Goal: Task Accomplishment & Management: Use online tool/utility

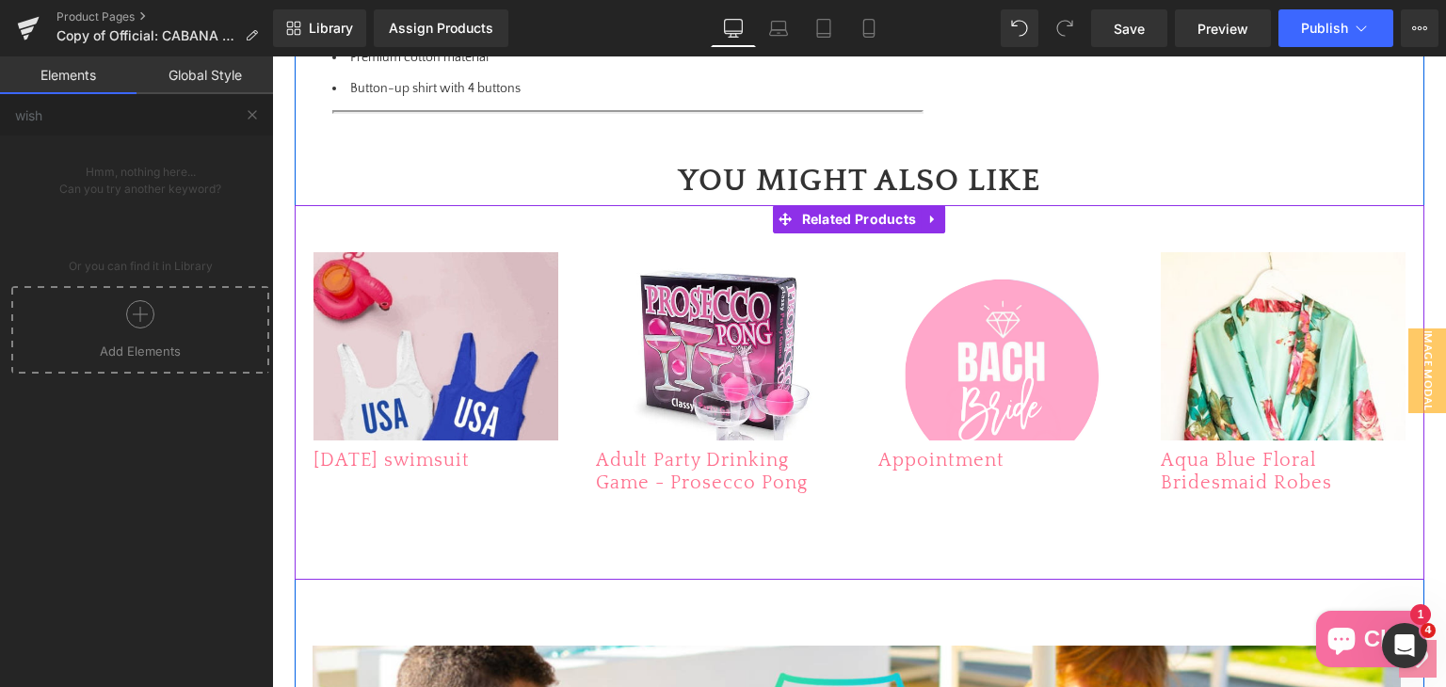
scroll to position [1352, 0]
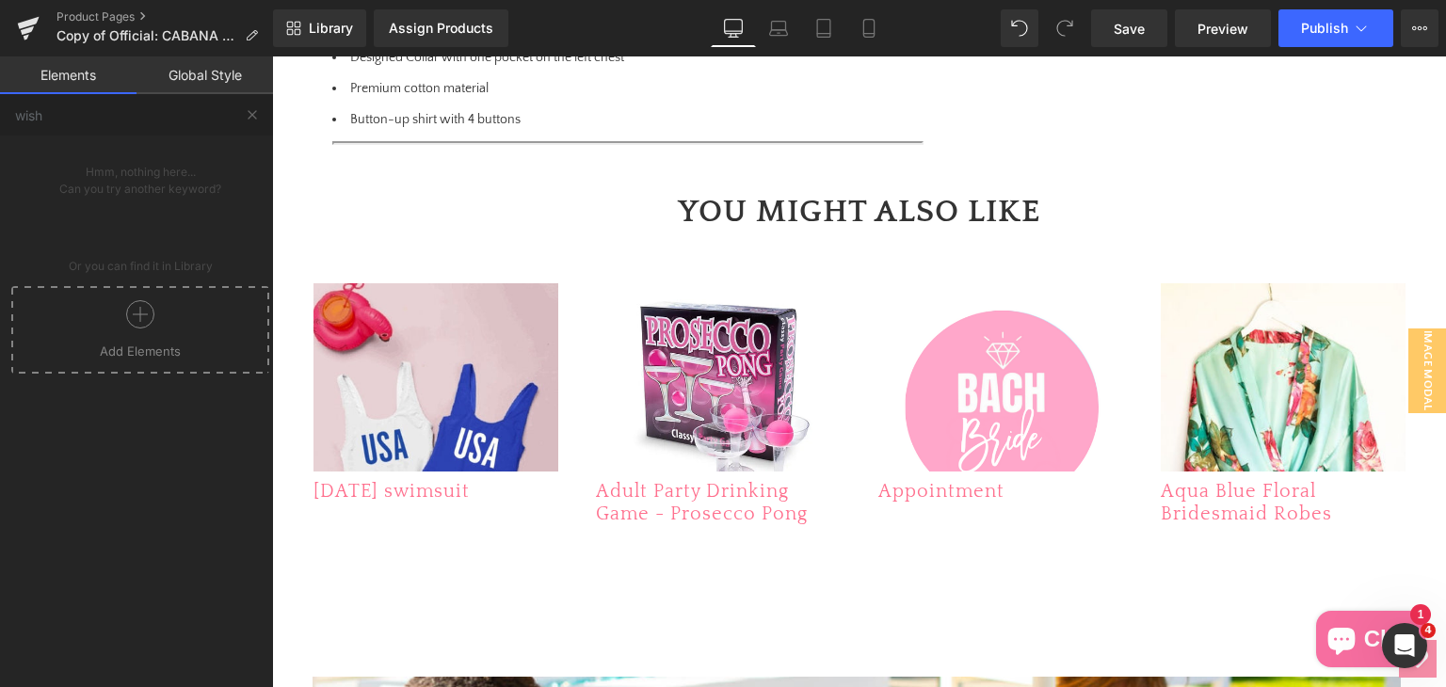
click at [120, 332] on div at bounding box center [140, 321] width 248 height 42
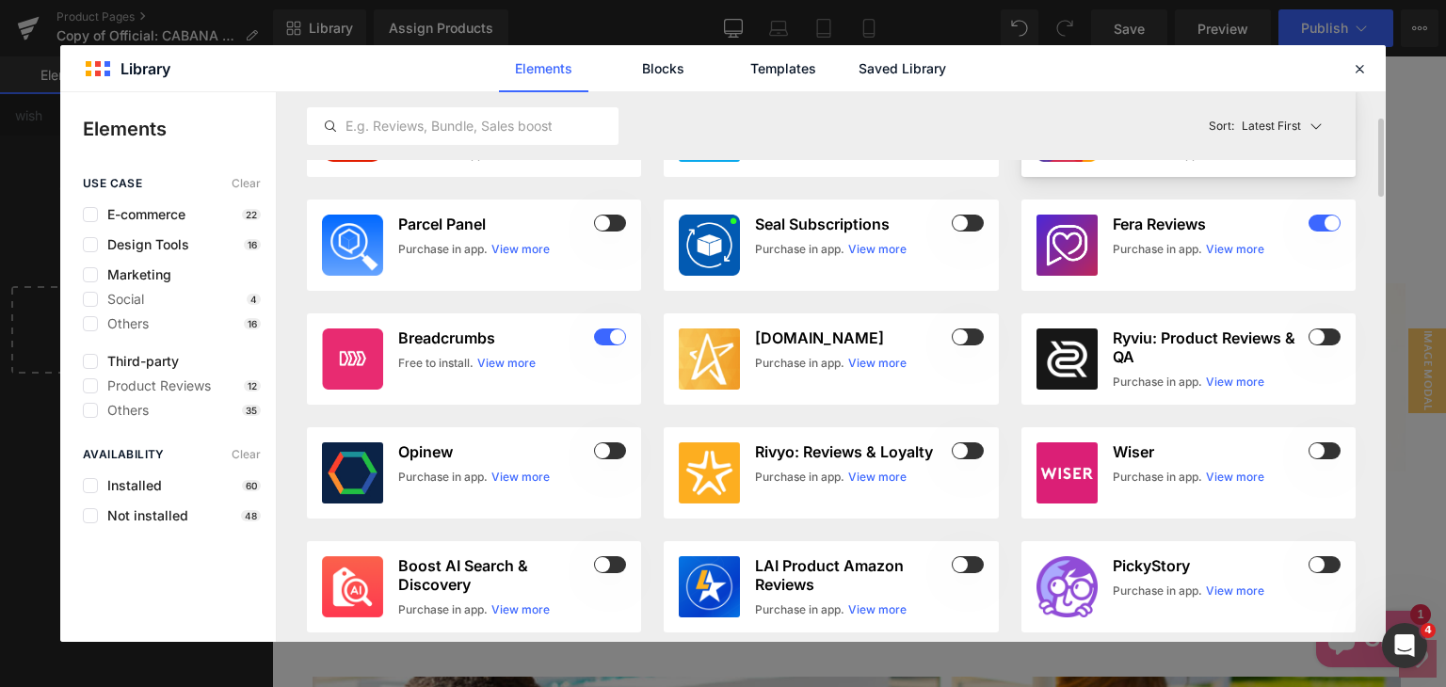
scroll to position [94, 0]
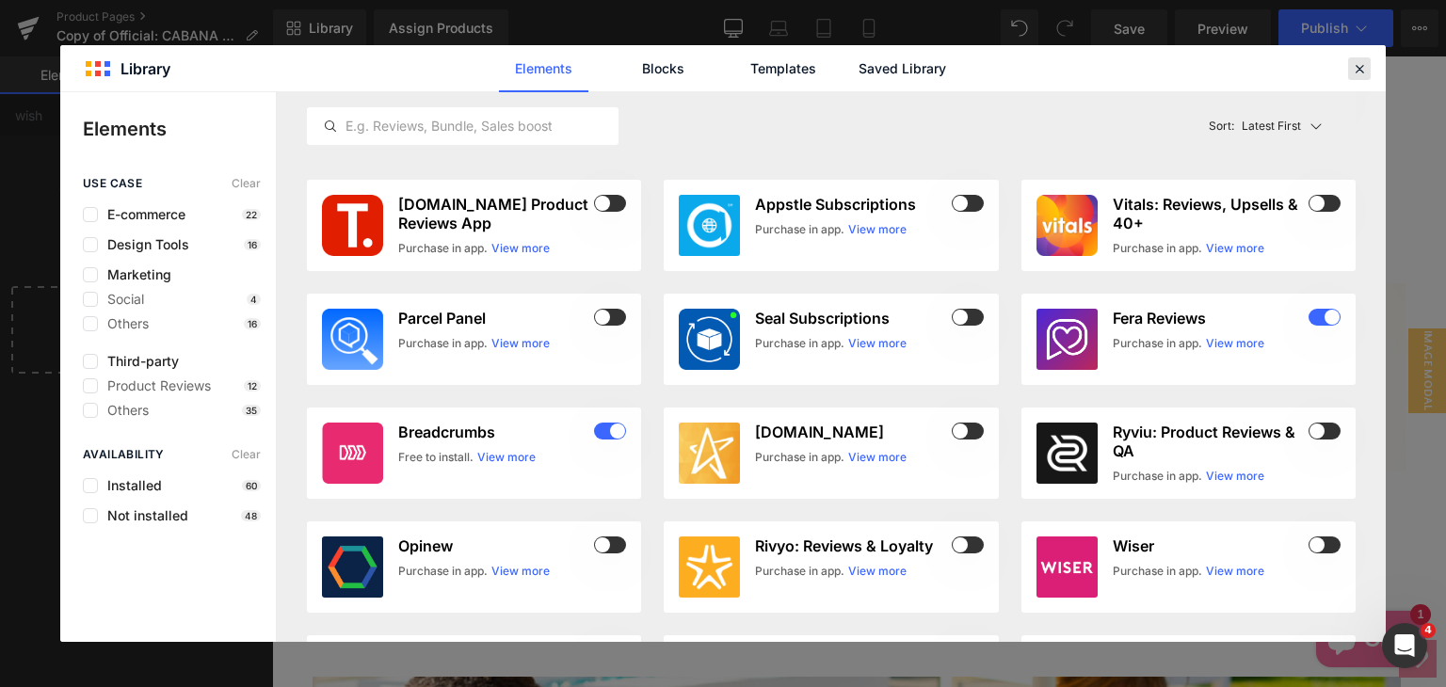
click at [1358, 70] on icon at bounding box center [1359, 68] width 17 height 17
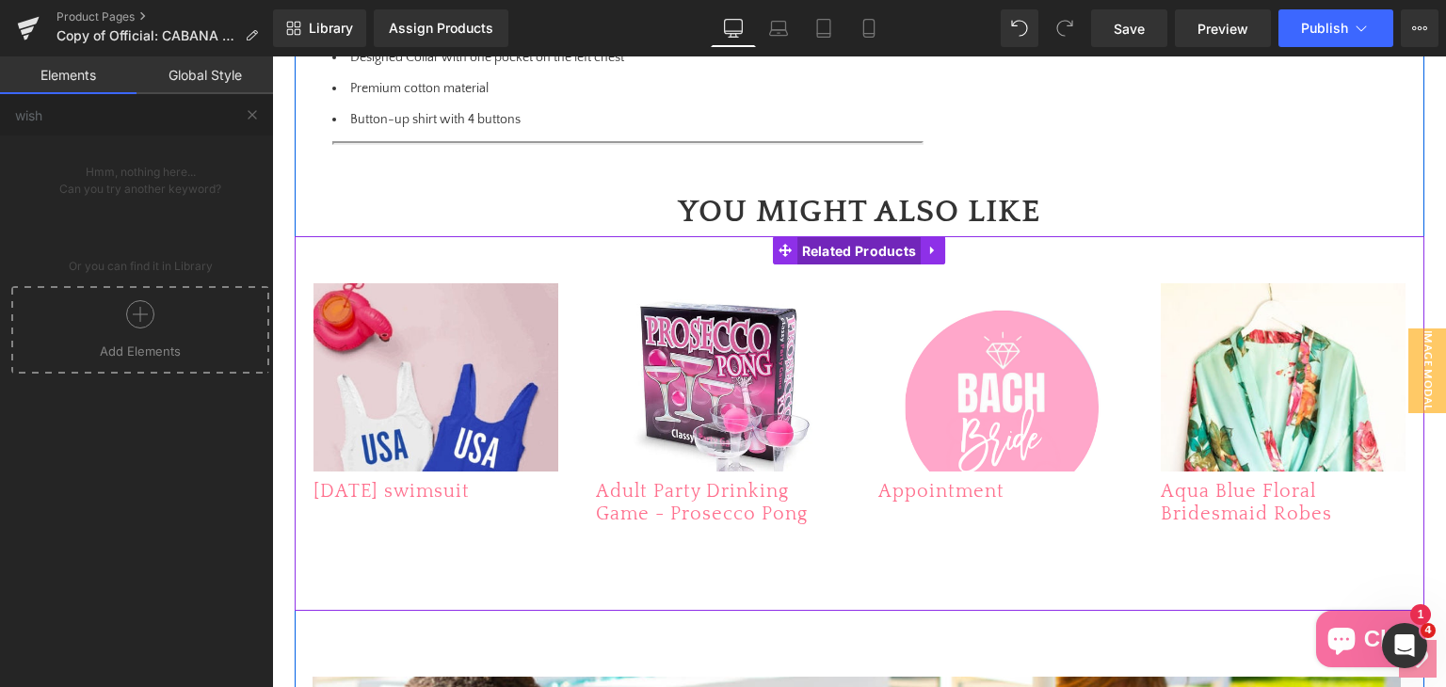
click at [866, 244] on span "Related Products" at bounding box center [859, 251] width 124 height 28
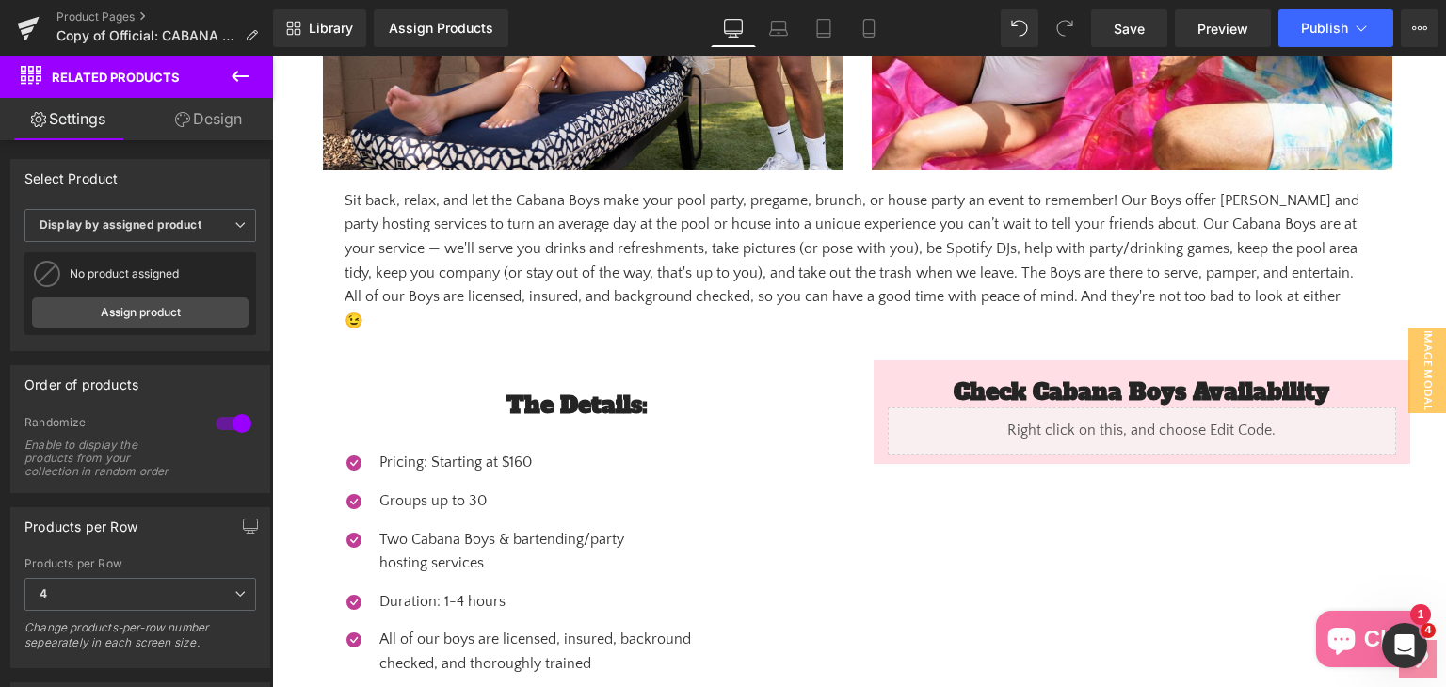
scroll to position [3140, 0]
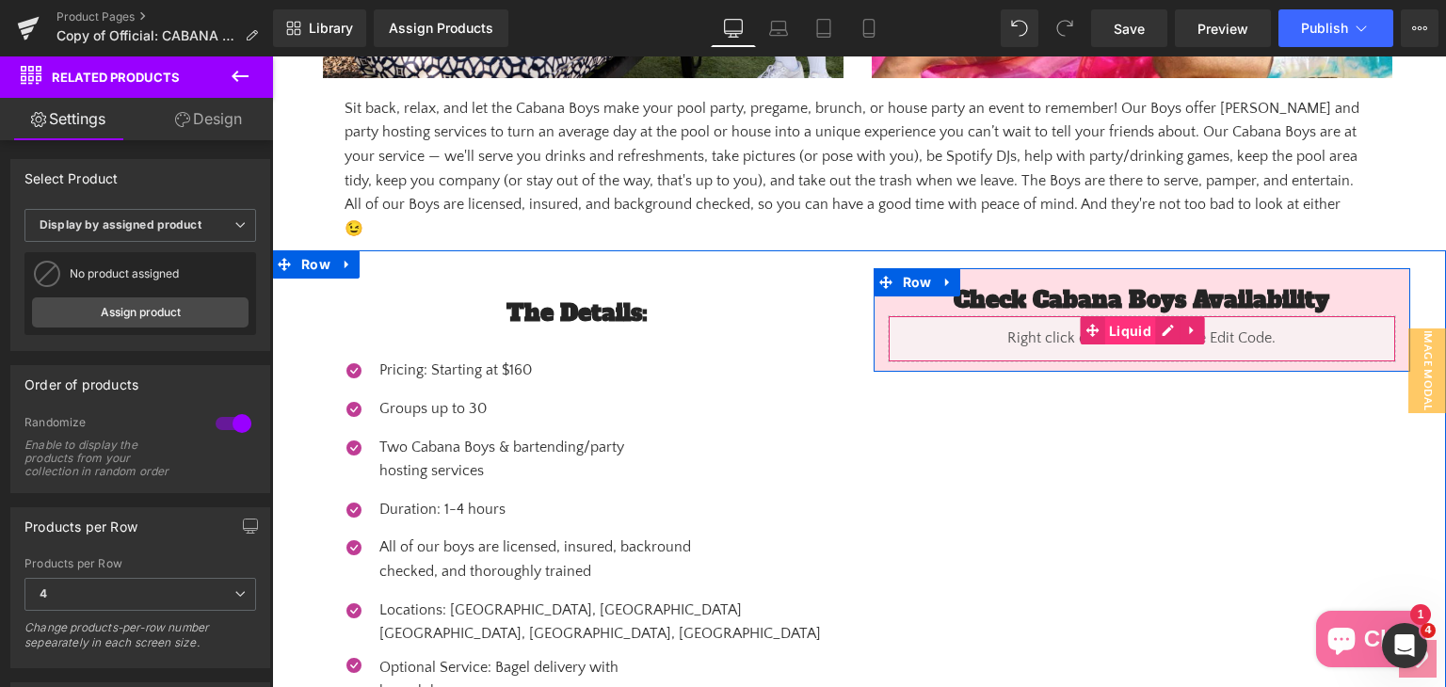
click at [1131, 317] on span "Liquid" at bounding box center [1130, 331] width 52 height 28
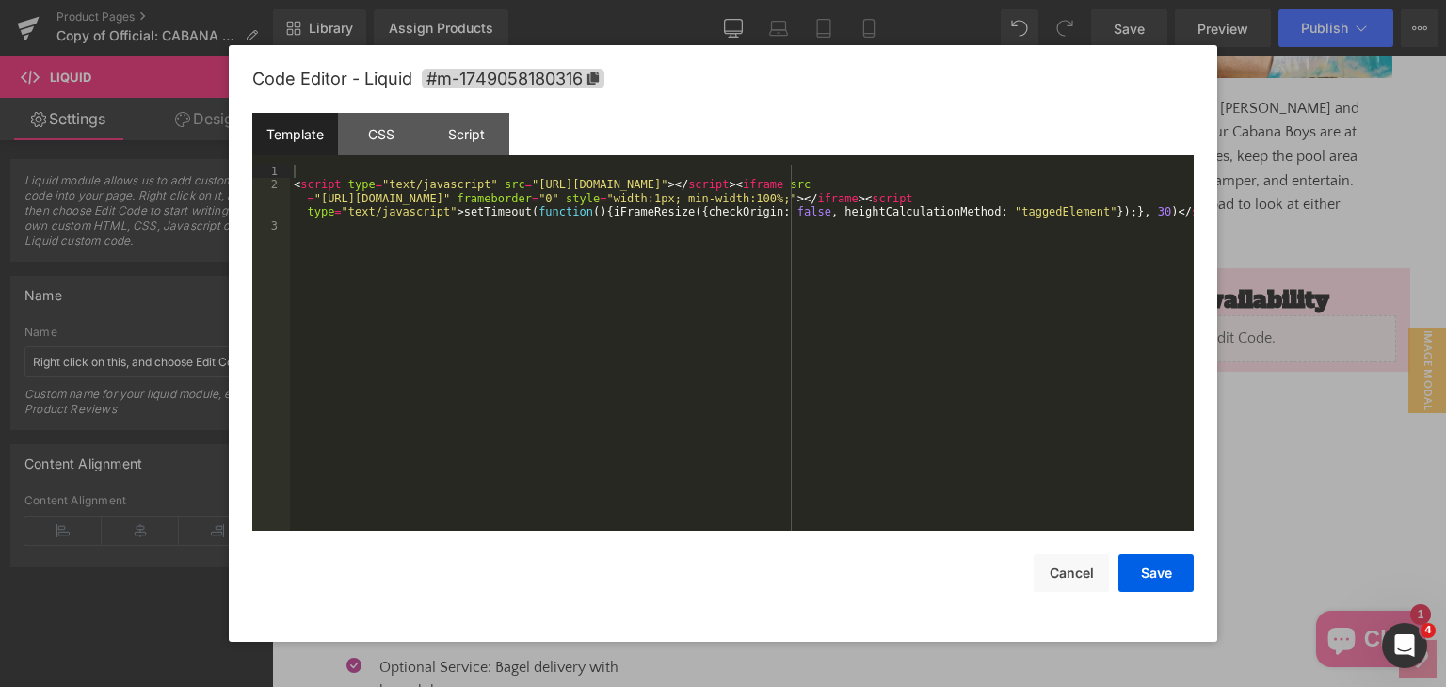
click at [1085, 0] on div "Liquid You are previewing how the will restyle your page. You can not edit Elem…" at bounding box center [723, 0] width 1446 height 0
click at [1059, 379] on div "< script type = "text/javascript" src = "https://cdnjs.cloudflare.com/ajax/libs…" at bounding box center [742, 361] width 904 height 393
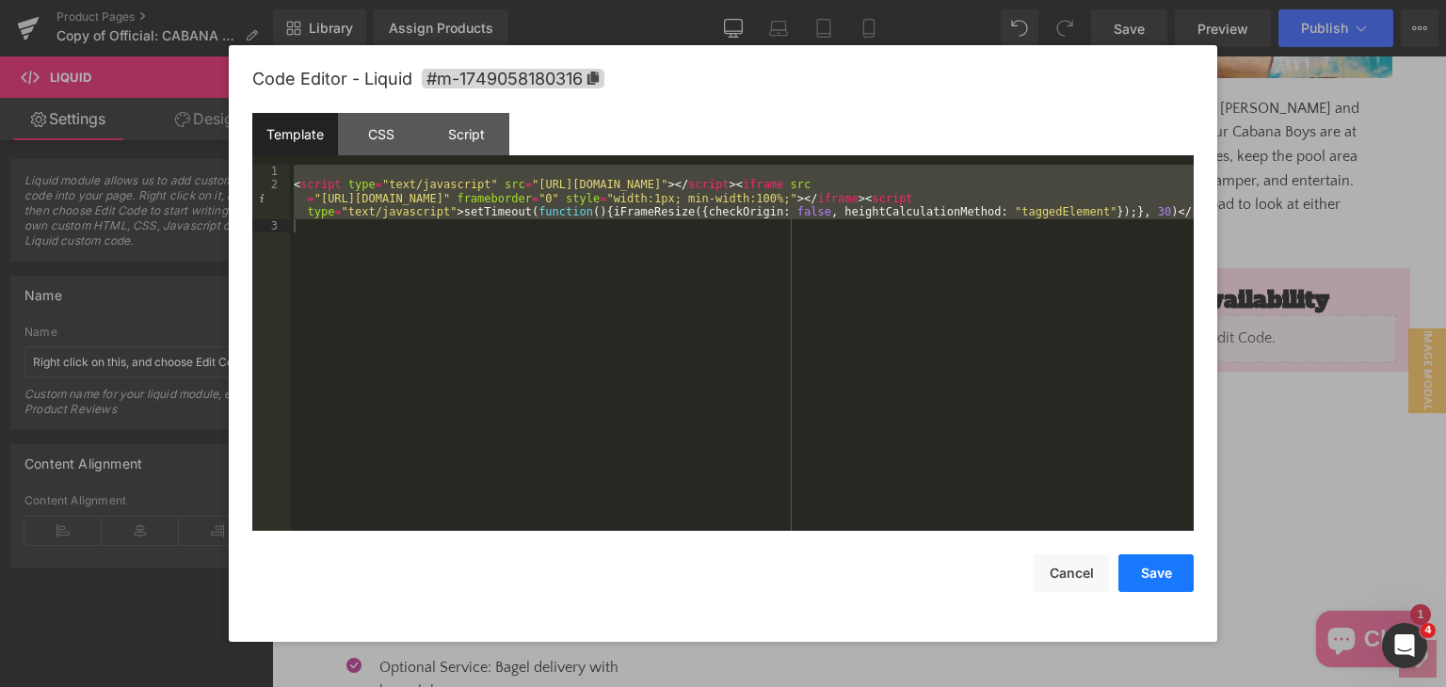
click at [1133, 584] on button "Save" at bounding box center [1155, 573] width 75 height 38
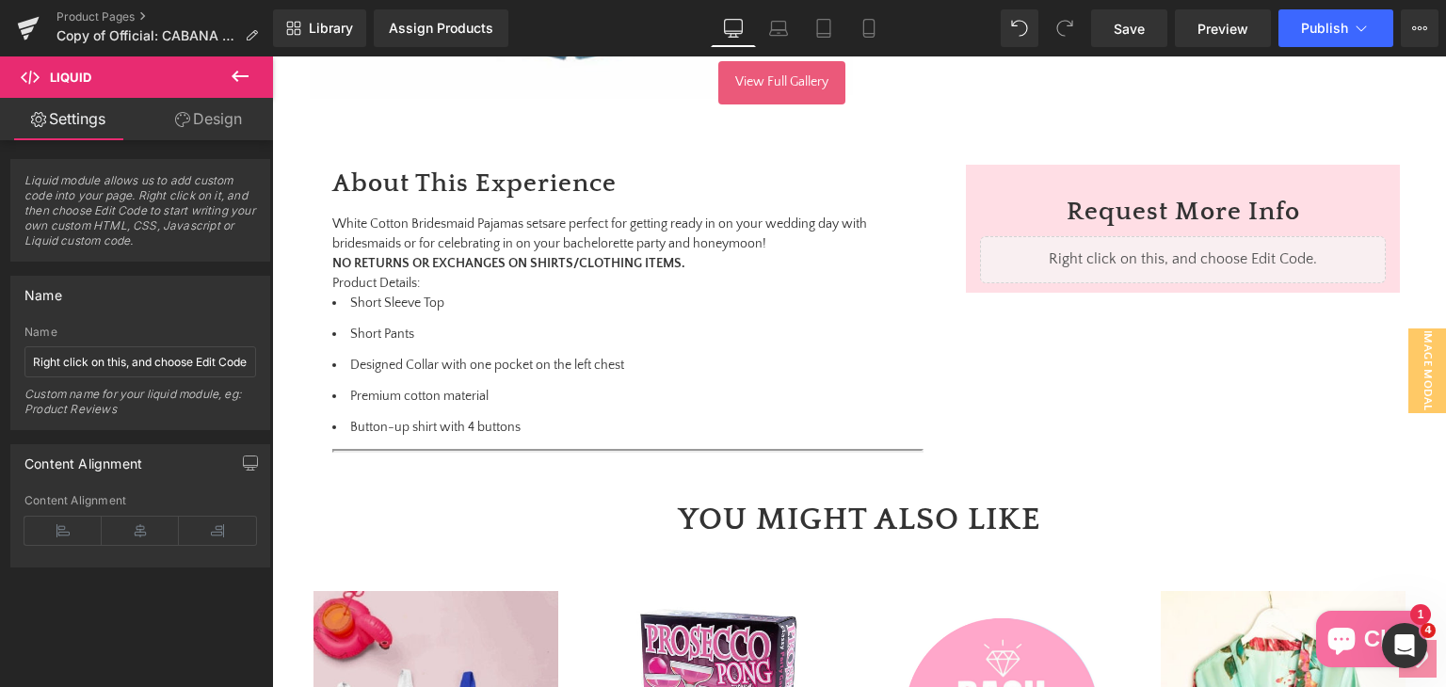
scroll to position [787, 0]
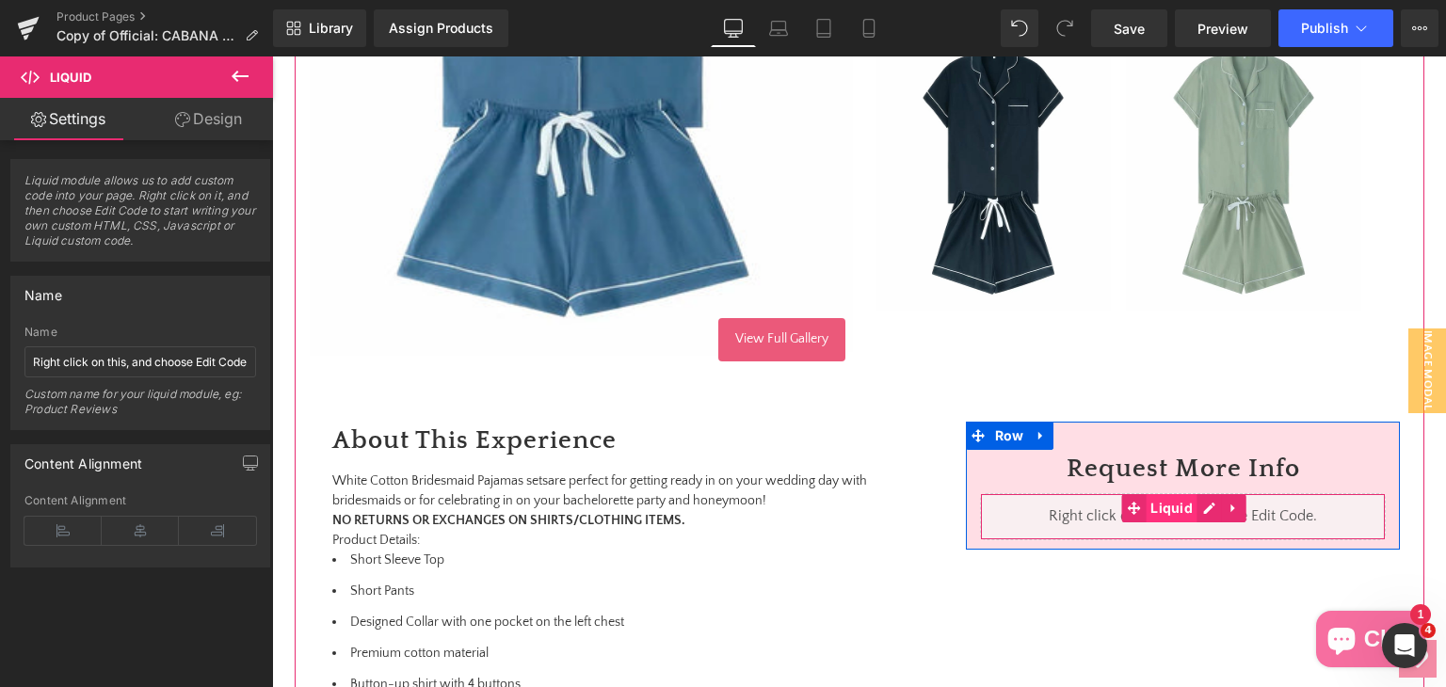
click at [1153, 509] on span "Liquid" at bounding box center [1172, 508] width 52 height 28
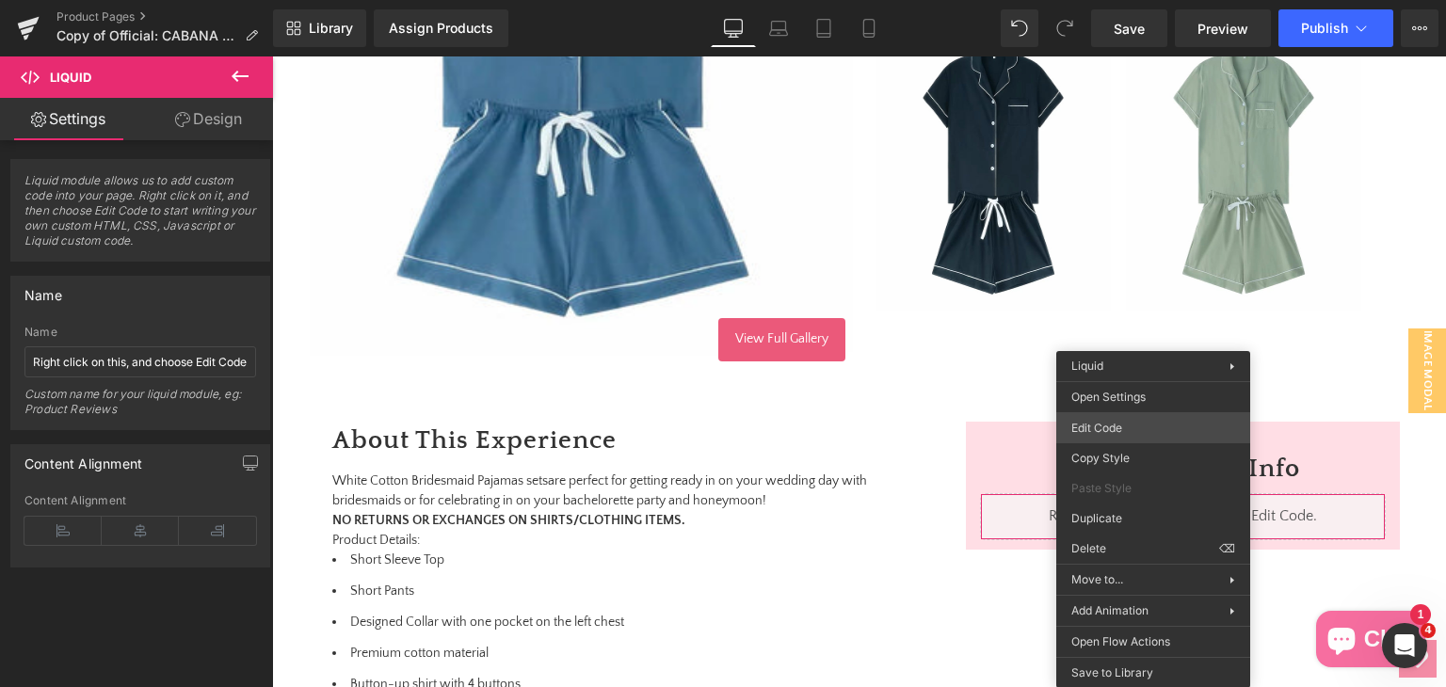
click at [1145, 0] on div "Liquid You are previewing how the will restyle your page. You can not edit Elem…" at bounding box center [723, 0] width 1446 height 0
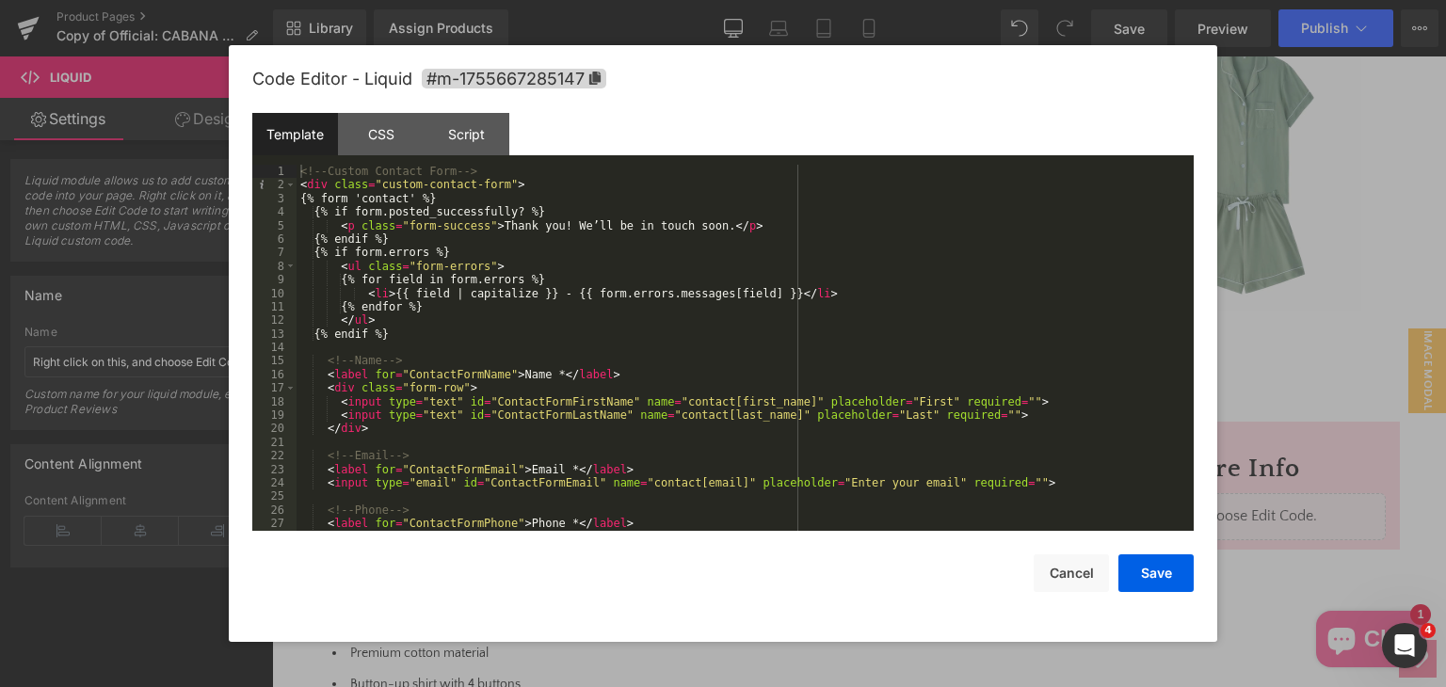
click at [799, 374] on div "<!-- Custom Contact Form --> < div class = "custom-contact-form" > {% form 'con…" at bounding box center [740, 361] width 889 height 393
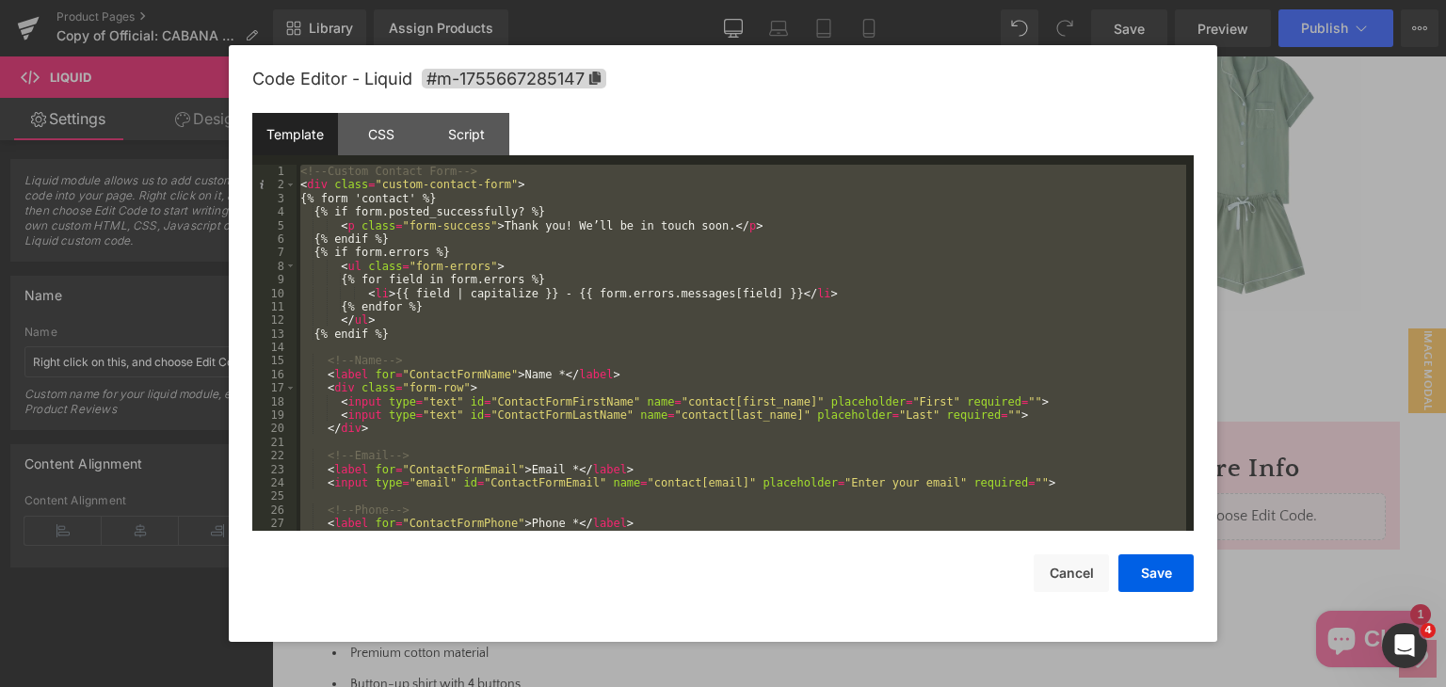
click at [799, 374] on div "<!-- Custom Contact Form --> < div class = "custom-contact-form" > {% form 'con…" at bounding box center [740, 348] width 889 height 366
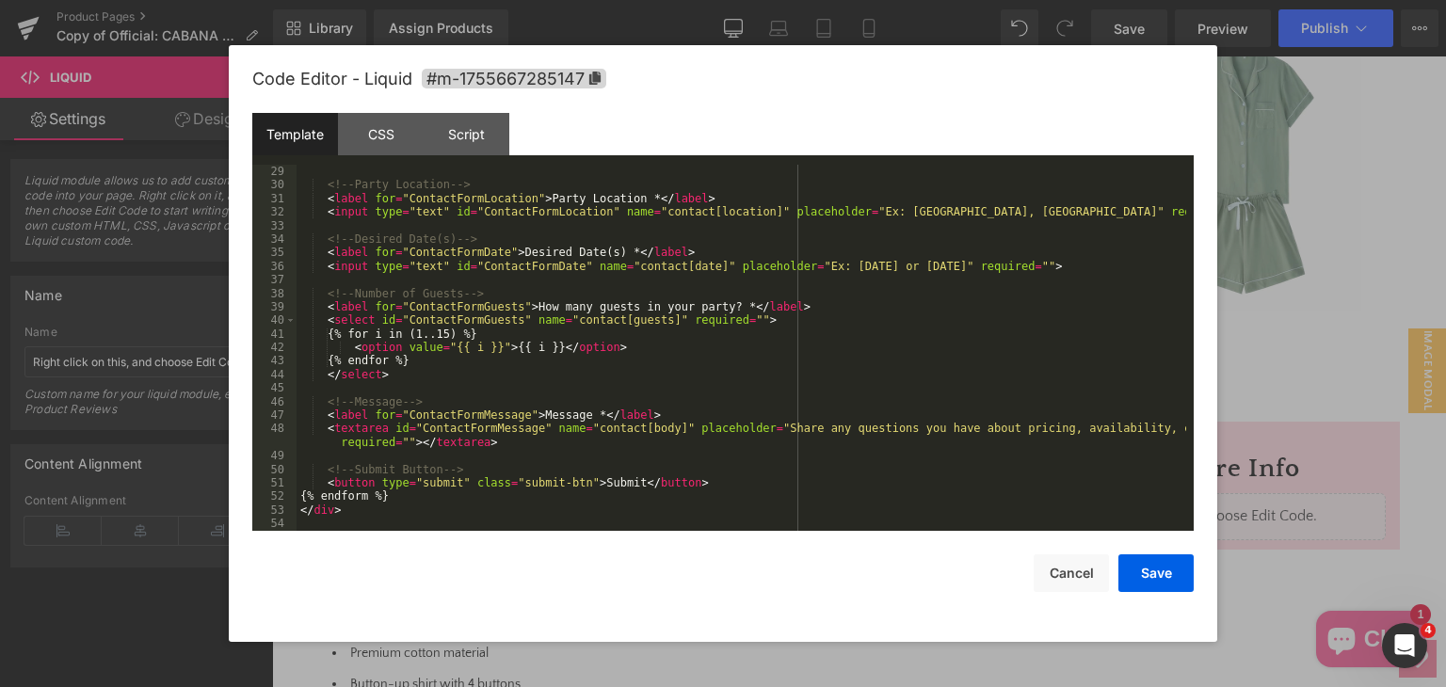
scroll to position [379, 0]
click at [478, 505] on div "<!-- Party Location --> < label for = "ContactFormLocation" > Party Location * …" at bounding box center [740, 361] width 889 height 393
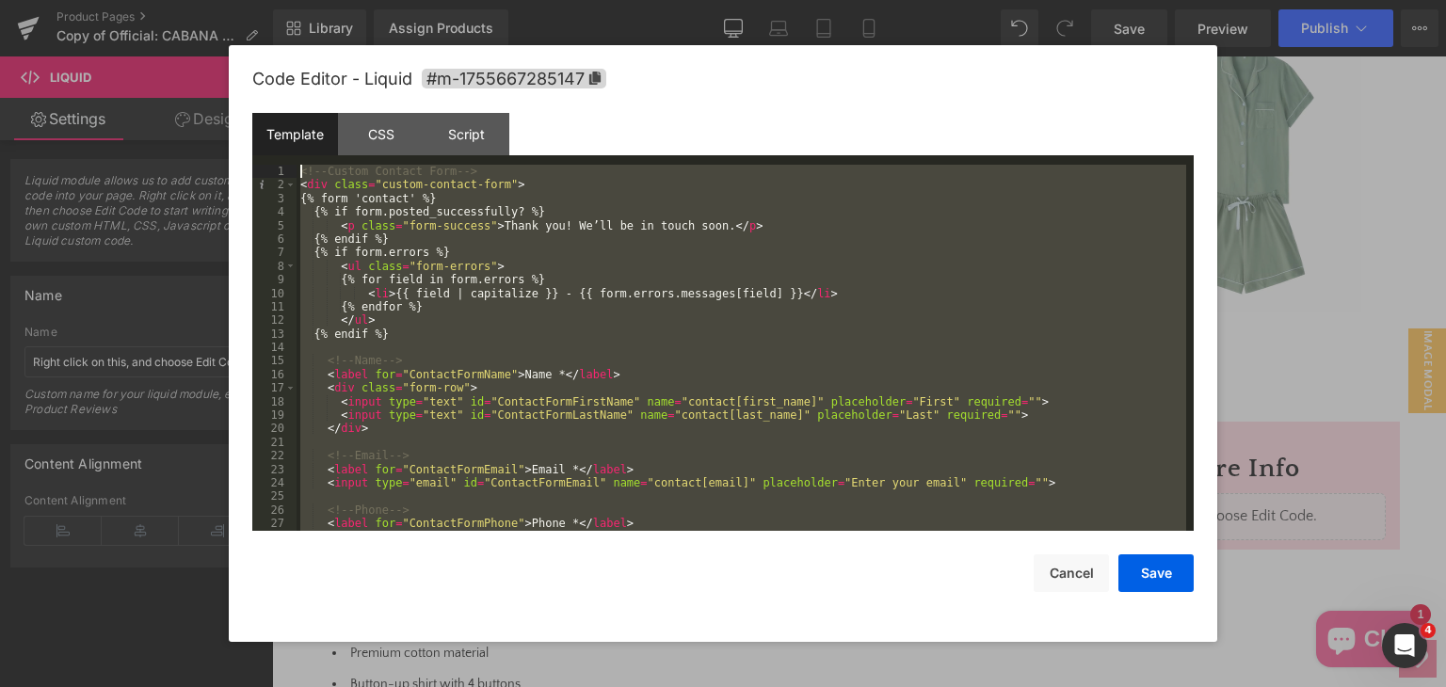
scroll to position [0, 0]
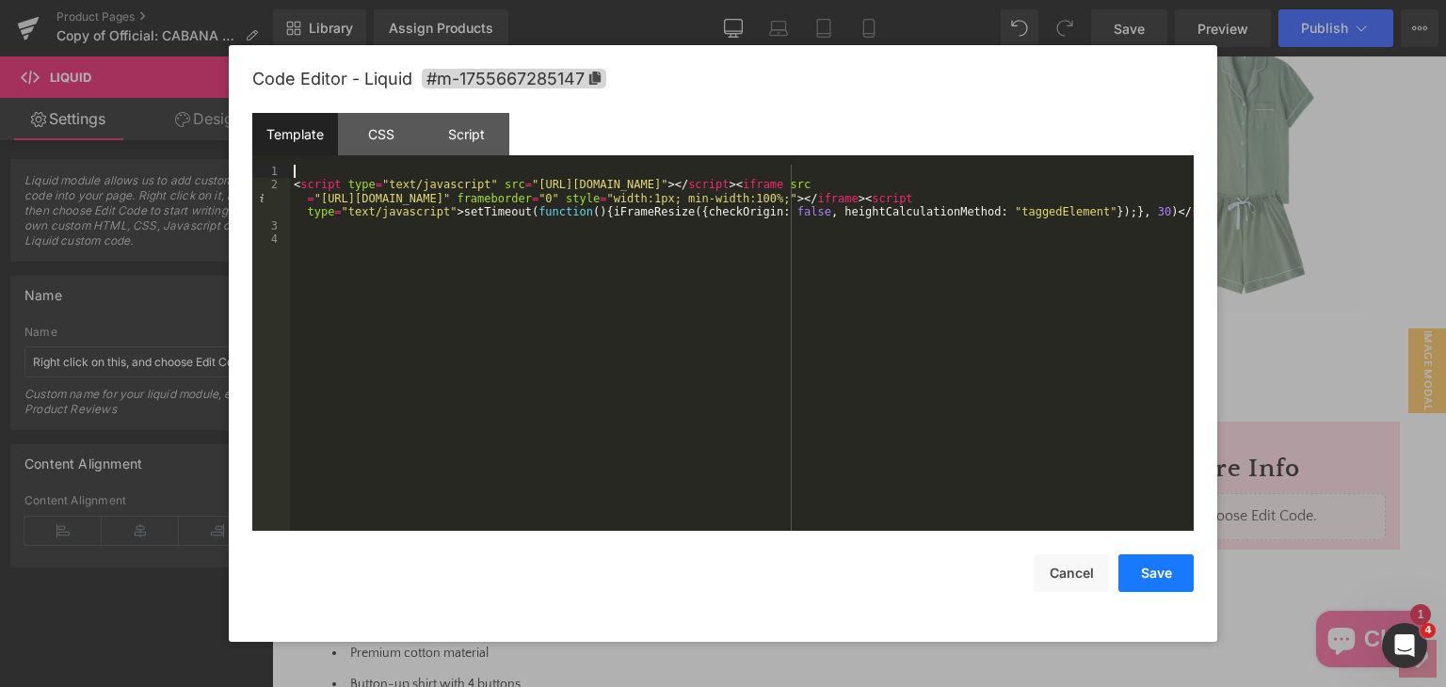
click at [1171, 562] on button "Save" at bounding box center [1155, 573] width 75 height 38
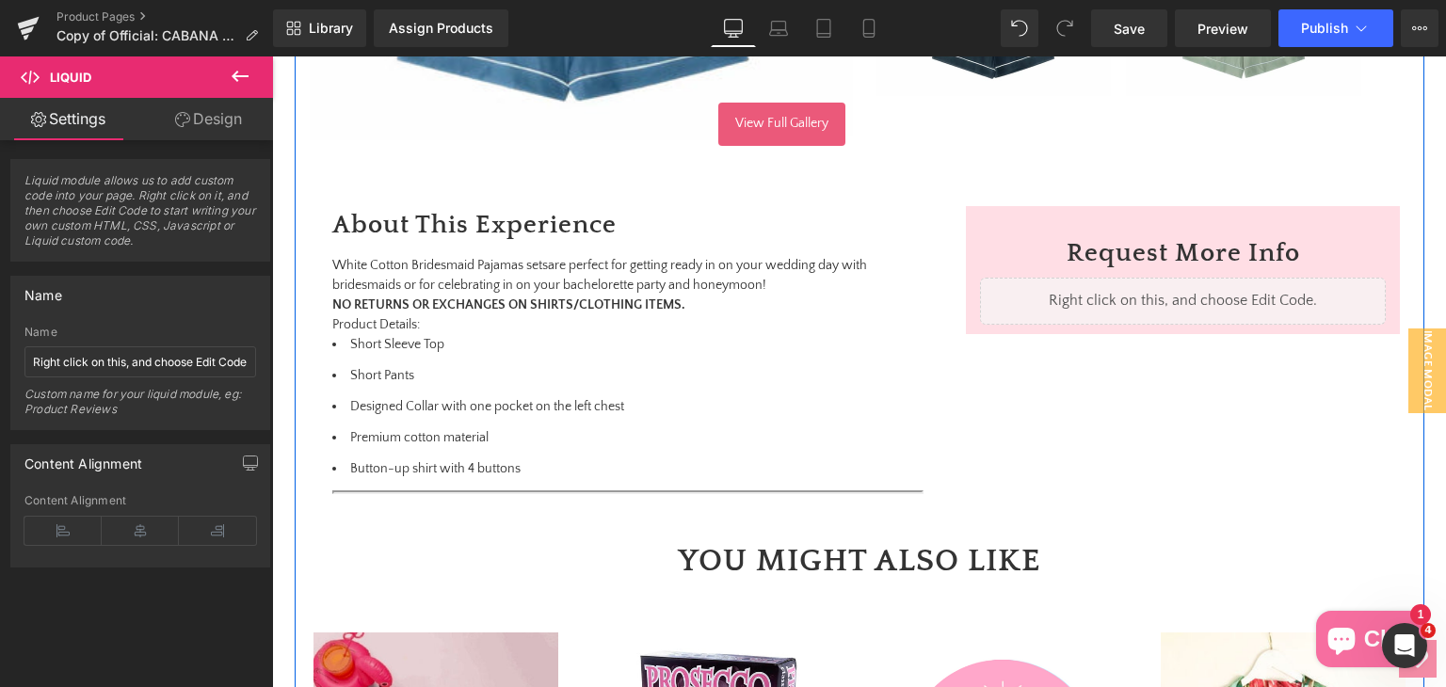
scroll to position [975, 0]
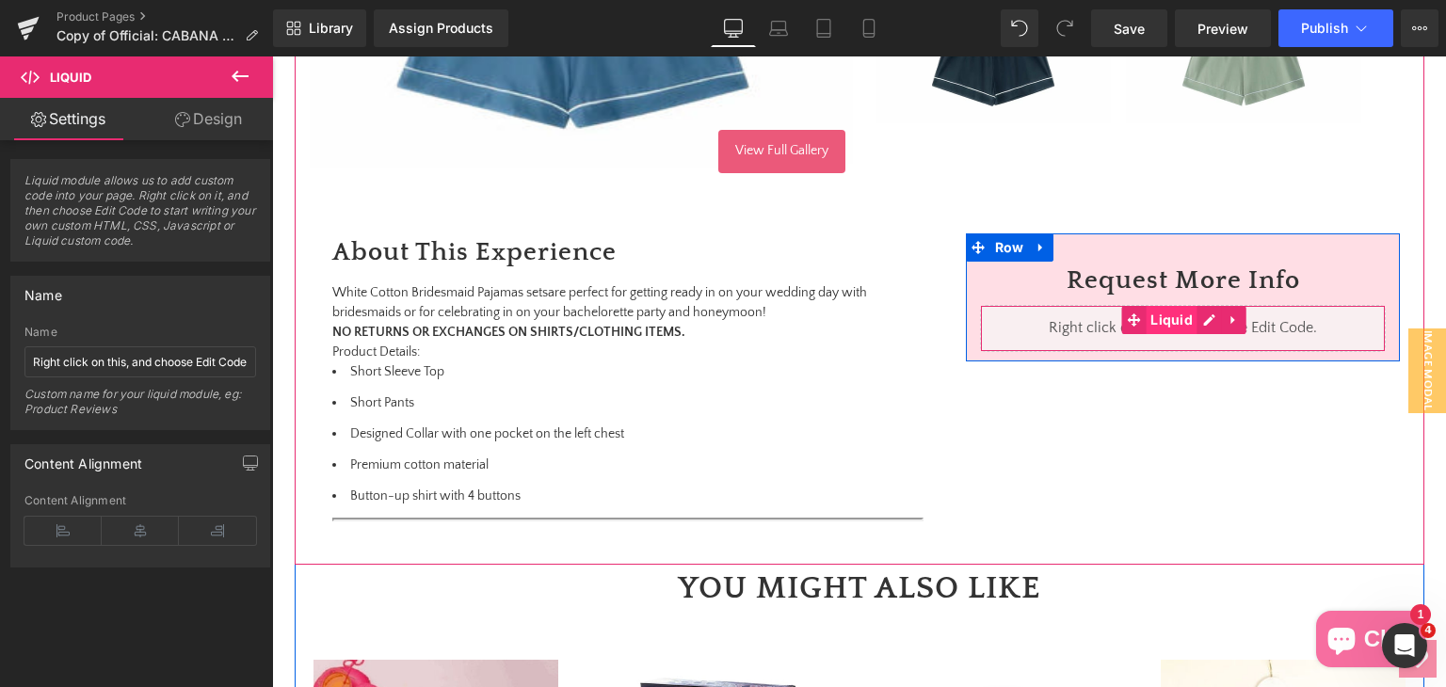
click at [1168, 327] on span "Liquid" at bounding box center [1172, 320] width 52 height 28
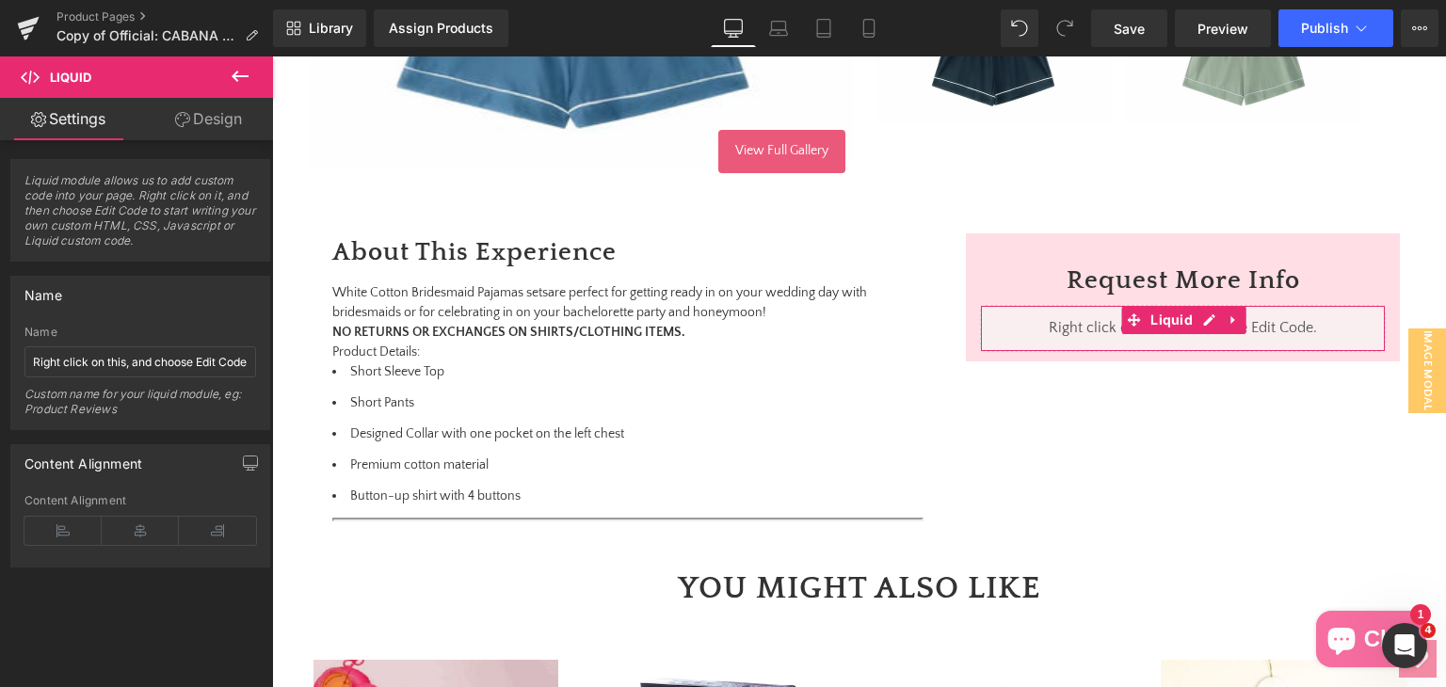
click at [211, 121] on link "Design" at bounding box center [208, 119] width 136 height 42
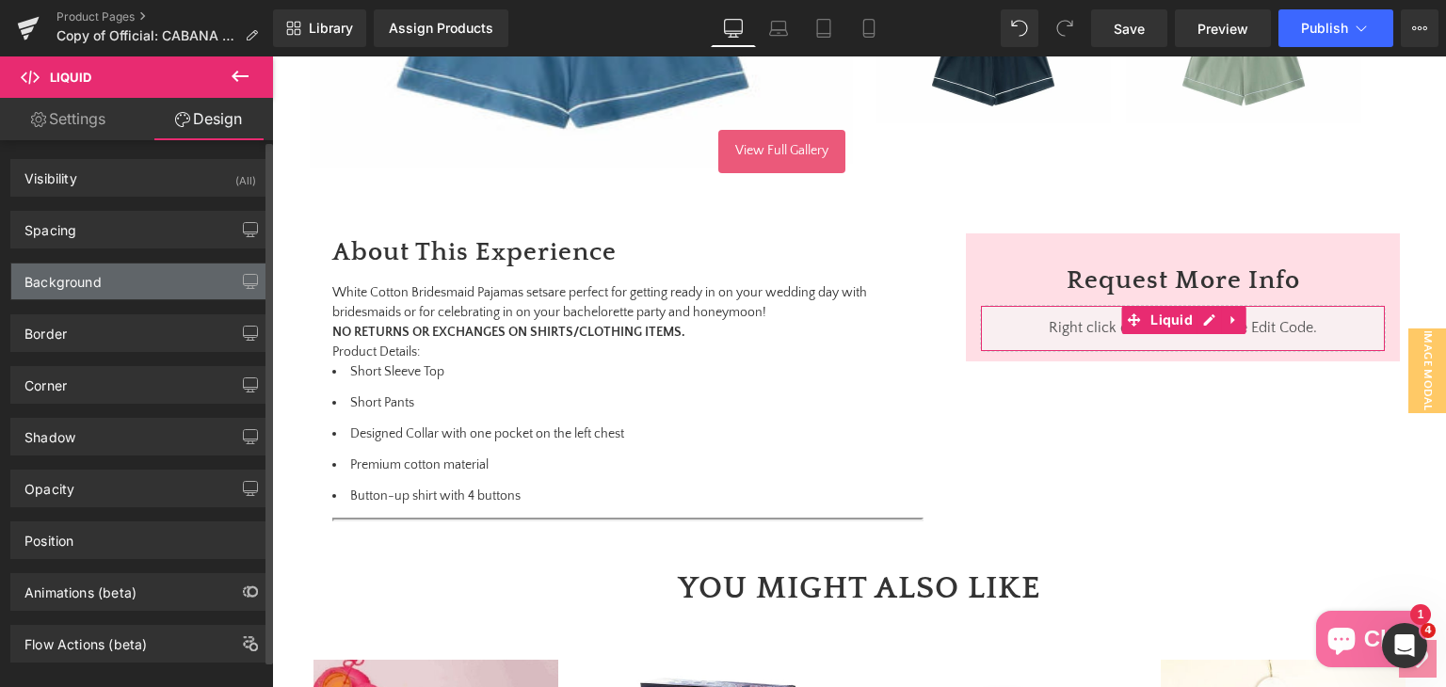
type input "#f7f7f7"
type input "70"
click at [111, 285] on div "Background" at bounding box center [140, 282] width 258 height 36
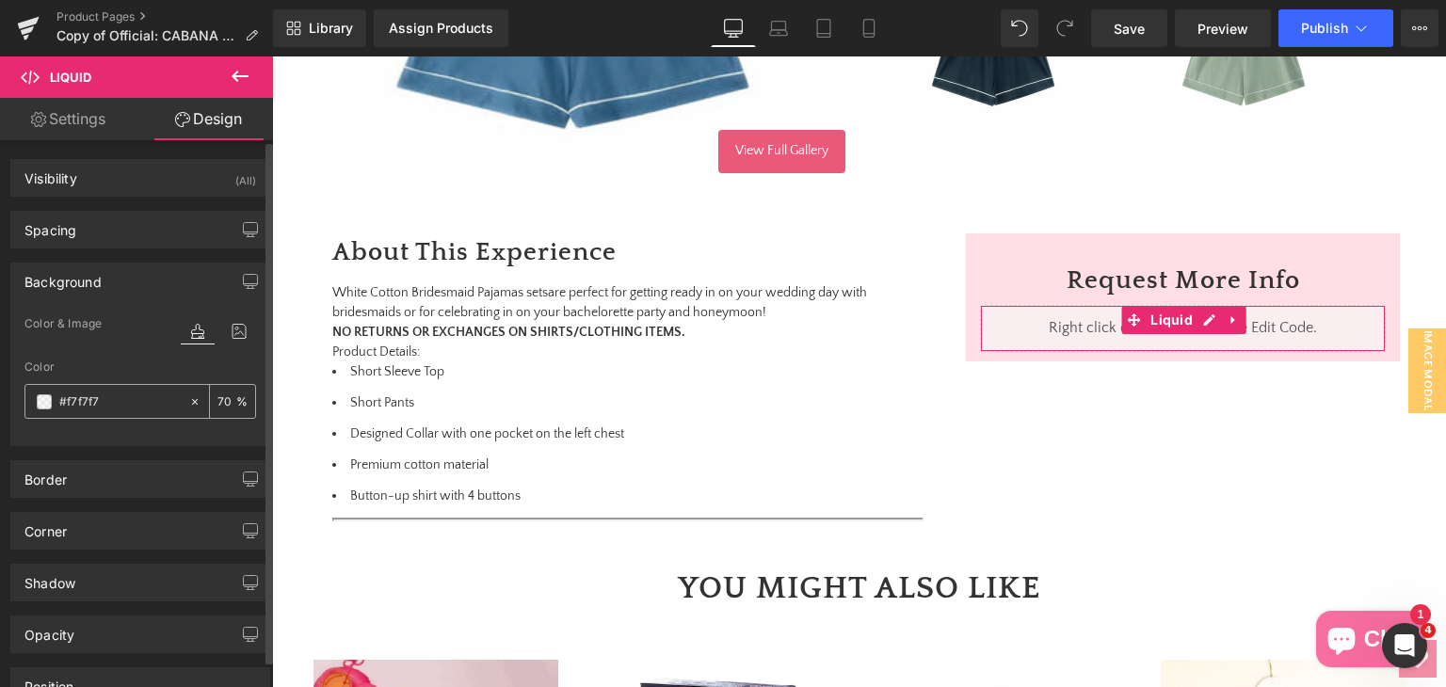
click at [94, 399] on input "#f7f7f7" at bounding box center [119, 402] width 120 height 21
type input "0"
type input "#fff"
type input "100"
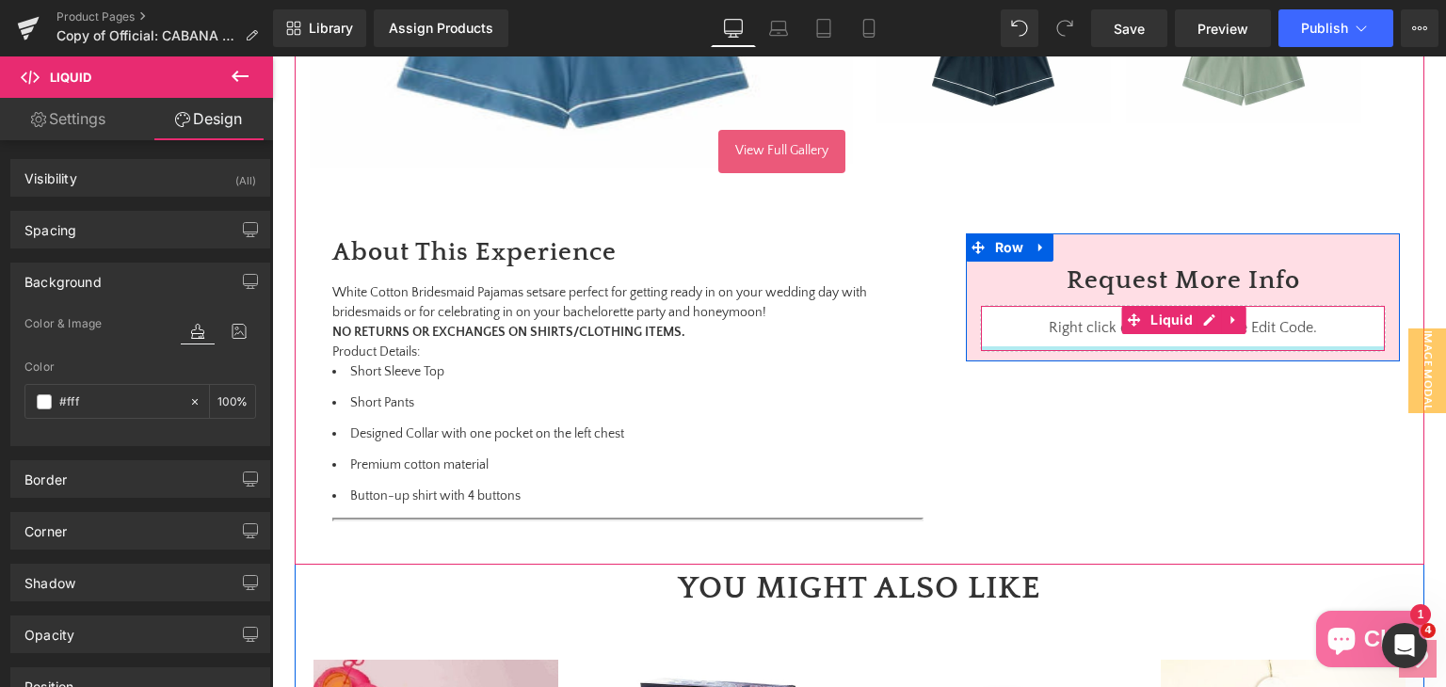
click at [1201, 346] on div "Liquid" at bounding box center [1183, 328] width 407 height 47
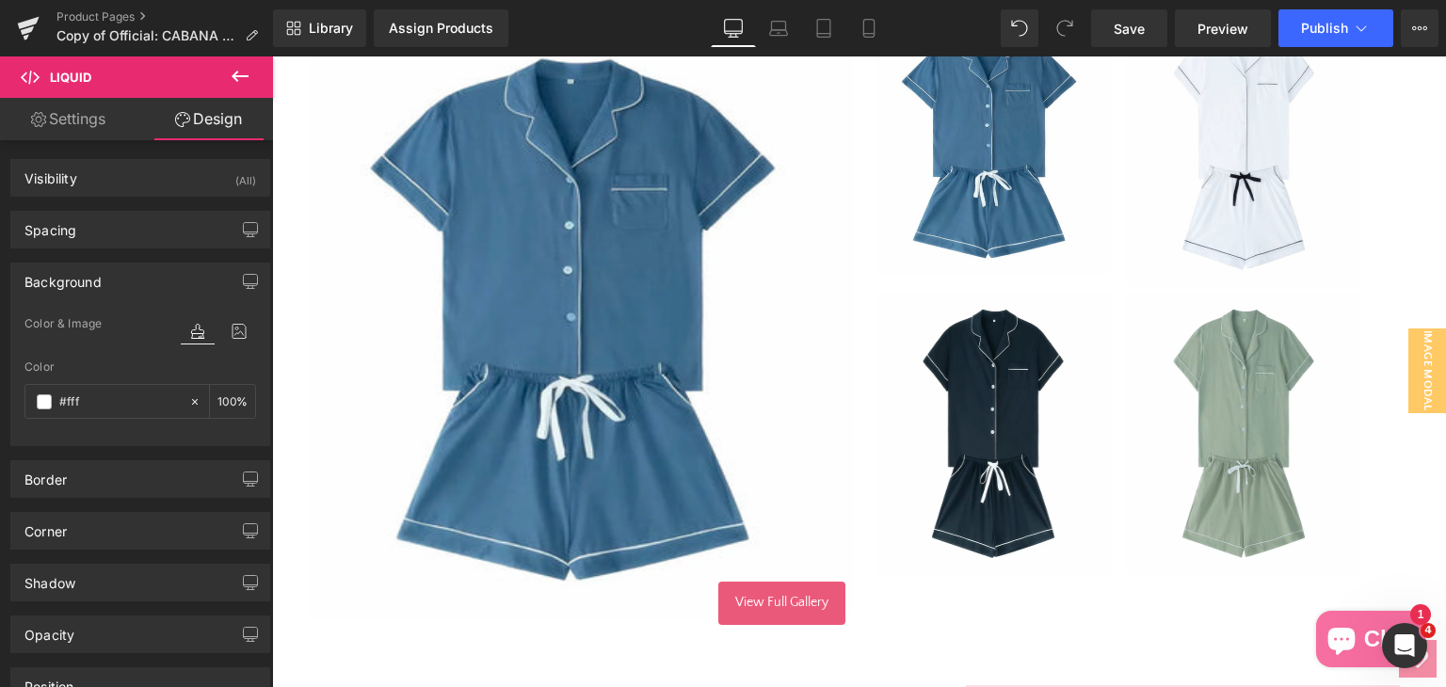
scroll to position [505, 0]
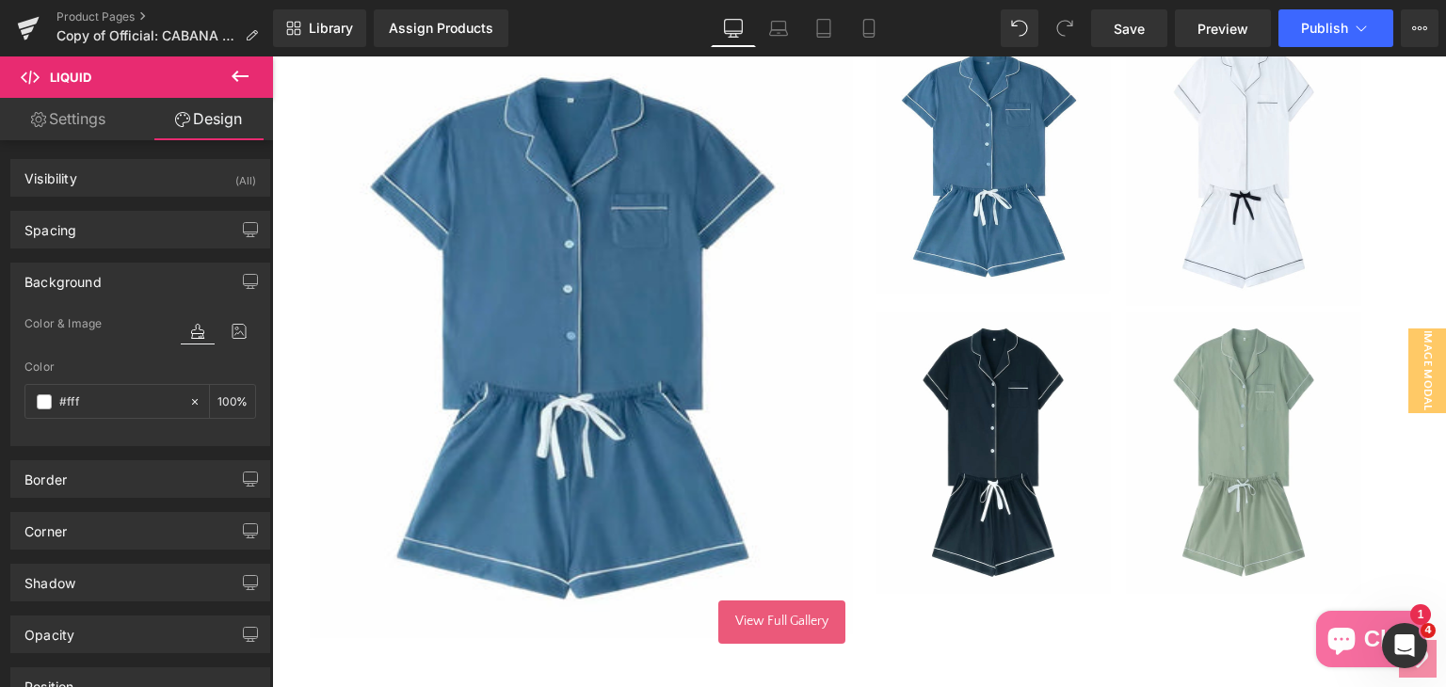
type input "#ffffff"
drag, startPoint x: 1121, startPoint y: 23, endPoint x: 436, endPoint y: 435, distance: 799.7
click at [1121, 23] on span "Save" at bounding box center [1129, 29] width 31 height 20
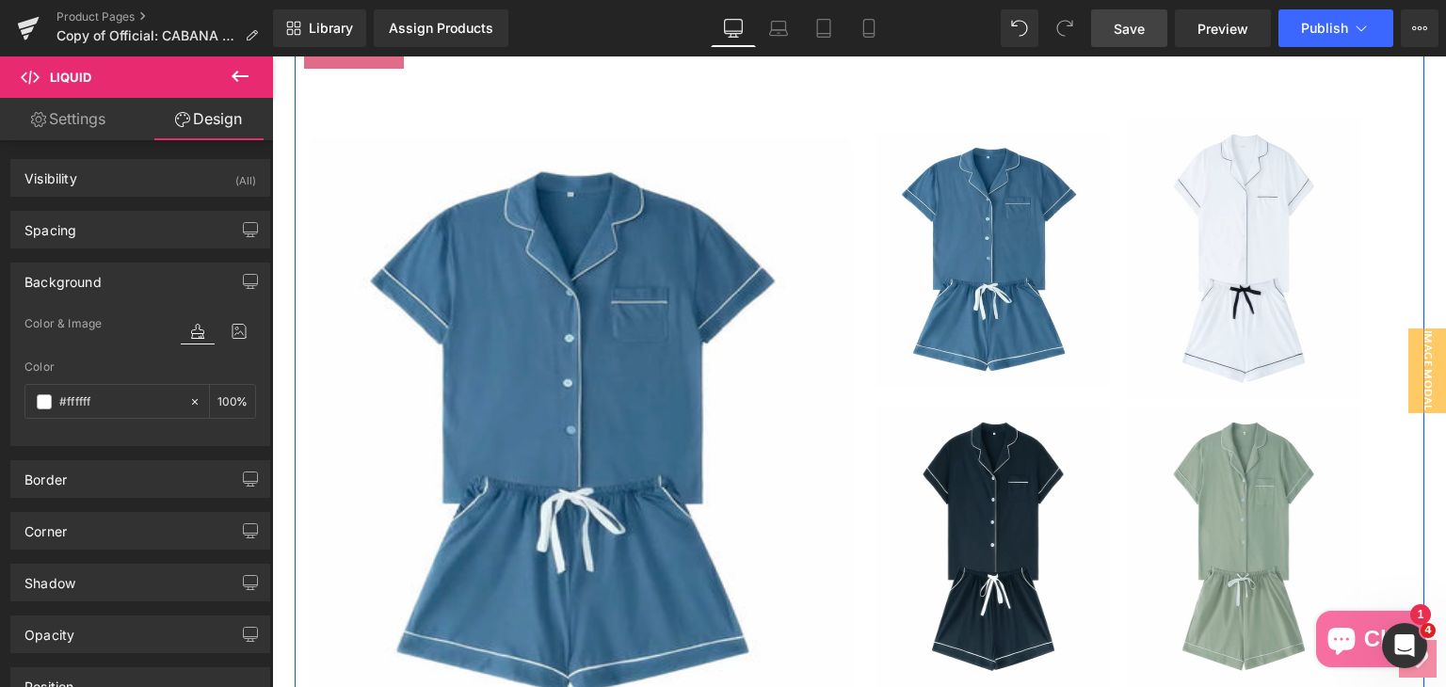
scroll to position [693, 0]
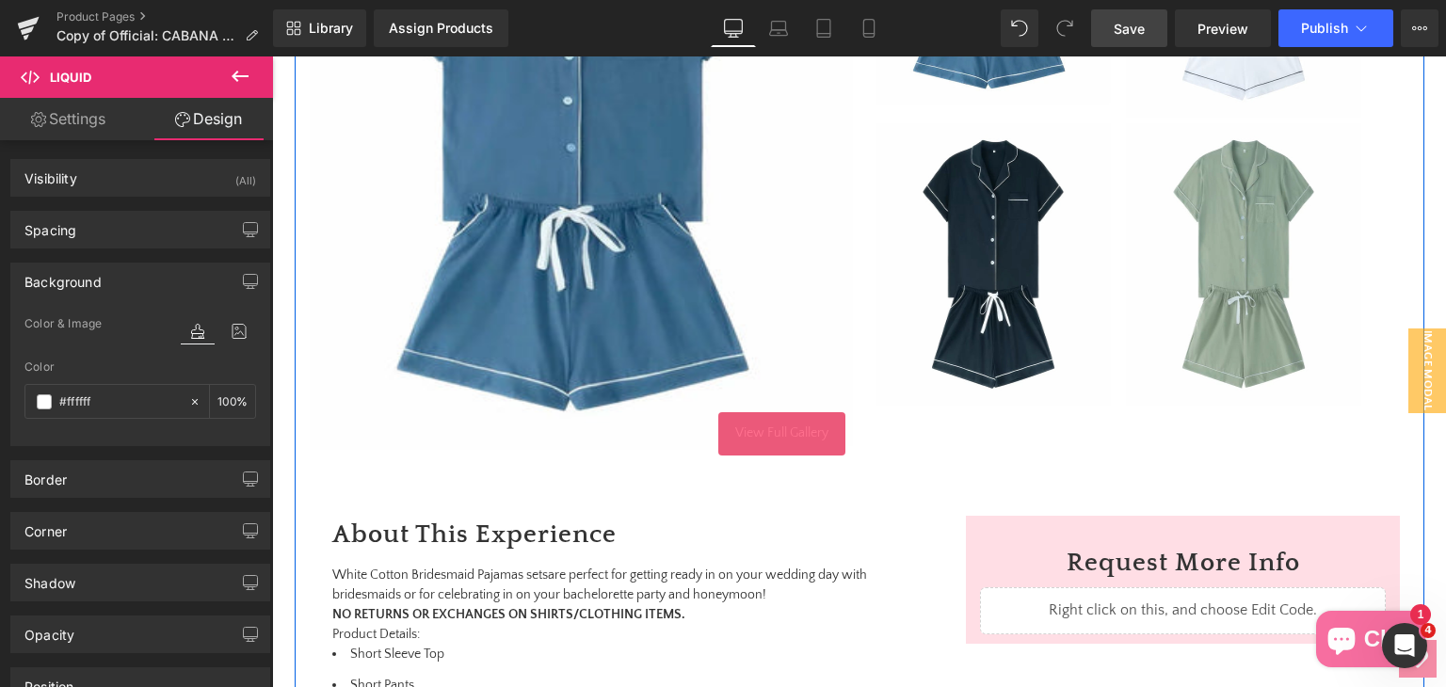
click at [766, 425] on link "View Full Gallery" at bounding box center [781, 433] width 127 height 43
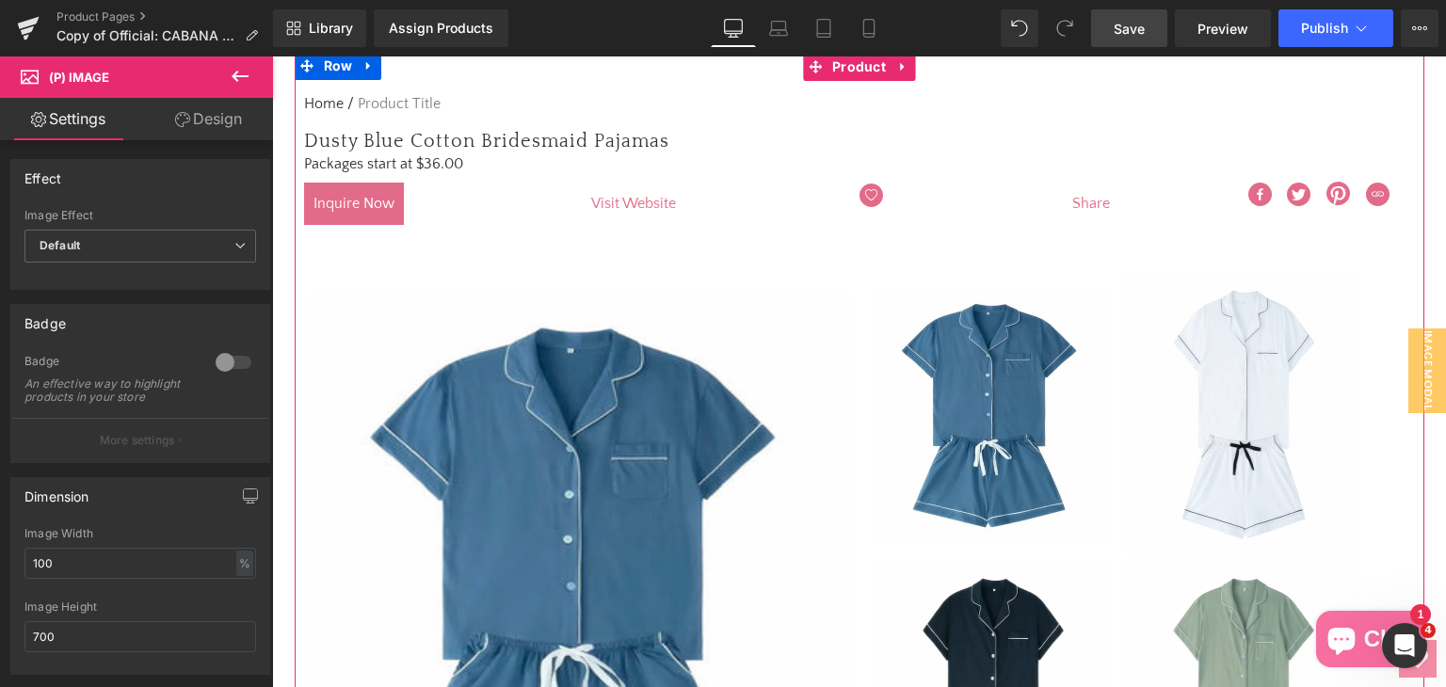
scroll to position [222, 0]
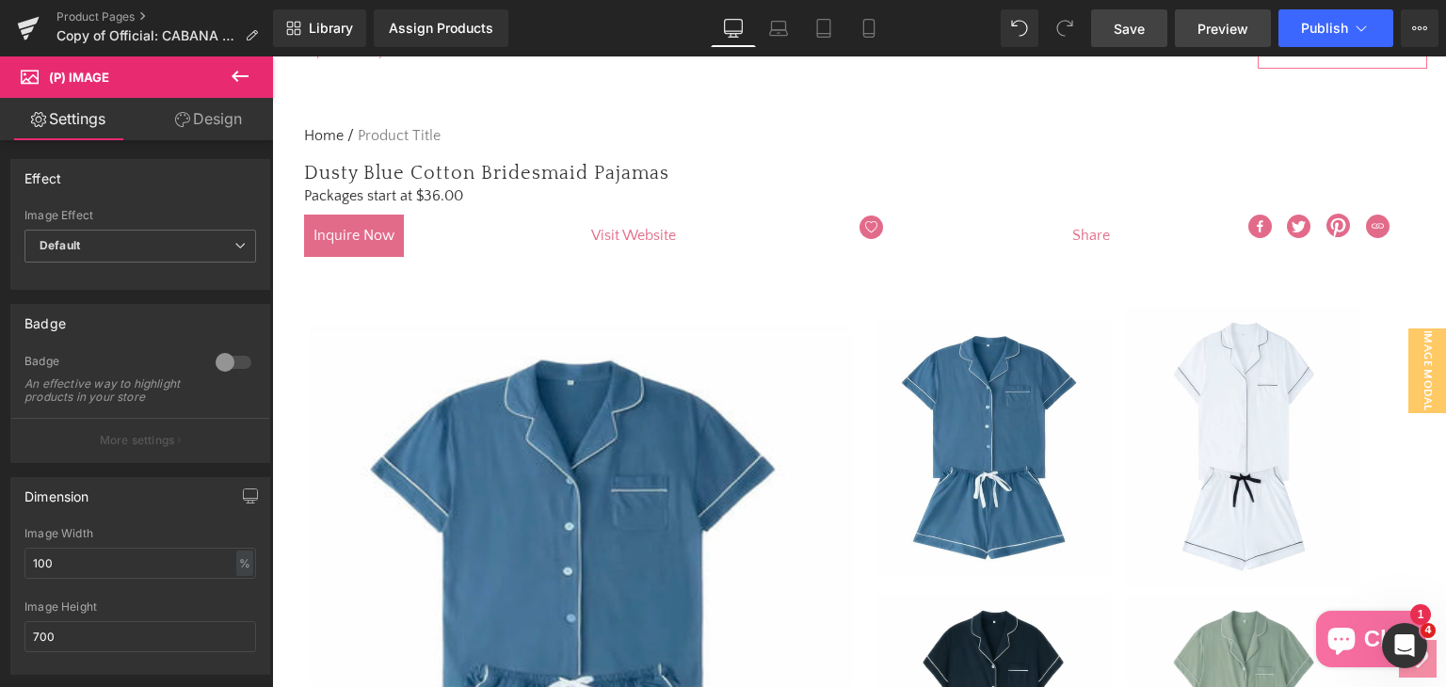
click at [1211, 24] on span "Preview" at bounding box center [1222, 29] width 51 height 20
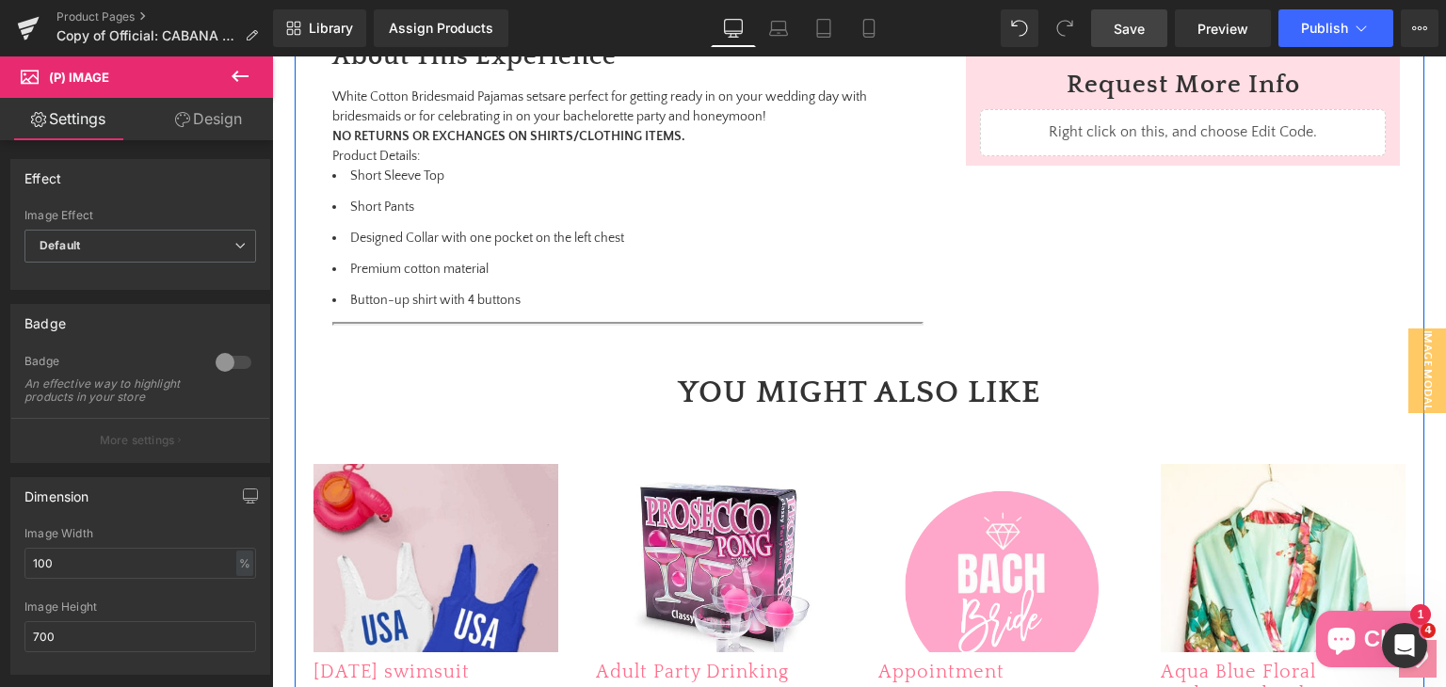
scroll to position [1163, 0]
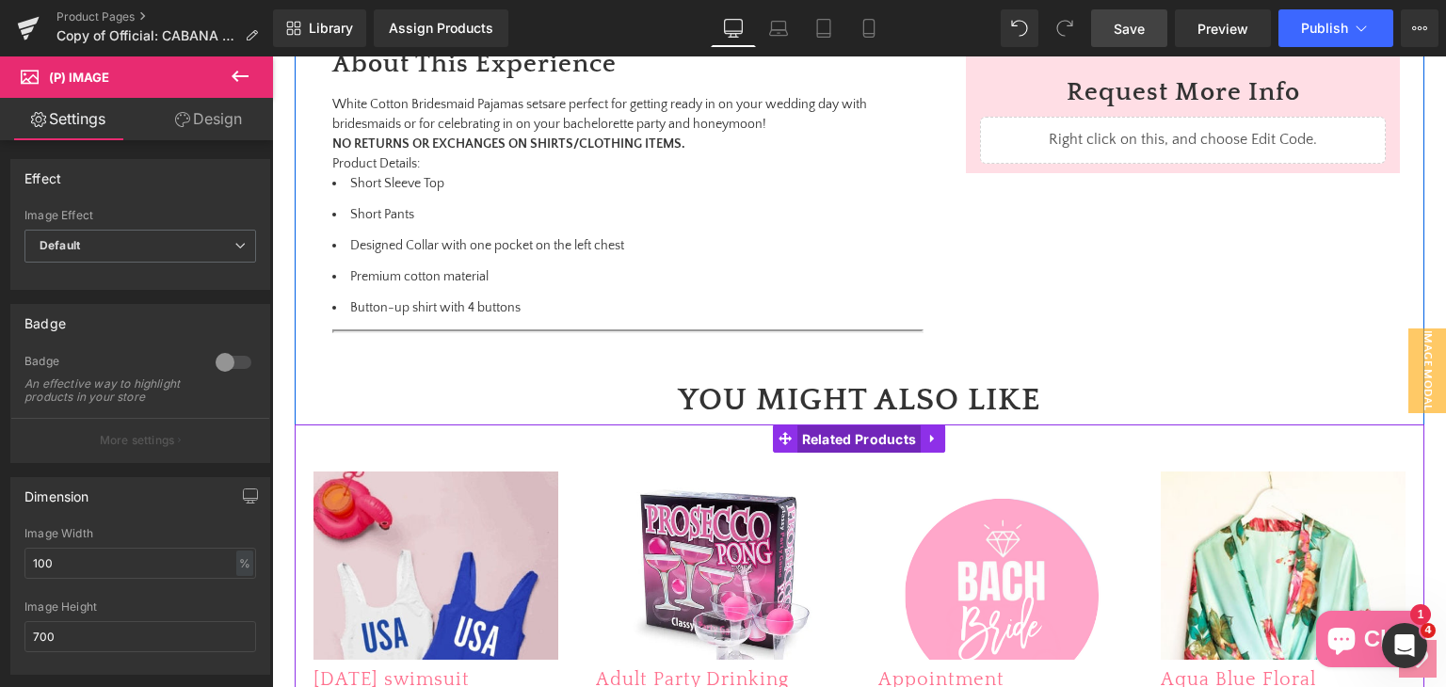
click at [873, 448] on span "Related Products" at bounding box center [859, 439] width 124 height 28
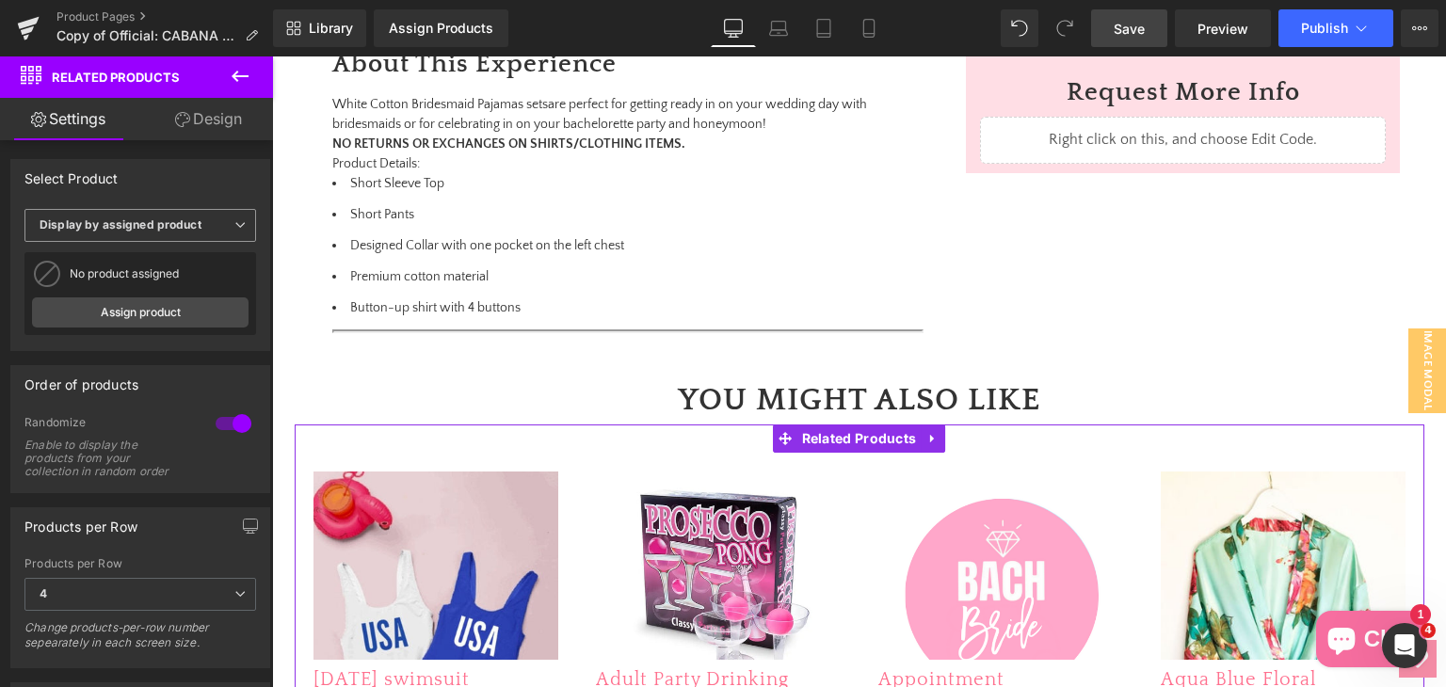
click at [168, 231] on b "Display by assigned product" at bounding box center [121, 224] width 162 height 14
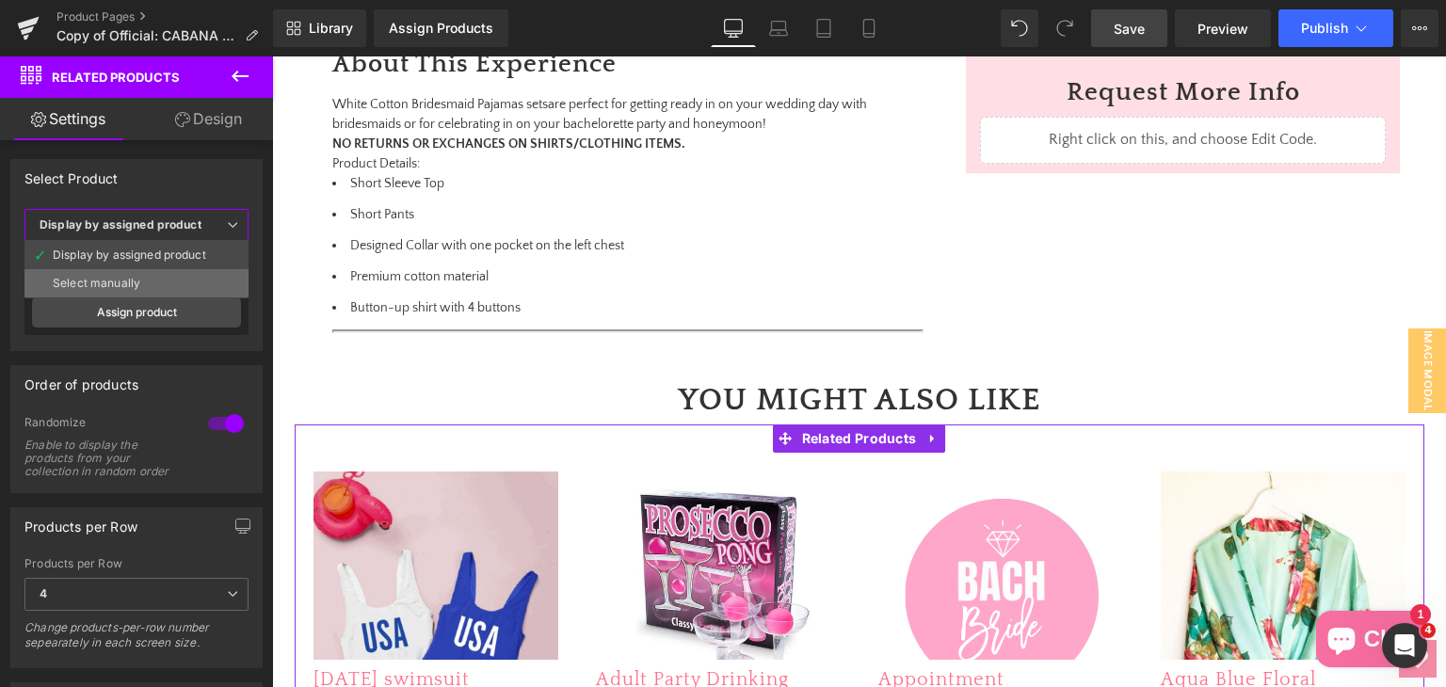
click at [136, 279] on div "Select manually" at bounding box center [97, 283] width 88 height 13
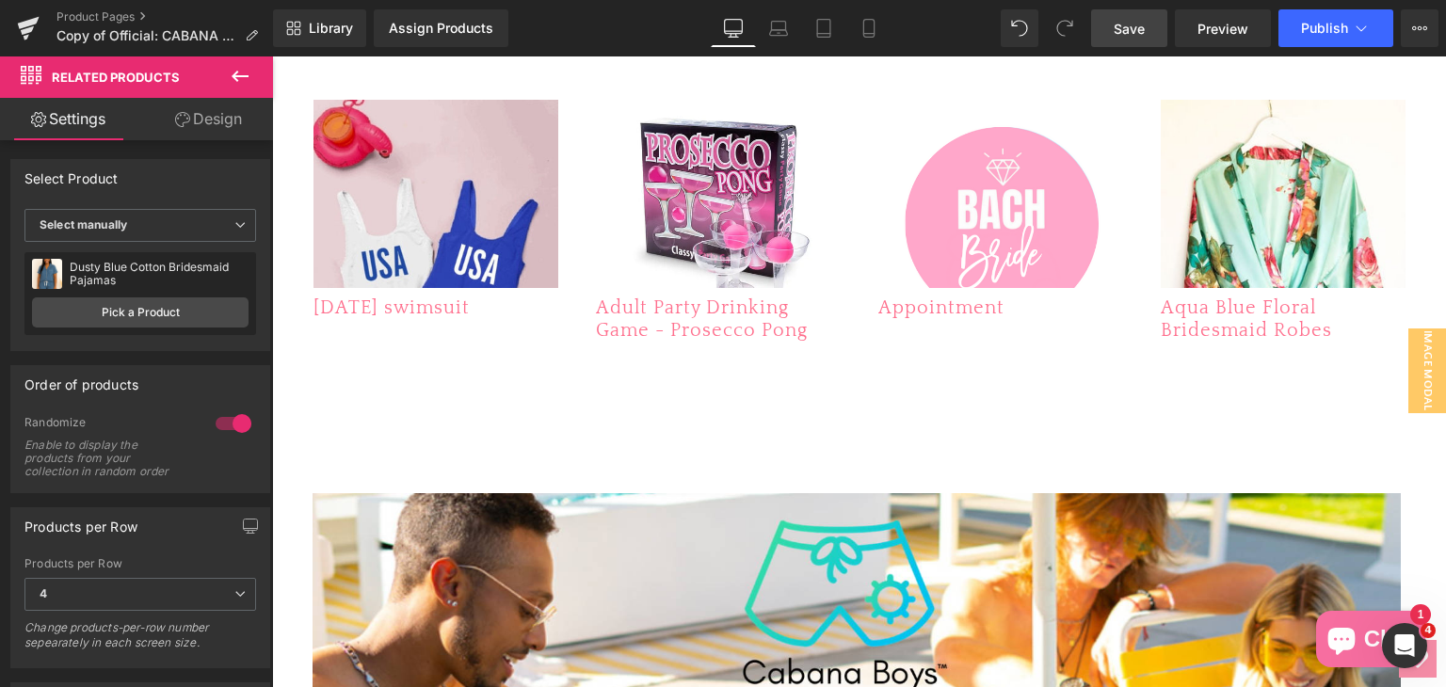
scroll to position [1540, 0]
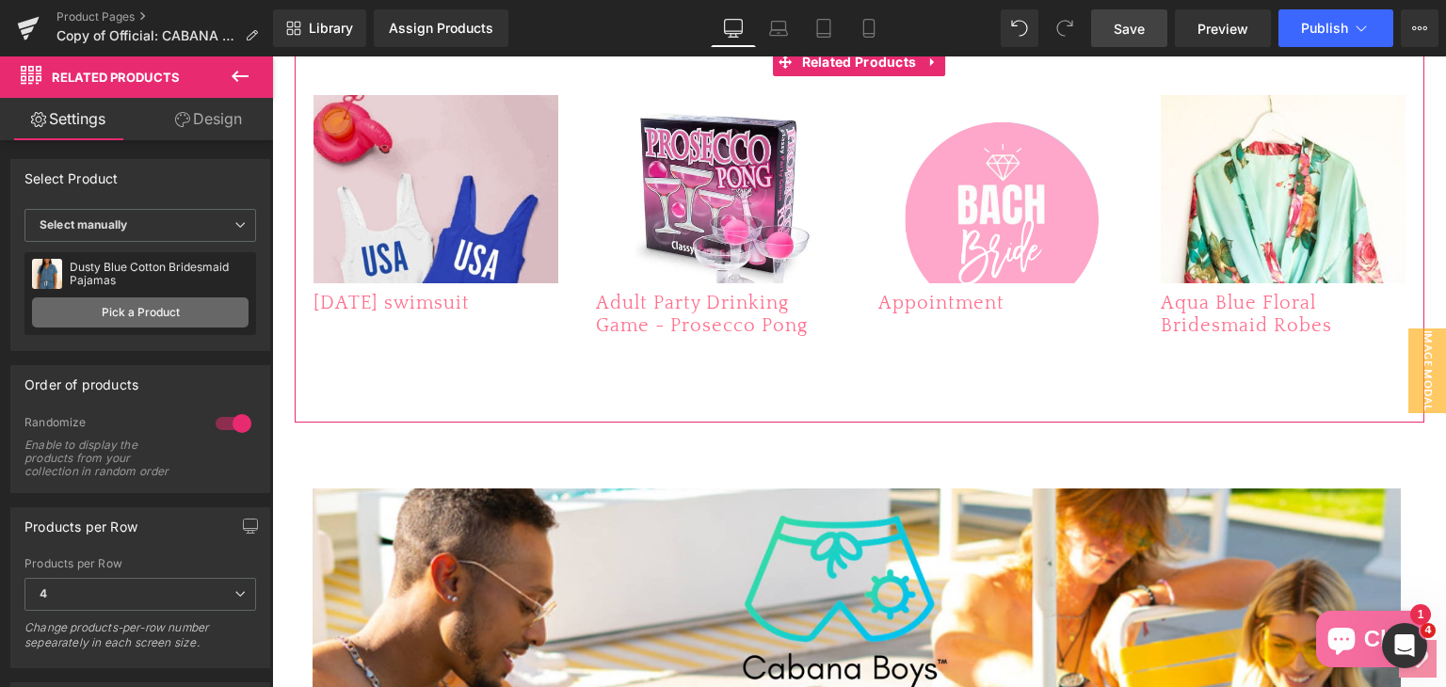
click at [147, 314] on link "Pick a Product" at bounding box center [140, 312] width 216 height 30
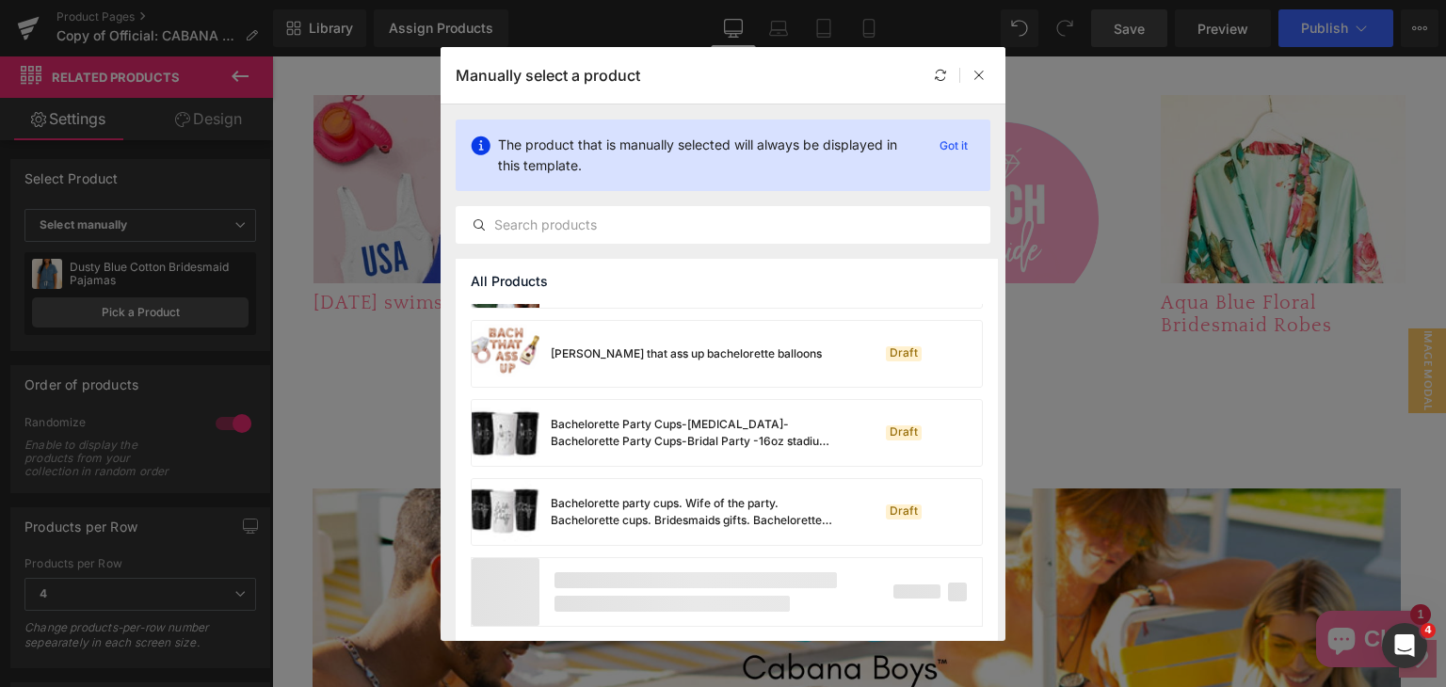
scroll to position [1329, 0]
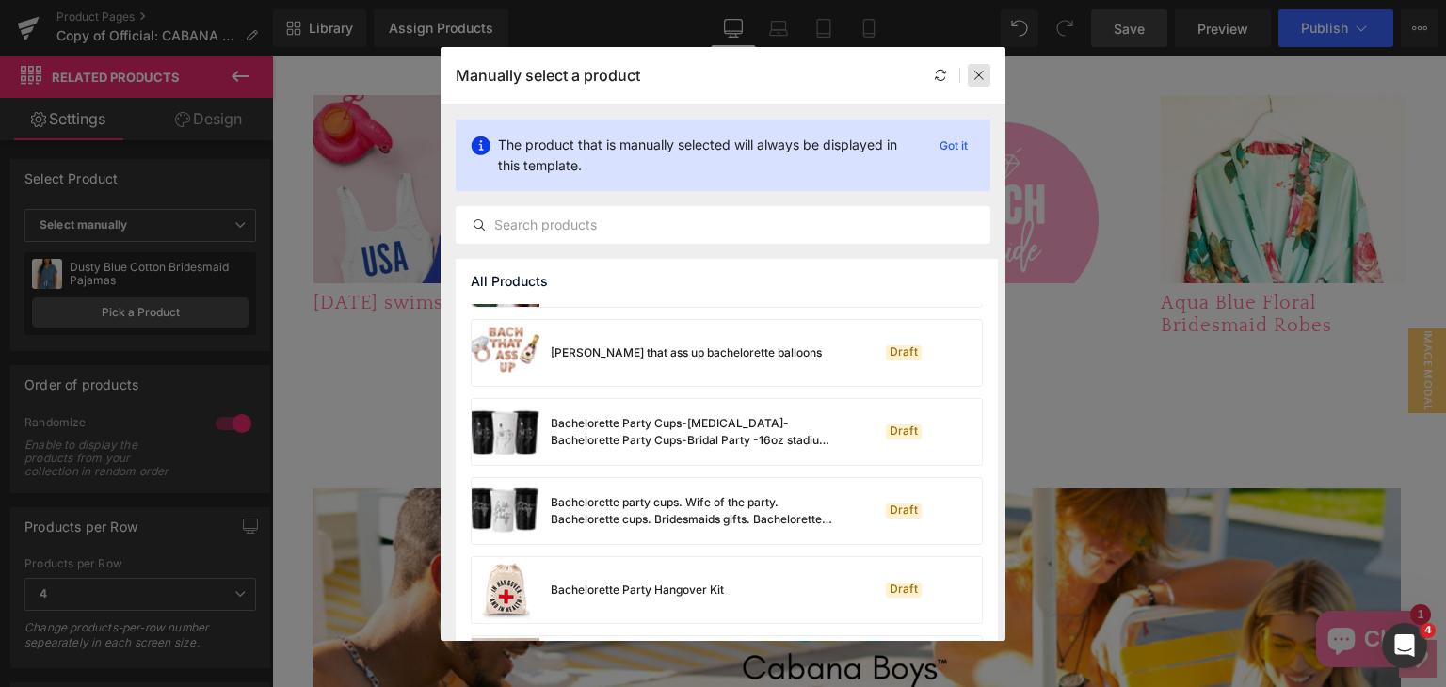
click at [985, 74] on div at bounding box center [979, 75] width 23 height 23
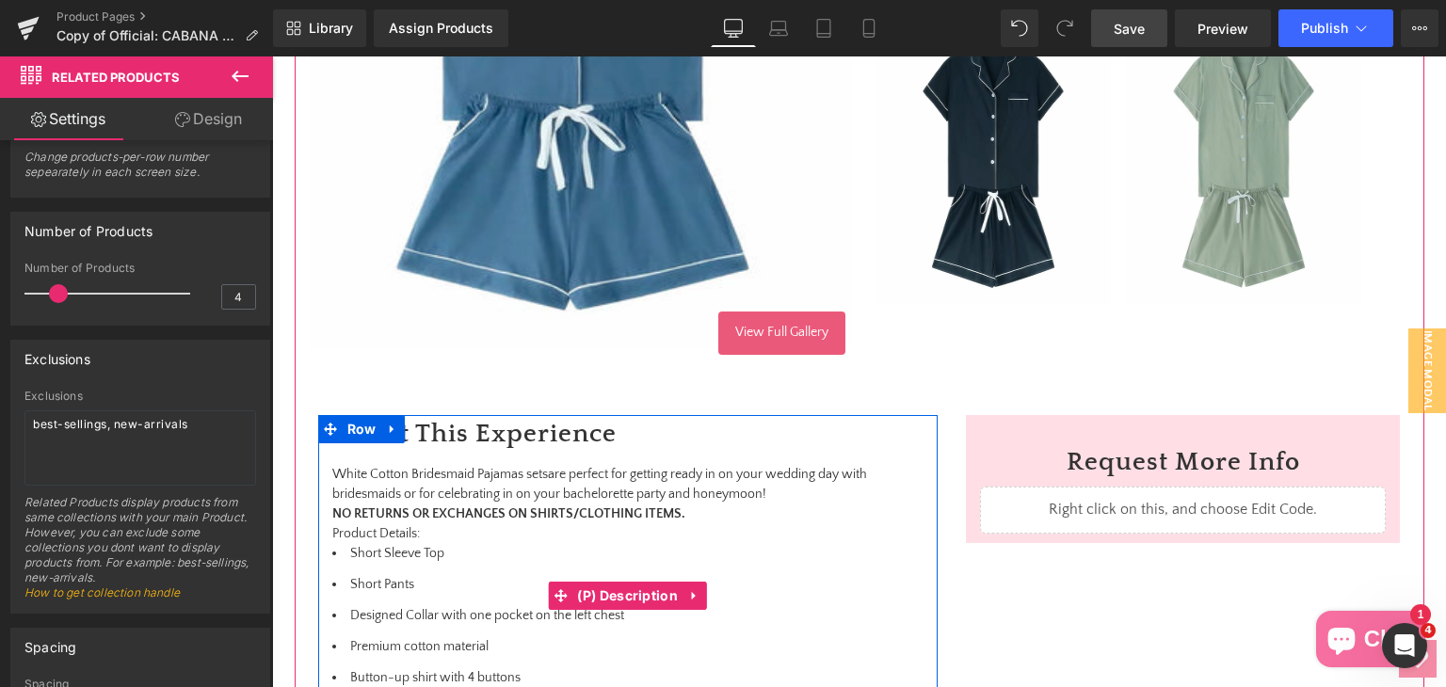
scroll to position [565, 0]
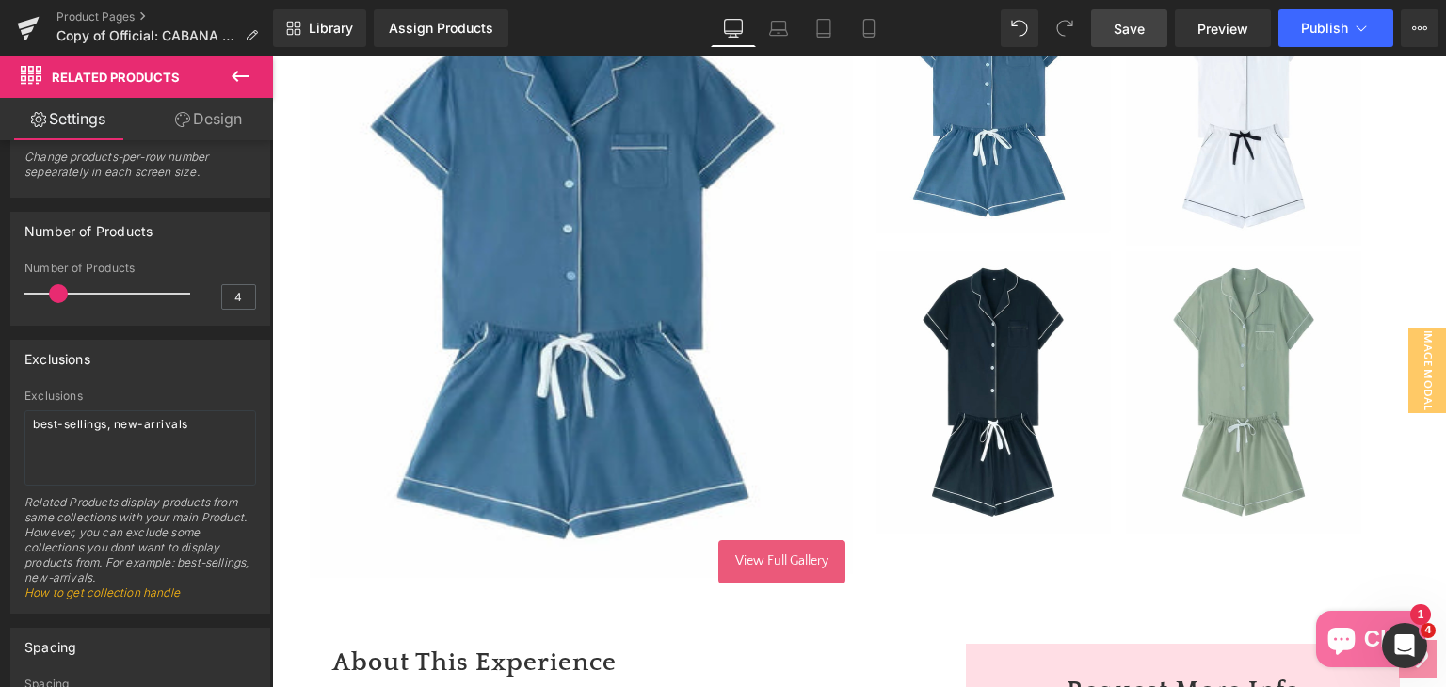
click at [244, 78] on icon at bounding box center [240, 76] width 23 height 23
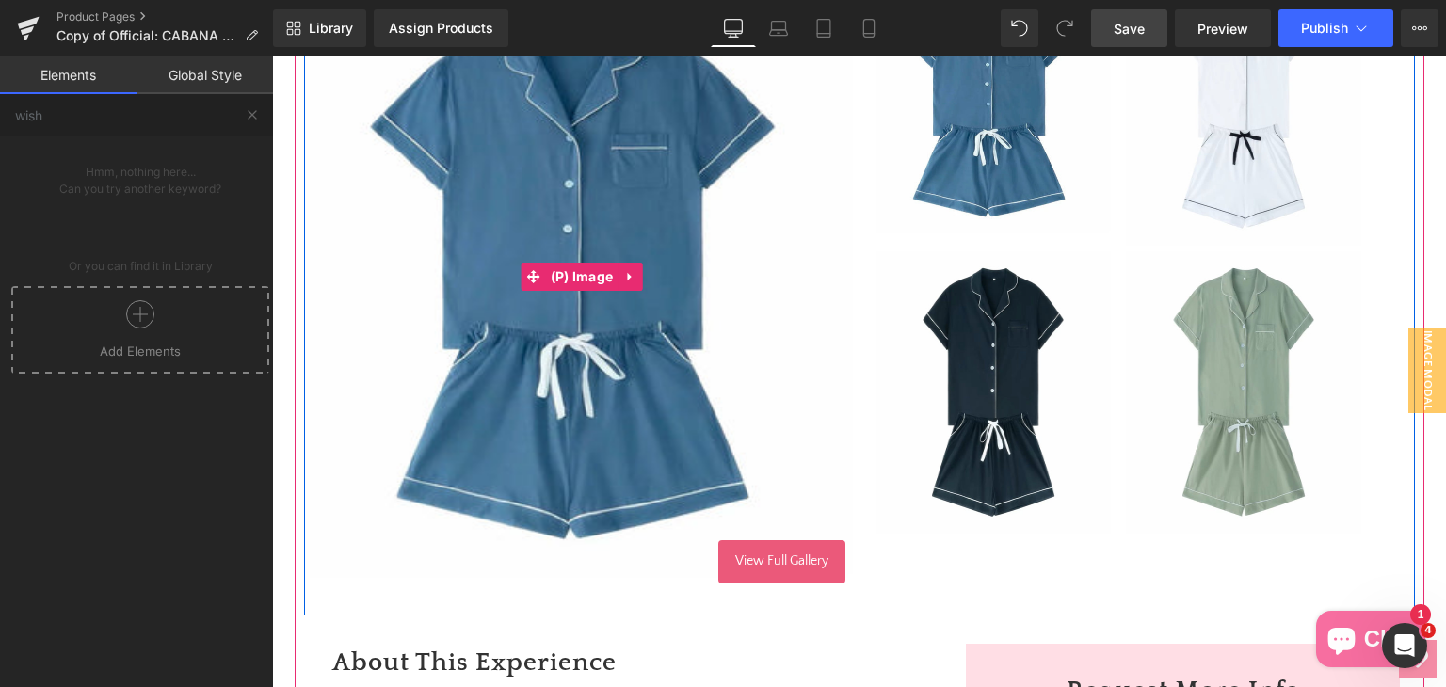
click at [696, 329] on img at bounding box center [582, 276] width 545 height 659
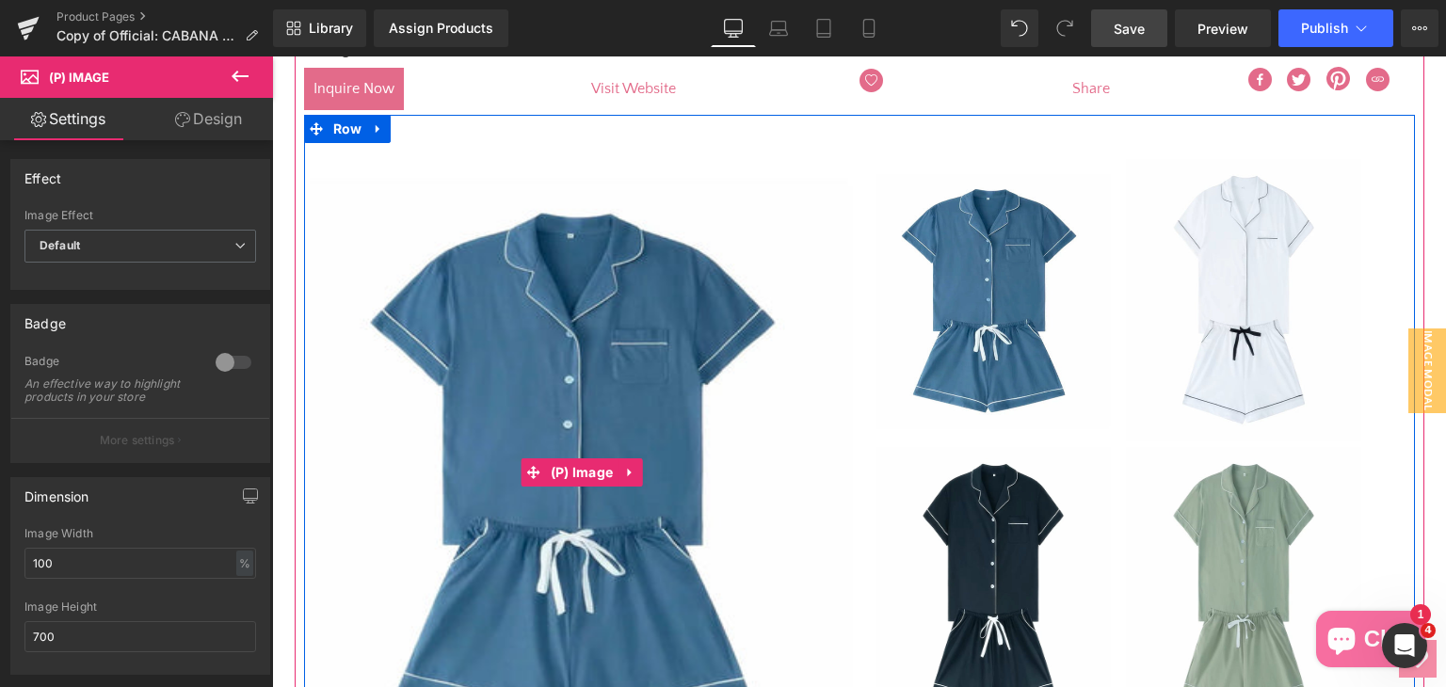
scroll to position [377, 0]
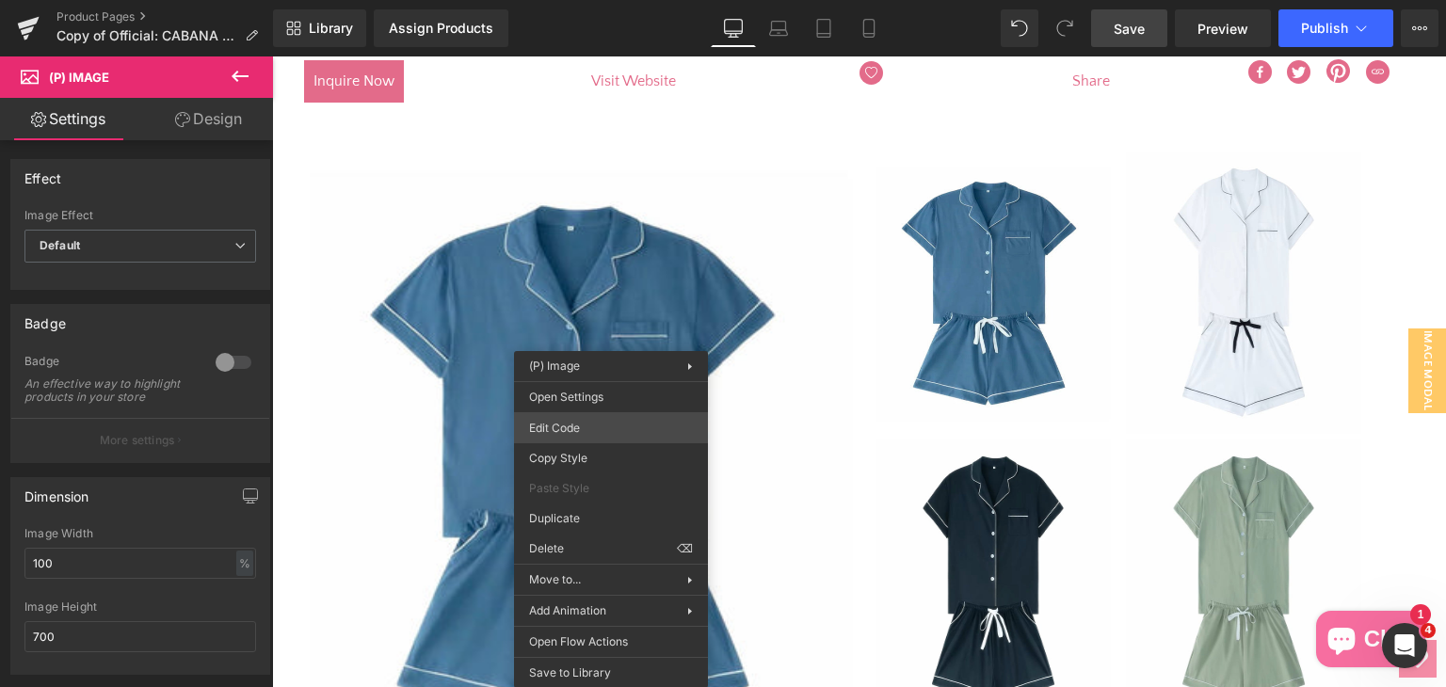
click at [604, 0] on div "Related Products You are previewing how the will restyle your page. You can not…" at bounding box center [723, 0] width 1446 height 0
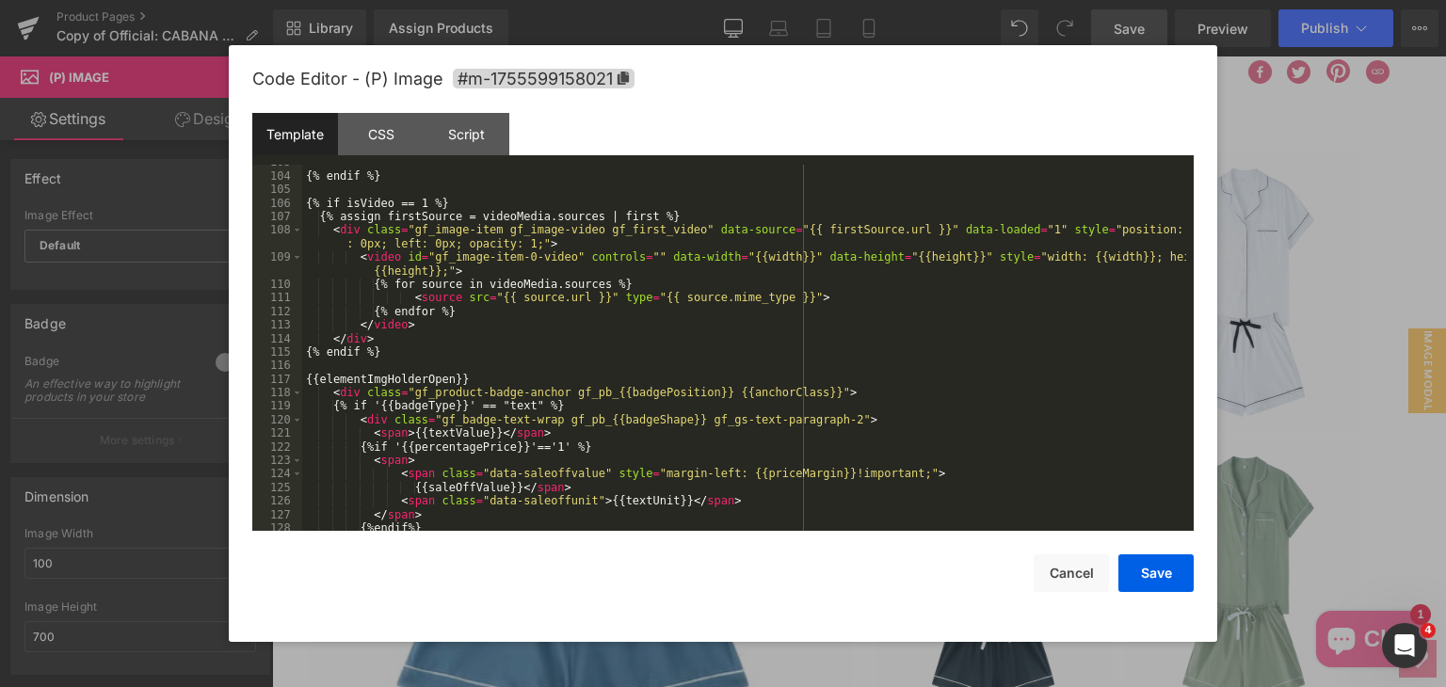
scroll to position [2046, 0]
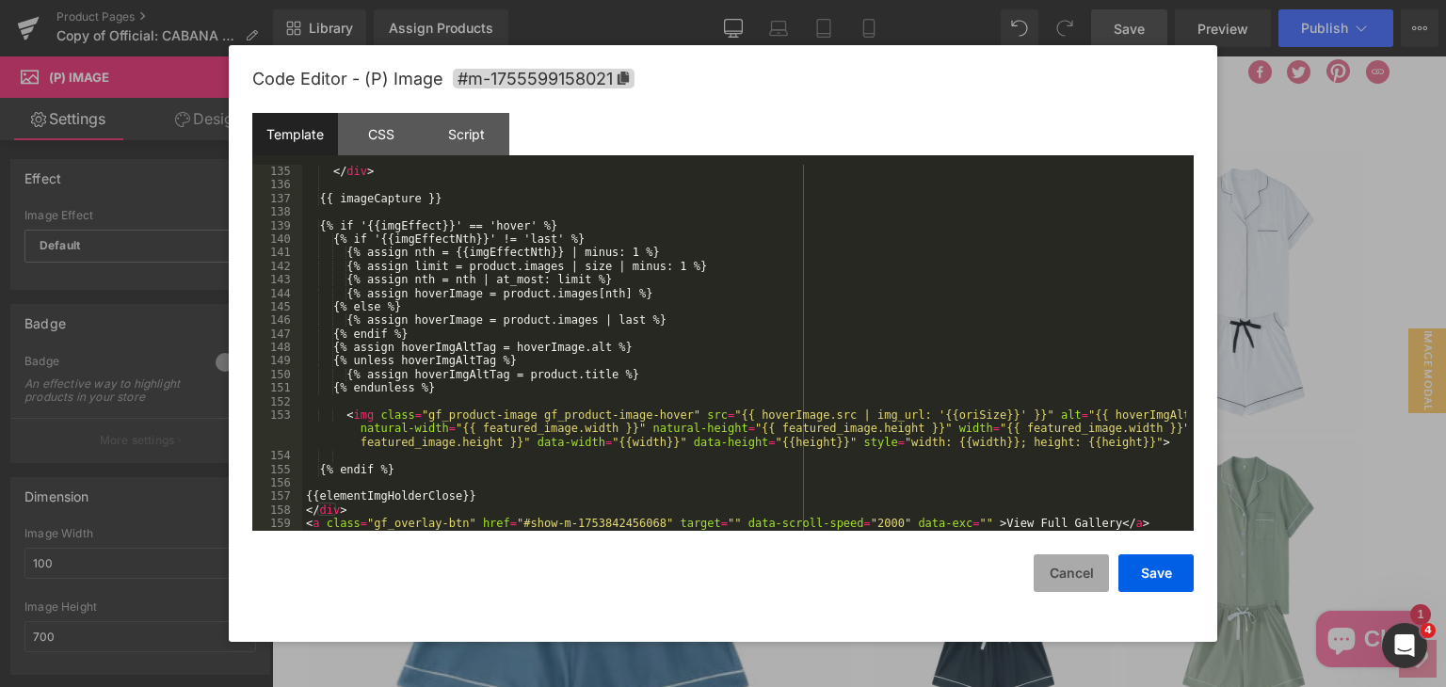
click at [1054, 563] on button "Cancel" at bounding box center [1070, 573] width 75 height 38
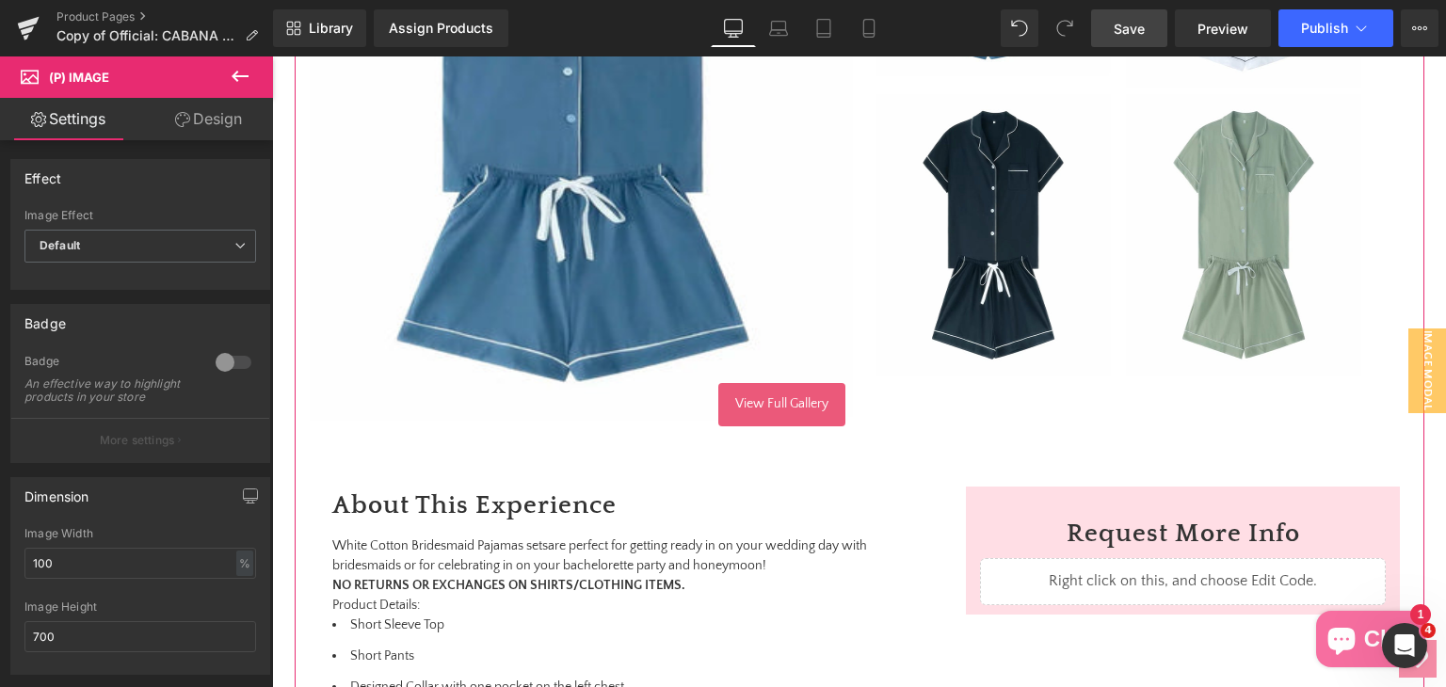
scroll to position [659, 0]
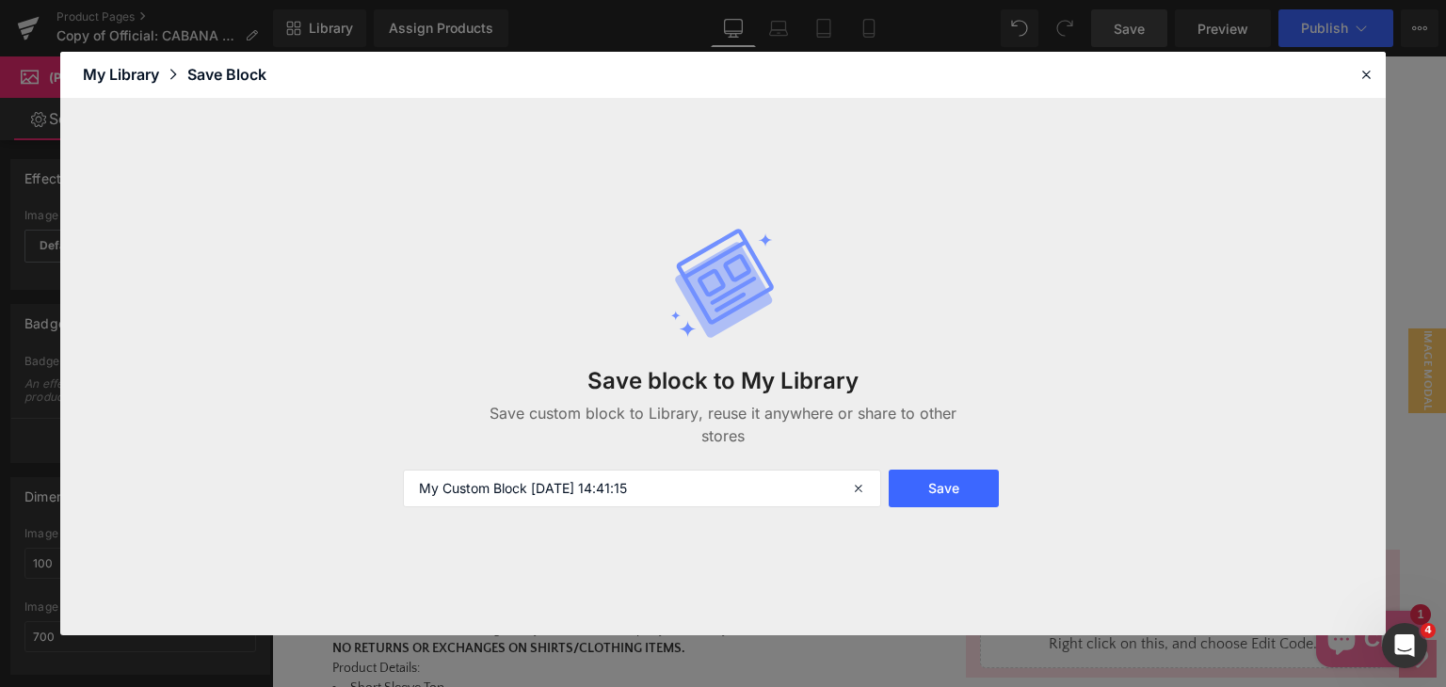
click at [1377, 90] on header "Library Elements Blocks Templates Saved Library My Library Save Block" at bounding box center [722, 75] width 1325 height 47
click at [1364, 72] on icon at bounding box center [1365, 74] width 17 height 17
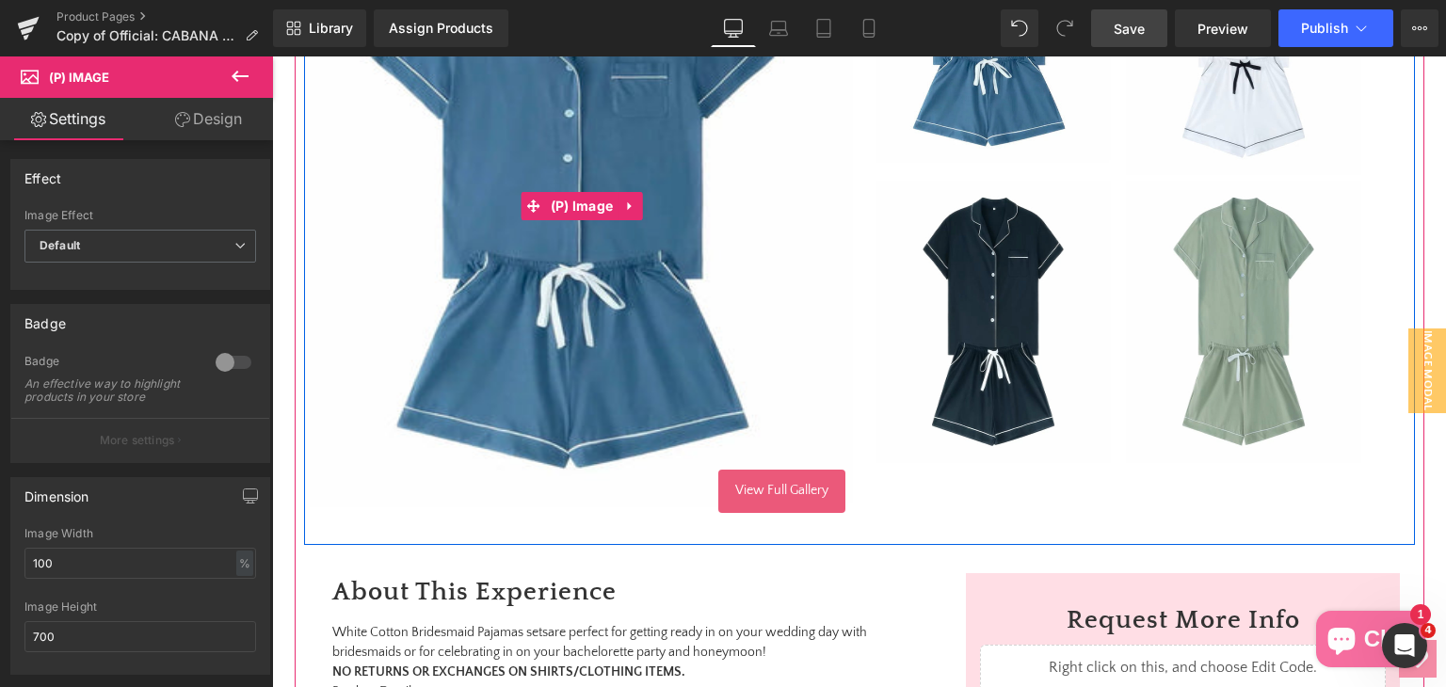
scroll to position [471, 0]
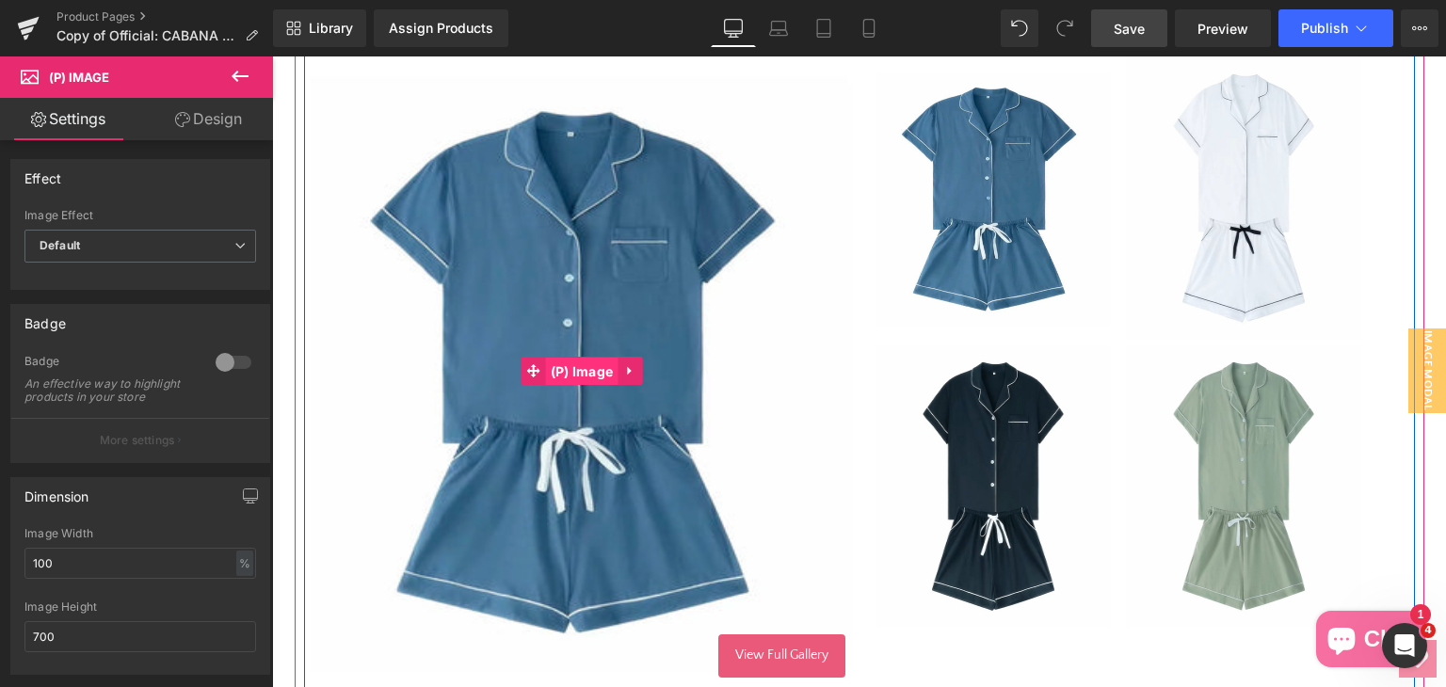
click at [592, 373] on span "(P) Image" at bounding box center [582, 372] width 72 height 28
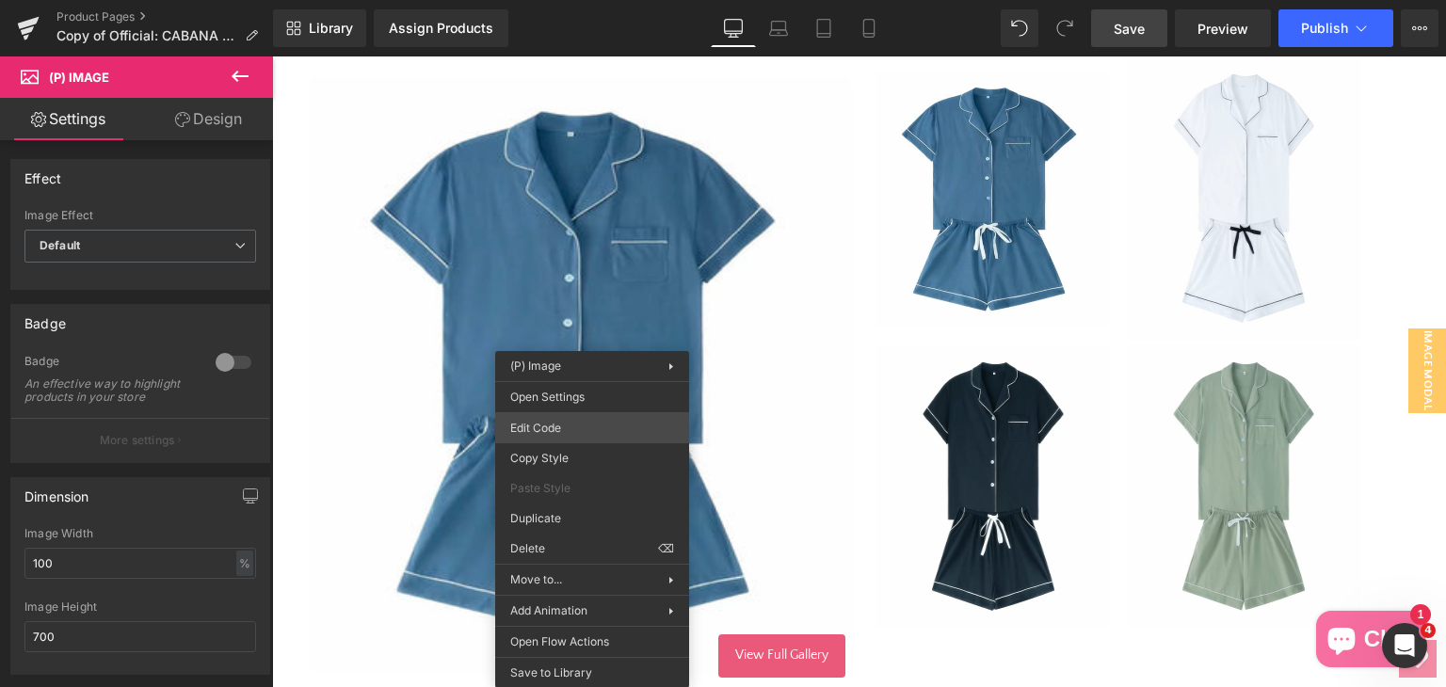
click at [587, 0] on div "(P) Image You are previewing how the will restyle your page. You can not edit E…" at bounding box center [723, 0] width 1446 height 0
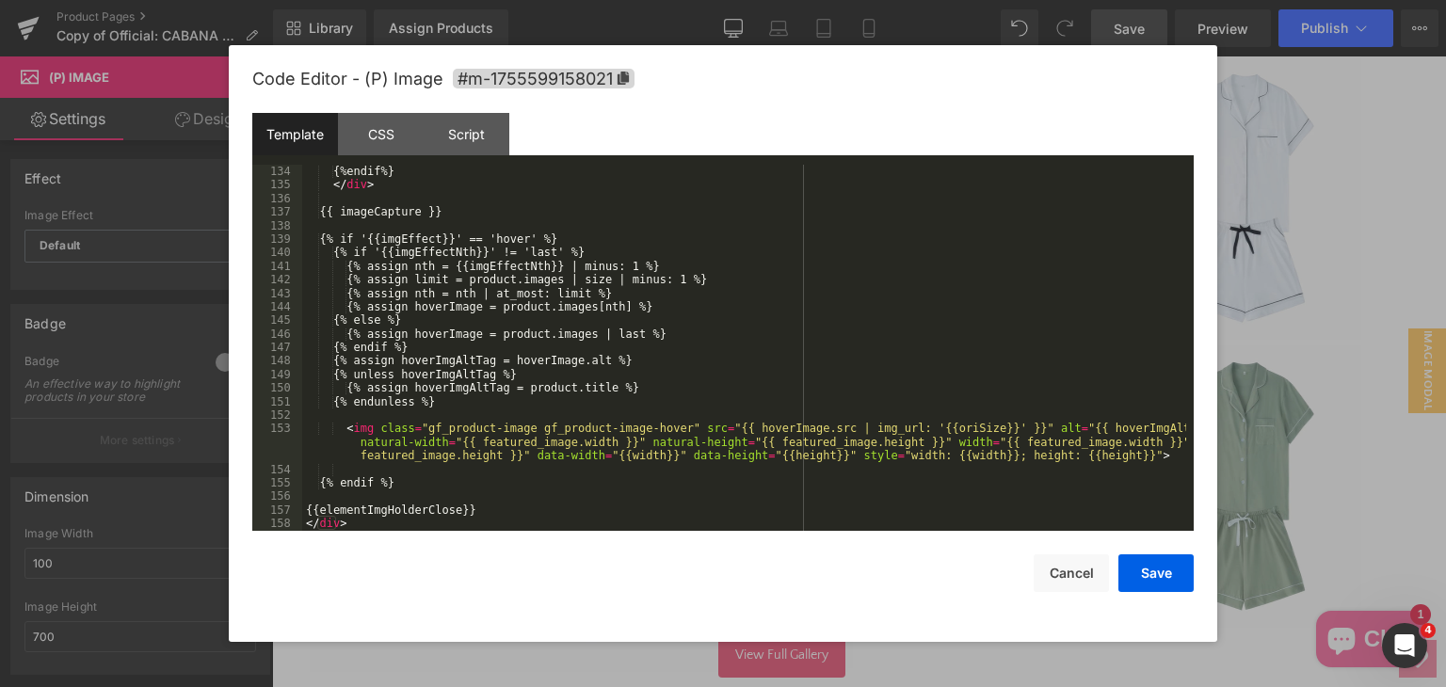
scroll to position [2046, 0]
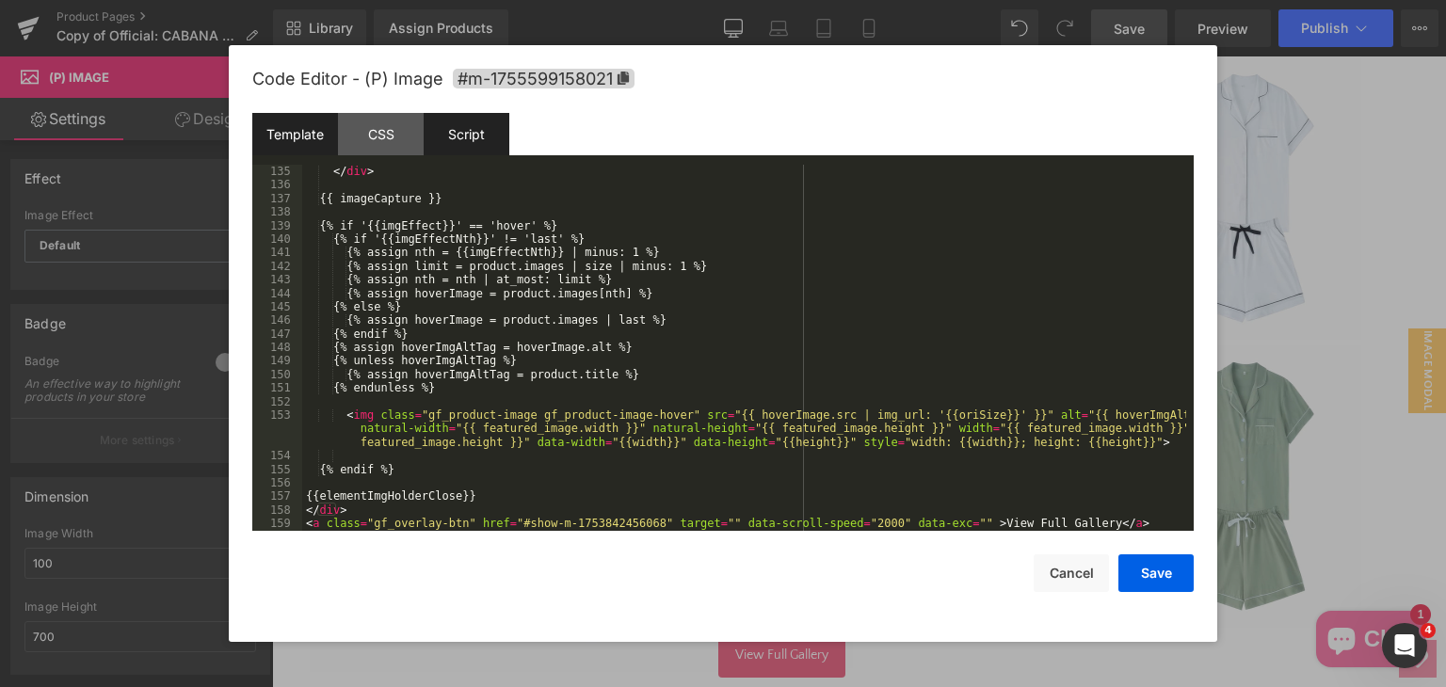
click at [475, 125] on div "Script" at bounding box center [467, 134] width 86 height 42
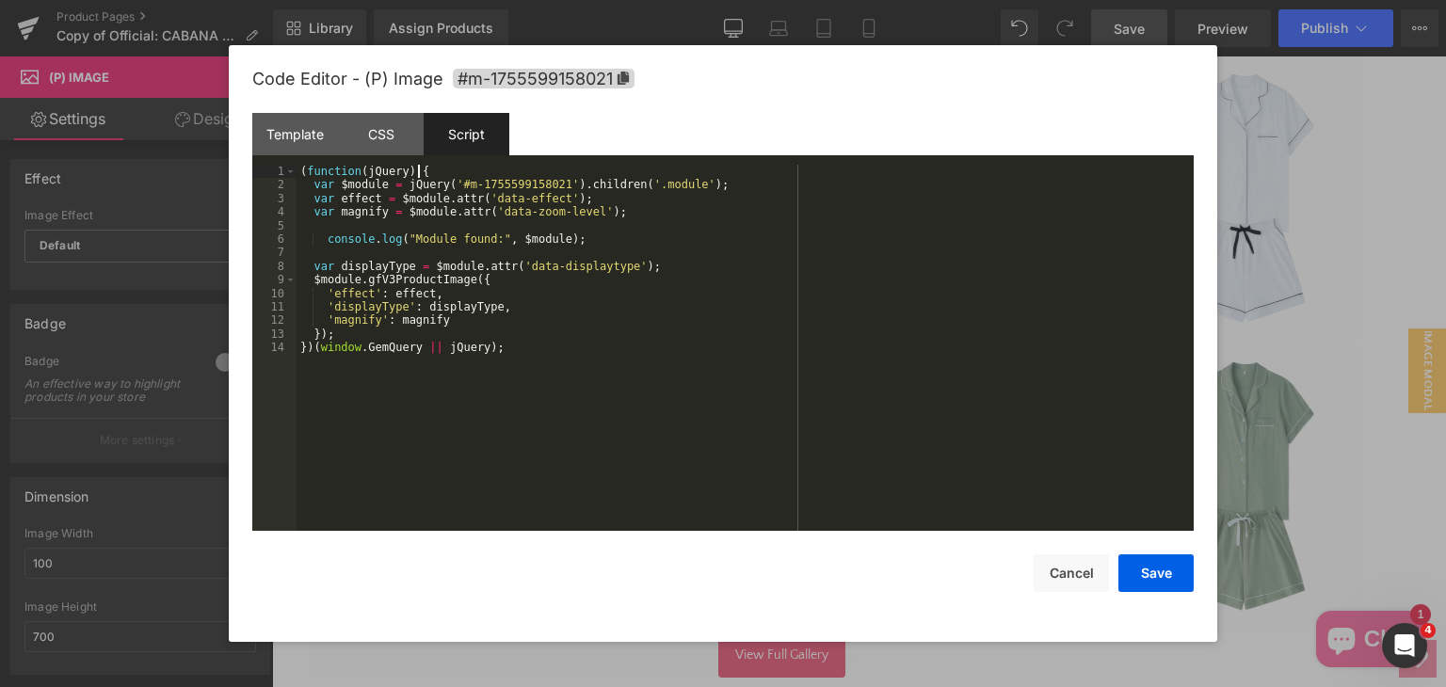
click at [445, 167] on div "( function ( jQuery ) { var $module = jQuery ( '#m-1755599158021' ) . children …" at bounding box center [744, 361] width 897 height 393
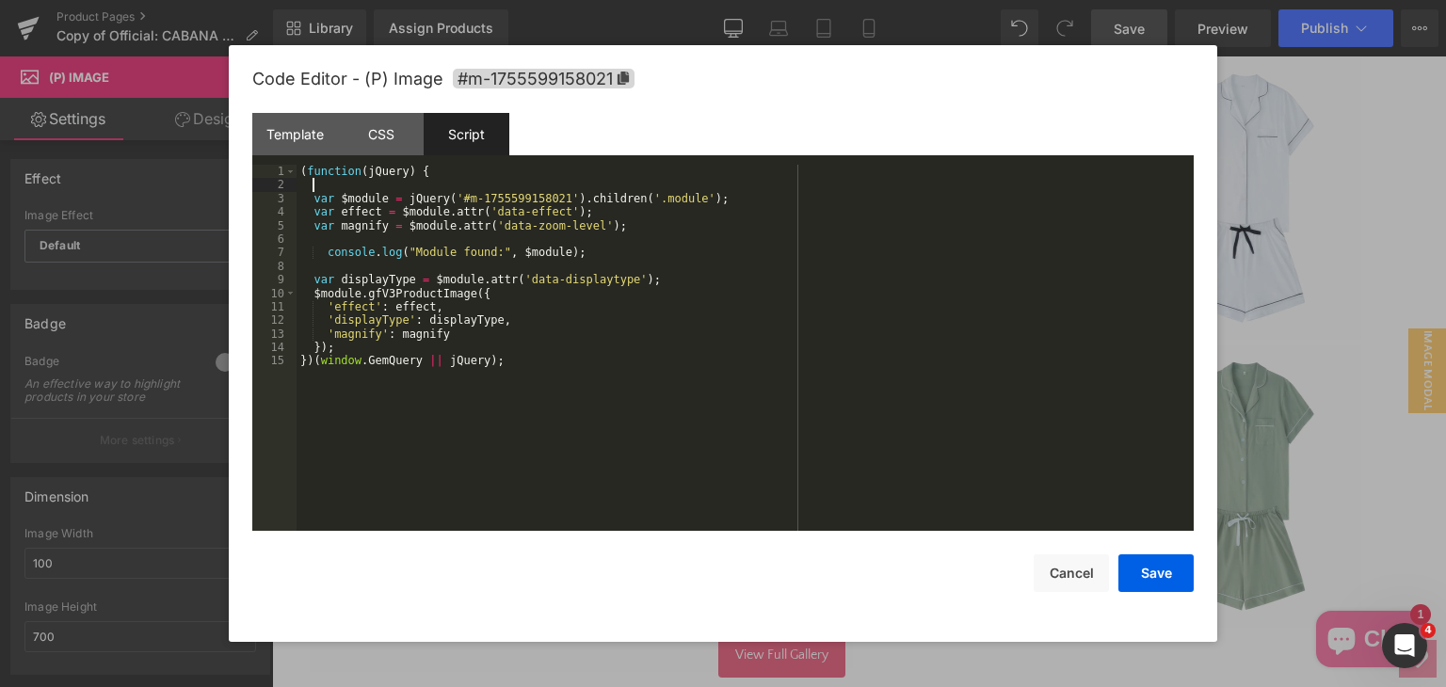
click at [580, 261] on div "( function ( jQuery ) { var $module = jQuery ( '#m-1755599158021' ) . children …" at bounding box center [744, 361] width 897 height 393
click at [582, 252] on div "( function ( jQuery ) { var $module = jQuery ( '#m-1755599158021' ) . children …" at bounding box center [744, 361] width 897 height 393
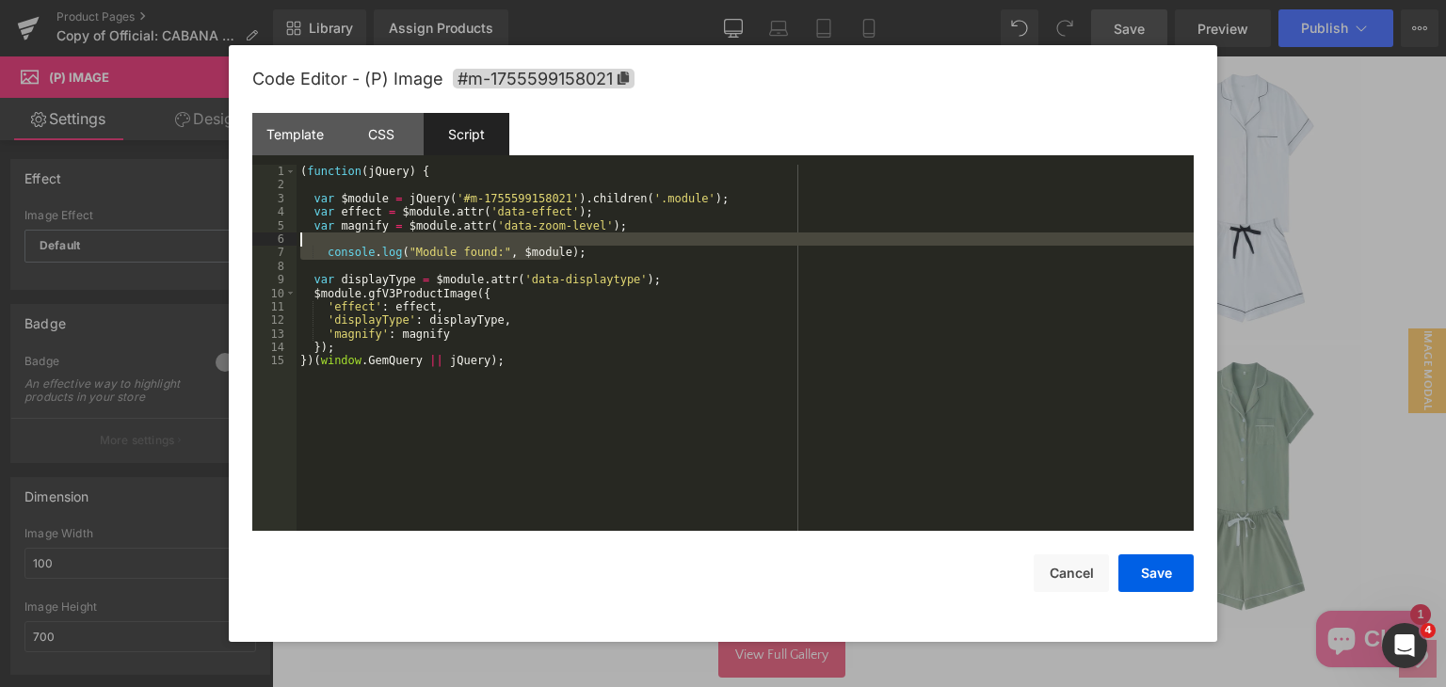
drag, startPoint x: 582, startPoint y: 252, endPoint x: 269, endPoint y: 248, distance: 312.5
click at [270, 247] on pre "1 2 3 4 5 6 7 8 9 10 11 12 13 14 15 ( function ( jQuery ) { var $module = jQuer…" at bounding box center [722, 348] width 941 height 366
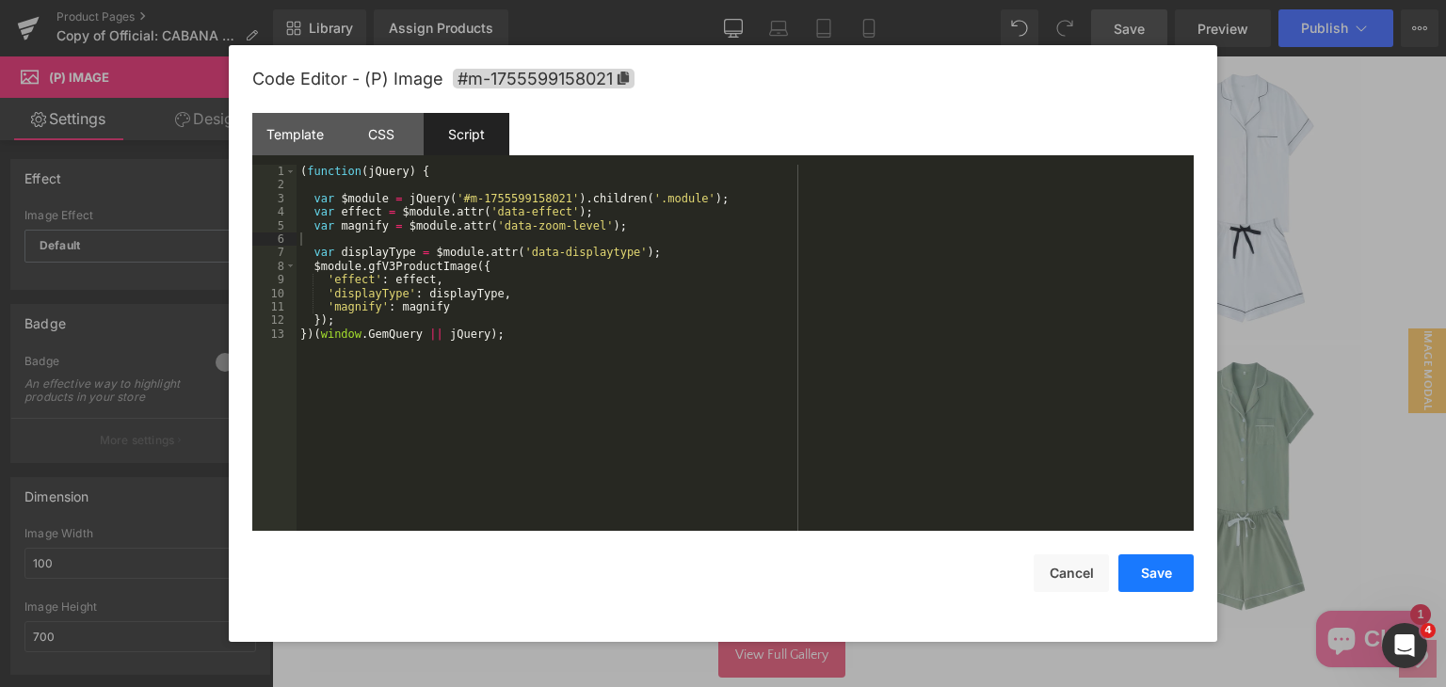
click at [1175, 566] on button "Save" at bounding box center [1155, 573] width 75 height 38
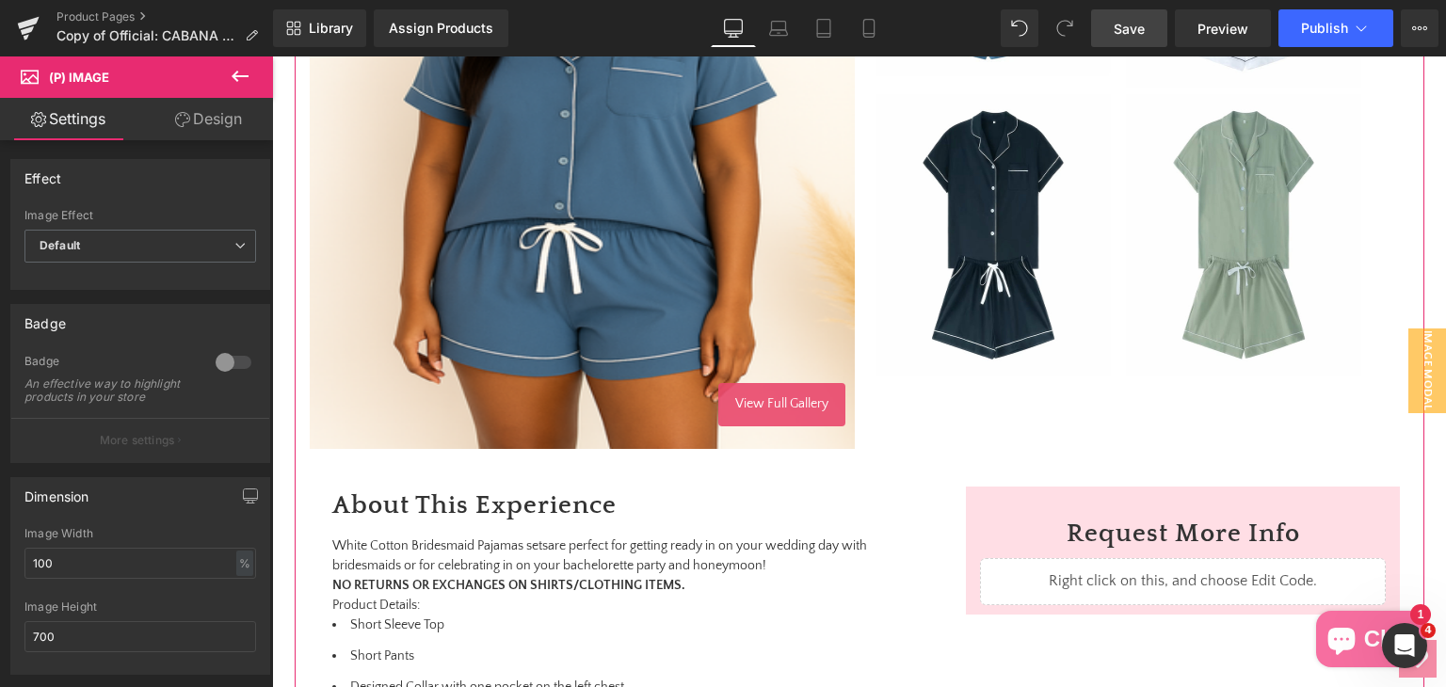
scroll to position [565, 0]
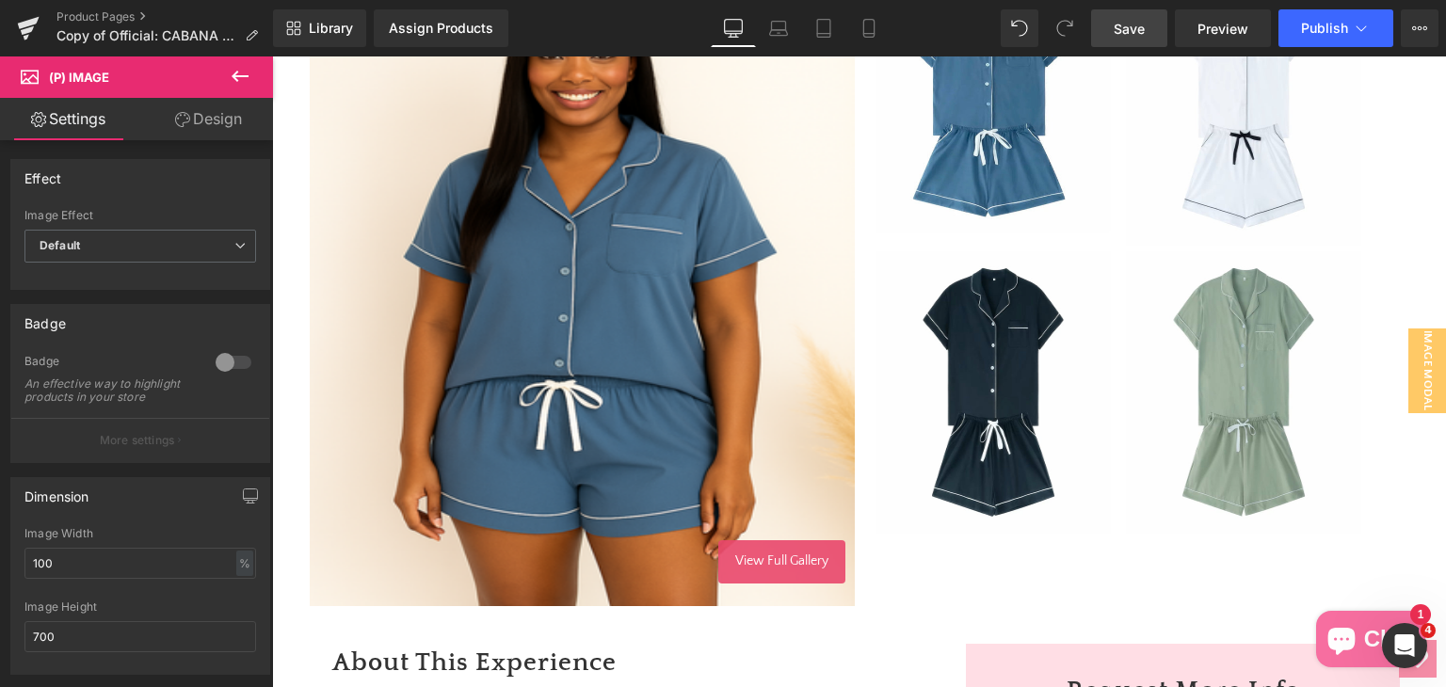
click at [1121, 24] on span "Save" at bounding box center [1129, 29] width 31 height 20
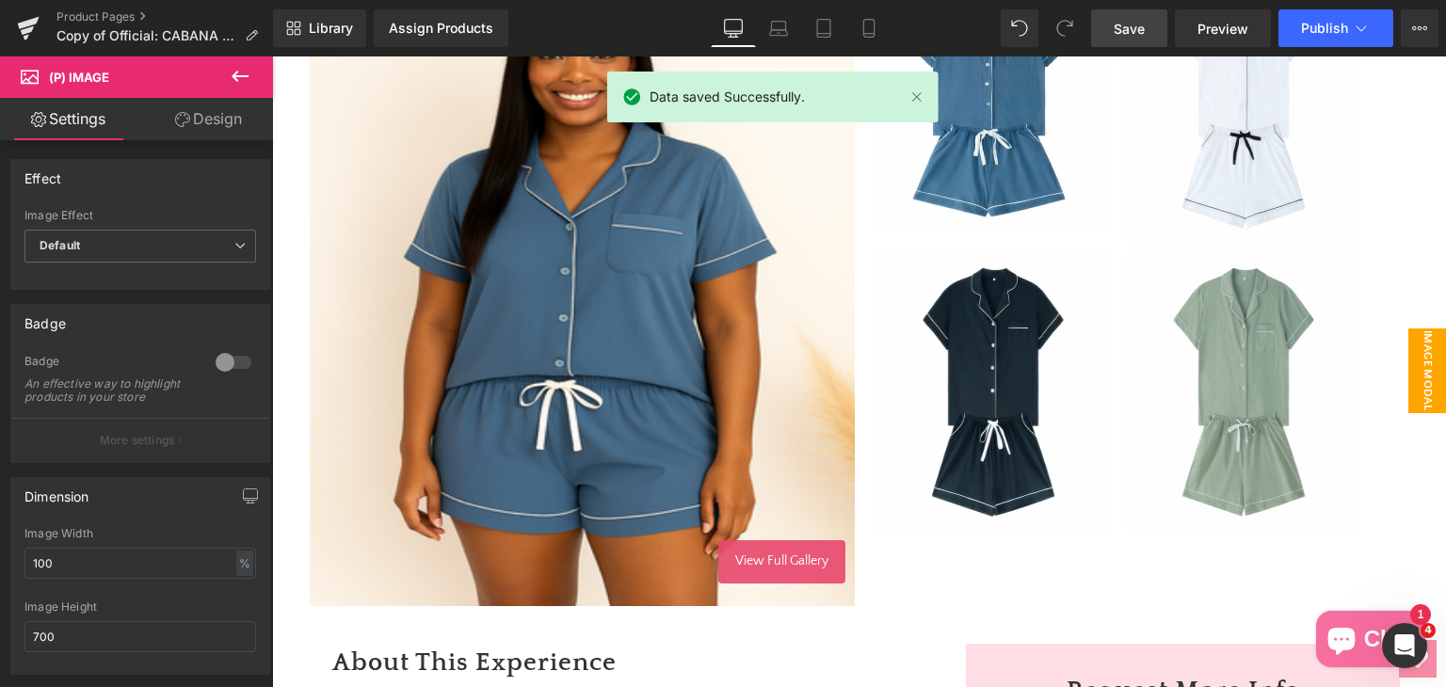
click at [1408, 372] on span "image modal" at bounding box center [1427, 370] width 38 height 85
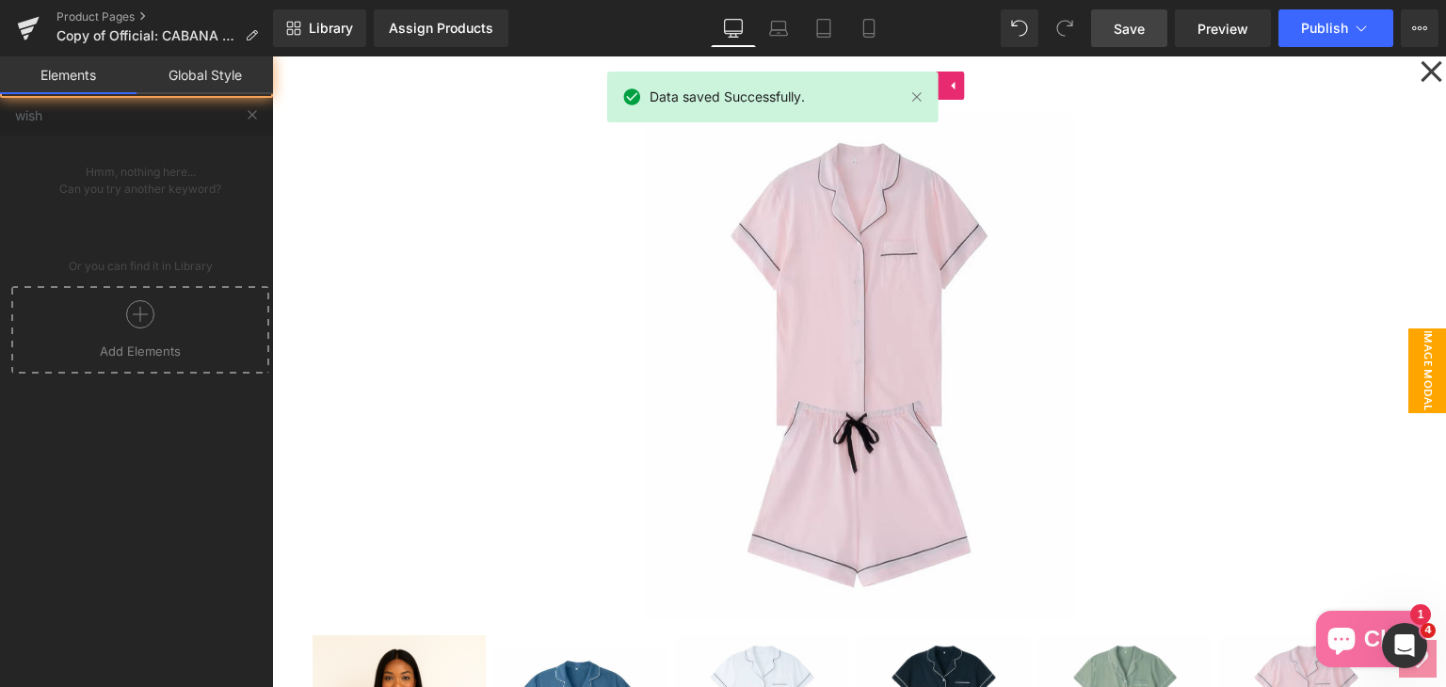
click at [1408, 372] on span "image modal" at bounding box center [1427, 370] width 38 height 85
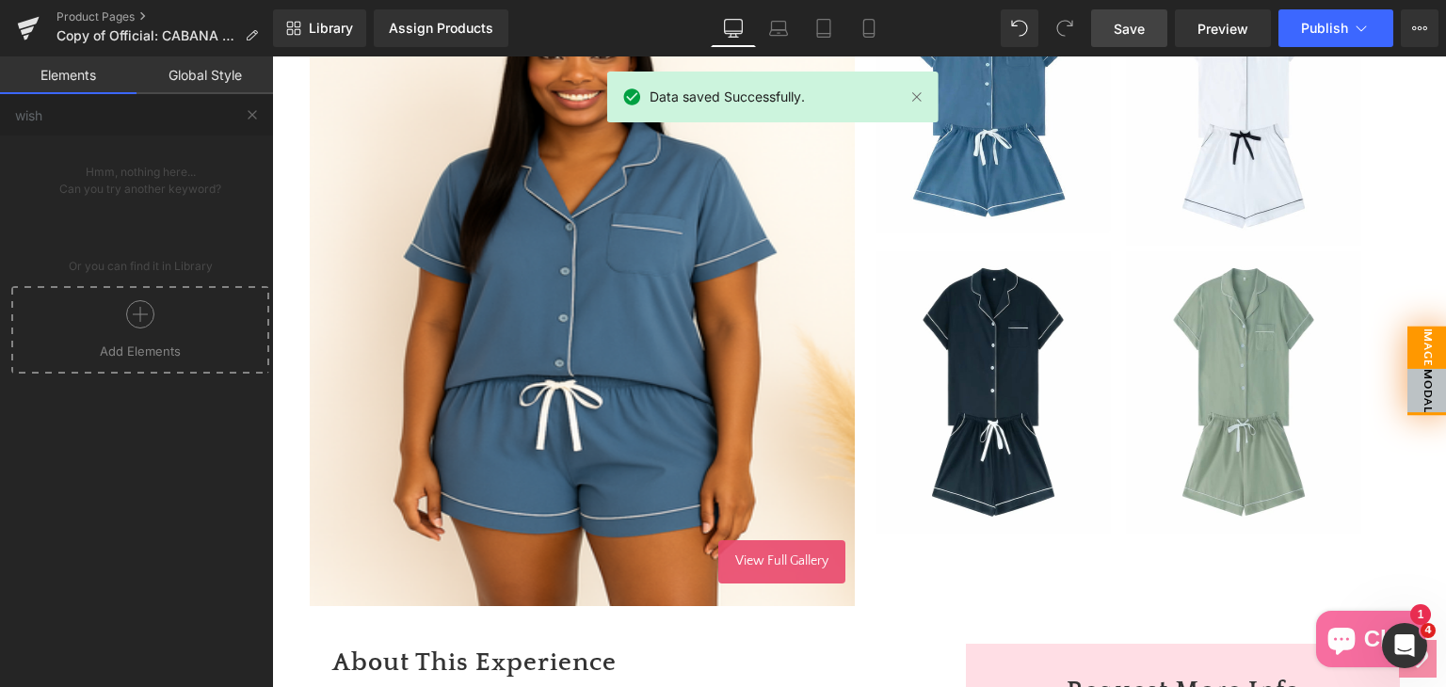
click at [1407, 372] on span "image modal" at bounding box center [1427, 371] width 40 height 89
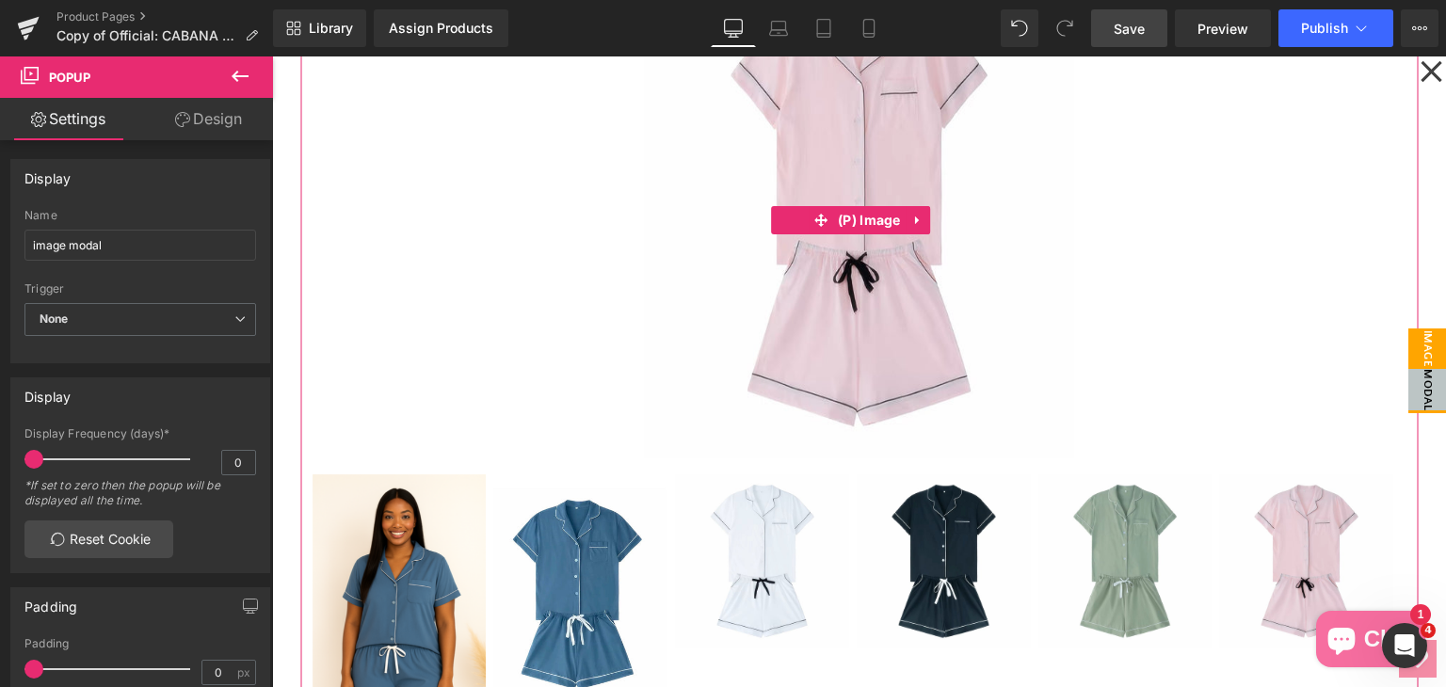
scroll to position [0, 0]
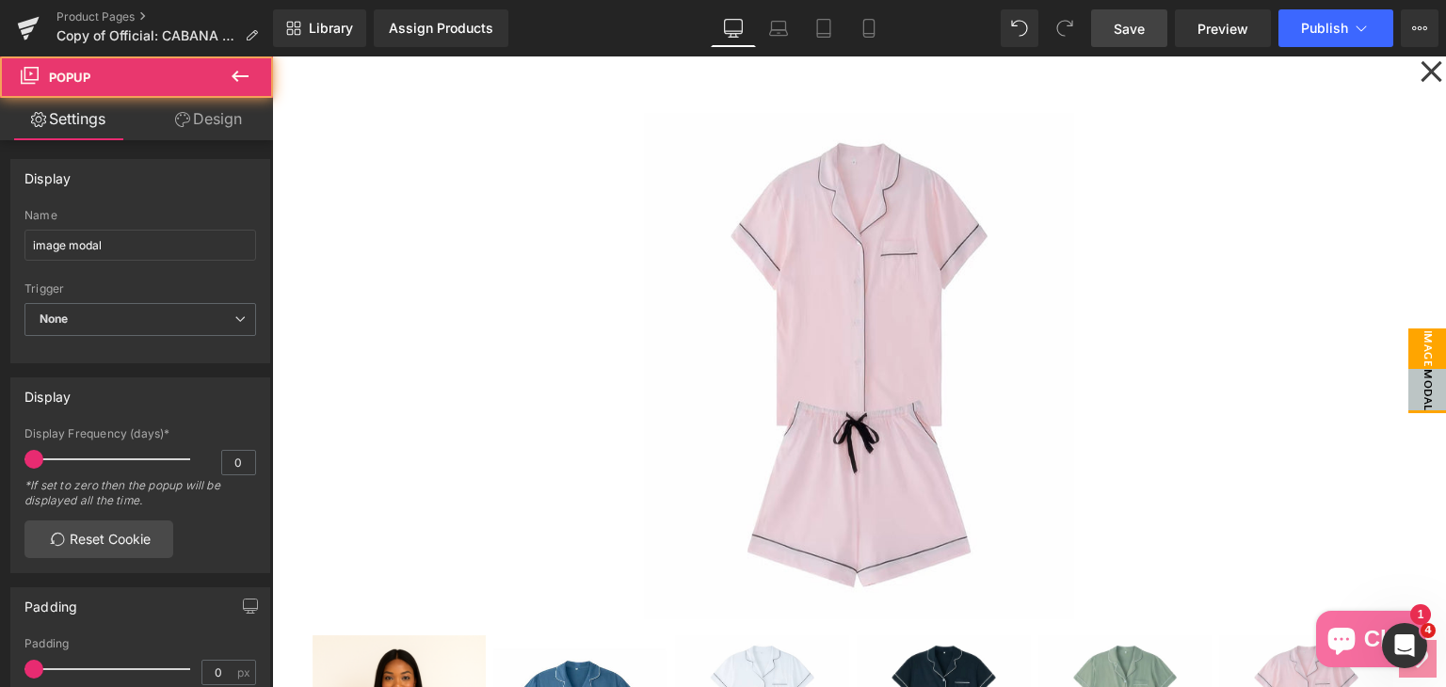
click at [1427, 72] on icon at bounding box center [1430, 71] width 23 height 94
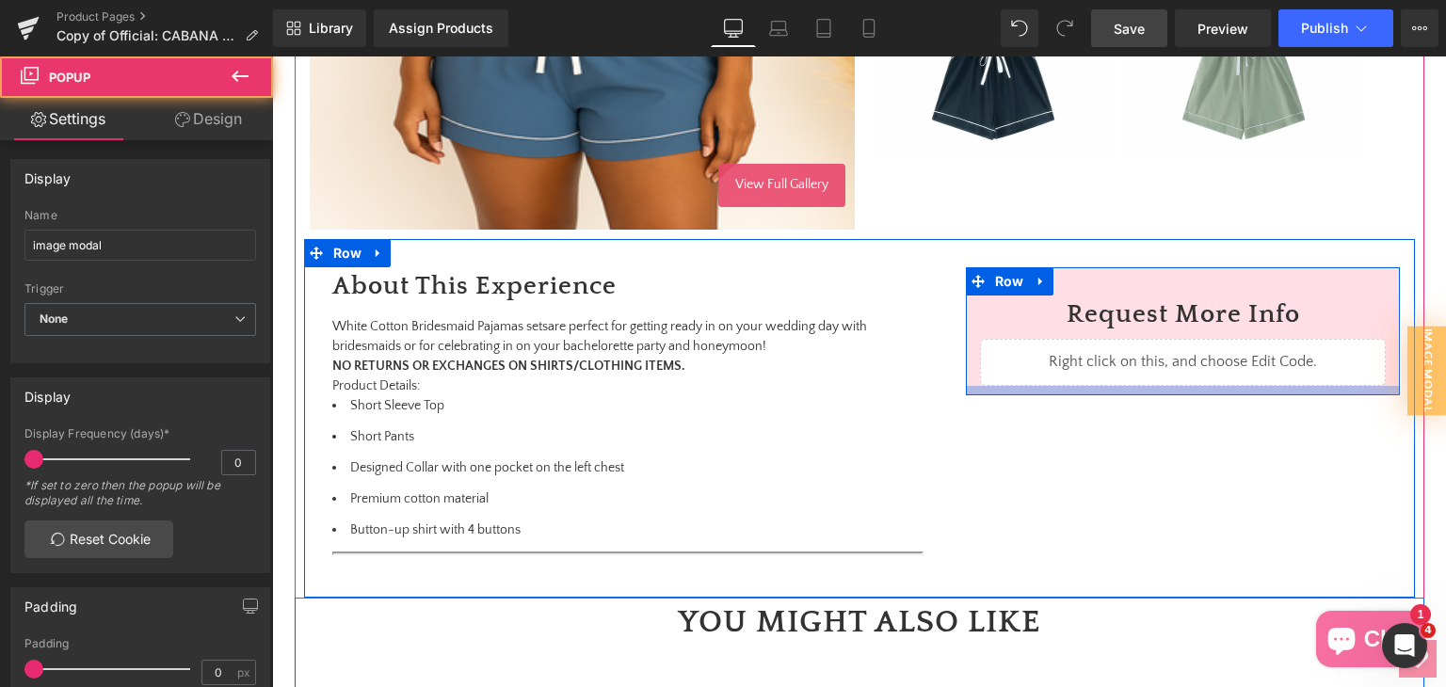
scroll to position [847, 0]
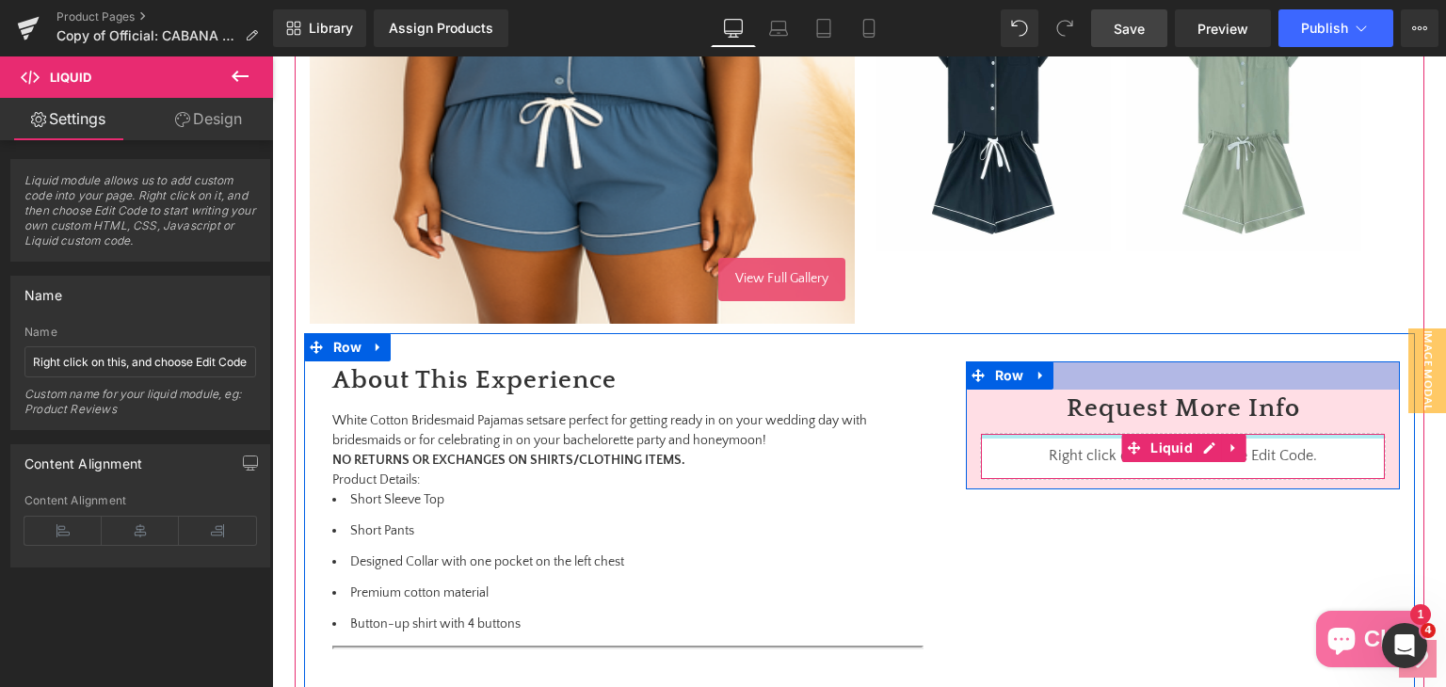
drag, startPoint x: 1257, startPoint y: 437, endPoint x: 1275, endPoint y: 385, distance: 55.1
click at [1275, 385] on div "Request More Info Heading Liquid Row" at bounding box center [1183, 425] width 435 height 128
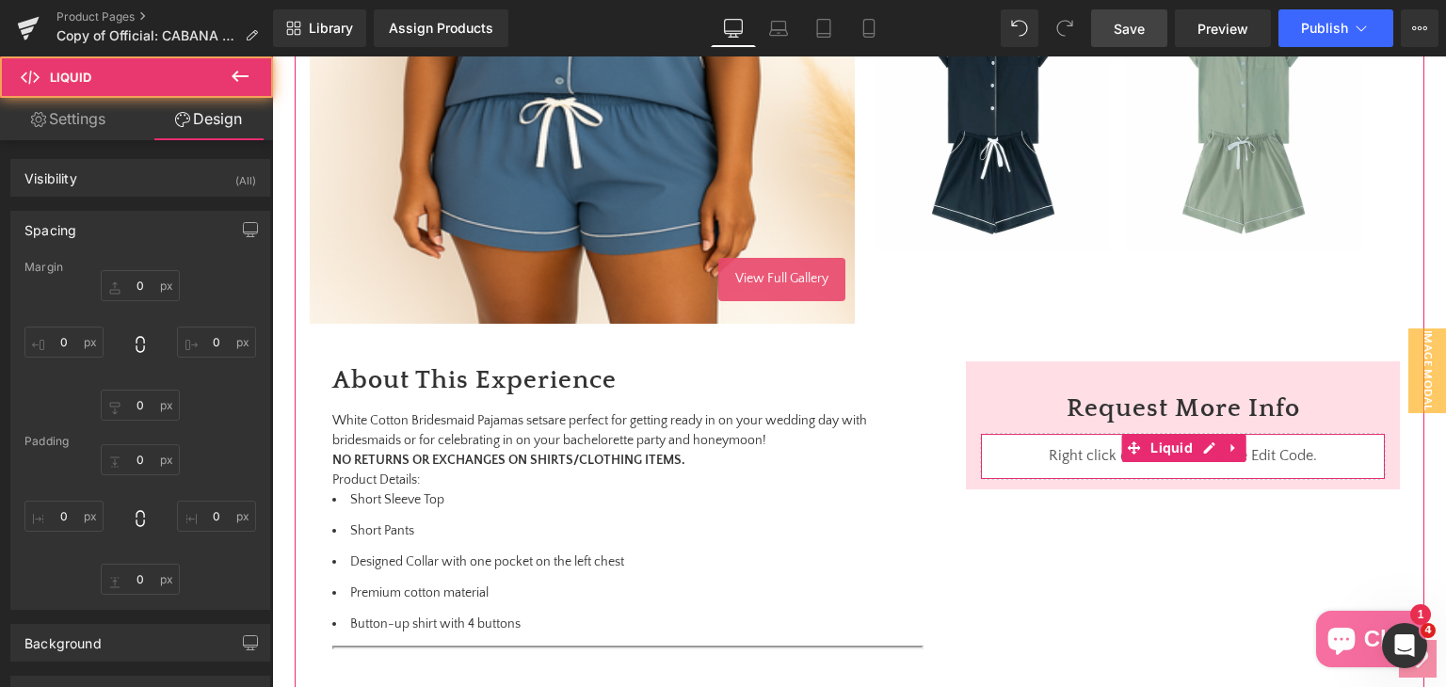
type input "0"
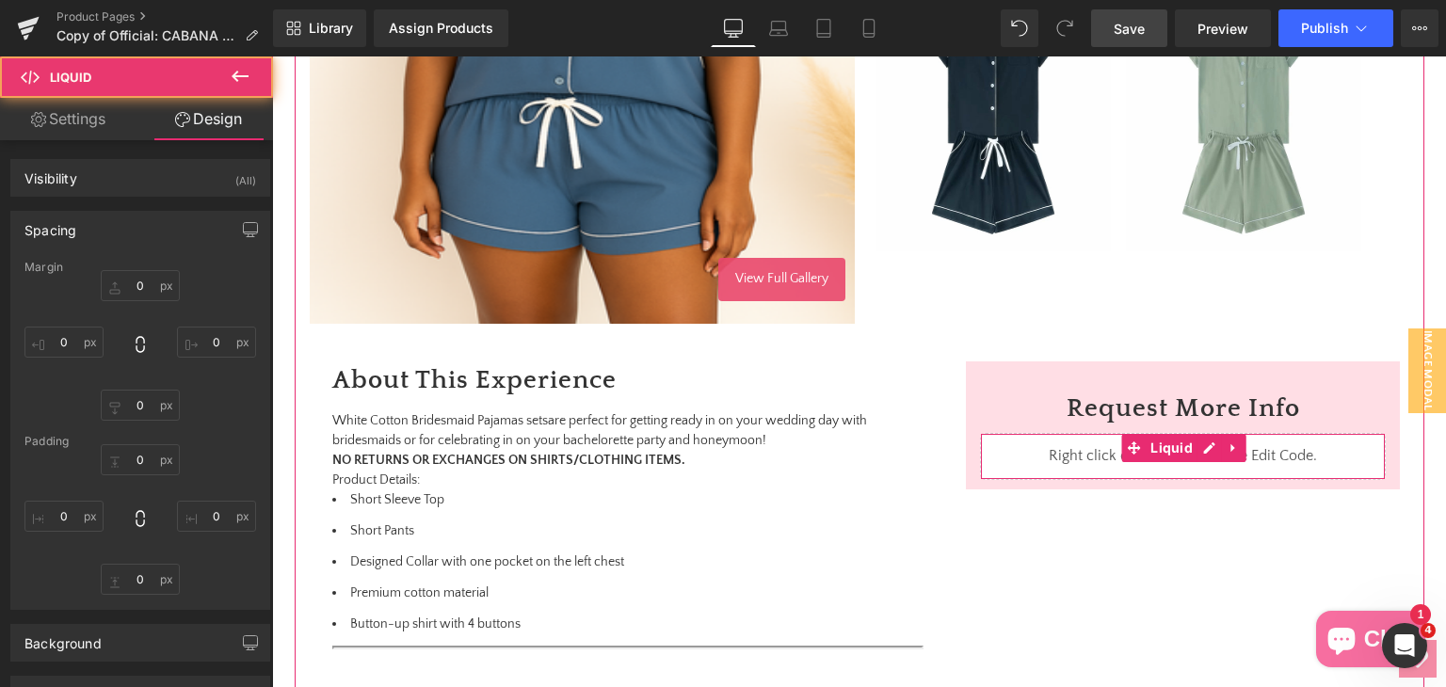
type input "0"
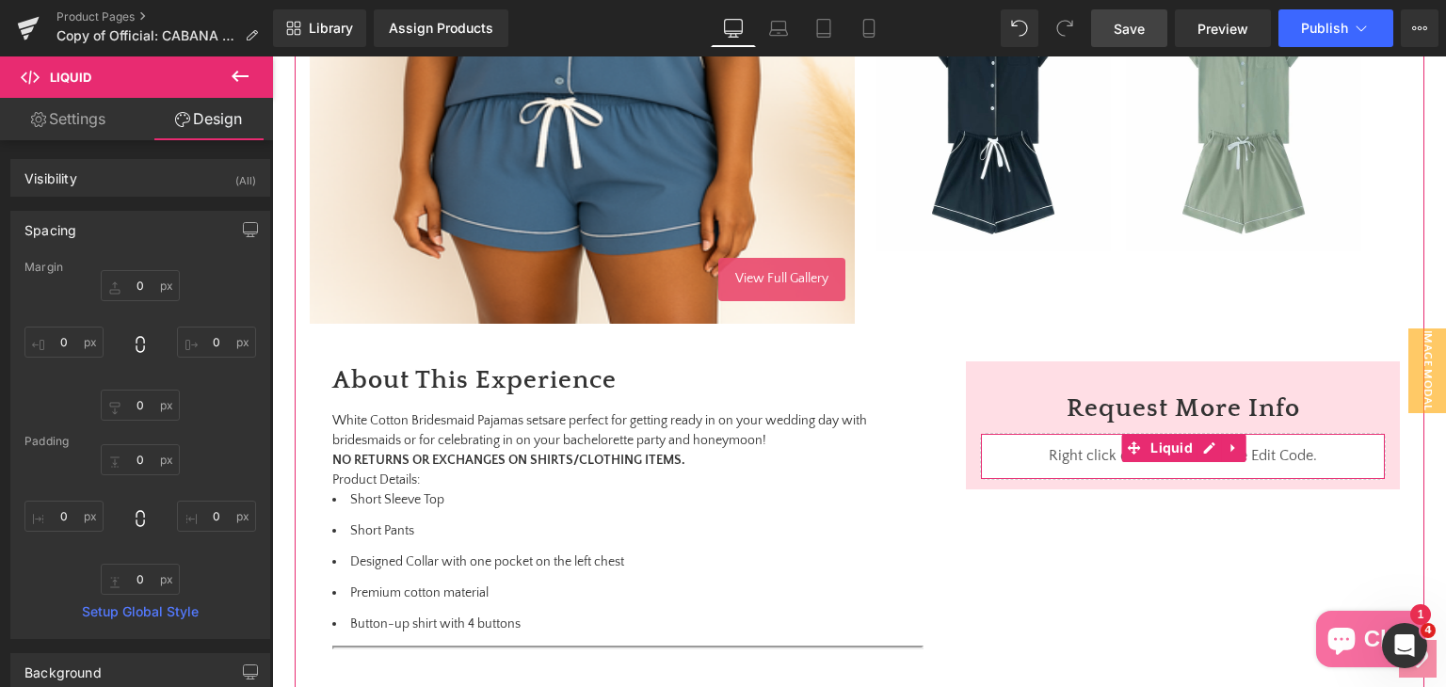
scroll to position [753, 0]
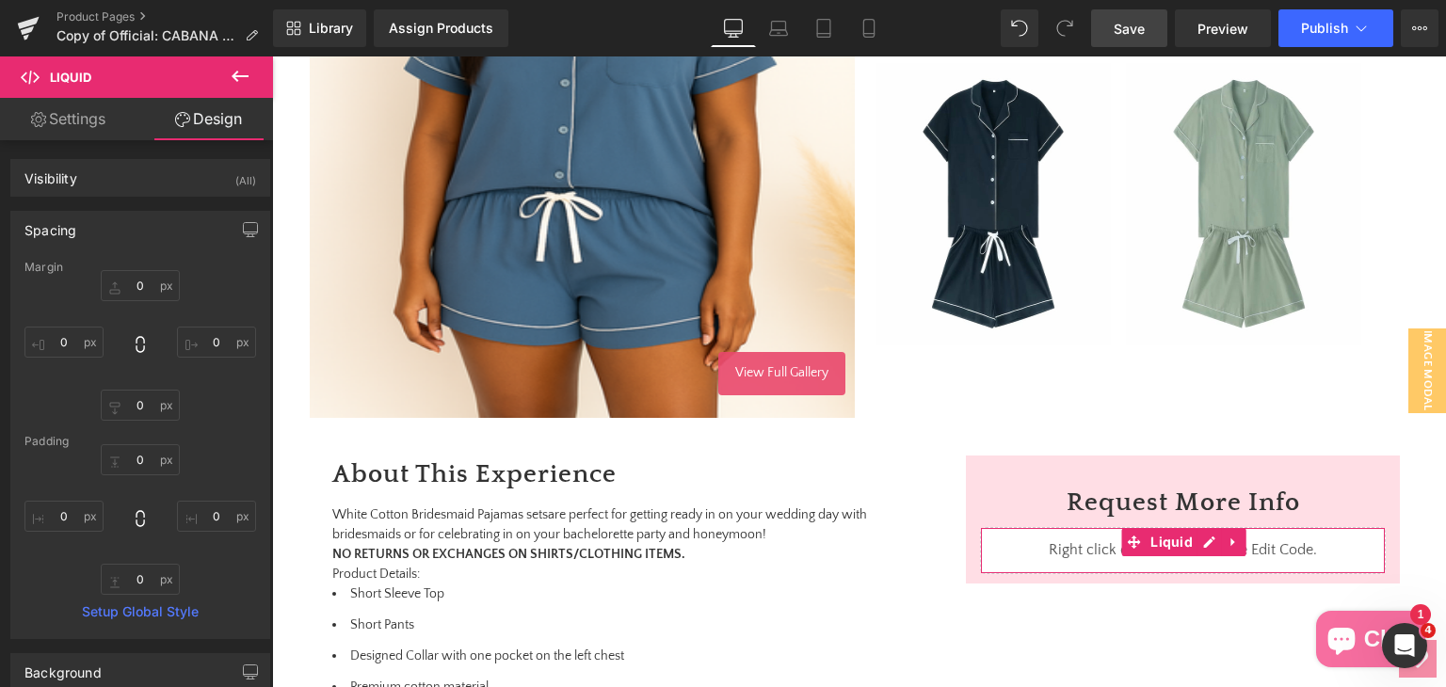
click at [1152, 24] on link "Save" at bounding box center [1129, 28] width 76 height 38
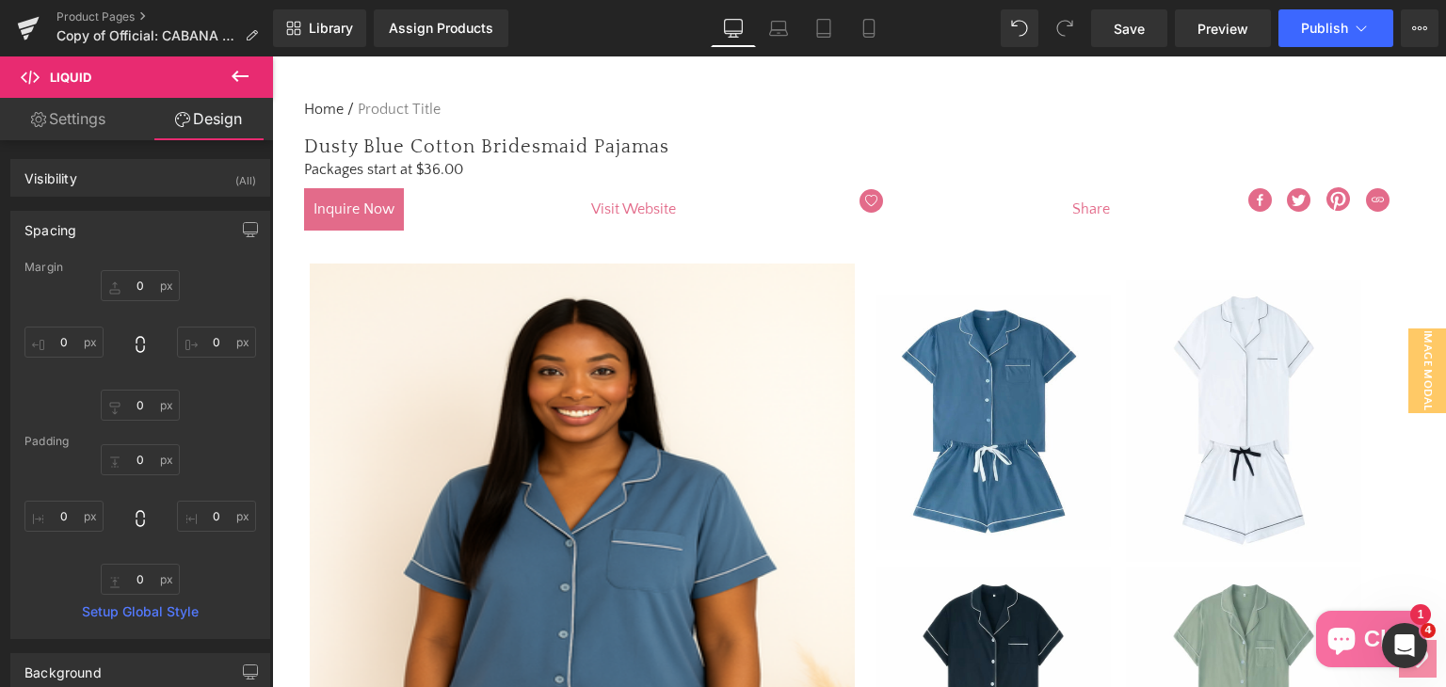
scroll to position [94, 0]
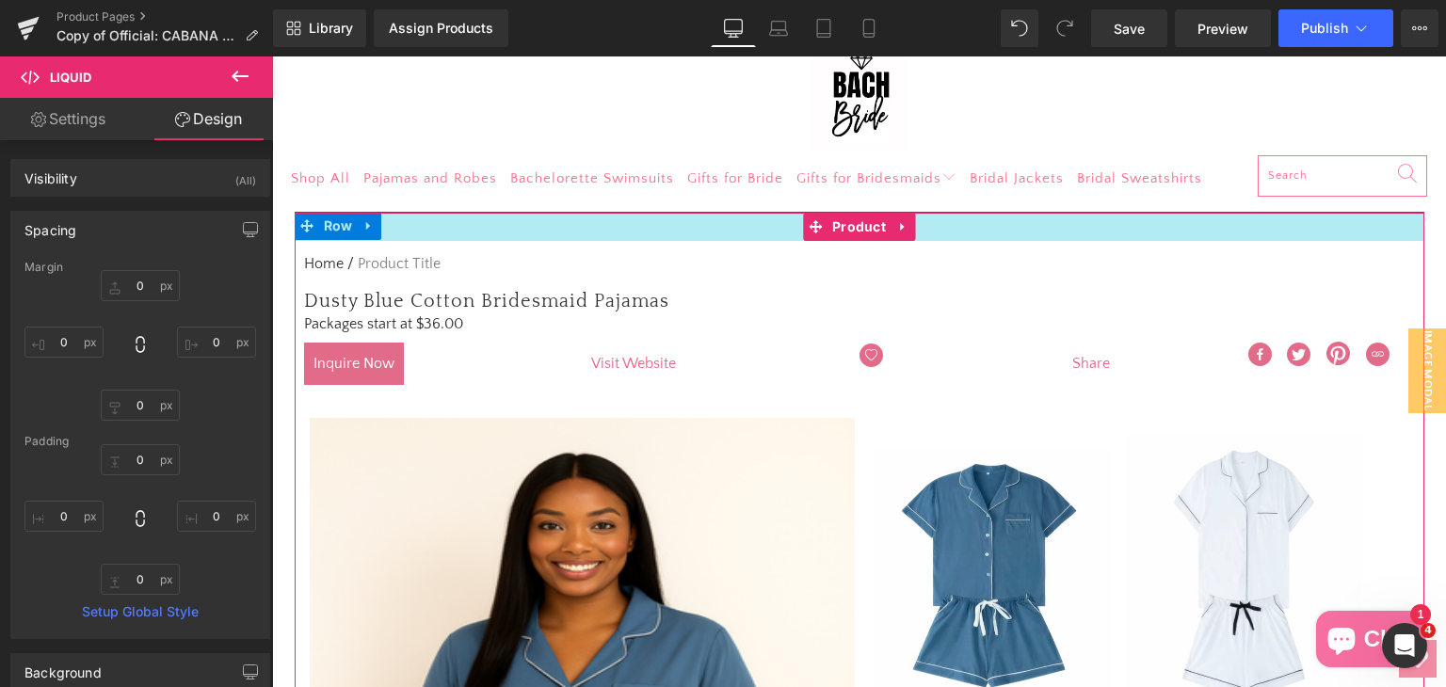
click at [316, 224] on div at bounding box center [860, 227] width 1130 height 28
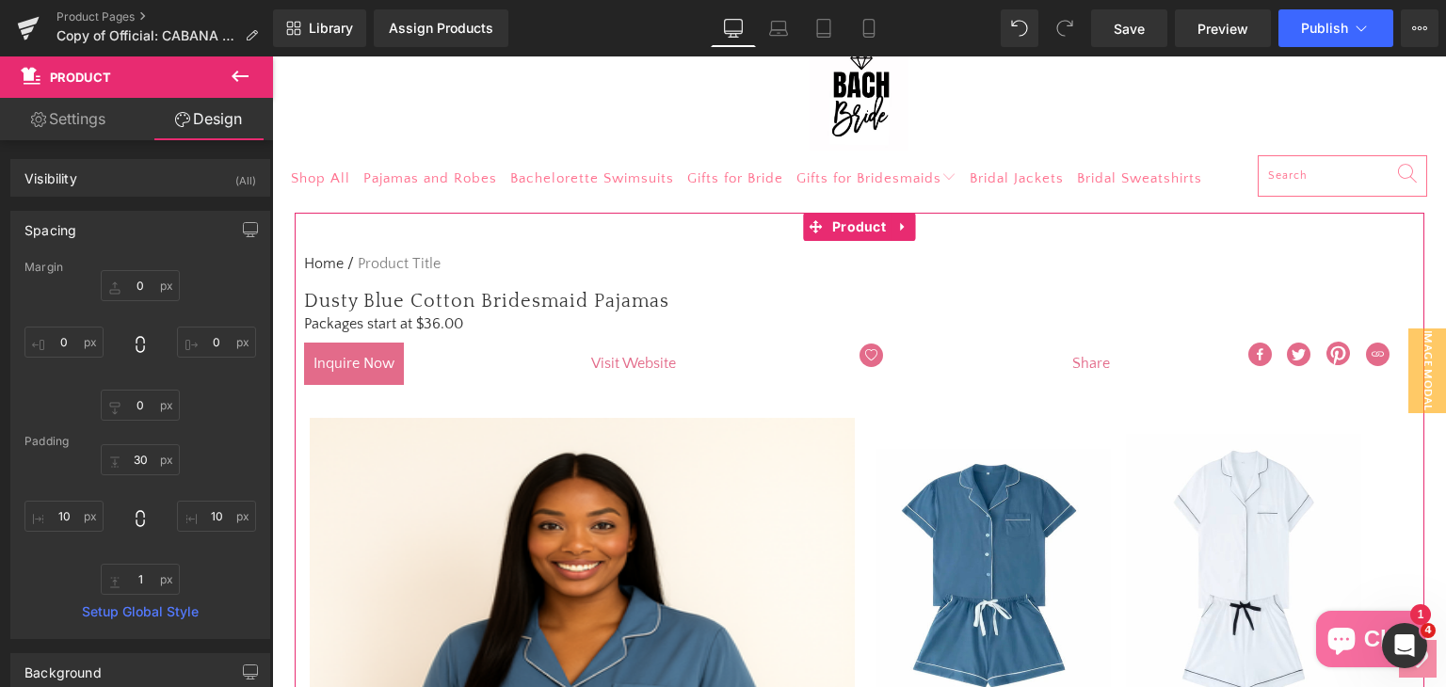
click at [106, 130] on link "Settings" at bounding box center [68, 119] width 136 height 42
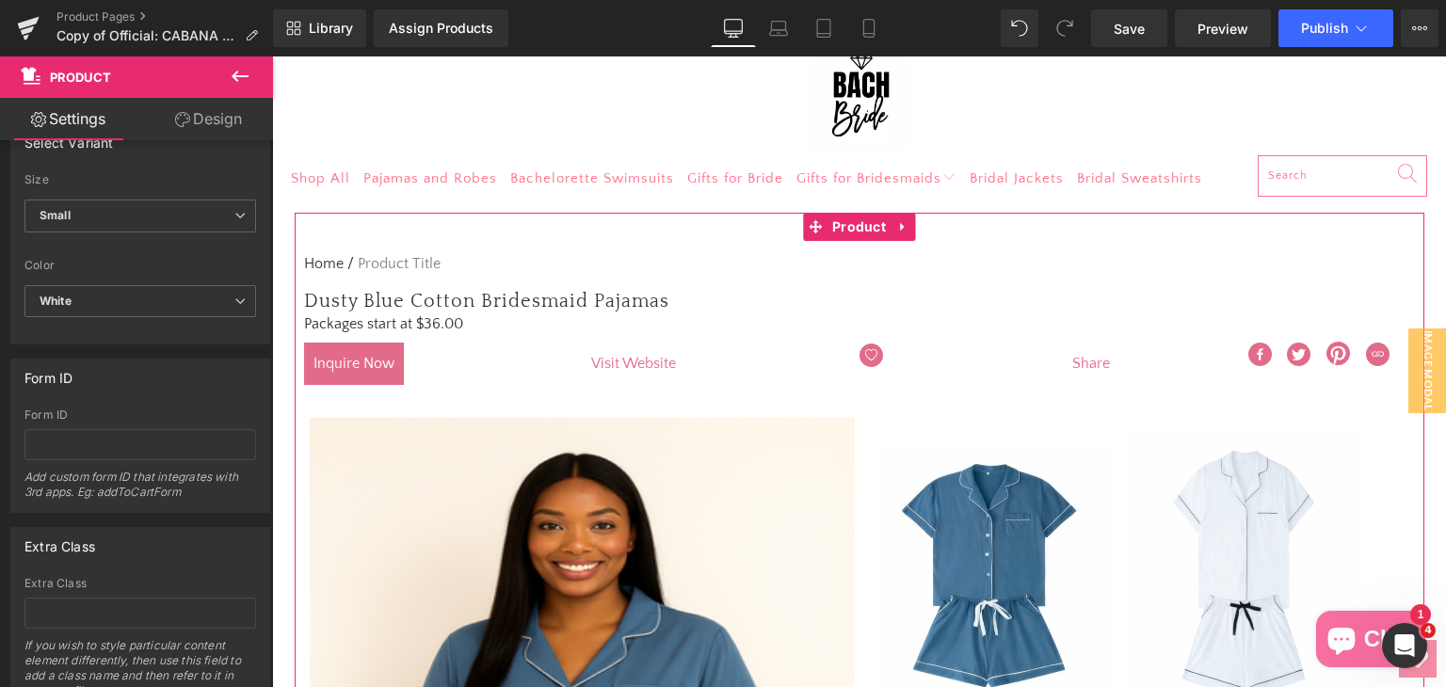
scroll to position [222, 0]
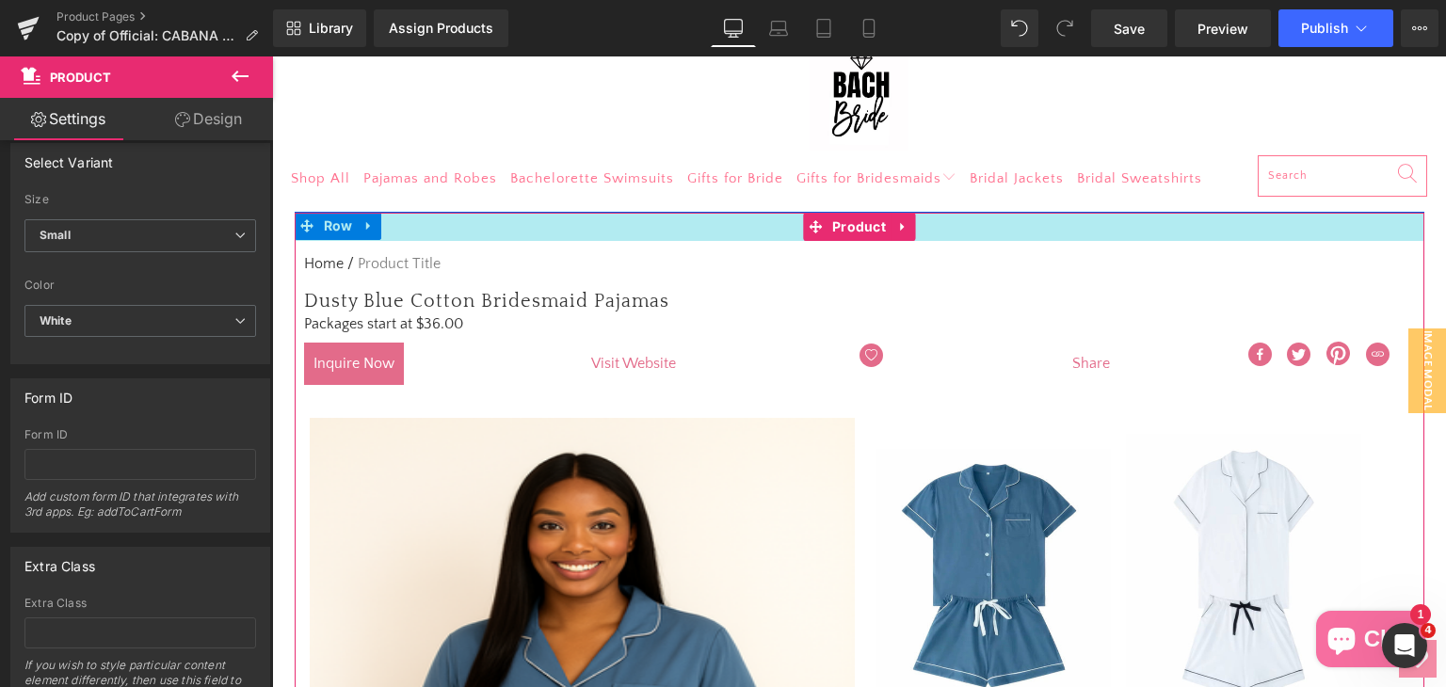
click at [361, 223] on div at bounding box center [860, 227] width 1130 height 28
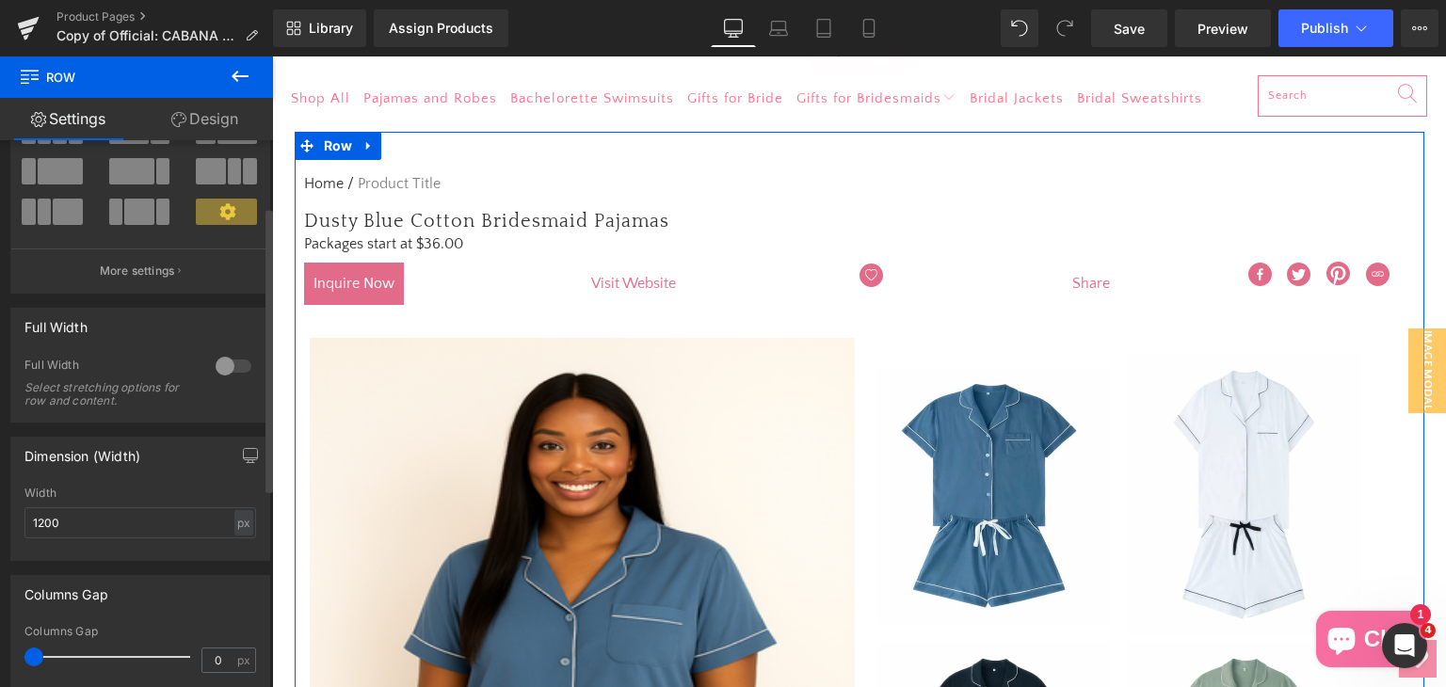
scroll to position [94, 0]
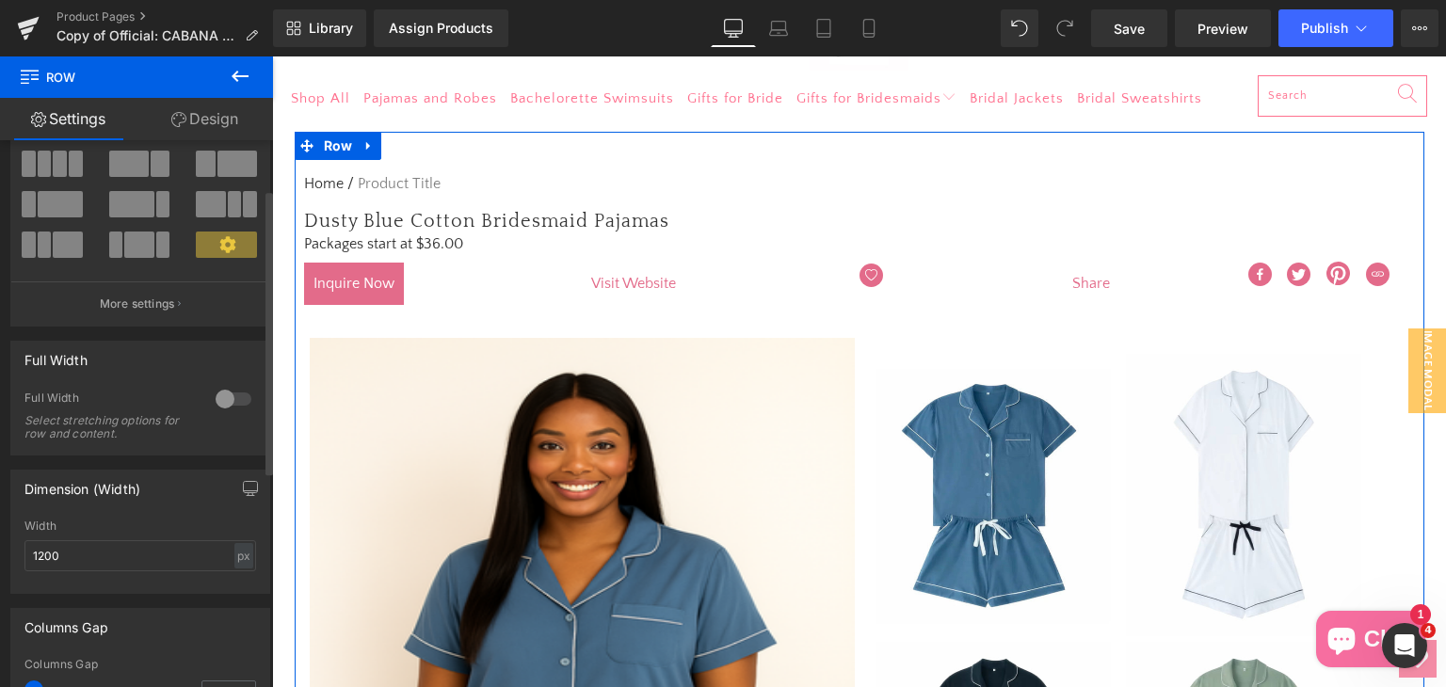
click at [235, 398] on div at bounding box center [233, 399] width 45 height 30
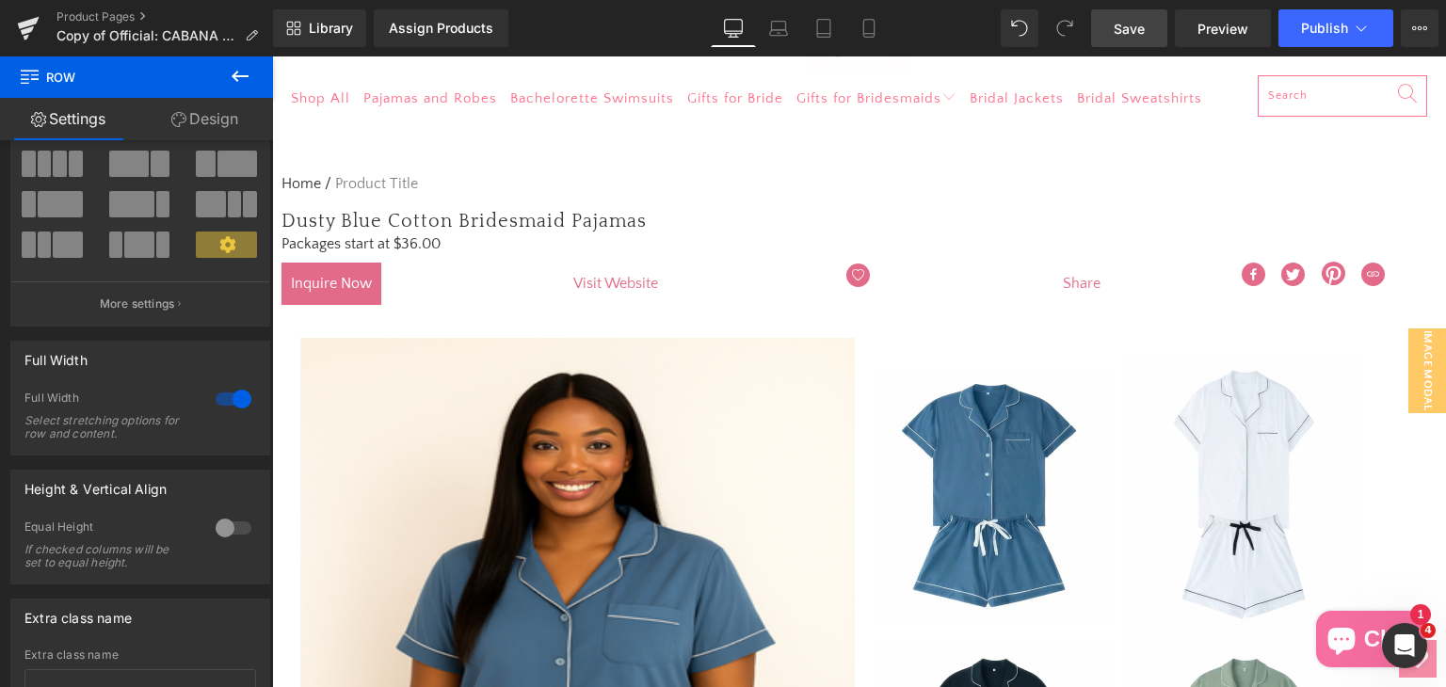
click at [1130, 24] on span "Save" at bounding box center [1129, 29] width 31 height 20
click at [216, 400] on div at bounding box center [233, 399] width 45 height 30
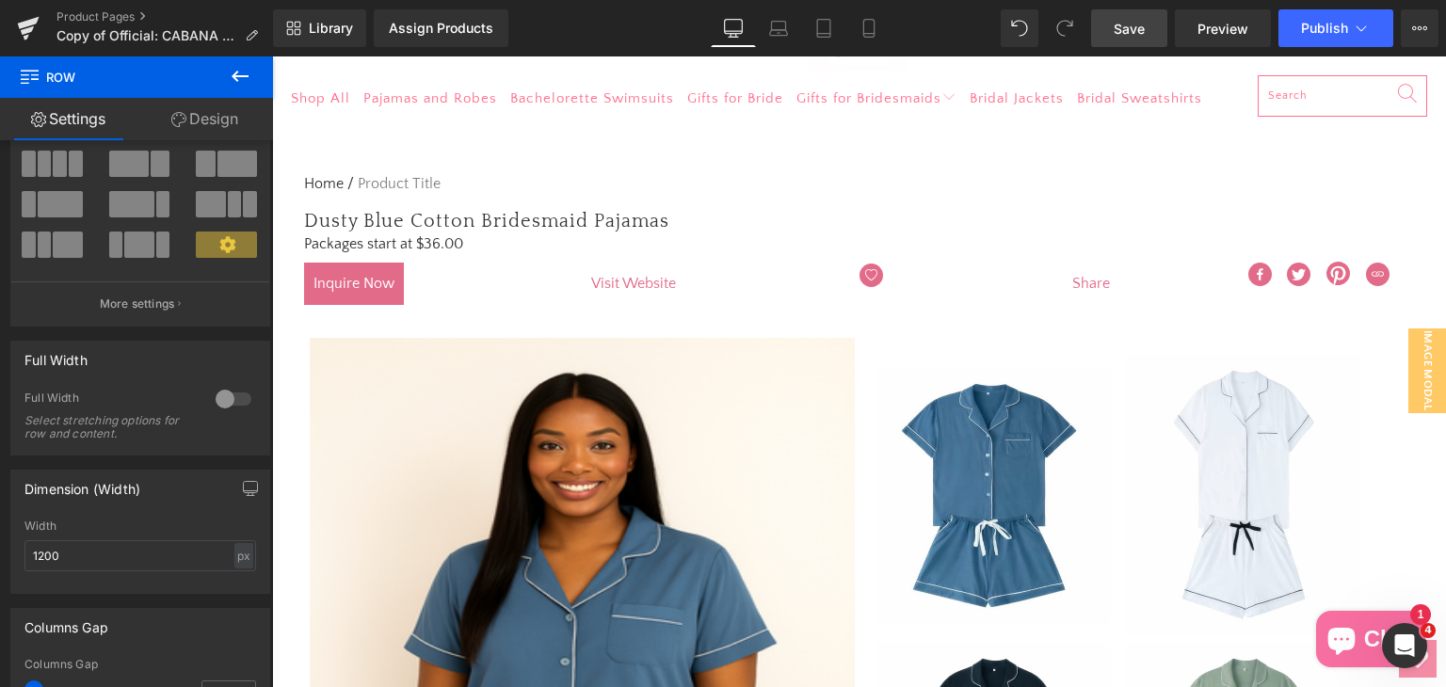
click at [1129, 30] on span "Save" at bounding box center [1129, 29] width 31 height 20
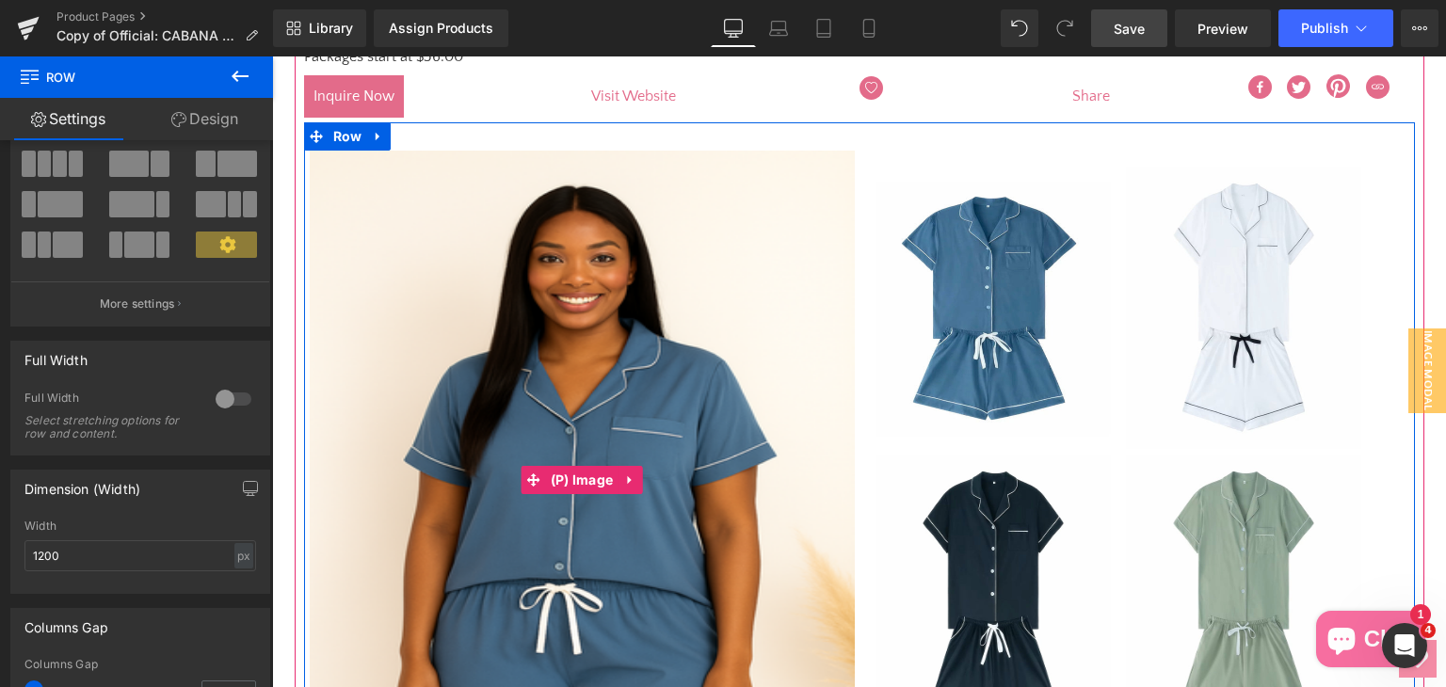
scroll to position [551, 0]
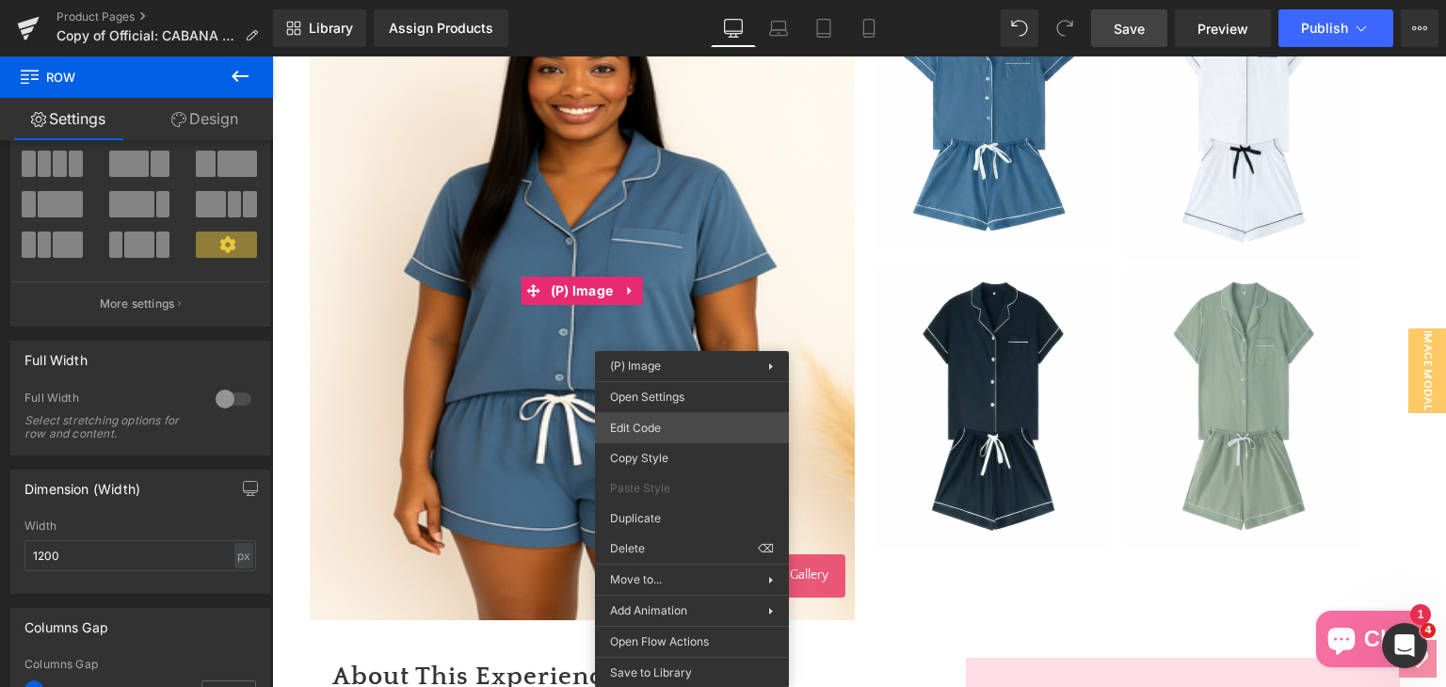
click at [678, 0] on div "(P) Image You are previewing how the will restyle your page. You can not edit E…" at bounding box center [723, 0] width 1446 height 0
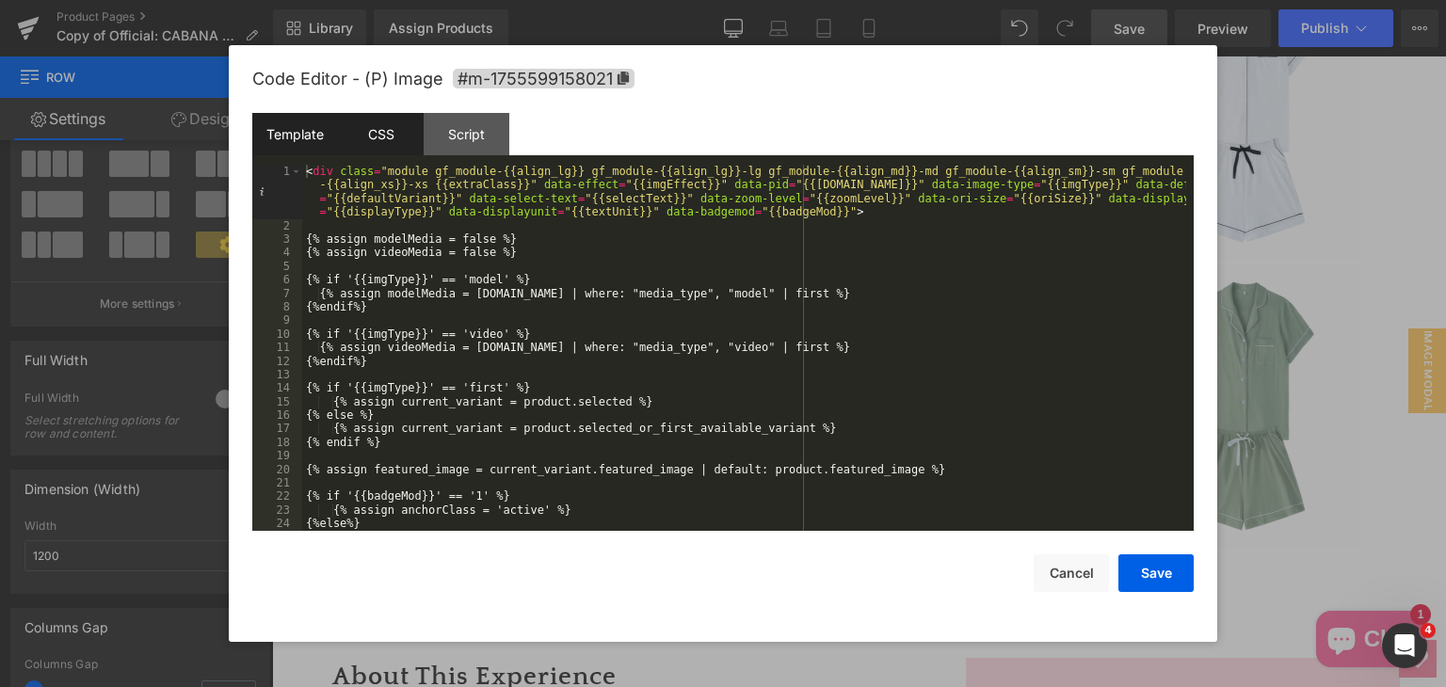
click at [395, 132] on div "CSS" at bounding box center [381, 134] width 86 height 42
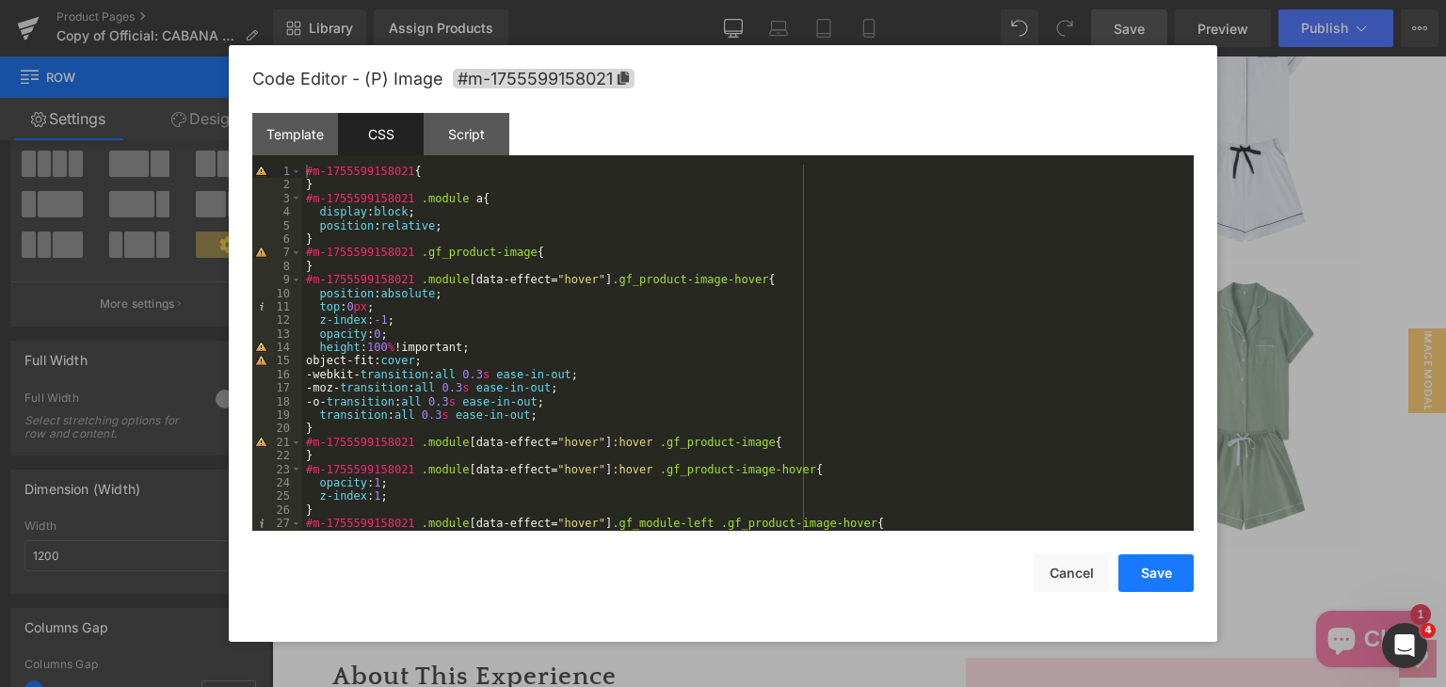
click at [1130, 578] on button "Save" at bounding box center [1155, 573] width 75 height 38
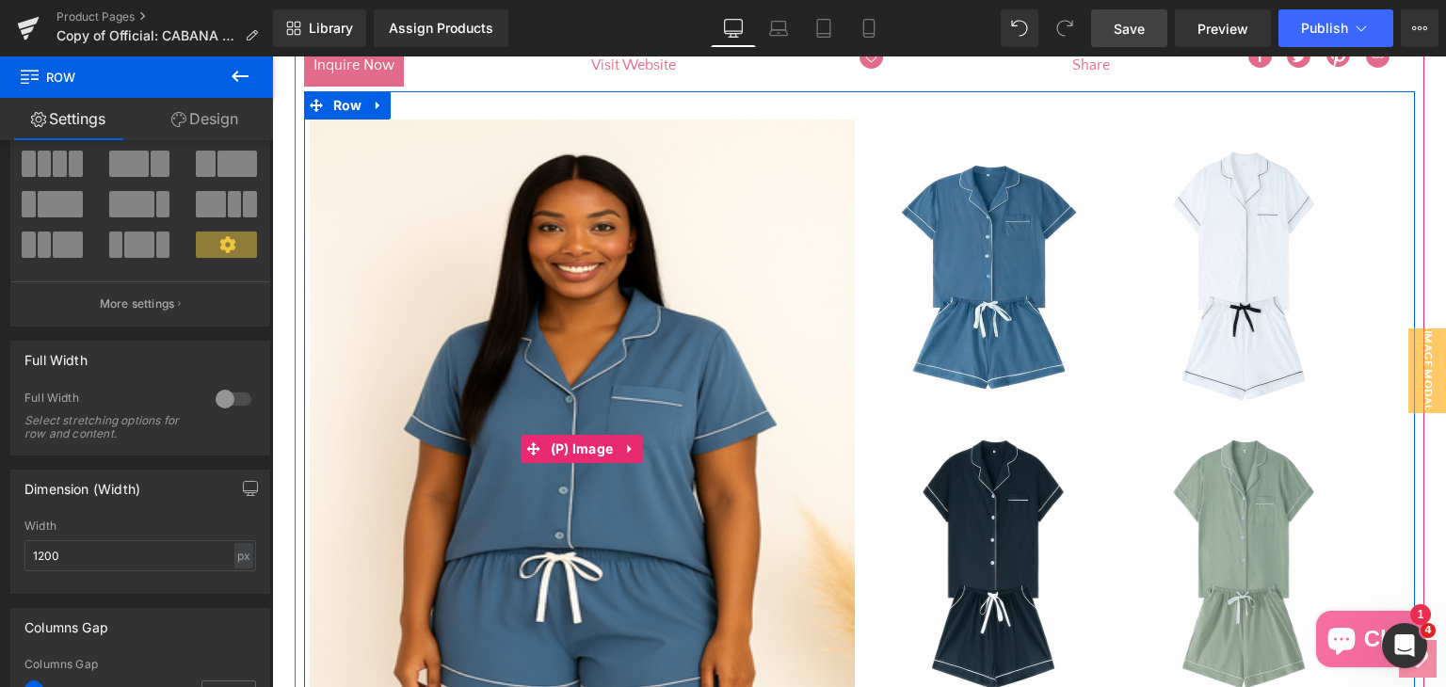
scroll to position [362, 0]
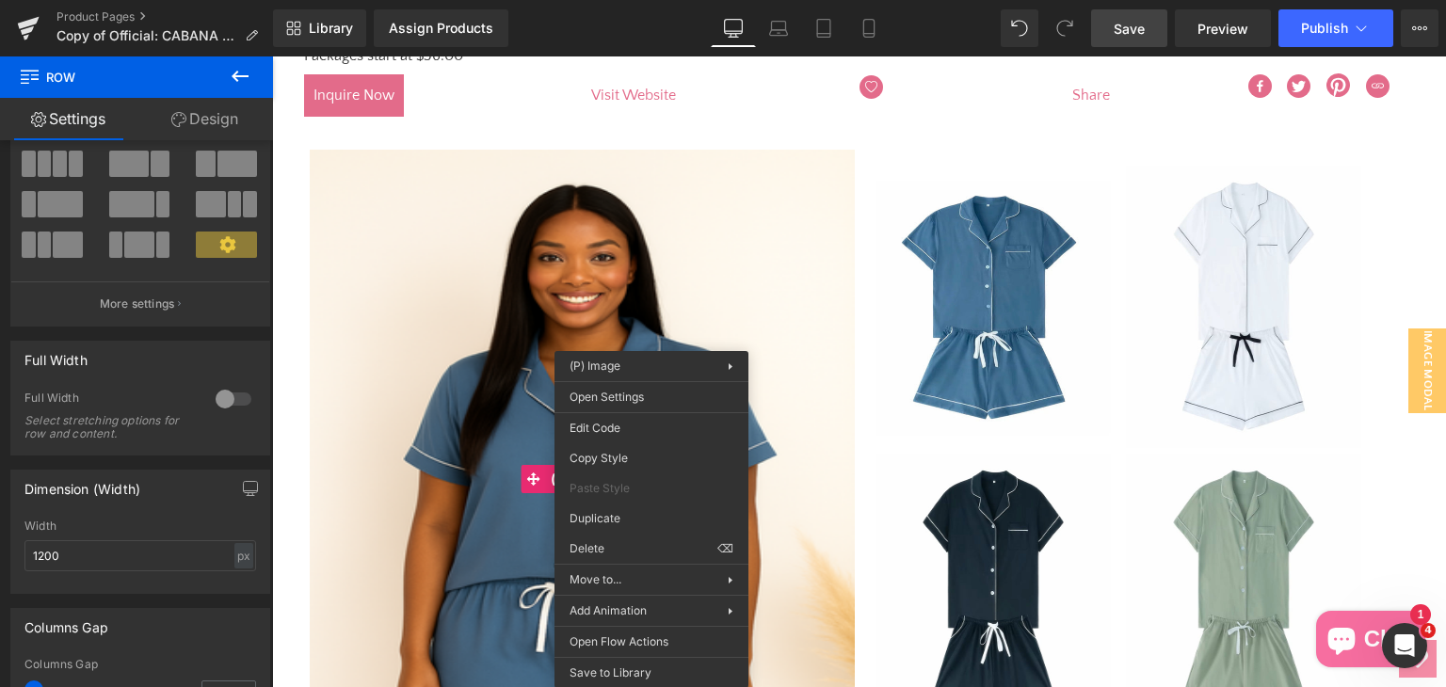
click at [700, 609] on div "Loading Product" at bounding box center [723, 612] width 103 height 21
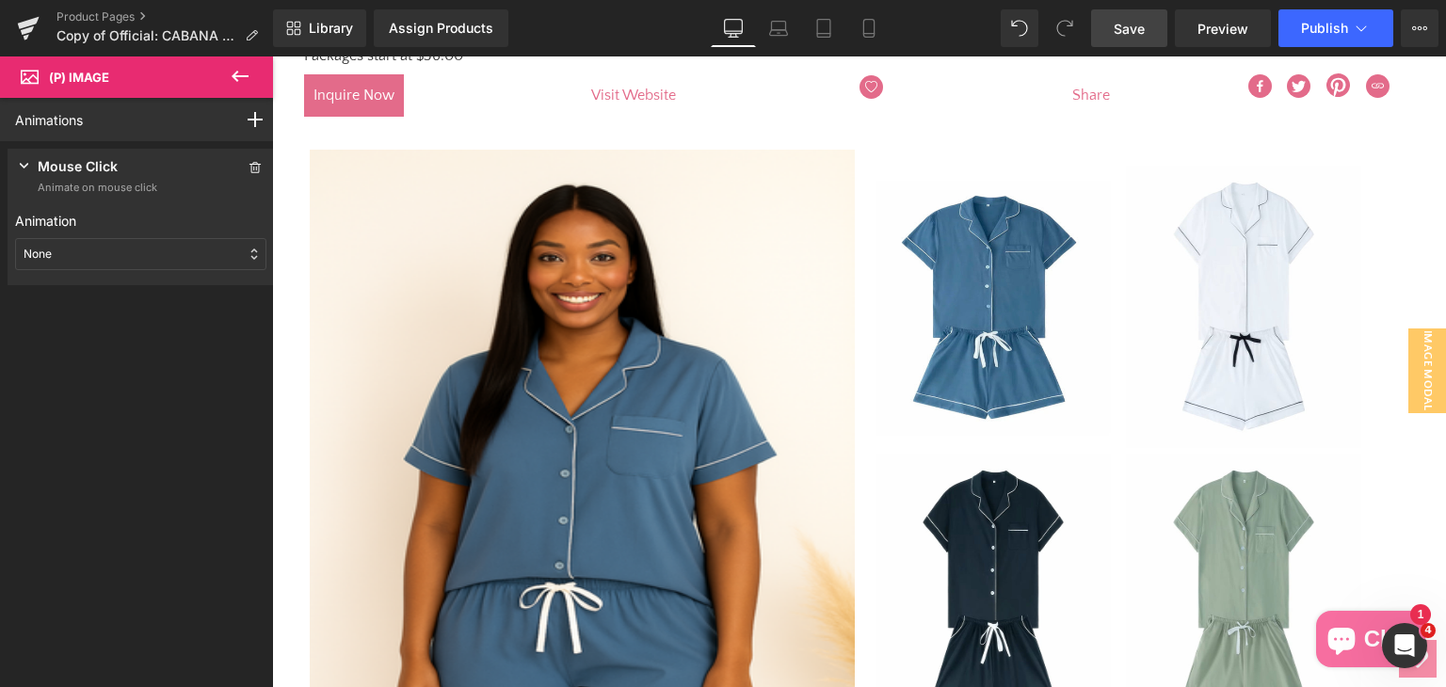
click at [124, 253] on div "None" at bounding box center [140, 254] width 251 height 32
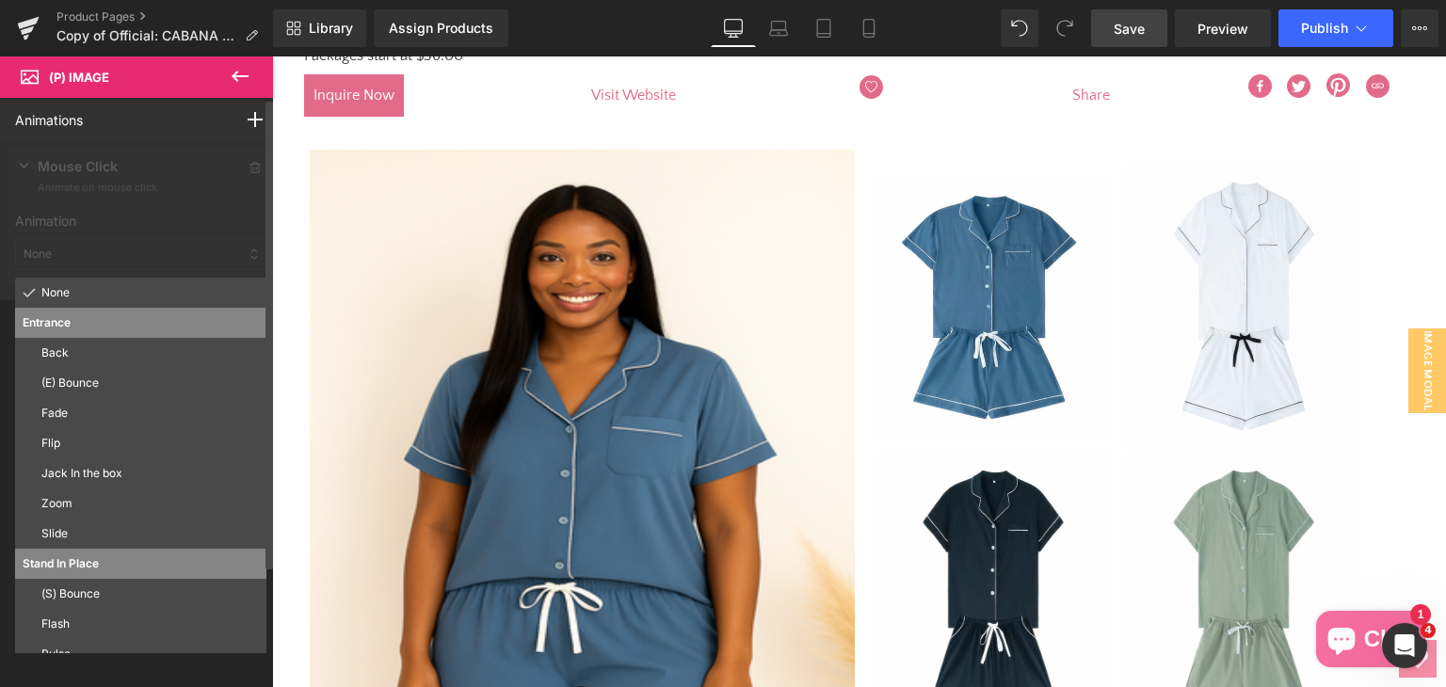
click at [124, 253] on div at bounding box center [140, 220] width 281 height 159
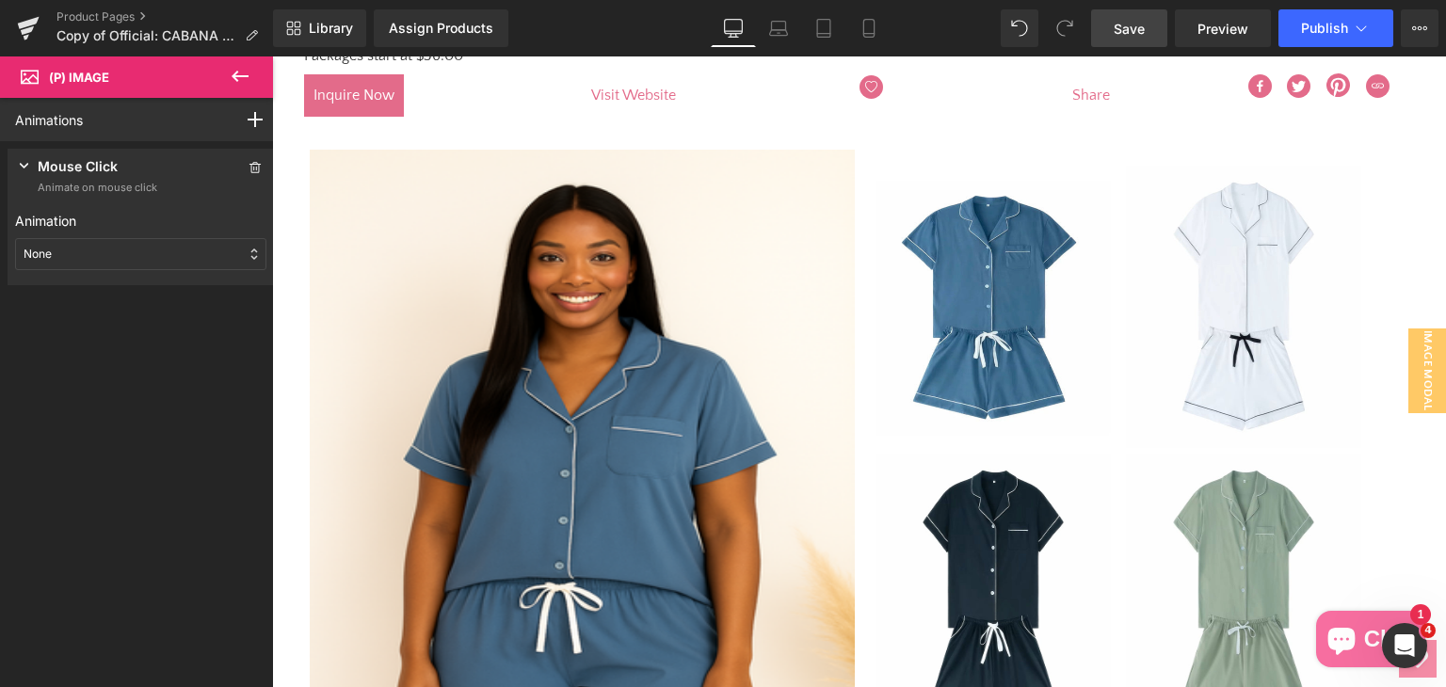
click at [28, 154] on div "Mouse Click Animate on mouse click Animation None Entrance Back (E) Bounce Fade…" at bounding box center [141, 217] width 266 height 136
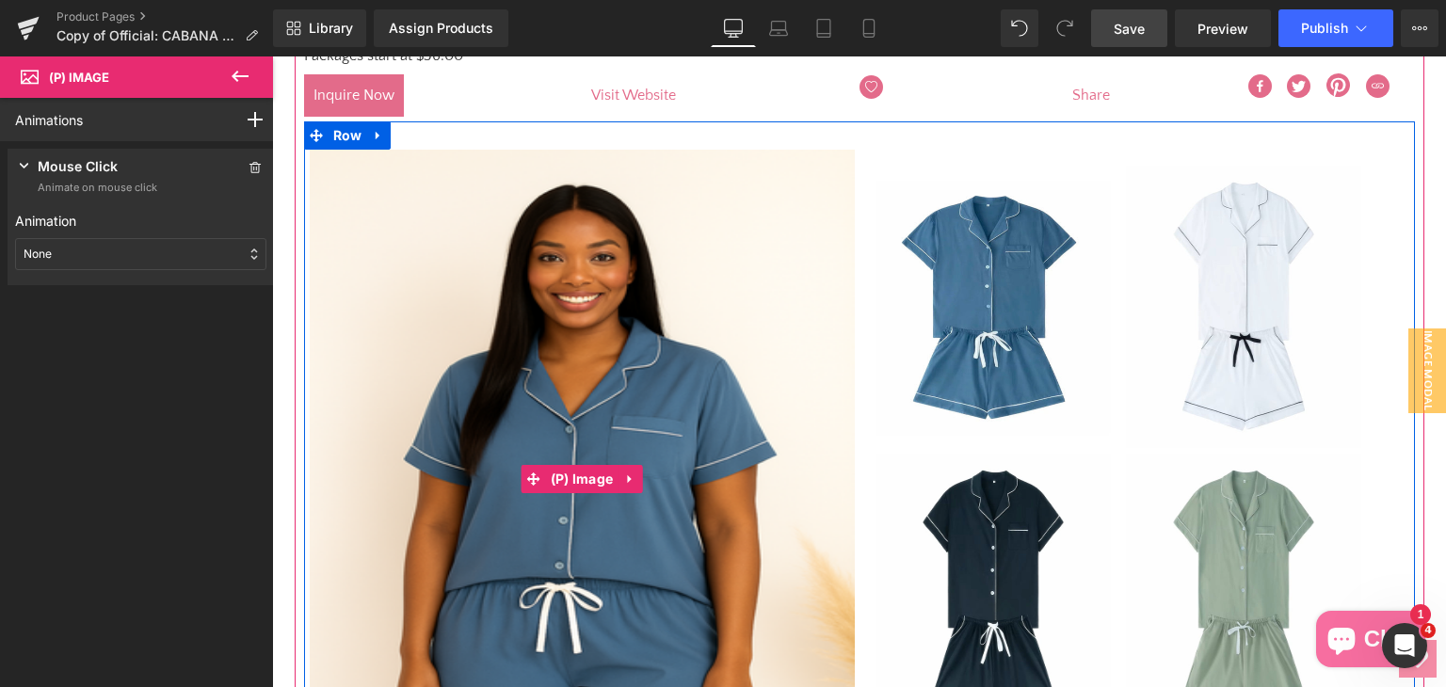
click at [585, 543] on img at bounding box center [582, 479] width 545 height 659
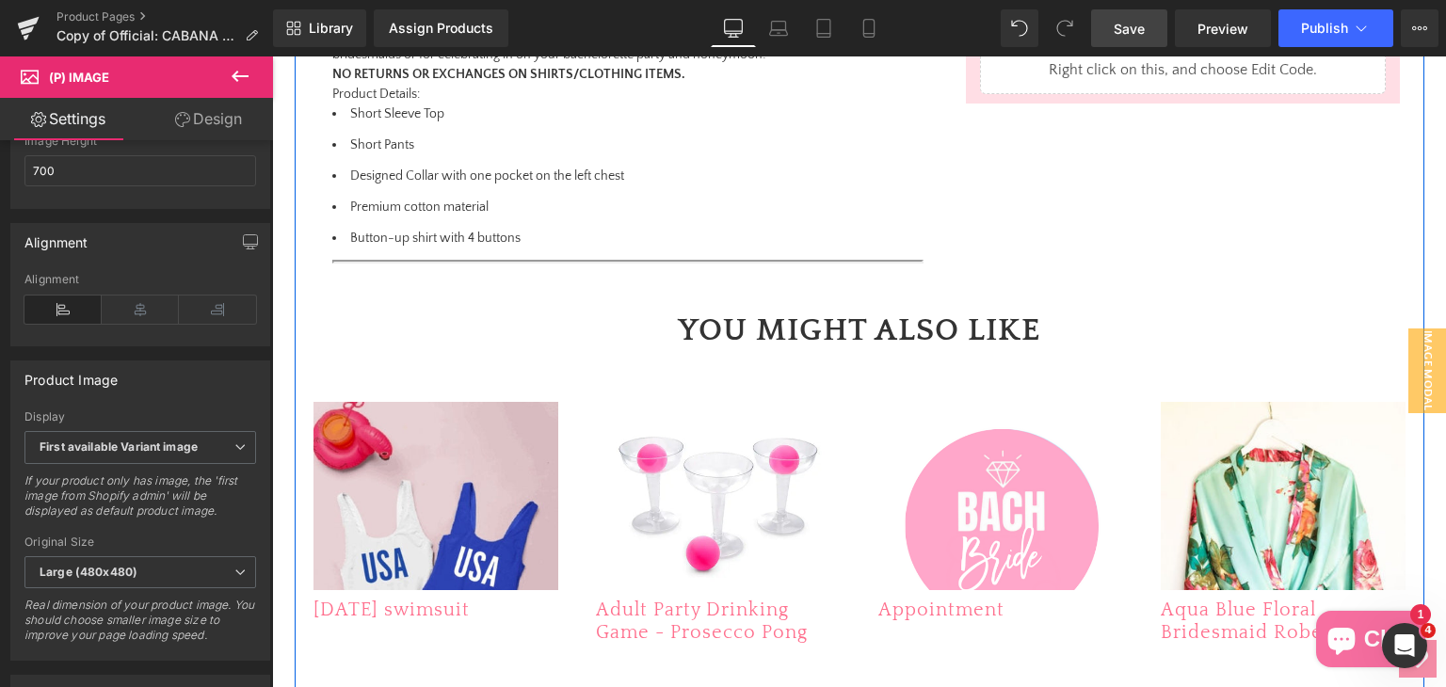
scroll to position [1210, 0]
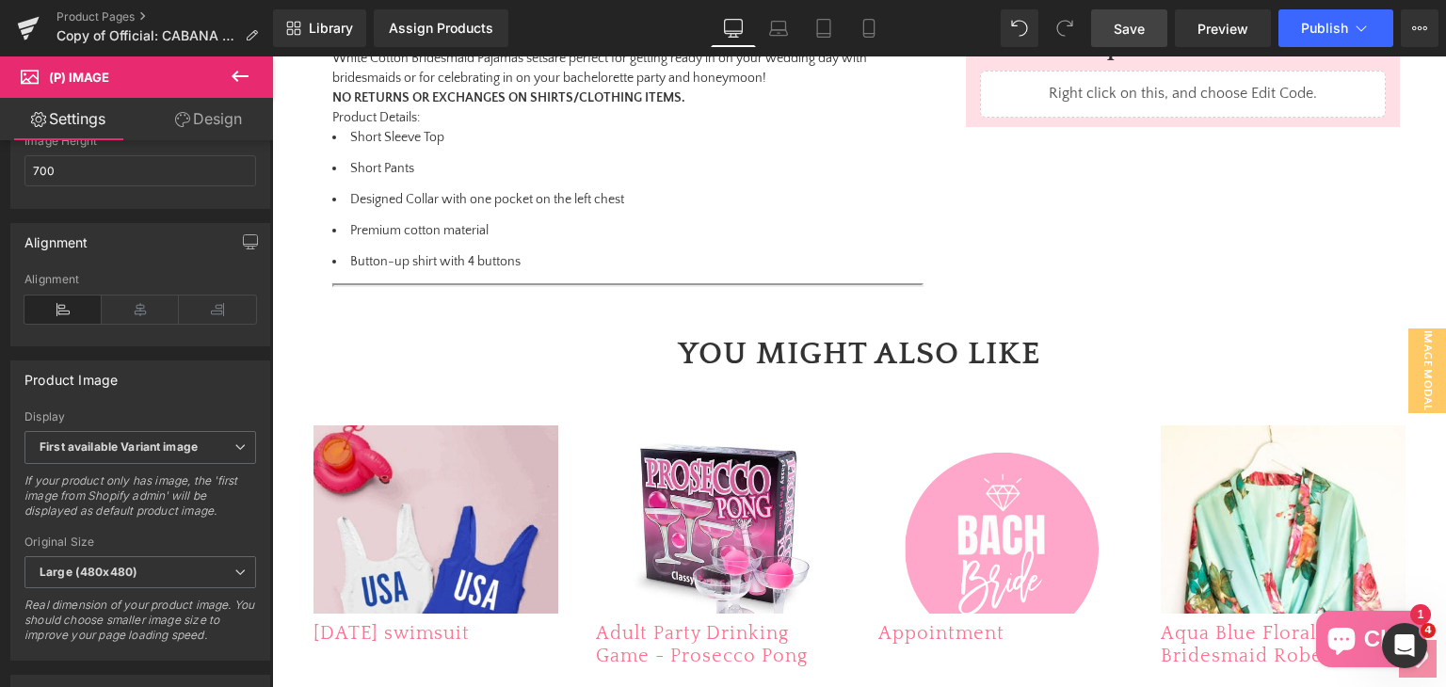
click at [235, 74] on icon at bounding box center [240, 76] width 17 height 11
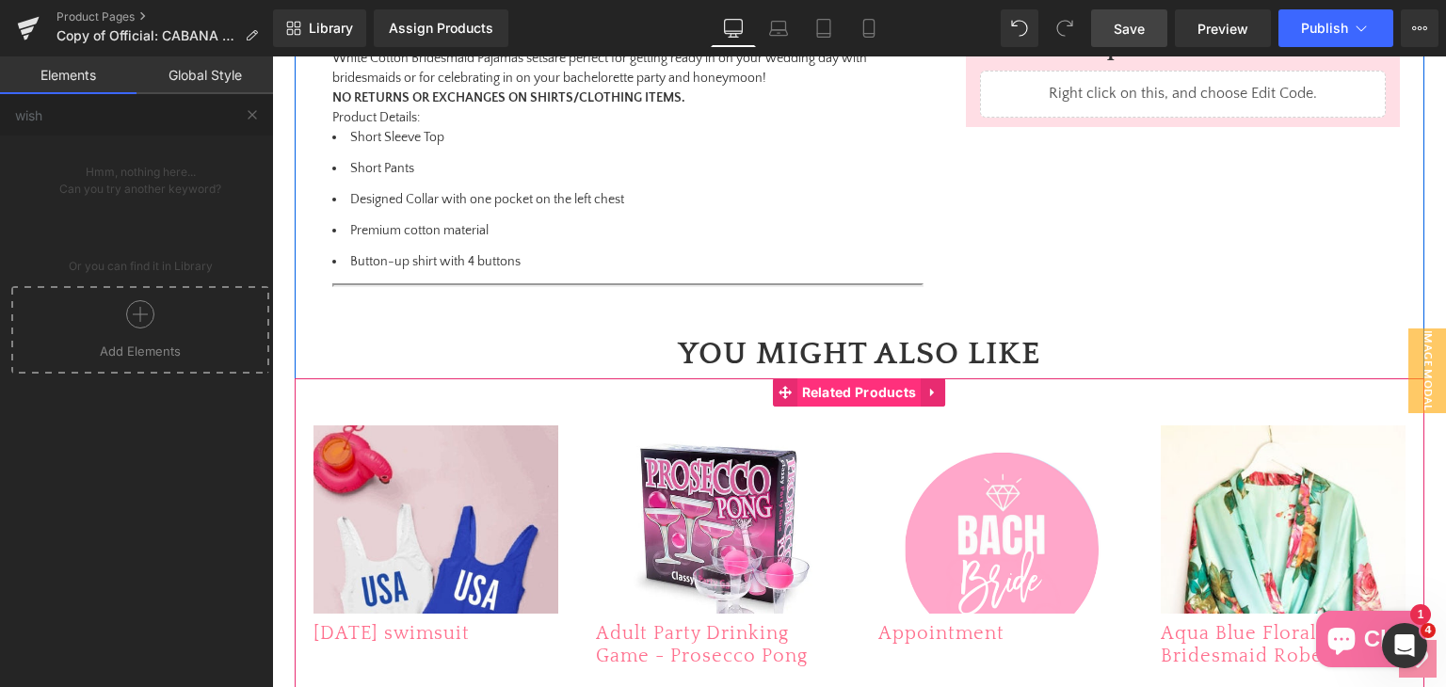
click at [846, 404] on span "Related Products" at bounding box center [859, 392] width 124 height 28
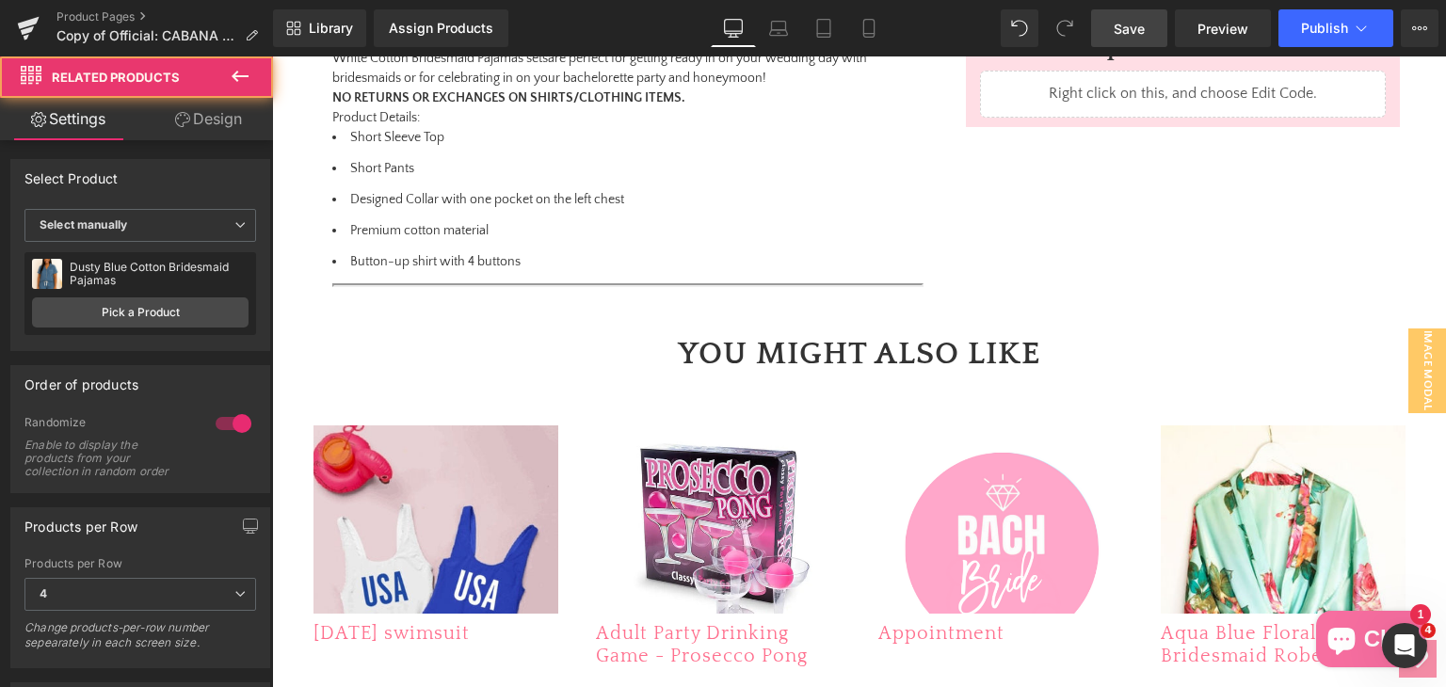
click at [241, 64] on button at bounding box center [240, 76] width 66 height 41
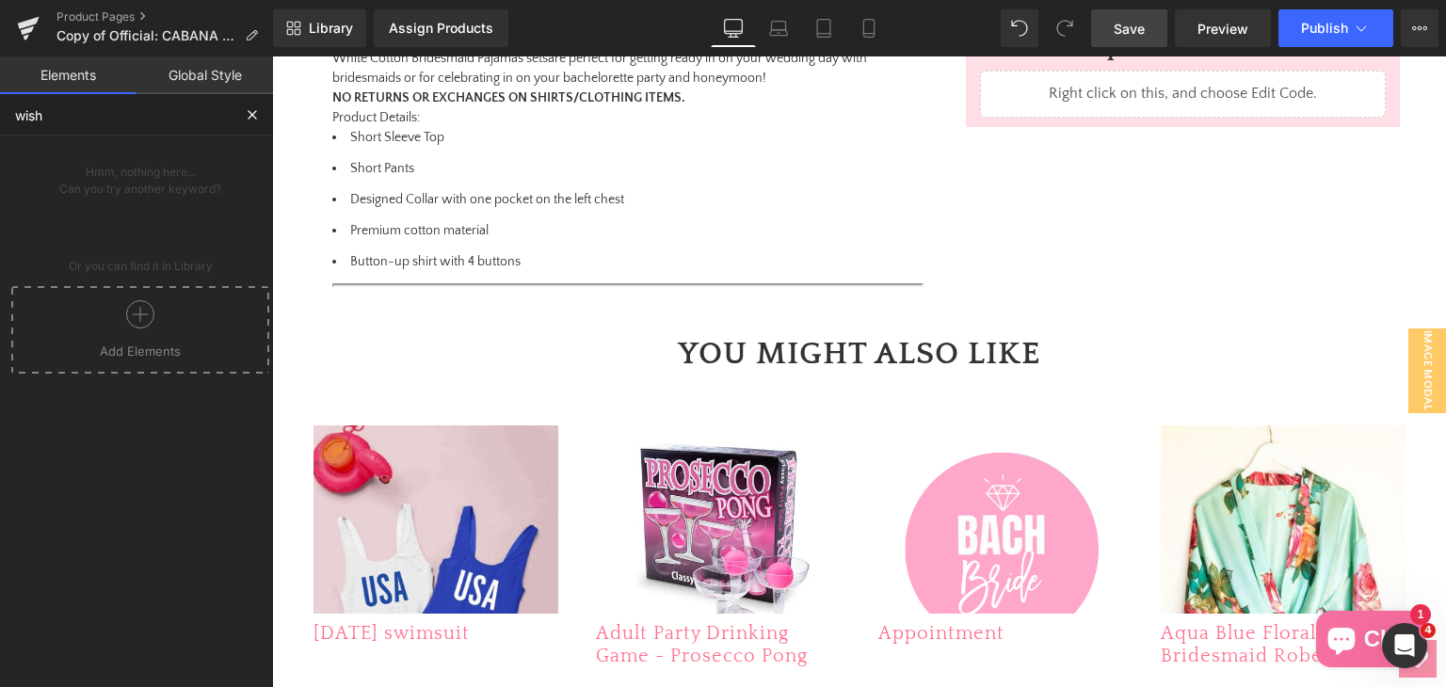
click at [82, 125] on input "wish" at bounding box center [116, 114] width 232 height 41
click at [83, 125] on input "wish" at bounding box center [116, 114] width 232 height 41
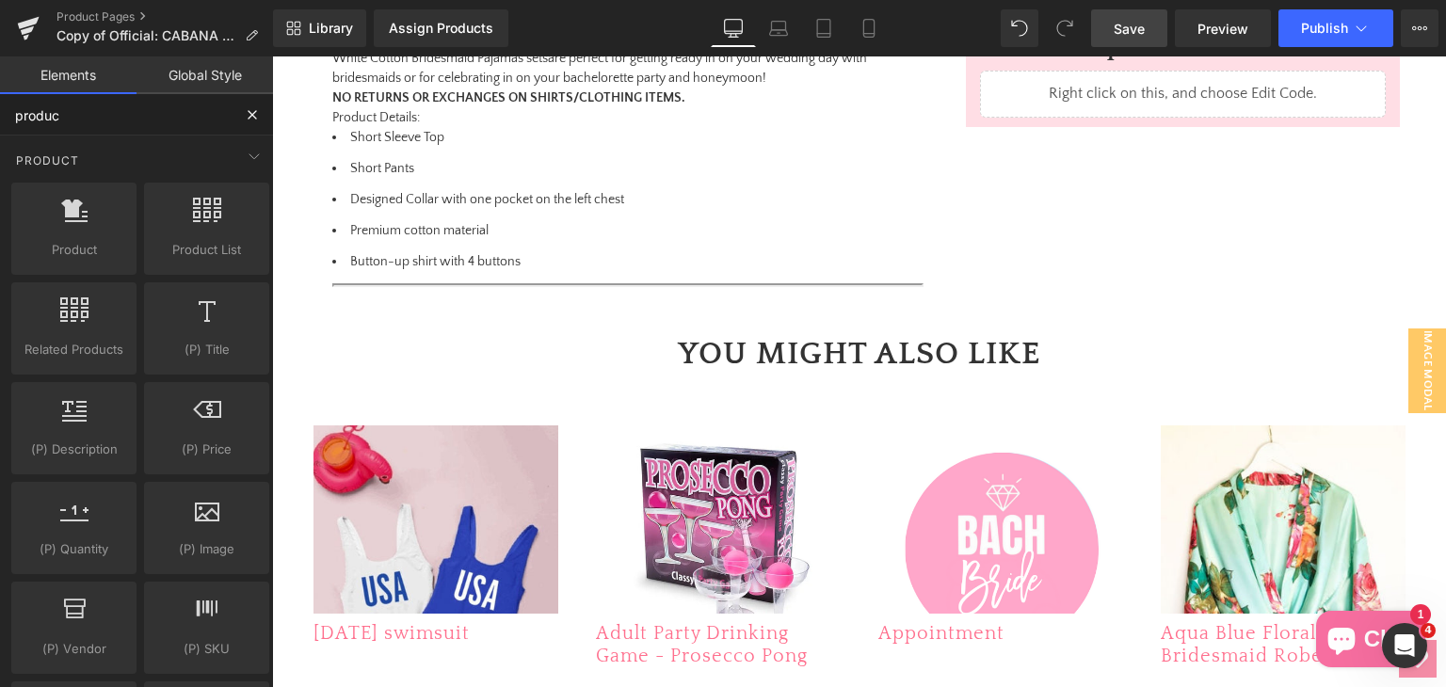
type input "product"
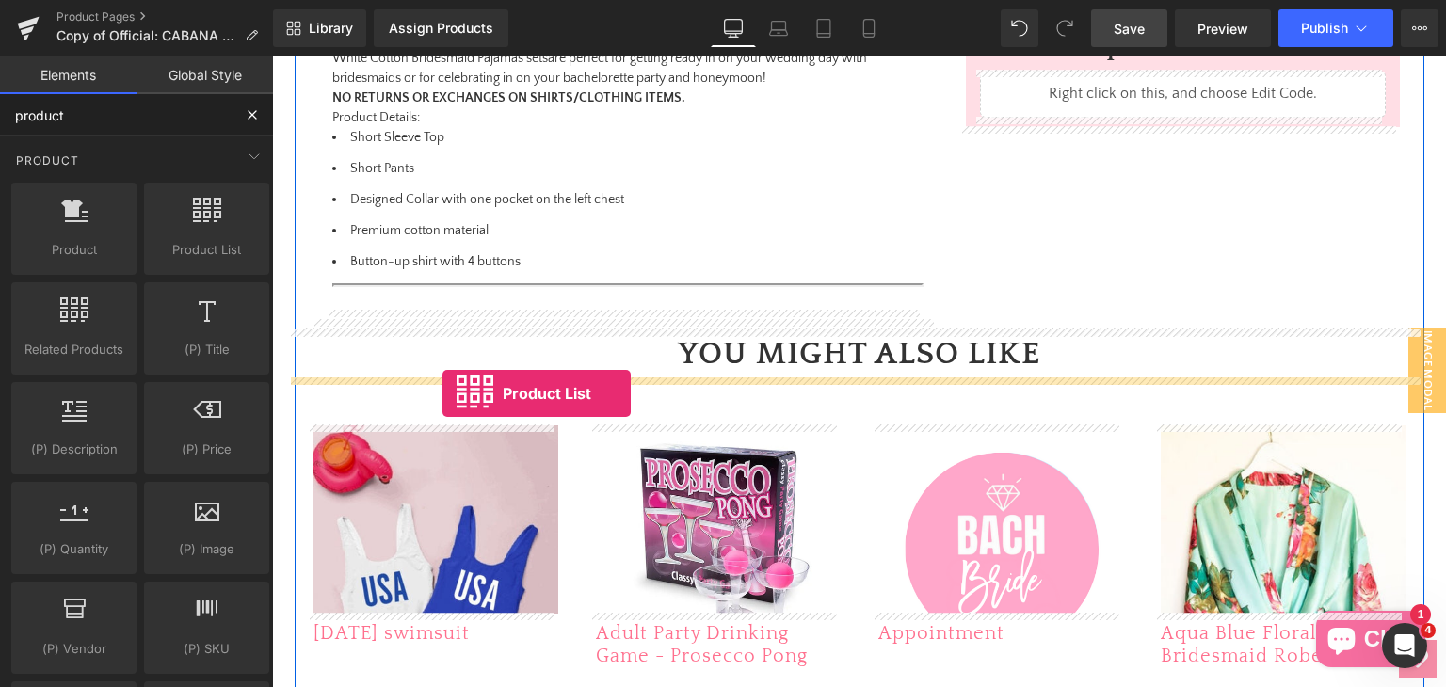
drag, startPoint x: 468, startPoint y: 271, endPoint x: 442, endPoint y: 393, distance: 125.0
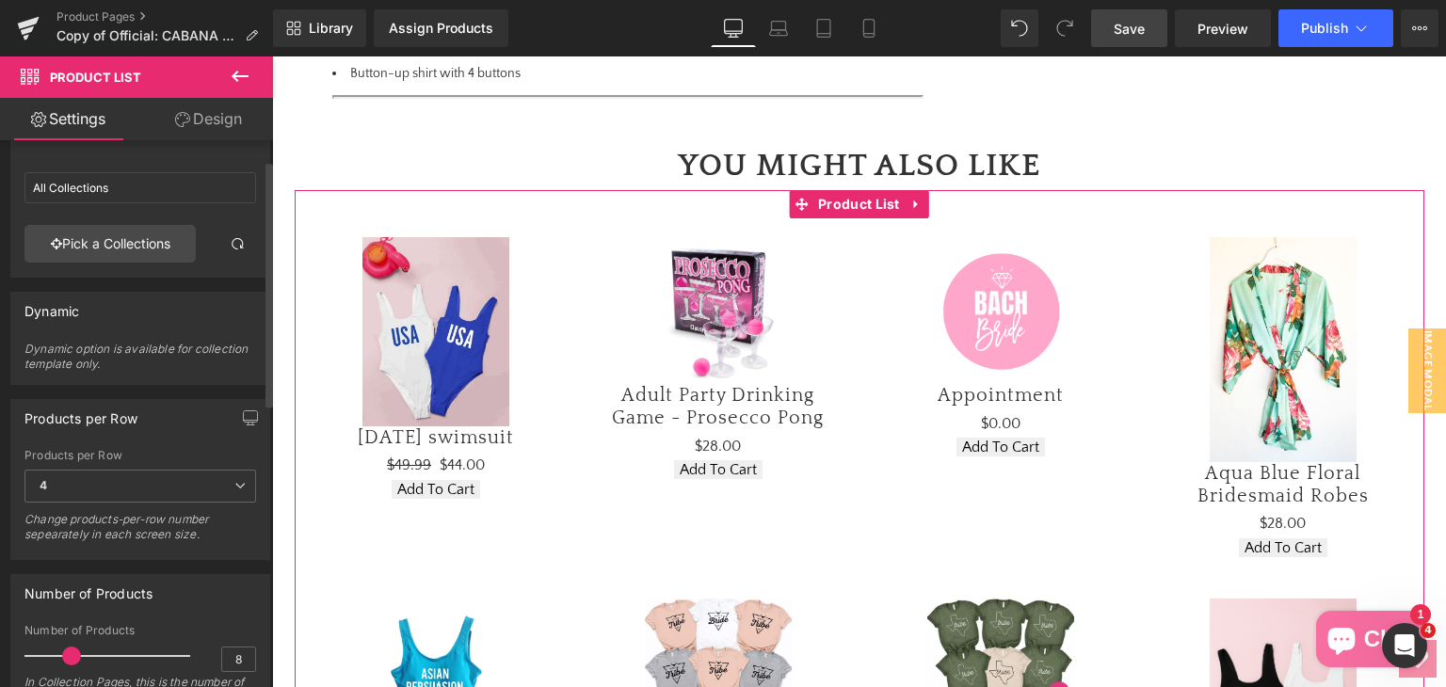
scroll to position [15, 0]
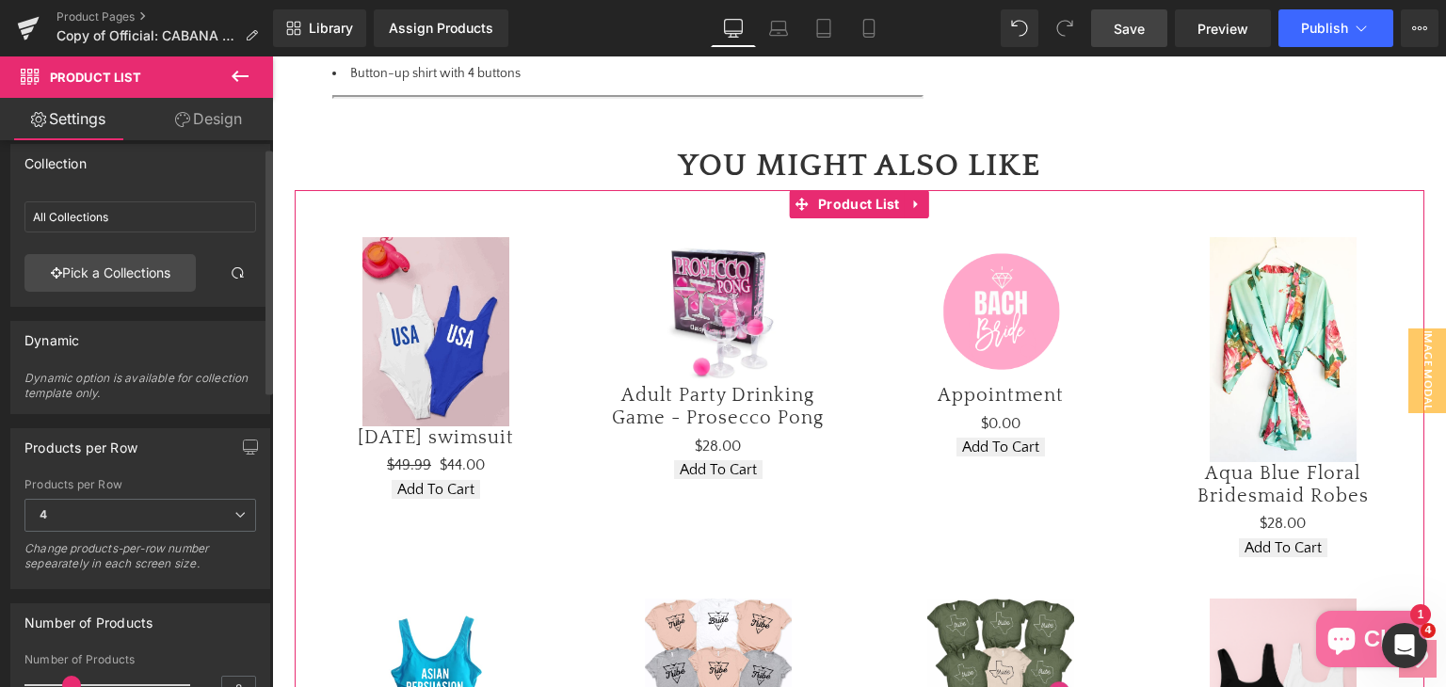
click at [49, 337] on div "Dynamic" at bounding box center [51, 335] width 55 height 26
click at [241, 505] on span "4" at bounding box center [140, 515] width 232 height 33
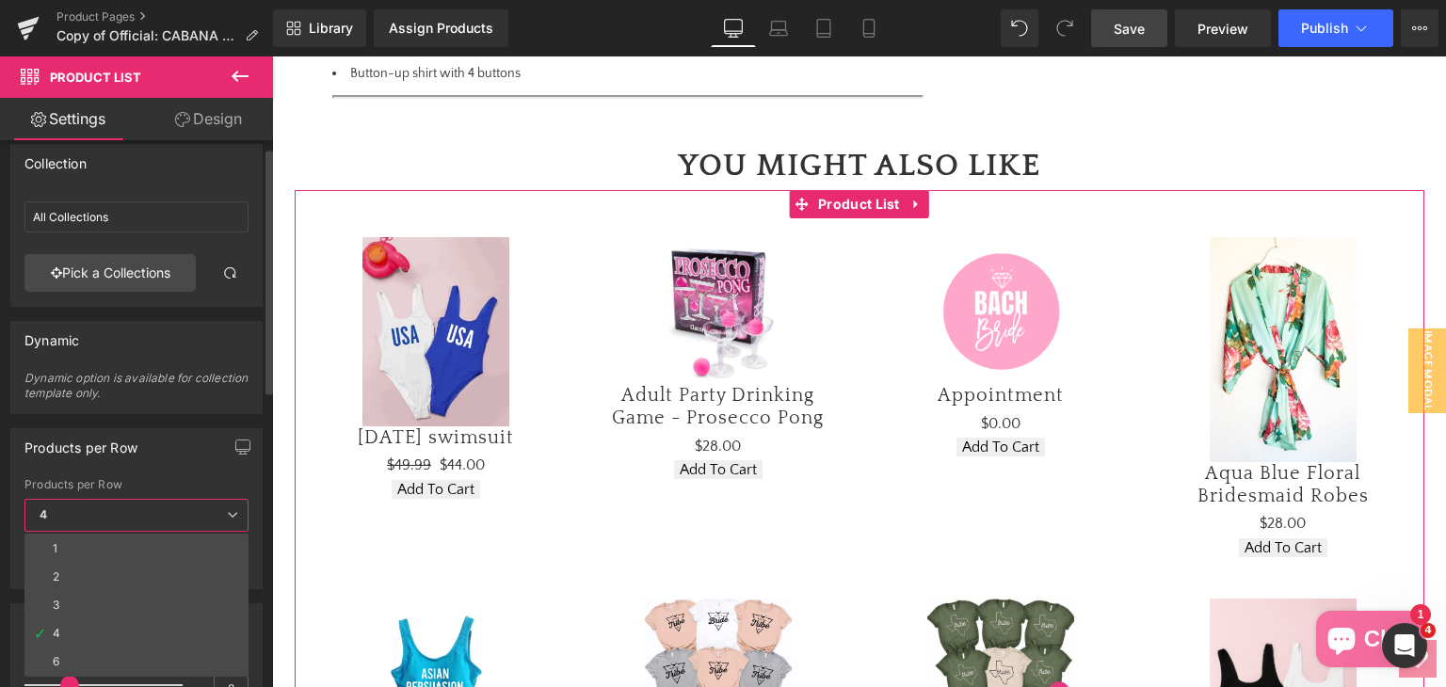
click at [241, 505] on span "4" at bounding box center [136, 515] width 224 height 33
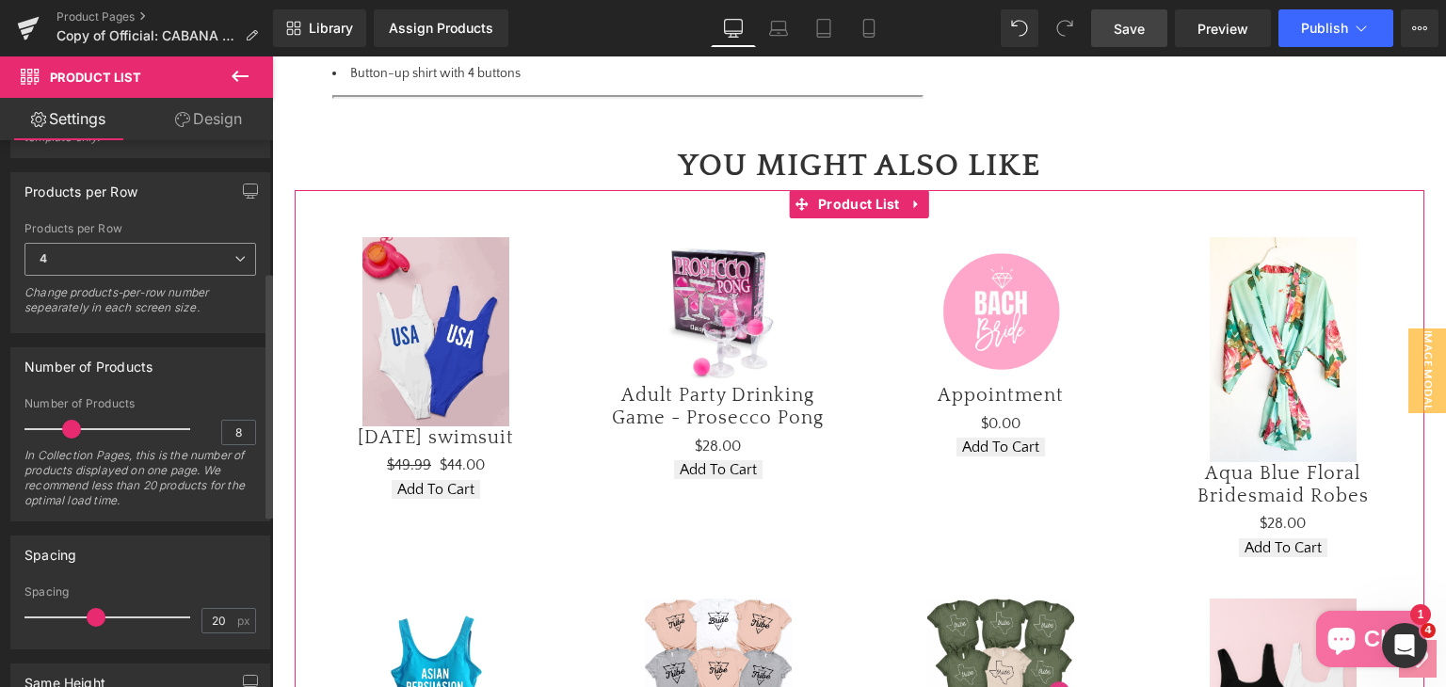
scroll to position [297, 0]
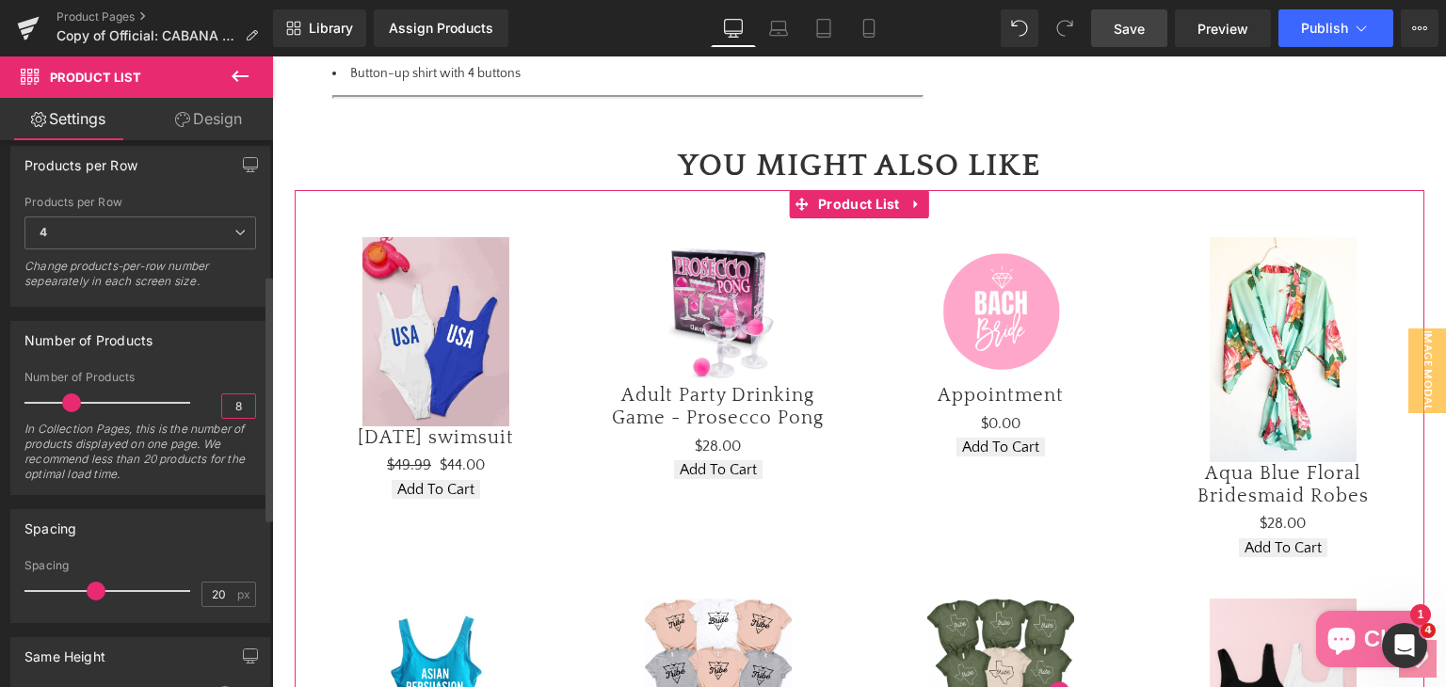
click at [232, 412] on input "8" at bounding box center [238, 406] width 33 height 24
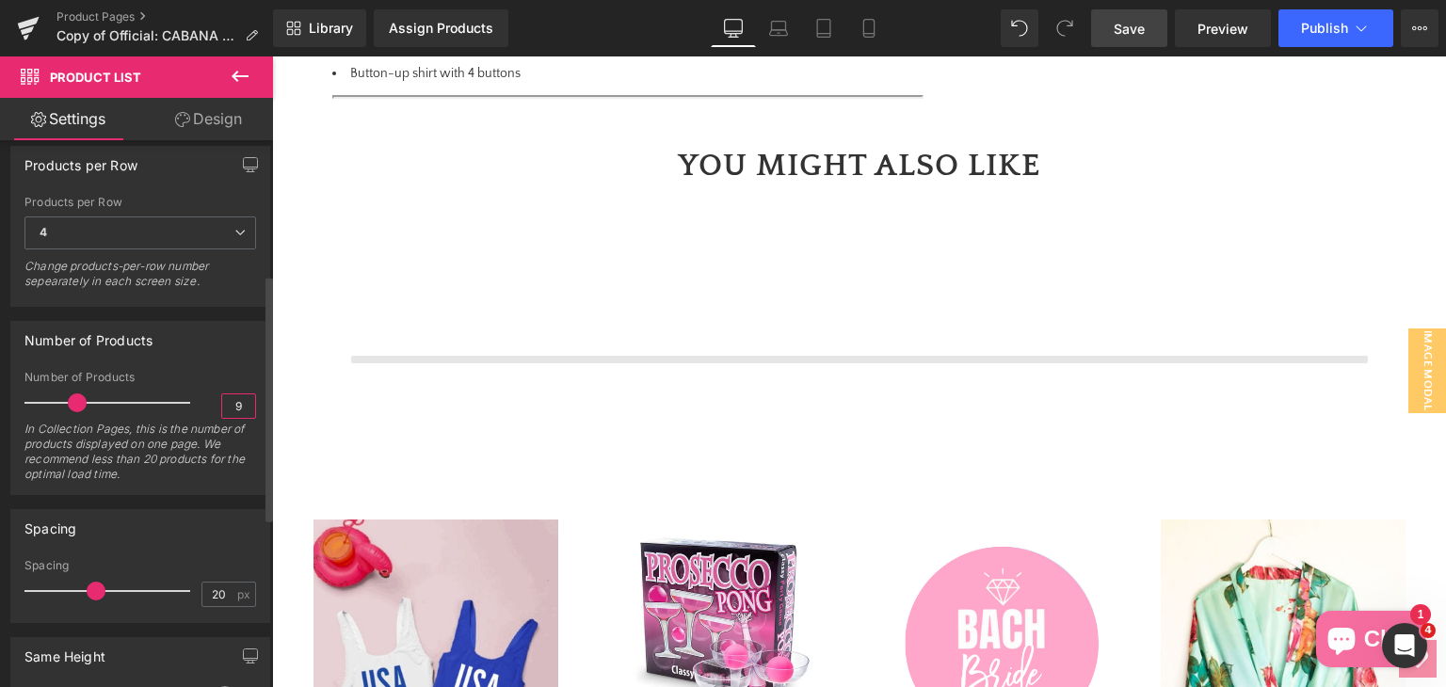
type input "8"
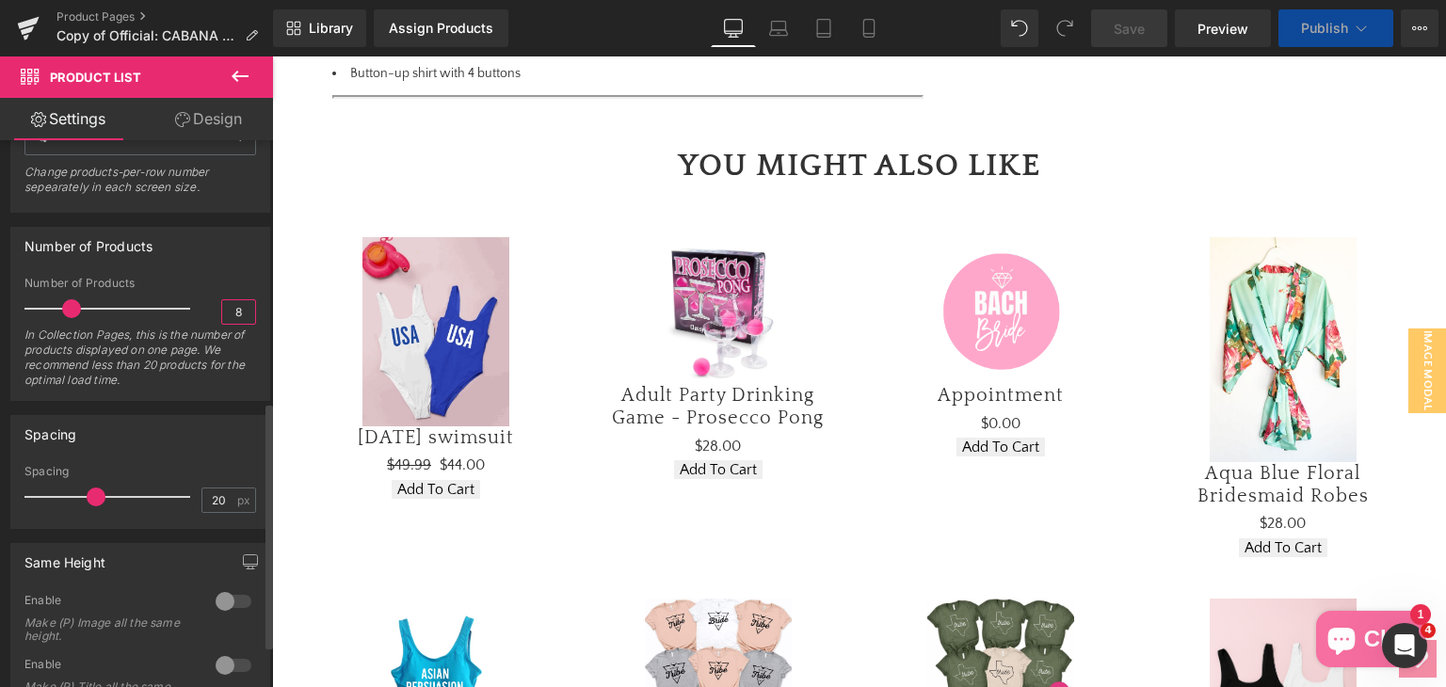
scroll to position [580, 0]
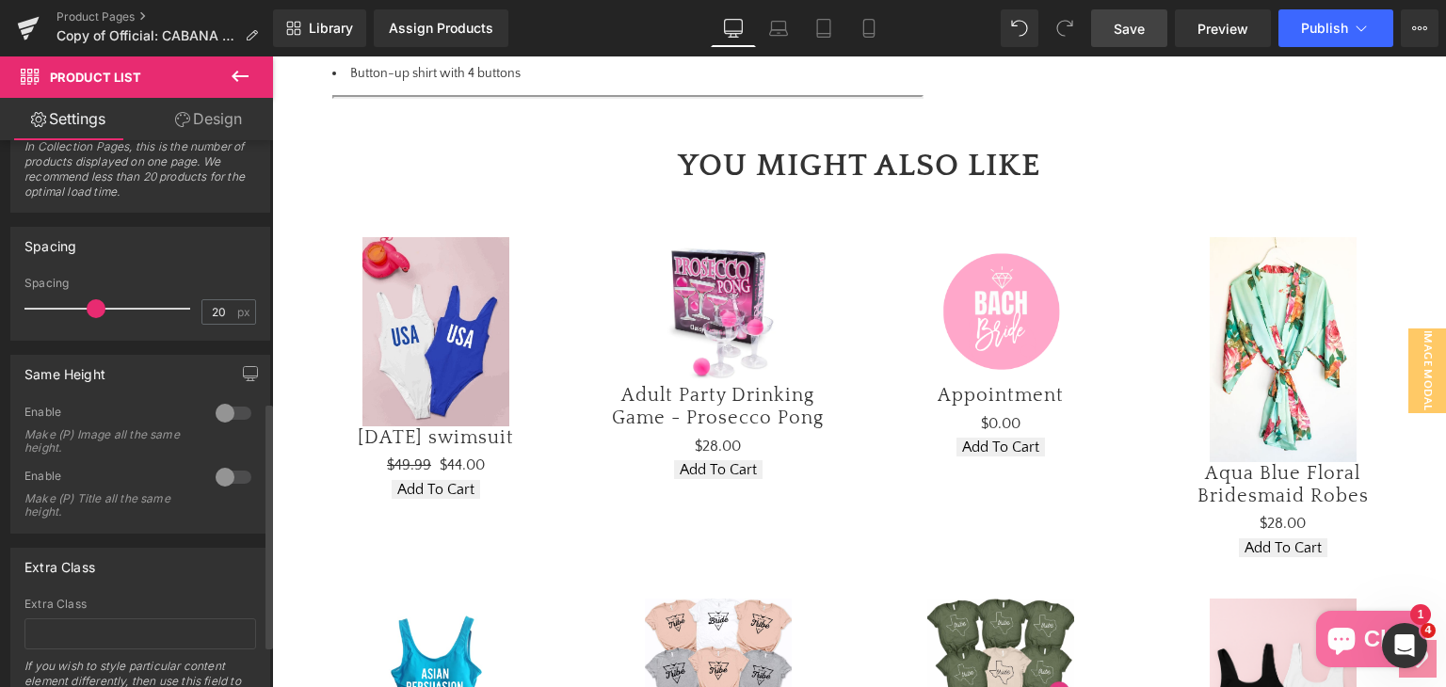
click at [217, 407] on div at bounding box center [233, 413] width 45 height 30
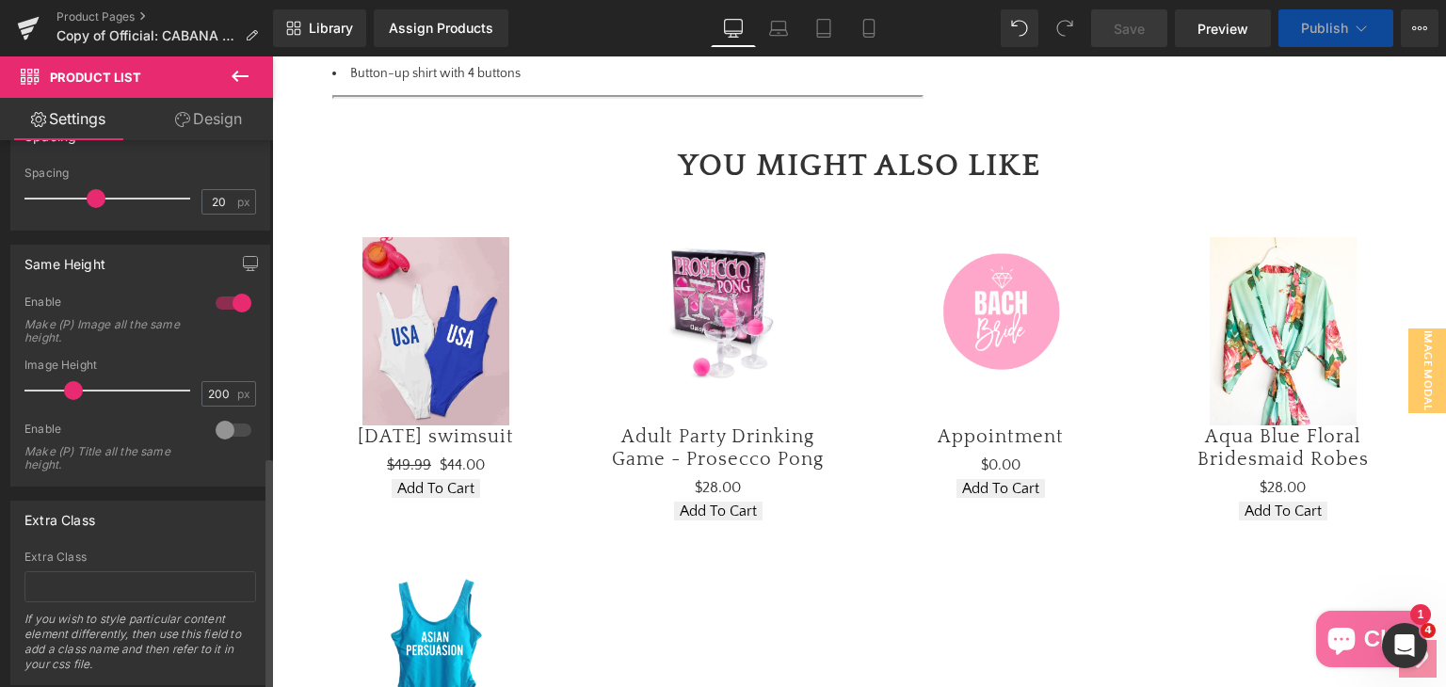
scroll to position [738, 0]
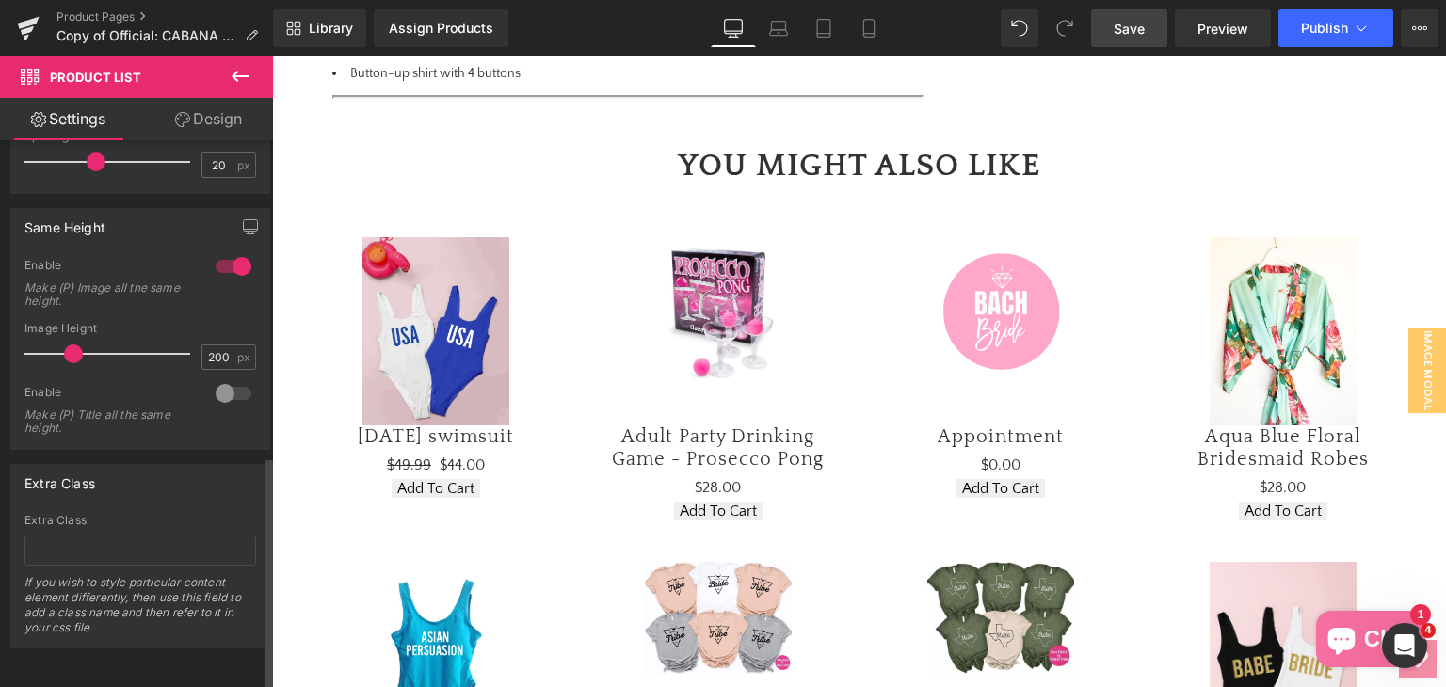
click at [211, 378] on div at bounding box center [233, 393] width 45 height 30
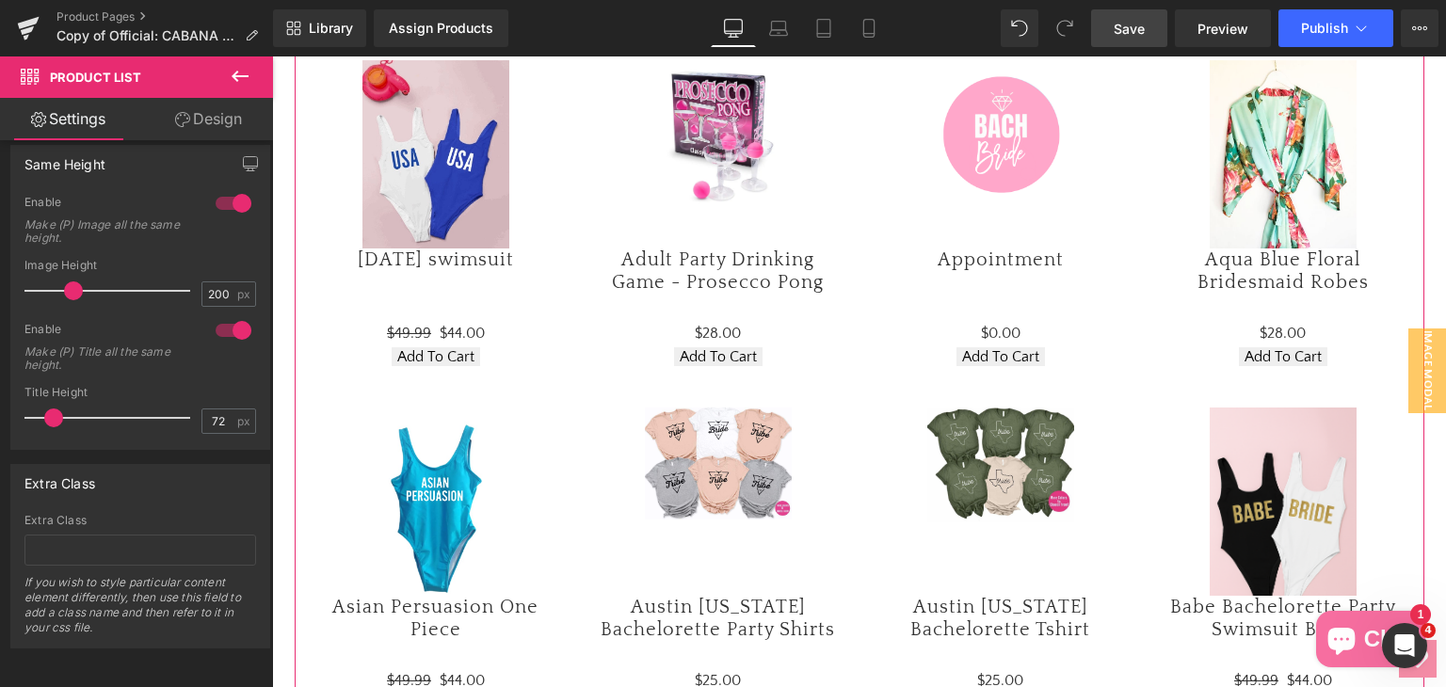
scroll to position [1586, 0]
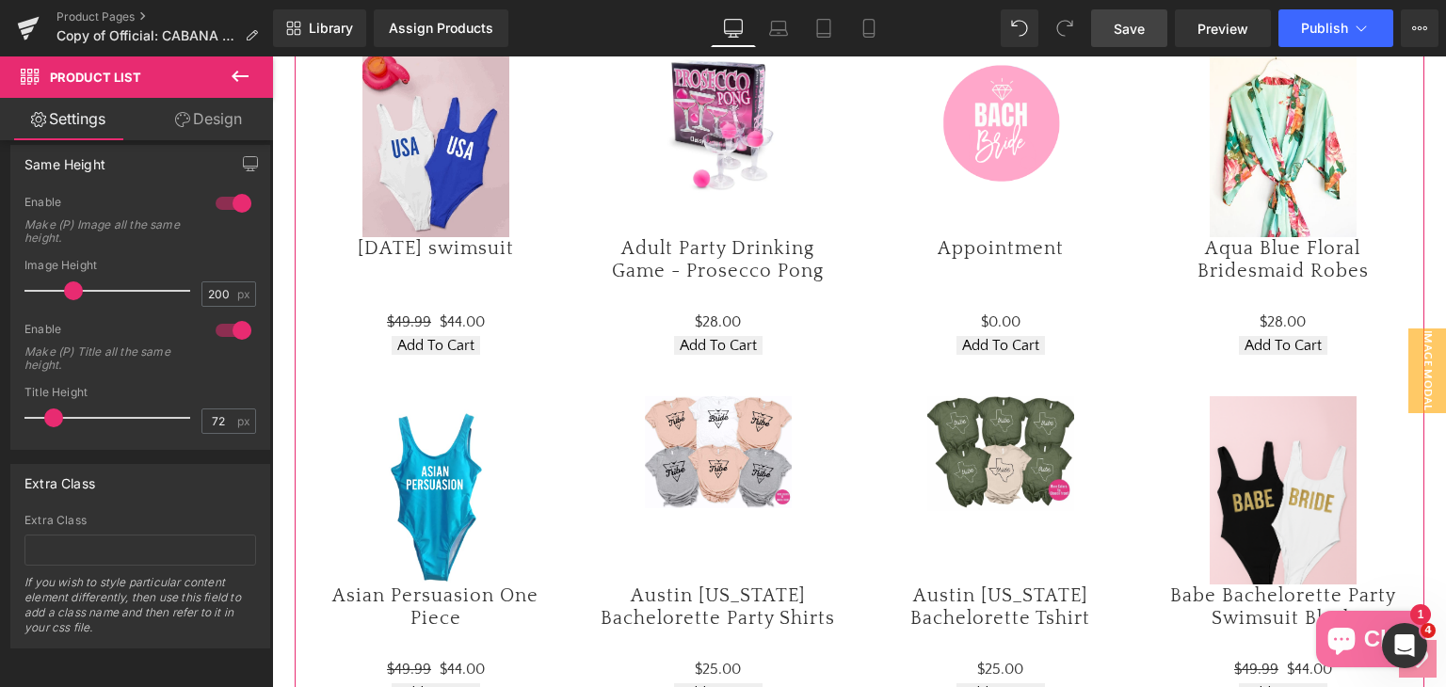
click at [180, 120] on icon at bounding box center [182, 119] width 15 height 15
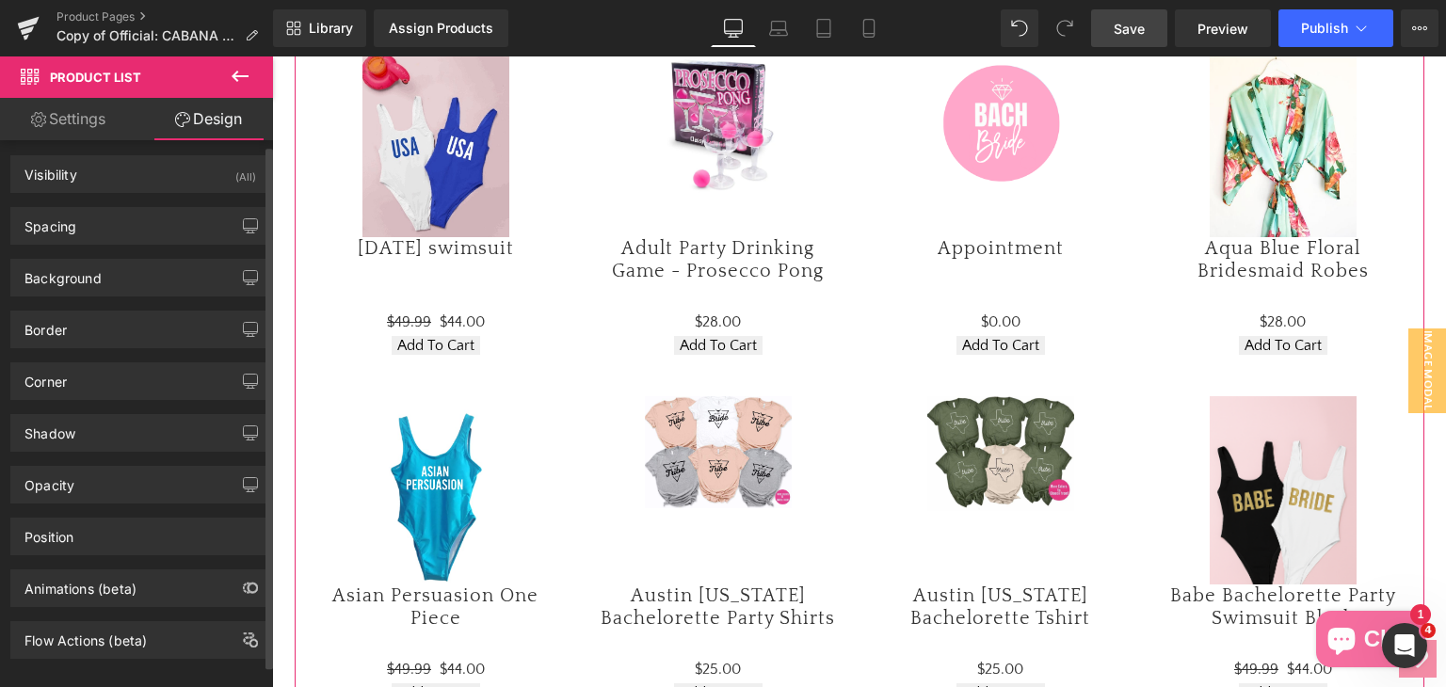
scroll to position [0, 0]
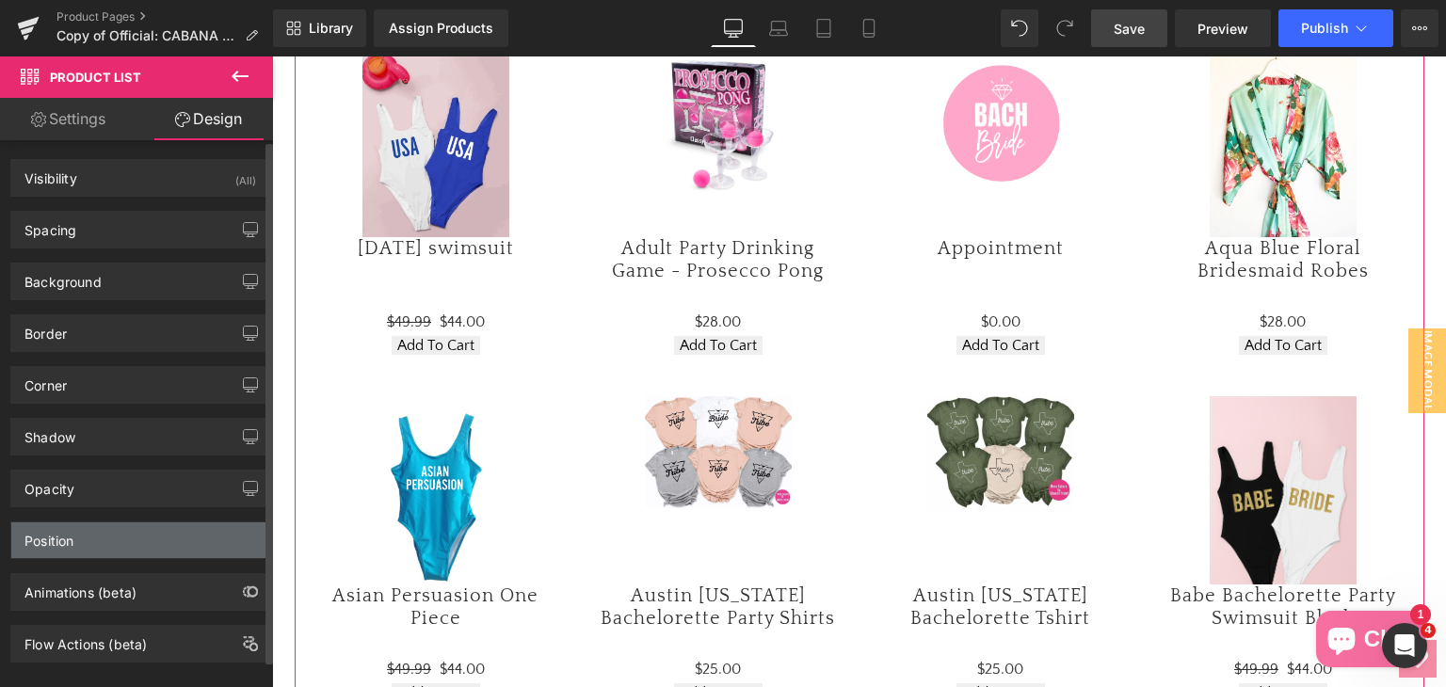
click at [136, 541] on div "Position" at bounding box center [140, 540] width 258 height 36
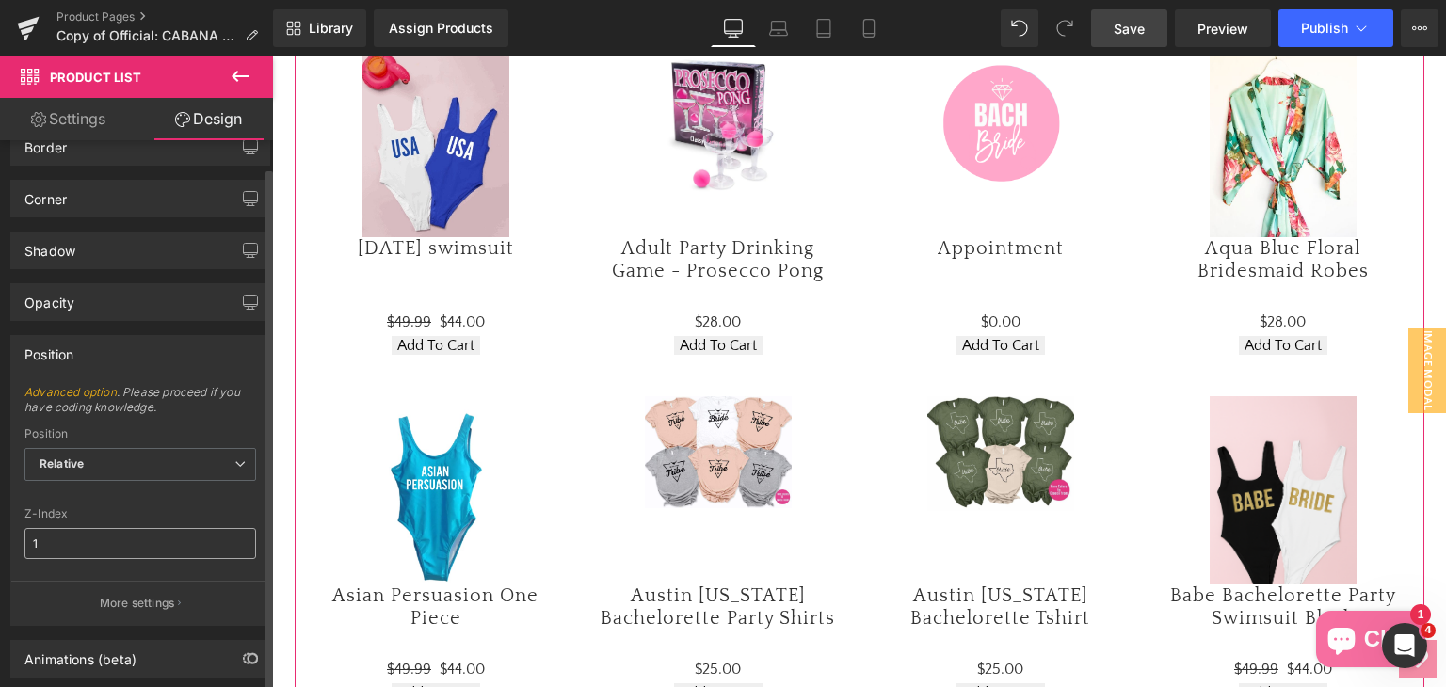
scroll to position [188, 0]
click at [90, 345] on div "Position" at bounding box center [140, 352] width 258 height 36
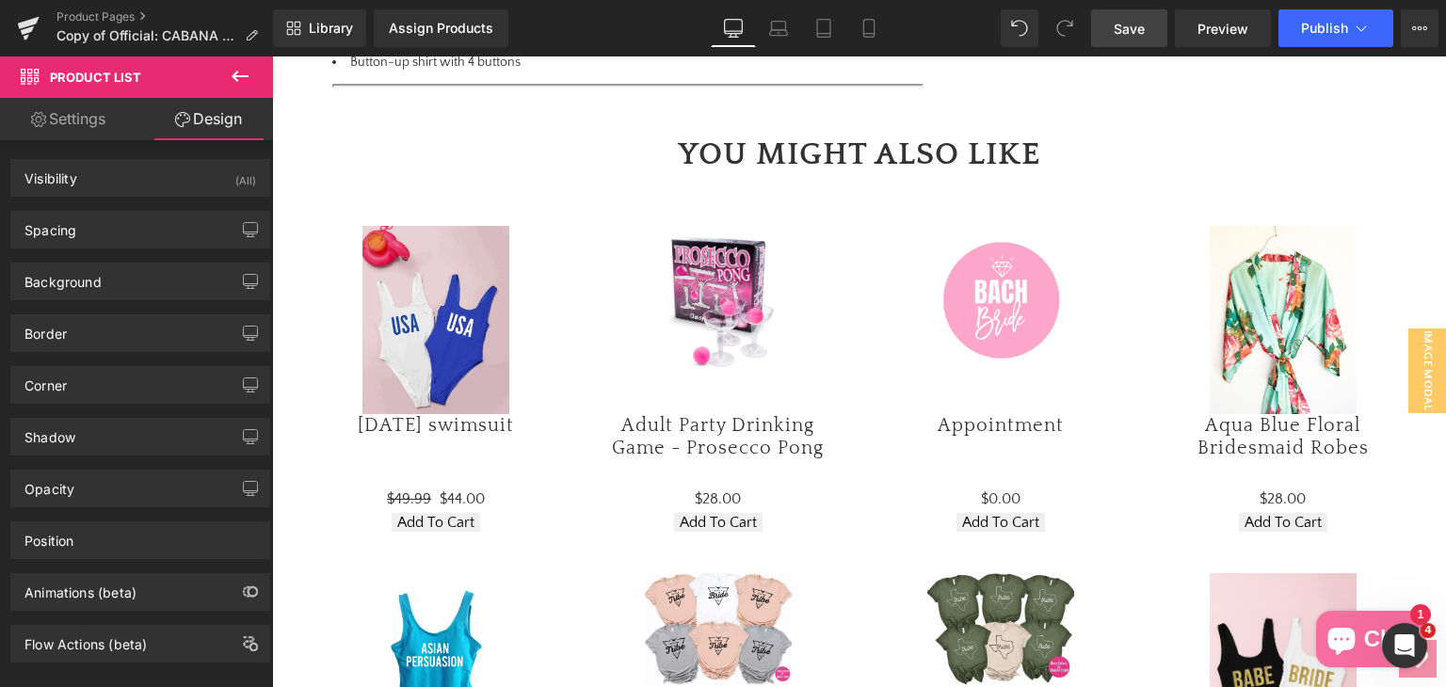
scroll to position [1304, 0]
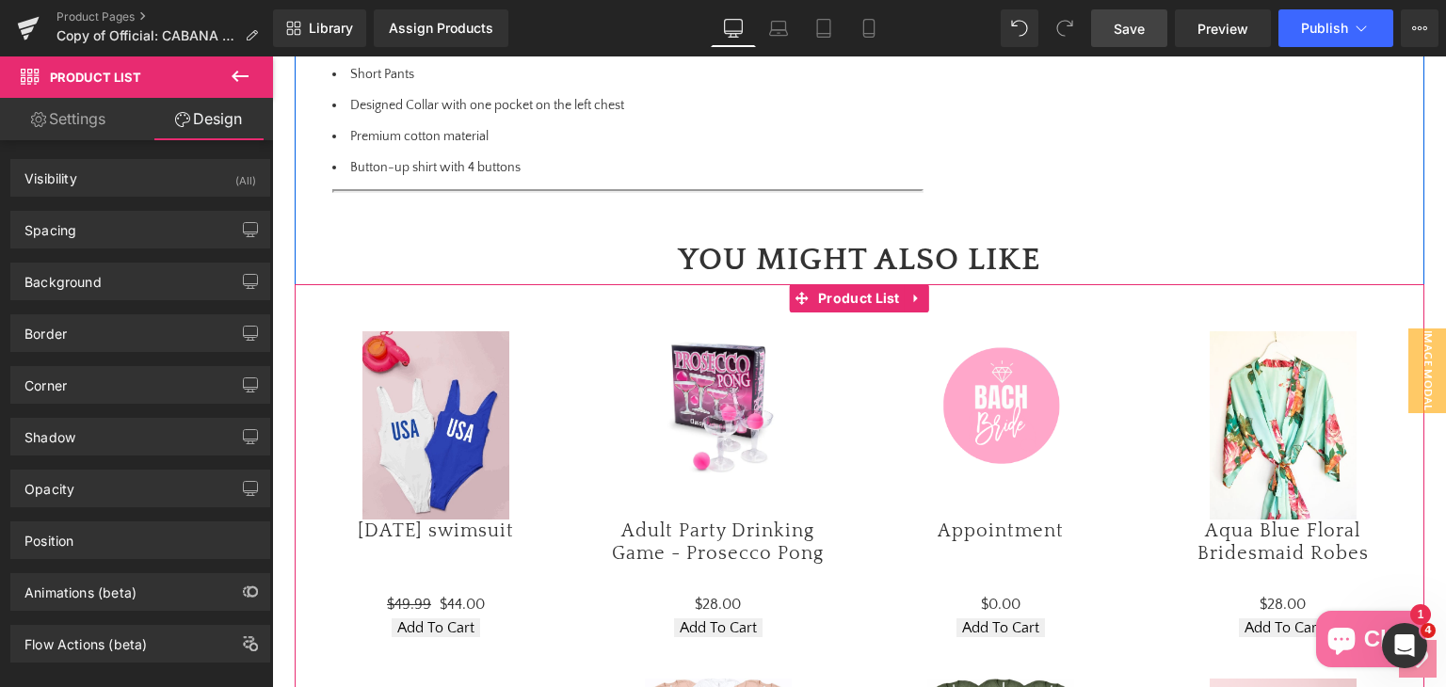
drag, startPoint x: 865, startPoint y: 310, endPoint x: 759, endPoint y: 311, distance: 106.4
click at [865, 310] on span "Product List" at bounding box center [858, 298] width 91 height 28
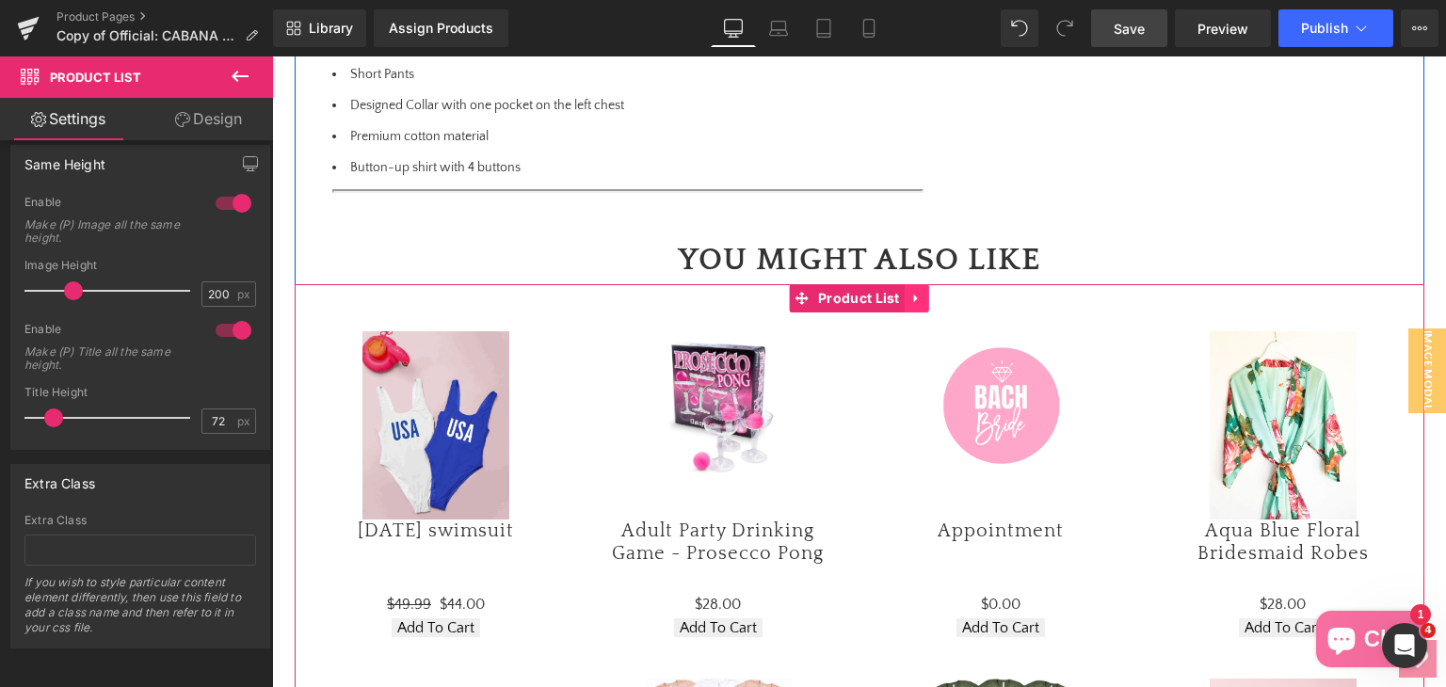
click at [910, 309] on link at bounding box center [917, 298] width 24 height 28
click at [927, 299] on icon at bounding box center [928, 298] width 13 height 13
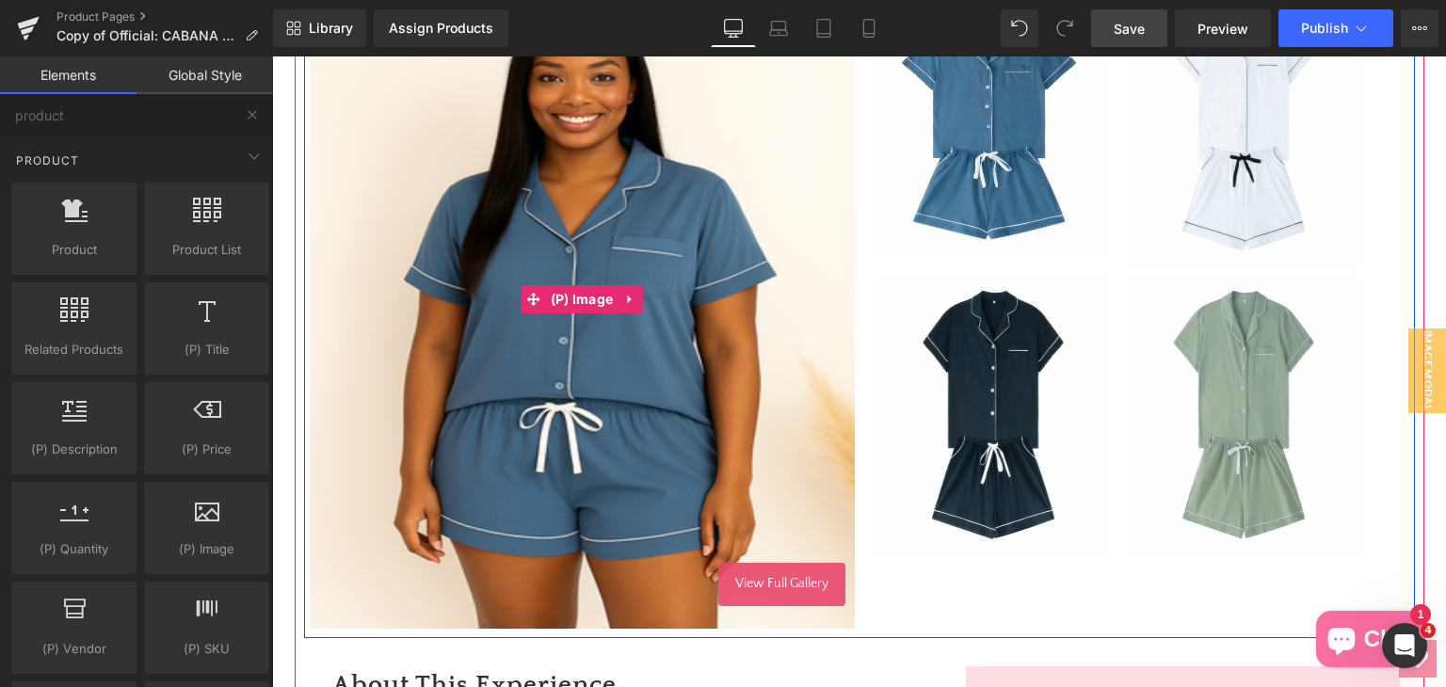
scroll to position [551, 0]
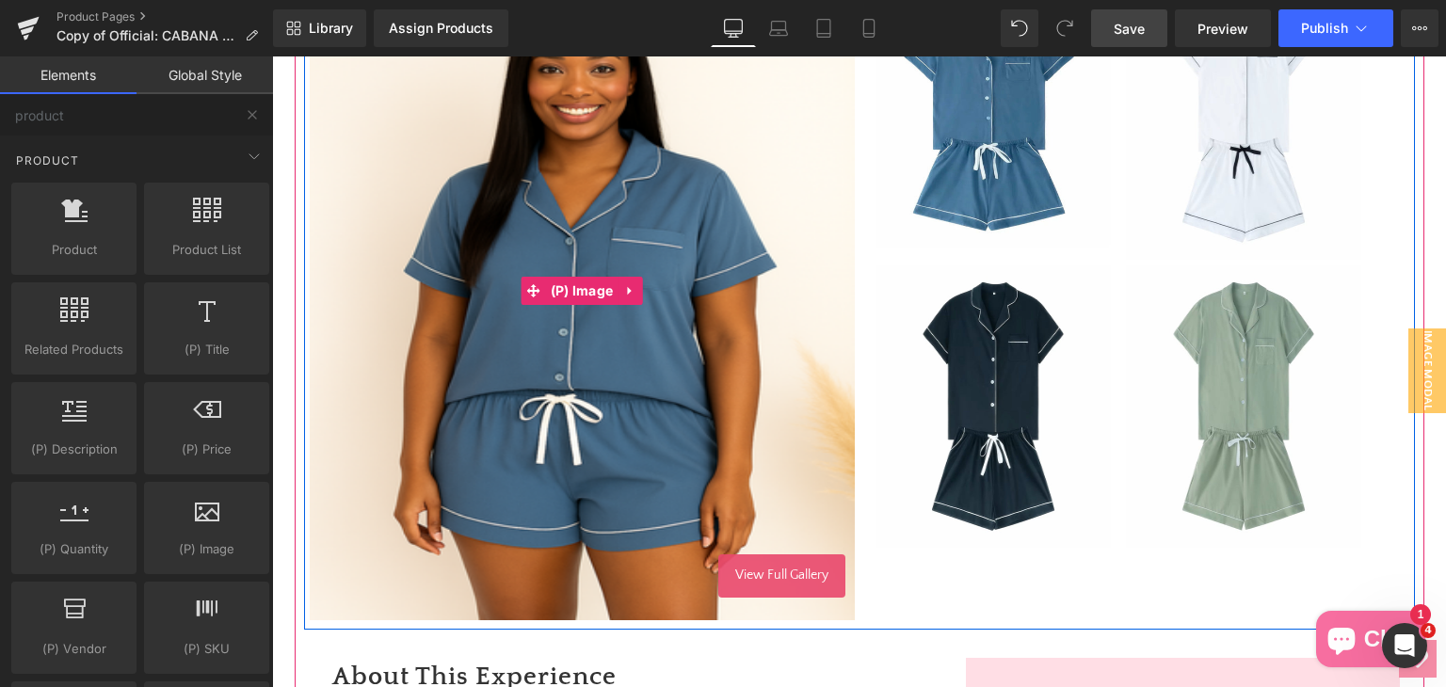
click at [613, 394] on img at bounding box center [582, 290] width 545 height 659
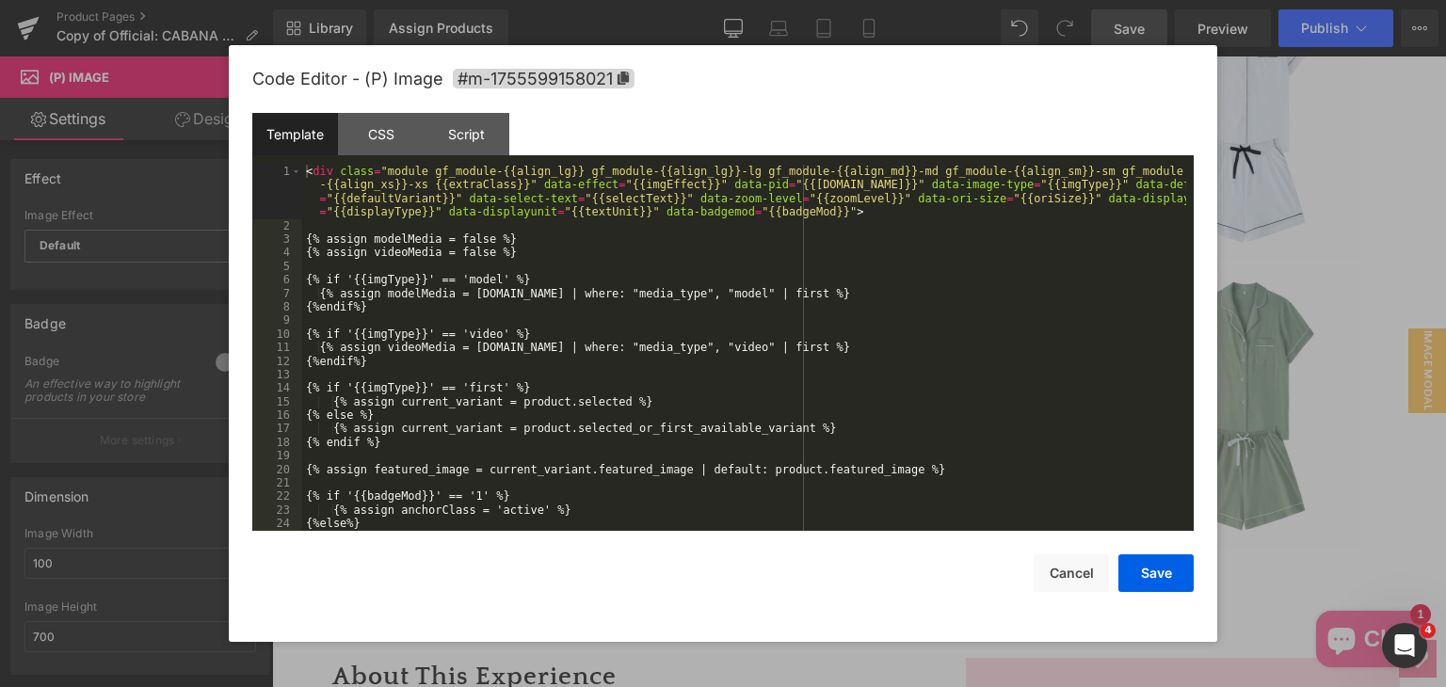
click at [617, 0] on div "Product List You are previewing how the will restyle your page. You can not edi…" at bounding box center [723, 0] width 1446 height 0
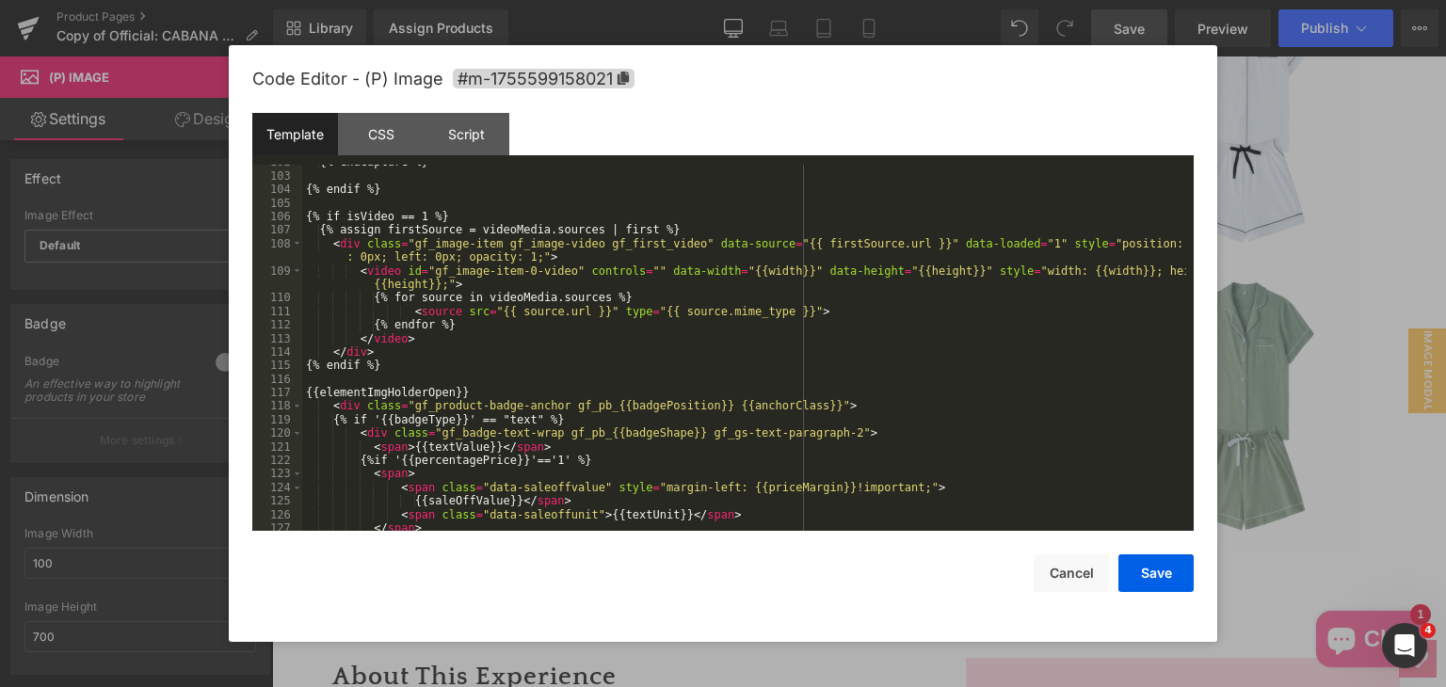
scroll to position [1581, 0]
click at [472, 155] on div "Template CSS Script Data" at bounding box center [722, 139] width 941 height 52
click at [465, 146] on div "Script" at bounding box center [467, 134] width 86 height 42
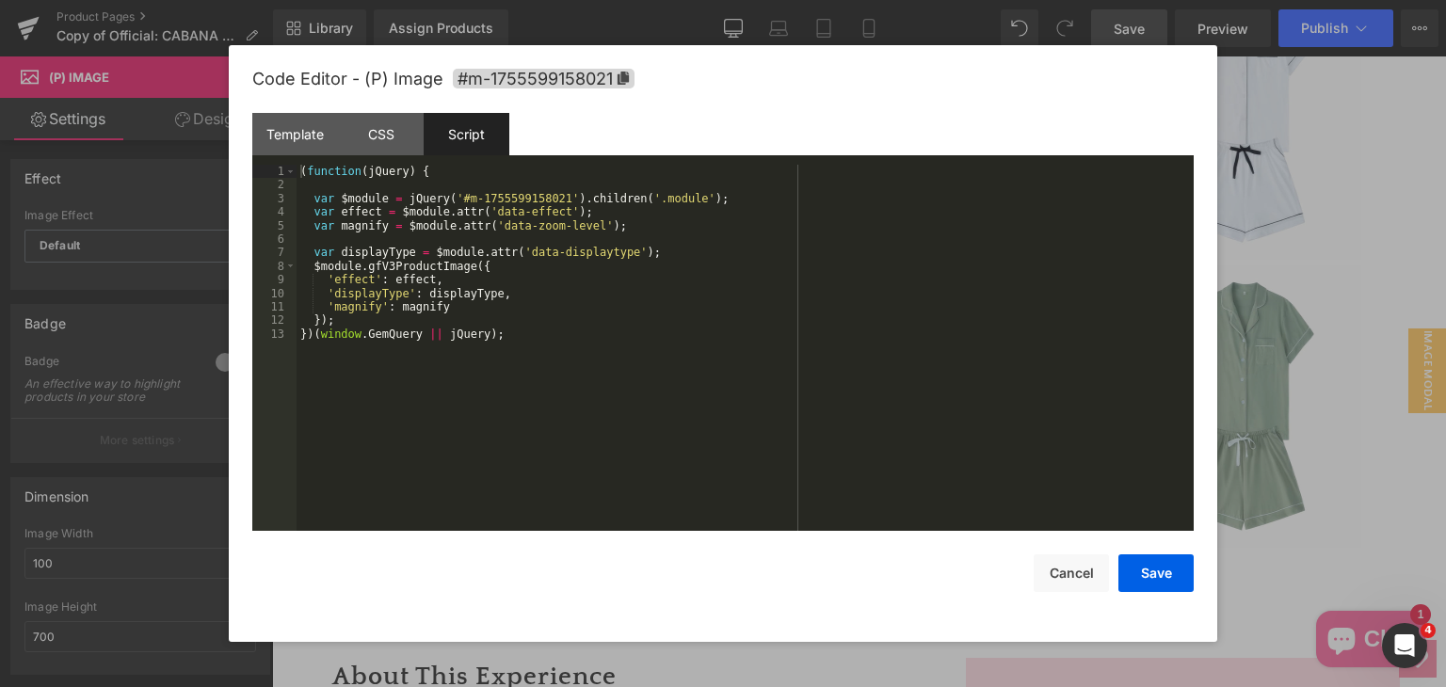
click at [428, 198] on div "( function ( jQuery ) { var $module = jQuery ( '#m-1755599158021' ) . children …" at bounding box center [744, 361] width 897 height 393
drag, startPoint x: 301, startPoint y: 174, endPoint x: 441, endPoint y: 174, distance: 139.3
click at [441, 174] on div "( function ( jQuery ) { var $module = jQuery ( '#m-1755599158021' ) . children …" at bounding box center [744, 361] width 897 height 393
click at [532, 345] on div "( function ( jQuery ) { var $module = jQuery ( '#m-1755599158021' ) . children …" at bounding box center [744, 361] width 897 height 393
paste textarea
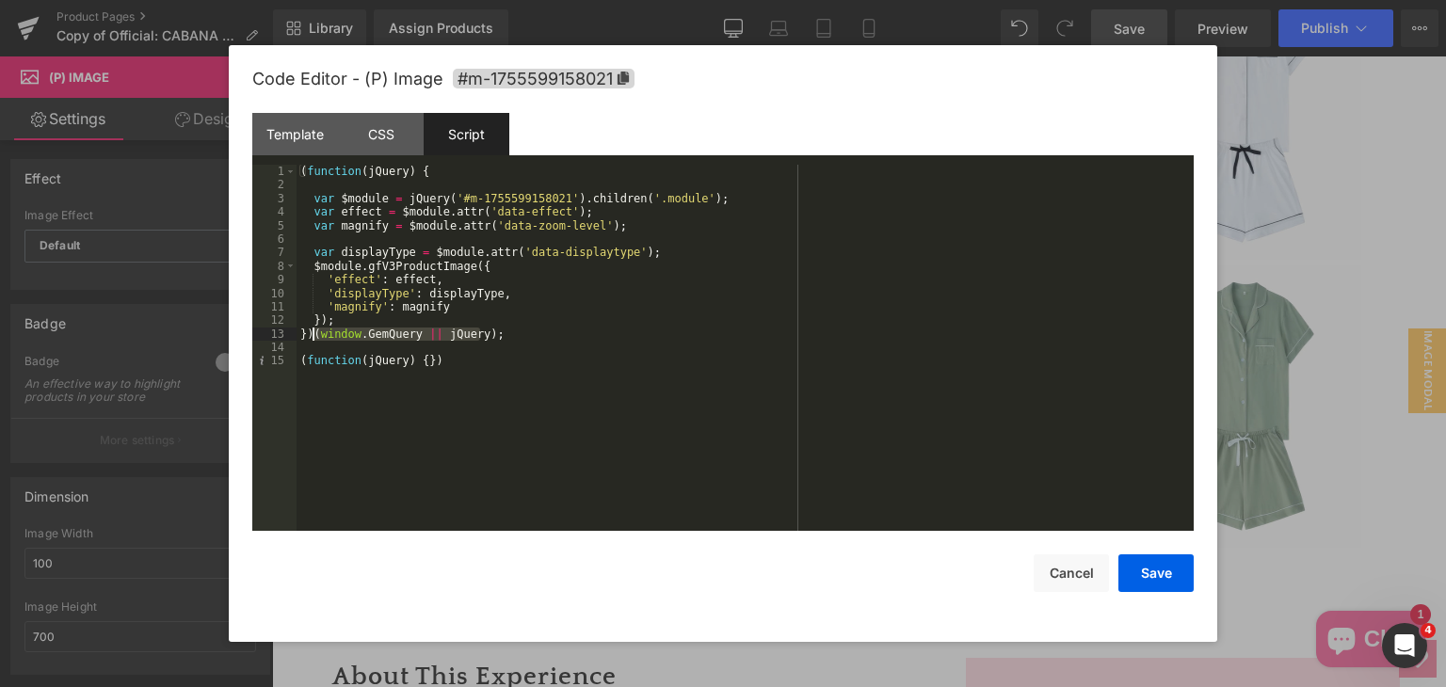
drag, startPoint x: 478, startPoint y: 339, endPoint x: 311, endPoint y: 339, distance: 167.5
click at [311, 339] on div "( function ( jQuery ) { var $module = jQuery ( '#m-1755599158021' ) . children …" at bounding box center [744, 361] width 897 height 393
click at [434, 359] on div "( function ( jQuery ) { var $module = jQuery ( '#m-1755599158021' ) . children …" at bounding box center [744, 361] width 897 height 393
paste textarea
click at [421, 362] on div "( function ( jQuery ) { var $module = jQuery ( '#m-1755599158021' ) . children …" at bounding box center [744, 361] width 897 height 393
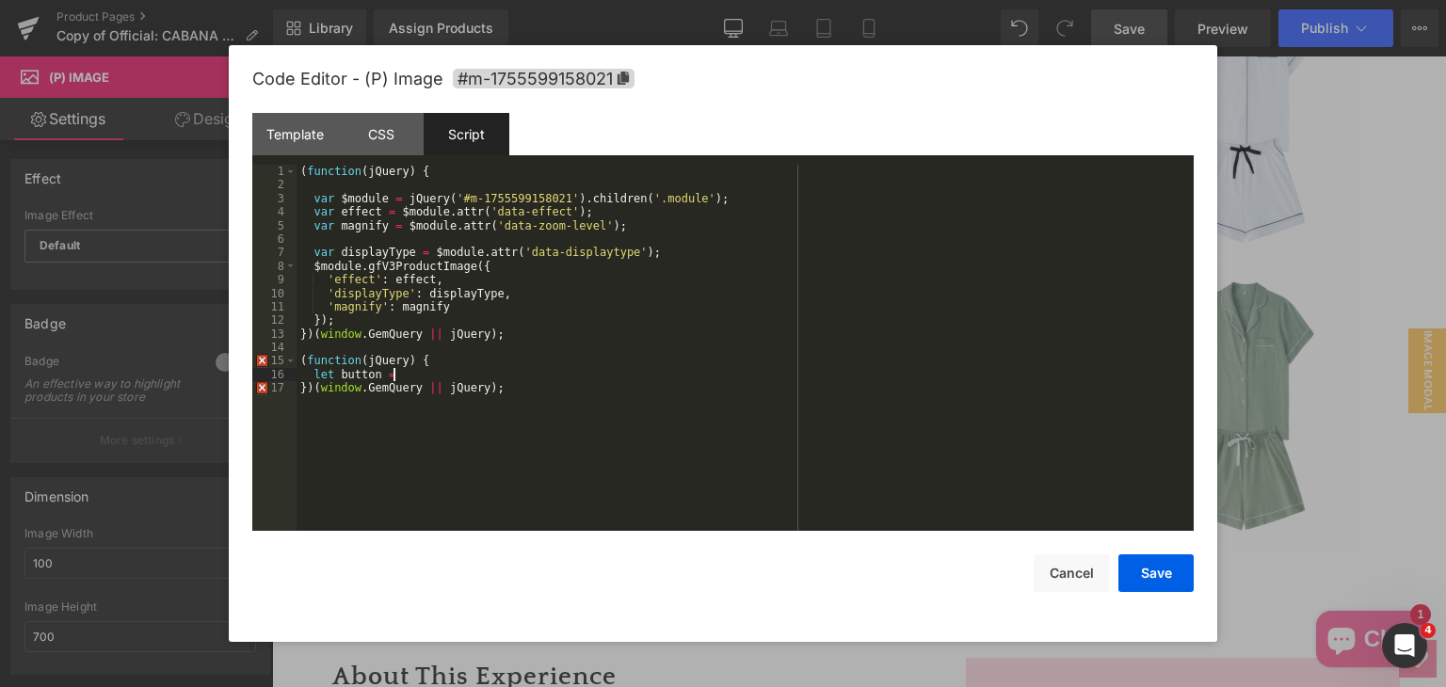
click at [444, 383] on div "( function ( jQuery ) { var $module = jQuery ( '#m-1755599158021' ) . children …" at bounding box center [744, 361] width 897 height 393
click at [417, 372] on div "( function ( jQuery ) { var $module = jQuery ( '#m-1755599158021' ) . children …" at bounding box center [744, 361] width 897 height 393
click at [297, 139] on div "Template" at bounding box center [295, 134] width 86 height 42
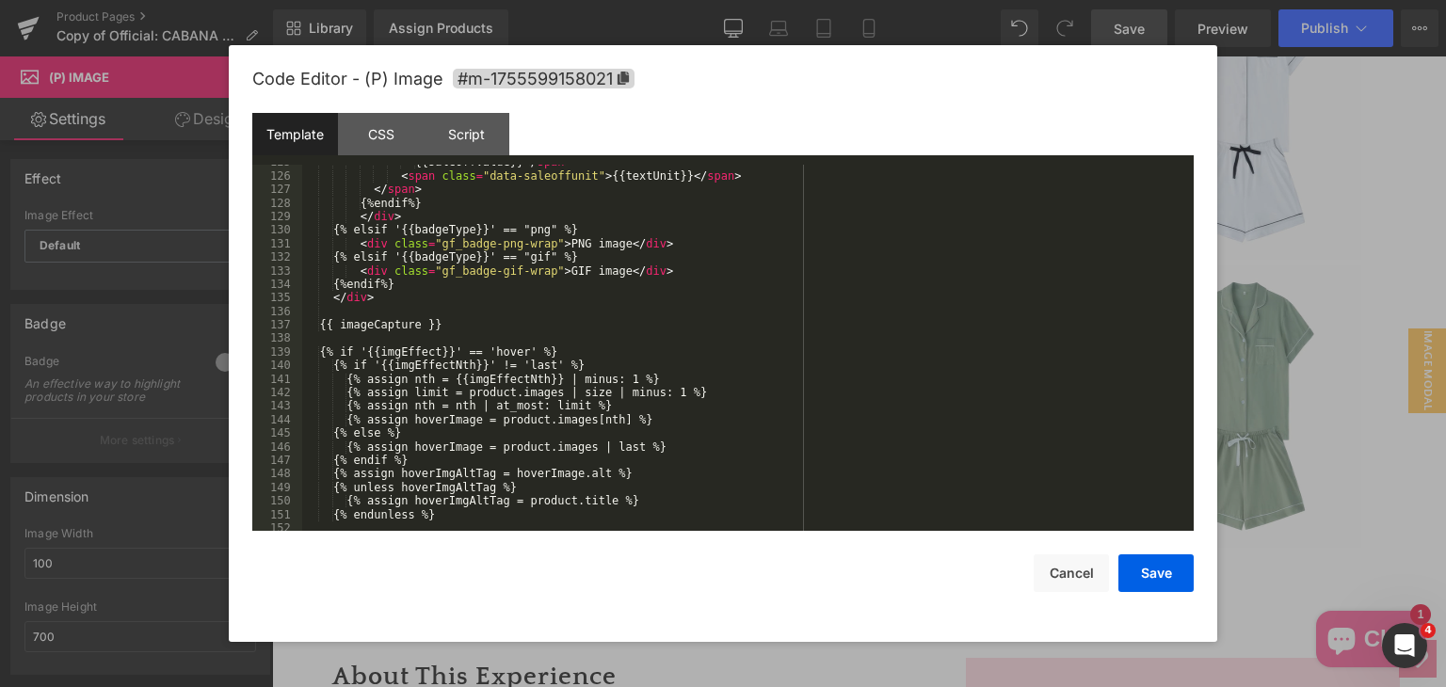
scroll to position [2046, 0]
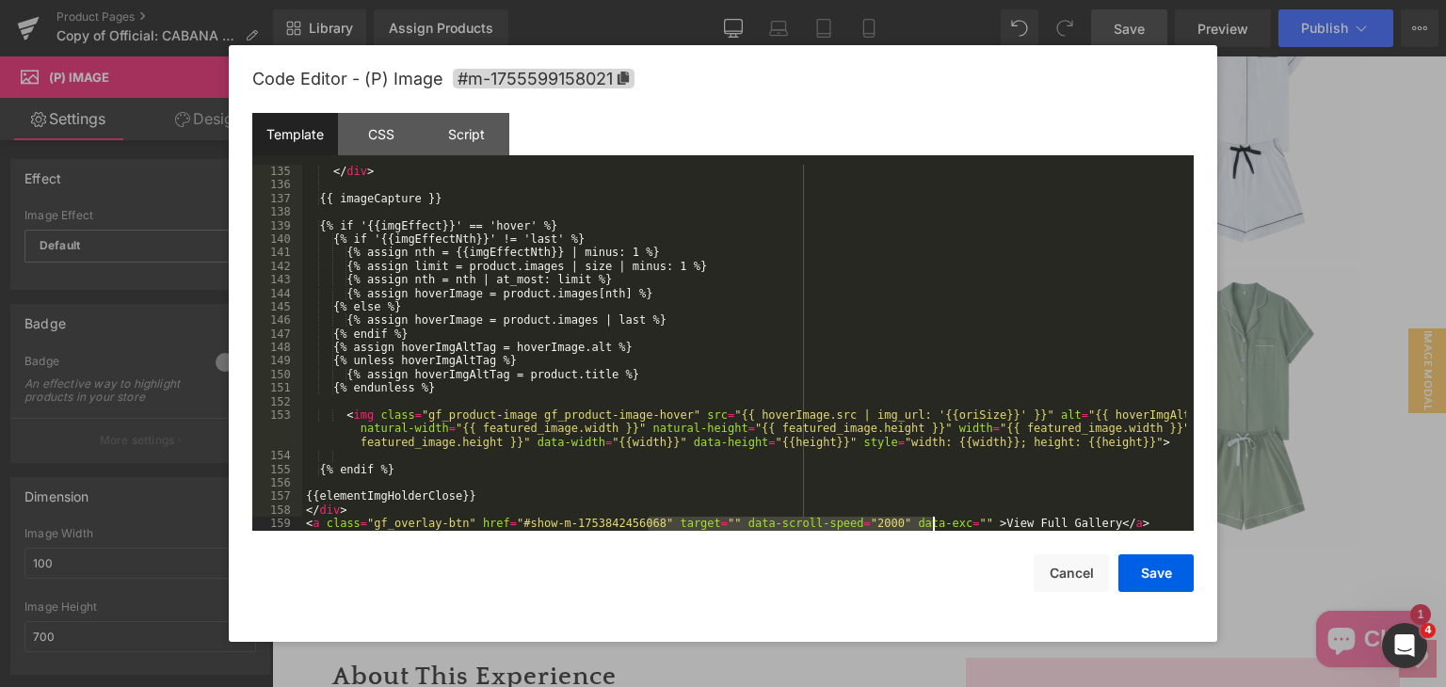
drag, startPoint x: 645, startPoint y: 526, endPoint x: 933, endPoint y: 524, distance: 288.0
click at [933, 524] on div "</ div > {{ imageCapture }} {% if '{{imgEffect}}' == 'hover' %} {% if '{{imgEff…" at bounding box center [744, 361] width 884 height 393
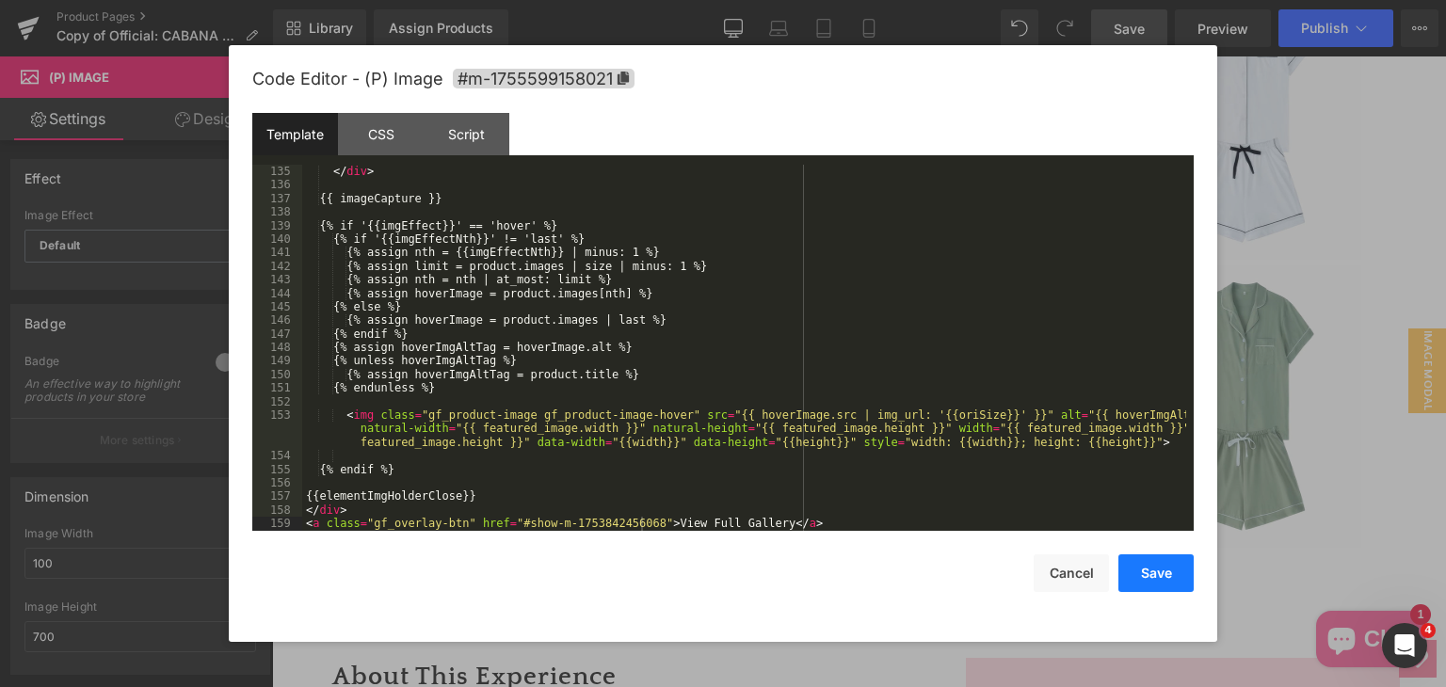
click at [1145, 568] on button "Save" at bounding box center [1155, 573] width 75 height 38
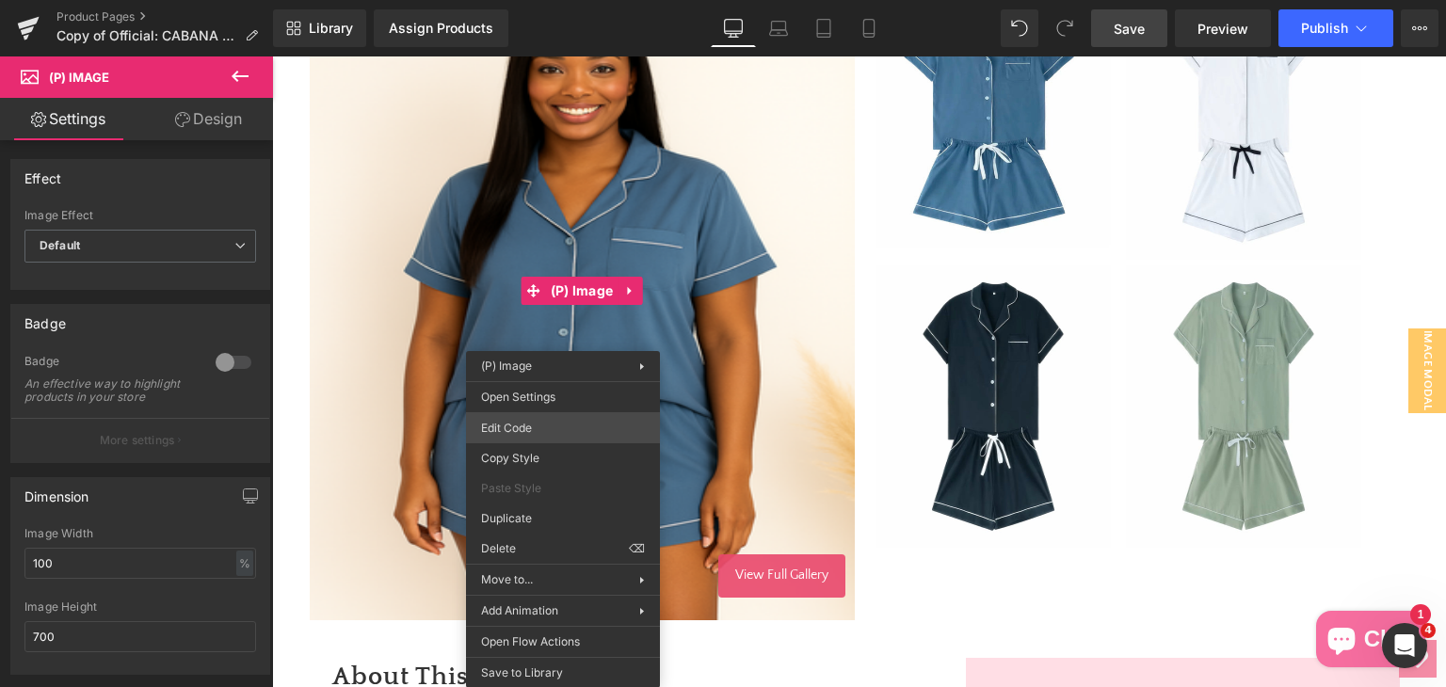
click at [561, 0] on div "Product List You are previewing how the will restyle your page. You can not edi…" at bounding box center [723, 0] width 1446 height 0
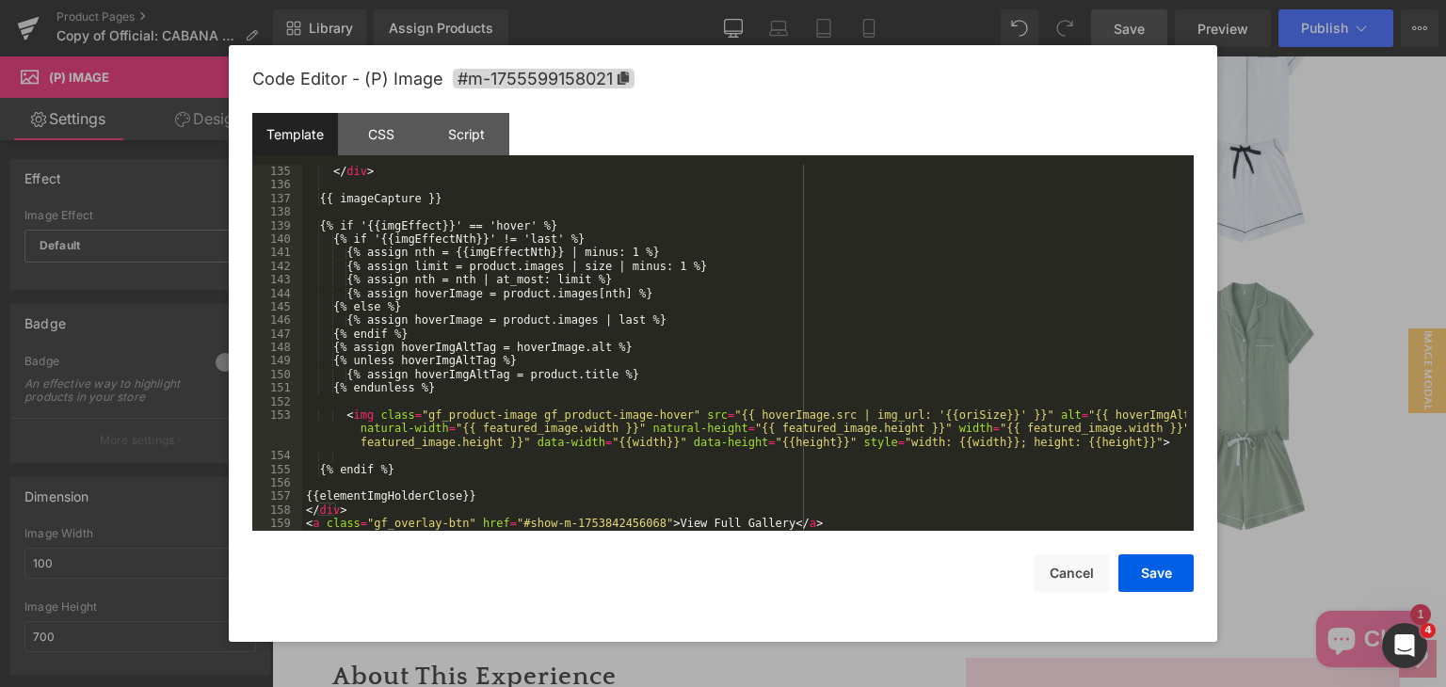
click at [391, 523] on div "</ div > {{ imageCapture }} {% if '{{imgEffect}}' == 'hover' %} {% if '{{imgEff…" at bounding box center [744, 361] width 884 height 393
click at [456, 520] on div "</ div > {{ imageCapture }} {% if '{{imgEffect}}' == 'hover' %} {% if '{{imgEff…" at bounding box center [744, 361] width 884 height 393
click at [365, 524] on div "</ div > {{ imageCapture }} {% if '{{imgEffect}}' == 'hover' %} {% if '{{imgEff…" at bounding box center [744, 361] width 884 height 393
click at [466, 139] on div "Script" at bounding box center [467, 134] width 86 height 42
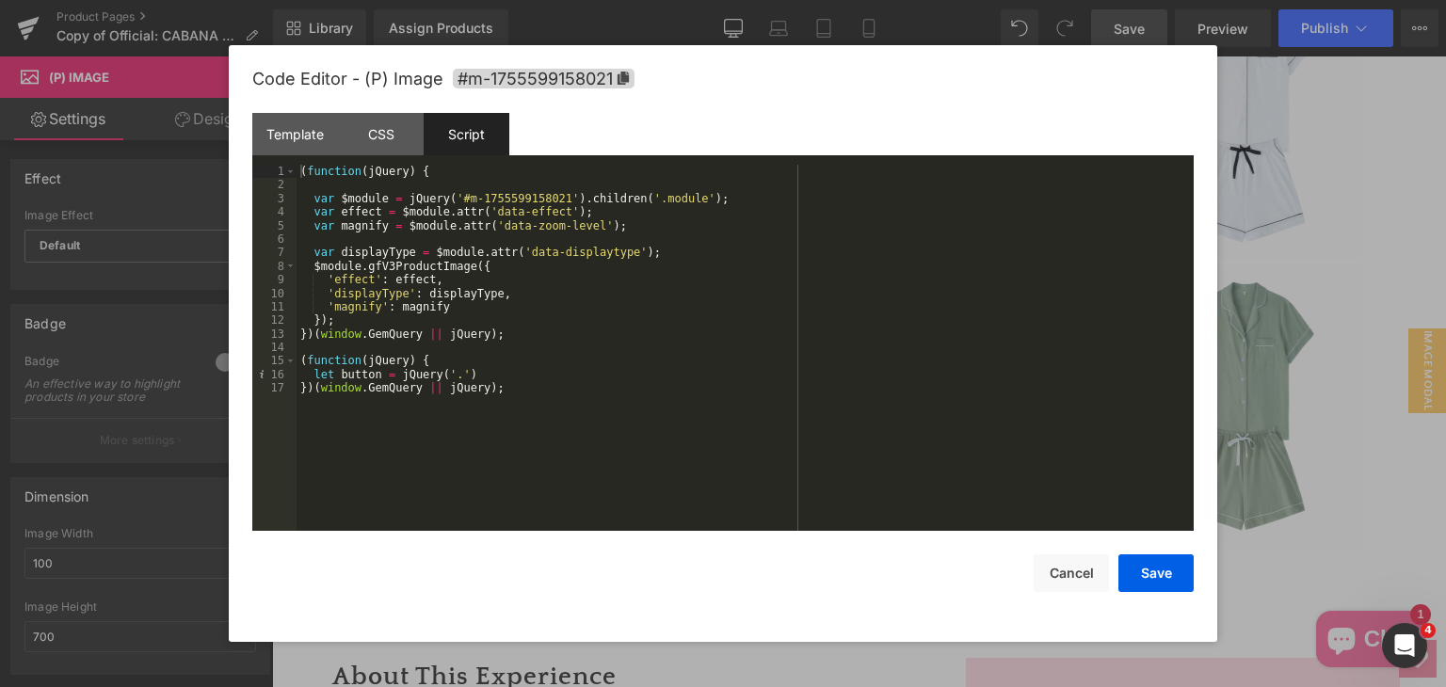
click at [453, 377] on div "( function ( jQuery ) { var $module = jQuery ( '#m-1755599158021' ) . children …" at bounding box center [744, 361] width 897 height 393
paste textarea
click at [440, 340] on div "( function ( jQuery ) { var $module = jQuery ( '#m-1755599158021' ) . children …" at bounding box center [744, 361] width 897 height 393
click at [426, 354] on div "( function ( jQuery ) { var $module = jQuery ( '#m-1755599158021' ) . children …" at bounding box center [744, 361] width 897 height 393
click at [330, 420] on div "( function ( jQuery ) { var $module = jQuery ( '#m-1755599158021' ) . children …" at bounding box center [744, 361] width 897 height 393
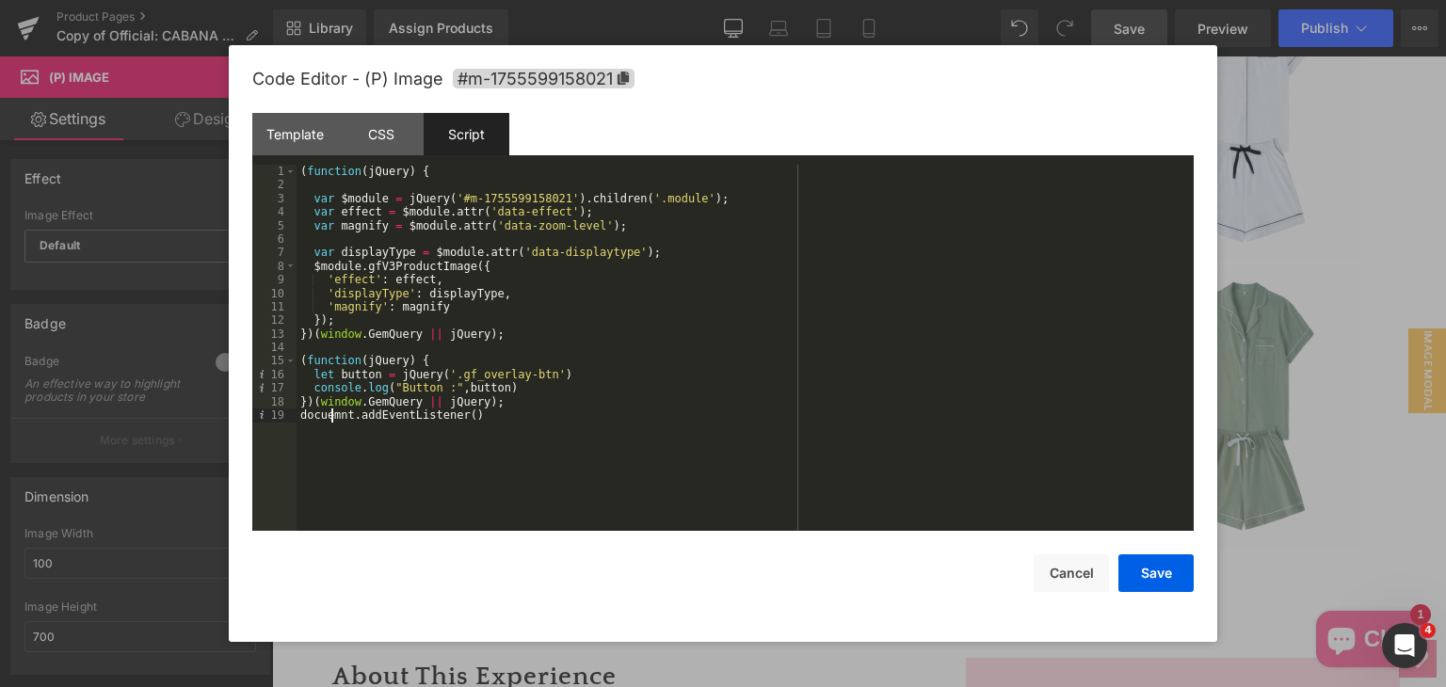
click at [330, 420] on div "( function ( jQuery ) { var $module = jQuery ( '#m-1755599158021' ) . children …" at bounding box center [744, 361] width 897 height 393
click at [1160, 585] on button "Save" at bounding box center [1155, 573] width 75 height 38
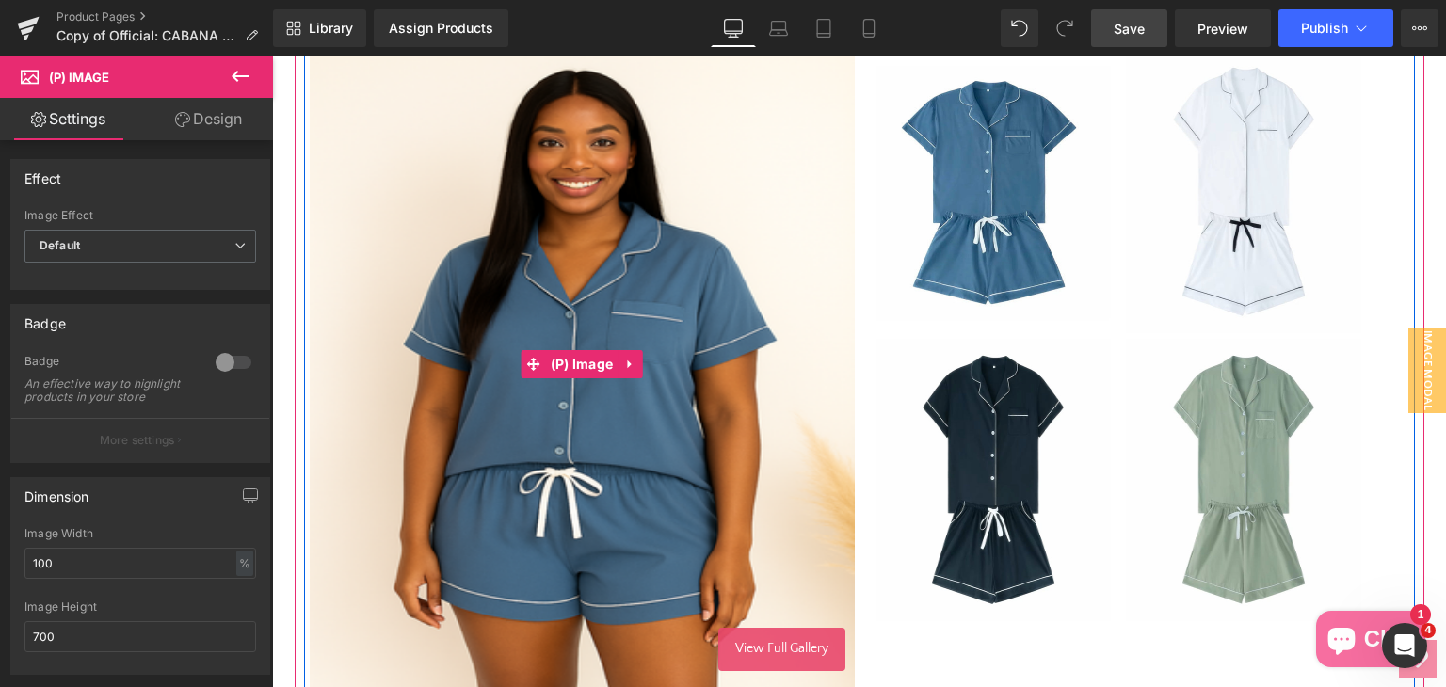
scroll to position [457, 0]
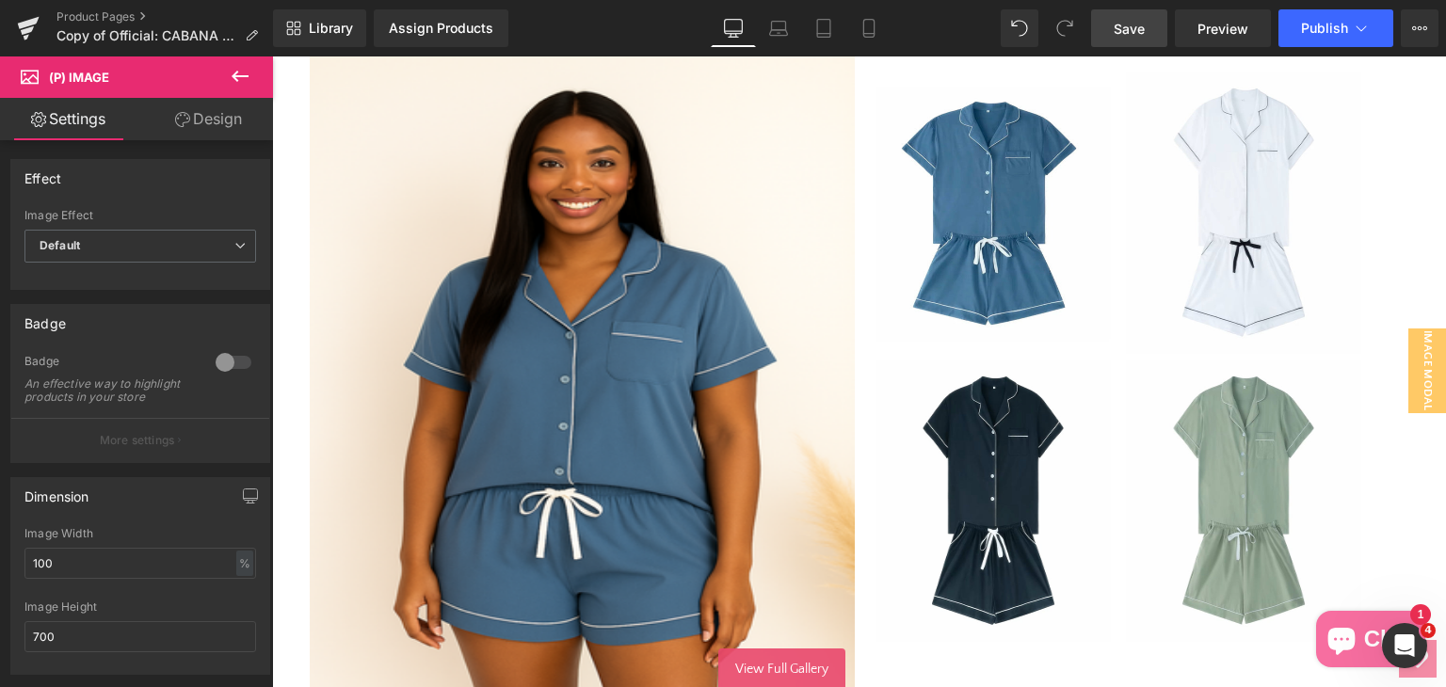
click at [1129, 32] on span "Save" at bounding box center [1129, 29] width 31 height 20
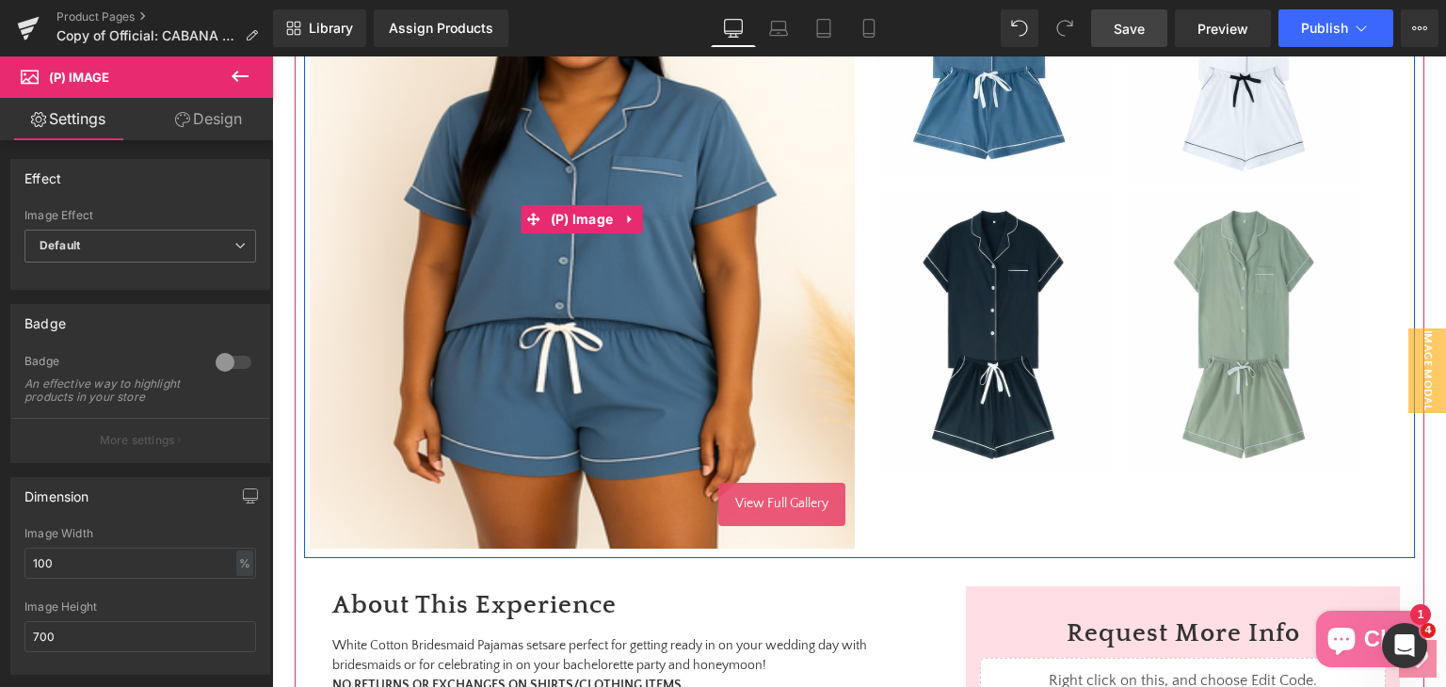
scroll to position [471, 0]
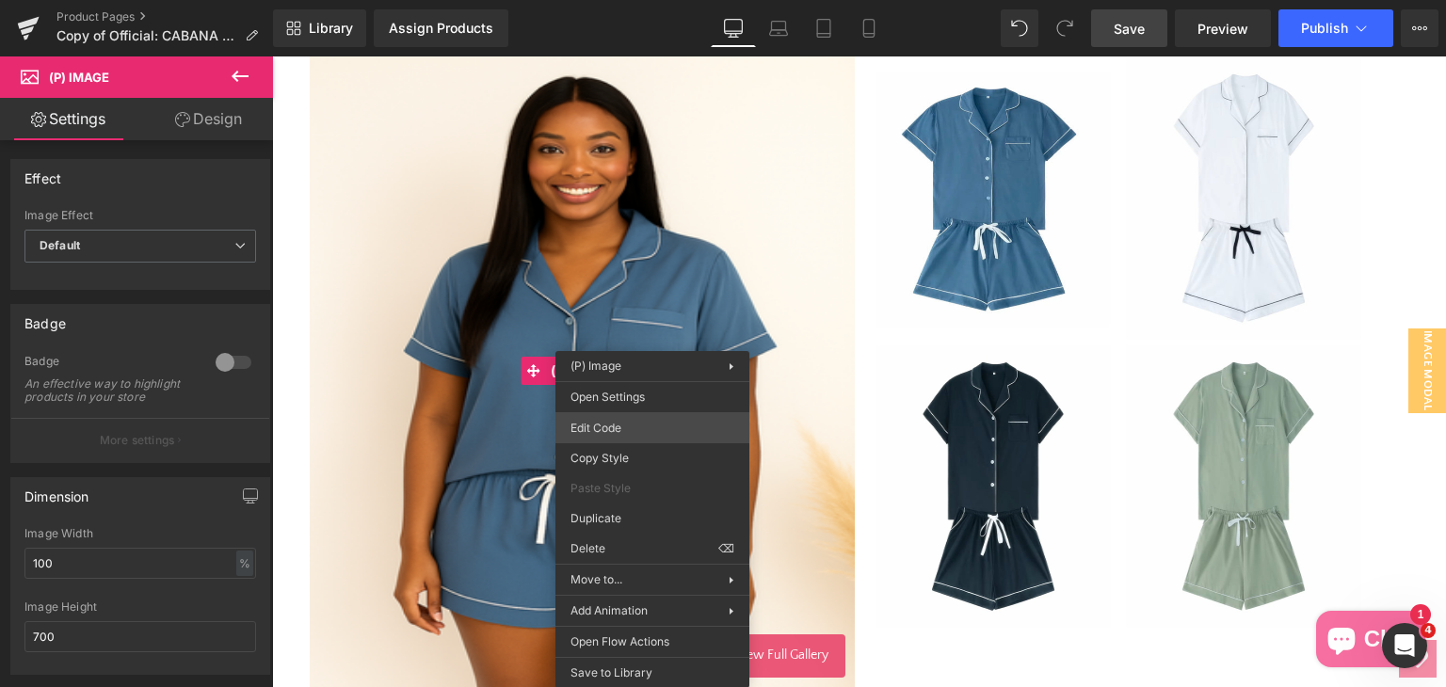
click at [630, 0] on div "Product List You are previewing how the will restyle your page. You can not edi…" at bounding box center [723, 0] width 1446 height 0
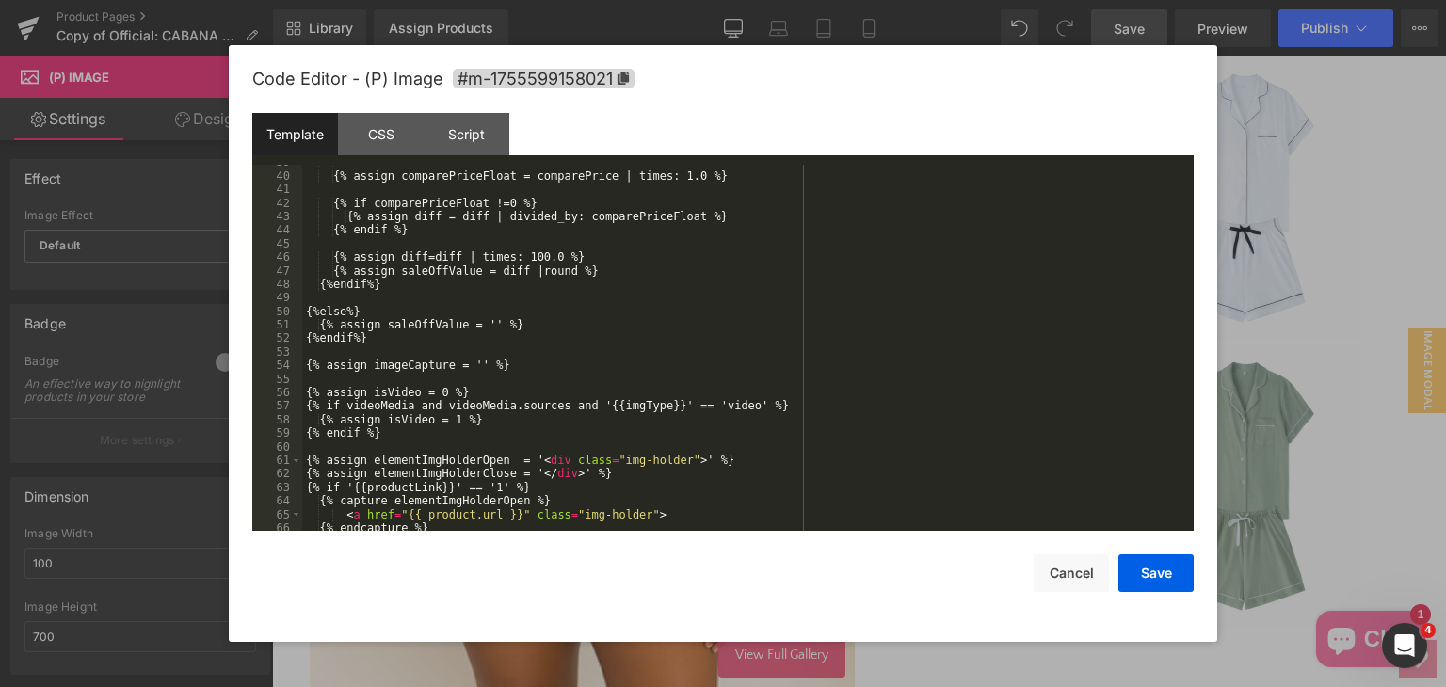
scroll to position [847, 0]
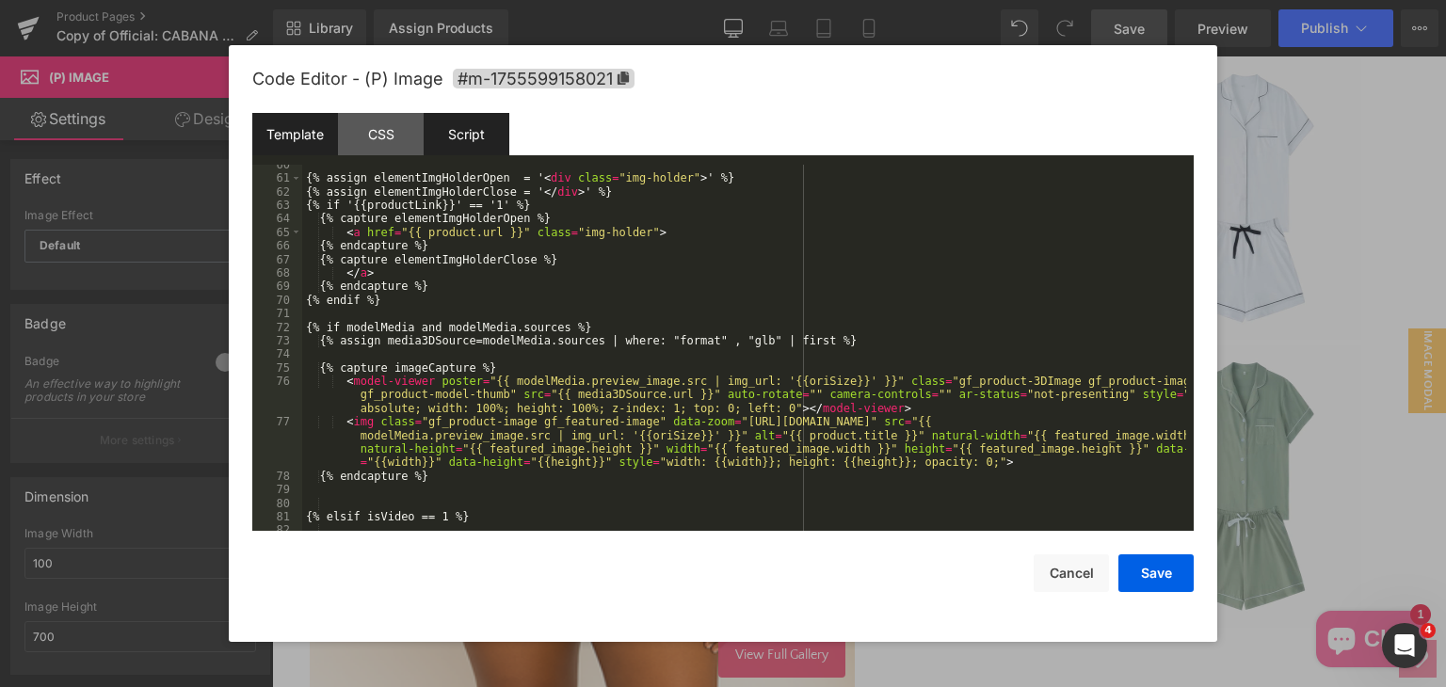
click at [473, 138] on div "Script" at bounding box center [467, 134] width 86 height 42
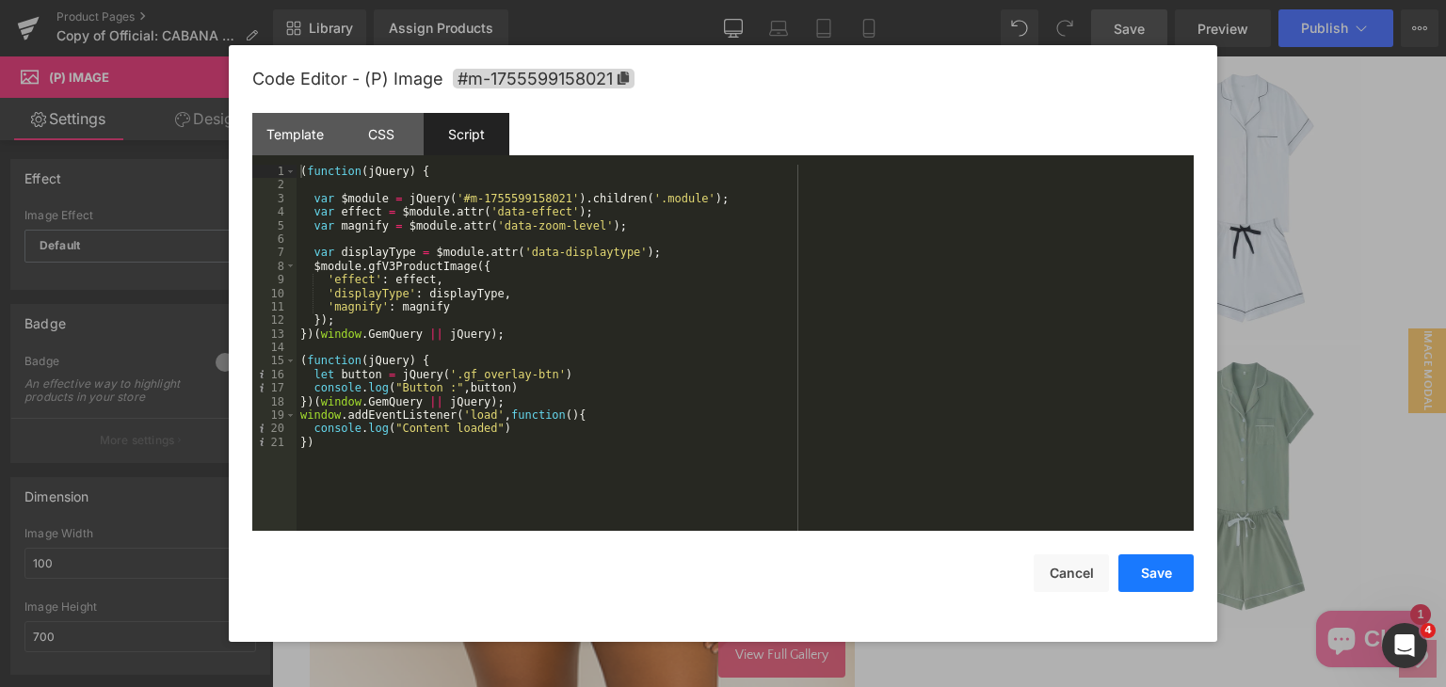
click at [1166, 573] on button "Save" at bounding box center [1155, 573] width 75 height 38
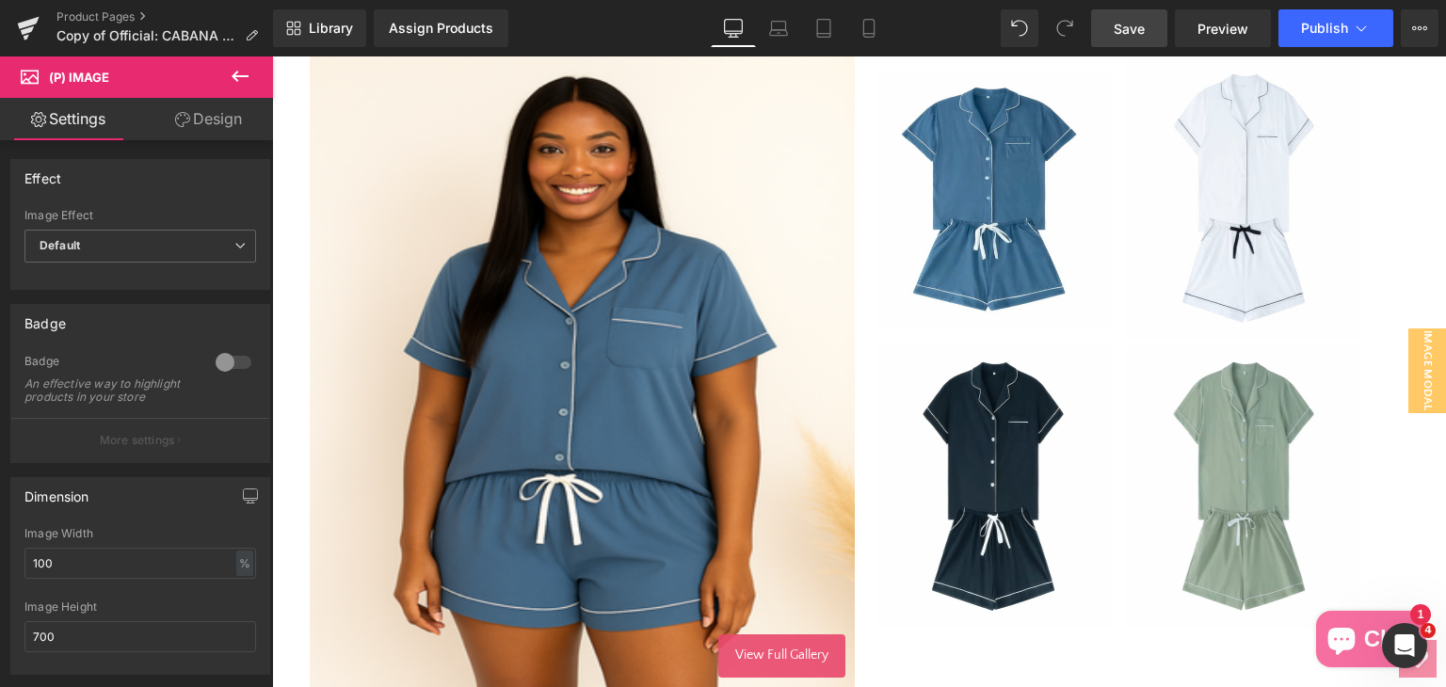
click at [1142, 24] on span "Save" at bounding box center [1129, 29] width 31 height 20
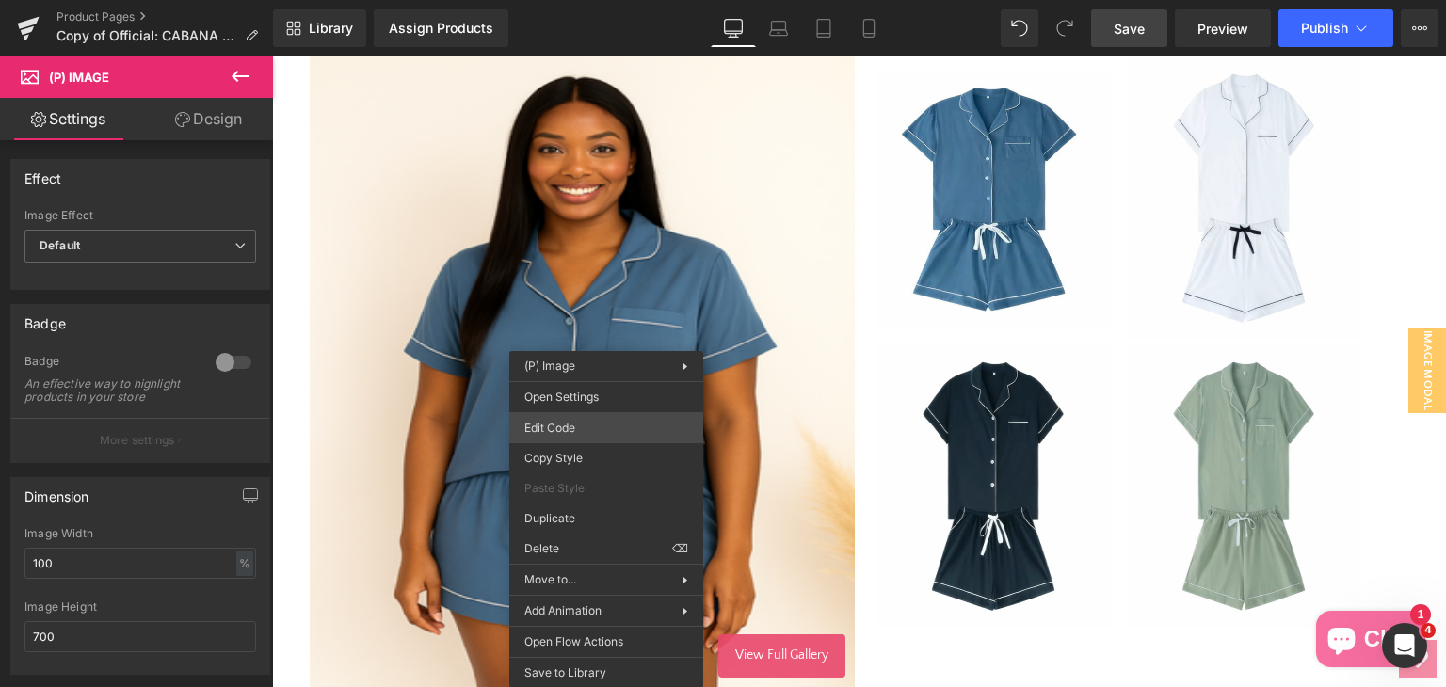
click at [604, 0] on div "Product List You are previewing how the will restyle your page. You can not edi…" at bounding box center [723, 0] width 1446 height 0
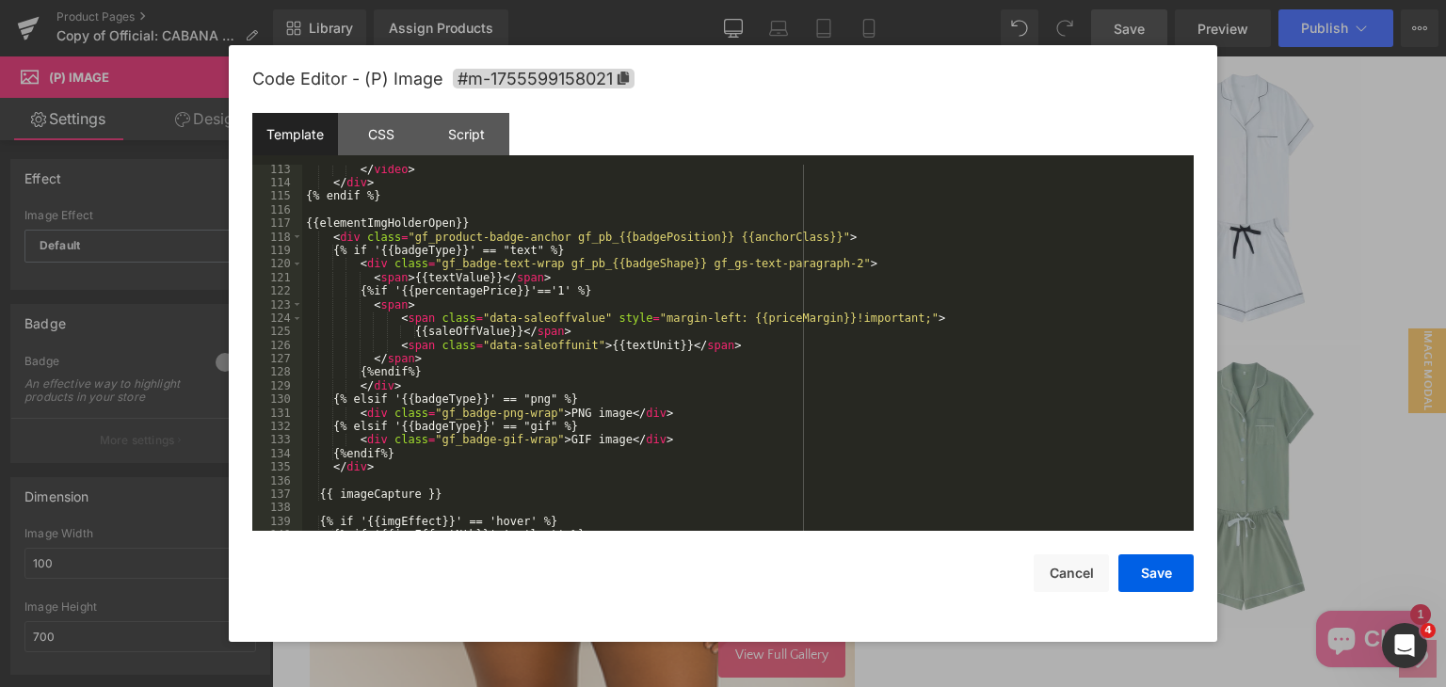
scroll to position [2046, 0]
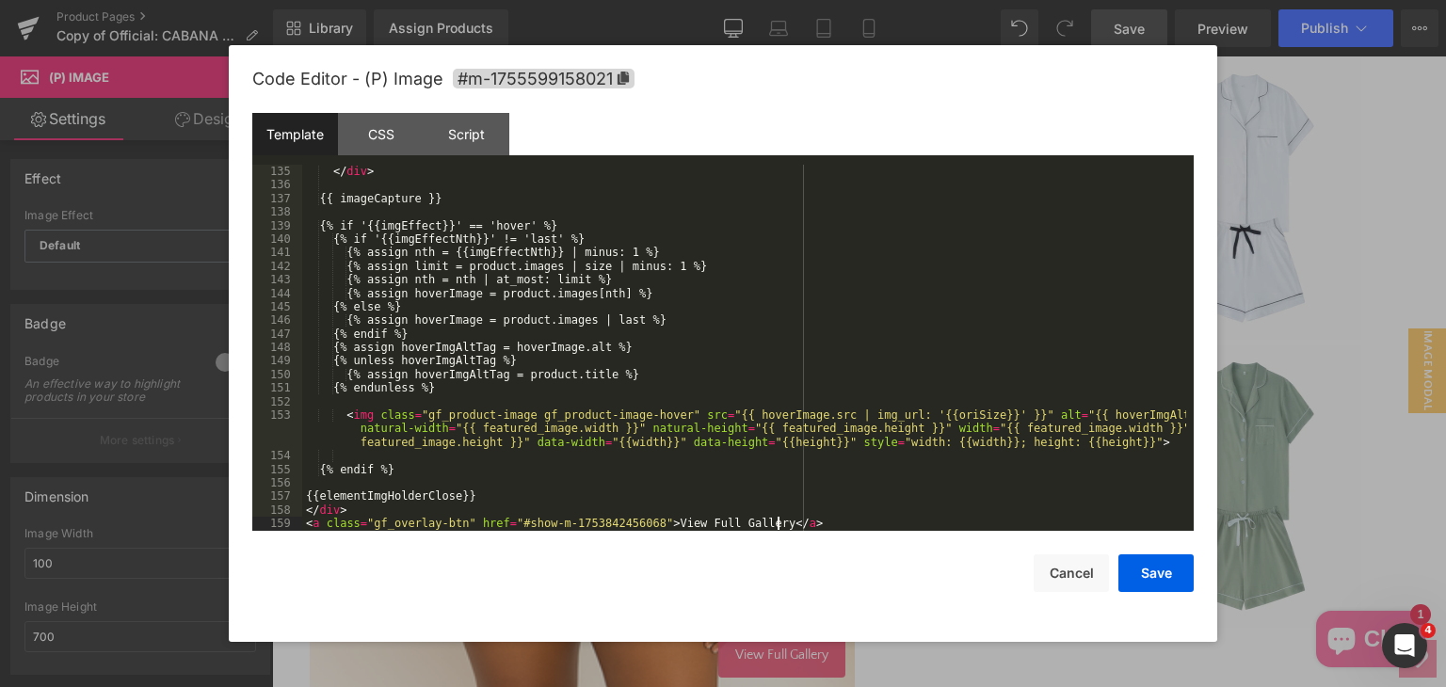
click at [794, 521] on div "</ div > {{ imageCapture }} {% if '{{imgEffect}}' == 'hover' %} {% if '{{imgEff…" at bounding box center [744, 361] width 884 height 393
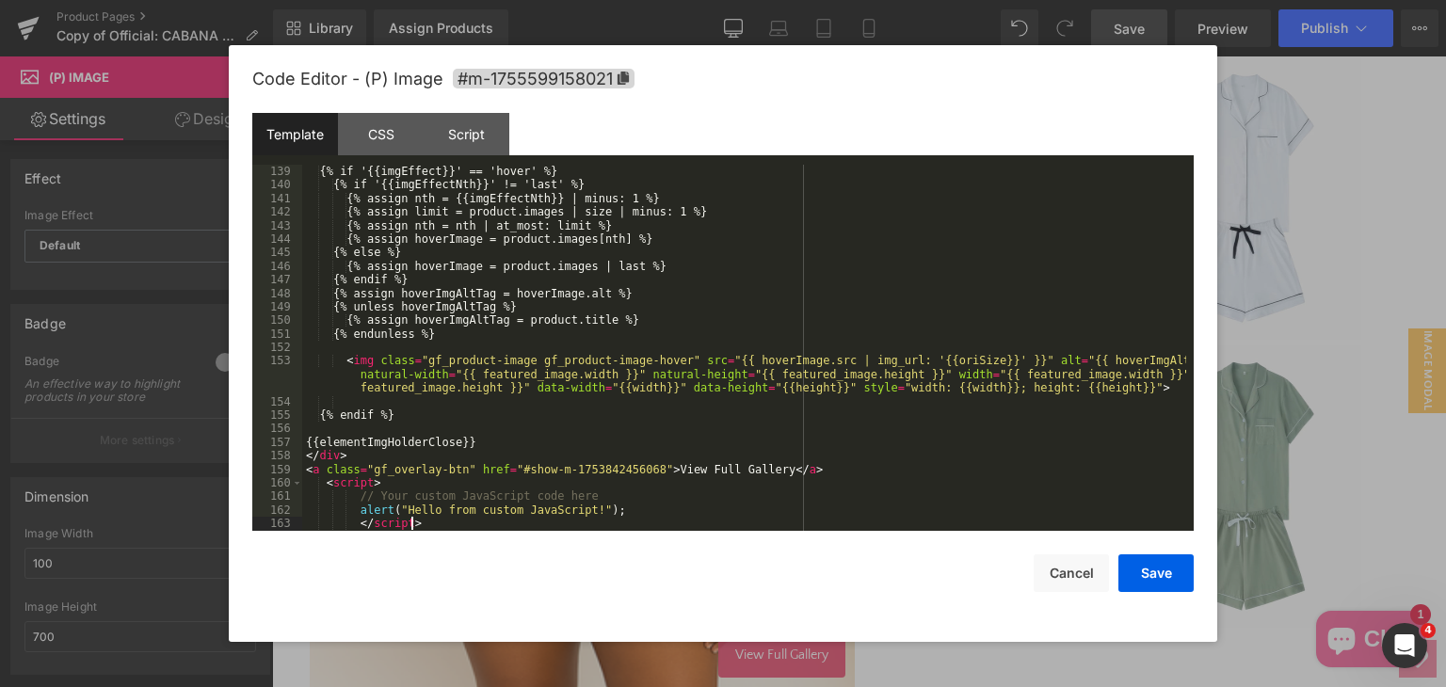
scroll to position [2101, 0]
click at [1164, 569] on button "Save" at bounding box center [1155, 573] width 75 height 38
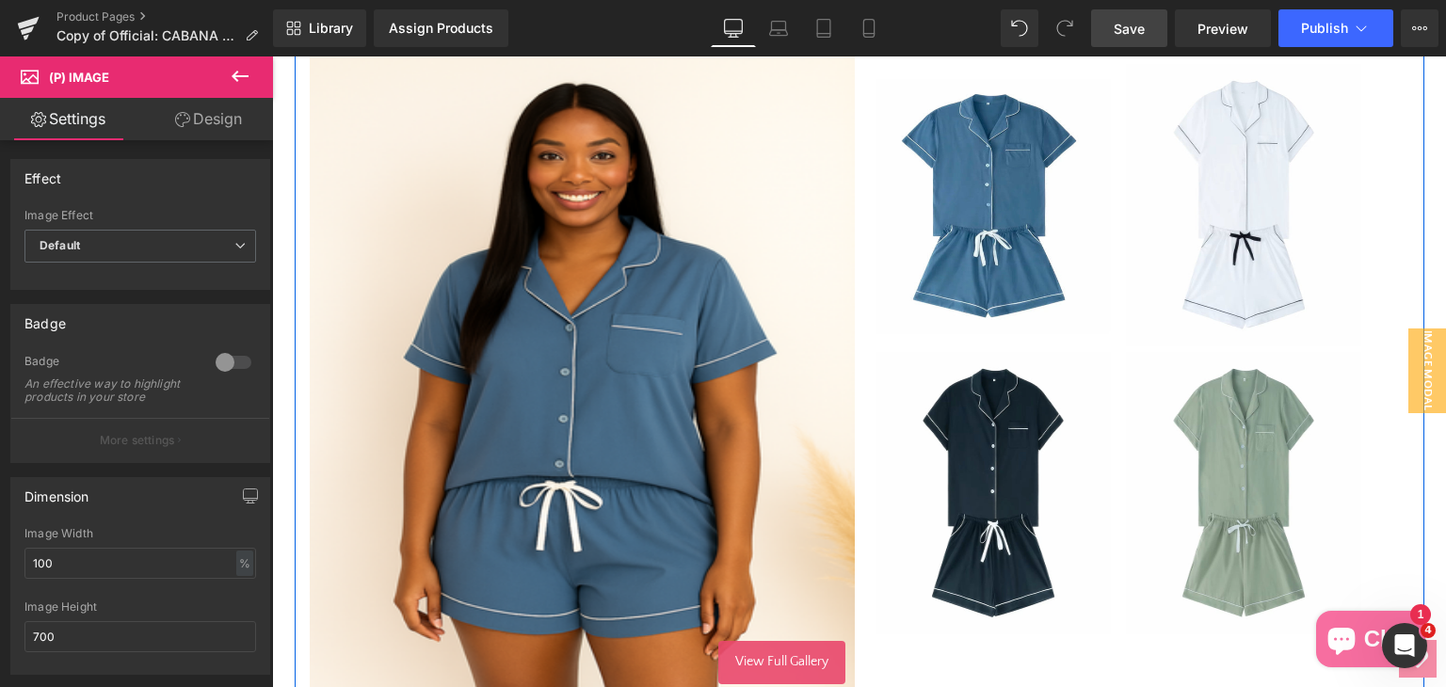
scroll to position [282, 0]
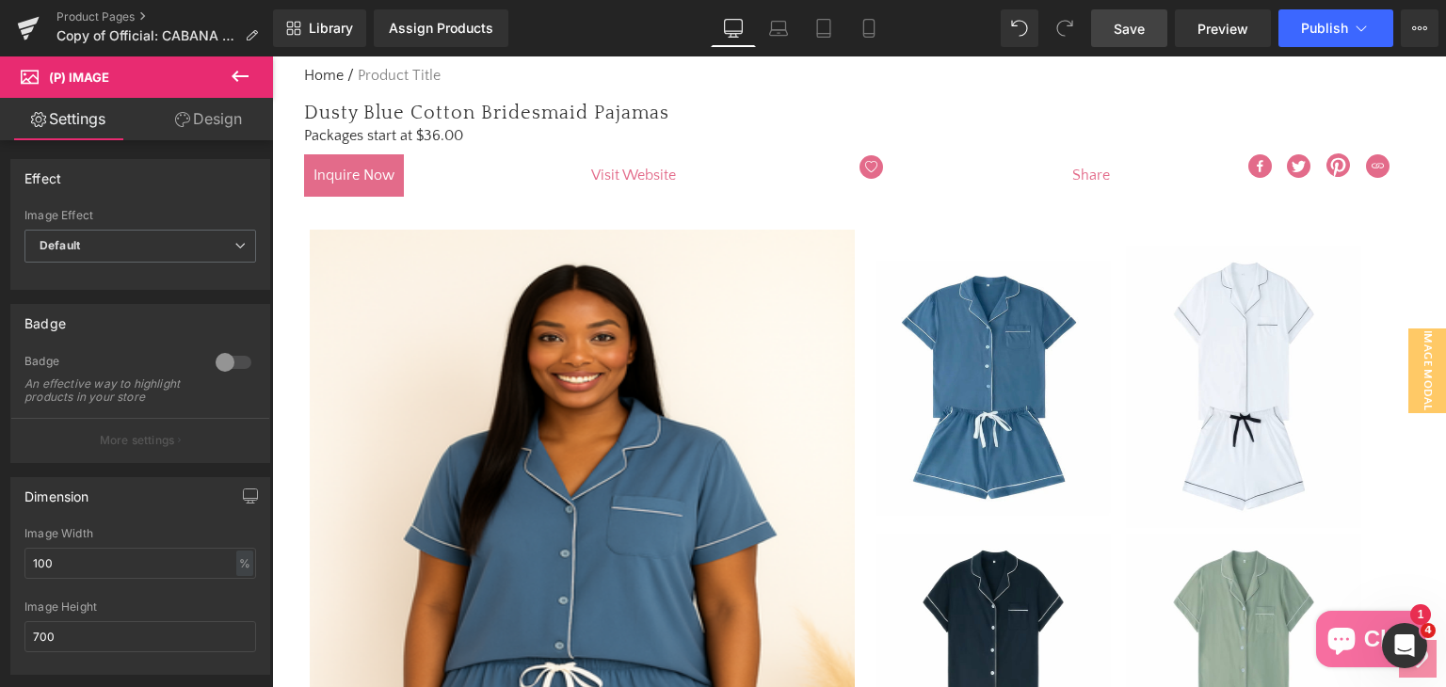
click at [1100, 11] on link "Save" at bounding box center [1129, 28] width 76 height 38
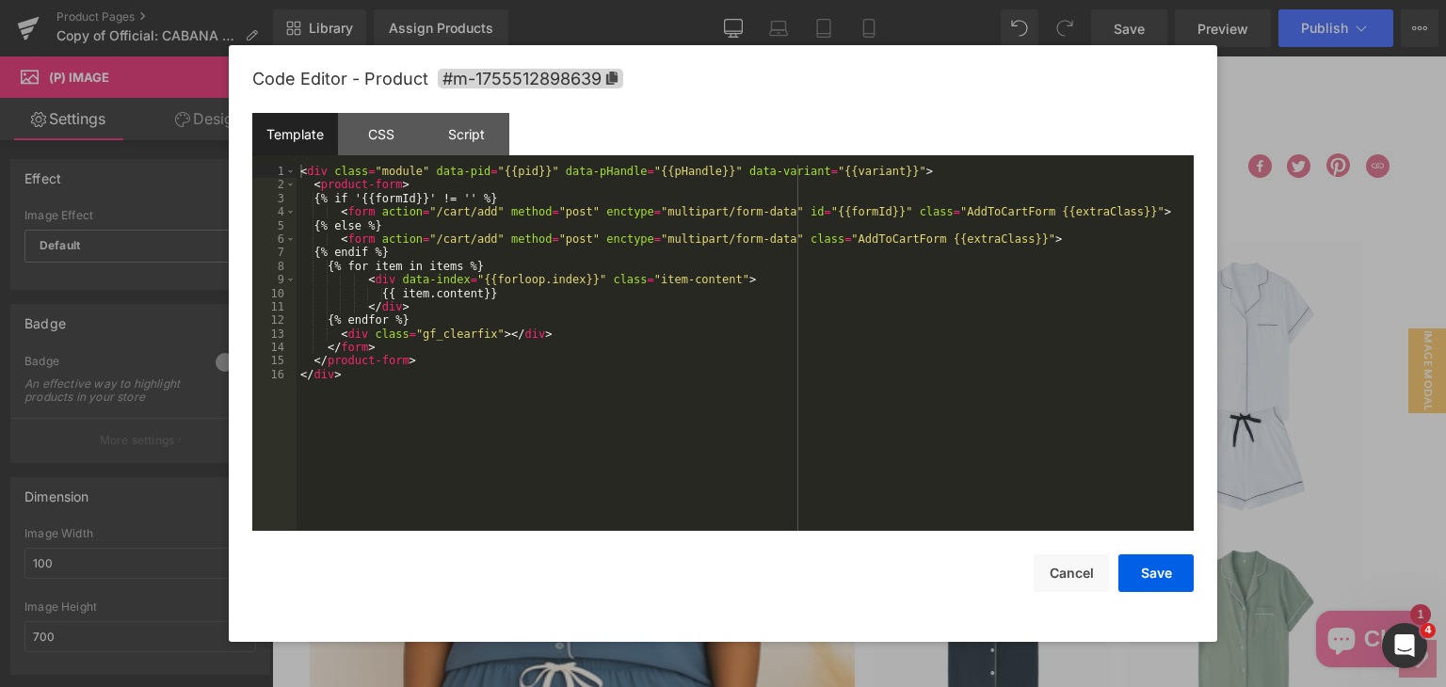
click at [914, 0] on div "Product List You are previewing how the will restyle your page. You can not edi…" at bounding box center [723, 0] width 1446 height 0
click at [1080, 566] on button "Cancel" at bounding box center [1070, 573] width 75 height 38
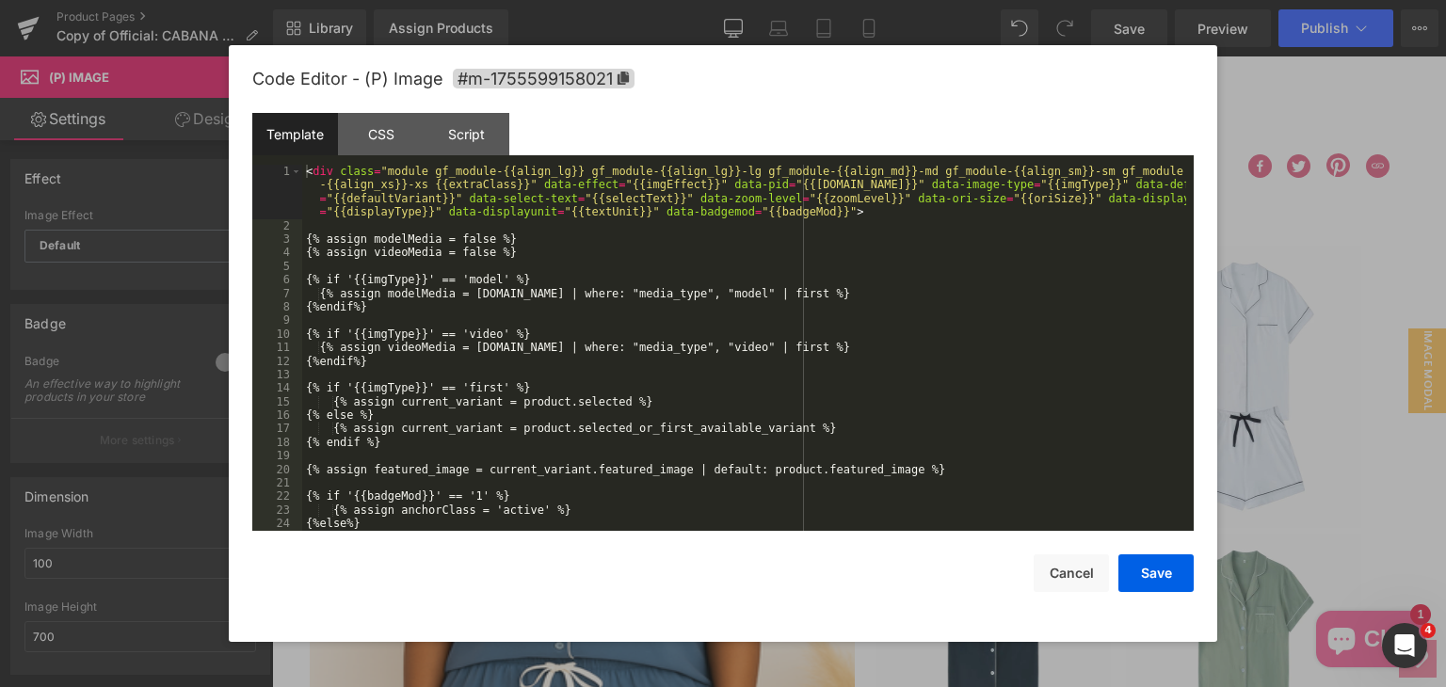
click at [647, 0] on div "Product List You are previewing how the will restyle your page. You can not edi…" at bounding box center [723, 0] width 1446 height 0
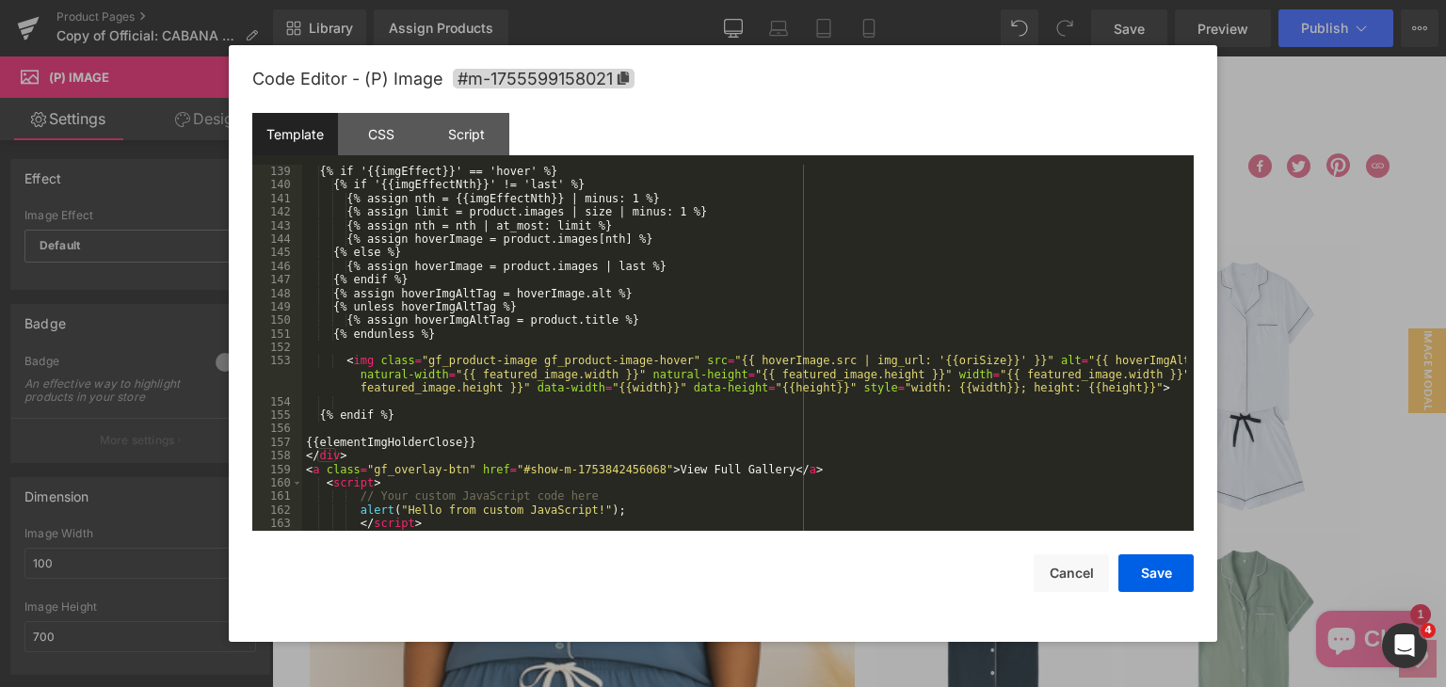
scroll to position [2101, 0]
click at [350, 526] on div "{% if '{{imgEffect}}' == 'hover' %} {% if '{{imgEffectNth}}' != 'last' %} {% as…" at bounding box center [744, 361] width 884 height 393
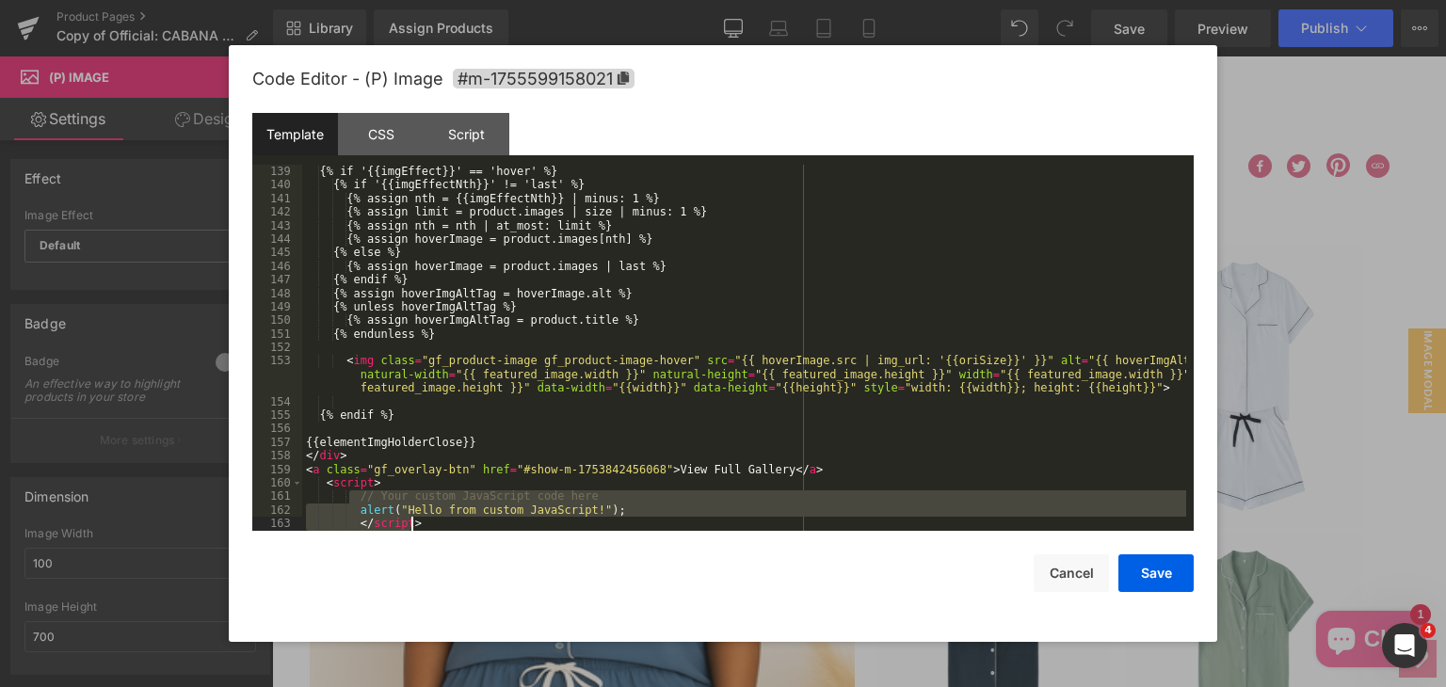
drag, startPoint x: 351, startPoint y: 493, endPoint x: 445, endPoint y: 531, distance: 101.4
click at [445, 531] on div "Code Editor - (P) Image #m-1755599158021 Template CSS Script Data 139 140 141 1…" at bounding box center [722, 343] width 941 height 597
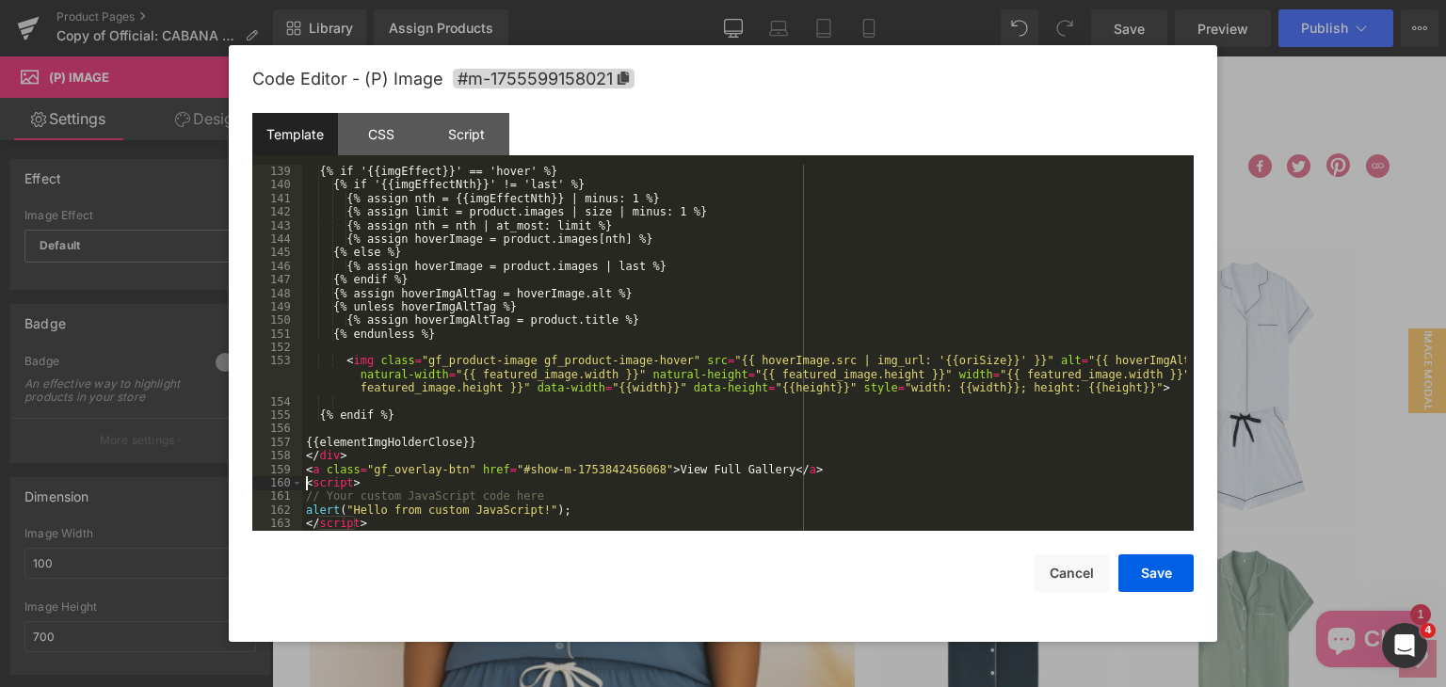
click at [548, 511] on div "{% if '{{imgEffect}}' == 'hover' %} {% if '{{imgEffectNth}}' != 'last' %} {% as…" at bounding box center [744, 361] width 884 height 393
click at [316, 505] on div "{% if '{{imgEffect}}' == 'hover' %} {% if '{{imgEffectNth}}' != 'last' %} {% as…" at bounding box center [744, 361] width 884 height 393
click at [1168, 574] on button "Save" at bounding box center [1155, 573] width 75 height 38
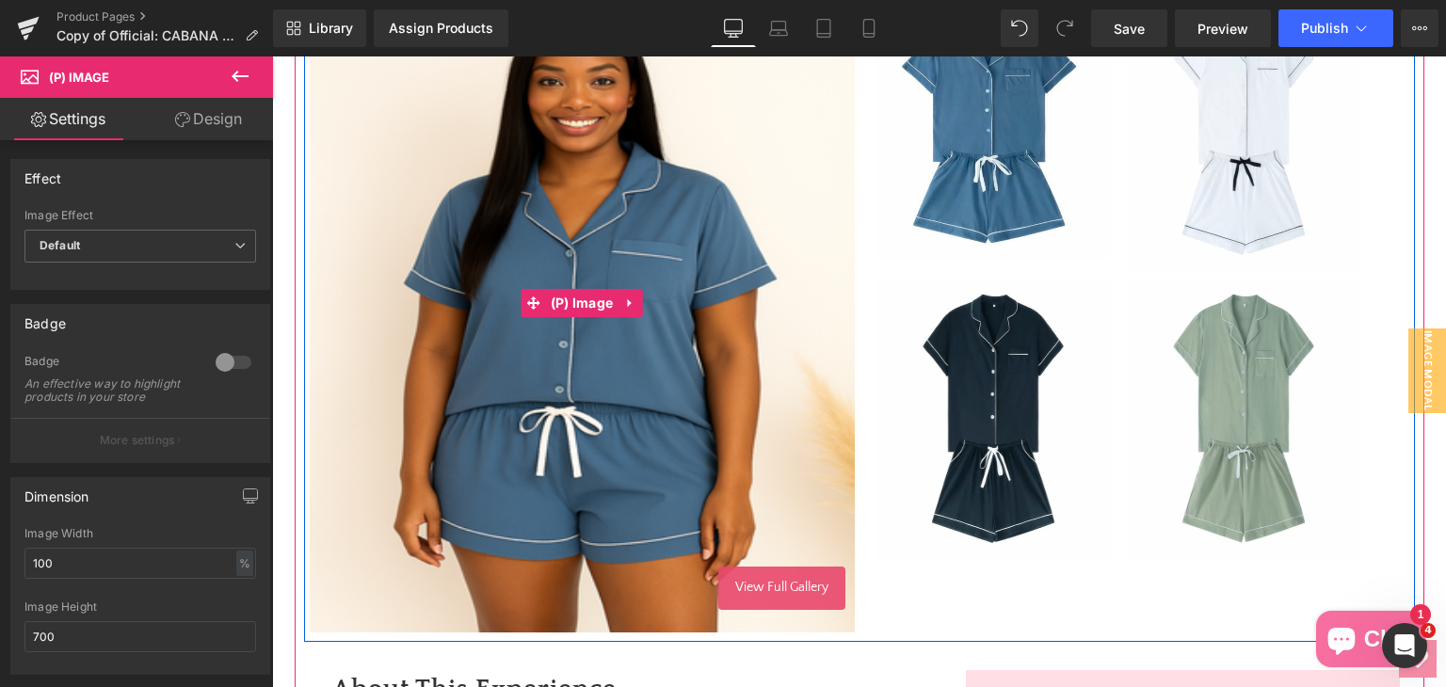
scroll to position [565, 0]
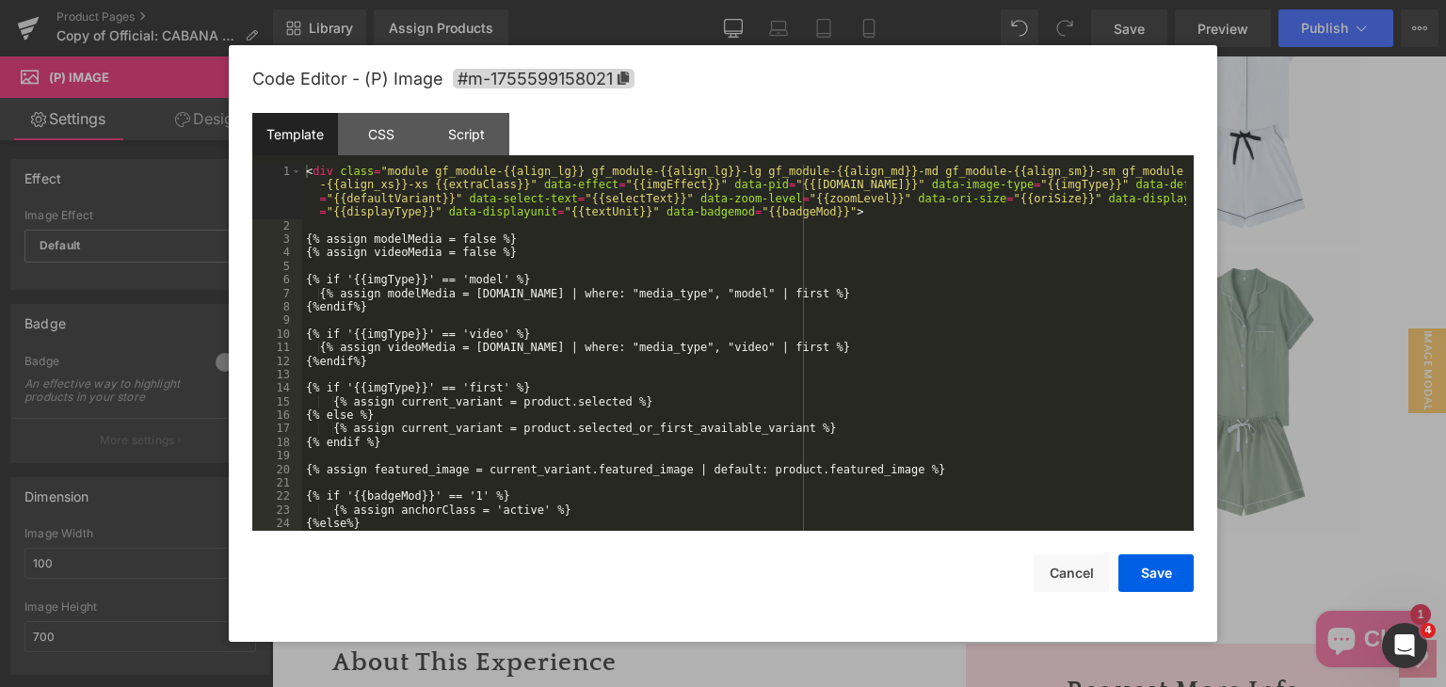
click at [740, 0] on div "Product List You are previewing how the will restyle your page. You can not edi…" at bounding box center [723, 0] width 1446 height 0
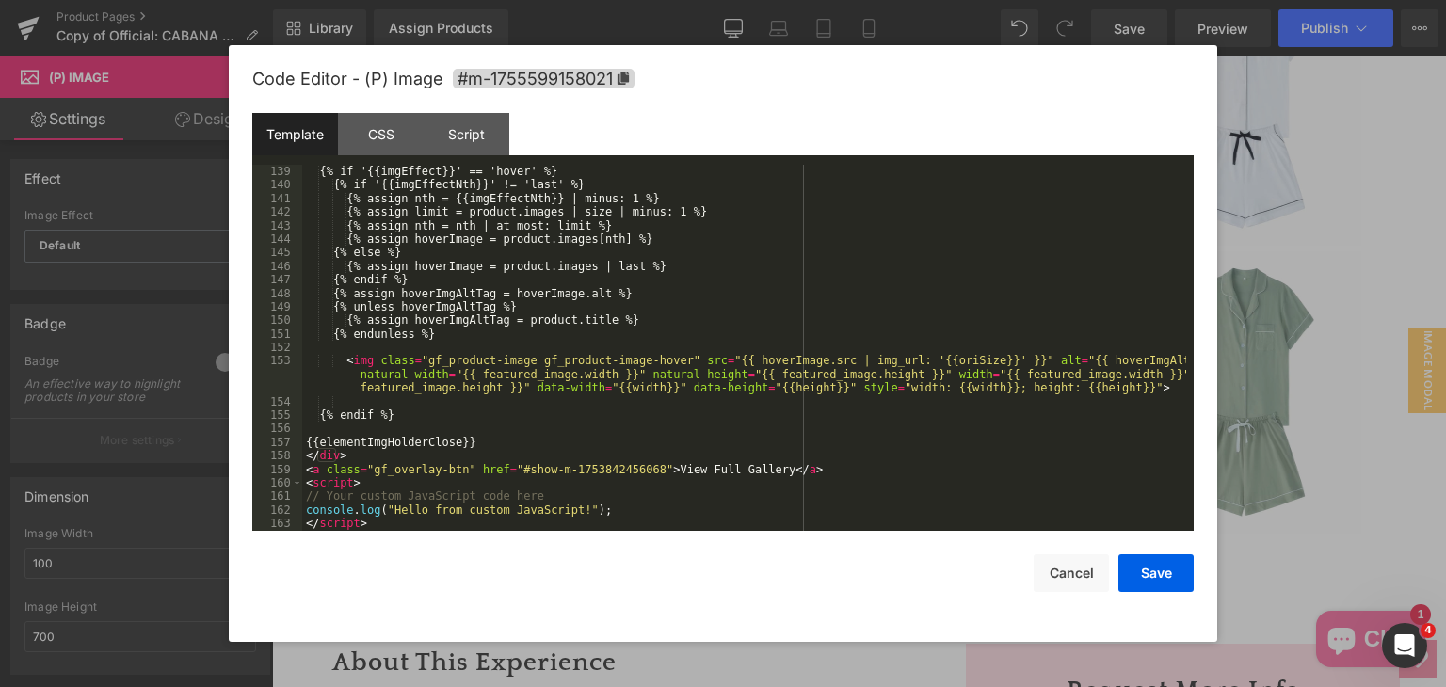
scroll to position [2101, 0]
click at [535, 514] on div "{% if '{{imgEffect}}' == 'hover' %} {% if '{{imgEffectNth}}' != 'last' %} {% as…" at bounding box center [744, 361] width 884 height 393
click at [591, 502] on div "{% if '{{imgEffect}}' == 'hover' %} {% if '{{imgEffectNth}}' != 'last' %} {% as…" at bounding box center [744, 361] width 884 height 393
click at [591, 507] on div "{% if '{{imgEffect}}' == 'hover' %} {% if '{{imgEffectNth}}' != 'last' %} {% as…" at bounding box center [744, 361] width 884 height 393
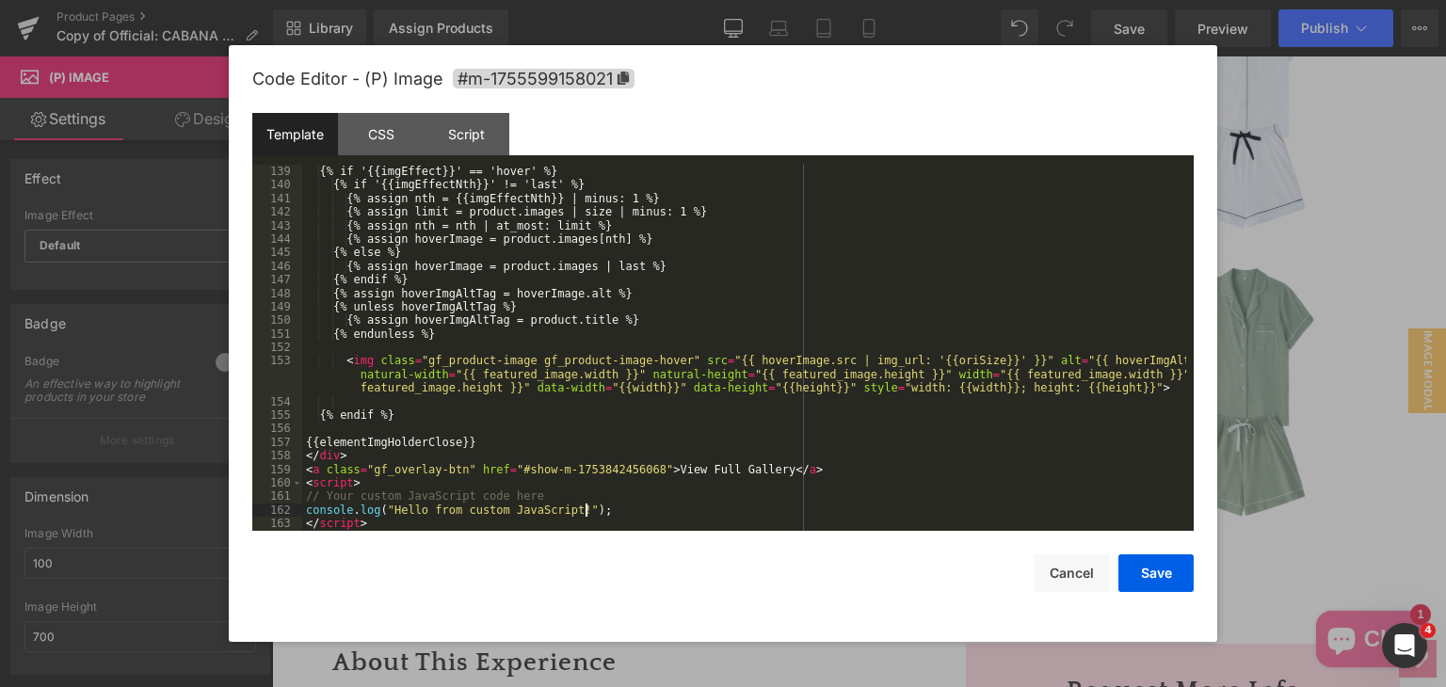
click at [591, 507] on div "{% if '{{imgEffect}}' == 'hover' %} {% if '{{imgEffectNth}}' != 'last' %} {% as…" at bounding box center [744, 361] width 884 height 393
drag, startPoint x: 384, startPoint y: 510, endPoint x: 565, endPoint y: 510, distance: 180.7
click at [565, 510] on div "{% if '{{imgEffect}}' == 'hover' %} {% if '{{imgEffectNth}}' != 'last' %} {% as…" at bounding box center [744, 361] width 884 height 393
click at [1169, 569] on button "Save" at bounding box center [1155, 573] width 75 height 38
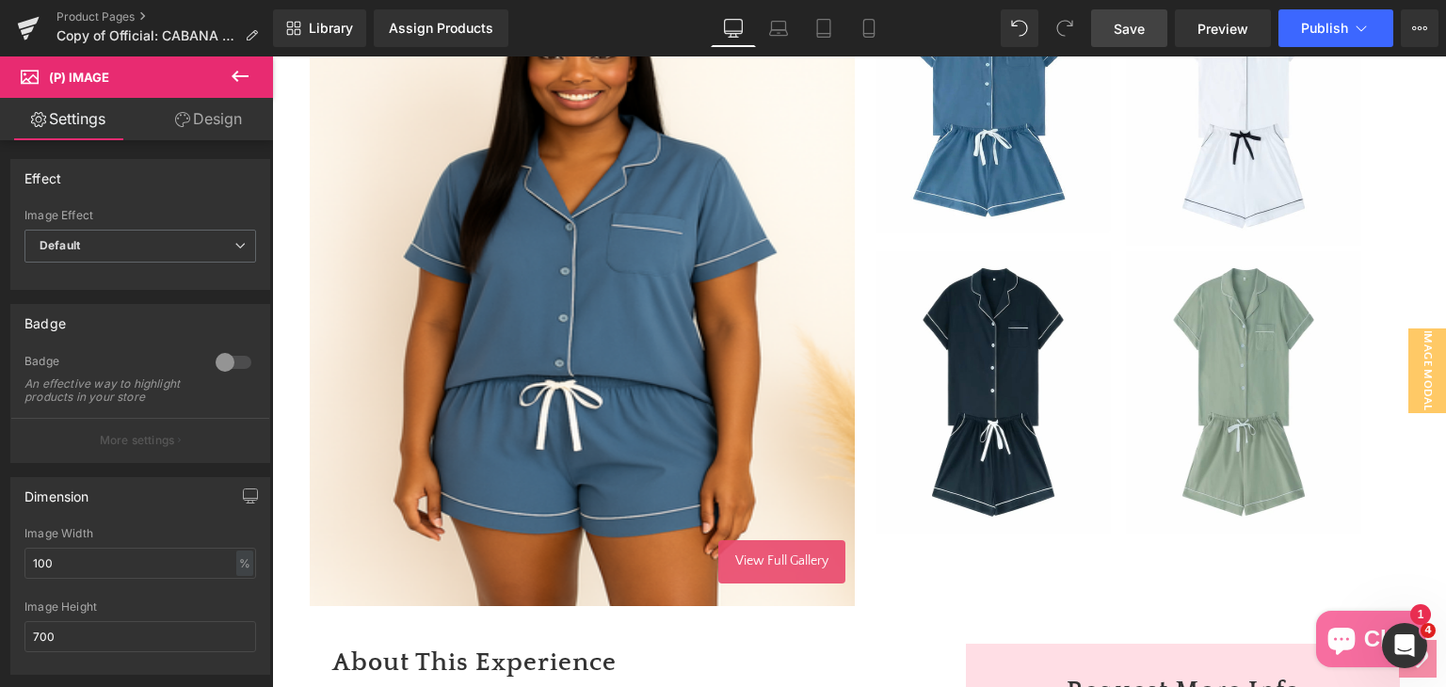
click at [1118, 35] on span "Save" at bounding box center [1129, 29] width 31 height 20
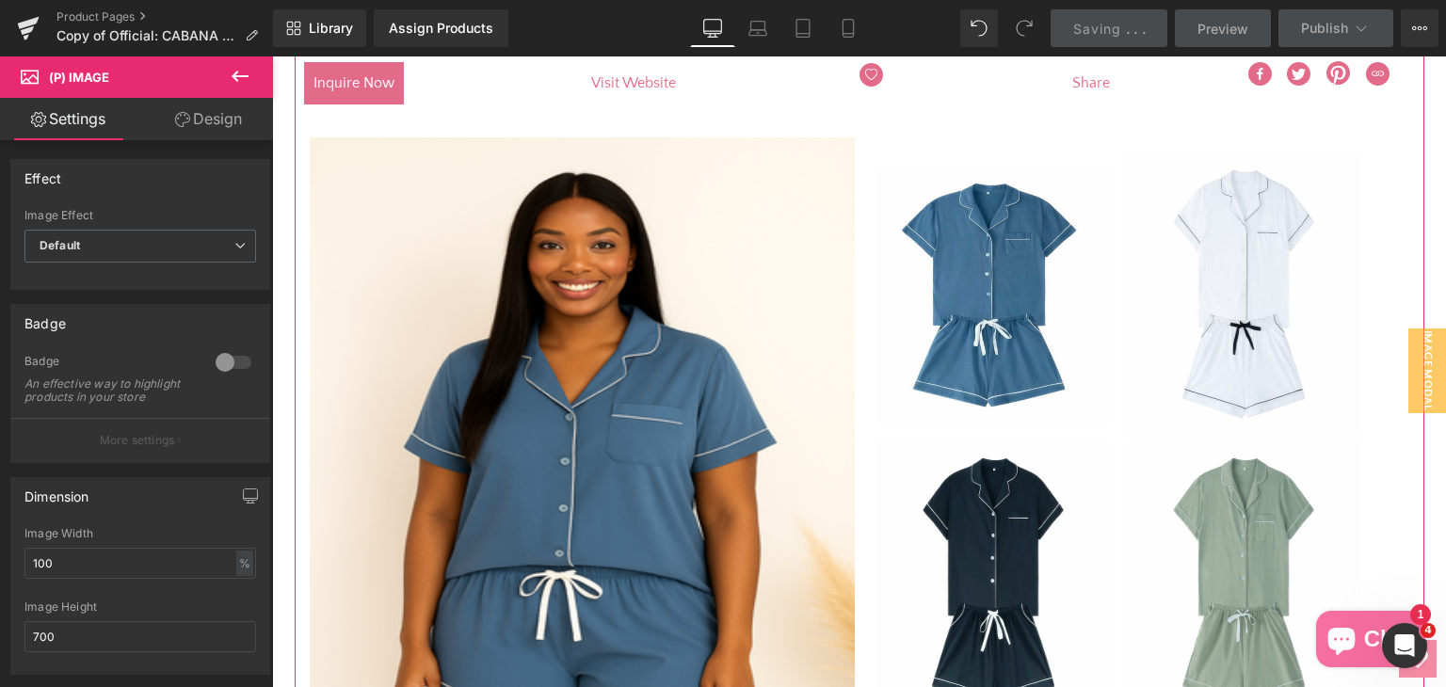
scroll to position [377, 0]
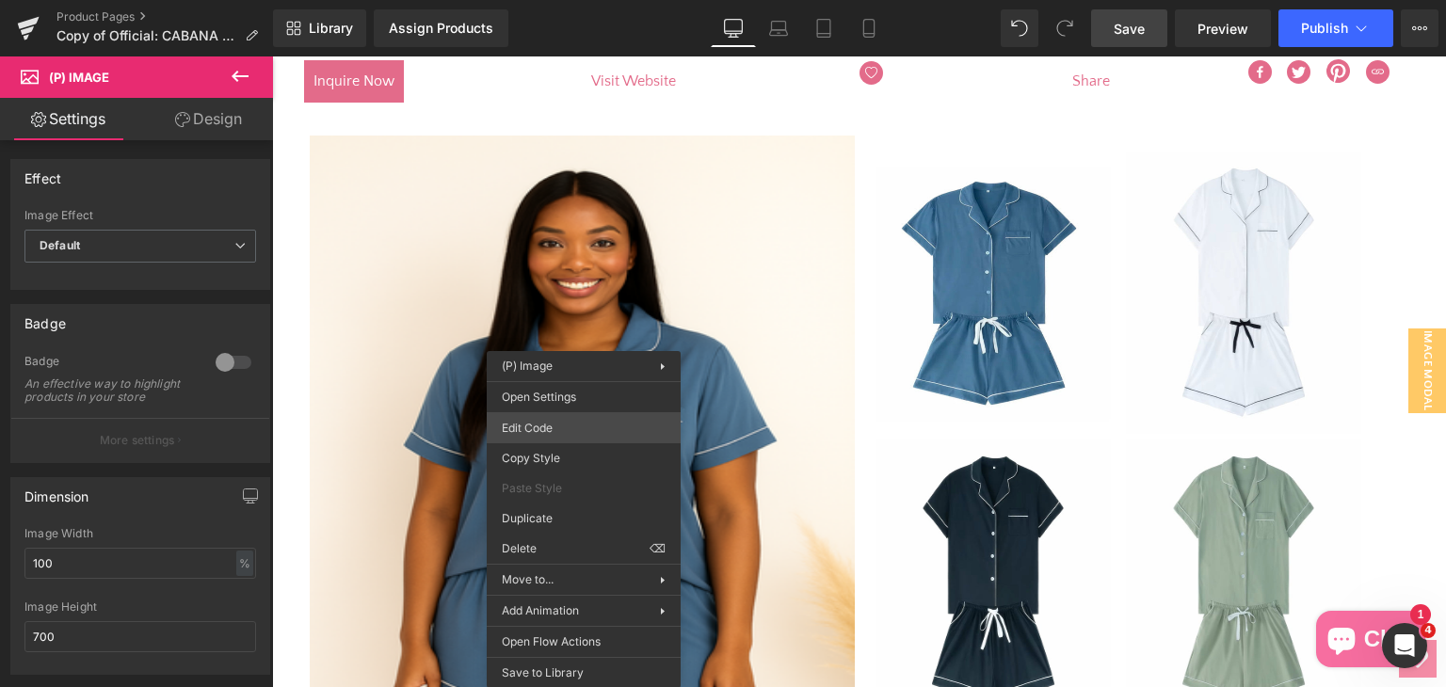
click at [575, 0] on div "Product List You are previewing how the will restyle your page. You can not edi…" at bounding box center [723, 0] width 1446 height 0
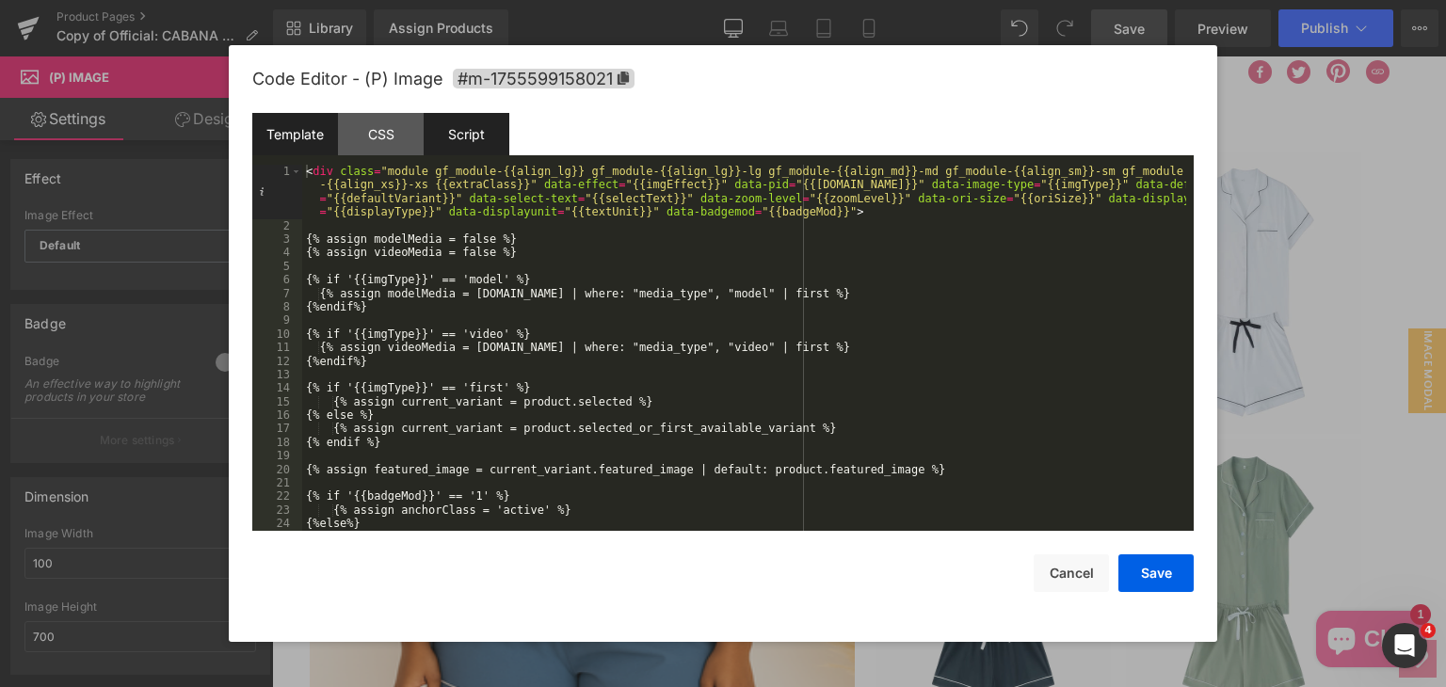
click at [479, 119] on div "Script" at bounding box center [467, 134] width 86 height 42
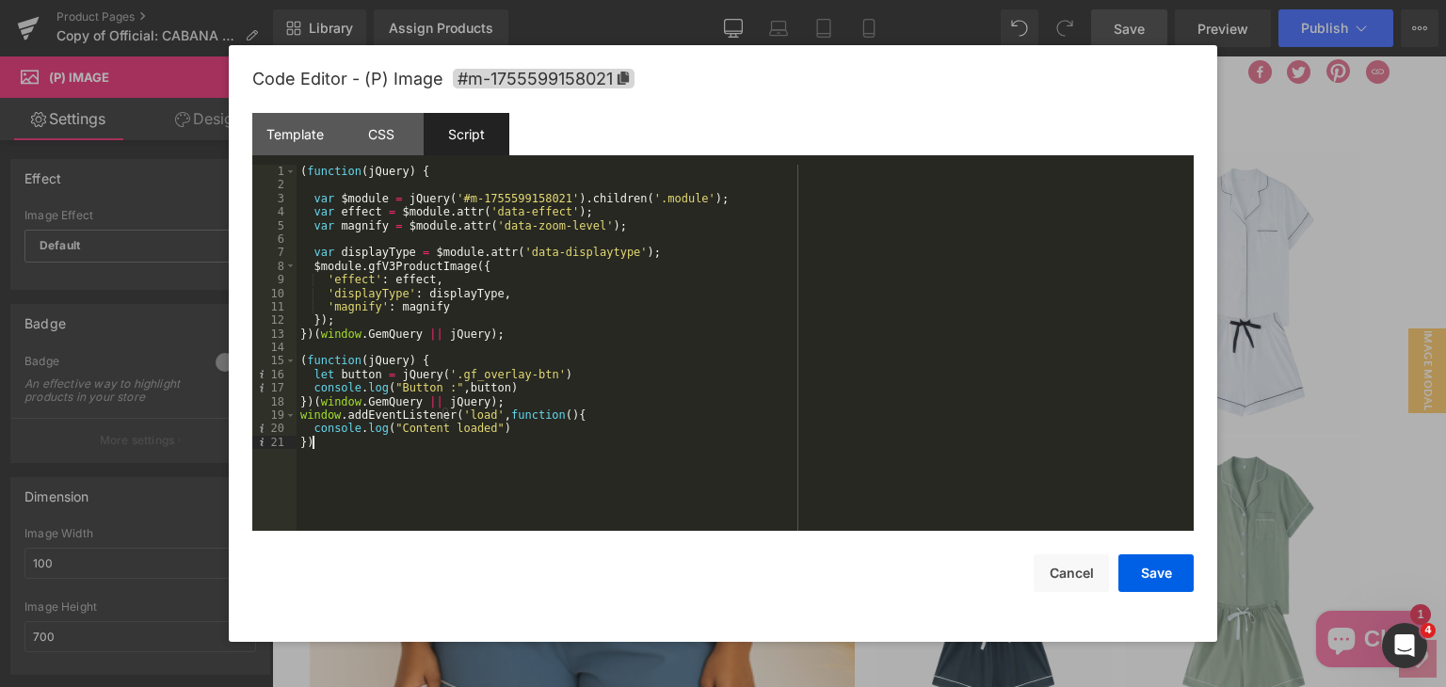
click at [348, 468] on div "( function ( jQuery ) { var $module = jQuery ( '#m-1755599158021' ) . children …" at bounding box center [744, 361] width 897 height 393
click at [296, 134] on div "Template" at bounding box center [295, 134] width 86 height 42
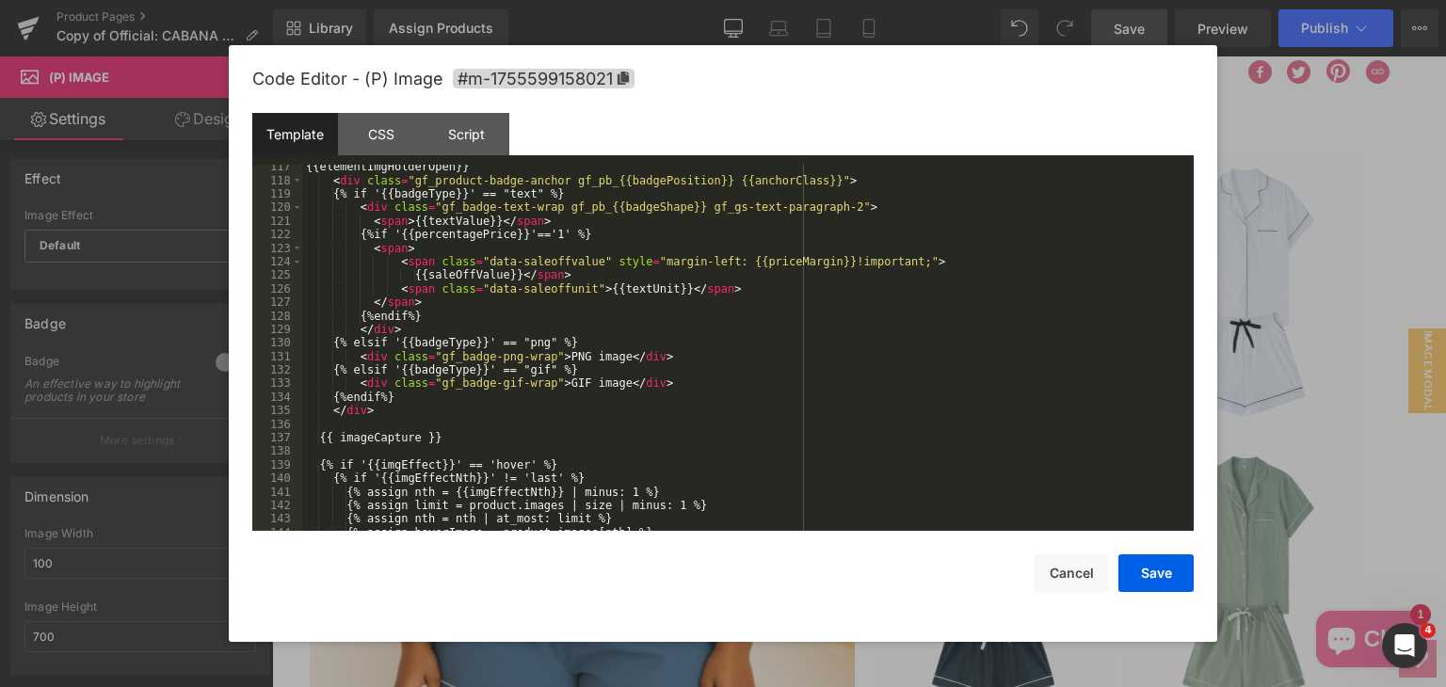
scroll to position [2101, 0]
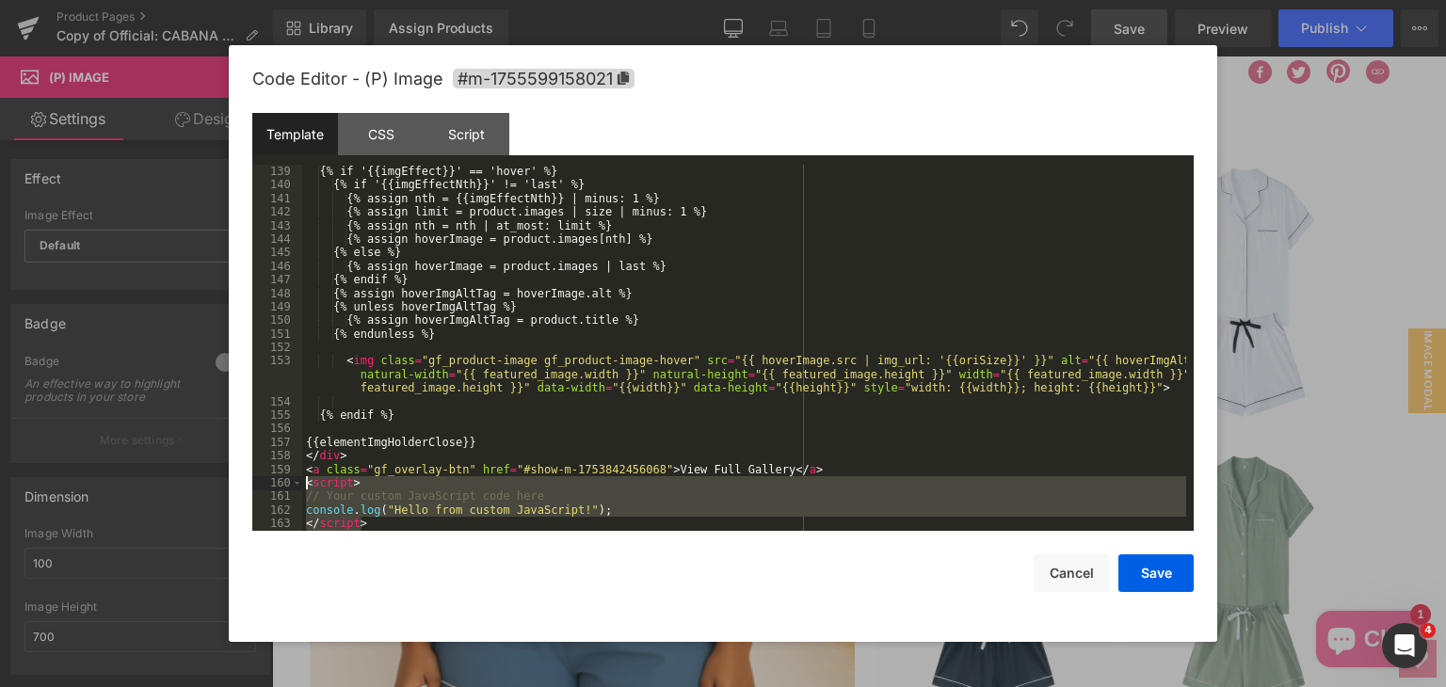
drag, startPoint x: 376, startPoint y: 528, endPoint x: 279, endPoint y: 480, distance: 108.2
click at [279, 480] on pre "139 140 141 142 143 144 145 146 147 148 149 150 151 152 153 154 155 156 157 158…" at bounding box center [722, 348] width 941 height 366
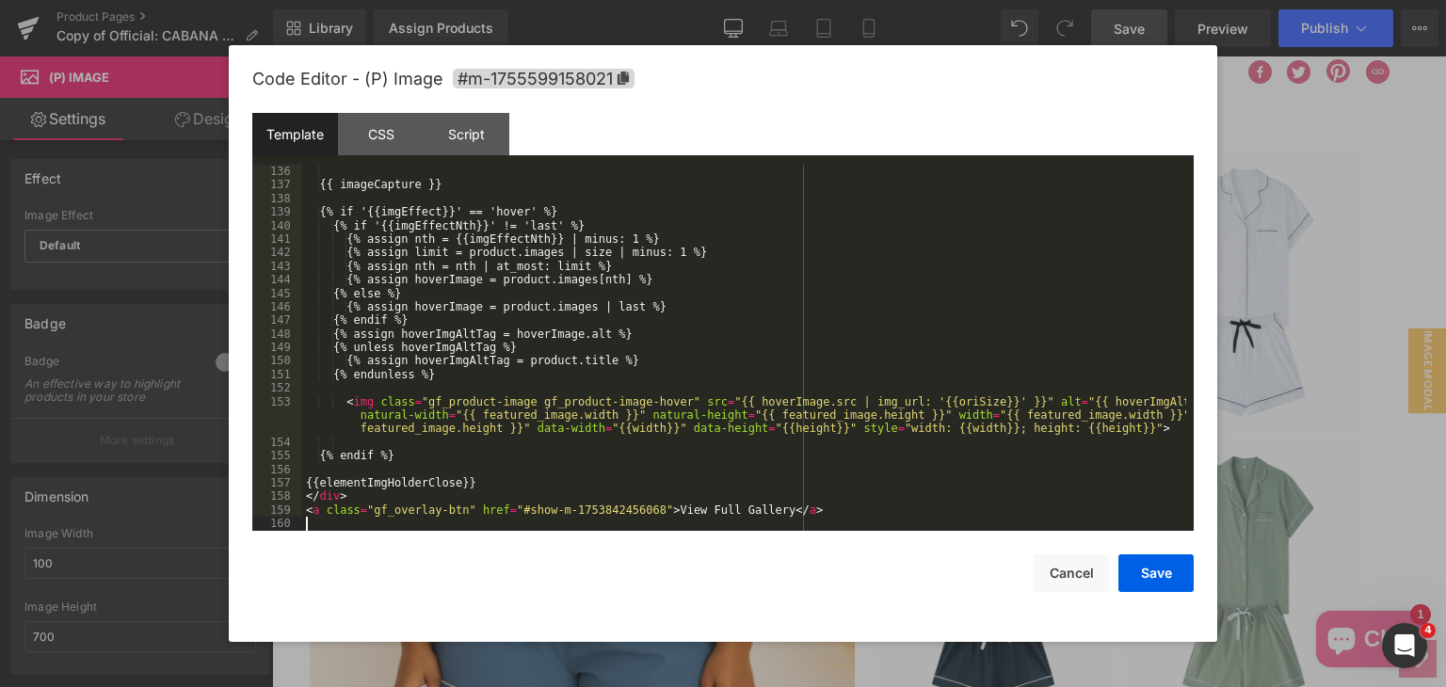
scroll to position [2046, 0]
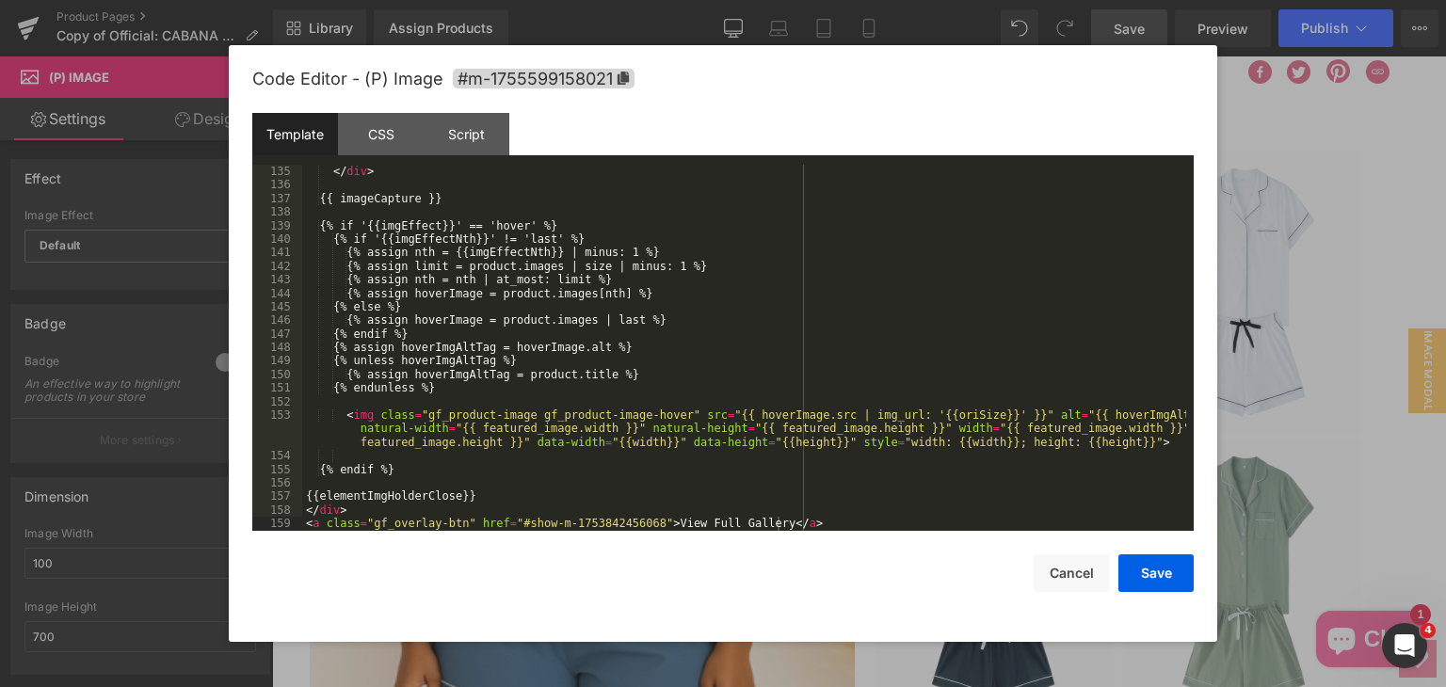
click at [1167, 594] on div "Code Editor - (P) Image #m-1755599158021 Template CSS Script Data 135 136 137 1…" at bounding box center [722, 343] width 941 height 597
click at [1164, 585] on button "Save" at bounding box center [1155, 573] width 75 height 38
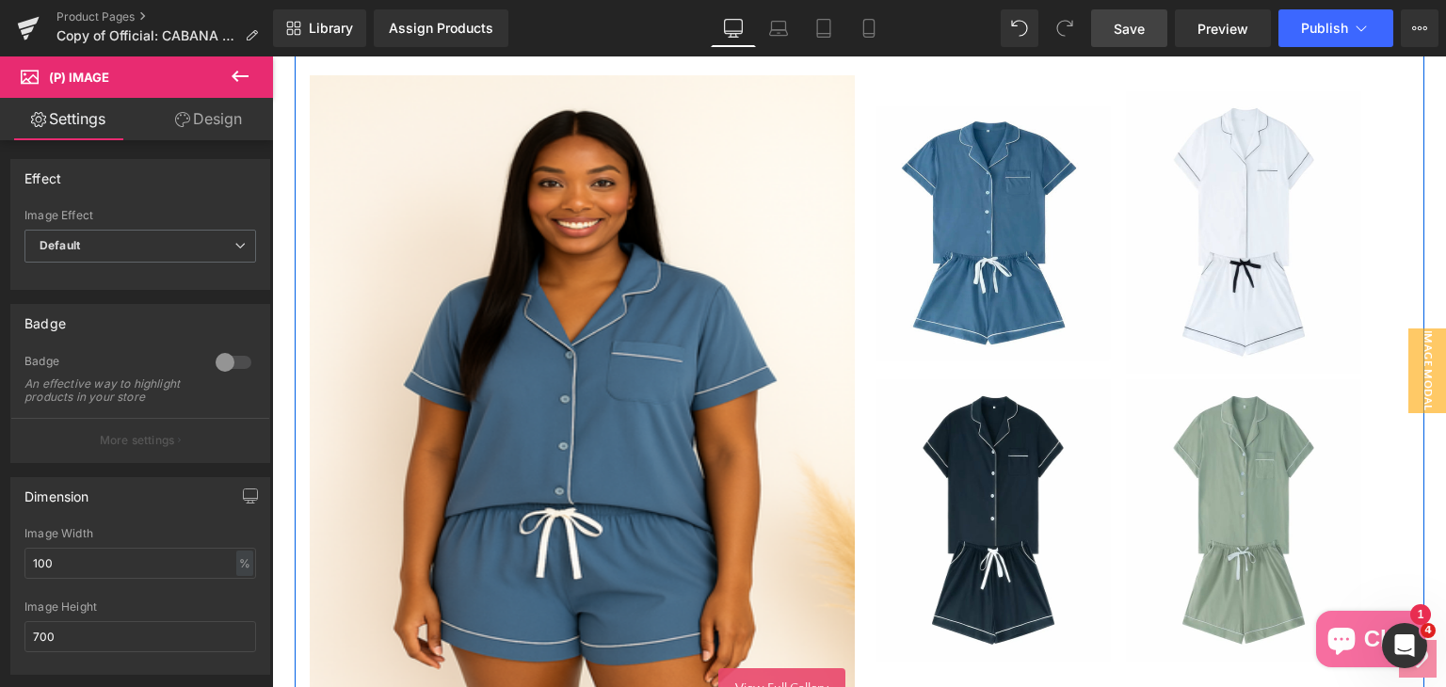
scroll to position [471, 0]
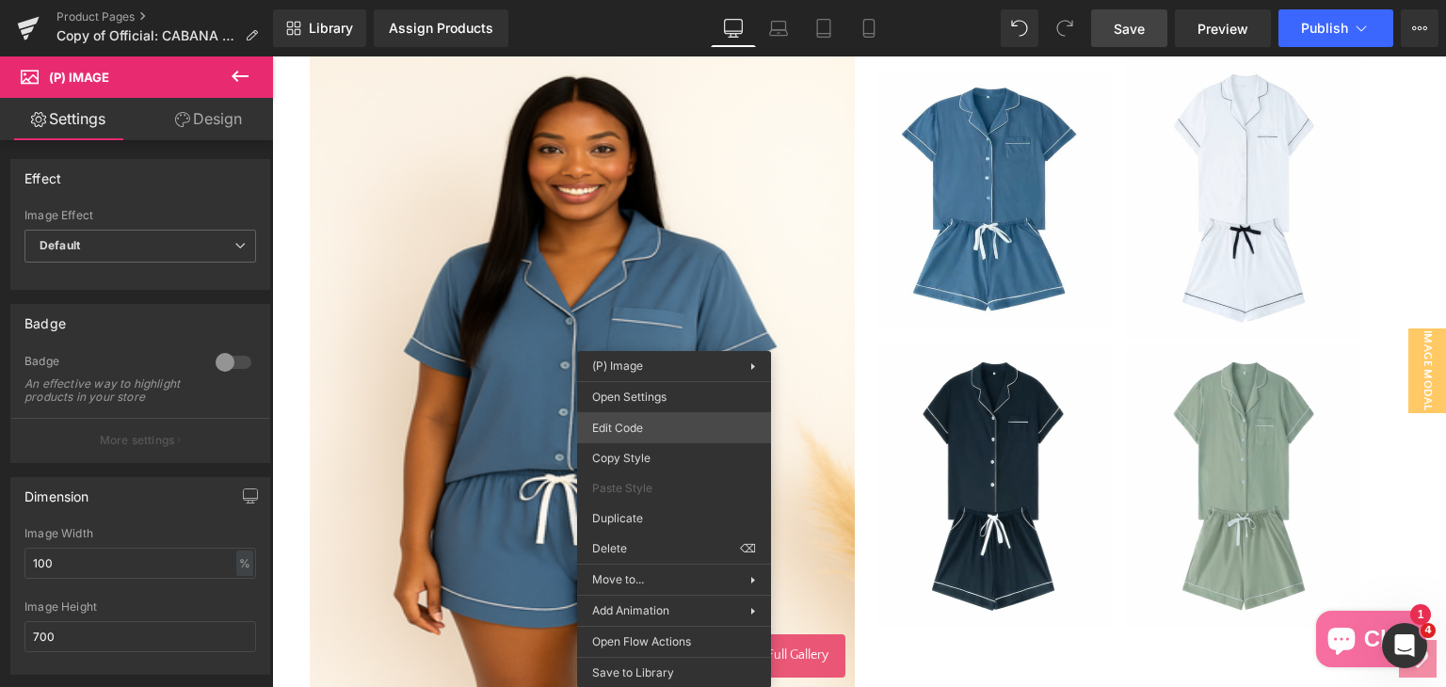
click at [657, 0] on div "Product List You are previewing how the will restyle your page. You can not edi…" at bounding box center [723, 0] width 1446 height 0
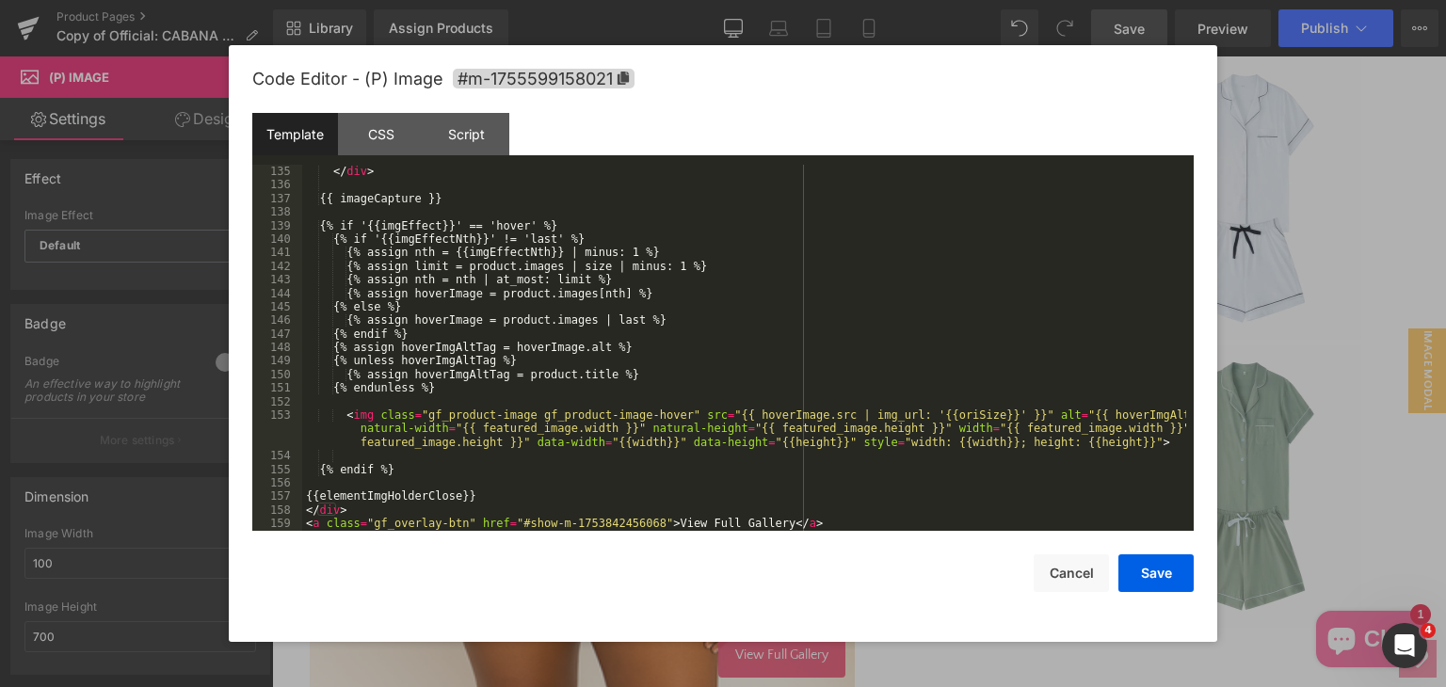
scroll to position [2046, 0]
click at [468, 138] on div "Script" at bounding box center [467, 134] width 86 height 42
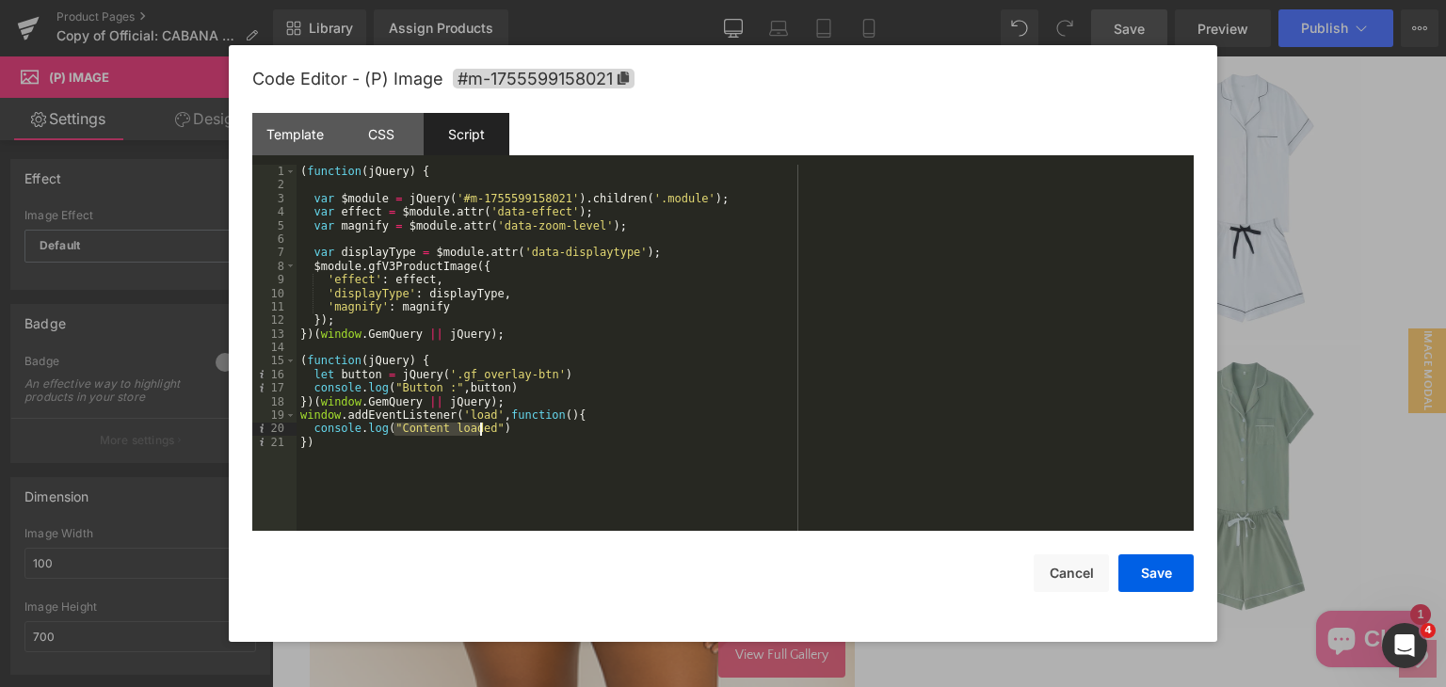
drag, startPoint x: 392, startPoint y: 436, endPoint x: 479, endPoint y: 432, distance: 87.6
click at [479, 432] on div "( function ( jQuery ) { var $module = jQuery ( '#m-1755599158021' ) . children …" at bounding box center [744, 361] width 897 height 393
click at [1173, 592] on div "Code Editor - (P) Image #m-1755599158021 Template CSS Script Data 135 136 137 1…" at bounding box center [722, 343] width 941 height 597
click at [1168, 577] on button "Save" at bounding box center [1155, 573] width 75 height 38
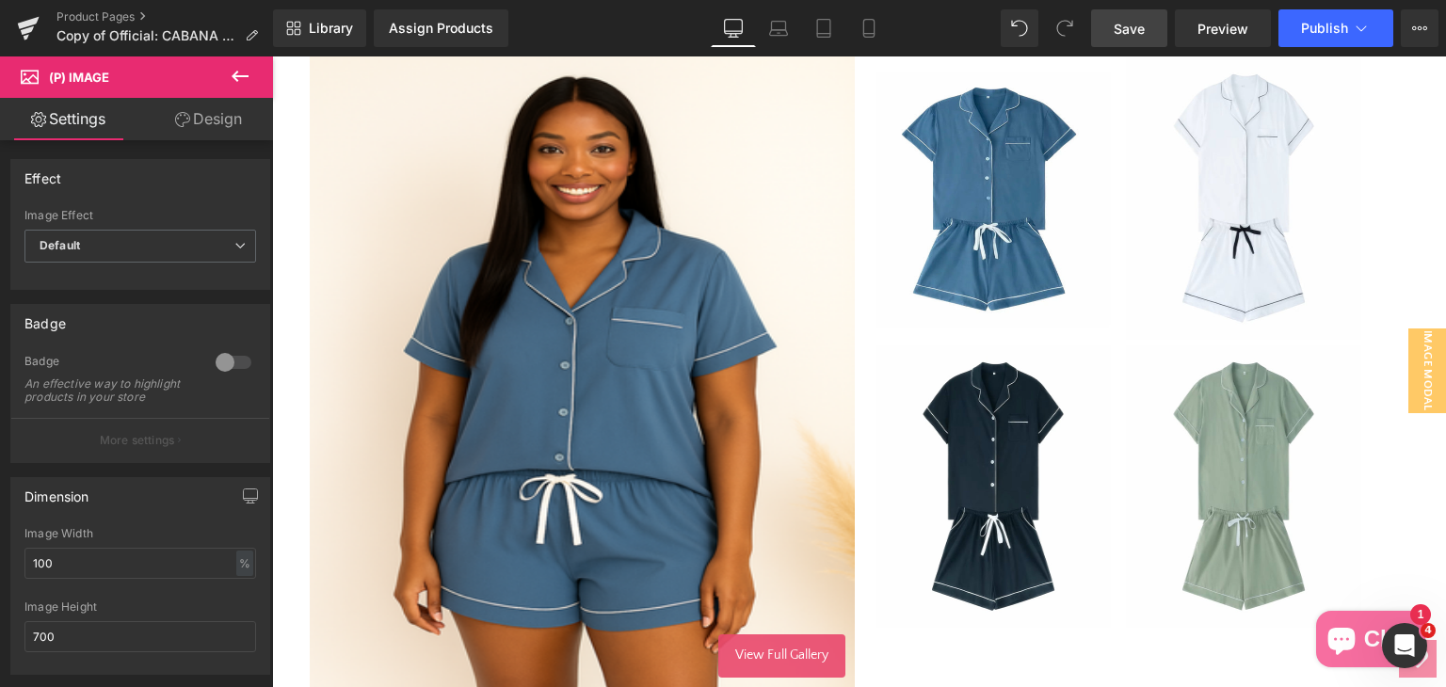
click at [1099, 31] on link "Save" at bounding box center [1129, 28] width 76 height 38
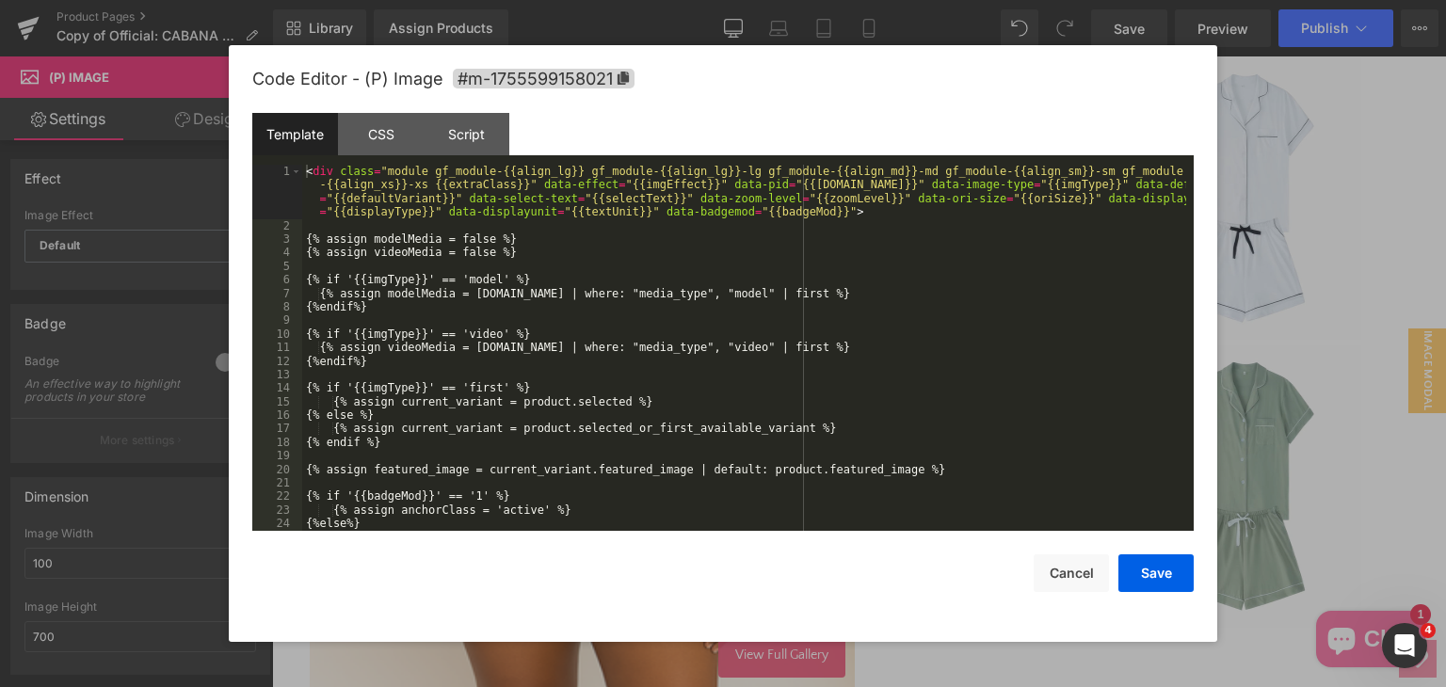
click at [597, 0] on div "Product List You are previewing how the will restyle your page. You can not edi…" at bounding box center [723, 0] width 1446 height 0
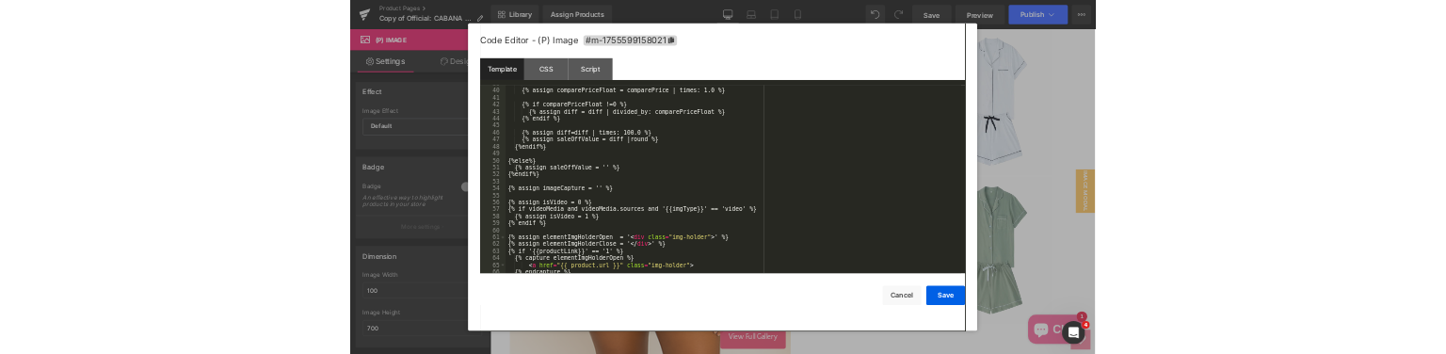
scroll to position [565, 0]
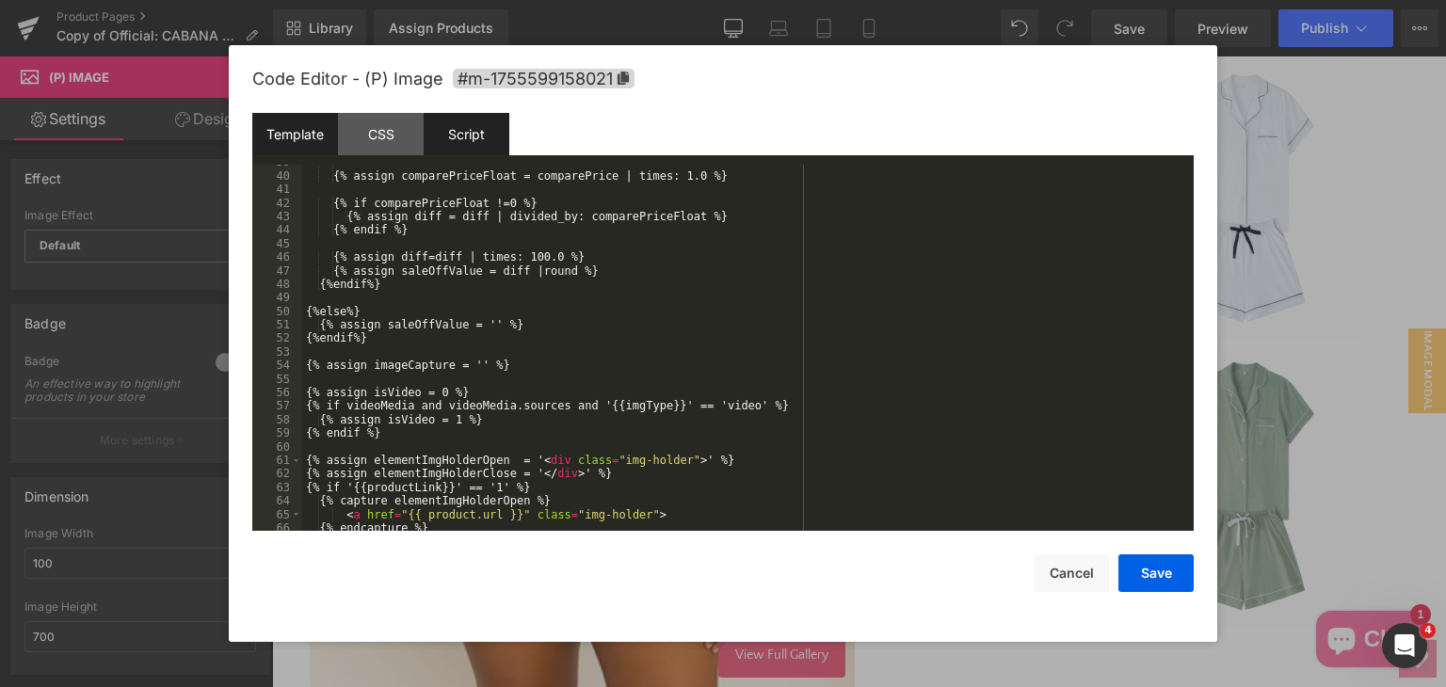
click at [463, 123] on div "Script" at bounding box center [467, 134] width 86 height 42
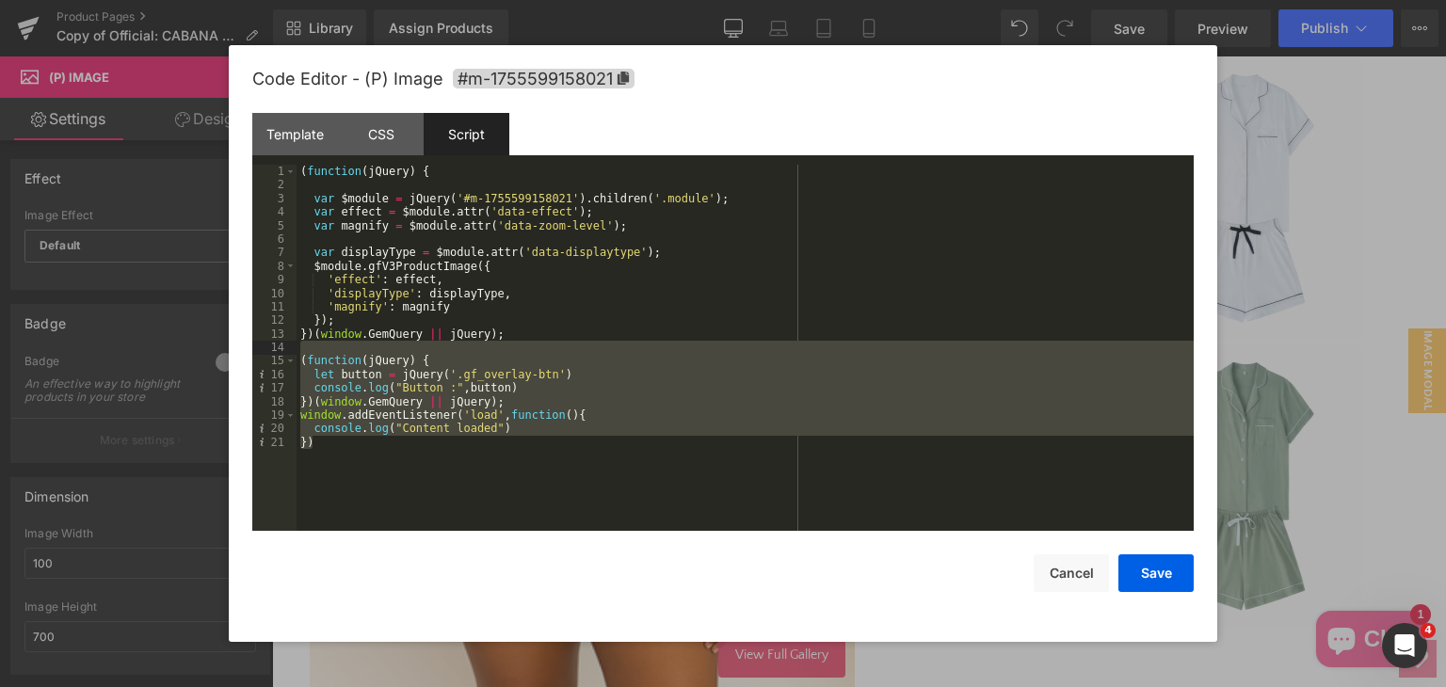
drag, startPoint x: 379, startPoint y: 457, endPoint x: 288, endPoint y: 352, distance: 138.8
click at [288, 352] on pre "1 2 3 4 5 6 7 8 9 10 11 12 13 14 15 16 17 18 19 20 21 ( function ( jQuery ) { v…" at bounding box center [722, 348] width 941 height 366
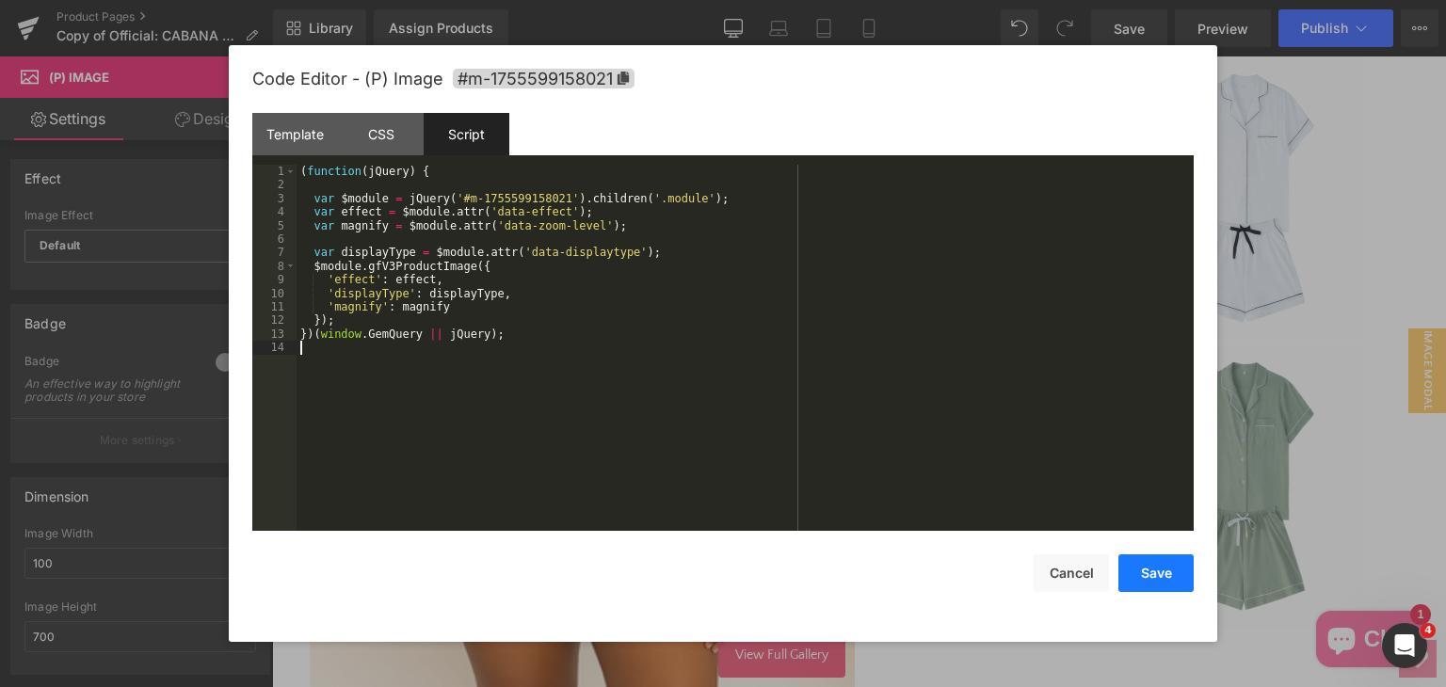
click at [1175, 580] on button "Save" at bounding box center [1155, 573] width 75 height 38
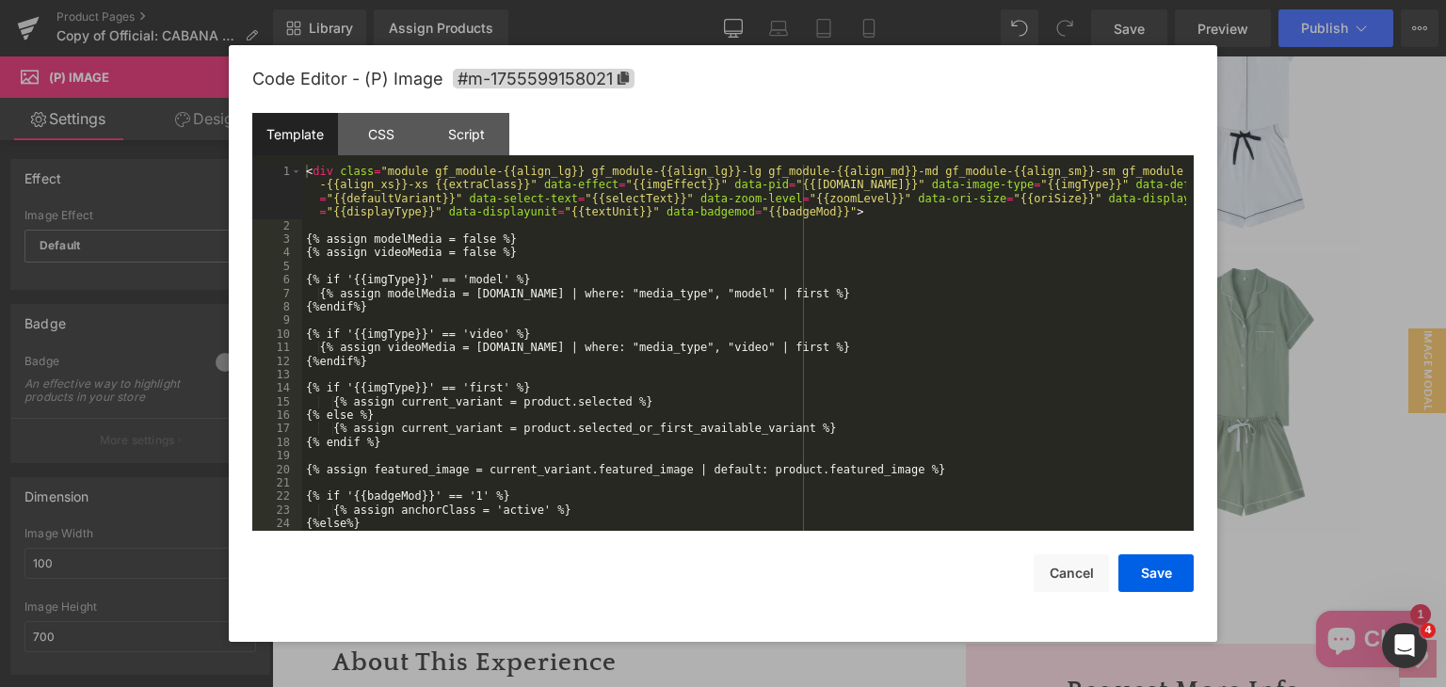
click at [578, 0] on div "Product List You are previewing how the will restyle your page. You can not edi…" at bounding box center [723, 0] width 1446 height 0
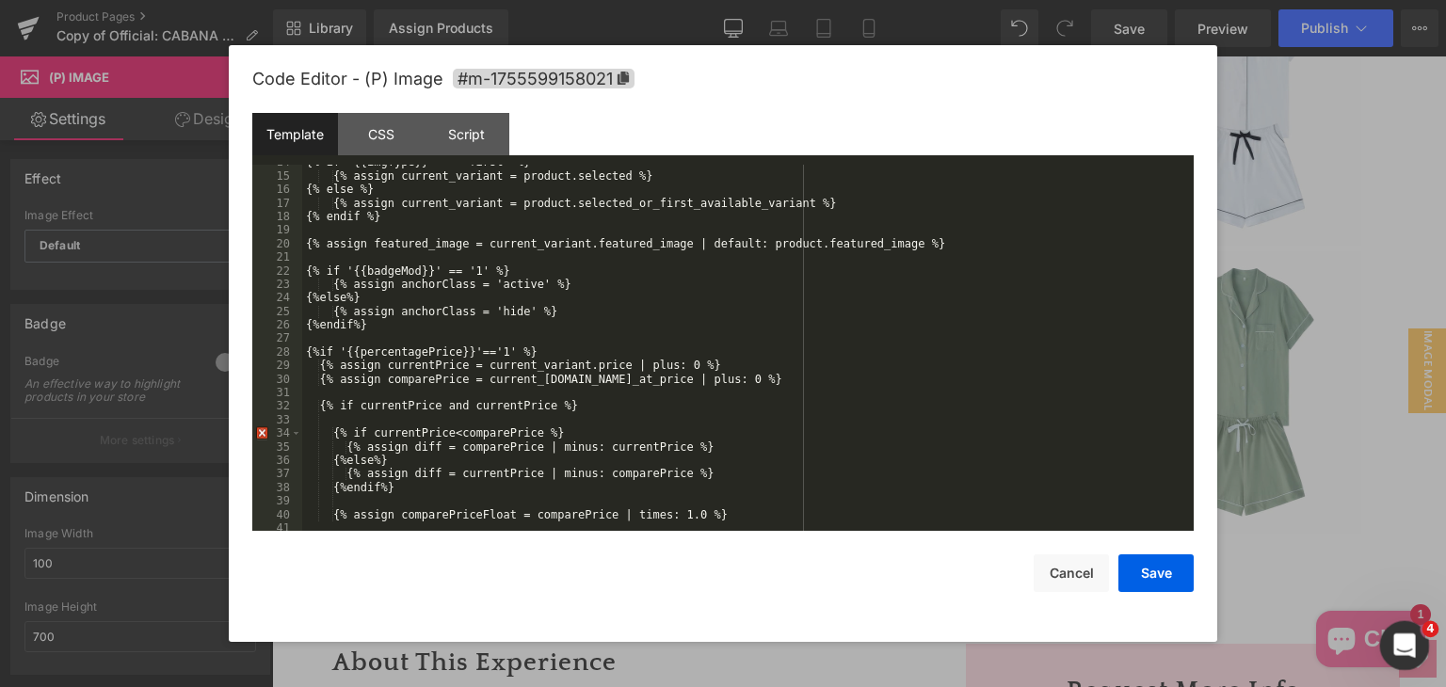
click at [1402, 641] on icon "Open Intercom Messenger" at bounding box center [1401, 643] width 31 height 31
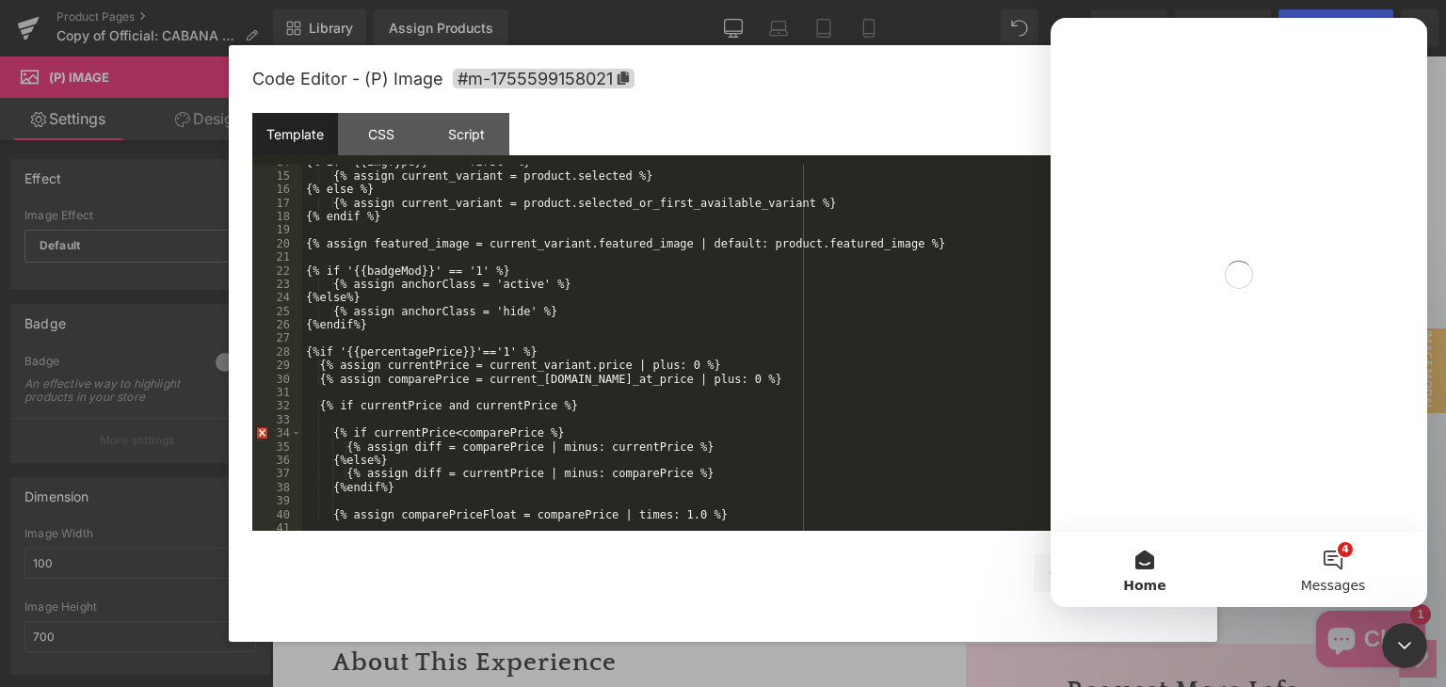
scroll to position [0, 0]
click at [1348, 569] on button "4 Messages" at bounding box center [1333, 569] width 188 height 75
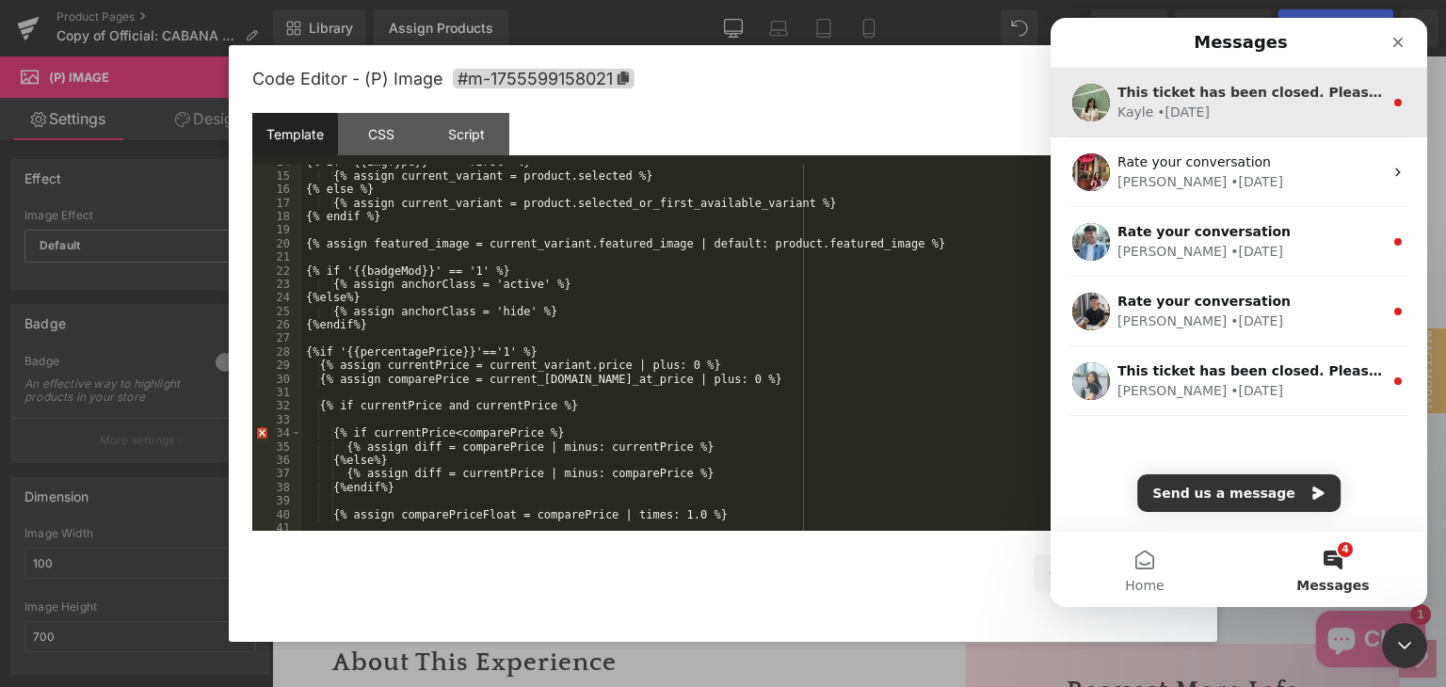
click at [1269, 112] on div "Kayle • 4w ago" at bounding box center [1249, 113] width 265 height 20
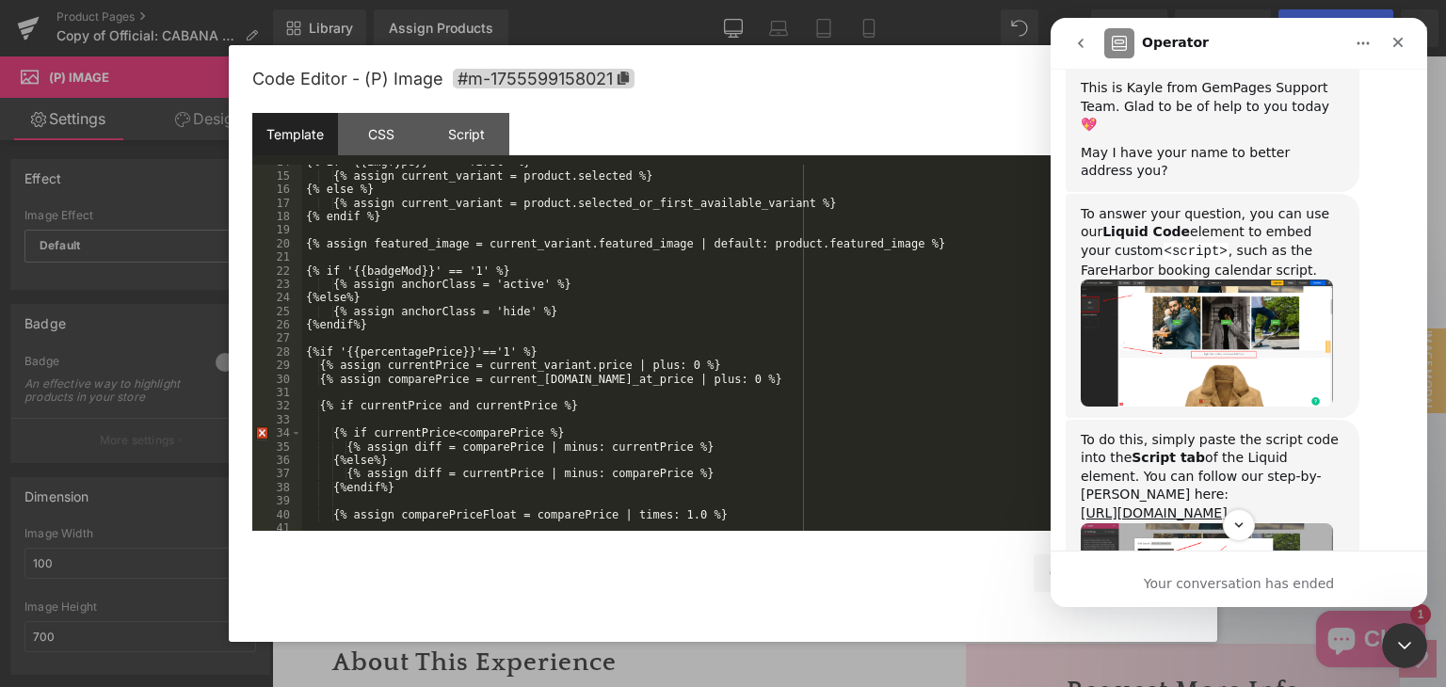
scroll to position [666, 0]
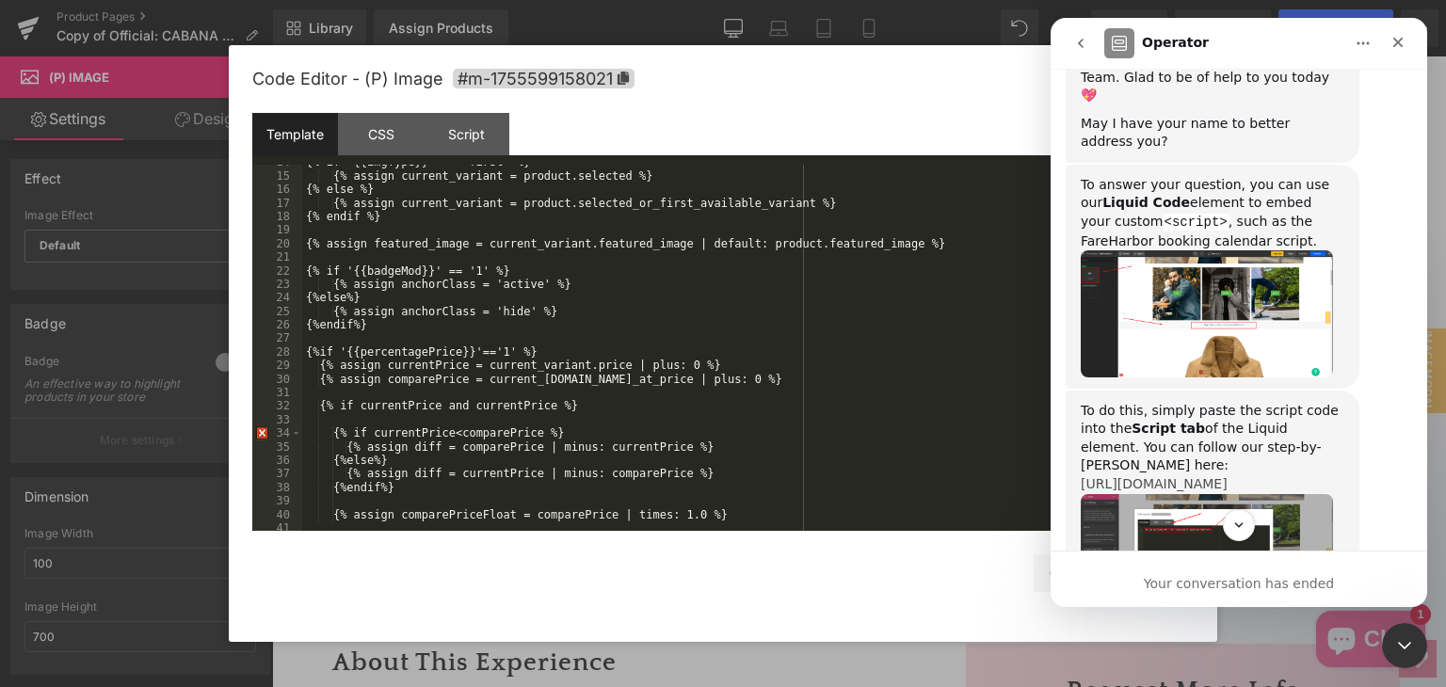
click at [1206, 476] on link "[URL][DOMAIN_NAME]" at bounding box center [1154, 483] width 147 height 15
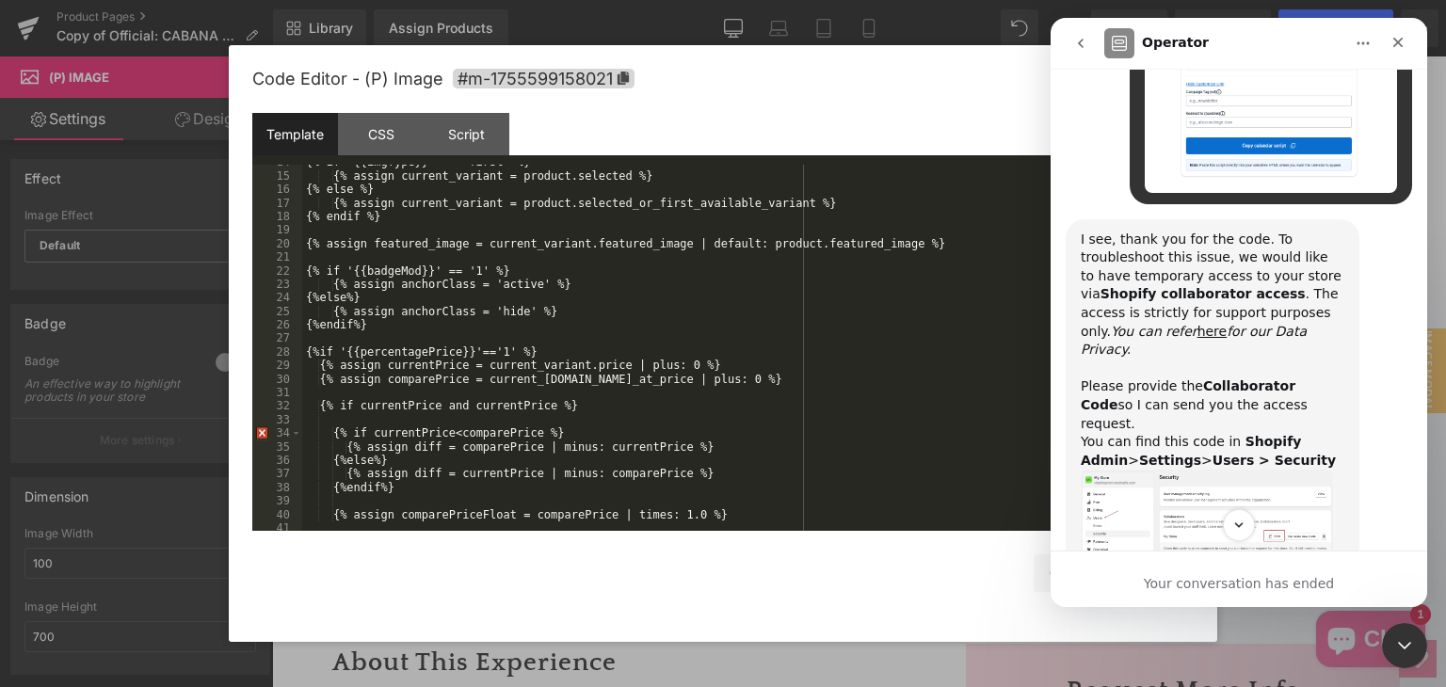
scroll to position [1702, 0]
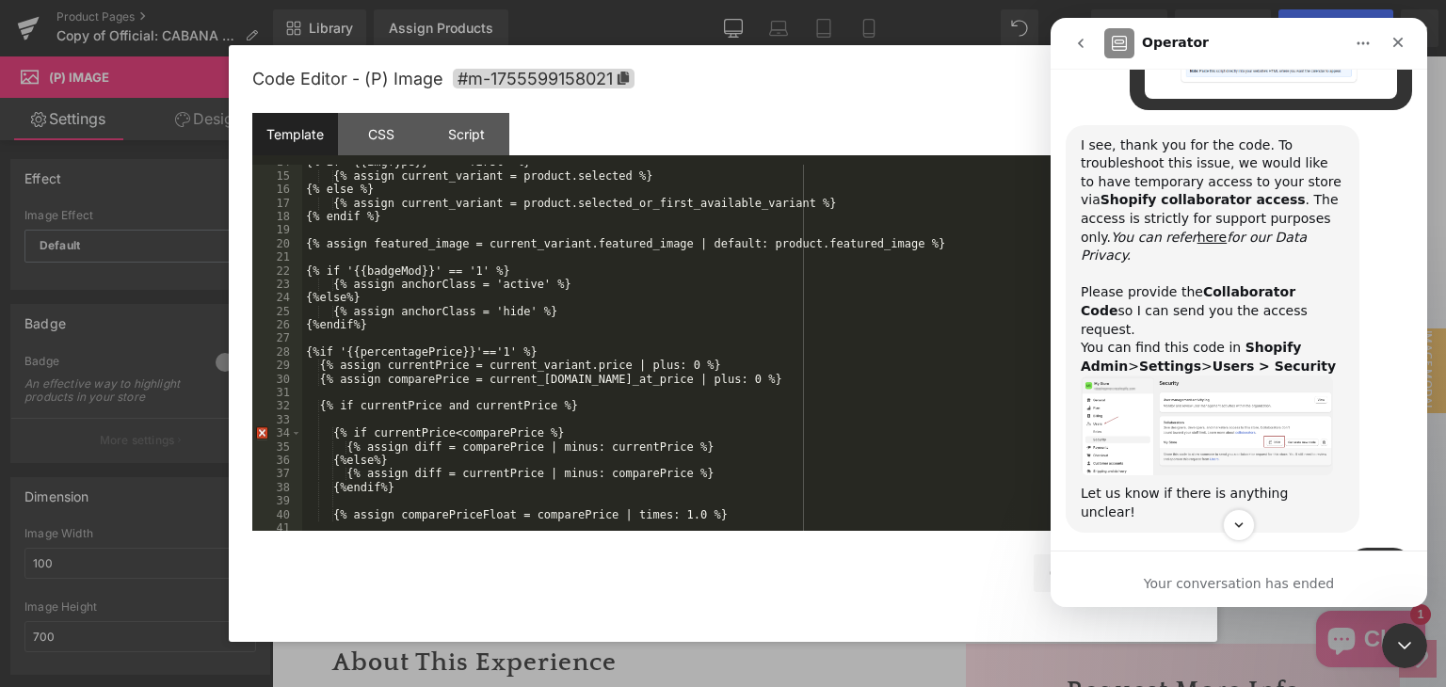
click at [1196, 390] on img "Kayle says…" at bounding box center [1207, 426] width 252 height 100
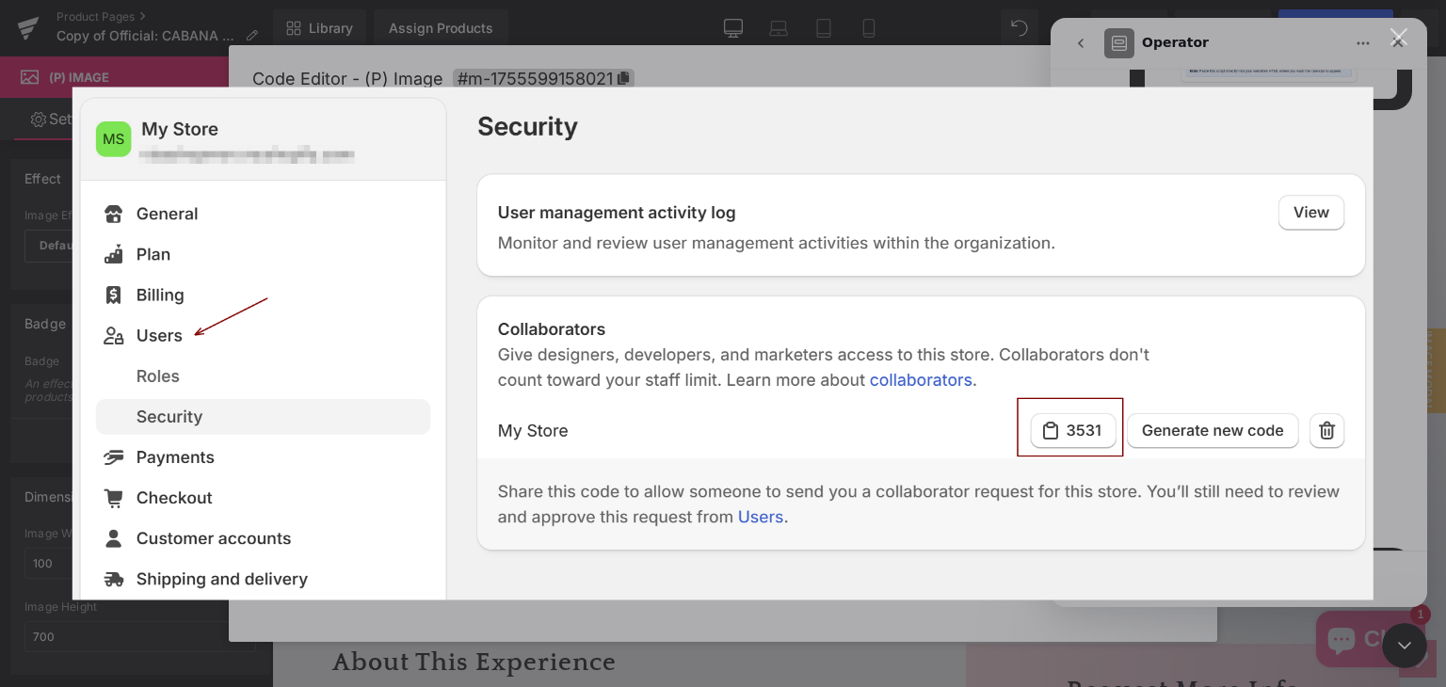
scroll to position [0, 0]
click at [1393, 32] on div "Close" at bounding box center [1399, 37] width 18 height 18
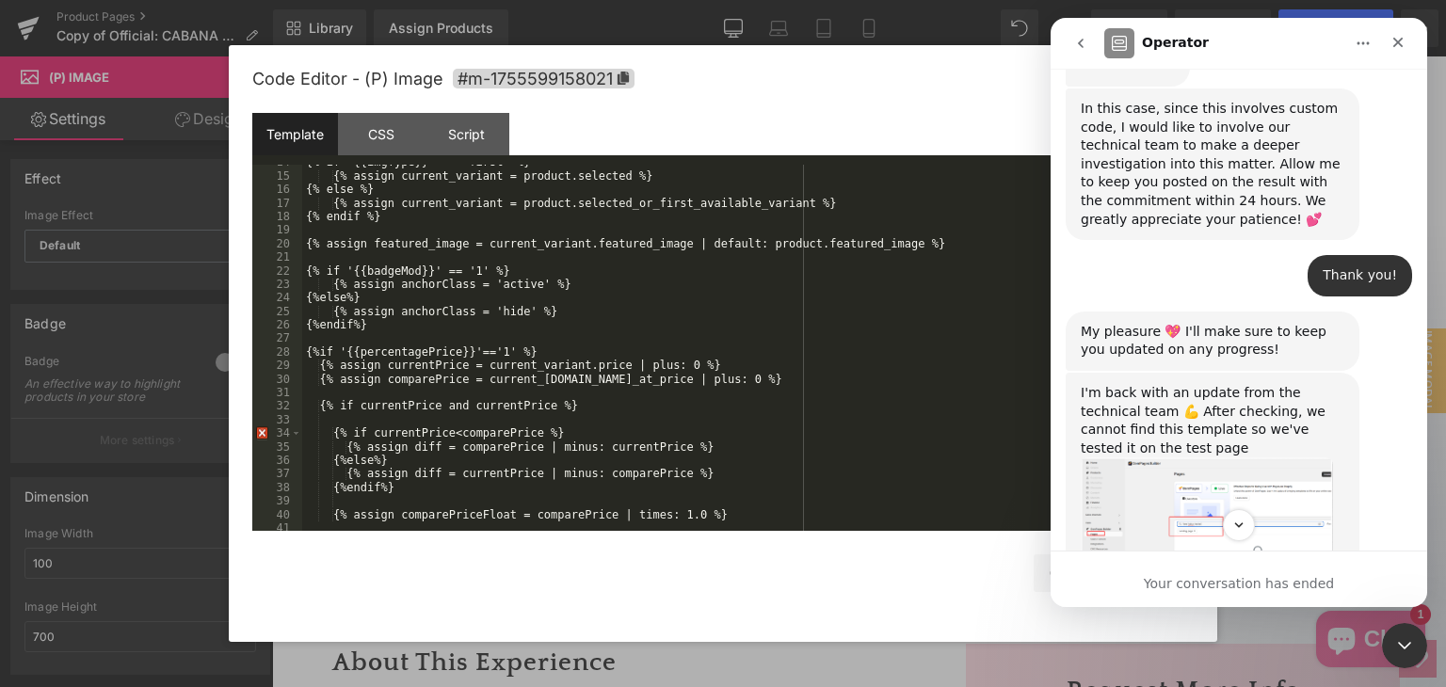
scroll to position [3208, 0]
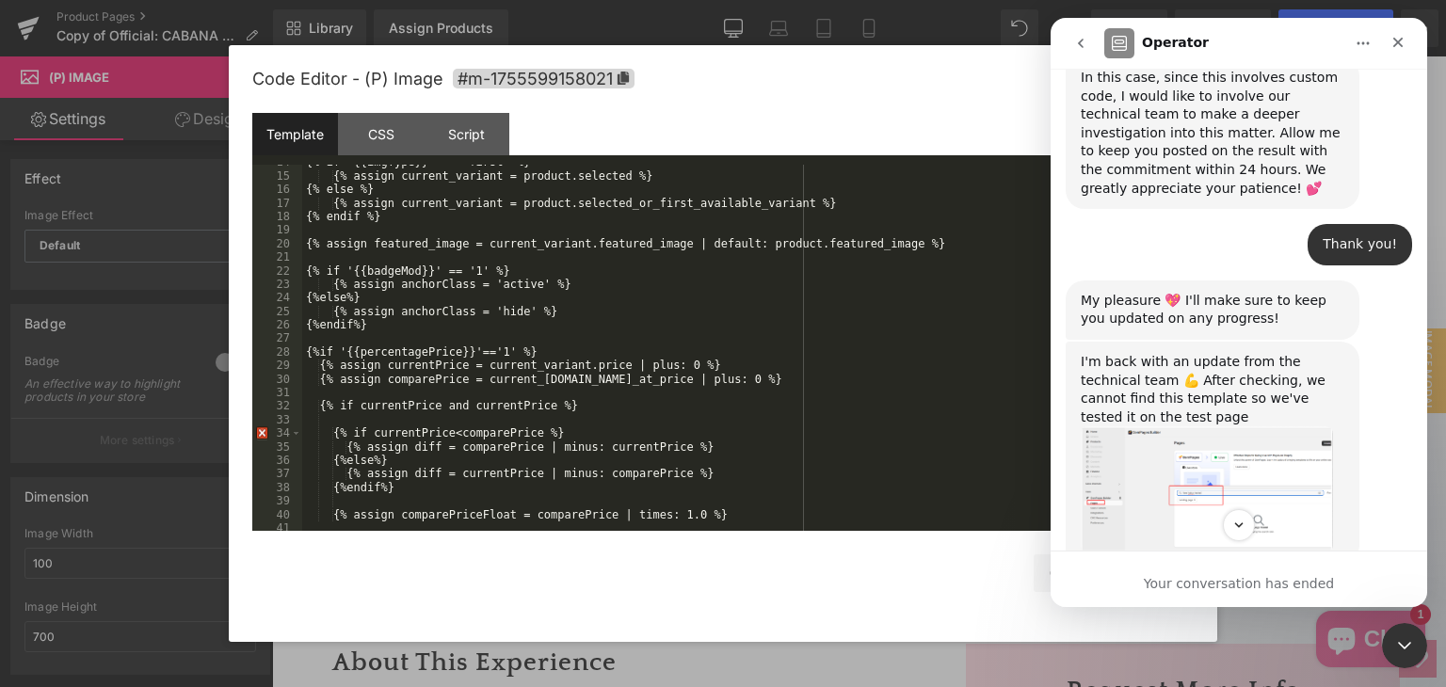
click at [1192, 426] on img "Kayle says…" at bounding box center [1207, 489] width 252 height 126
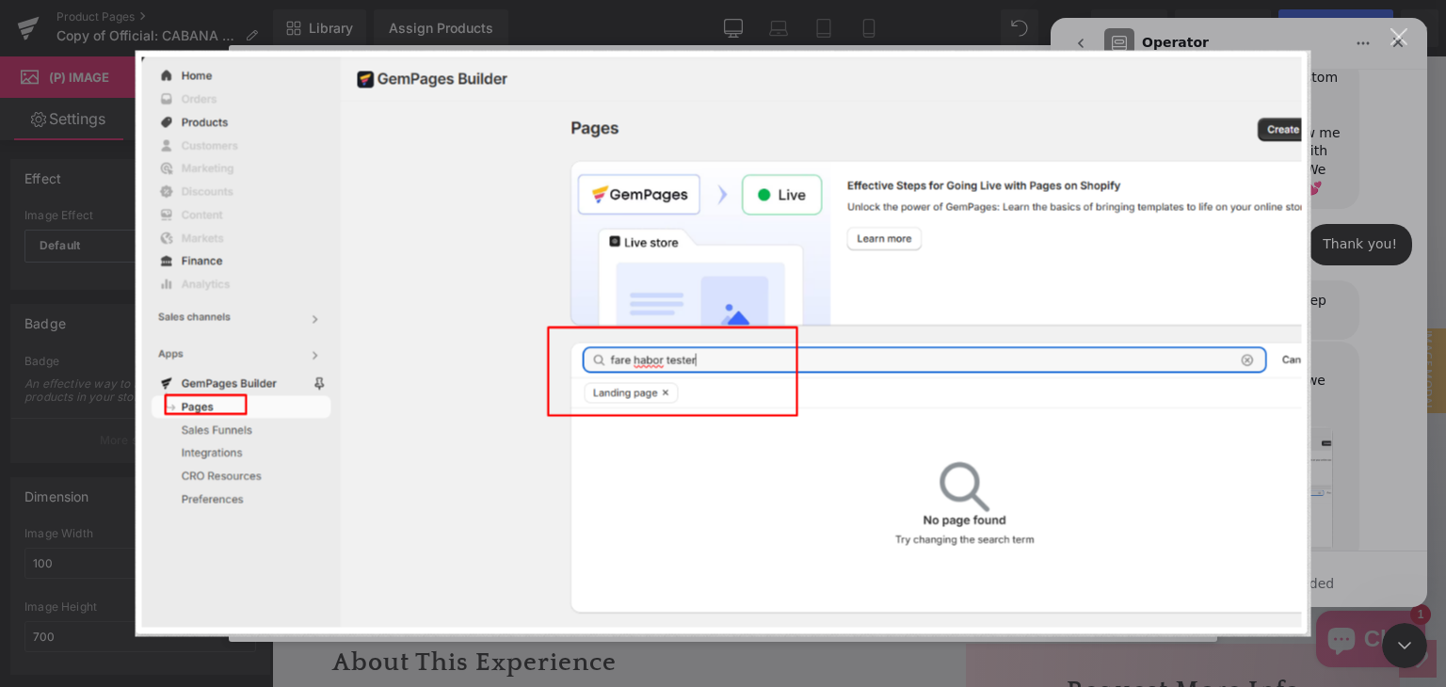
scroll to position [0, 0]
click at [1391, 41] on div "Close" at bounding box center [1399, 37] width 18 height 18
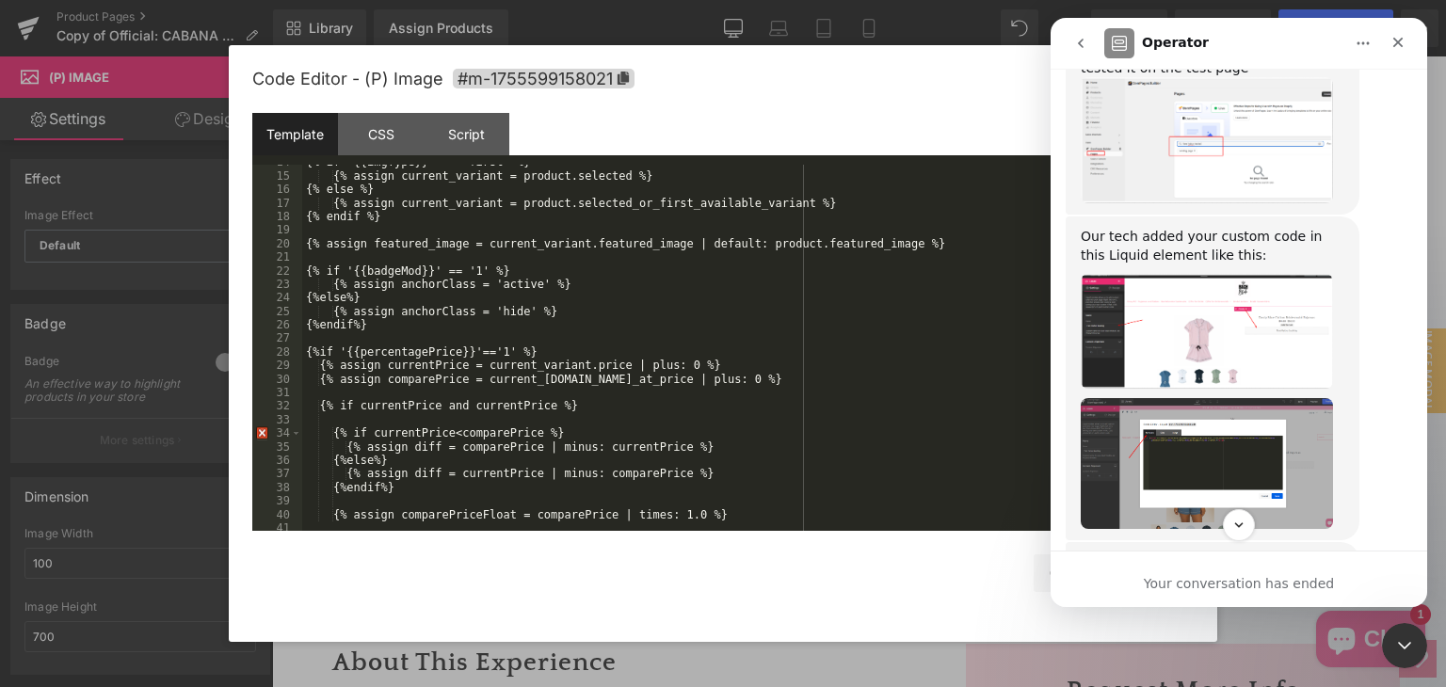
scroll to position [3584, 0]
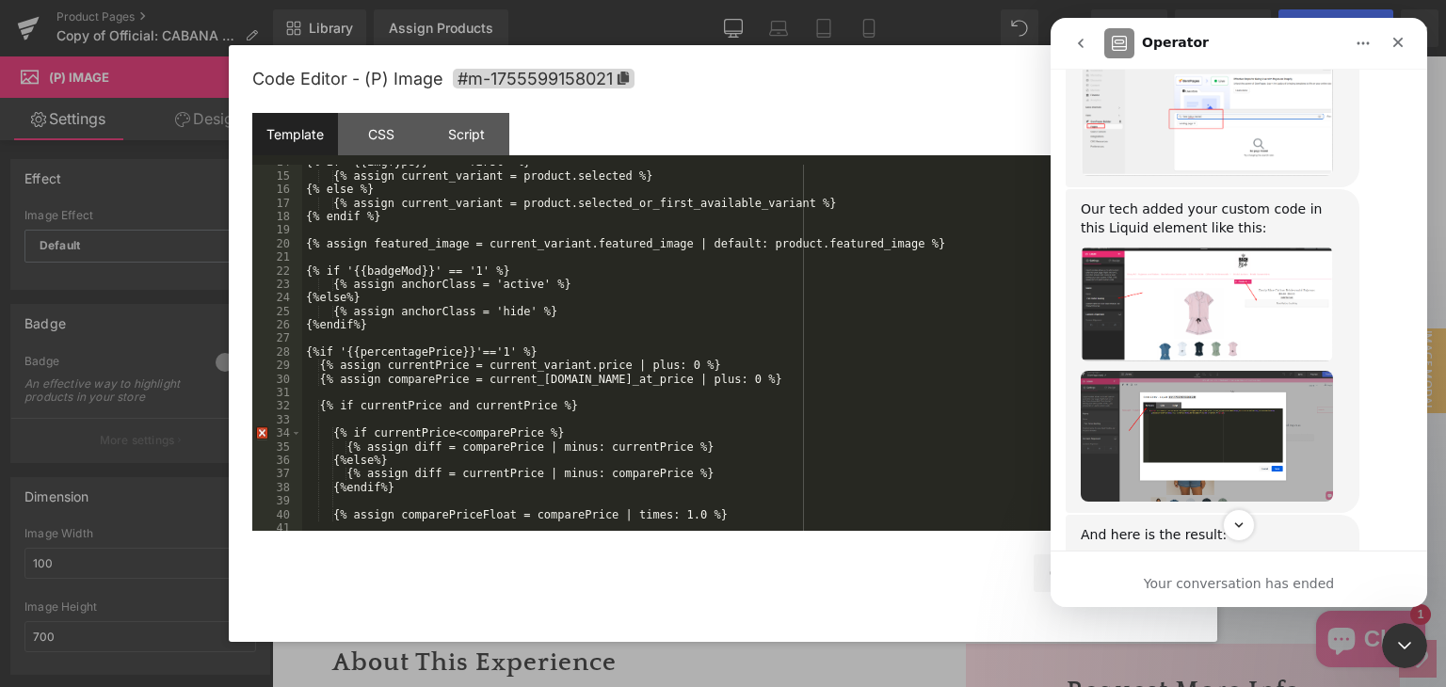
click at [1225, 371] on img "Kayle says…" at bounding box center [1207, 436] width 252 height 131
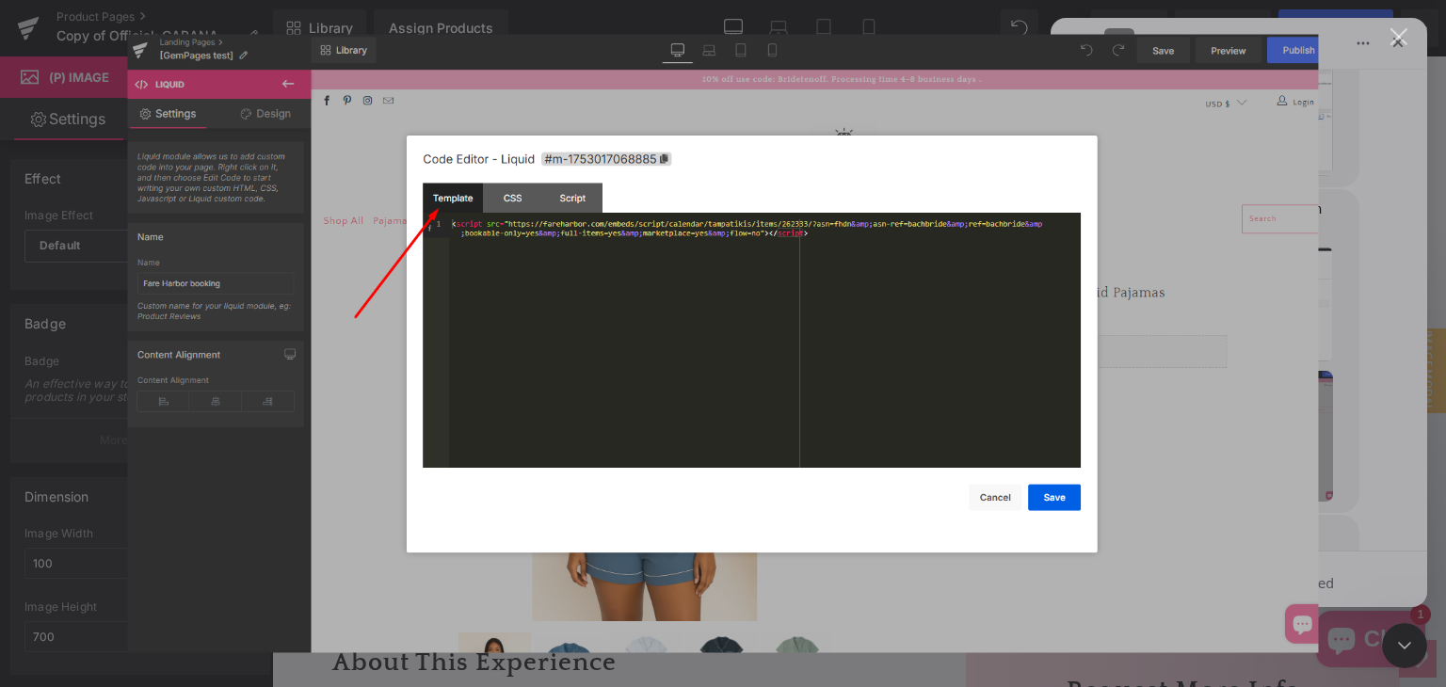
scroll to position [0, 0]
click at [1404, 43] on div "Close" at bounding box center [1399, 37] width 18 height 18
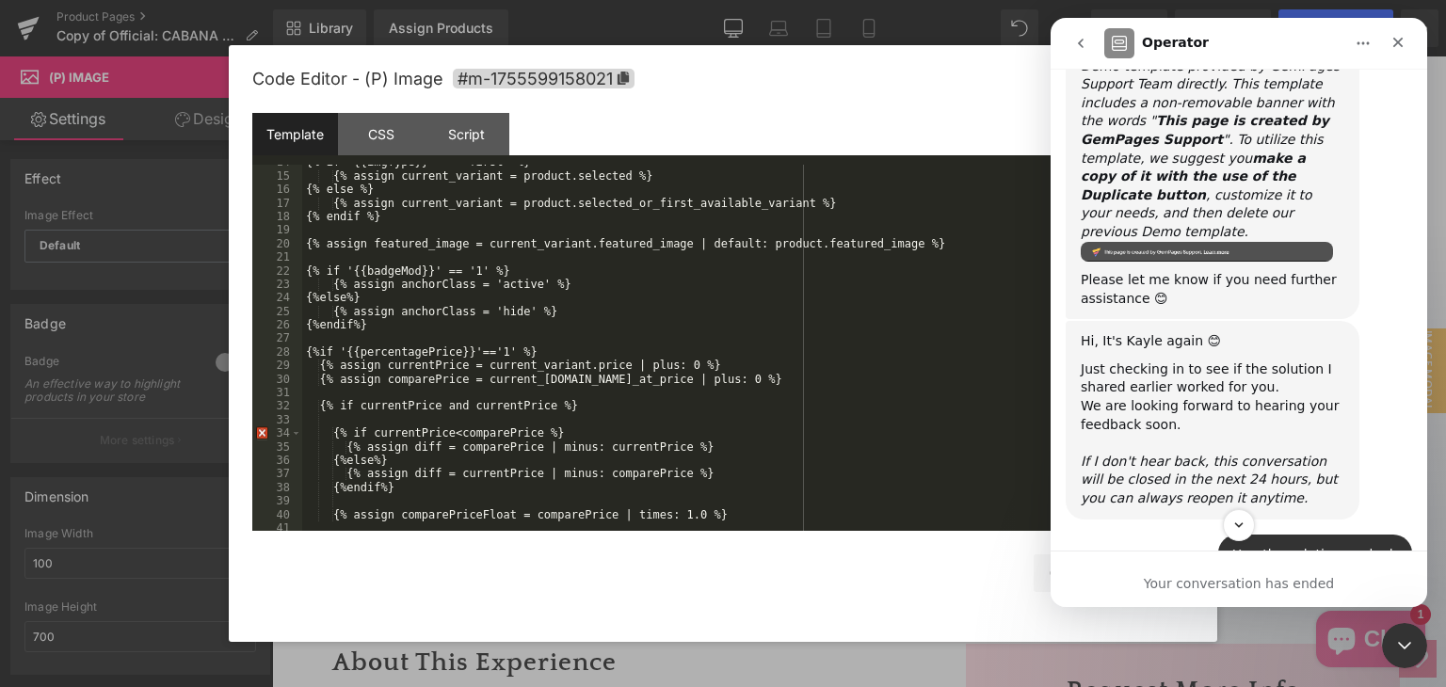
scroll to position [4149, 0]
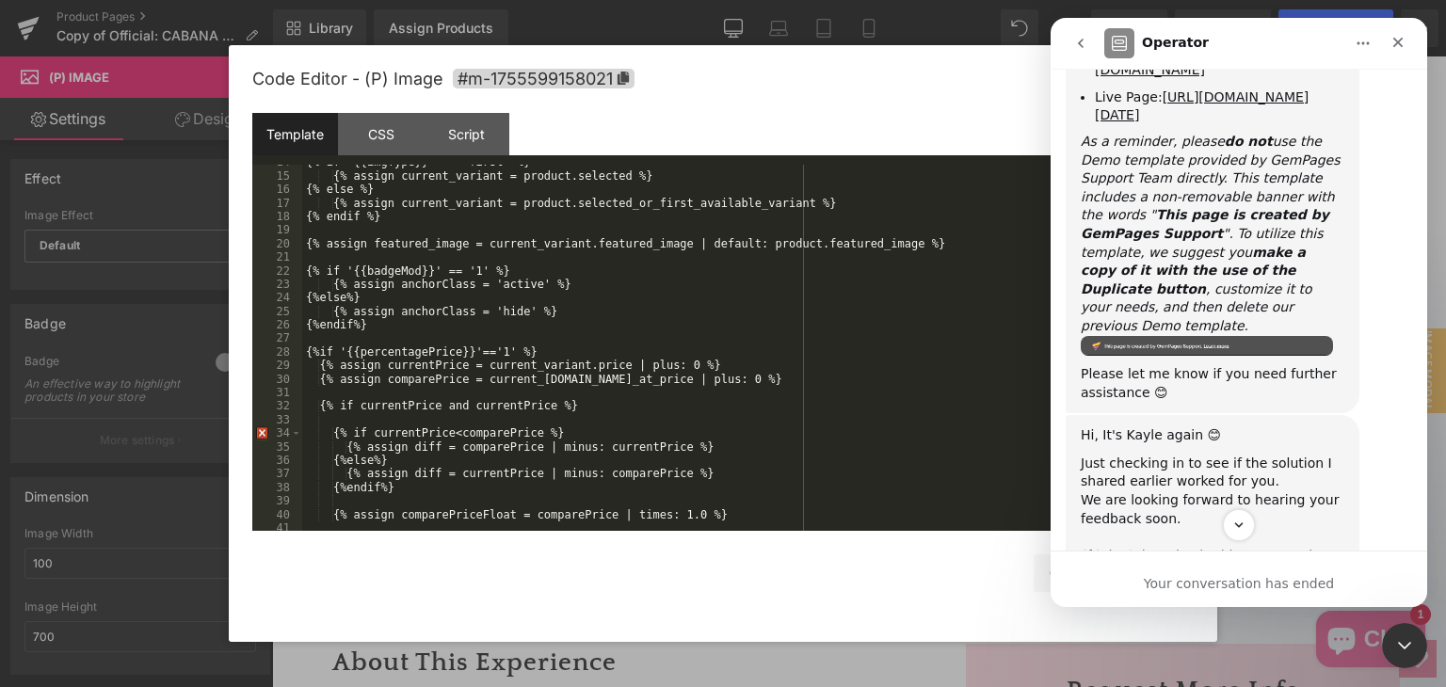
click at [1178, 336] on img "Kayle says…" at bounding box center [1207, 346] width 252 height 20
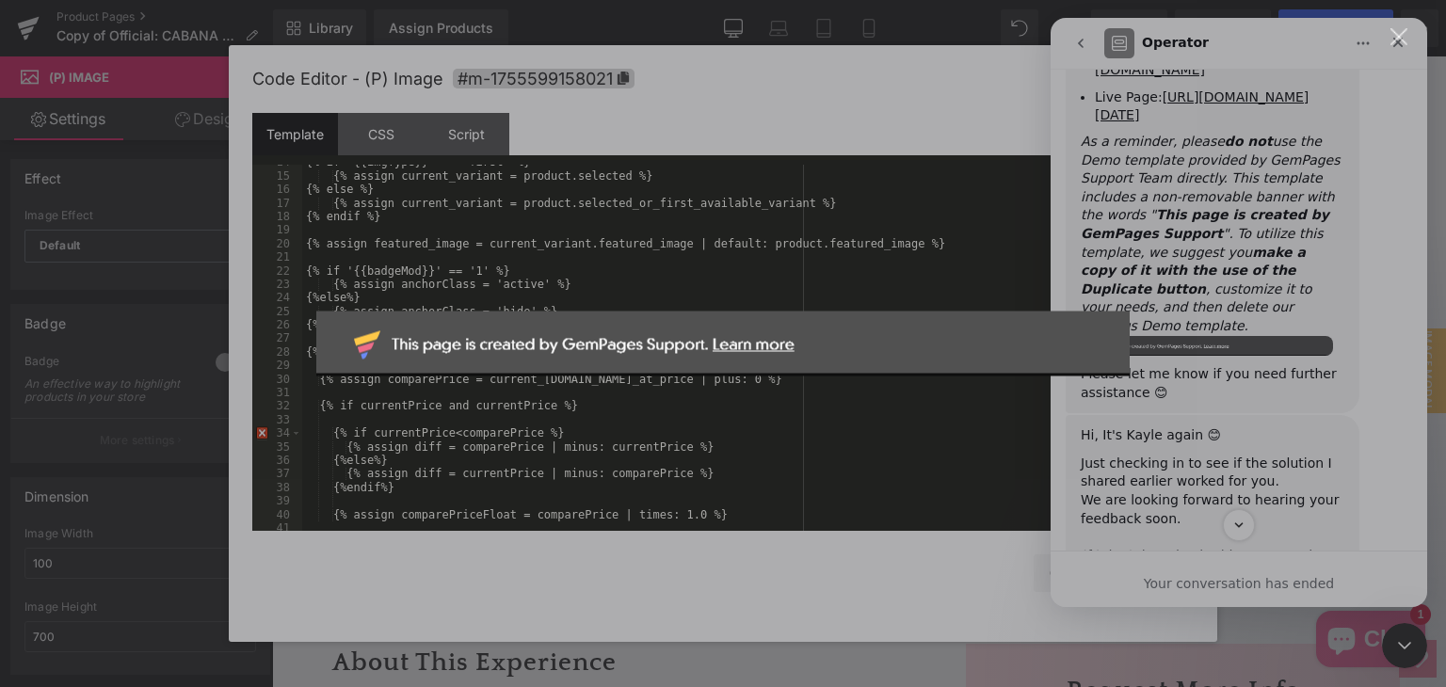
click at [1259, 268] on div "Intercom messenger" at bounding box center [723, 343] width 1446 height 687
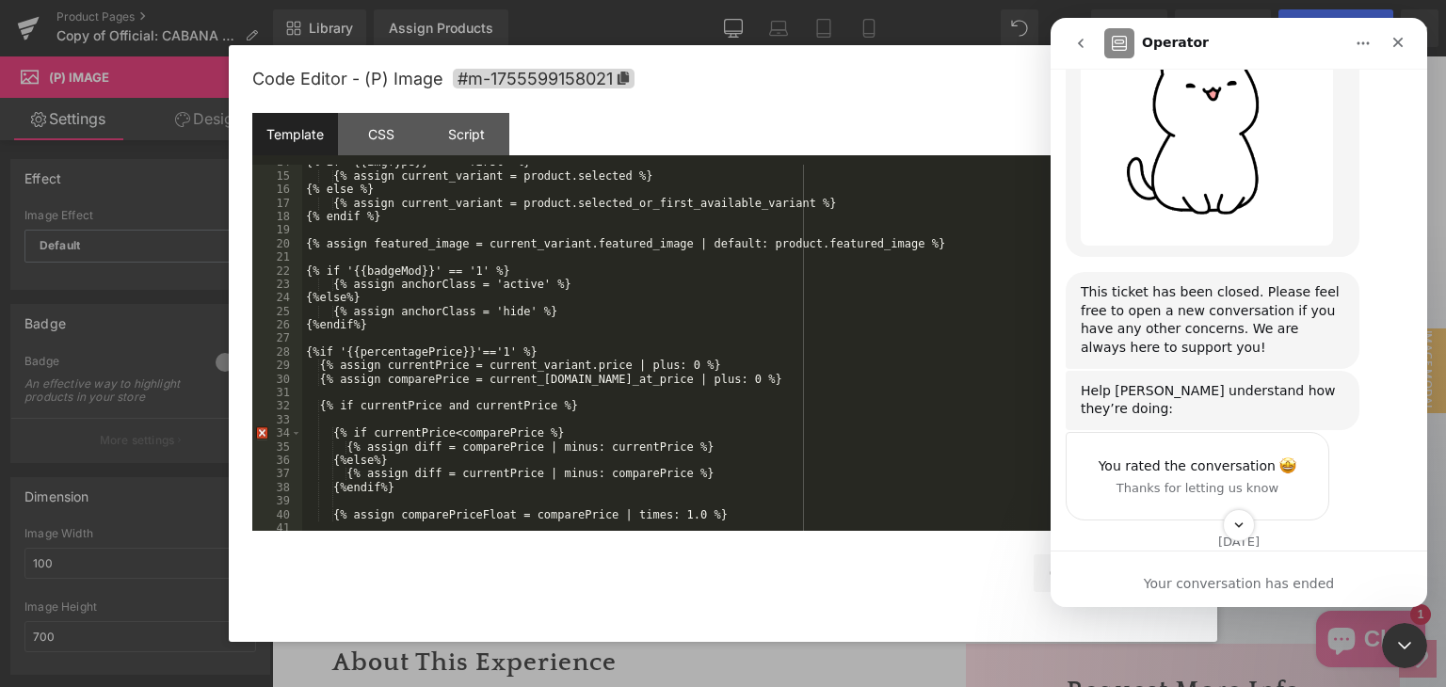
scroll to position [5669, 0]
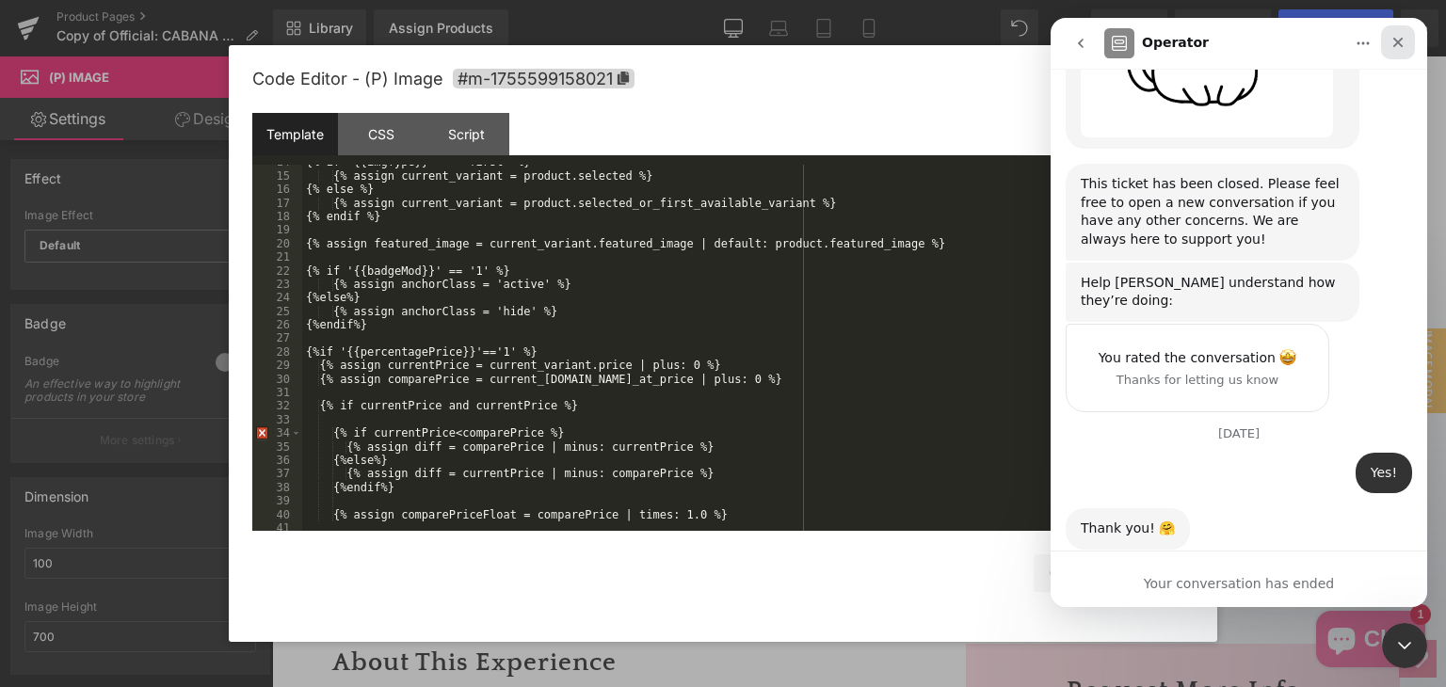
click at [1400, 39] on icon "Close" at bounding box center [1397, 42] width 15 height 15
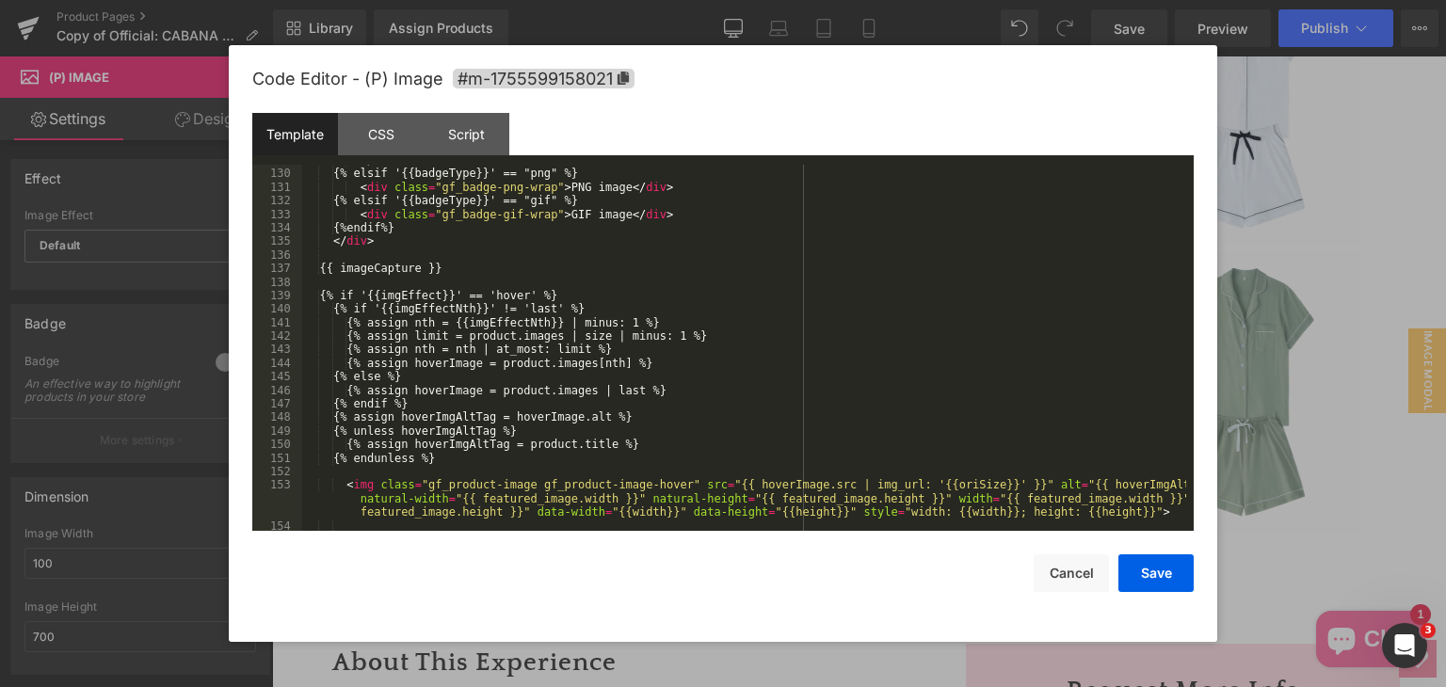
scroll to position [2046, 0]
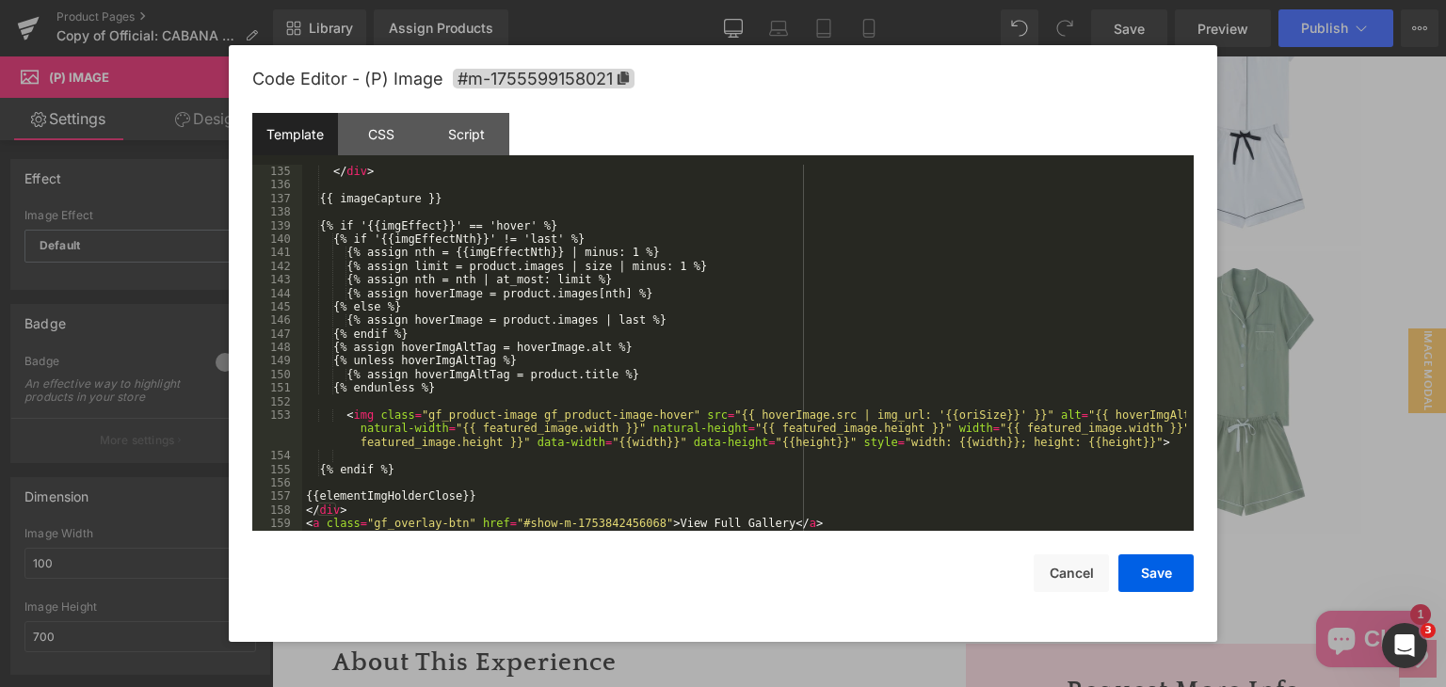
click at [777, 517] on div "</ div > {{ imageCapture }} {% if '{{imgEffect}}' == 'hover' %} {% if '{{imgEff…" at bounding box center [744, 361] width 884 height 393
click at [489, 147] on div "Script" at bounding box center [467, 134] width 86 height 42
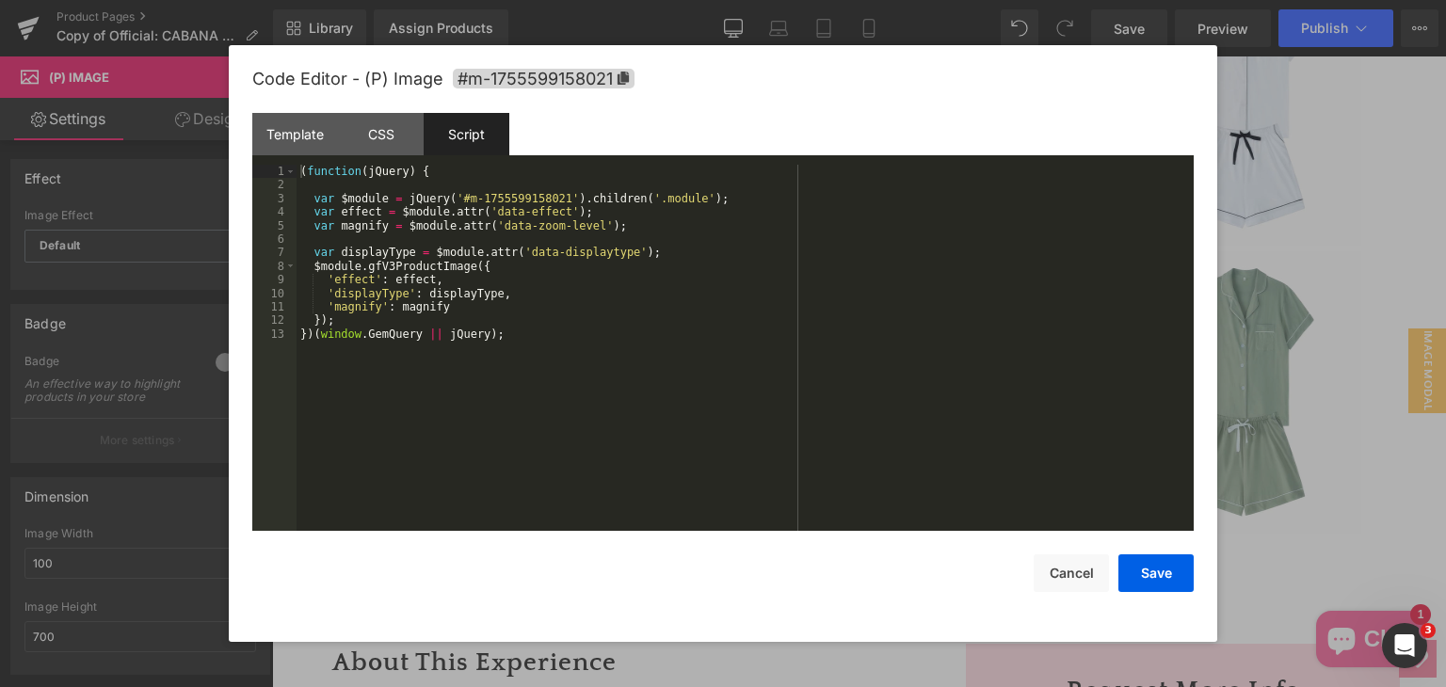
scroll to position [5650, 0]
click at [658, 264] on div "( function ( jQuery ) { var $module = jQuery ( '#m-1755599158021' ) . children …" at bounding box center [744, 361] width 897 height 393
click at [660, 257] on div "( function ( jQuery ) { var $module = jQuery ( '#m-1755599158021' ) . children …" at bounding box center [744, 361] width 897 height 393
click at [365, 198] on div "( function ( jQuery ) { var $module = jQuery ( '#m-1755599158021' ) . children …" at bounding box center [744, 361] width 897 height 393
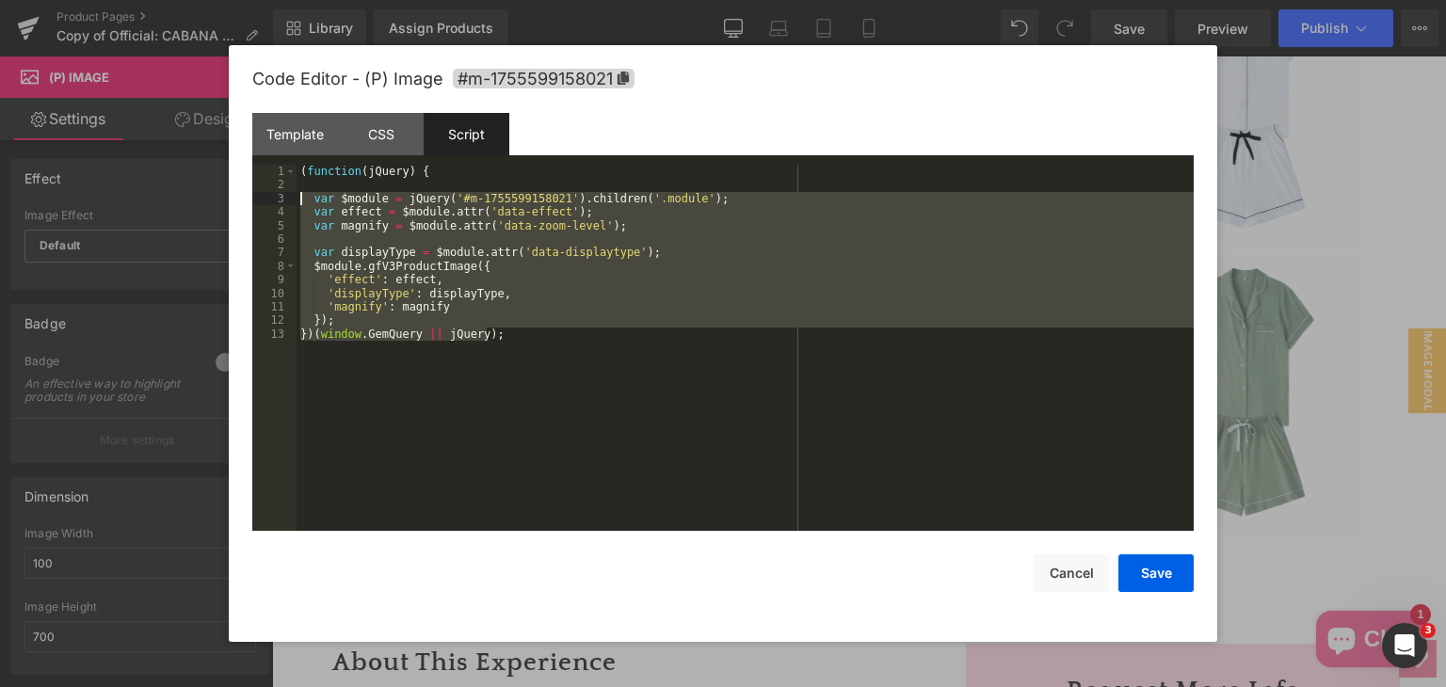
drag, startPoint x: 516, startPoint y: 332, endPoint x: 281, endPoint y: 197, distance: 270.7
click at [281, 197] on pre "1 2 3 4 5 6 7 8 9 10 11 12 13 ( function ( jQuery ) { var $module = jQuery ( '#…" at bounding box center [722, 348] width 941 height 366
click at [467, 286] on div "( function ( jQuery ) { var $module = jQuery ( '#m-1755599158021' ) . children …" at bounding box center [744, 348] width 897 height 366
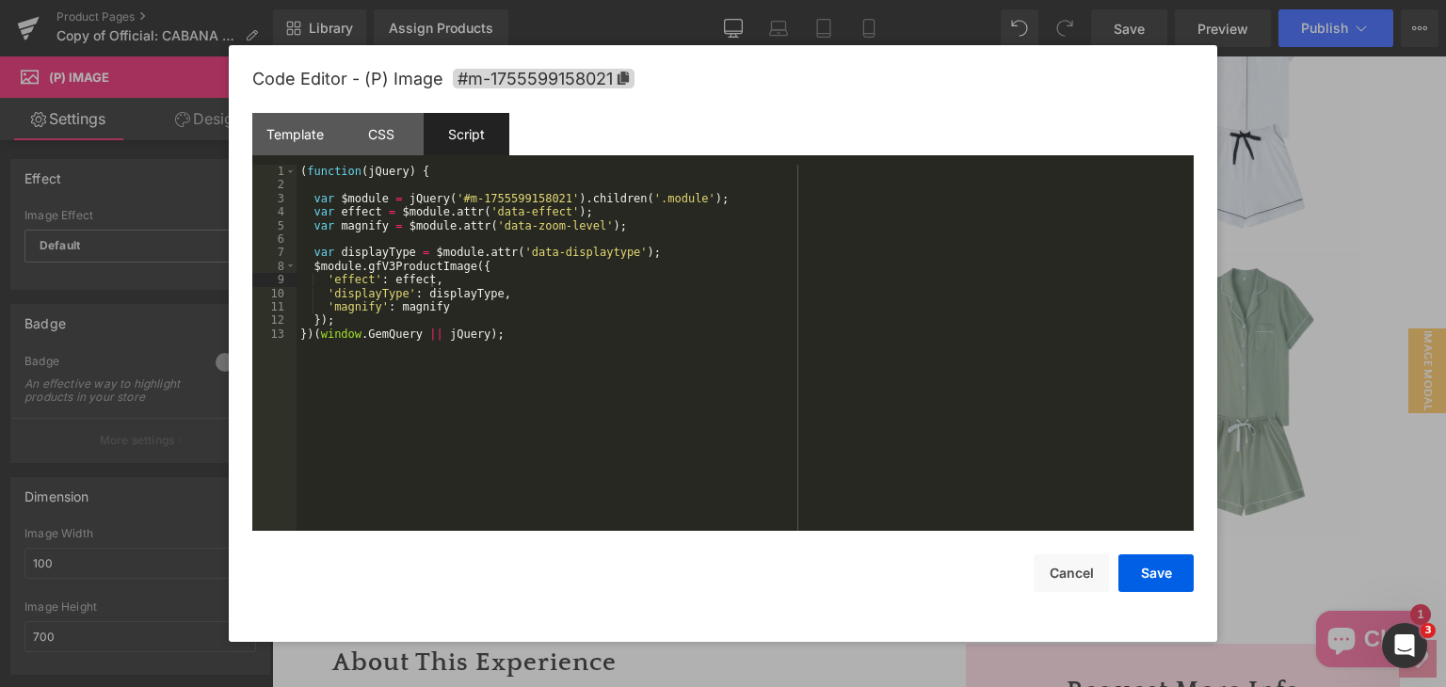
click at [1396, 394] on div at bounding box center [723, 343] width 1446 height 687
click at [1408, 392] on span "image modal" at bounding box center [1427, 370] width 38 height 85
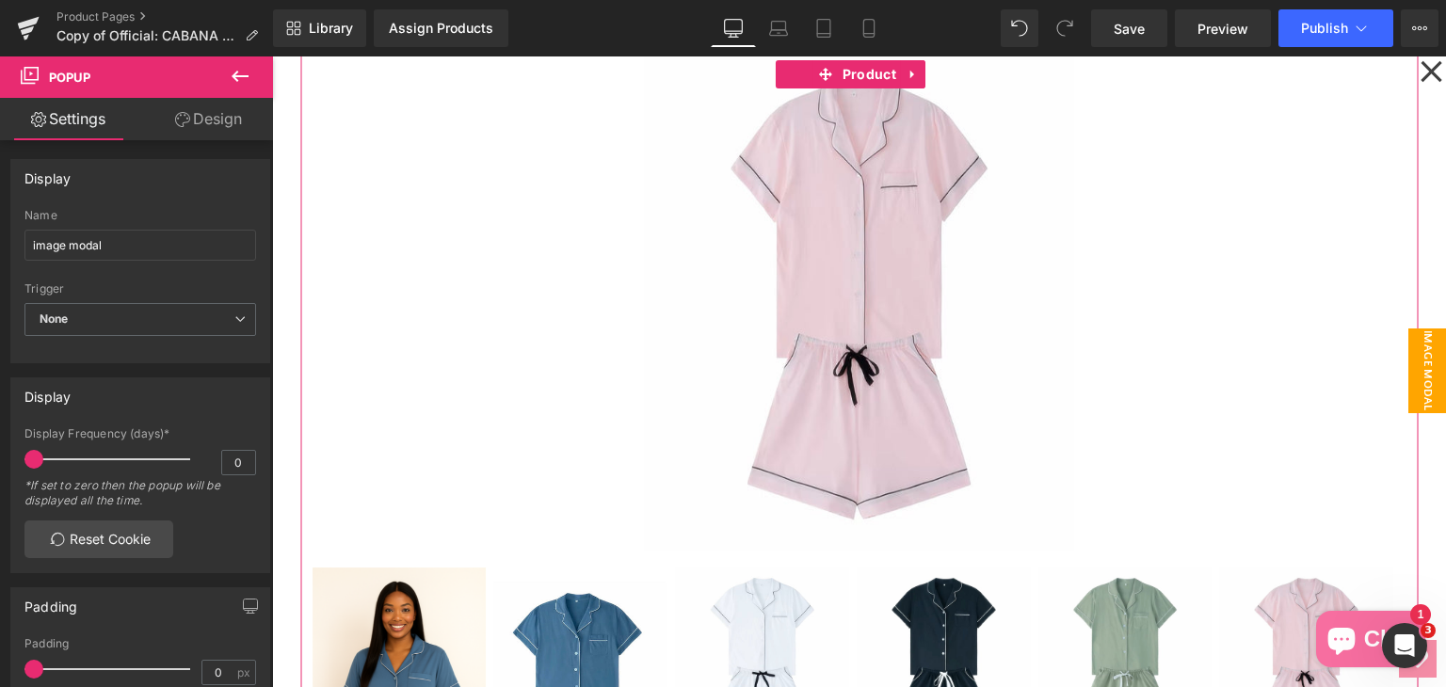
scroll to position [188, 0]
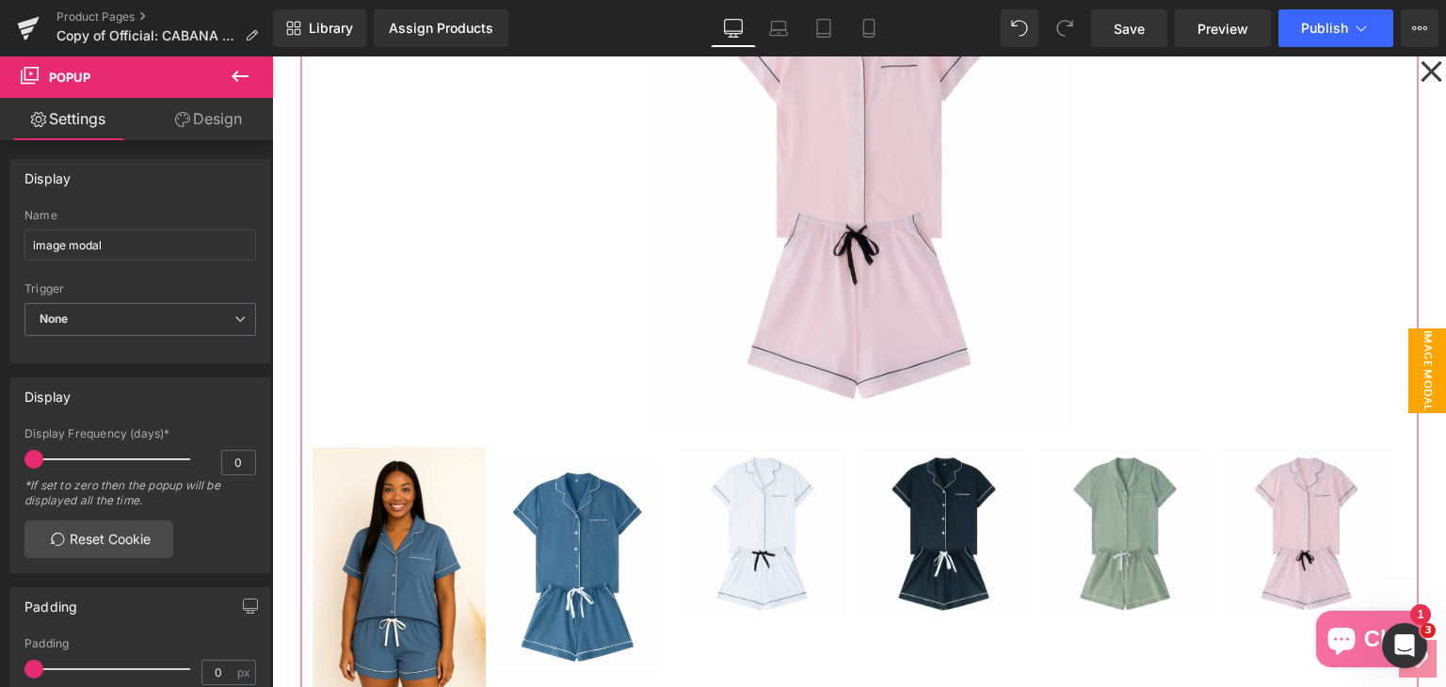
click at [386, 584] on img at bounding box center [399, 577] width 174 height 261
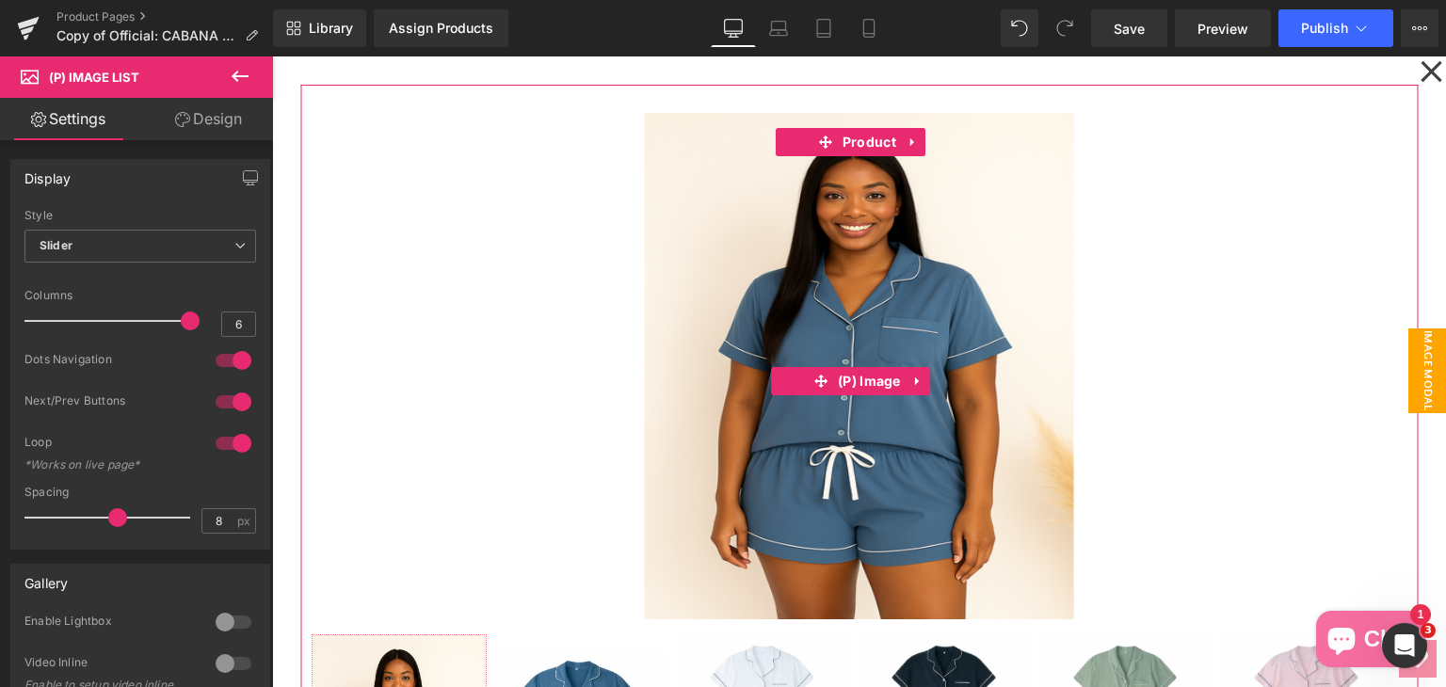
scroll to position [282, 0]
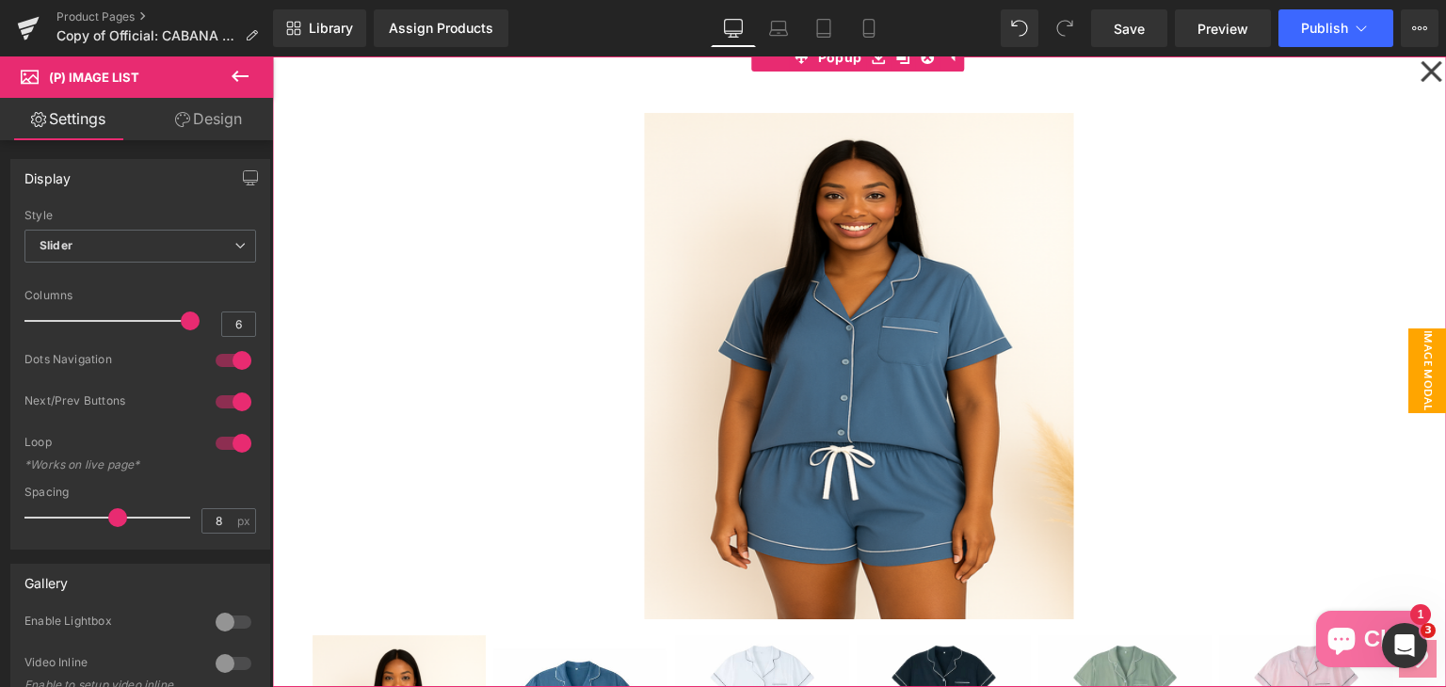
click at [1419, 71] on icon at bounding box center [1430, 71] width 23 height 94
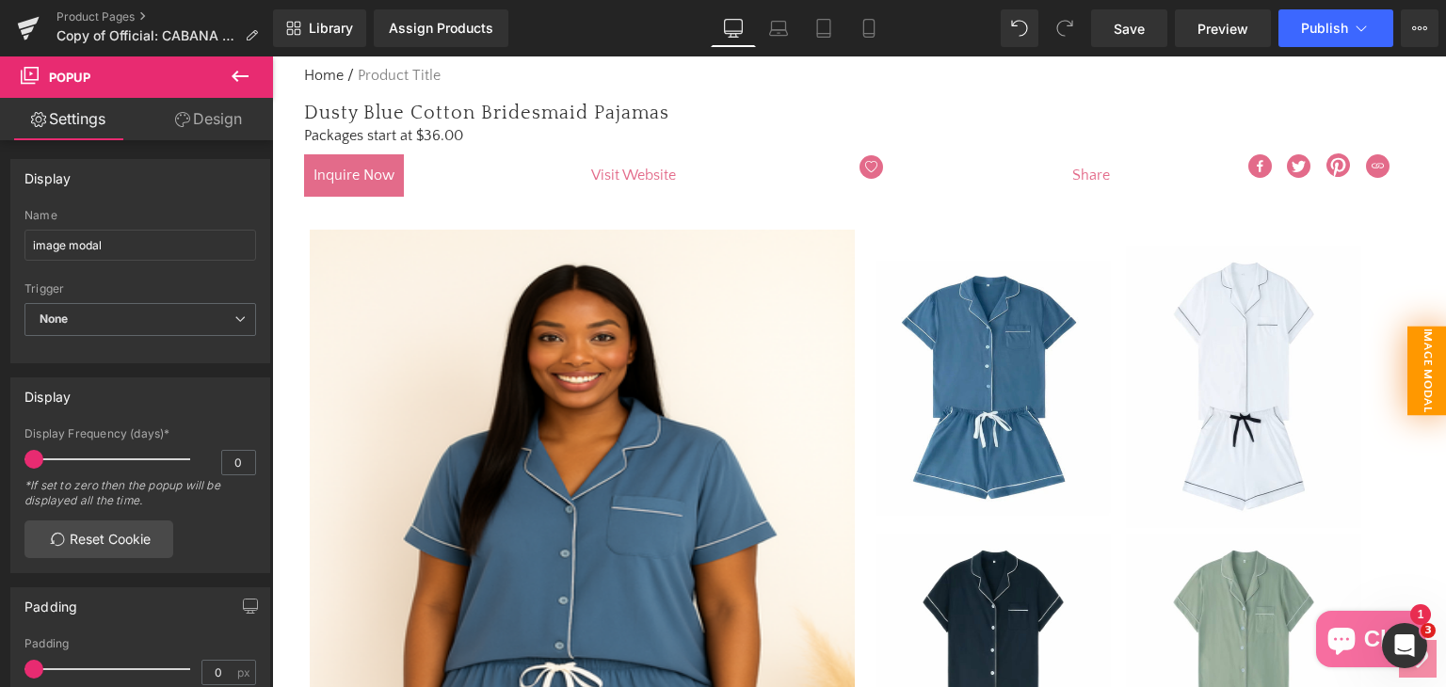
click at [1418, 362] on span "image modal" at bounding box center [1427, 371] width 40 height 89
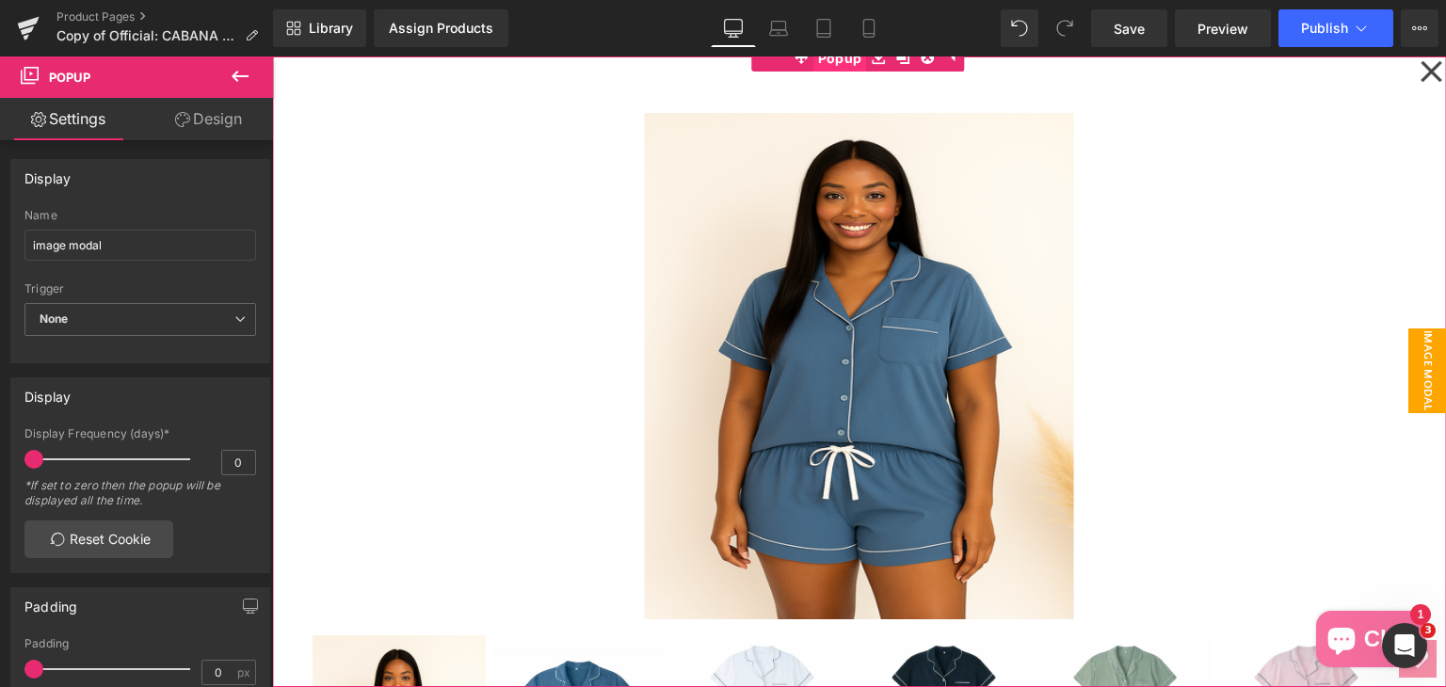
click at [817, 60] on span "Popup" at bounding box center [840, 58] width 54 height 28
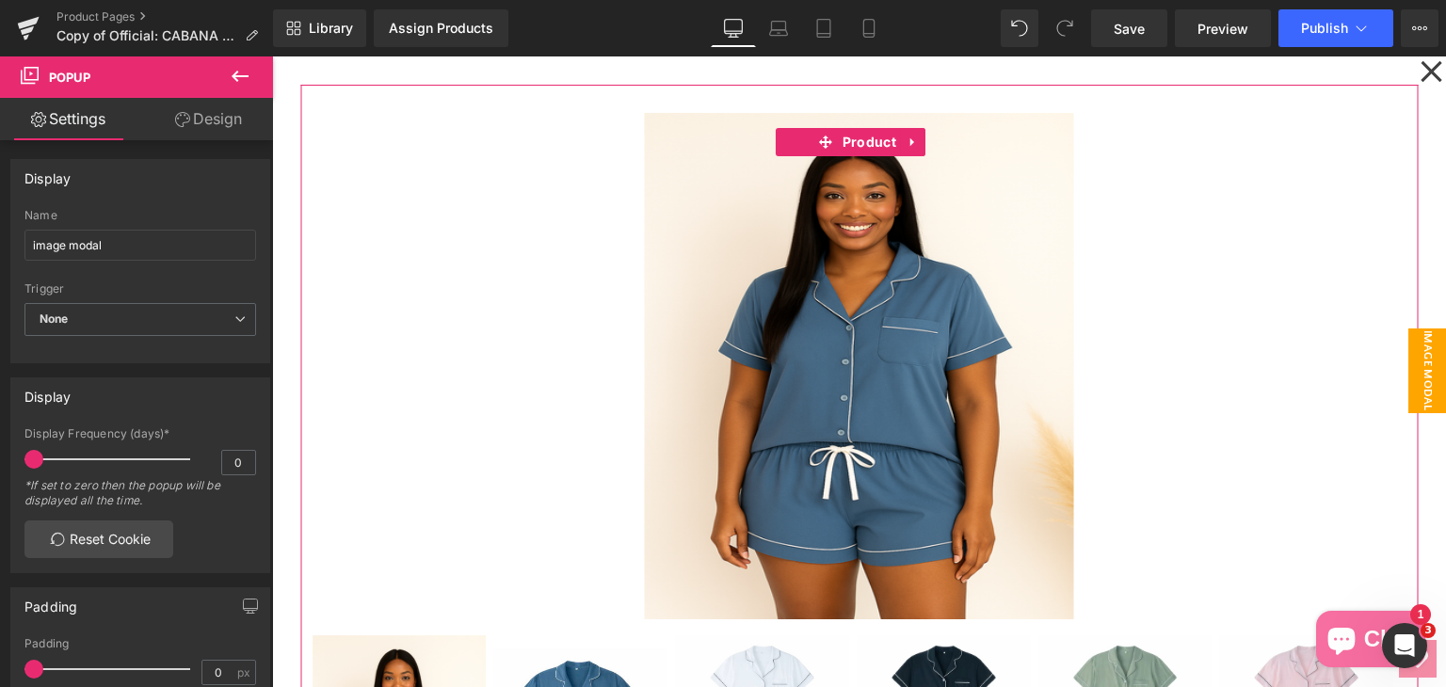
scroll to position [5650, 0]
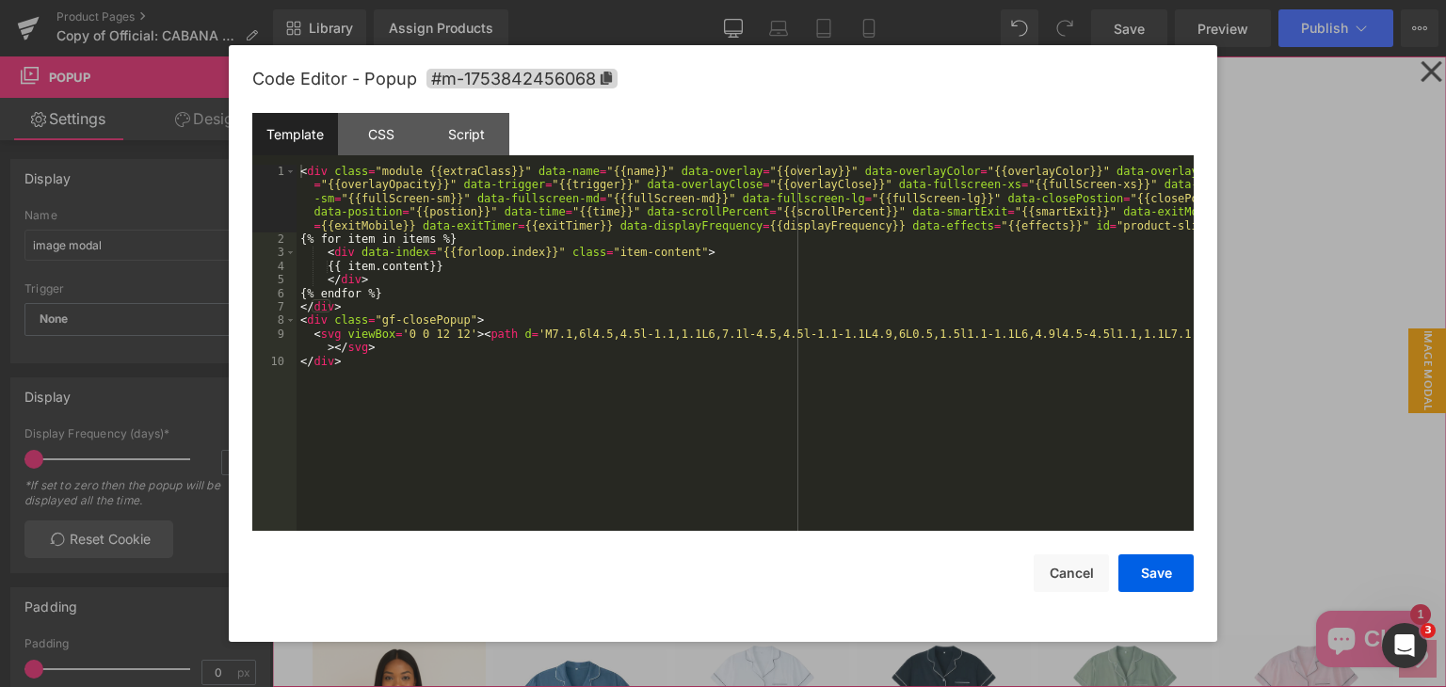
click at [818, 0] on div "Product List You are previewing how the will restyle your page. You can not edi…" at bounding box center [723, 0] width 1446 height 0
click at [610, 80] on icon at bounding box center [606, 78] width 11 height 13
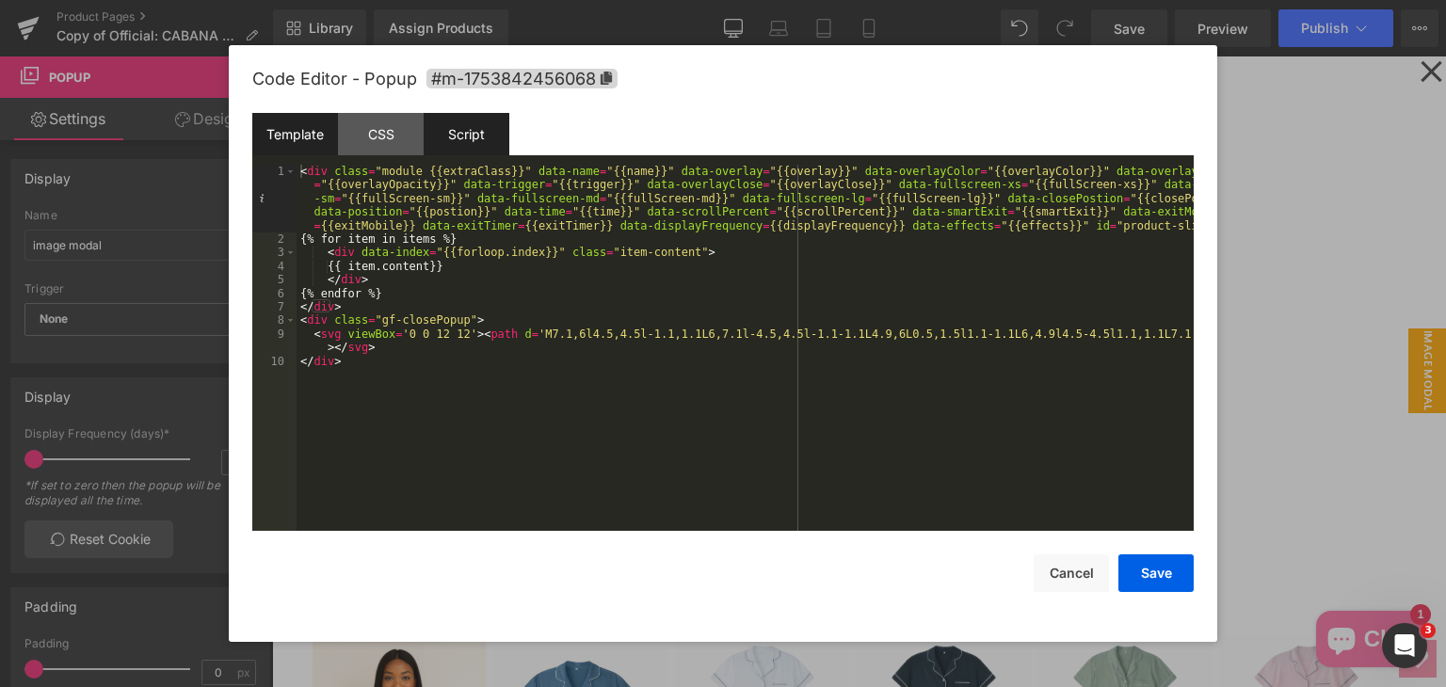
click at [488, 140] on div "Script" at bounding box center [467, 134] width 86 height 42
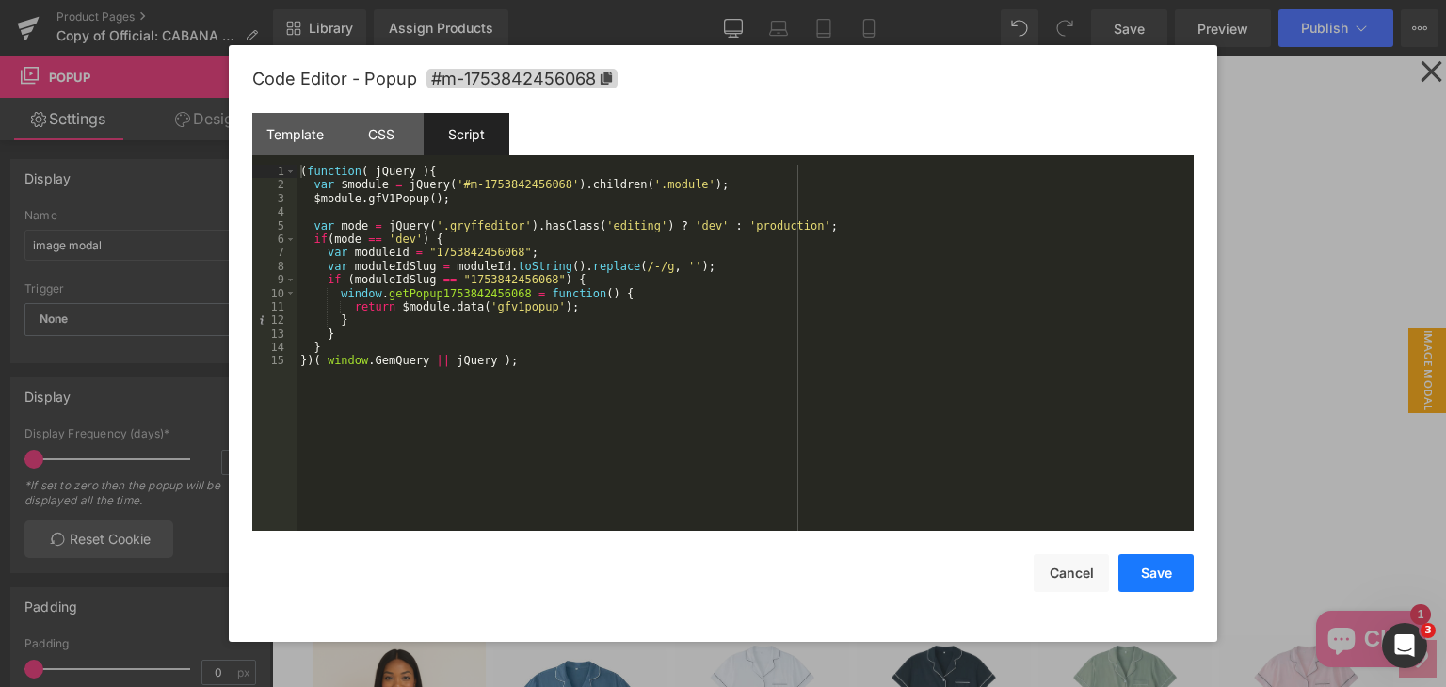
click at [1174, 579] on button "Save" at bounding box center [1155, 573] width 75 height 38
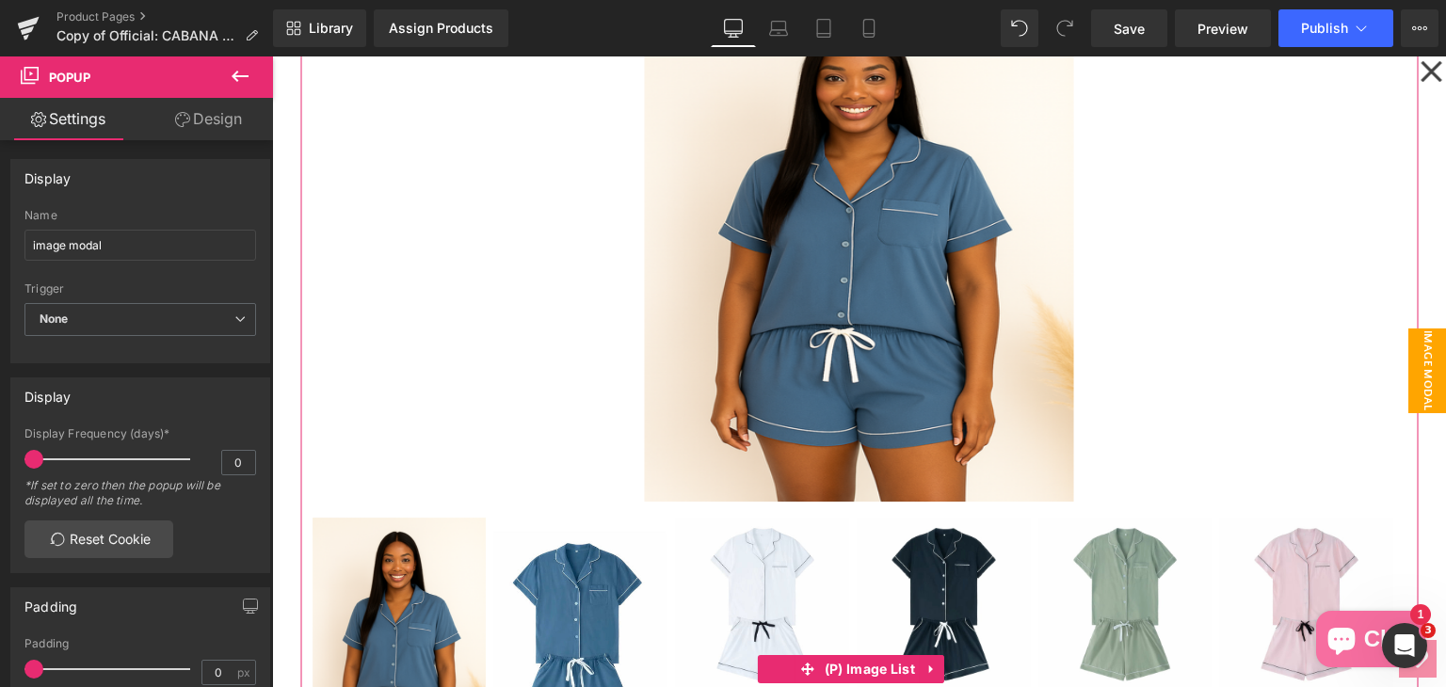
scroll to position [0, 0]
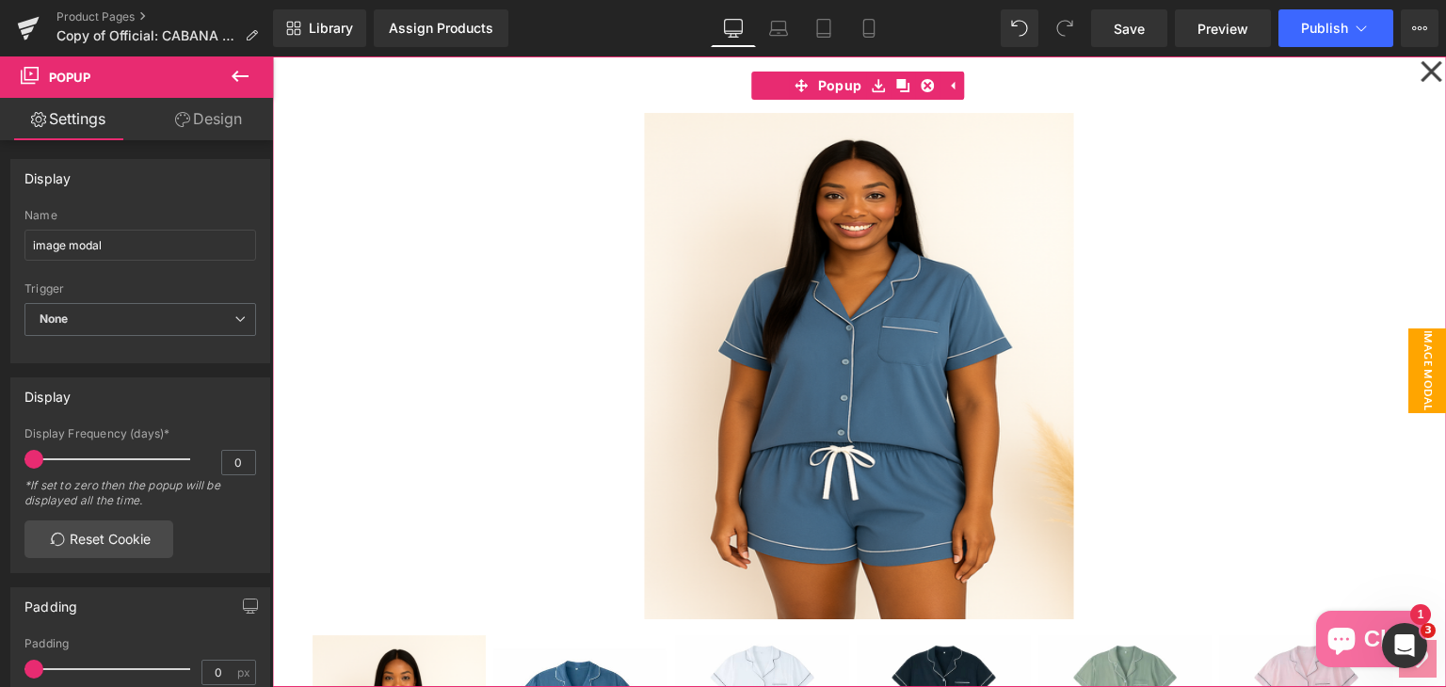
click at [1419, 75] on icon at bounding box center [1430, 71] width 23 height 94
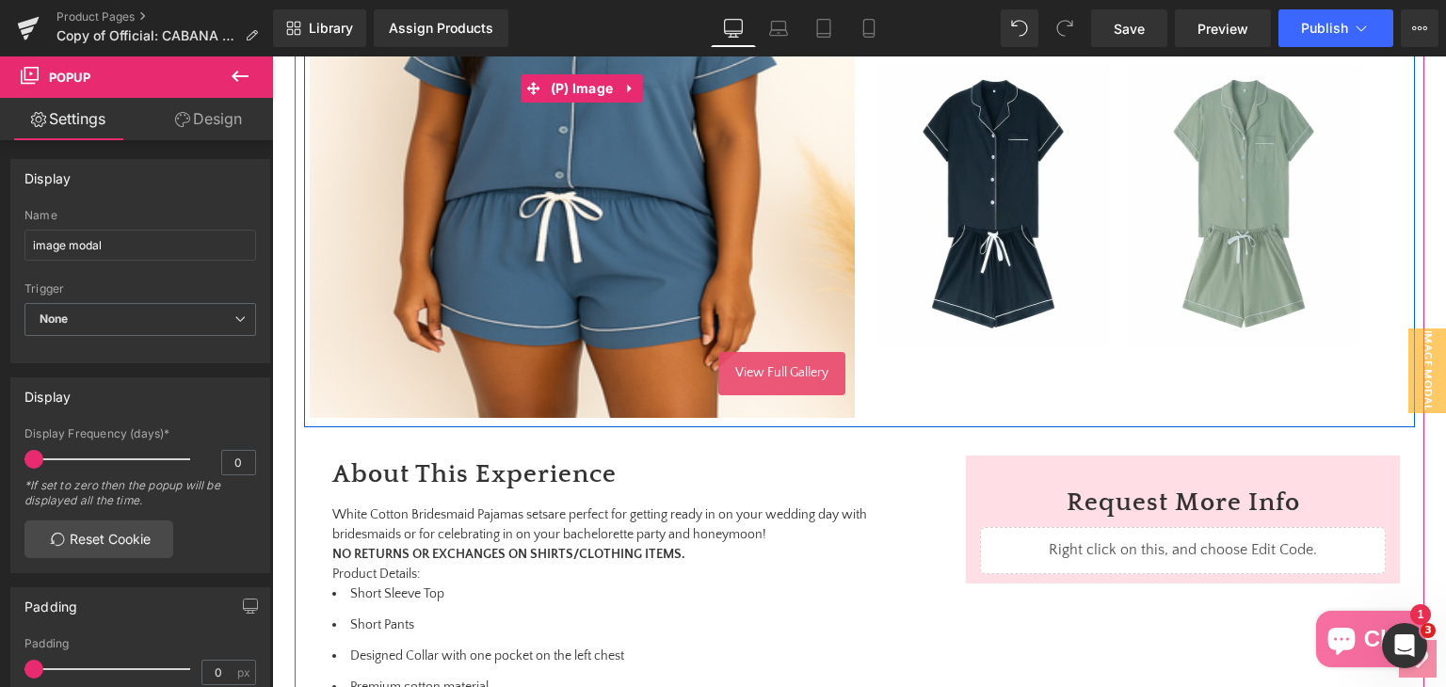
scroll to position [847, 0]
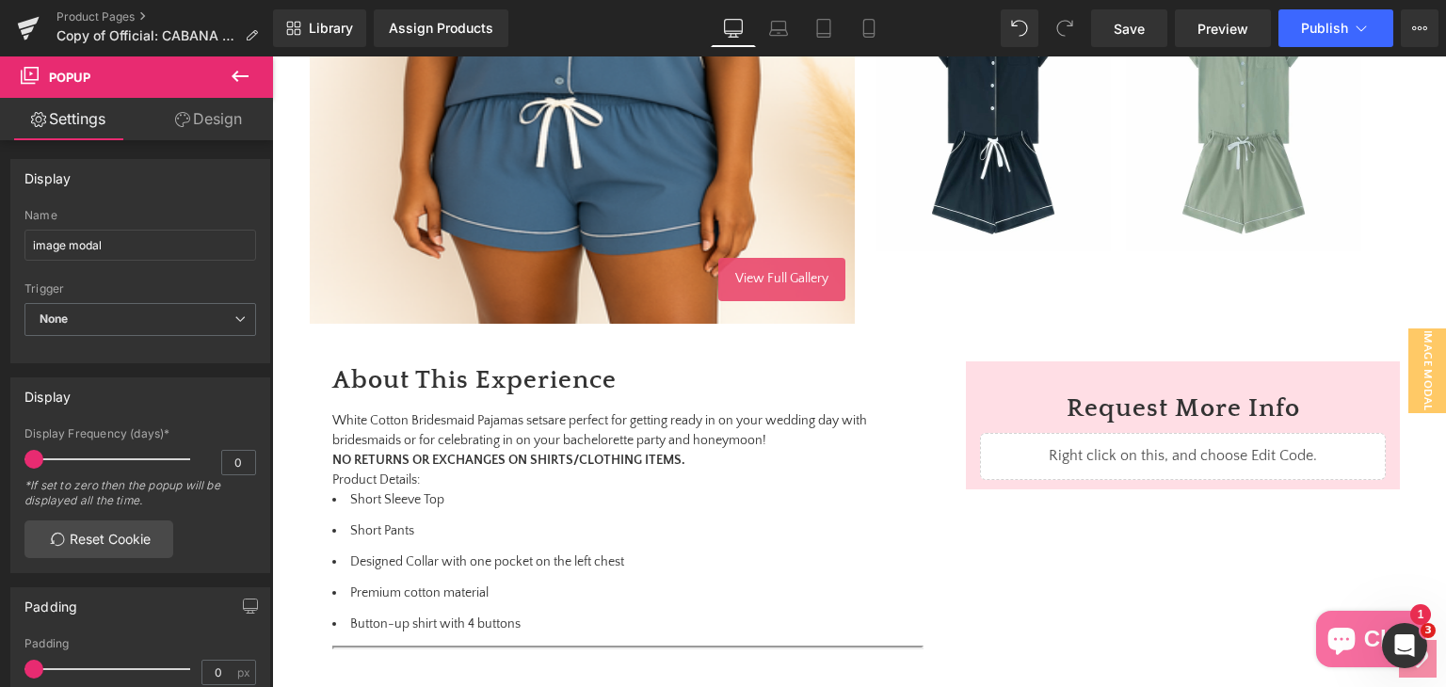
click at [248, 65] on icon at bounding box center [240, 76] width 23 height 23
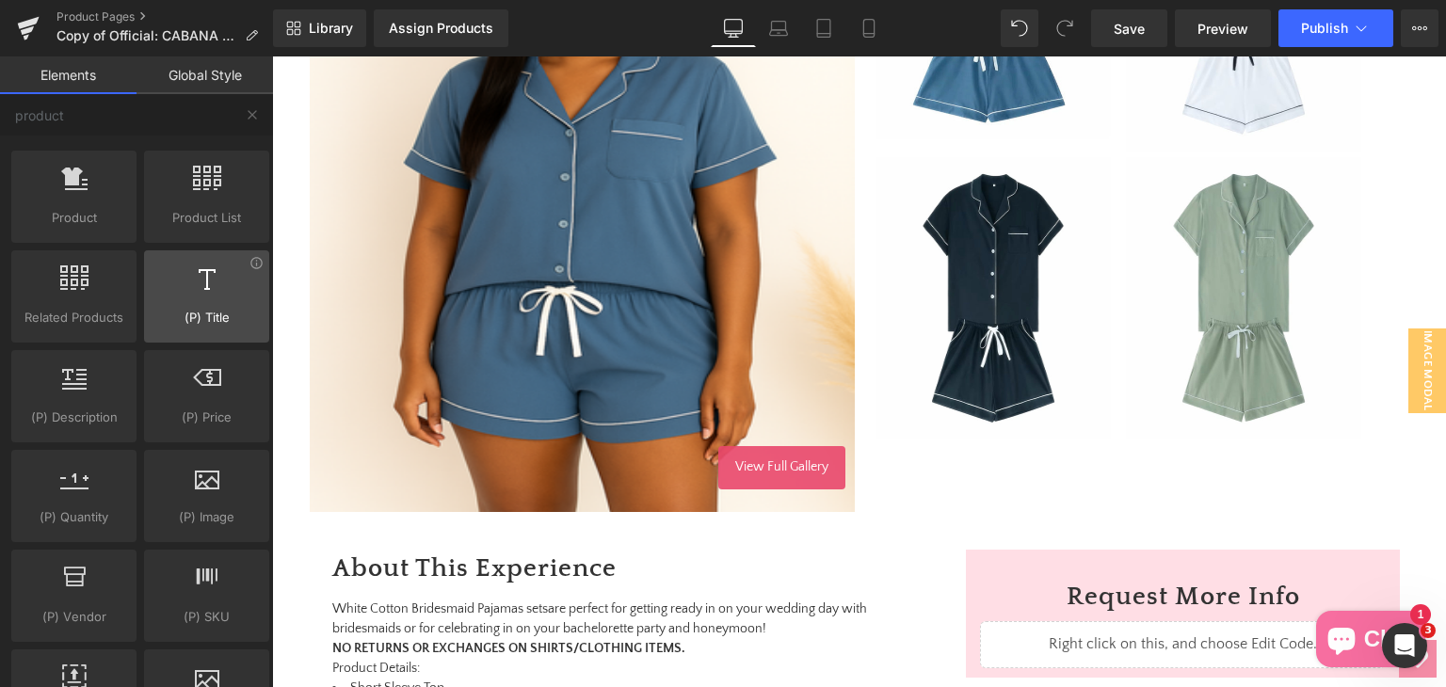
scroll to position [0, 0]
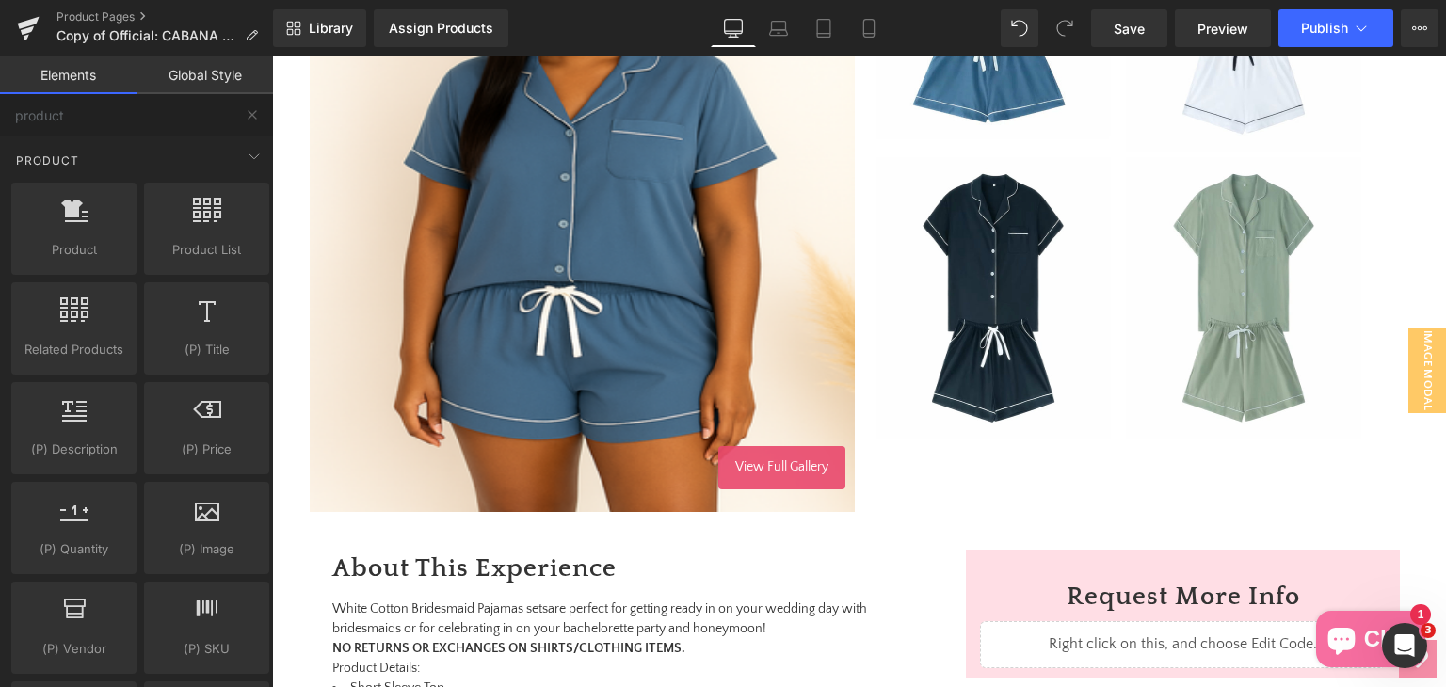
click at [439, 272] on img at bounding box center [582, 182] width 545 height 659
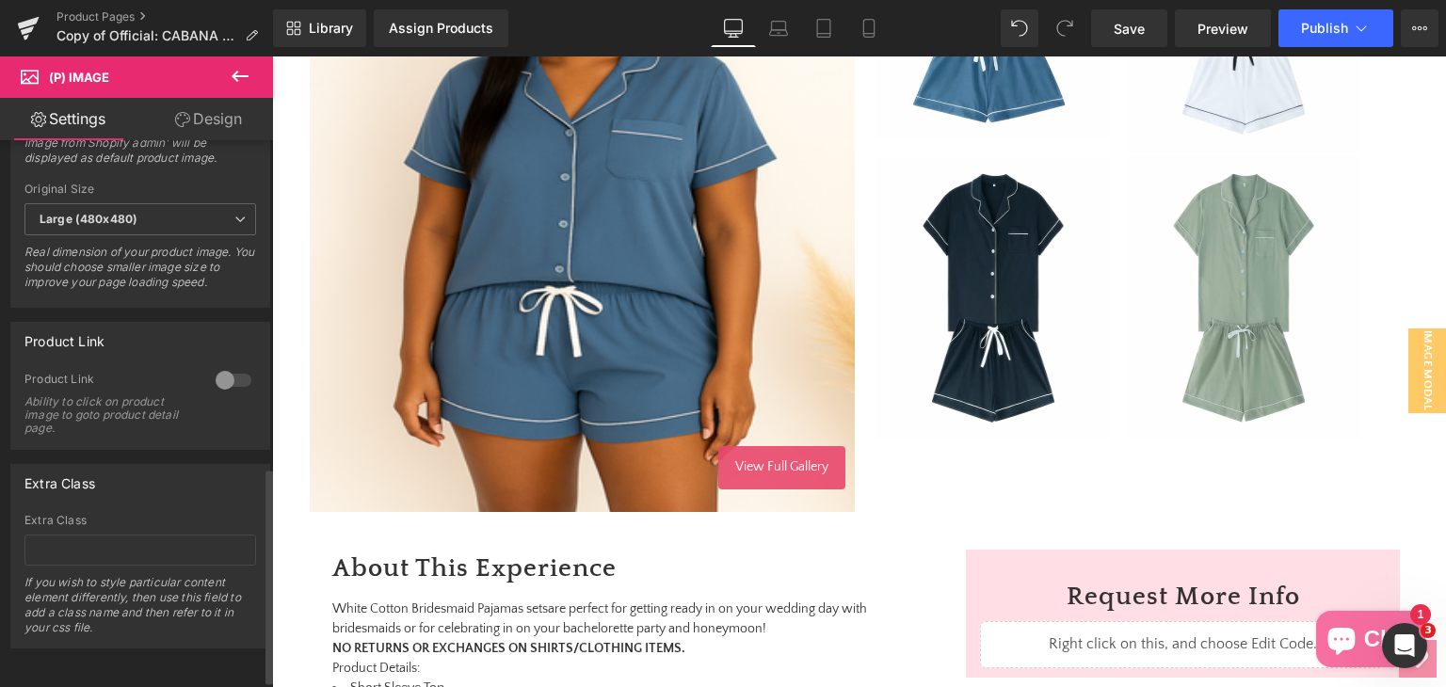
scroll to position [842, 0]
click at [207, 103] on link "Design" at bounding box center [208, 119] width 136 height 42
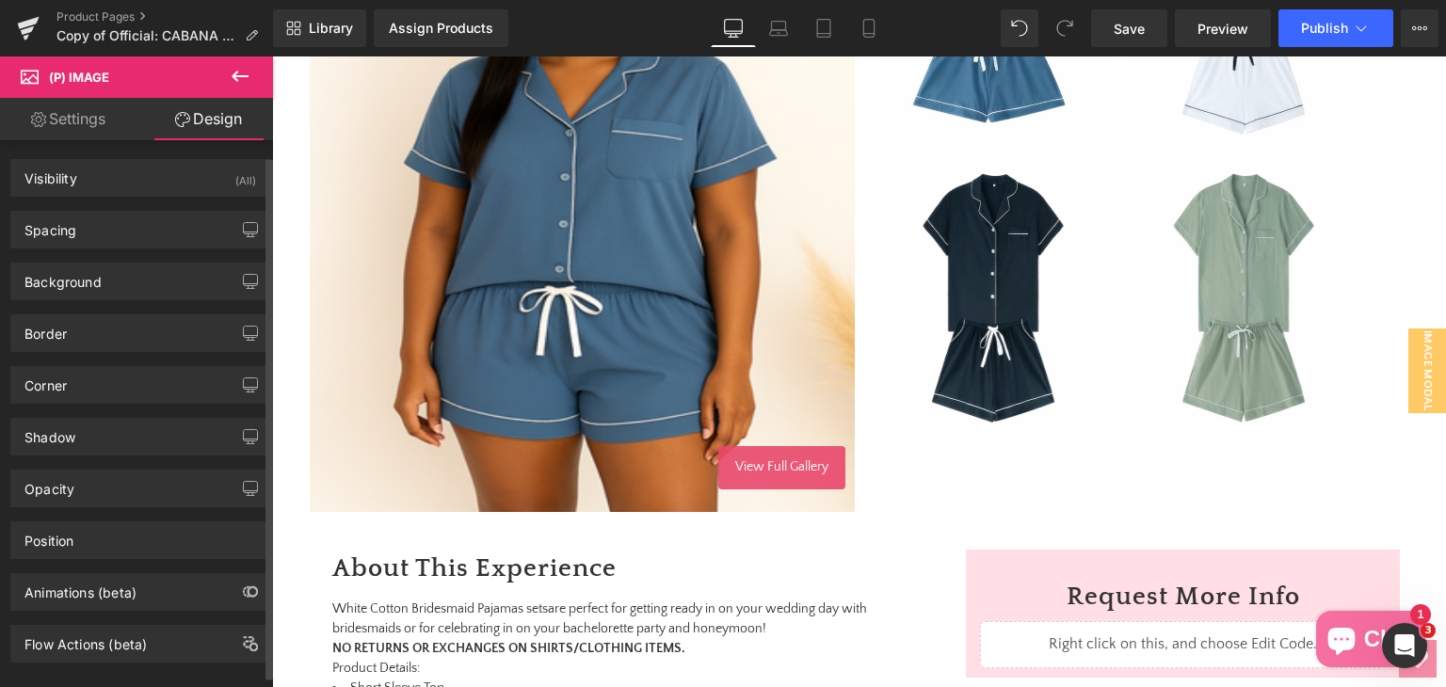
scroll to position [0, 0]
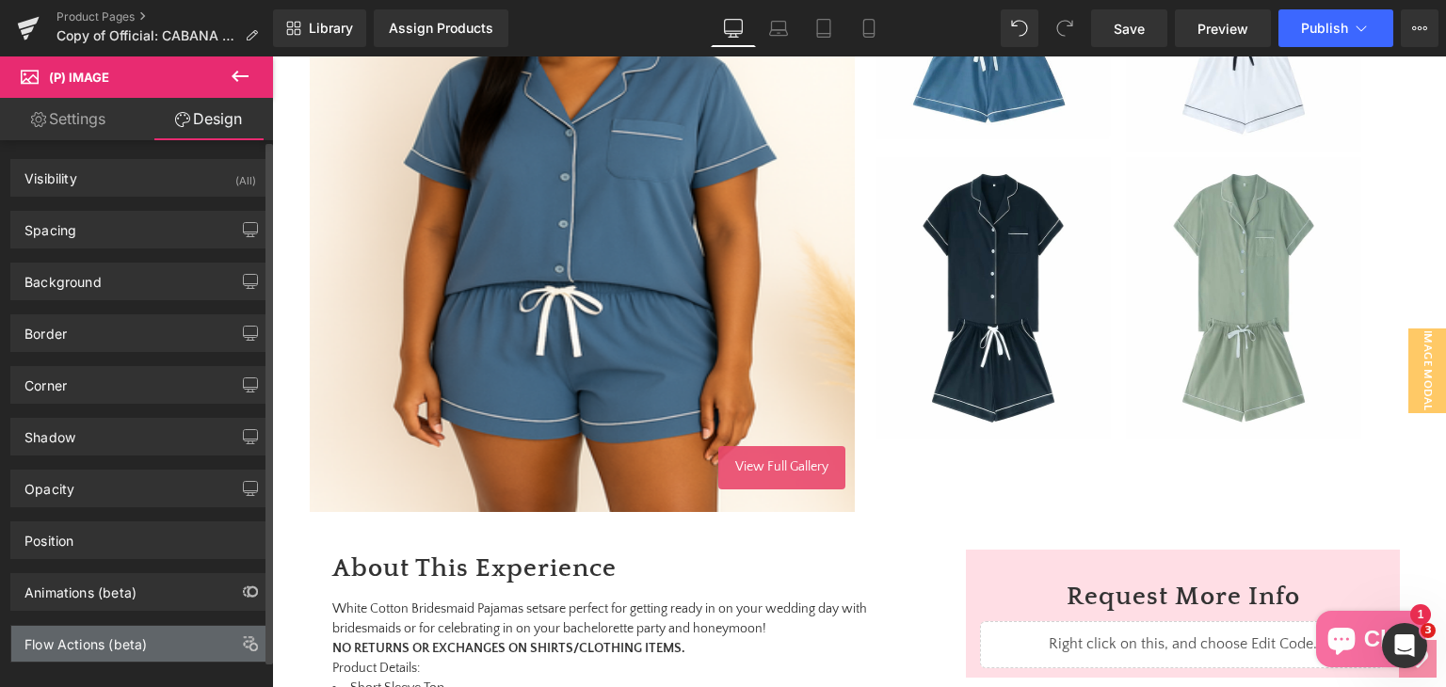
click at [158, 642] on div "Flow Actions (beta)" at bounding box center [140, 644] width 258 height 36
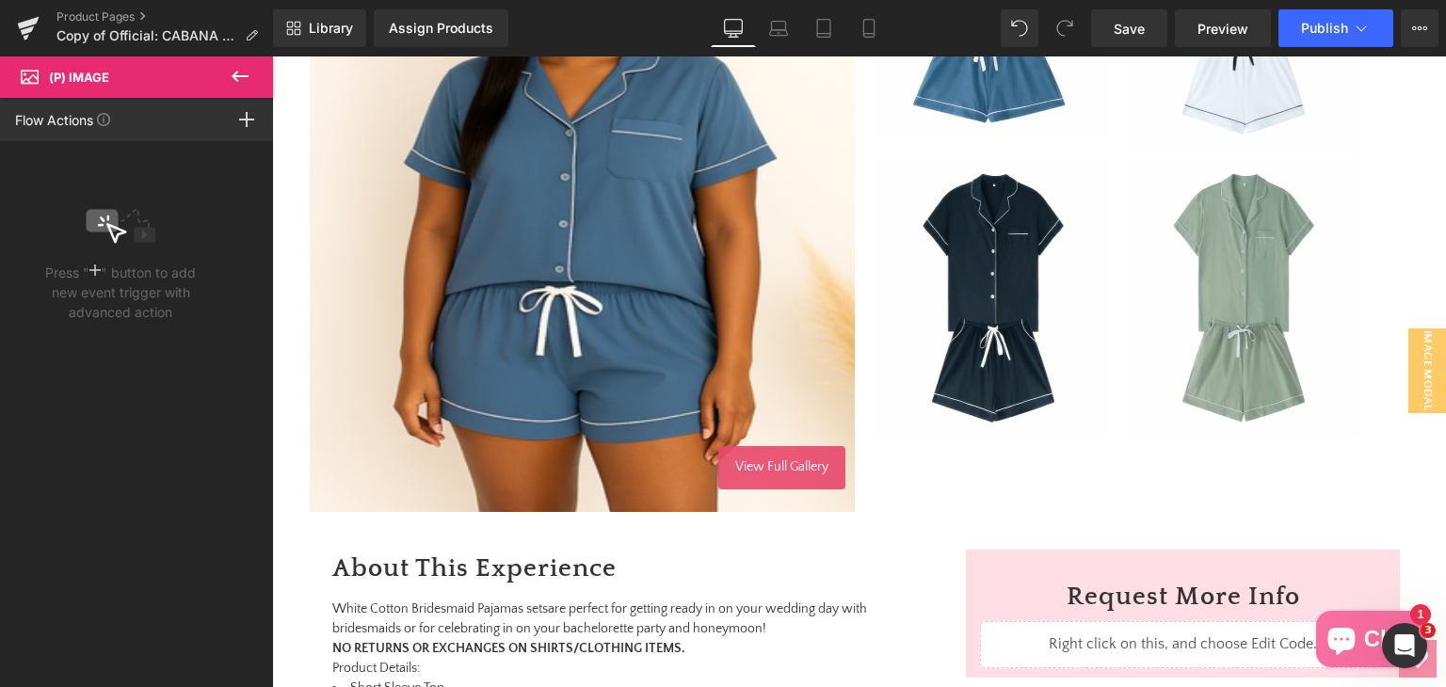
click at [102, 268] on p "Press " " button to add new event trigger with advanced action" at bounding box center [120, 292] width 151 height 59
click at [92, 268] on icon at bounding box center [94, 270] width 11 height 15
click at [250, 116] on icon at bounding box center [246, 119] width 15 height 15
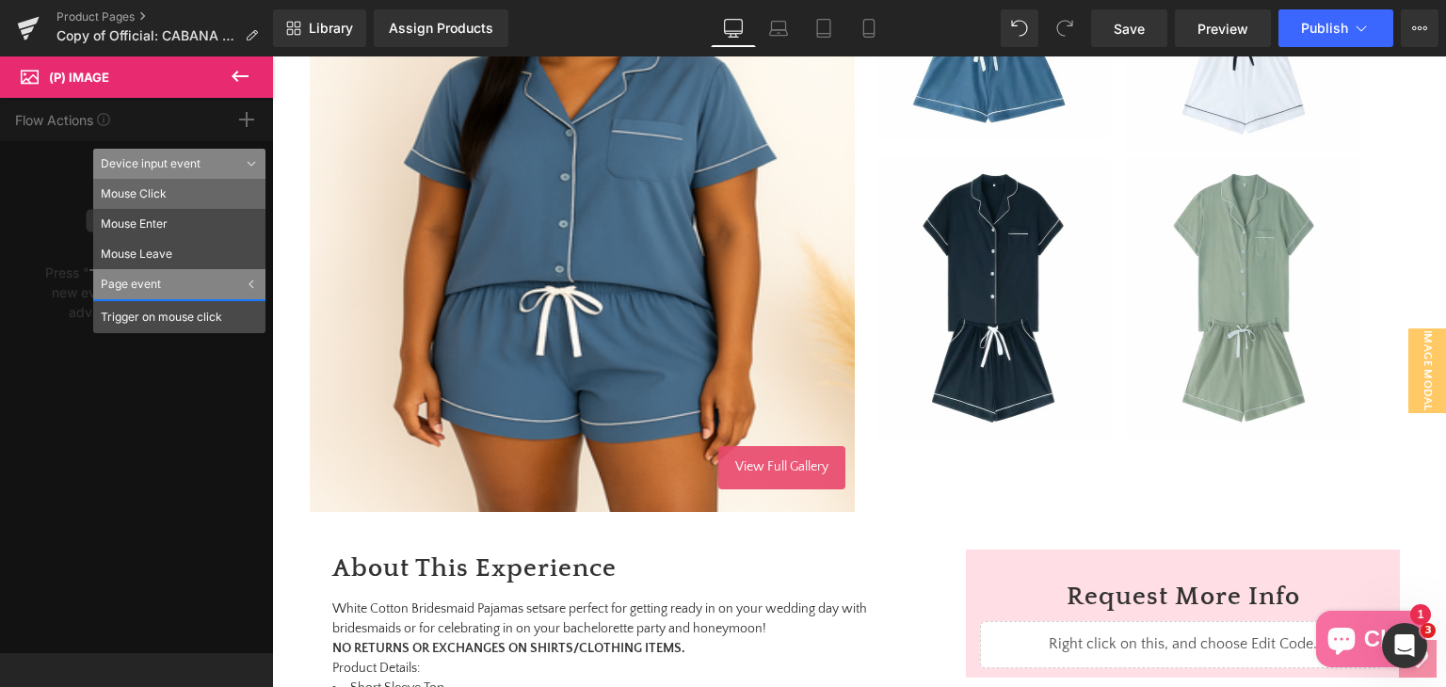
click at [149, 185] on li "Mouse Click" at bounding box center [179, 194] width 172 height 30
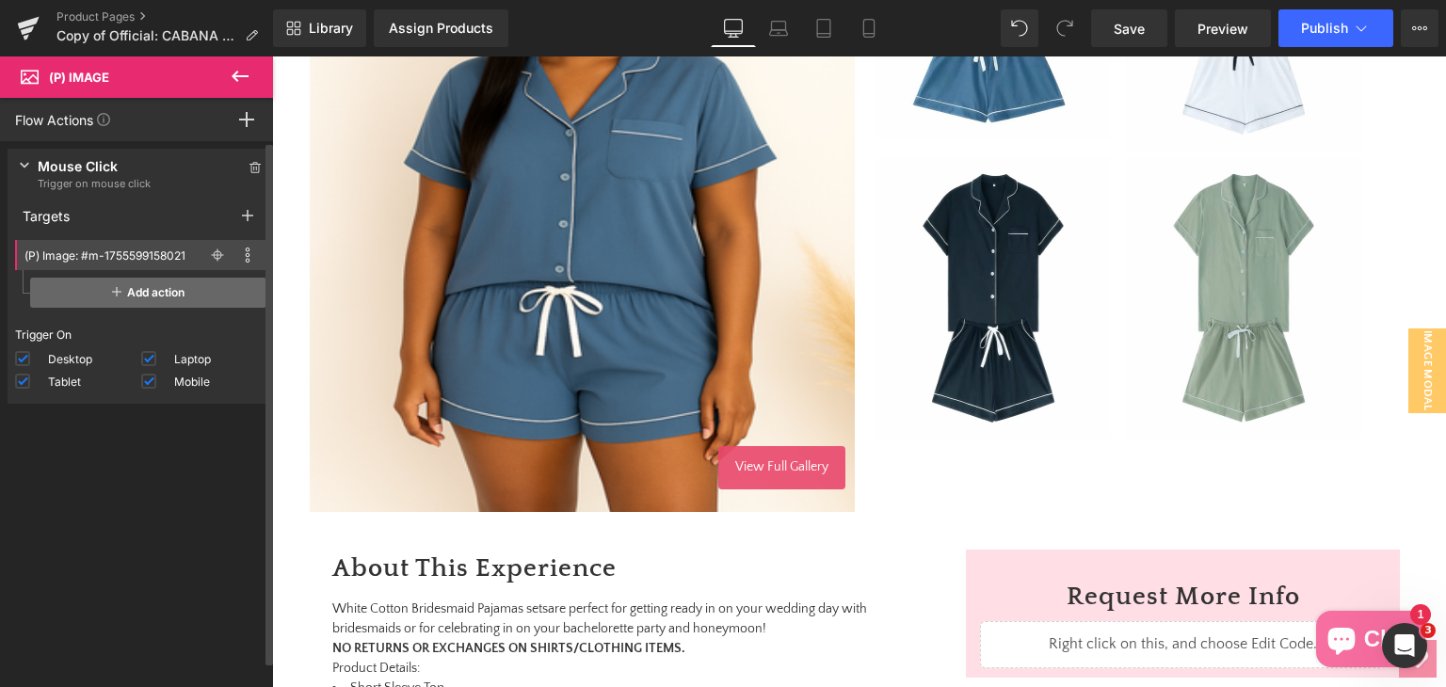
click at [162, 296] on span "Add action" at bounding box center [148, 293] width 236 height 30
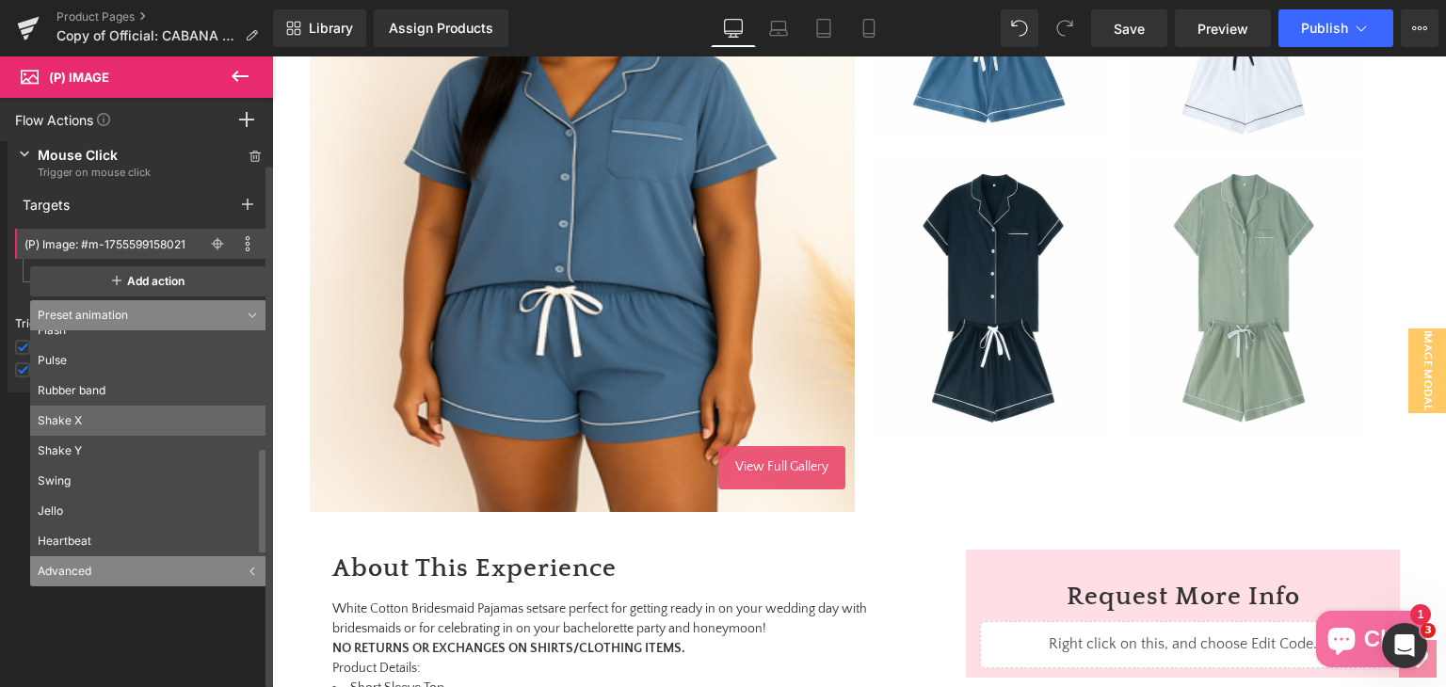
scroll to position [14, 0]
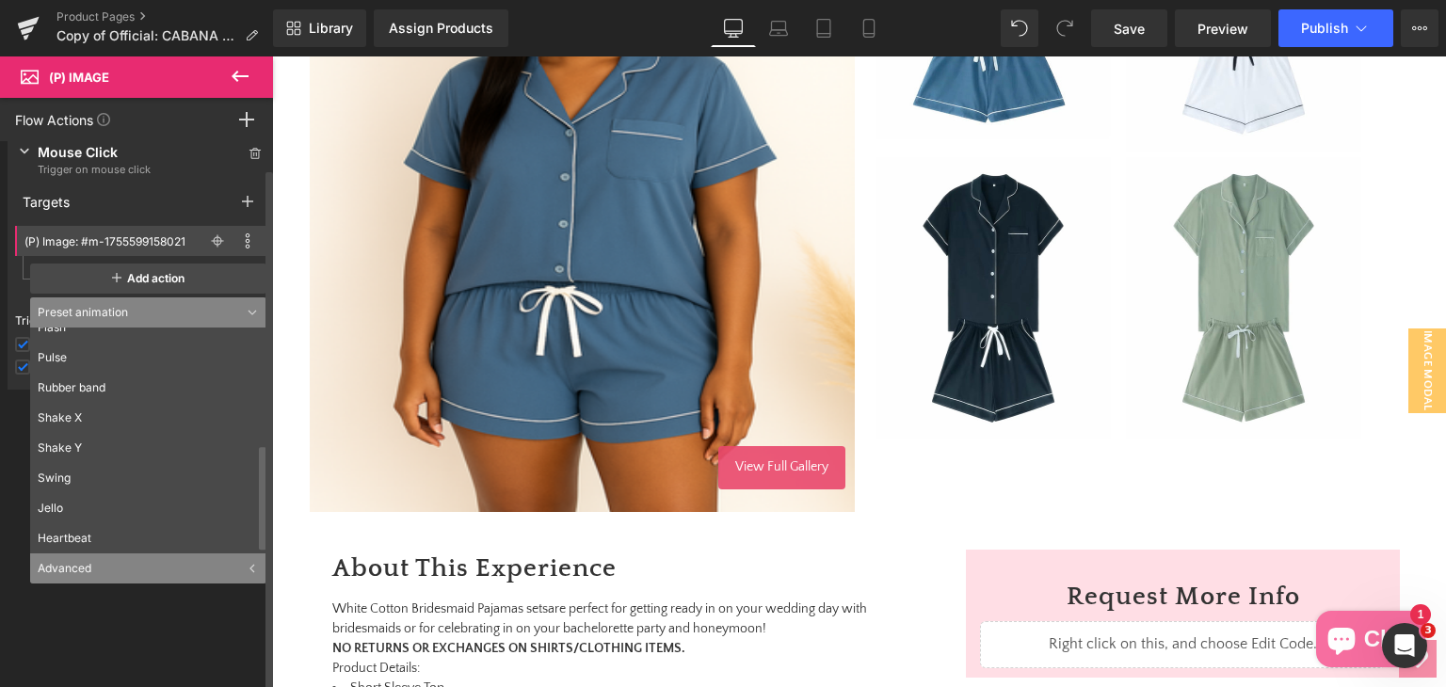
click at [124, 561] on div "Advanced" at bounding box center [148, 568] width 236 height 30
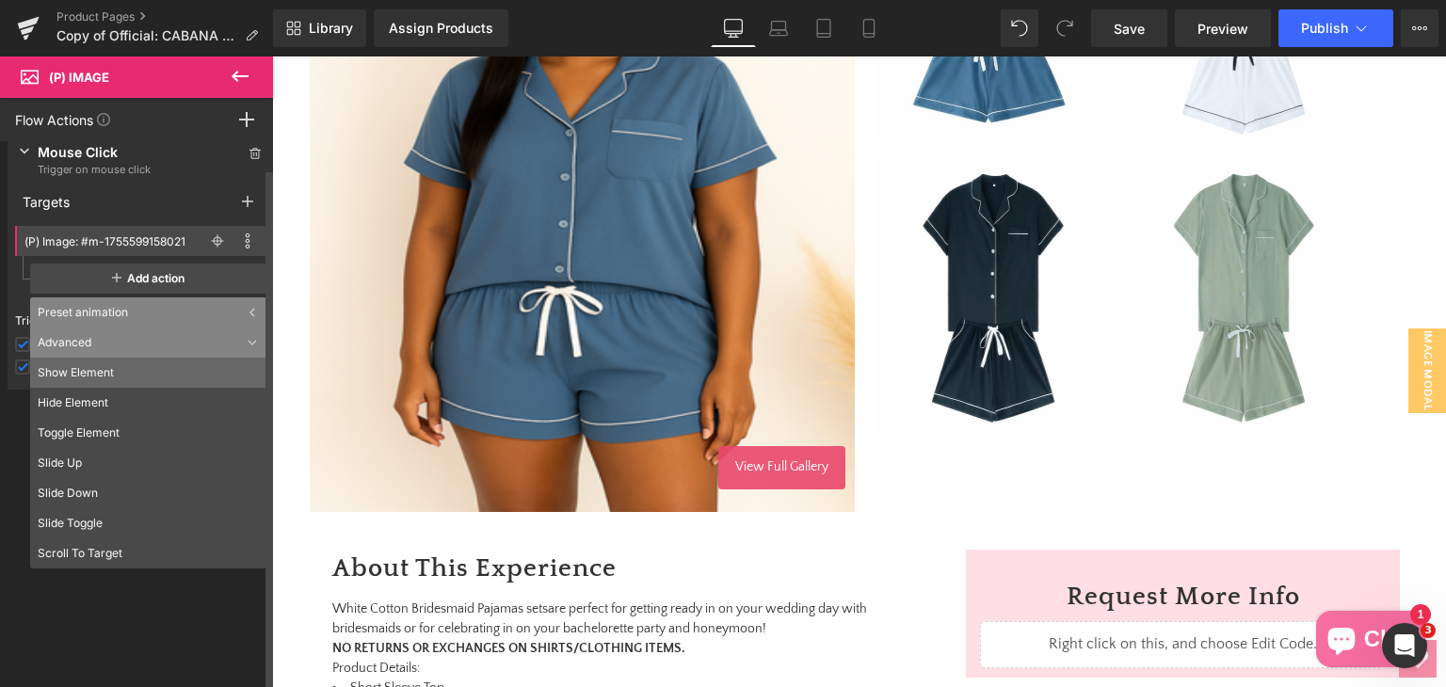
click at [120, 374] on li "Show Element" at bounding box center [148, 373] width 236 height 30
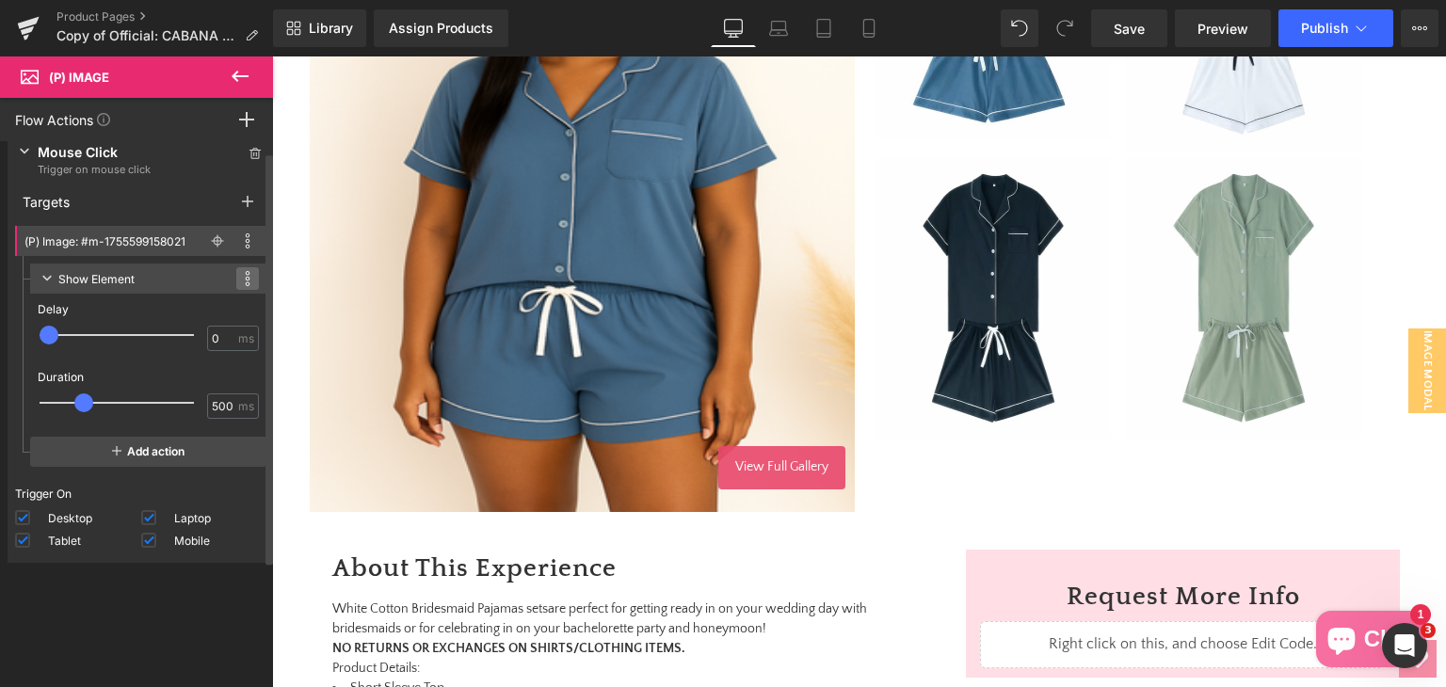
click at [236, 279] on span at bounding box center [247, 278] width 23 height 23
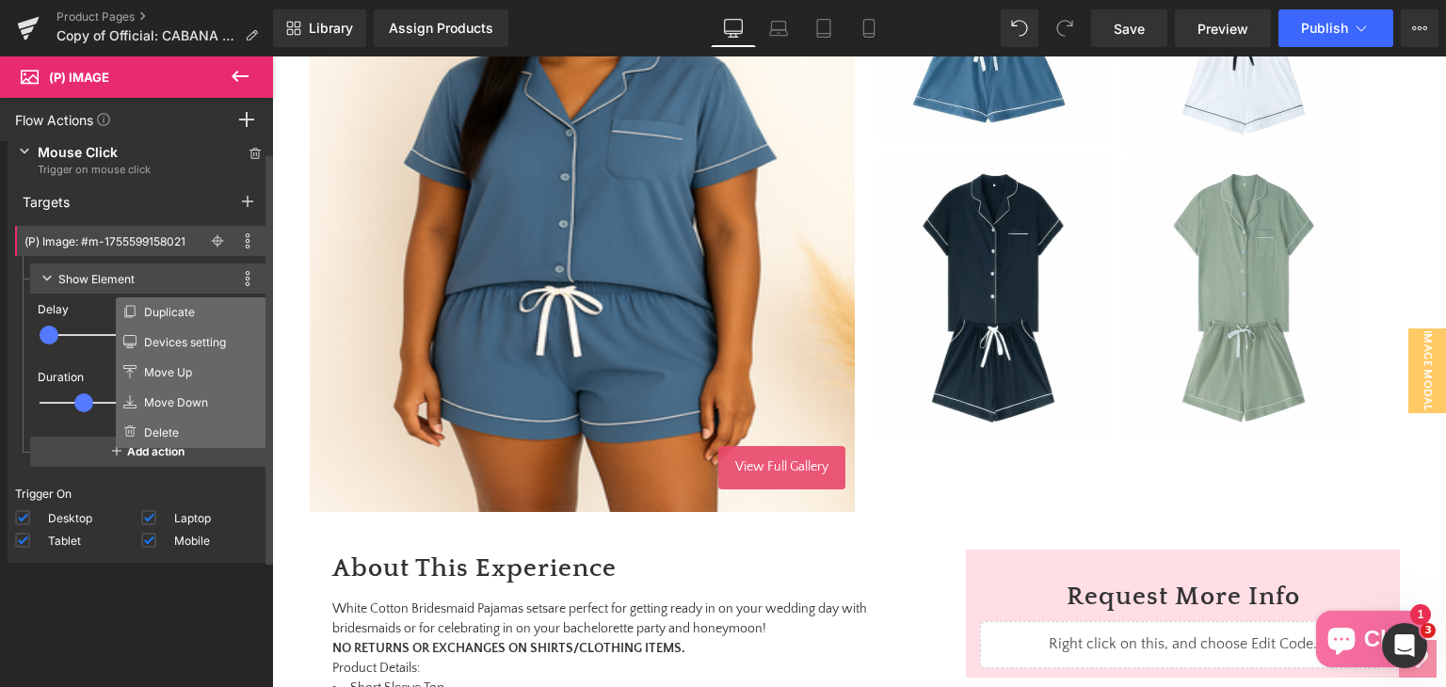
click at [81, 275] on div "Show Element" at bounding box center [96, 279] width 76 height 20
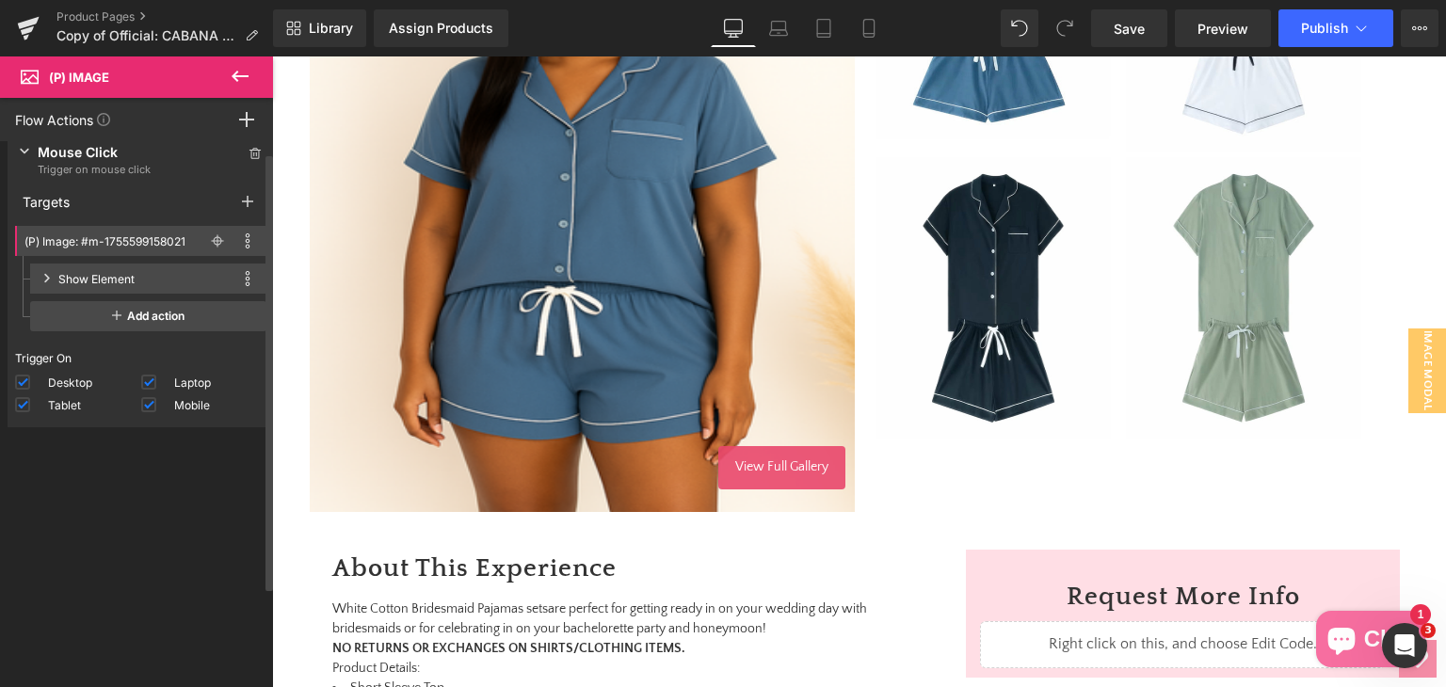
click at [81, 275] on div "Show Element" at bounding box center [96, 279] width 76 height 20
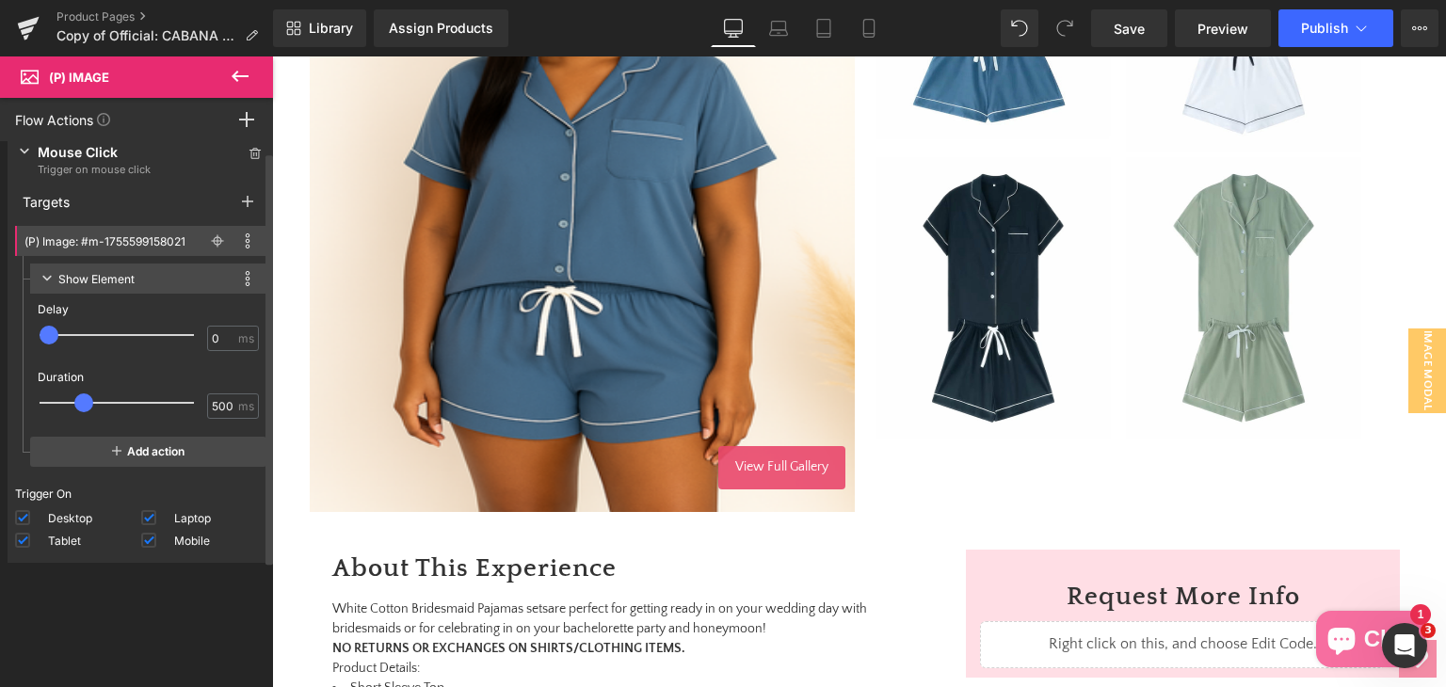
type input "450"
click at [87, 400] on span at bounding box center [80, 402] width 19 height 19
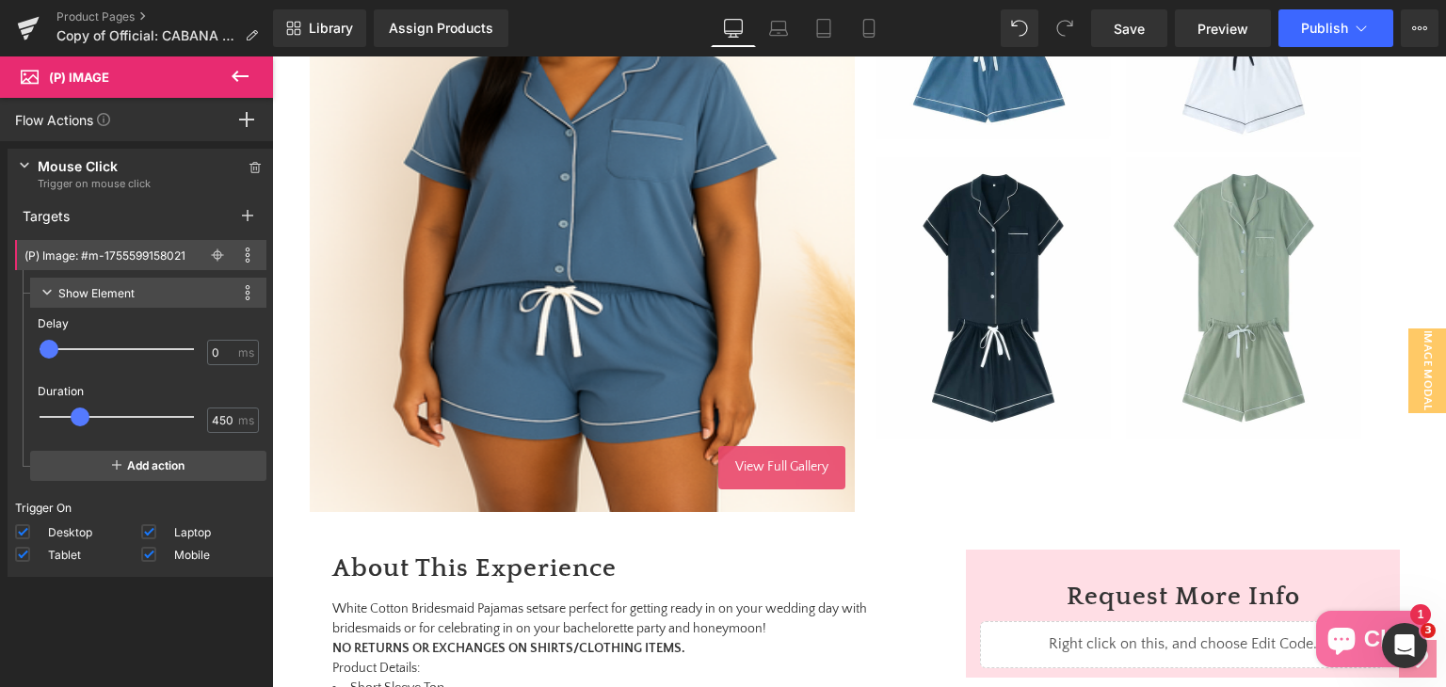
click at [530, 293] on img at bounding box center [582, 182] width 545 height 659
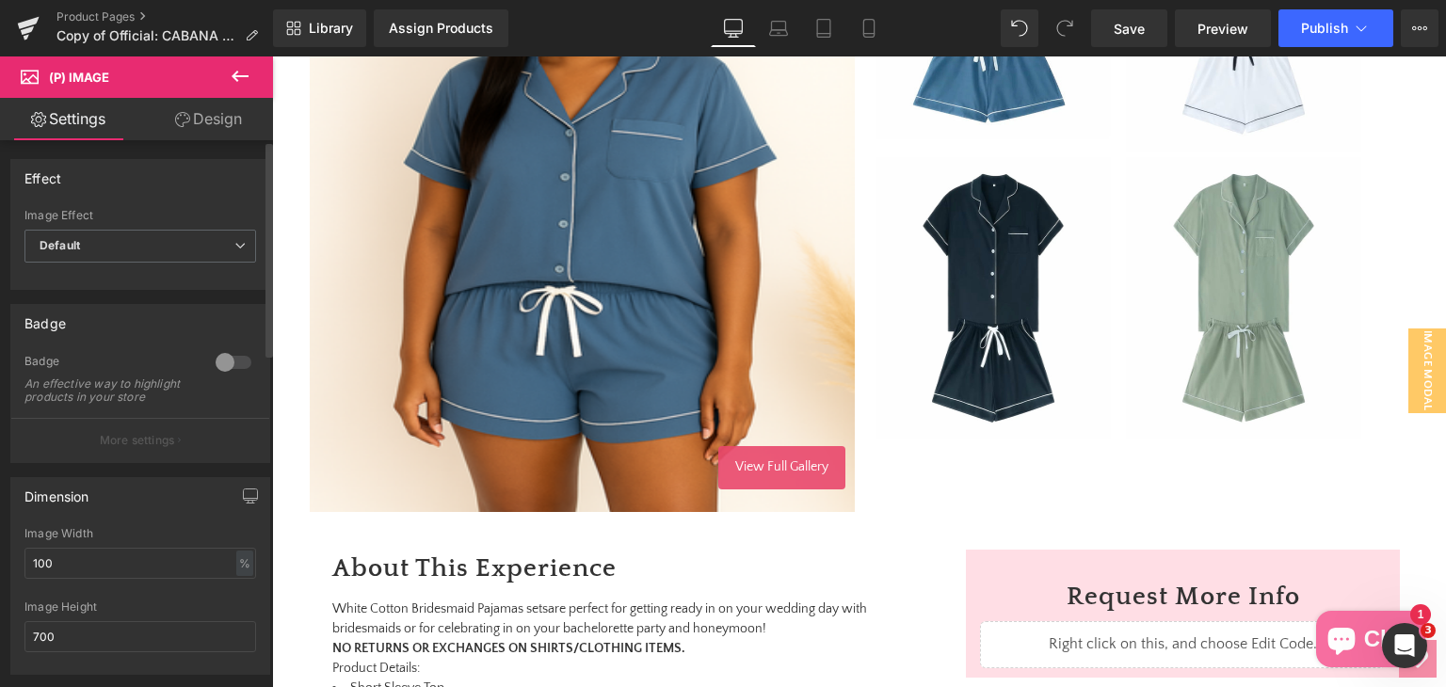
click at [227, 129] on link "Design" at bounding box center [208, 119] width 136 height 42
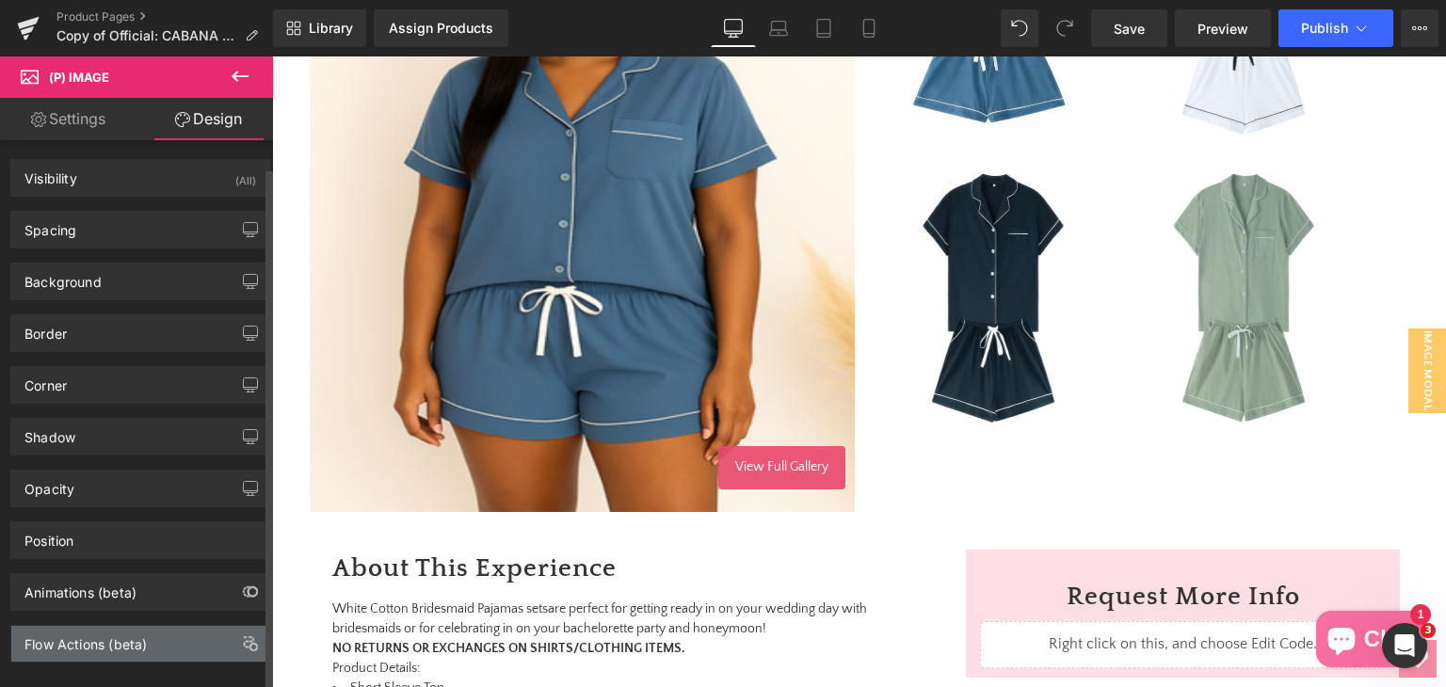
scroll to position [24, 0]
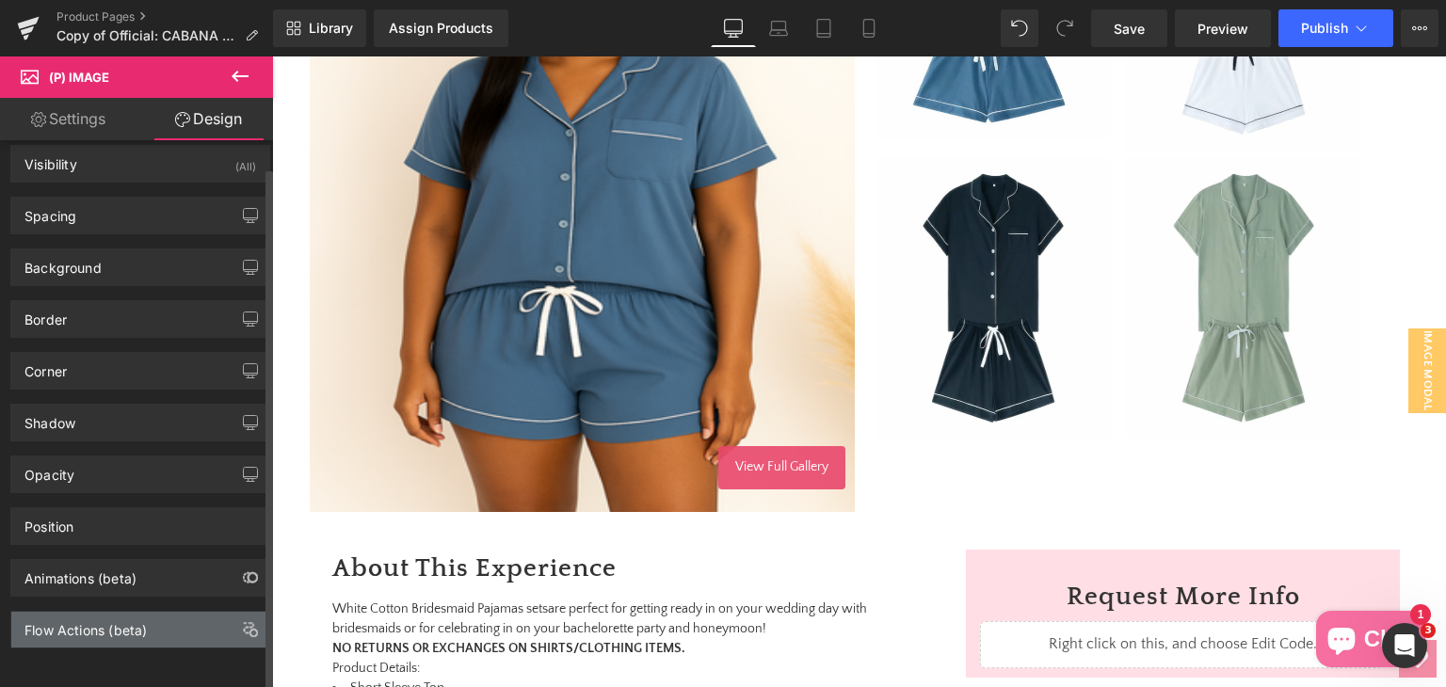
click at [108, 616] on div "Flow Actions (beta)" at bounding box center [85, 625] width 122 height 26
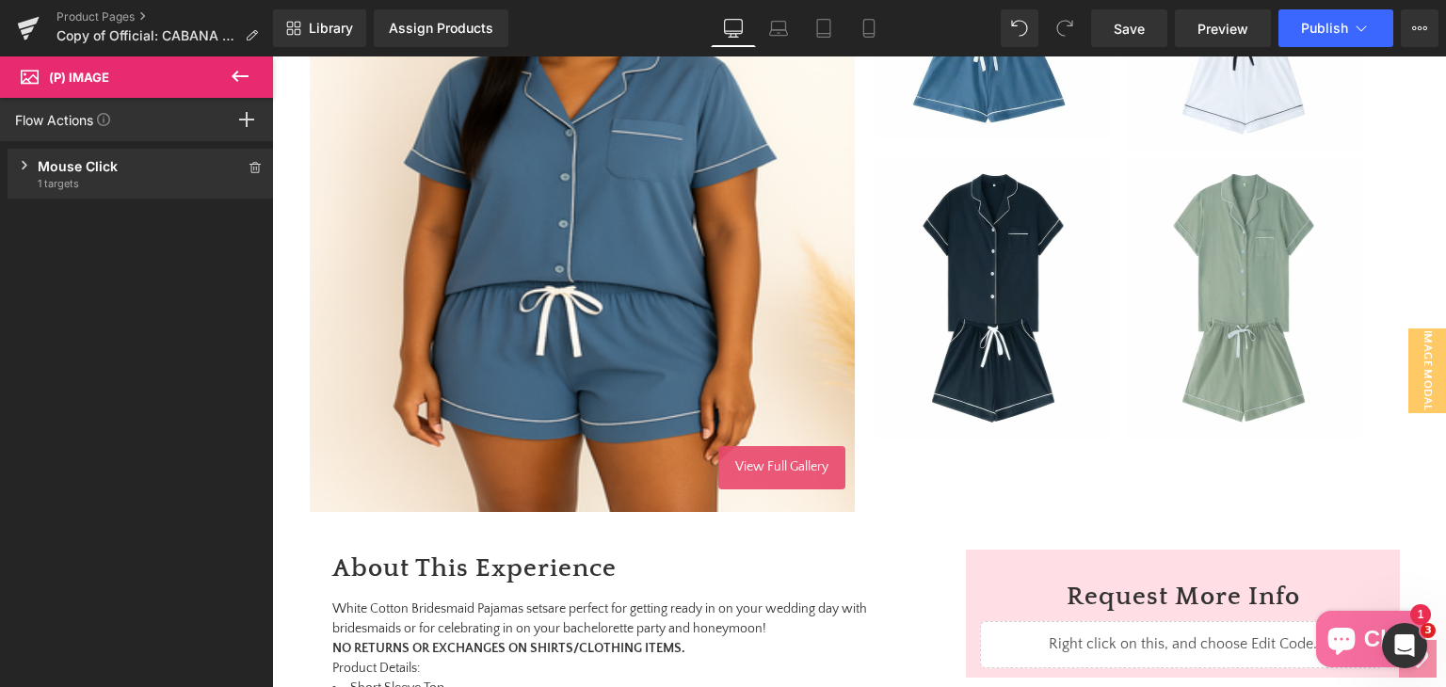
click at [58, 162] on div "Mouse Click" at bounding box center [141, 166] width 206 height 20
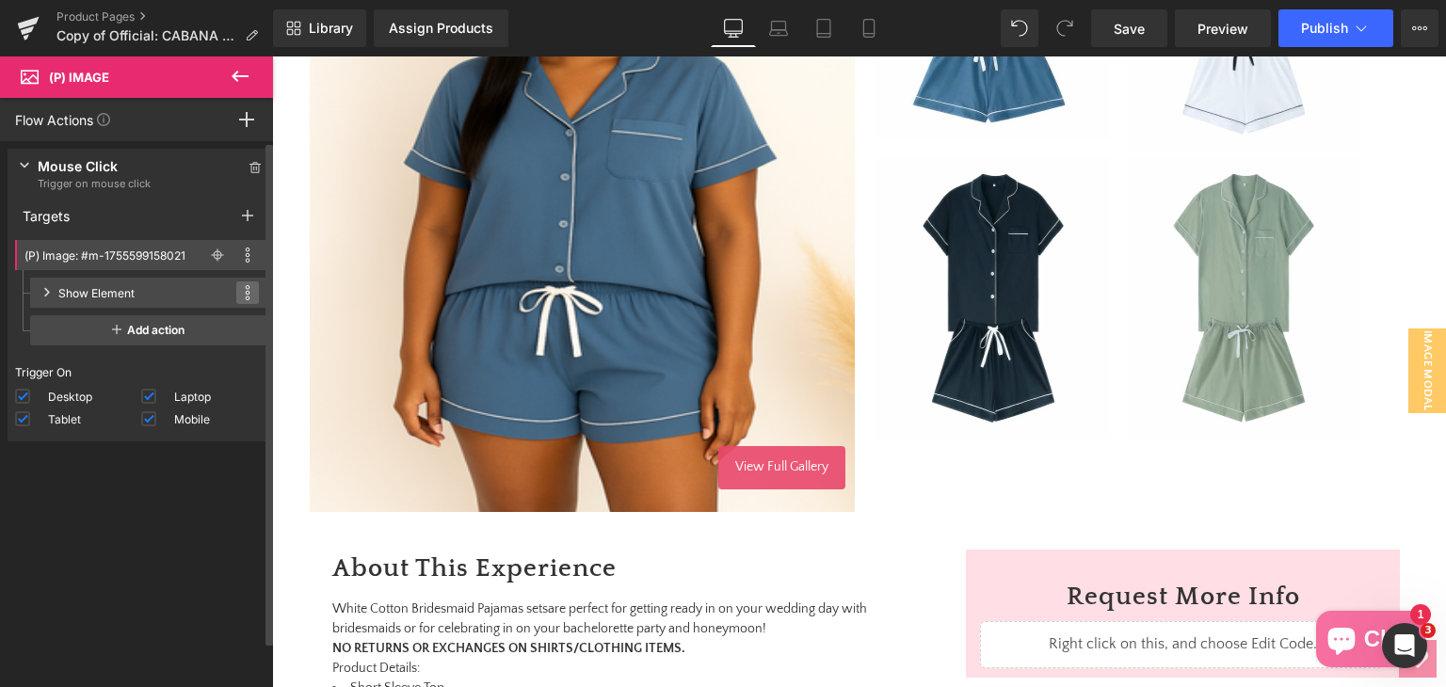
click at [249, 287] on span at bounding box center [247, 292] width 23 height 23
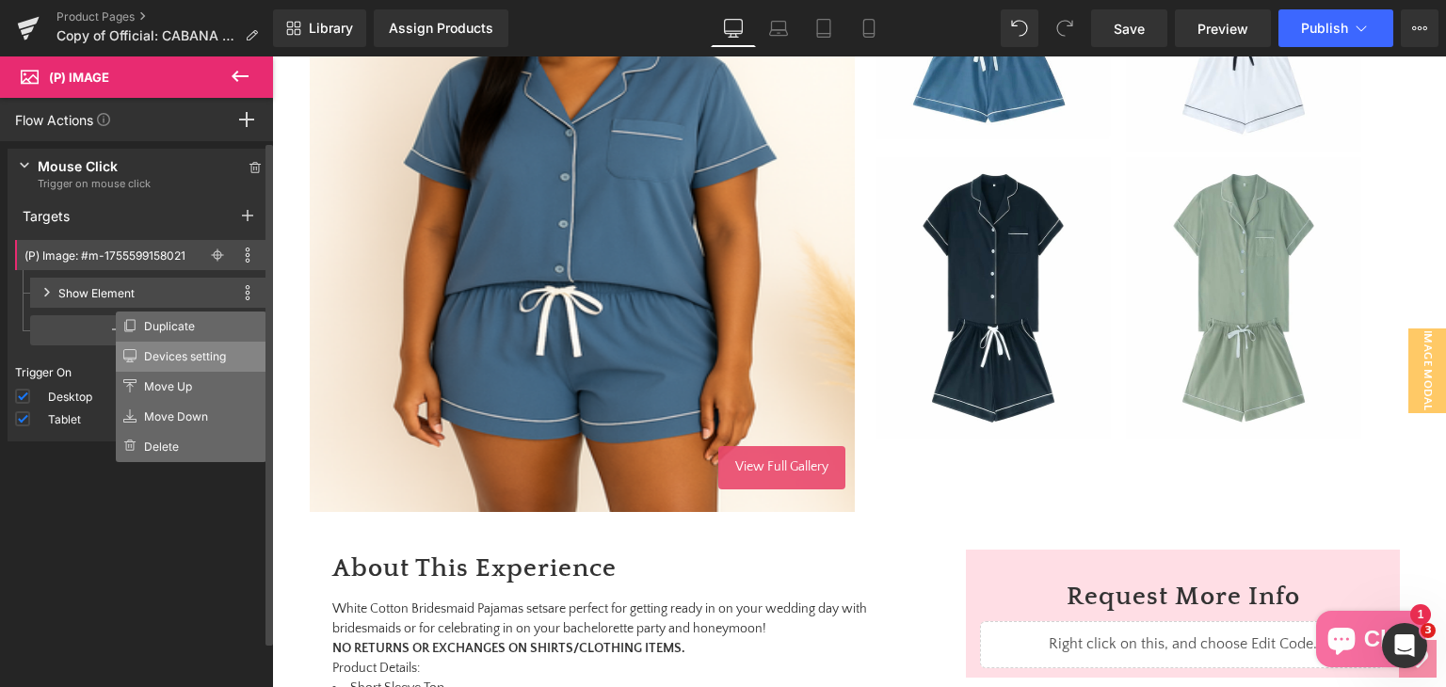
click at [149, 348] on li "Devices setting" at bounding box center [191, 357] width 151 height 30
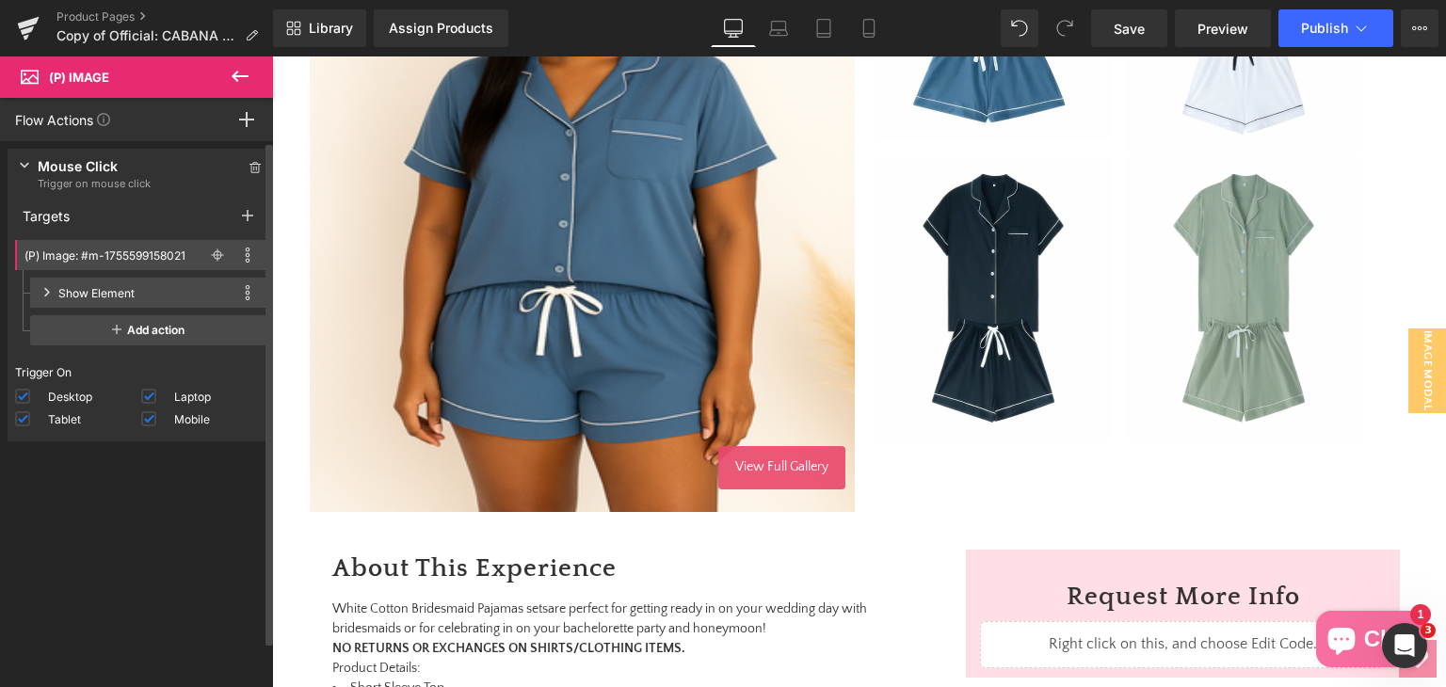
click at [56, 287] on div "Show Element This action is incompatible with current target Duplicate Devices …" at bounding box center [148, 293] width 236 height 30
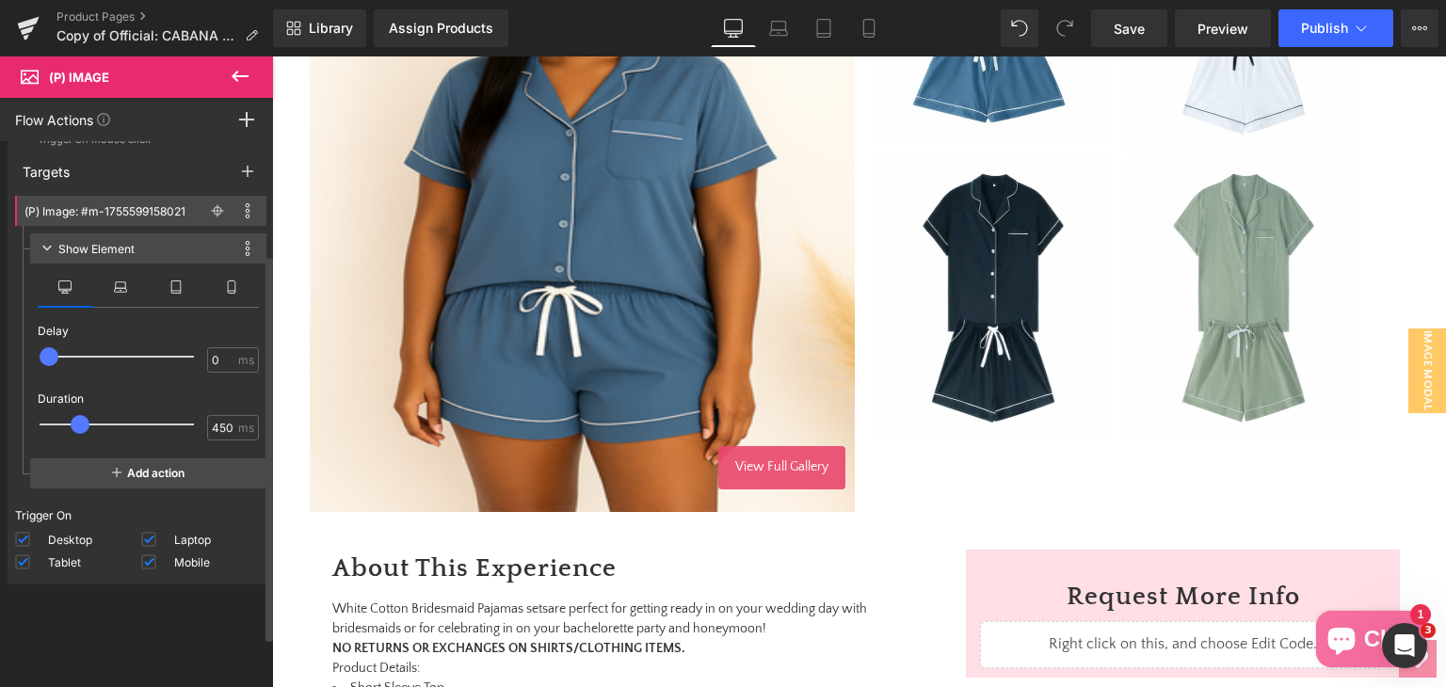
scroll to position [0, 0]
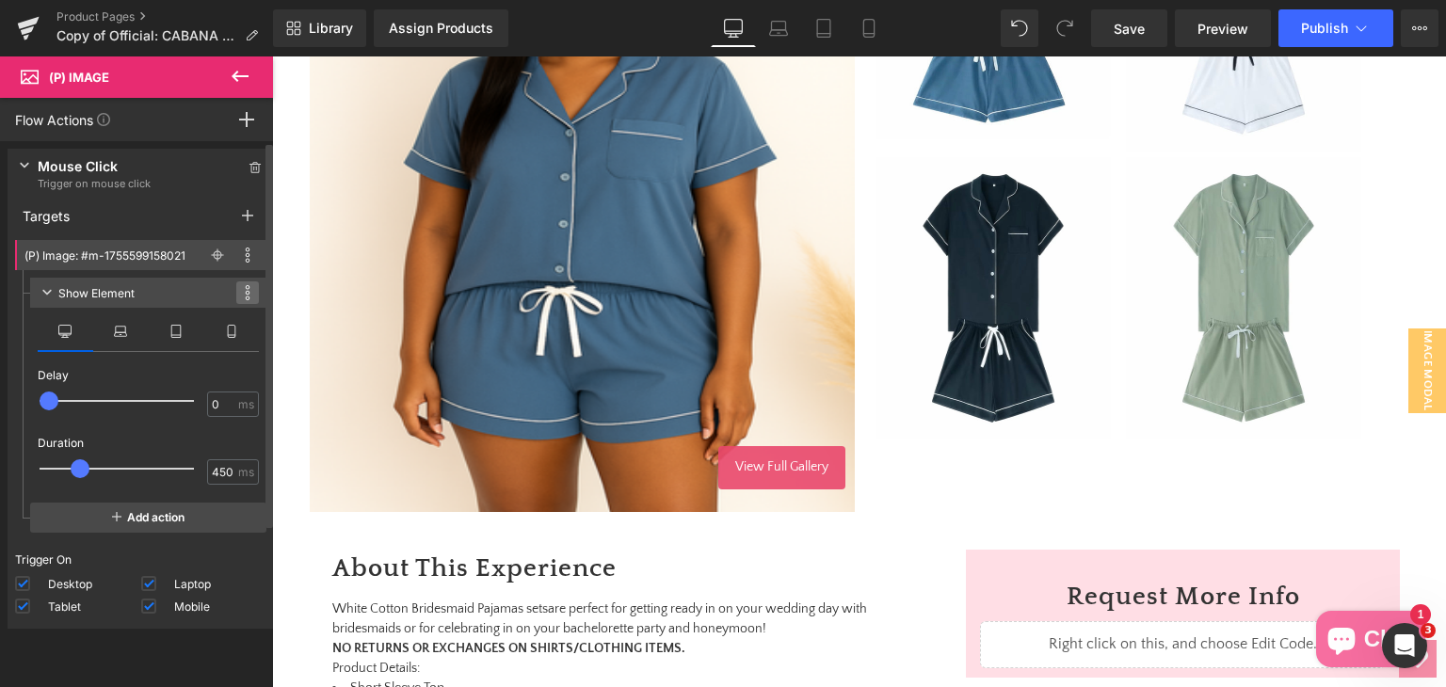
click at [236, 293] on span at bounding box center [247, 292] width 23 height 23
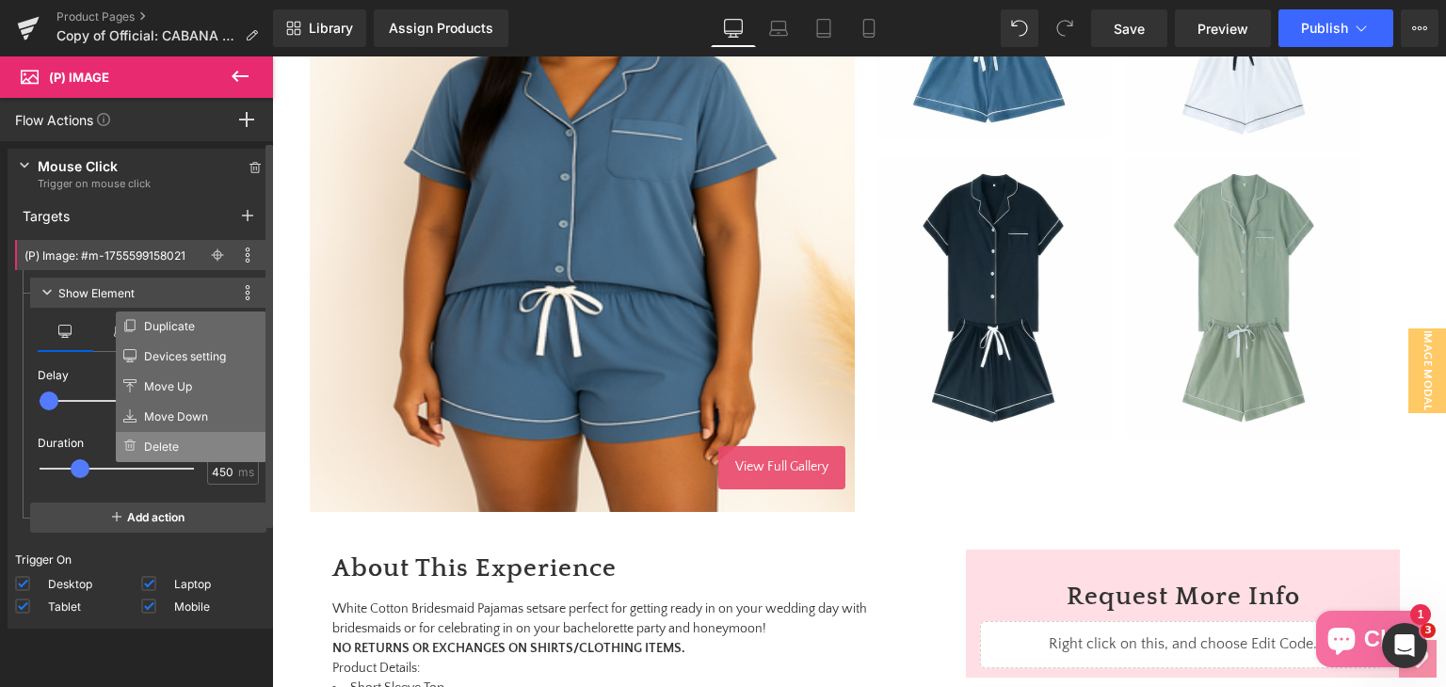
click at [188, 437] on li "Delete" at bounding box center [191, 447] width 151 height 30
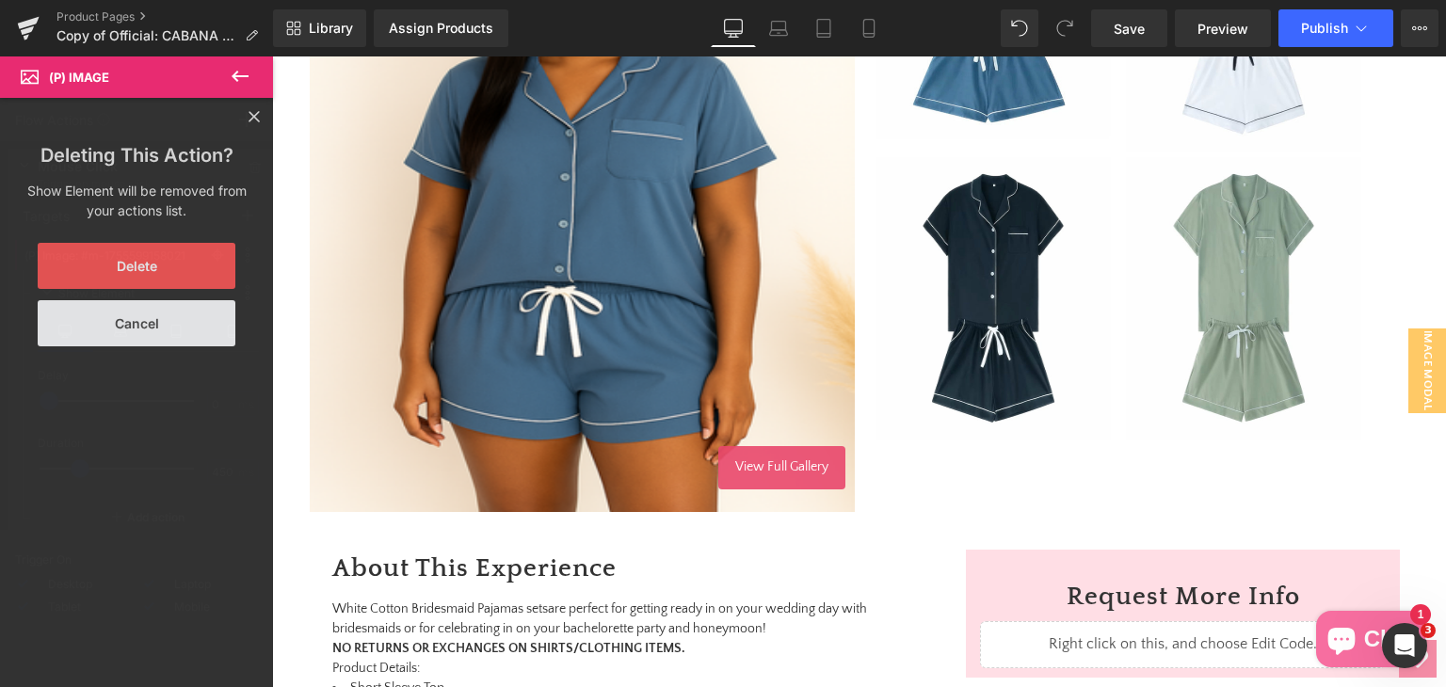
click at [163, 275] on button "Delete" at bounding box center [137, 266] width 198 height 46
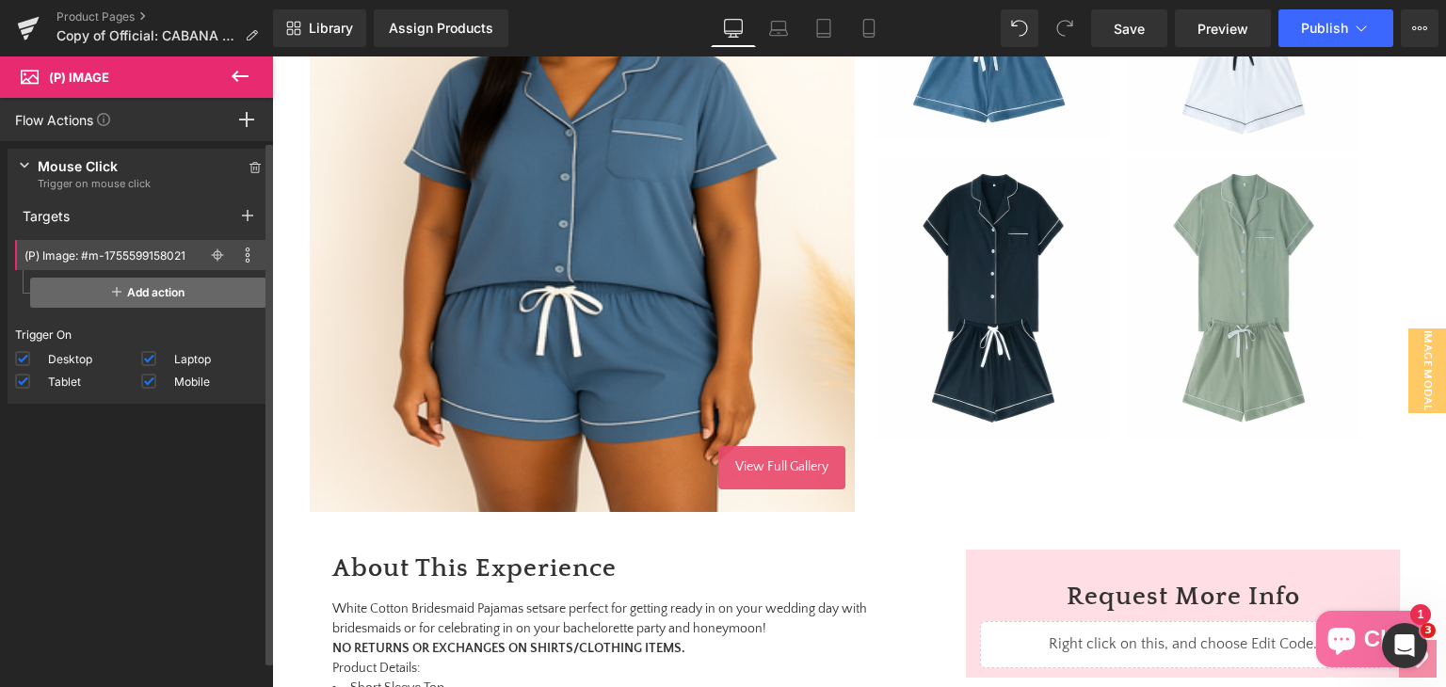
click at [153, 306] on span "Add action" at bounding box center [148, 293] width 236 height 30
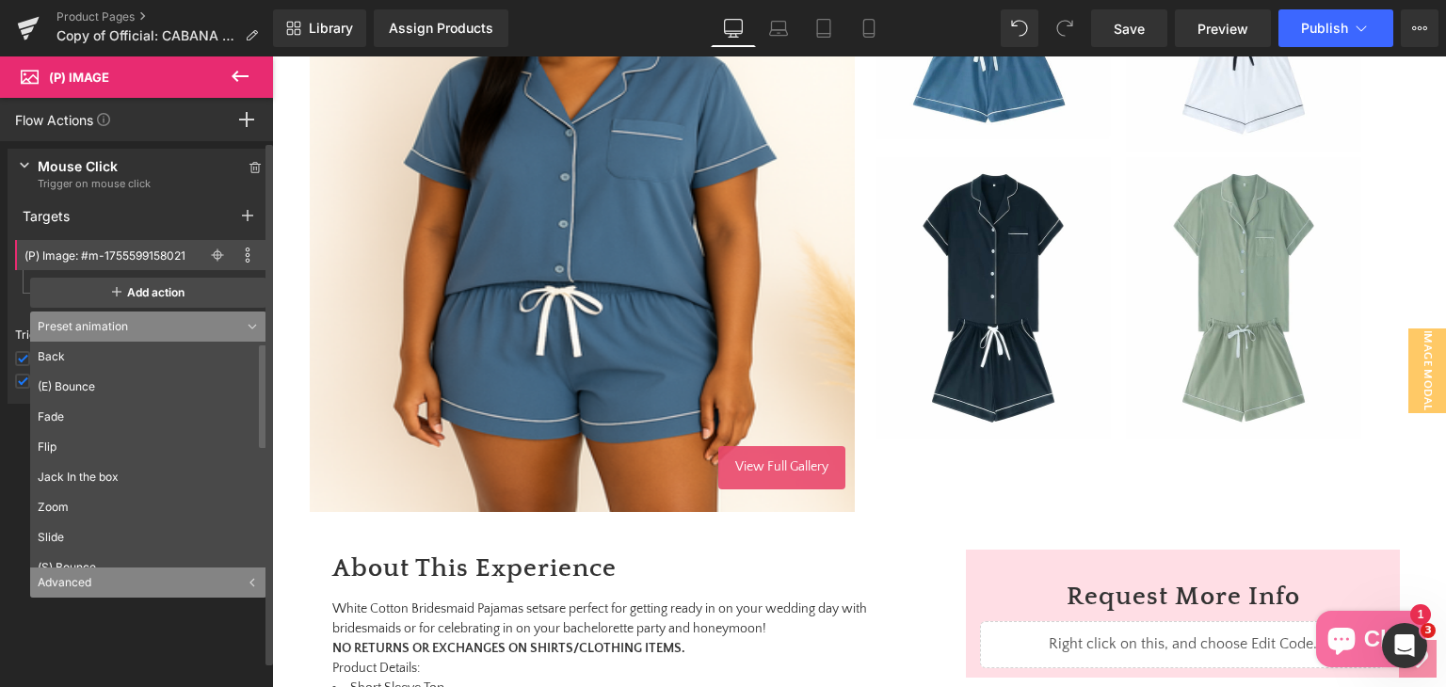
click at [238, 323] on div "Preset animation" at bounding box center [148, 327] width 236 height 30
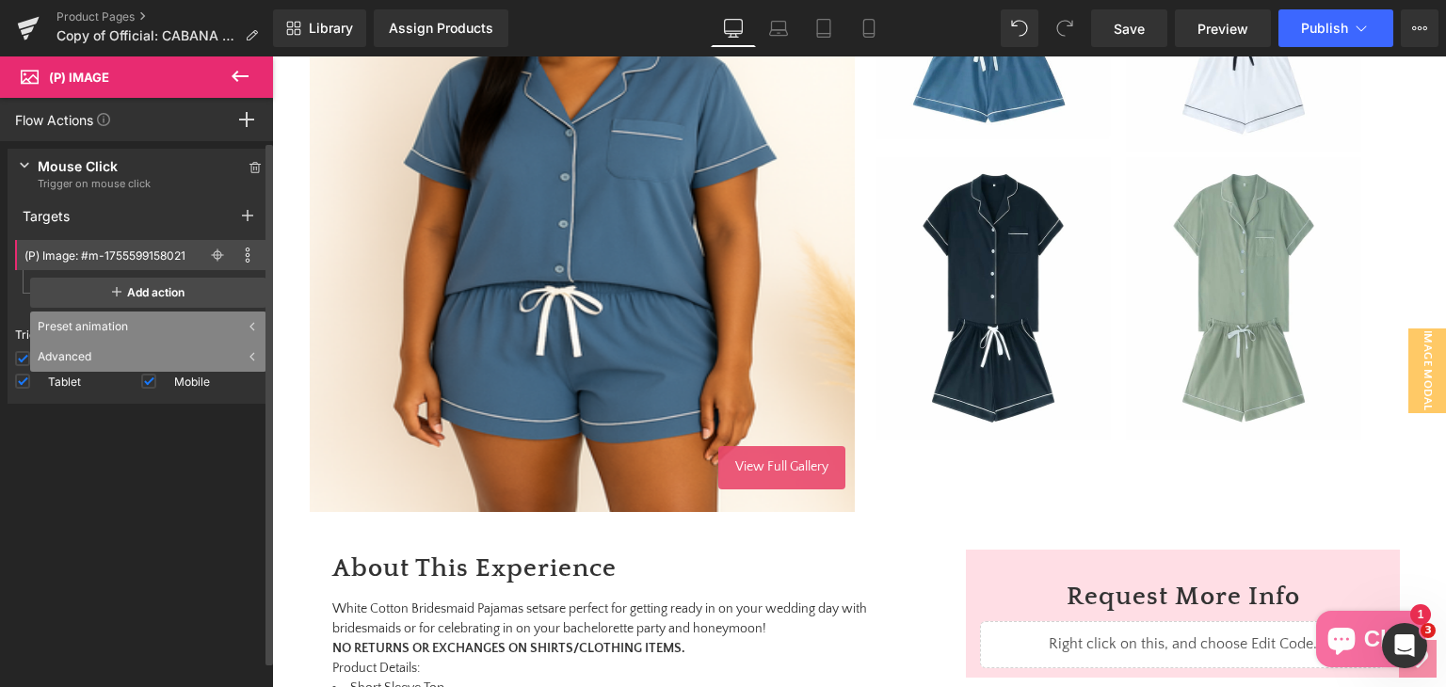
click at [207, 366] on div "Advanced" at bounding box center [148, 357] width 236 height 30
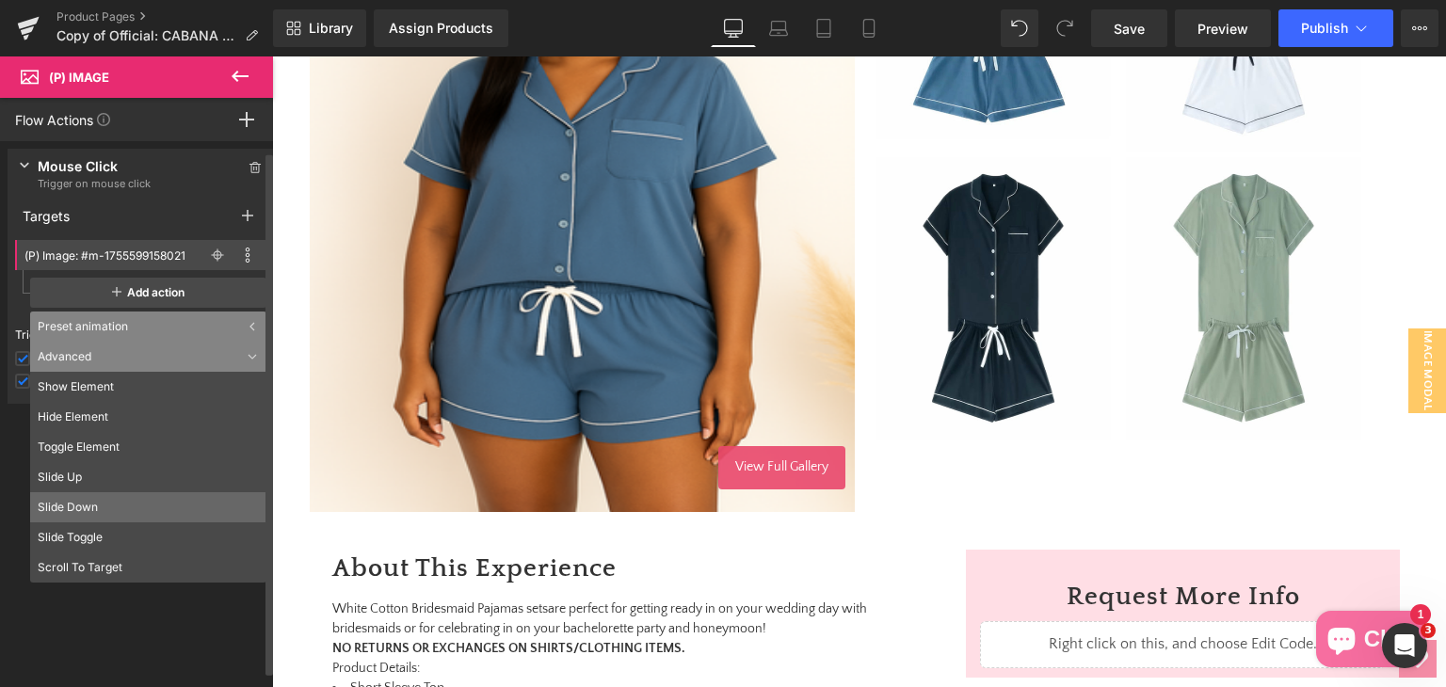
scroll to position [14, 0]
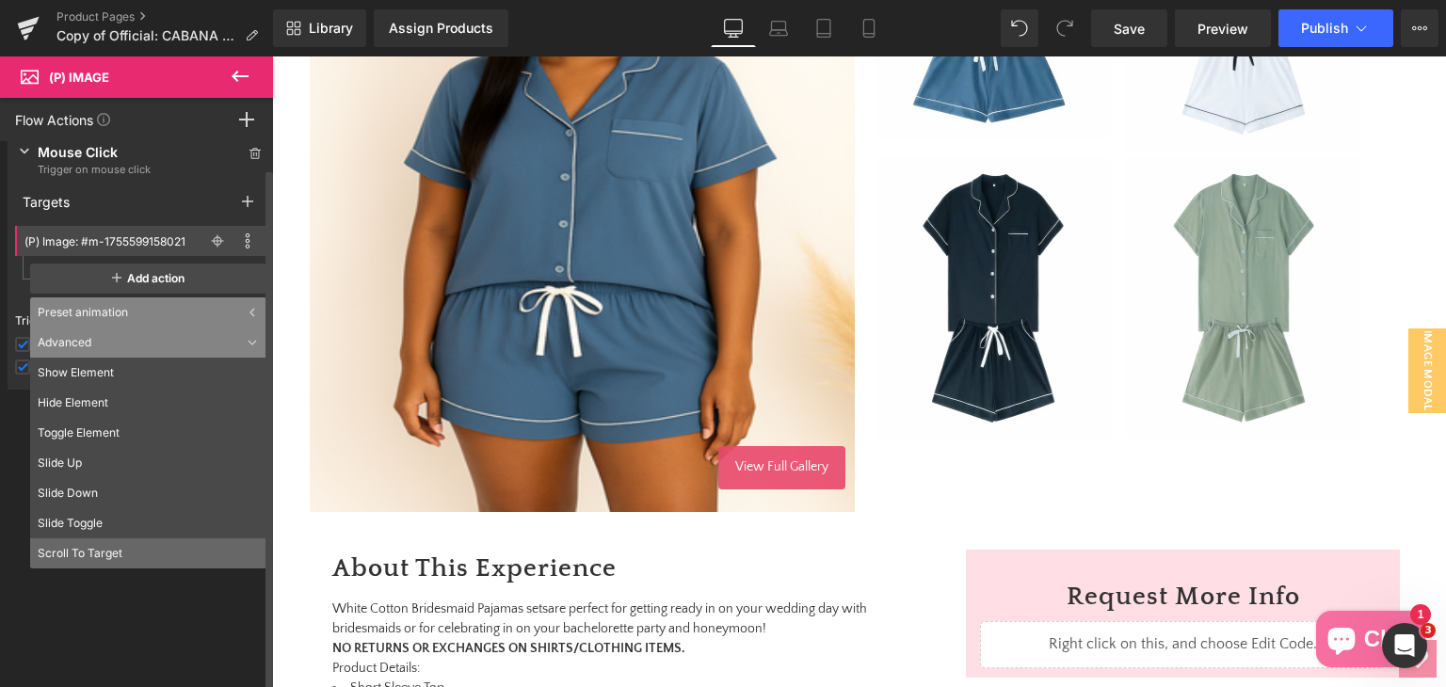
click at [104, 551] on li "Scroll To Target" at bounding box center [148, 553] width 236 height 30
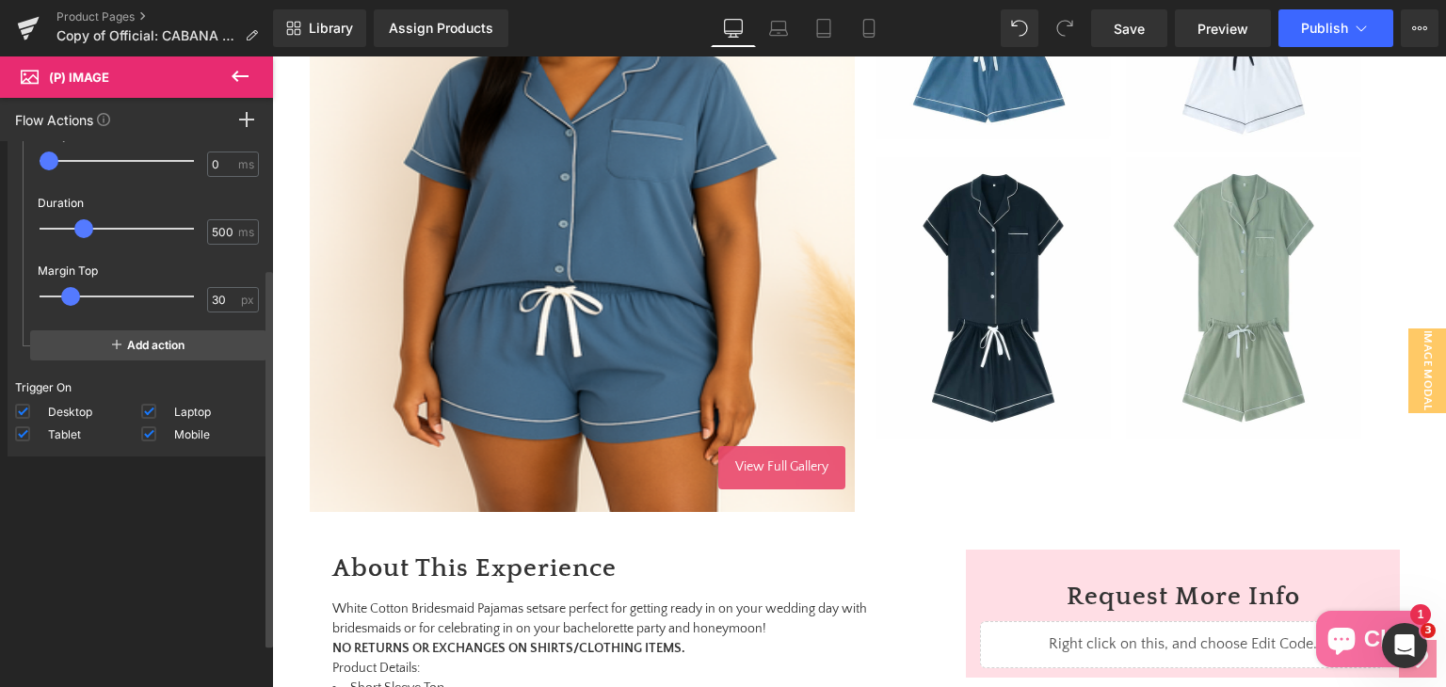
scroll to position [94, 0]
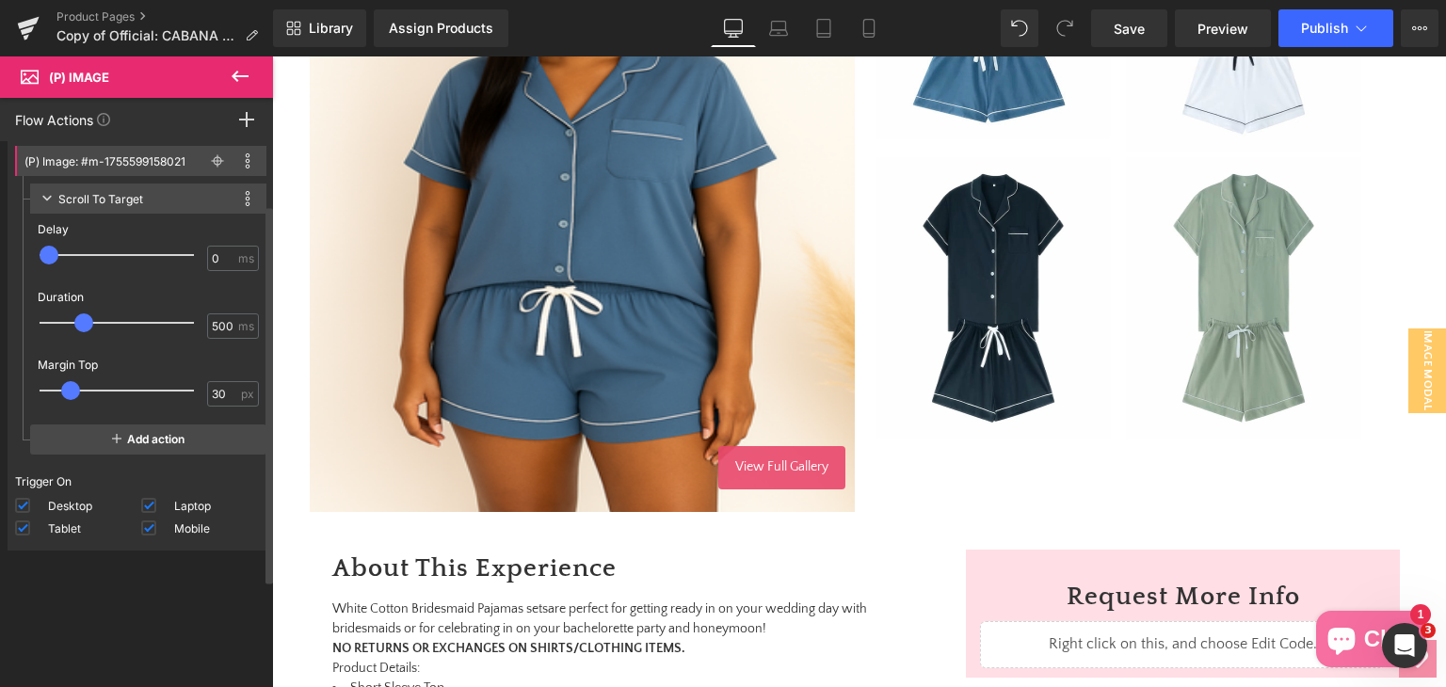
click at [168, 188] on div "Scroll To Target This action is incompatible with current target Duplicate Devi…" at bounding box center [148, 199] width 236 height 30
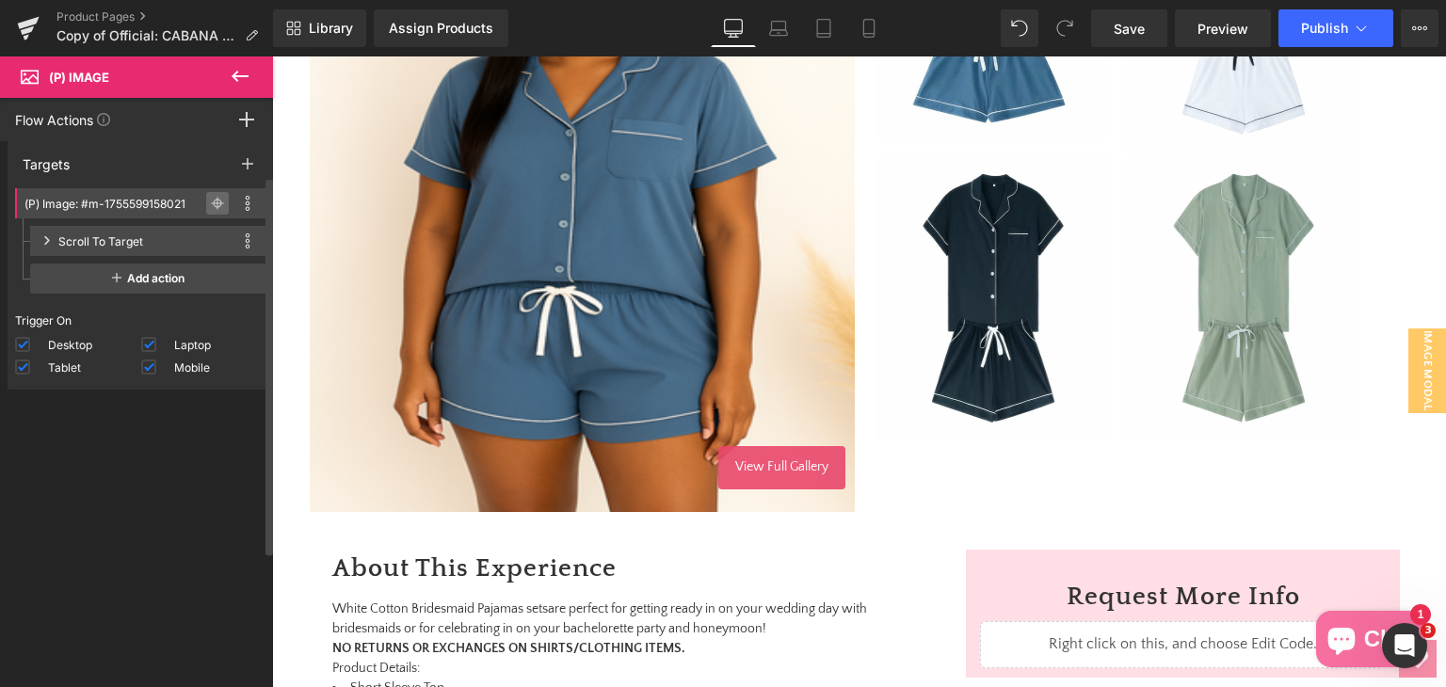
scroll to position [52, 0]
click at [245, 237] on icon at bounding box center [248, 240] width 6 height 15
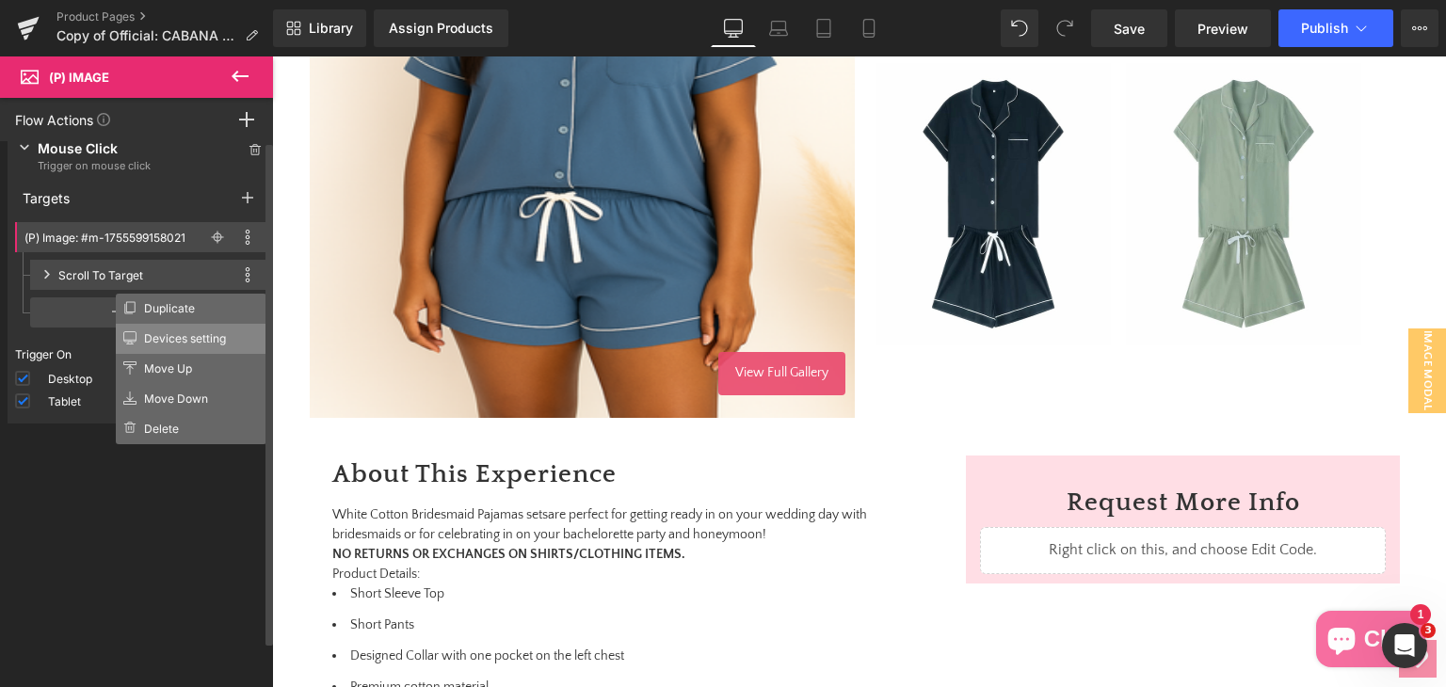
scroll to position [0, 0]
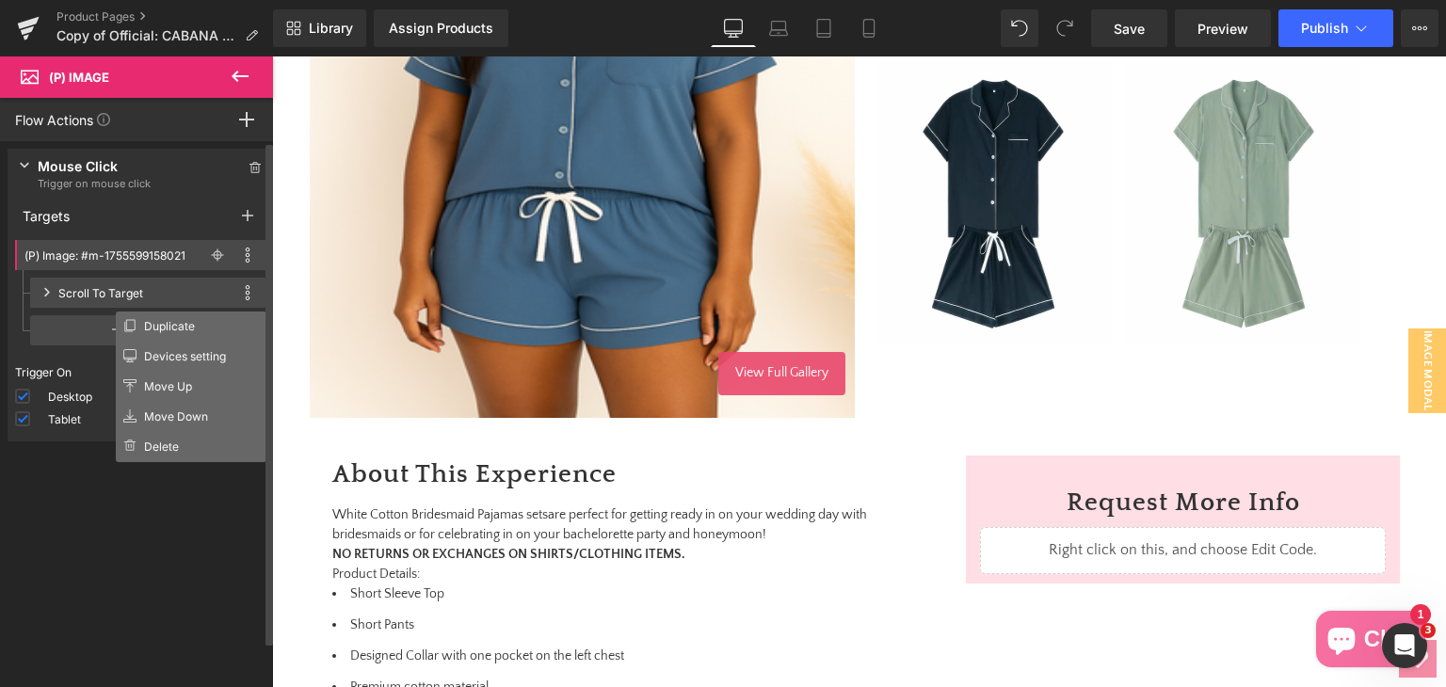
click at [68, 286] on div "Scroll To Target" at bounding box center [100, 293] width 85 height 20
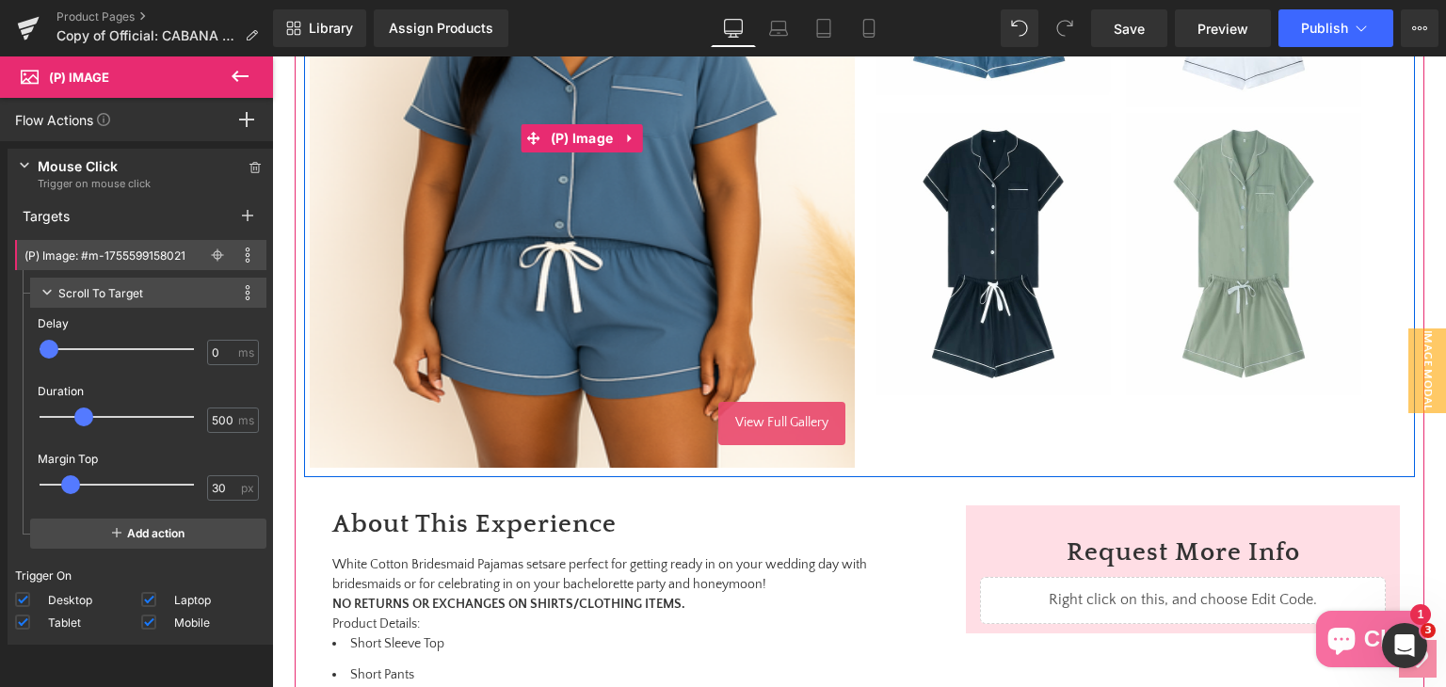
scroll to position [659, 0]
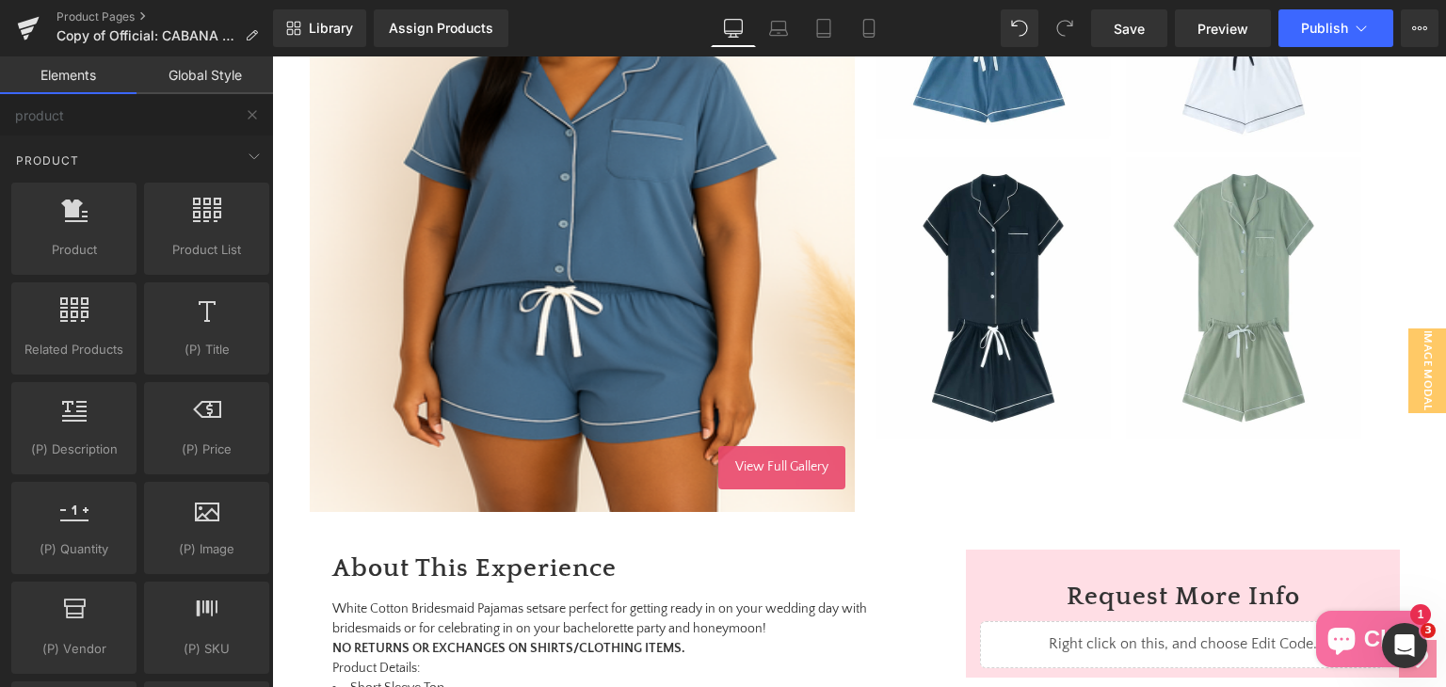
click at [1337, 626] on icon "Chat window" at bounding box center [1341, 639] width 45 height 45
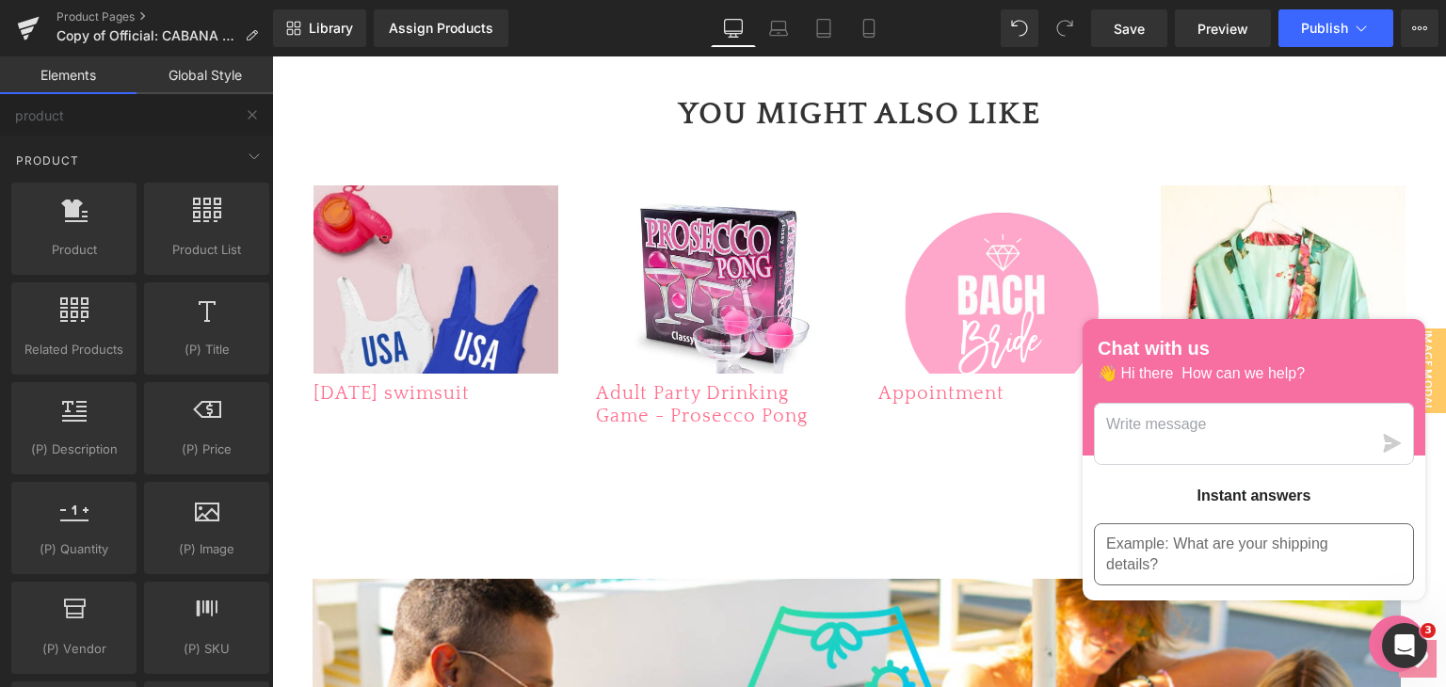
scroll to position [1506, 0]
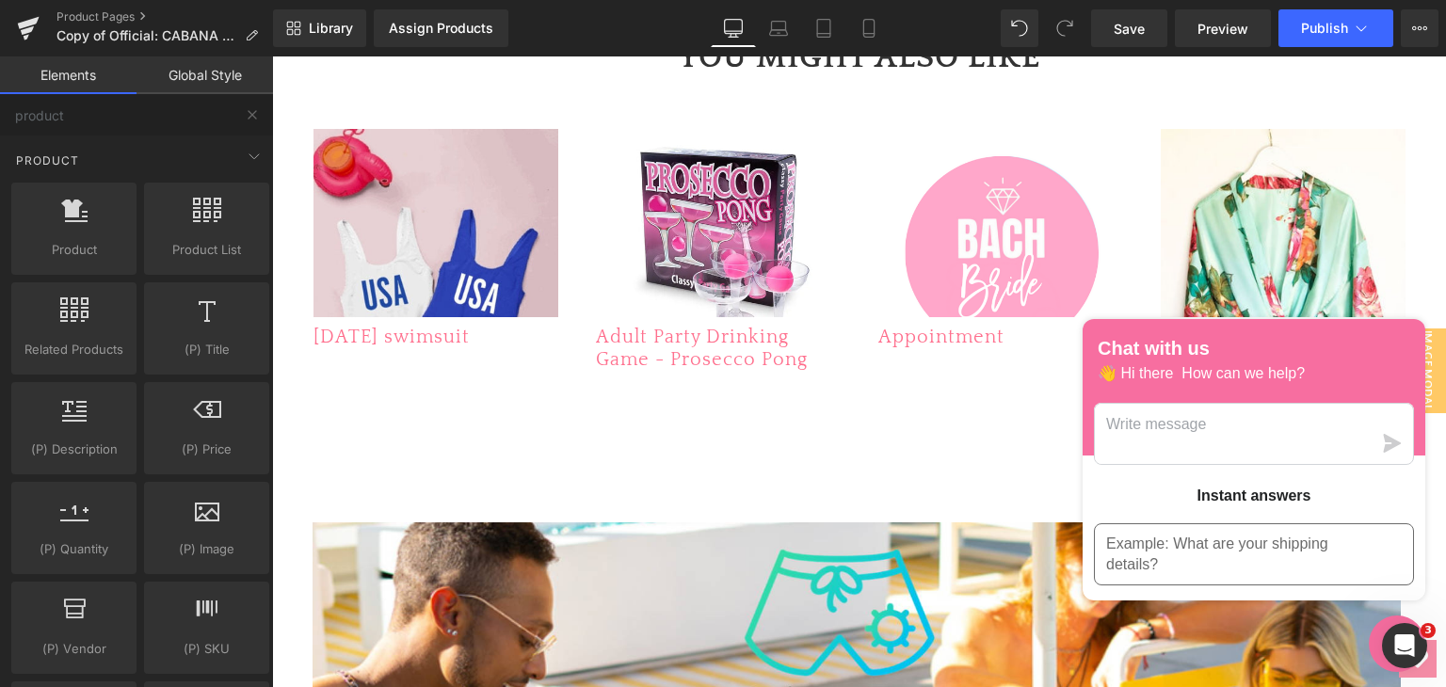
click at [1383, 637] on icon "Chat window" at bounding box center [1397, 644] width 29 height 29
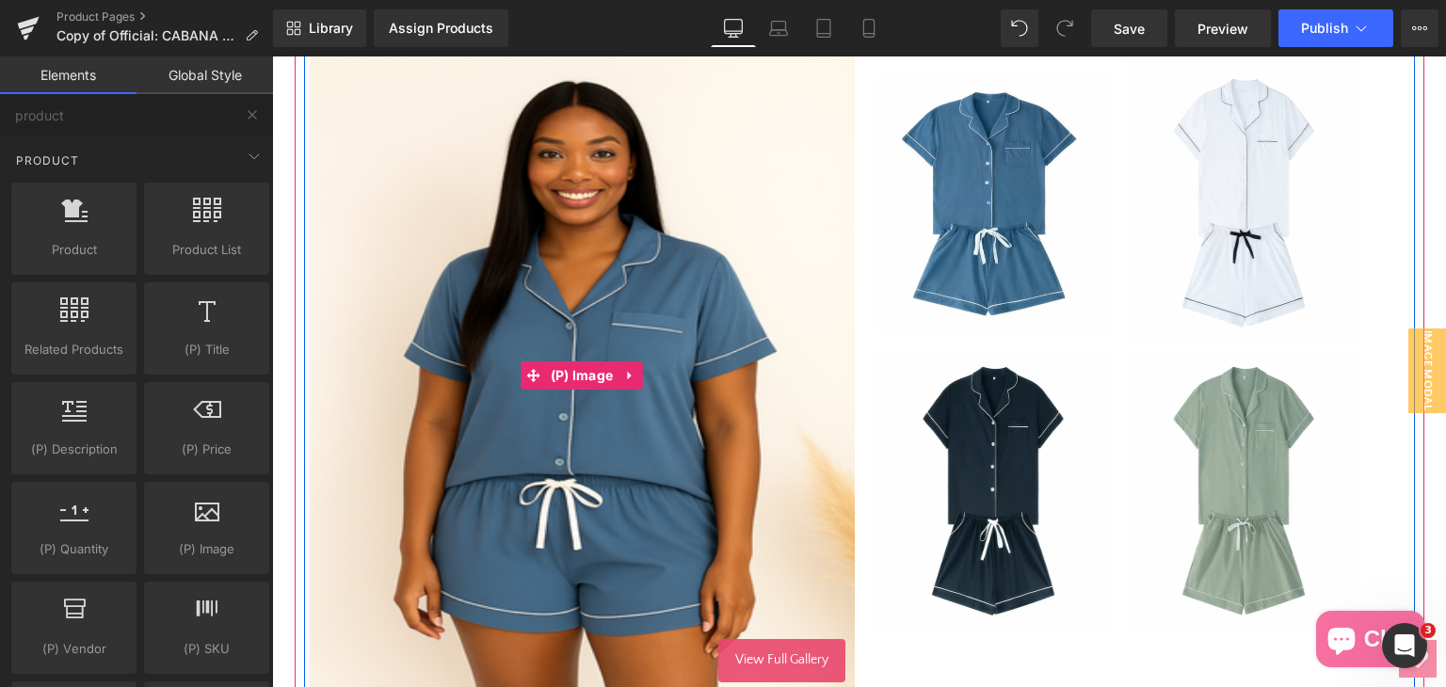
scroll to position [471, 0]
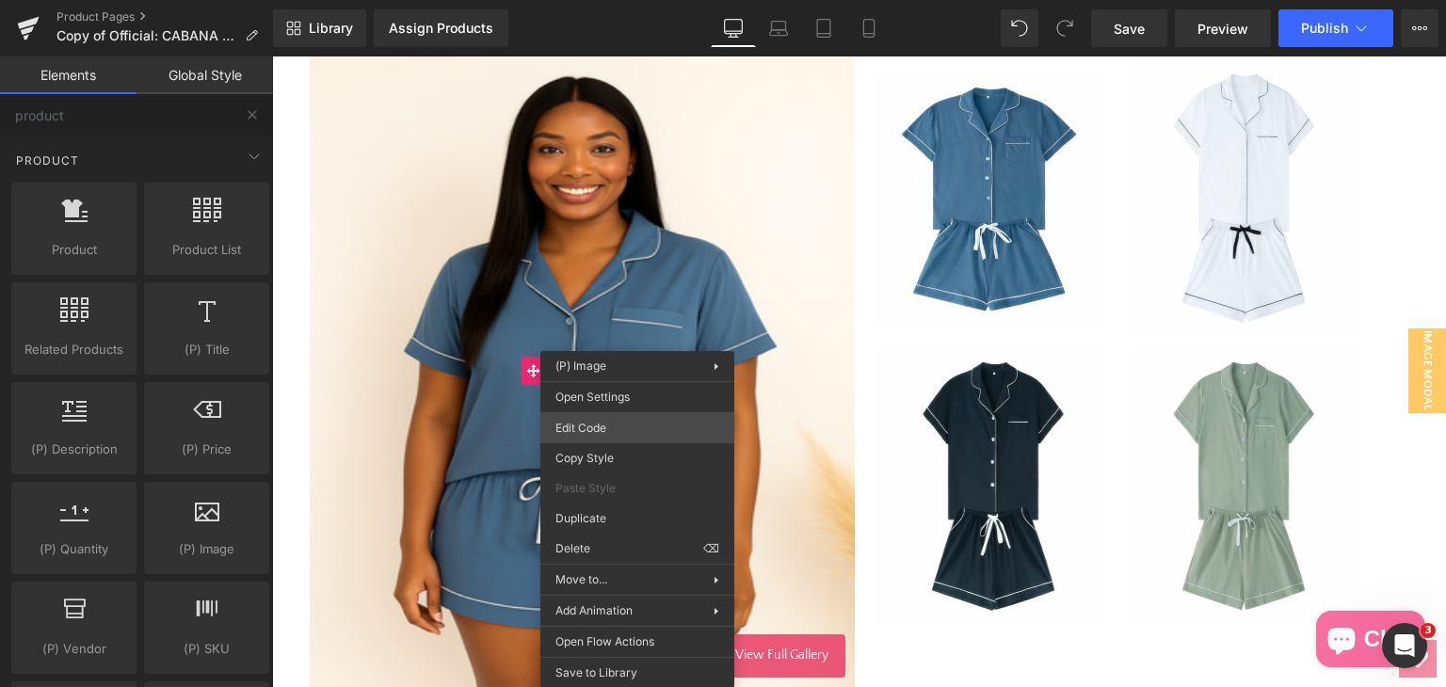
click at [639, 0] on div "Product List You are previewing how the will restyle your page. You can not edi…" at bounding box center [723, 0] width 1446 height 0
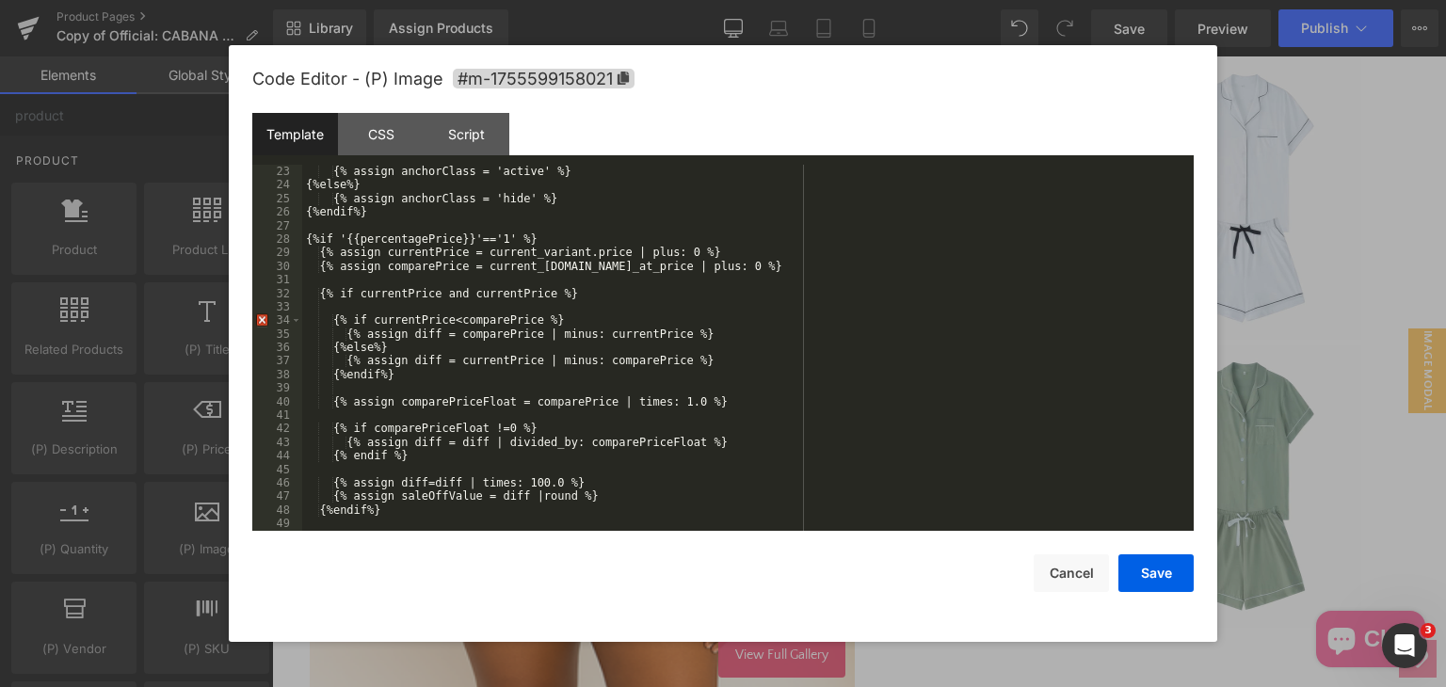
scroll to position [508, 0]
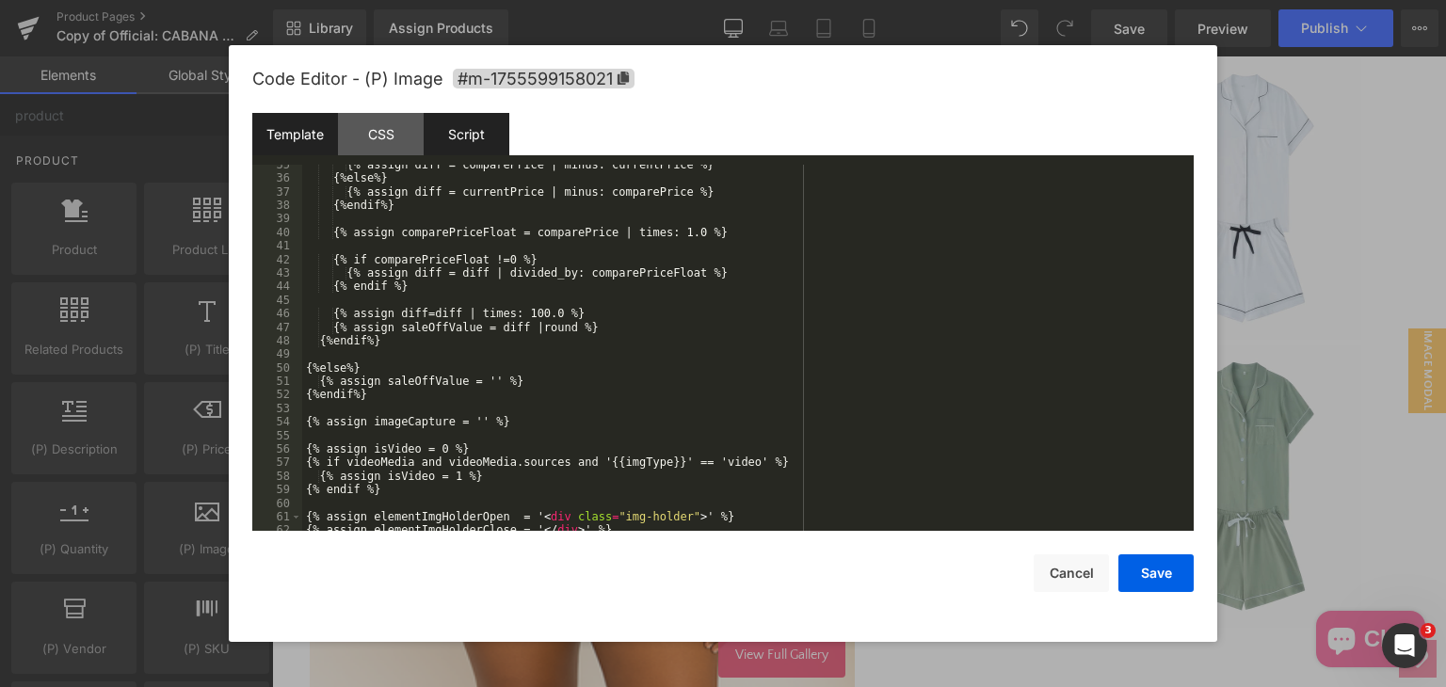
click at [445, 141] on div "Script" at bounding box center [467, 134] width 86 height 42
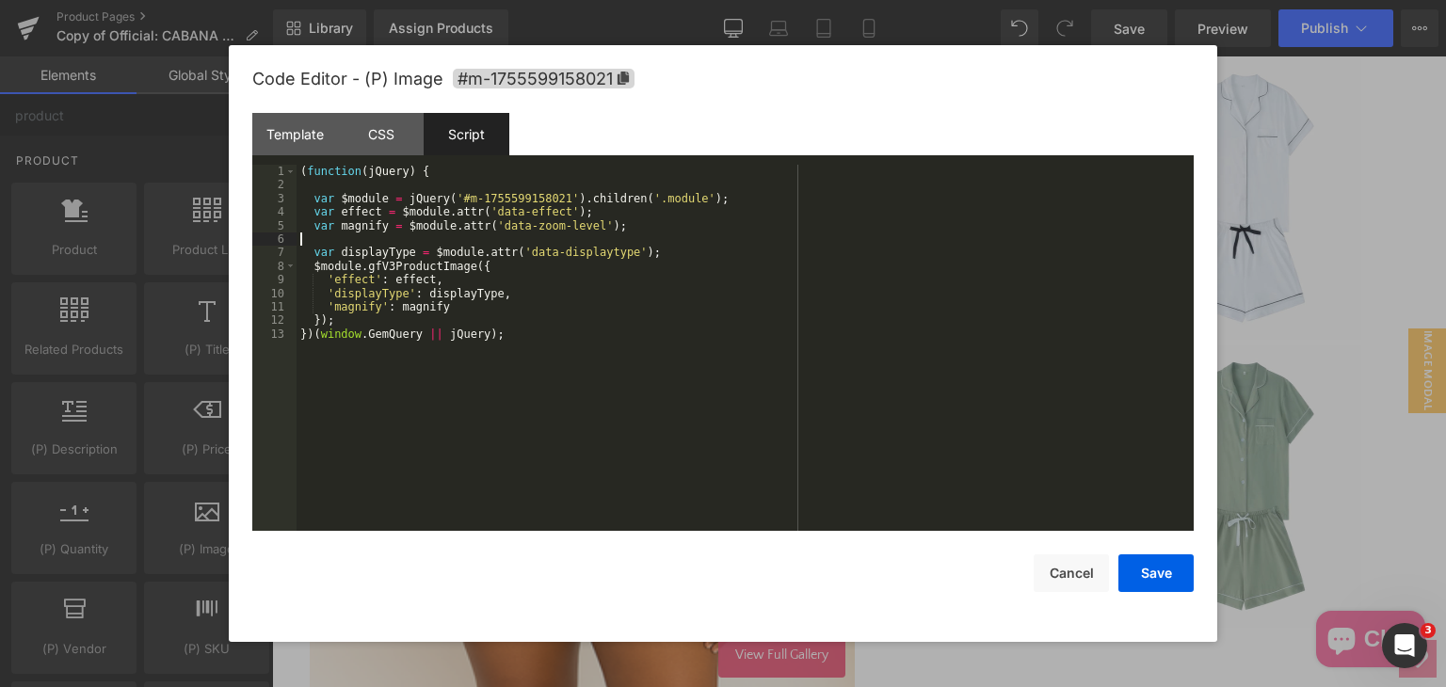
click at [349, 243] on div "( function ( jQuery ) { var $module = jQuery ( '#m-1755599158021' ) . children …" at bounding box center [744, 361] width 897 height 393
click at [434, 265] on div "( function ( jQuery ) { var $module = jQuery ( '#m-1755599158021' ) . children …" at bounding box center [744, 361] width 897 height 393
click at [441, 238] on div "( function ( jQuery ) { var $module = jQuery ( '#m-1755599158021' ) . children …" at bounding box center [744, 361] width 897 height 393
click at [484, 234] on div "( function ( jQuery ) { var $module = jQuery ( '#m-1755599158021' ) . children …" at bounding box center [744, 361] width 897 height 393
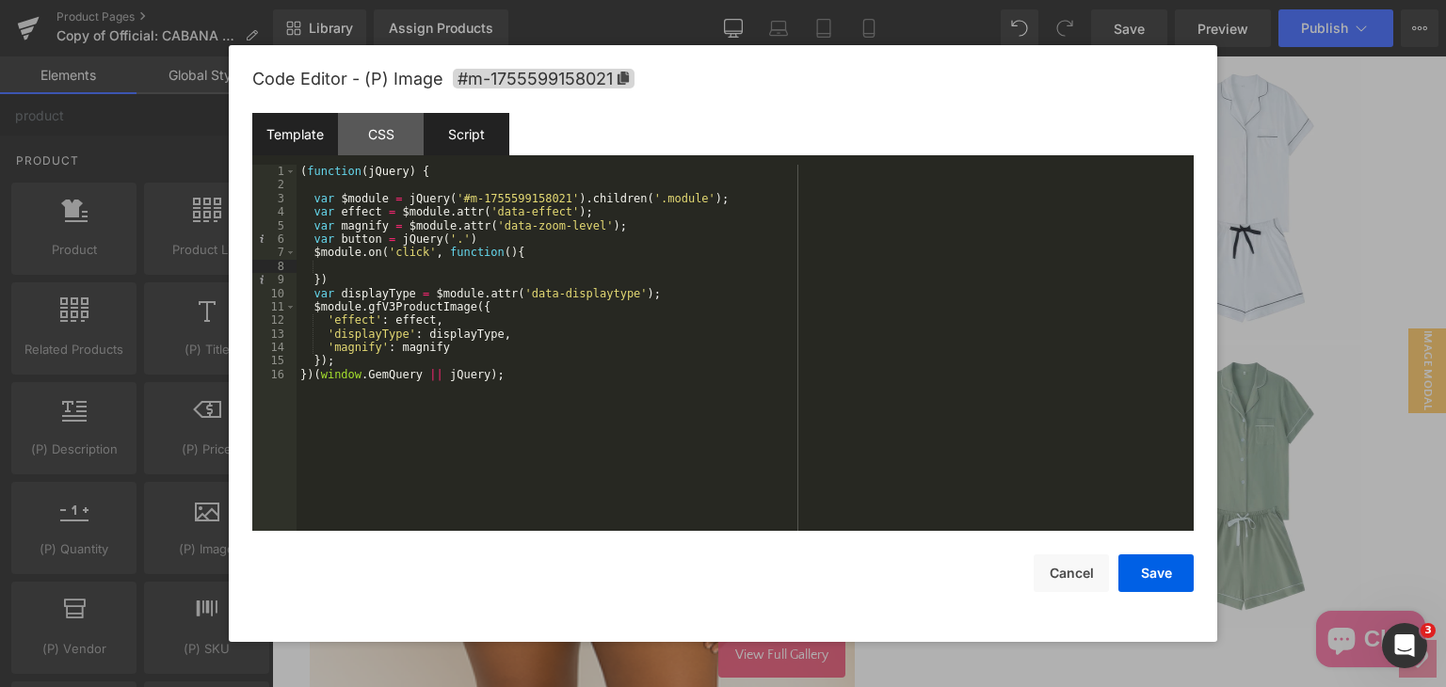
click at [287, 135] on div "Template" at bounding box center [295, 134] width 86 height 42
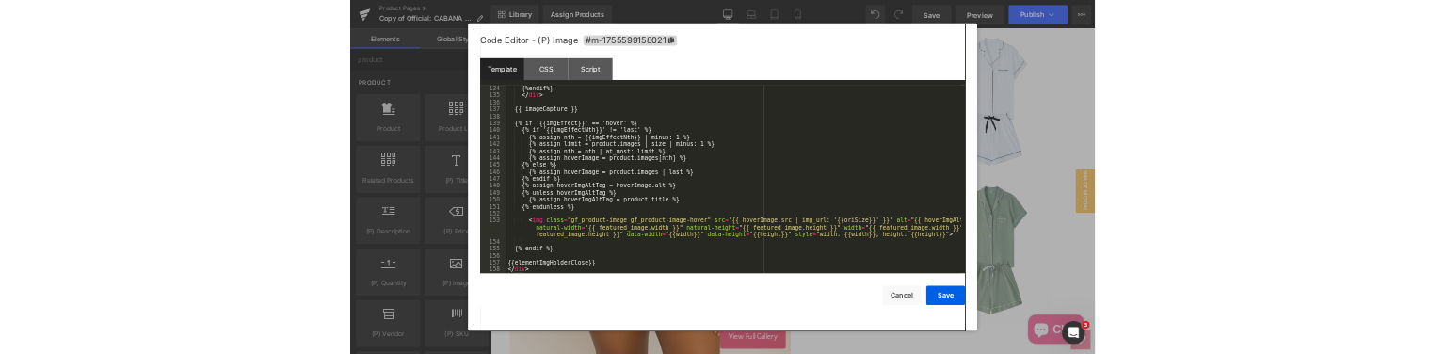
scroll to position [2046, 0]
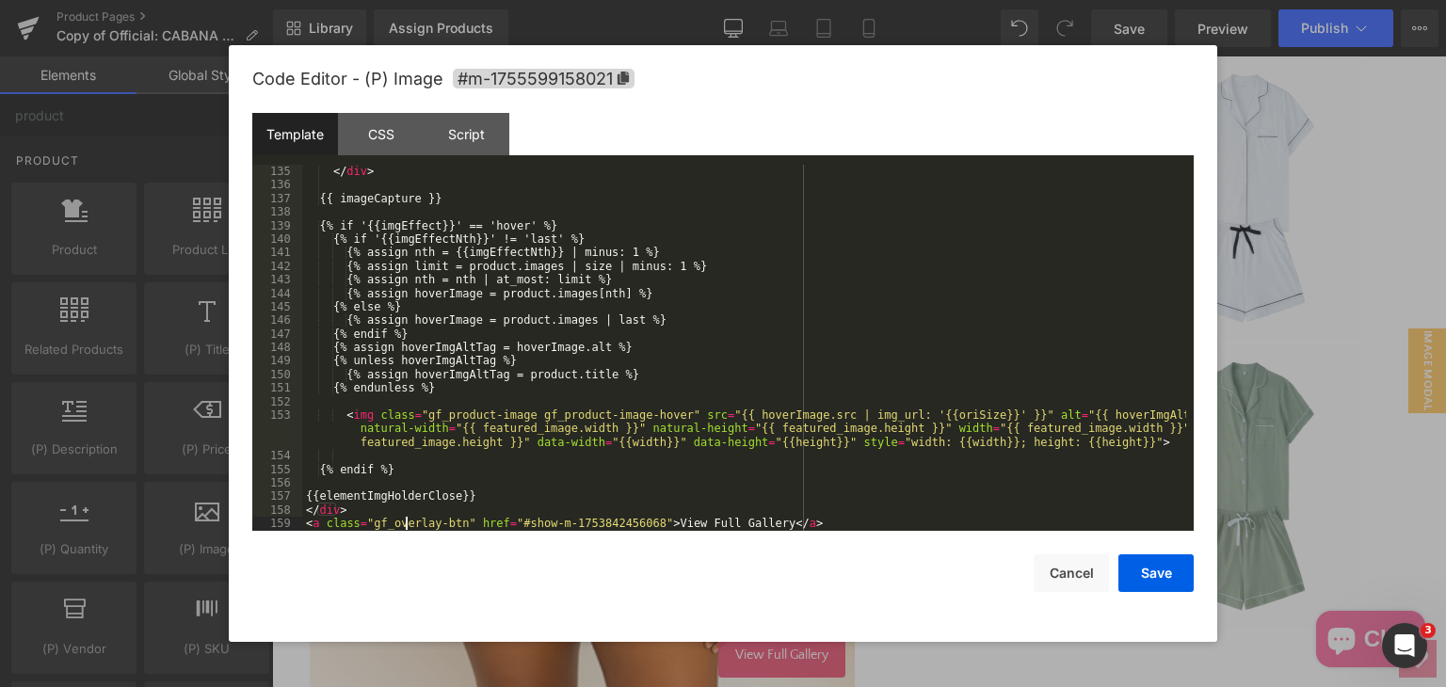
click at [408, 525] on div "</ div > {{ imageCapture }} {% if '{{imgEffect}}' == 'hover' %} {% if '{{imgEff…" at bounding box center [744, 361] width 884 height 393
click at [453, 518] on div "</ div > {{ imageCapture }} {% if '{{imgEffect}}' == 'hover' %} {% if '{{imgEff…" at bounding box center [744, 361] width 884 height 393
click at [463, 138] on div "Script" at bounding box center [467, 134] width 86 height 42
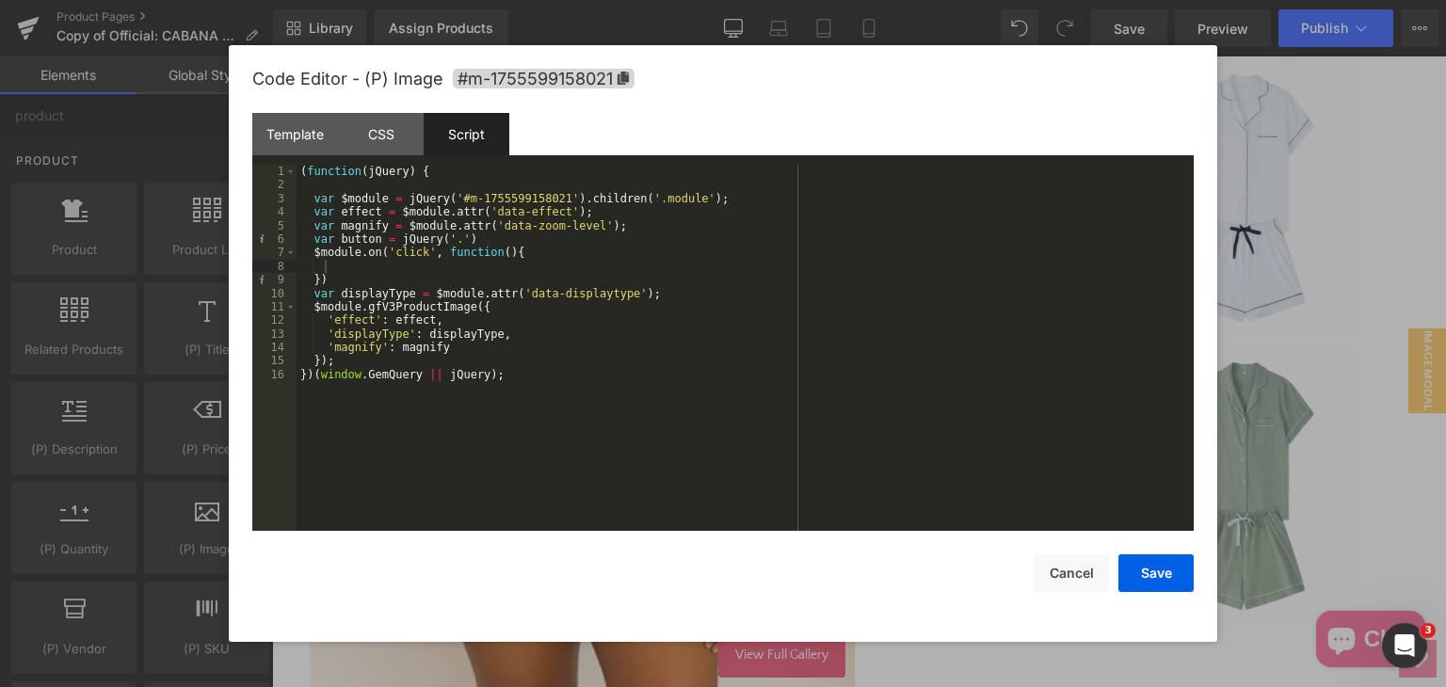
click at [449, 238] on div "( function ( jQuery ) { var $module = jQuery ( '#m-1755599158021' ) . children …" at bounding box center [744, 361] width 897 height 393
click at [550, 238] on div "( function ( jQuery ) { var $module = jQuery ( '#m-1755599158021' ) . children …" at bounding box center [744, 361] width 897 height 393
click at [392, 268] on div "( function ( jQuery ) { var $module = jQuery ( '#m-1755599158021' ) . children …" at bounding box center [744, 361] width 897 height 393
click at [354, 254] on div "( function ( jQuery ) { var $module = jQuery ( '#m-1755599158021' ) . children …" at bounding box center [744, 361] width 897 height 393
click at [354, 271] on div "( function ( jQuery ) { var $module = jQuery ( '#m-1755599158021' ) . children …" at bounding box center [744, 361] width 897 height 393
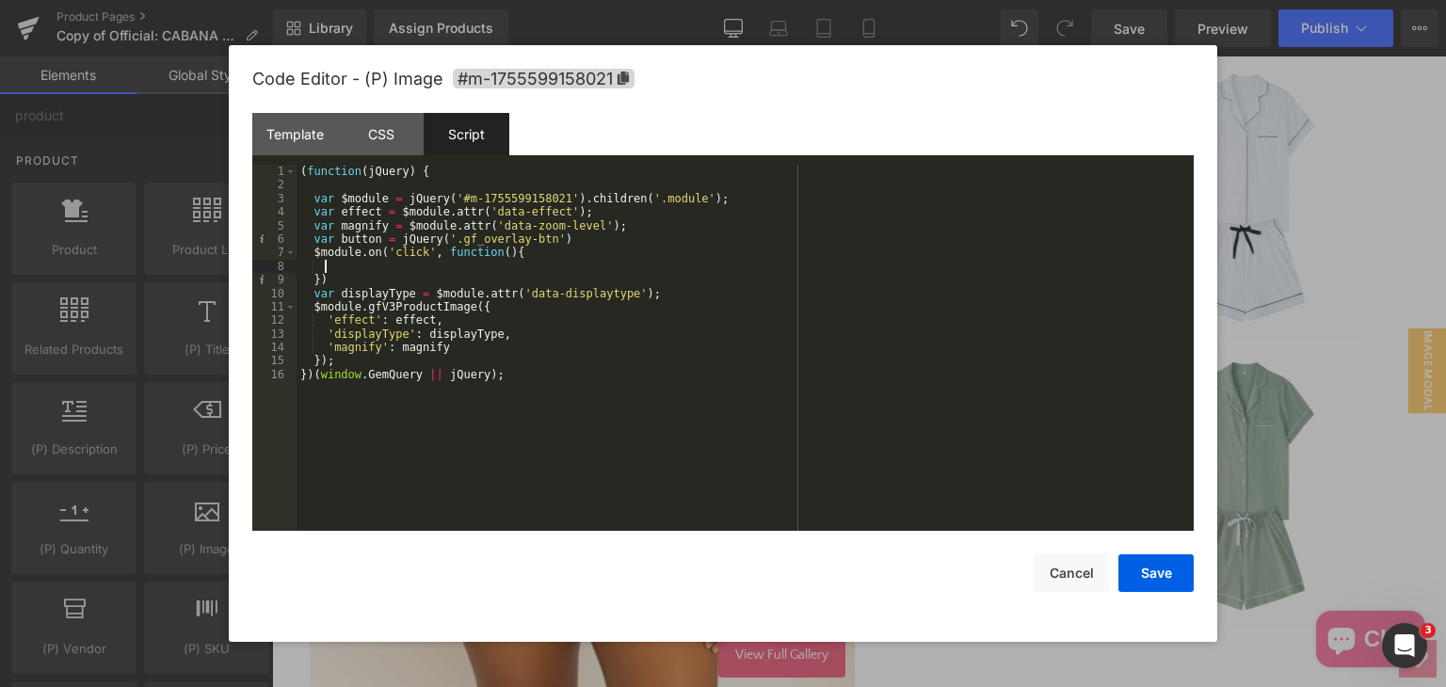
click at [335, 255] on div "( function ( jQuery ) { var $module = jQuery ( '#m-1755599158021' ) . children …" at bounding box center [744, 361] width 897 height 393
paste textarea
click at [468, 270] on div "( function ( jQuery ) { var $module = jQuery ( '#m-1755599158021' ) . children …" at bounding box center [744, 361] width 897 height 393
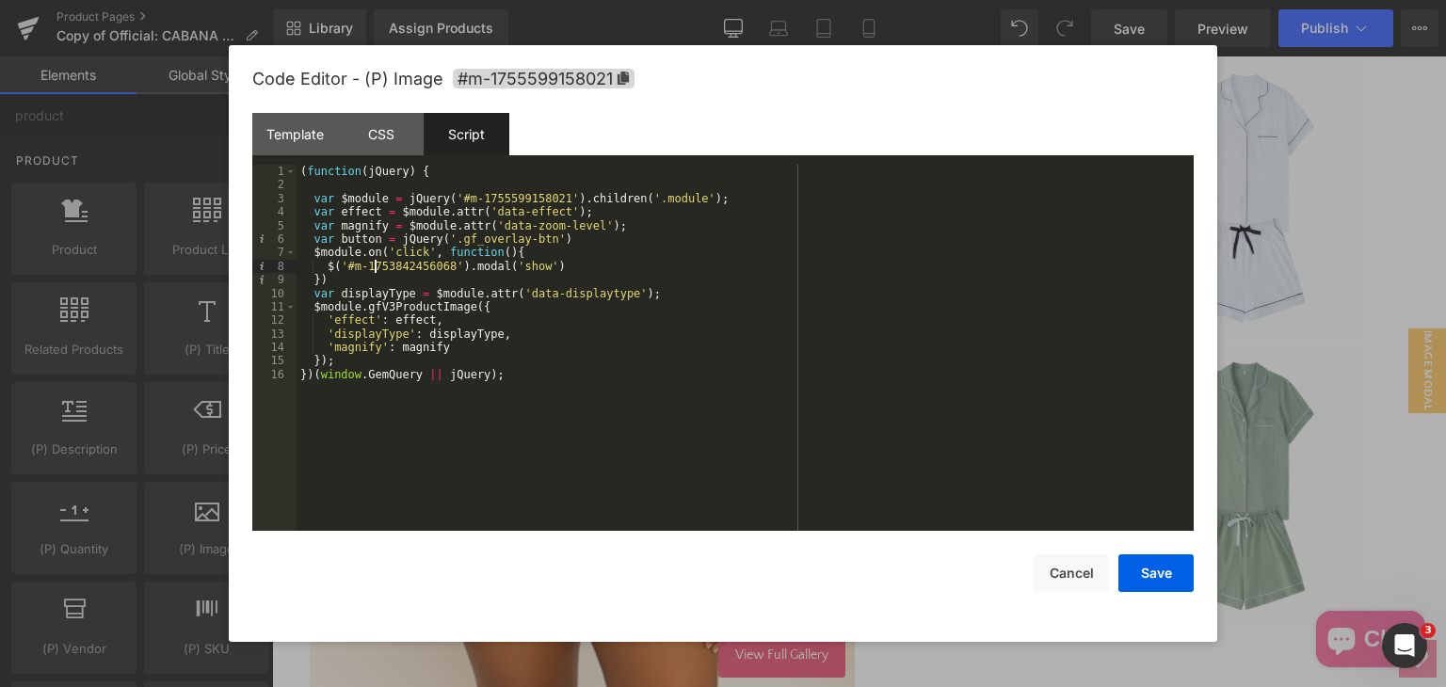
click at [377, 264] on div "( function ( jQuery ) { var $module = jQuery ( '#m-1755599158021' ) . children …" at bounding box center [744, 361] width 897 height 393
click at [355, 246] on div "( function ( jQuery ) { var $module = jQuery ( '#m-1755599158021' ) . children …" at bounding box center [744, 361] width 897 height 393
click at [355, 271] on div "( function ( jQuery ) { var $module = jQuery ( '#m-1755599158021' ) . children …" at bounding box center [744, 361] width 897 height 393
click at [355, 280] on div "( function ( jQuery ) { var $module = jQuery ( '#m-1755599158021' ) . children …" at bounding box center [744, 361] width 897 height 393
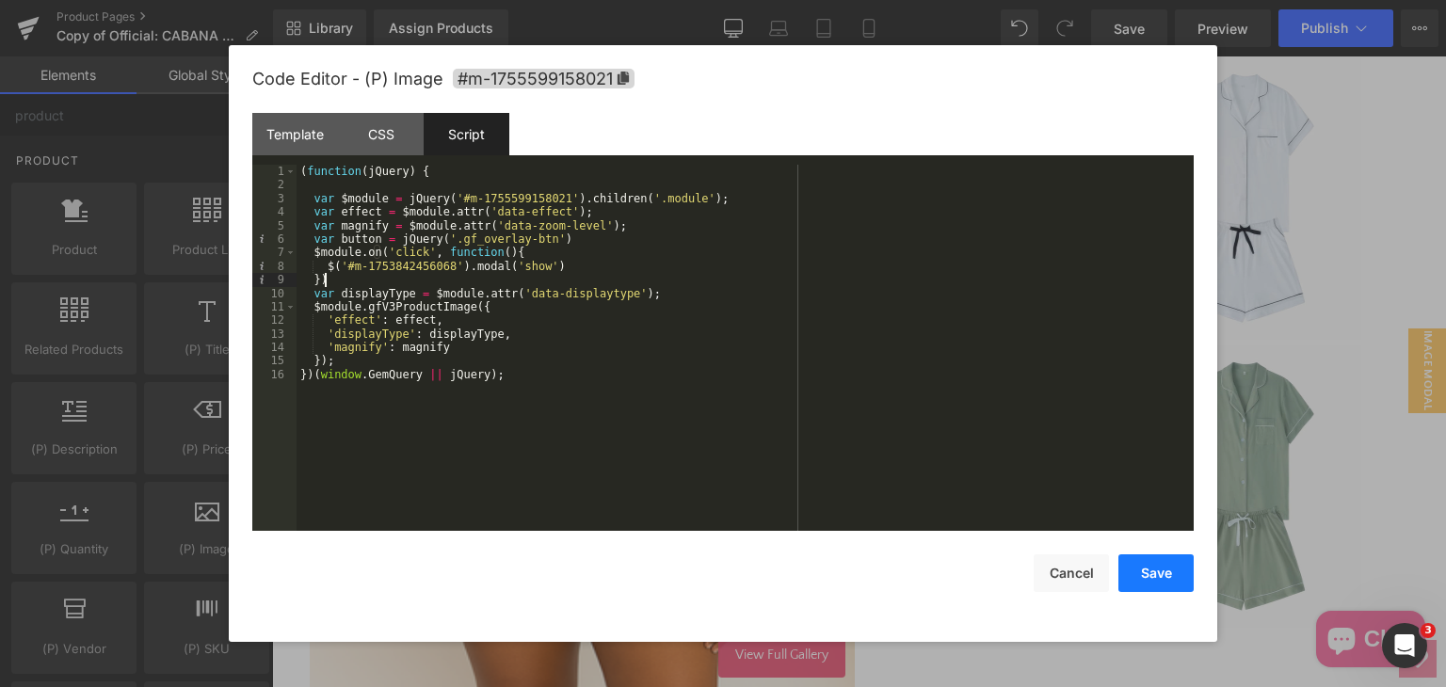
click at [1182, 573] on button "Save" at bounding box center [1155, 573] width 75 height 38
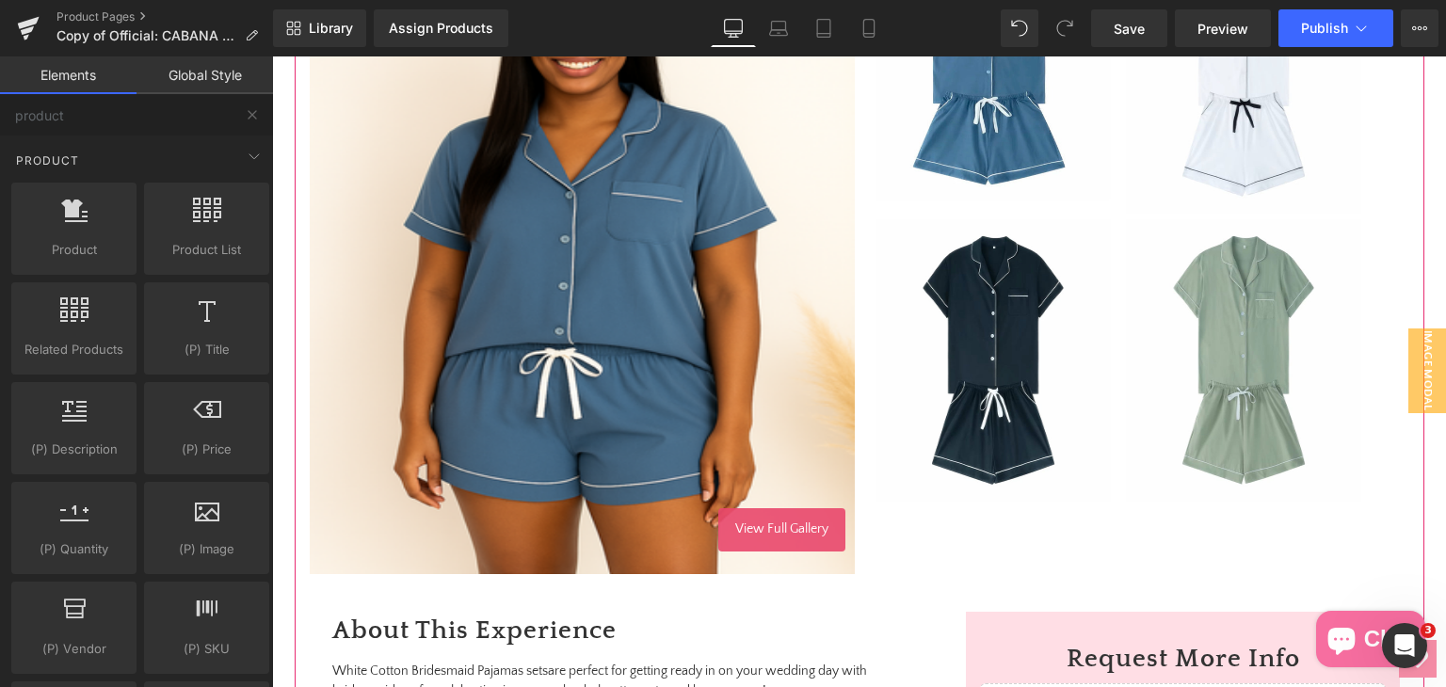
scroll to position [565, 0]
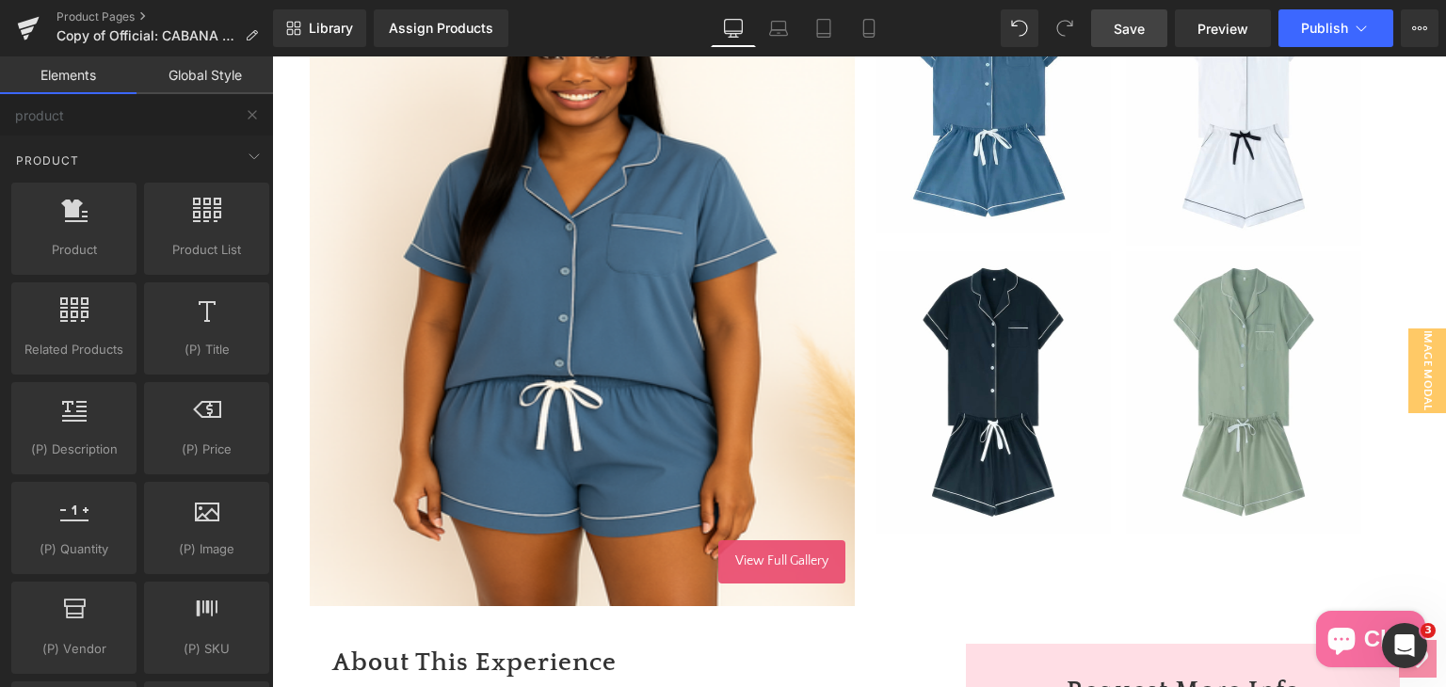
click at [1118, 26] on span "Save" at bounding box center [1129, 29] width 31 height 20
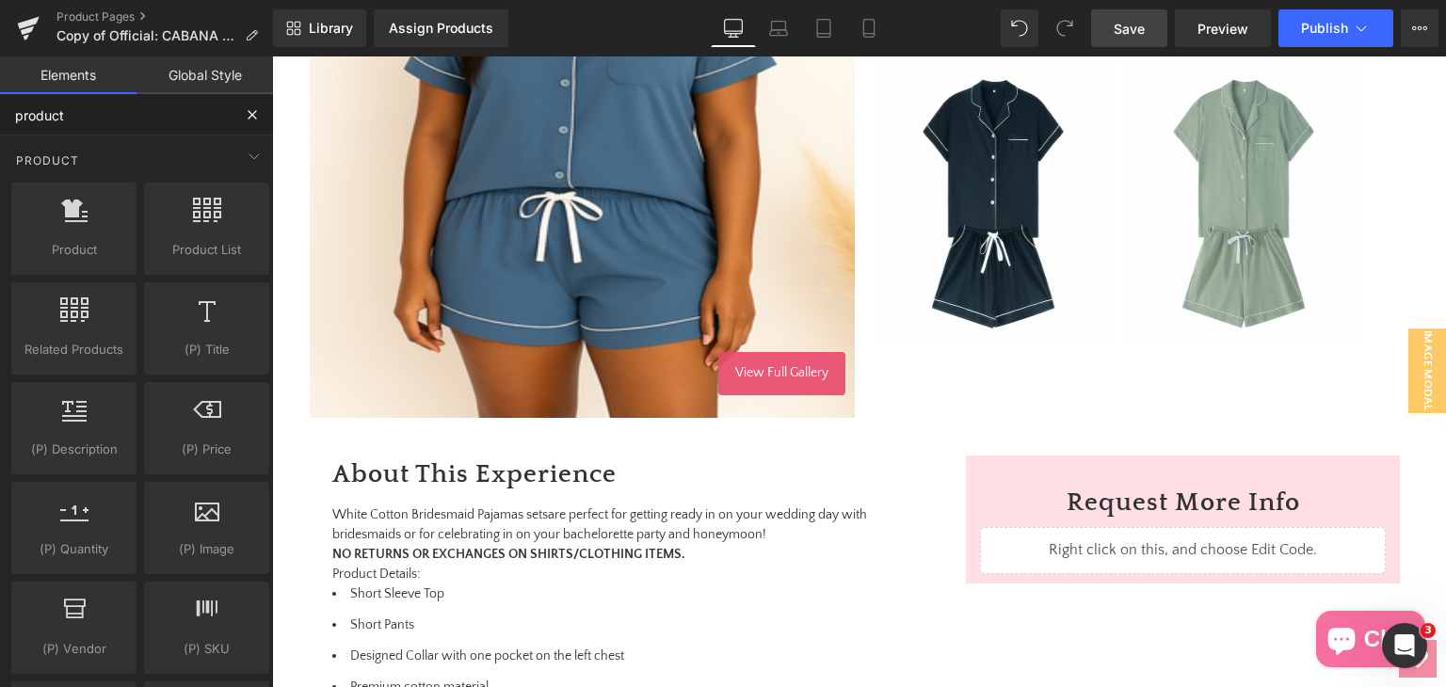
click at [87, 109] on input "product" at bounding box center [116, 114] width 232 height 41
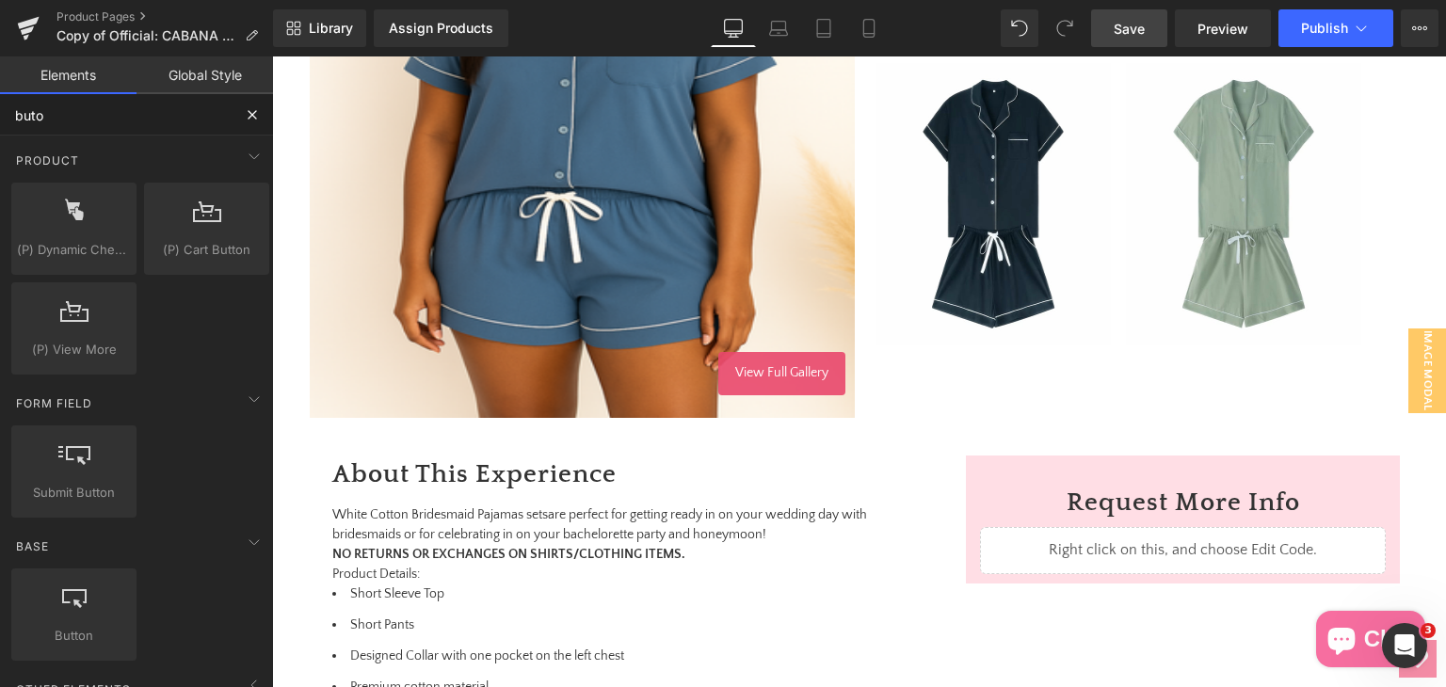
type input "buton"
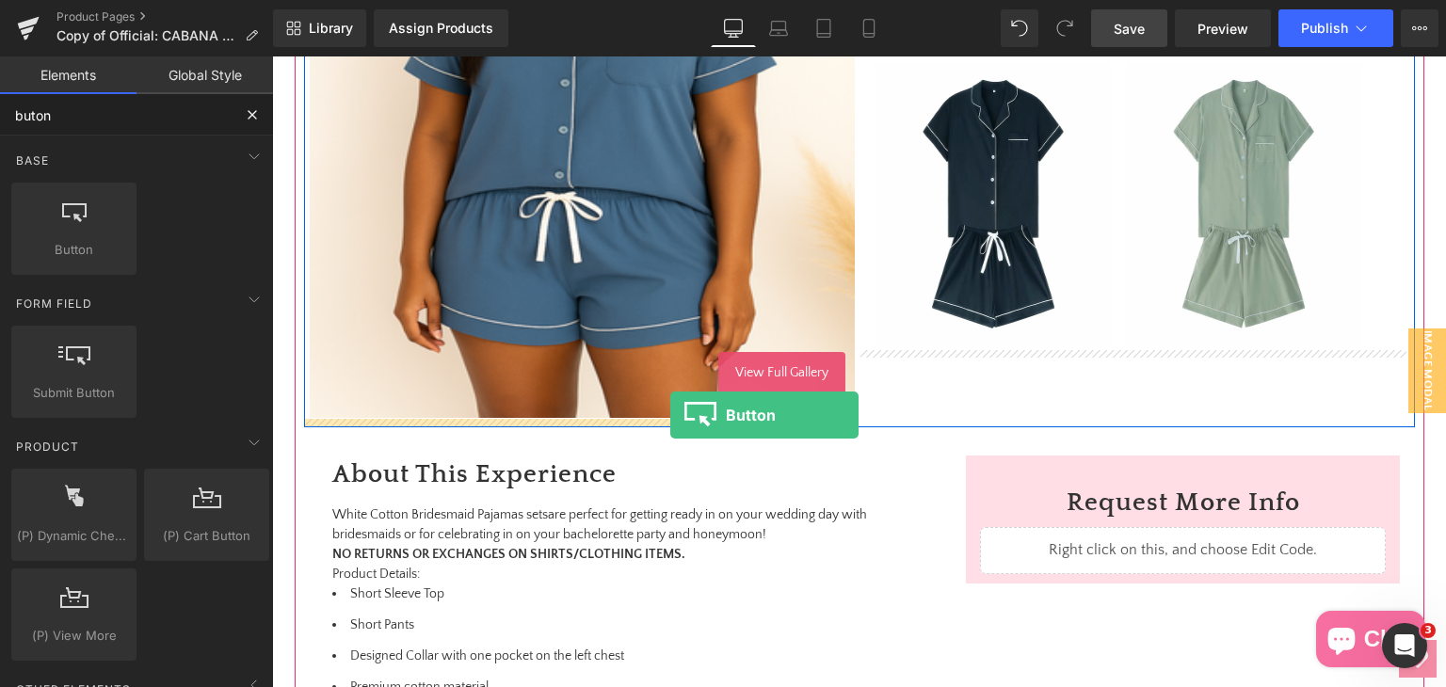
drag, startPoint x: 340, startPoint y: 287, endPoint x: 670, endPoint y: 415, distance: 354.3
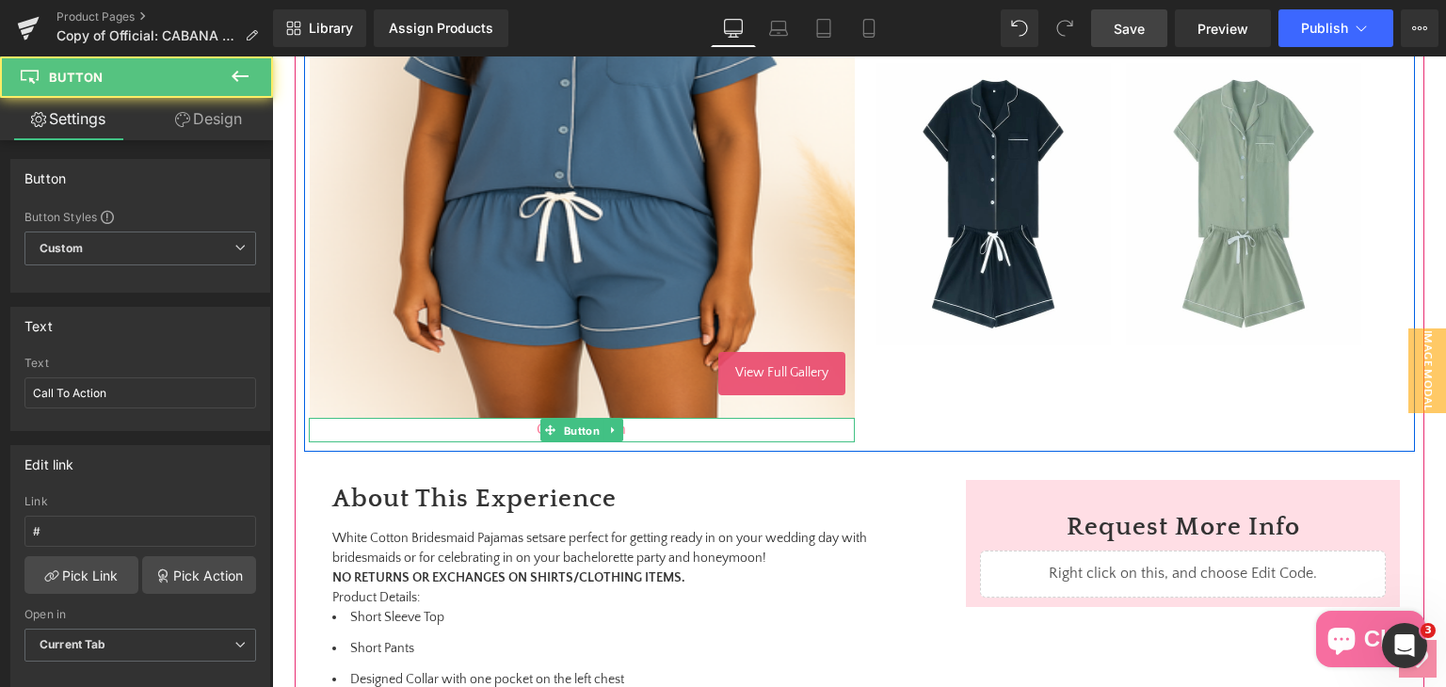
click at [580, 433] on span "Button" at bounding box center [580, 431] width 43 height 23
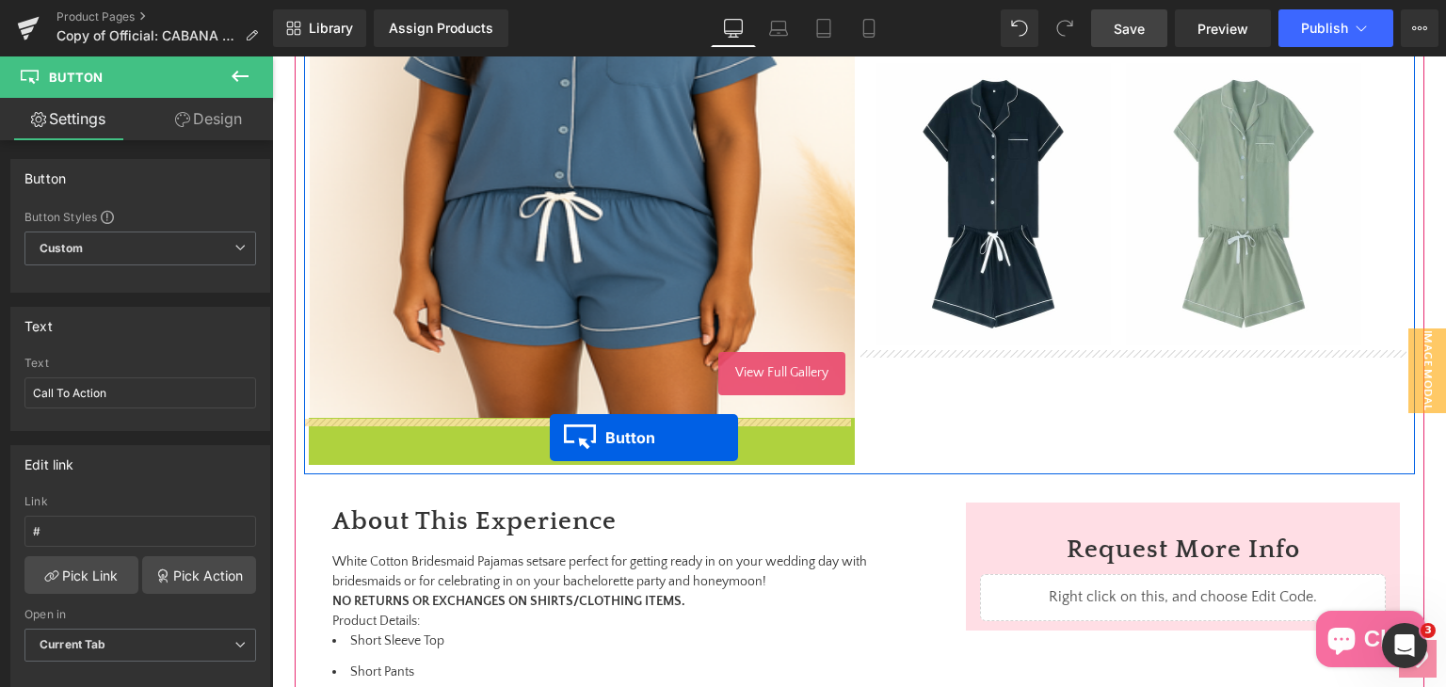
drag, startPoint x: 580, startPoint y: 430, endPoint x: 545, endPoint y: 438, distance: 35.6
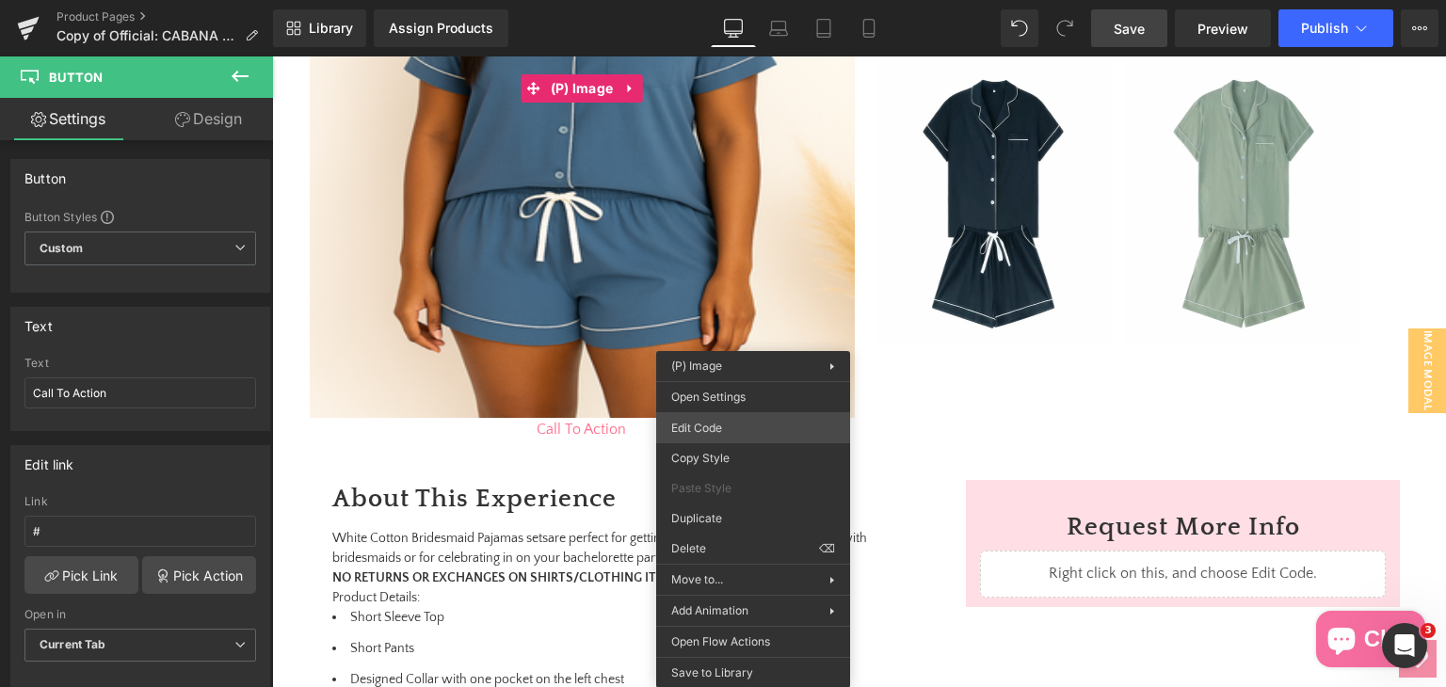
click at [732, 0] on div "Button You are previewing how the will restyle your page. You can not edit Elem…" at bounding box center [723, 0] width 1446 height 0
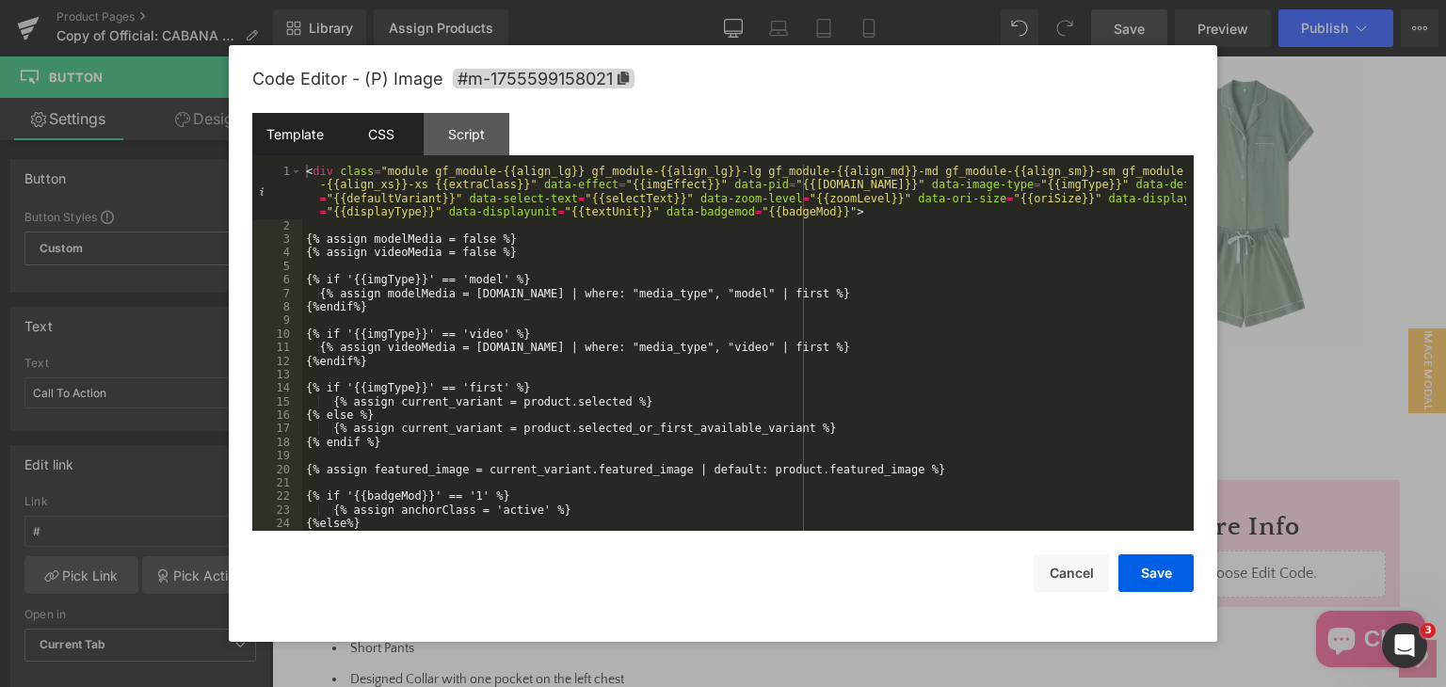
click at [365, 126] on div "CSS" at bounding box center [381, 134] width 86 height 42
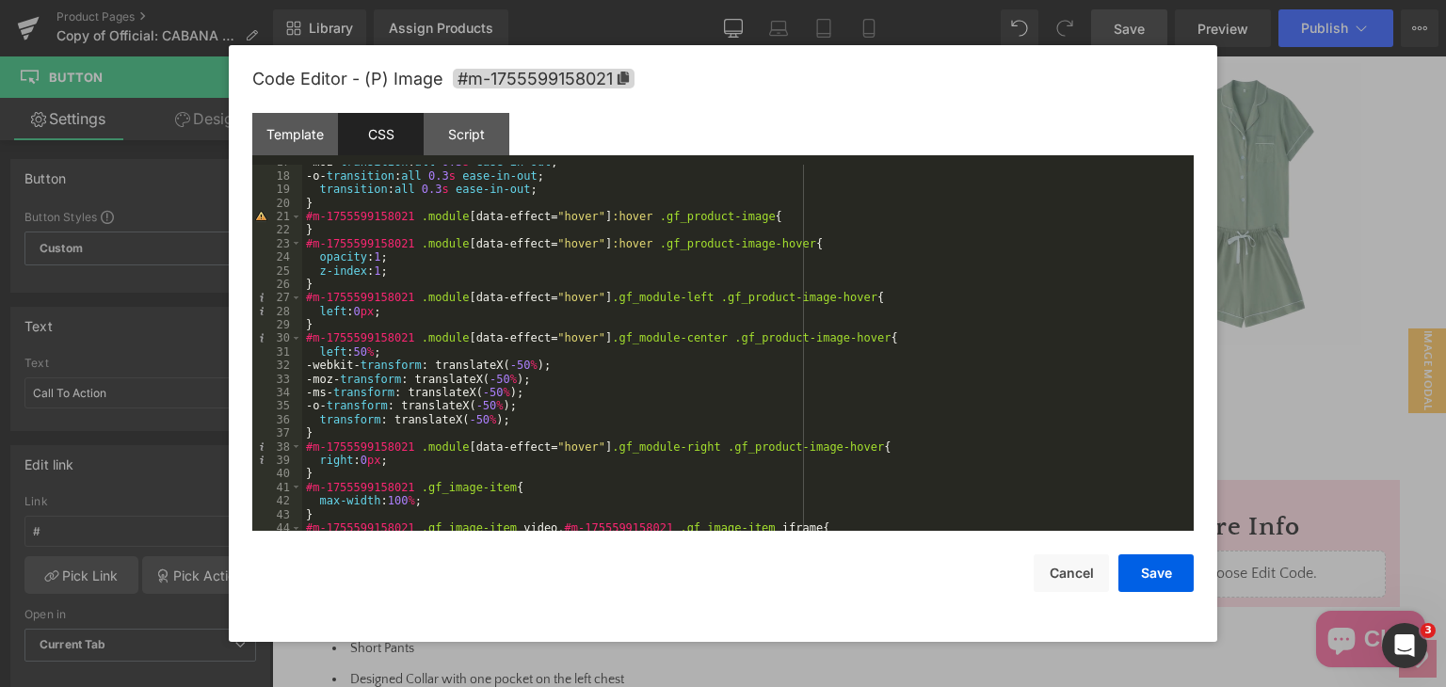
scroll to position [395, 0]
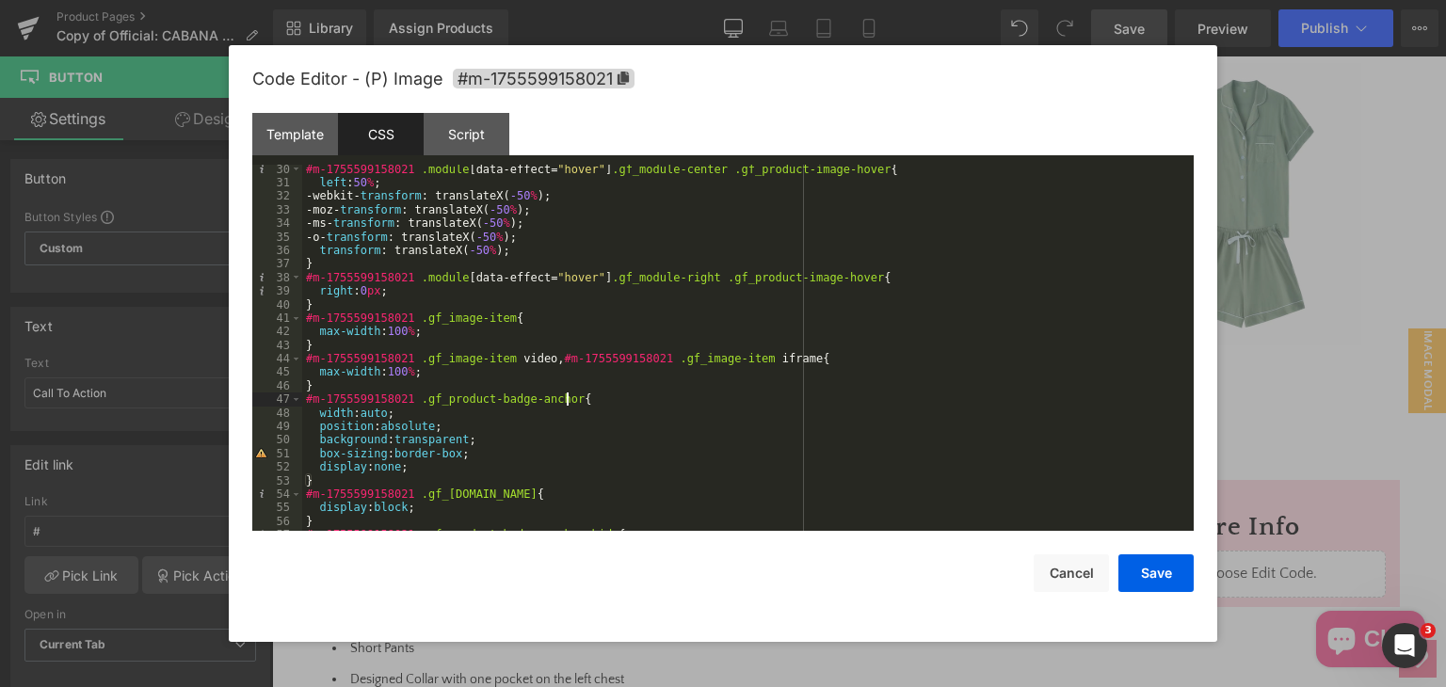
click at [641, 407] on div "#m-1755599158021 .module [ data-effect = " hover " ] .gf_module-center .gf_prod…" at bounding box center [744, 359] width 884 height 393
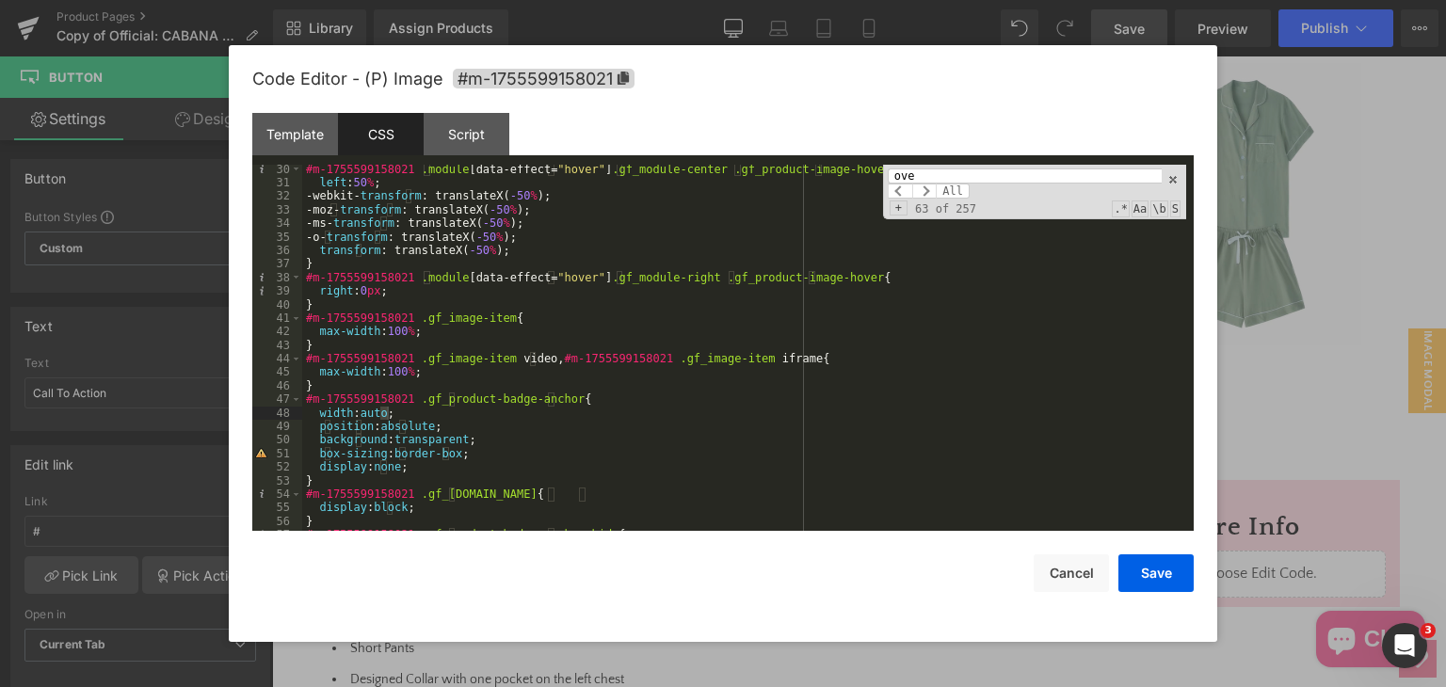
scroll to position [2568, 0]
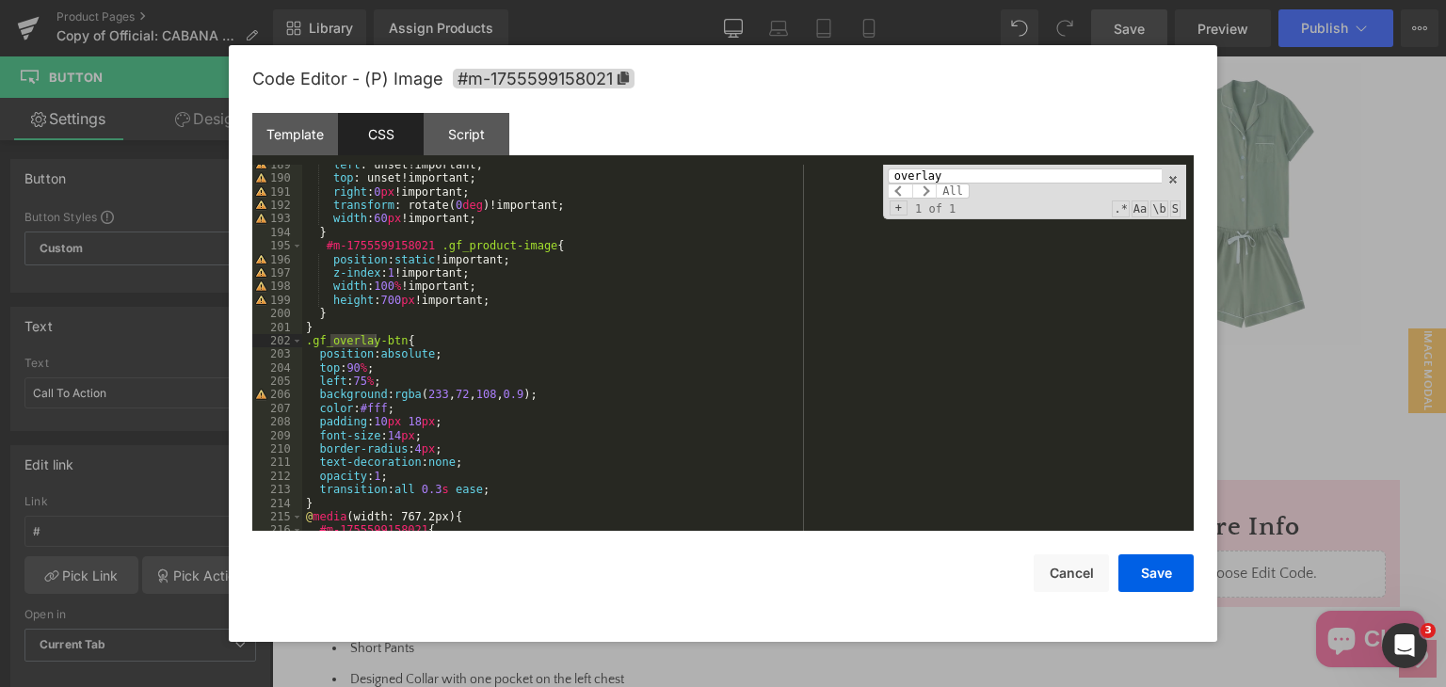
type input "overlay"
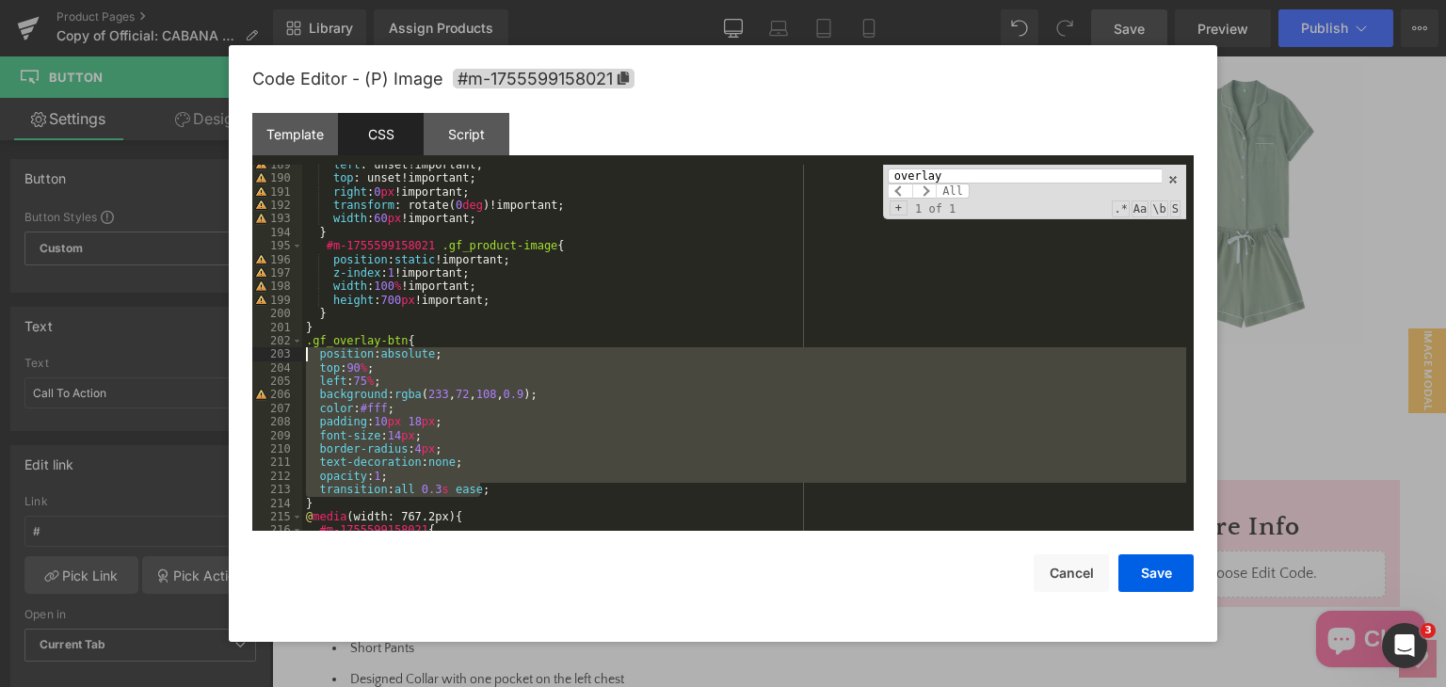
drag, startPoint x: 487, startPoint y: 492, endPoint x: 304, endPoint y: 352, distance: 230.2
click at [304, 352] on div "left : unset!important; top : unset!important; right : 0 px !important; transfo…" at bounding box center [744, 354] width 884 height 393
click at [1176, 182] on span at bounding box center [1172, 179] width 13 height 13
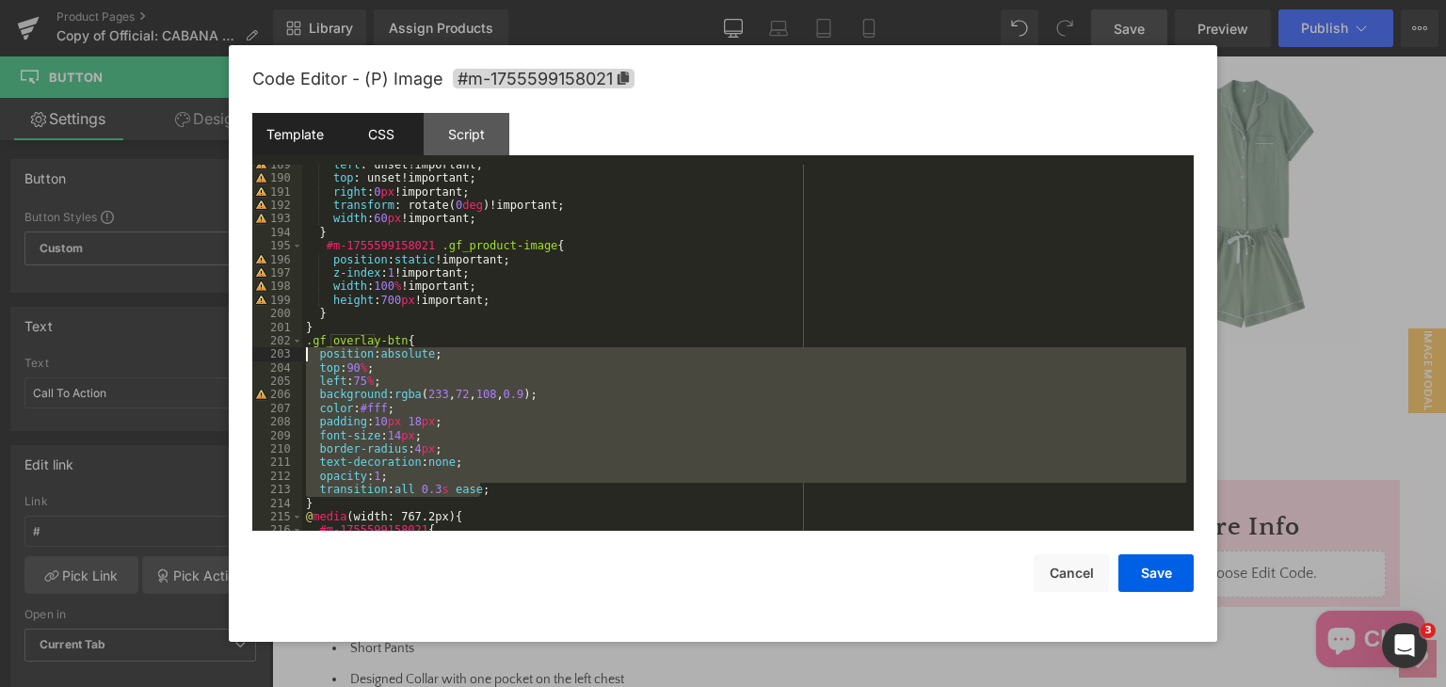
click at [280, 133] on div "Template" at bounding box center [295, 134] width 86 height 42
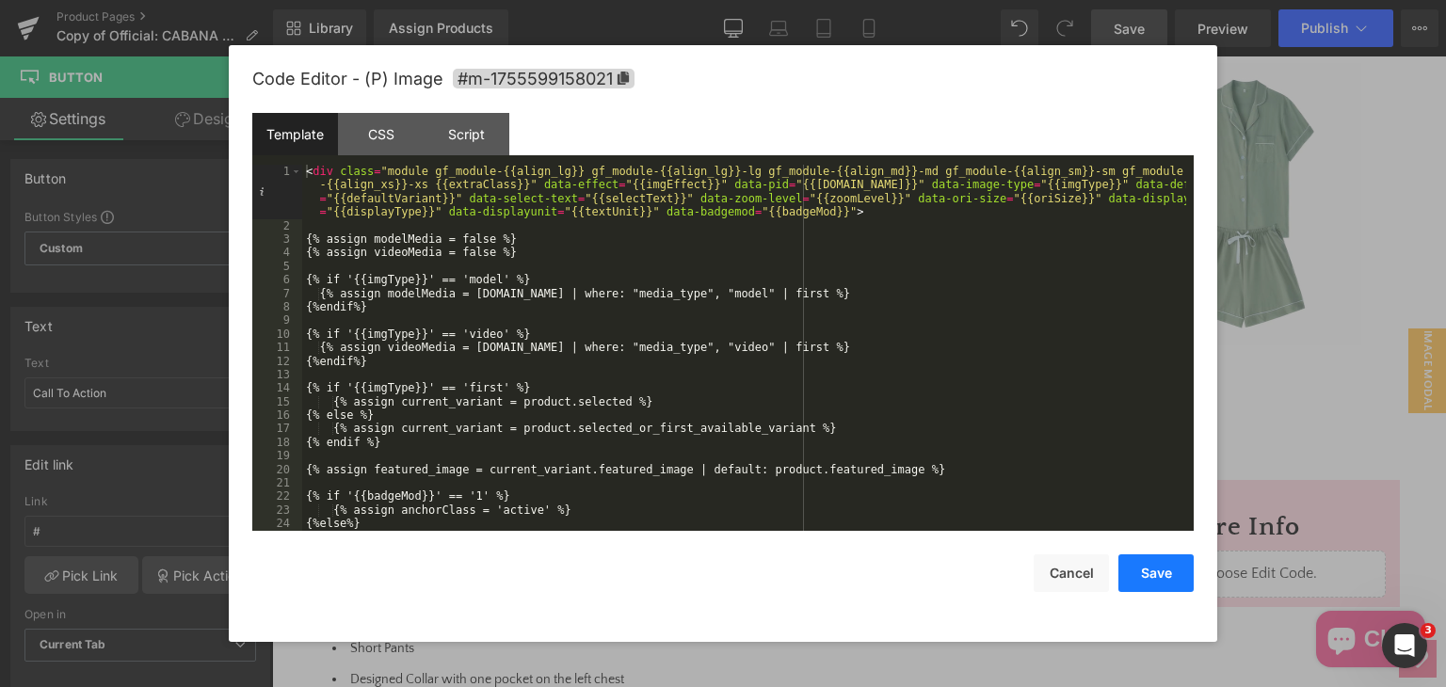
click at [1137, 571] on button "Save" at bounding box center [1155, 573] width 75 height 38
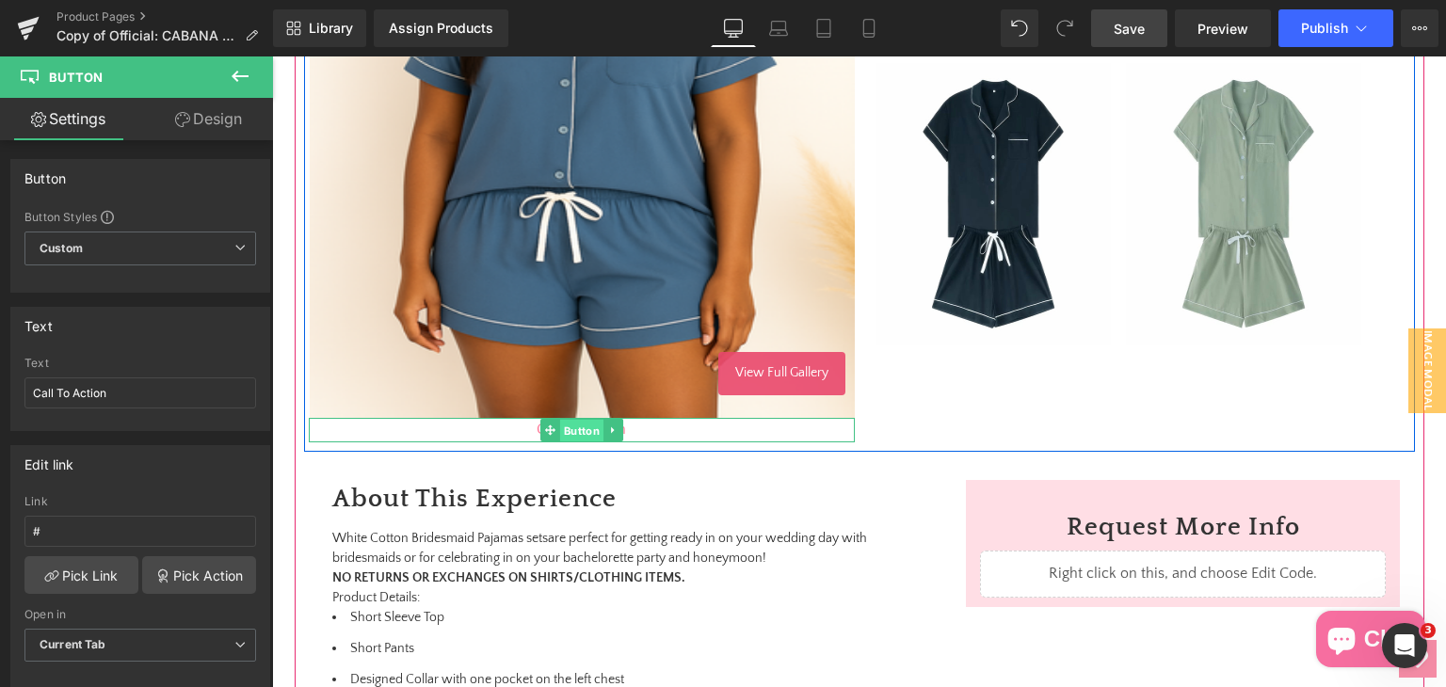
click at [572, 436] on span "Button" at bounding box center [580, 431] width 43 height 23
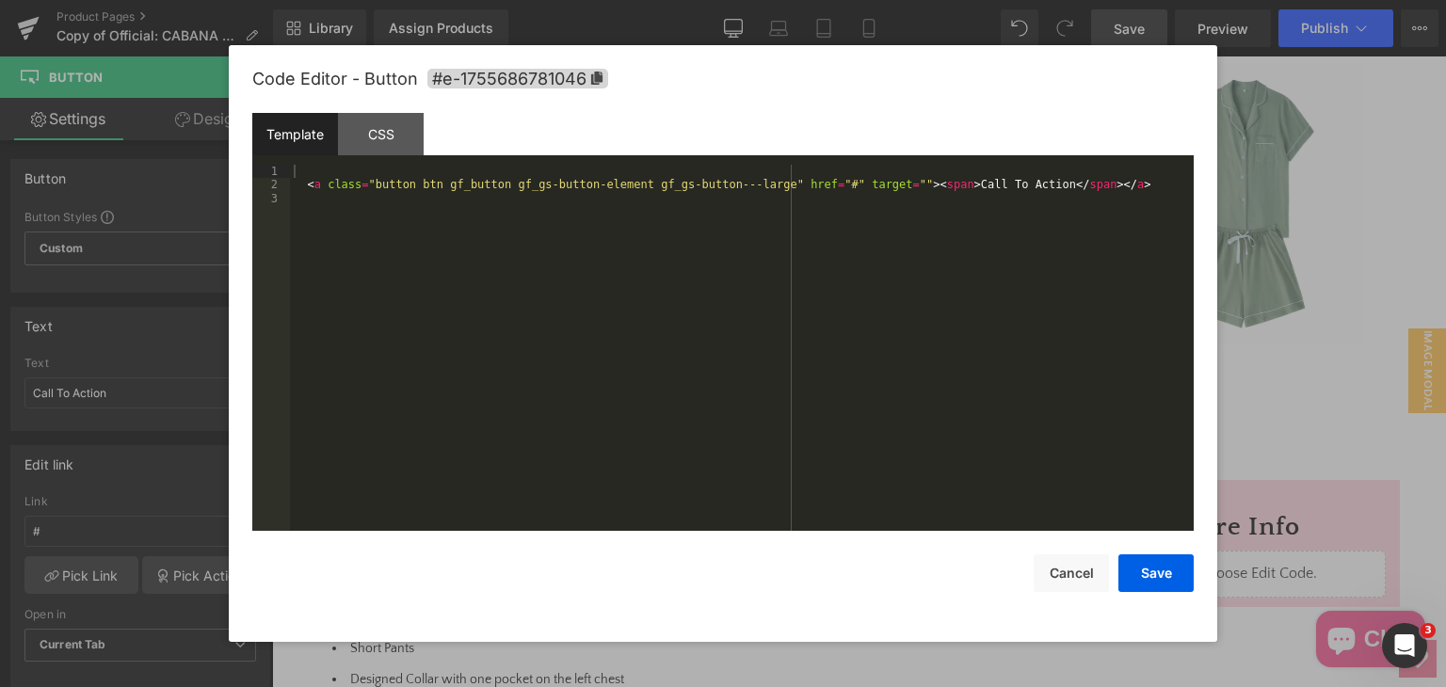
click at [570, 0] on div "Button You are previewing how the will restyle your page. You can not edit Elem…" at bounding box center [723, 0] width 1446 height 0
click at [399, 137] on div "CSS" at bounding box center [381, 134] width 86 height 42
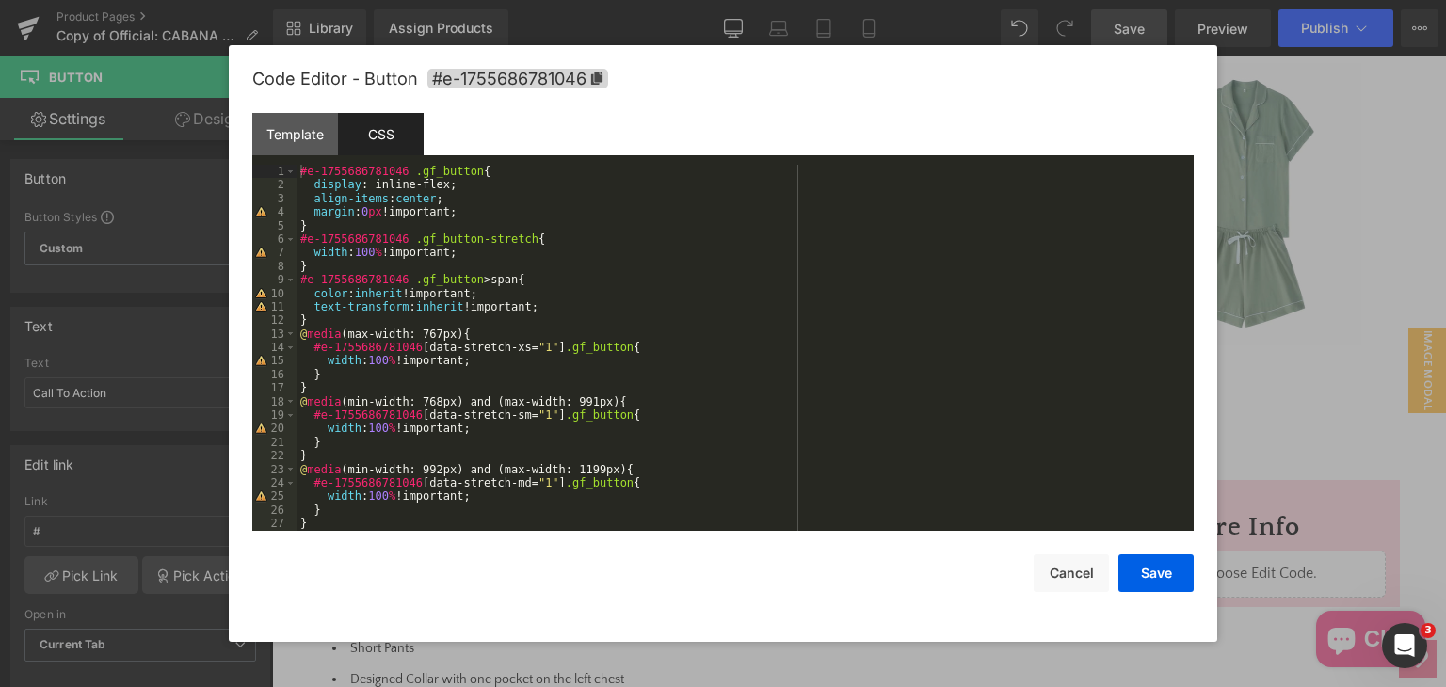
click at [483, 219] on div "#e-1755686781046 .gf_button { display : inline-flex; align-items : center ; mar…" at bounding box center [740, 361] width 889 height 393
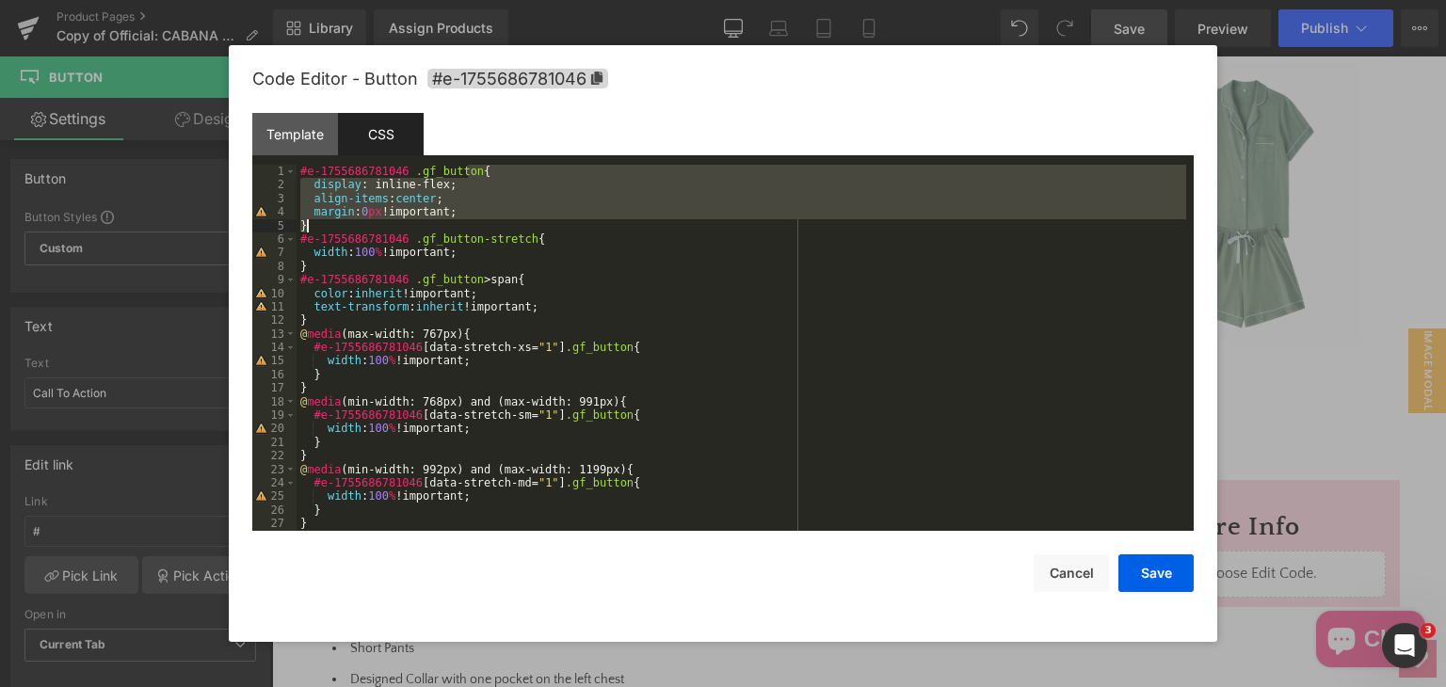
click at [483, 219] on div "#e-1755686781046 .gf_button { display : inline-flex; align-items : center ; mar…" at bounding box center [740, 361] width 889 height 393
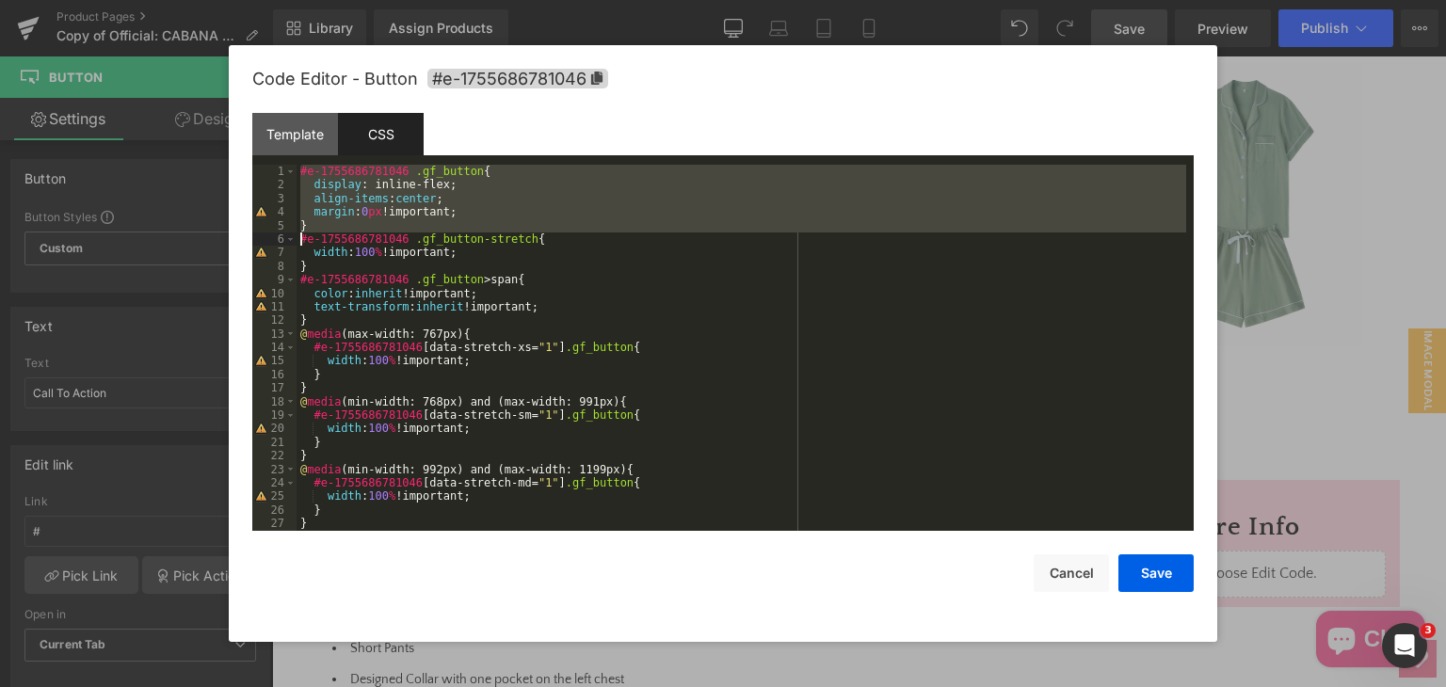
click at [484, 217] on div "#e-1755686781046 .gf_button { display : inline-flex; align-items : center ; mar…" at bounding box center [740, 361] width 889 height 393
click at [473, 212] on div "#e-1755686781046 .gf_button { display : inline-flex; align-items : center ; mar…" at bounding box center [740, 348] width 889 height 366
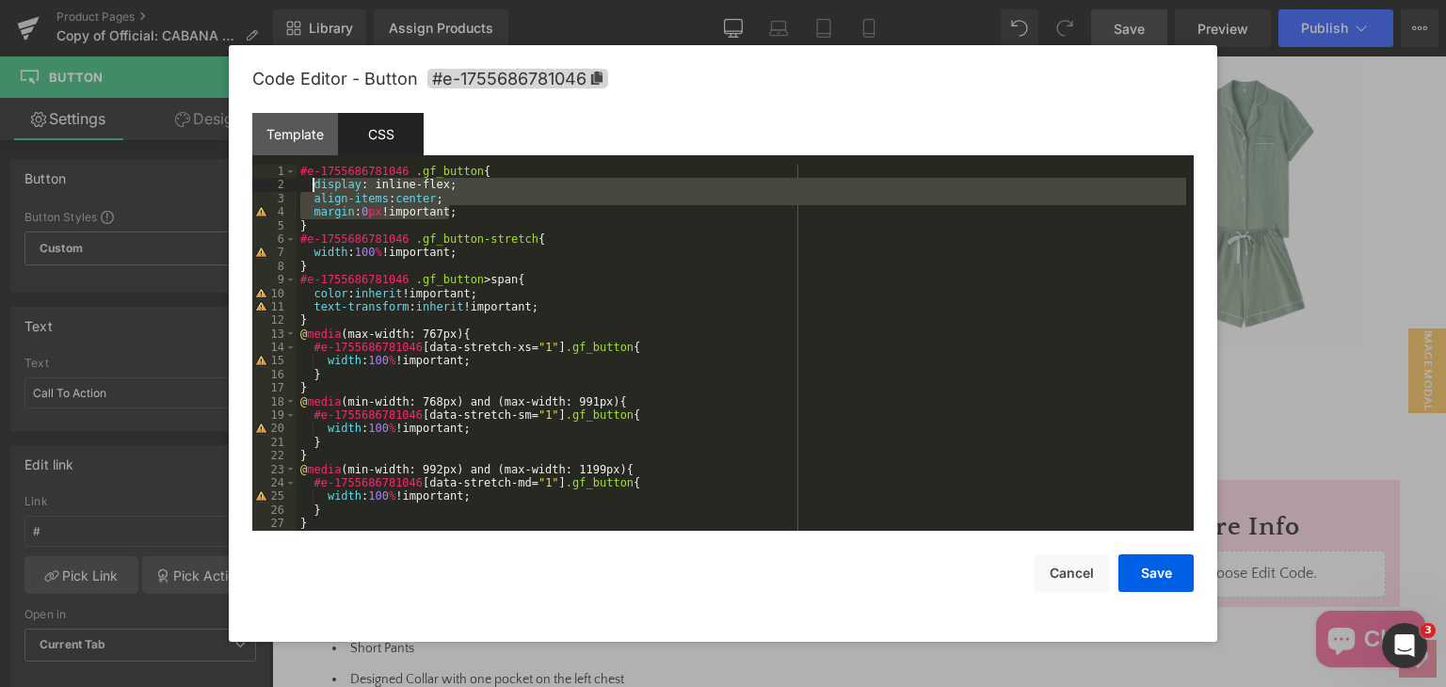
drag, startPoint x: 467, startPoint y: 210, endPoint x: 307, endPoint y: 181, distance: 162.7
click at [307, 181] on div "#e-1755686781046 .gf_button { display : inline-flex; align-items : center ; mar…" at bounding box center [740, 361] width 889 height 393
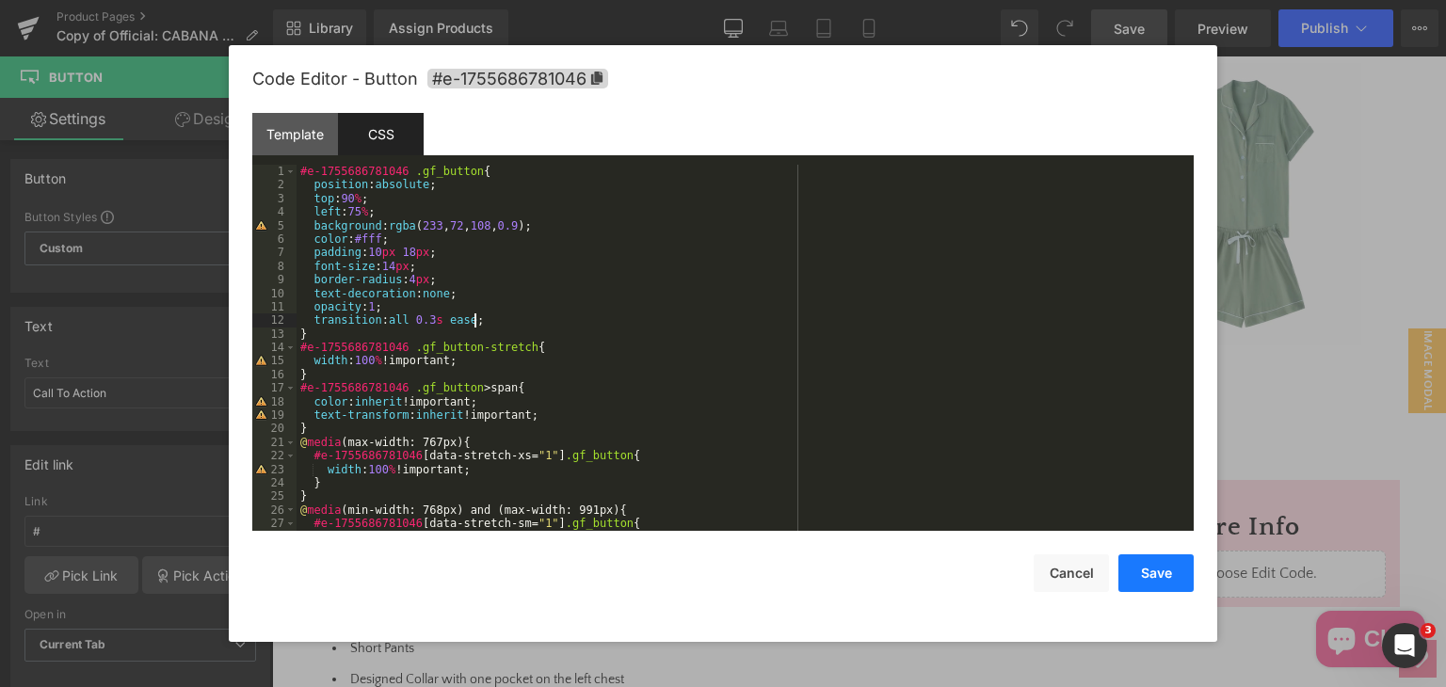
click at [1172, 564] on button "Save" at bounding box center [1155, 573] width 75 height 38
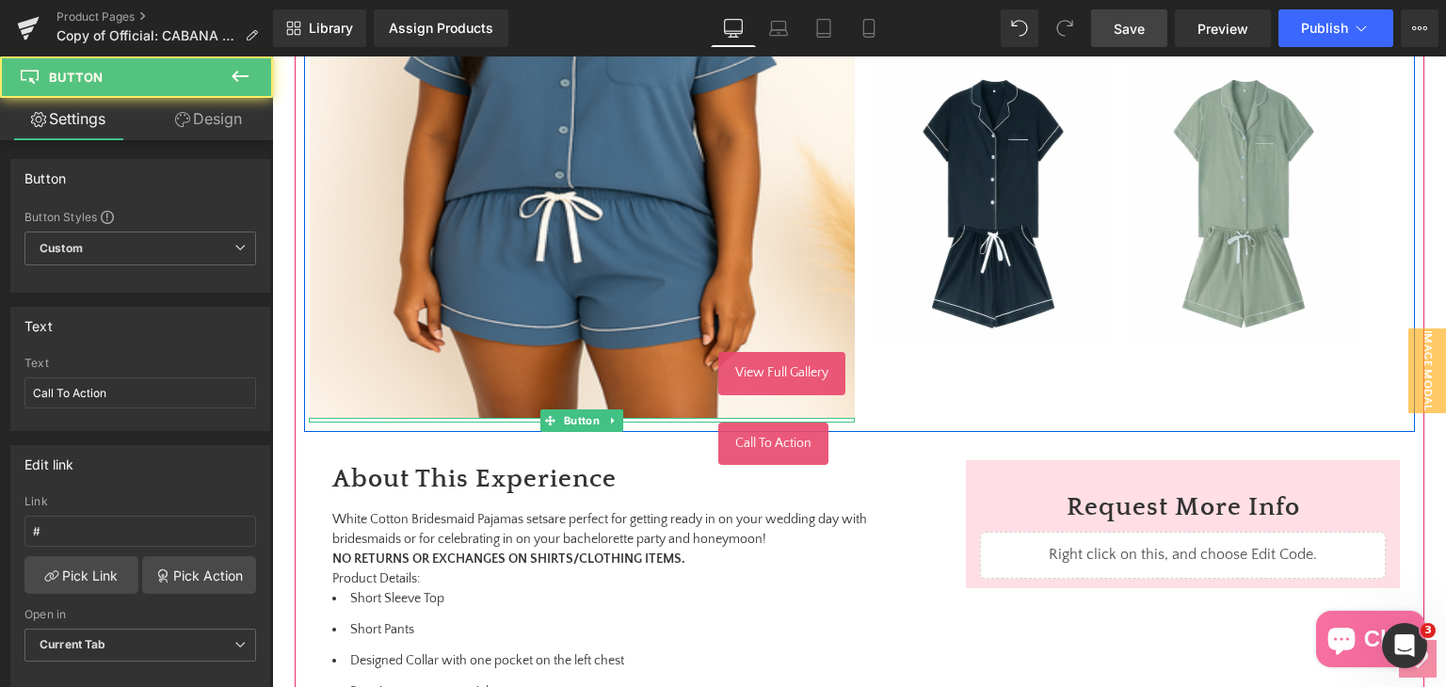
click at [760, 446] on span "Call To Action" at bounding box center [773, 443] width 76 height 15
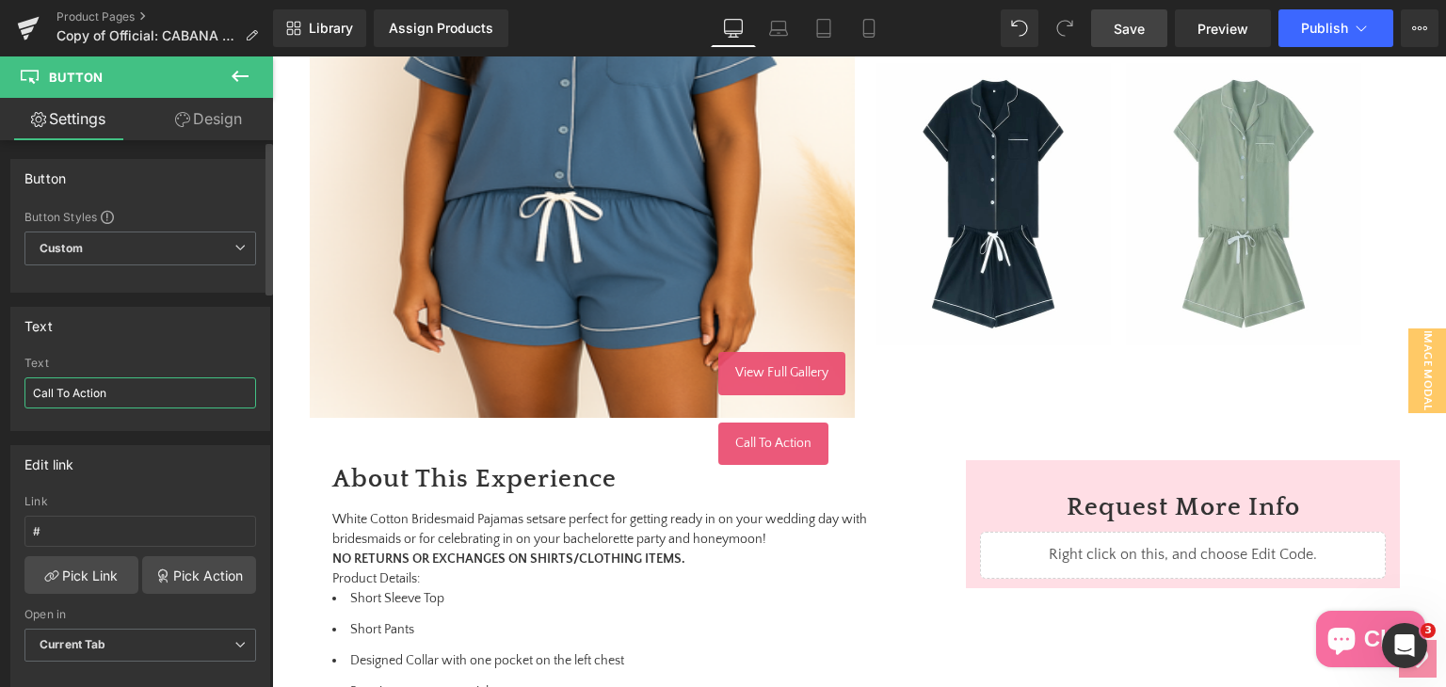
click at [148, 396] on input "Call To Action" at bounding box center [140, 392] width 232 height 31
type input "View Full Gallery"
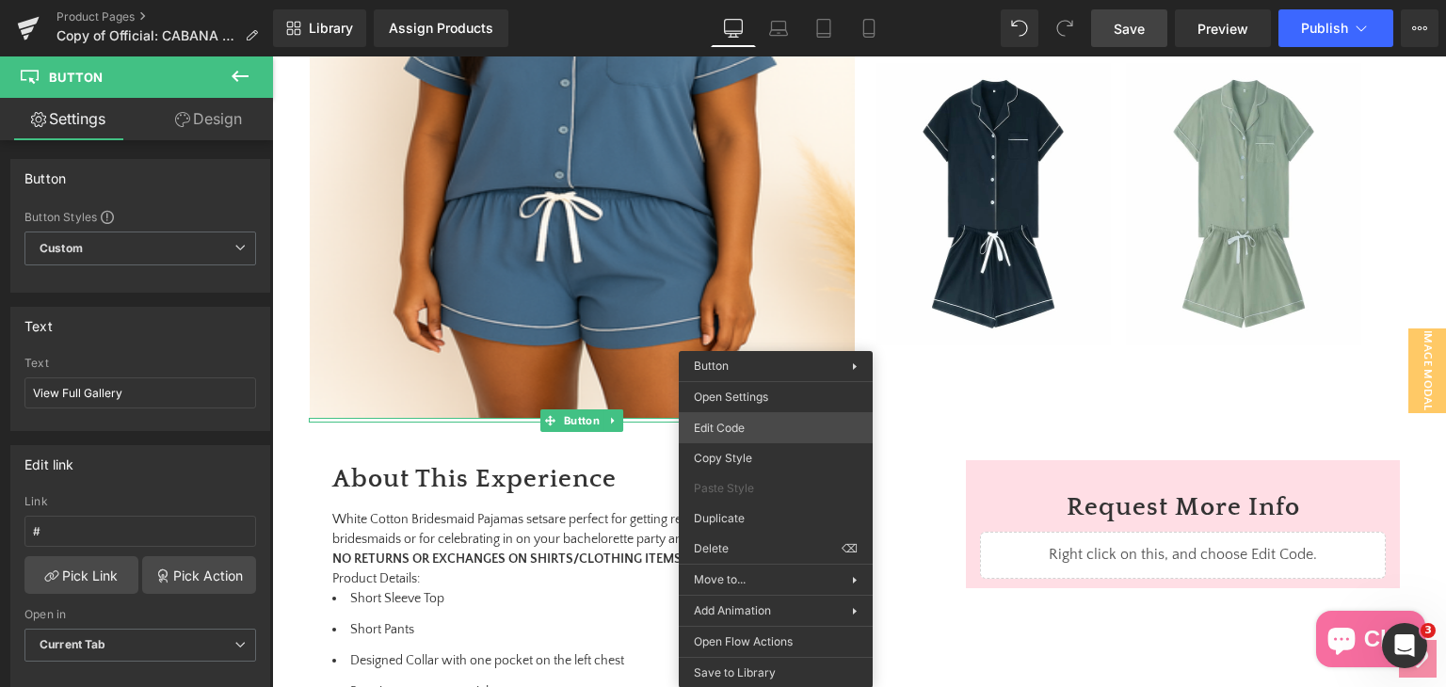
click at [715, 0] on div "Button You are previewing how the will restyle your page. You can not edit Elem…" at bounding box center [723, 0] width 1446 height 0
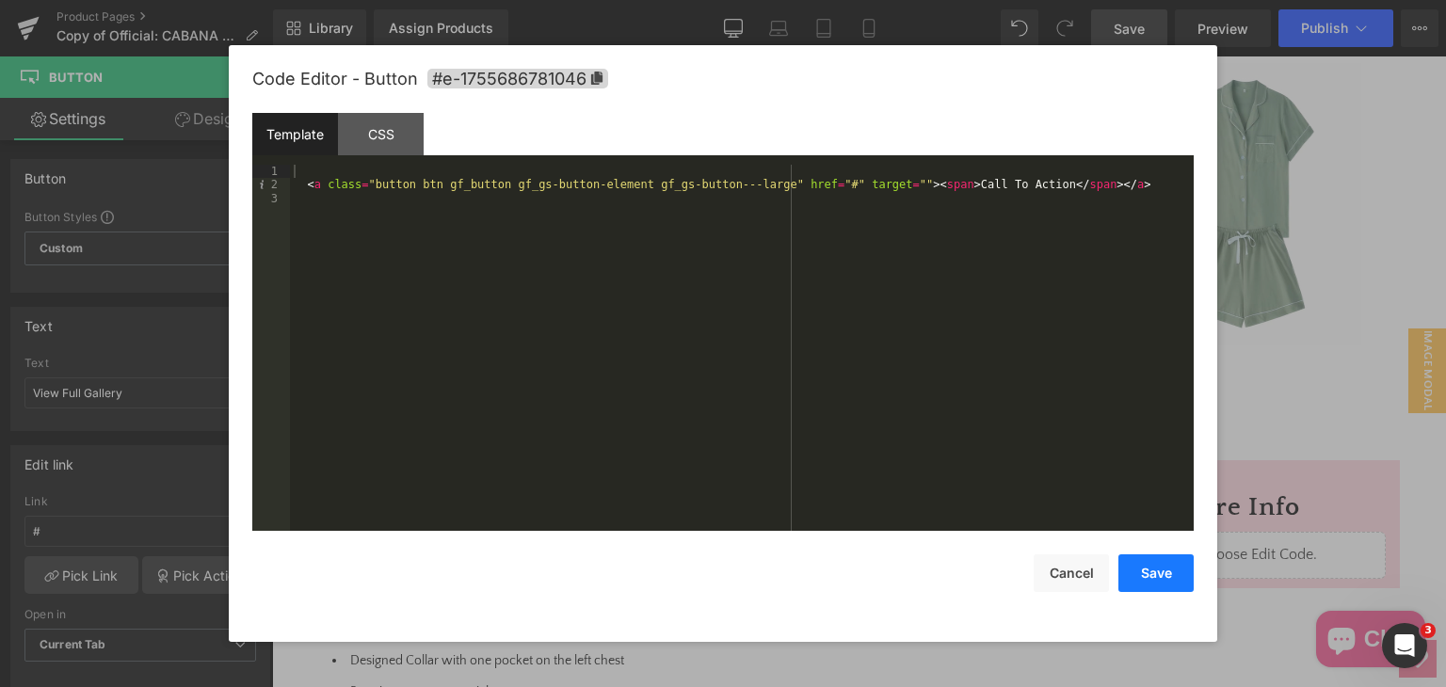
click at [1173, 579] on button "Save" at bounding box center [1155, 573] width 75 height 38
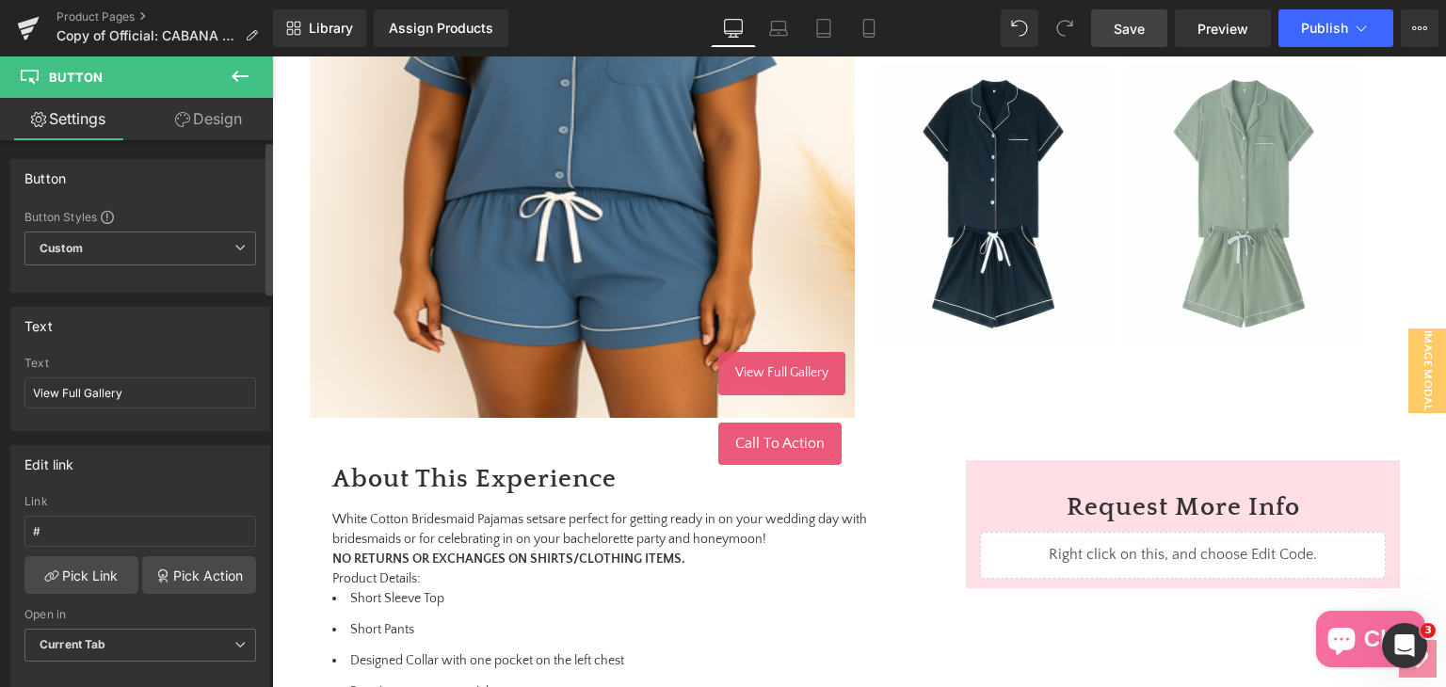
click at [120, 375] on div "Text View Full Gallery" at bounding box center [140, 393] width 232 height 73
click at [143, 385] on input "View Full Gallery" at bounding box center [140, 392] width 232 height 31
click at [161, 569] on icon at bounding box center [162, 576] width 15 height 15
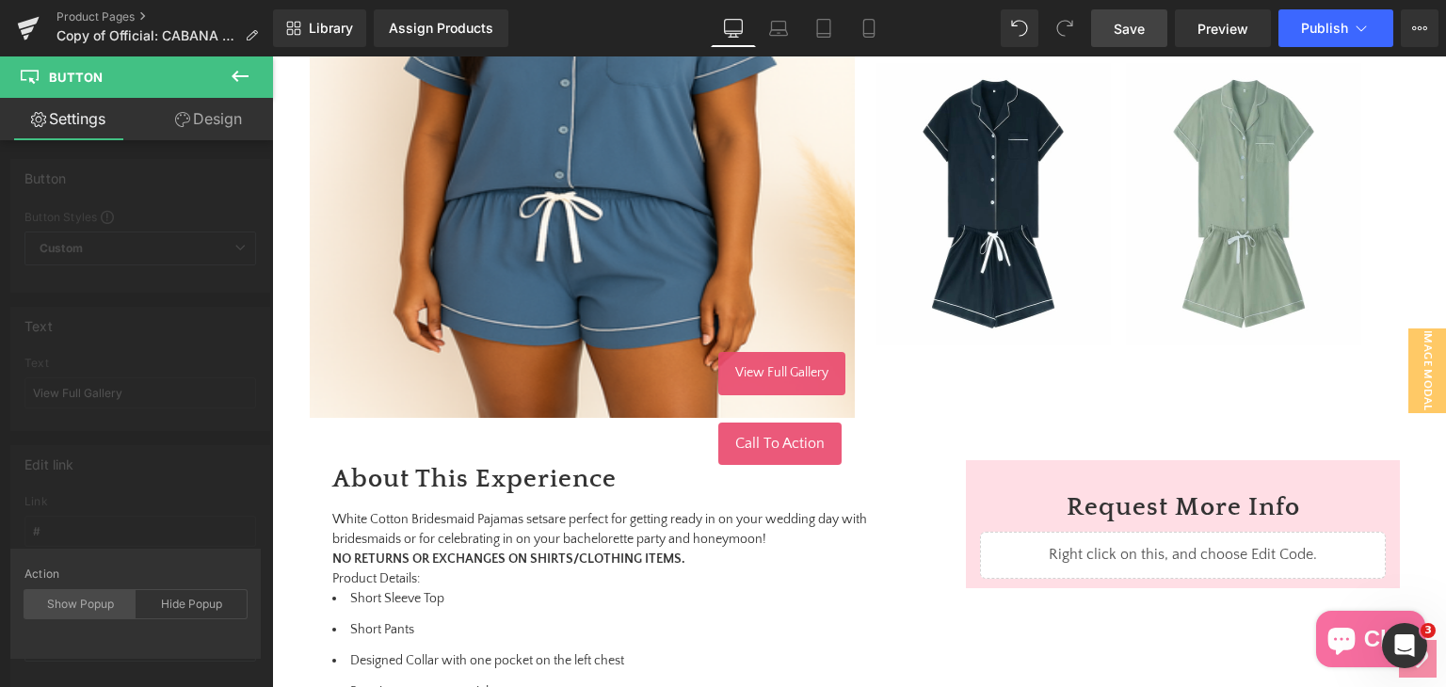
click at [86, 602] on div "Show Popup" at bounding box center [79, 604] width 111 height 28
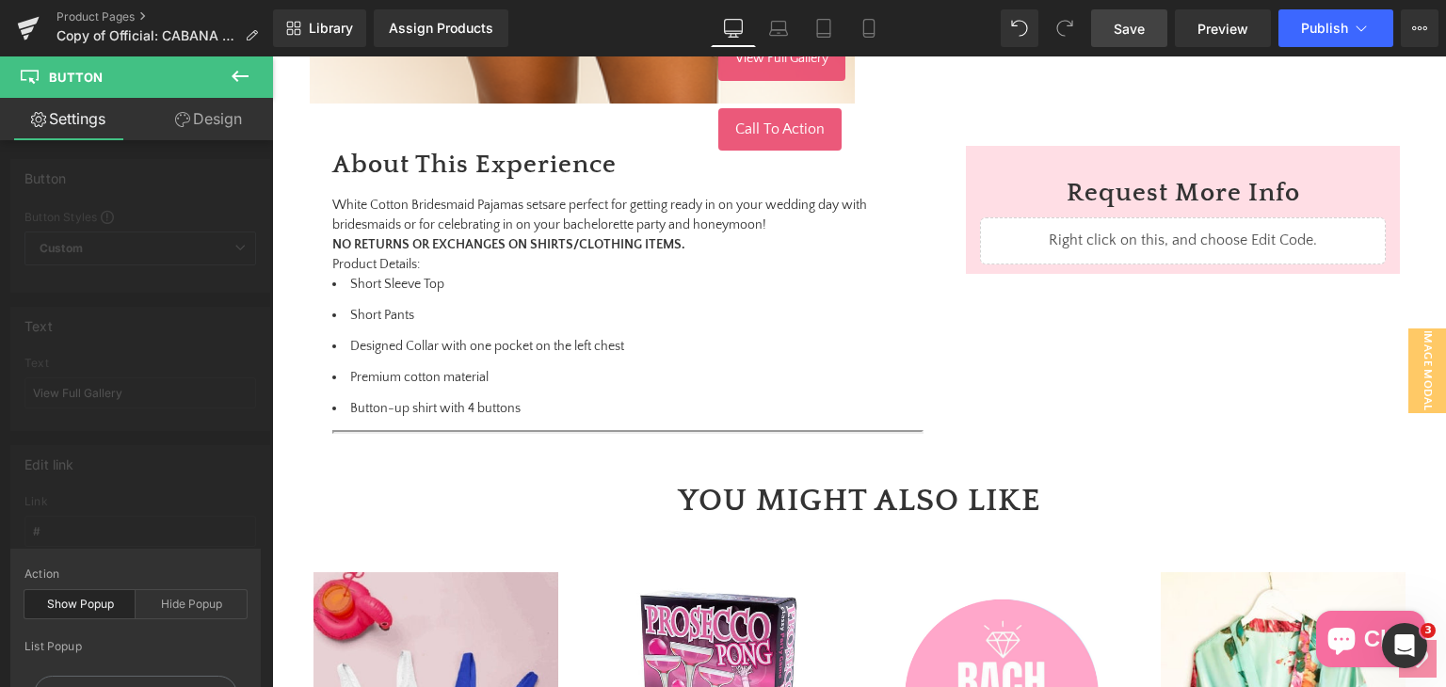
scroll to position [1412, 0]
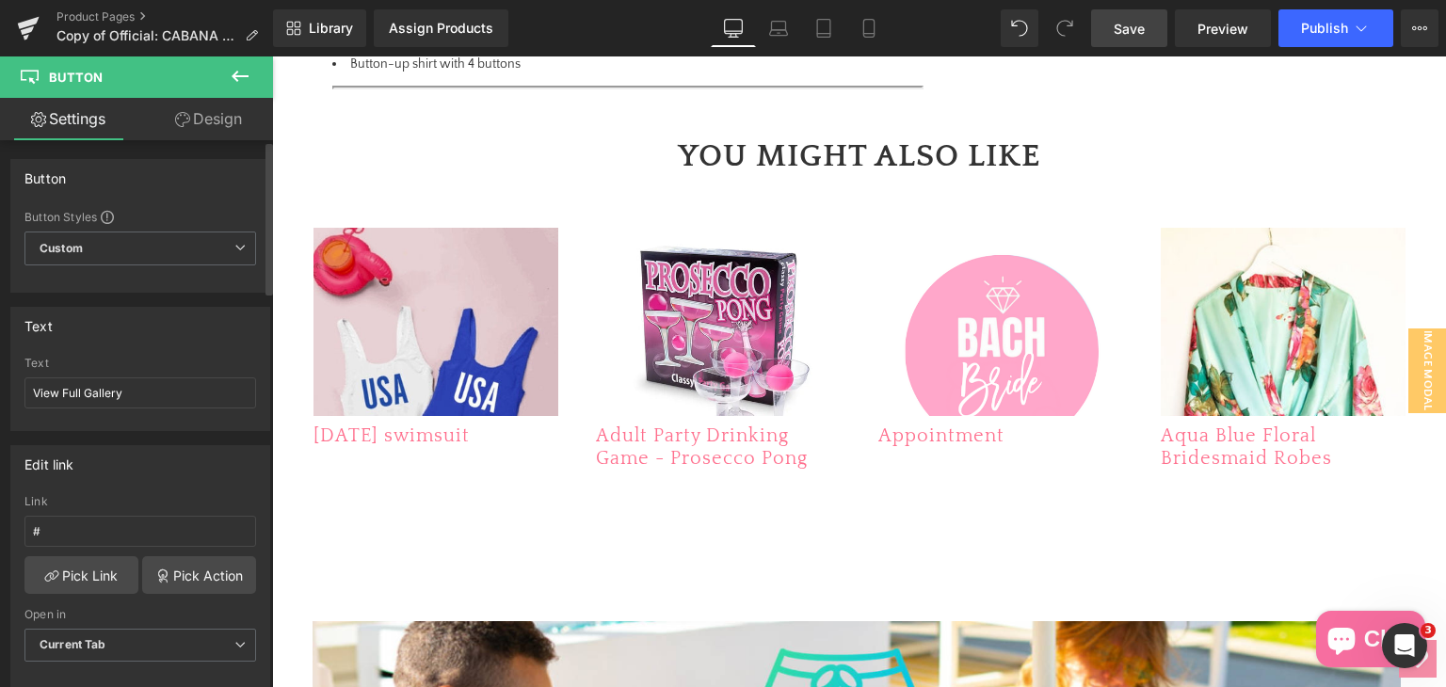
drag, startPoint x: 112, startPoint y: 388, endPoint x: 110, endPoint y: 464, distance: 76.3
click at [110, 464] on div "Edit link # Link # Pick Link Pick Action Current Tab New Tab Open in Current Ta…" at bounding box center [140, 560] width 281 height 258
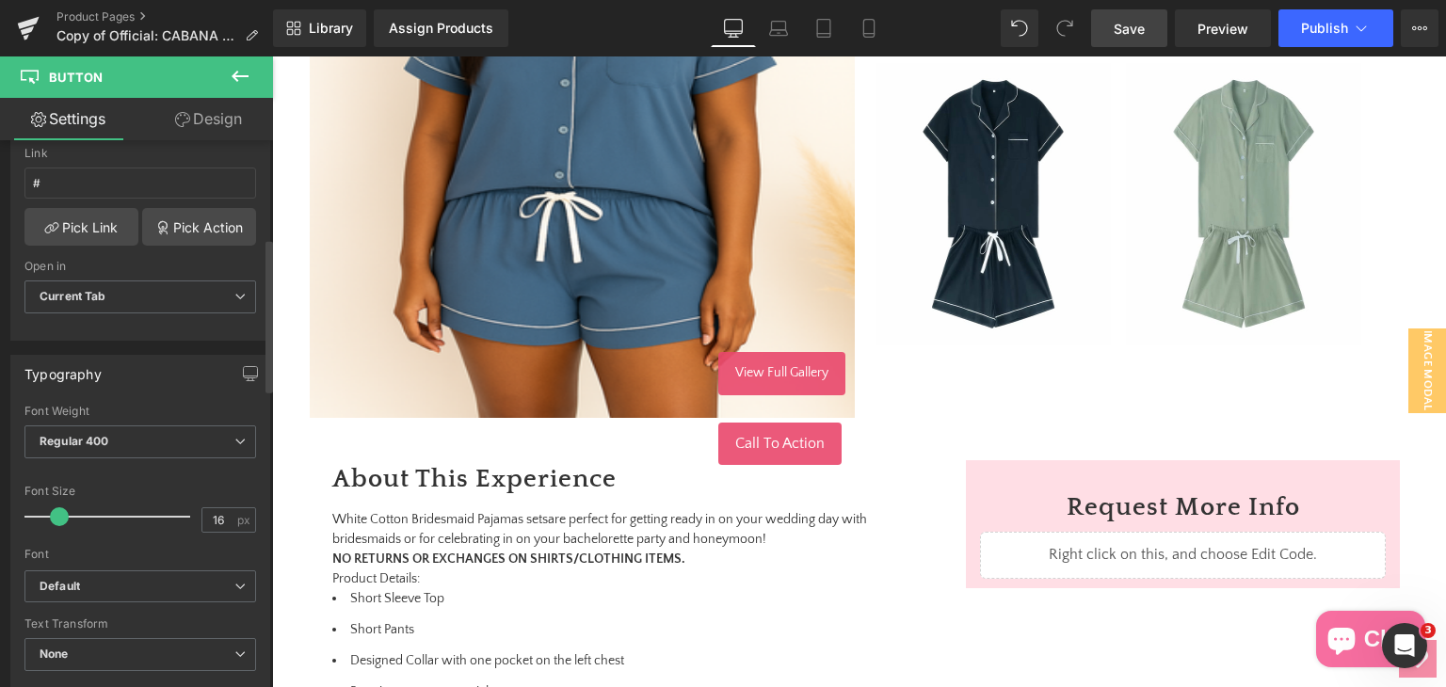
scroll to position [282, 0]
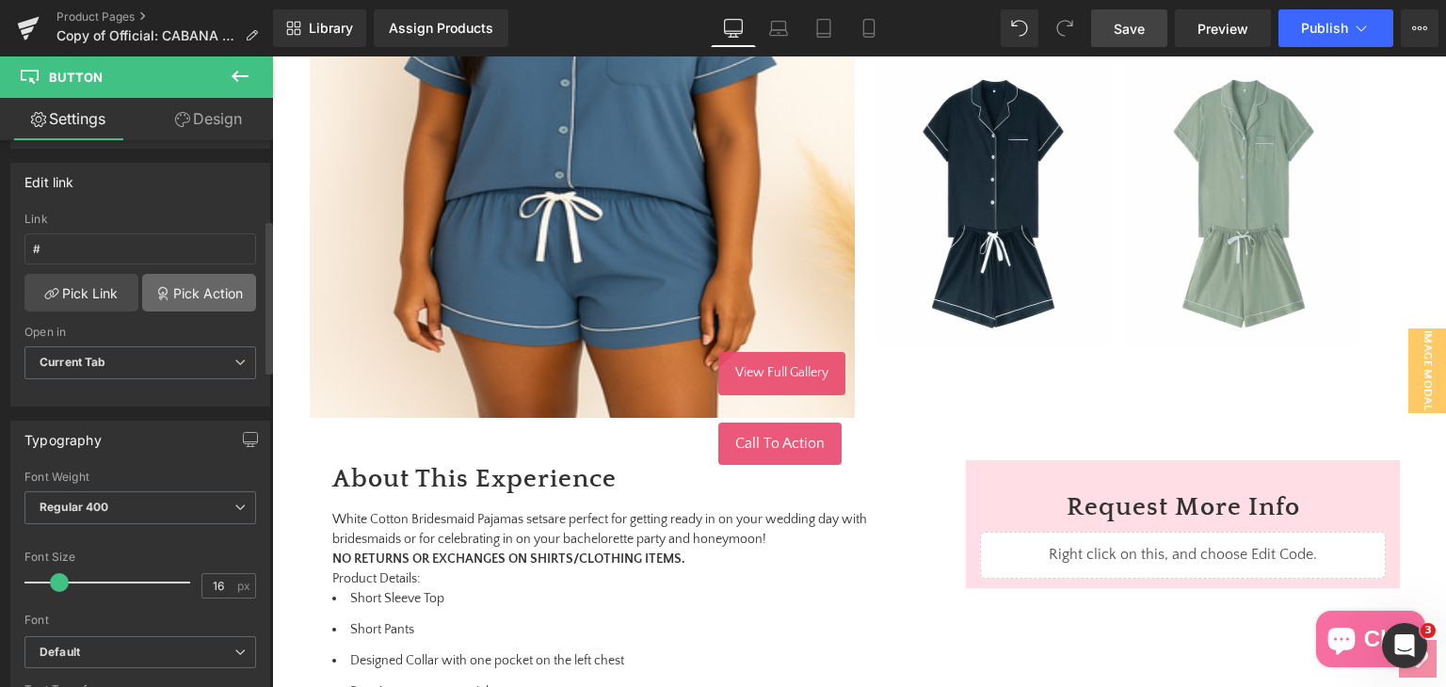
click at [212, 296] on link "Pick Action" at bounding box center [199, 293] width 114 height 38
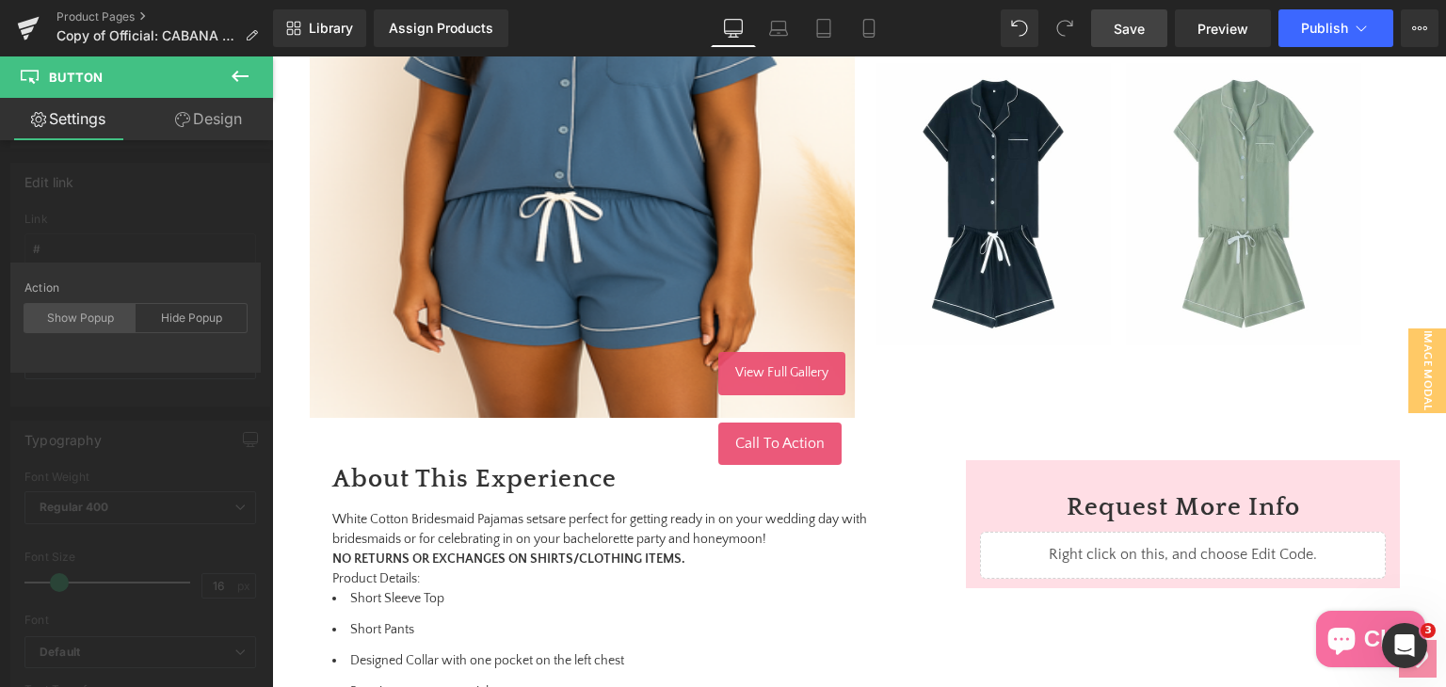
click at [83, 328] on div "Show Popup" at bounding box center [79, 318] width 111 height 28
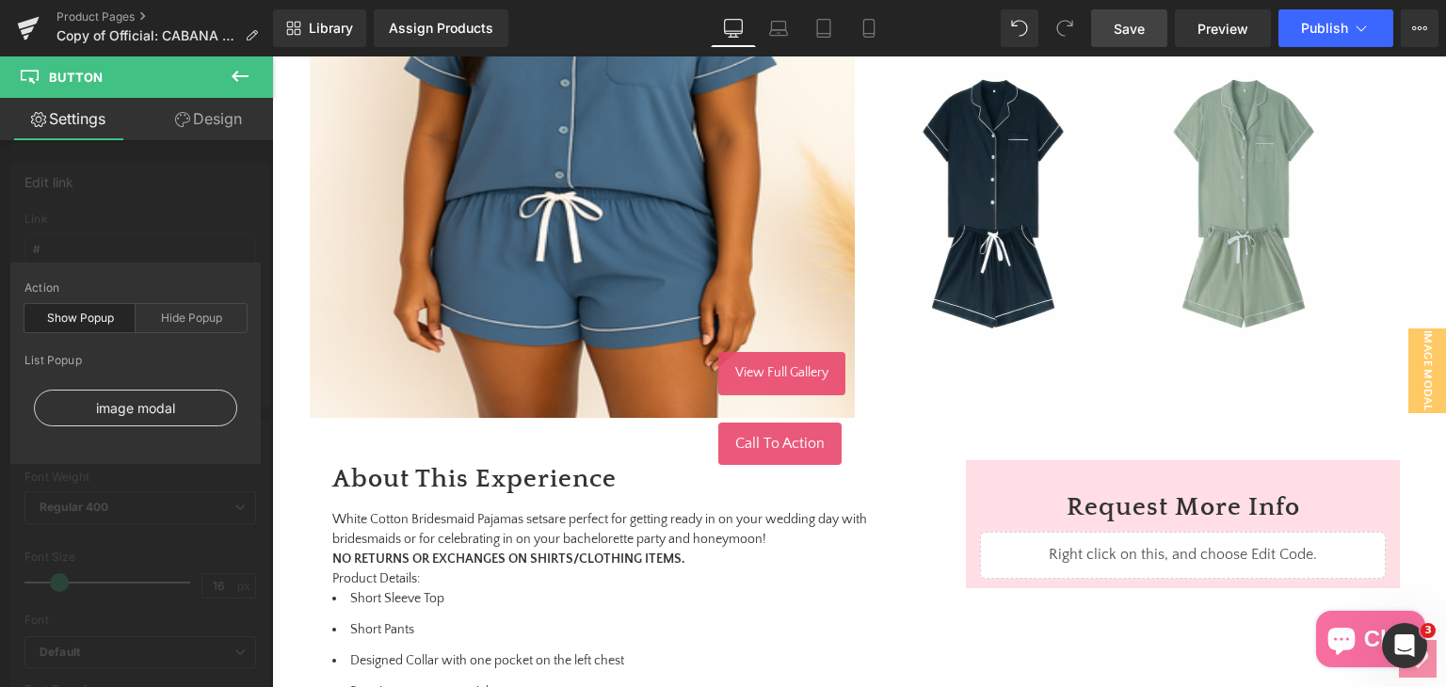
click at [132, 423] on div "image modal" at bounding box center [135, 408] width 203 height 37
click at [136, 409] on div "image modal" at bounding box center [135, 408] width 203 height 37
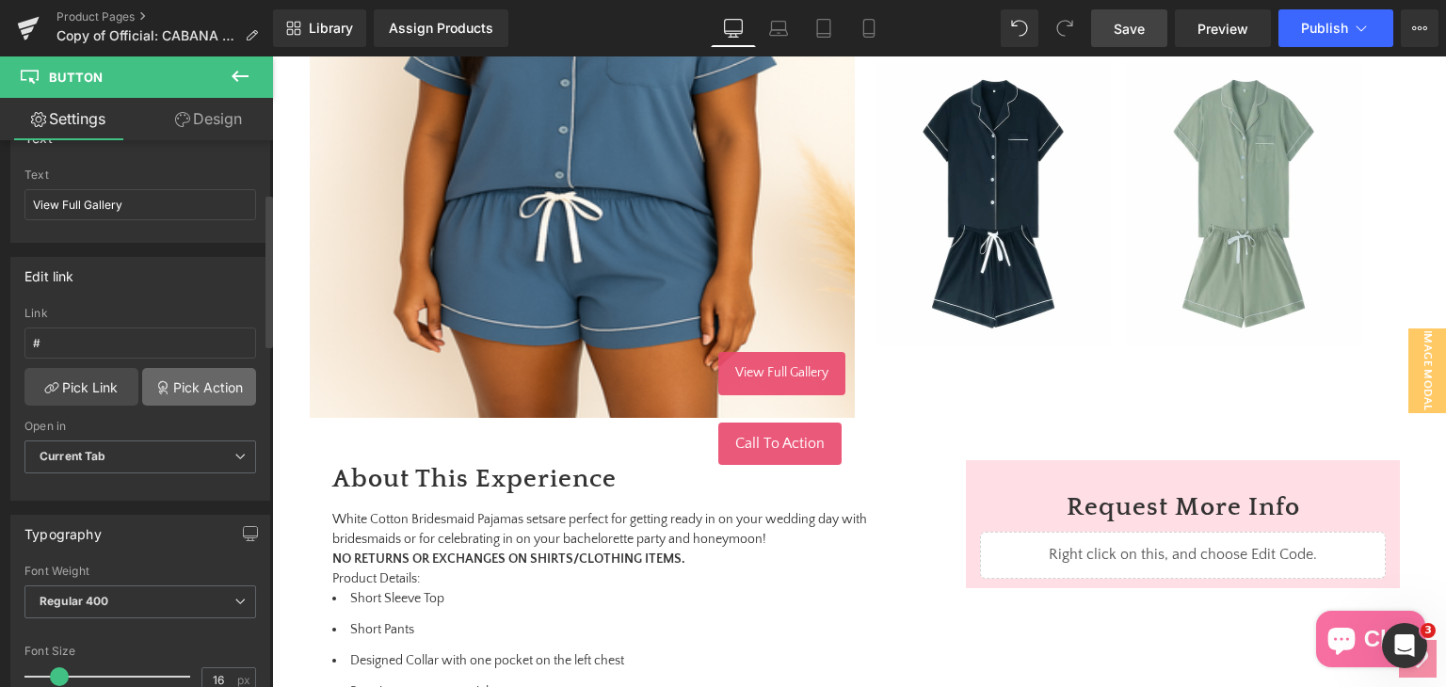
click at [188, 394] on link "Pick Action" at bounding box center [199, 387] width 114 height 38
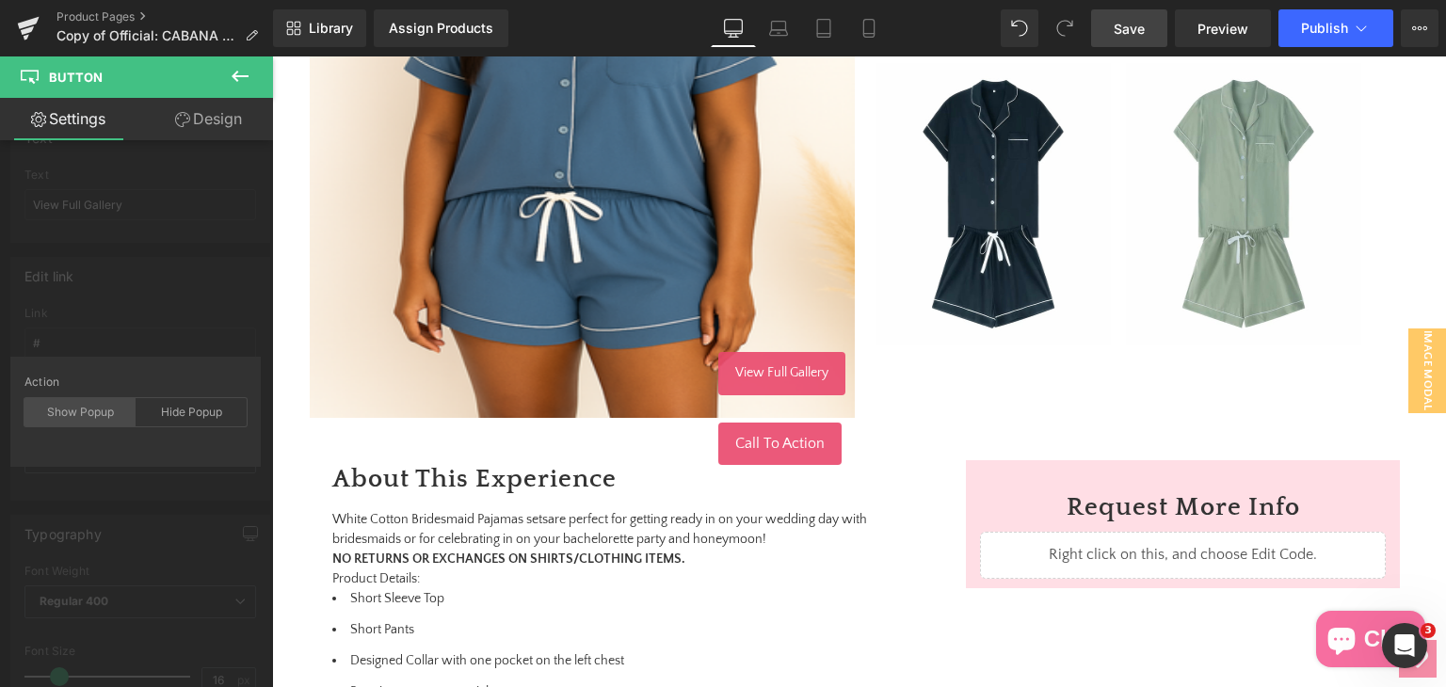
click at [111, 412] on div "Show Popup" at bounding box center [79, 412] width 111 height 28
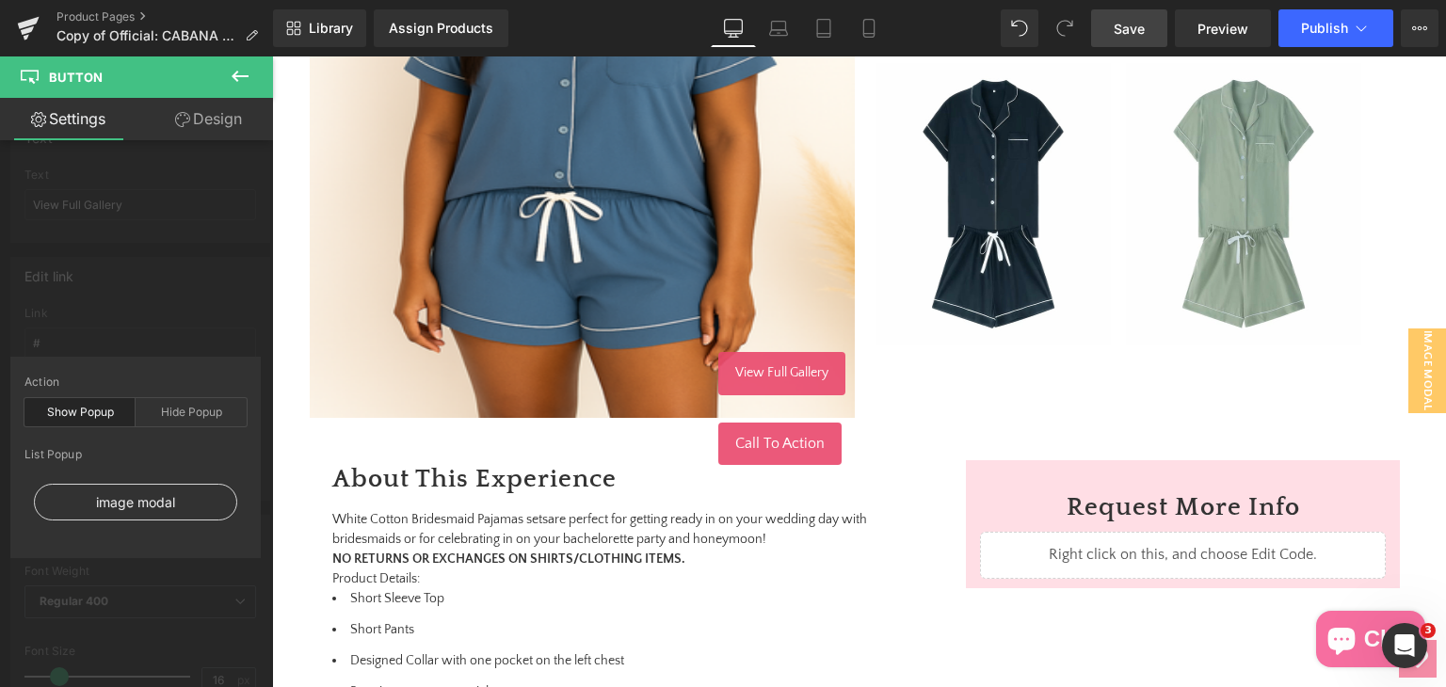
drag, startPoint x: 126, startPoint y: 485, endPoint x: 126, endPoint y: 498, distance: 13.2
click at [126, 498] on div "image modal" at bounding box center [135, 502] width 203 height 37
click at [126, 497] on div "image modal" at bounding box center [135, 502] width 203 height 37
type input "#show-m-1753842456068"
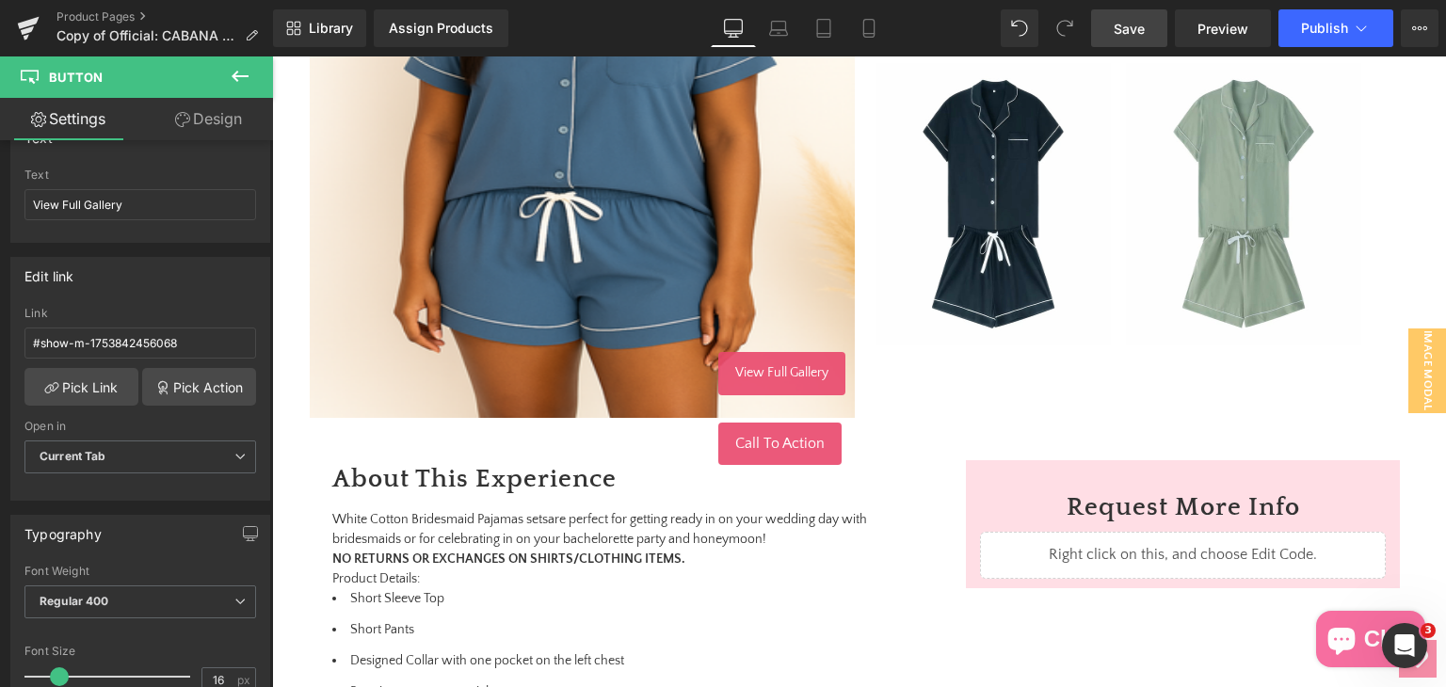
click at [1129, 37] on span "Save" at bounding box center [1129, 29] width 31 height 20
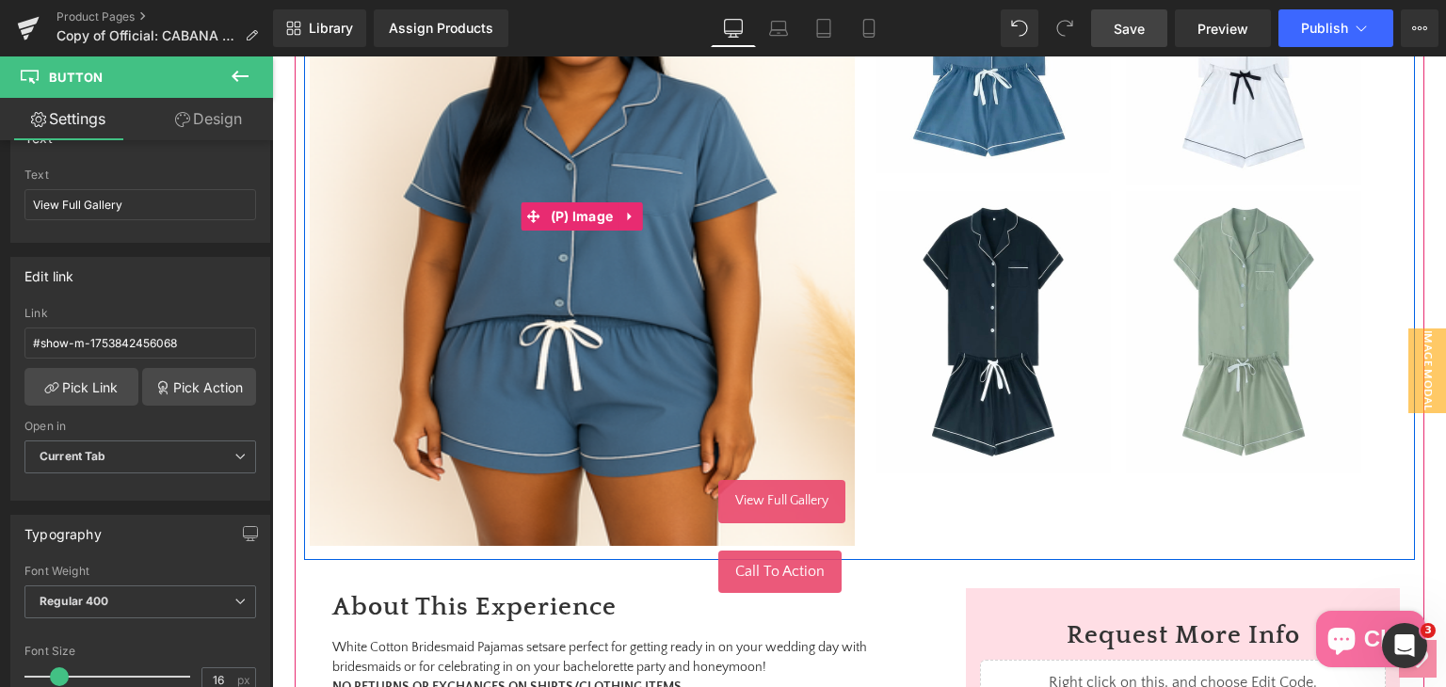
scroll to position [659, 0]
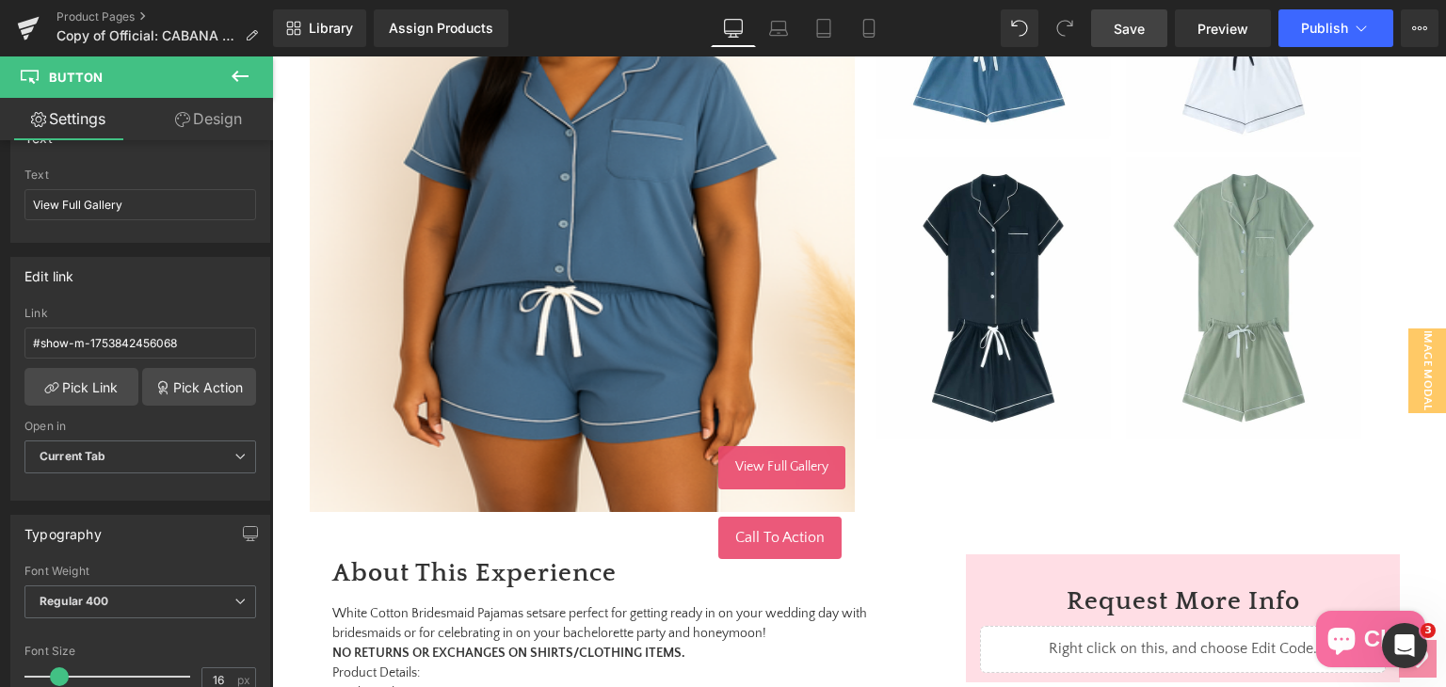
click at [1110, 26] on link "Save" at bounding box center [1129, 28] width 76 height 38
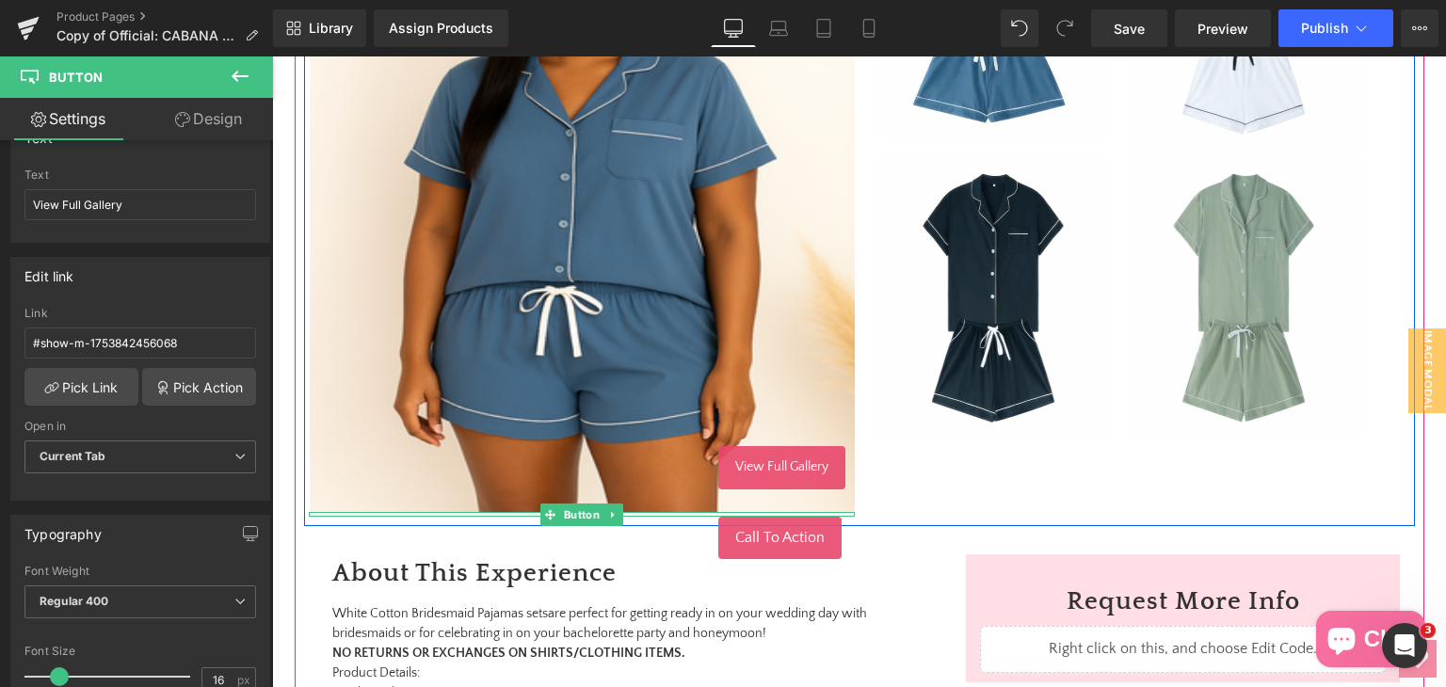
click at [758, 543] on span "Call To Action" at bounding box center [779, 537] width 89 height 17
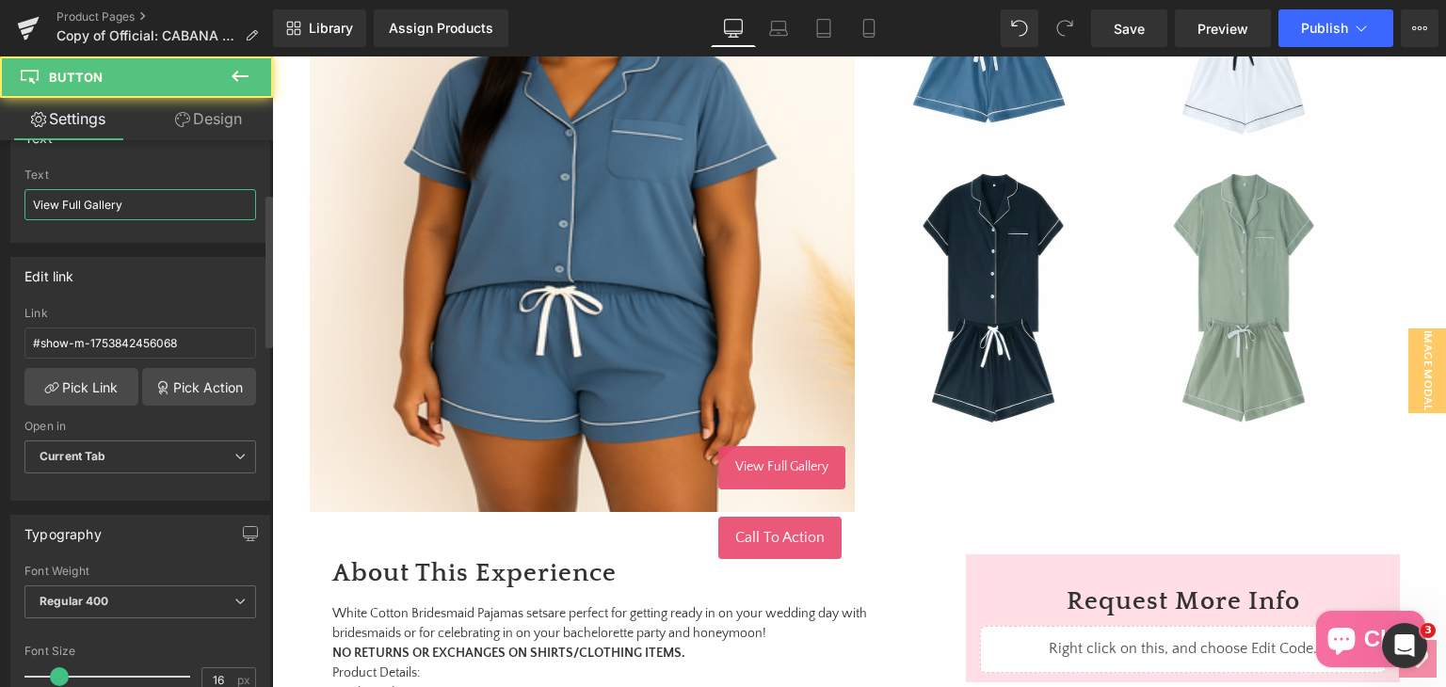
click at [141, 199] on input "View Full Gallery" at bounding box center [140, 204] width 232 height 31
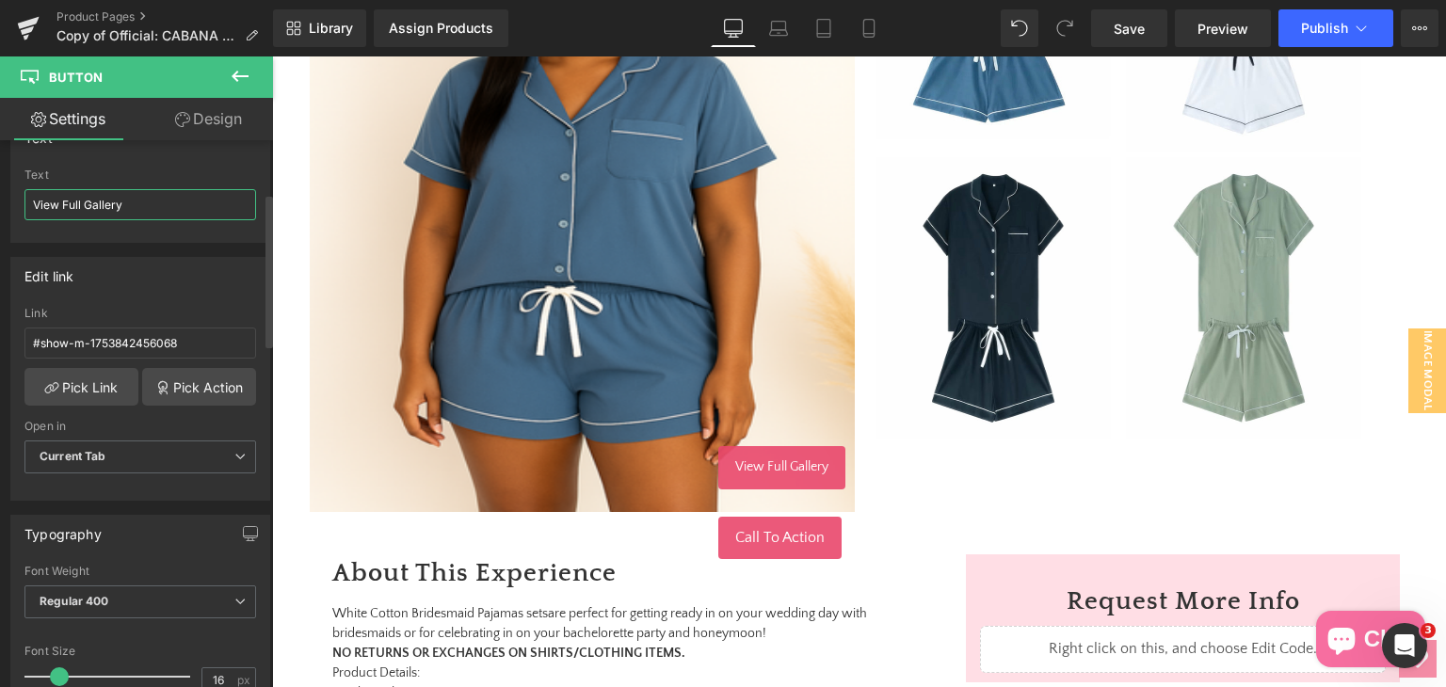
click at [141, 199] on input "View Full Gallery" at bounding box center [140, 204] width 232 height 31
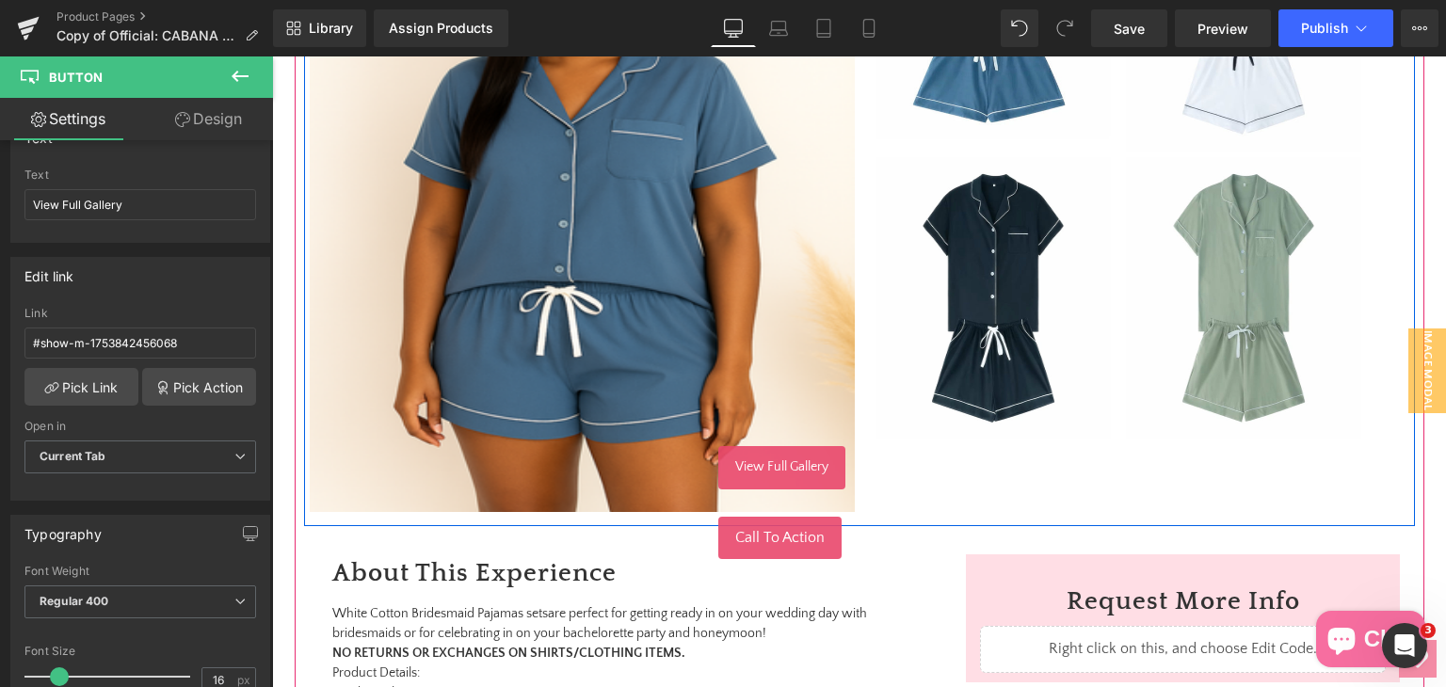
click at [773, 544] on span "Call To Action" at bounding box center [779, 537] width 89 height 17
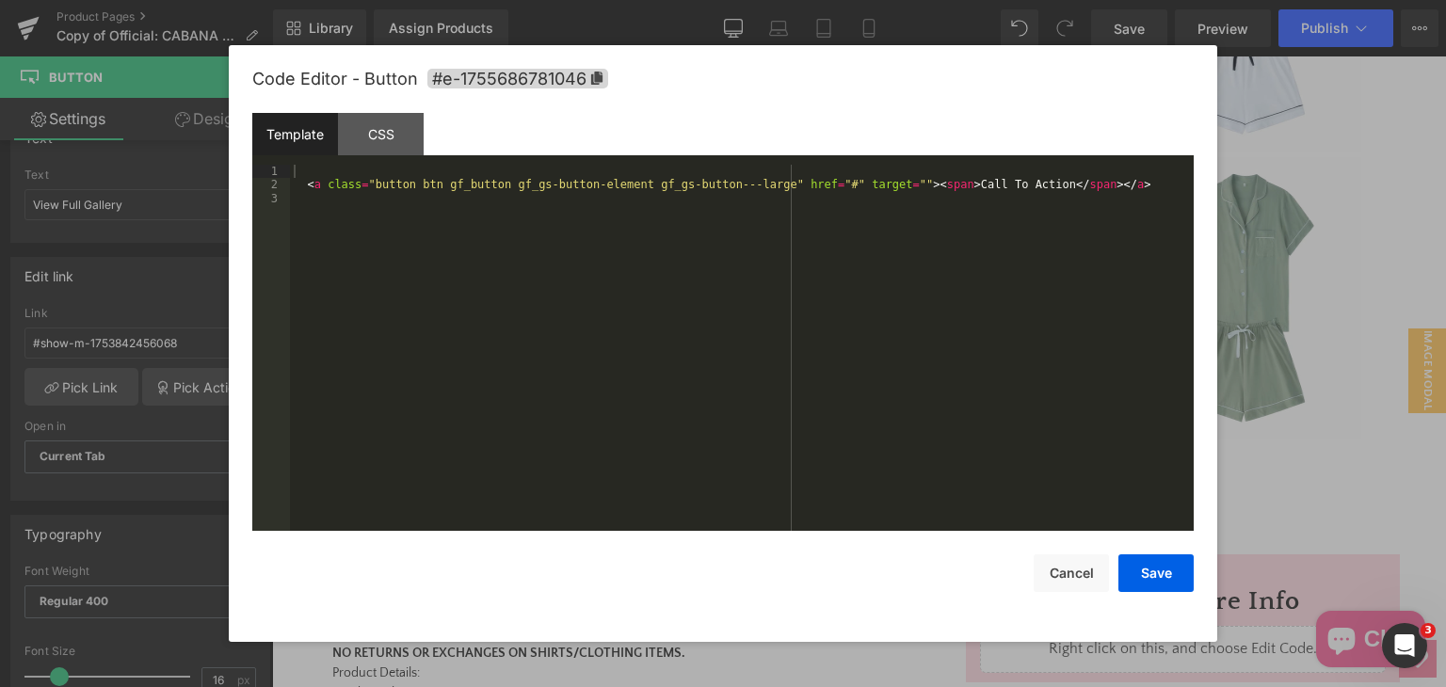
click at [762, 0] on div "Button You are previewing how the will restyle your page. You can not edit Elem…" at bounding box center [723, 0] width 1446 height 0
click at [803, 185] on div "< a class = "button btn gf_button gf_gs-button-element gf_gs-button---large" hr…" at bounding box center [742, 361] width 904 height 393
click at [1099, 581] on button "Cancel" at bounding box center [1070, 573] width 75 height 38
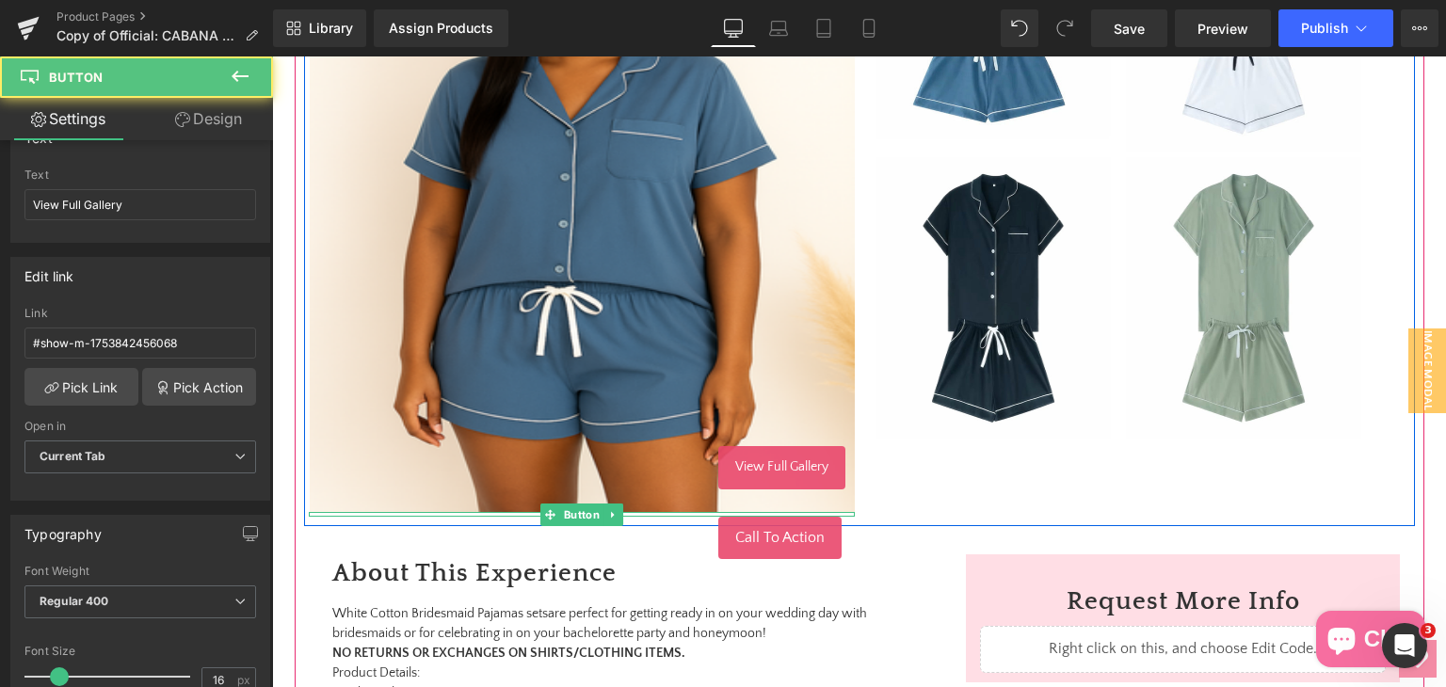
drag, startPoint x: 794, startPoint y: 549, endPoint x: 418, endPoint y: 390, distance: 408.7
click at [794, 549] on link "Call To Action" at bounding box center [779, 538] width 123 height 43
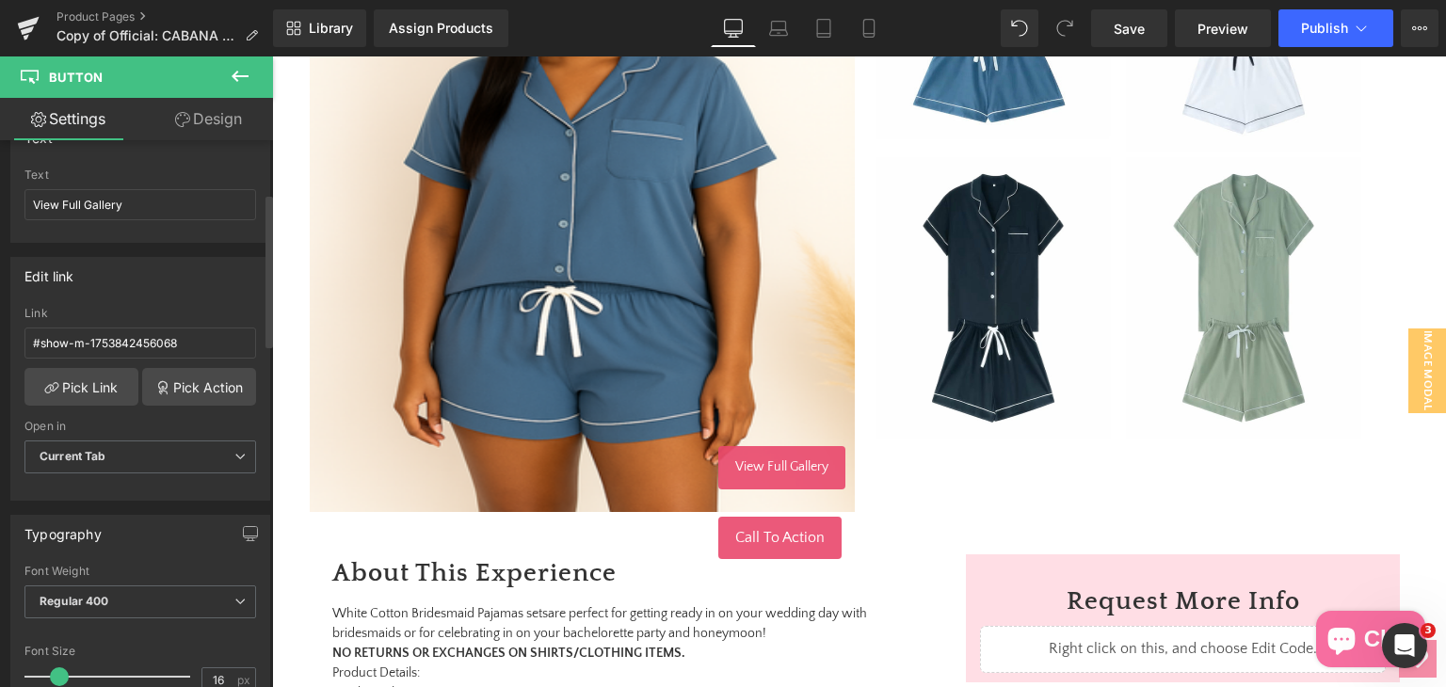
click at [177, 325] on div "Link #show-m-1753842456068" at bounding box center [140, 337] width 232 height 61
click at [183, 340] on input "#show-m-1753842456068" at bounding box center [140, 343] width 232 height 31
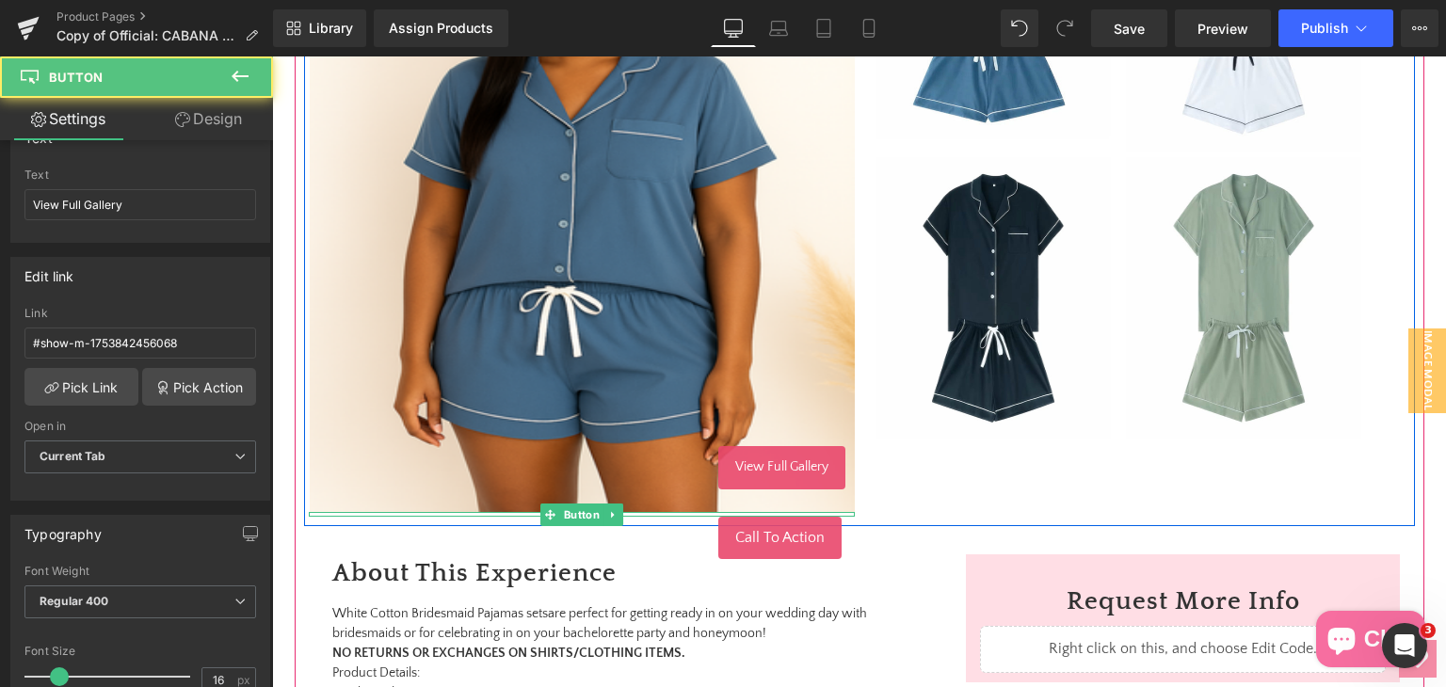
click at [757, 533] on span "Call To Action" at bounding box center [779, 537] width 89 height 17
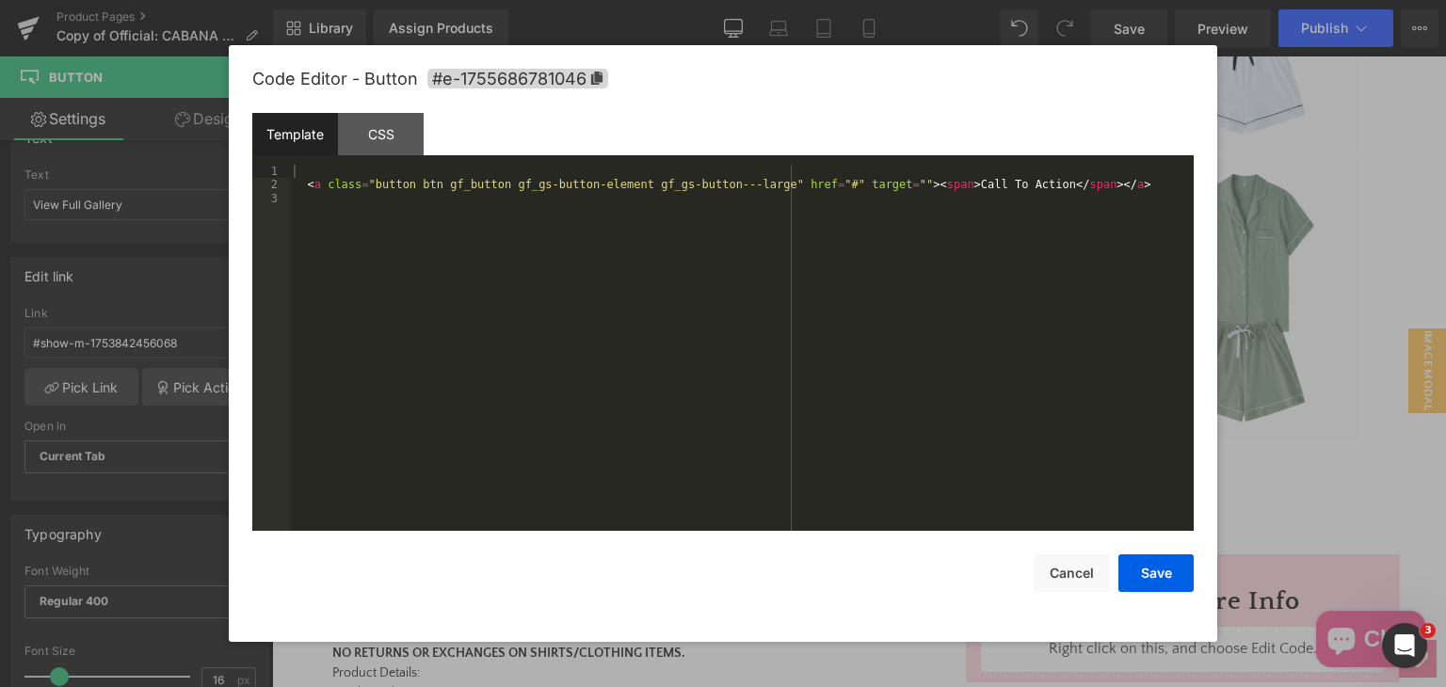
click at [737, 0] on div "Button You are previewing how the will restyle your page. You can not edit Elem…" at bounding box center [723, 0] width 1446 height 0
click at [810, 184] on div "< a class = "button btn gf_button gf_gs-button-element gf_gs-button---large" hr…" at bounding box center [742, 361] width 904 height 393
drag, startPoint x: 1046, startPoint y: 187, endPoint x: 1133, endPoint y: 189, distance: 87.6
click at [1133, 189] on div "< a class = "button btn gf_button gf_gs-button-element gf_gs-button---large" hr…" at bounding box center [742, 361] width 904 height 393
click at [1165, 577] on button "Save" at bounding box center [1155, 573] width 75 height 38
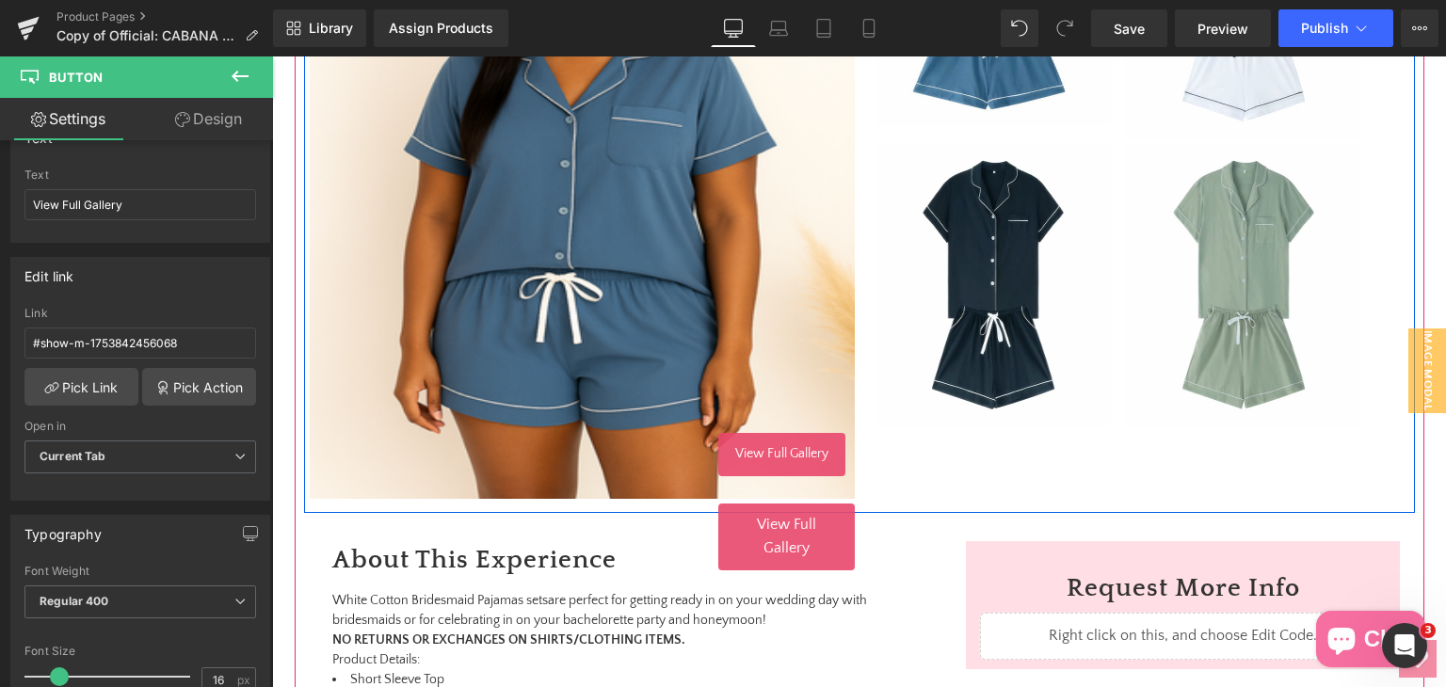
scroll to position [753, 0]
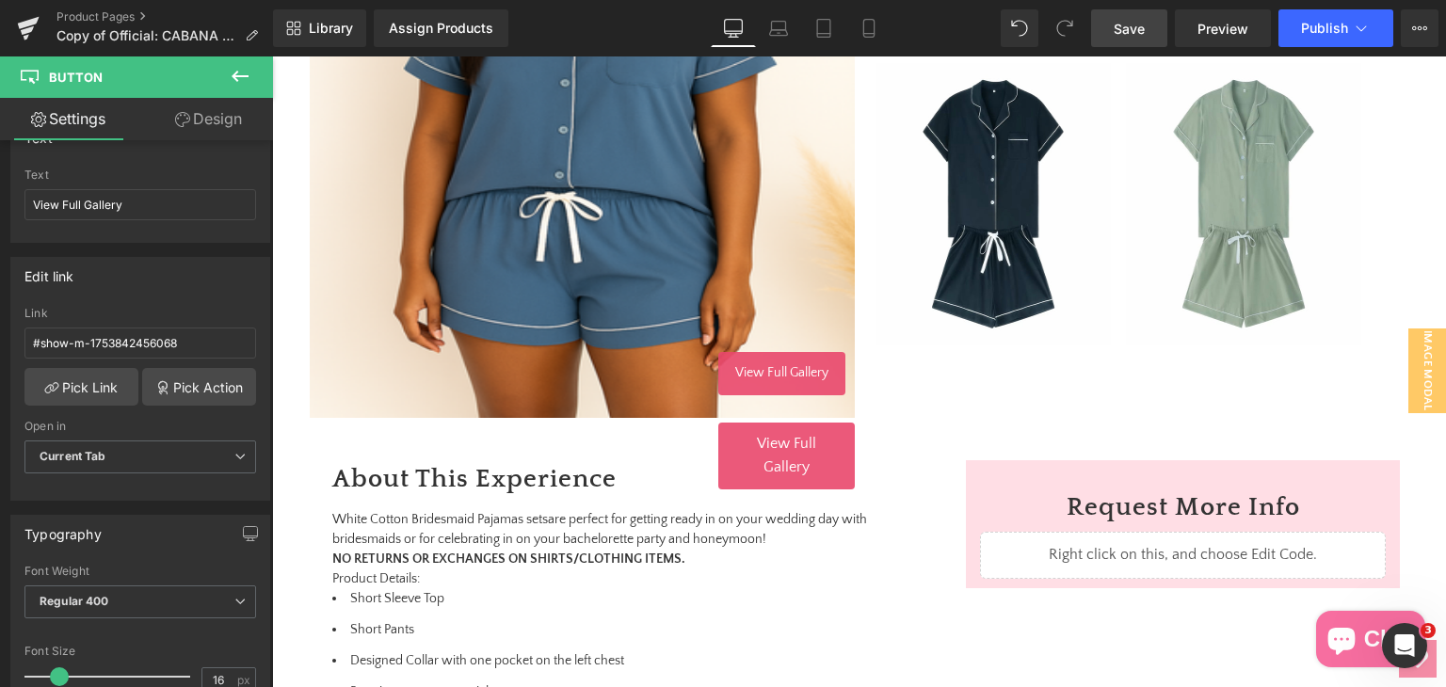
click at [1122, 21] on span "Save" at bounding box center [1129, 29] width 31 height 20
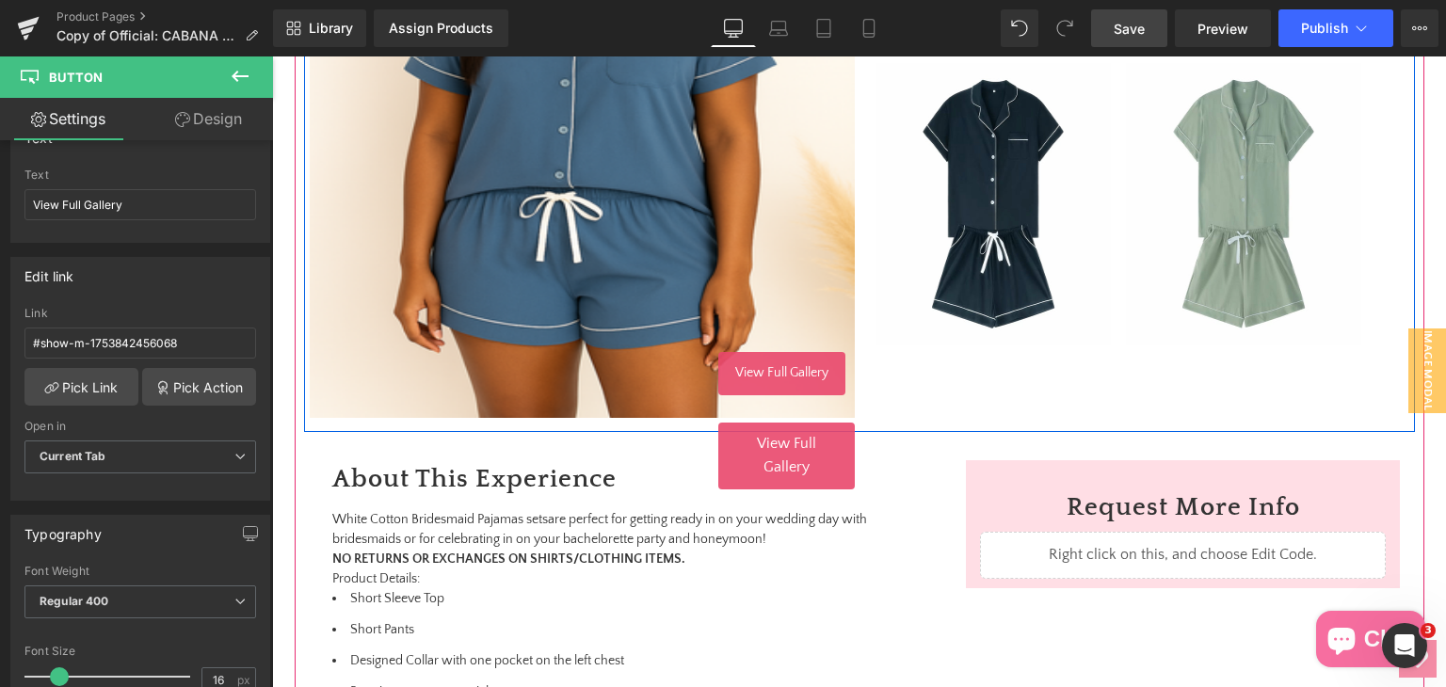
click at [757, 441] on span "View Full Gallery" at bounding box center [786, 455] width 59 height 41
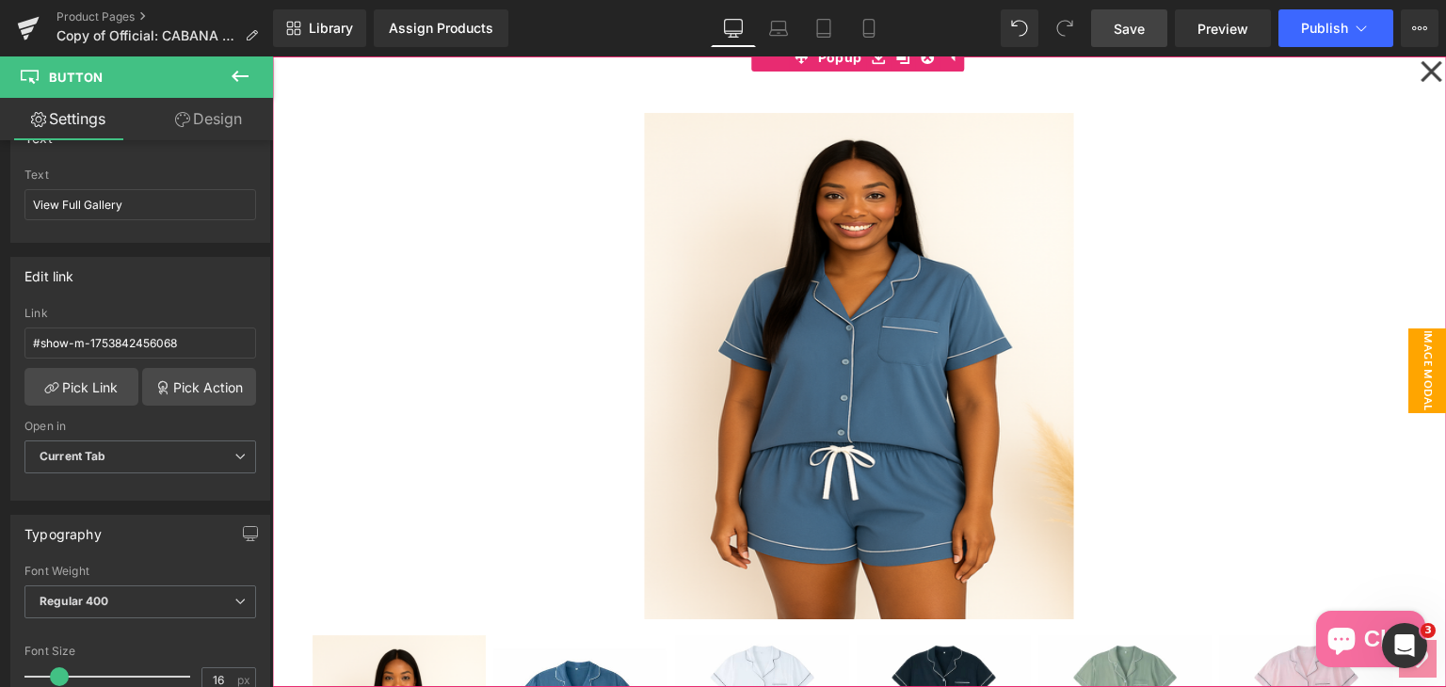
click at [1419, 72] on icon at bounding box center [1430, 71] width 23 height 94
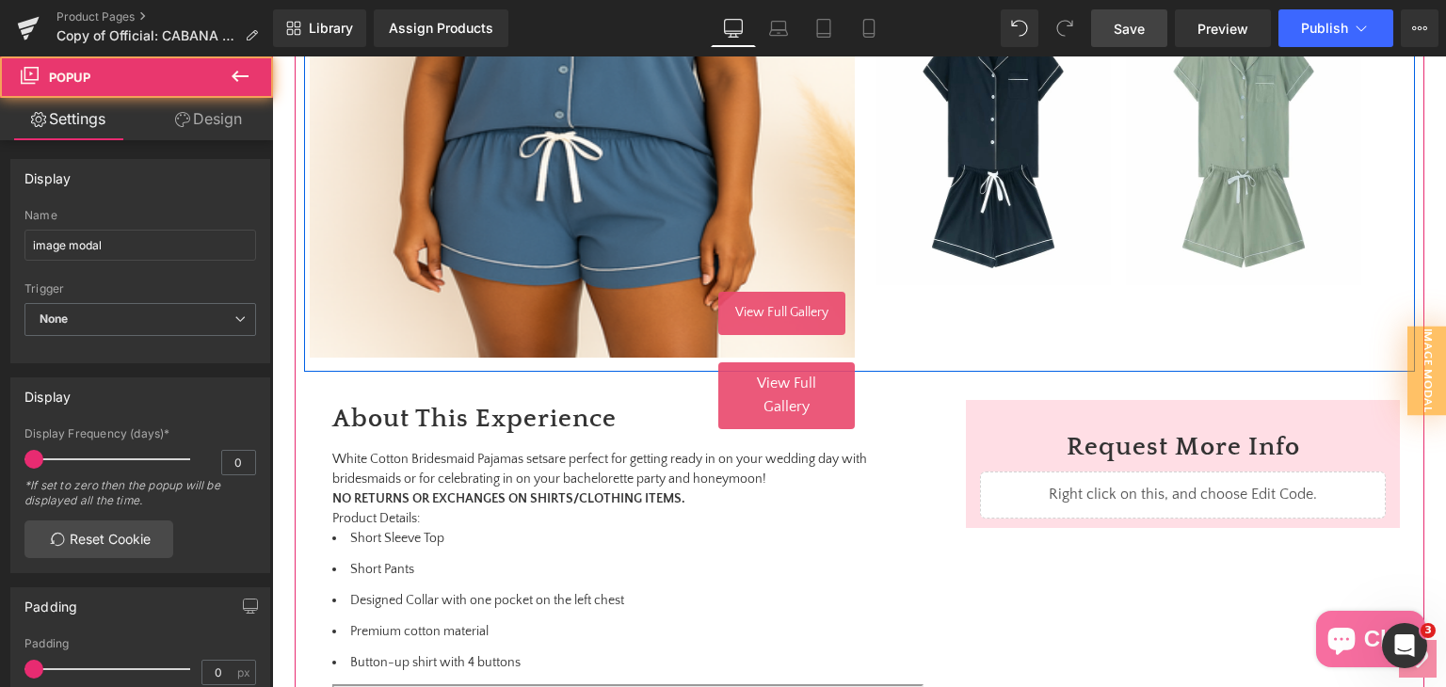
scroll to position [847, 0]
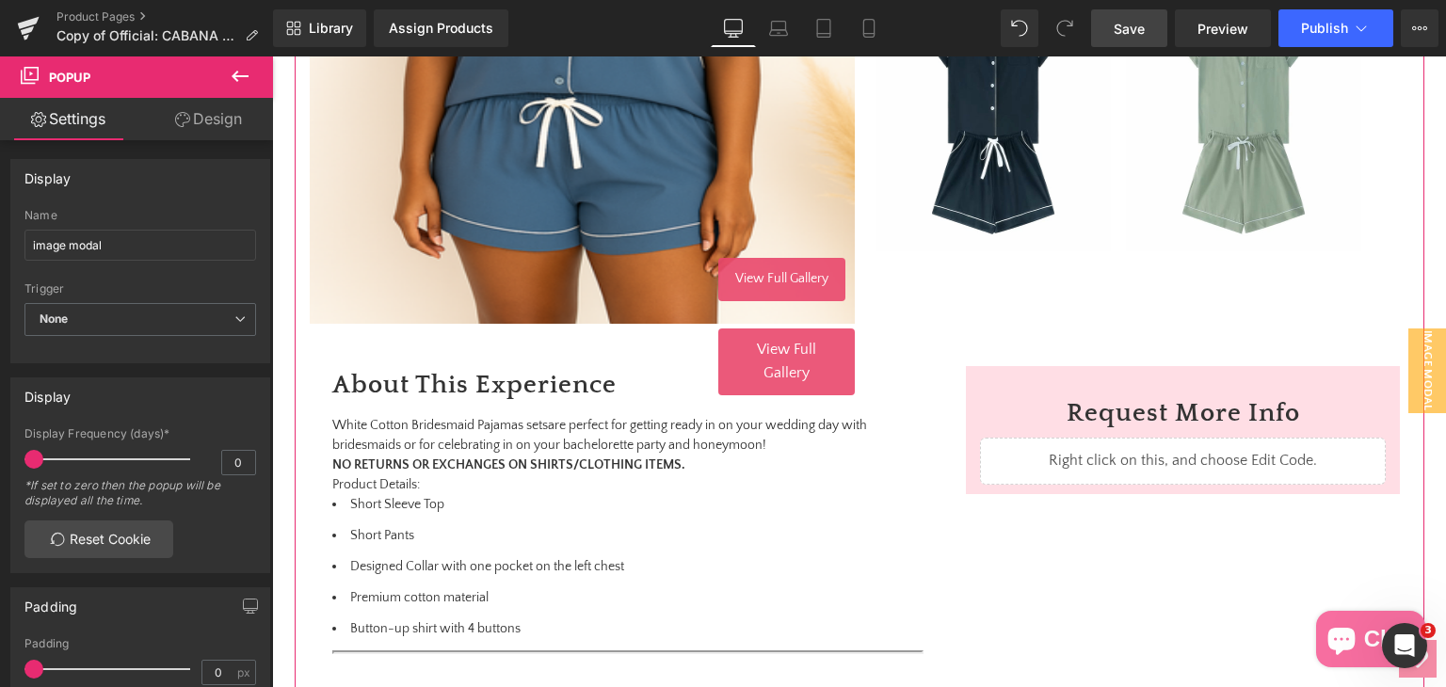
click at [772, 372] on span "View Full Gallery" at bounding box center [786, 361] width 59 height 41
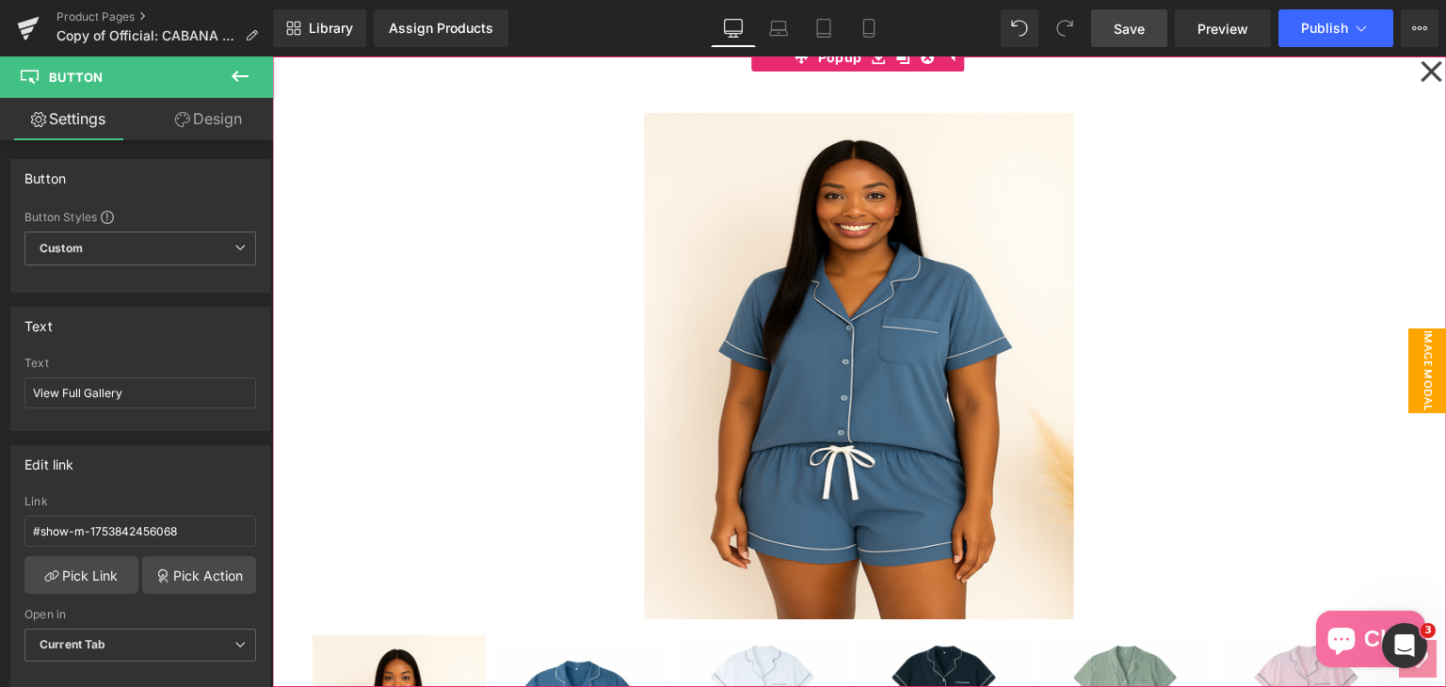
click at [1421, 72] on icon at bounding box center [1430, 71] width 21 height 21
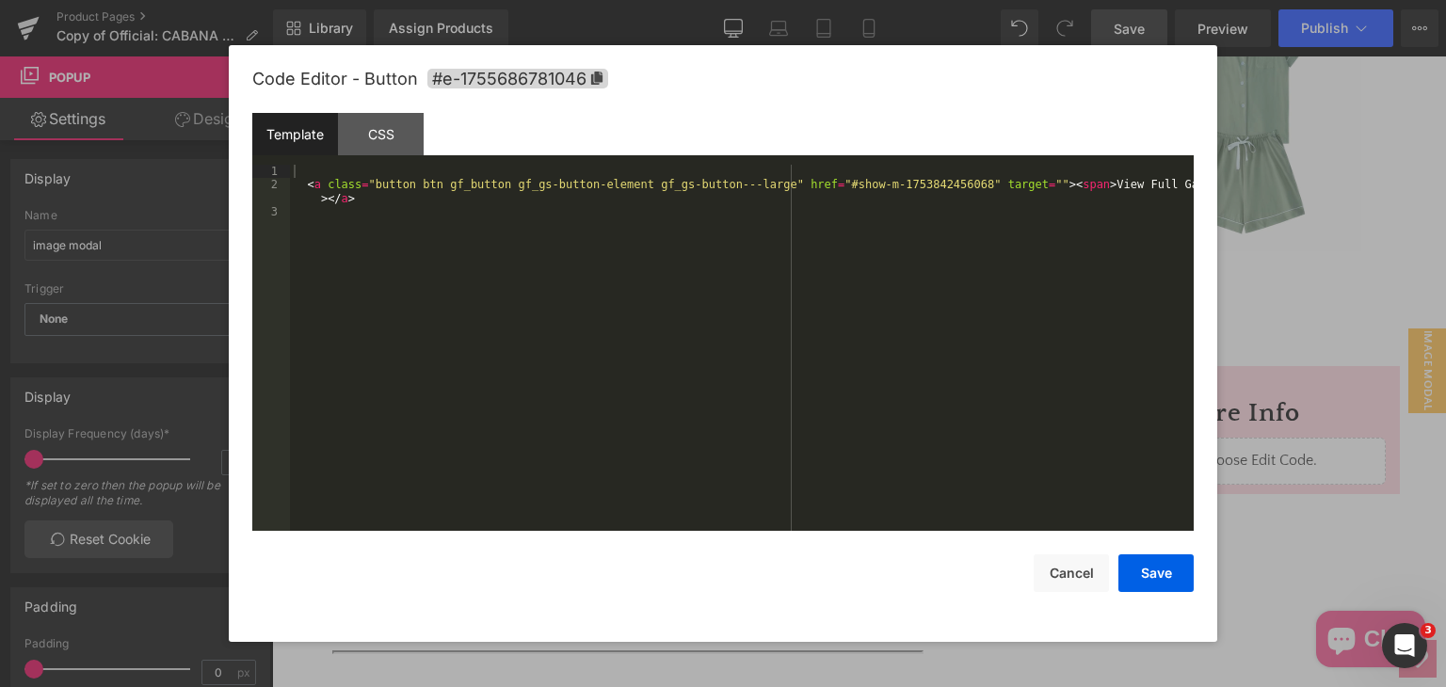
click at [766, 0] on div "Button You are previewing how the will restyle your page. You can not edit Elem…" at bounding box center [723, 0] width 1446 height 0
click at [377, 136] on div "CSS" at bounding box center [381, 134] width 86 height 42
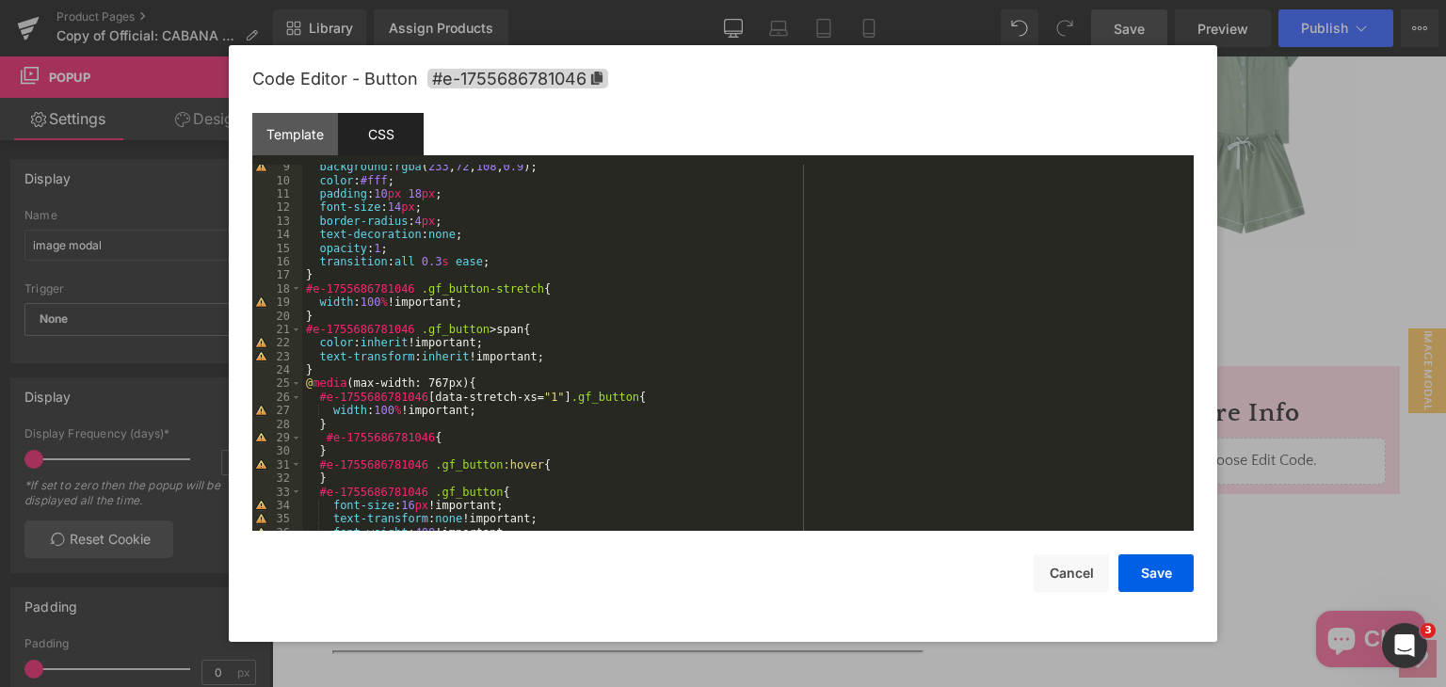
scroll to position [169, 0]
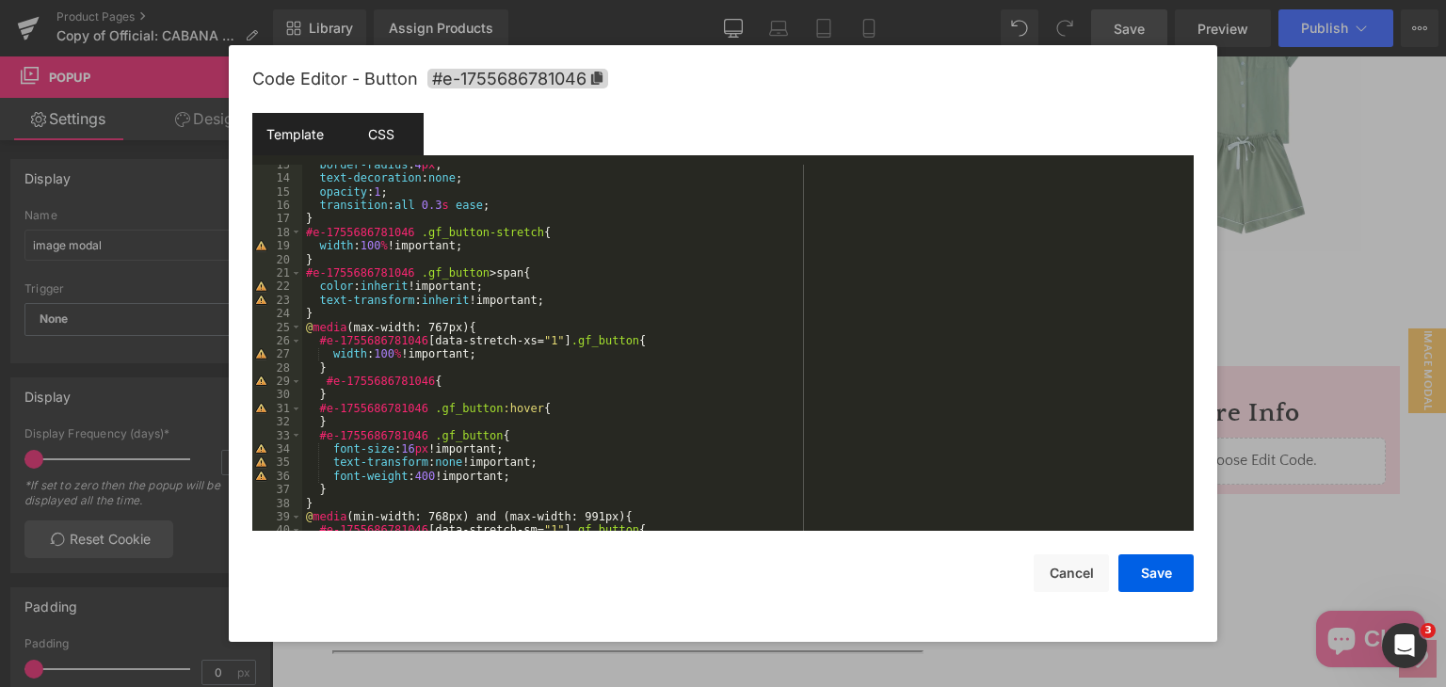
click at [285, 119] on div "Template" at bounding box center [295, 134] width 86 height 42
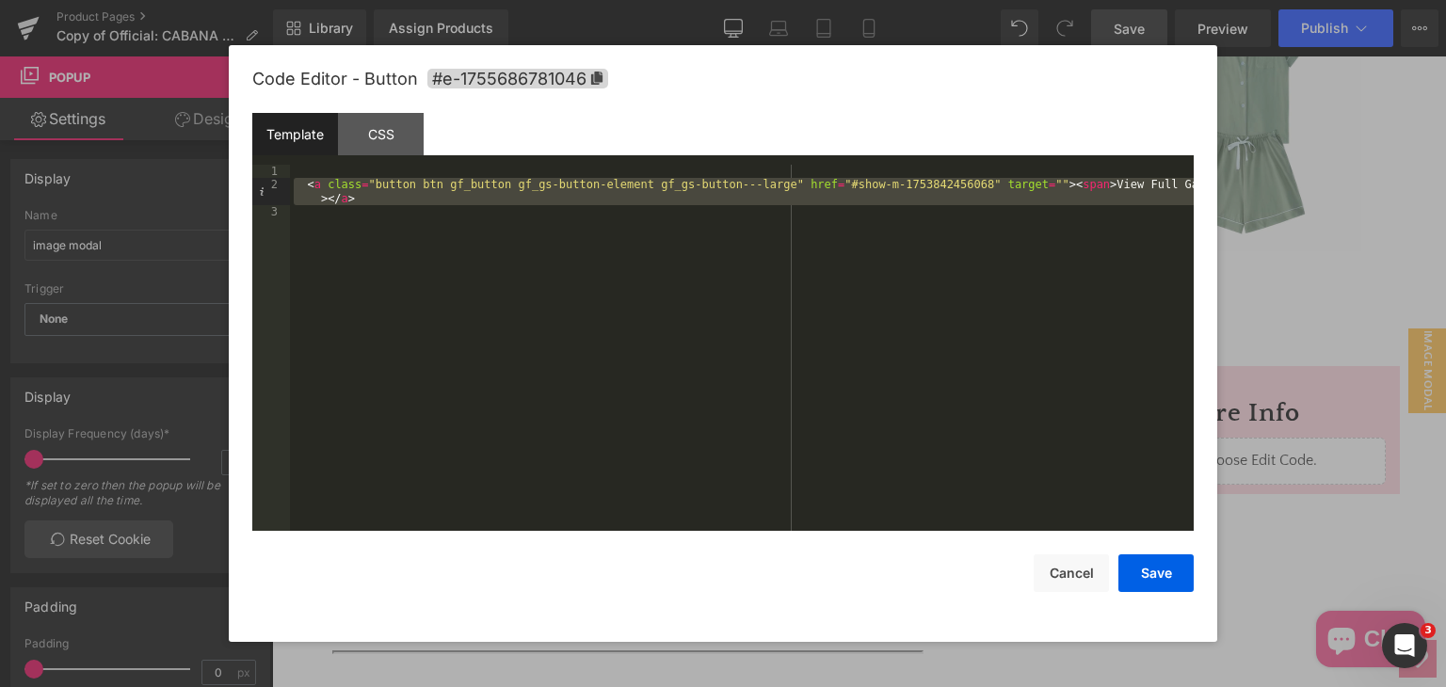
drag, startPoint x: 431, startPoint y: 216, endPoint x: 294, endPoint y: 189, distance: 140.1
click at [294, 189] on div "< a class = "button btn gf_button gf_gs-button-element gf_gs-button---large" hr…" at bounding box center [742, 361] width 904 height 393
click at [484, 235] on div "< a class = "button btn gf_button gf_gs-button-element gf_gs-button---large" hr…" at bounding box center [742, 348] width 904 height 366
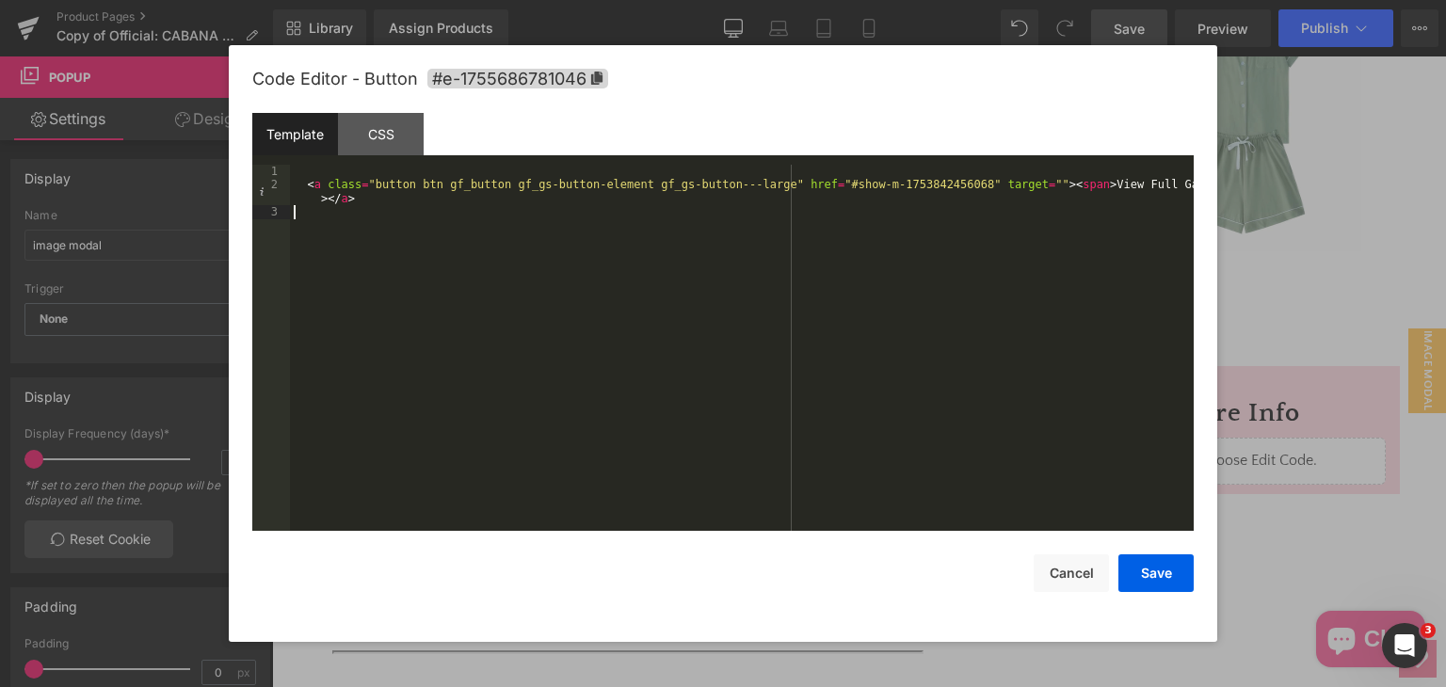
click at [489, 190] on div "< a class = "button btn gf_button gf_gs-button-element gf_gs-button---large" hr…" at bounding box center [742, 361] width 904 height 393
drag, startPoint x: 1077, startPoint y: 569, endPoint x: 1065, endPoint y: 567, distance: 11.5
click at [1077, 569] on button "Cancel" at bounding box center [1070, 573] width 75 height 38
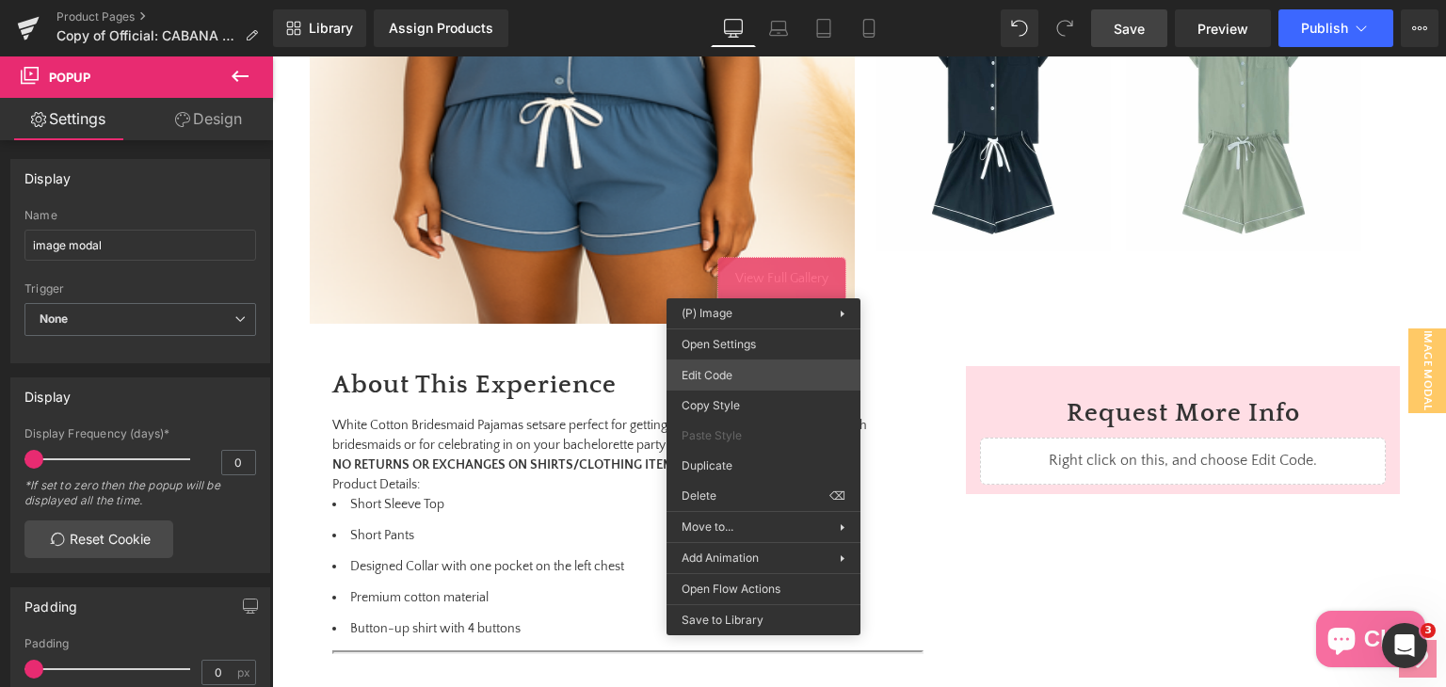
click at [757, 0] on div "Button You are previewing how the will restyle your page. You can not edit Elem…" at bounding box center [723, 0] width 1446 height 0
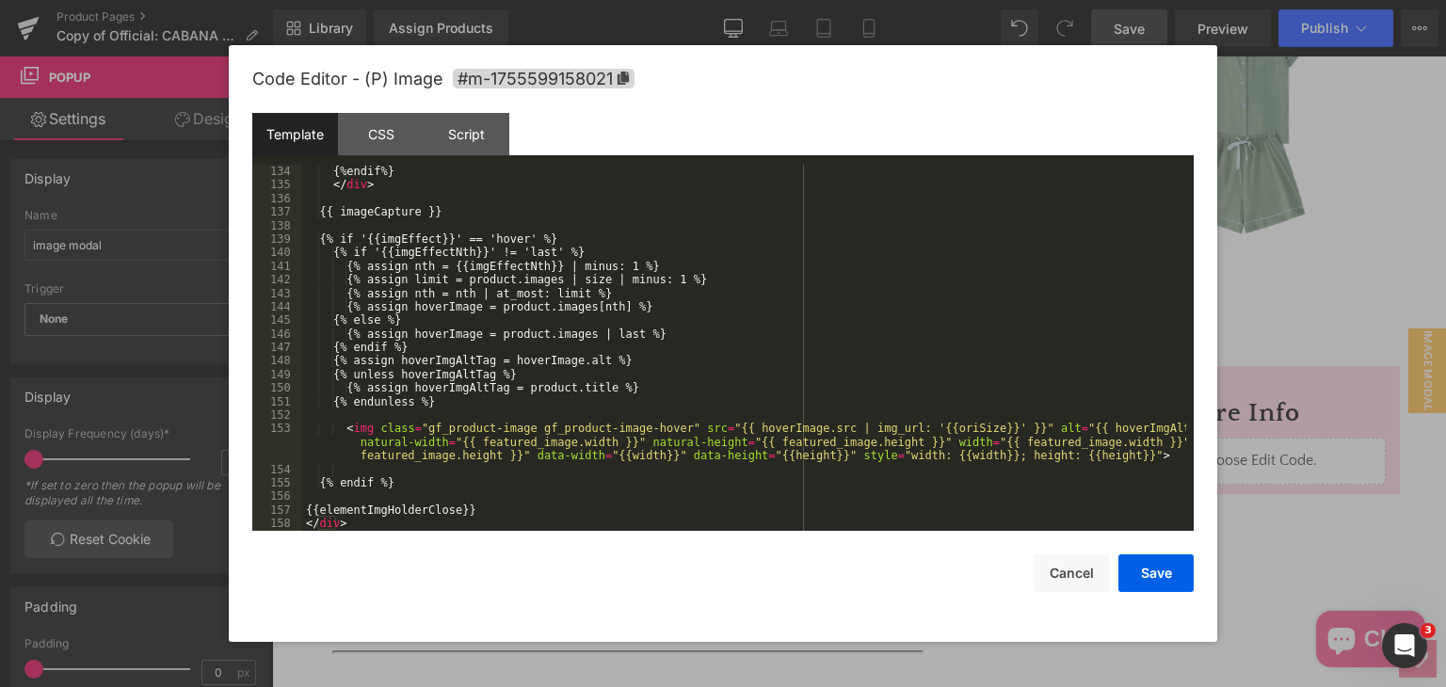
scroll to position [2046, 0]
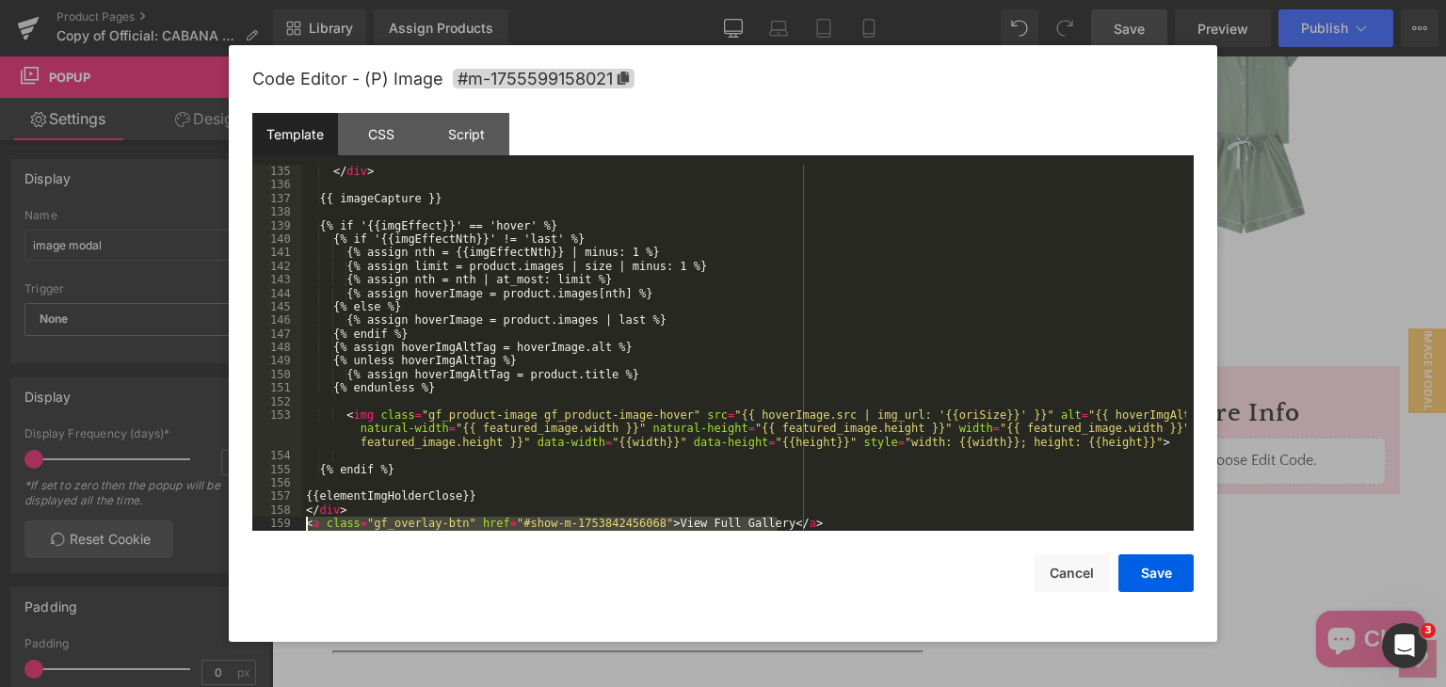
drag, startPoint x: 816, startPoint y: 524, endPoint x: 294, endPoint y: 524, distance: 522.4
click at [294, 524] on pre "135 136 137 138 139 140 141 142 143 144 145 146 147 148 149 150 151 152 153 154…" at bounding box center [722, 348] width 941 height 366
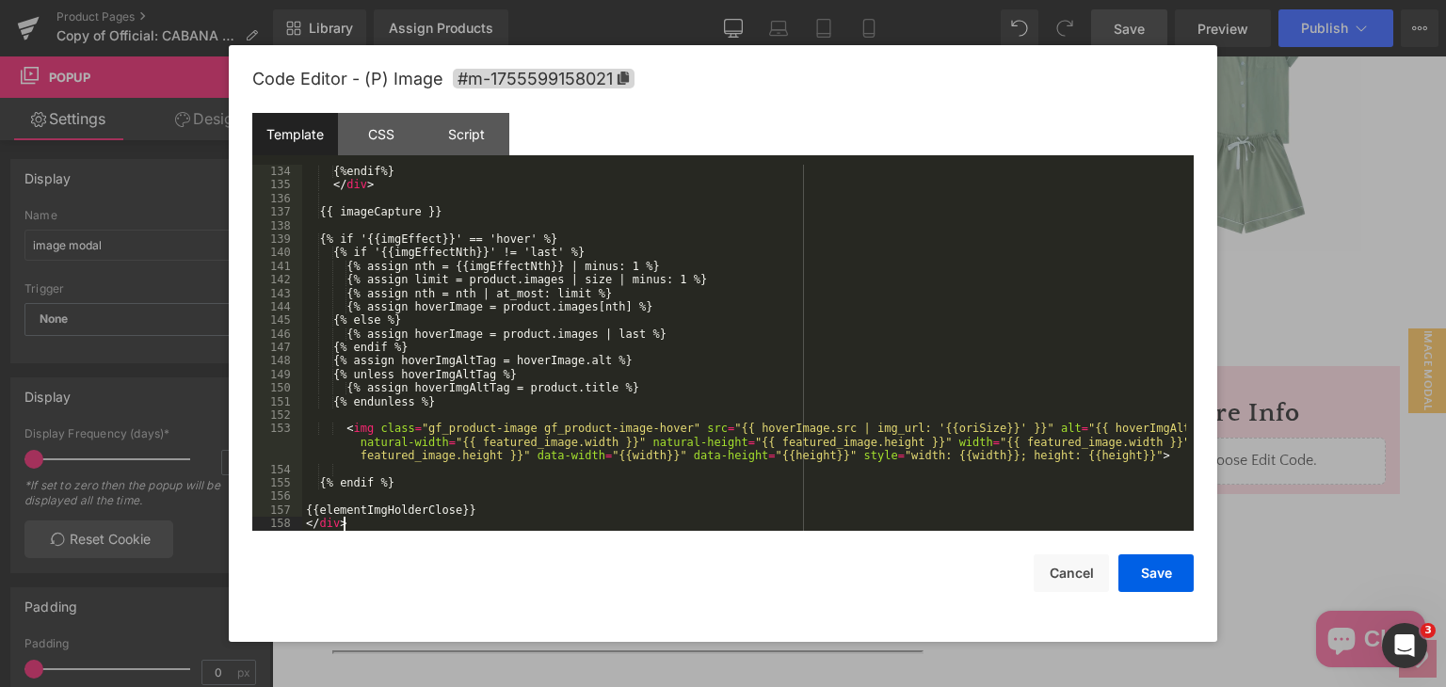
scroll to position [2033, 0]
click at [453, 132] on div "Script" at bounding box center [467, 134] width 86 height 42
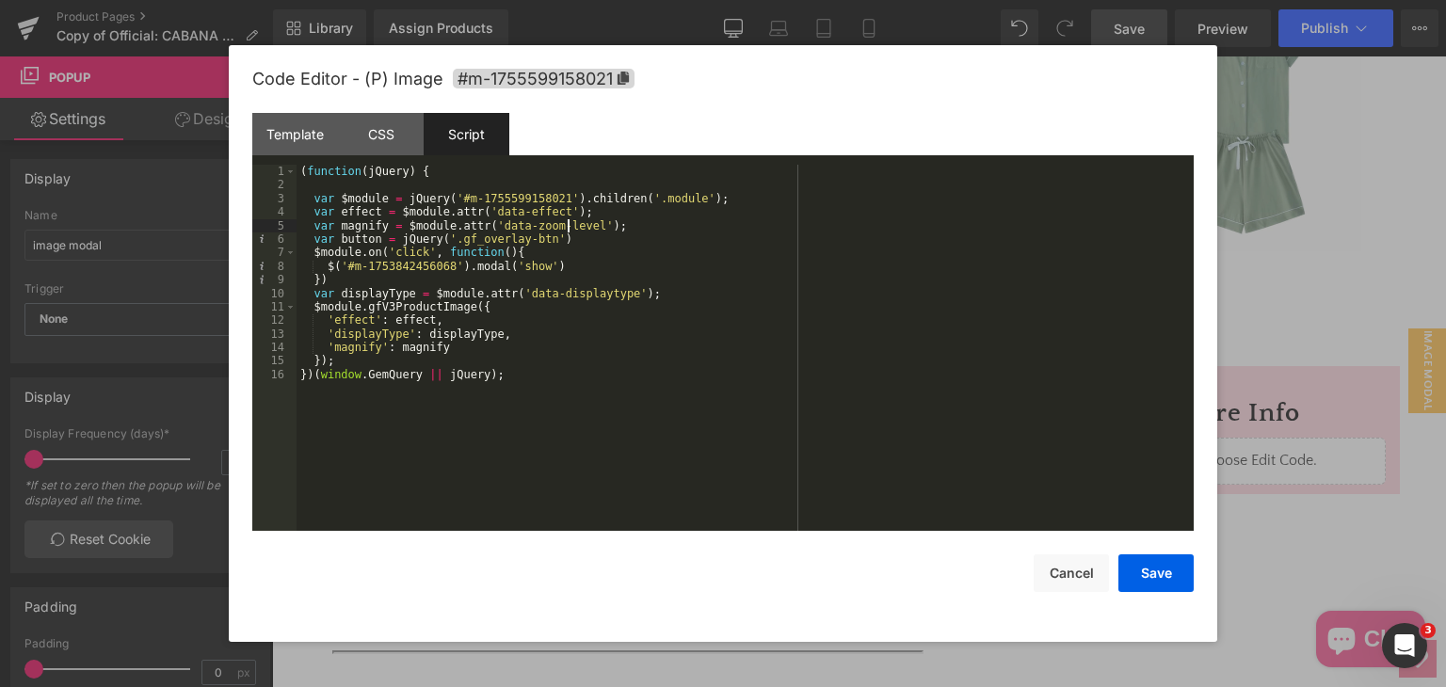
click at [569, 232] on div "( function ( jQuery ) { var $module = jQuery ( '#m-1755599158021' ) . children …" at bounding box center [744, 361] width 897 height 393
click at [567, 235] on div "( function ( jQuery ) { var $module = jQuery ( '#m-1755599158021' ) . children …" at bounding box center [744, 361] width 897 height 393
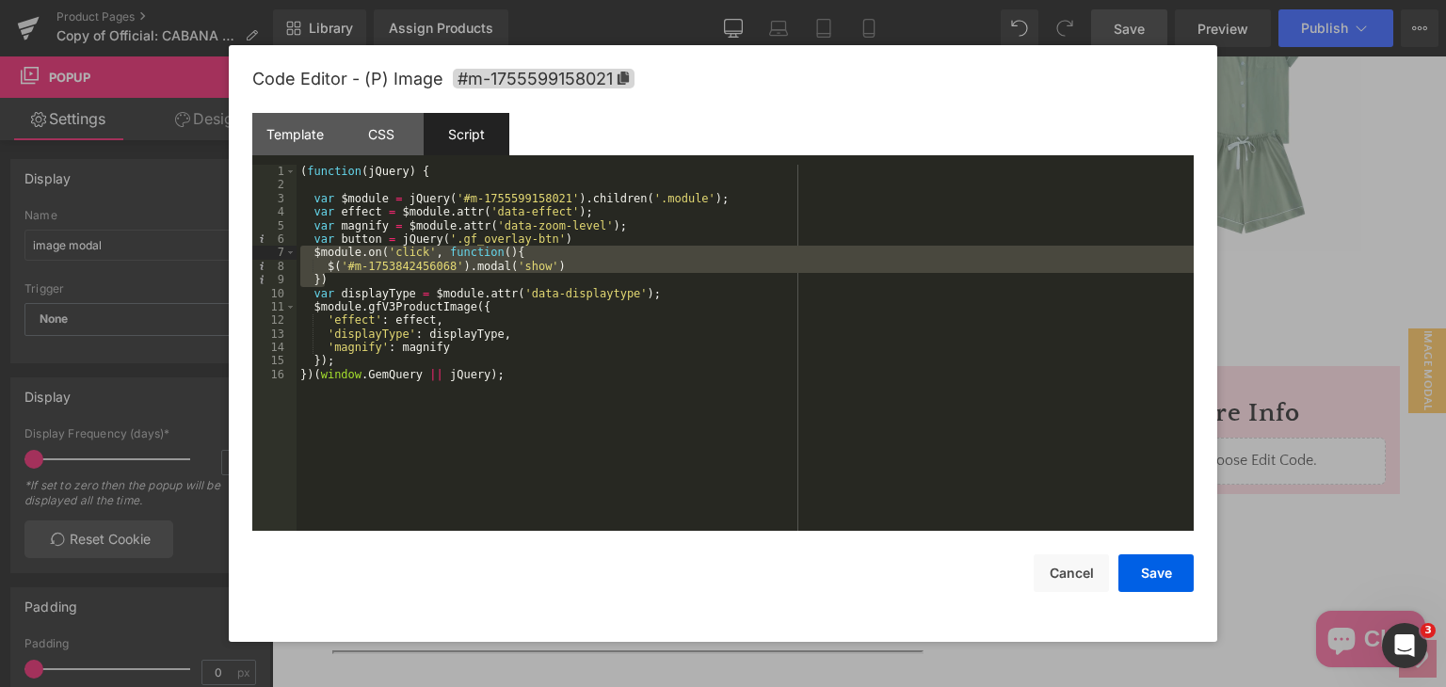
drag, startPoint x: 347, startPoint y: 284, endPoint x: 297, endPoint y: 250, distance: 60.3
click at [297, 250] on div "( function ( jQuery ) { var $module = jQuery ( '#m-1755599158021' ) . children …" at bounding box center [744, 361] width 897 height 393
click at [307, 240] on div "( function ( jQuery ) { var $module = jQuery ( '#m-1755599158021' ) . children …" at bounding box center [744, 361] width 897 height 393
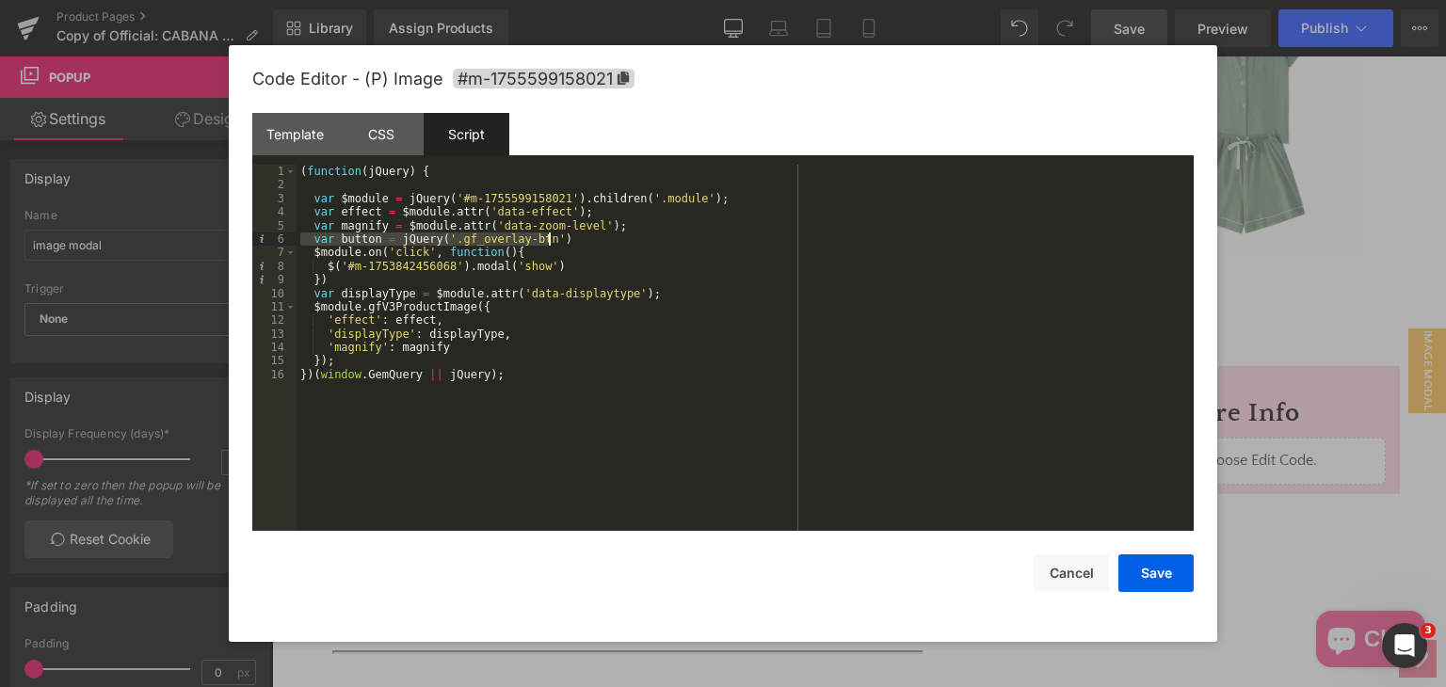
drag, startPoint x: 307, startPoint y: 240, endPoint x: 605, endPoint y: 235, distance: 298.4
click at [605, 235] on div "( function ( jQuery ) { var $module = jQuery ( '#m-1755599158021' ) . children …" at bounding box center [744, 361] width 897 height 393
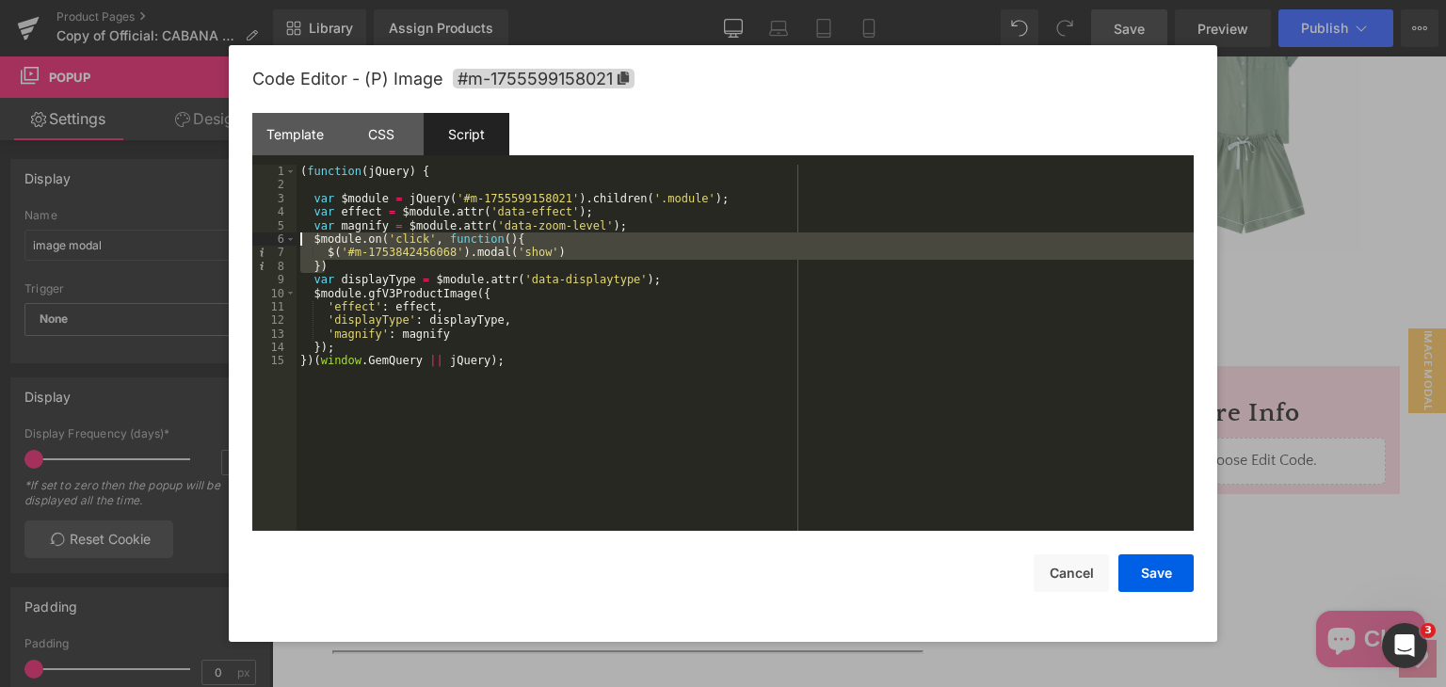
drag, startPoint x: 356, startPoint y: 263, endPoint x: 269, endPoint y: 241, distance: 89.3
click at [269, 241] on pre "1 2 3 4 5 6 7 8 9 10 11 12 13 14 15 ( function ( jQuery ) { var $module = jQuer…" at bounding box center [722, 348] width 941 height 366
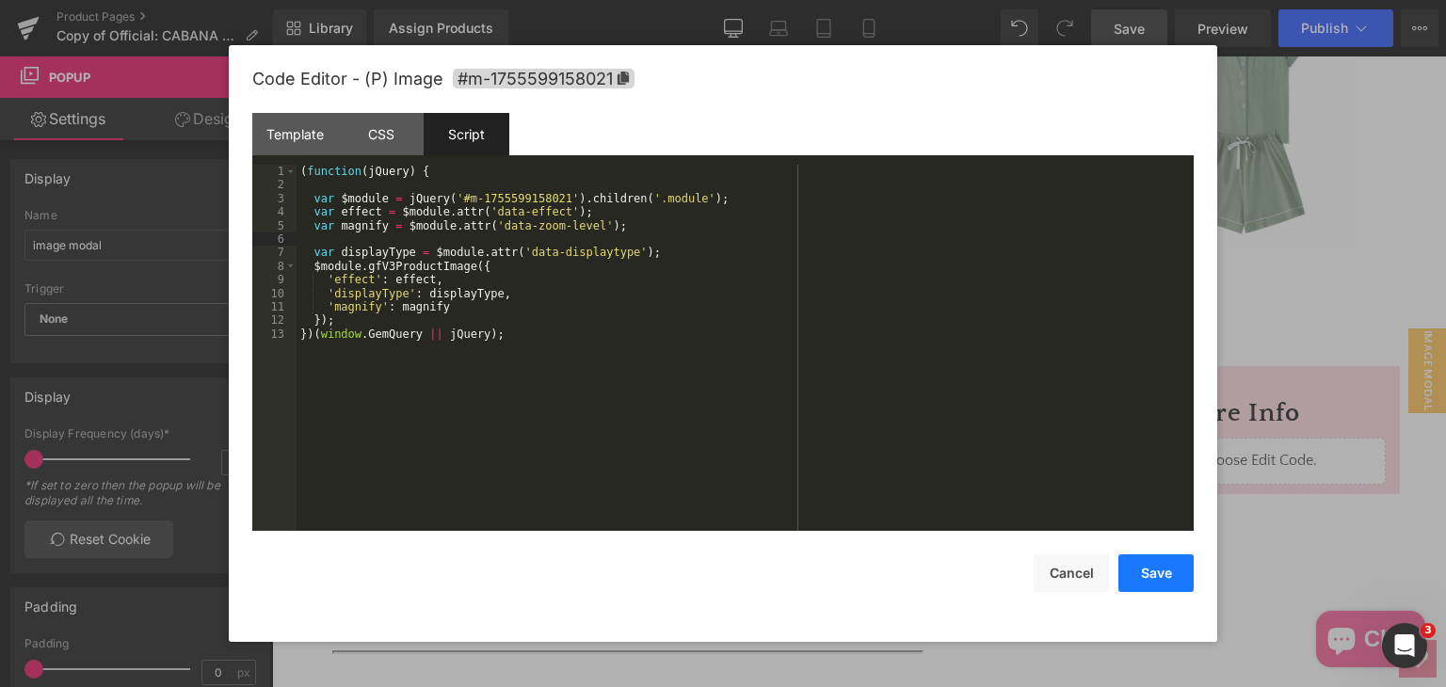
click at [1169, 577] on button "Save" at bounding box center [1155, 573] width 75 height 38
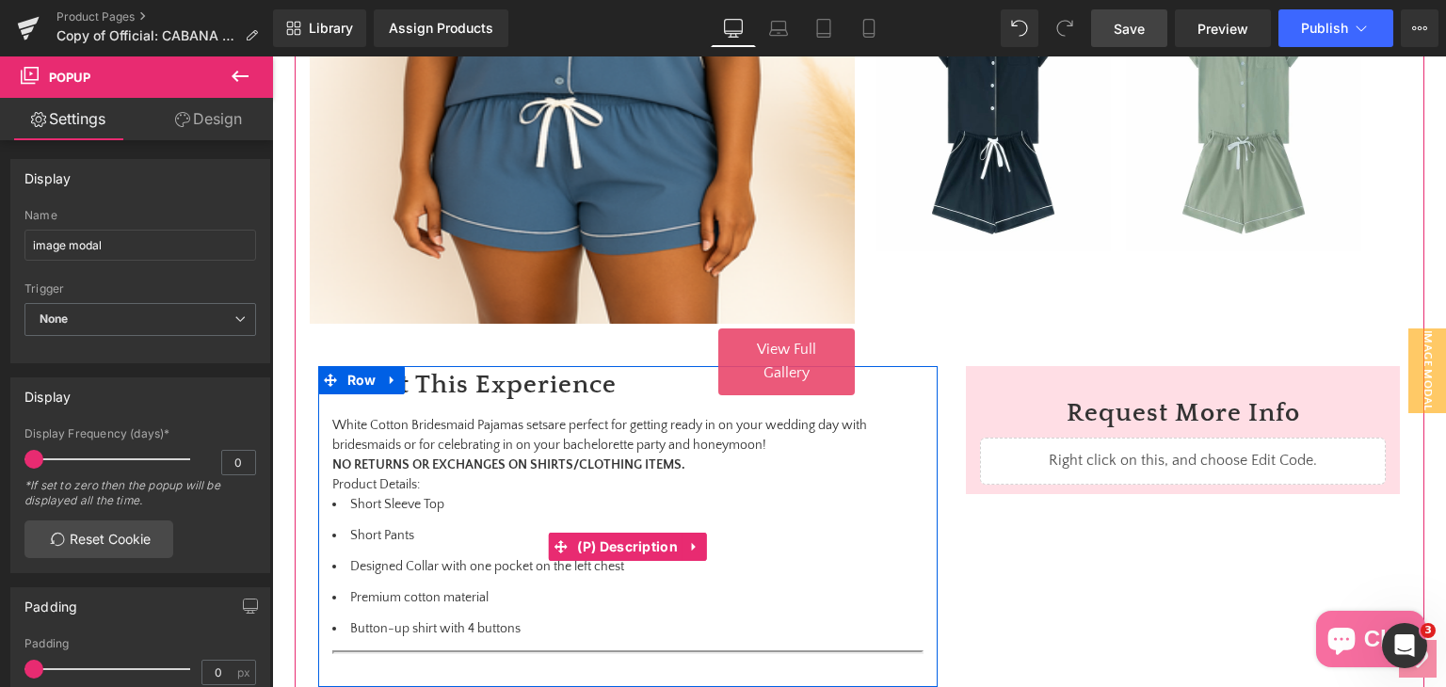
scroll to position [753, 0]
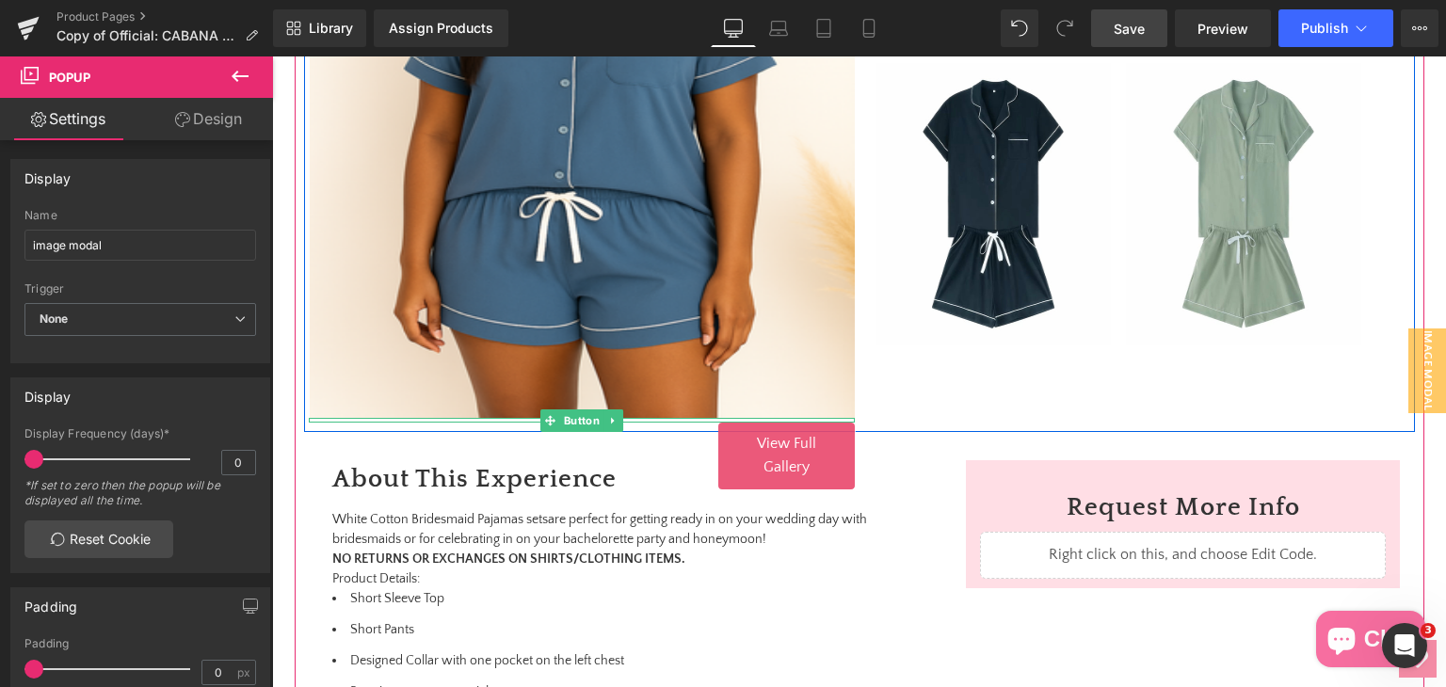
click at [772, 441] on span "View Full Gallery" at bounding box center [786, 455] width 59 height 41
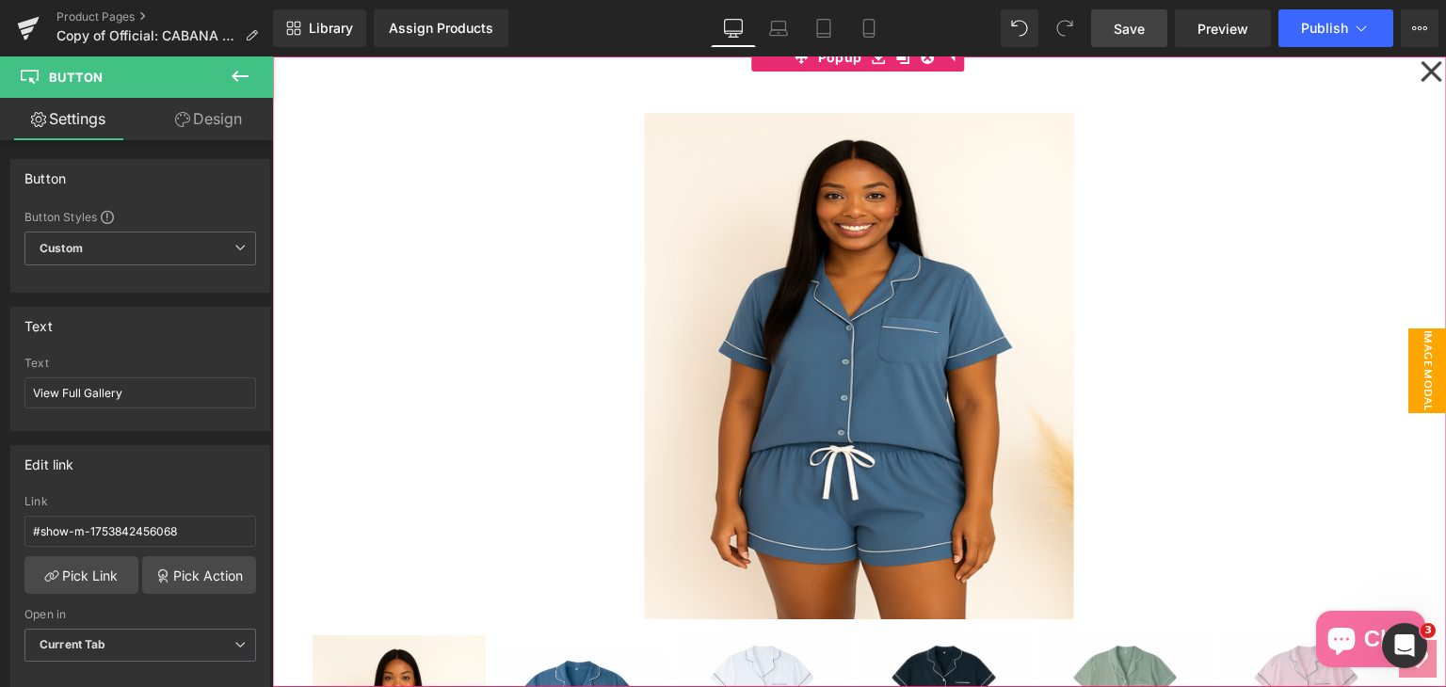
click at [1423, 75] on icon at bounding box center [1430, 71] width 23 height 94
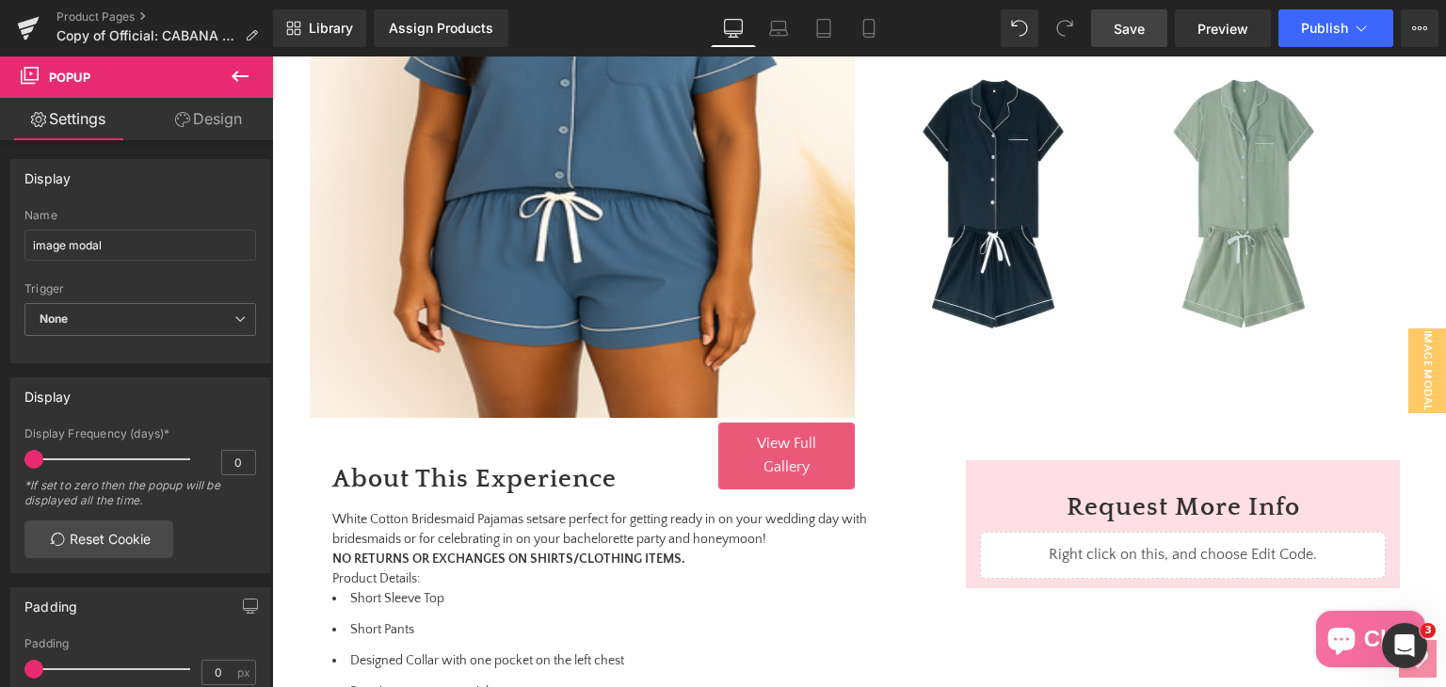
click at [1134, 39] on link "Save" at bounding box center [1129, 28] width 76 height 38
click at [793, 467] on span "View Full Gallery" at bounding box center [786, 455] width 59 height 41
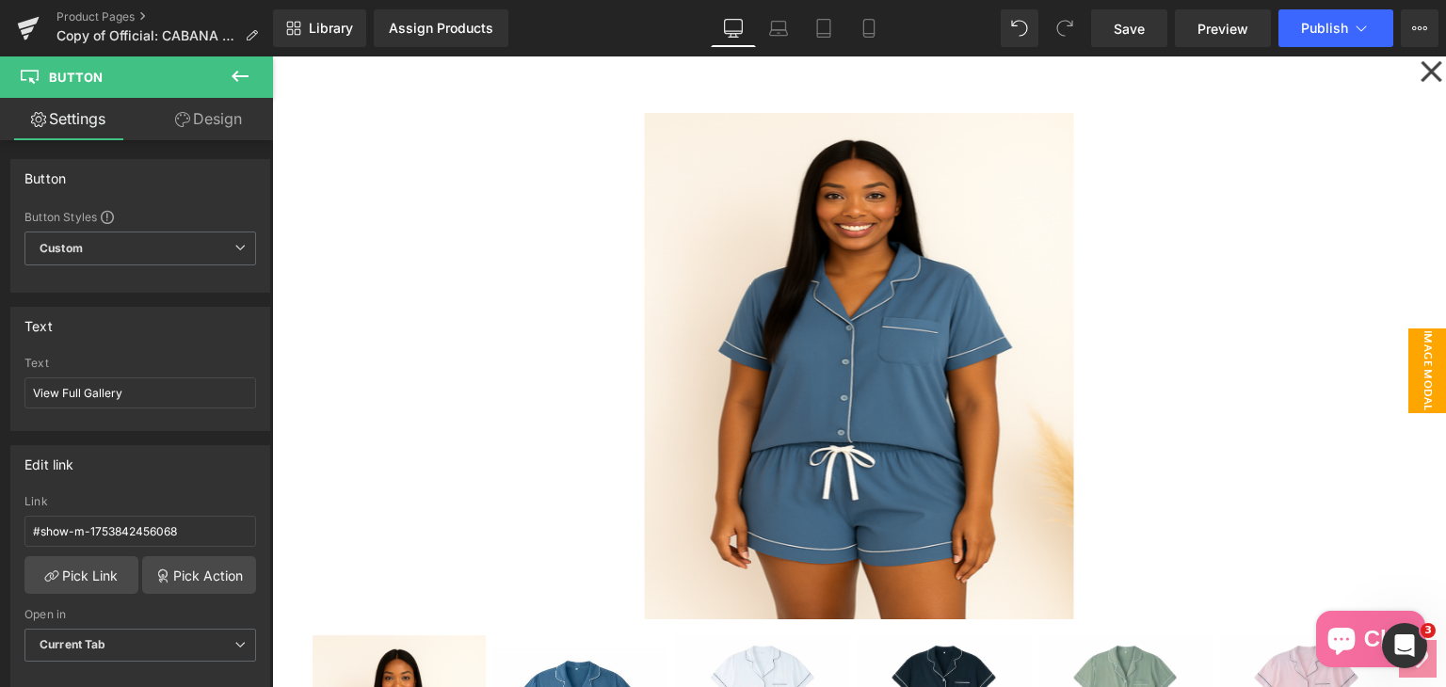
scroll to position [1318, 0]
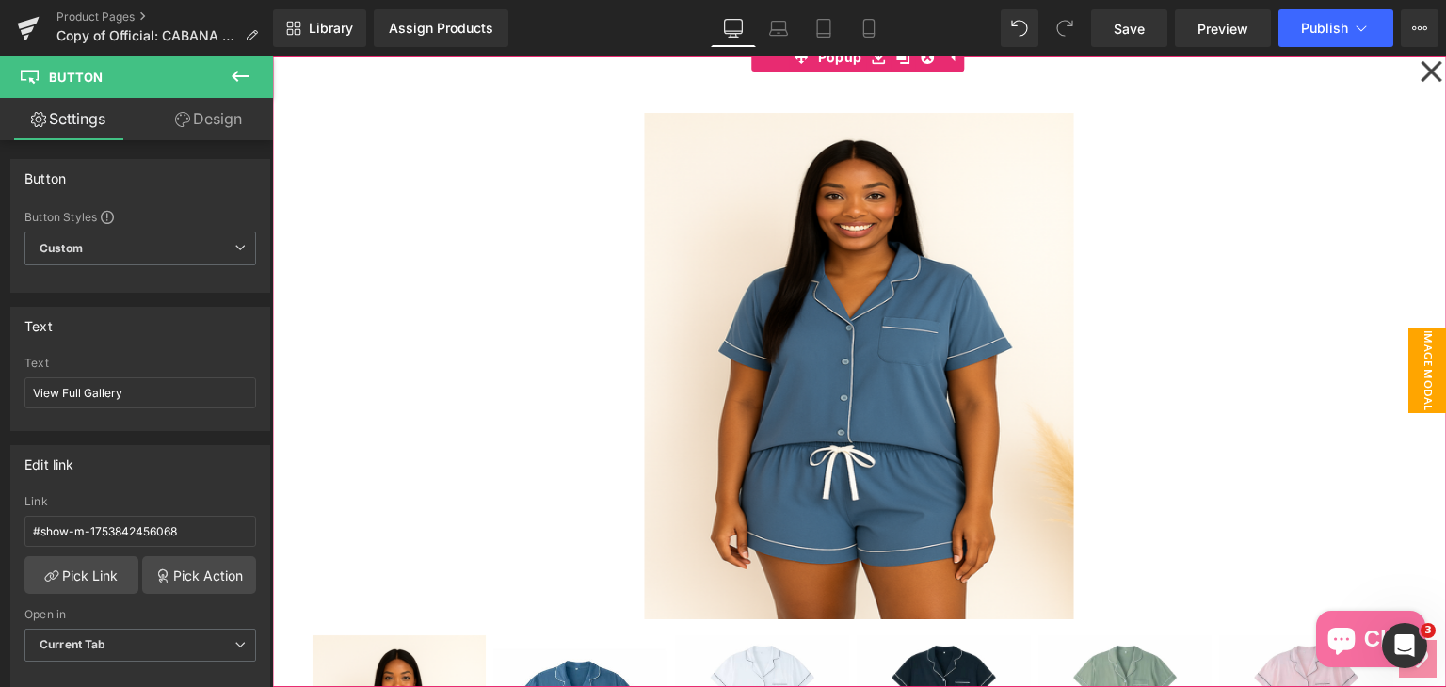
click at [1419, 66] on icon at bounding box center [1430, 71] width 23 height 94
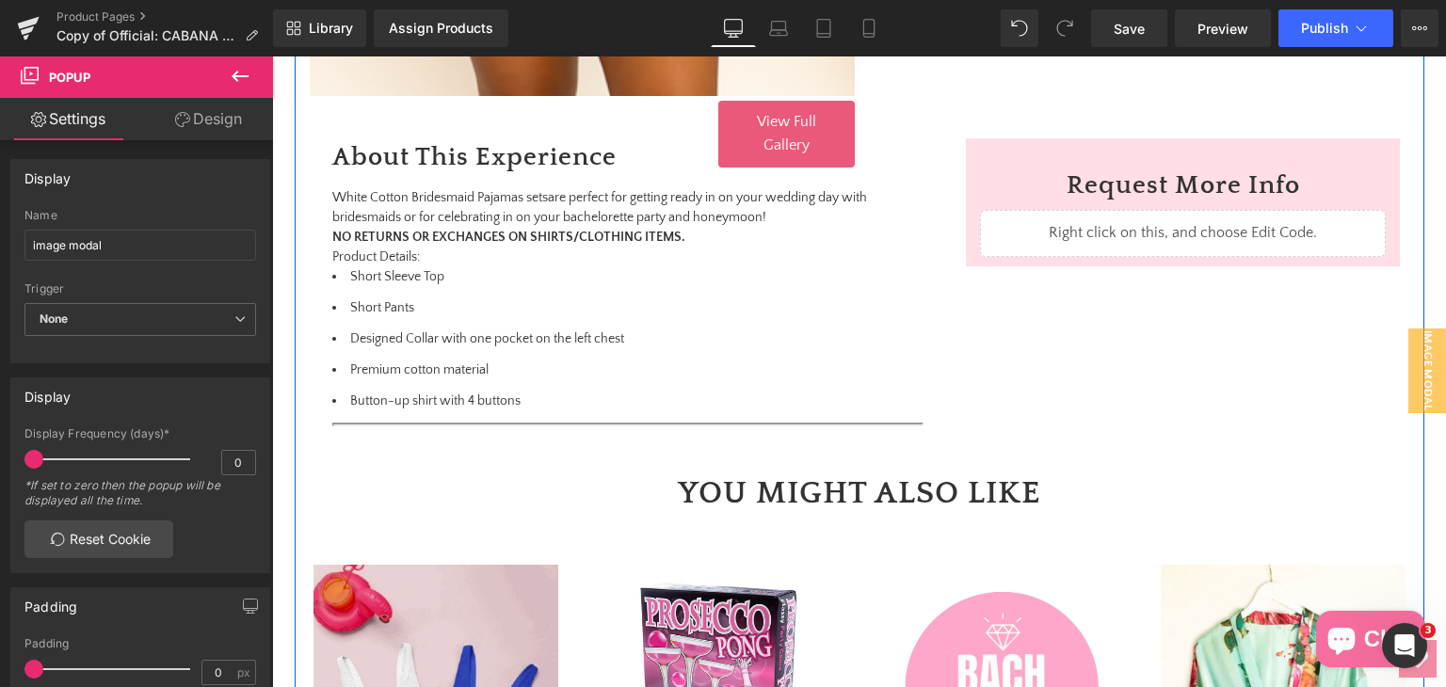
scroll to position [1035, 0]
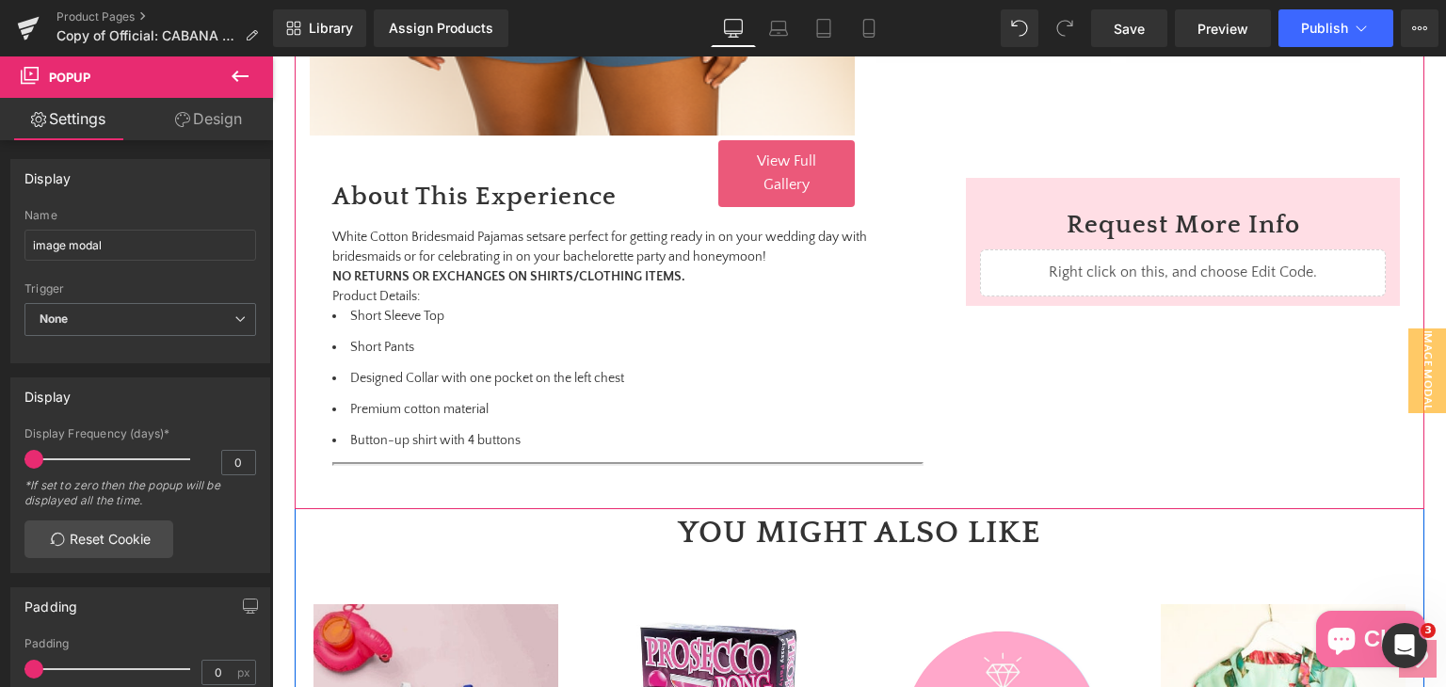
click at [793, 167] on span "View Full Gallery" at bounding box center [786, 172] width 59 height 41
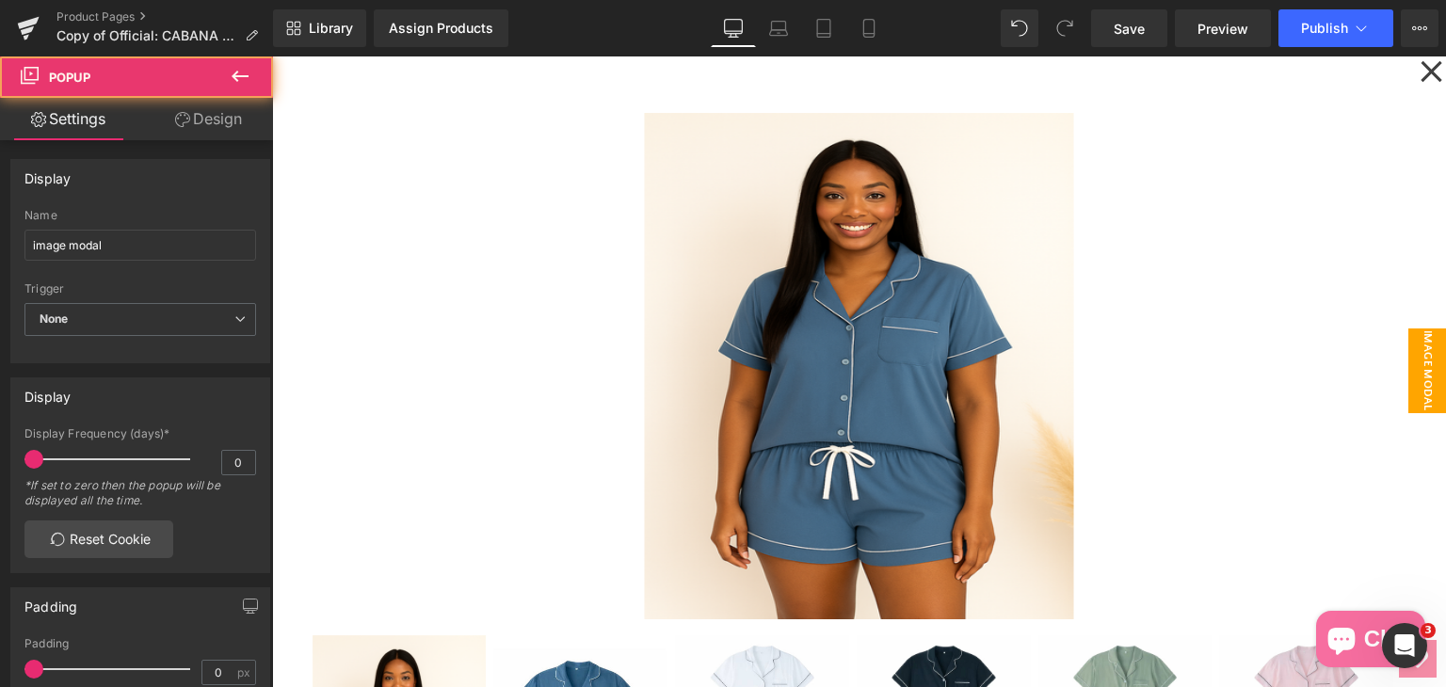
scroll to position [960, 0]
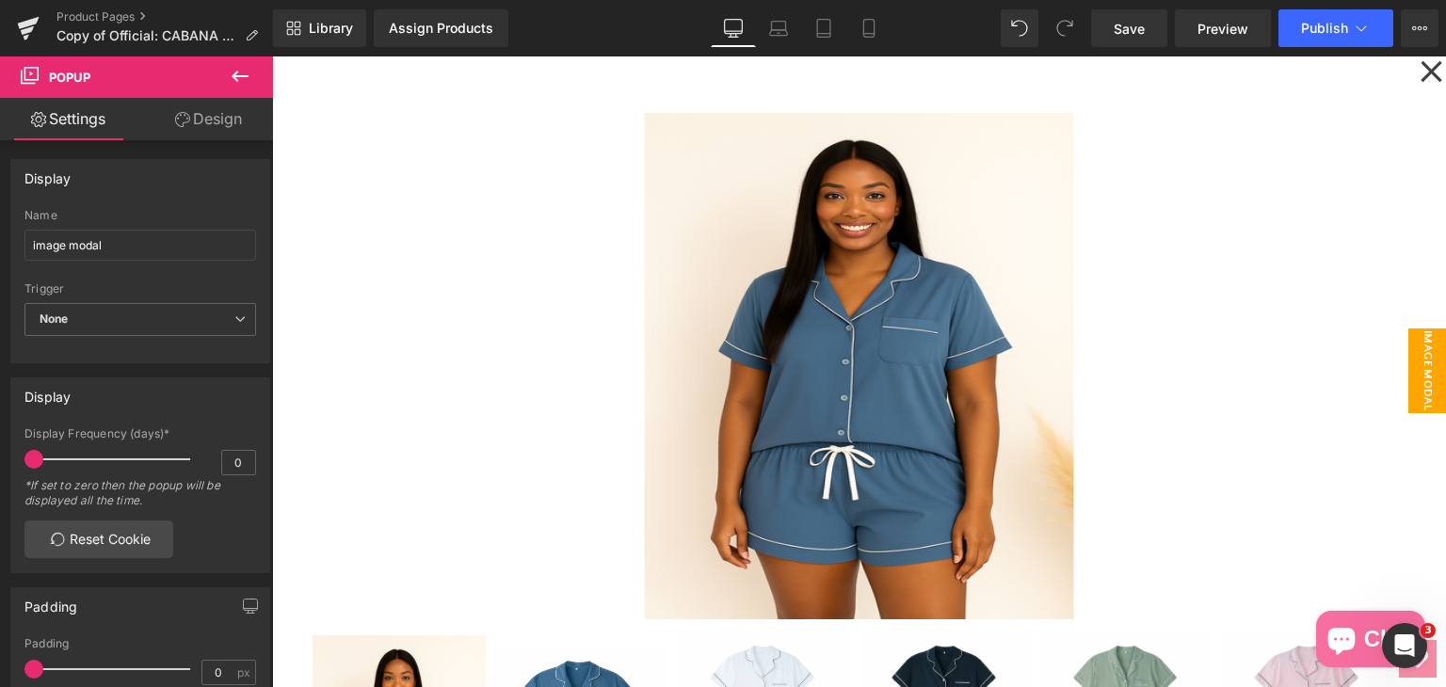
drag, startPoint x: 1097, startPoint y: 110, endPoint x: 809, endPoint y: 95, distance: 288.4
click at [779, 108] on div "Sale Off (P) Image" at bounding box center [858, 512] width 1117 height 855
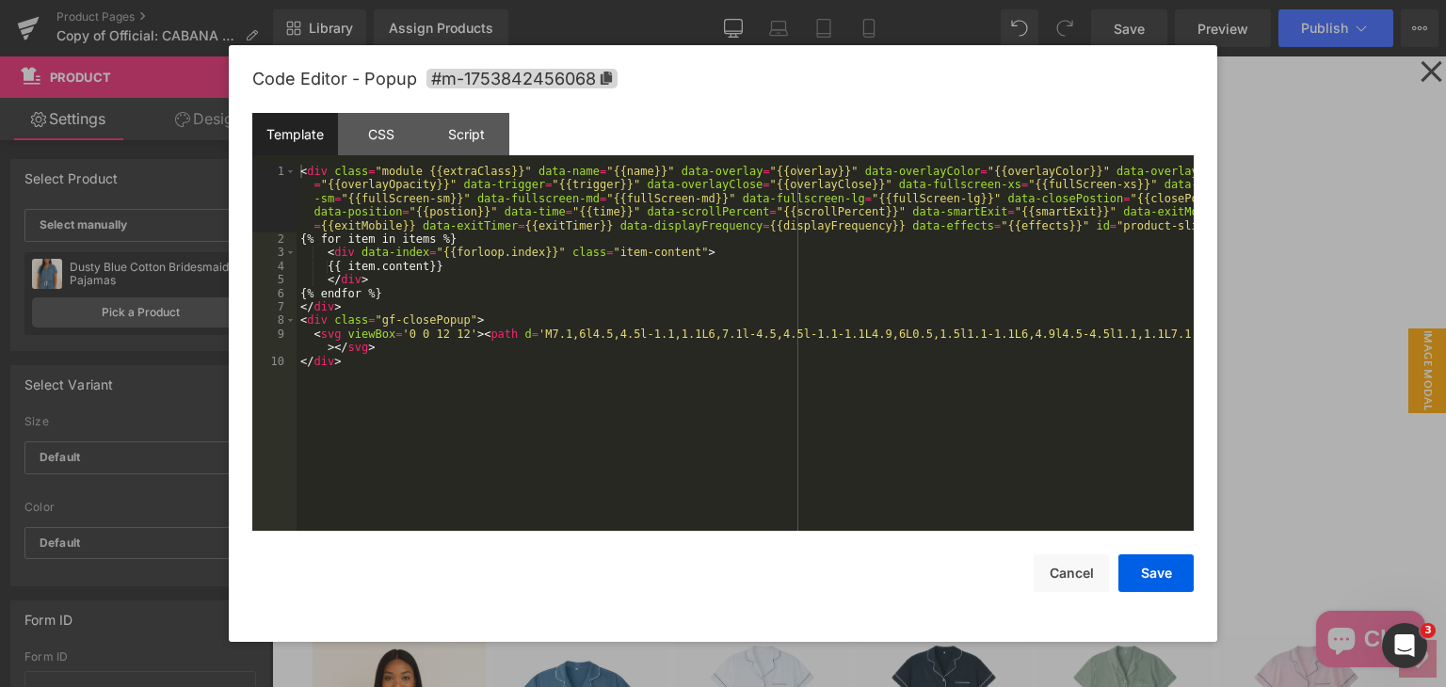
click at [849, 0] on div "Button You are previewing how the will restyle your page. You can not edit Elem…" at bounding box center [723, 0] width 1446 height 0
click at [478, 134] on div "Script" at bounding box center [467, 134] width 86 height 42
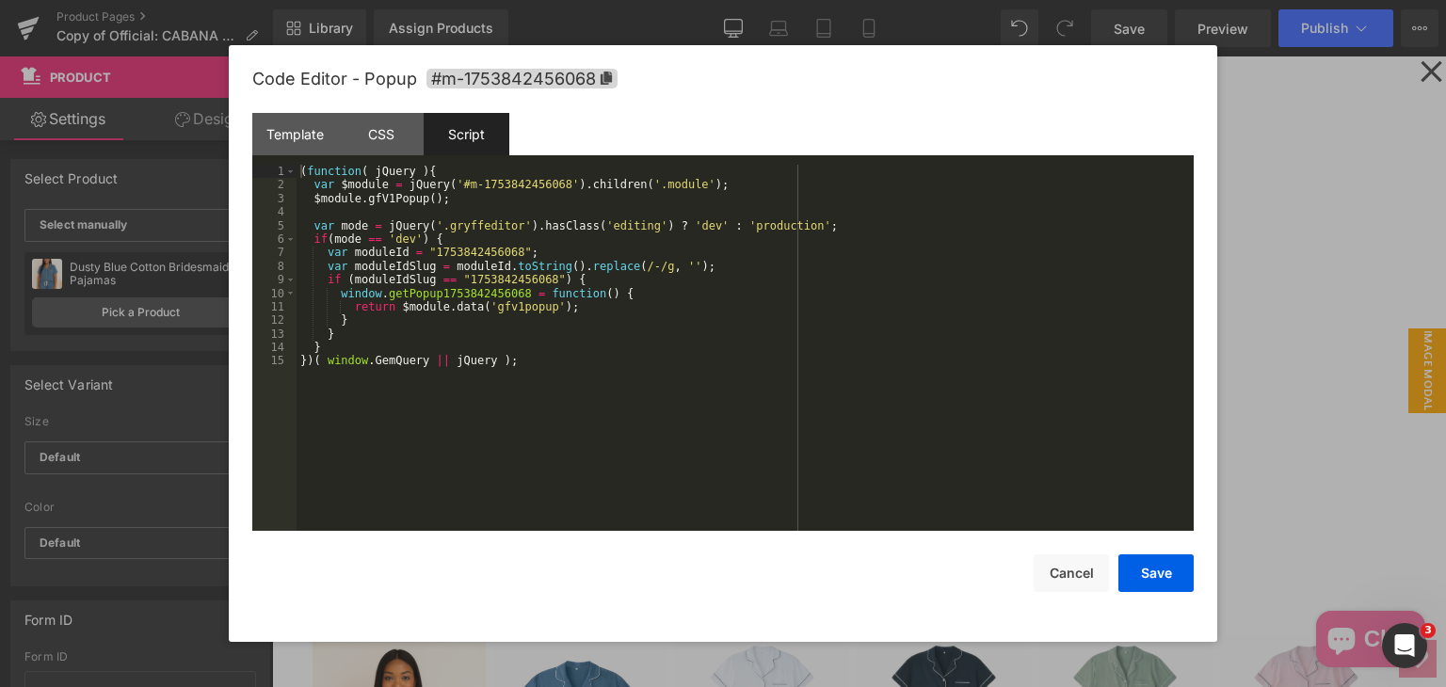
click at [588, 359] on div "( function ( jQuery ) { var $module = jQuery ( '#m-1753842456068' ) . children …" at bounding box center [744, 361] width 897 height 393
click at [606, 410] on div "( function ( jQuery ) { var $module = jQuery ( '#m-1753842456068' ) . children …" at bounding box center [744, 361] width 897 height 393
click at [1057, 579] on button "Cancel" at bounding box center [1070, 573] width 75 height 38
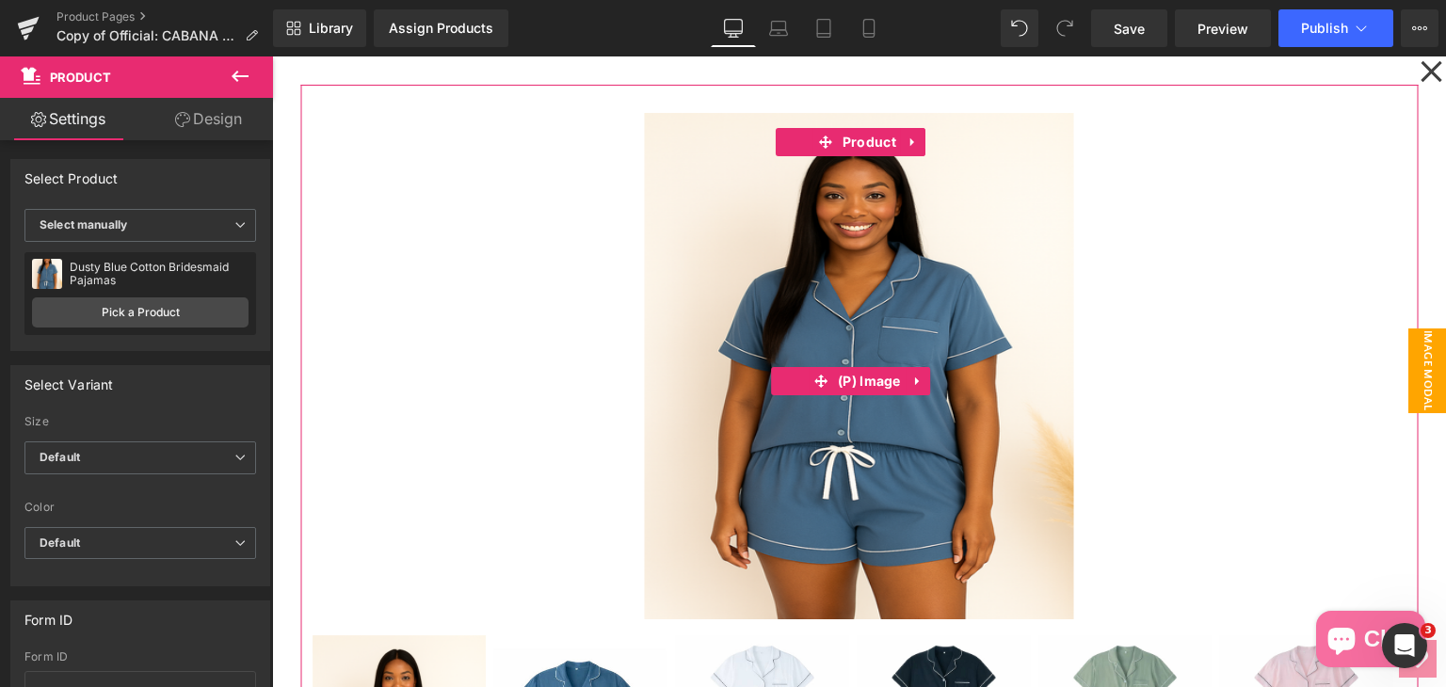
scroll to position [678, 0]
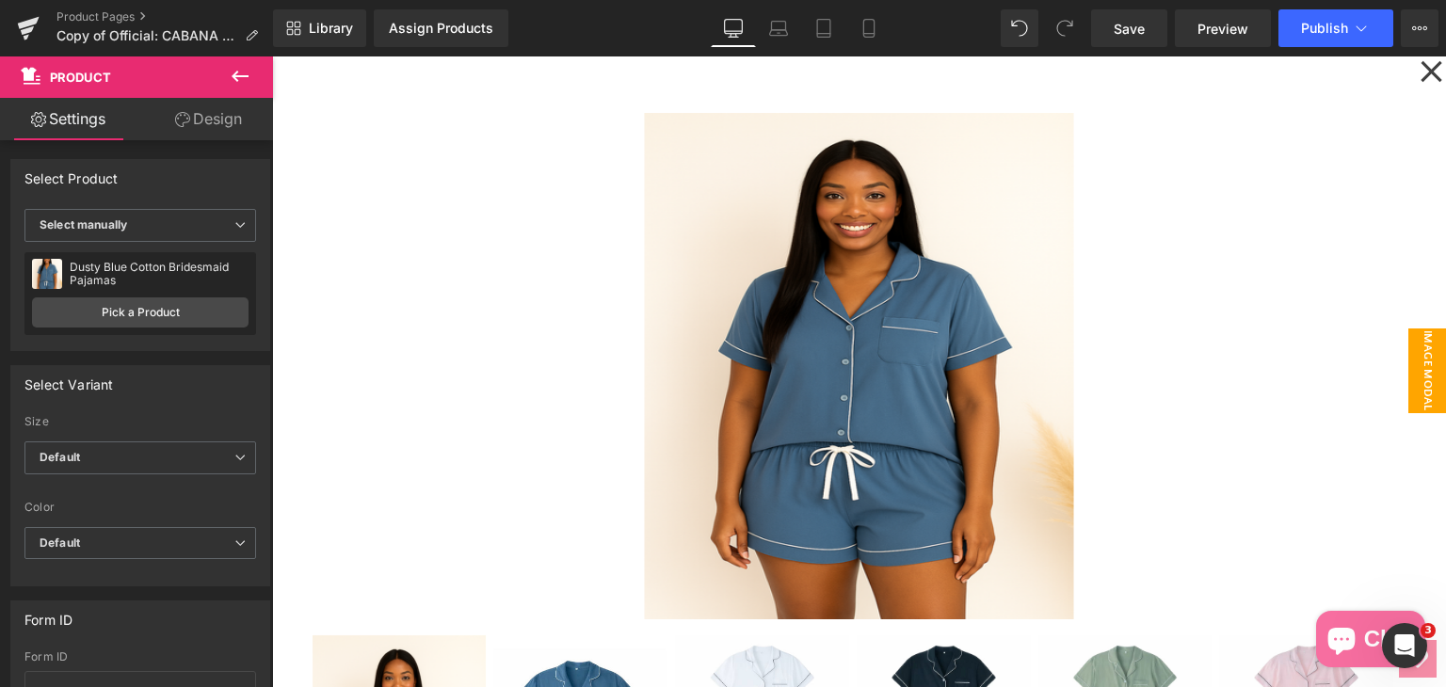
drag, startPoint x: 1414, startPoint y: 68, endPoint x: 1386, endPoint y: 99, distance: 42.0
click at [1419, 68] on icon at bounding box center [1430, 71] width 23 height 94
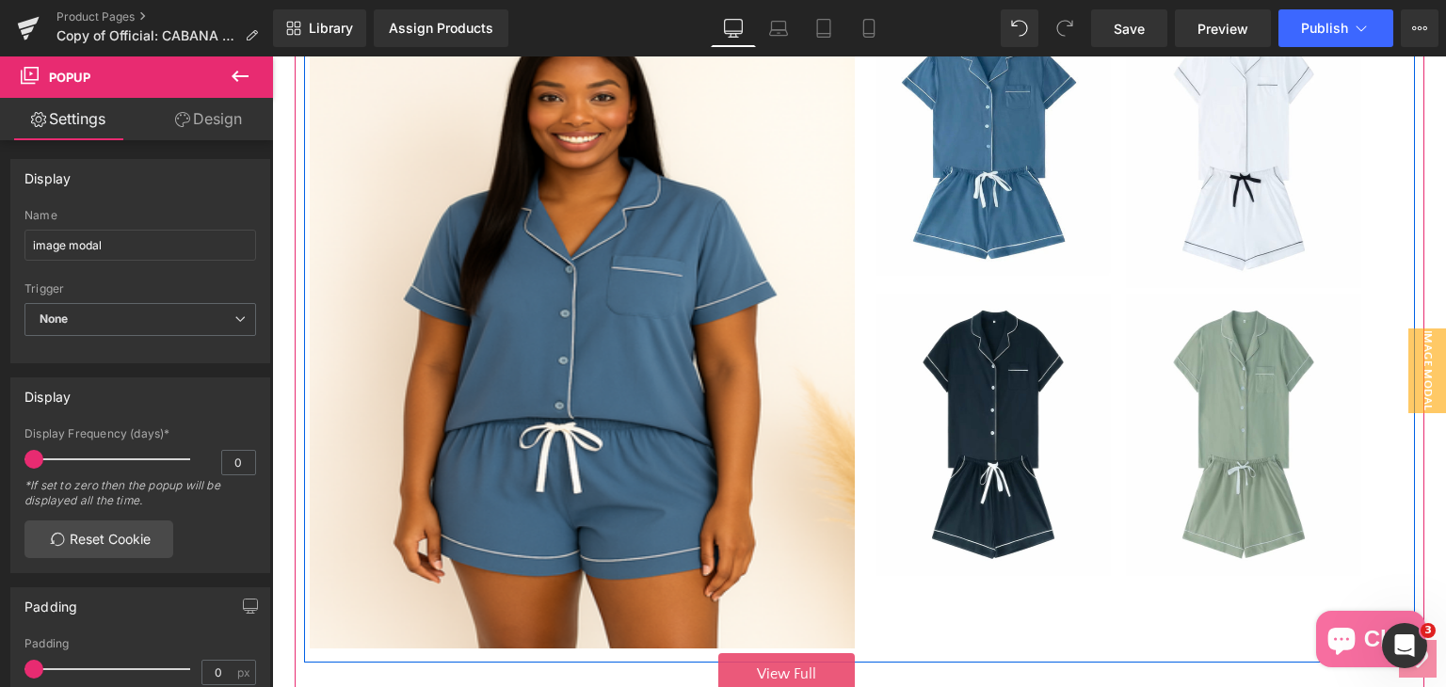
scroll to position [489, 0]
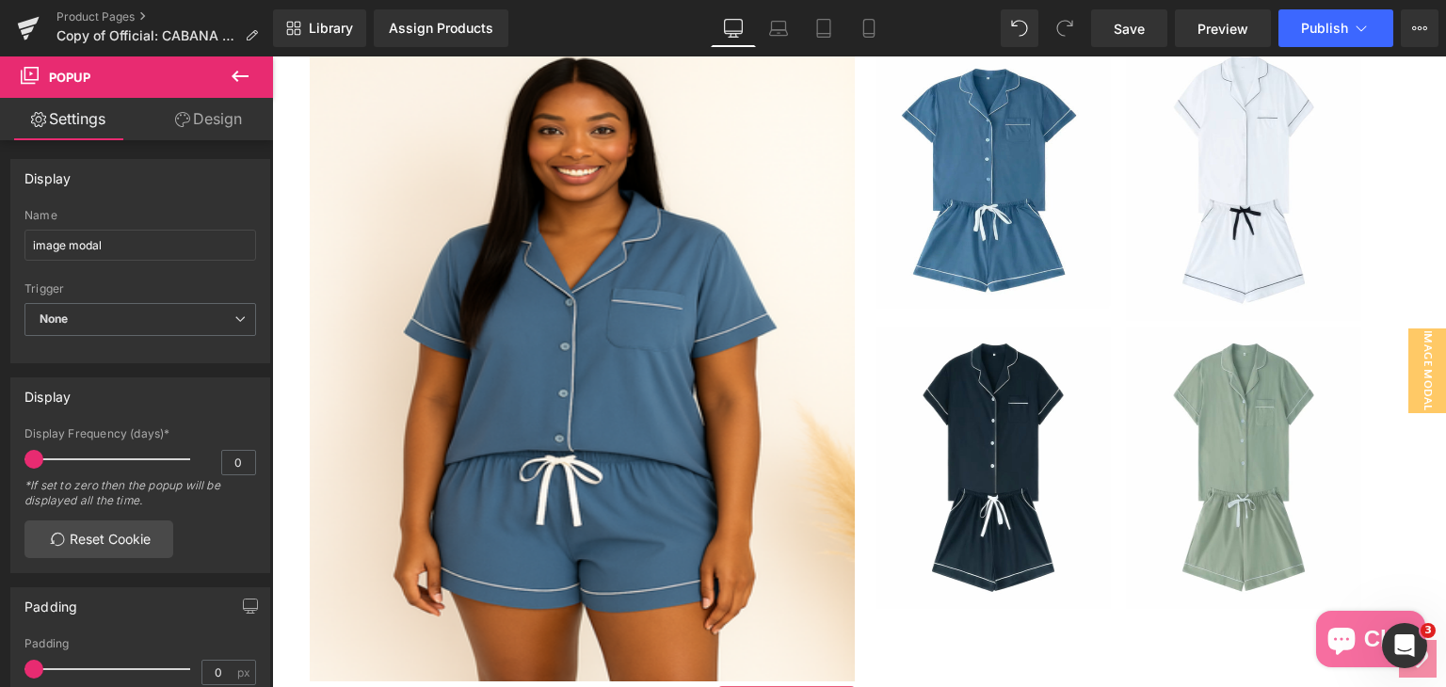
click at [233, 70] on icon at bounding box center [240, 76] width 23 height 23
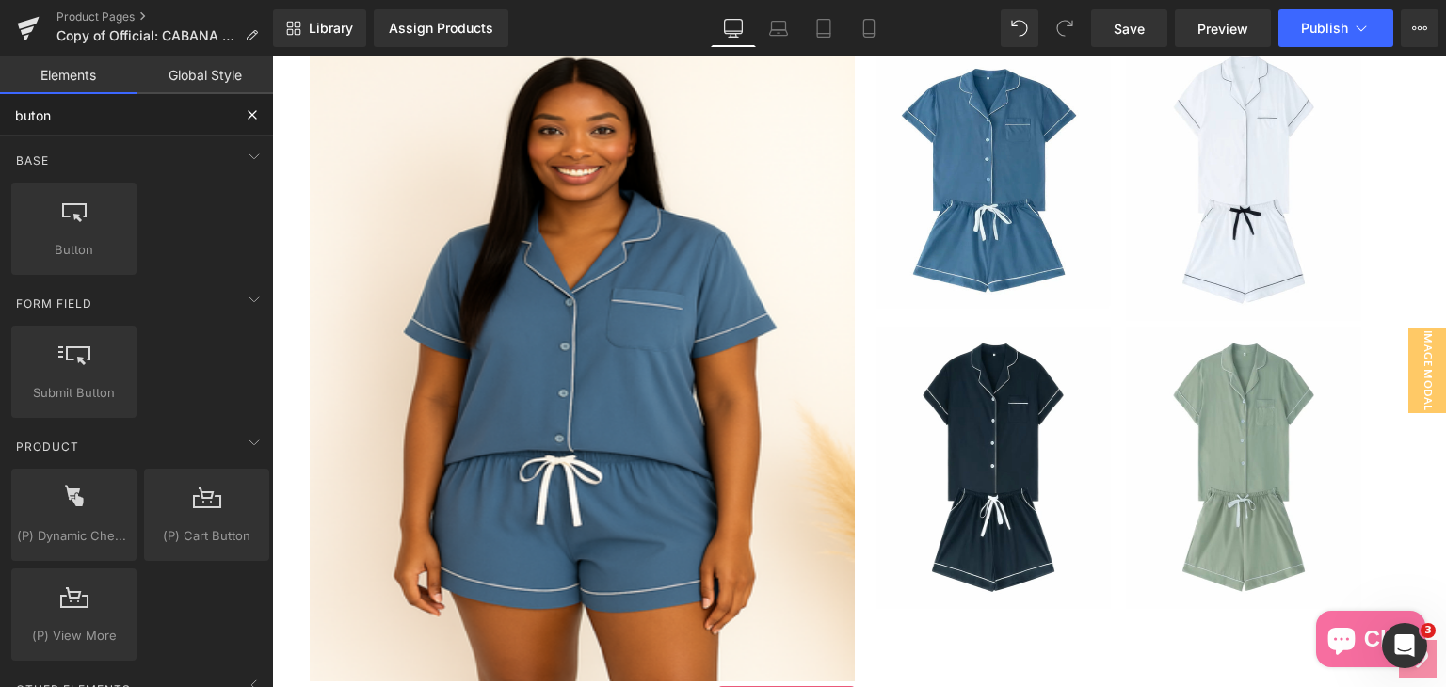
click at [128, 125] on input "buton" at bounding box center [116, 114] width 232 height 41
click at [93, 121] on input "buton" at bounding box center [116, 114] width 232 height 41
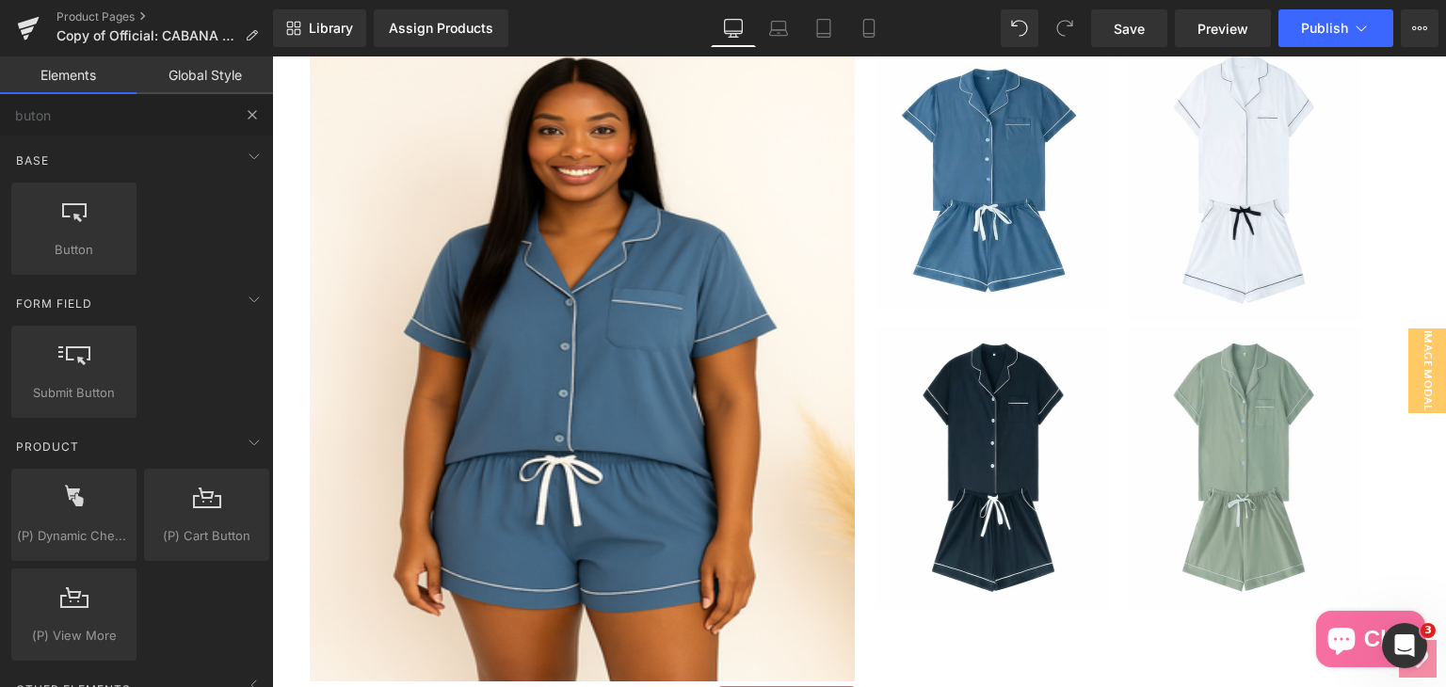
click at [93, 121] on input "buton" at bounding box center [116, 114] width 232 height 41
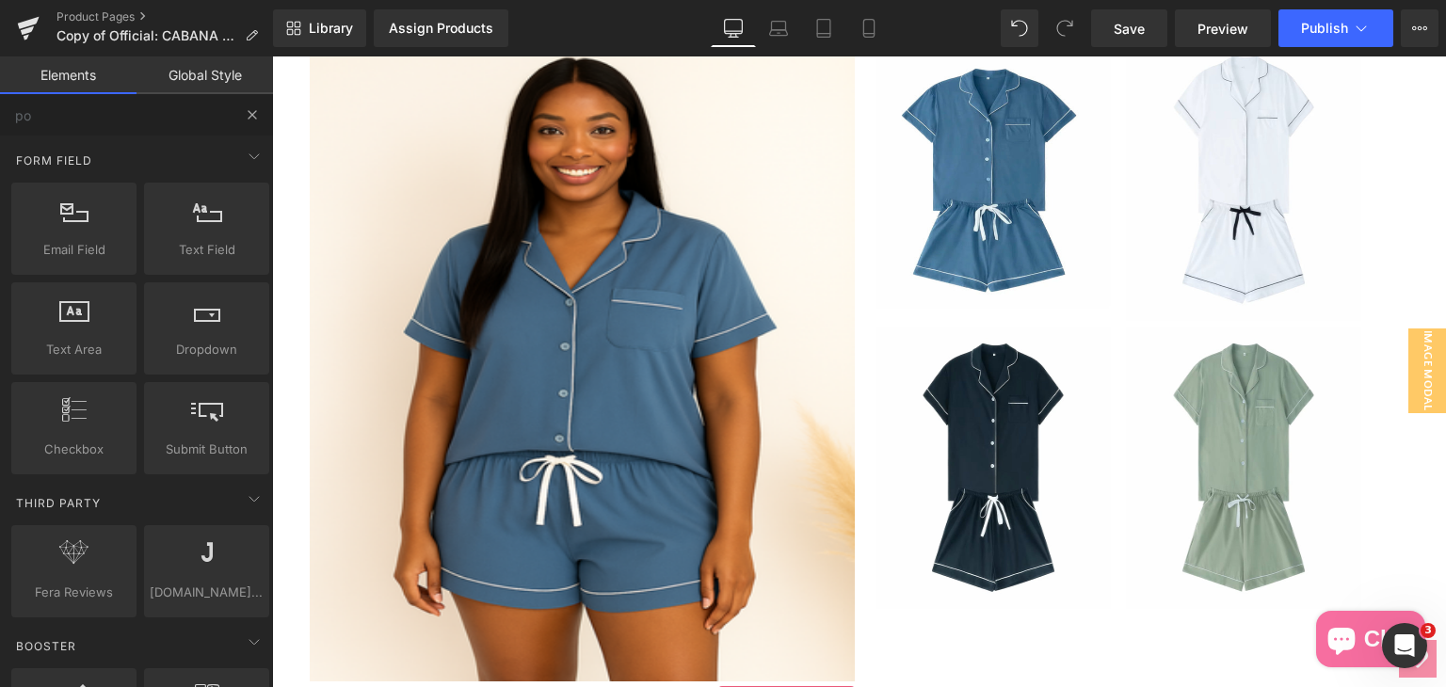
type input "pop"
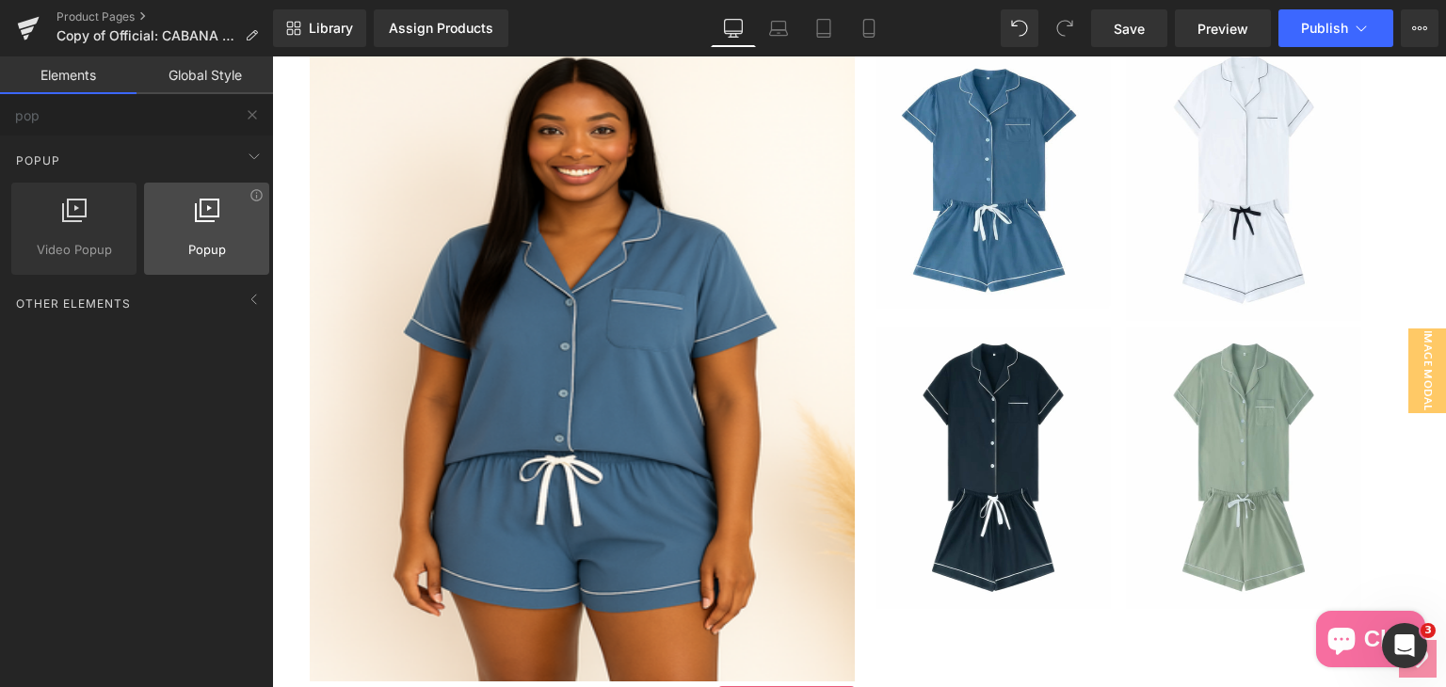
click at [171, 231] on div at bounding box center [207, 219] width 114 height 42
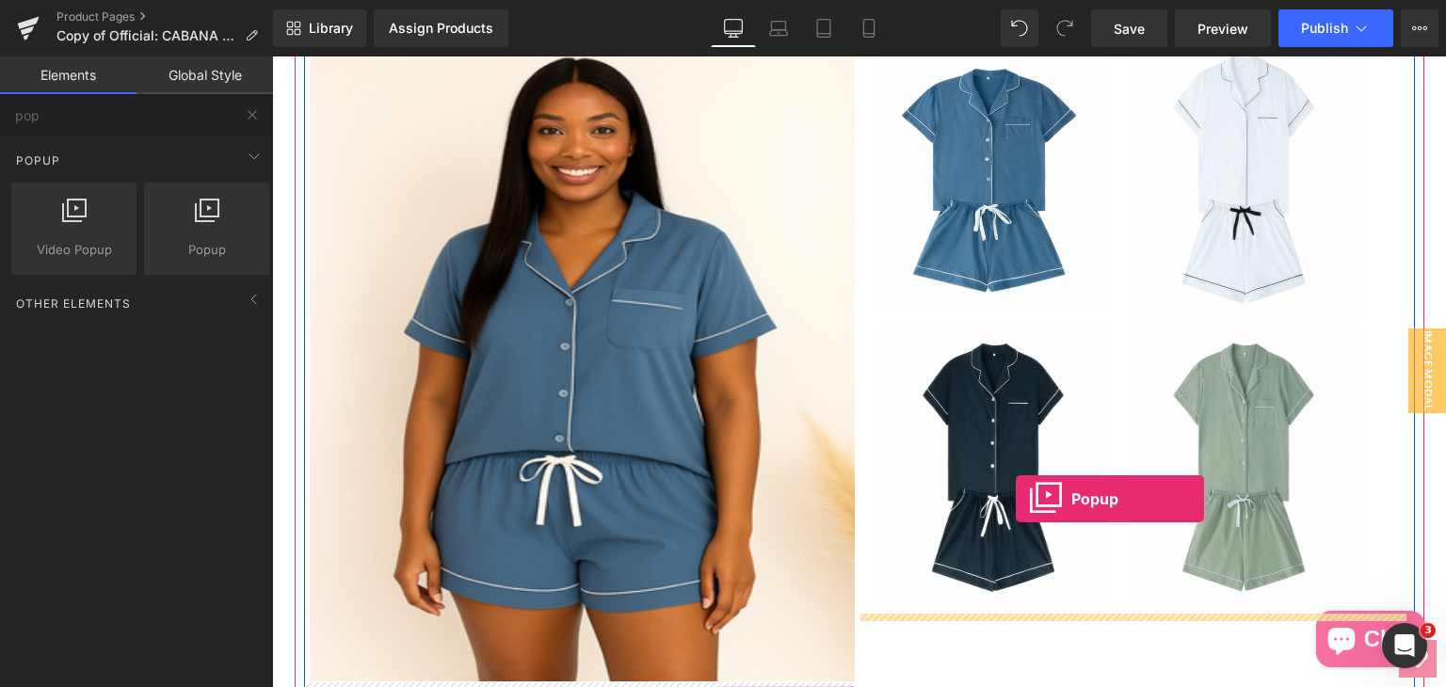
drag, startPoint x: 477, startPoint y: 311, endPoint x: 1017, endPoint y: 502, distance: 572.2
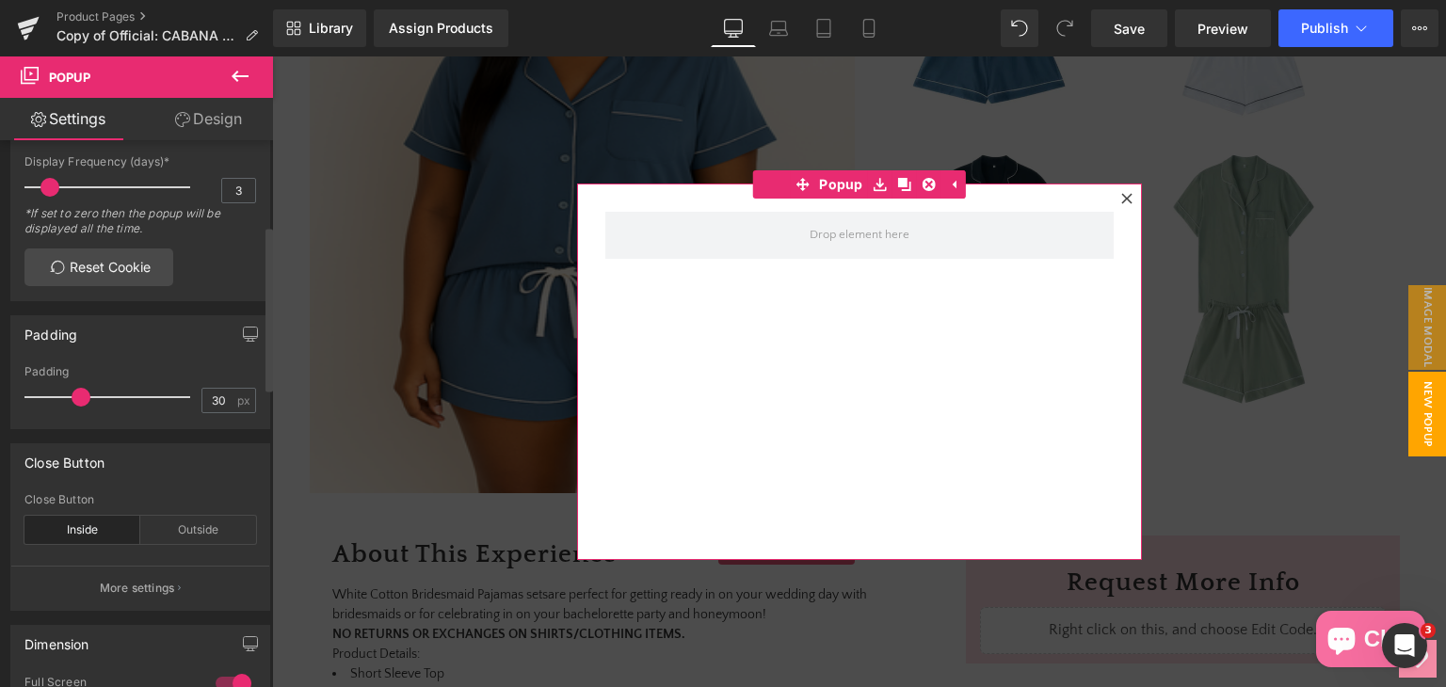
scroll to position [282, 0]
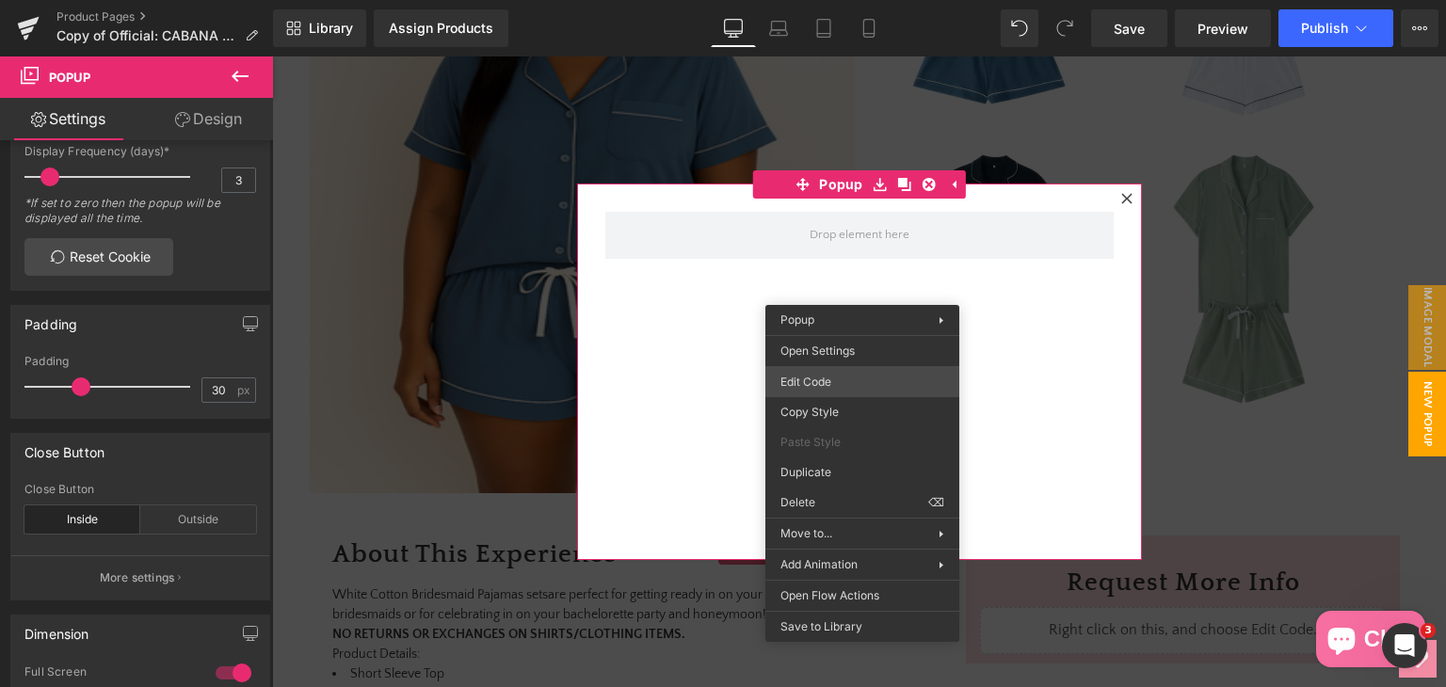
click at [813, 0] on div "Popup You are previewing how the will restyle your page. You can not edit Eleme…" at bounding box center [723, 0] width 1446 height 0
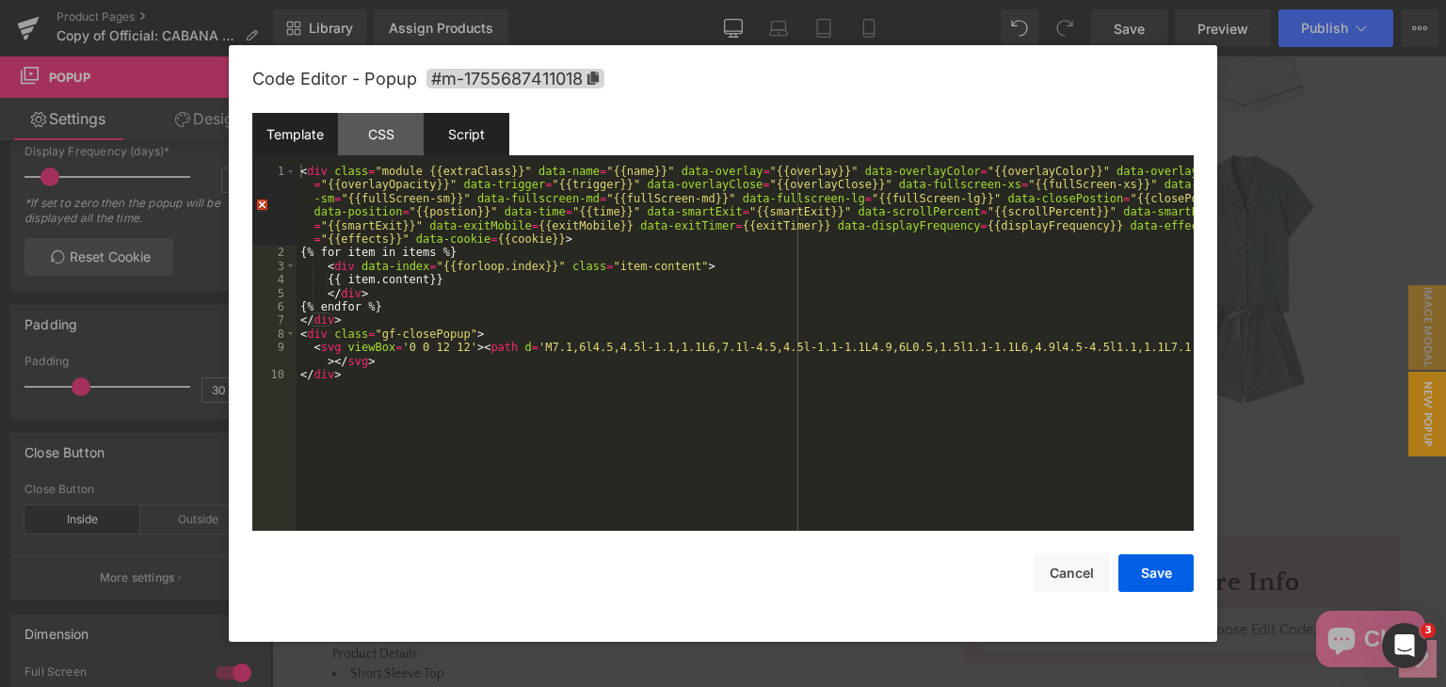
click at [449, 131] on div "Script" at bounding box center [467, 134] width 86 height 42
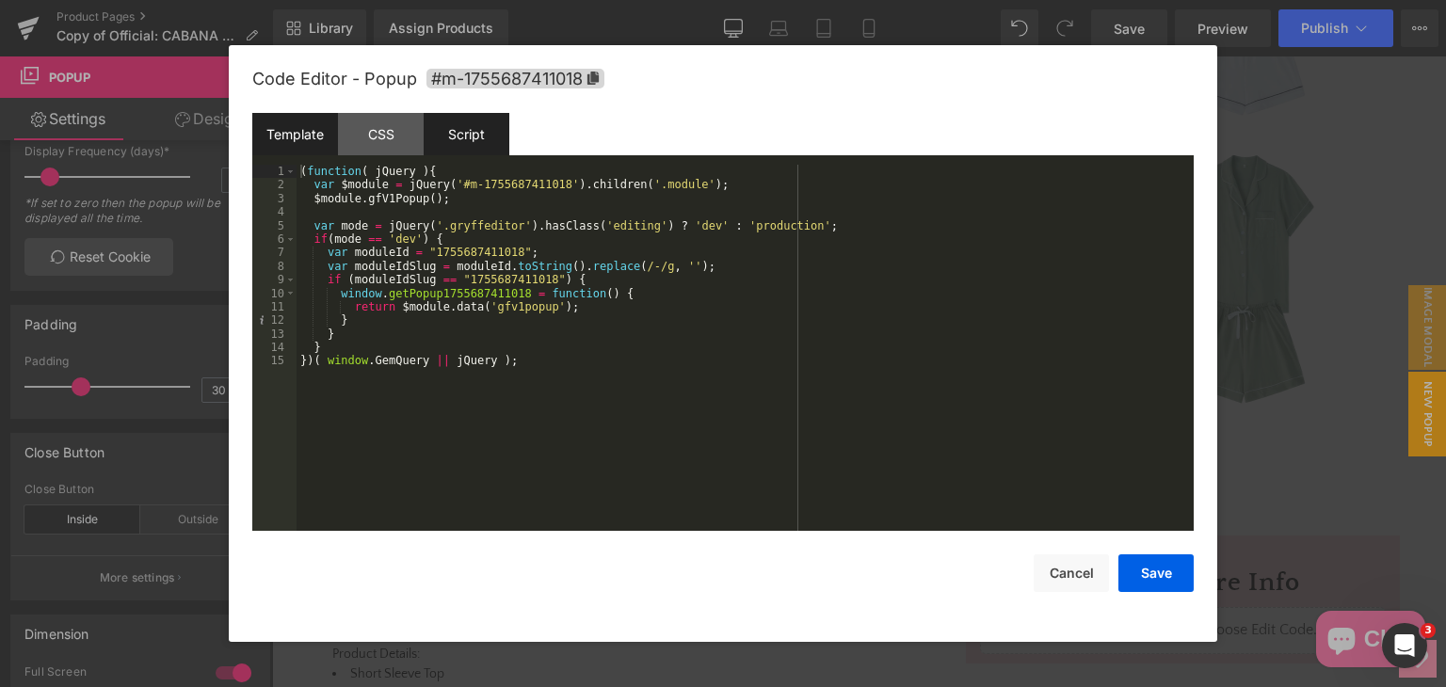
click at [286, 127] on div "Template" at bounding box center [295, 134] width 86 height 42
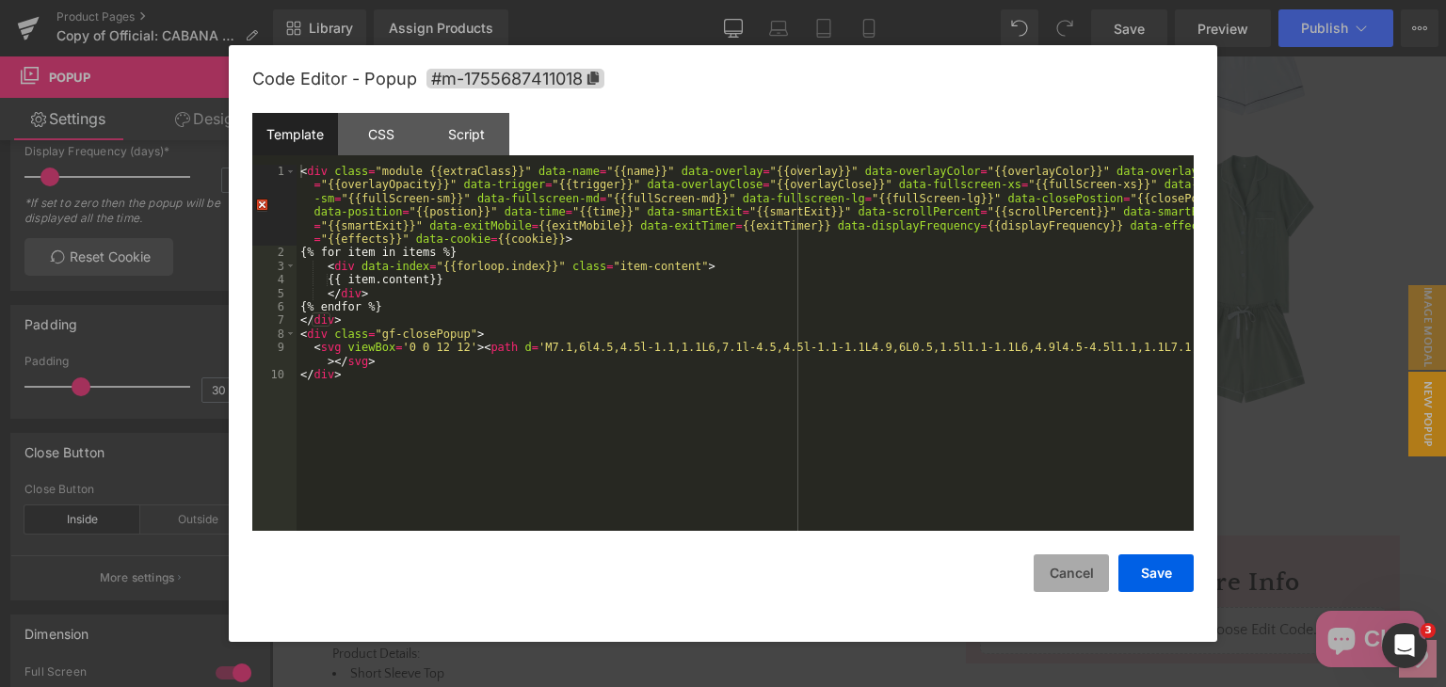
click at [1086, 577] on button "Cancel" at bounding box center [1070, 573] width 75 height 38
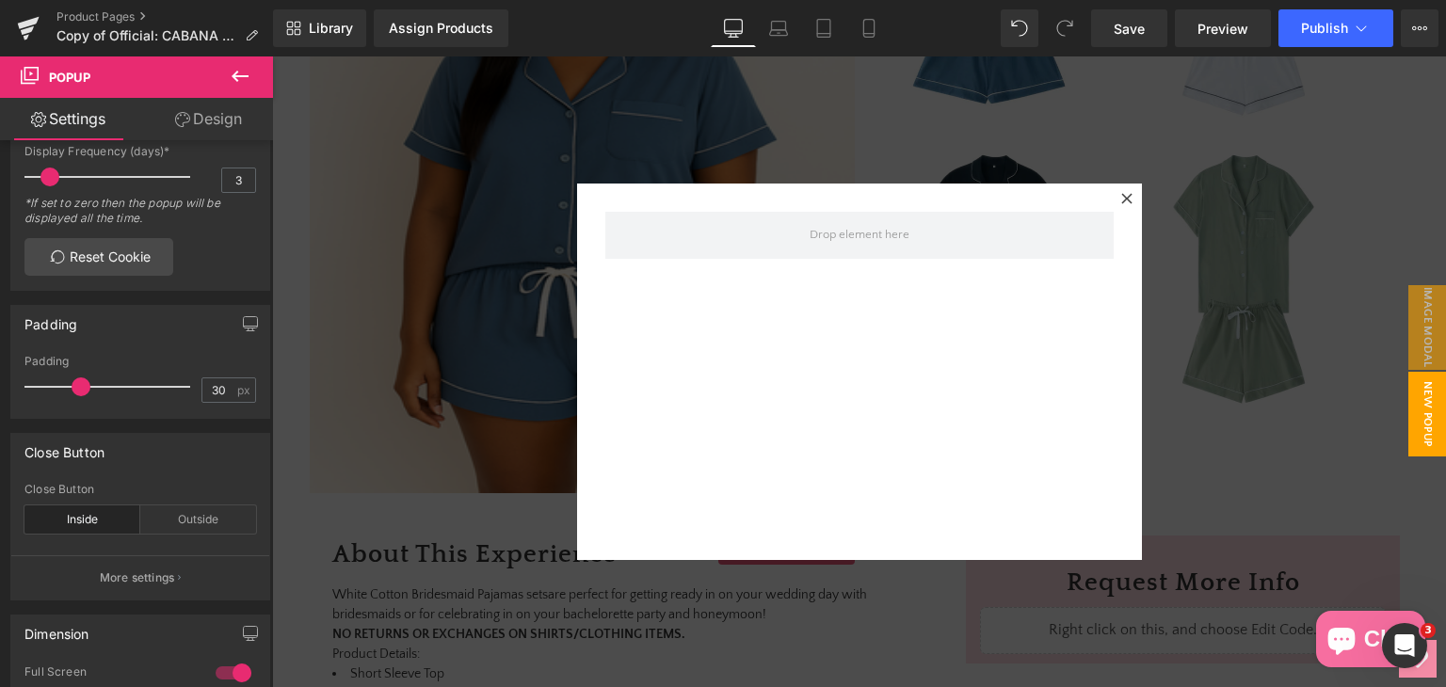
click at [1122, 193] on icon at bounding box center [1126, 198] width 11 height 11
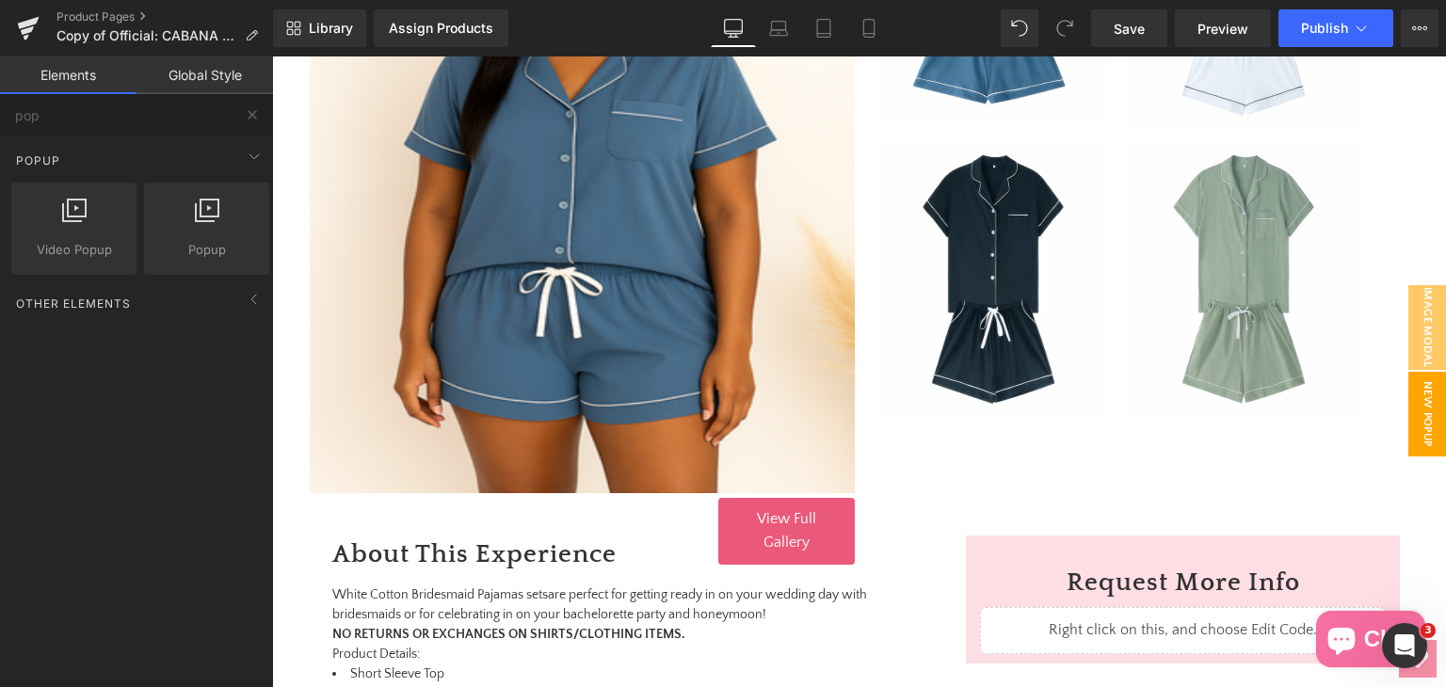
click at [1416, 426] on span "New Popup" at bounding box center [1427, 414] width 38 height 85
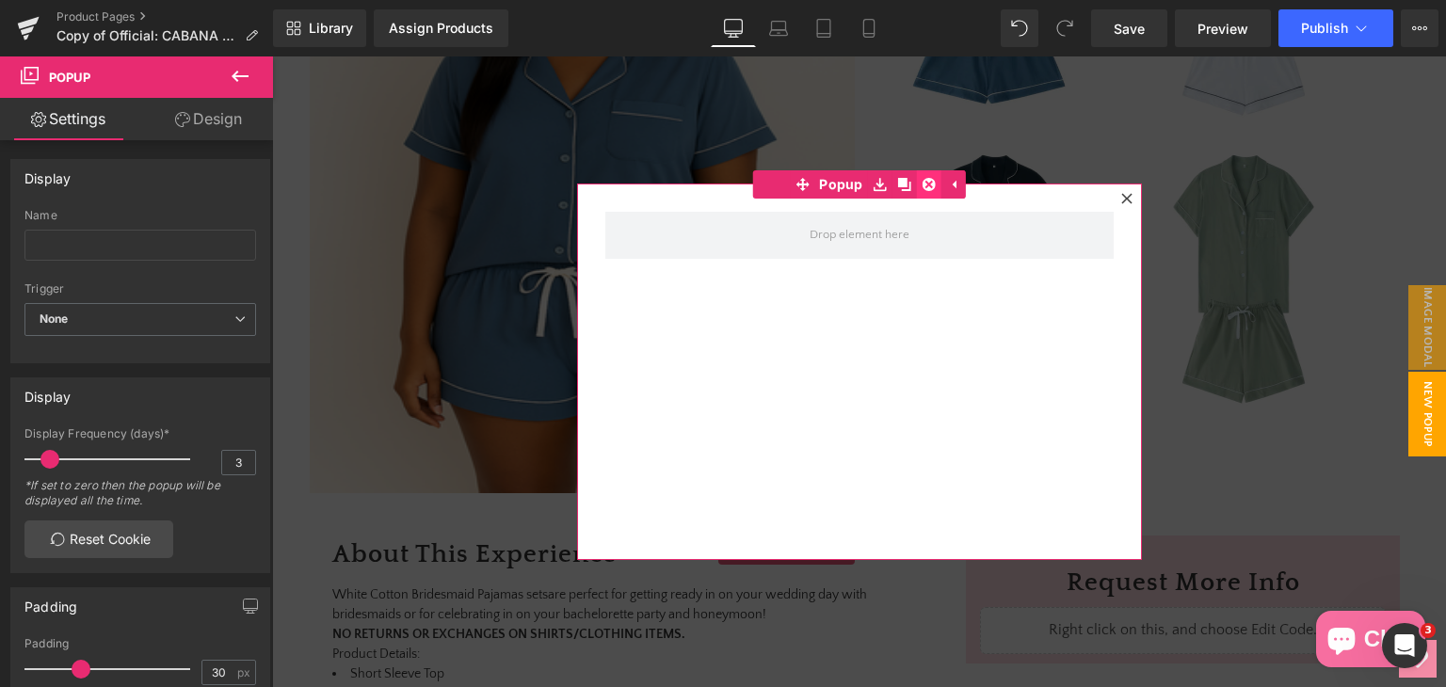
click at [922, 184] on icon at bounding box center [928, 184] width 13 height 13
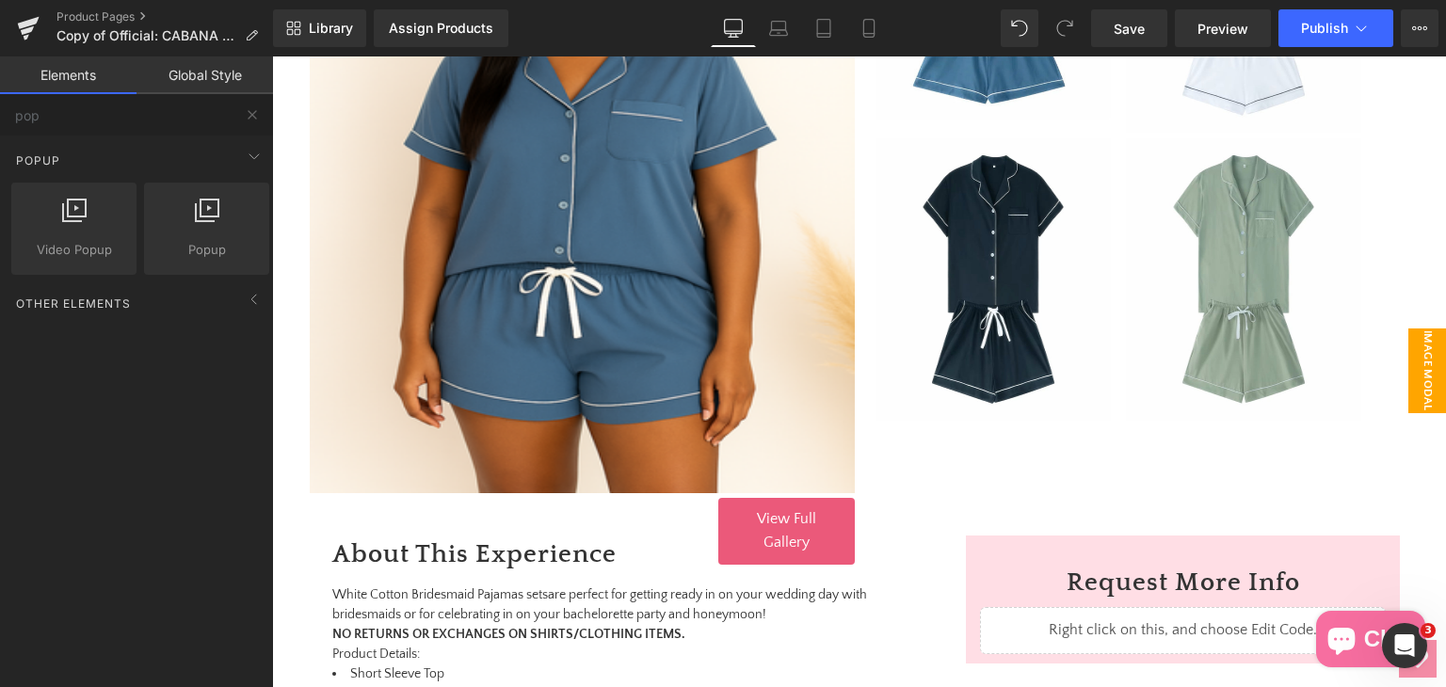
click at [1414, 363] on span "image modal" at bounding box center [1427, 370] width 38 height 85
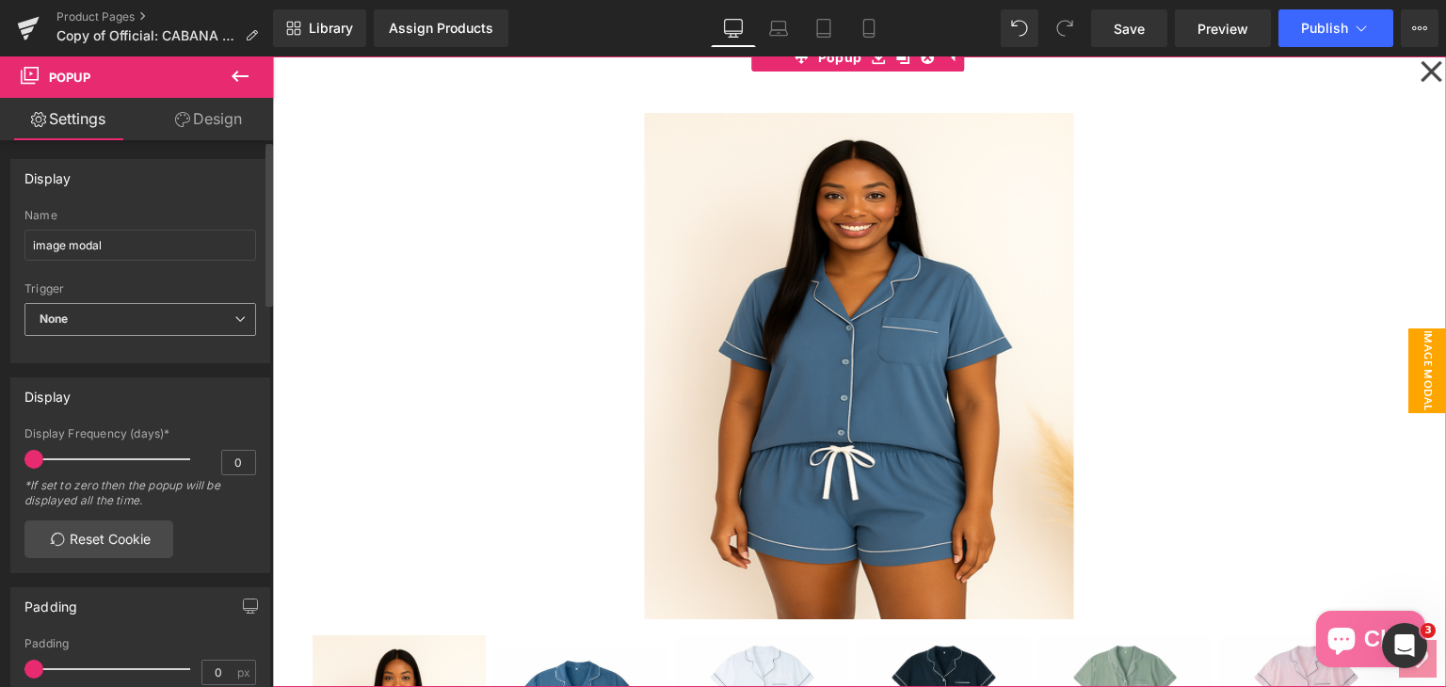
click at [213, 321] on span "None" at bounding box center [140, 319] width 232 height 33
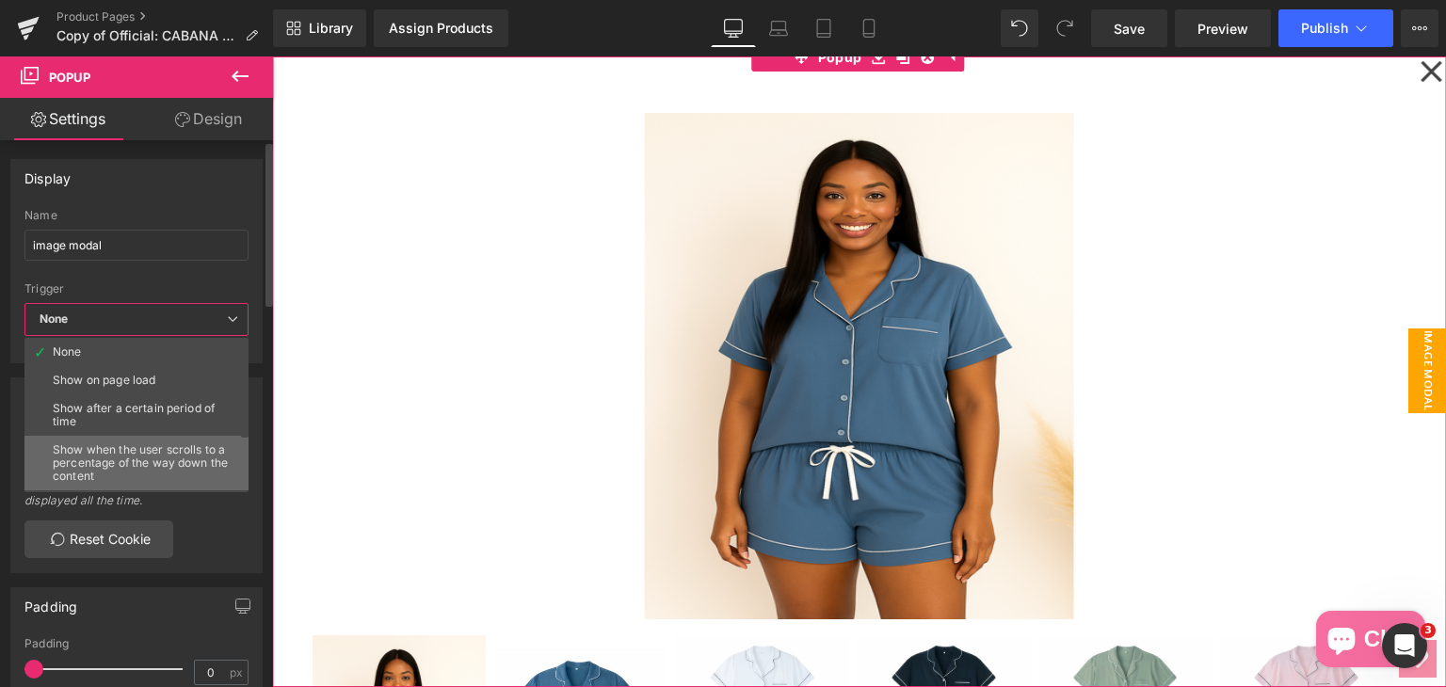
click at [134, 457] on div "Show when the user scrolls to a percentage of the way down the content" at bounding box center [141, 463] width 176 height 40
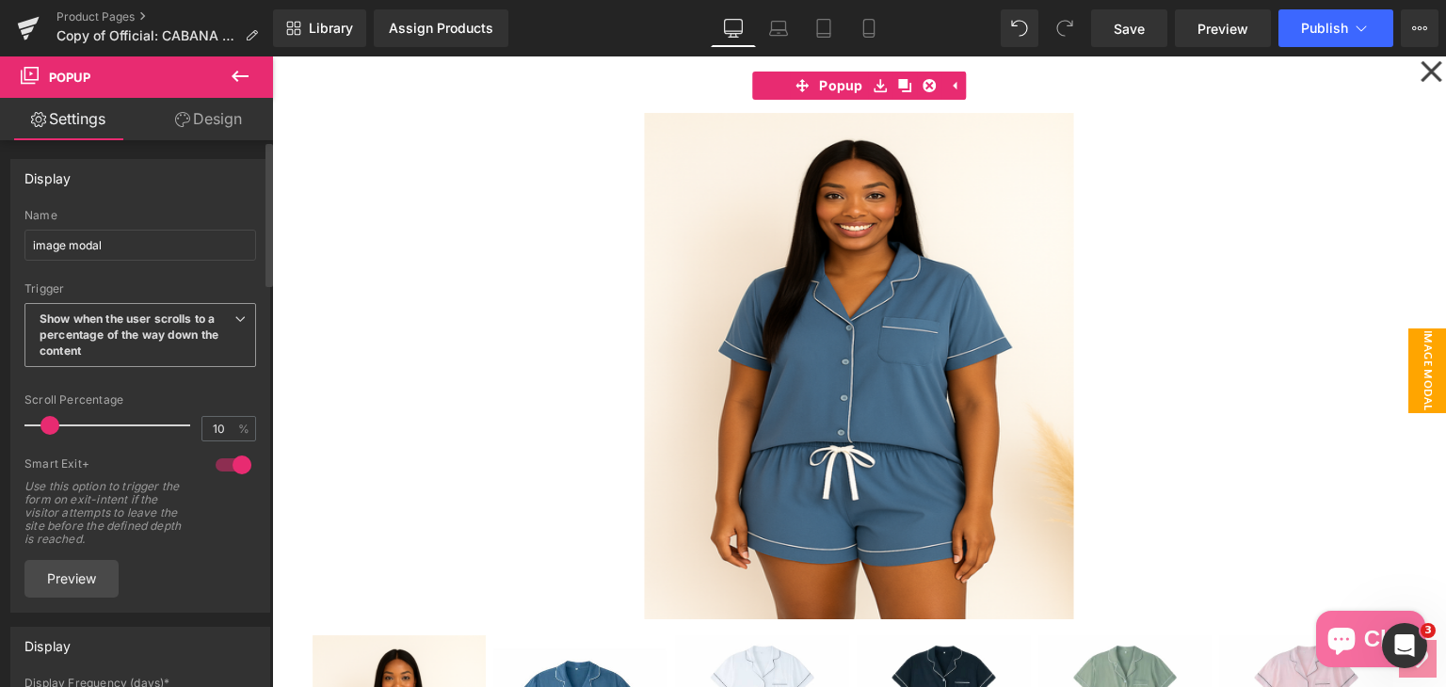
click at [146, 352] on span "Show when the user scrolls to a percentage of the way down the content" at bounding box center [140, 335] width 232 height 64
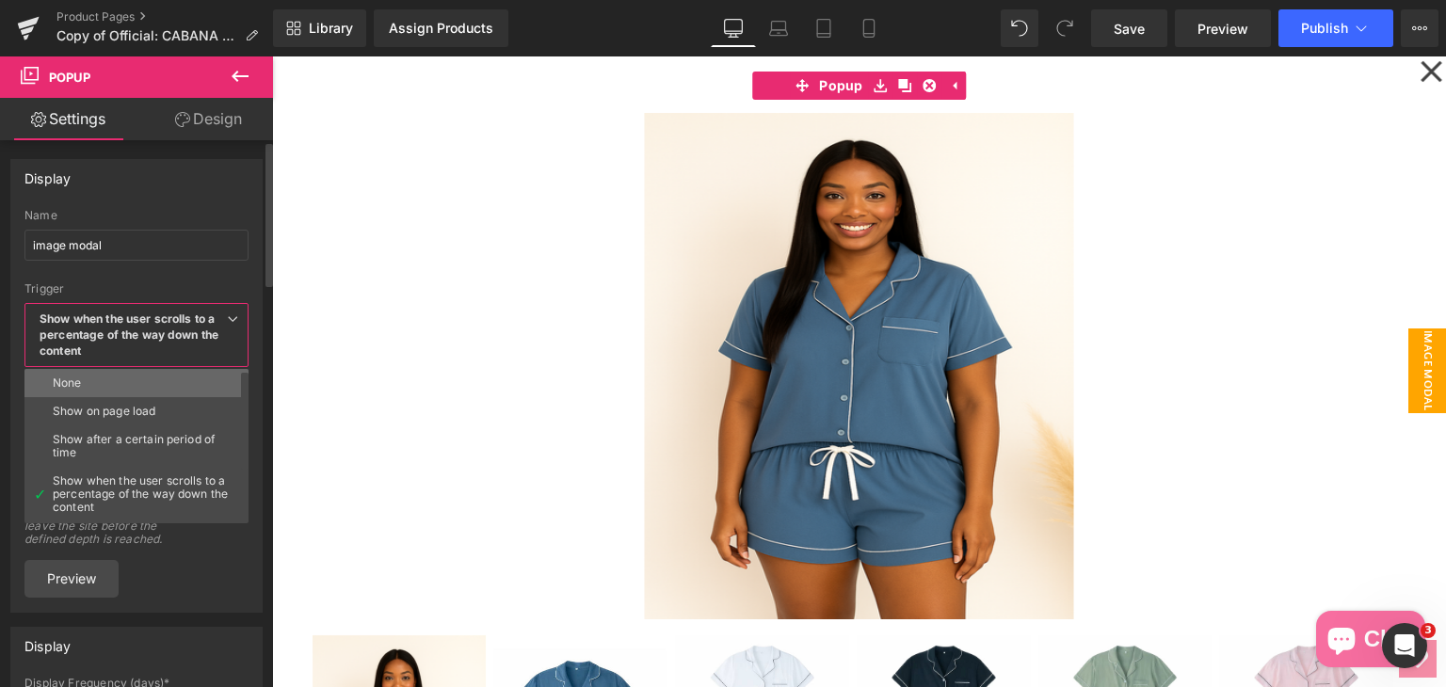
click at [93, 393] on li "None" at bounding box center [140, 383] width 232 height 28
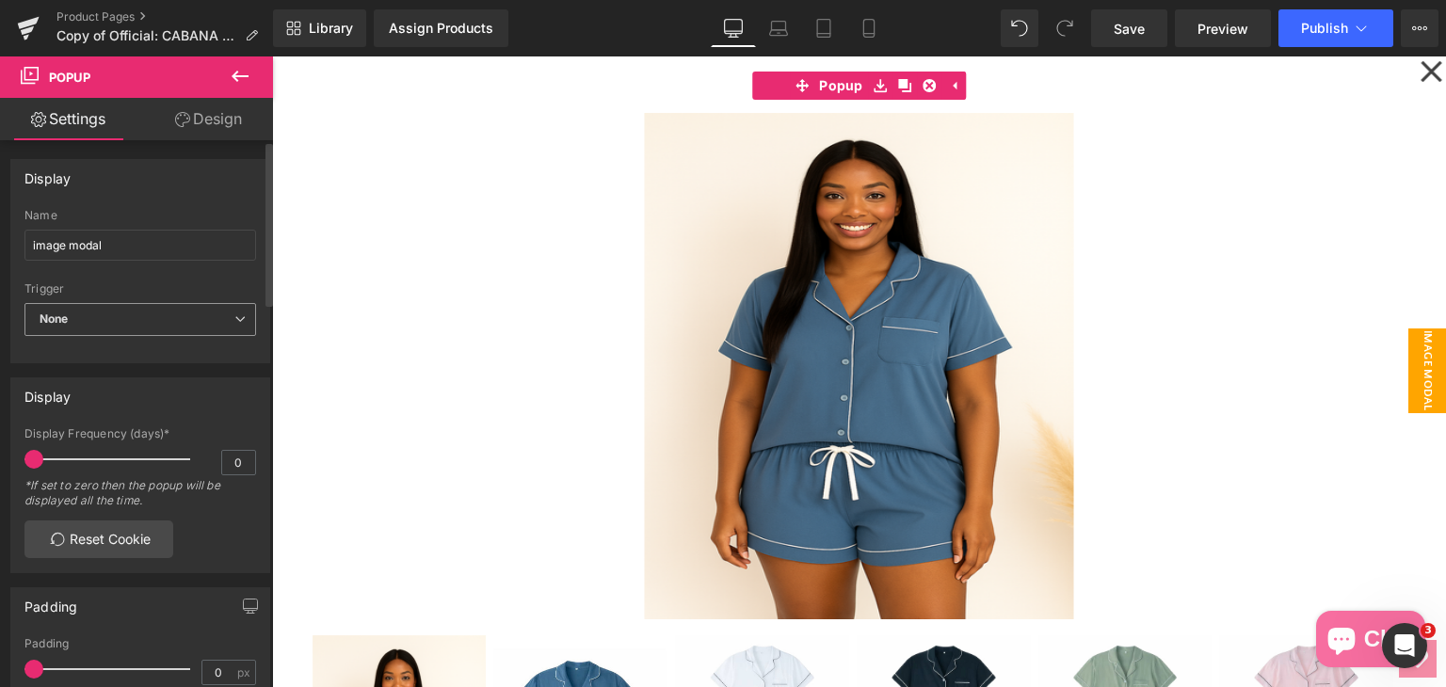
click at [150, 328] on span "None" at bounding box center [140, 319] width 232 height 33
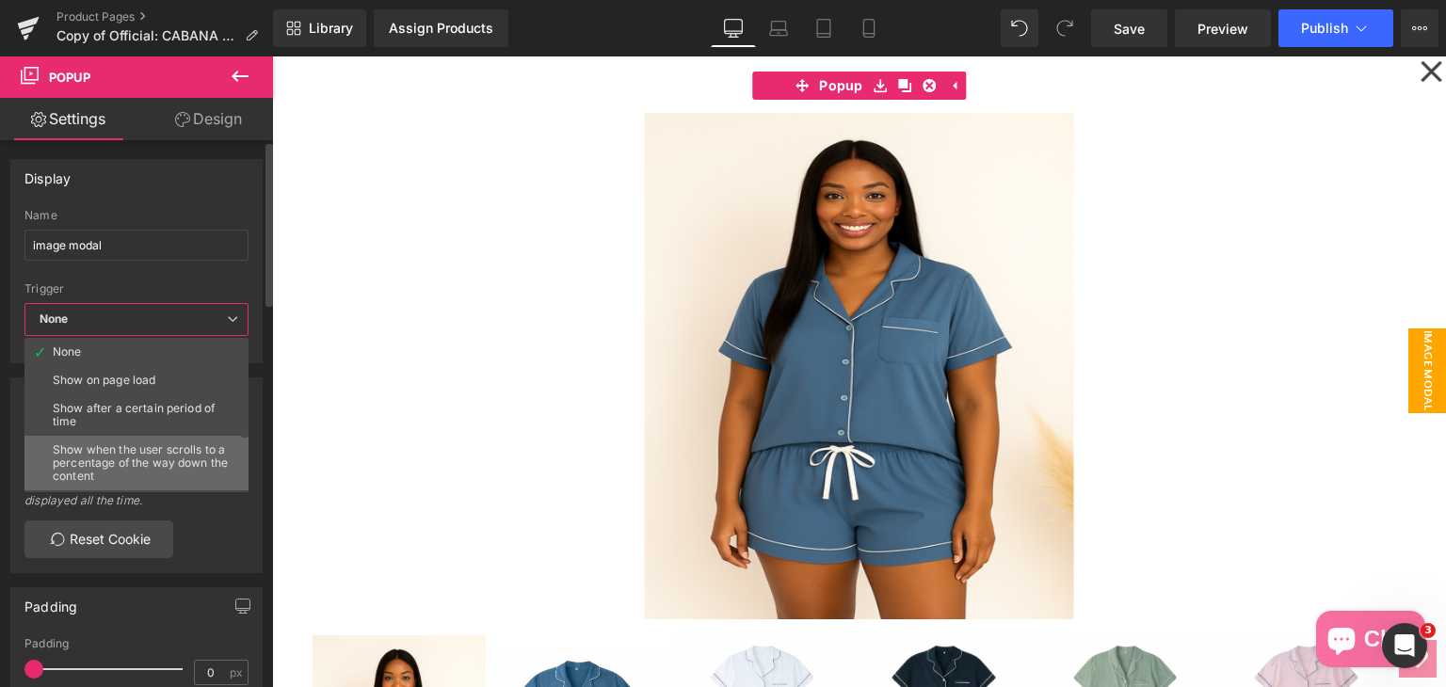
click at [114, 448] on div "Show when the user scrolls to a percentage of the way down the content" at bounding box center [141, 463] width 176 height 40
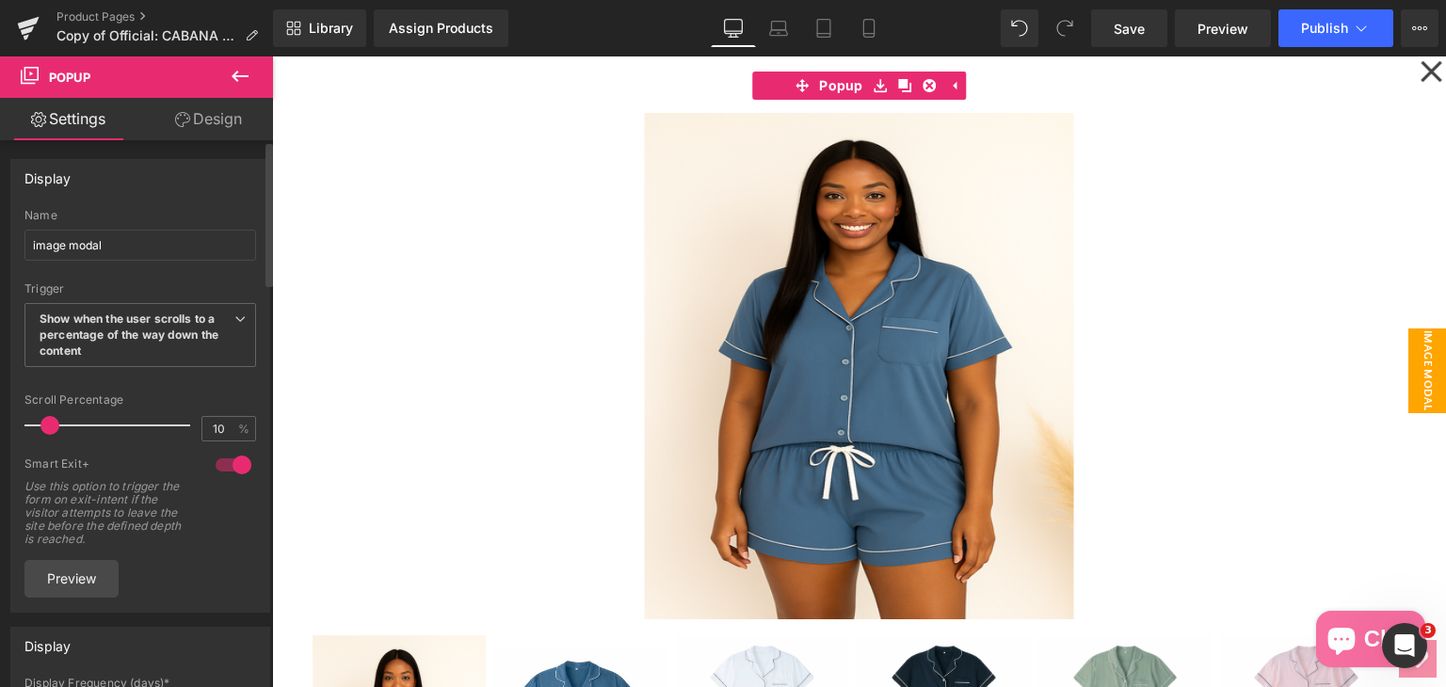
click at [232, 465] on div at bounding box center [233, 465] width 45 height 30
click at [223, 462] on div at bounding box center [233, 465] width 45 height 30
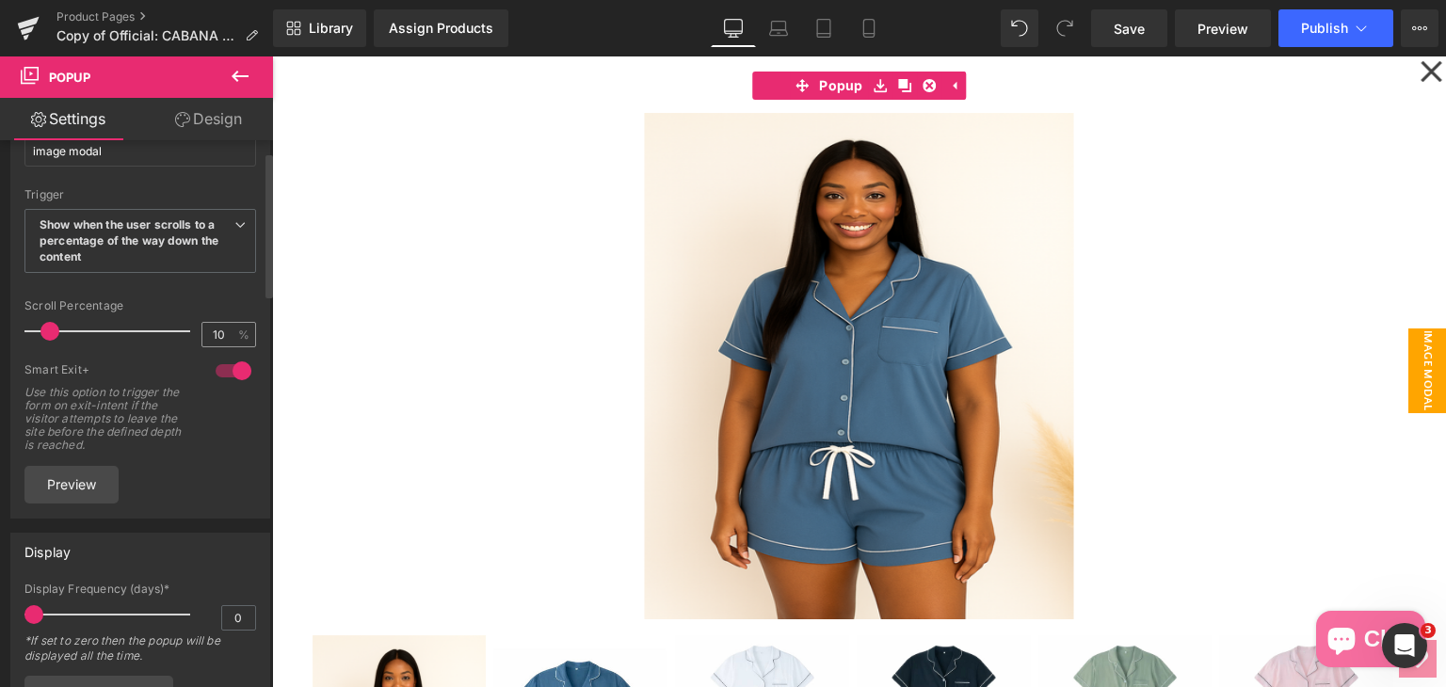
scroll to position [0, 0]
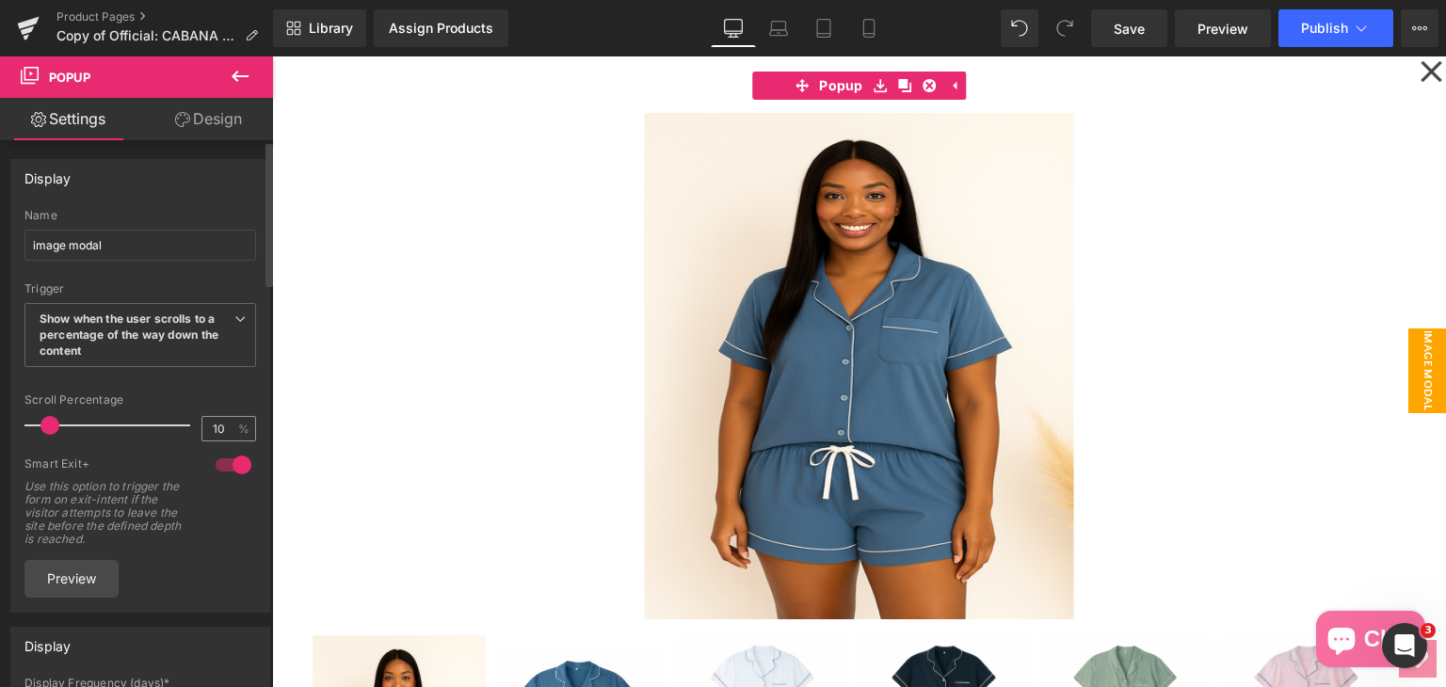
click at [209, 345] on span "Show when the user scrolls to a percentage of the way down the content" at bounding box center [140, 335] width 232 height 64
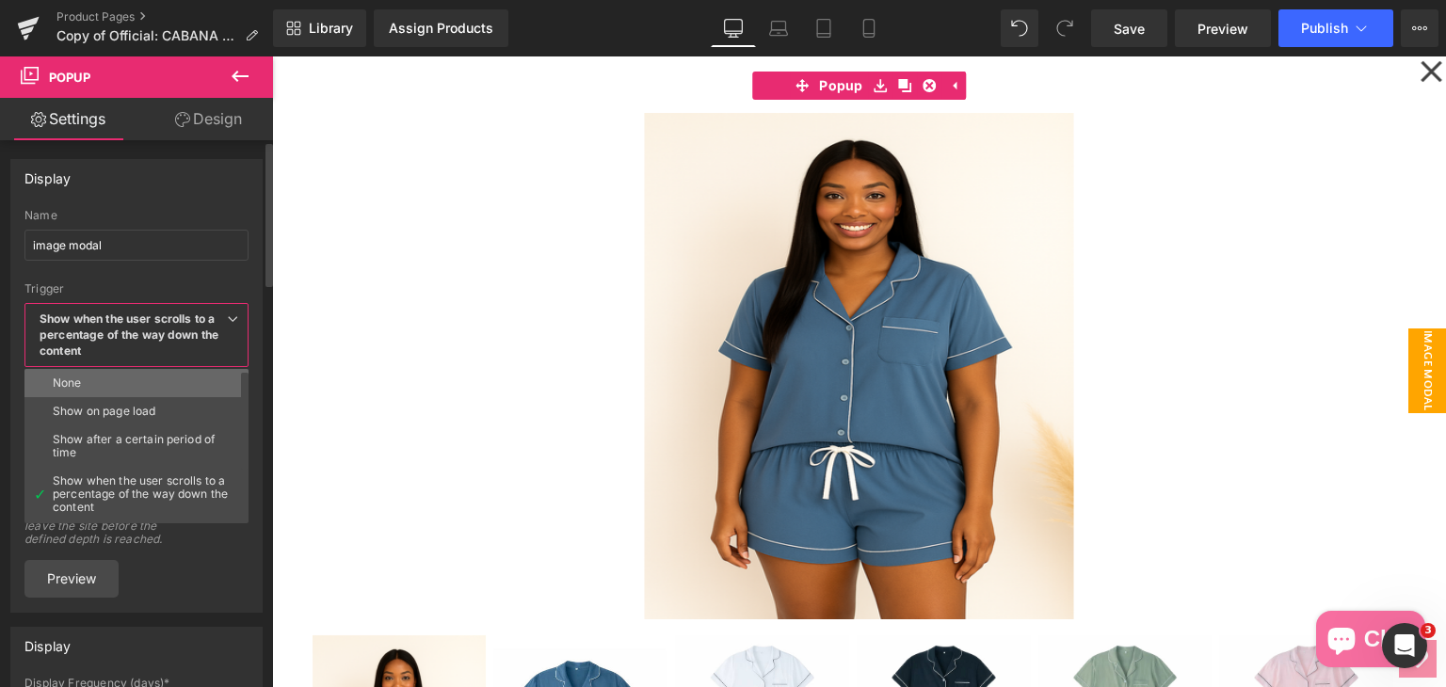
click at [166, 387] on li "None" at bounding box center [140, 383] width 232 height 28
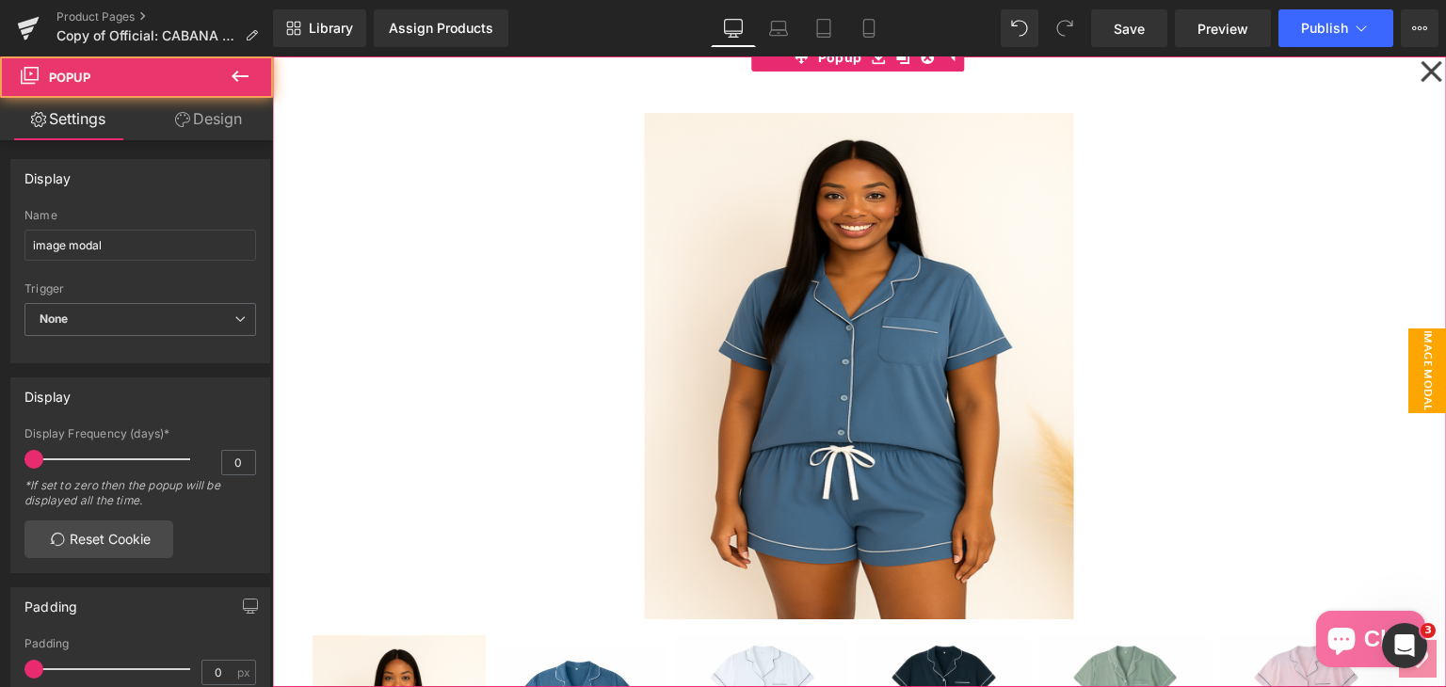
click at [1420, 62] on icon at bounding box center [1430, 71] width 23 height 94
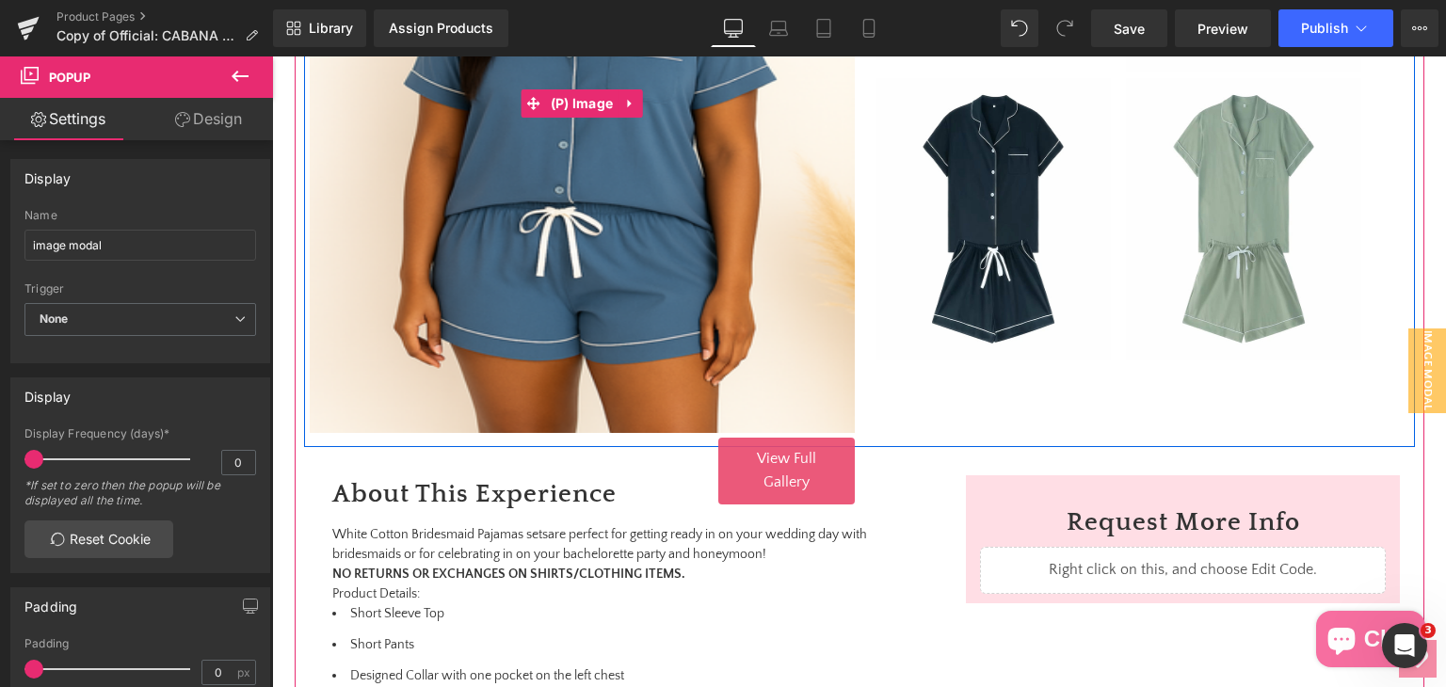
scroll to position [772, 0]
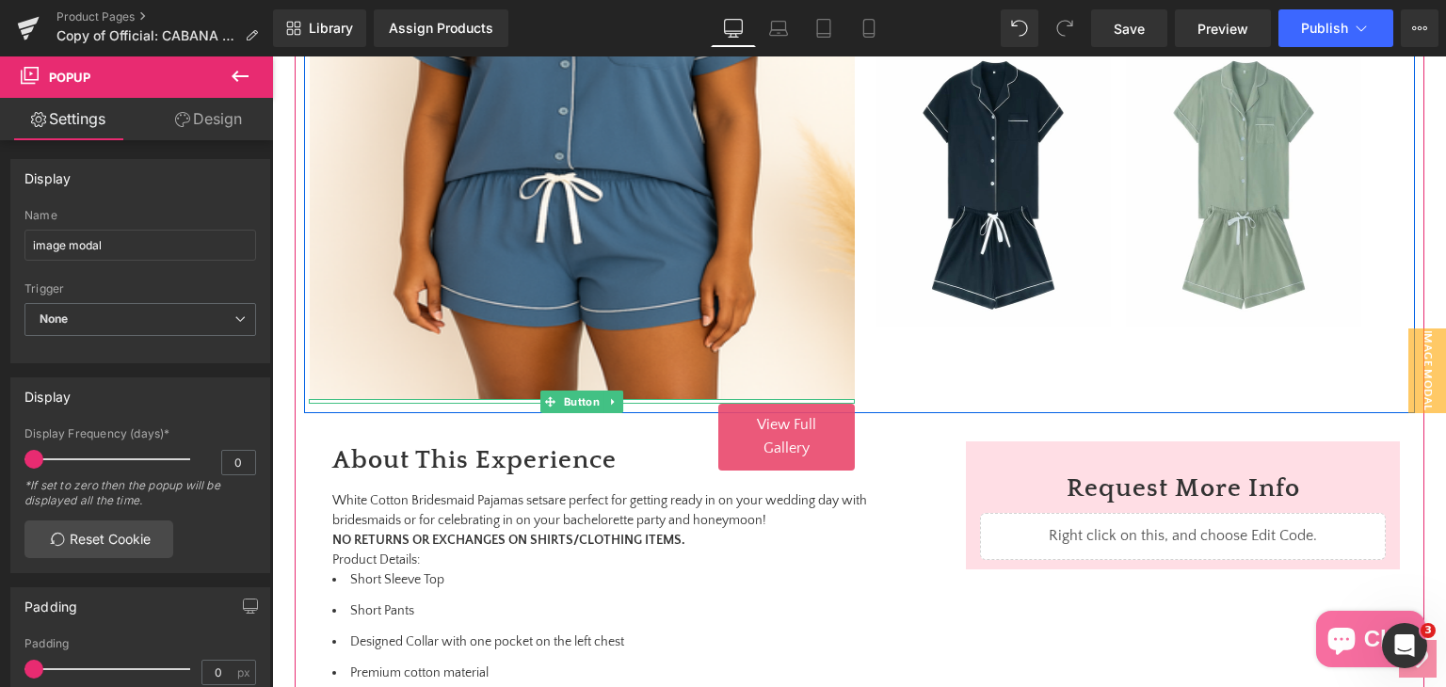
click at [776, 435] on link "View Full Gallery" at bounding box center [786, 437] width 136 height 67
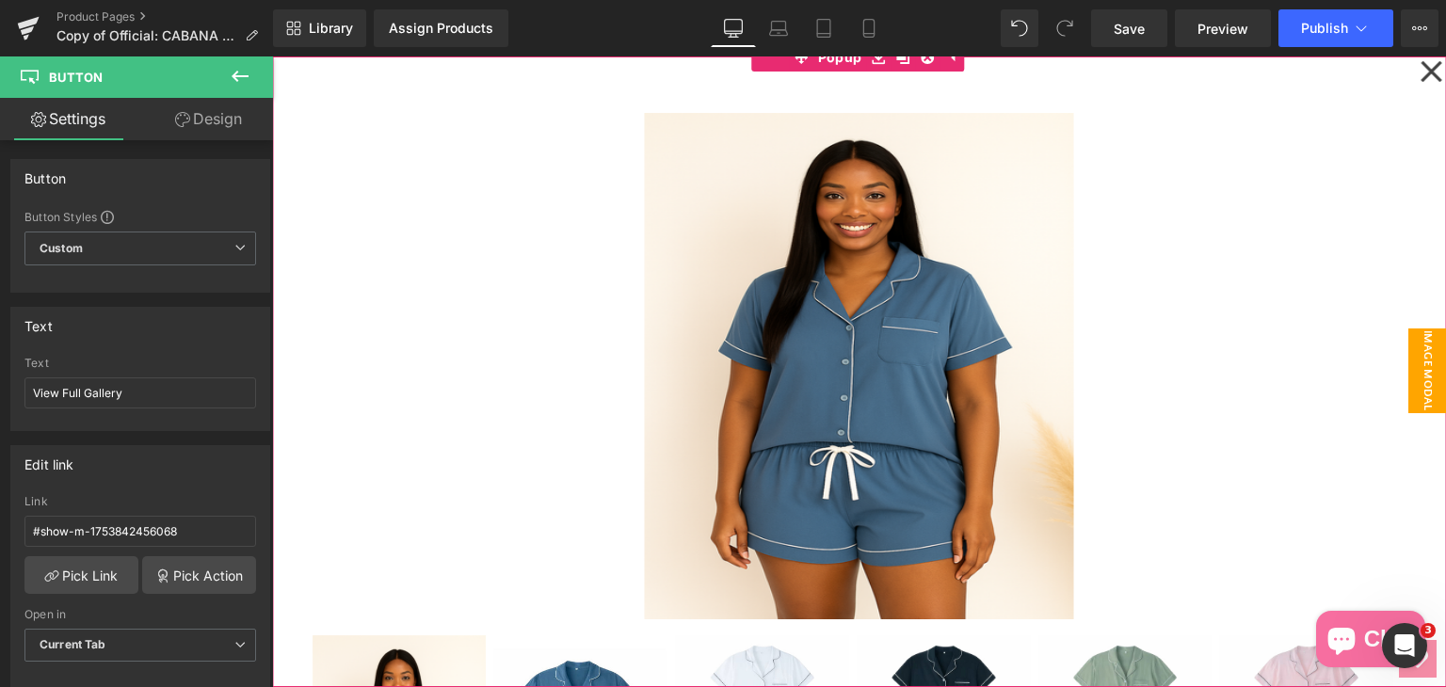
click at [1420, 67] on icon at bounding box center [1430, 71] width 21 height 21
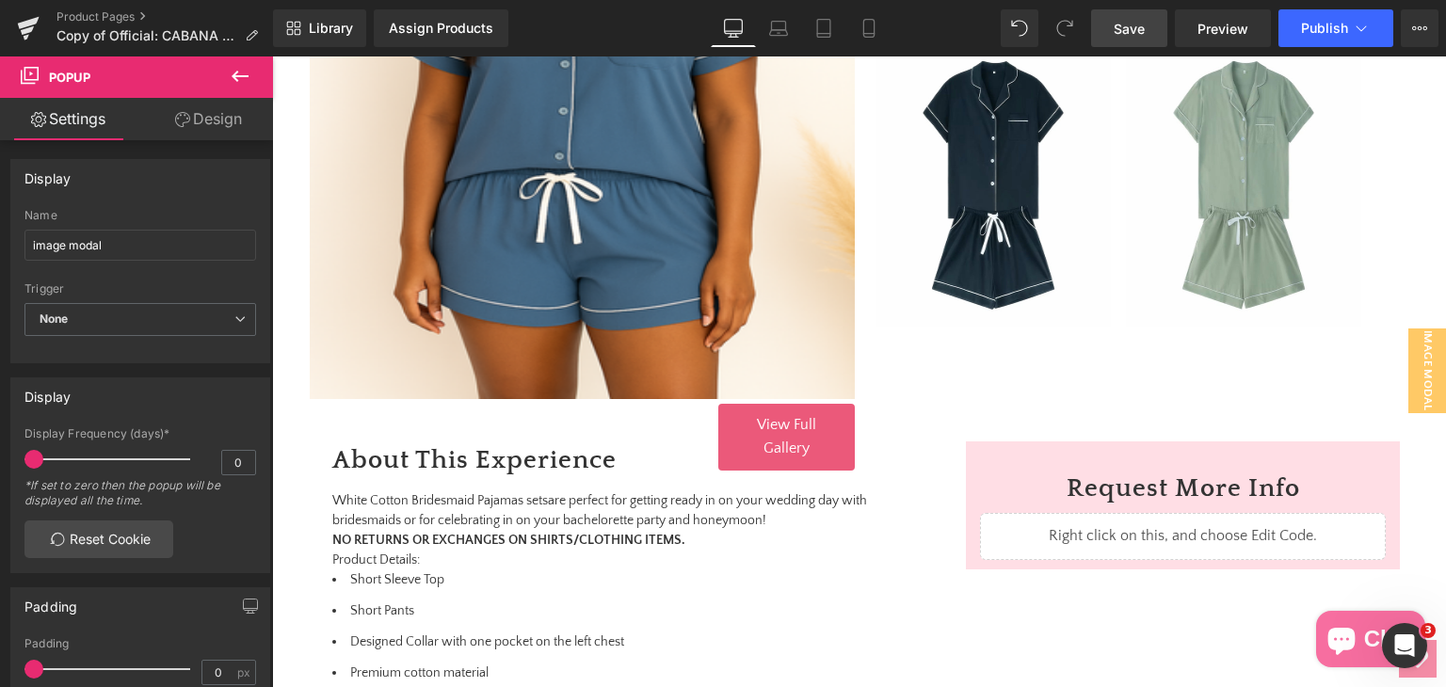
click at [1152, 32] on link "Save" at bounding box center [1129, 28] width 76 height 38
click at [1426, 369] on span "image modal" at bounding box center [1427, 370] width 38 height 85
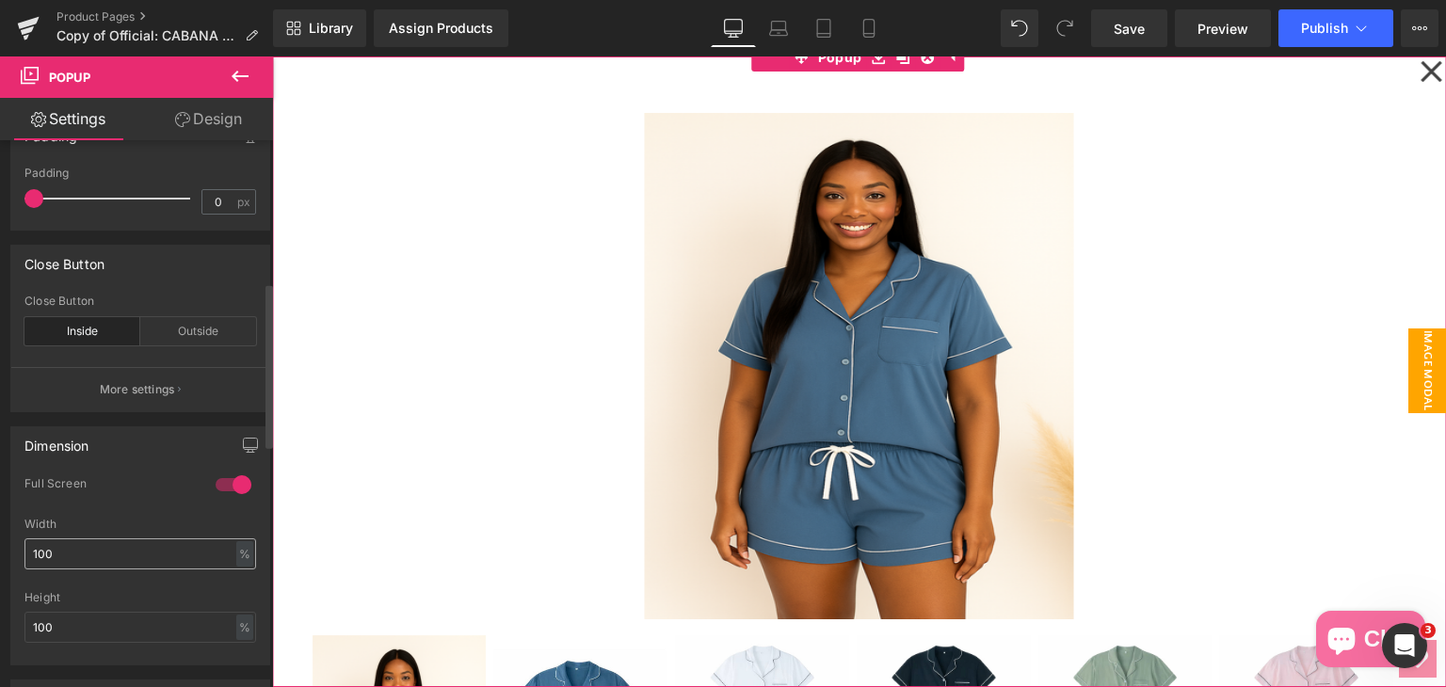
scroll to position [753, 0]
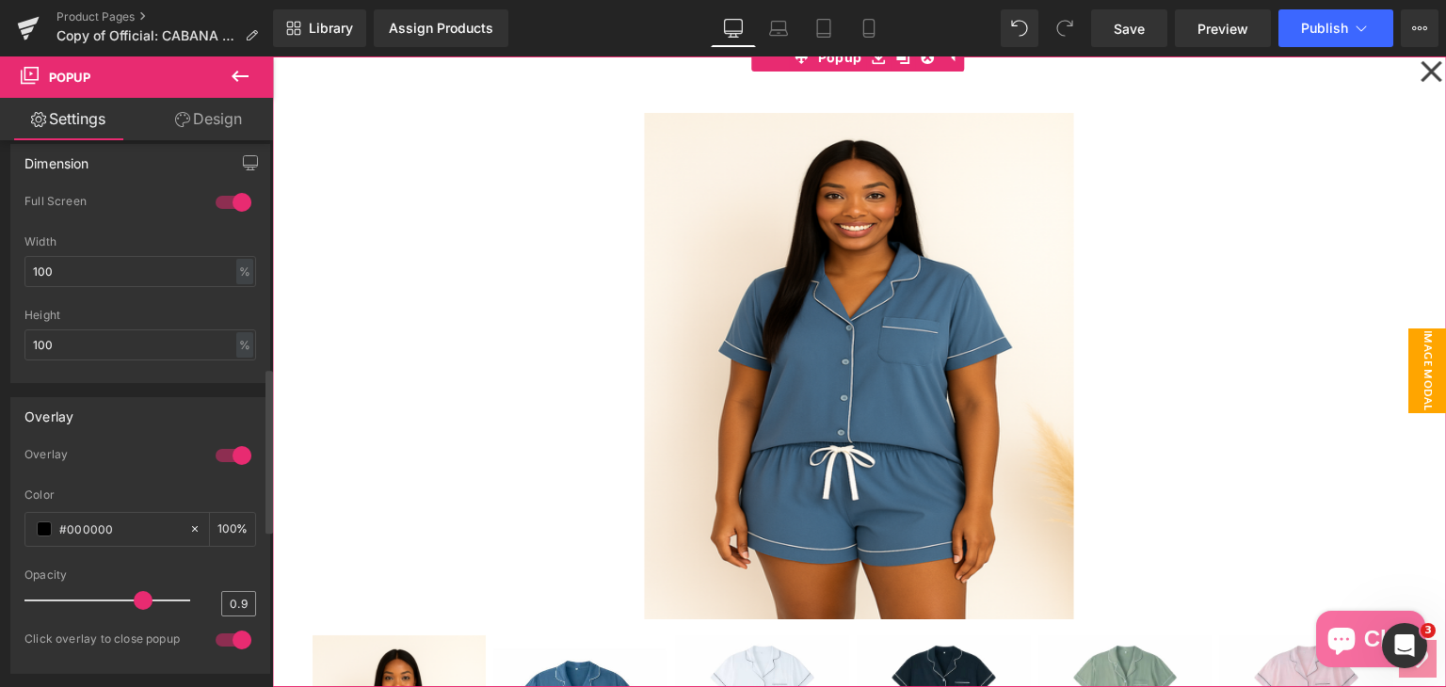
drag, startPoint x: 147, startPoint y: 600, endPoint x: 229, endPoint y: 596, distance: 82.0
click at [206, 601] on div "Opacity 0.9" at bounding box center [140, 600] width 232 height 63
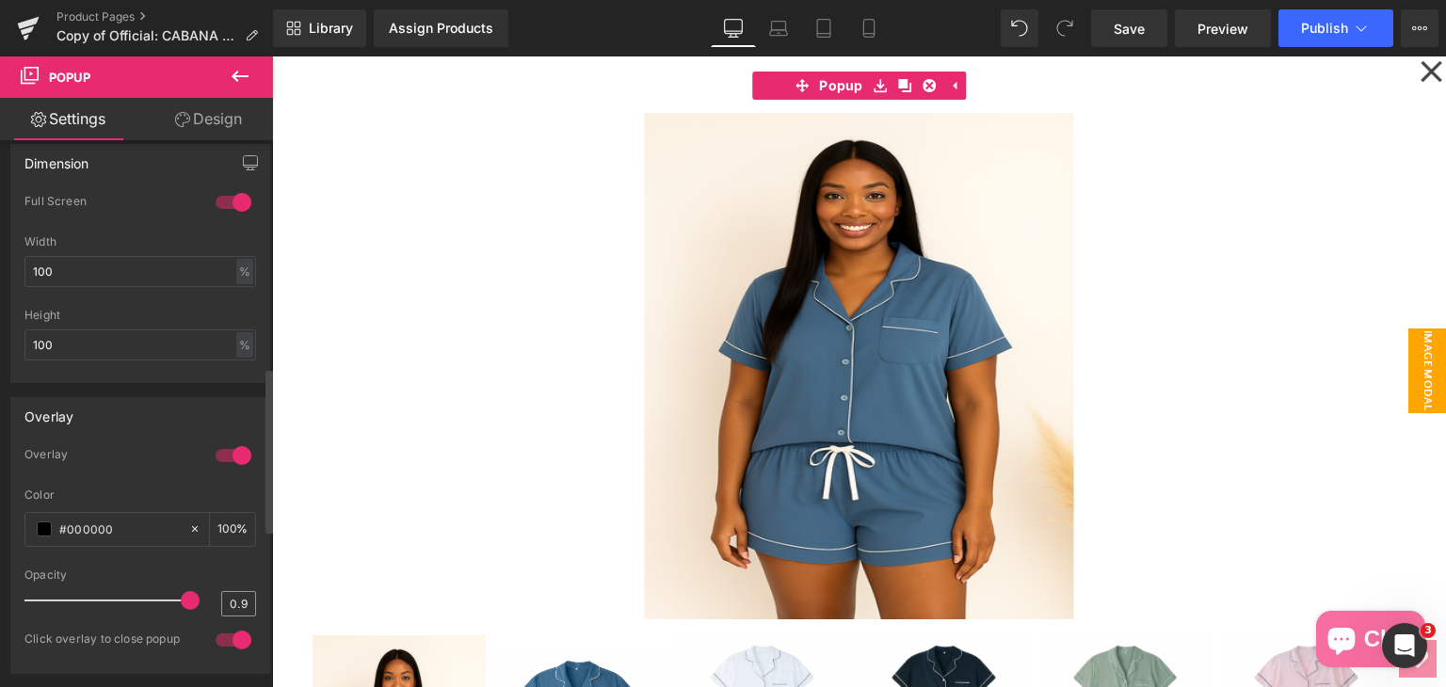
type input "1"
click at [236, 593] on input "1" at bounding box center [238, 604] width 33 height 24
click at [1119, 31] on span "Save" at bounding box center [1129, 29] width 31 height 20
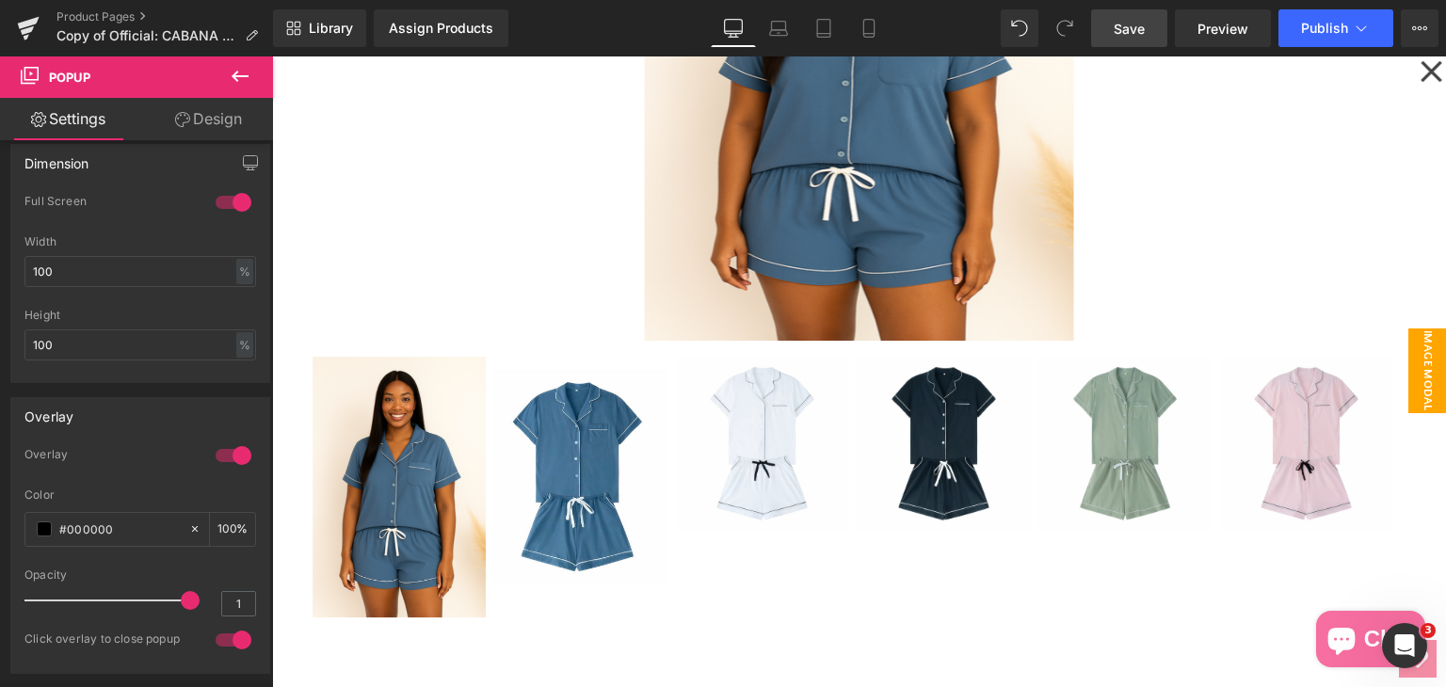
scroll to position [0, 0]
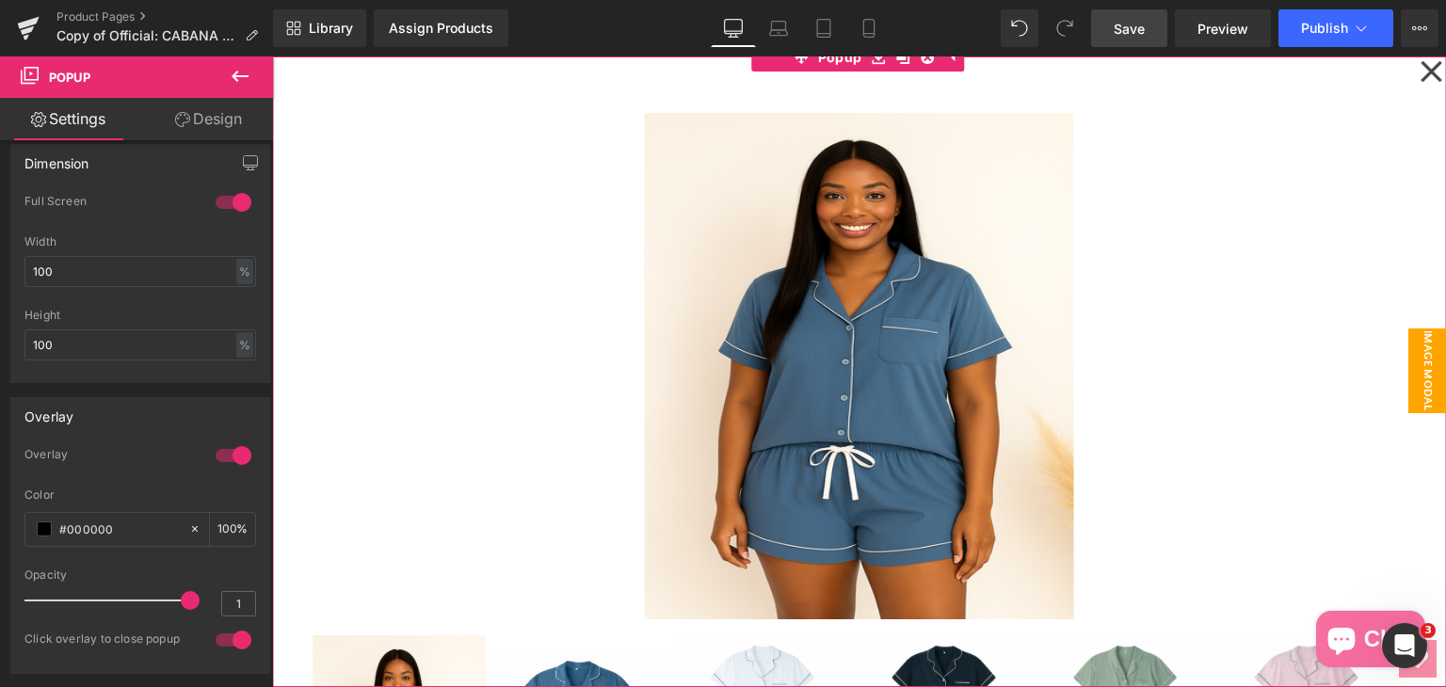
click at [1419, 81] on icon at bounding box center [1430, 71] width 23 height 94
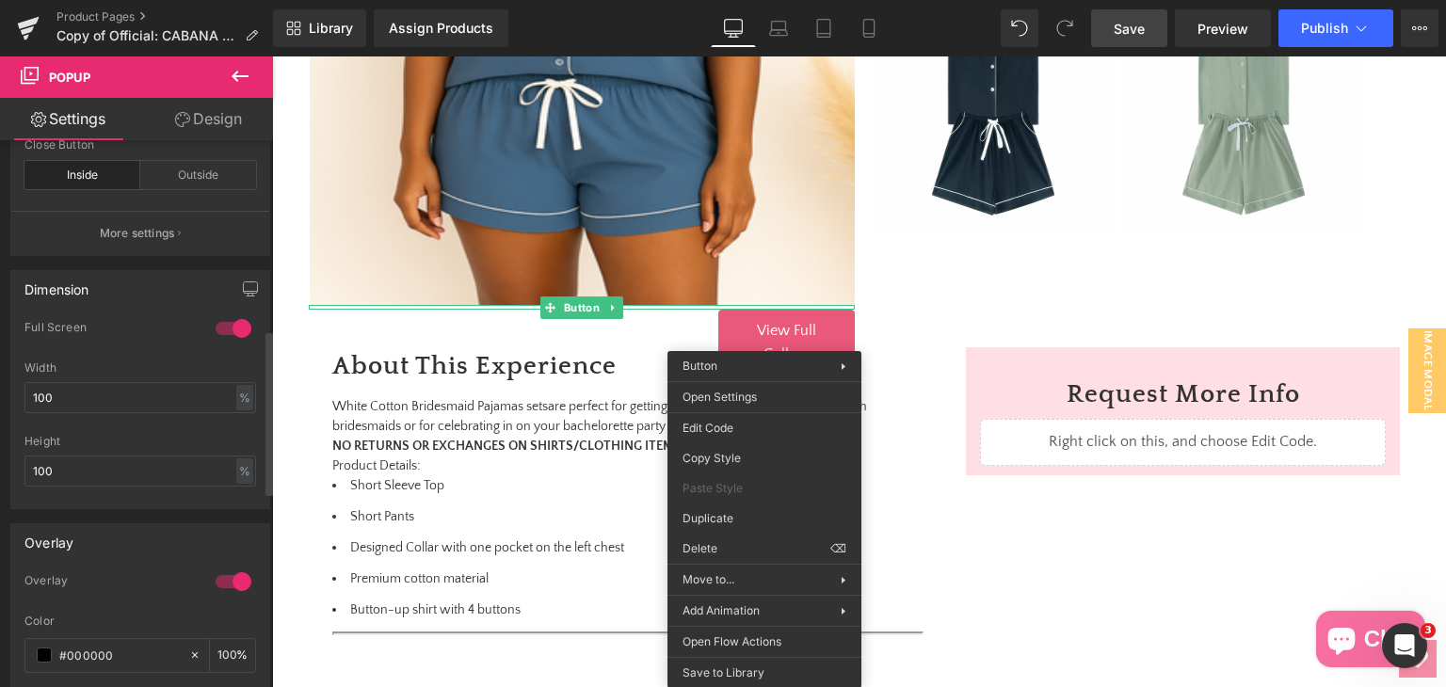
scroll to position [471, 0]
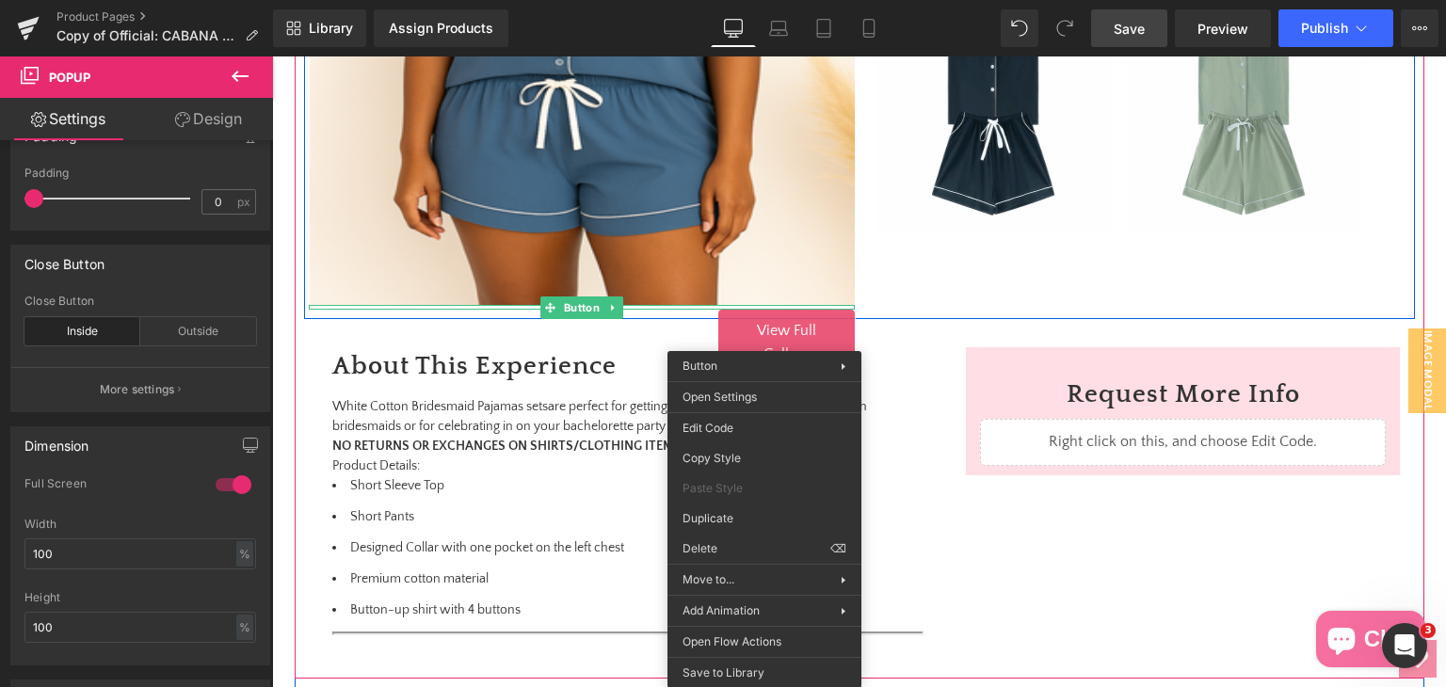
drag, startPoint x: 768, startPoint y: 329, endPoint x: 786, endPoint y: 340, distance: 20.7
click at [768, 329] on span "View Full Gallery" at bounding box center [786, 342] width 59 height 41
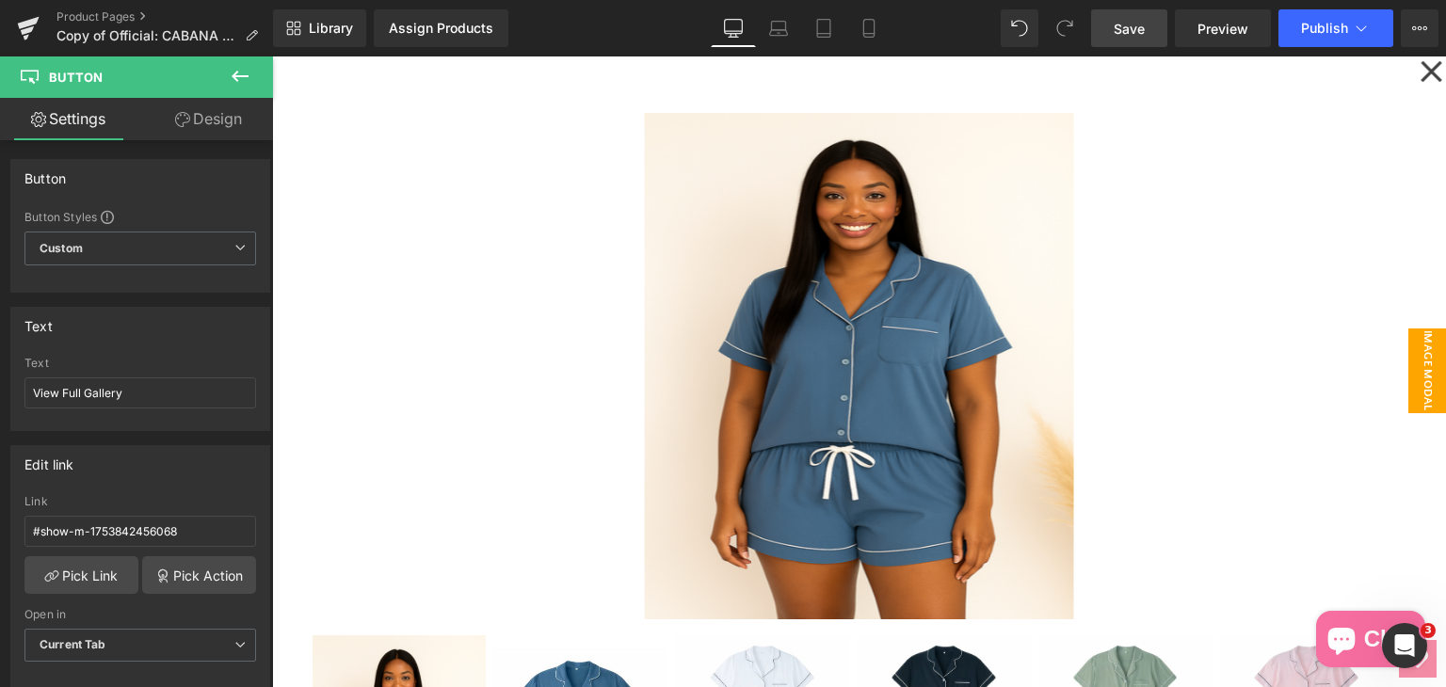
click at [1408, 75] on div "Sale Off (P) Image ‹ ›" at bounding box center [859, 371] width 1174 height 631
click at [1423, 71] on icon at bounding box center [1430, 71] width 21 height 21
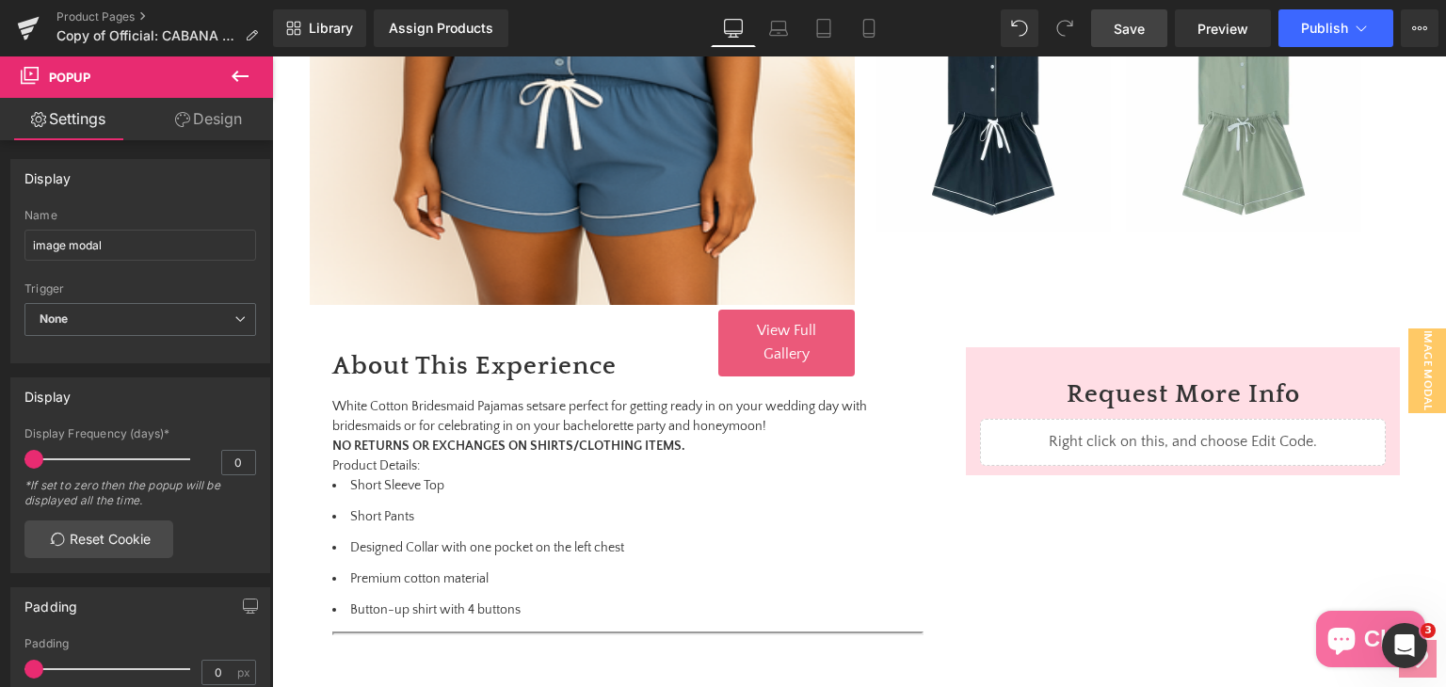
click at [234, 65] on icon at bounding box center [240, 76] width 23 height 23
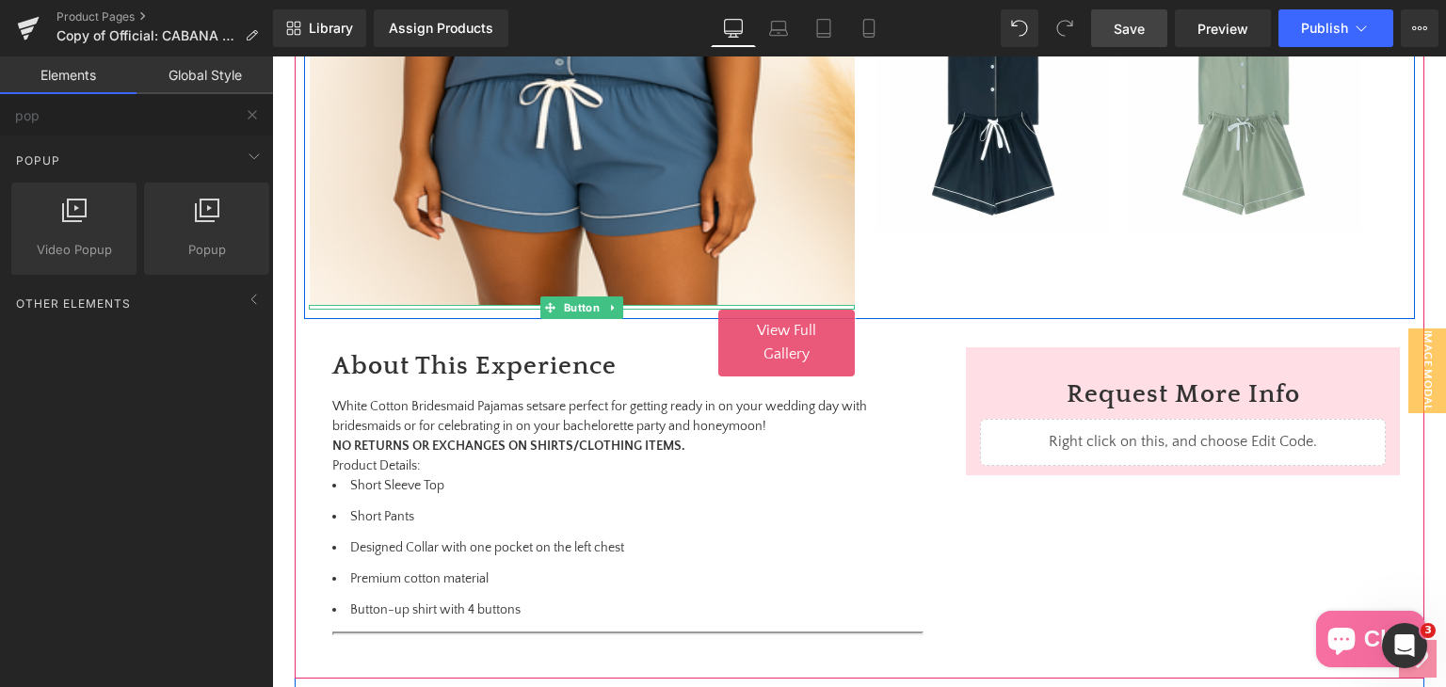
drag, startPoint x: 742, startPoint y: 337, endPoint x: 1445, endPoint y: 76, distance: 749.9
click at [743, 337] on link "View Full Gallery" at bounding box center [786, 343] width 136 height 67
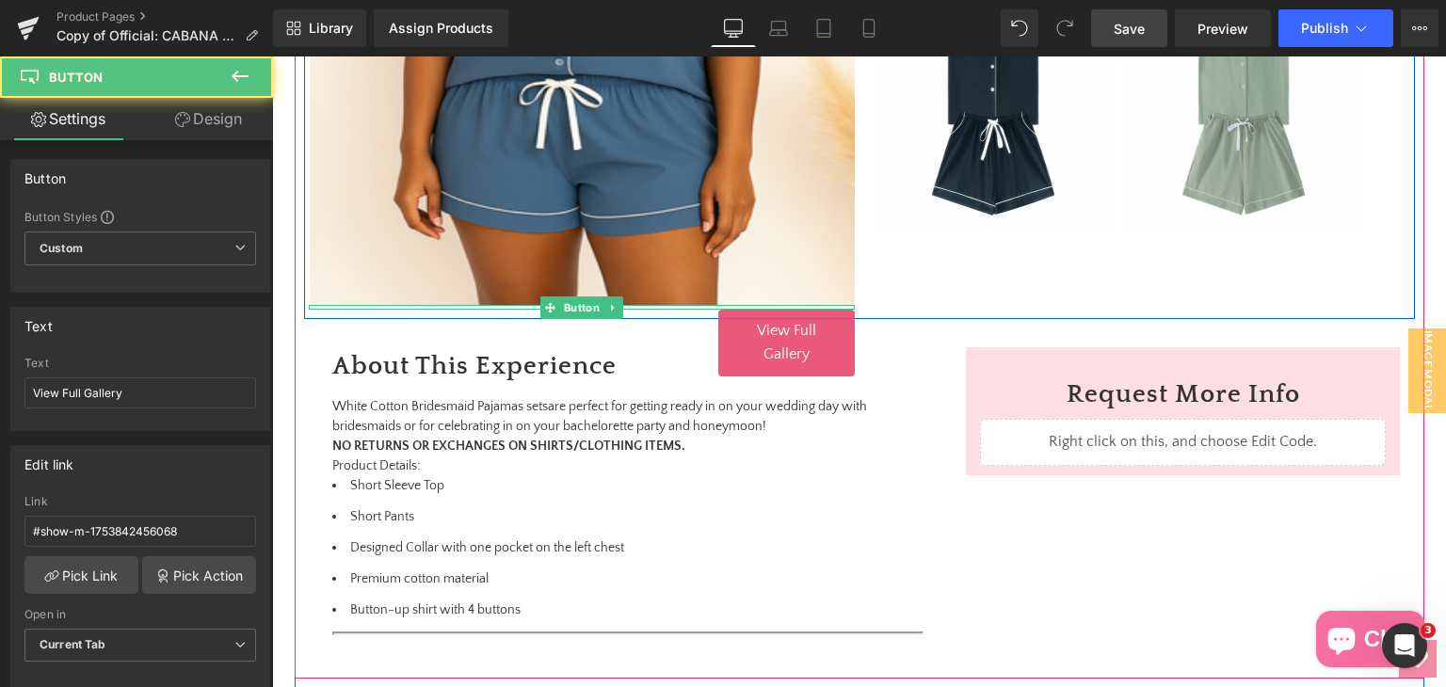
click at [272, 56] on div "Sale Off" at bounding box center [272, 56] width 0 height 0
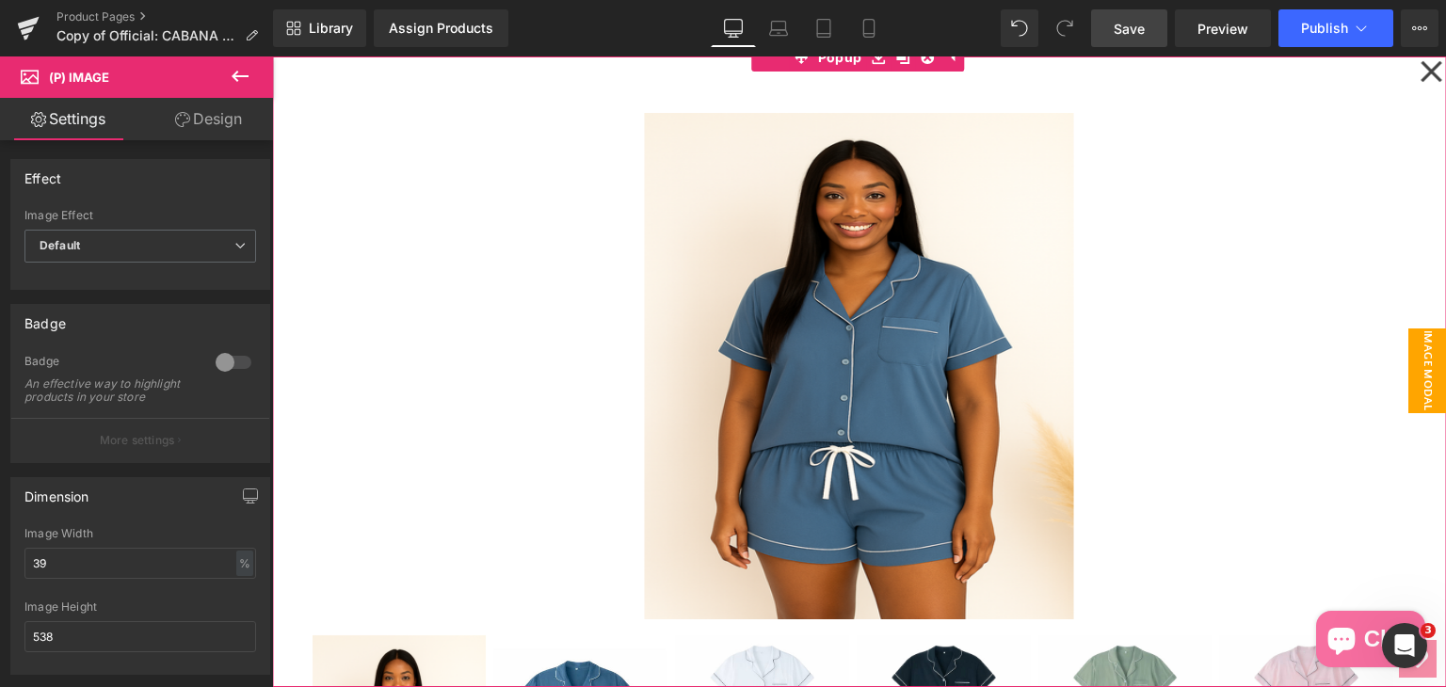
click at [1409, 70] on div "Sale Off (P) Image ‹ ›" at bounding box center [859, 371] width 1174 height 631
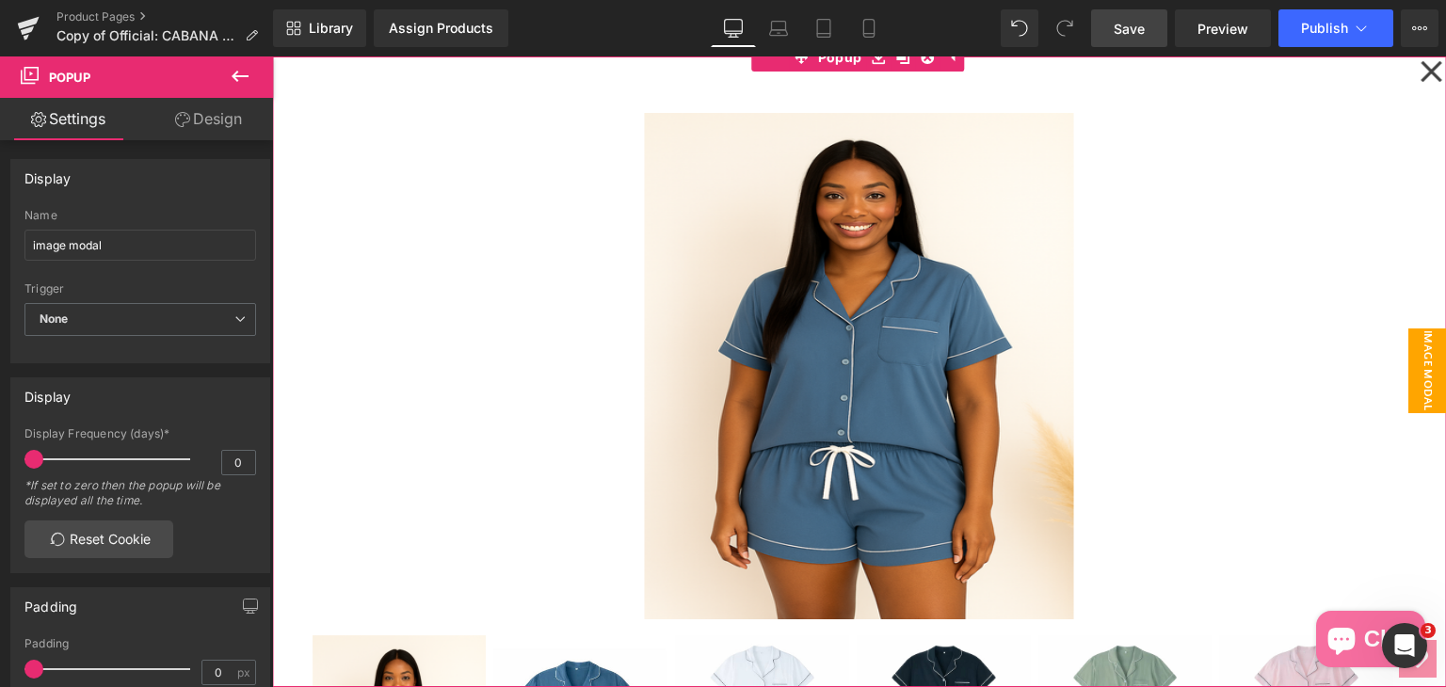
click at [1423, 74] on icon at bounding box center [1430, 71] width 23 height 94
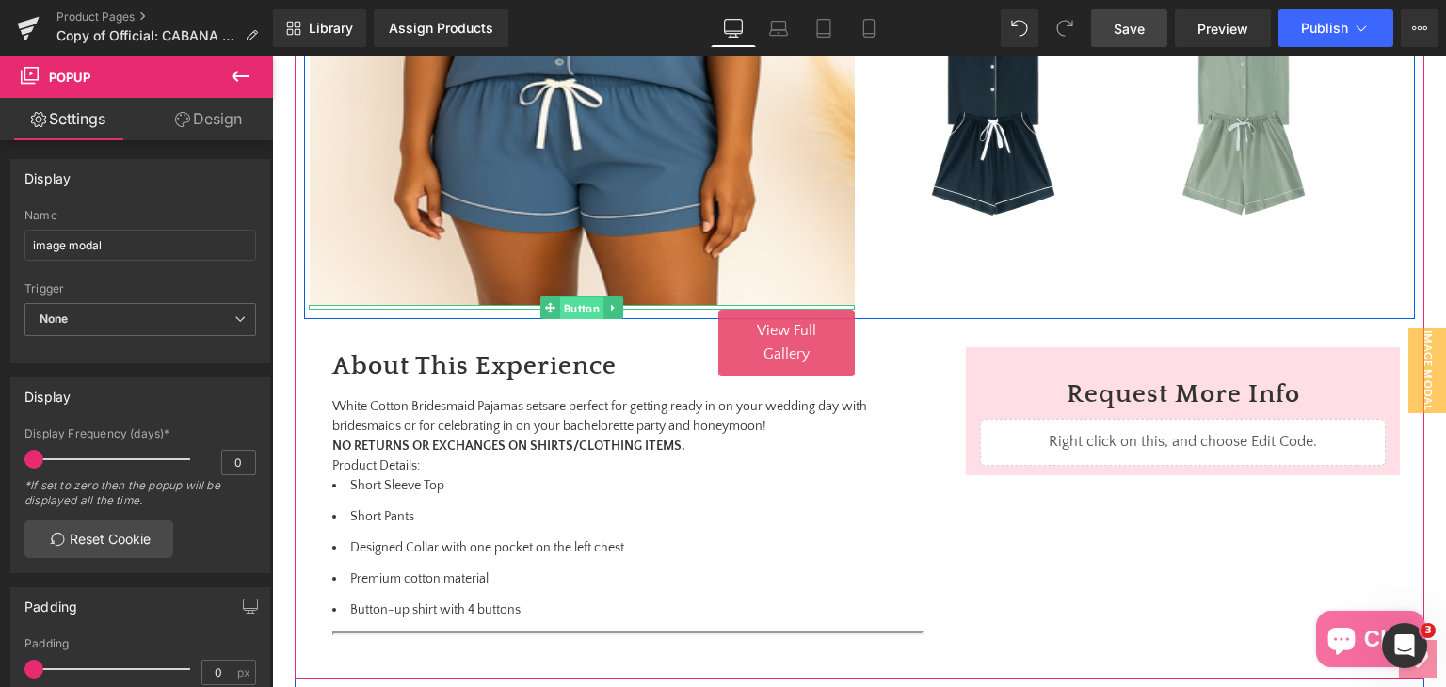
click at [584, 312] on span "Button" at bounding box center [580, 307] width 43 height 23
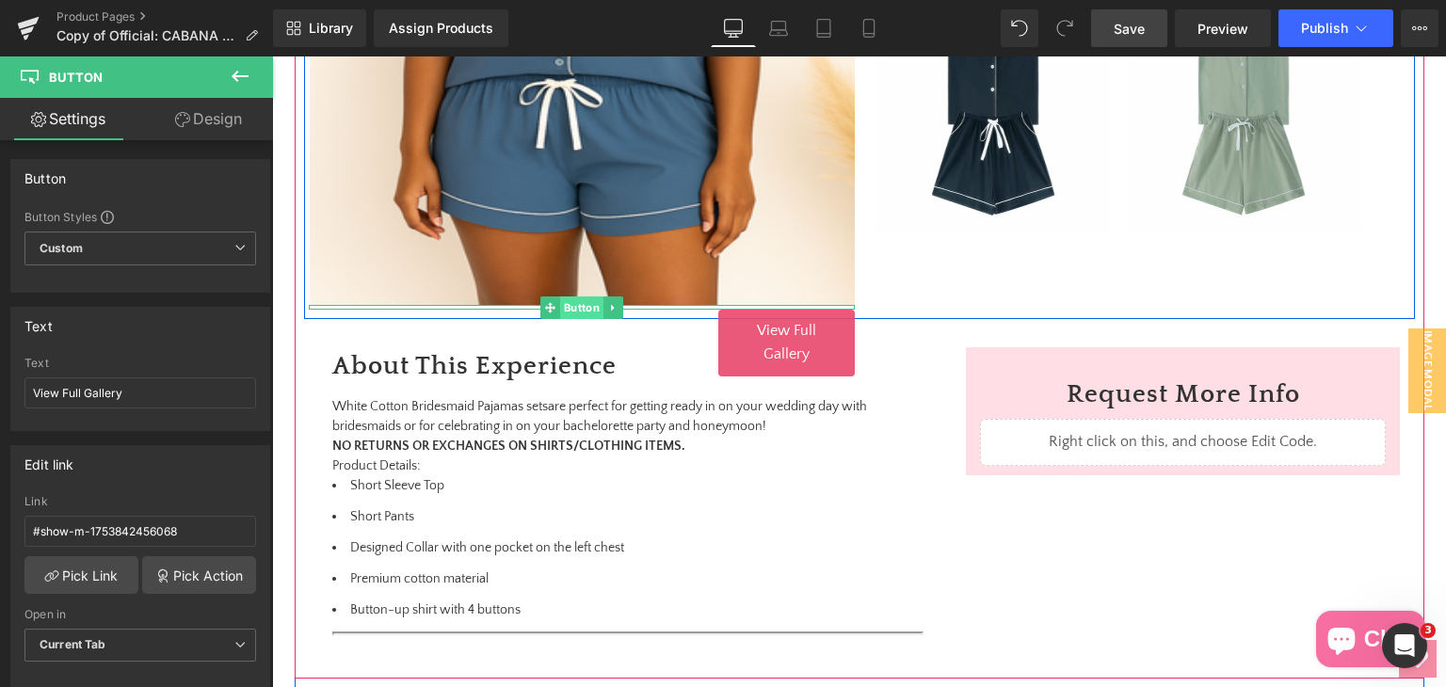
click at [578, 306] on span "Button" at bounding box center [580, 307] width 43 height 23
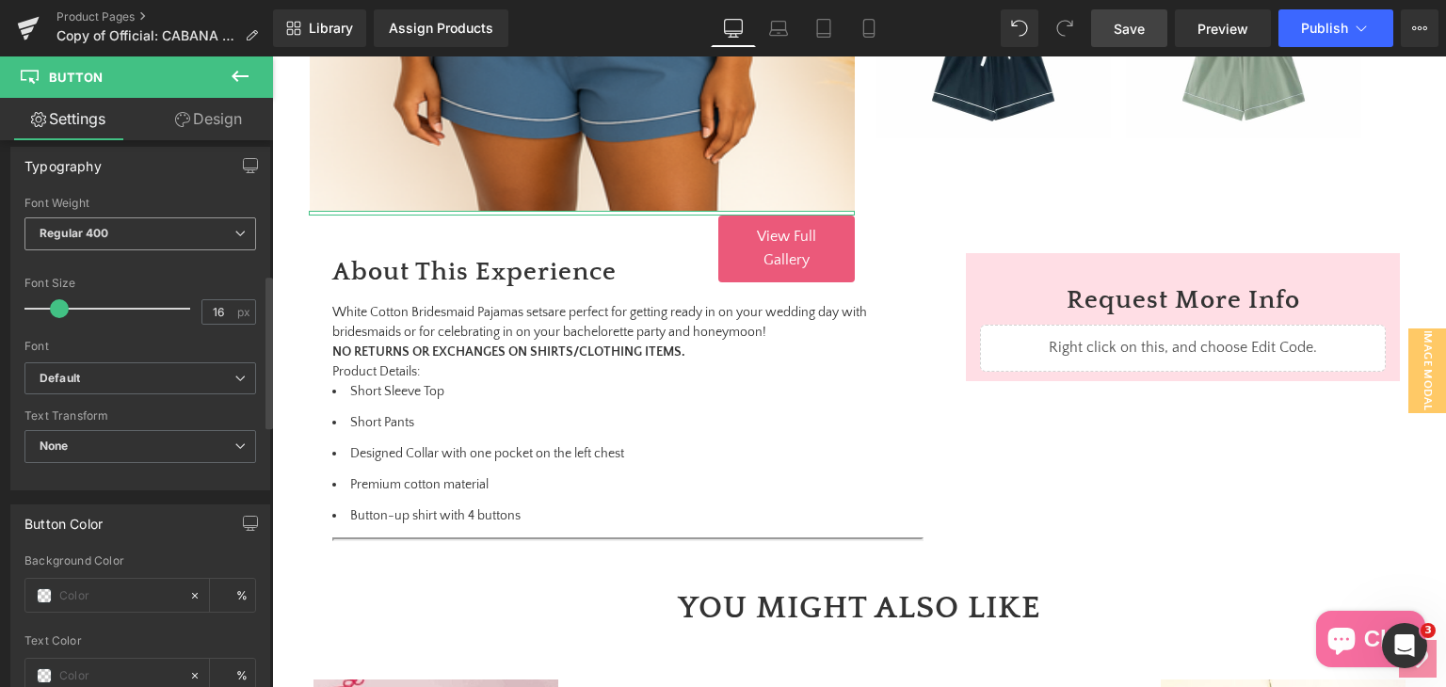
scroll to position [565, 0]
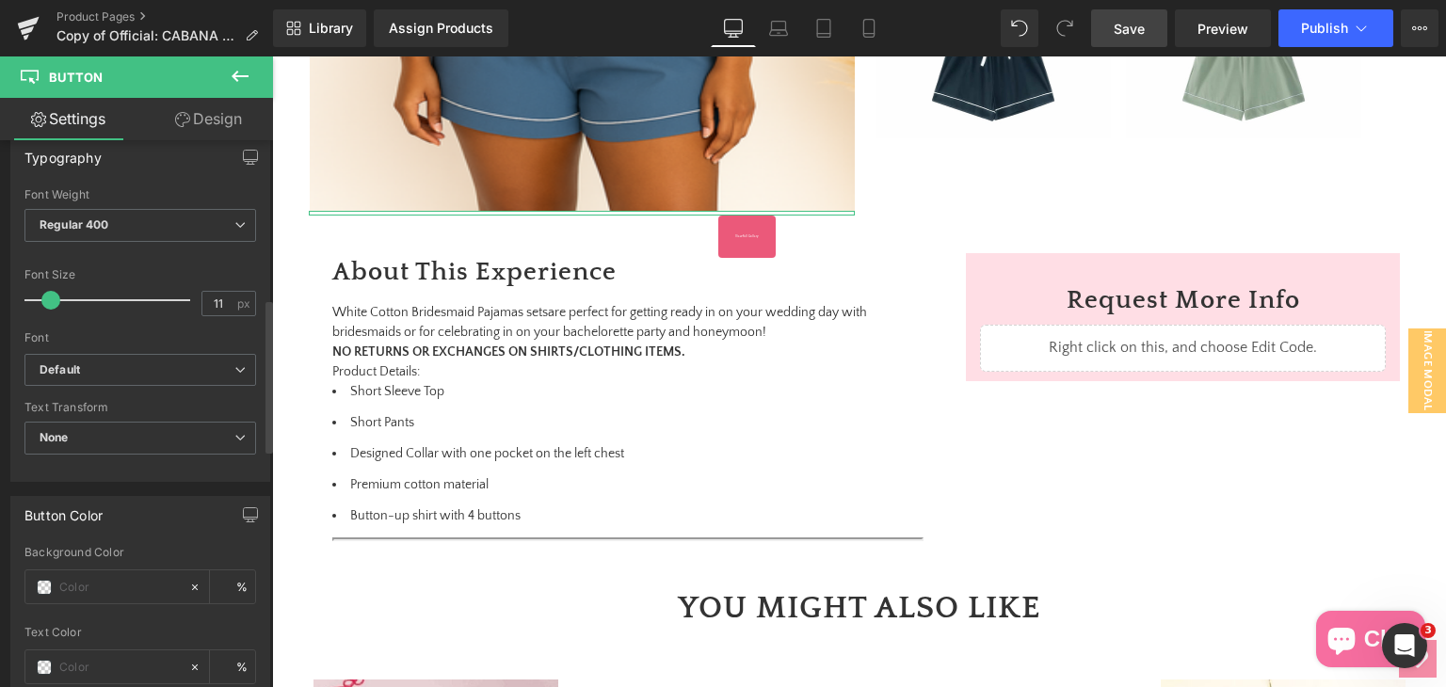
click at [49, 298] on span at bounding box center [50, 300] width 19 height 19
click at [216, 296] on input "11" at bounding box center [218, 304] width 33 height 24
type input "15"
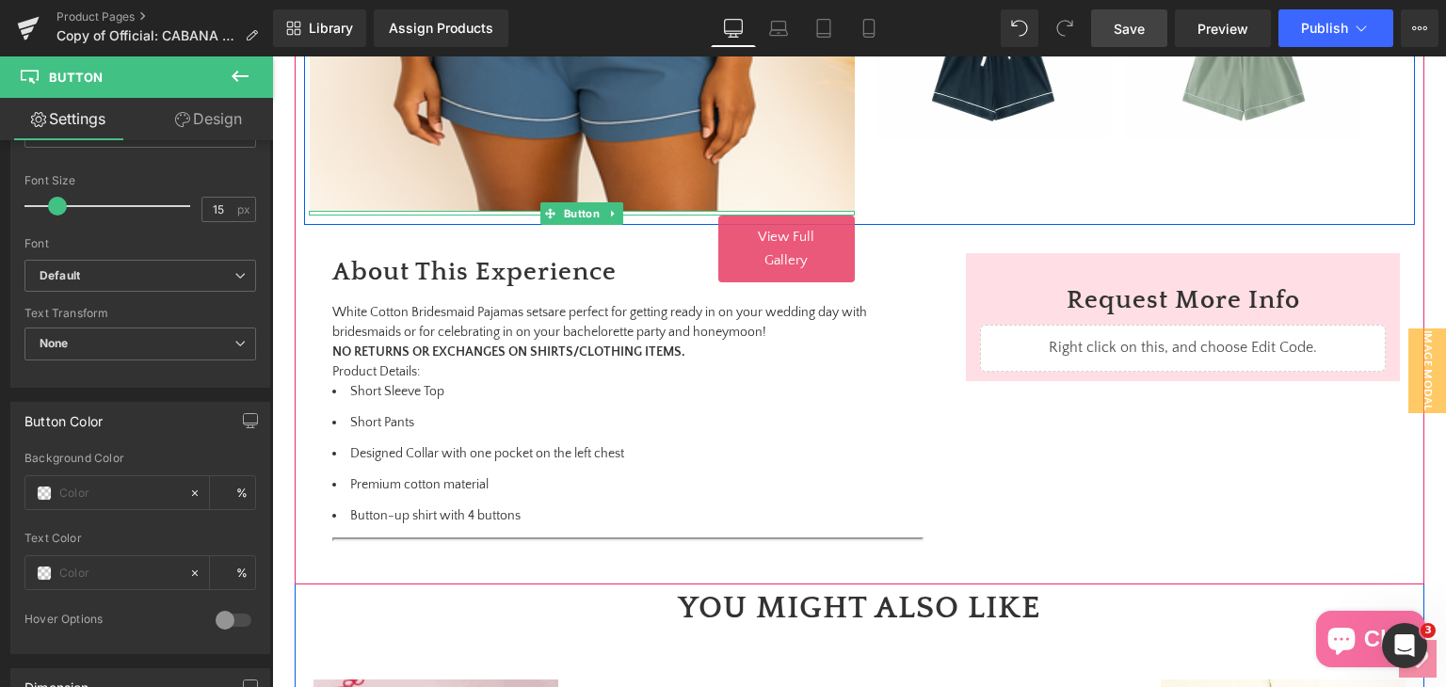
click at [762, 240] on span "View Full Gallery" at bounding box center [786, 249] width 56 height 40
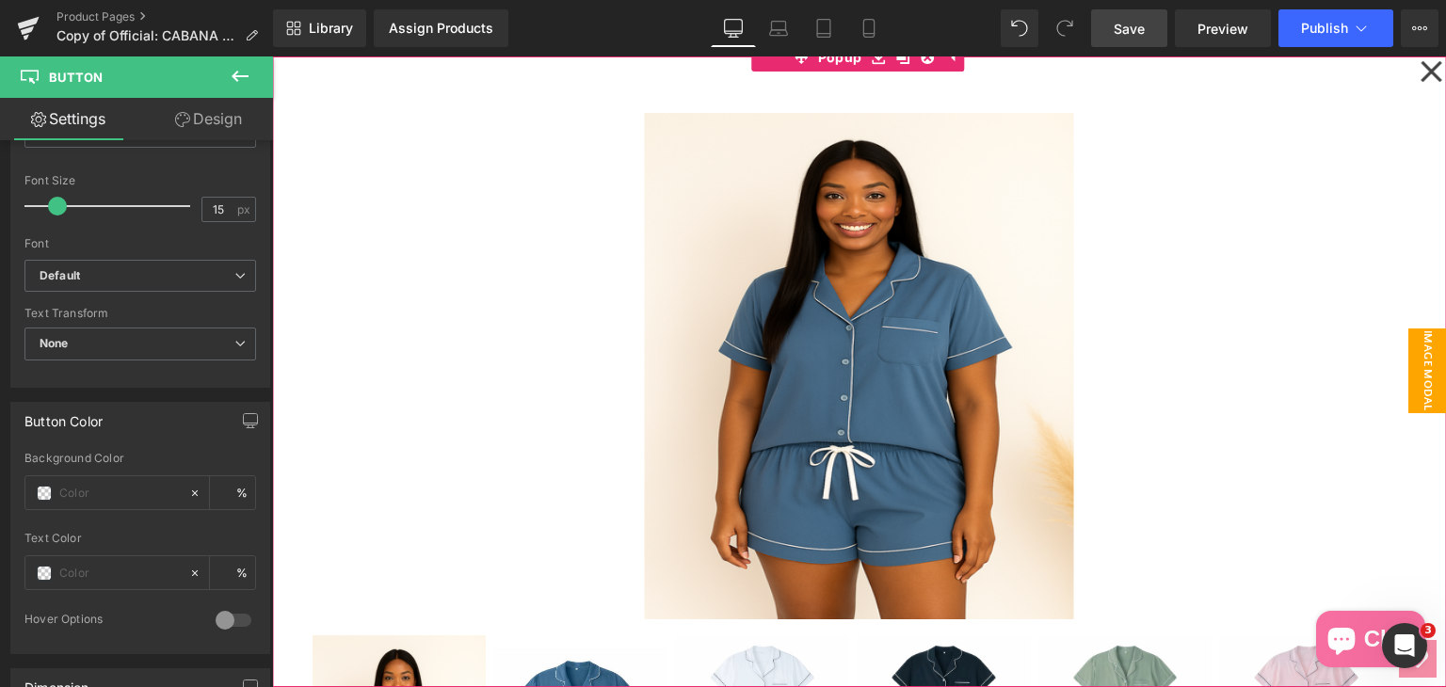
click at [1419, 59] on icon at bounding box center [1430, 71] width 23 height 94
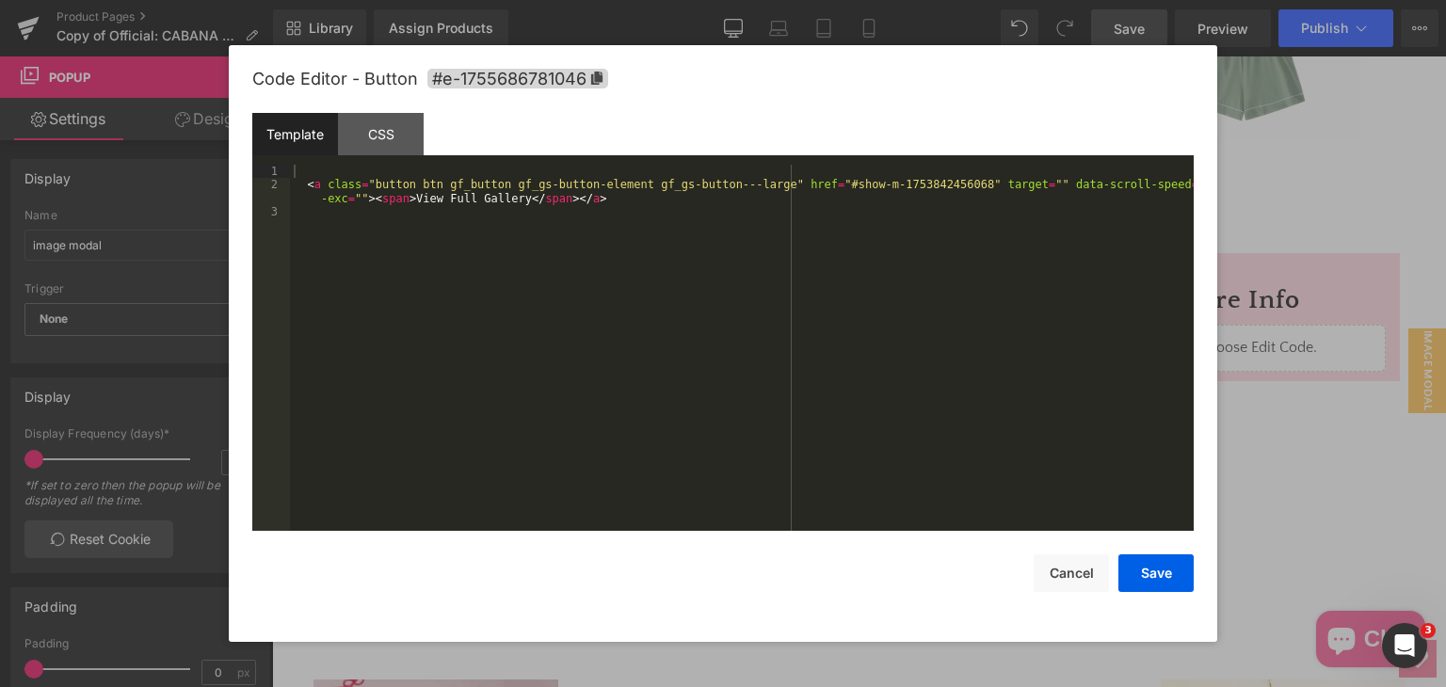
click at [787, 0] on div "Button You are previewing how the will restyle your page. You can not edit Elem…" at bounding box center [723, 0] width 1446 height 0
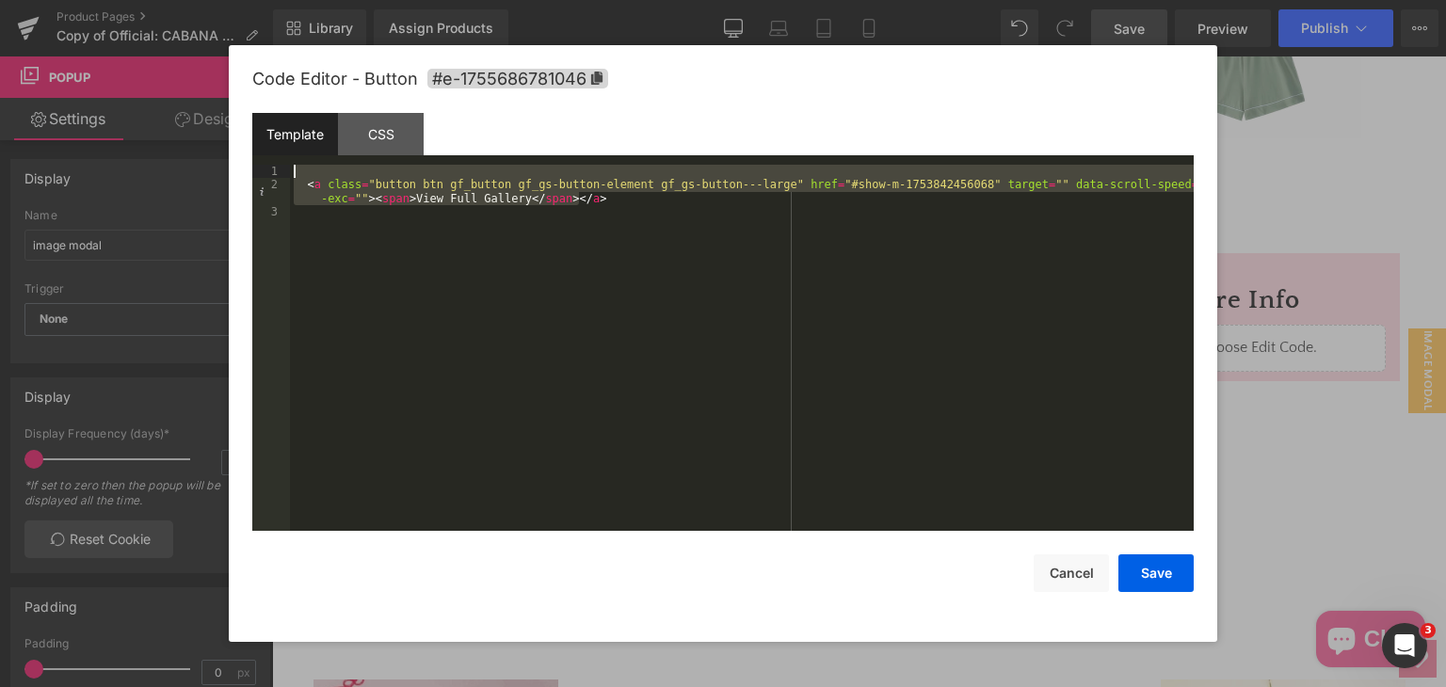
drag, startPoint x: 594, startPoint y: 193, endPoint x: 335, endPoint y: 168, distance: 260.0
click at [335, 168] on div "< a class = "button btn gf_button gf_gs-button-element gf_gs-button---large" hr…" at bounding box center [742, 361] width 904 height 393
click at [405, 134] on div "CSS" at bounding box center [381, 134] width 86 height 42
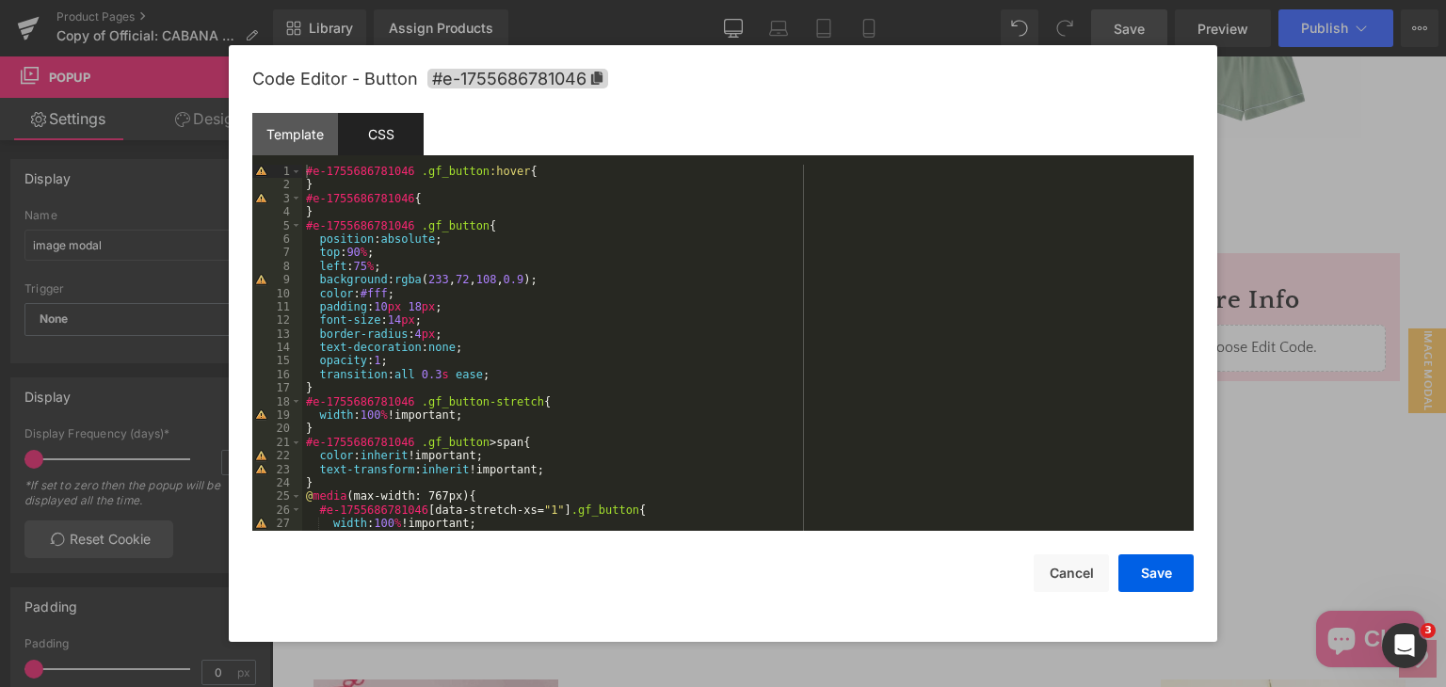
scroll to position [0, 0]
click at [1162, 582] on button "Save" at bounding box center [1155, 573] width 75 height 38
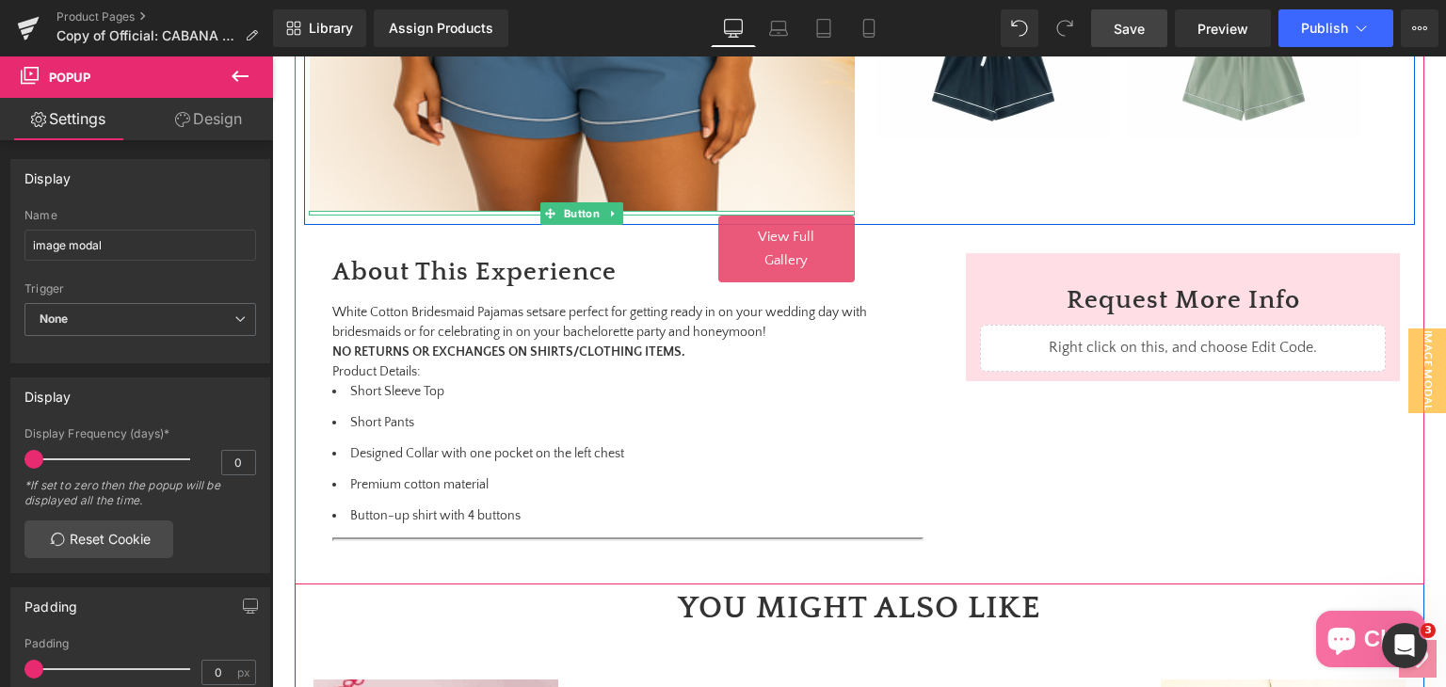
click at [765, 242] on span "View Full Gallery" at bounding box center [786, 249] width 56 height 40
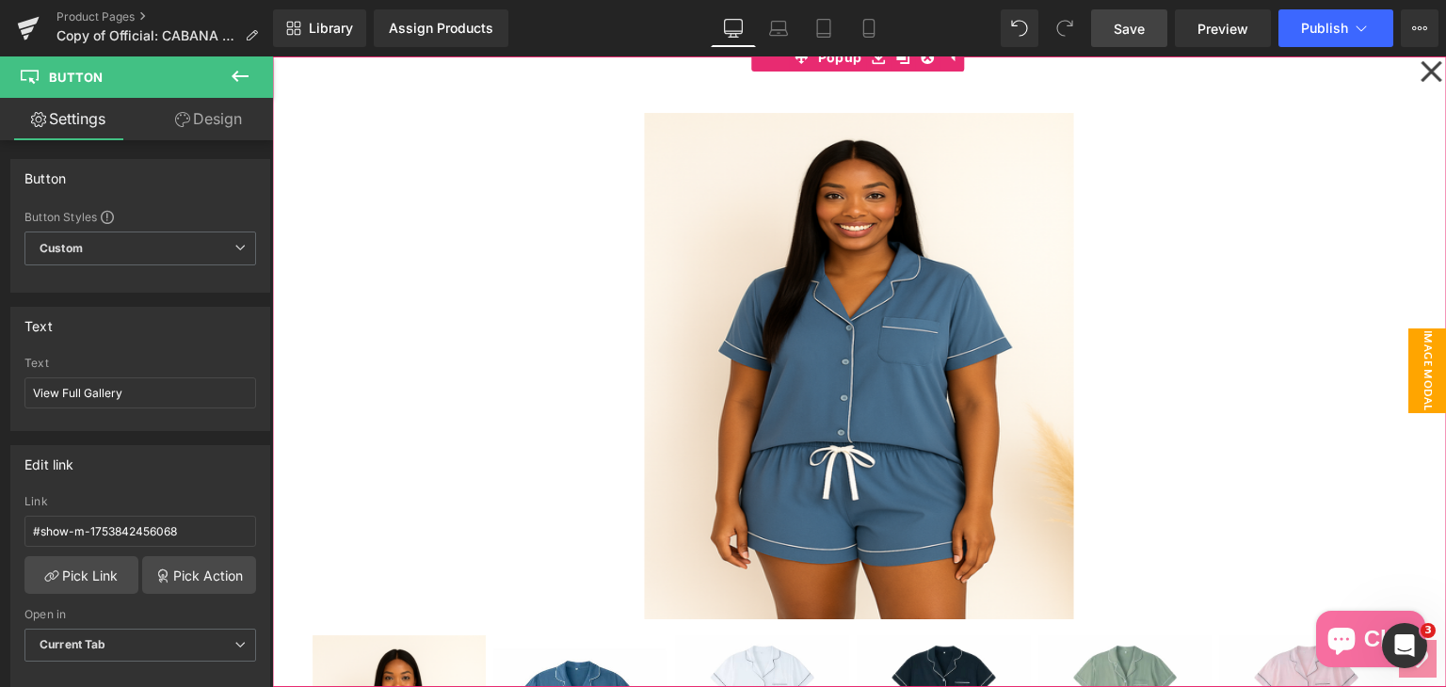
click at [1420, 75] on icon at bounding box center [1430, 71] width 21 height 21
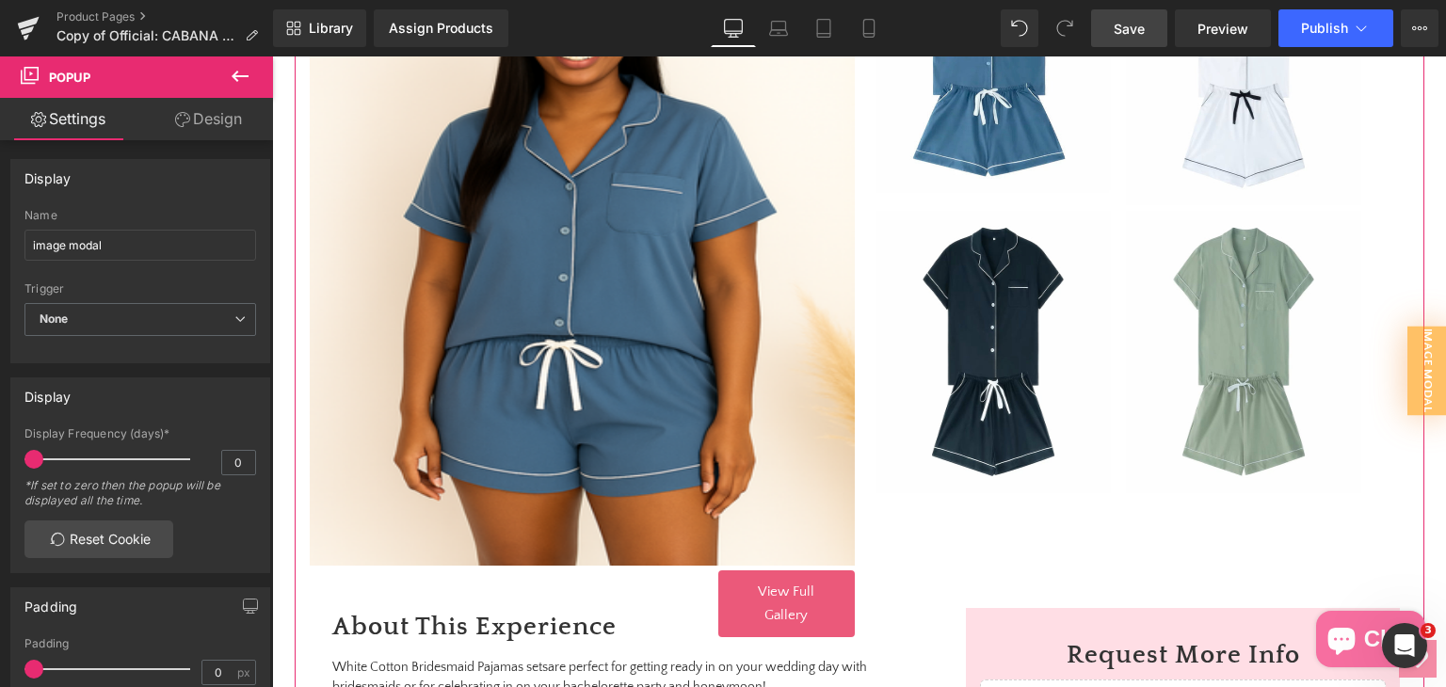
scroll to position [584, 0]
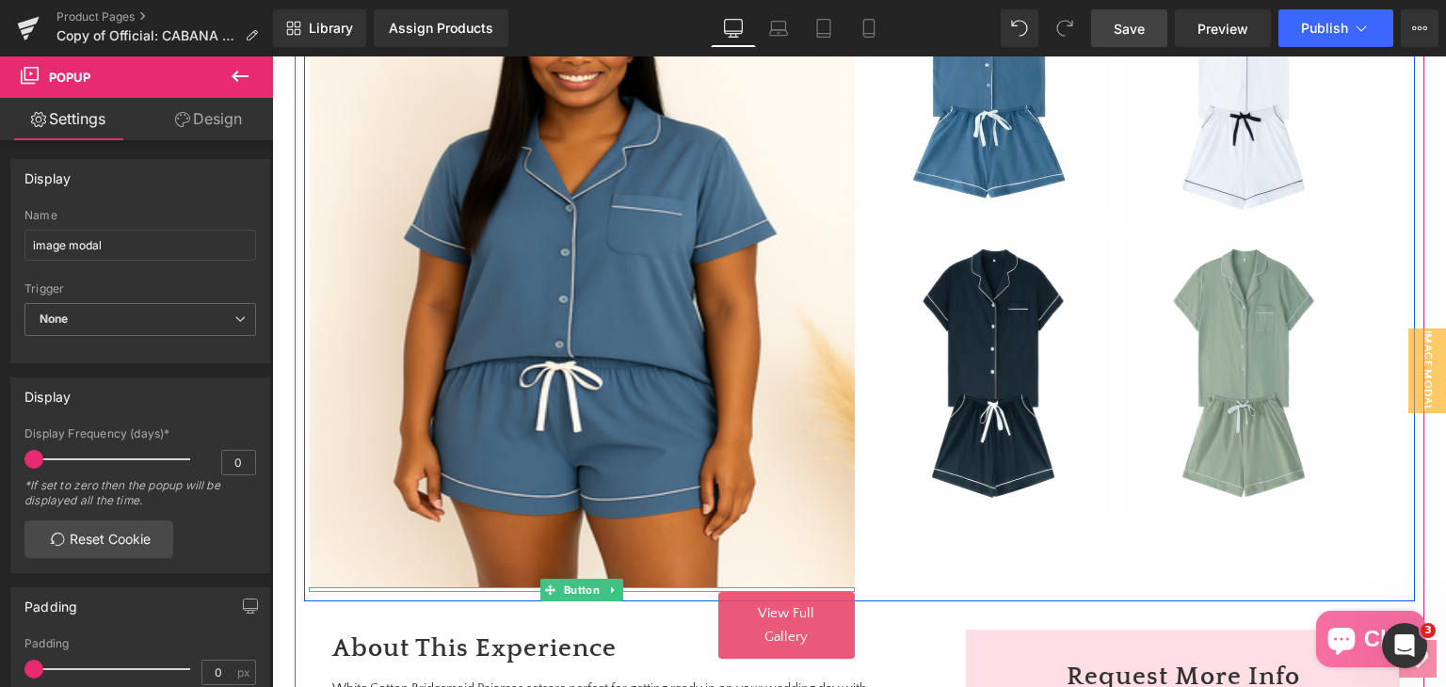
click at [809, 622] on link "View Full Gallery" at bounding box center [786, 625] width 136 height 67
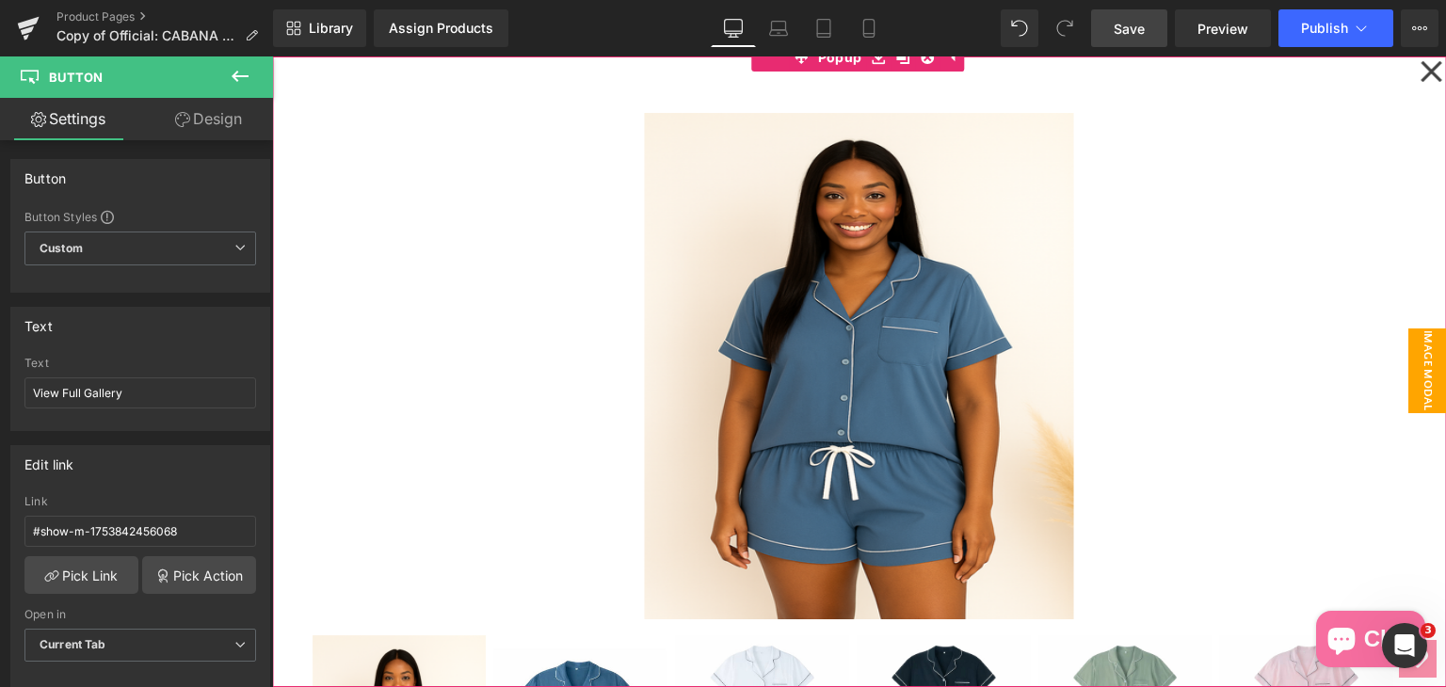
click at [1420, 72] on icon at bounding box center [1430, 71] width 21 height 21
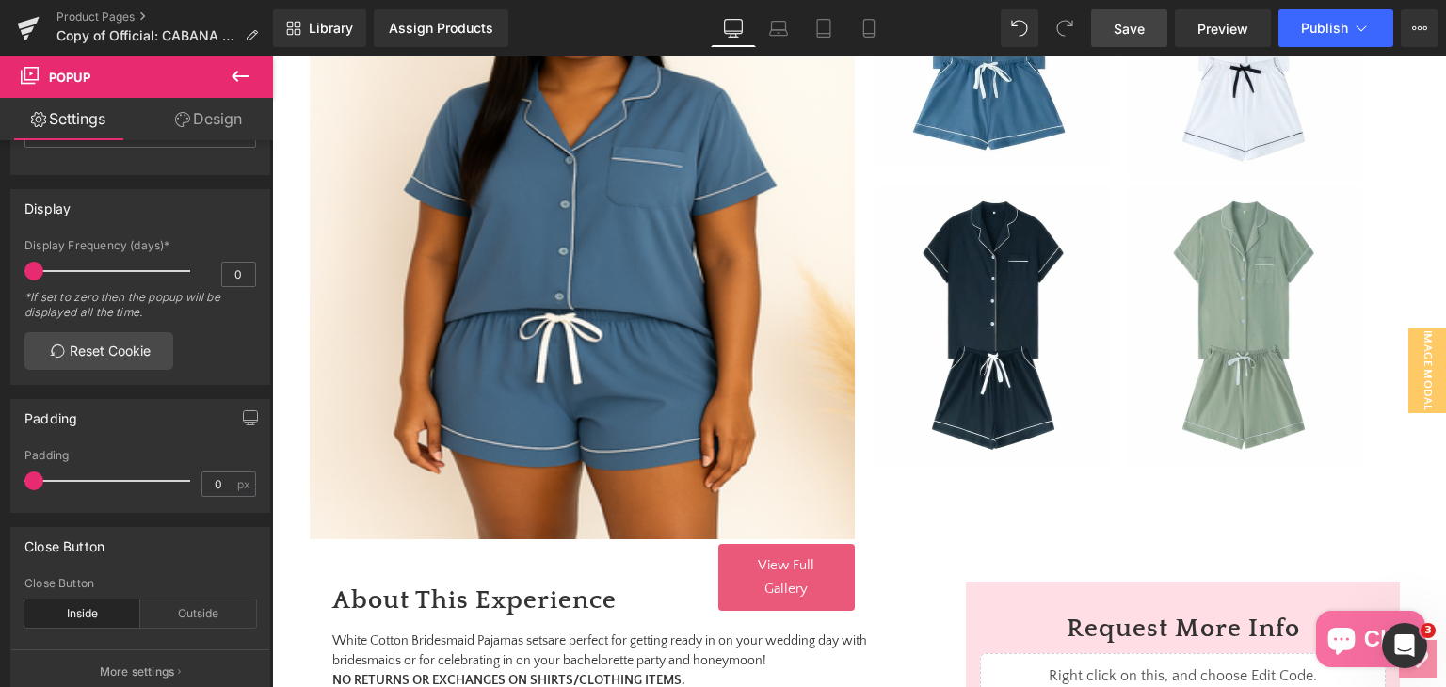
scroll to position [678, 0]
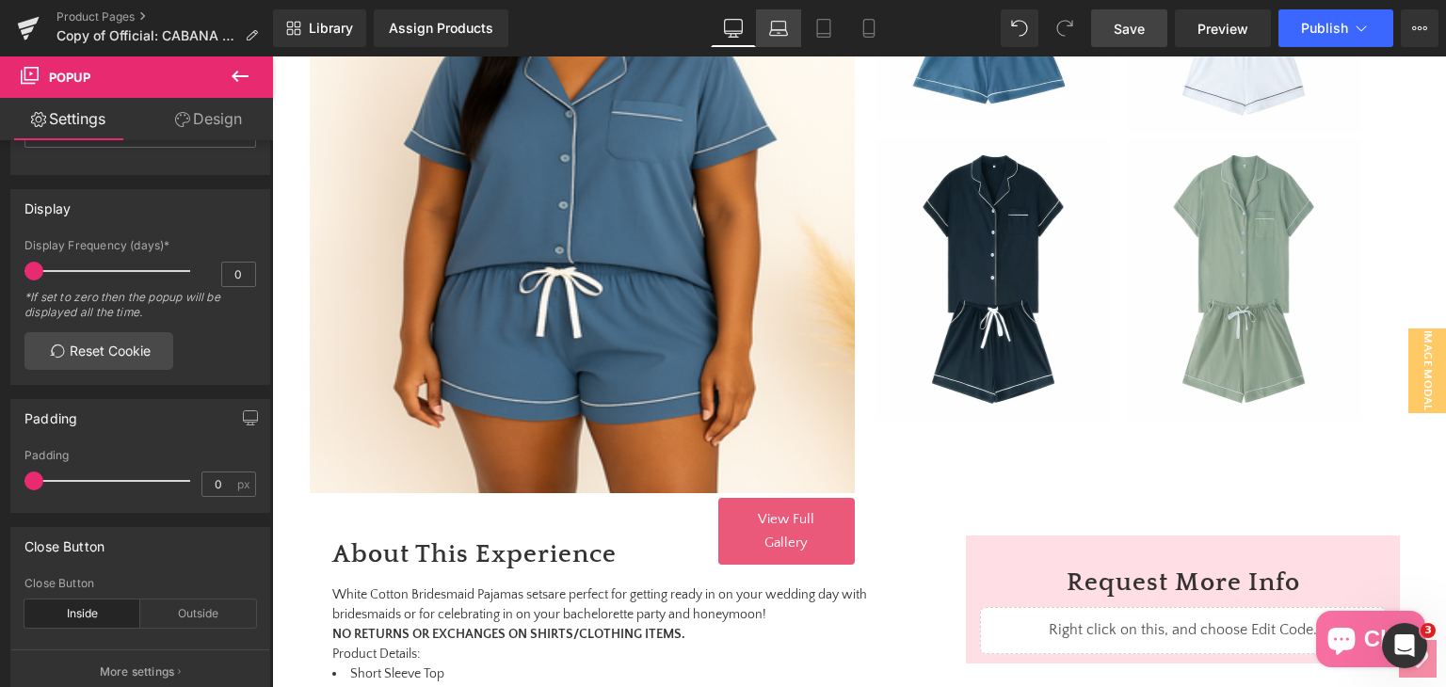
click at [775, 35] on icon at bounding box center [779, 33] width 18 height 6
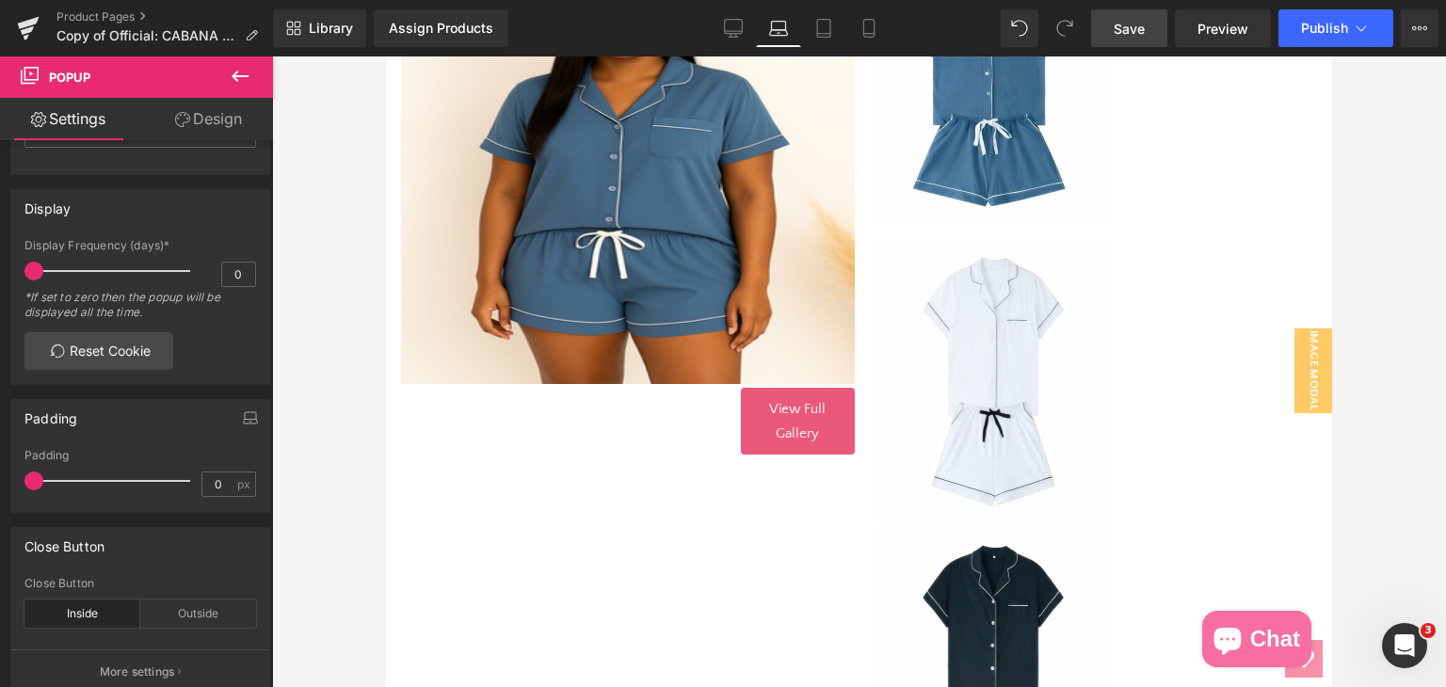
scroll to position [471, 0]
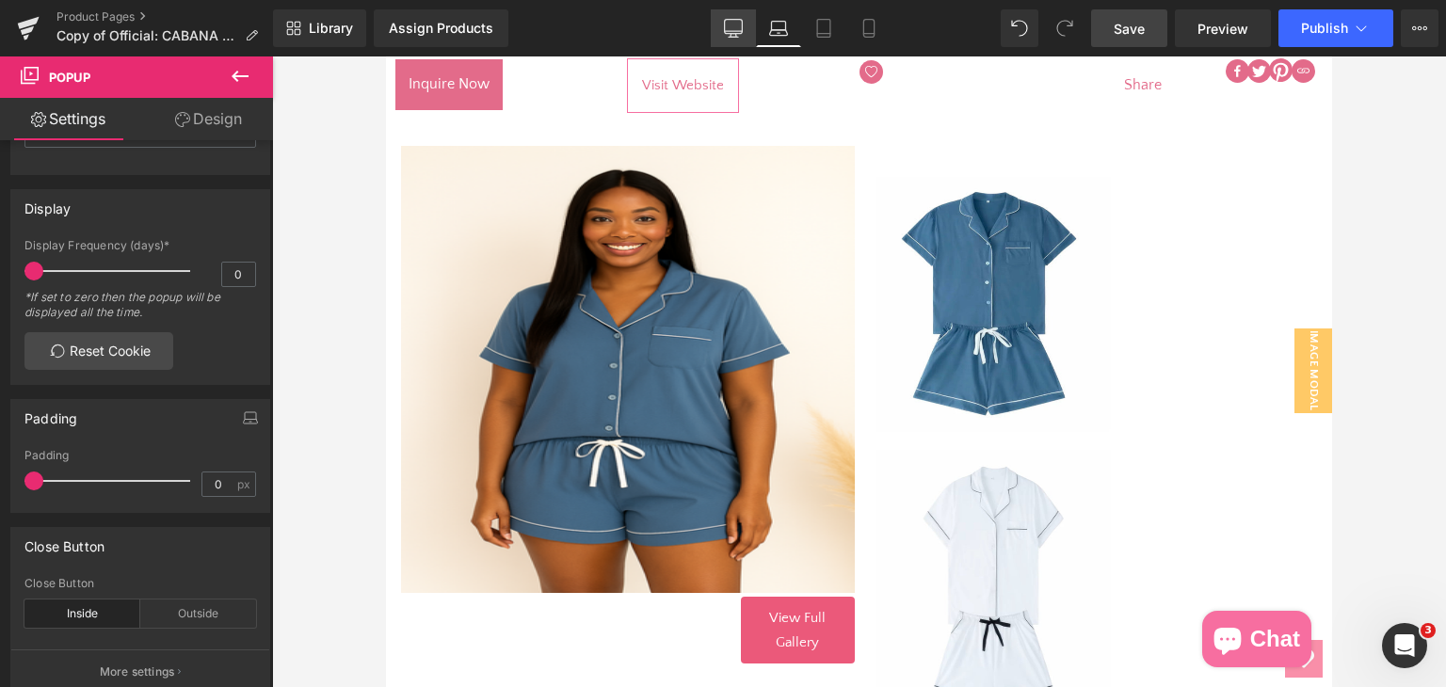
click at [723, 32] on link "Desktop" at bounding box center [733, 28] width 45 height 38
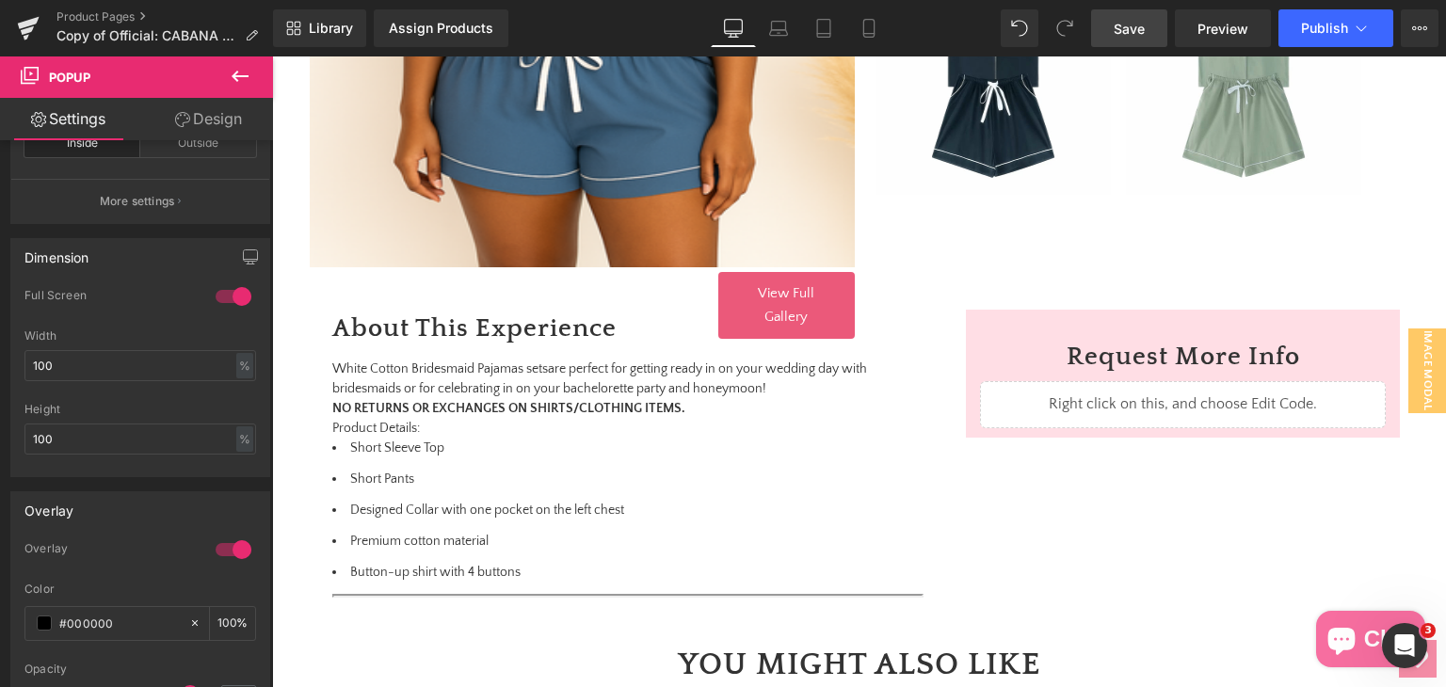
scroll to position [941, 0]
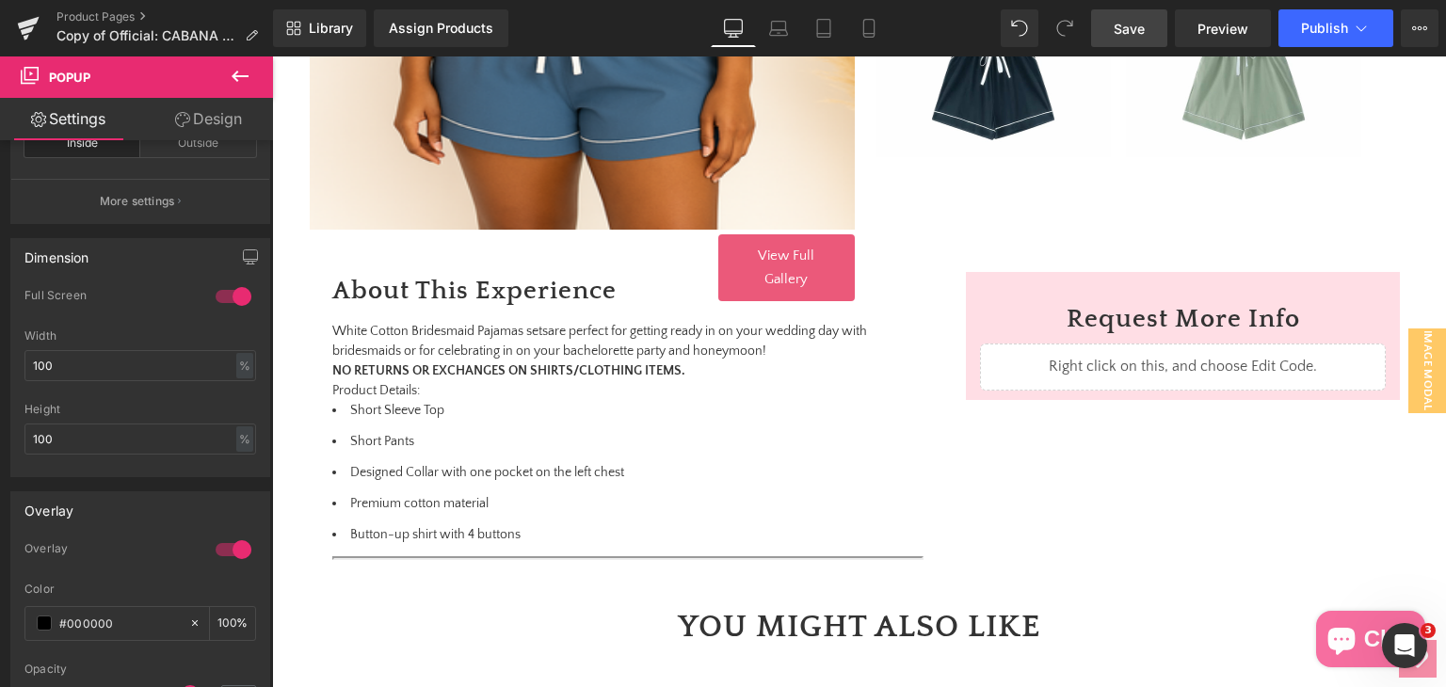
click at [744, 268] on link "View Full Gallery" at bounding box center [786, 267] width 136 height 67
click at [272, 56] on img at bounding box center [272, 56] width 0 height 0
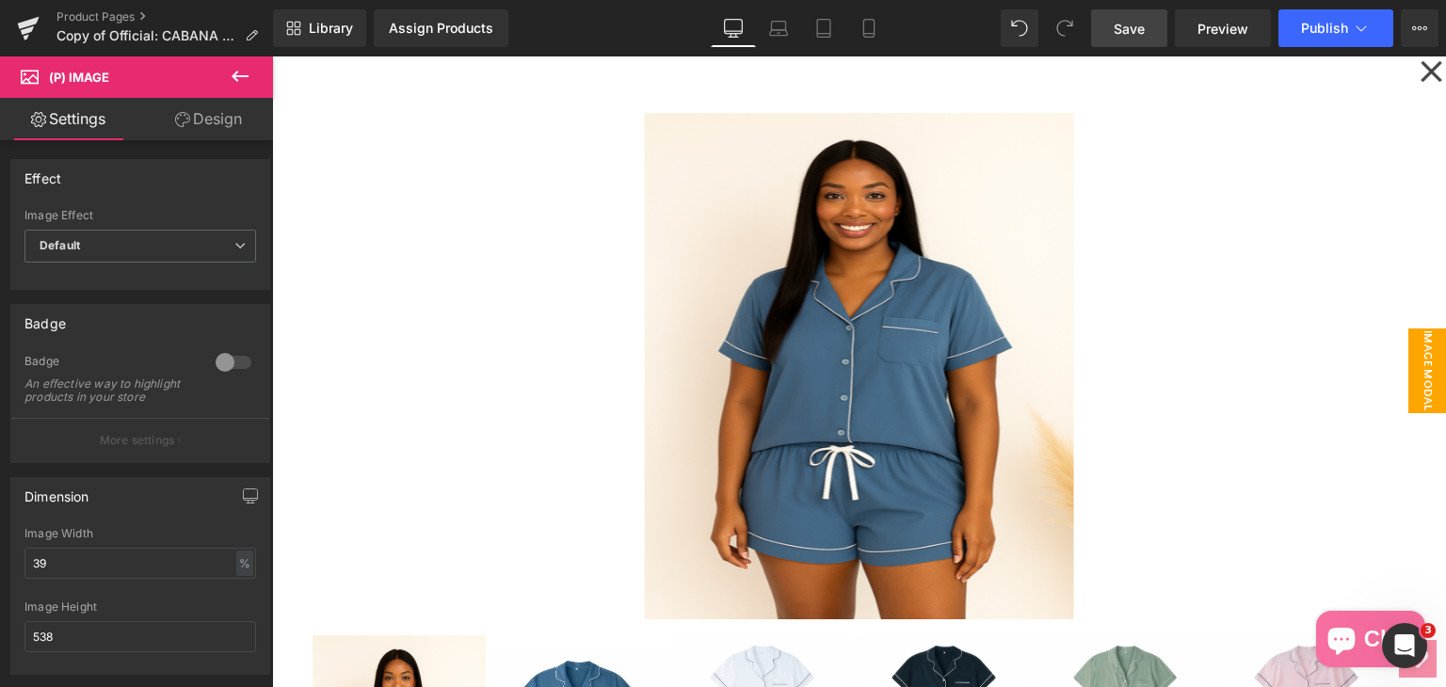
scroll to position [847, 0]
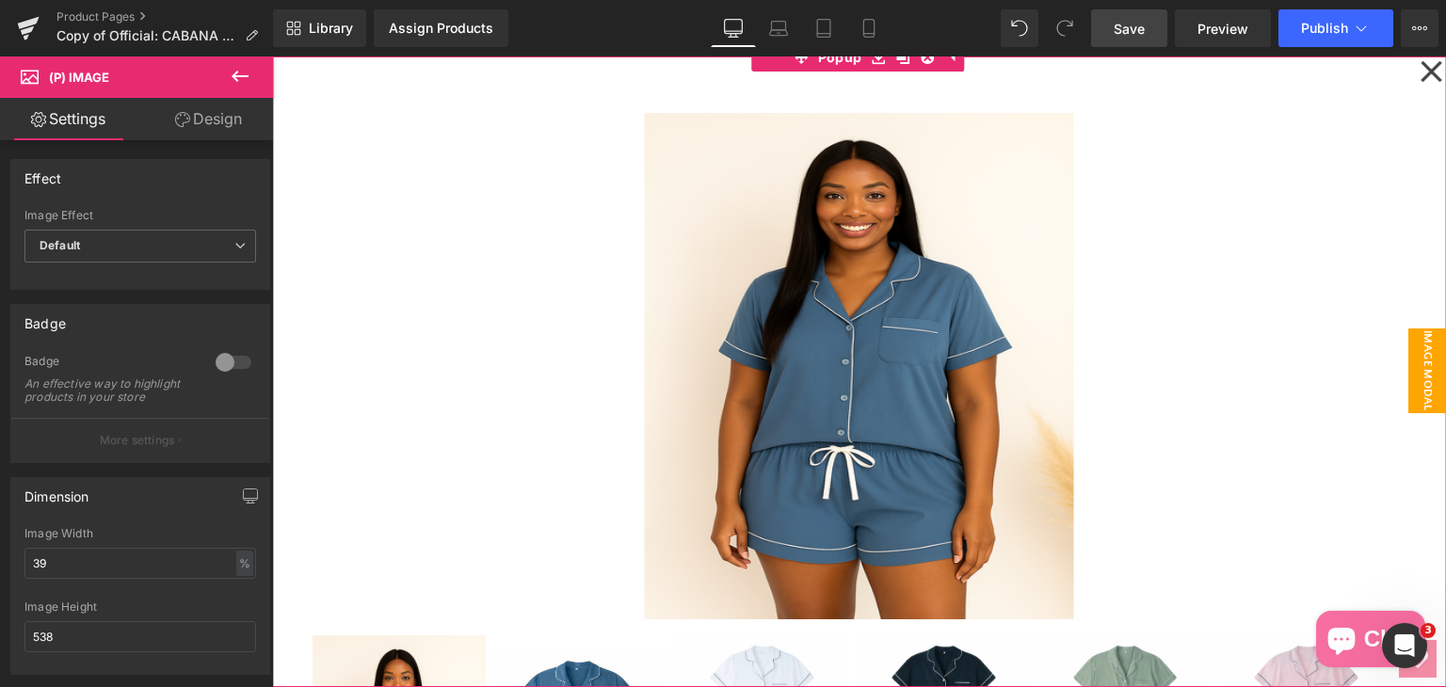
click at [1419, 69] on icon at bounding box center [1430, 71] width 23 height 94
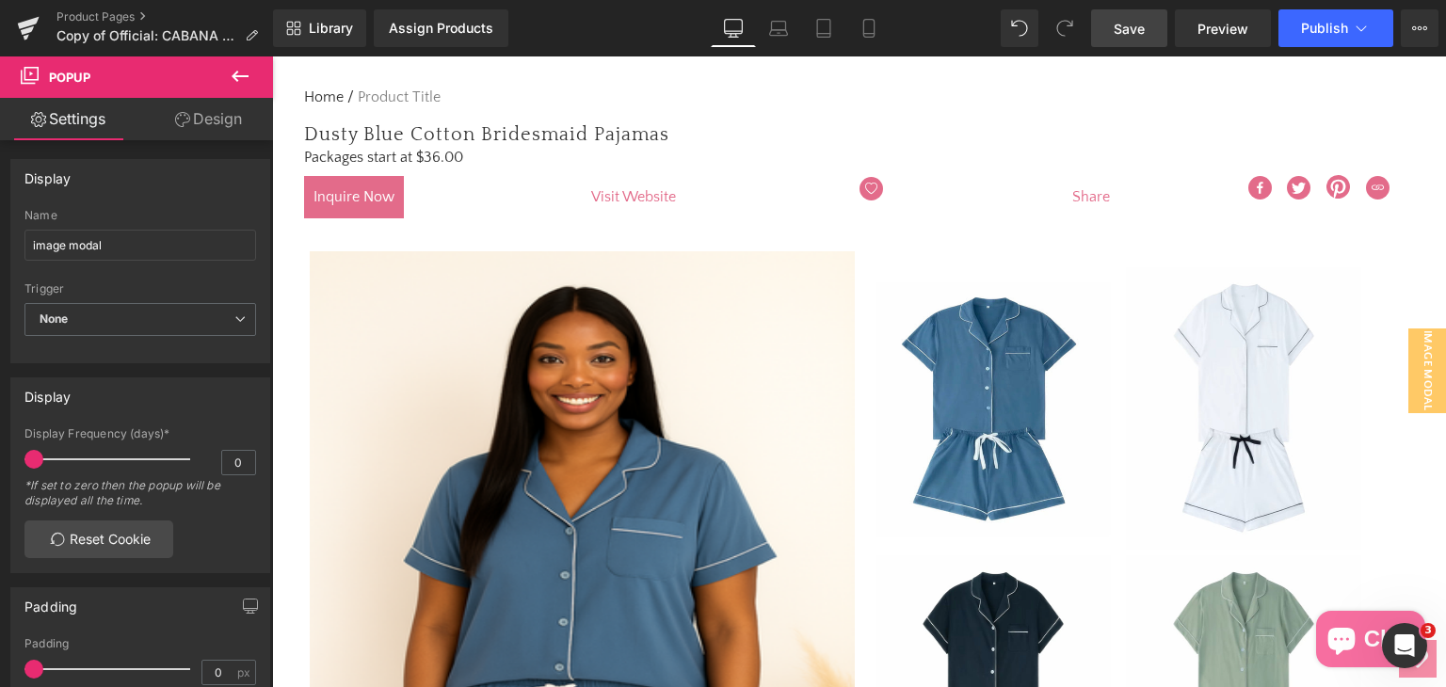
scroll to position [282, 0]
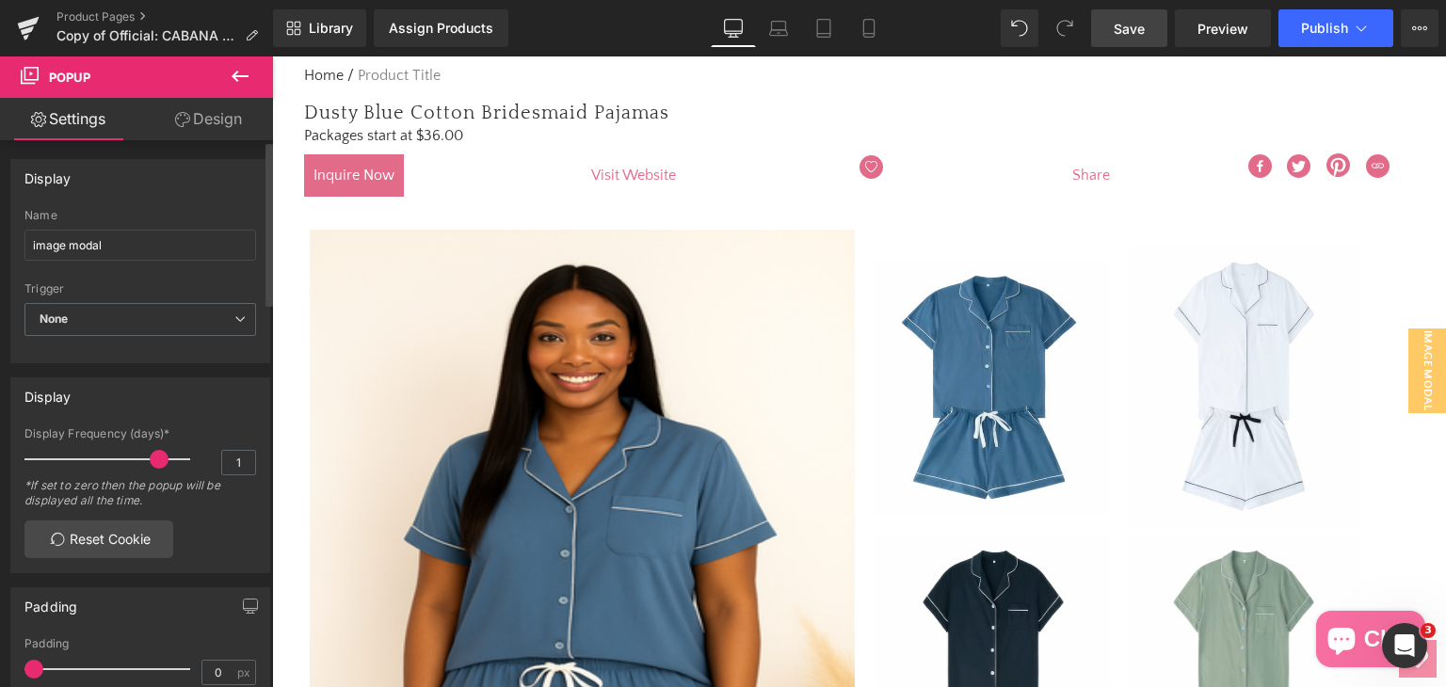
type input "0"
drag, startPoint x: 26, startPoint y: 452, endPoint x: 5, endPoint y: 457, distance: 22.2
click at [5, 457] on div "Display 0 Display Frequency (days)* 0 *If set to zero then the popup will be di…" at bounding box center [140, 468] width 281 height 210
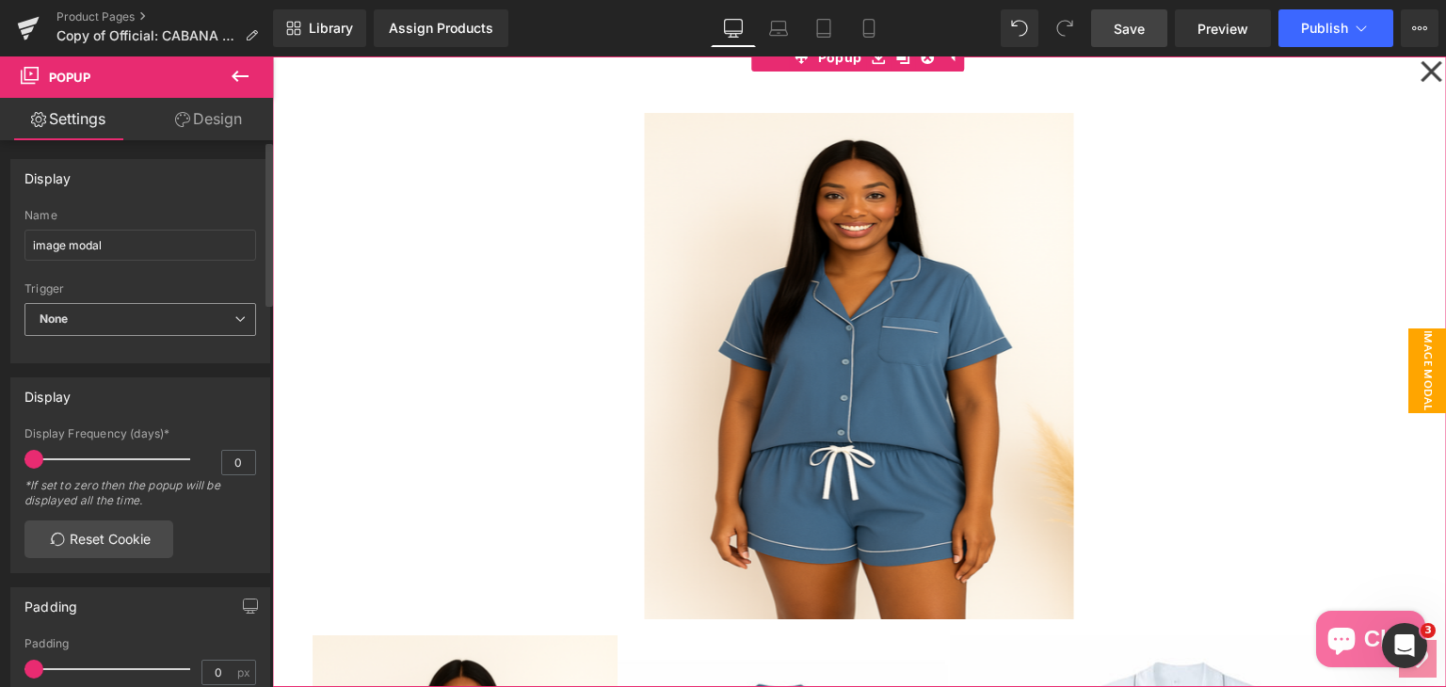
click at [97, 316] on span "None" at bounding box center [140, 319] width 232 height 33
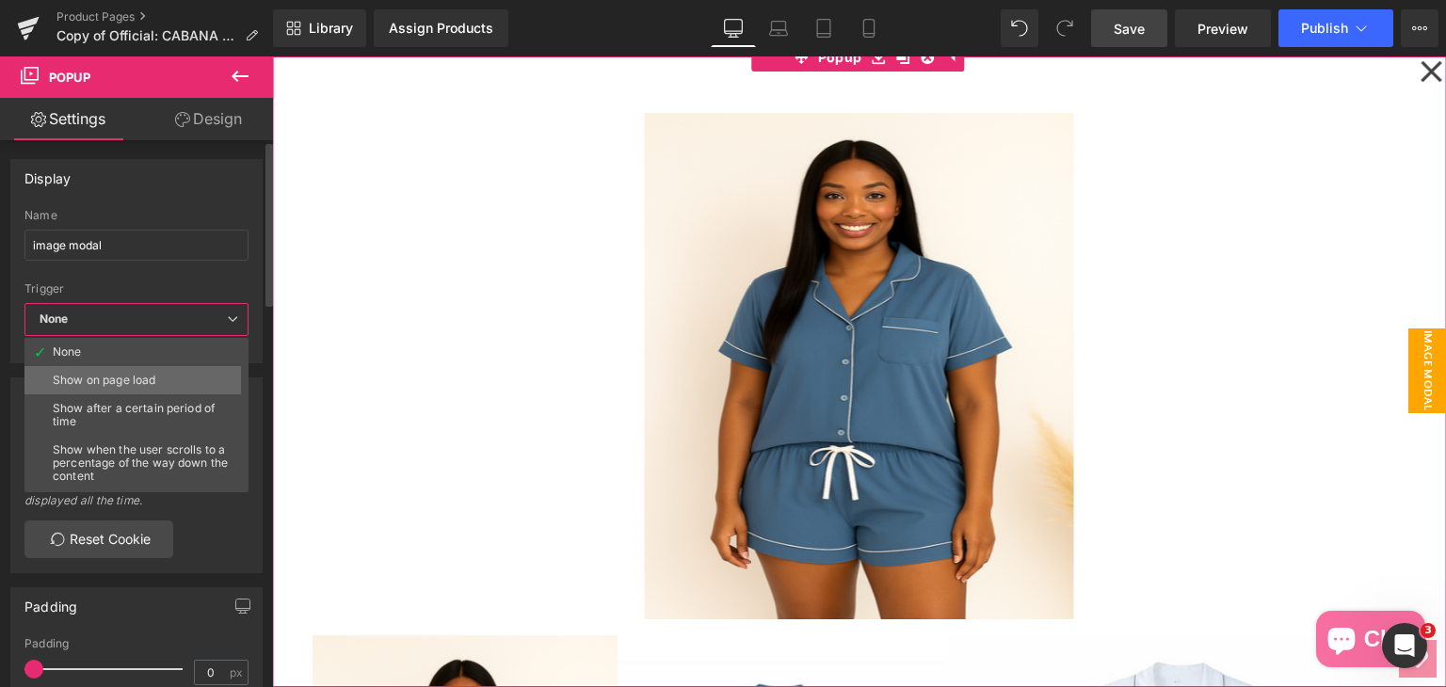
click at [81, 377] on div "Show on page load" at bounding box center [104, 380] width 103 height 13
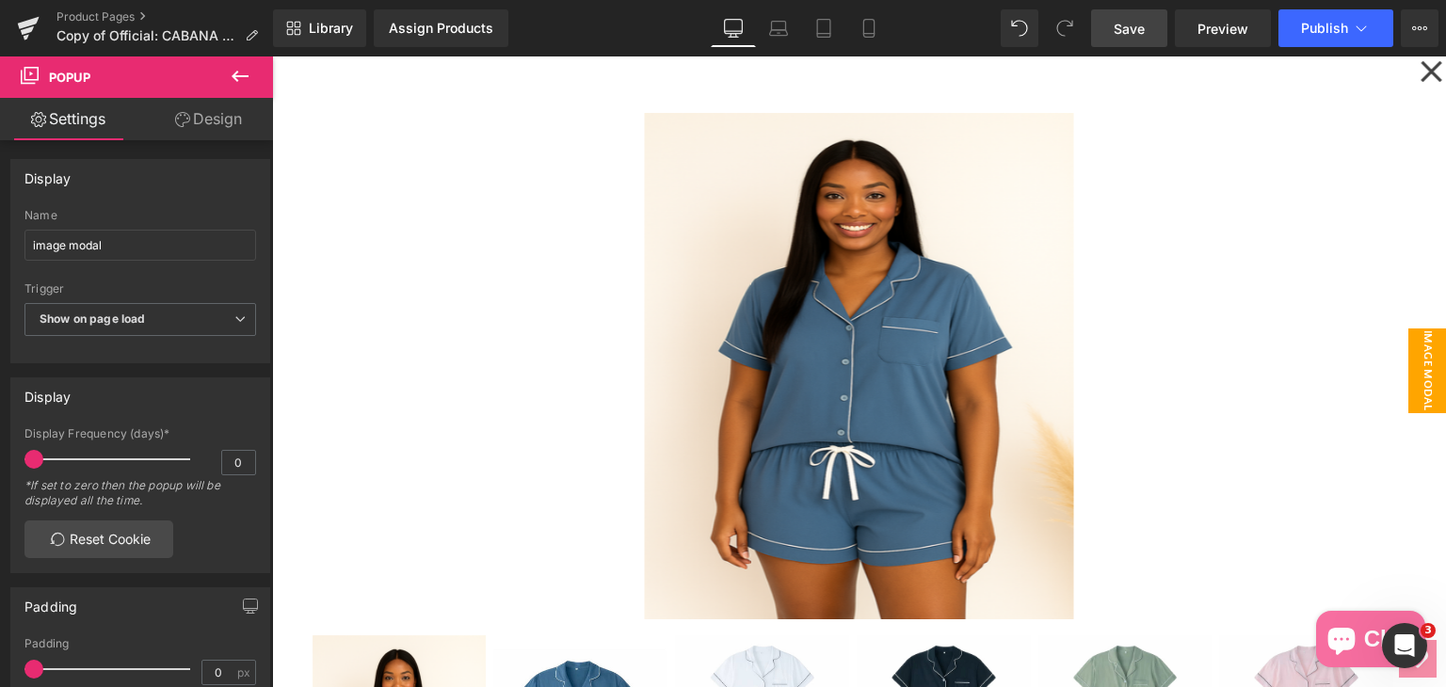
click at [1123, 24] on span "Save" at bounding box center [1129, 29] width 31 height 20
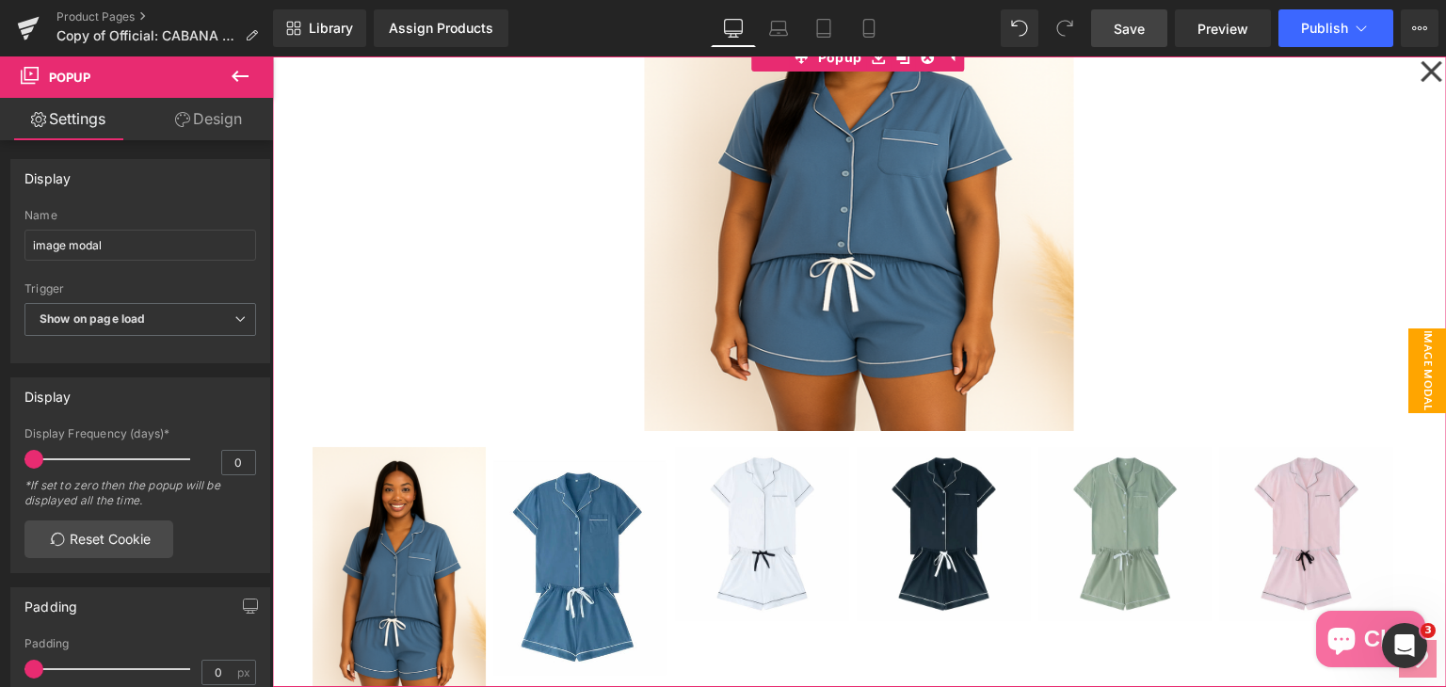
click at [1420, 76] on icon at bounding box center [1430, 71] width 21 height 21
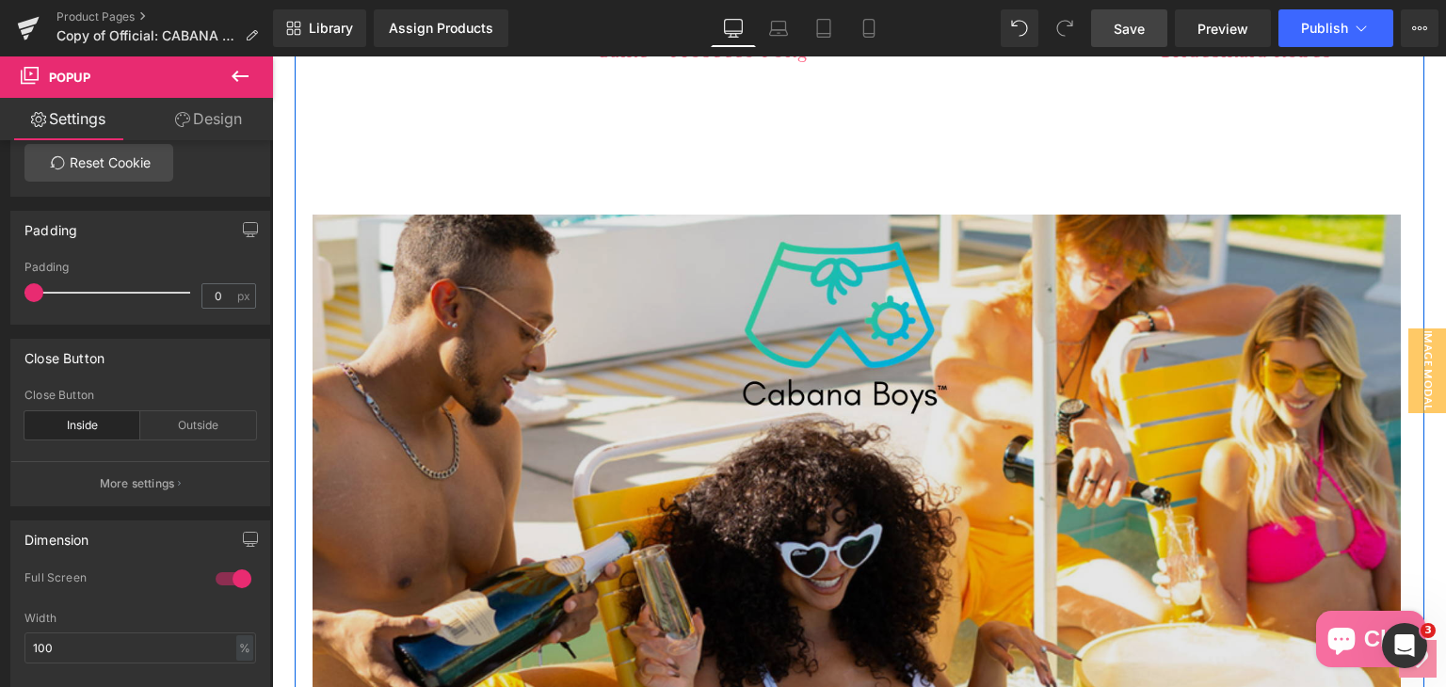
scroll to position [1788, 0]
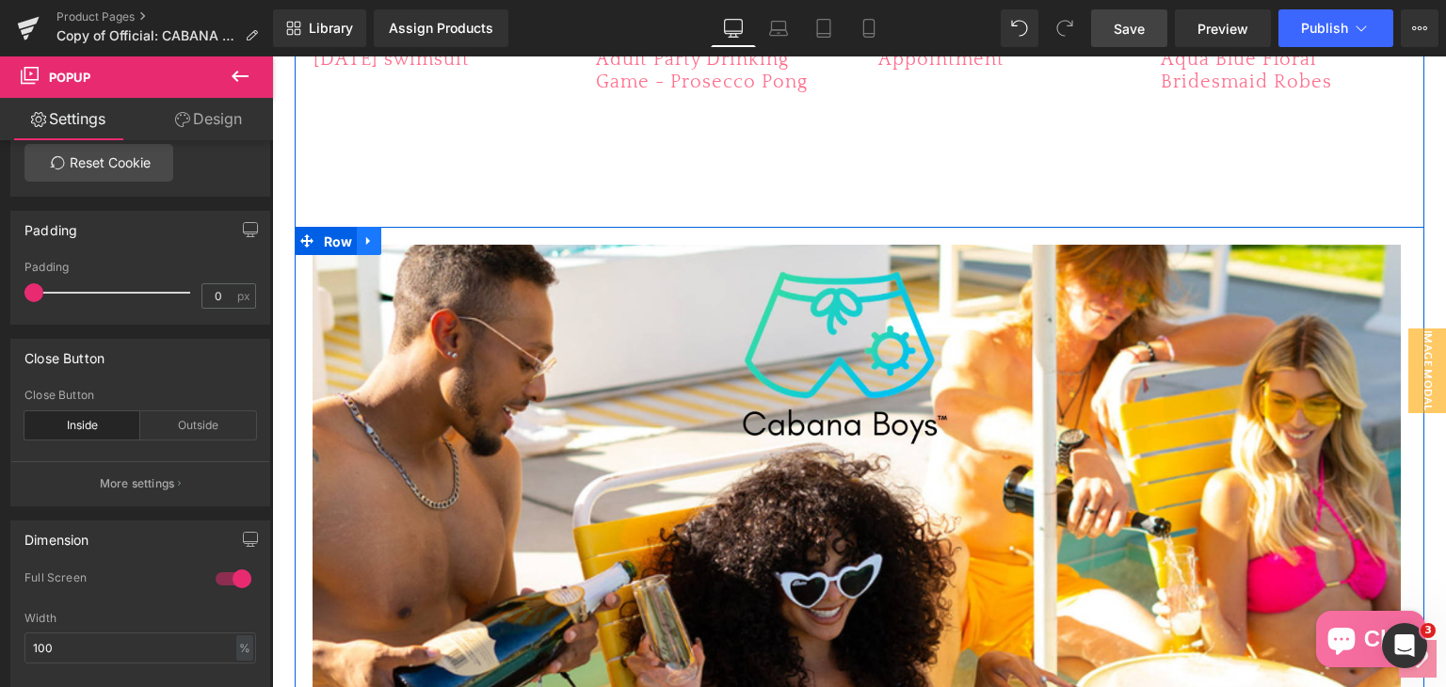
click at [346, 236] on span "Row" at bounding box center [338, 242] width 39 height 28
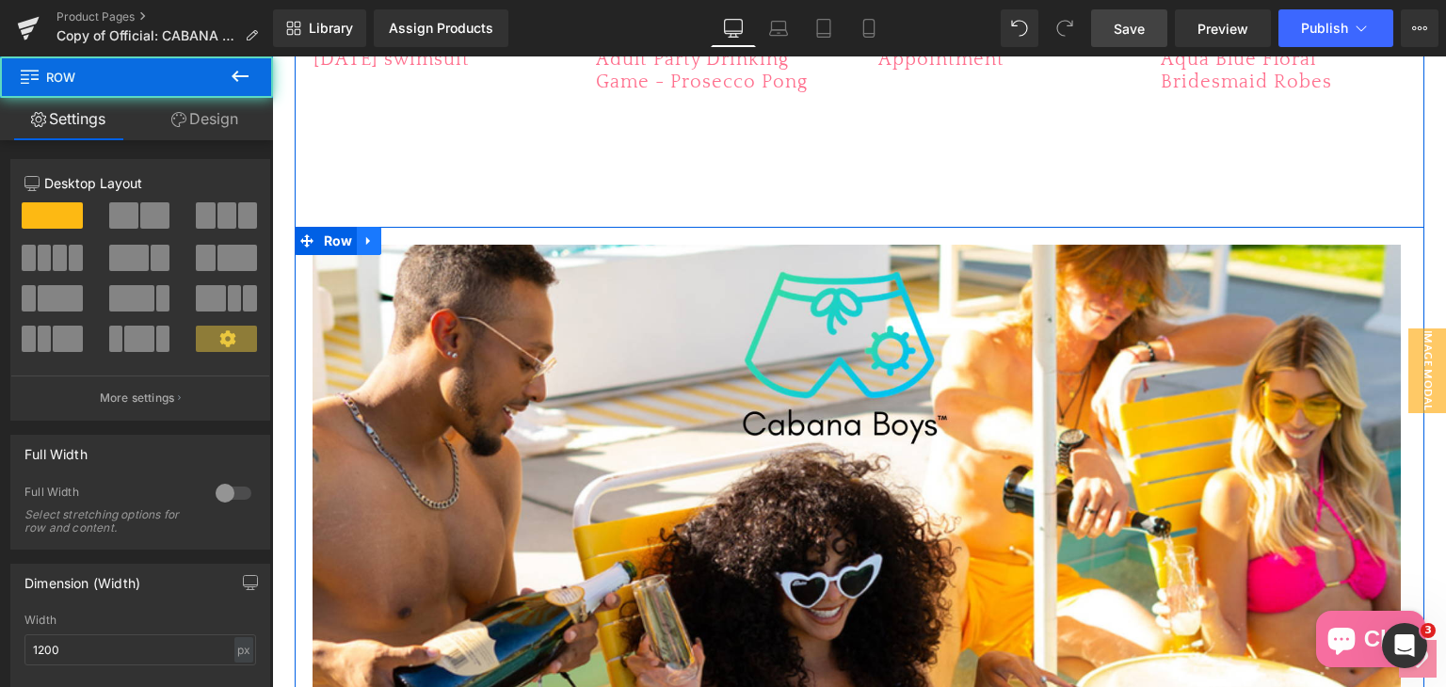
click at [366, 240] on icon at bounding box center [368, 241] width 4 height 8
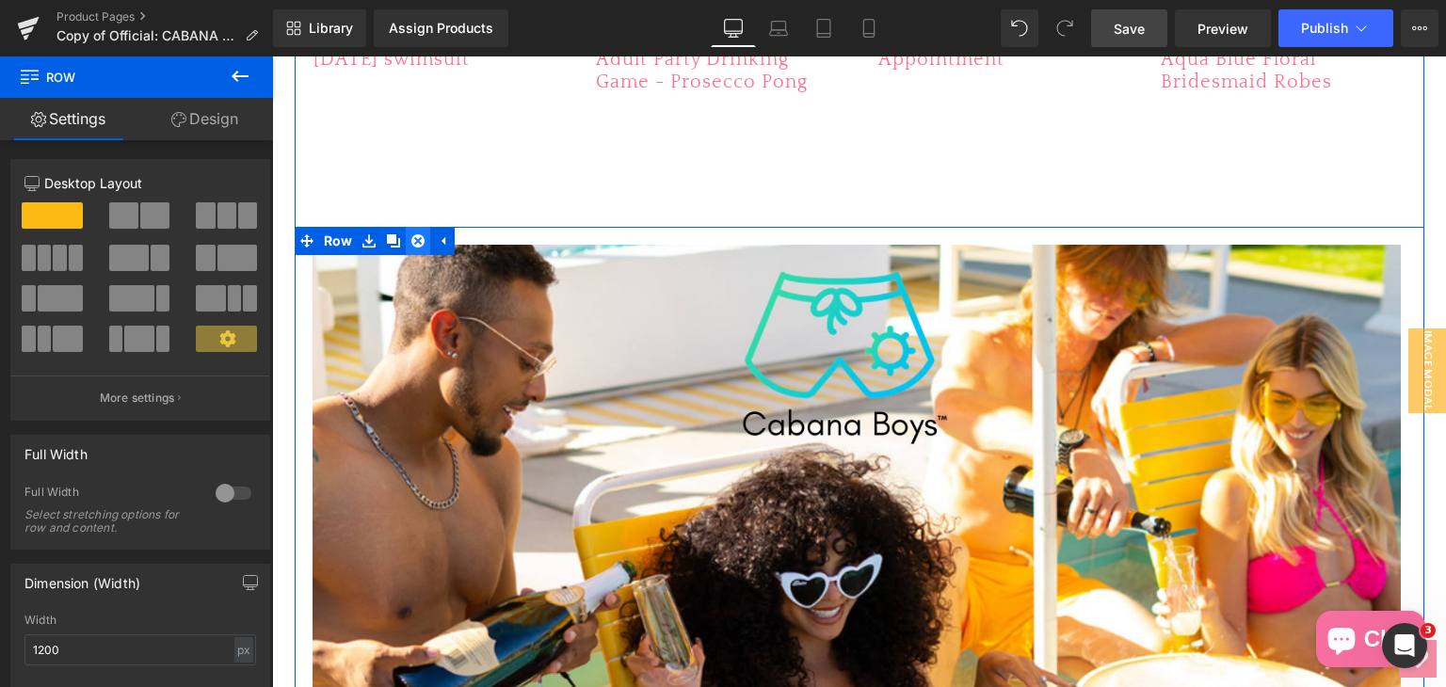
click at [412, 241] on icon at bounding box center [417, 240] width 13 height 13
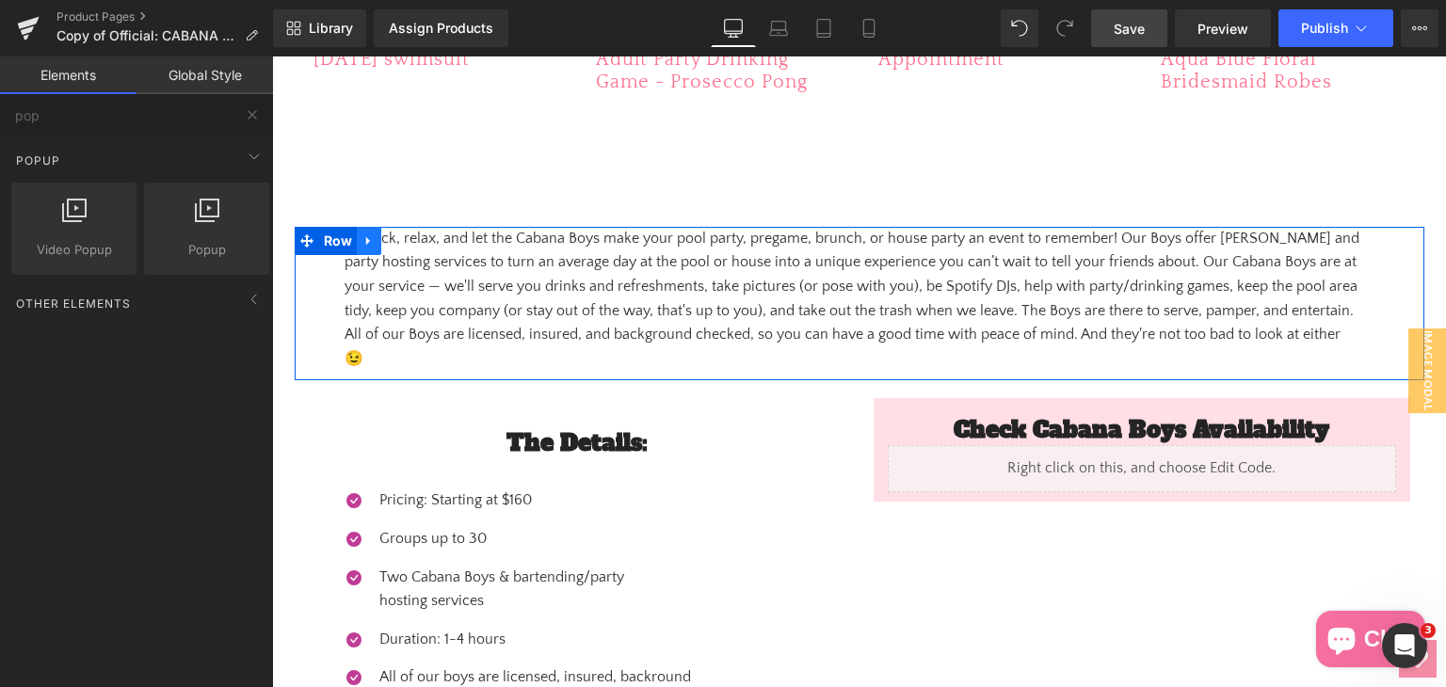
click at [363, 245] on icon at bounding box center [368, 240] width 13 height 14
click at [411, 242] on icon at bounding box center [417, 240] width 13 height 14
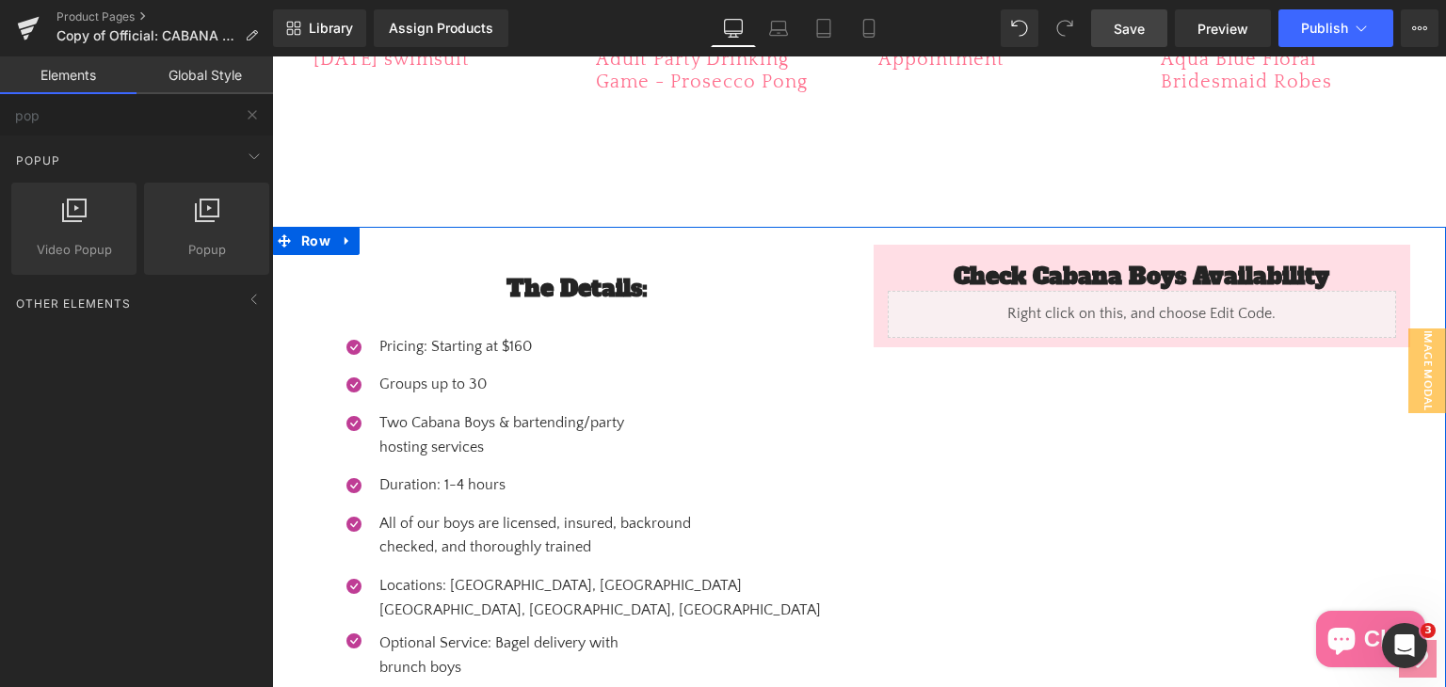
click at [335, 244] on link at bounding box center [347, 241] width 24 height 28
click at [390, 242] on icon at bounding box center [396, 240] width 13 height 13
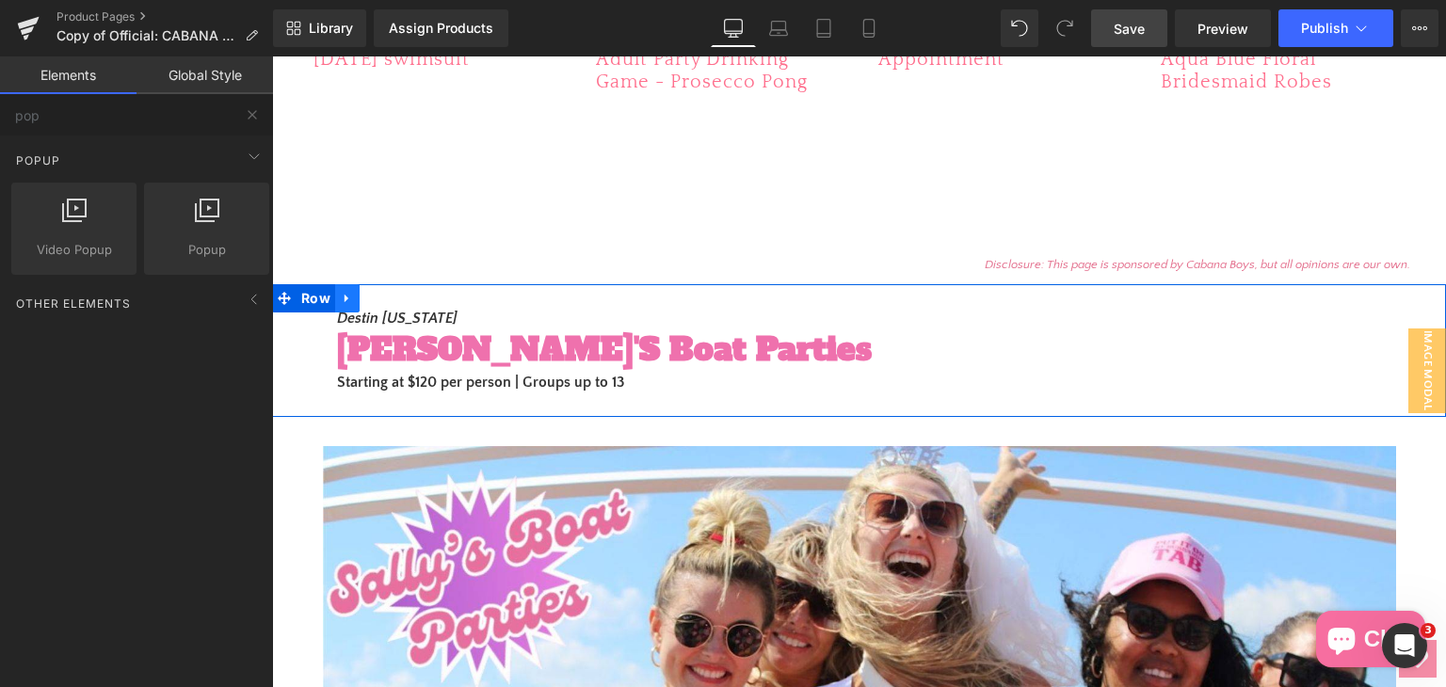
click at [346, 298] on link at bounding box center [347, 298] width 24 height 28
click at [390, 295] on icon at bounding box center [396, 298] width 13 height 13
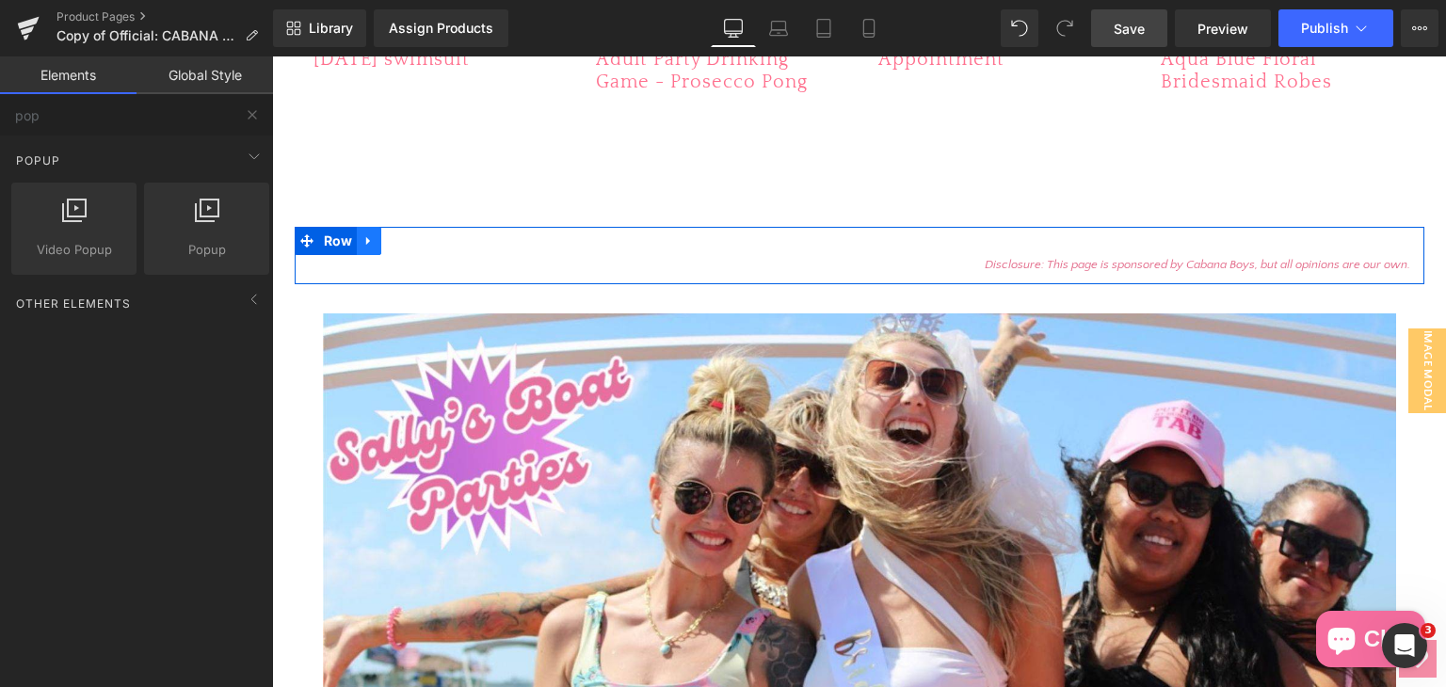
click at [364, 245] on icon at bounding box center [368, 240] width 13 height 14
click at [415, 239] on icon at bounding box center [417, 240] width 13 height 13
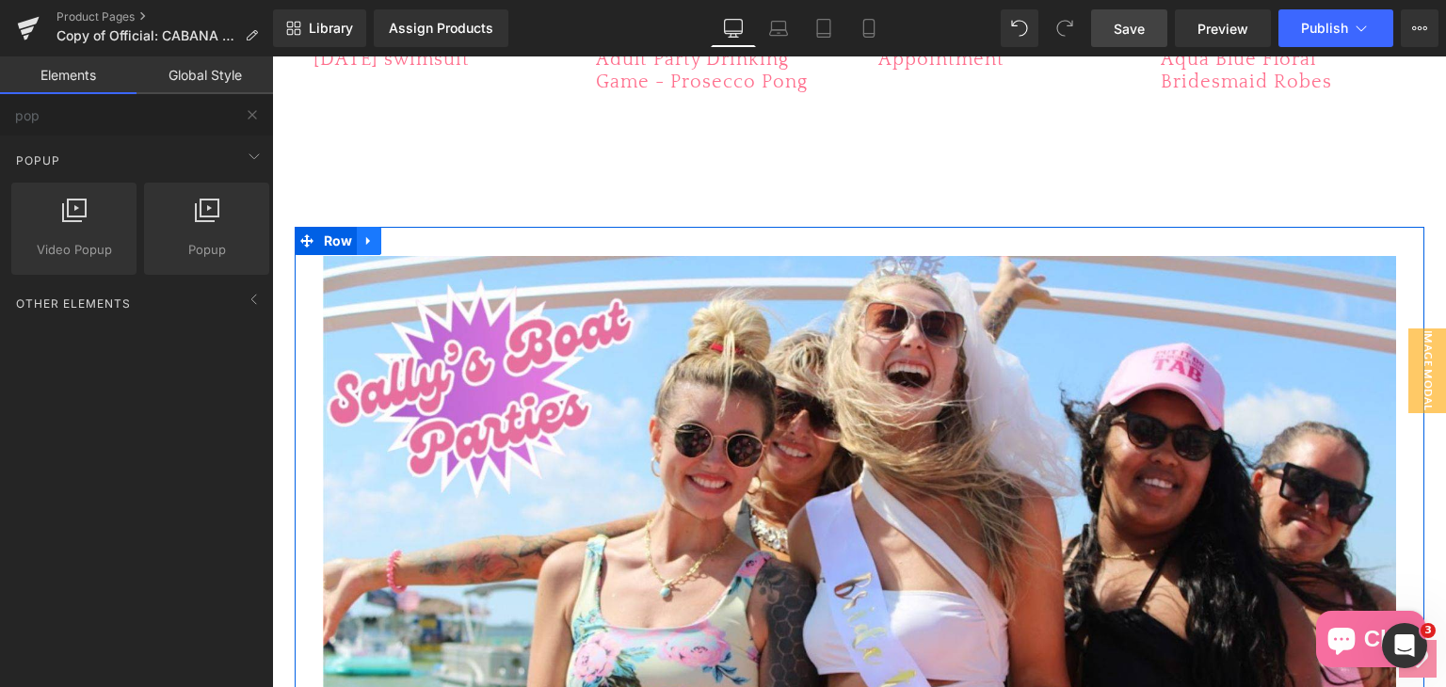
click at [362, 243] on icon at bounding box center [368, 240] width 13 height 14
click at [412, 241] on icon at bounding box center [417, 240] width 13 height 13
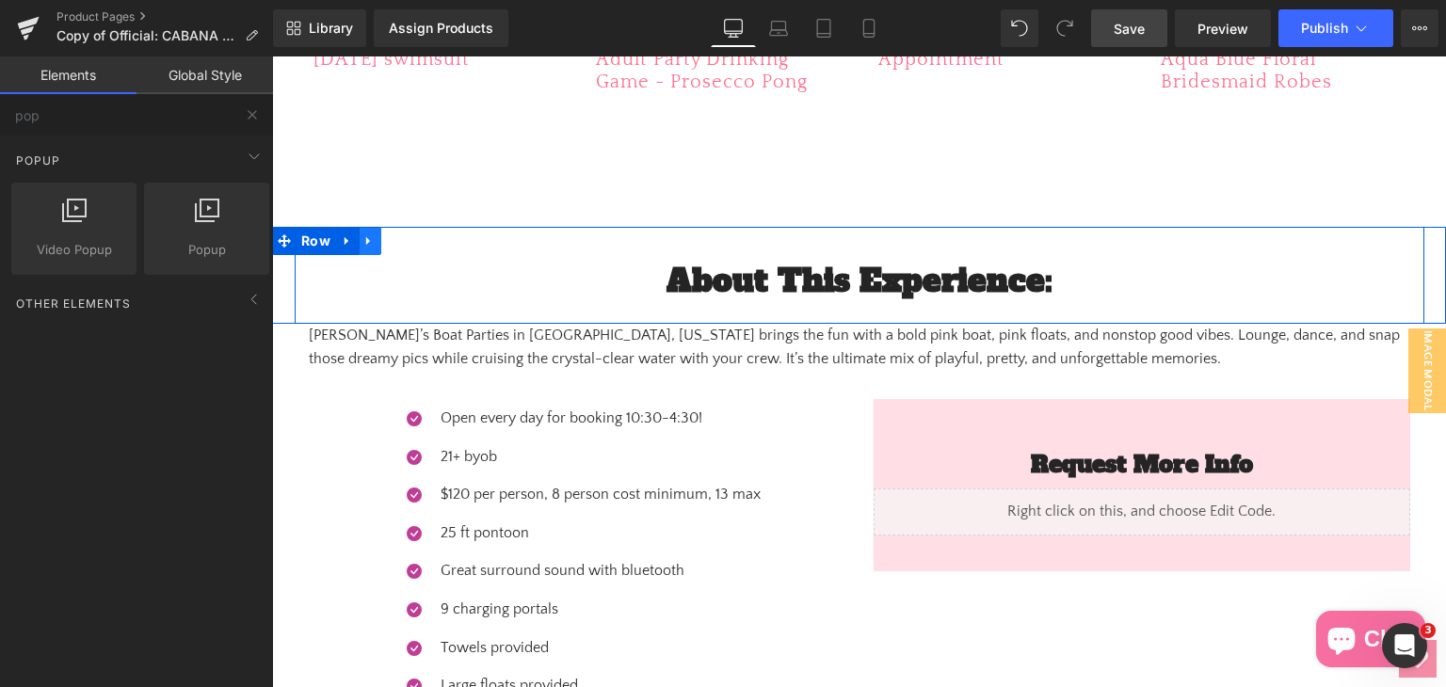
click at [370, 241] on link at bounding box center [369, 241] width 24 height 28
click at [411, 241] on icon at bounding box center [417, 240] width 13 height 13
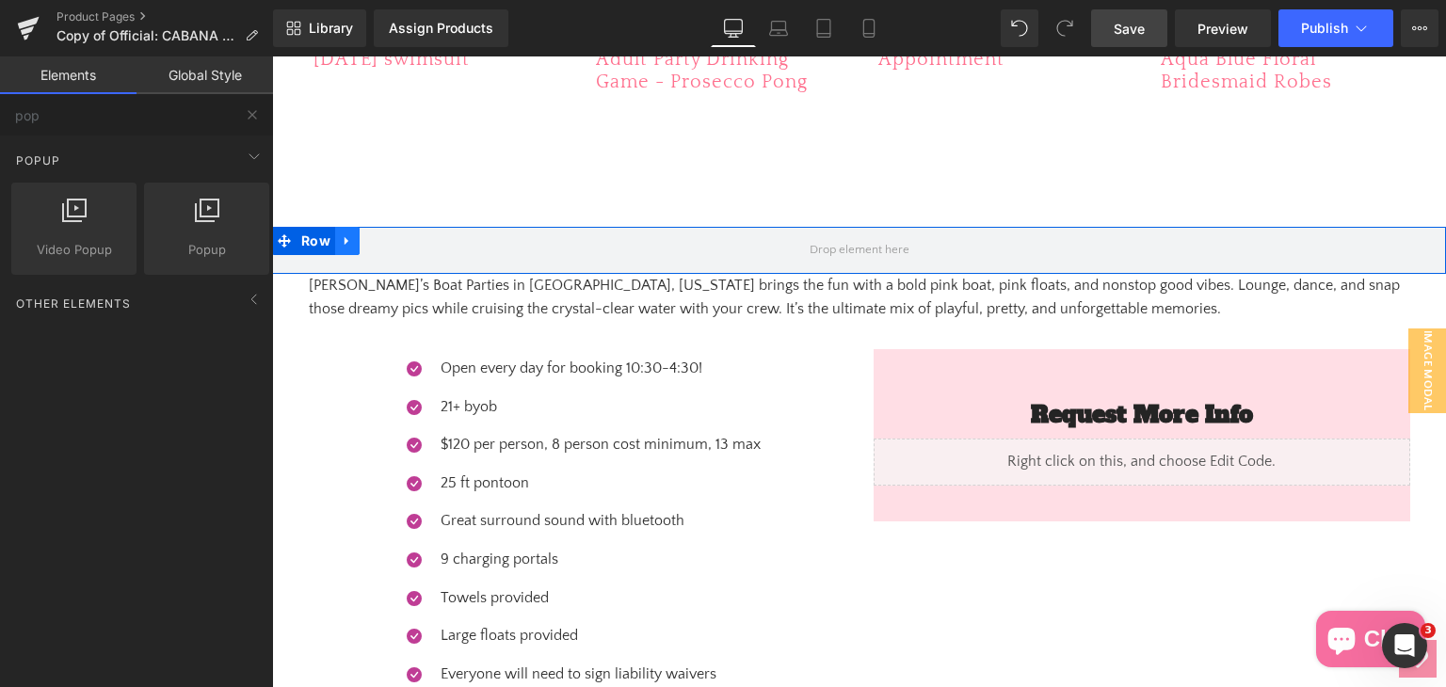
click at [341, 245] on icon at bounding box center [347, 240] width 13 height 14
click at [392, 241] on icon at bounding box center [396, 240] width 13 height 13
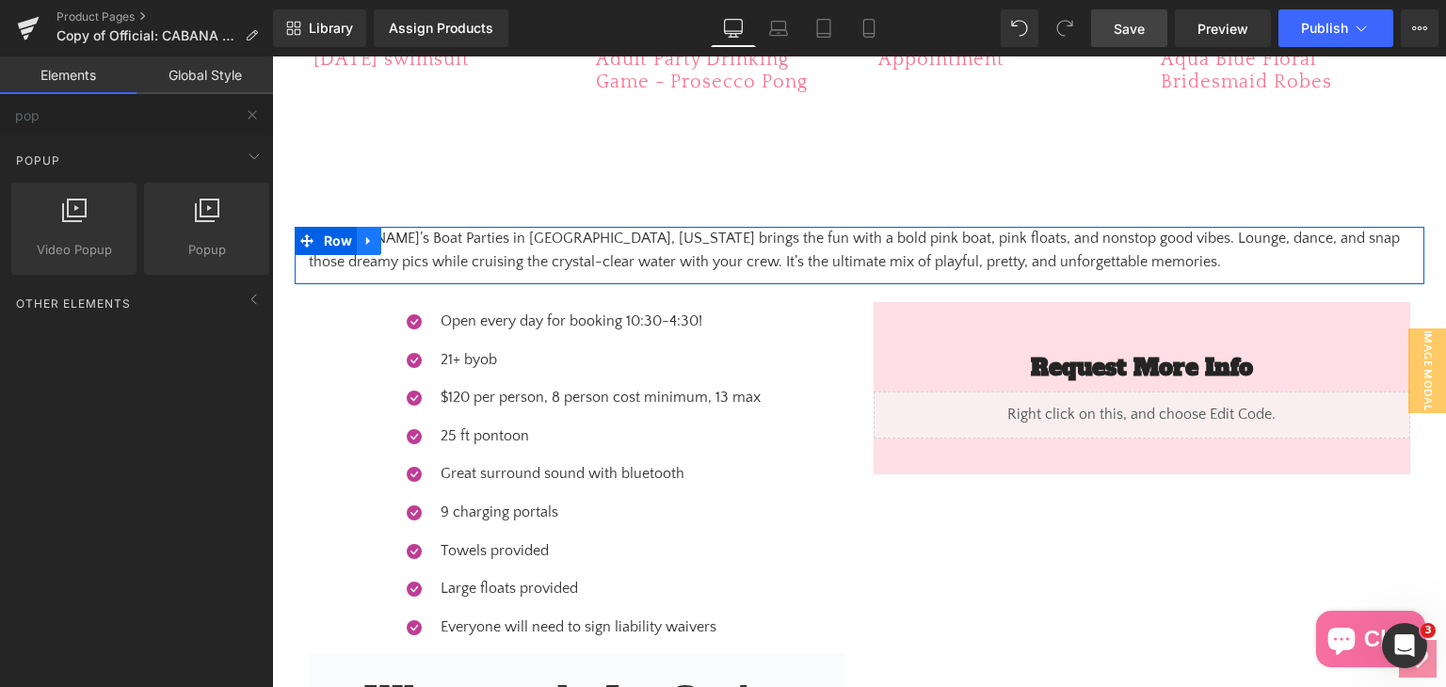
click at [366, 238] on icon at bounding box center [368, 240] width 13 height 14
click at [411, 236] on icon at bounding box center [417, 240] width 13 height 13
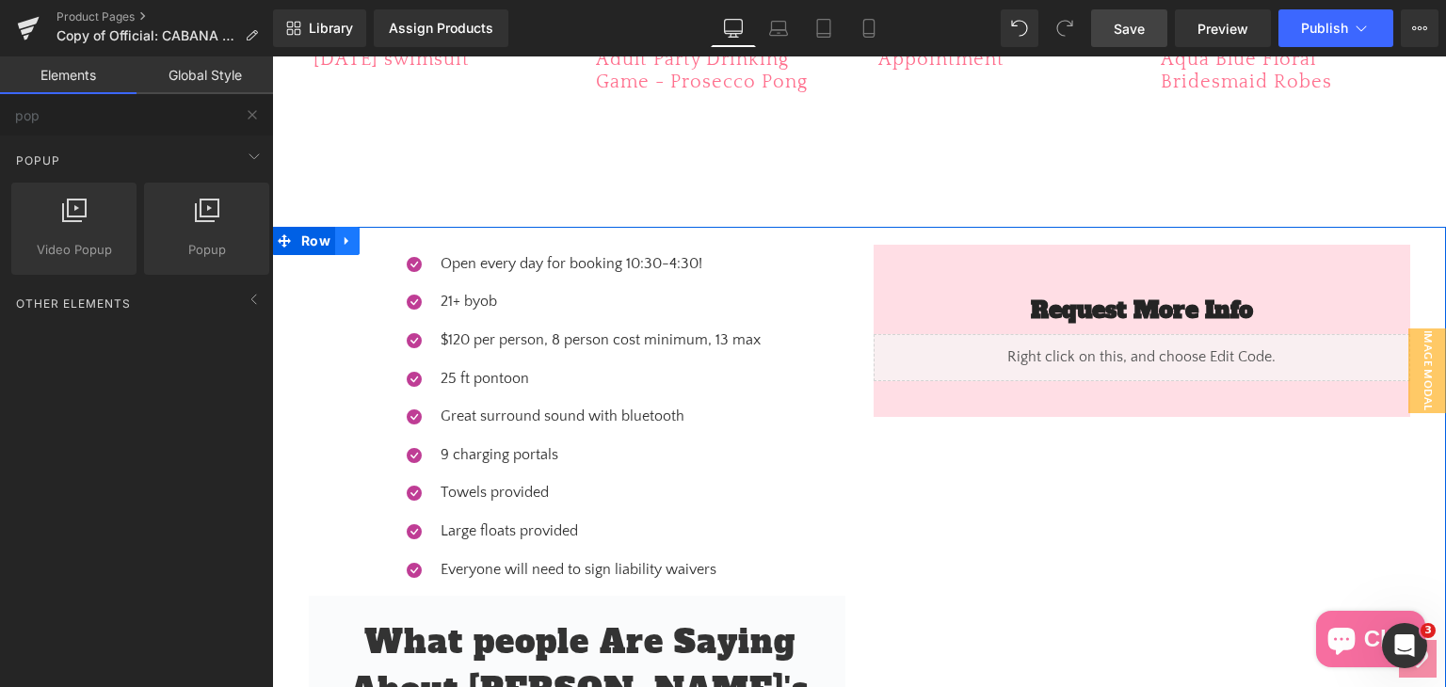
click at [348, 249] on link at bounding box center [347, 241] width 24 height 28
click at [390, 242] on icon at bounding box center [396, 240] width 13 height 13
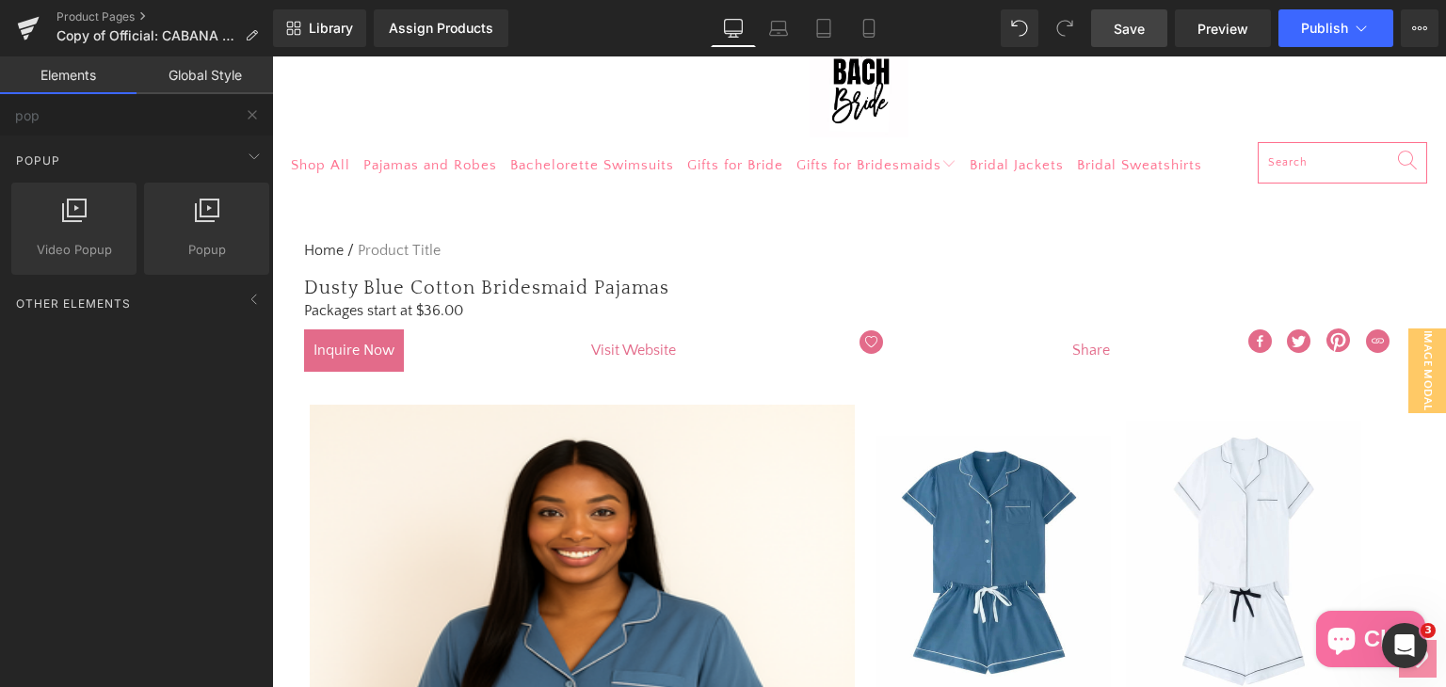
scroll to position [0, 0]
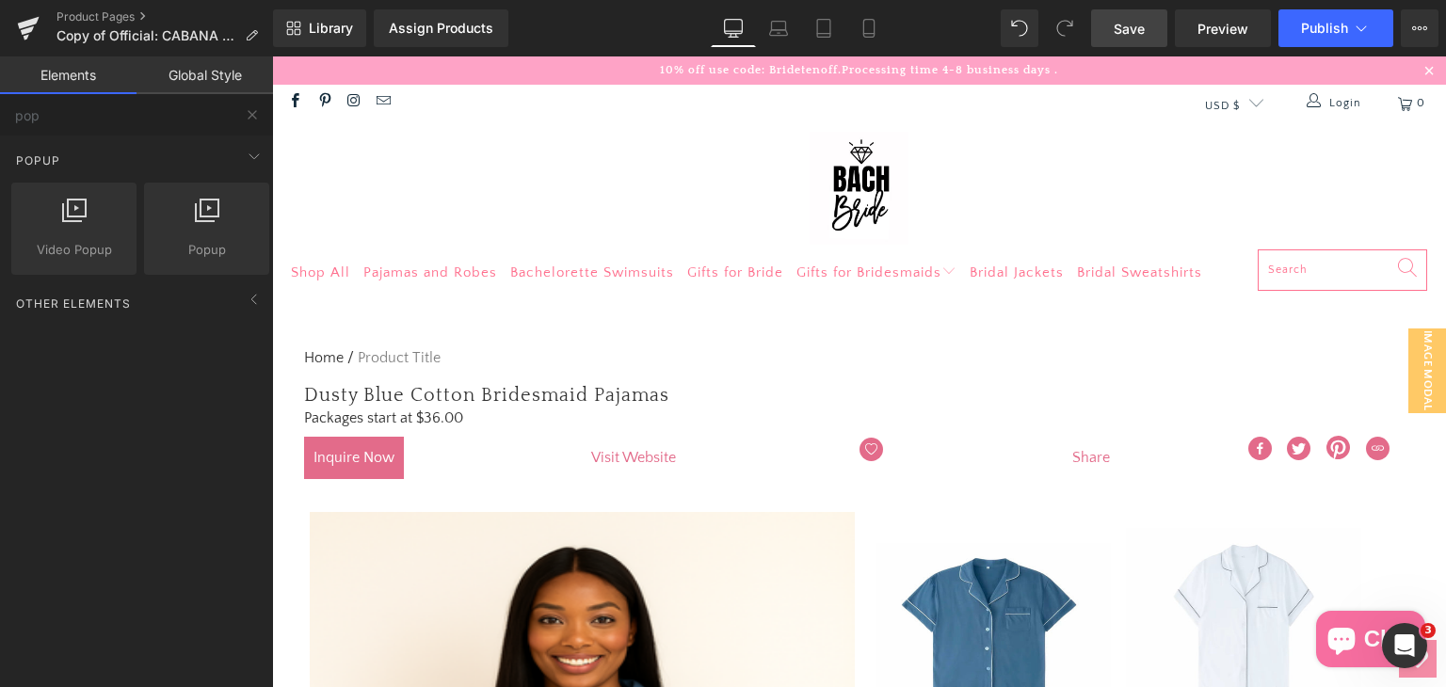
drag, startPoint x: 1139, startPoint y: 23, endPoint x: 406, endPoint y: 173, distance: 748.5
click at [1139, 23] on span "Save" at bounding box center [1129, 29] width 31 height 20
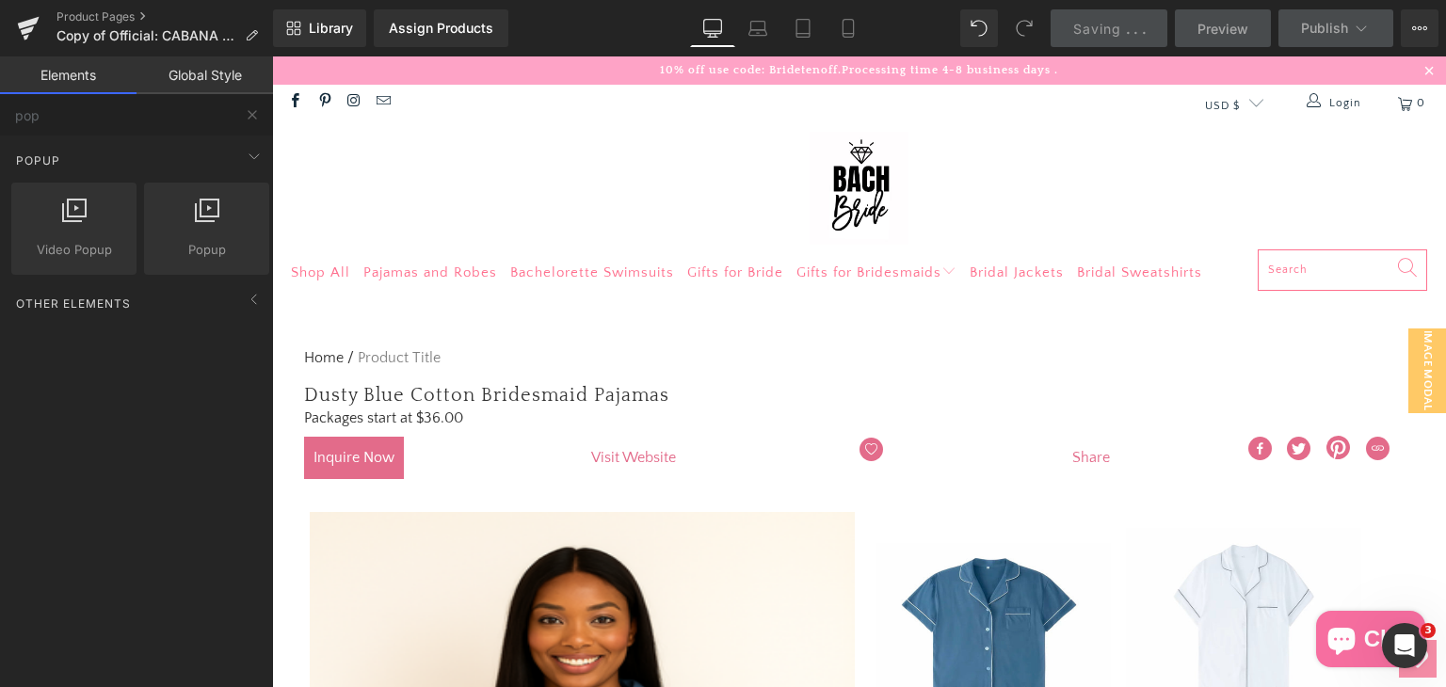
scroll to position [471, 0]
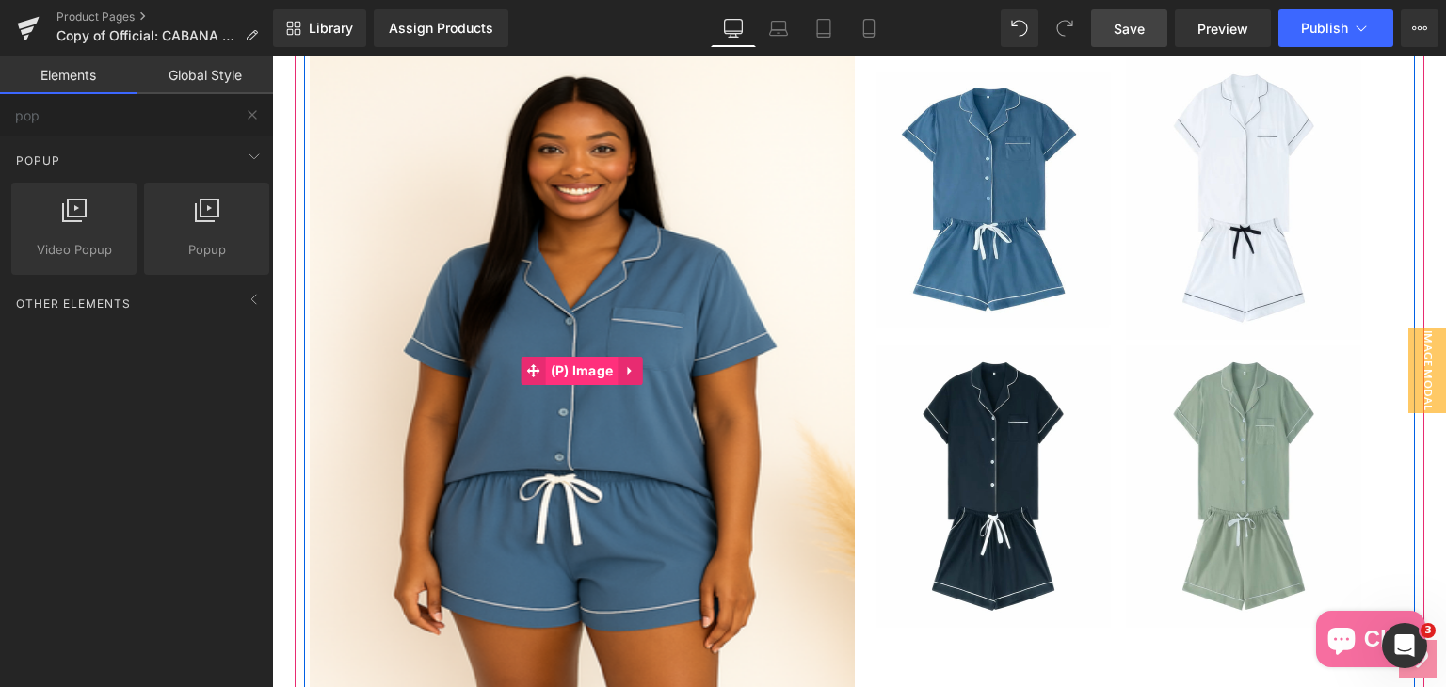
click at [575, 370] on span "(P) Image" at bounding box center [582, 371] width 72 height 28
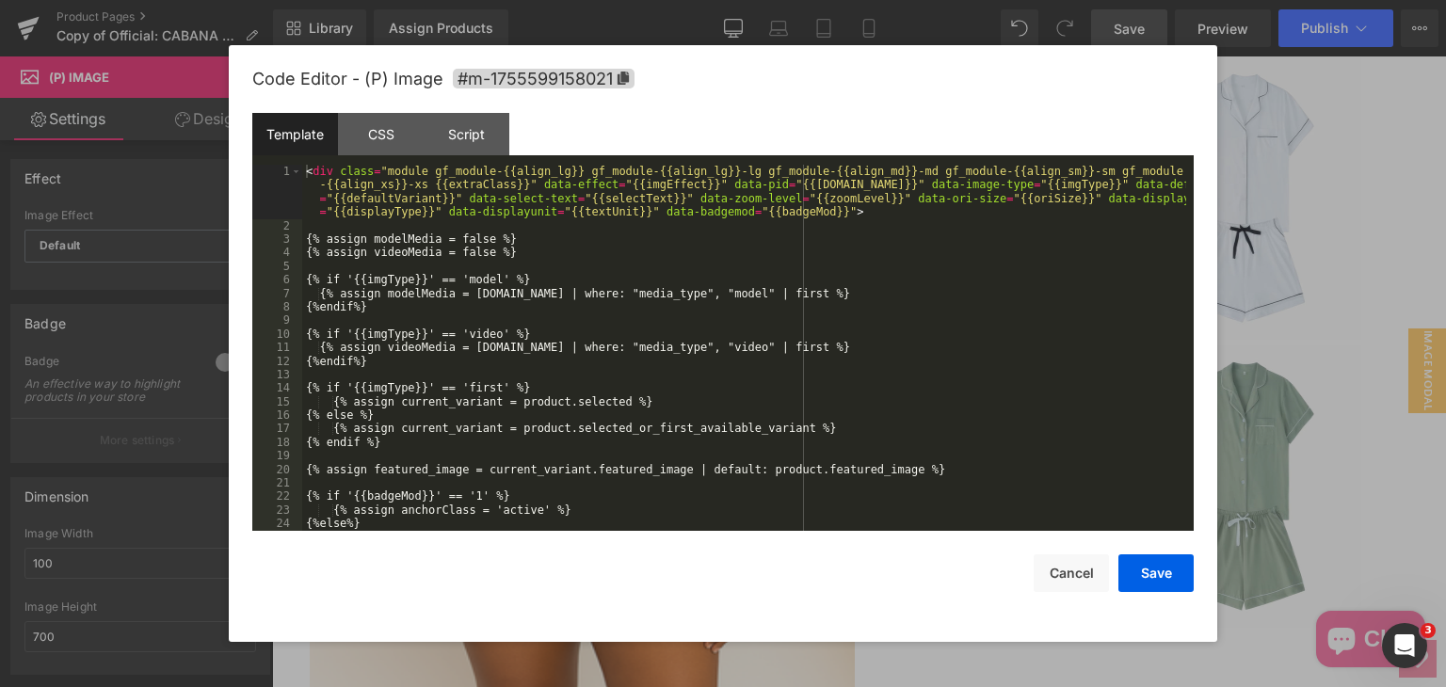
click at [542, 0] on div "(P) Image You are previewing how the will restyle your page. You can not edit E…" at bounding box center [723, 0] width 1446 height 0
click at [459, 143] on div "Script" at bounding box center [467, 134] width 86 height 42
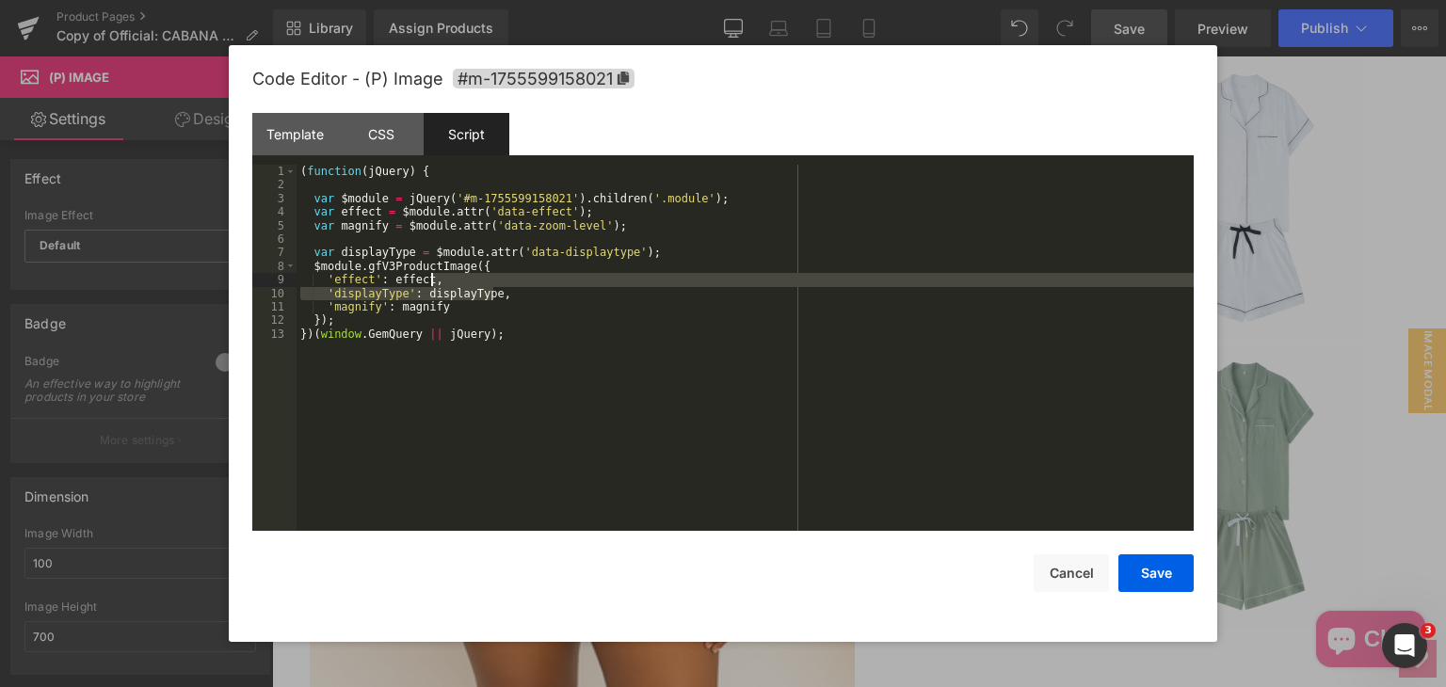
drag, startPoint x: 521, startPoint y: 296, endPoint x: 386, endPoint y: 271, distance: 137.7
click at [386, 271] on div "( function ( jQuery ) { var $module = jQuery ( '#m-1755599158021' ) . children …" at bounding box center [744, 361] width 897 height 393
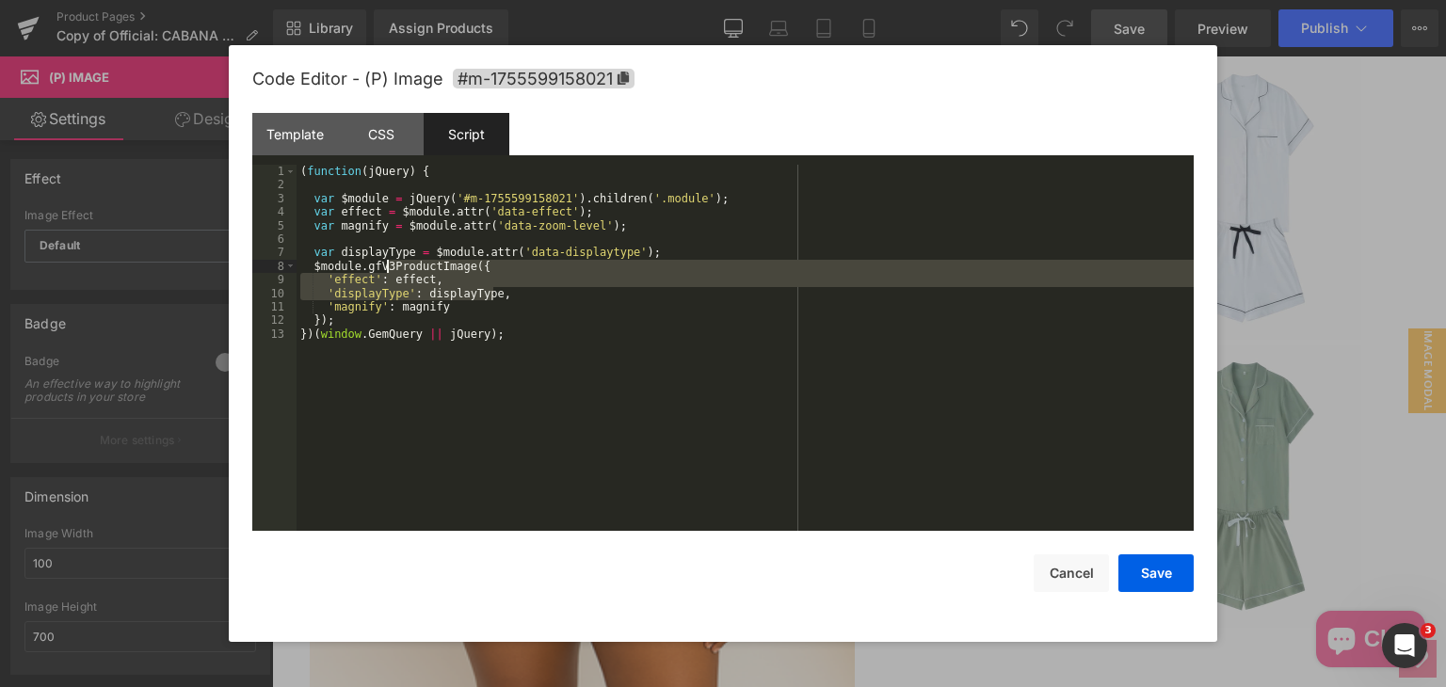
click at [643, 299] on div "( function ( jQuery ) { var $module = jQuery ( '#m-1755599158021' ) . children …" at bounding box center [744, 348] width 897 height 366
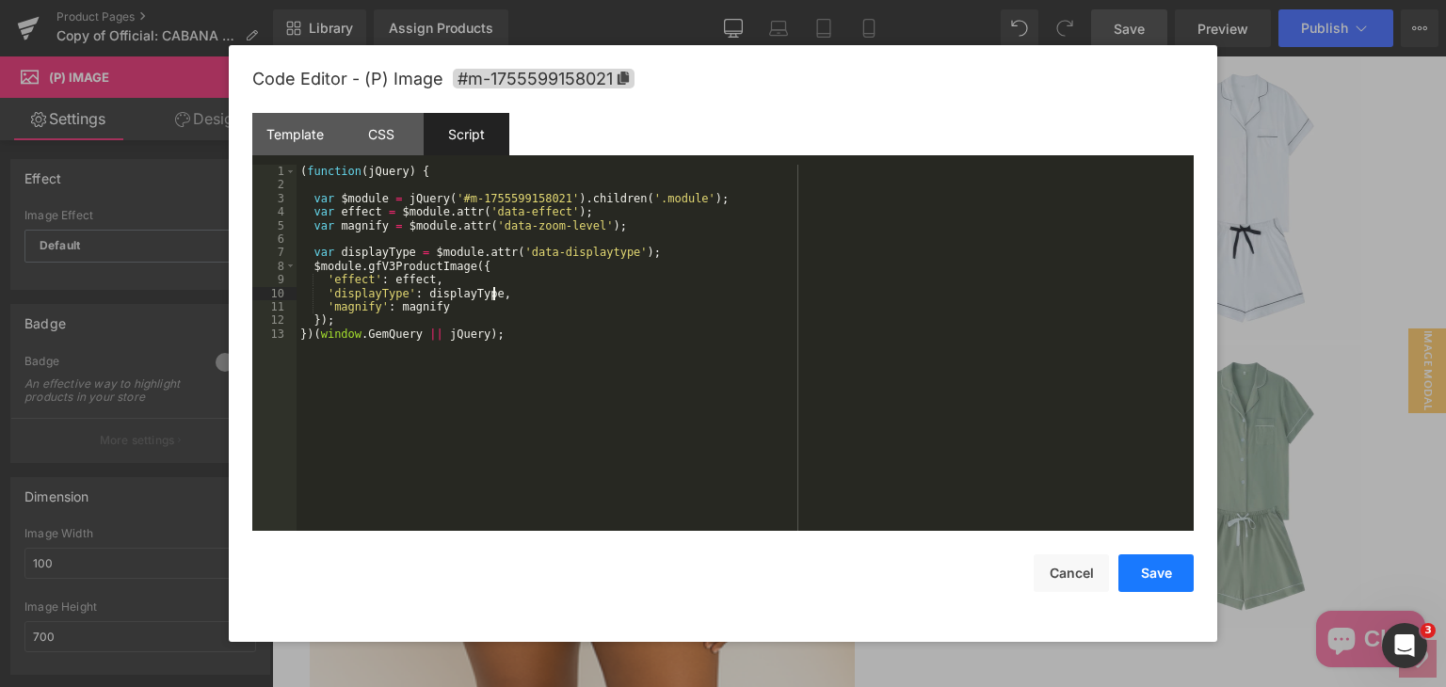
click at [1143, 574] on button "Save" at bounding box center [1155, 573] width 75 height 38
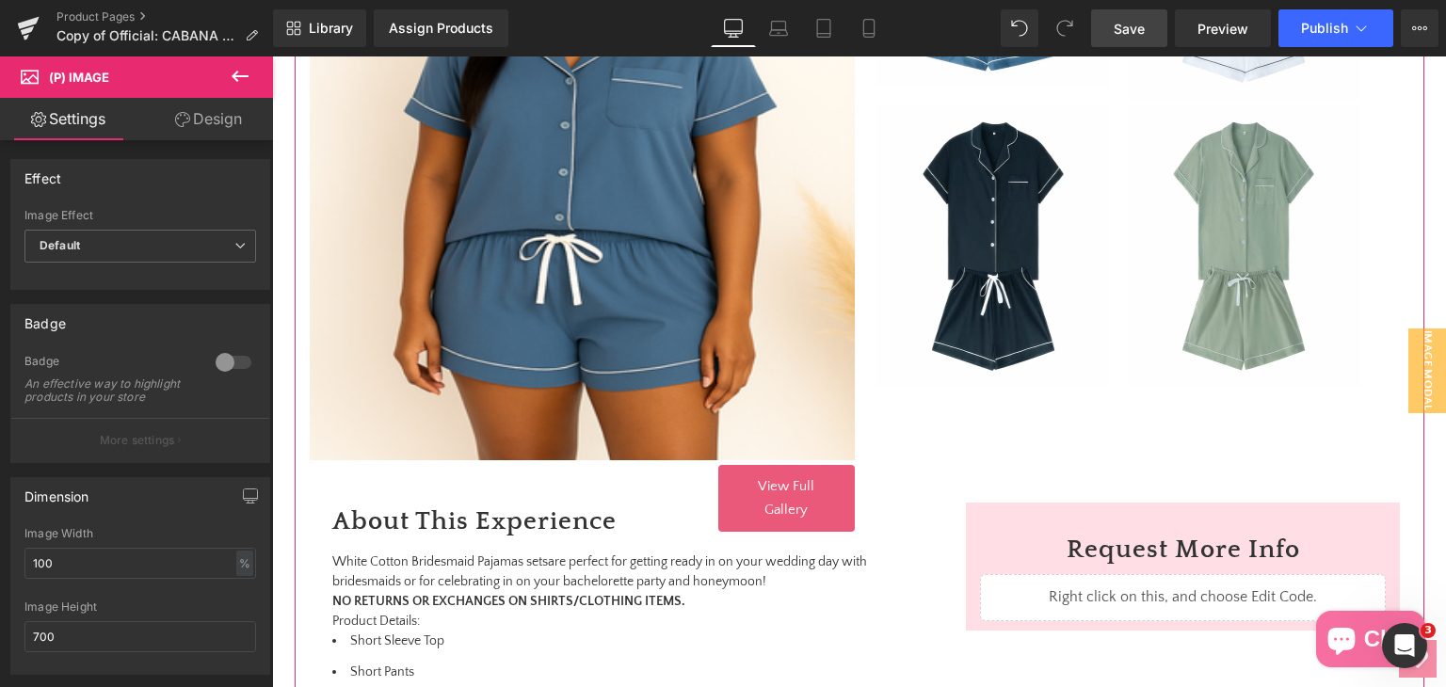
scroll to position [753, 0]
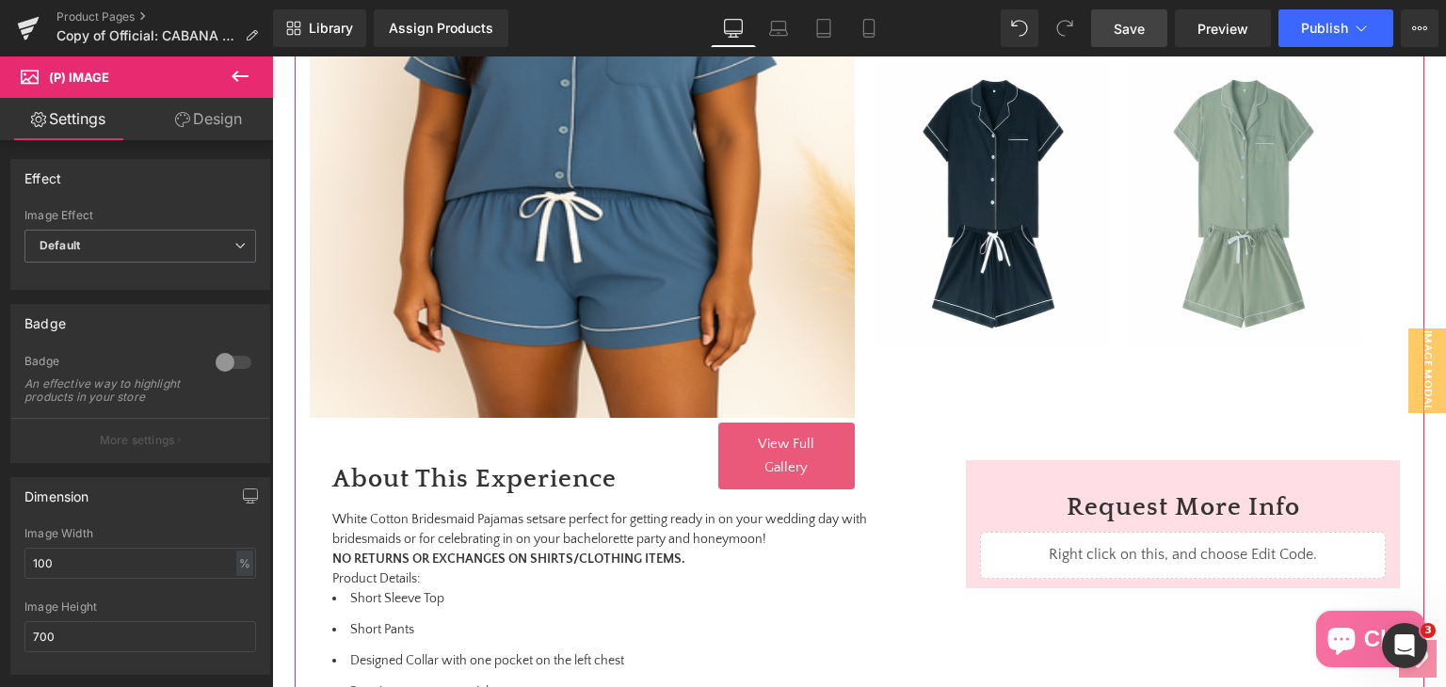
click at [804, 446] on span "View Full Gallery" at bounding box center [786, 456] width 56 height 40
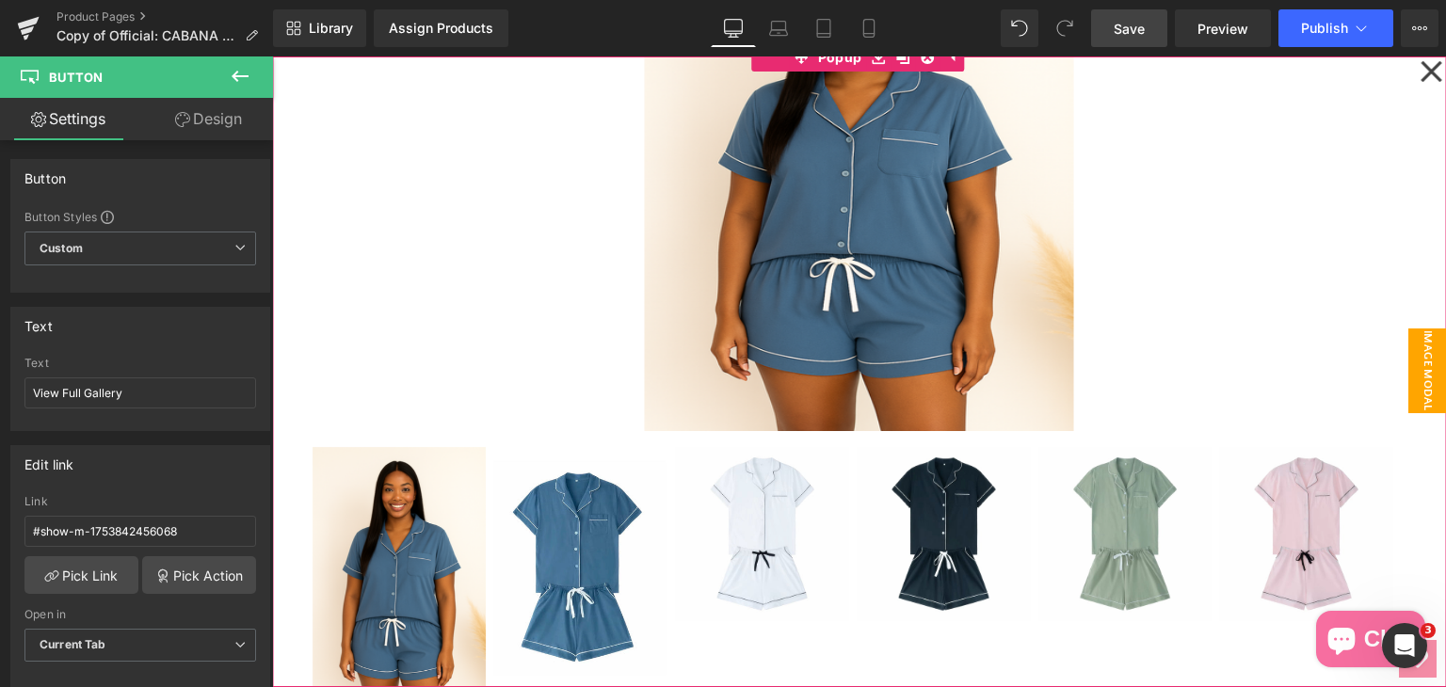
click at [1426, 69] on icon at bounding box center [1430, 71] width 21 height 21
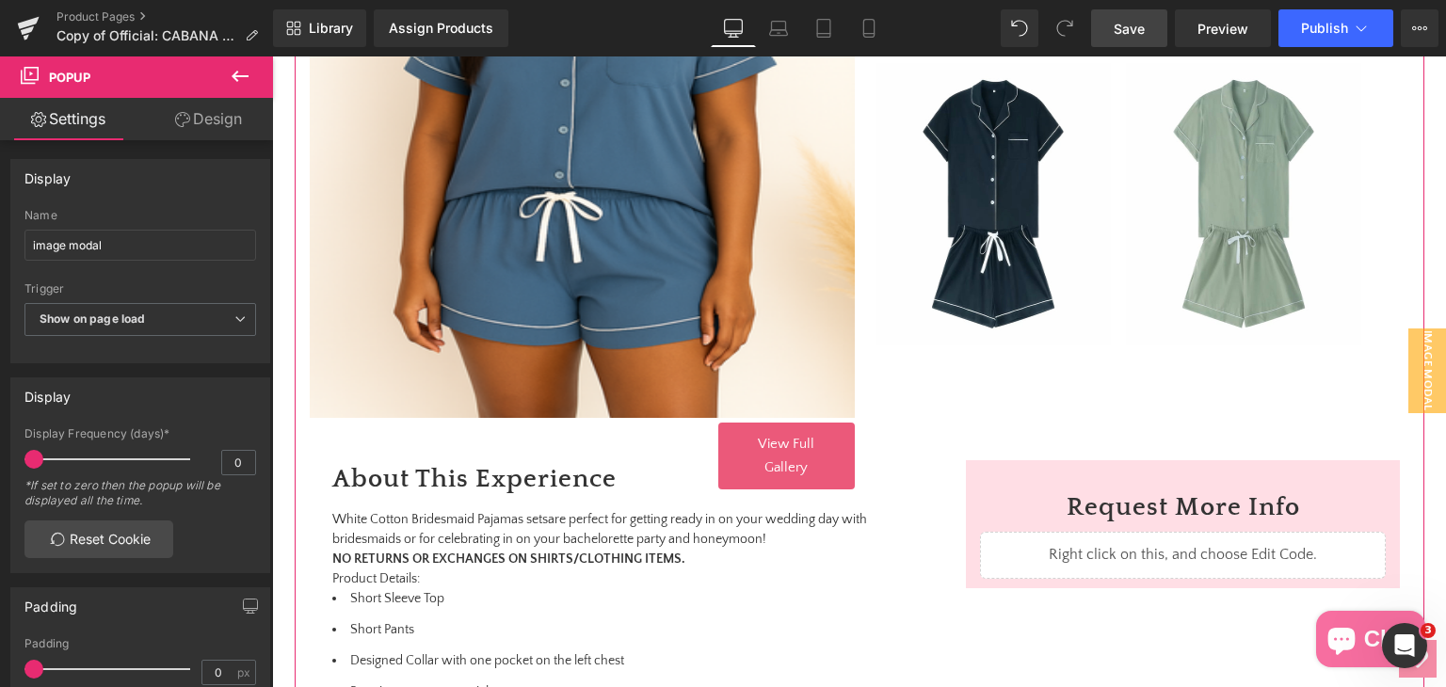
click at [763, 453] on link "View Full Gallery" at bounding box center [786, 456] width 136 height 67
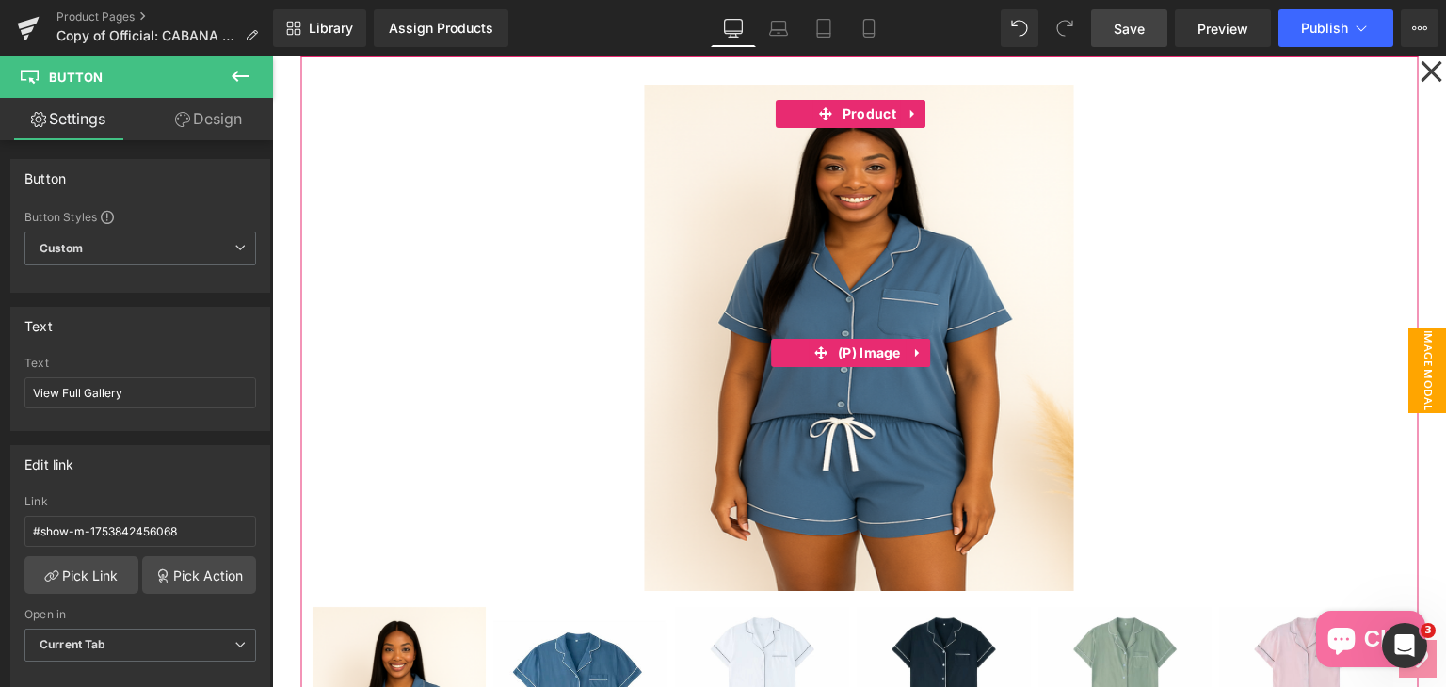
scroll to position [0, 0]
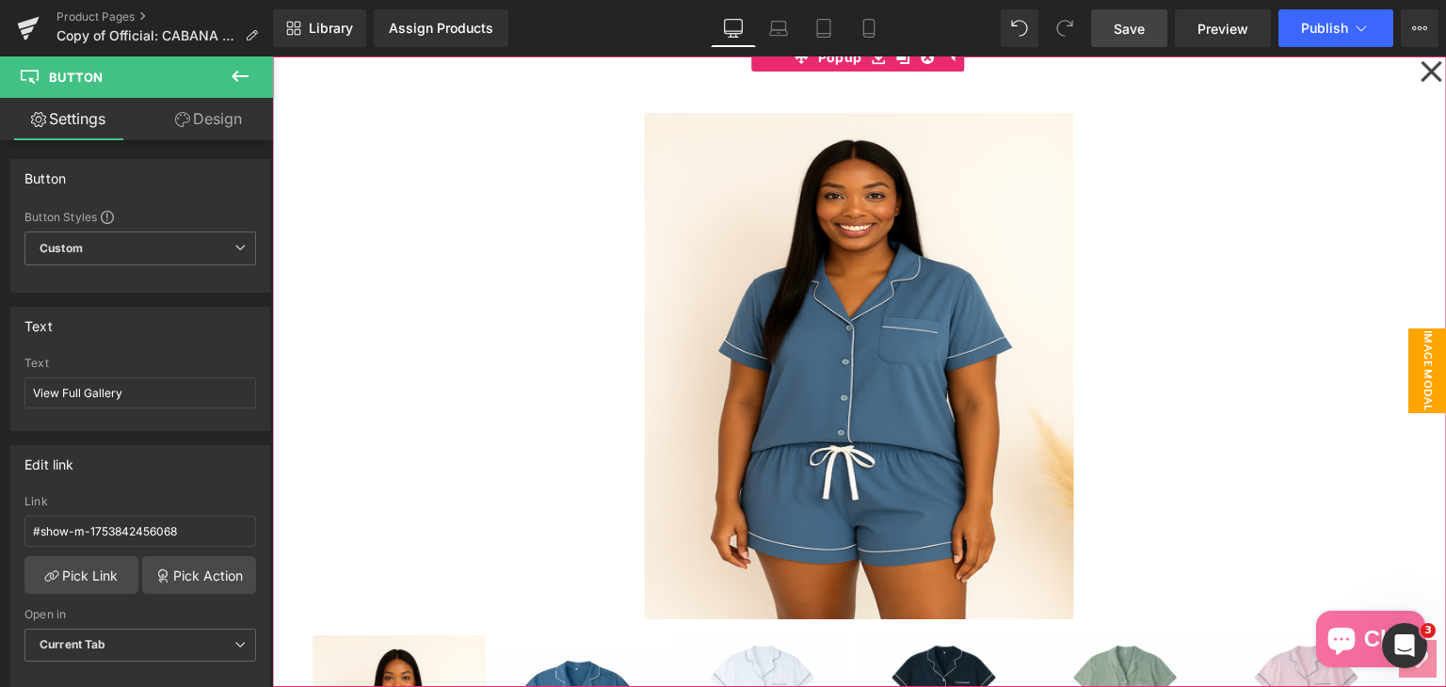
click at [1424, 65] on icon at bounding box center [1430, 71] width 23 height 94
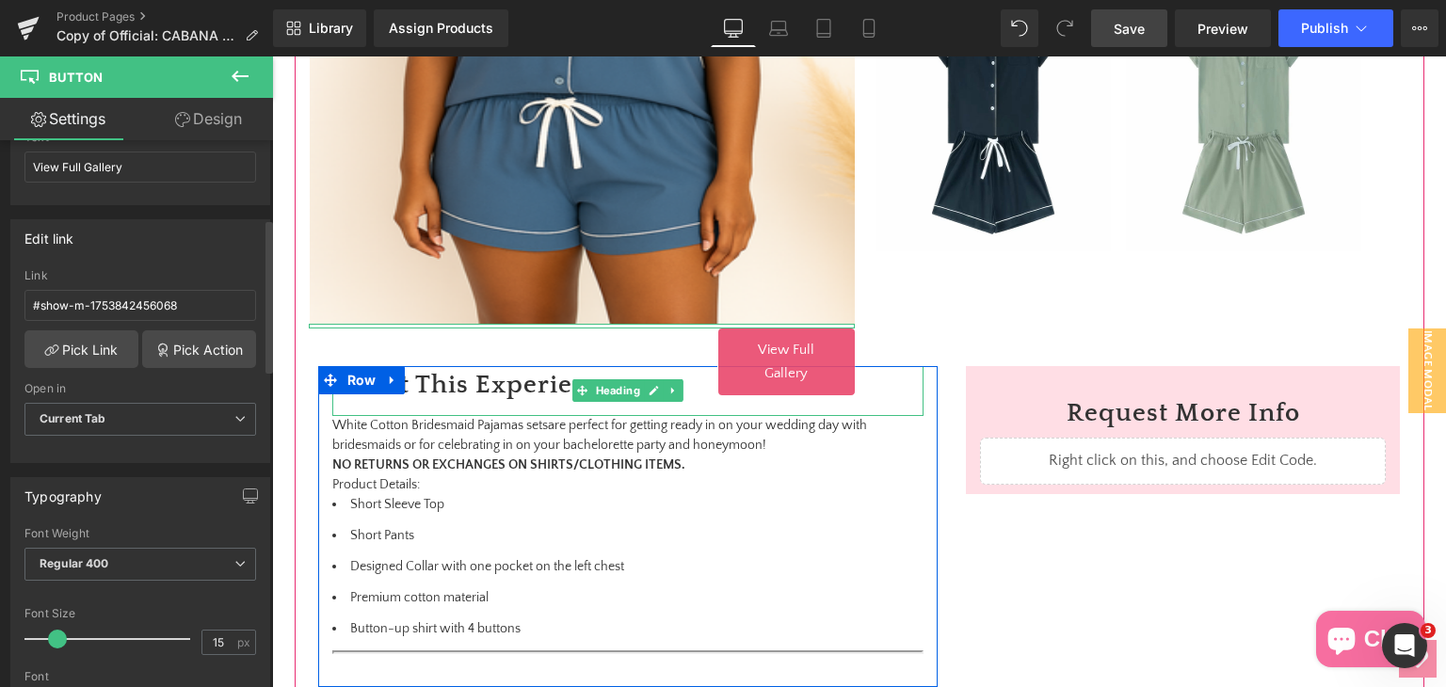
scroll to position [282, 0]
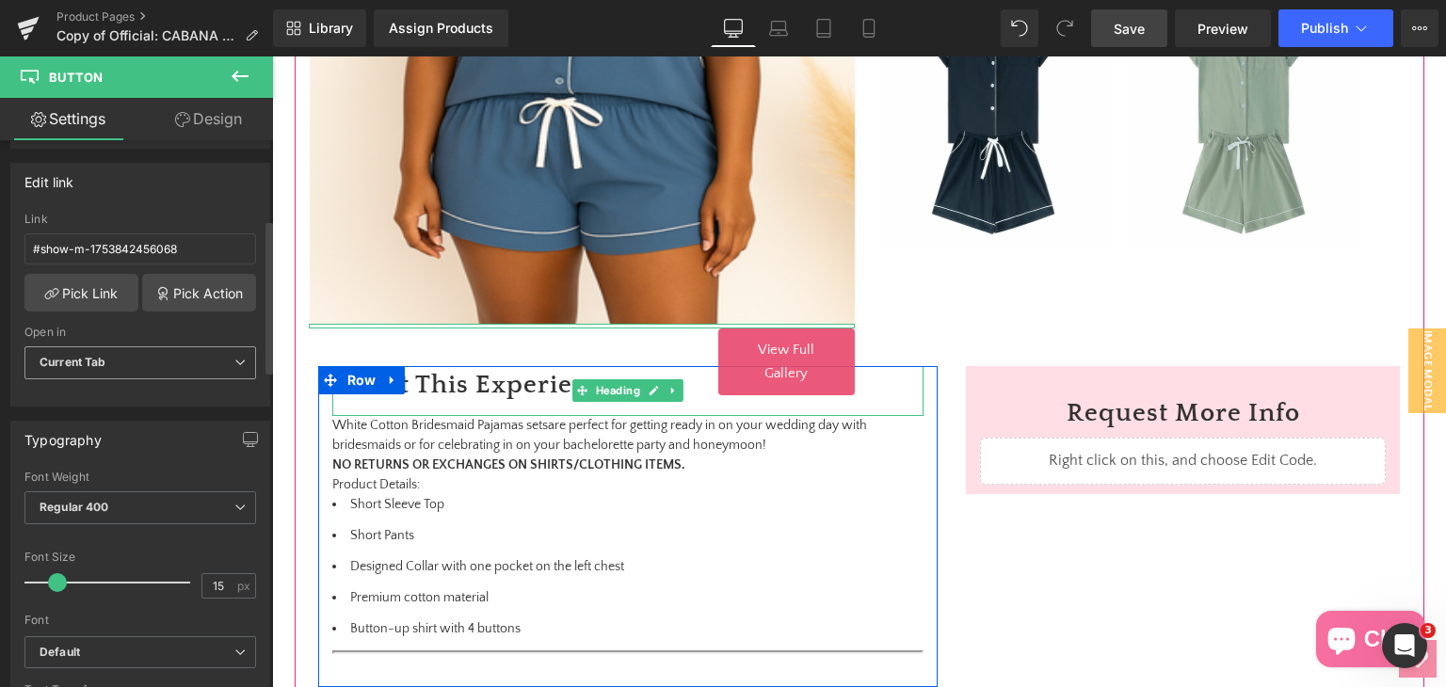
click at [127, 355] on span "Current Tab" at bounding box center [140, 362] width 232 height 33
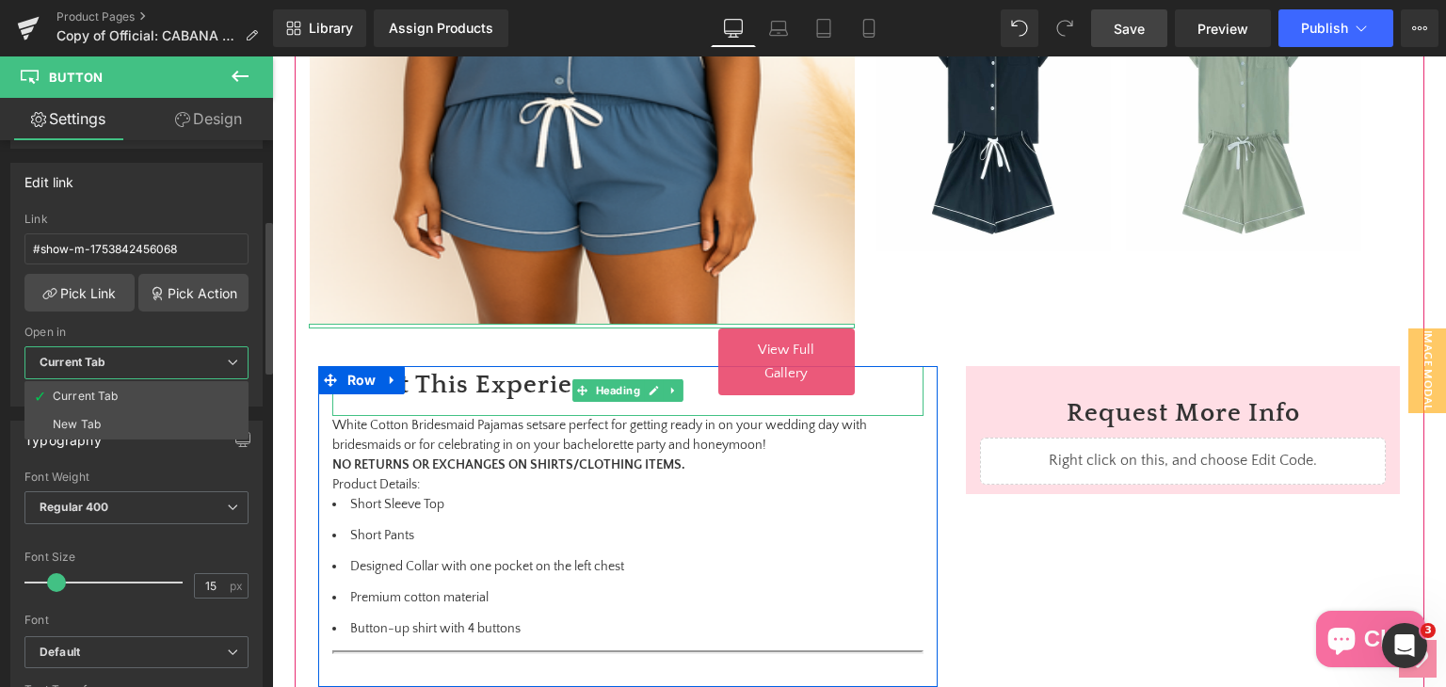
click at [127, 355] on span "Current Tab" at bounding box center [136, 362] width 224 height 33
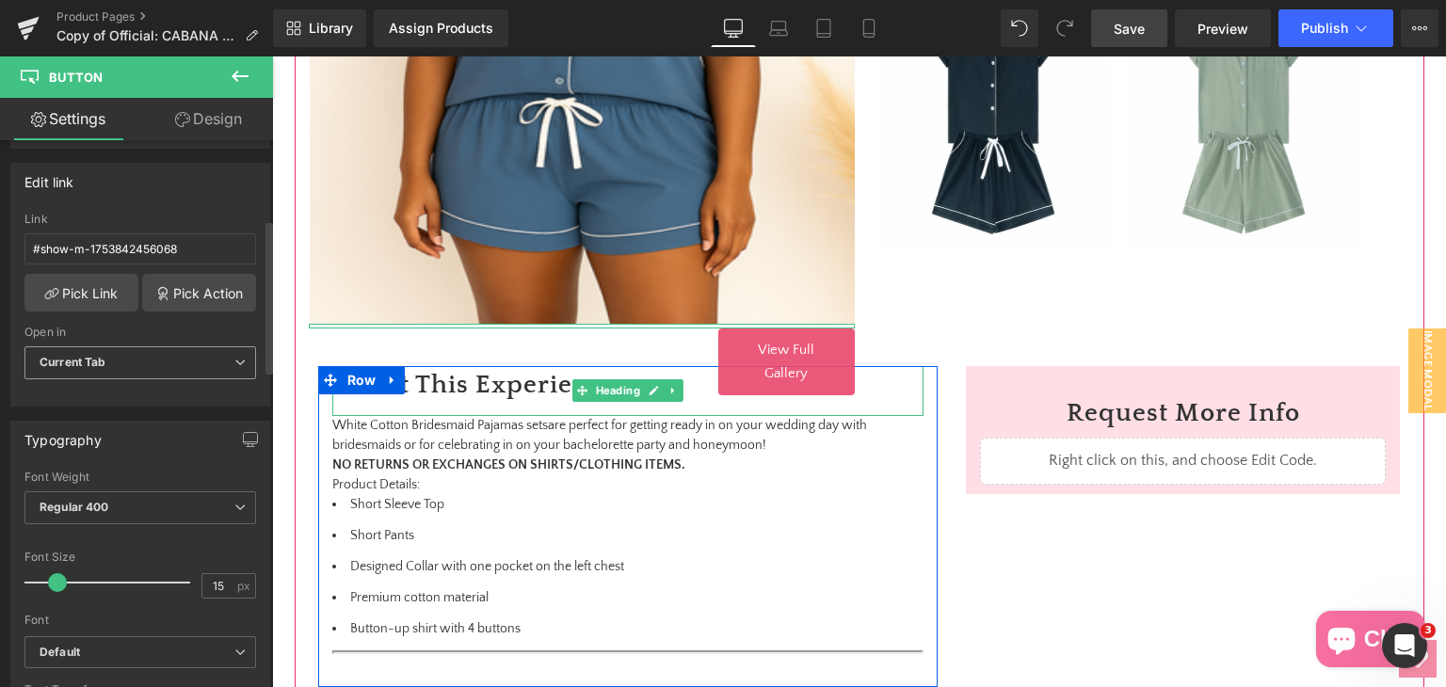
click at [127, 355] on span "Current Tab" at bounding box center [140, 362] width 232 height 33
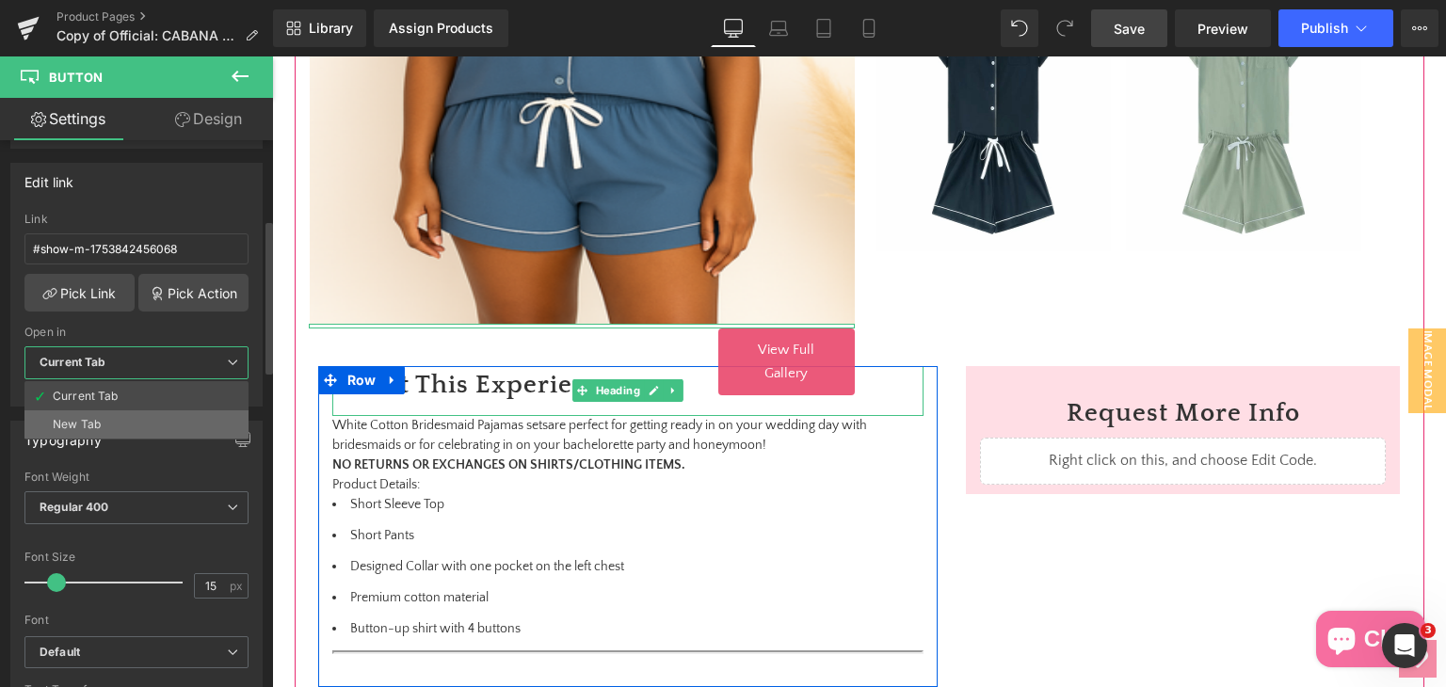
click at [128, 425] on li "New Tab" at bounding box center [136, 424] width 224 height 28
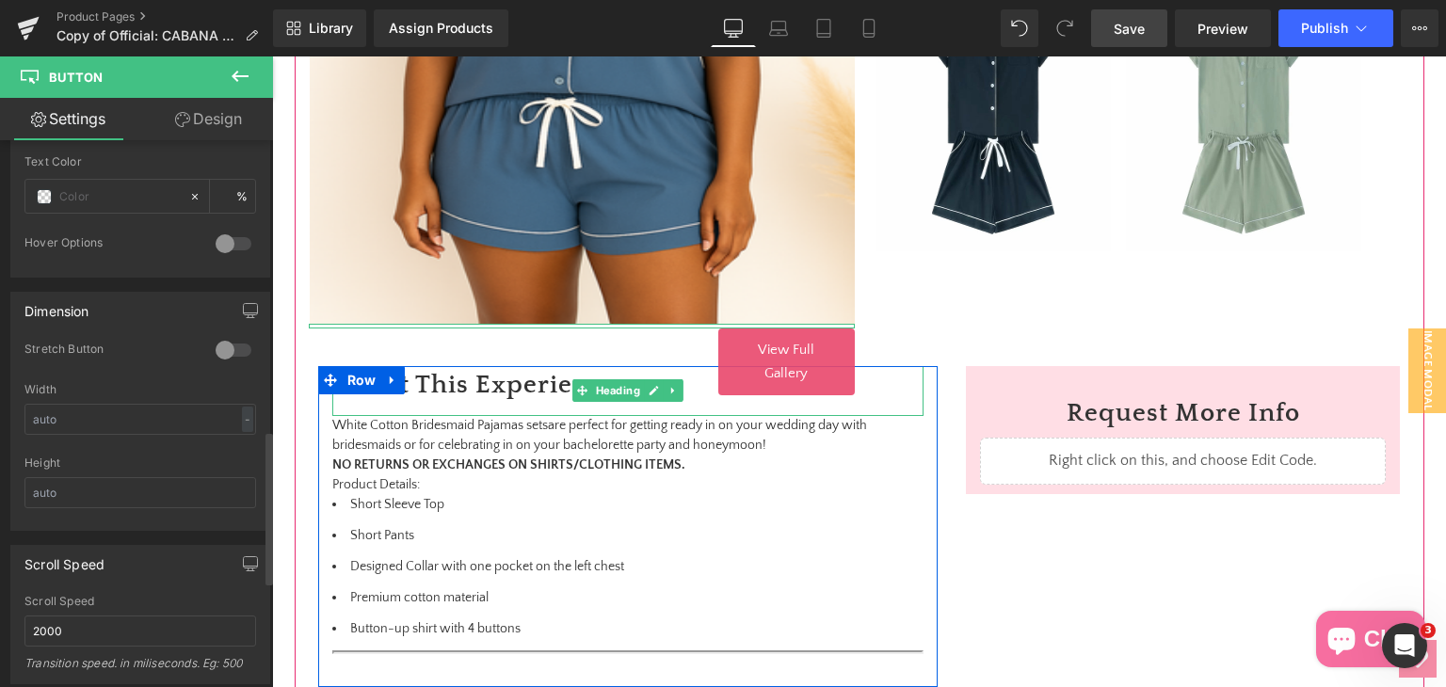
scroll to position [1318, 0]
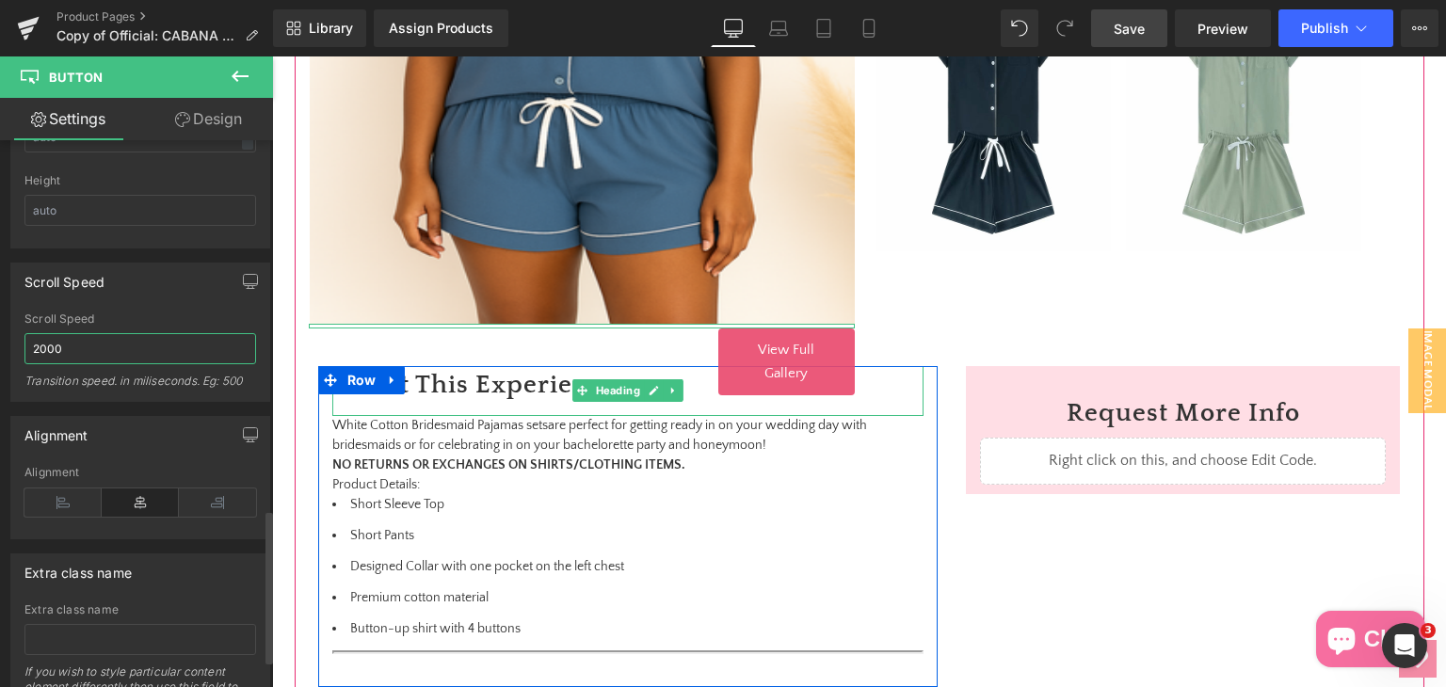
click at [110, 342] on input "2000" at bounding box center [140, 348] width 232 height 31
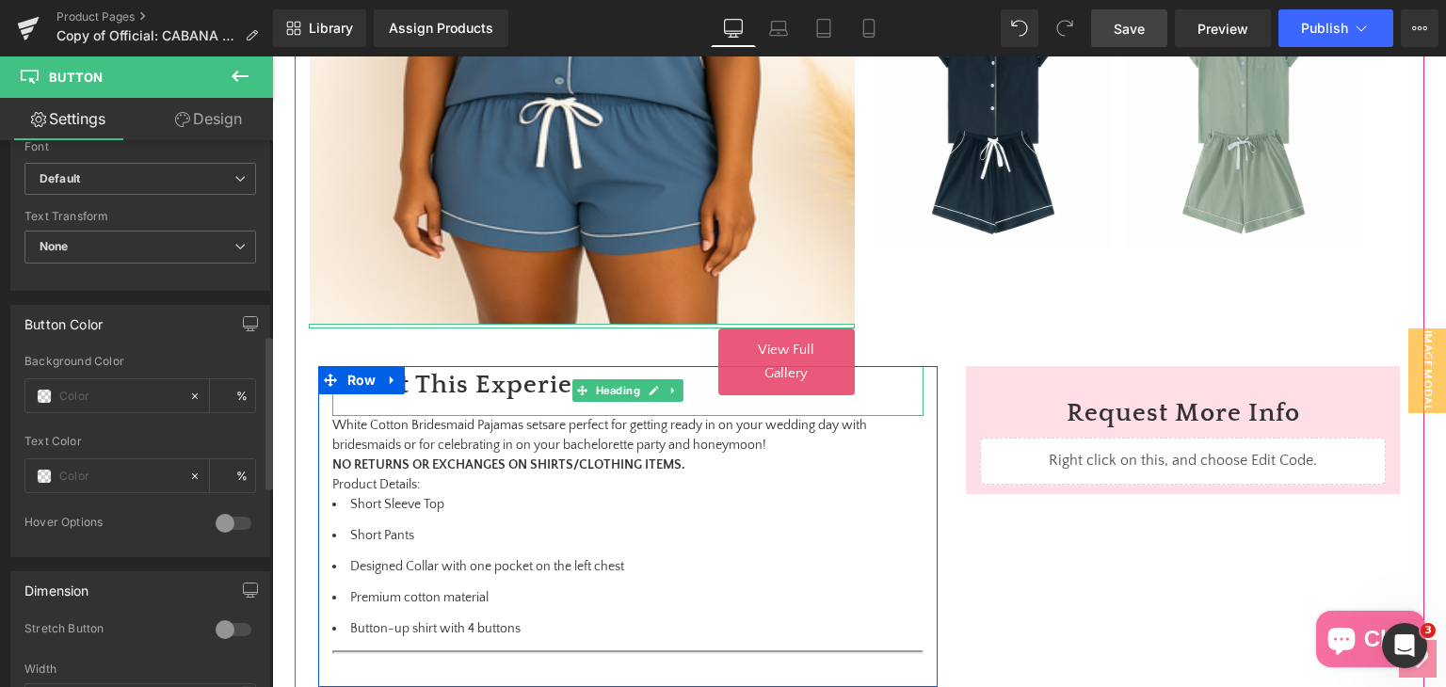
scroll to position [379, 0]
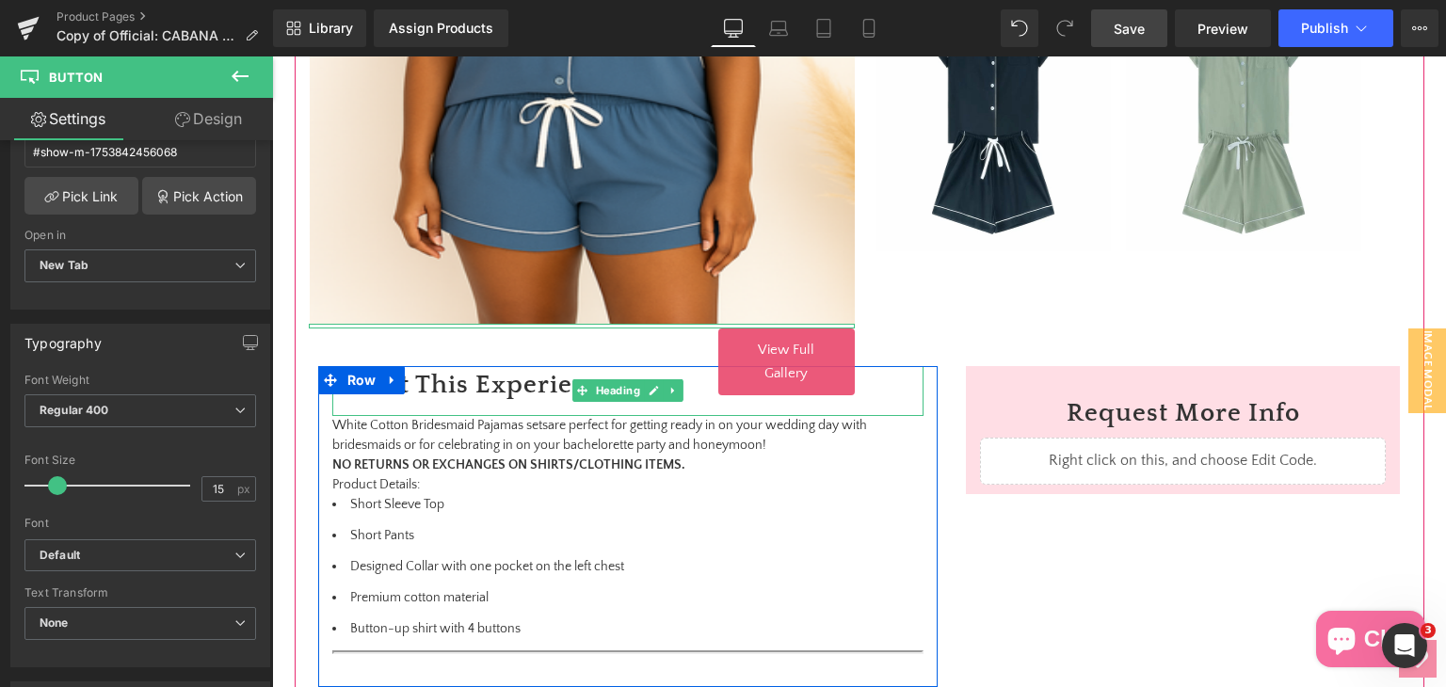
click at [200, 114] on link "Design" at bounding box center [208, 119] width 136 height 42
click at [1154, 31] on link "Save" at bounding box center [1129, 28] width 76 height 38
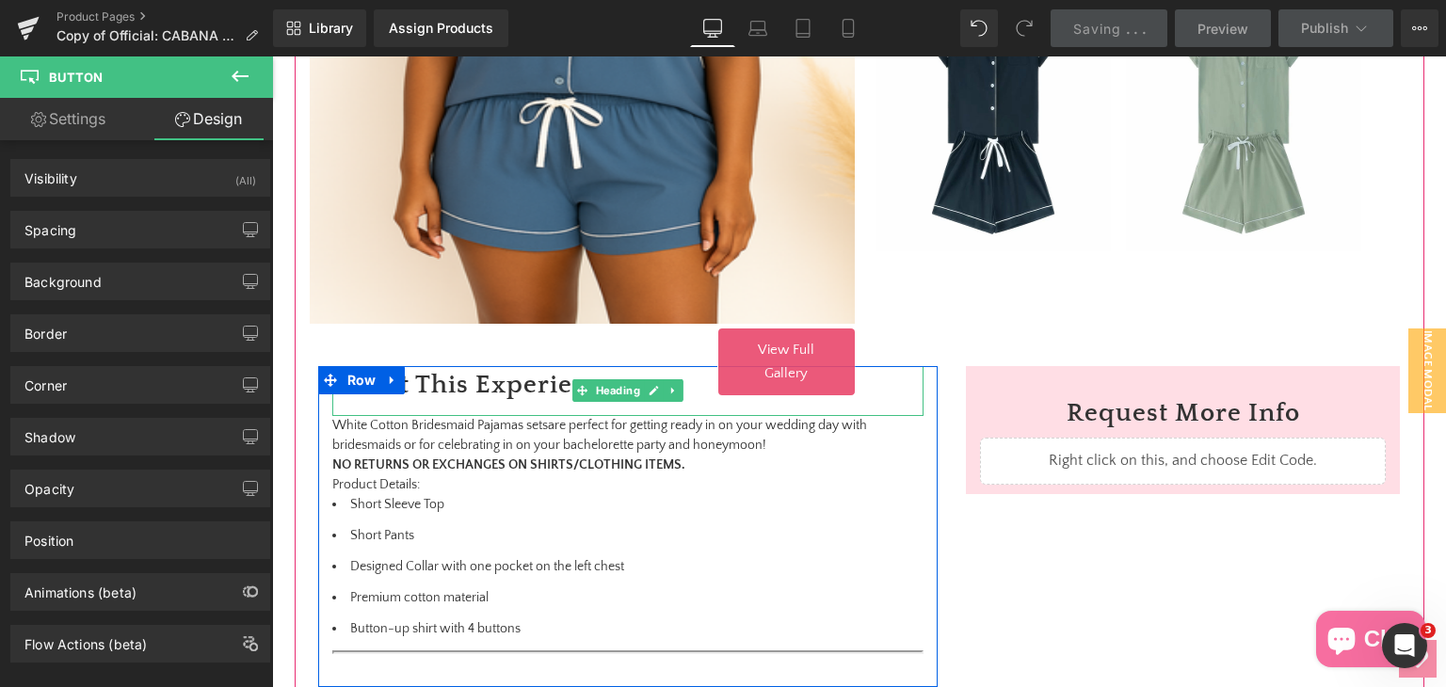
click at [794, 341] on link "View Full Gallery" at bounding box center [786, 361] width 136 height 67
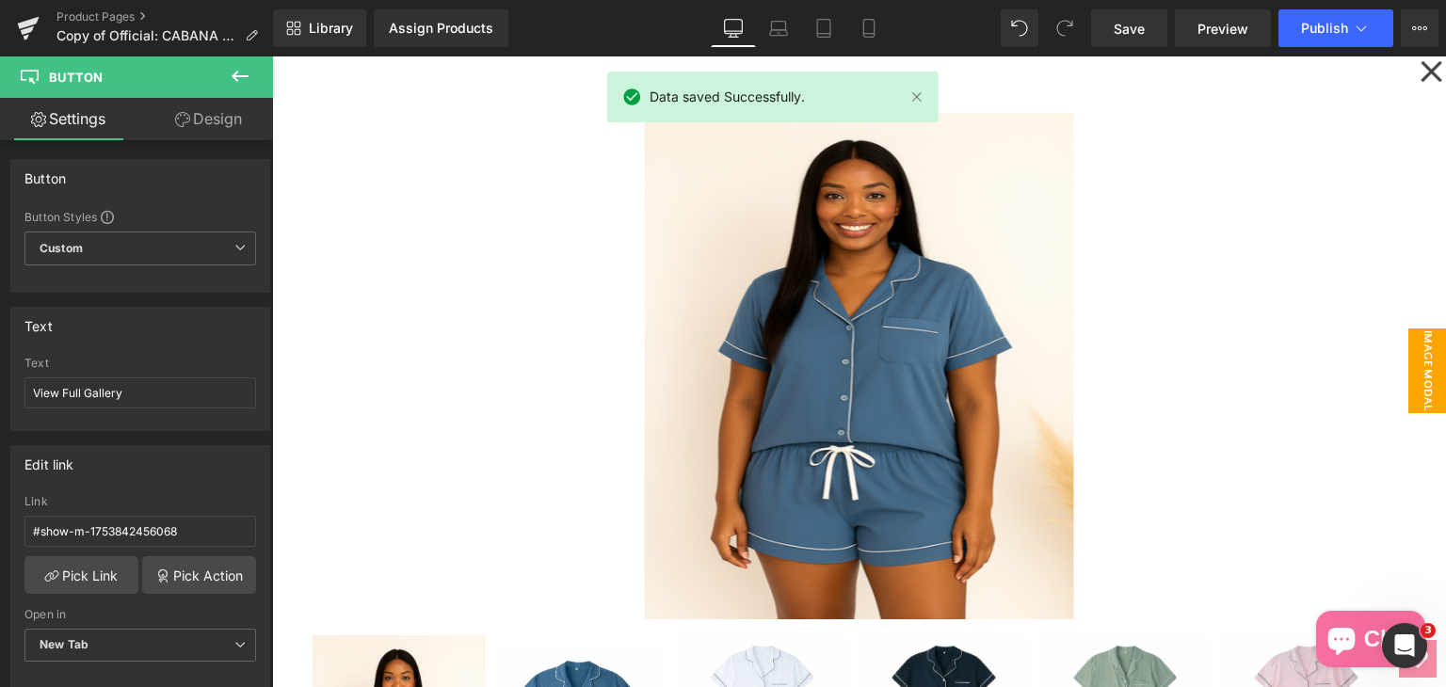
click at [1420, 64] on icon at bounding box center [1430, 71] width 21 height 21
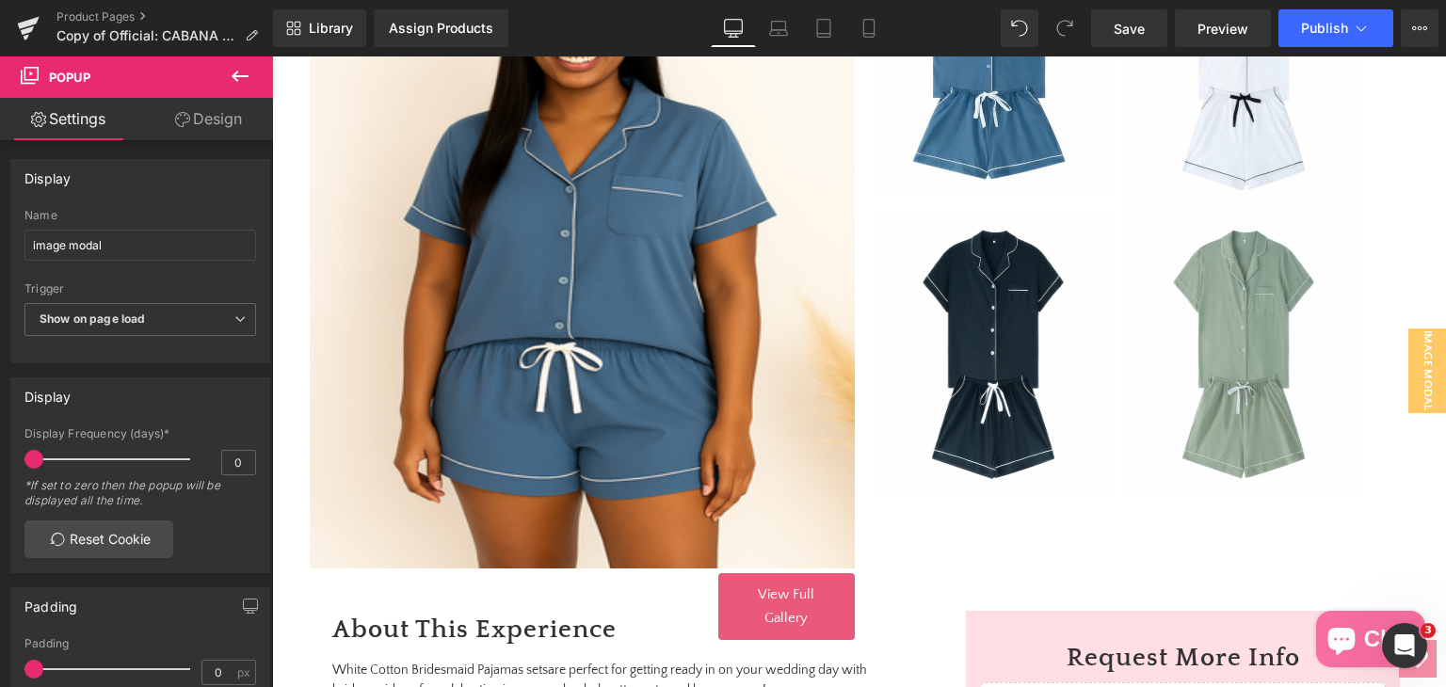
scroll to position [753, 0]
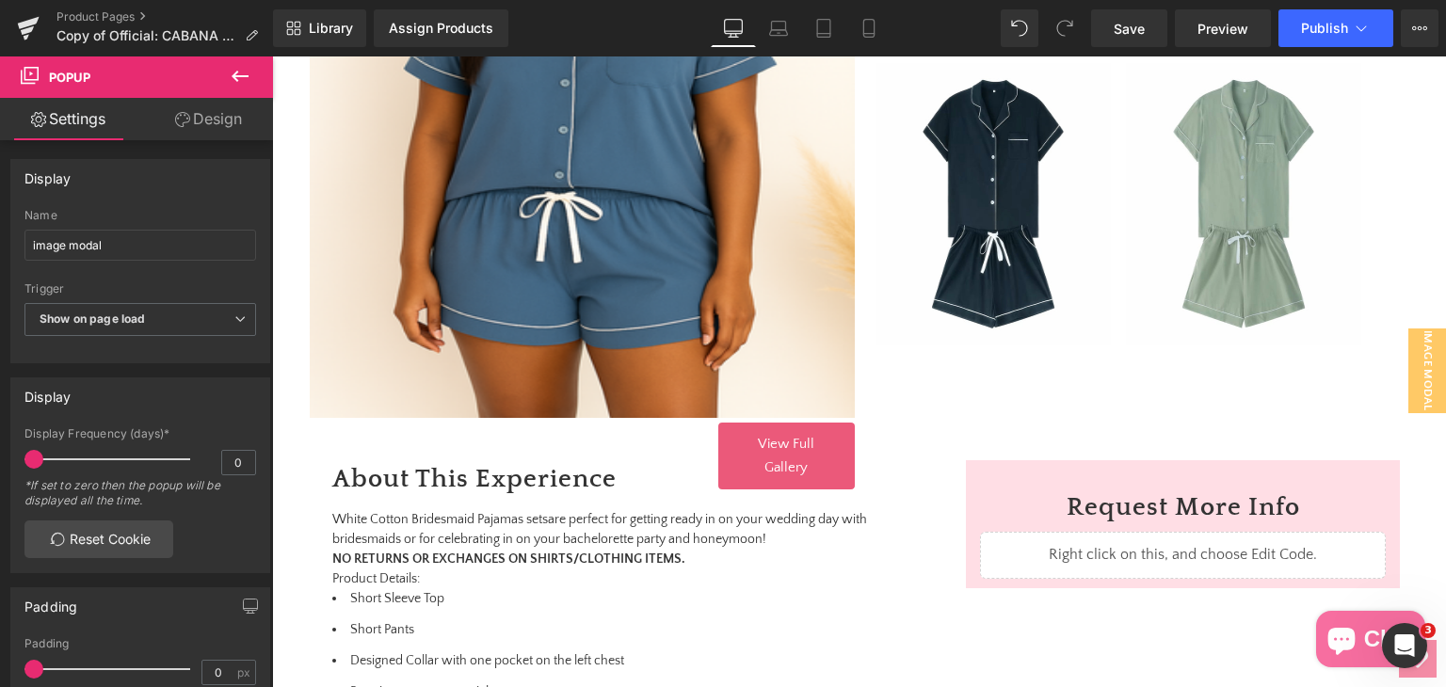
click at [809, 429] on link "View Full Gallery" at bounding box center [786, 456] width 136 height 67
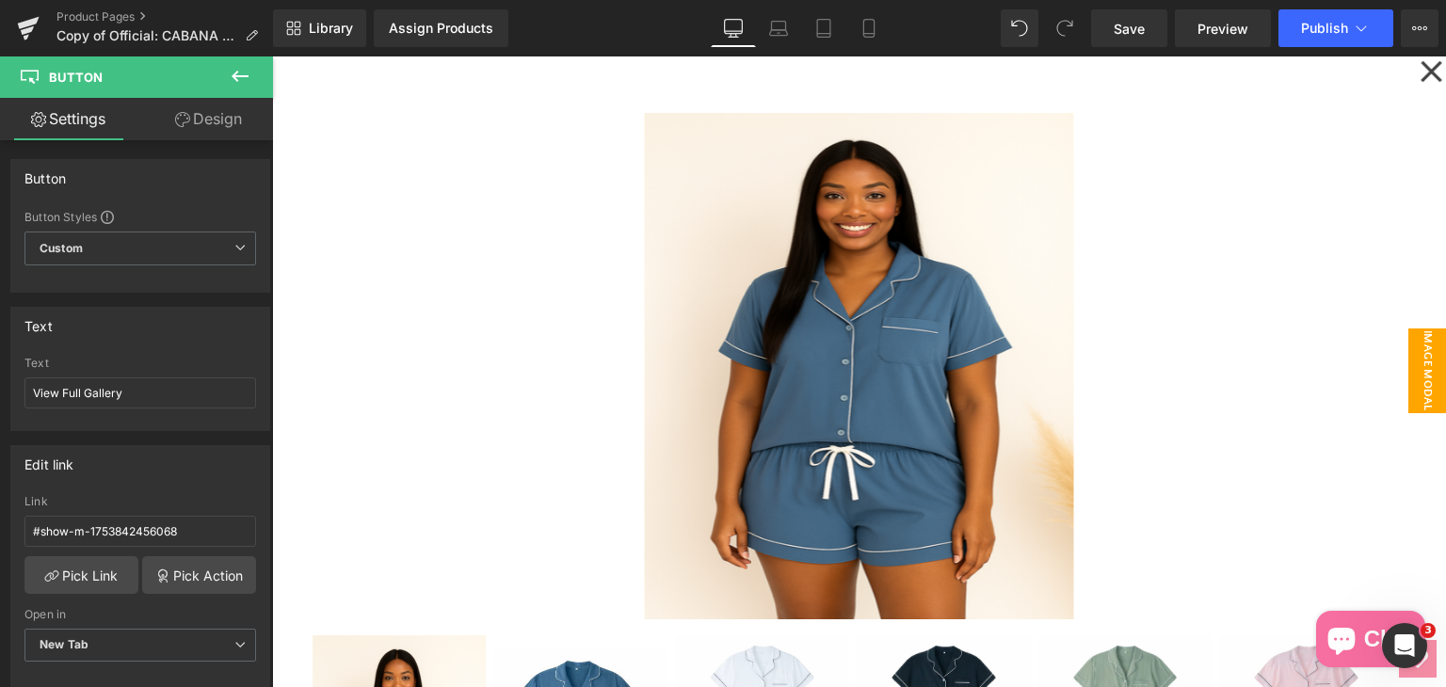
scroll to position [715, 0]
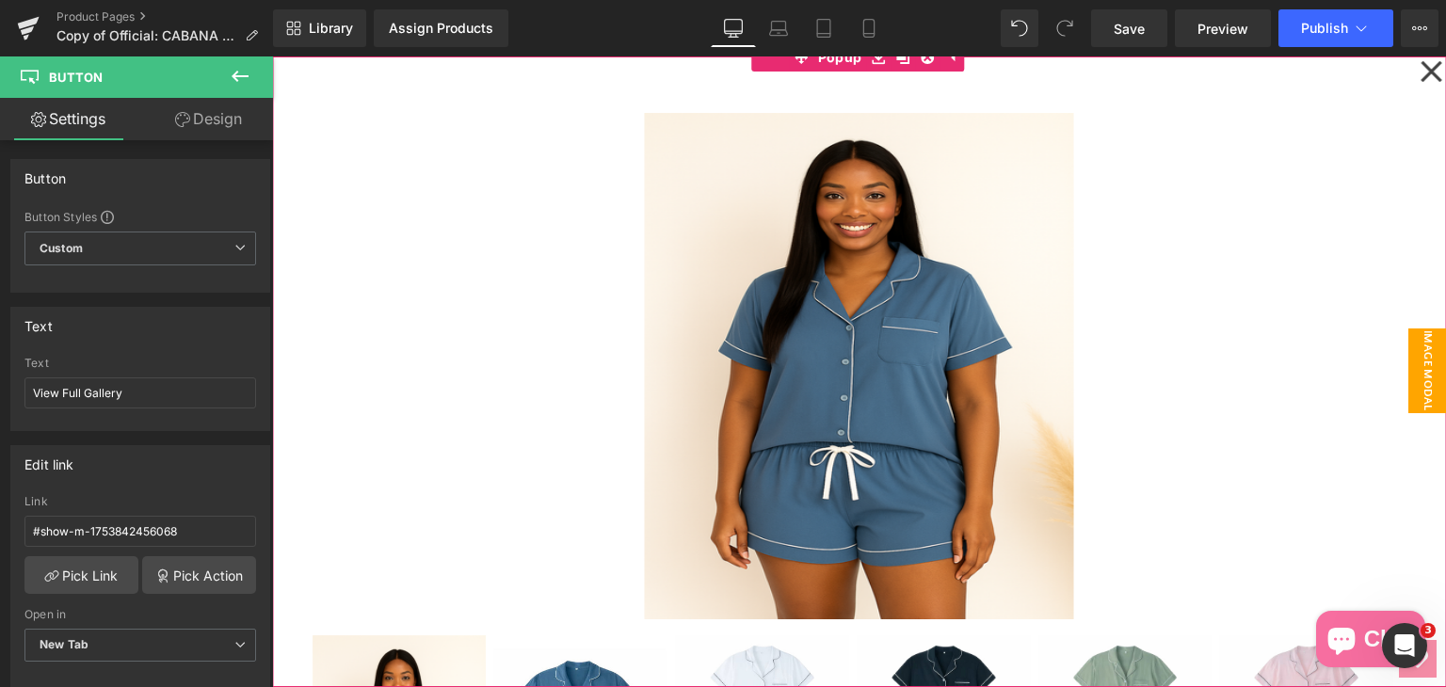
click at [1419, 69] on icon at bounding box center [1430, 71] width 23 height 94
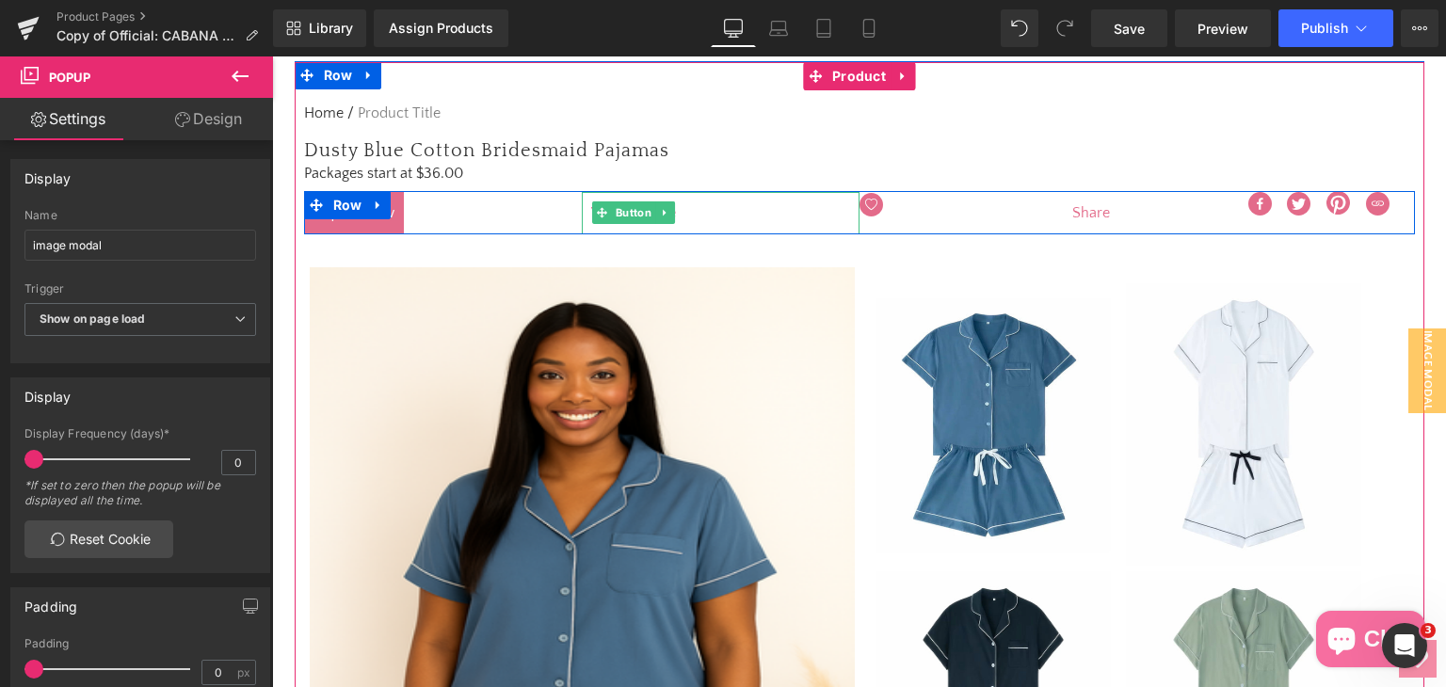
scroll to position [527, 0]
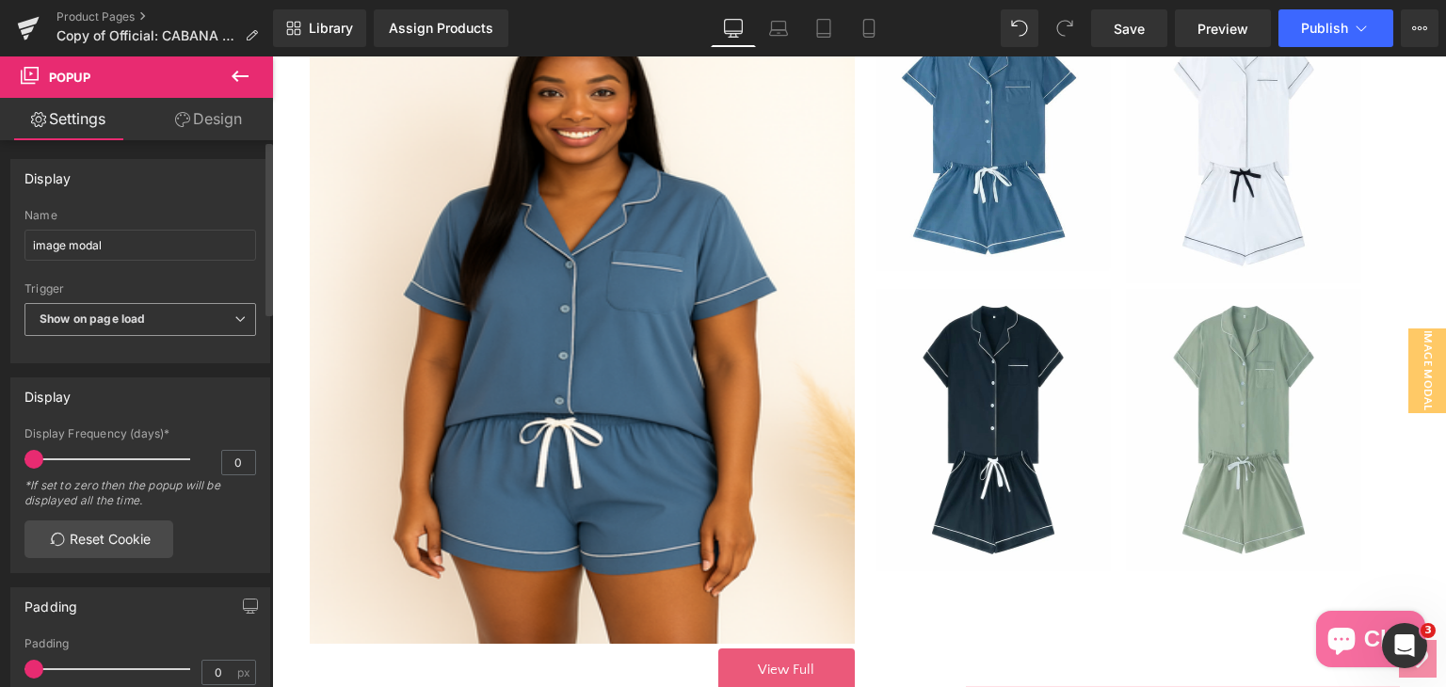
click at [220, 320] on span "Show on page load" at bounding box center [140, 319] width 232 height 33
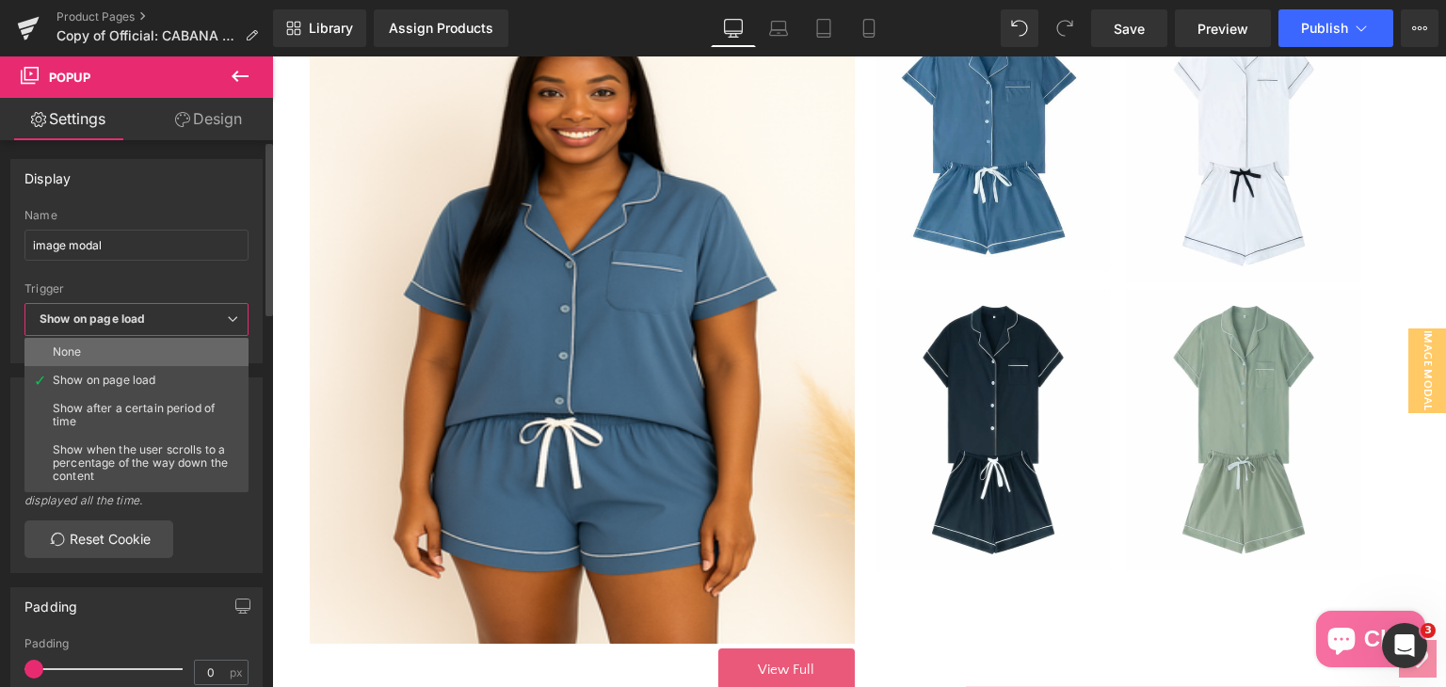
click at [200, 359] on li "None" at bounding box center [140, 352] width 232 height 28
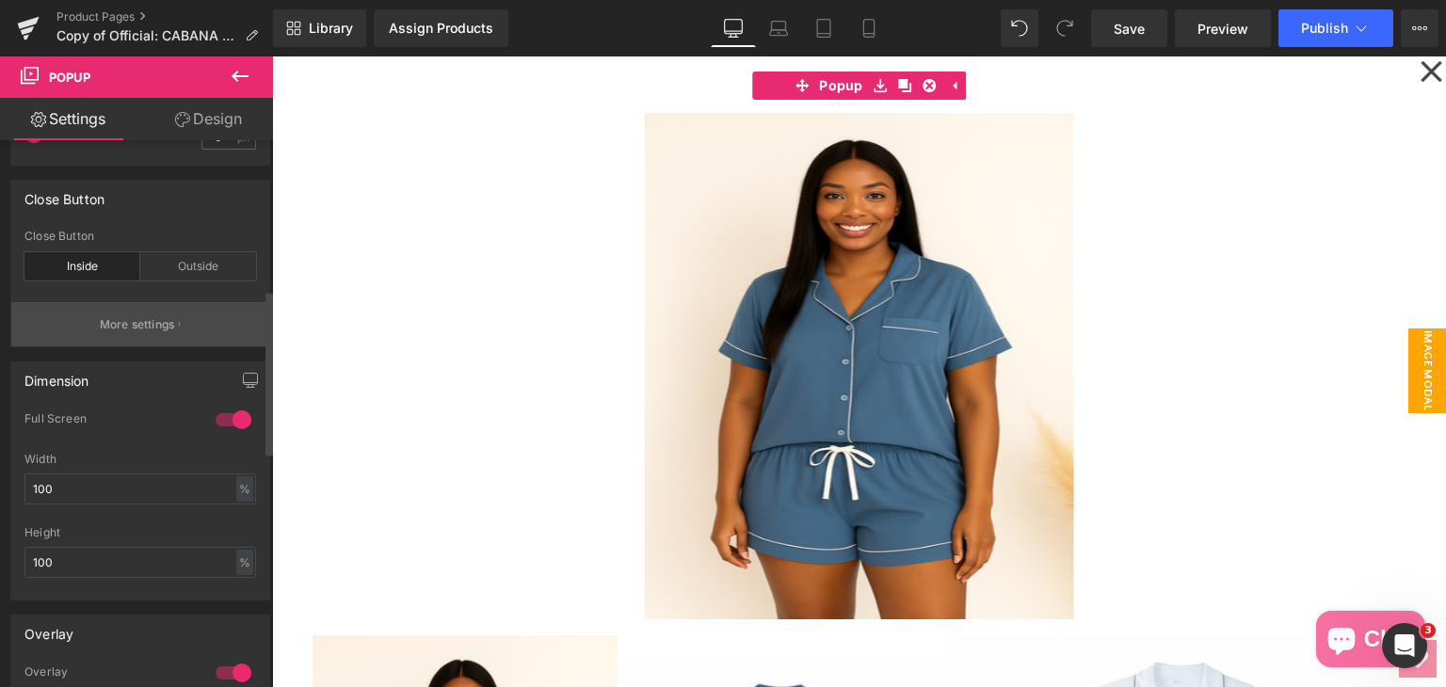
scroll to position [565, 0]
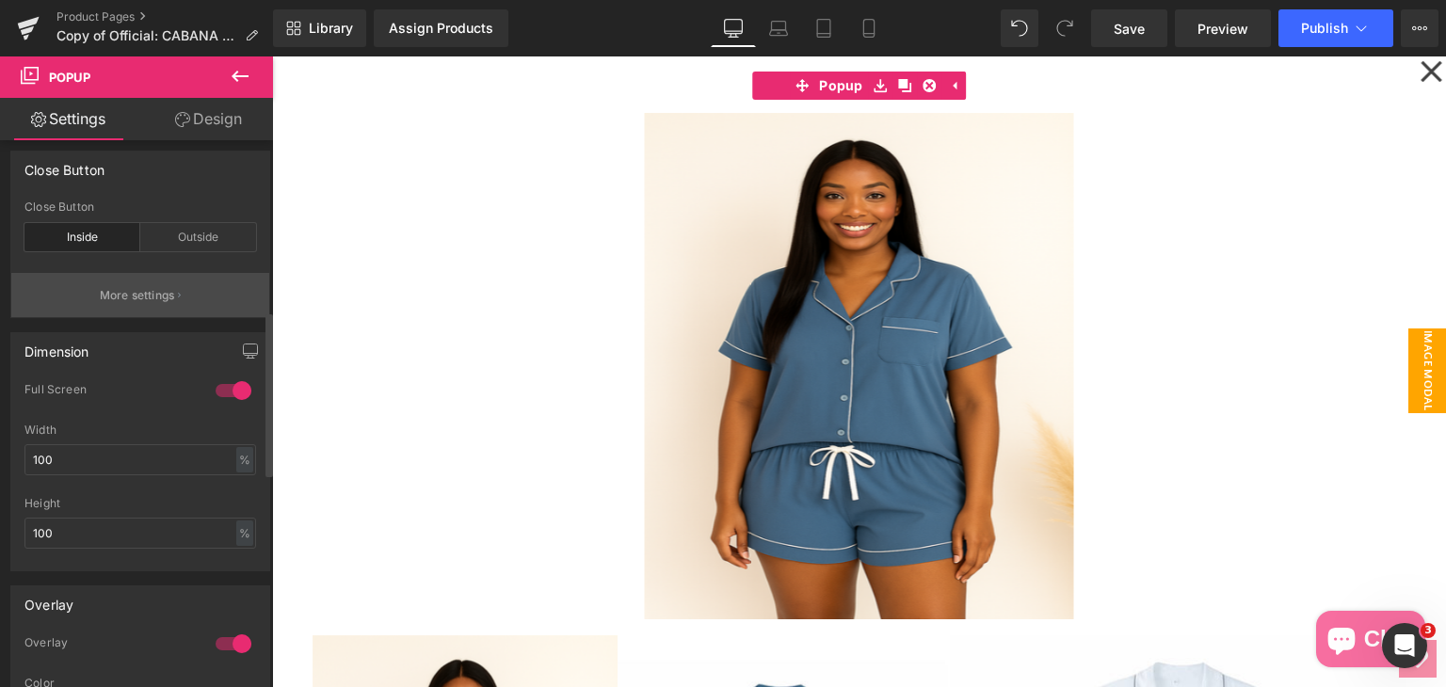
click at [134, 283] on button "More settings" at bounding box center [140, 295] width 258 height 44
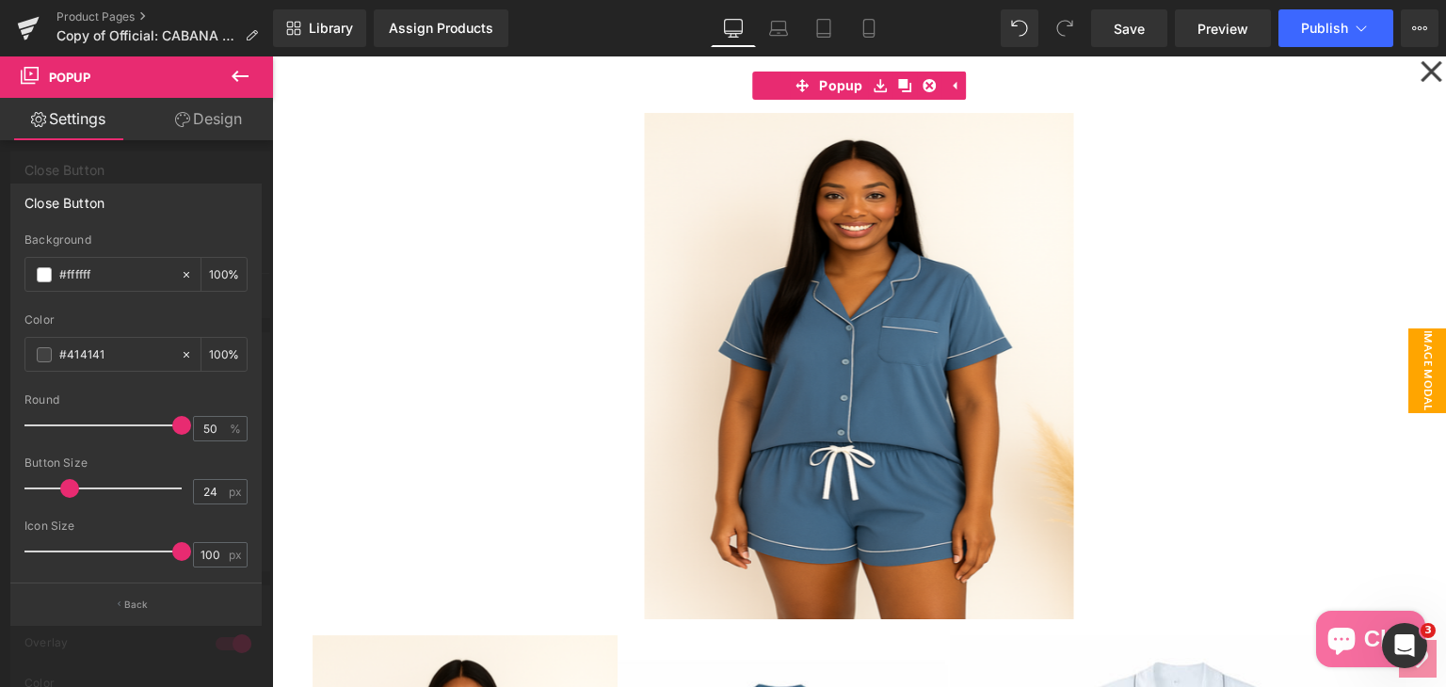
click at [90, 120] on link "Settings" at bounding box center [68, 119] width 136 height 42
click at [121, 592] on button "Back" at bounding box center [135, 604] width 251 height 42
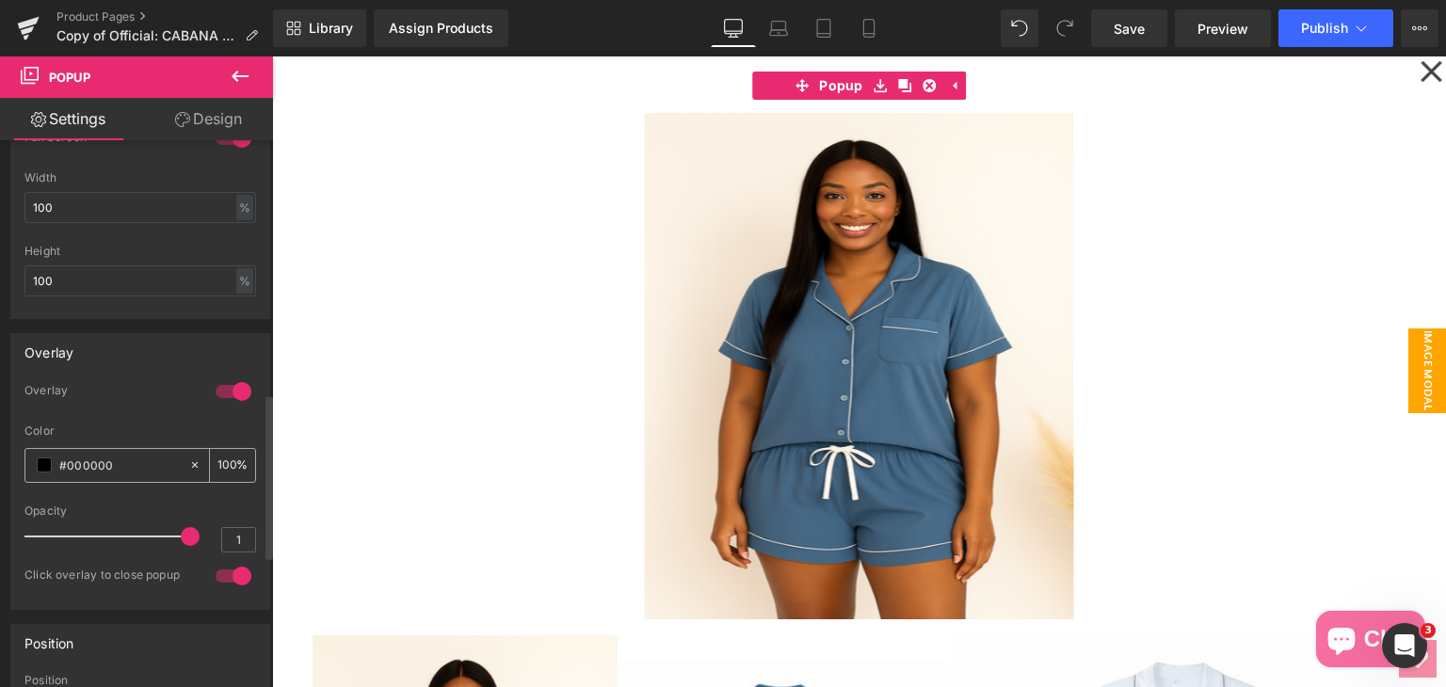
scroll to position [847, 0]
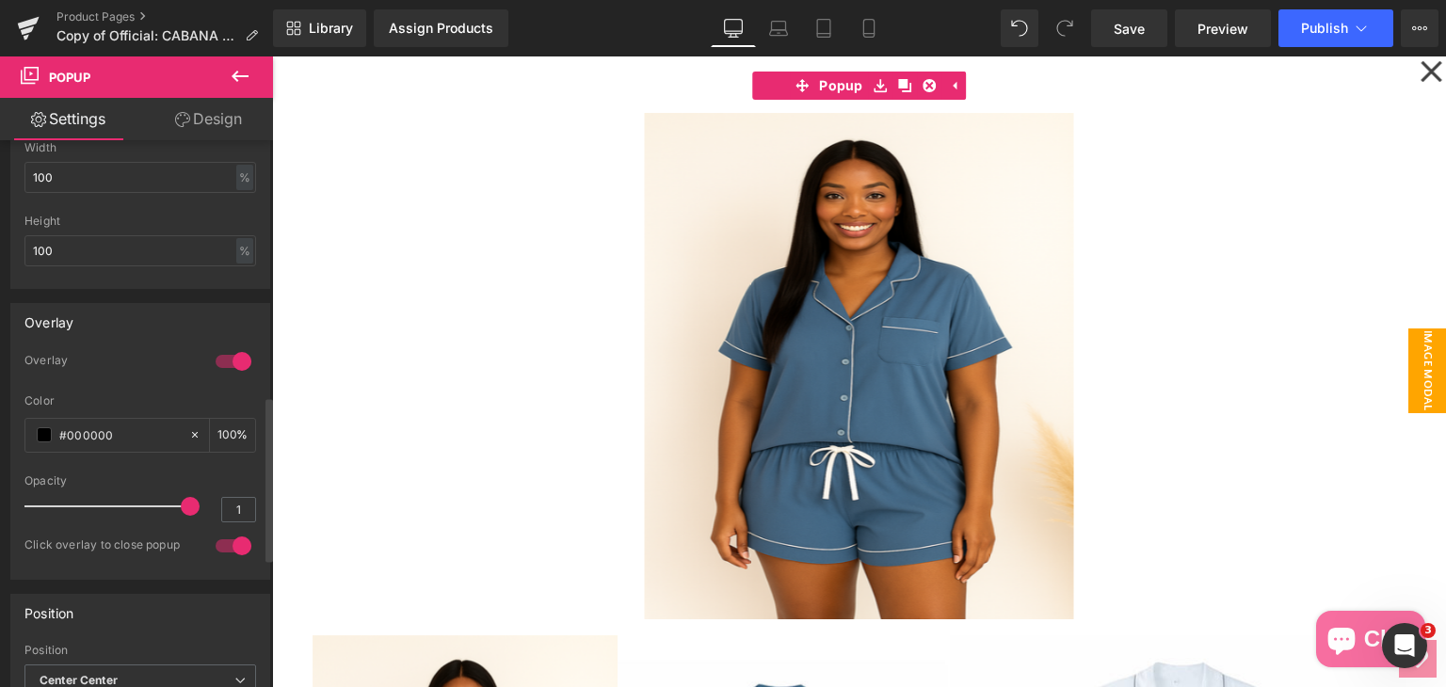
click at [216, 358] on div at bounding box center [233, 361] width 45 height 30
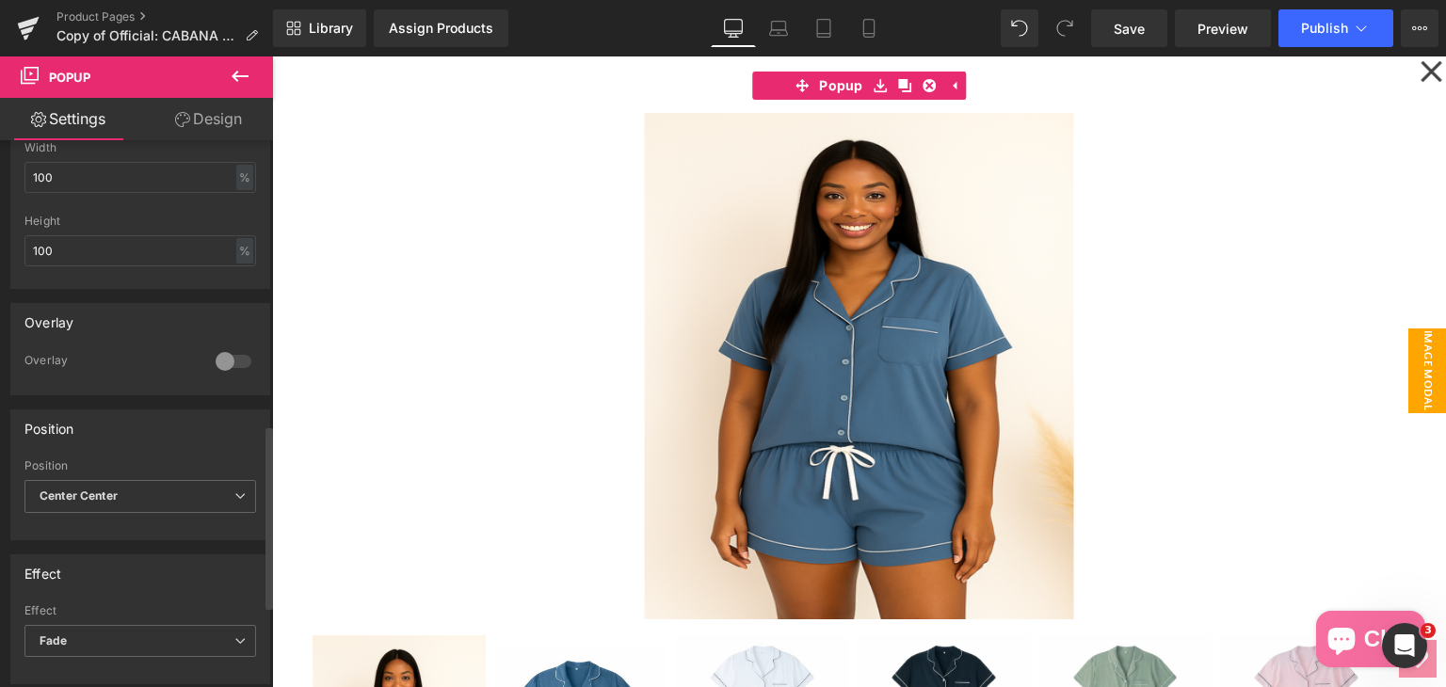
click at [232, 353] on div at bounding box center [233, 361] width 45 height 30
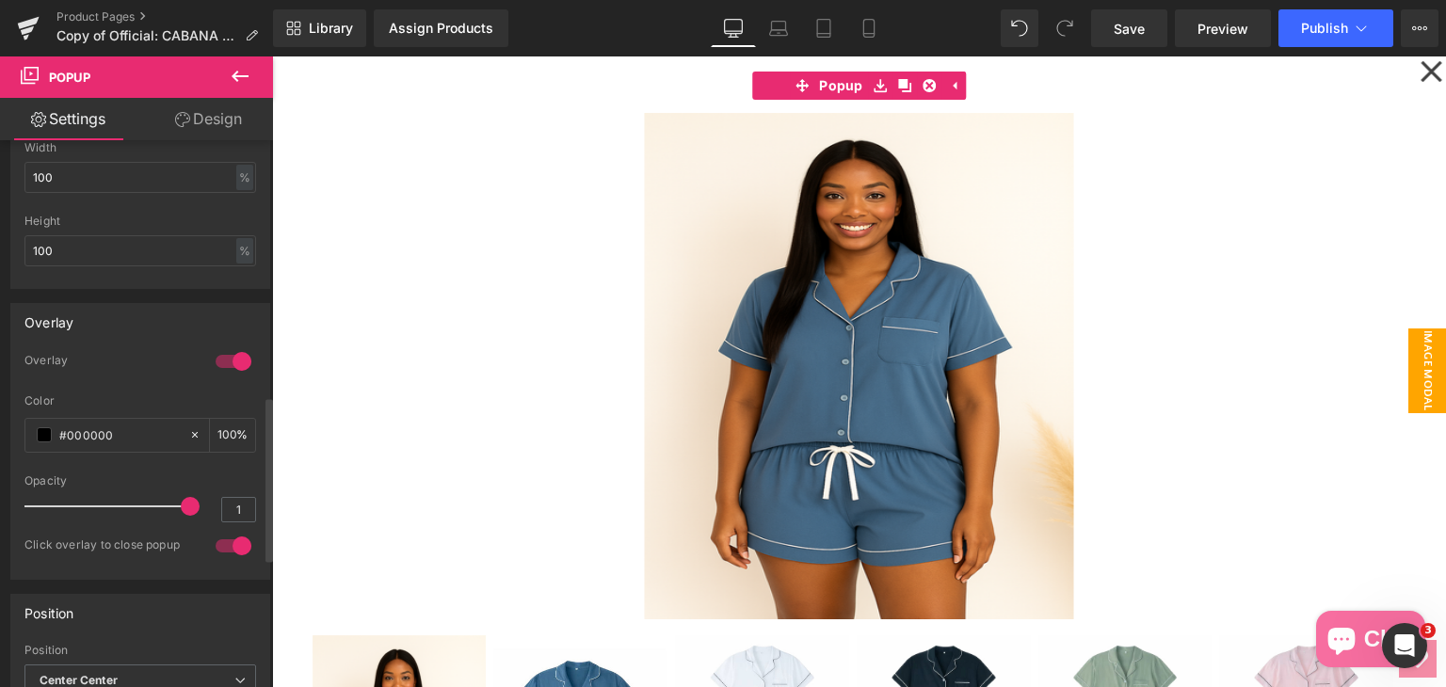
click at [222, 356] on div at bounding box center [233, 361] width 45 height 30
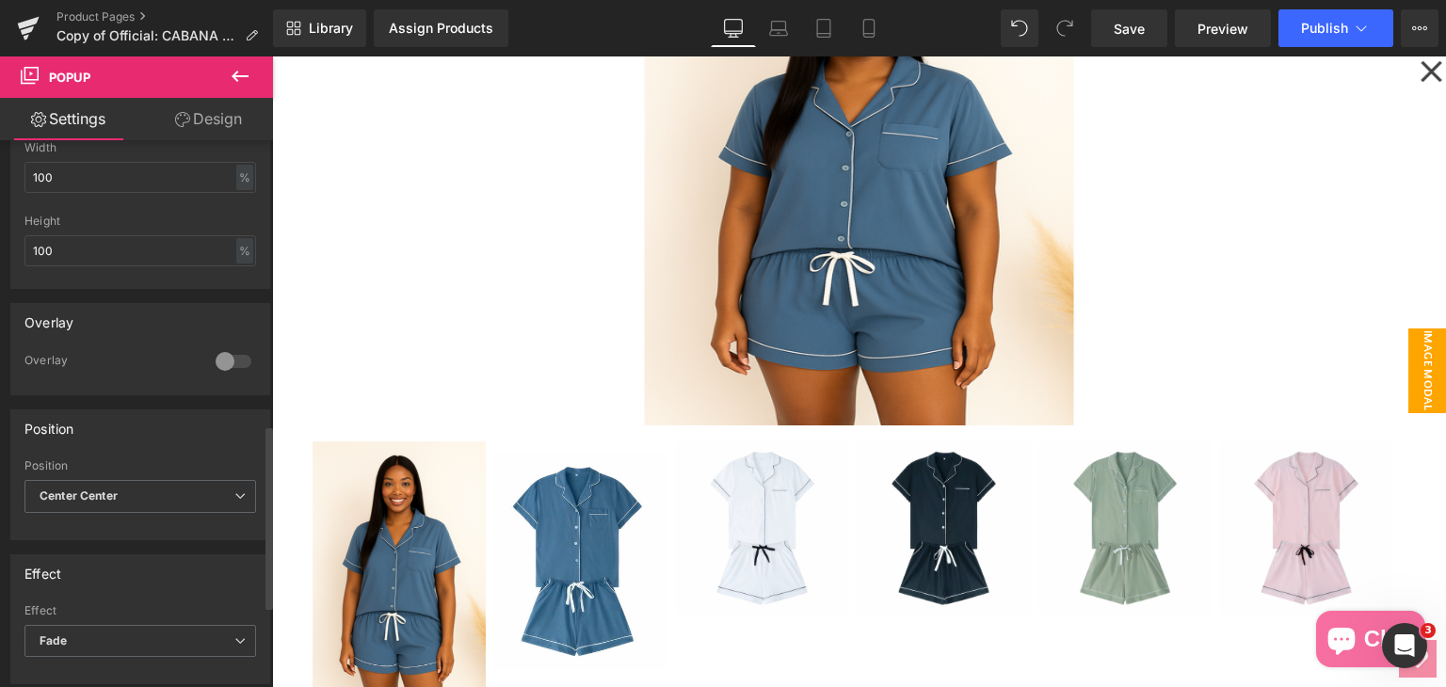
scroll to position [0, 0]
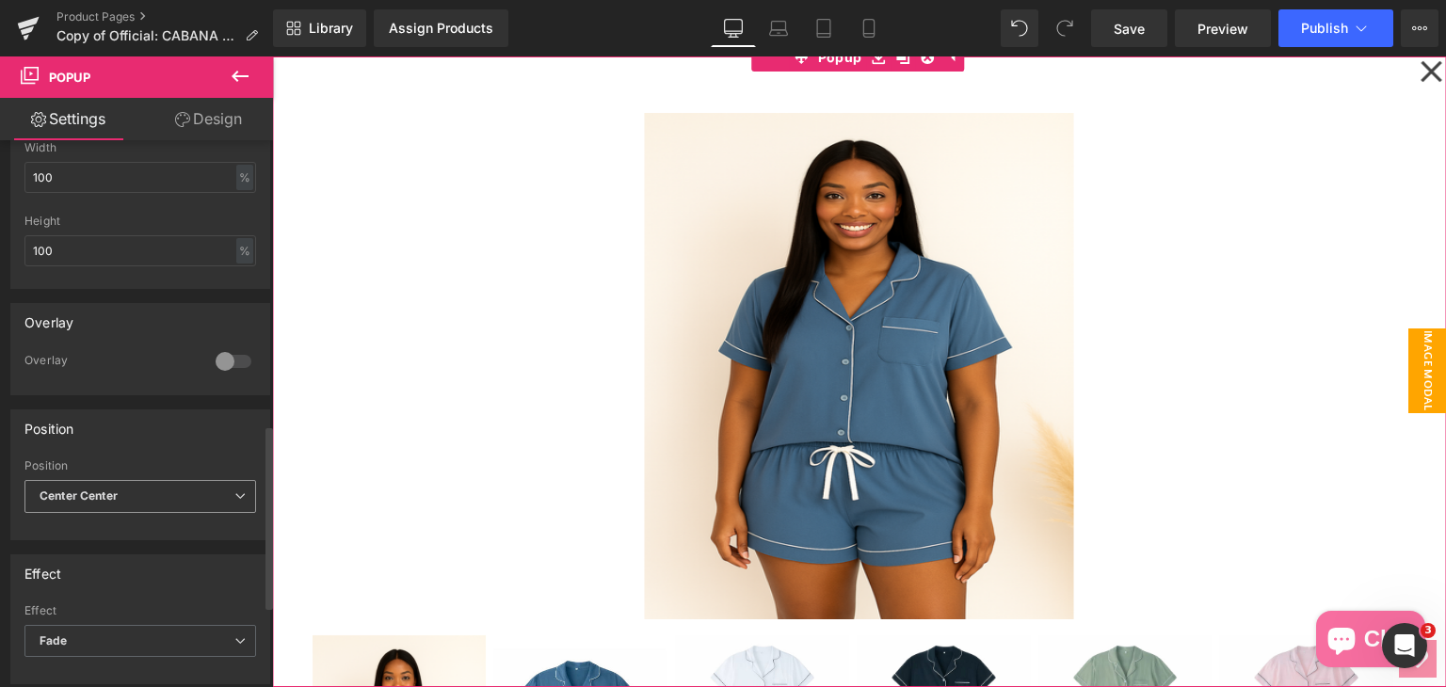
click at [200, 485] on span "Center Center" at bounding box center [140, 496] width 232 height 33
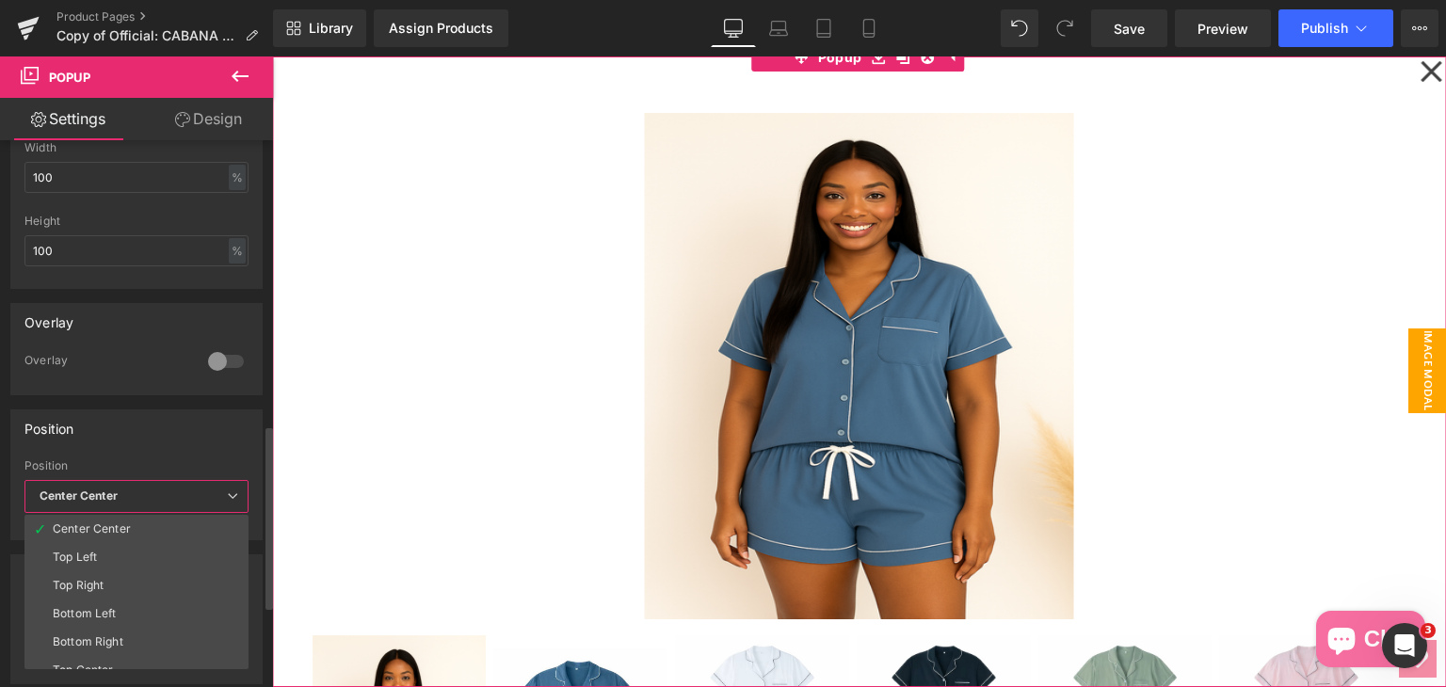
click at [200, 485] on span "Center Center" at bounding box center [136, 496] width 224 height 33
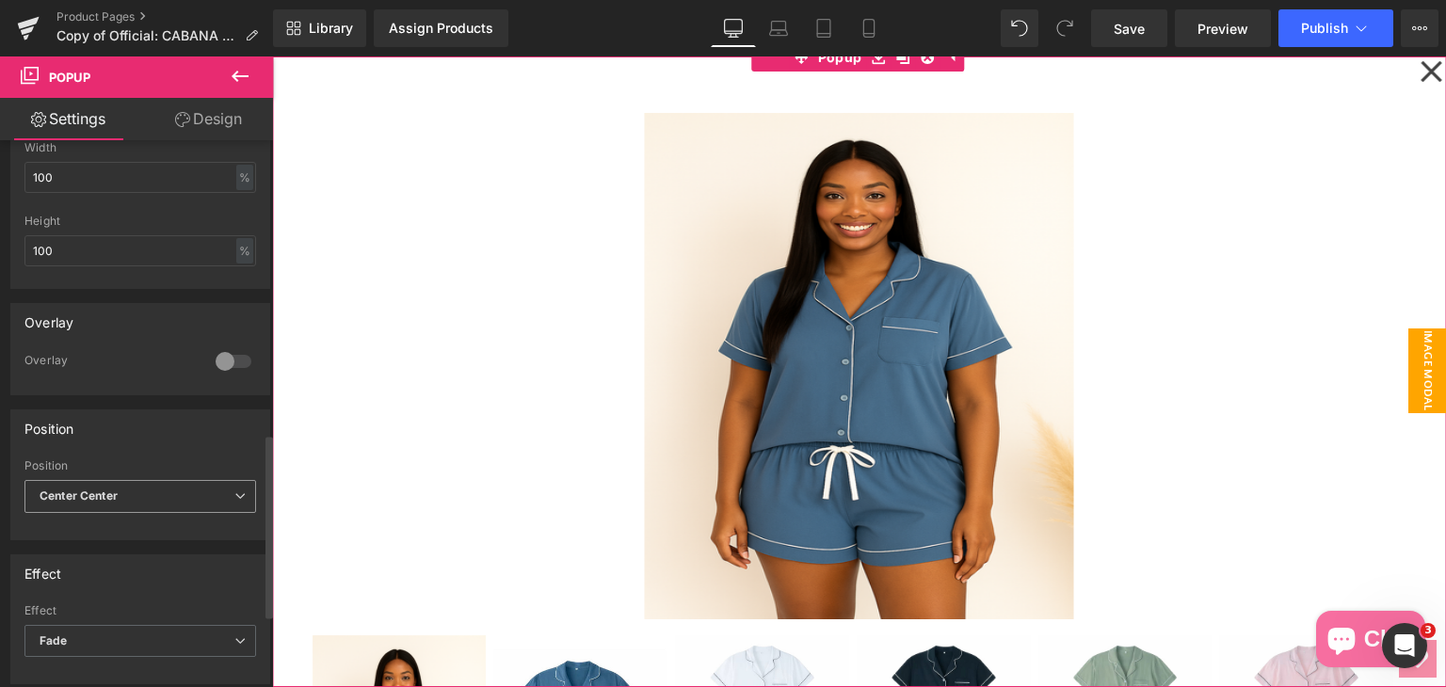
scroll to position [1035, 0]
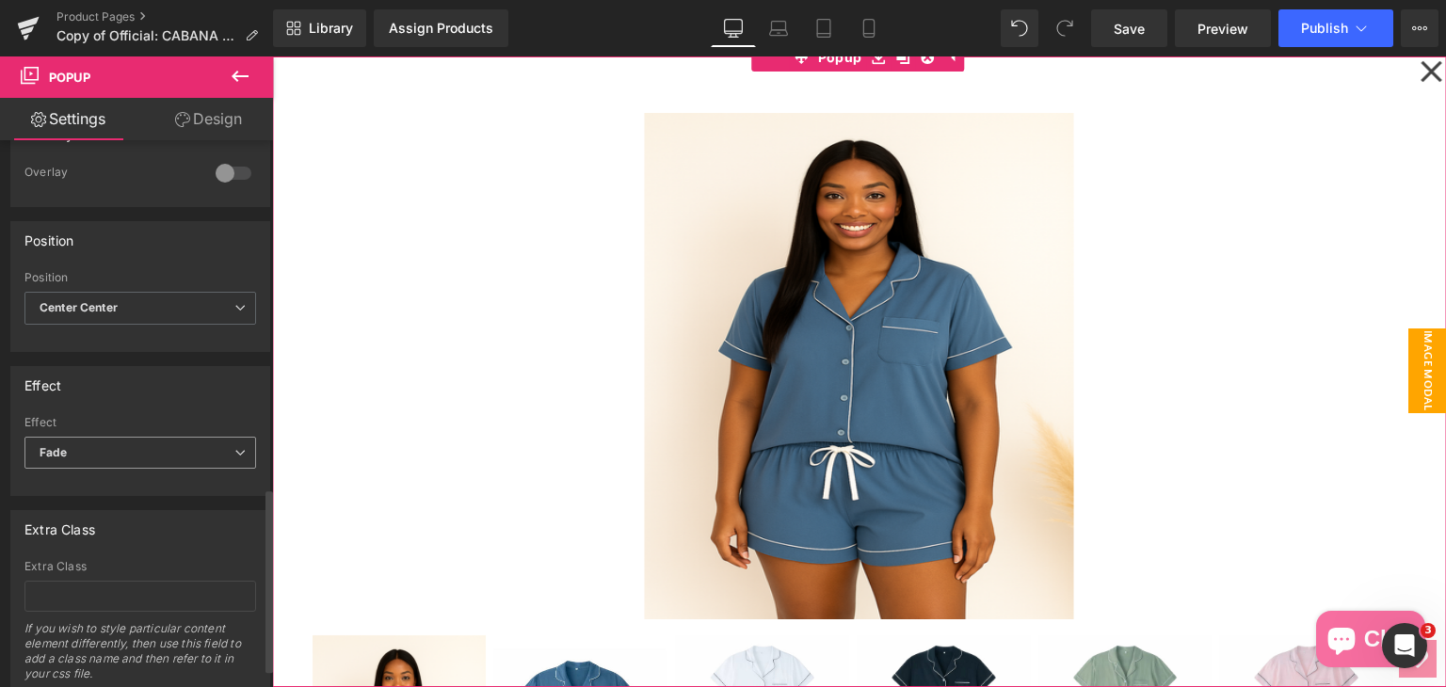
click at [181, 442] on span "Fade" at bounding box center [140, 453] width 232 height 33
click at [101, 647] on div "If you wish to style particular content element differently, then use this fiel…" at bounding box center [140, 657] width 232 height 72
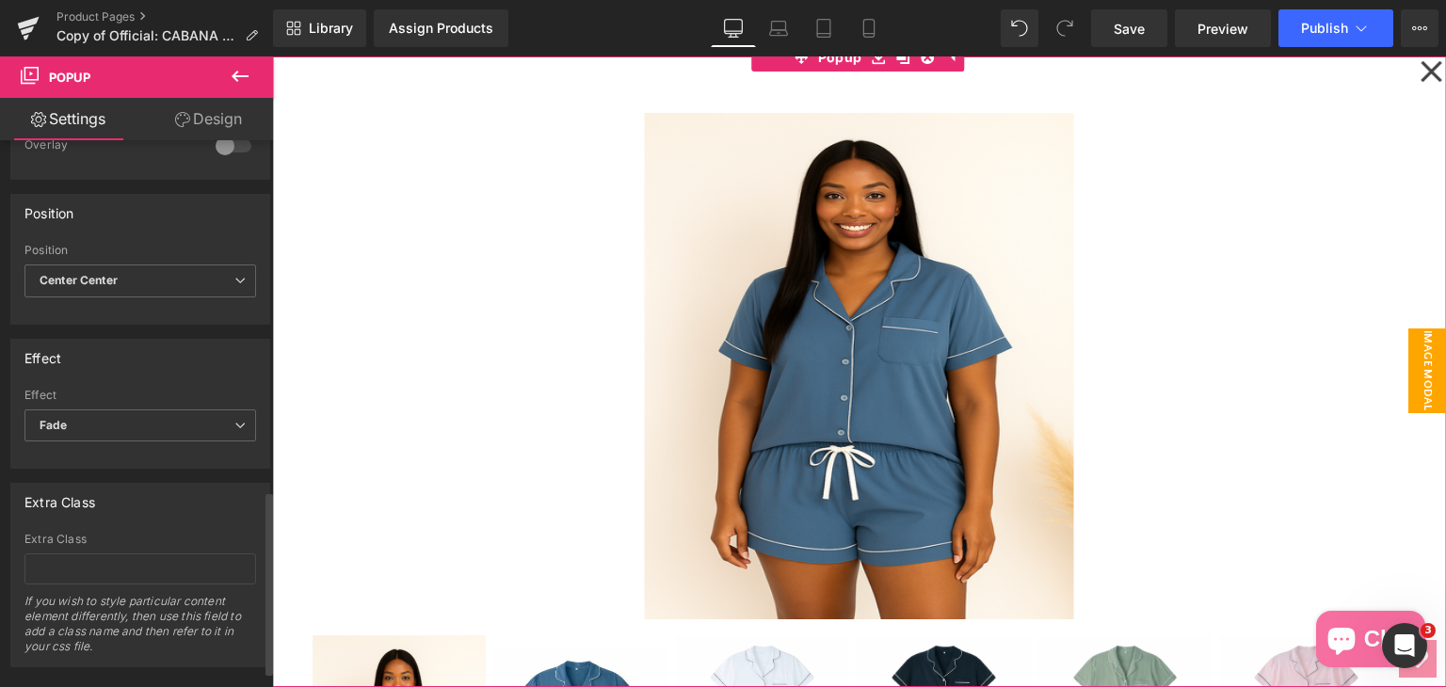
scroll to position [1091, 0]
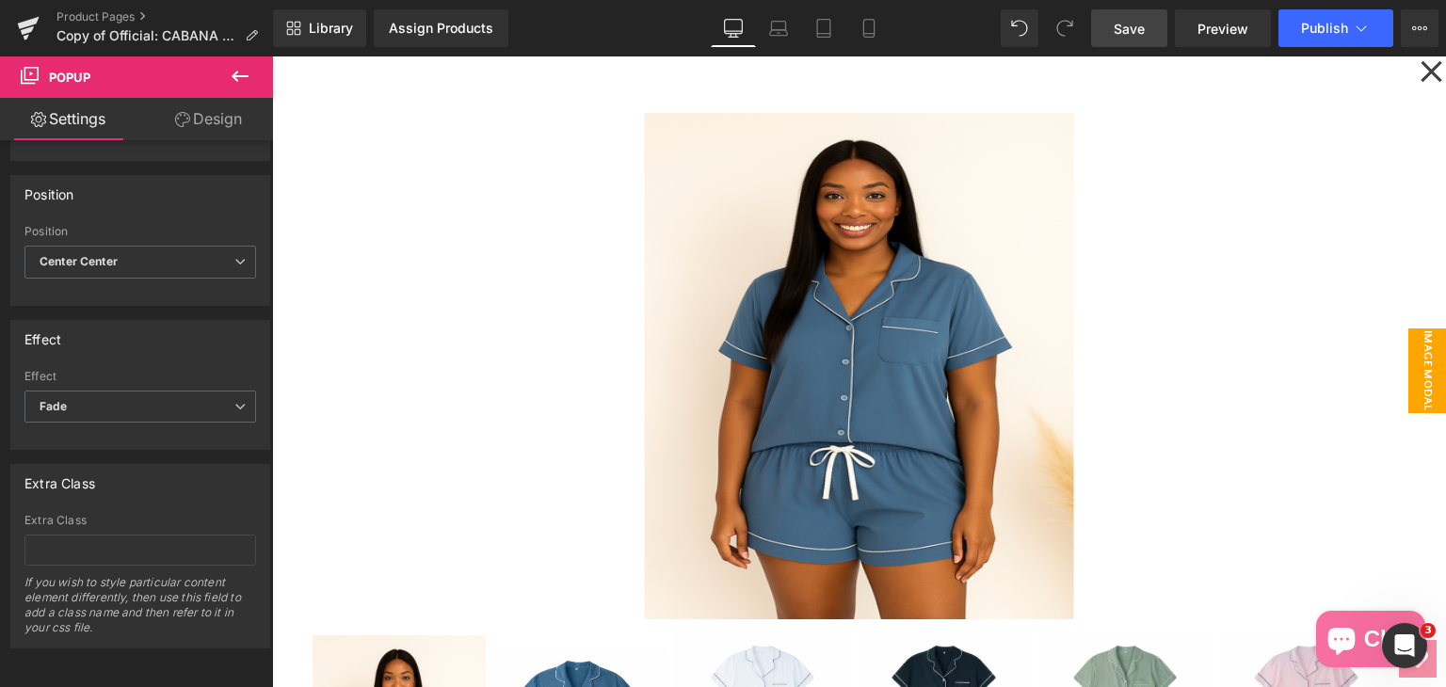
click at [1118, 30] on span "Save" at bounding box center [1129, 29] width 31 height 20
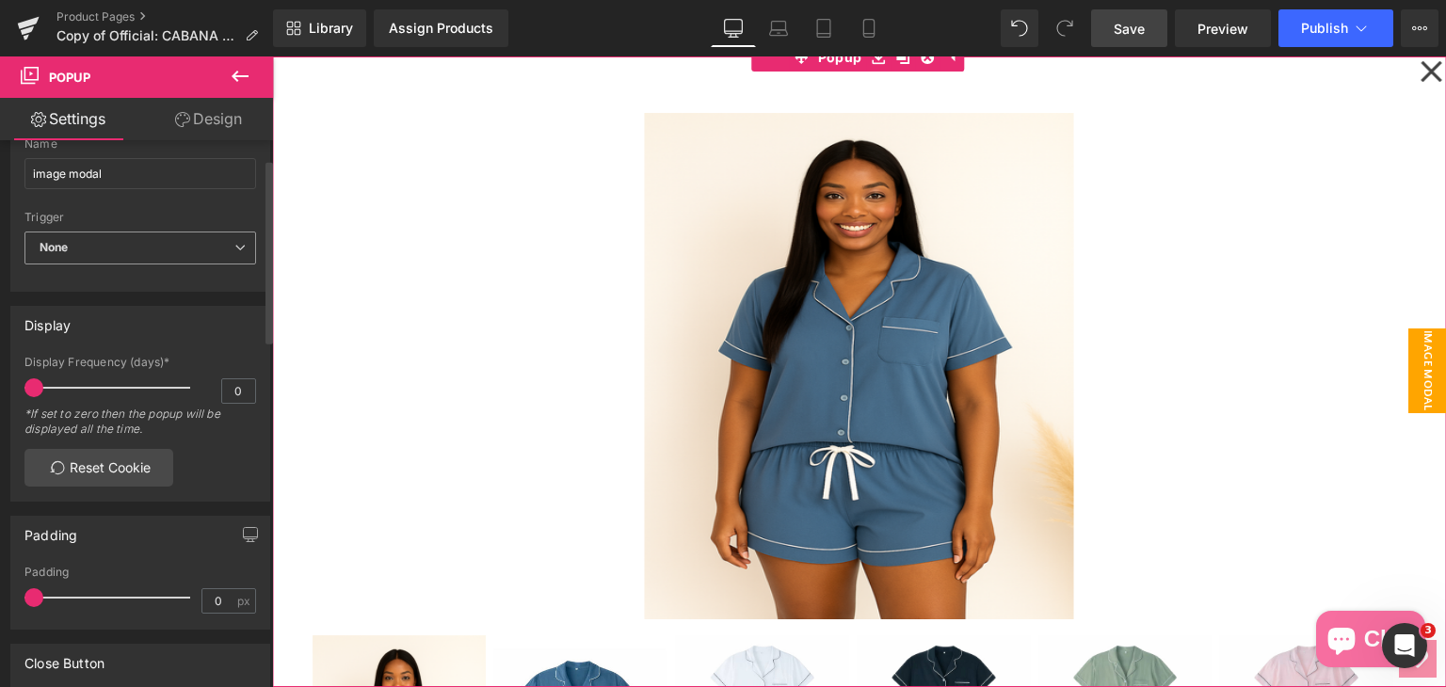
scroll to position [56, 0]
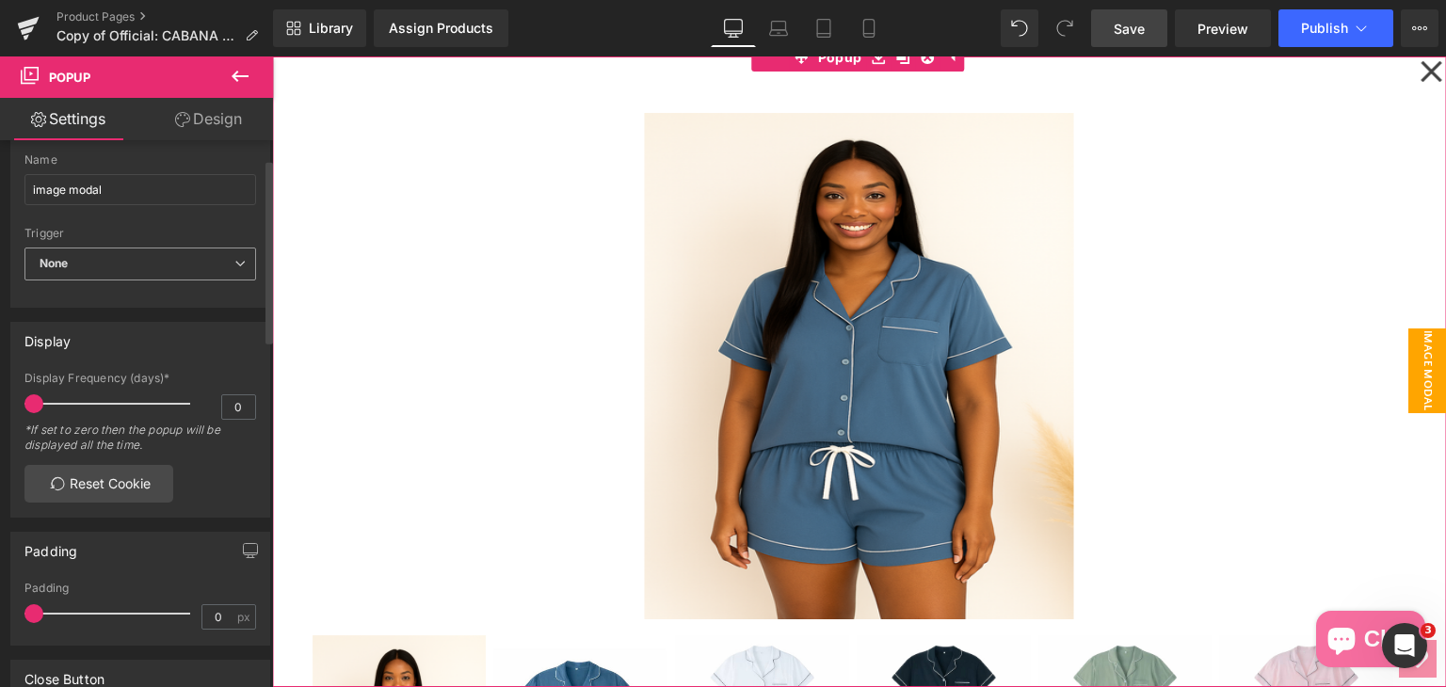
click at [88, 264] on span "None" at bounding box center [140, 264] width 232 height 33
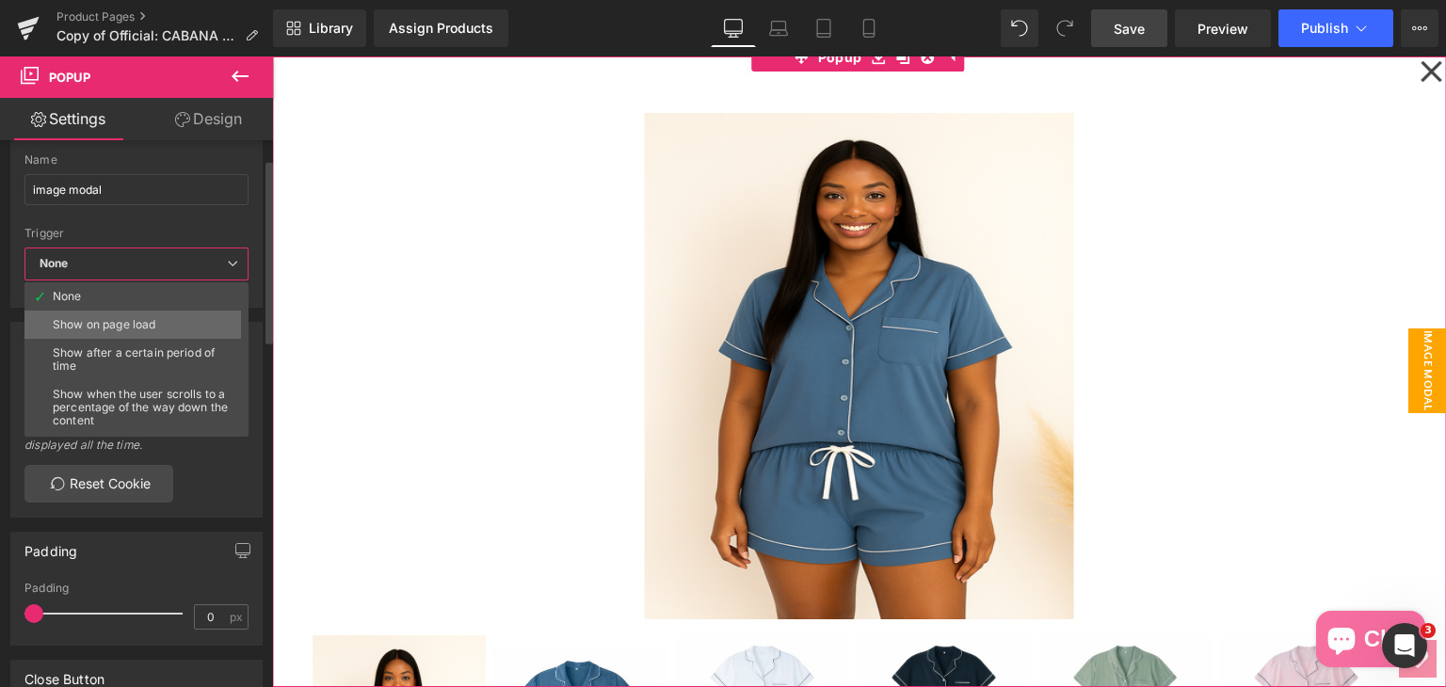
click at [94, 325] on div "Show on page load" at bounding box center [104, 324] width 103 height 13
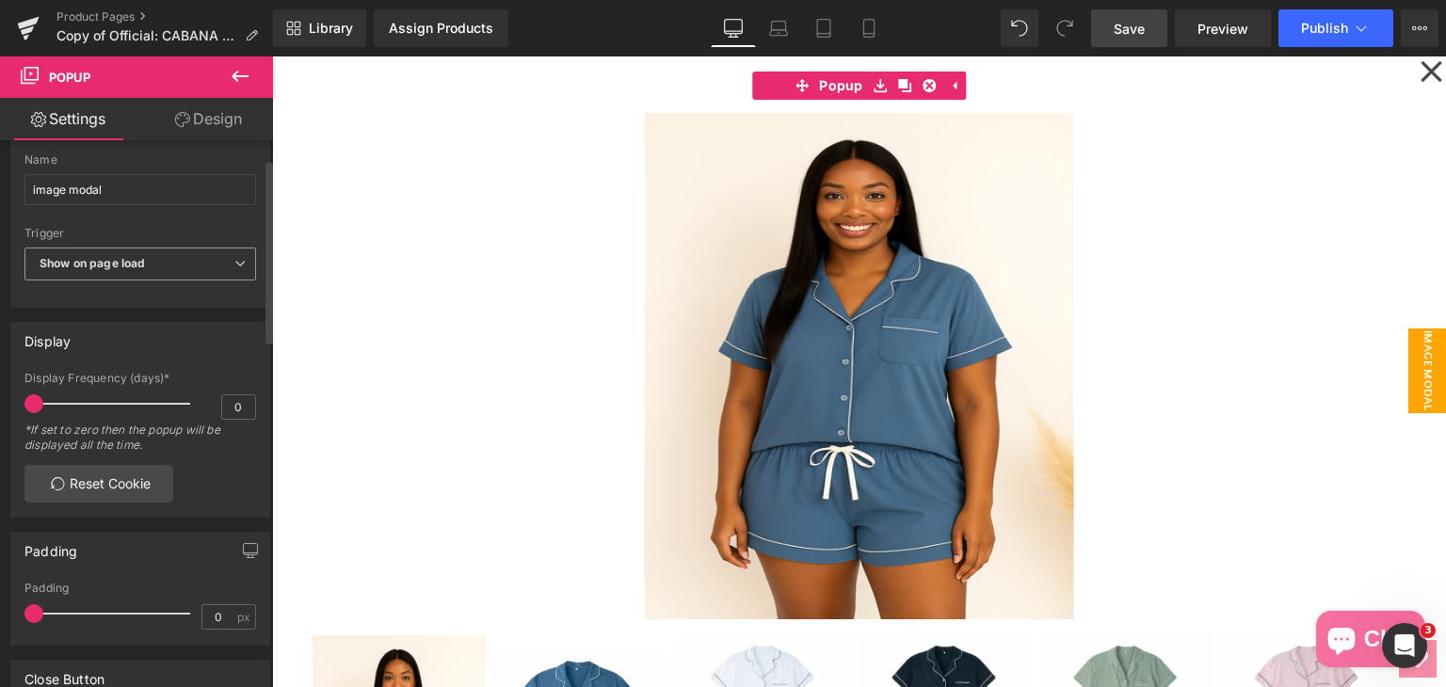
click at [112, 283] on div "Show on page load None Show on page load Show after a certain period of time Sh…" at bounding box center [140, 269] width 232 height 42
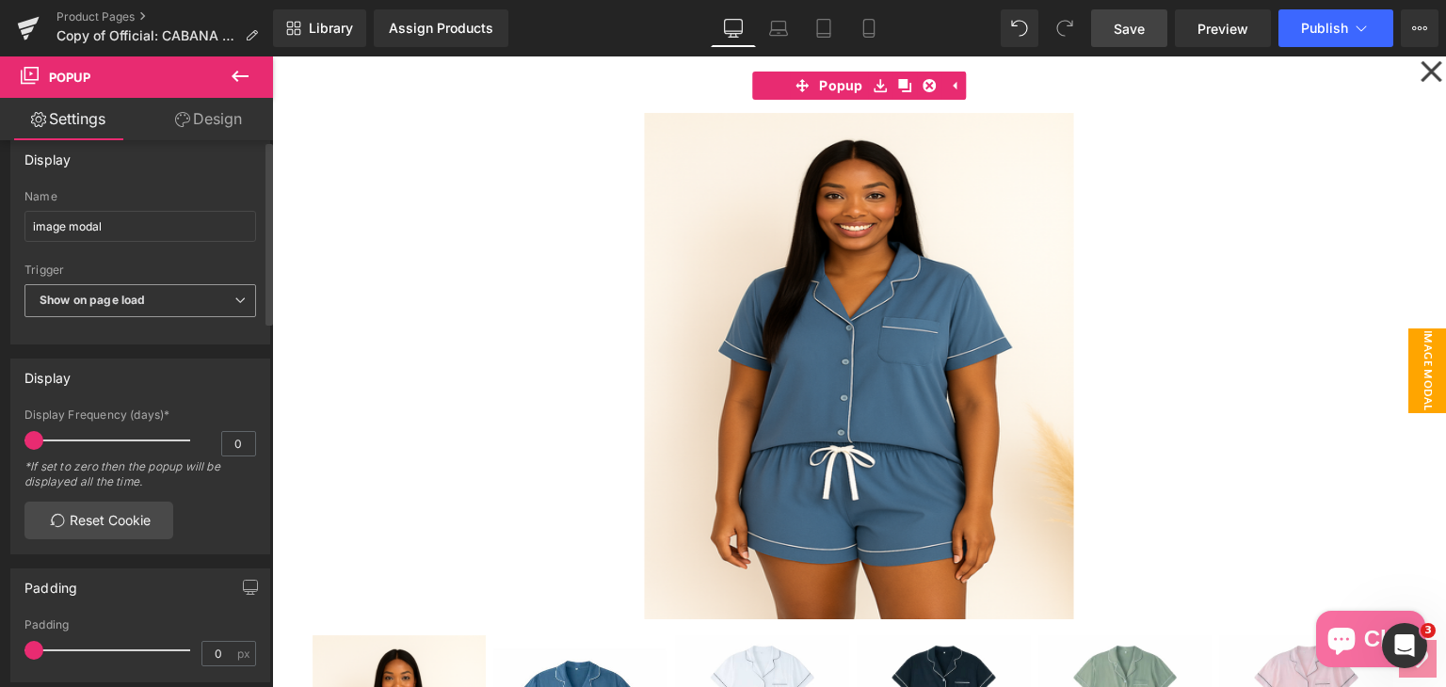
scroll to position [0, 0]
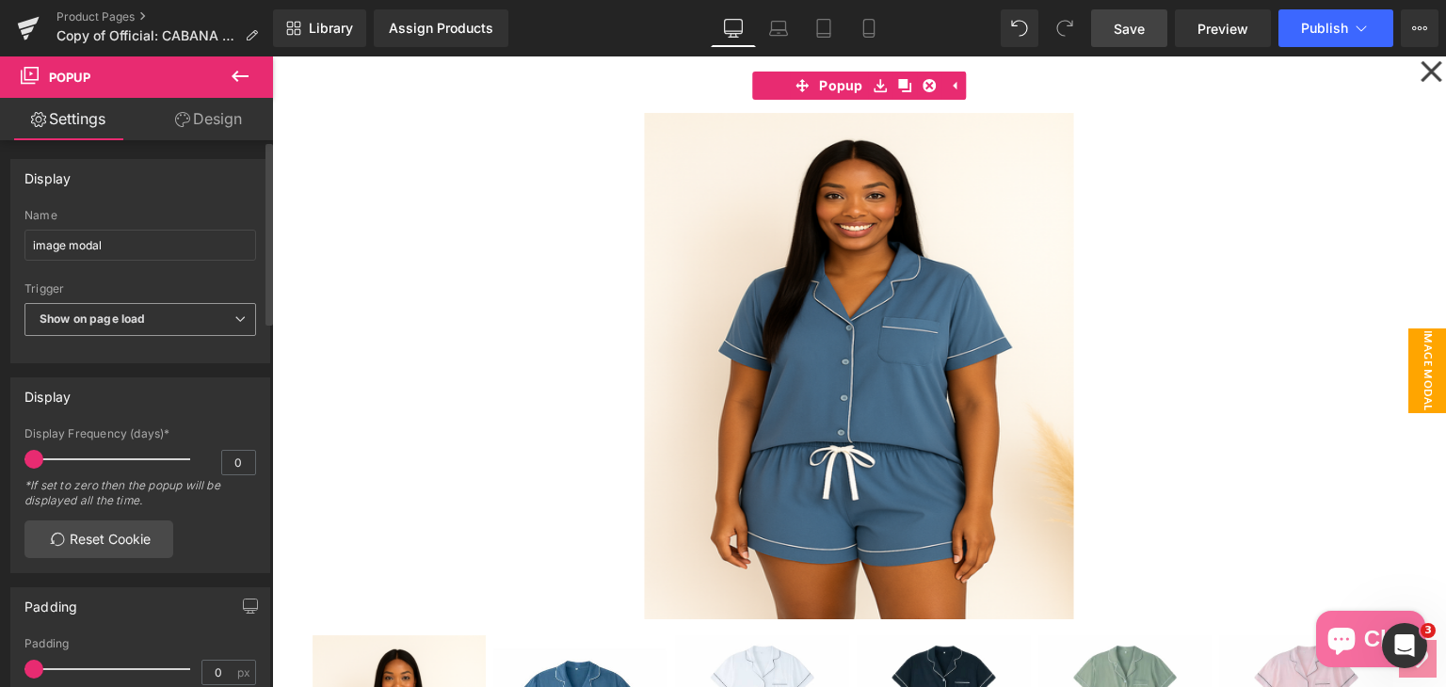
click at [127, 319] on b "Show on page load" at bounding box center [92, 319] width 105 height 14
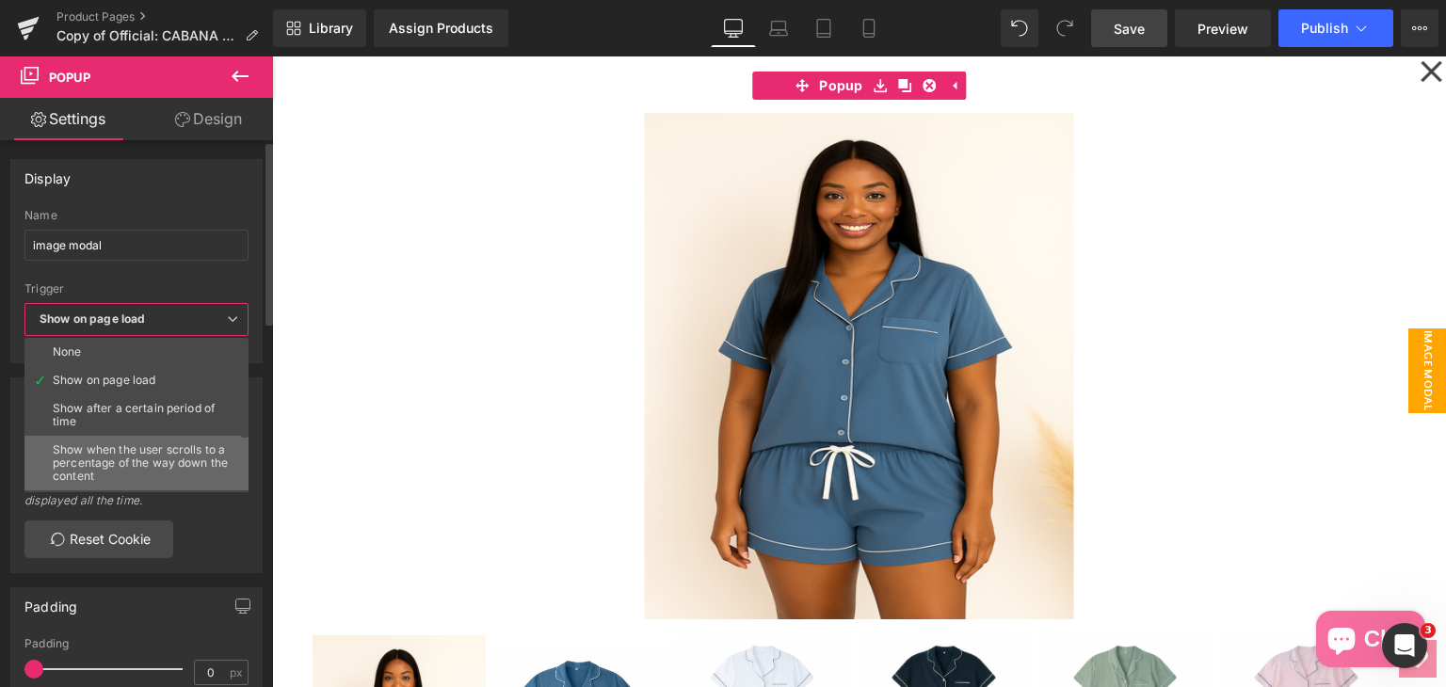
click at [124, 443] on div "Show when the user scrolls to a percentage of the way down the content" at bounding box center [141, 463] width 176 height 40
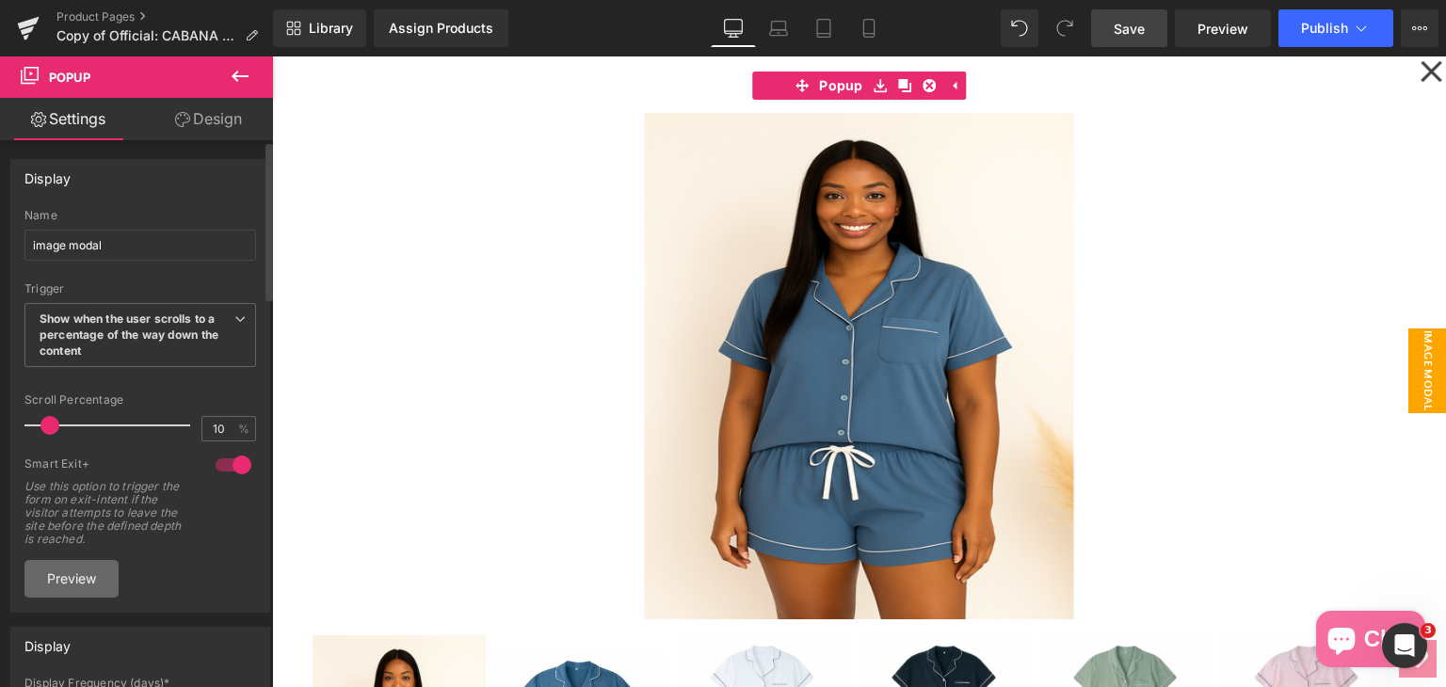
click at [98, 573] on link "Preview" at bounding box center [71, 579] width 94 height 38
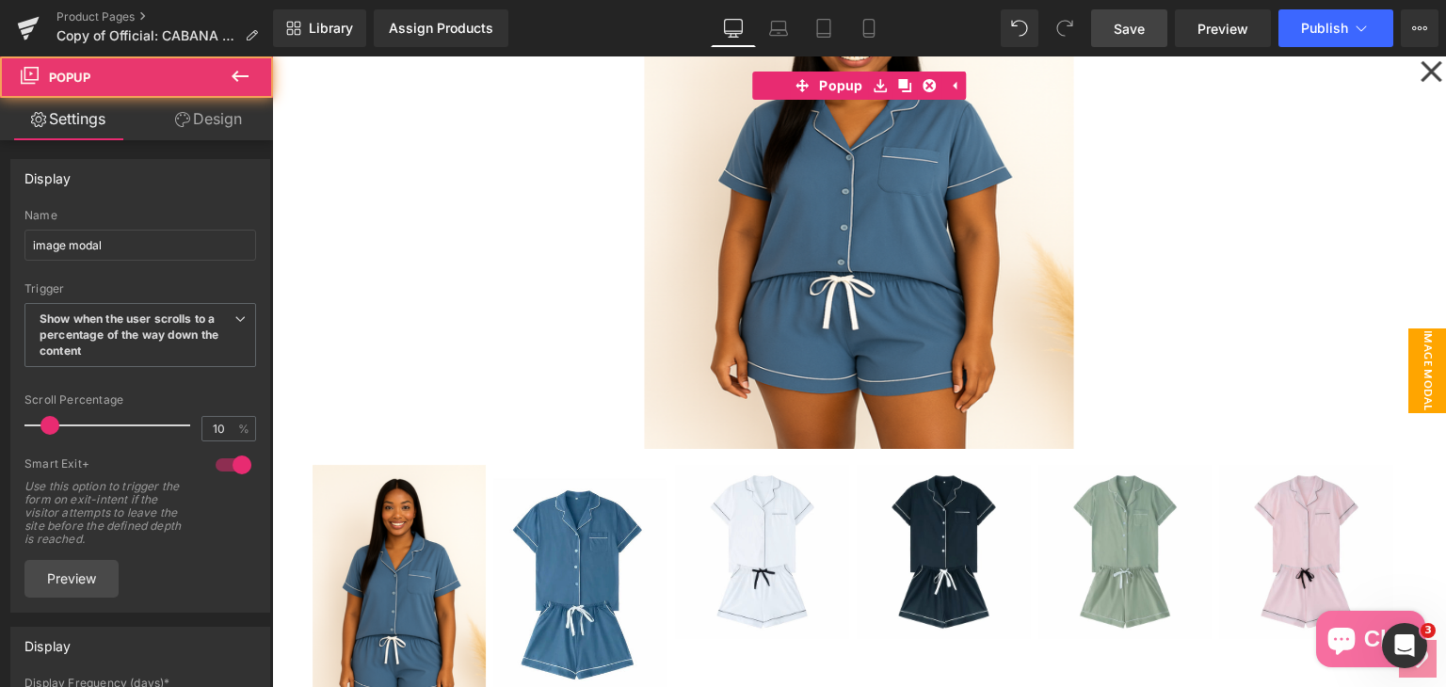
scroll to position [279, 0]
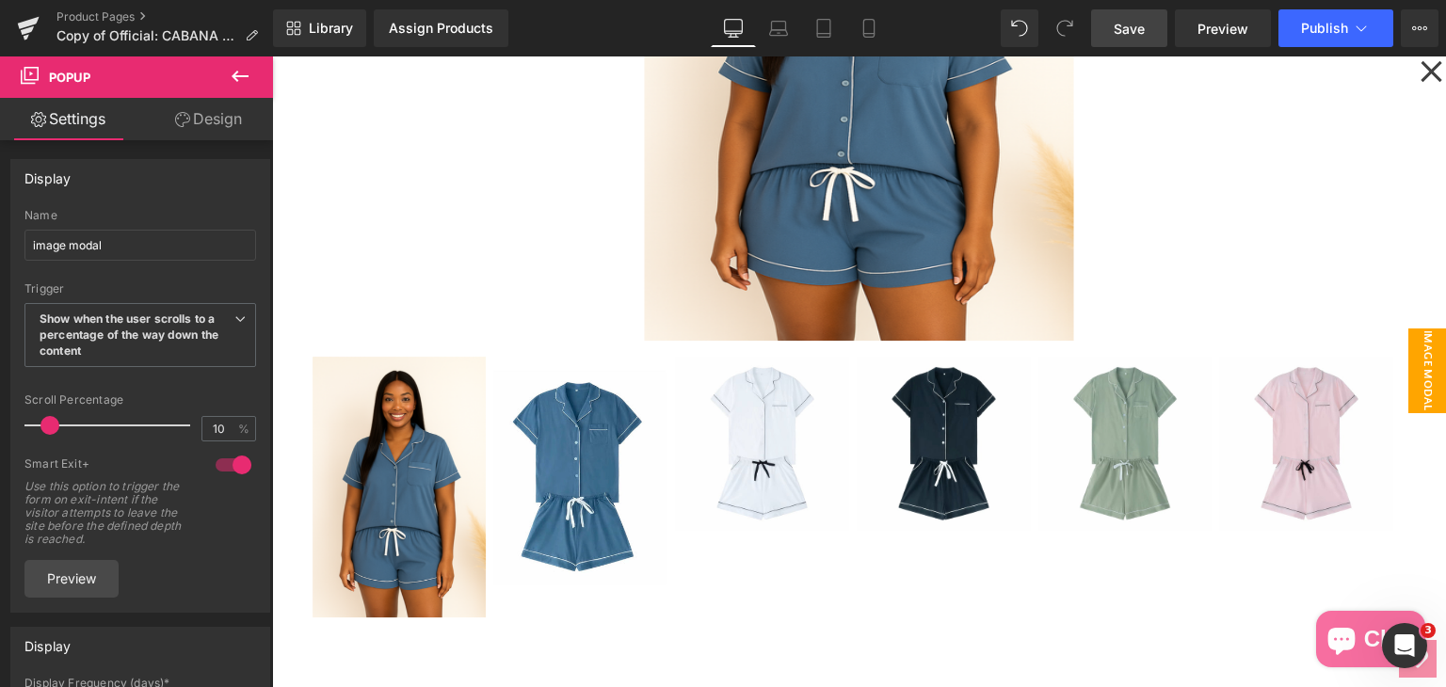
click at [1430, 80] on icon at bounding box center [1430, 71] width 21 height 21
drag, startPoint x: 1126, startPoint y: 42, endPoint x: 756, endPoint y: 221, distance: 410.9
click at [1126, 42] on link "Save" at bounding box center [1129, 28] width 76 height 38
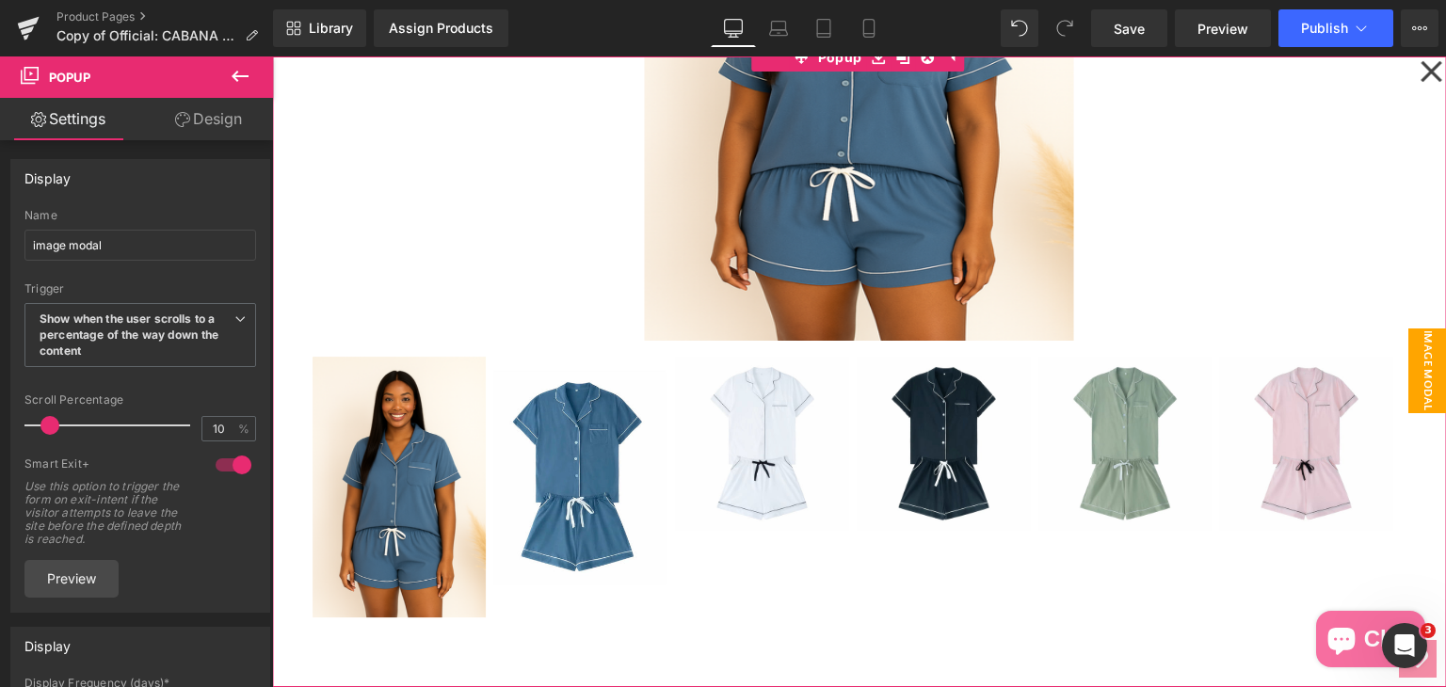
click at [1419, 80] on icon at bounding box center [1430, 71] width 23 height 94
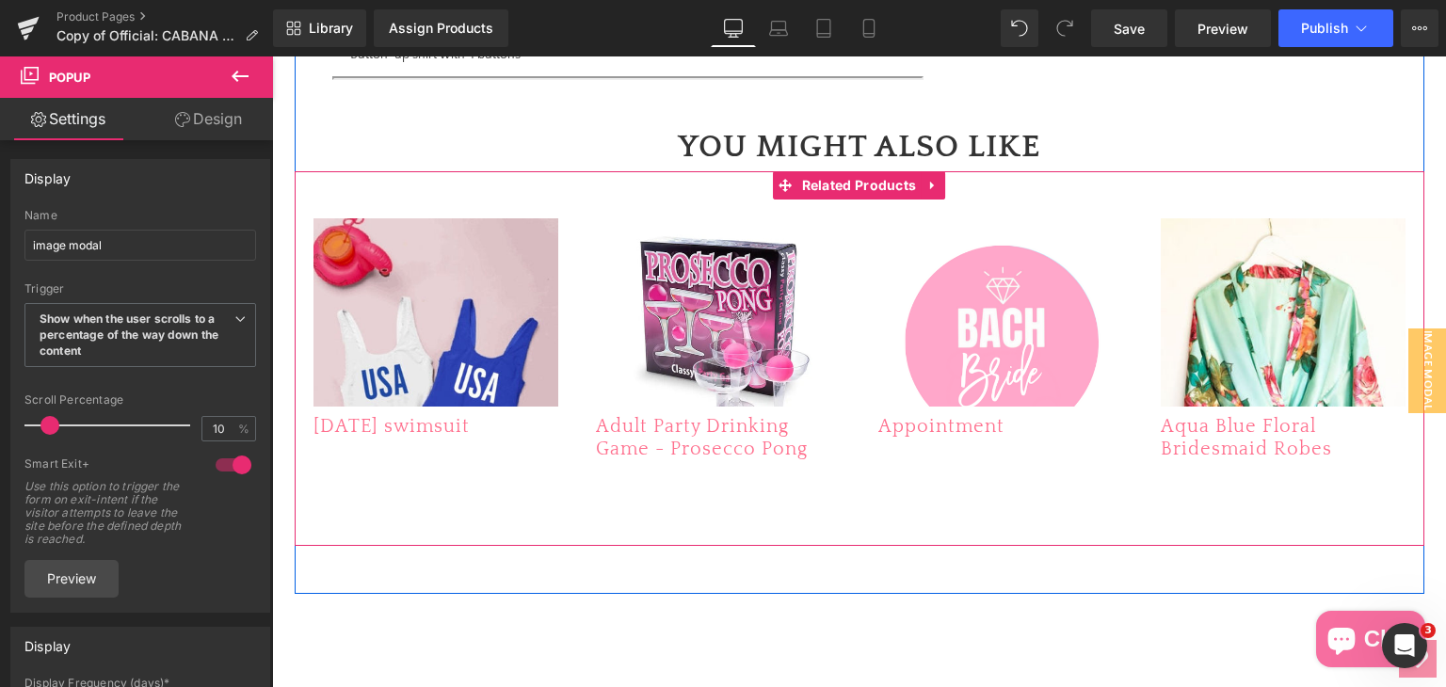
scroll to position [1280, 0]
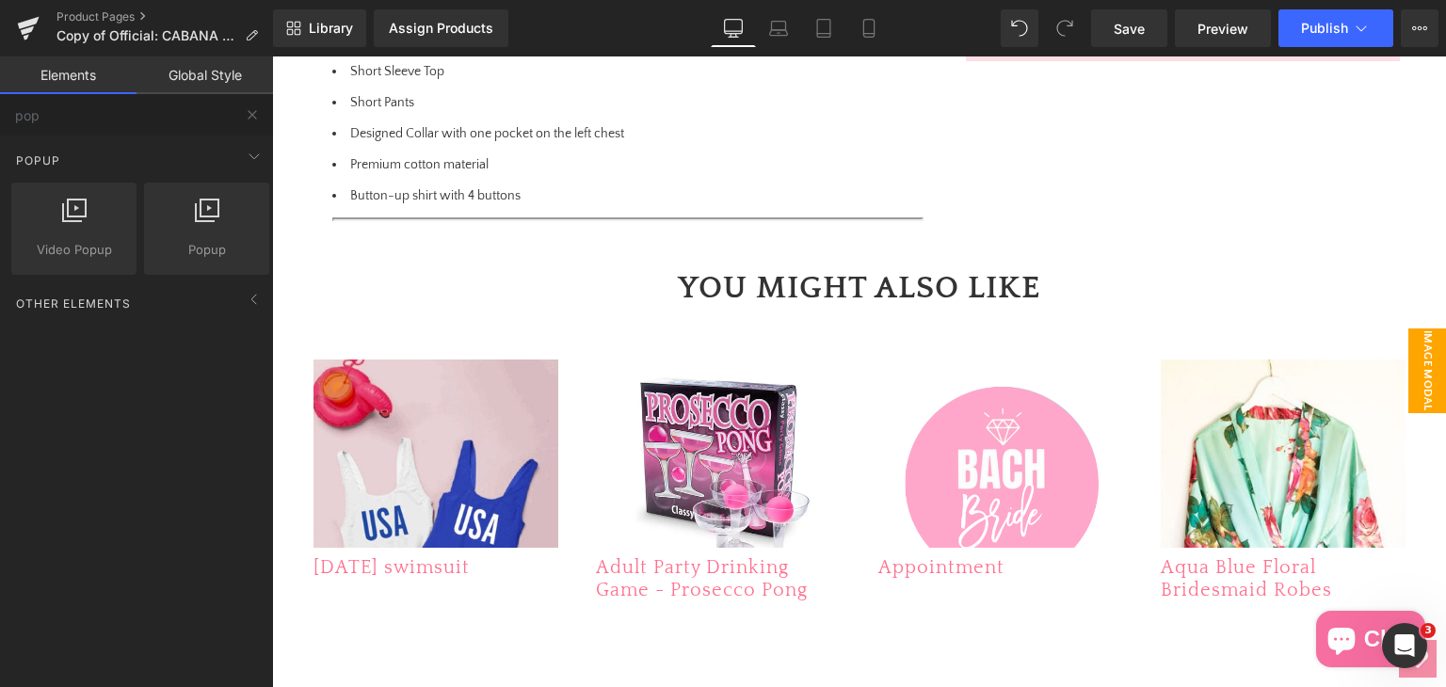
click at [1411, 364] on span "image modal" at bounding box center [1427, 370] width 38 height 85
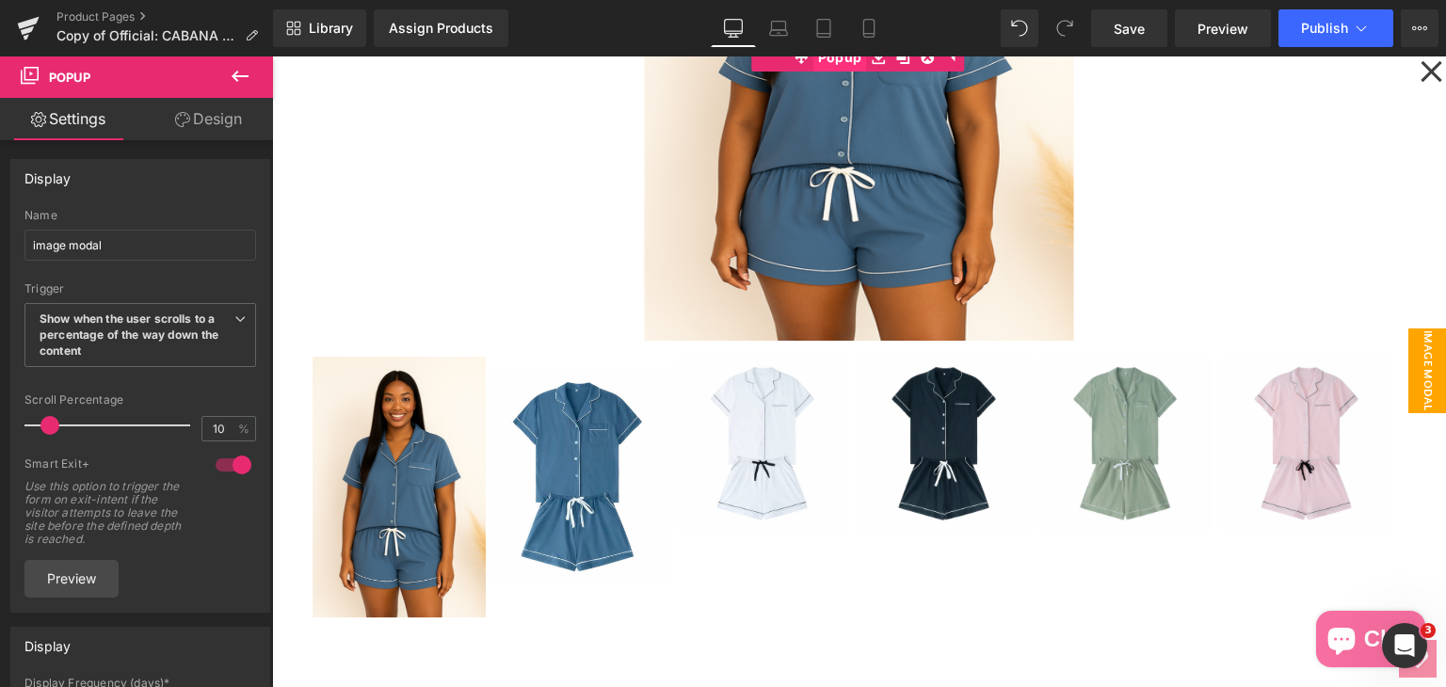
scroll to position [0, 0]
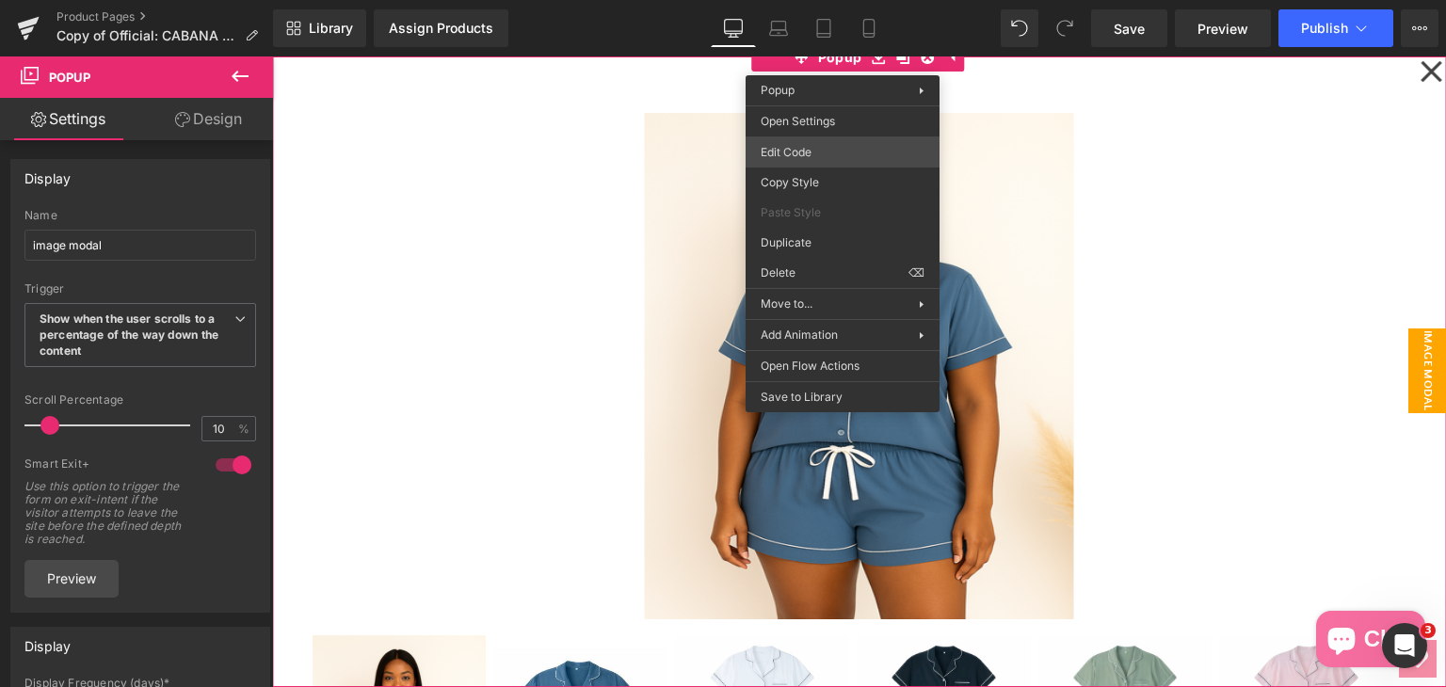
click at [818, 0] on div "(P) Image You are previewing how the will restyle your page. You can not edit E…" at bounding box center [723, 0] width 1446 height 0
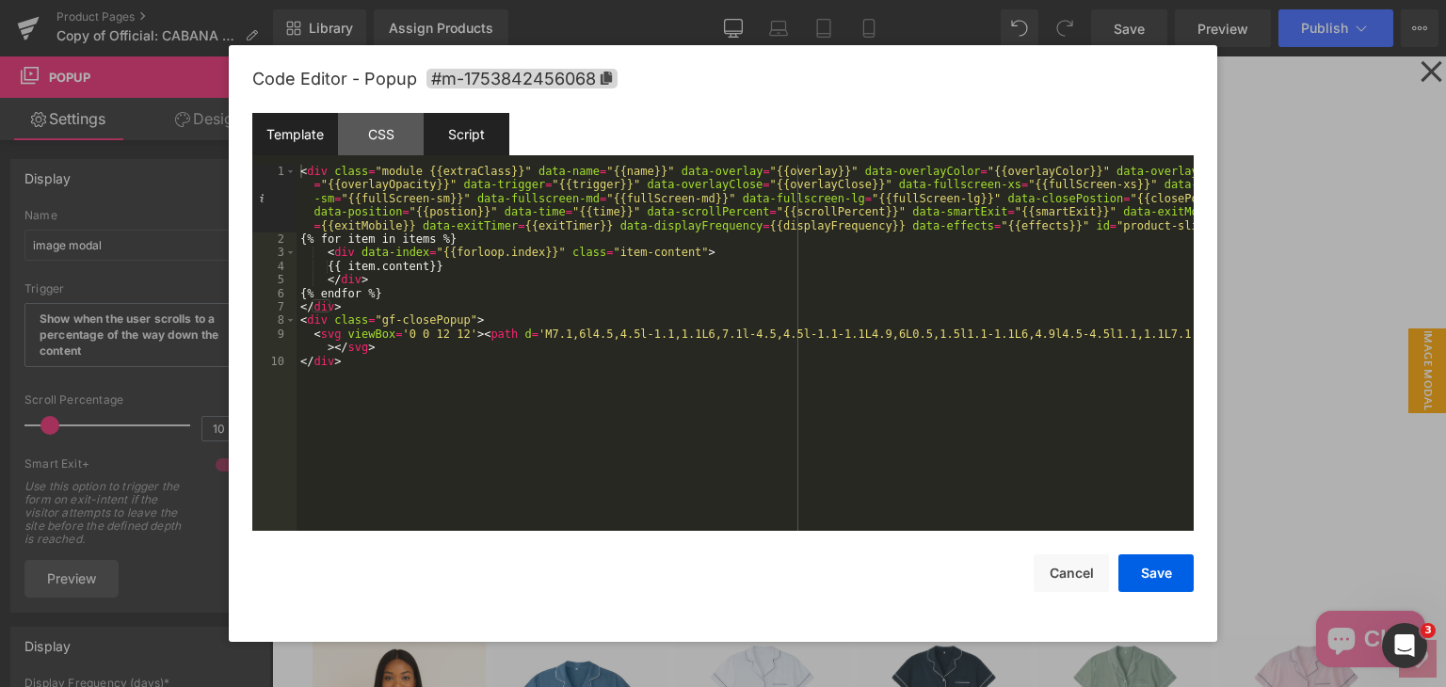
click at [486, 137] on div "Script" at bounding box center [467, 134] width 86 height 42
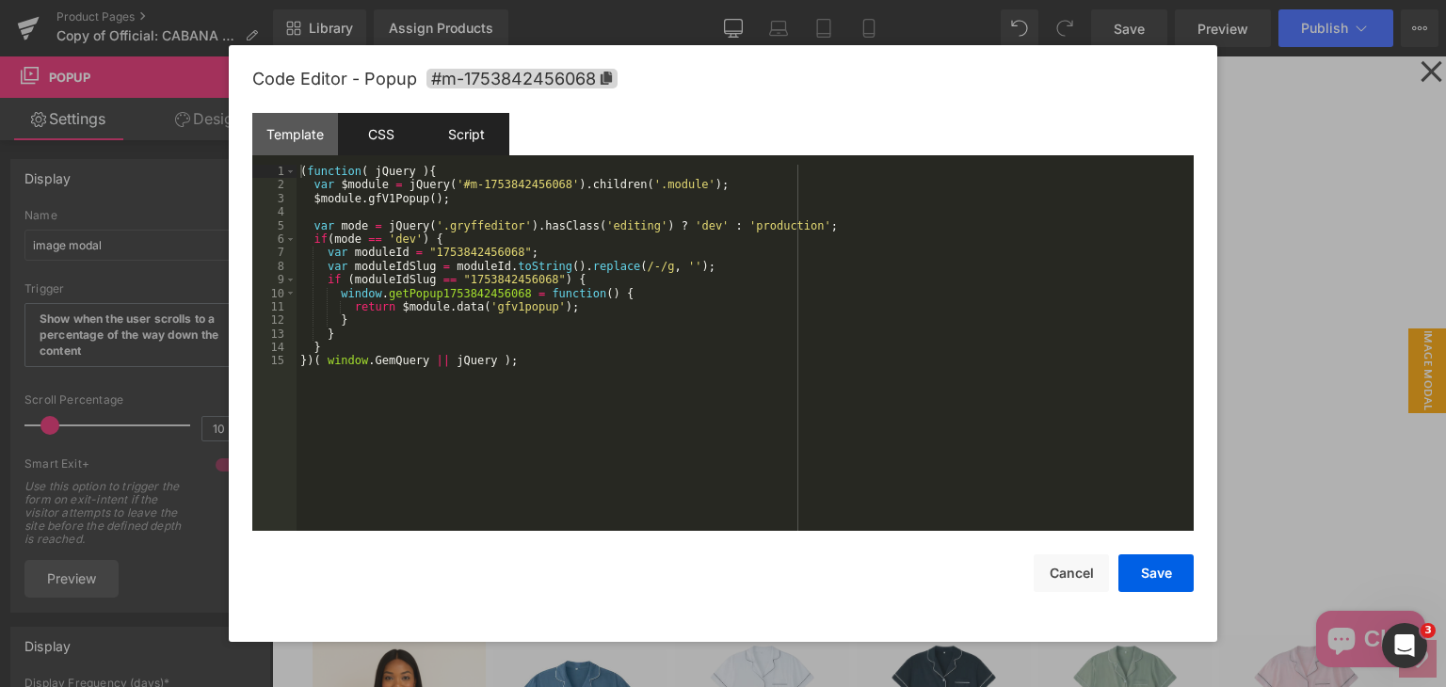
click at [377, 136] on div "CSS" at bounding box center [381, 134] width 86 height 42
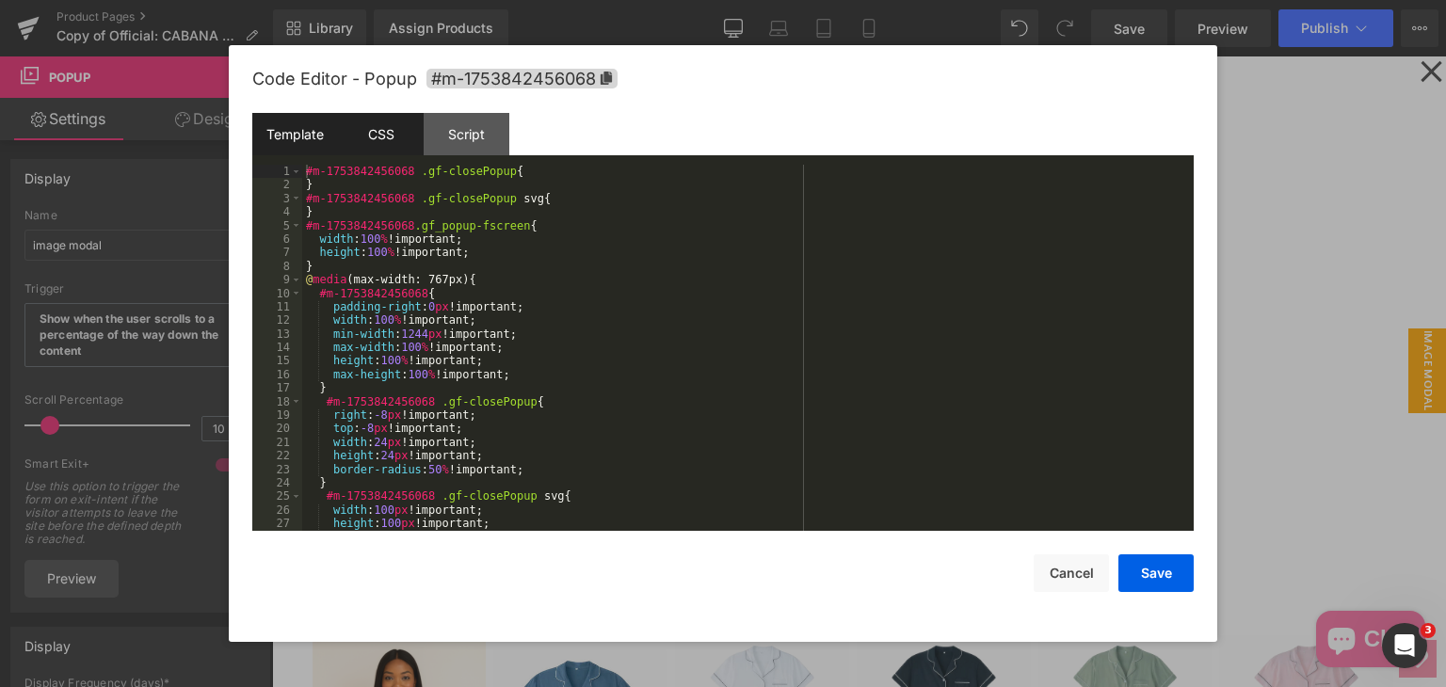
click at [298, 136] on div "Template" at bounding box center [295, 134] width 86 height 42
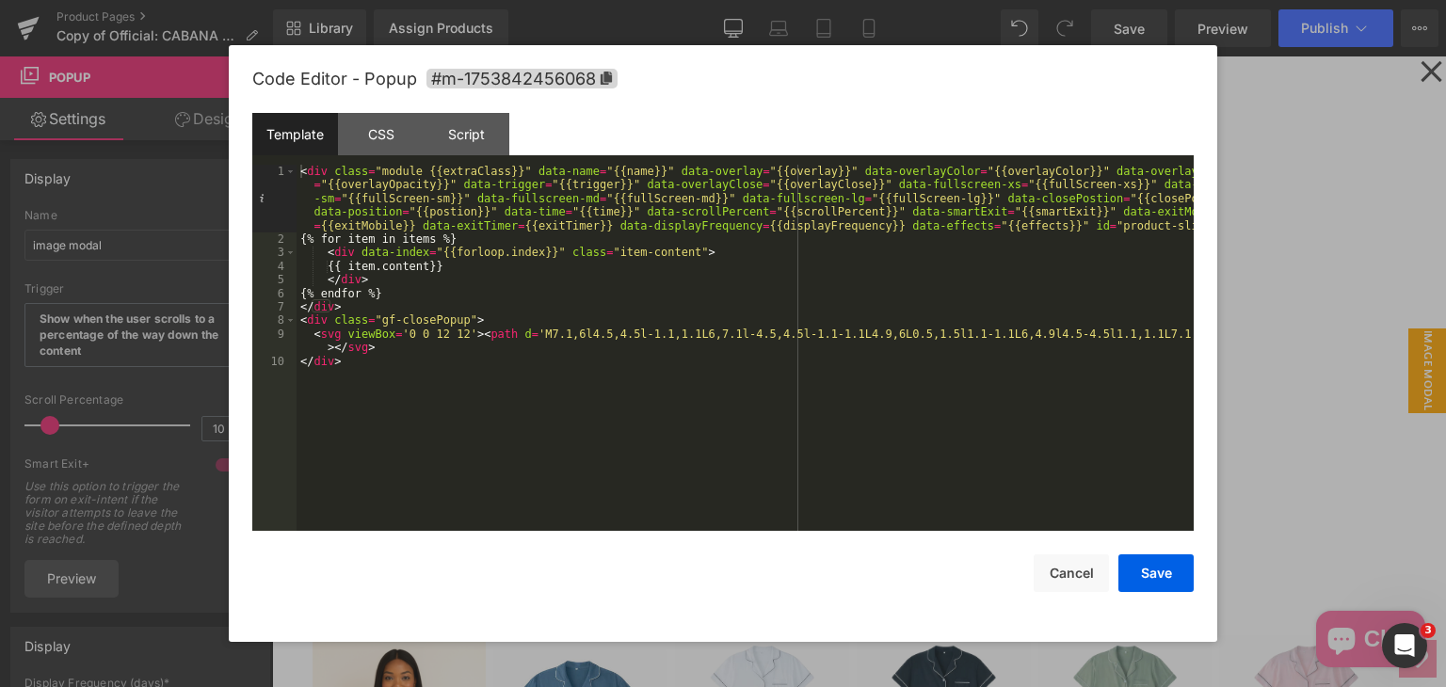
click at [1409, 72] on div at bounding box center [723, 343] width 1446 height 687
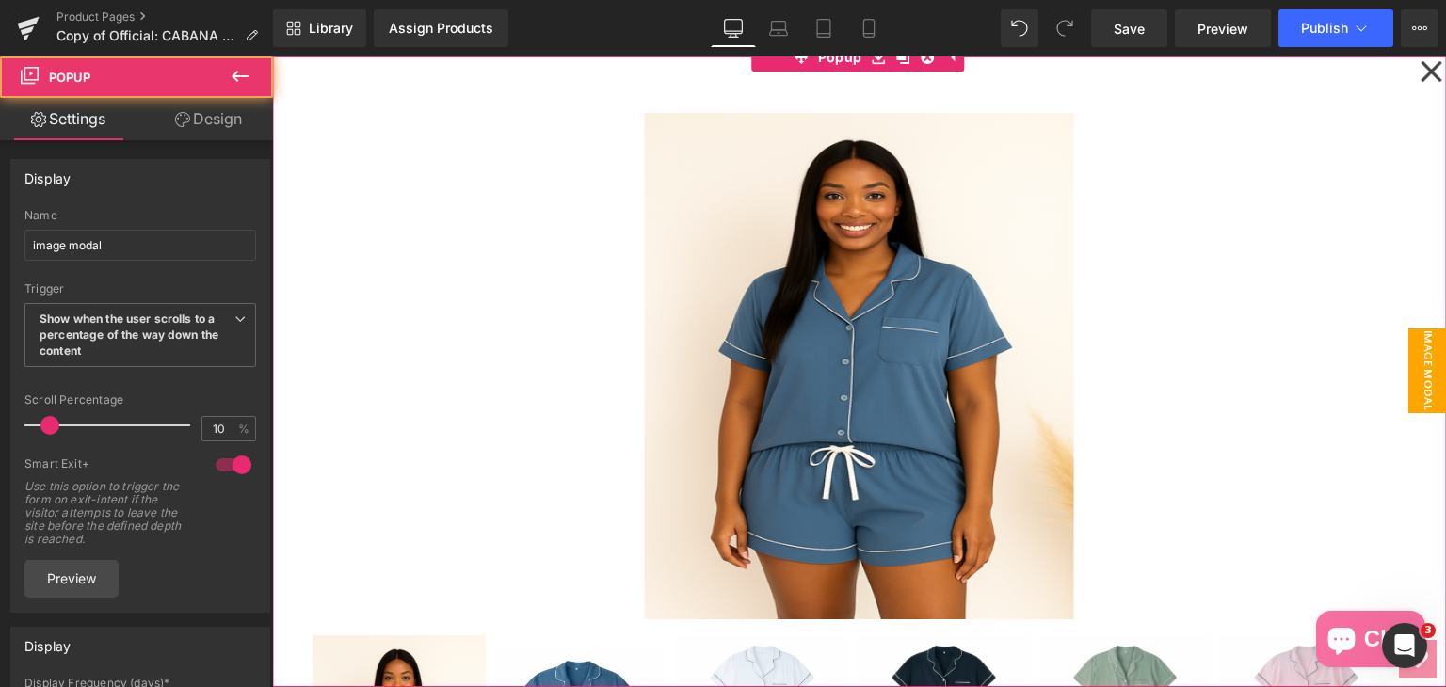
click at [1420, 71] on icon at bounding box center [1430, 71] width 21 height 21
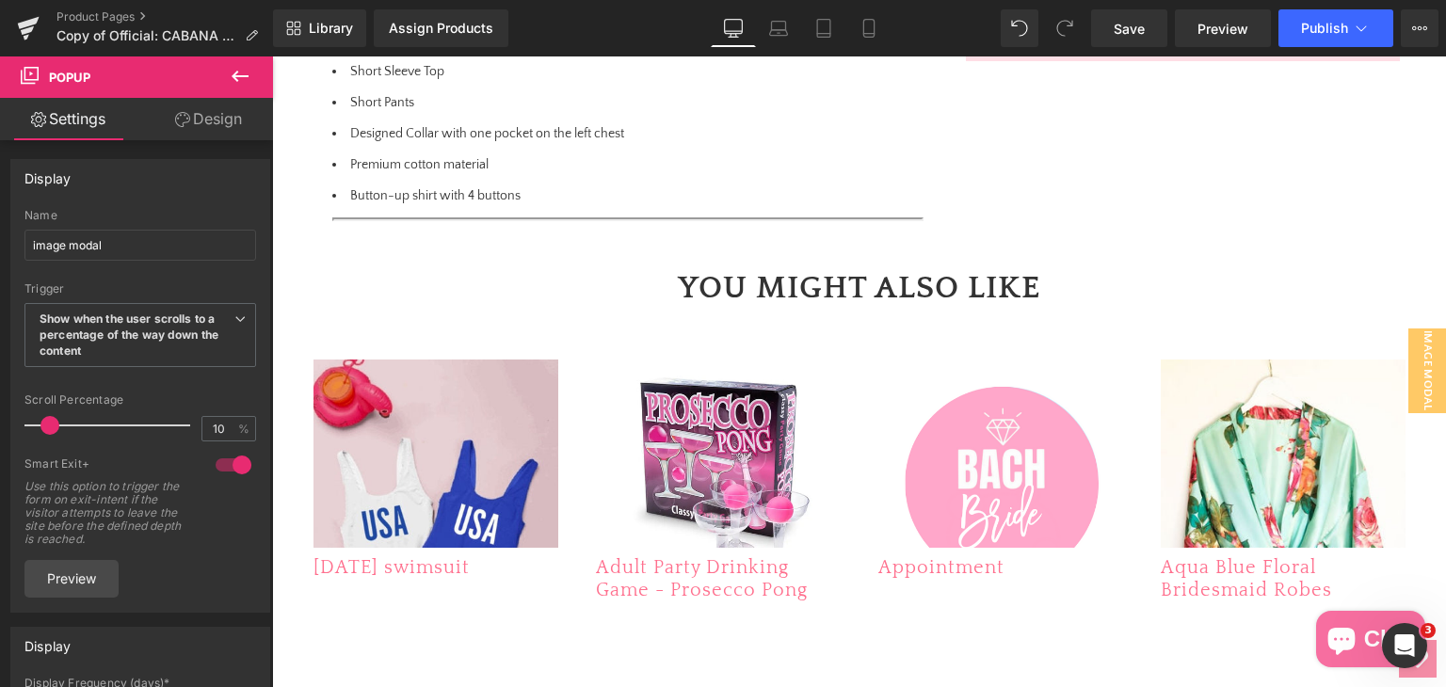
click at [243, 72] on icon at bounding box center [240, 76] width 23 height 23
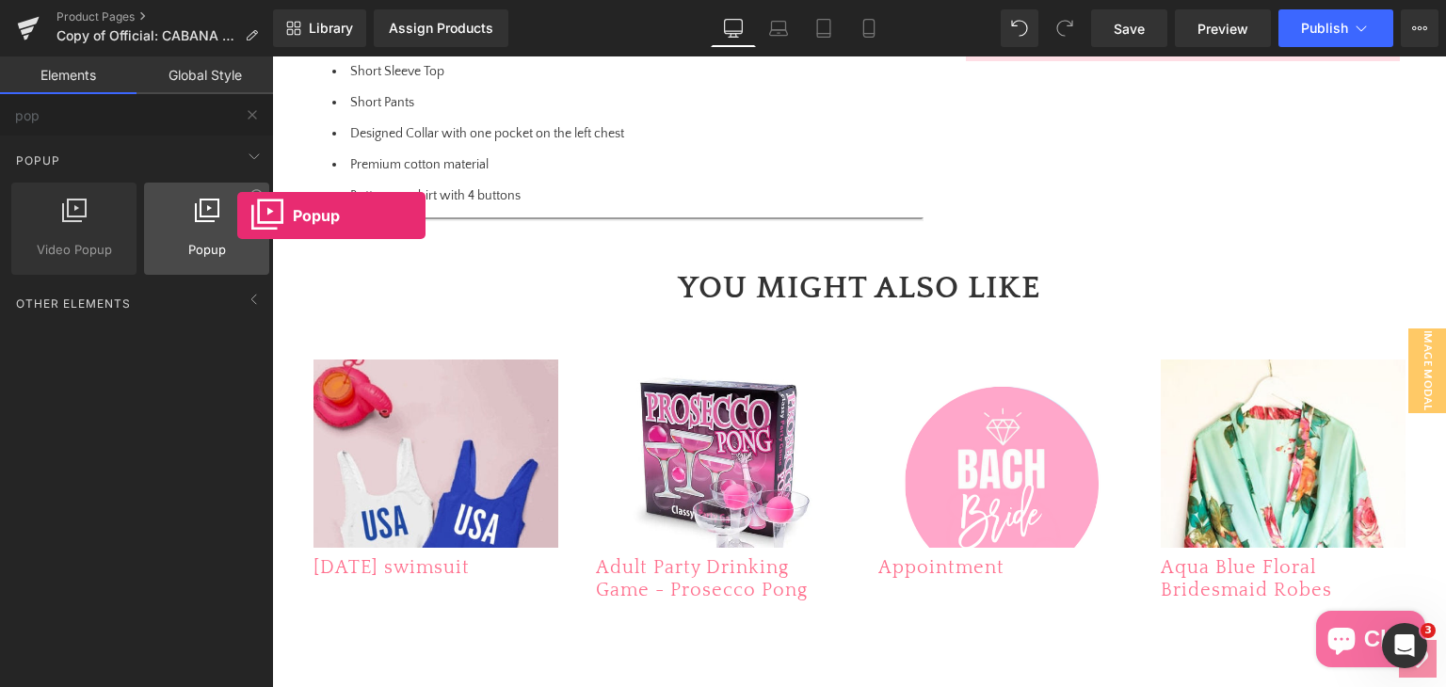
click at [244, 212] on div at bounding box center [207, 219] width 114 height 42
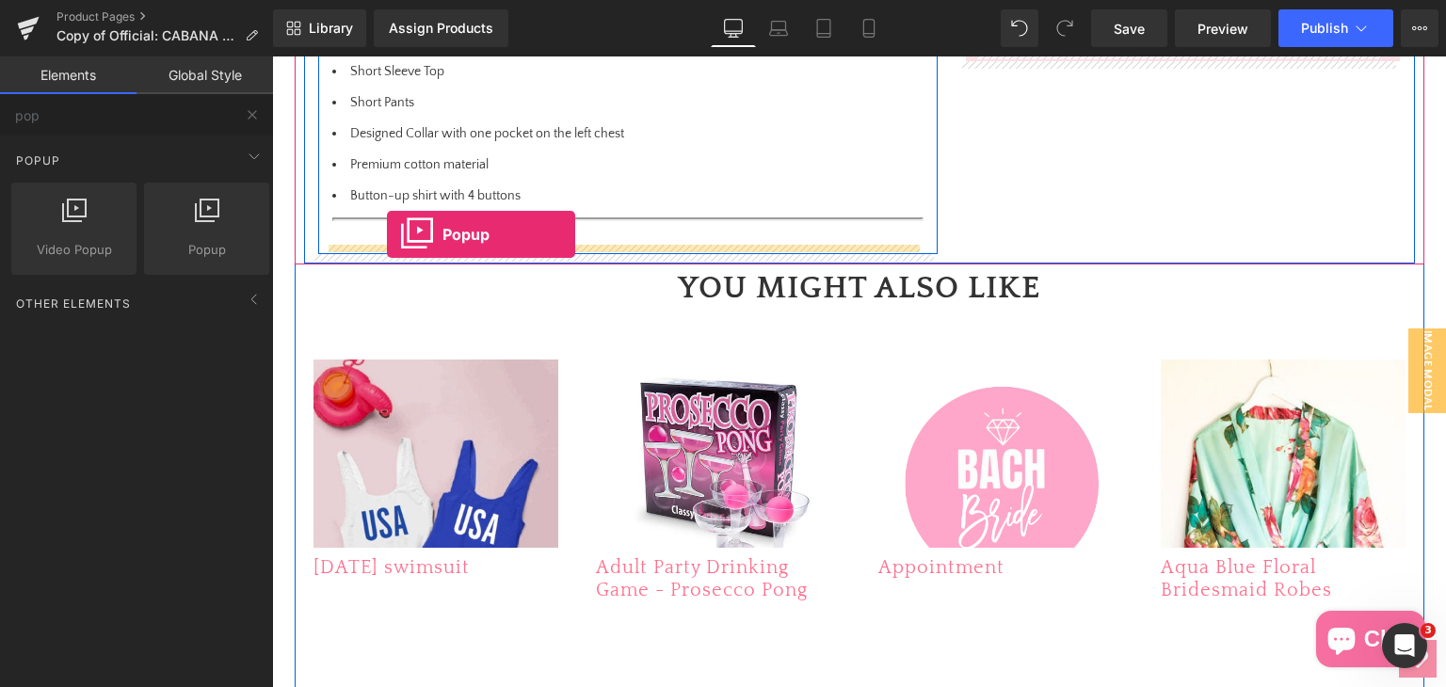
drag, startPoint x: 475, startPoint y: 290, endPoint x: 404, endPoint y: 243, distance: 85.6
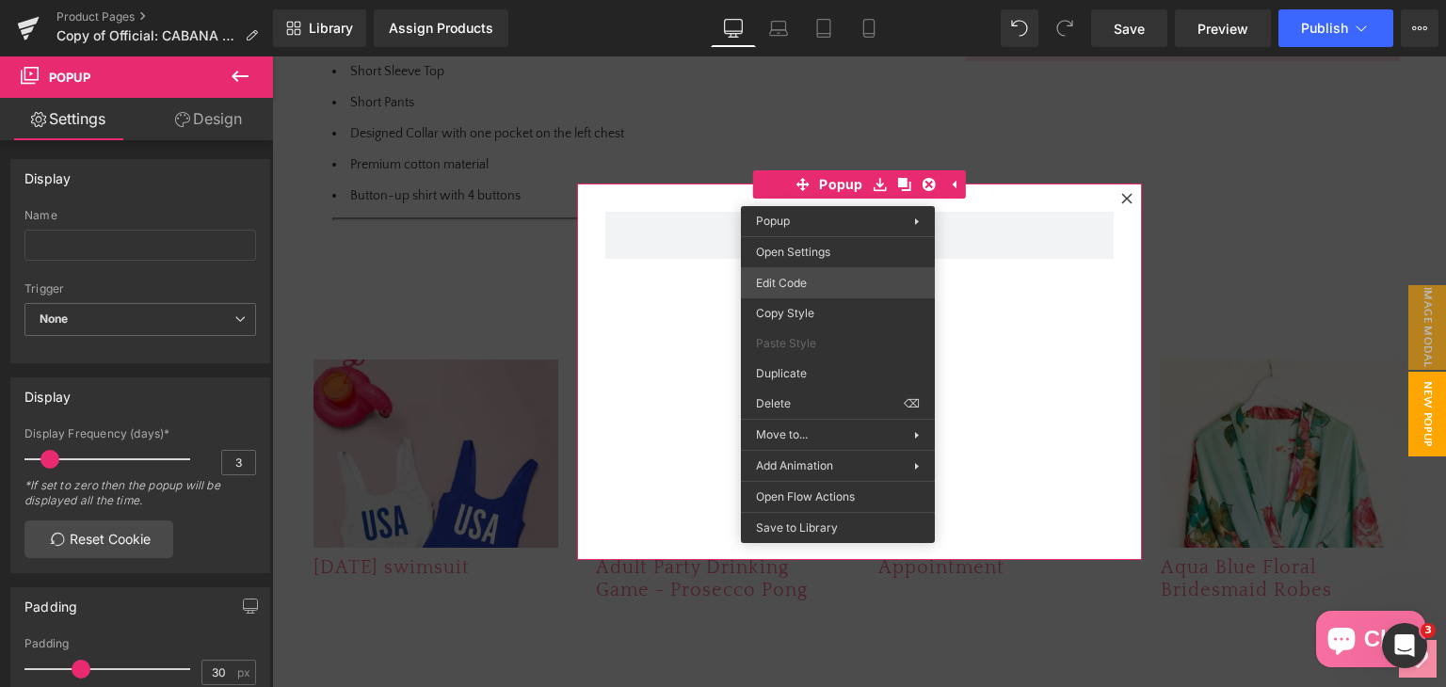
click at [805, 0] on div "Popup You are previewing how the will restyle your page. You can not edit Eleme…" at bounding box center [723, 0] width 1446 height 0
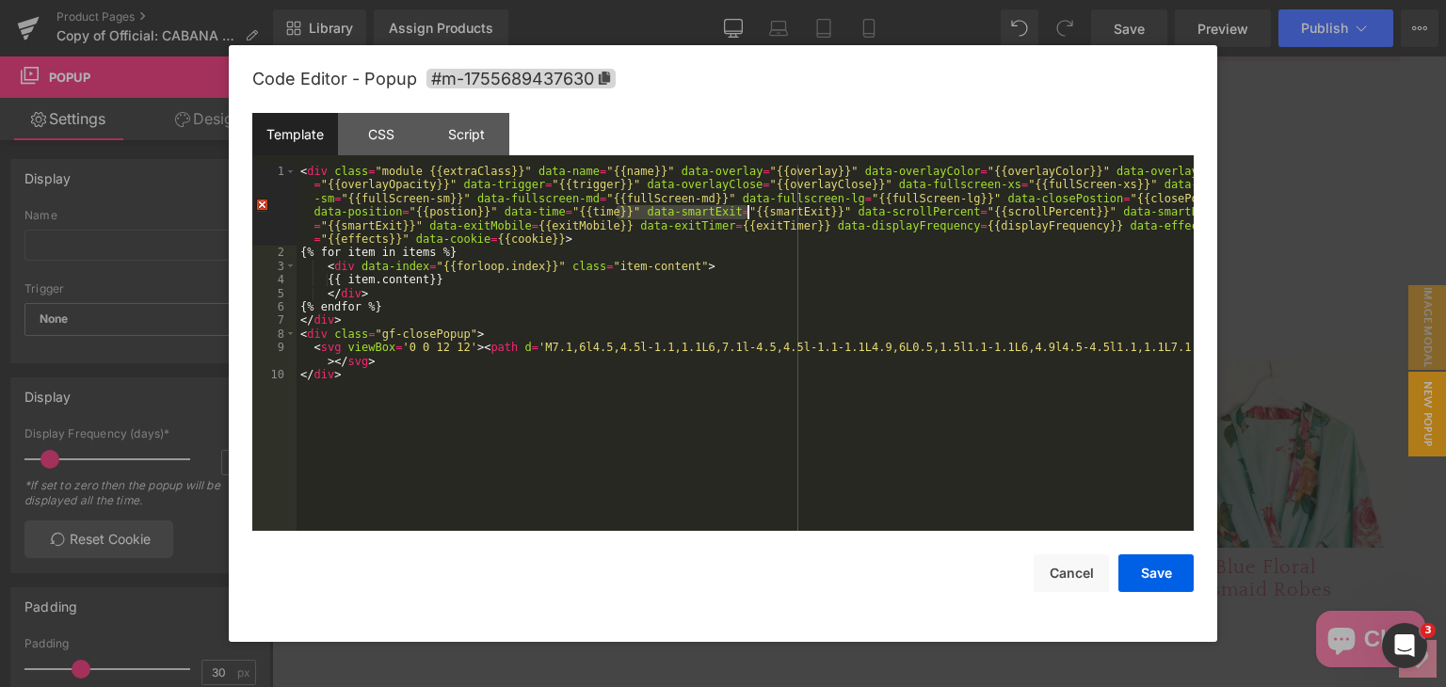
drag, startPoint x: 615, startPoint y: 216, endPoint x: 745, endPoint y: 211, distance: 130.0
click at [745, 211] on div "< div class = "module {{extraClass}}" data-name = "{{name}}" data-overlay = "{{…" at bounding box center [744, 395] width 897 height 461
drag, startPoint x: 1047, startPoint y: 212, endPoint x: 414, endPoint y: 225, distance: 632.7
click at [414, 225] on div "< div class = "module {{extraClass}}" data-name = "{{name}}" data-overlay = "{{…" at bounding box center [744, 395] width 897 height 461
click at [1158, 567] on button "Save" at bounding box center [1155, 573] width 75 height 38
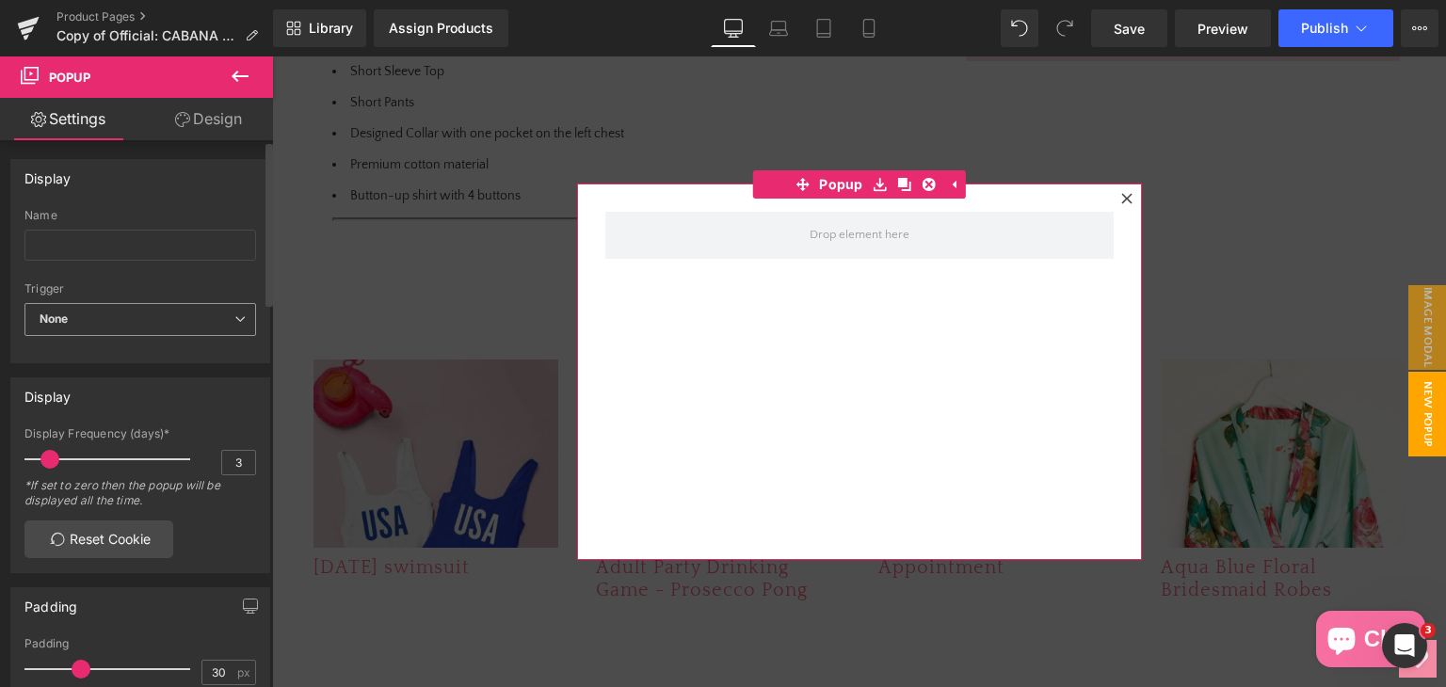
click at [99, 306] on span "None" at bounding box center [140, 319] width 232 height 33
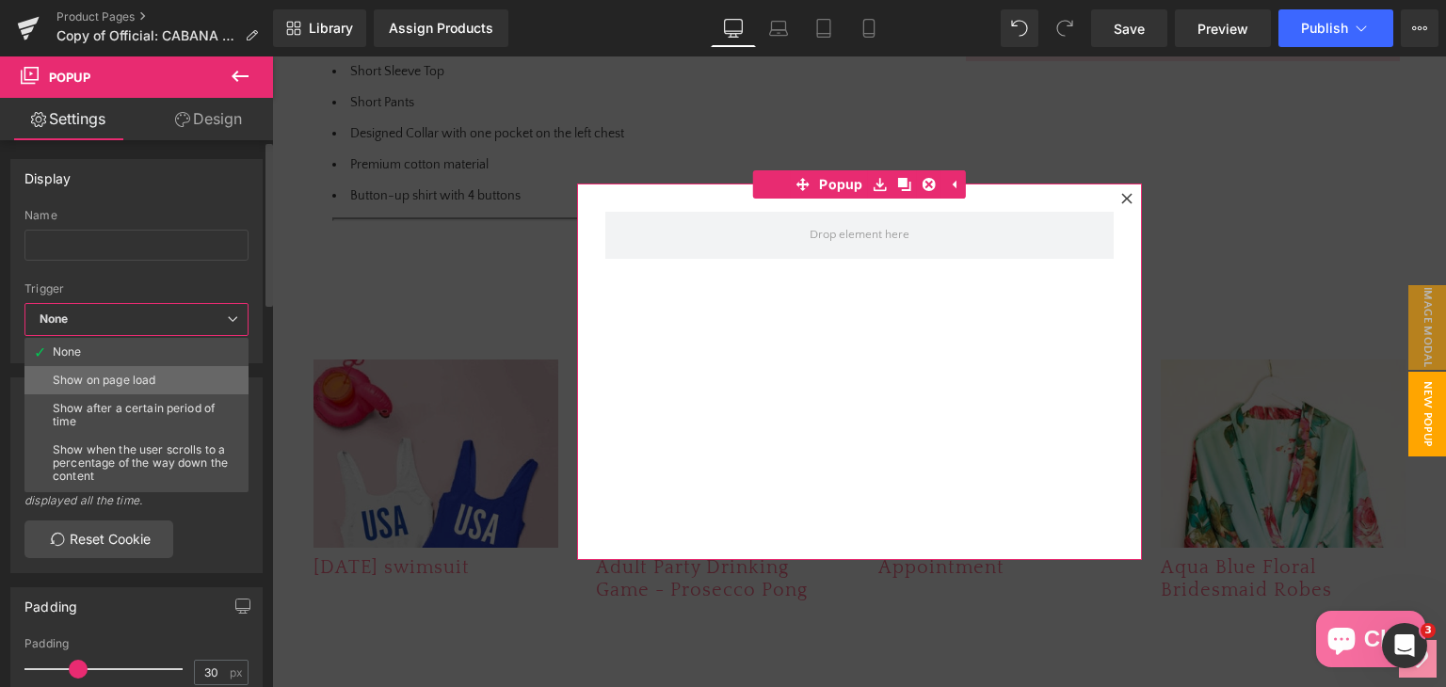
click at [95, 366] on li "Show on page load" at bounding box center [140, 380] width 232 height 28
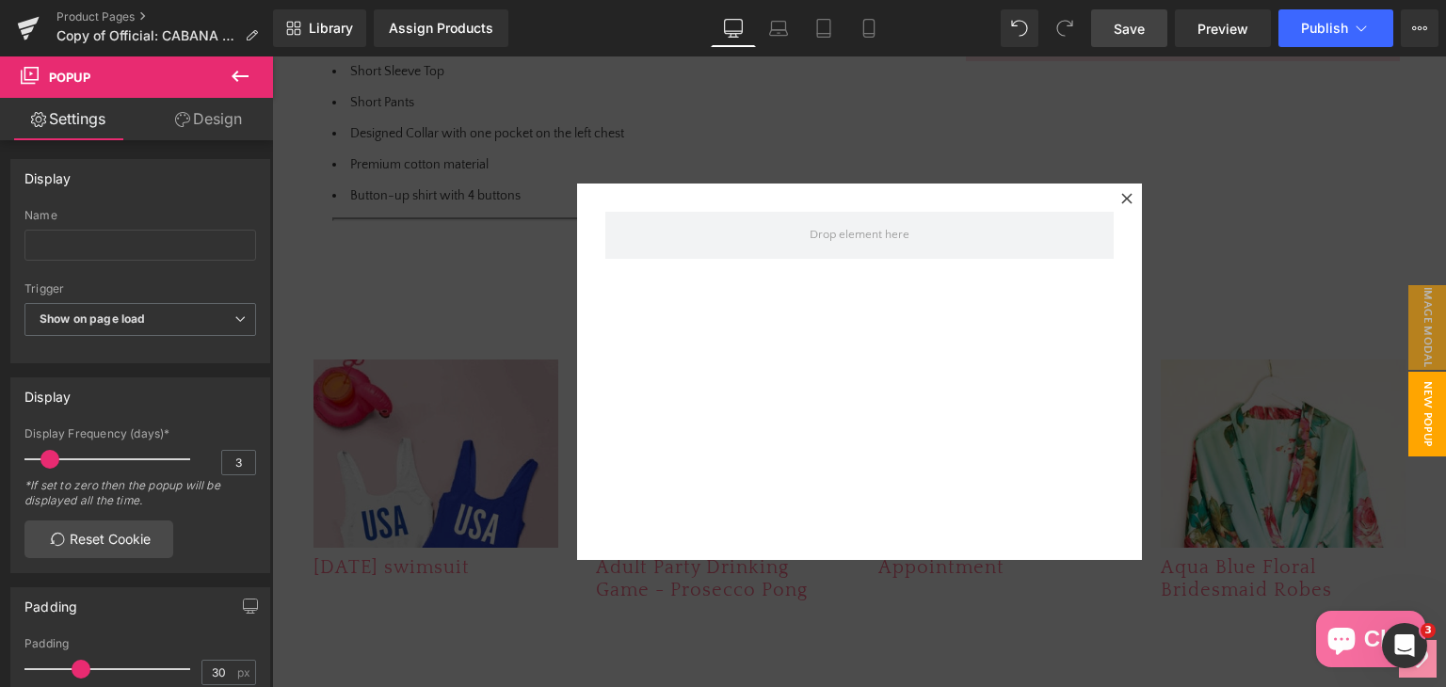
click at [1139, 32] on span "Save" at bounding box center [1129, 29] width 31 height 20
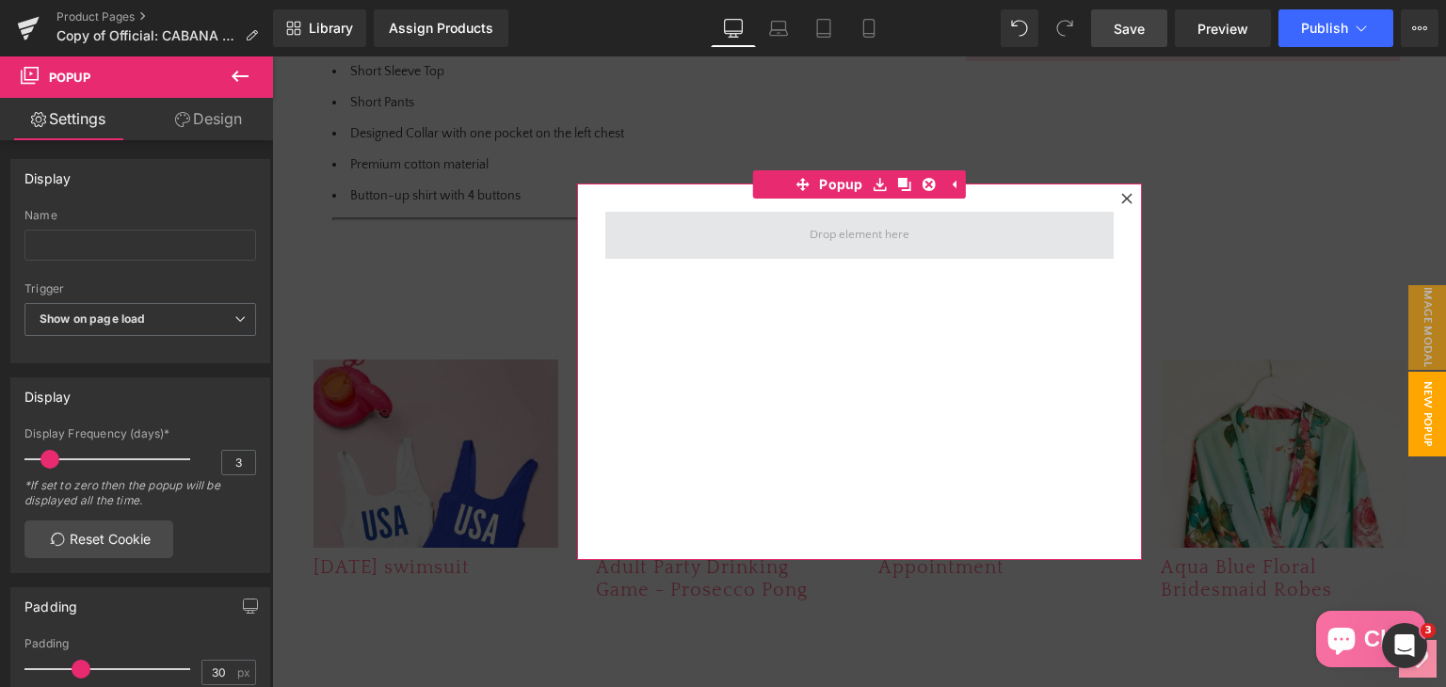
scroll to position [1186, 0]
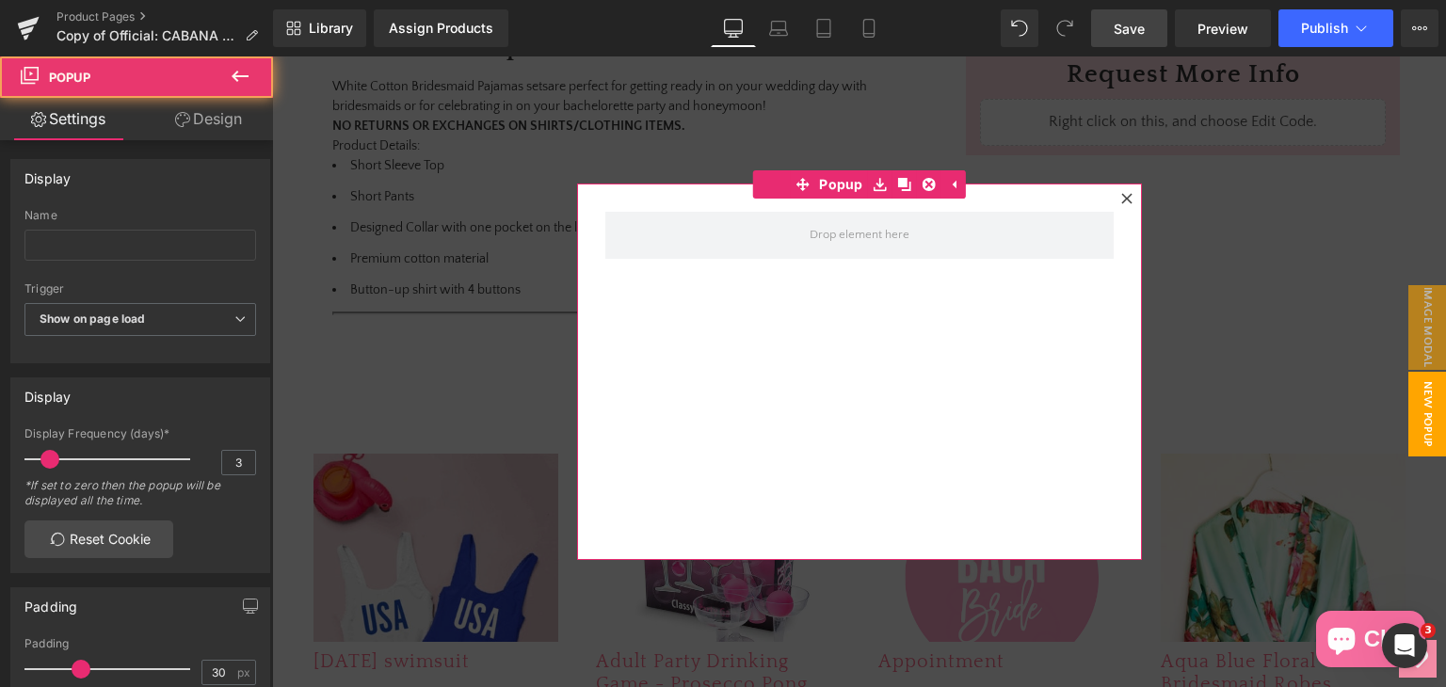
click at [1121, 195] on icon at bounding box center [1126, 198] width 11 height 11
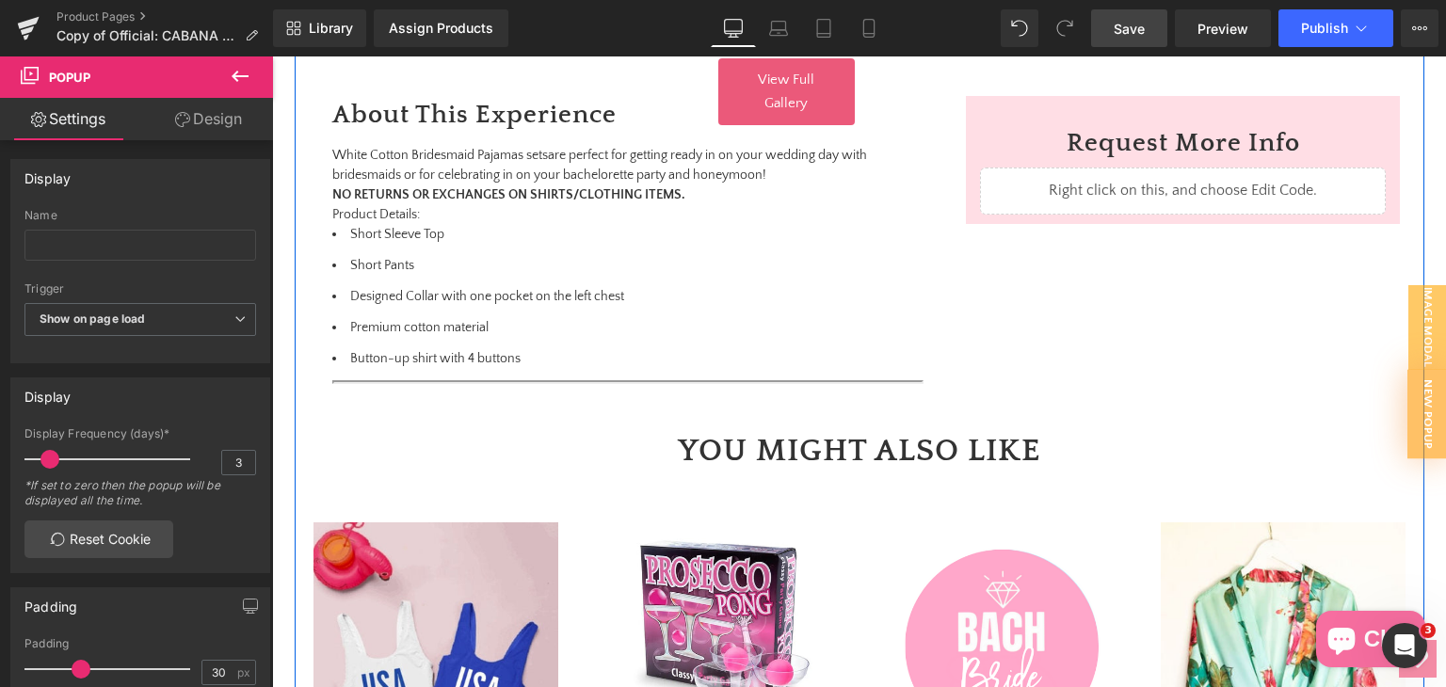
scroll to position [904, 0]
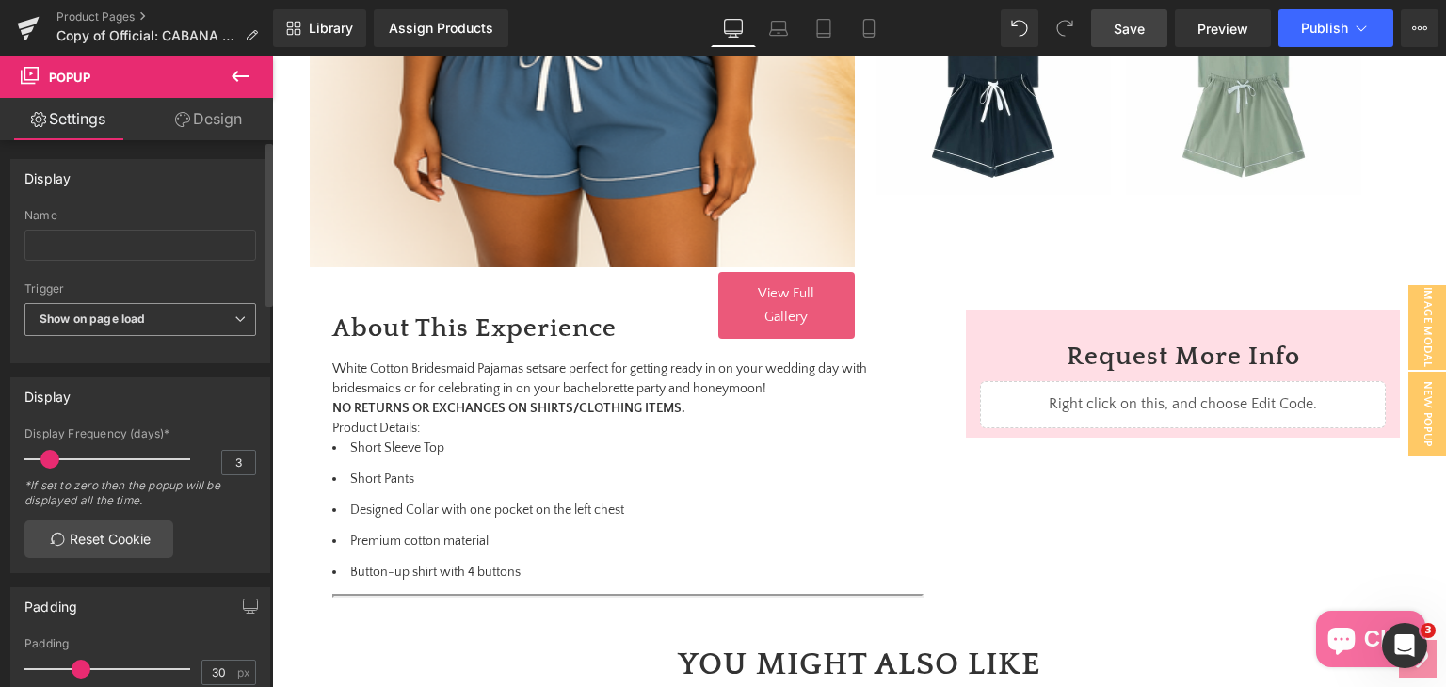
click at [139, 312] on b "Show on page load" at bounding box center [92, 319] width 105 height 14
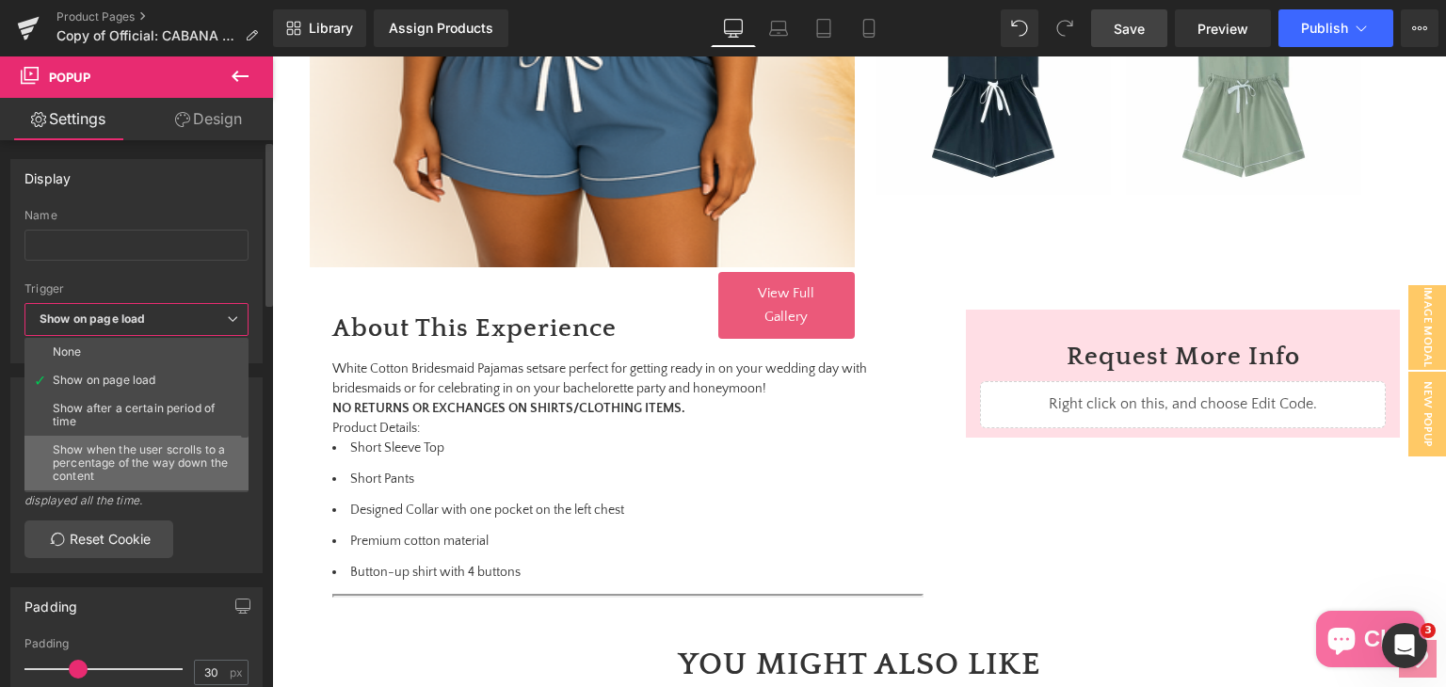
click at [119, 438] on li "Show when the user scrolls to a percentage of the way down the content" at bounding box center [140, 463] width 232 height 55
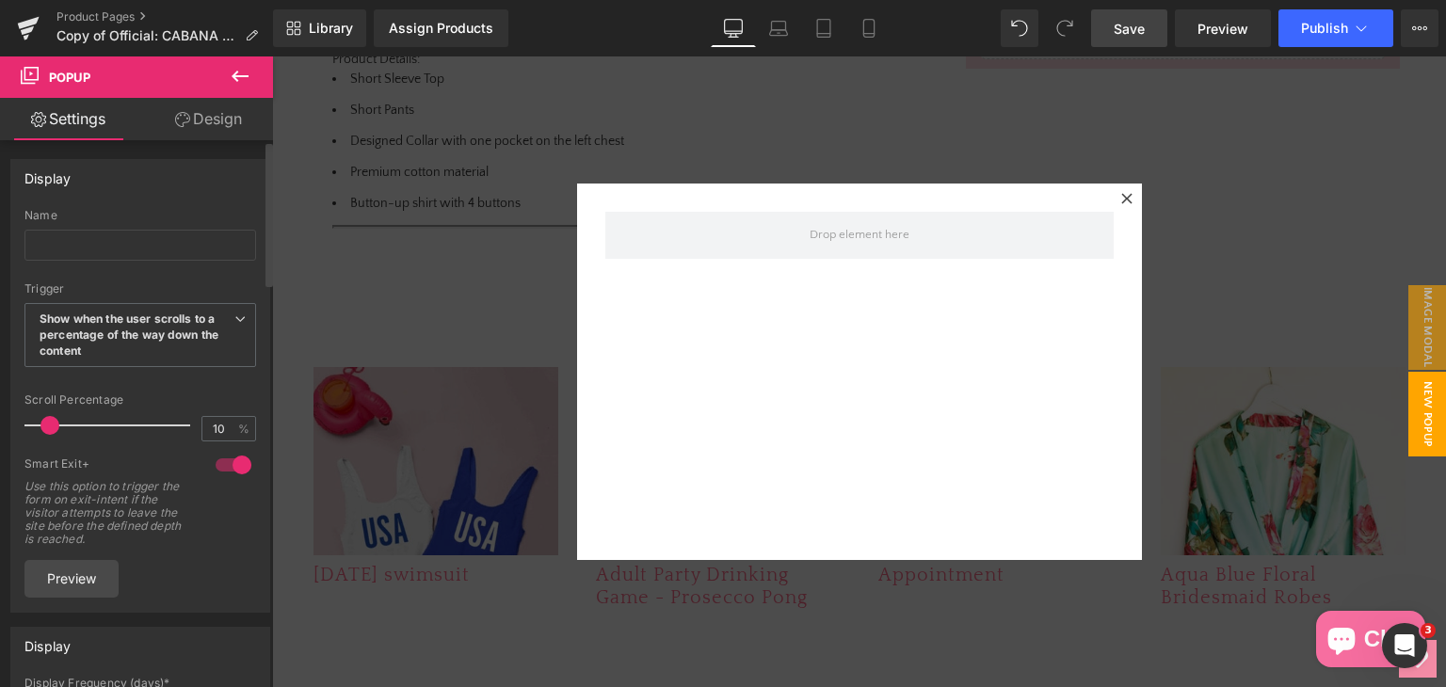
scroll to position [1280, 0]
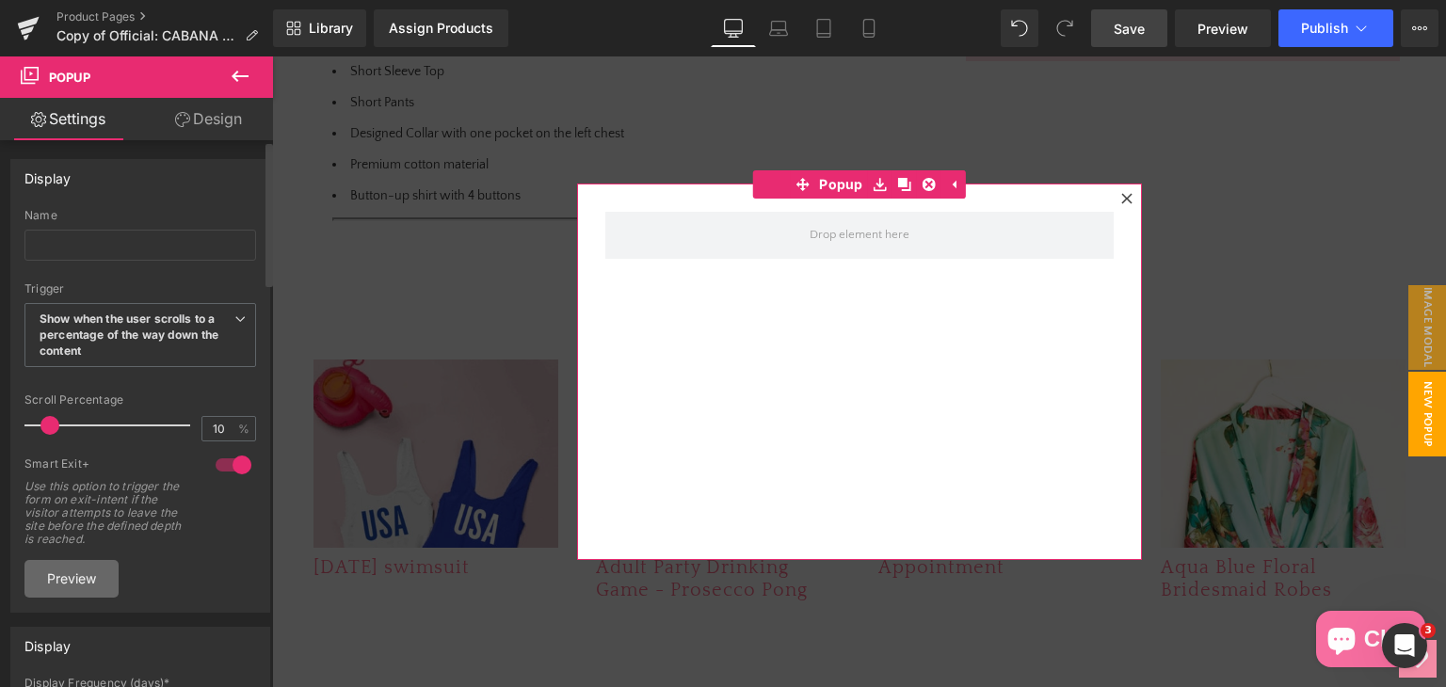
click at [56, 577] on link "Preview" at bounding box center [71, 579] width 94 height 38
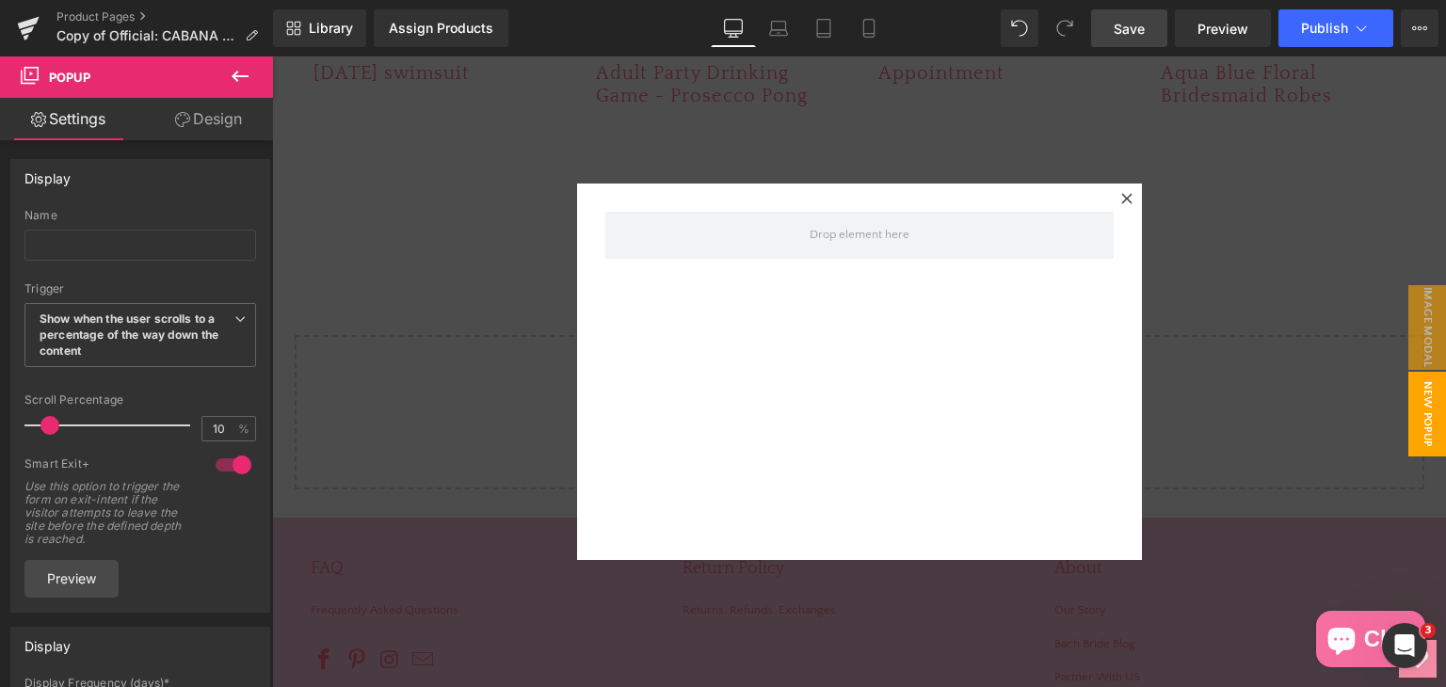
scroll to position [1711, 0]
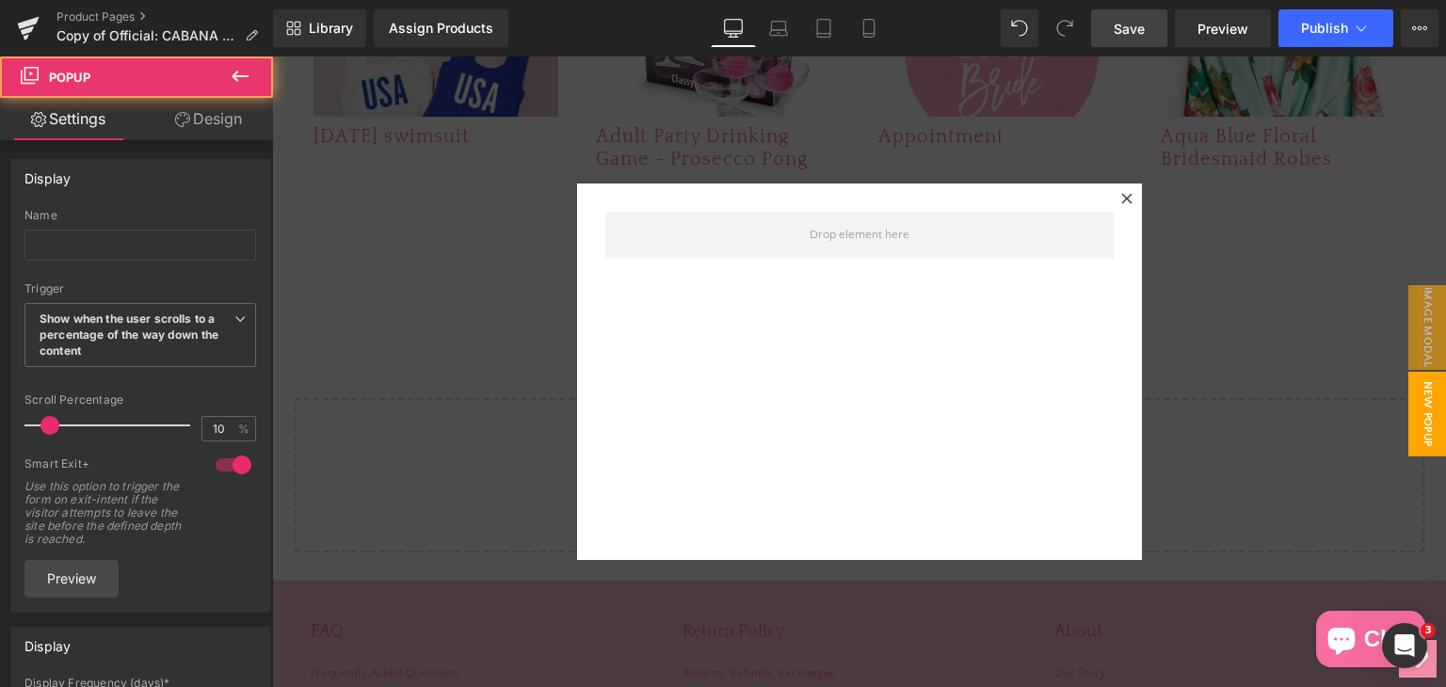
click at [1133, 198] on div "Popup" at bounding box center [859, 372] width 565 height 377
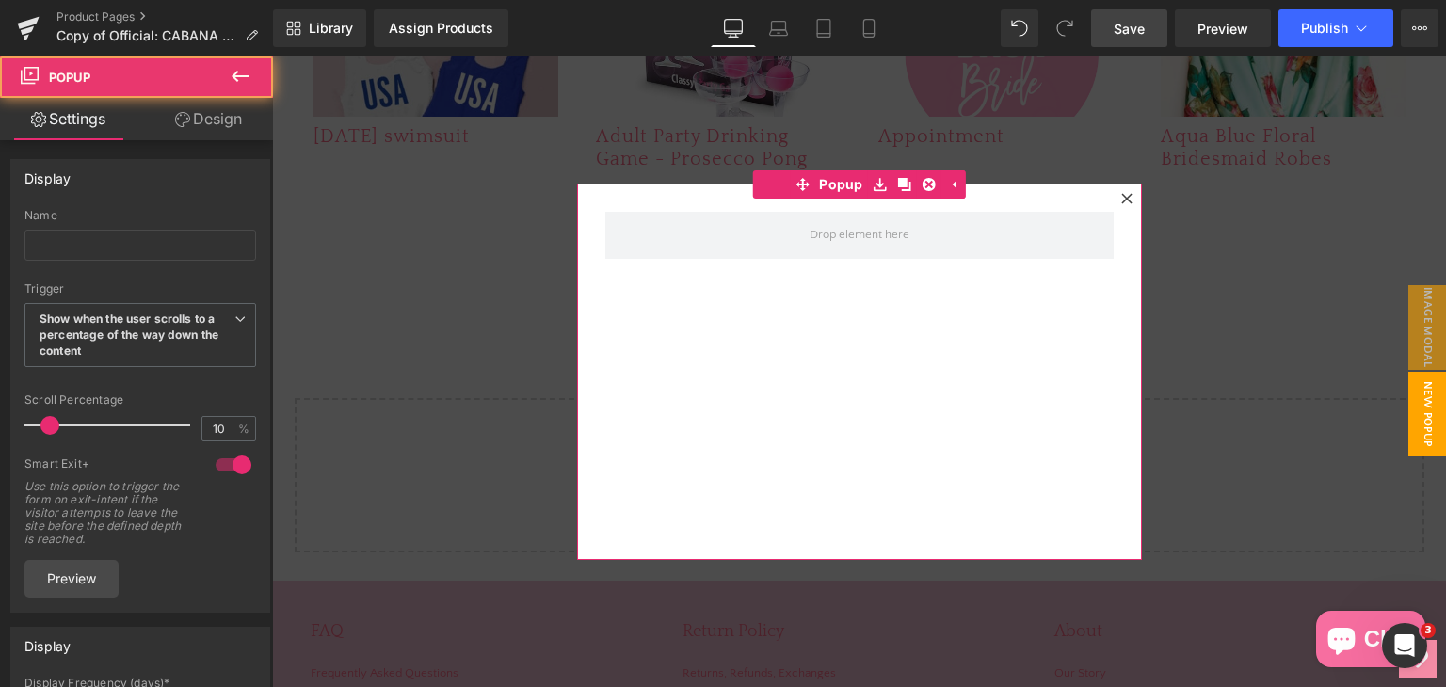
click at [1123, 200] on icon at bounding box center [1126, 198] width 11 height 11
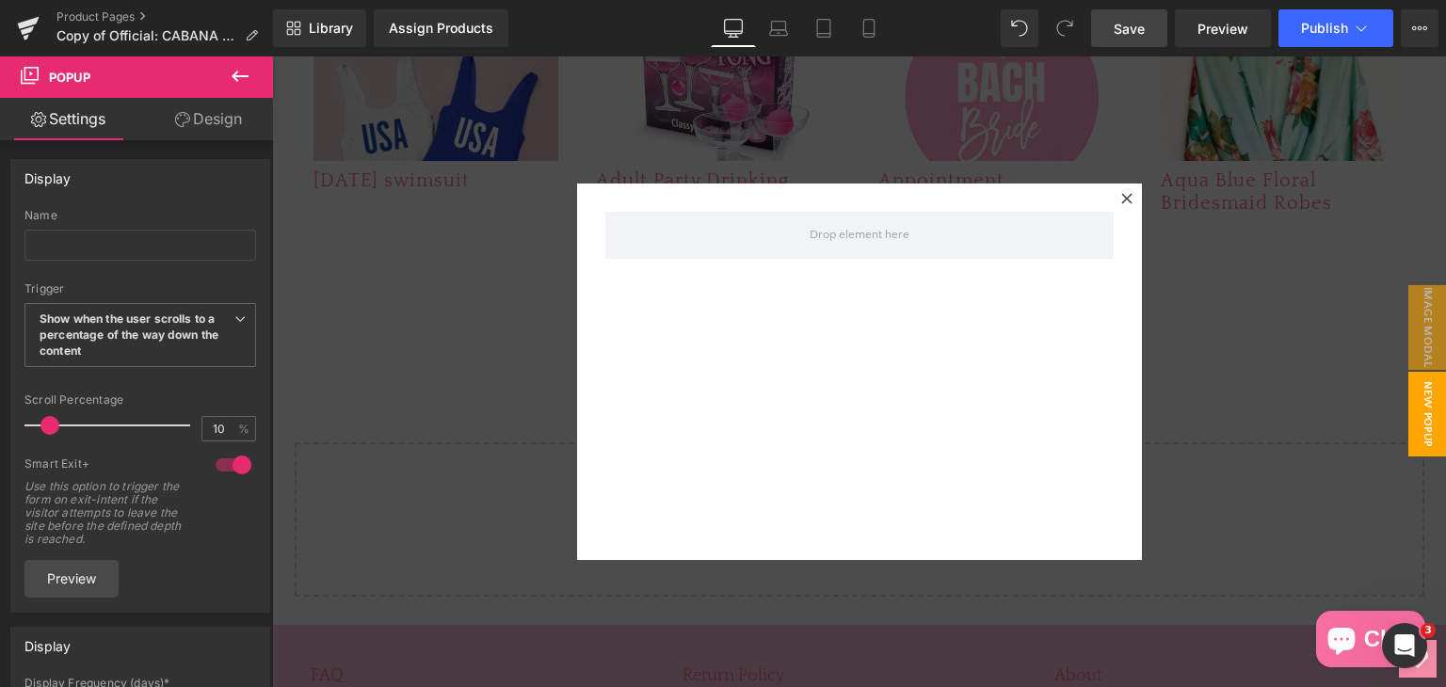
scroll to position [1617, 0]
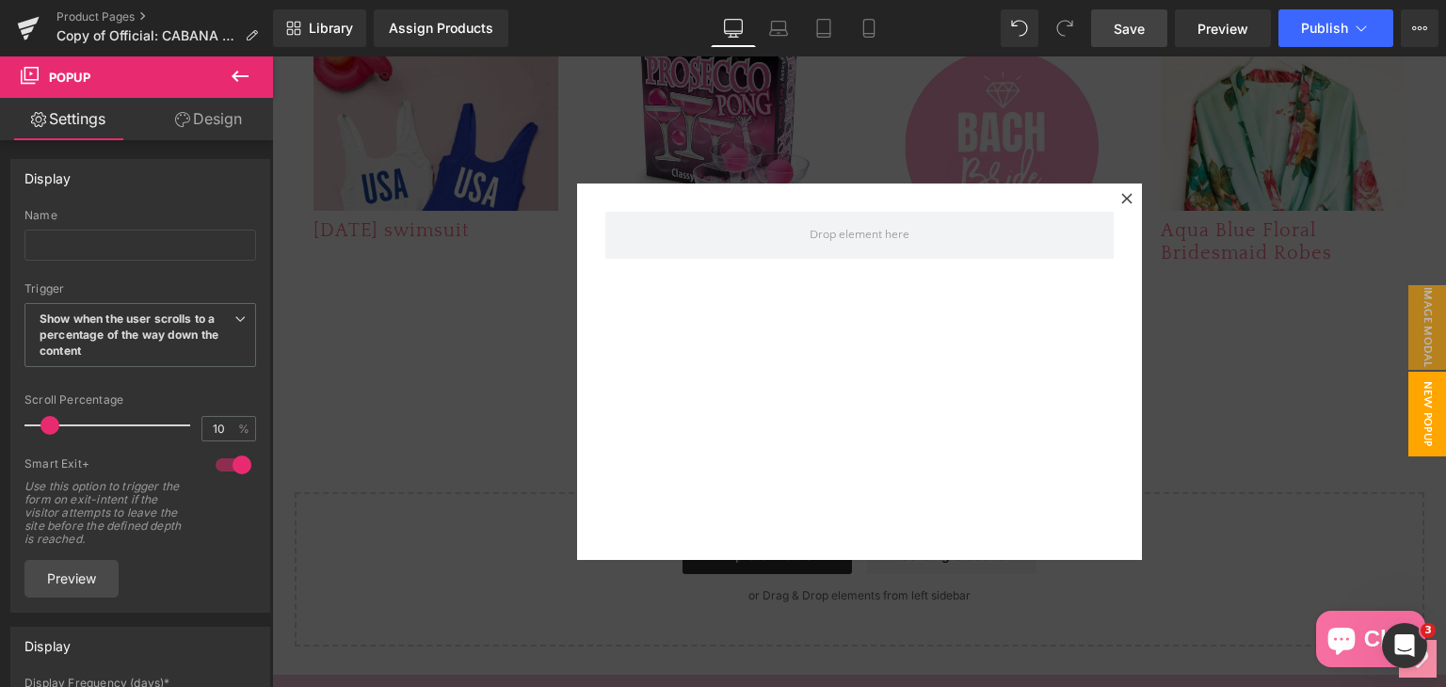
click at [1121, 201] on icon at bounding box center [1126, 198] width 11 height 11
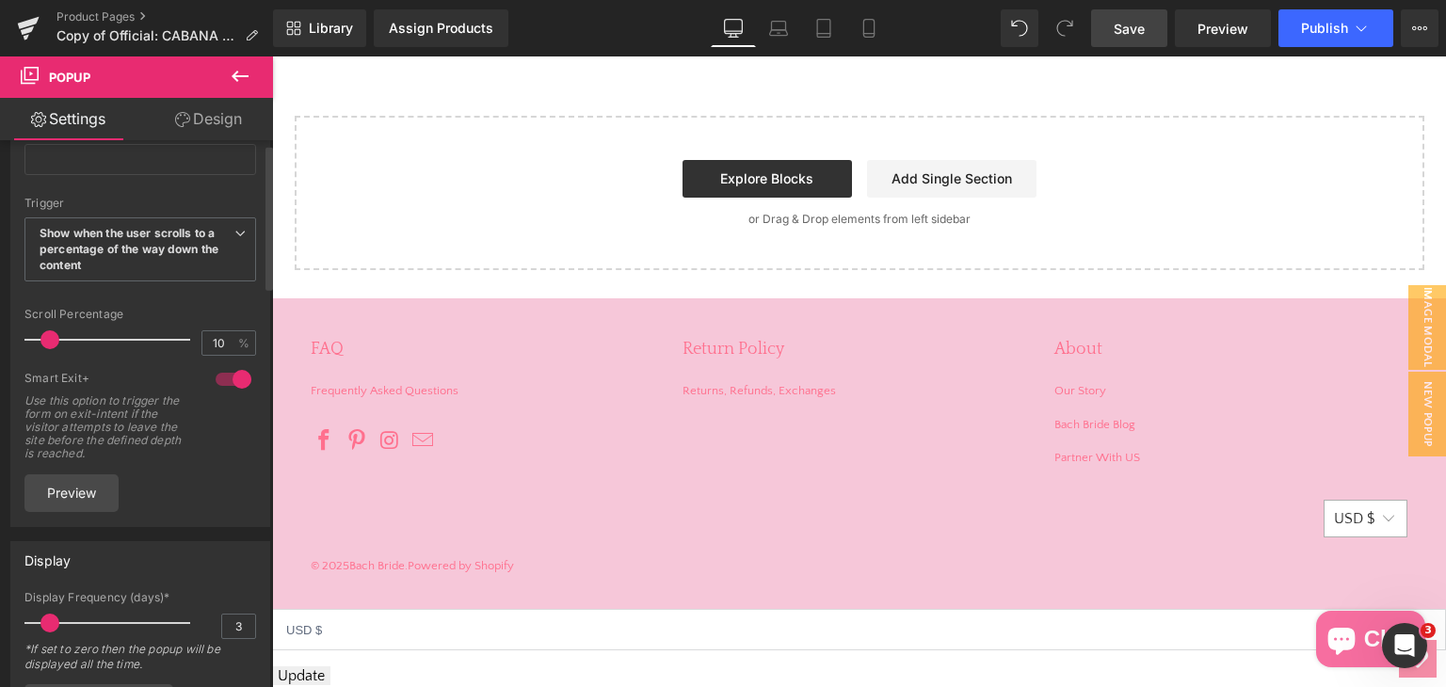
scroll to position [94, 0]
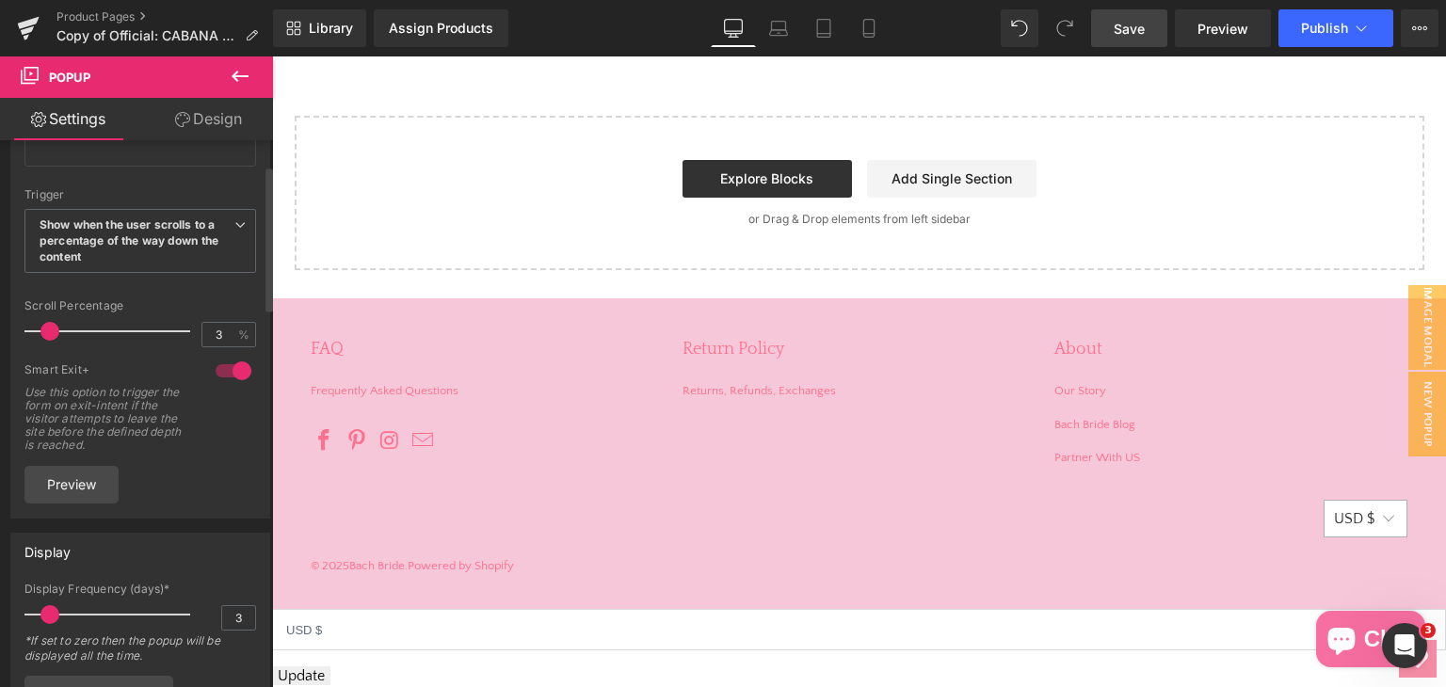
type input "0"
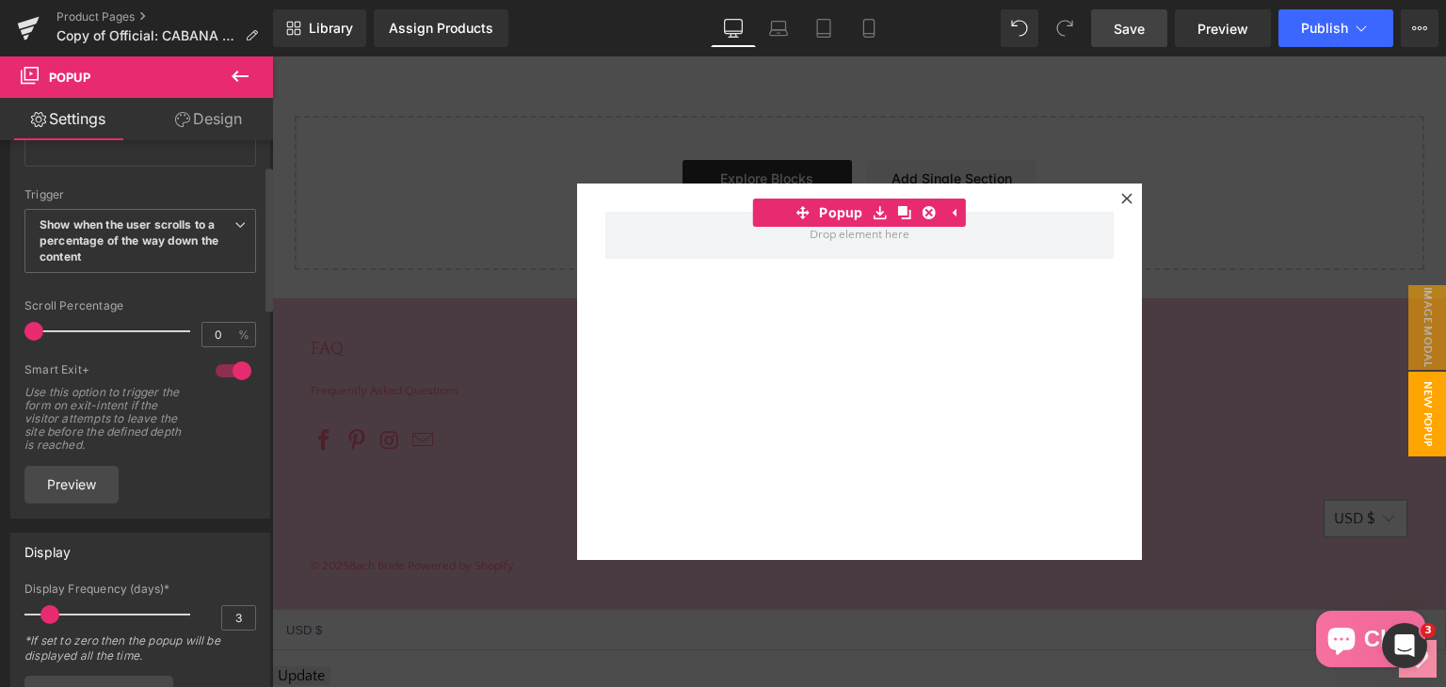
drag, startPoint x: 38, startPoint y: 332, endPoint x: 8, endPoint y: 333, distance: 30.1
click at [8, 333] on div "Display Name None Show on page load Show after a certain period of time Show wh…" at bounding box center [140, 285] width 281 height 468
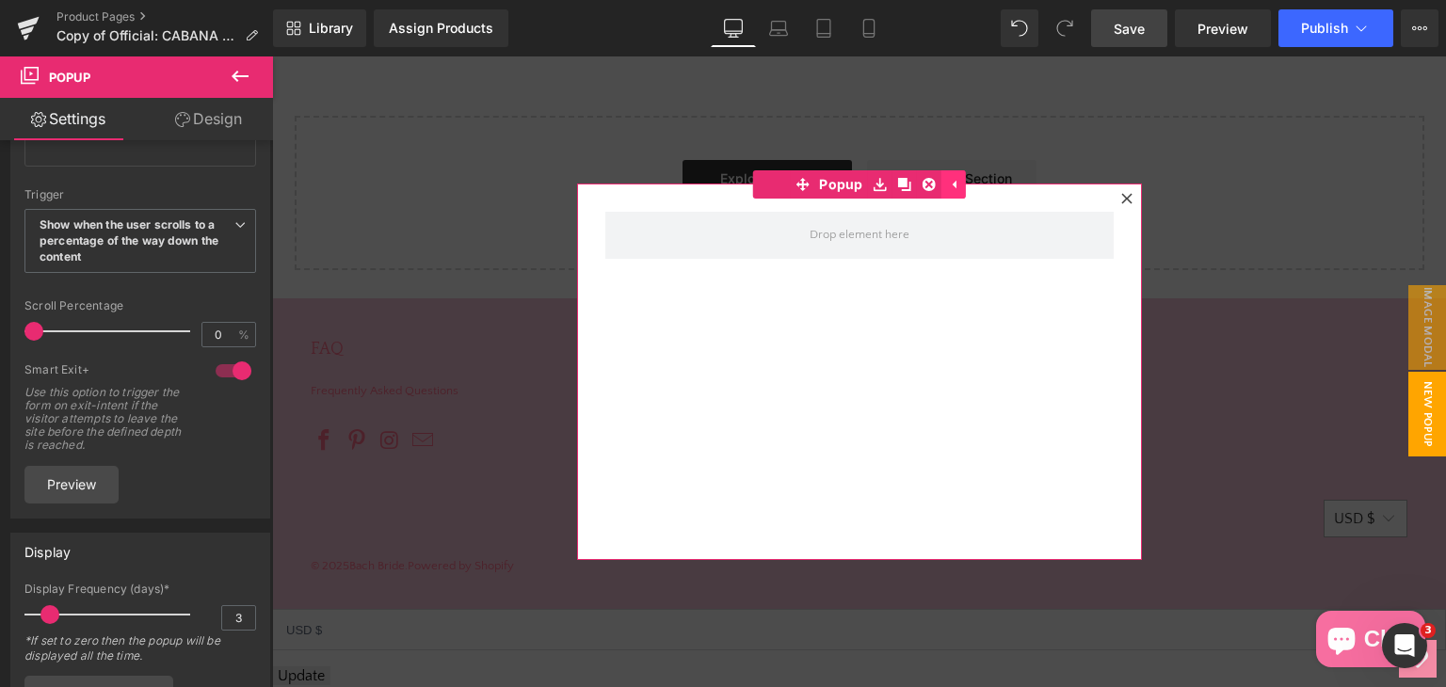
click at [950, 178] on icon at bounding box center [953, 185] width 13 height 14
click at [857, 180] on span "Popup" at bounding box center [878, 185] width 54 height 28
drag, startPoint x: 863, startPoint y: 184, endPoint x: 907, endPoint y: 183, distance: 44.3
click at [877, 249] on div "Popup" at bounding box center [859, 372] width 565 height 377
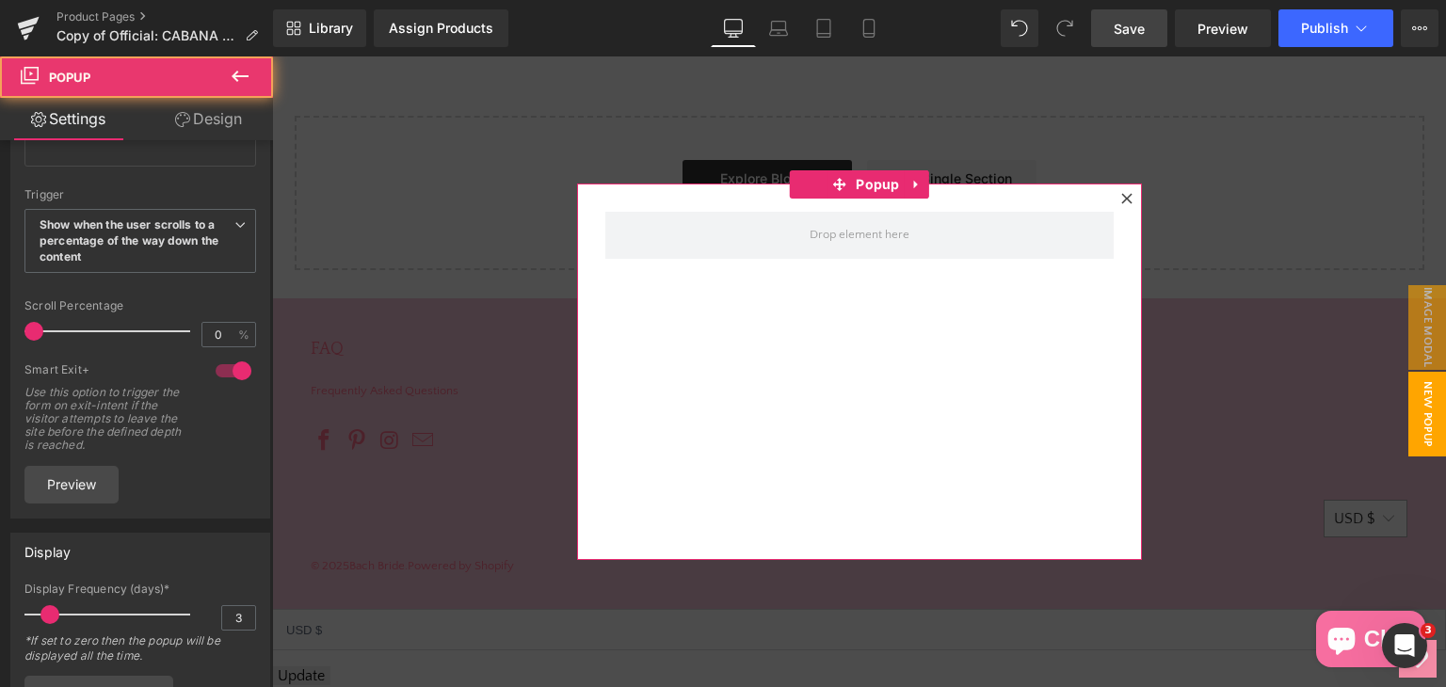
click at [1121, 200] on icon at bounding box center [1126, 198] width 10 height 10
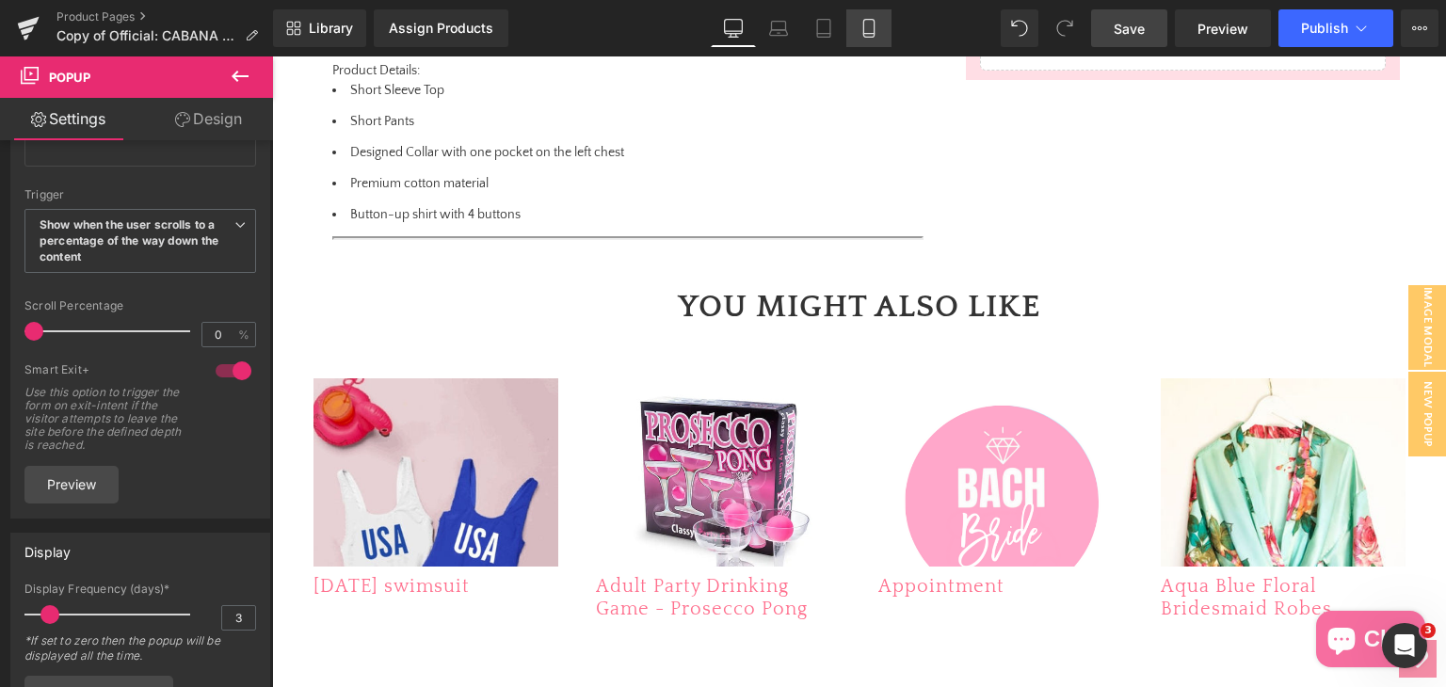
scroll to position [1241, 0]
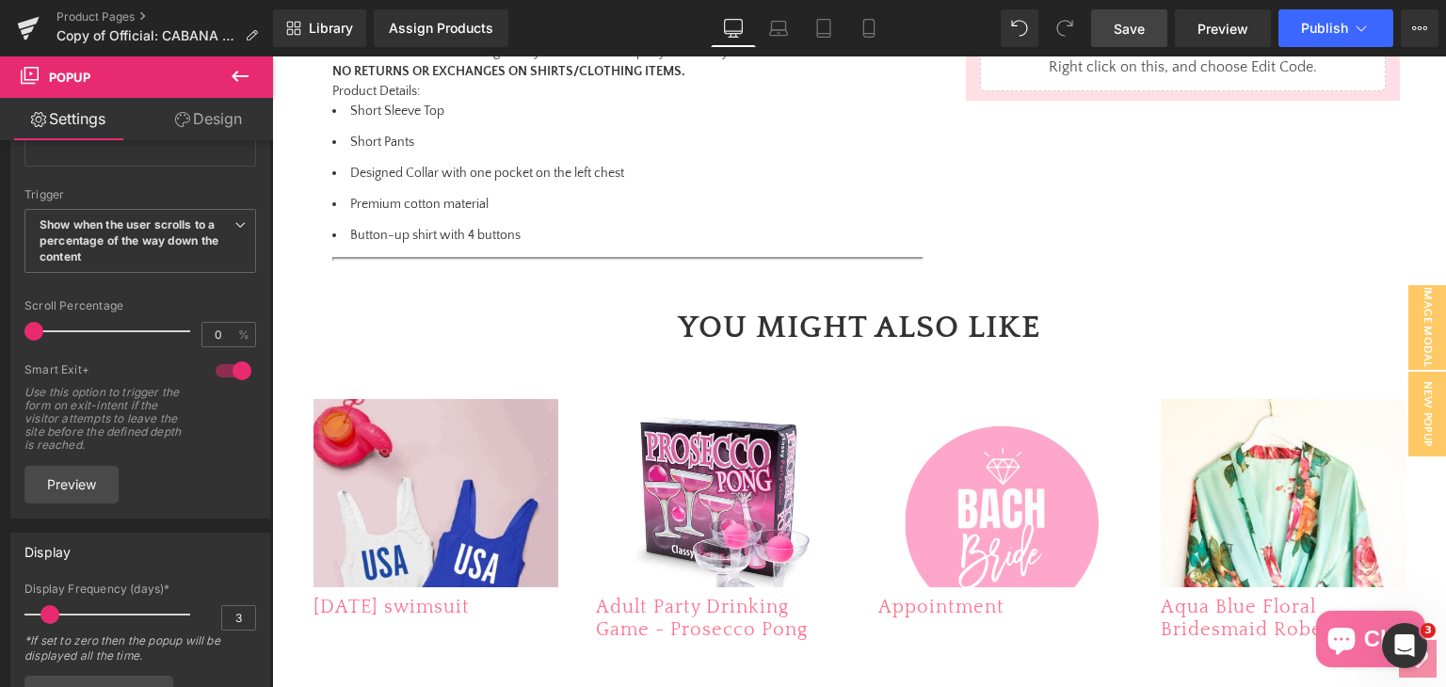
click at [1122, 27] on span "Save" at bounding box center [1129, 29] width 31 height 20
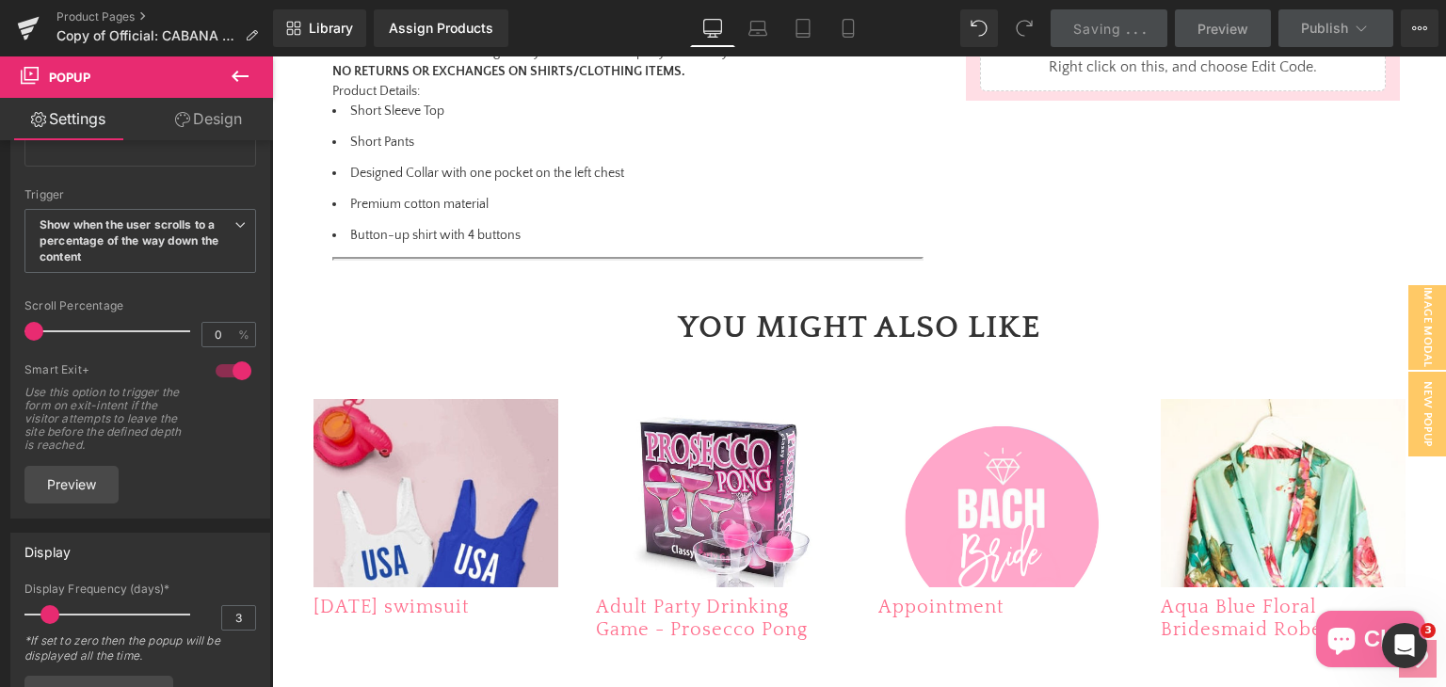
click at [1203, 26] on span "Preview" at bounding box center [1222, 29] width 51 height 20
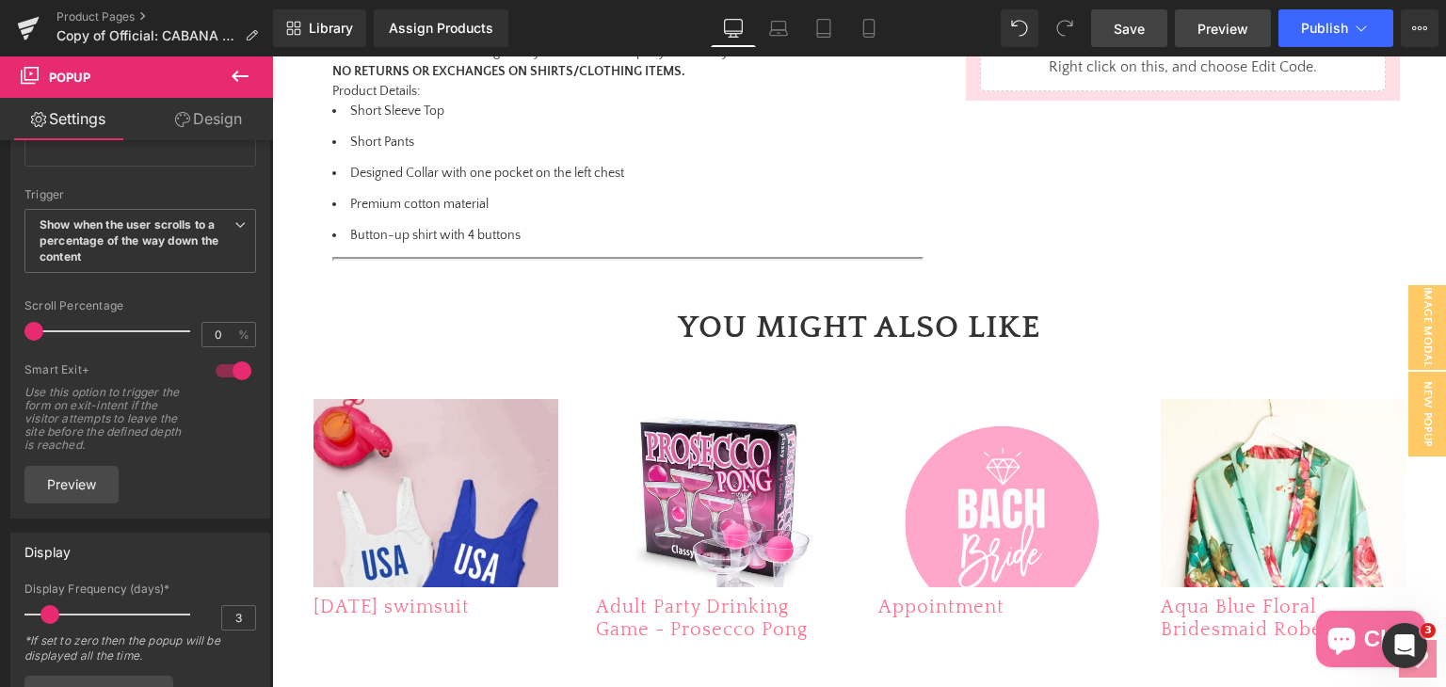
click at [1224, 29] on span "Preview" at bounding box center [1222, 29] width 51 height 20
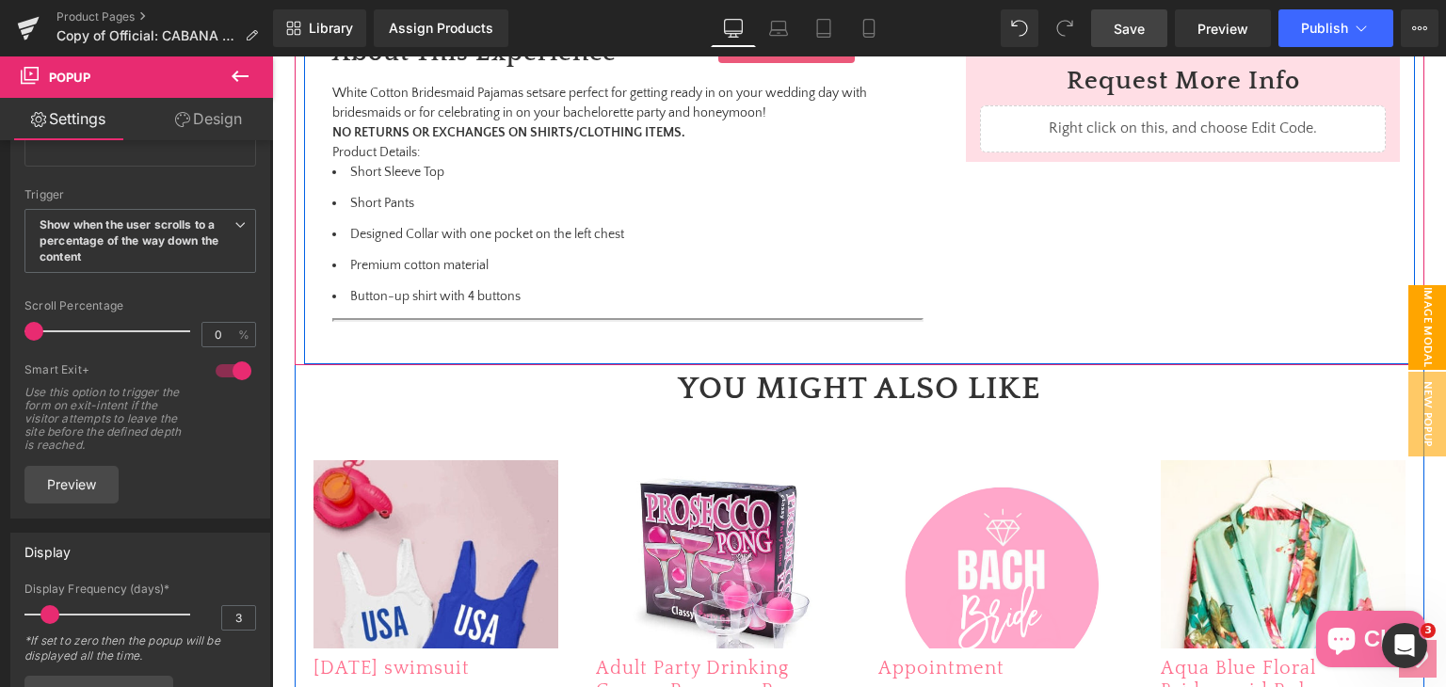
scroll to position [1146, 0]
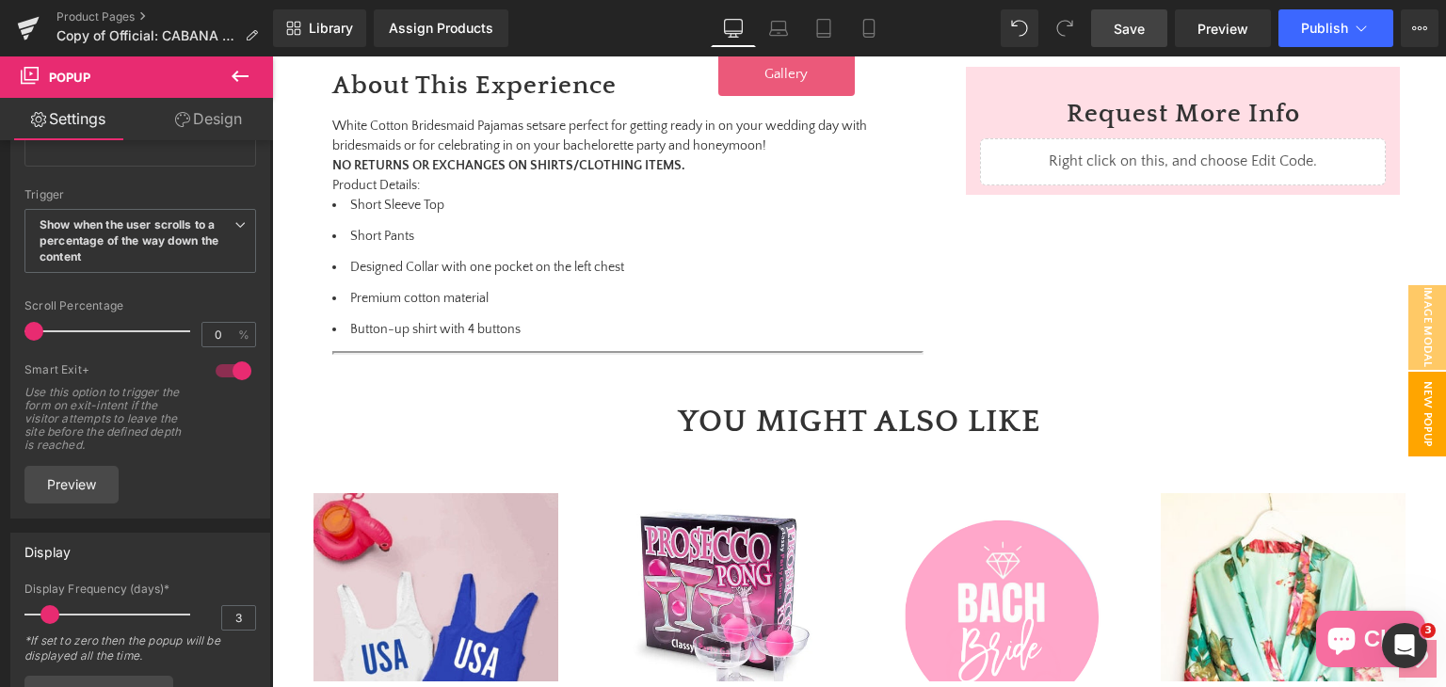
click at [1418, 426] on span "New Popup" at bounding box center [1427, 414] width 38 height 85
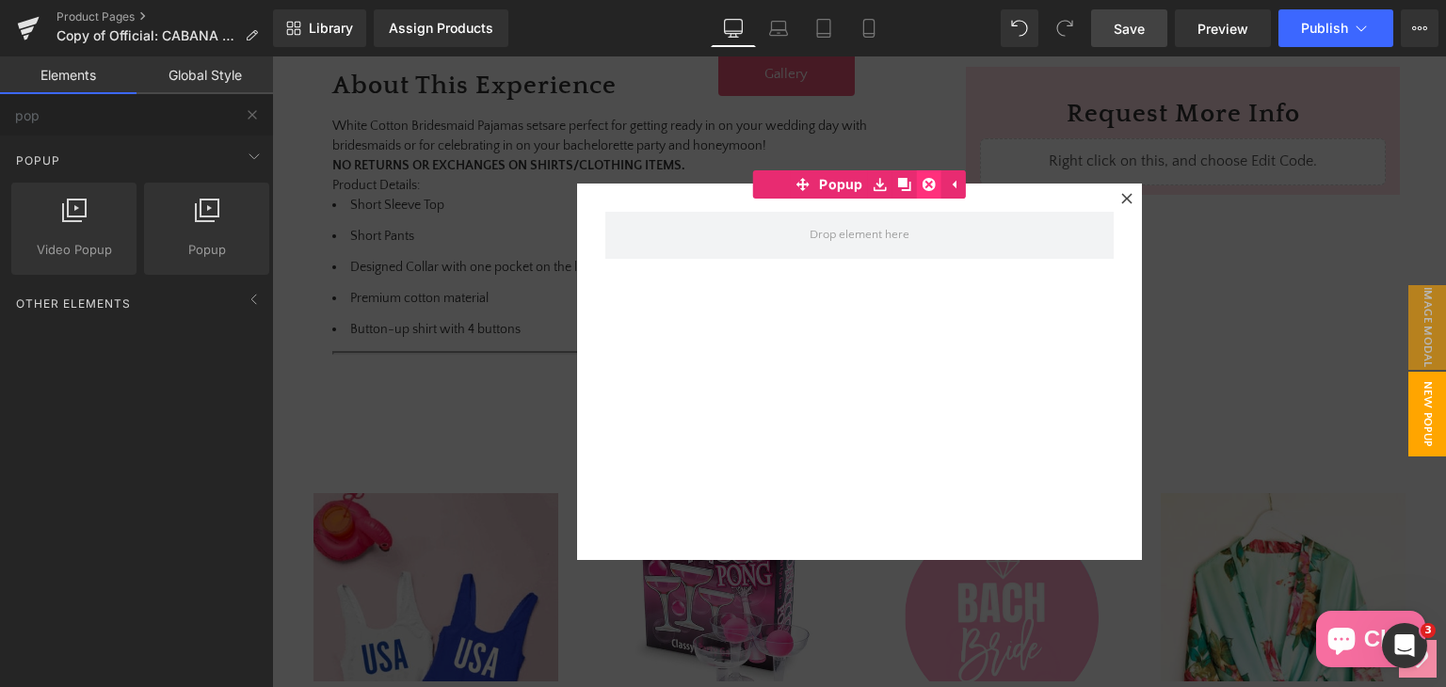
click at [922, 184] on icon at bounding box center [928, 184] width 13 height 13
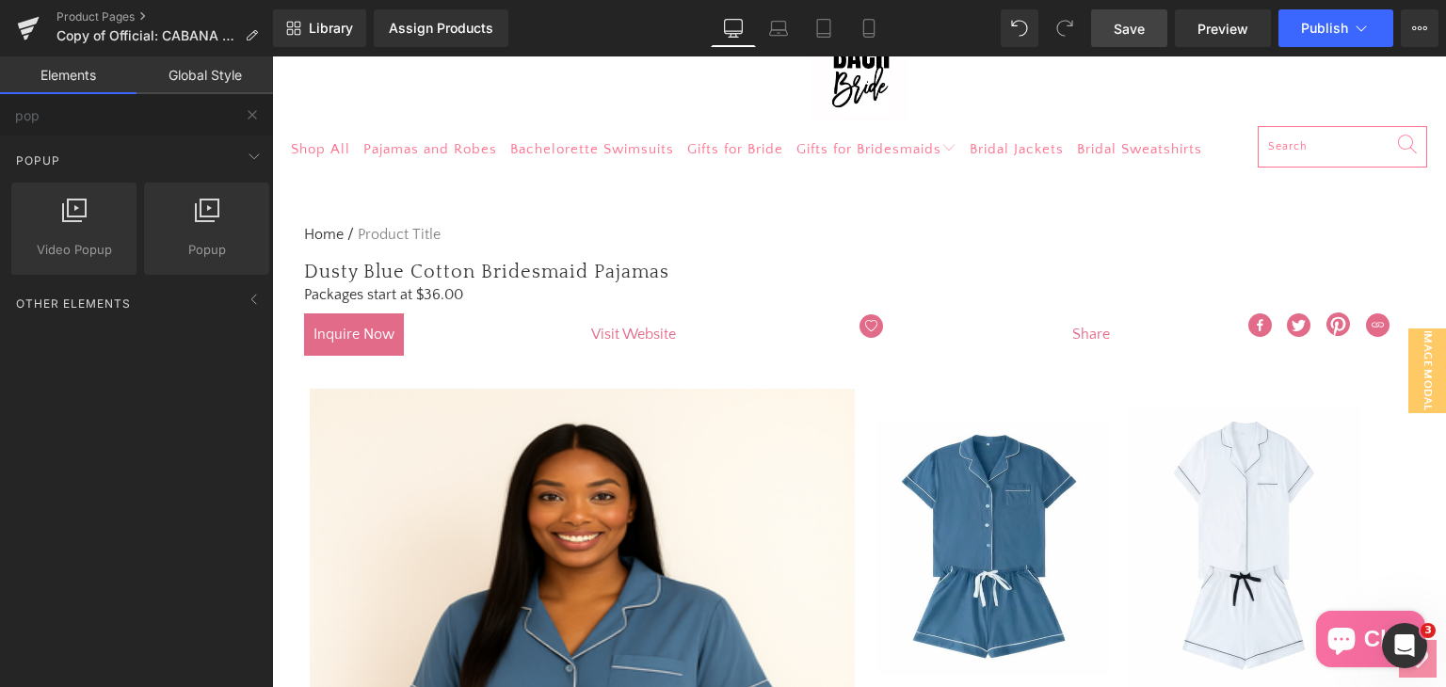
scroll to position [111, 0]
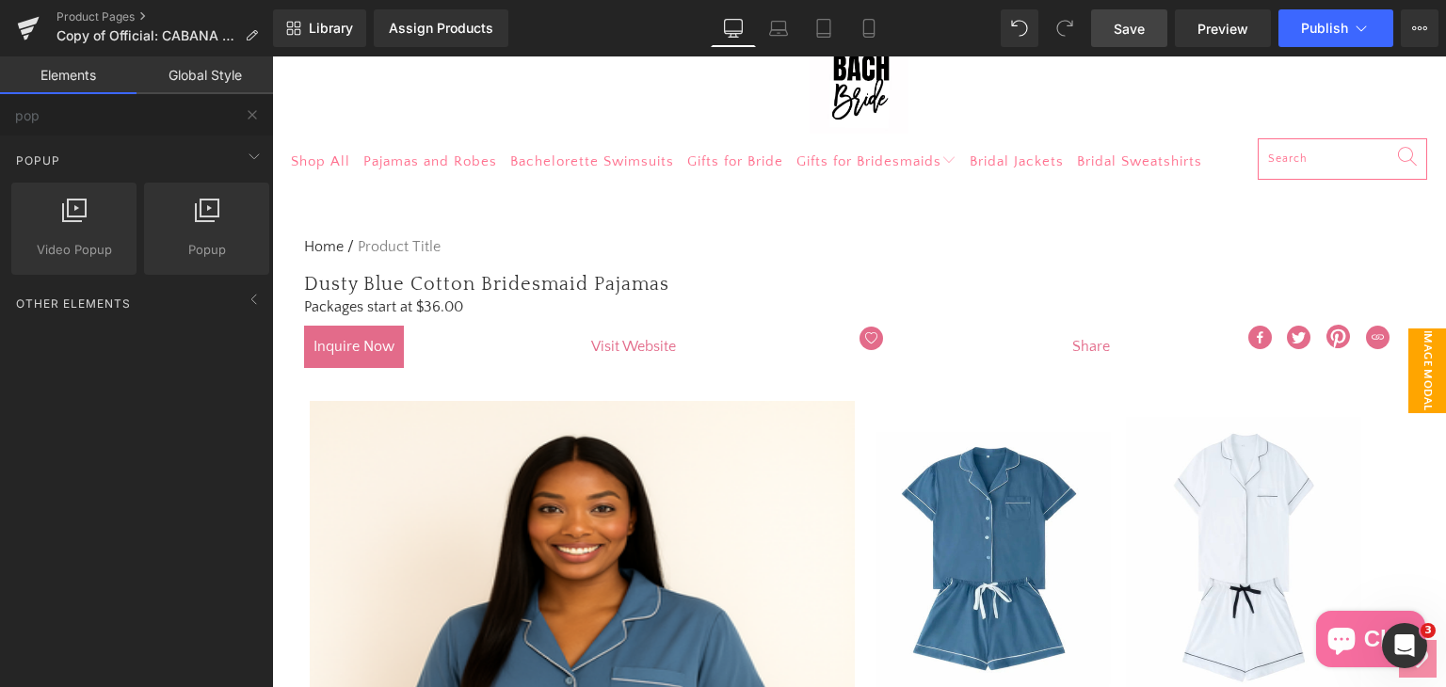
click at [1423, 361] on span "image modal" at bounding box center [1427, 370] width 38 height 85
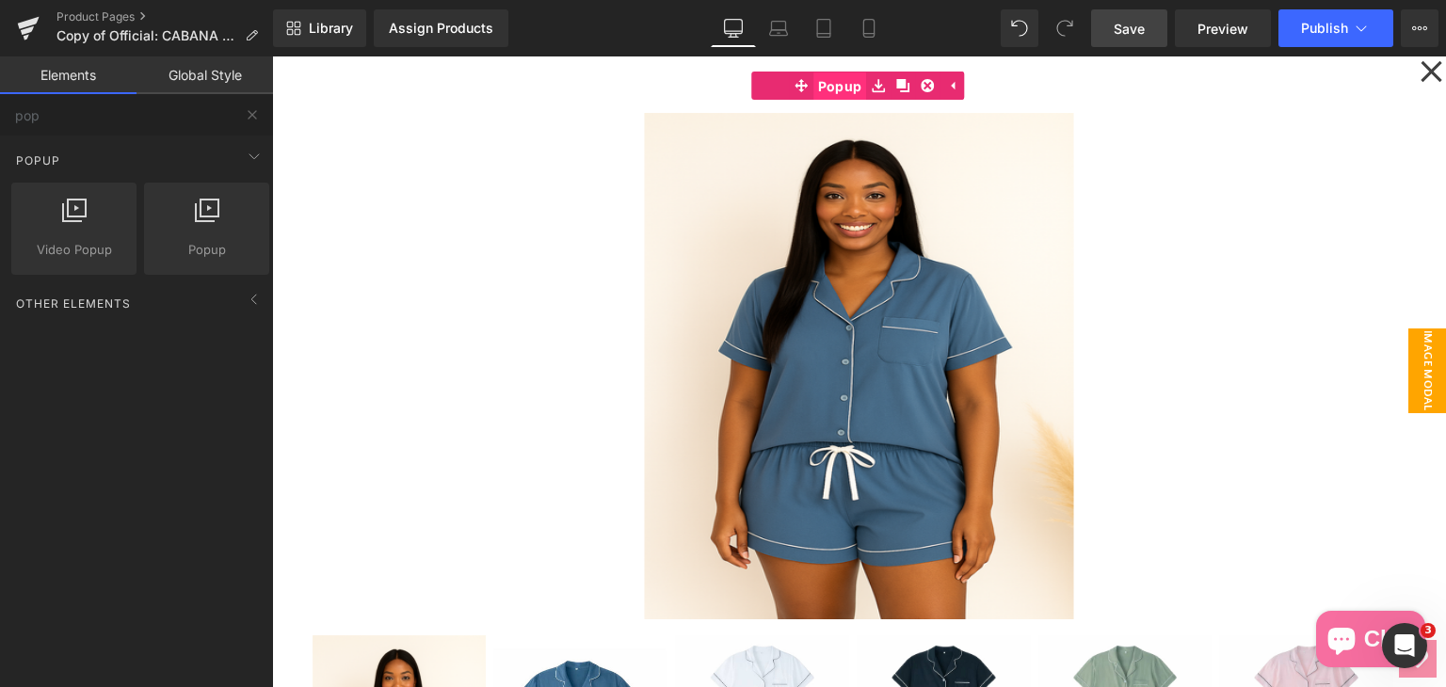
click at [813, 76] on span "Popup" at bounding box center [840, 86] width 54 height 28
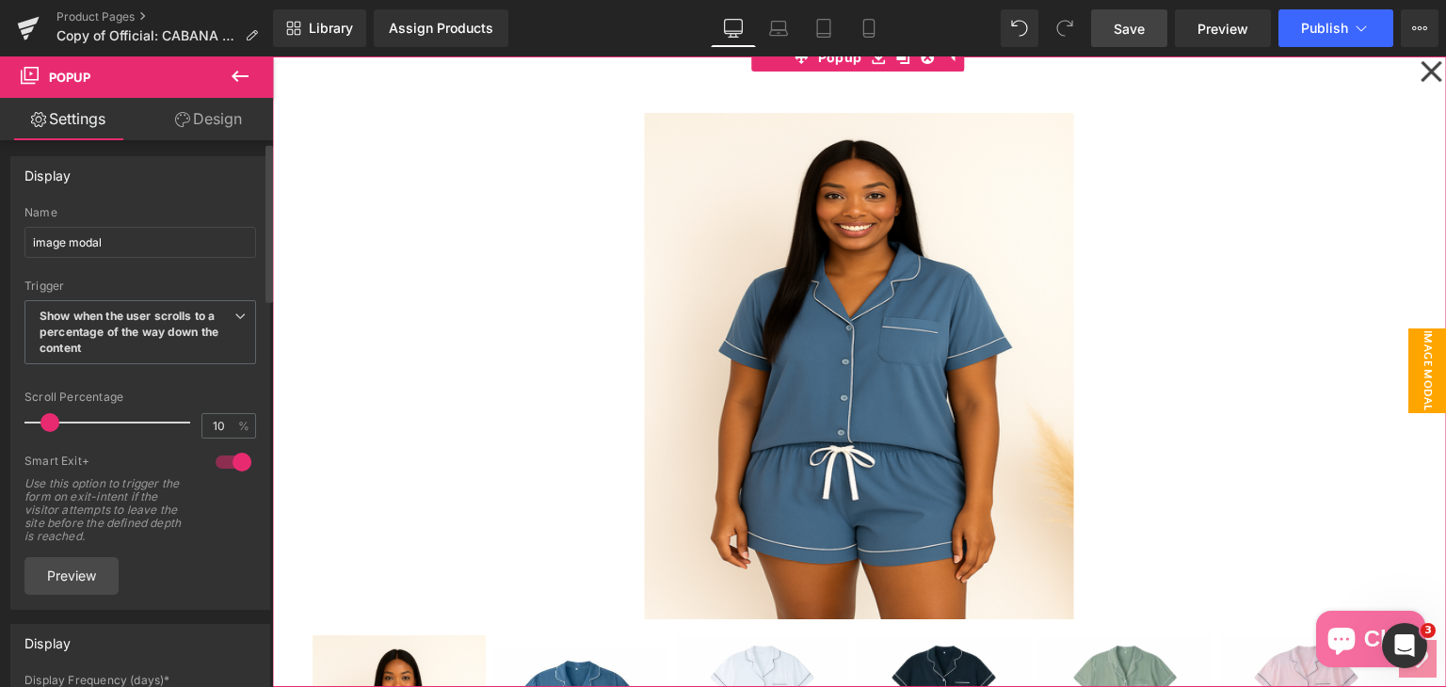
scroll to position [0, 0]
click at [130, 321] on b "Show when the user scrolls to a percentage of the way down the content" at bounding box center [129, 335] width 179 height 46
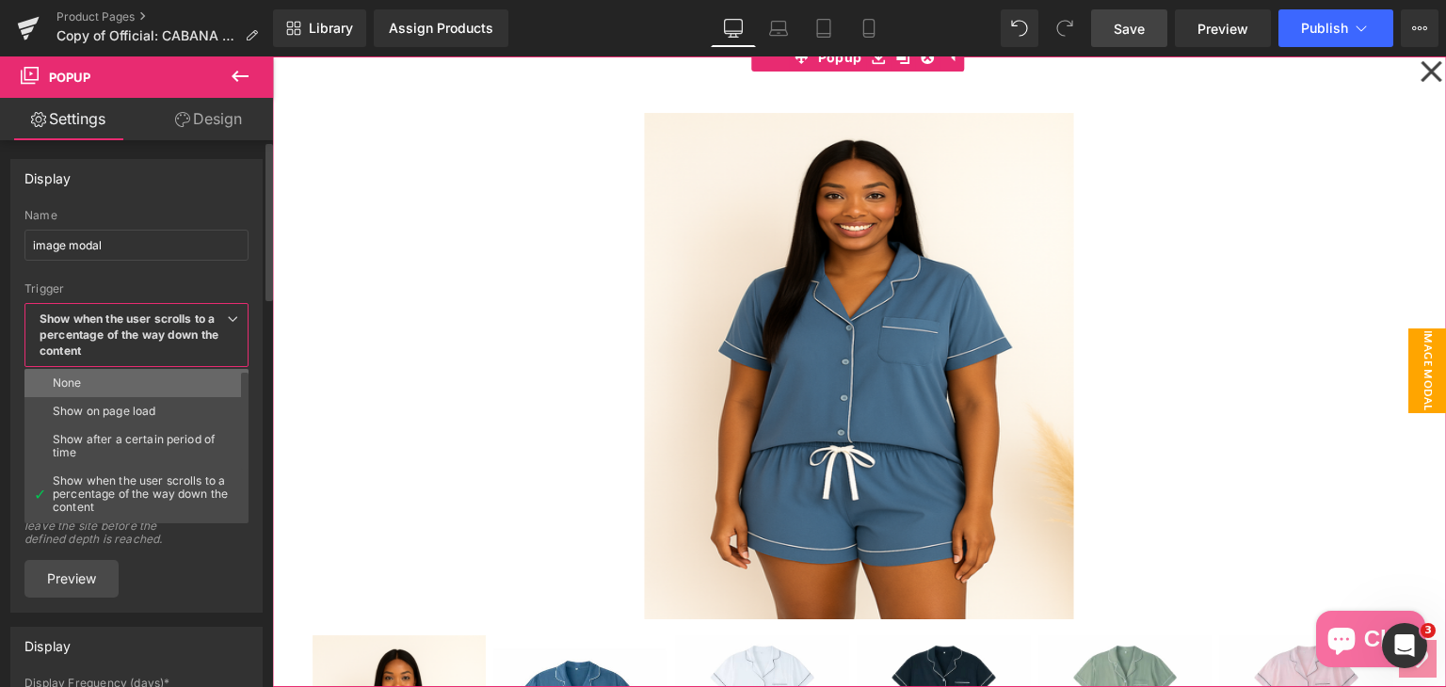
click at [91, 386] on li "None" at bounding box center [140, 383] width 232 height 28
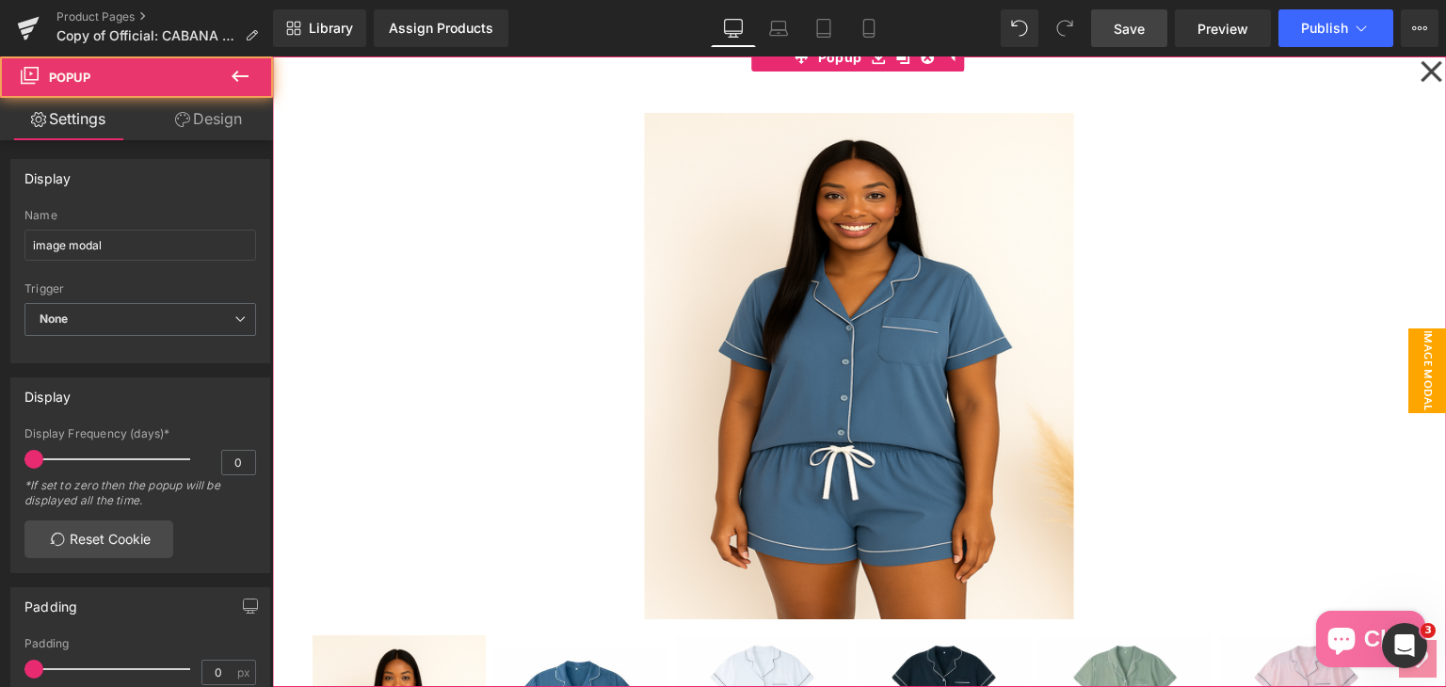
click at [1428, 63] on icon at bounding box center [1430, 71] width 21 height 21
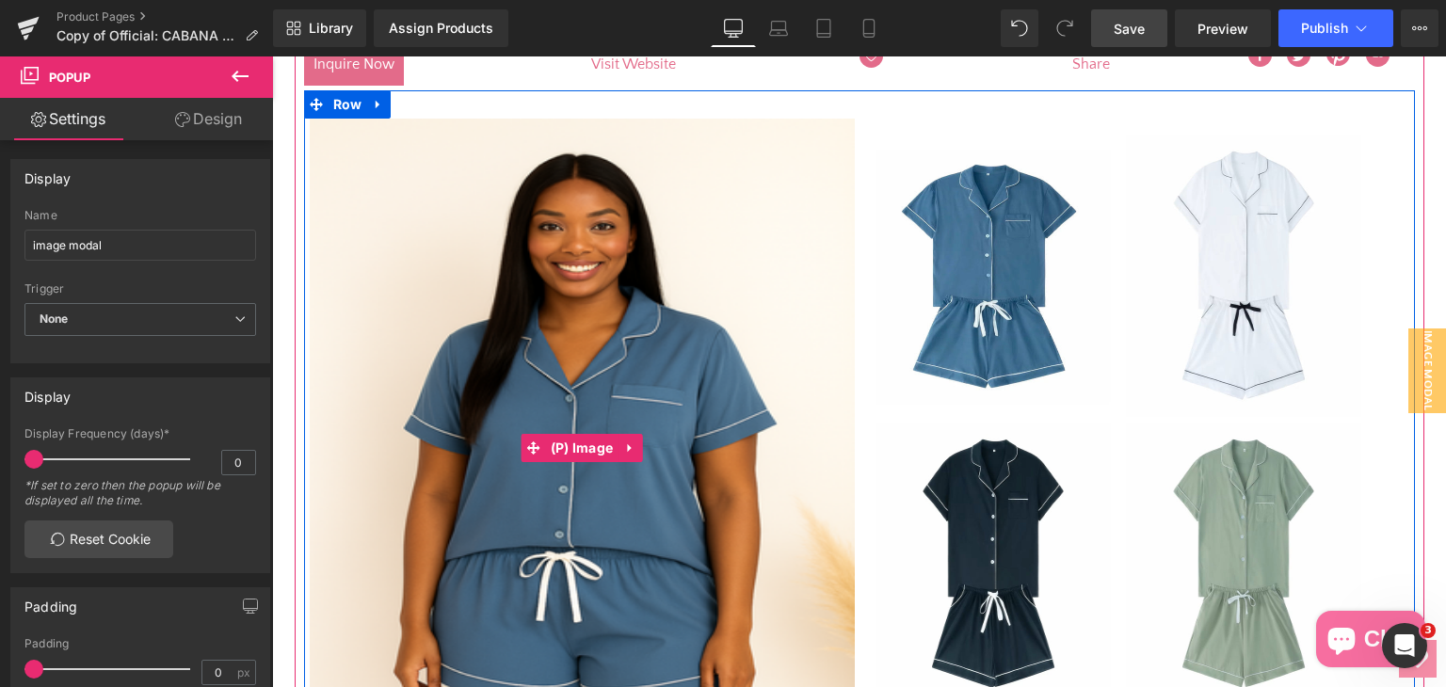
scroll to position [770, 0]
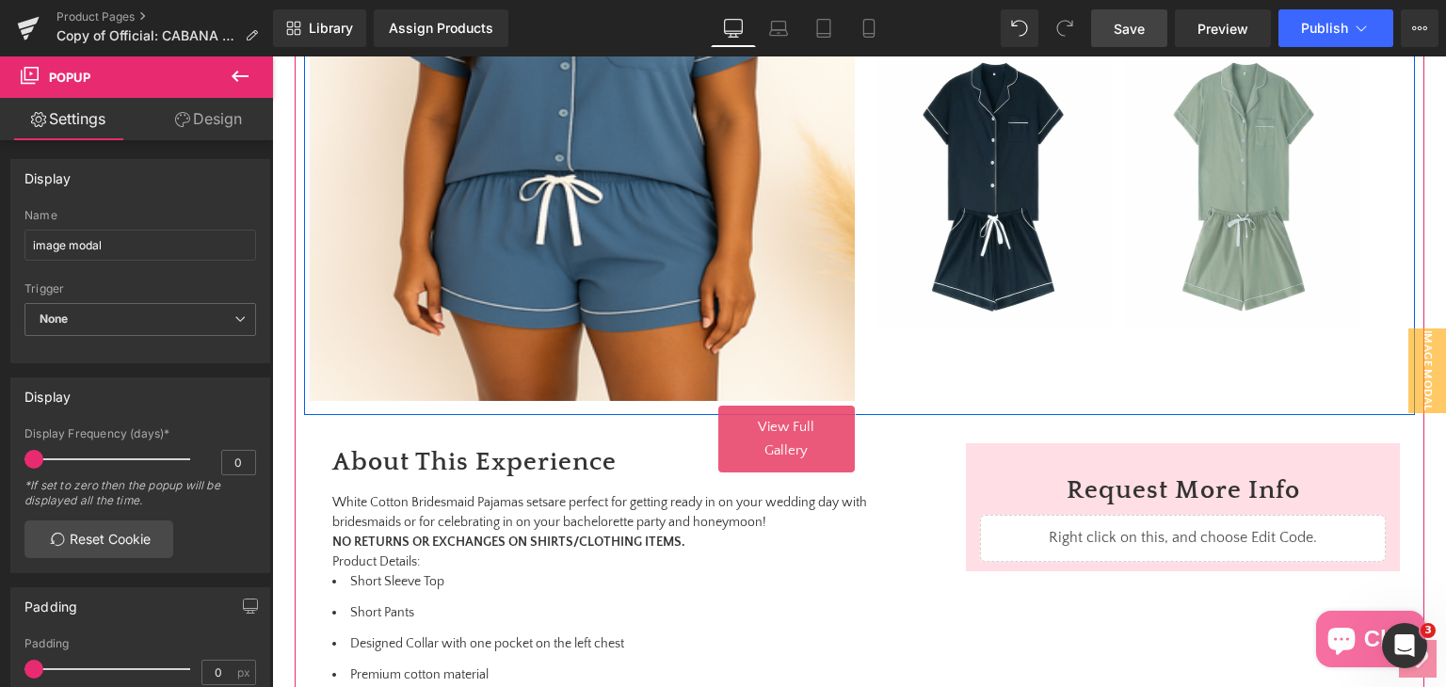
drag, startPoint x: 753, startPoint y: 430, endPoint x: 761, endPoint y: 499, distance: 69.2
click at [758, 430] on span "View Full Gallery" at bounding box center [786, 439] width 56 height 40
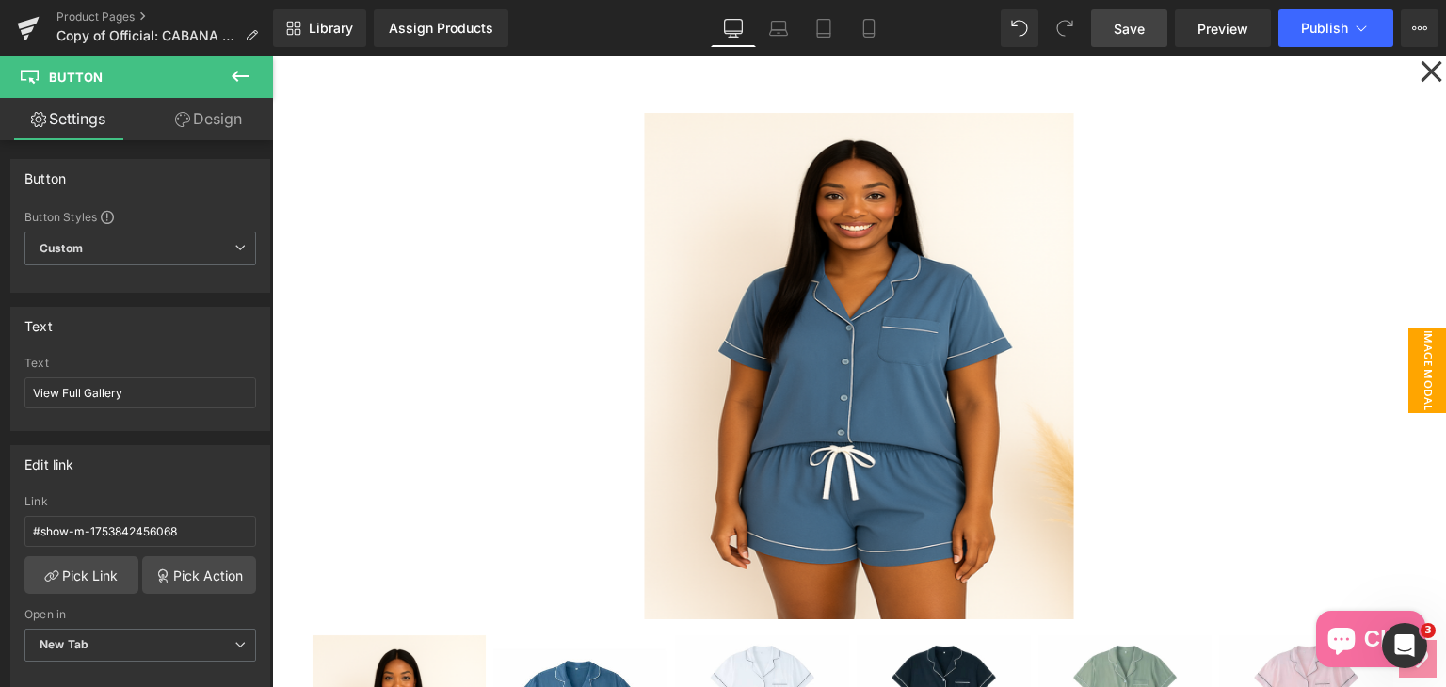
scroll to position [393, 0]
click at [1419, 65] on icon at bounding box center [1430, 71] width 23 height 94
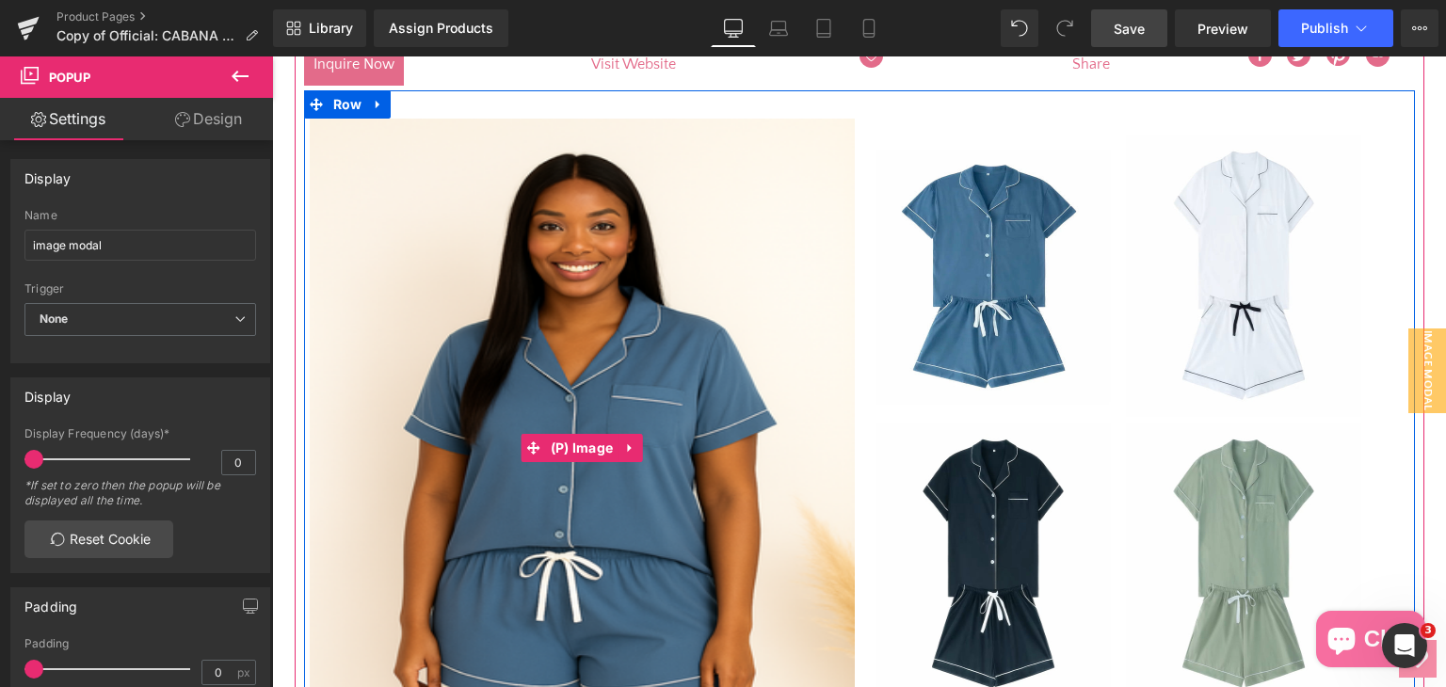
scroll to position [770, 0]
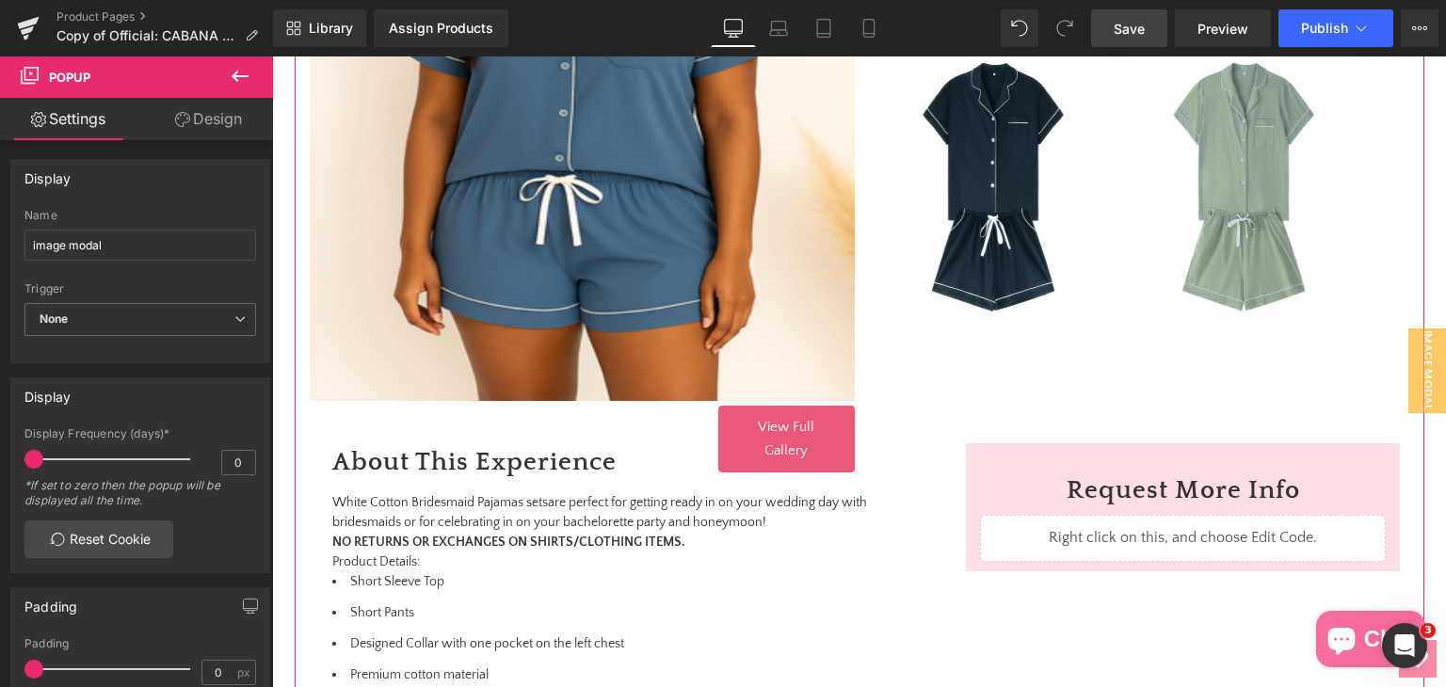
drag, startPoint x: 837, startPoint y: 57, endPoint x: 729, endPoint y: 413, distance: 371.6
click at [802, 426] on span "View Full Gallery" at bounding box center [786, 439] width 56 height 40
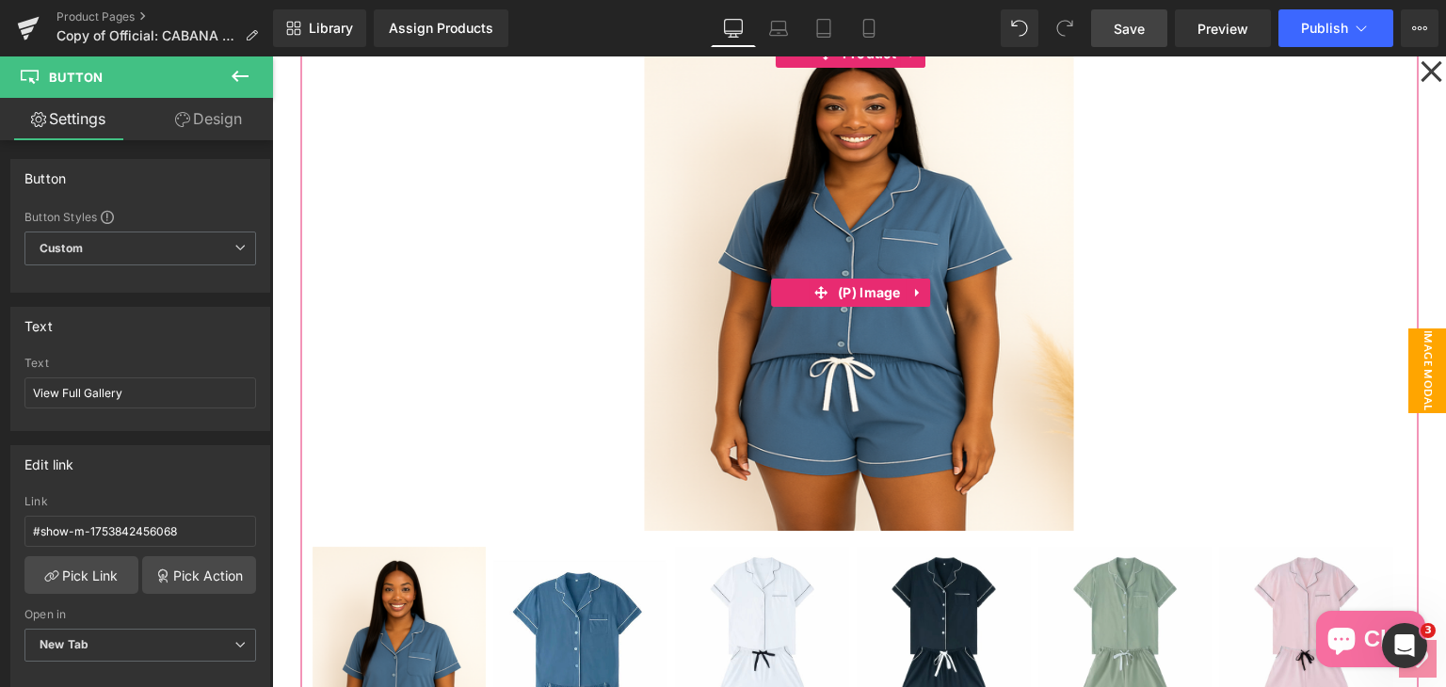
scroll to position [188, 0]
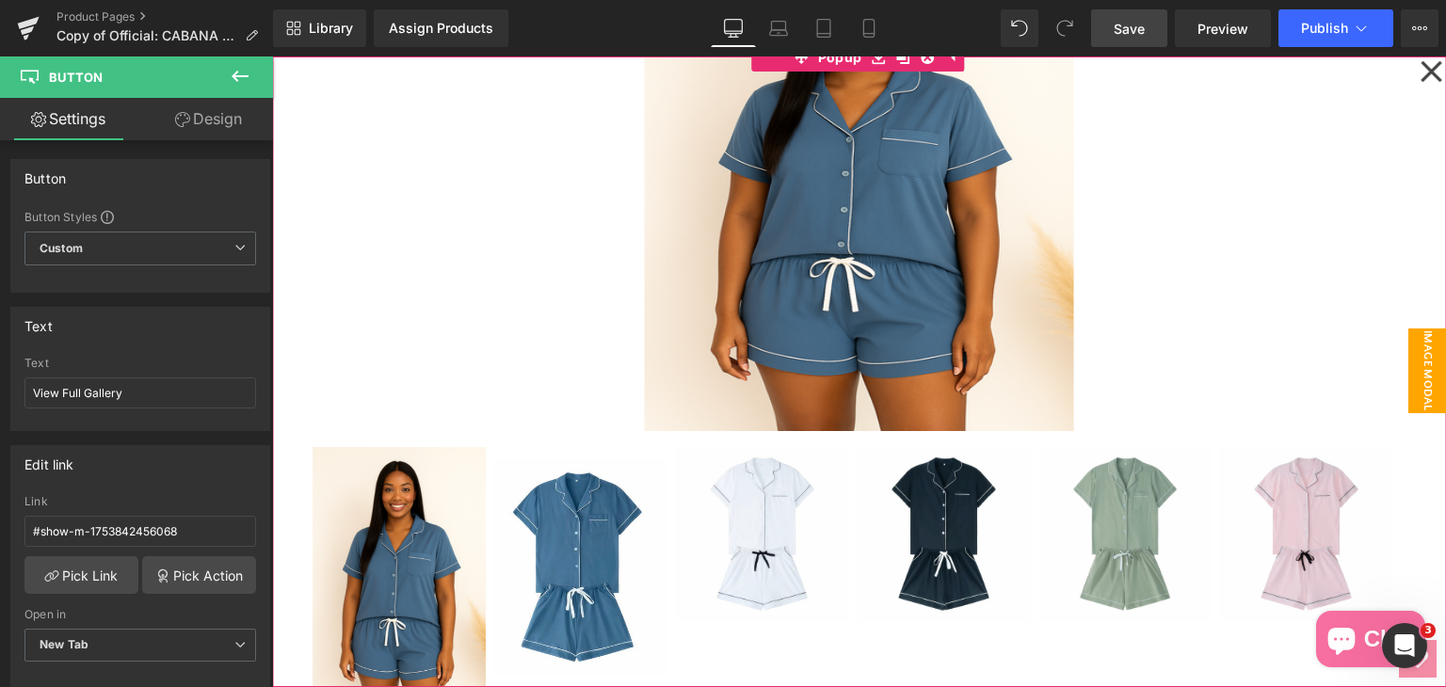
click at [1419, 70] on icon at bounding box center [1430, 71] width 23 height 94
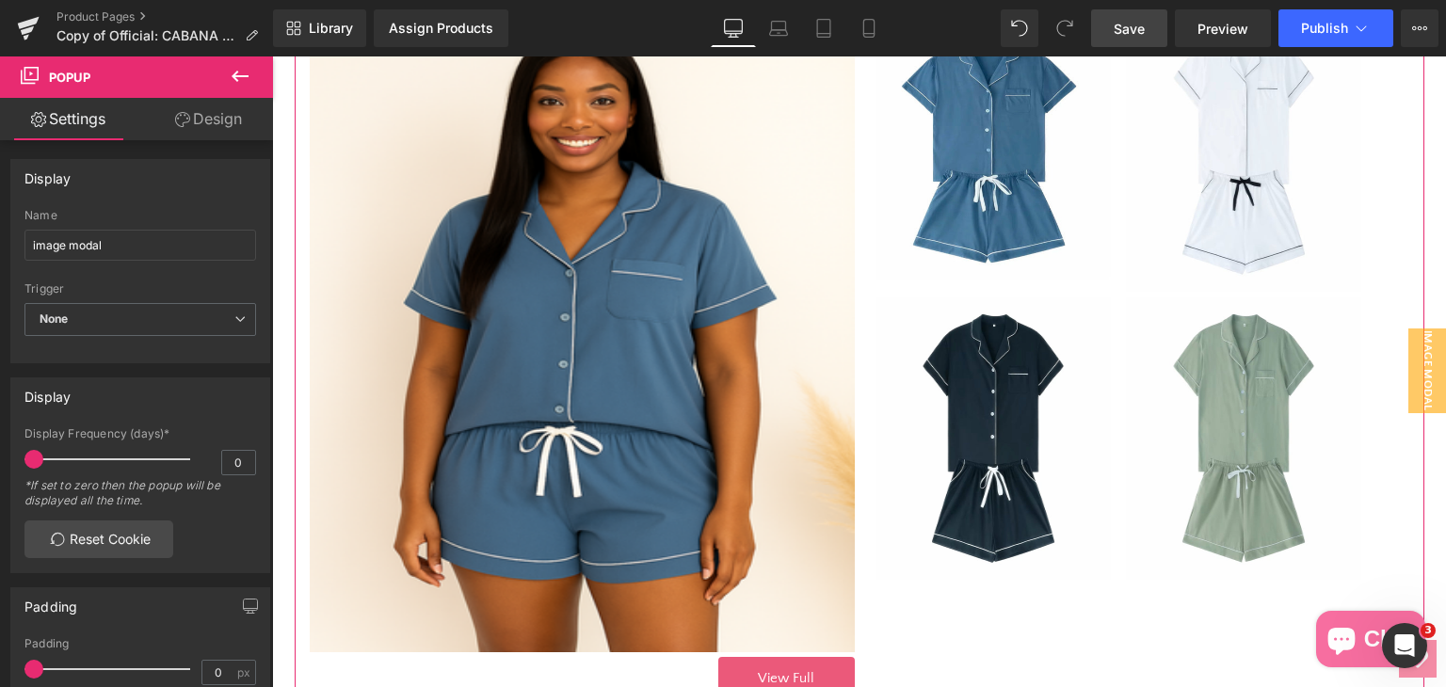
scroll to position [488, 0]
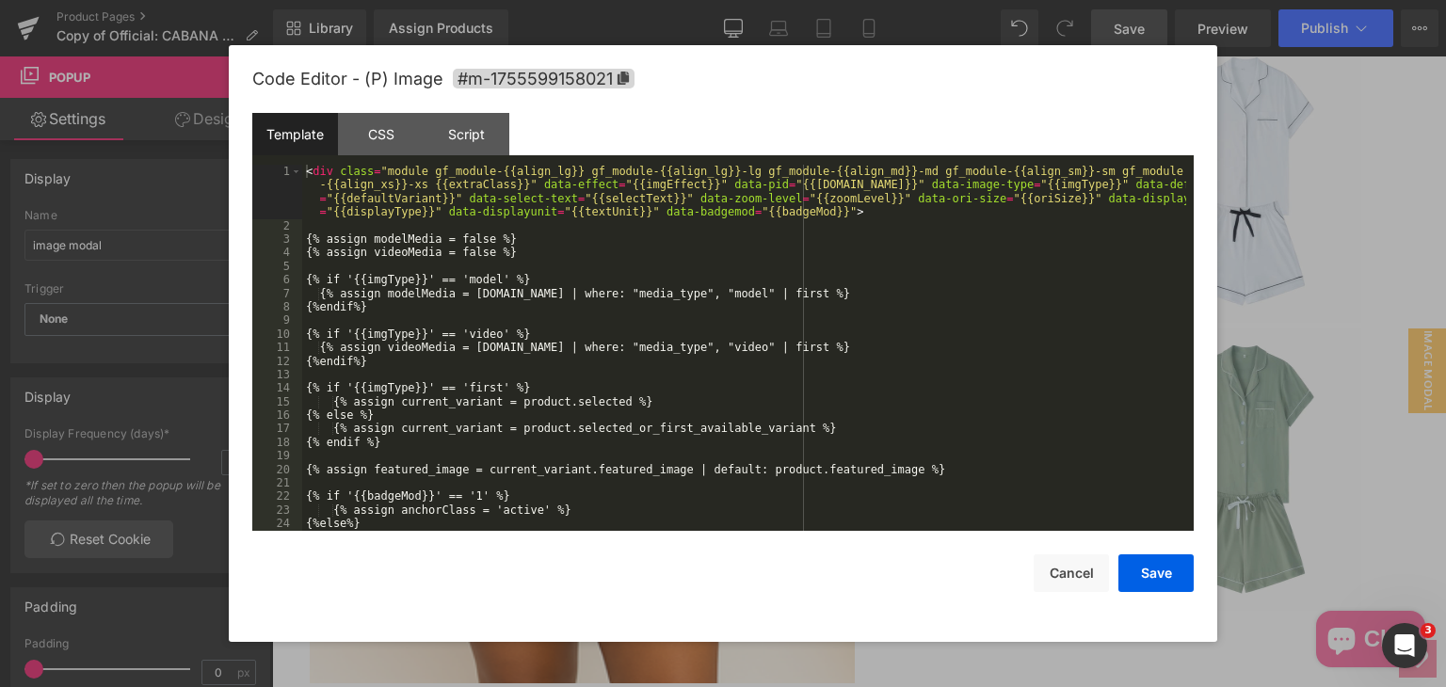
click at [526, 0] on div "Popup You are previewing how the will restyle your page. You can not edit Eleme…" at bounding box center [723, 0] width 1446 height 0
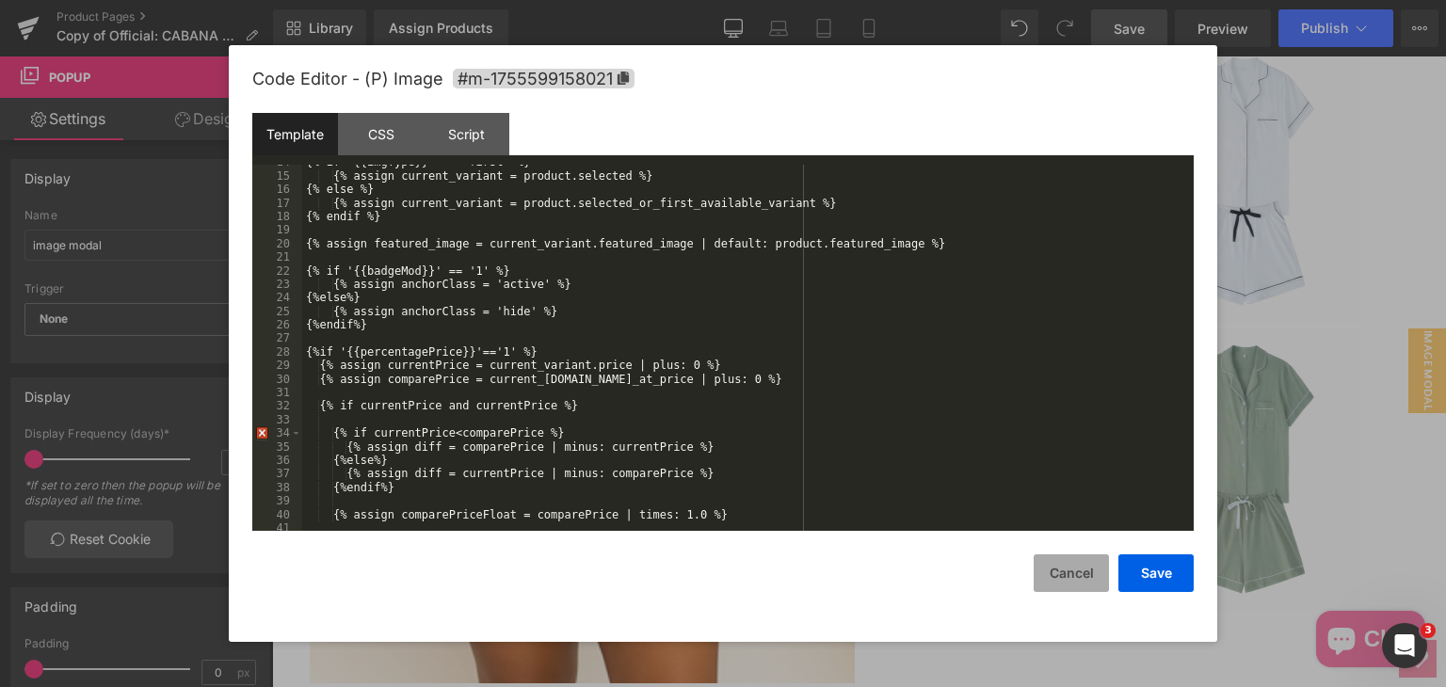
click at [1077, 561] on button "Cancel" at bounding box center [1070, 573] width 75 height 38
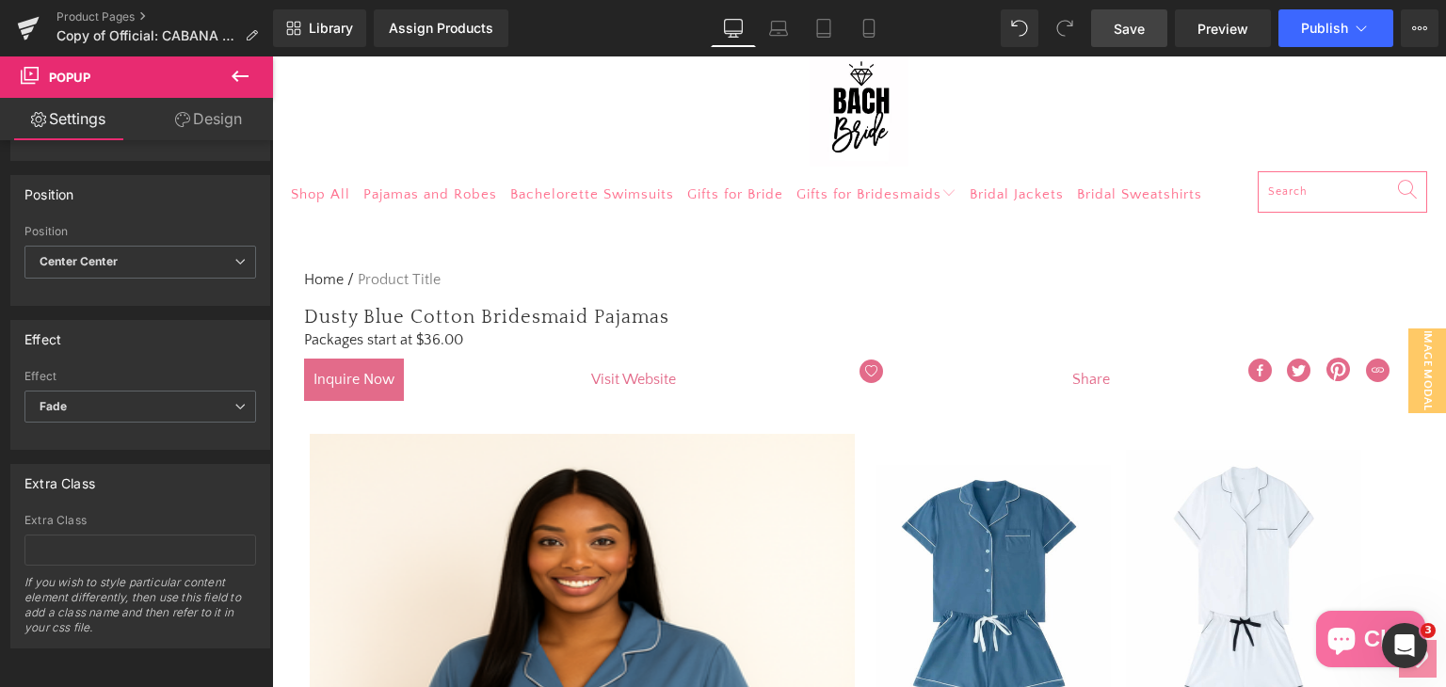
scroll to position [111, 0]
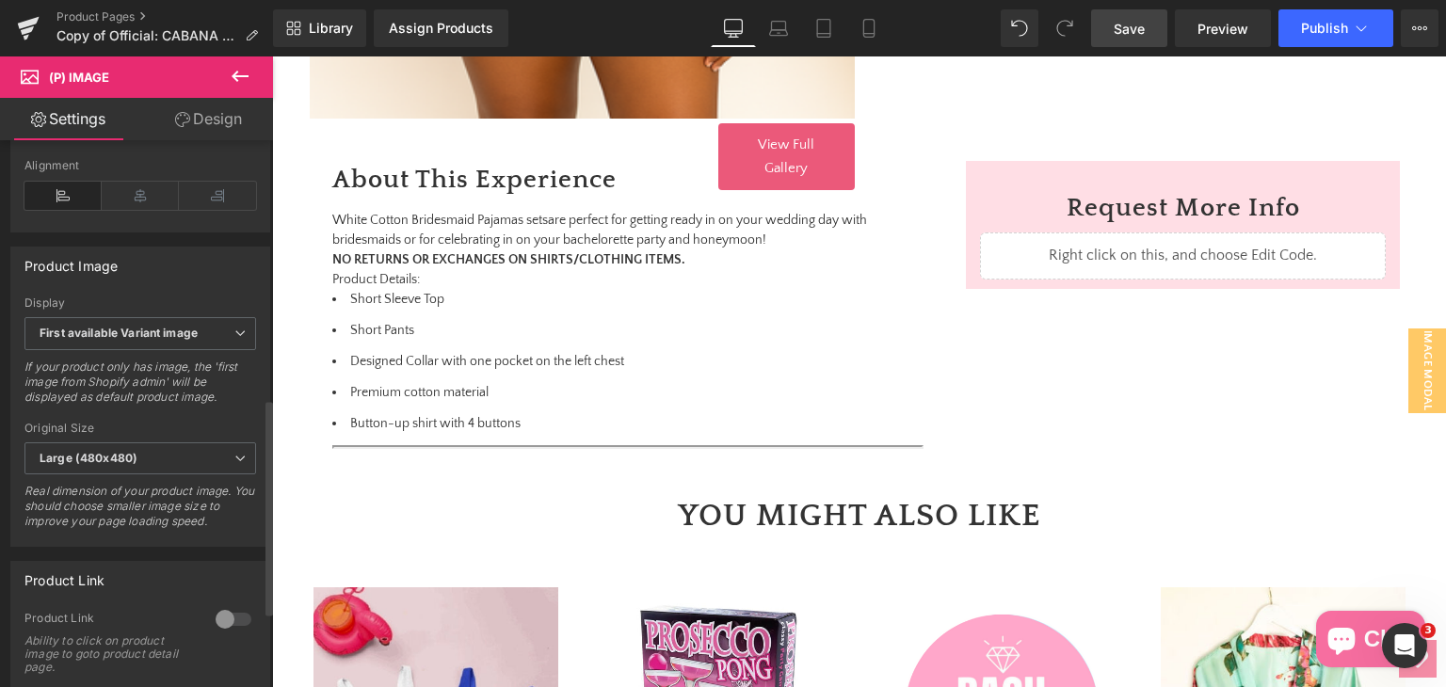
scroll to position [184, 0]
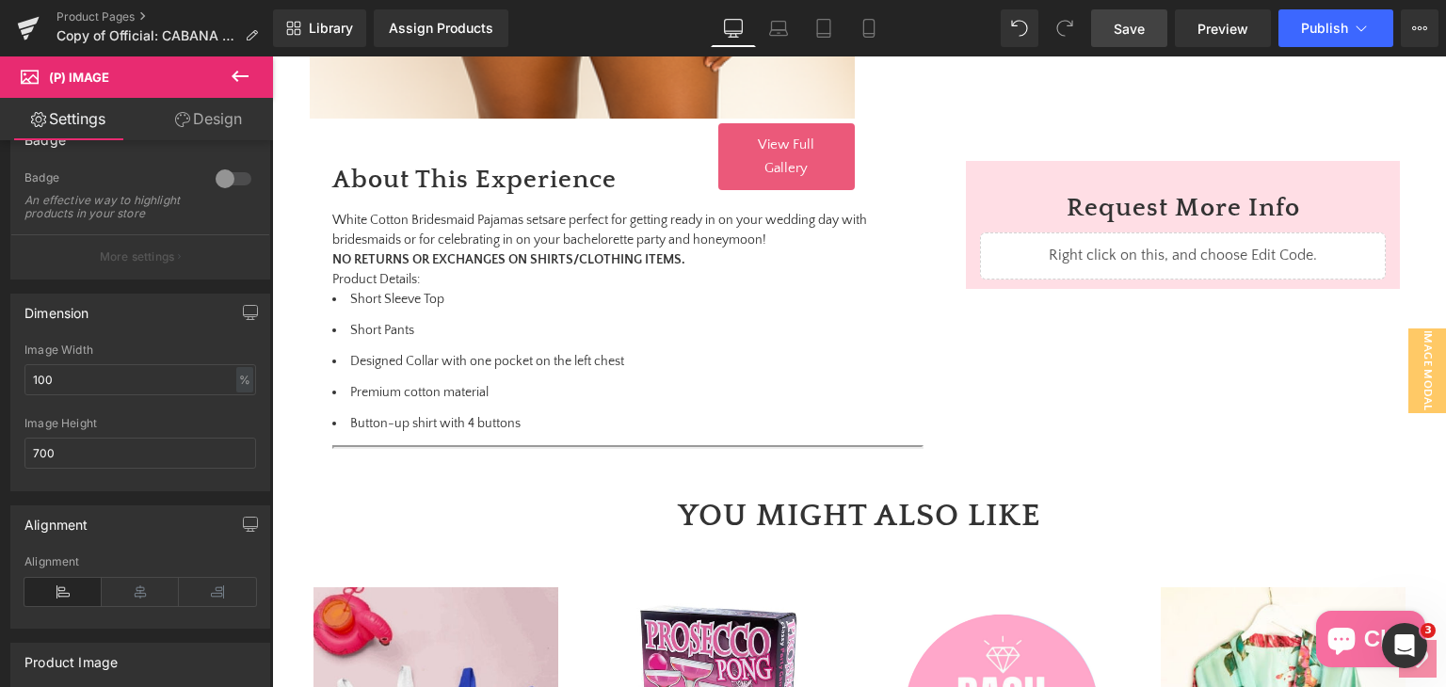
click at [207, 104] on link "Design" at bounding box center [208, 119] width 136 height 42
click at [0, 0] on div "Flow Actions (beta)" at bounding box center [0, 0] width 0 height 0
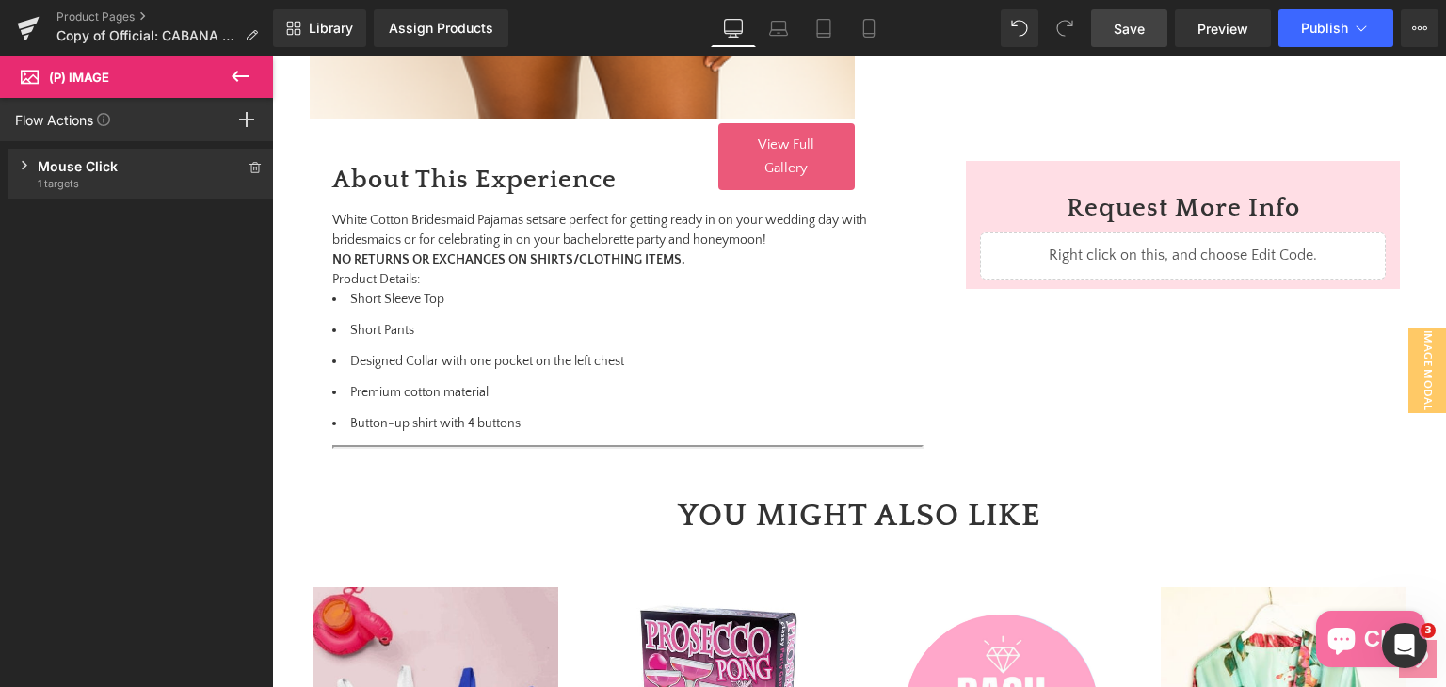
click at [26, 173] on div "Mouse Click Trigger on mouse click 1 targets" at bounding box center [141, 174] width 266 height 50
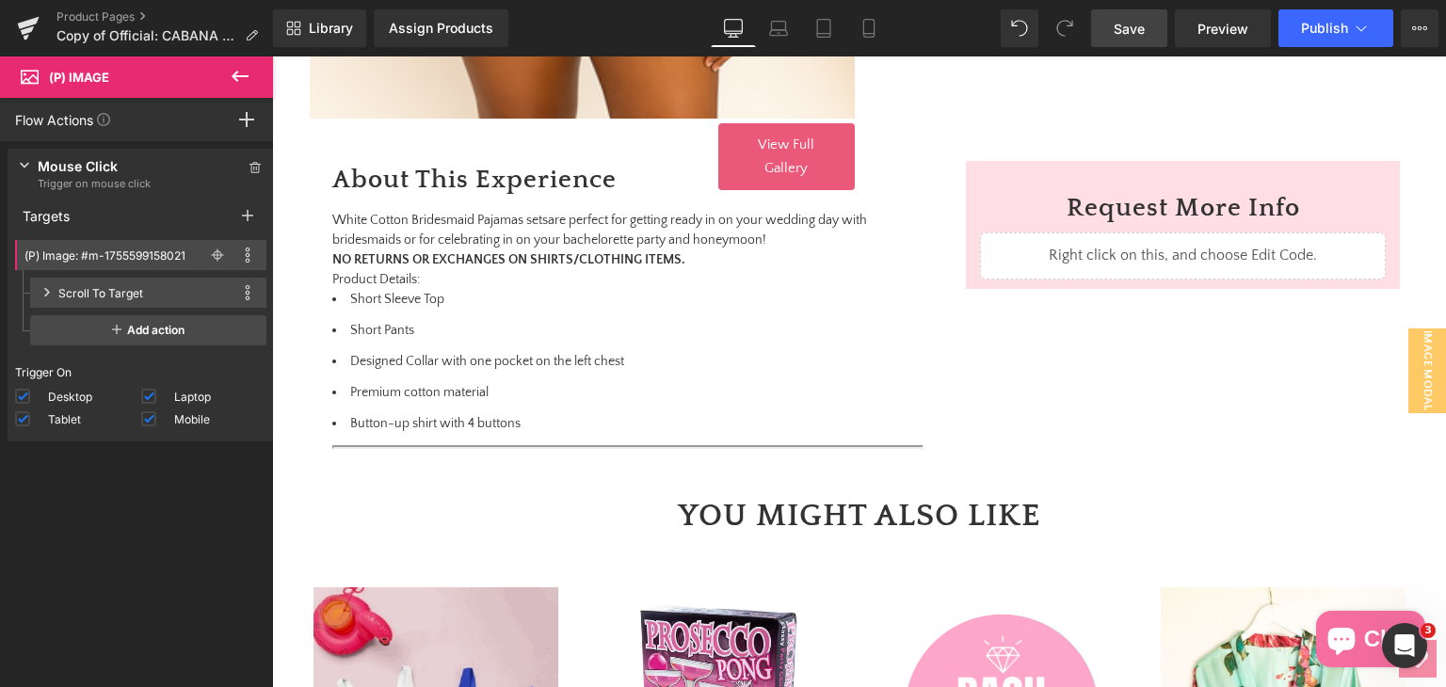
click at [88, 290] on div "Scroll To Target" at bounding box center [100, 293] width 85 height 20
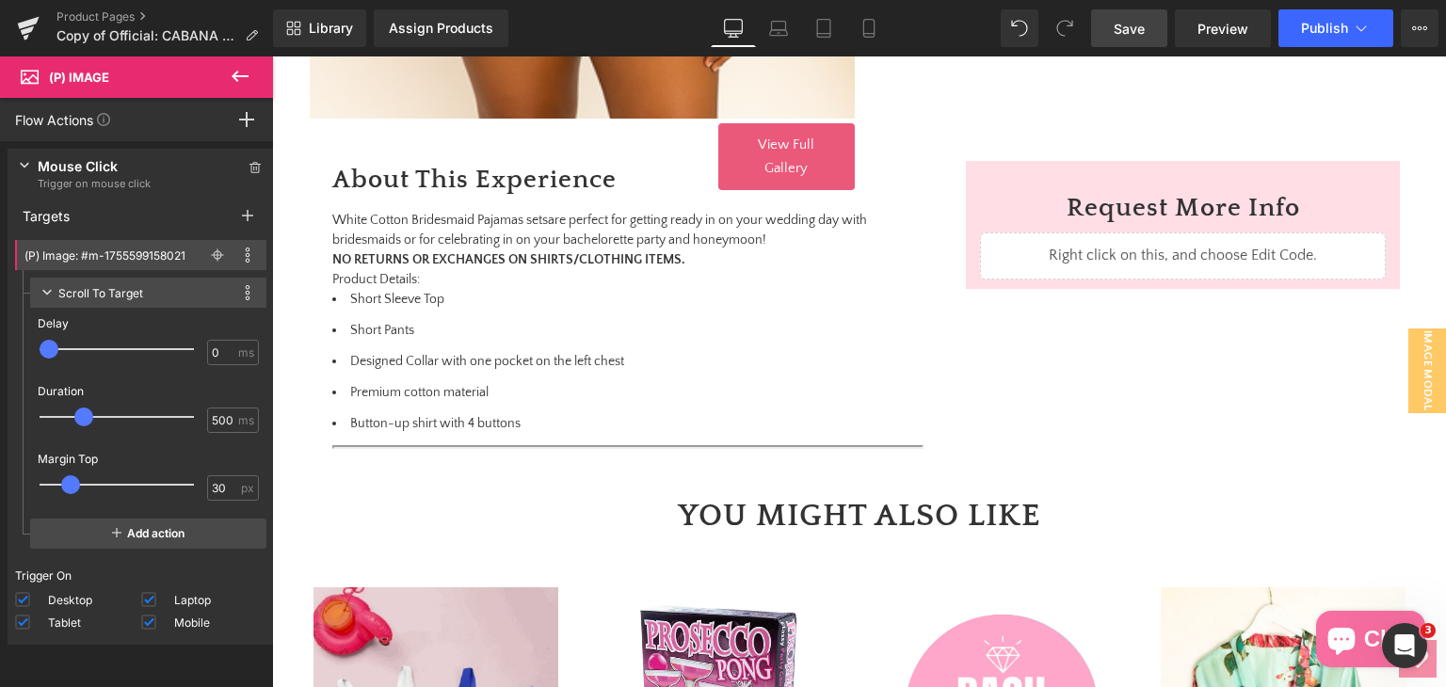
click at [88, 290] on div "Scroll To Target" at bounding box center [100, 293] width 85 height 20
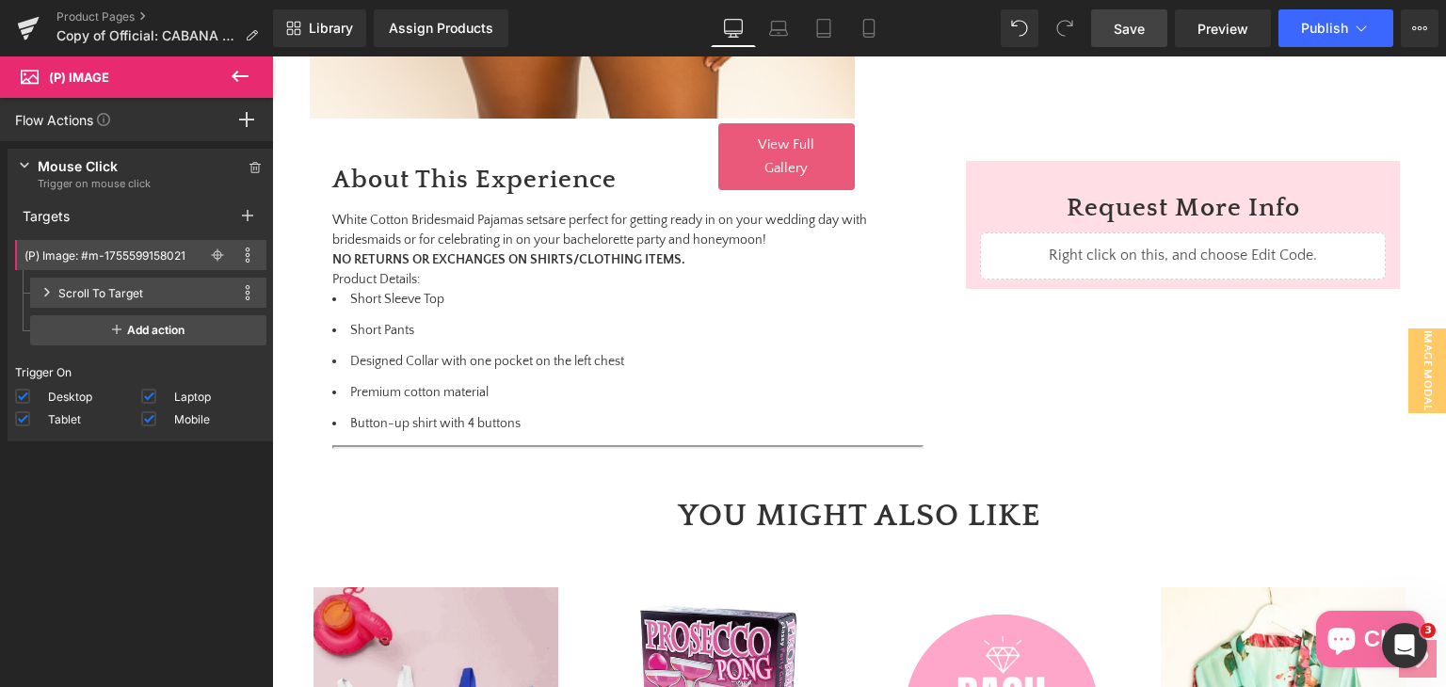
click at [252, 283] on div "Scroll To Target This action is incompatible with current target Duplicate Devi…" at bounding box center [148, 293] width 236 height 30
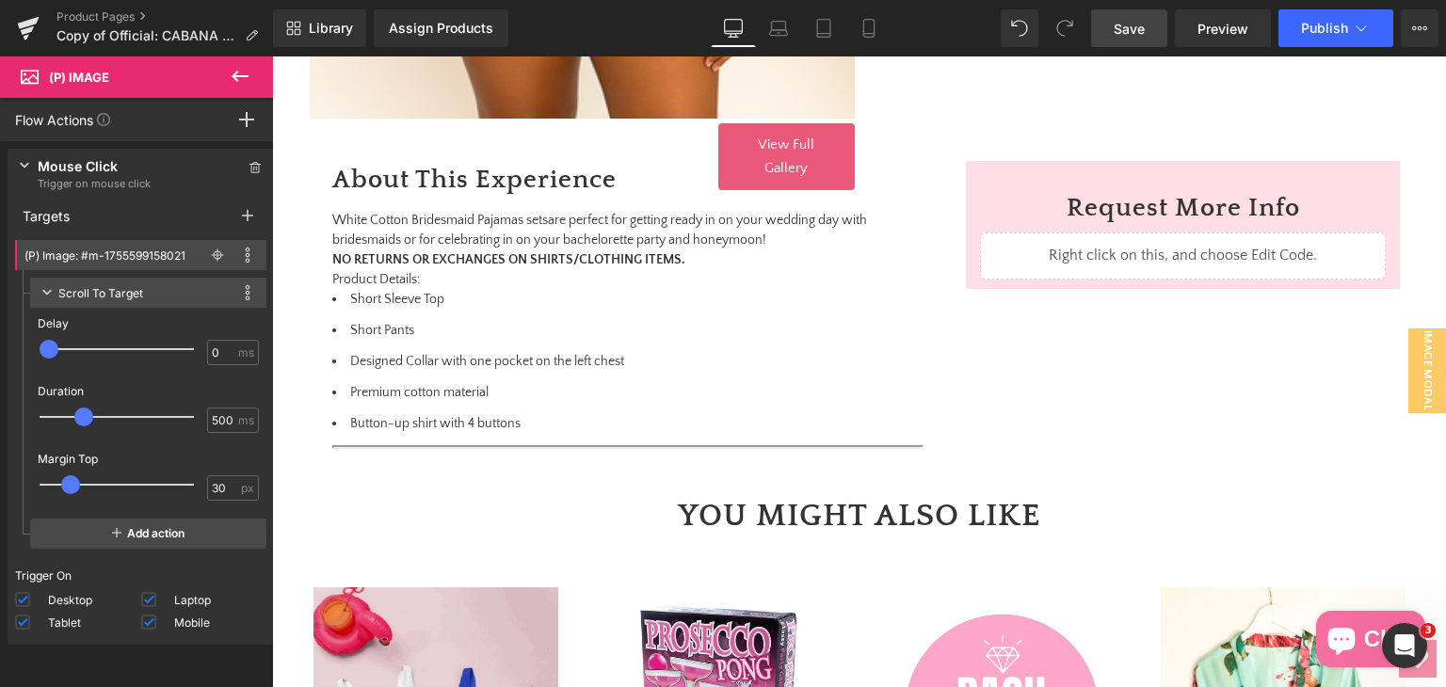
scroll to position [1146, 0]
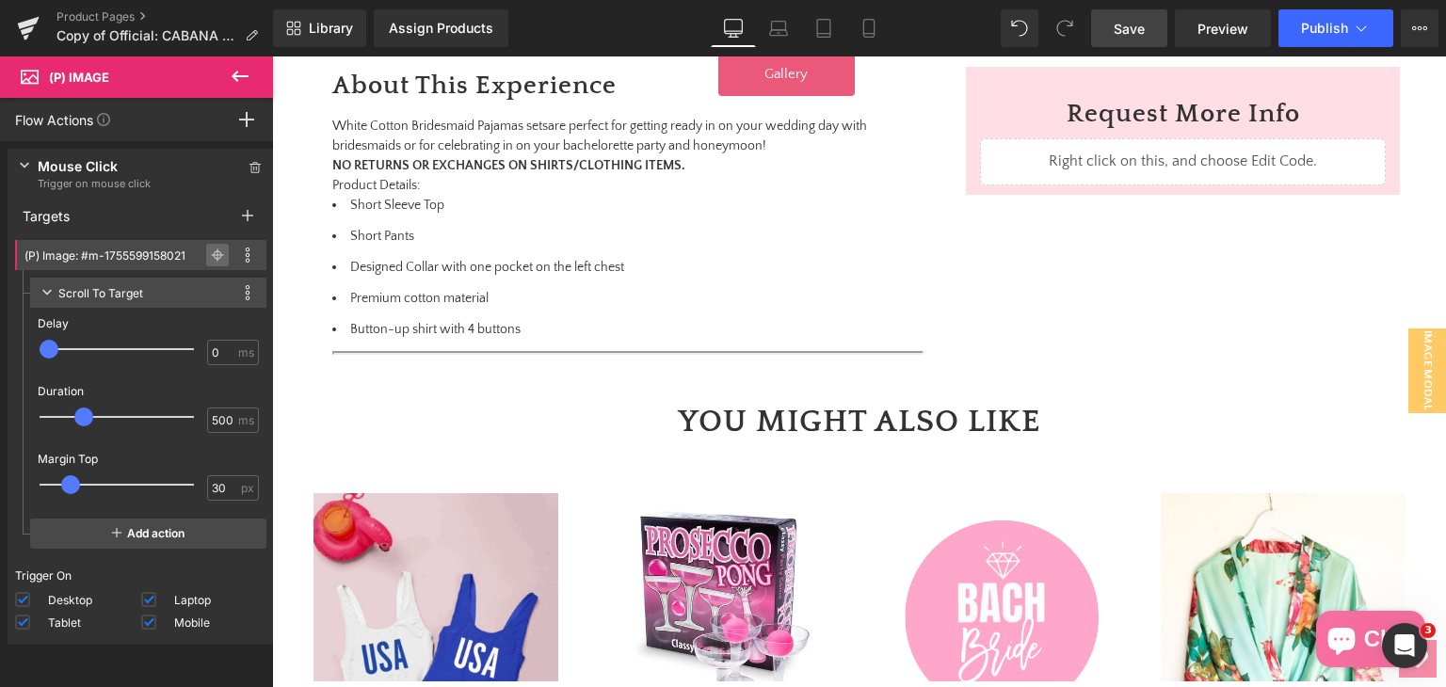
click at [211, 248] on icon at bounding box center [217, 254] width 13 height 13
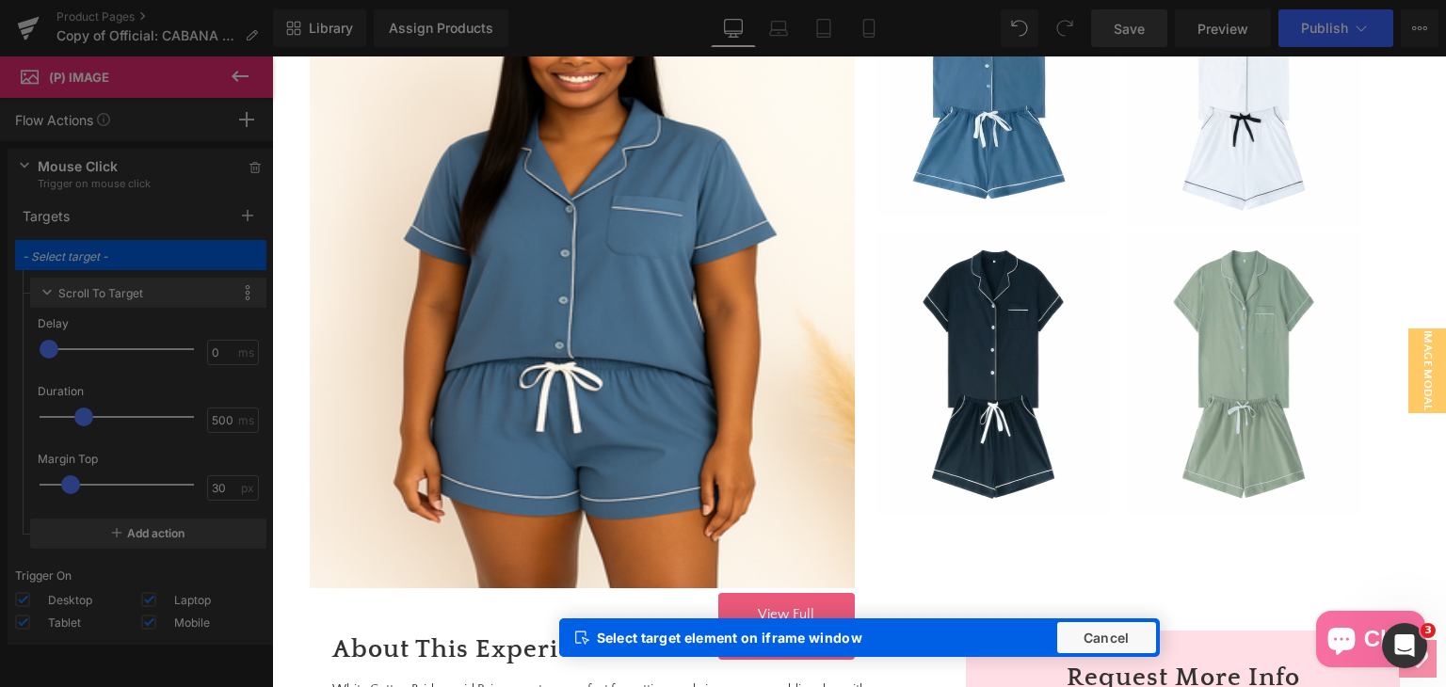
scroll to position [582, 0]
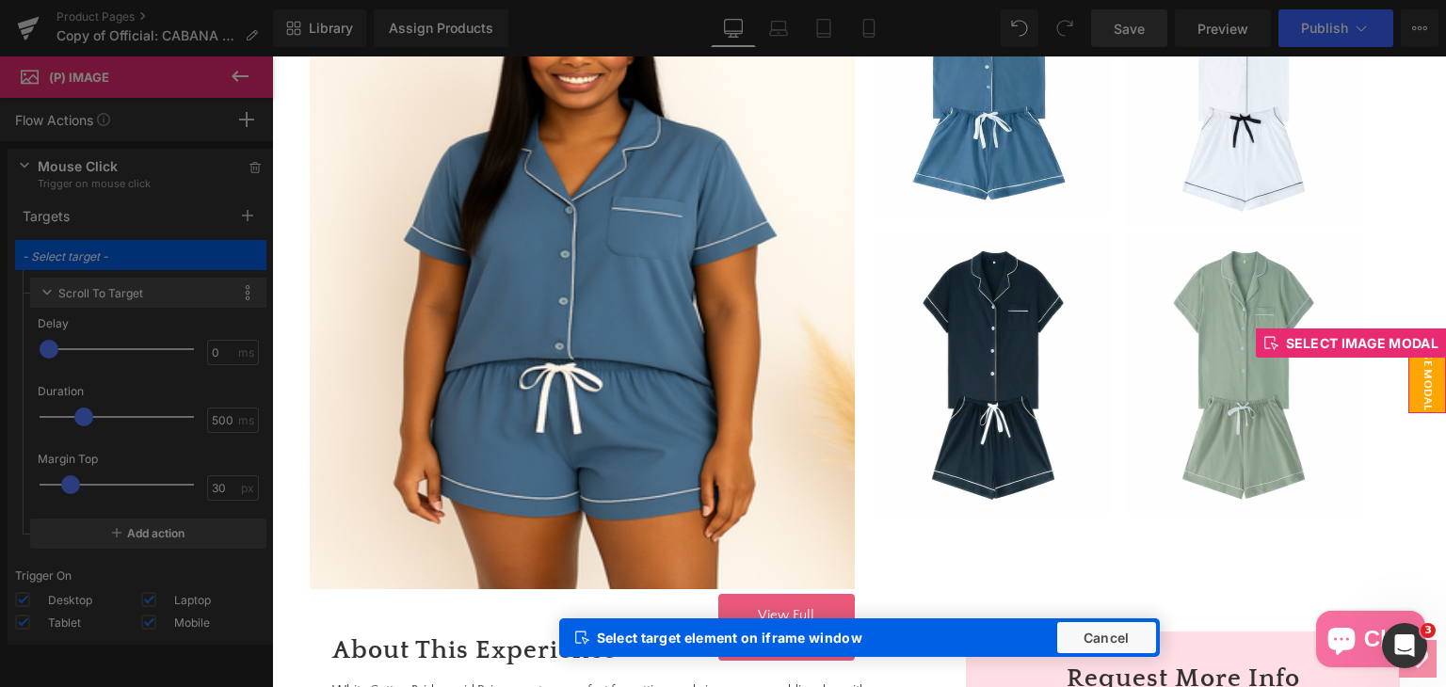
click at [1414, 377] on span "image modal" at bounding box center [1427, 370] width 38 height 85
type input "Popup: #m-1753842456068"
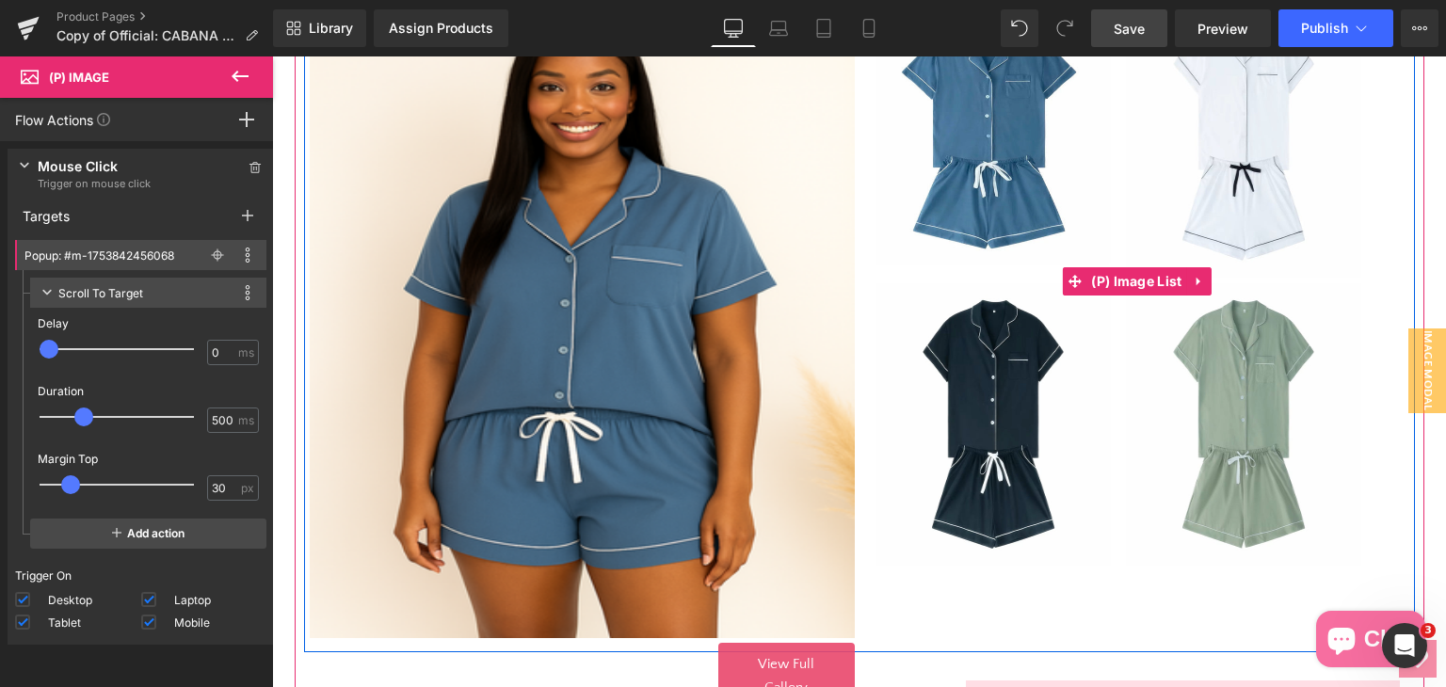
scroll to position [488, 0]
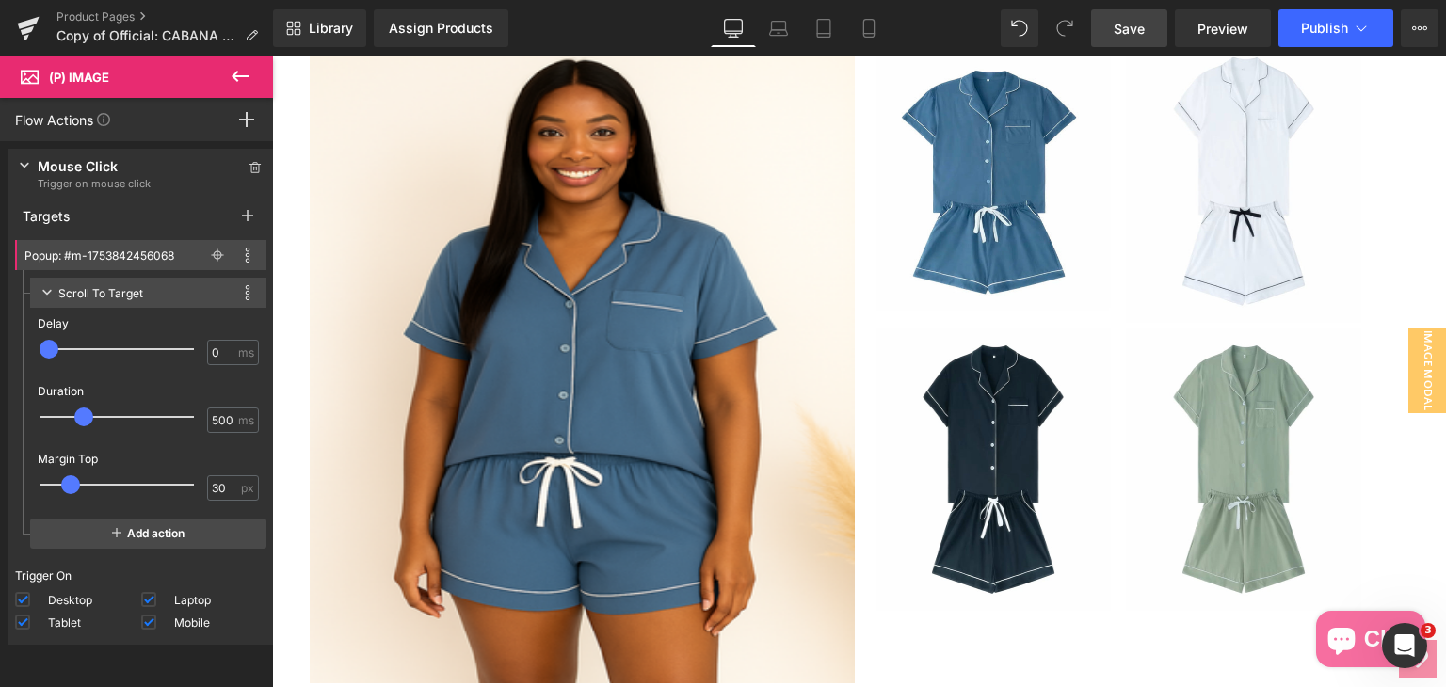
click at [1134, 27] on span "Save" at bounding box center [1129, 29] width 31 height 20
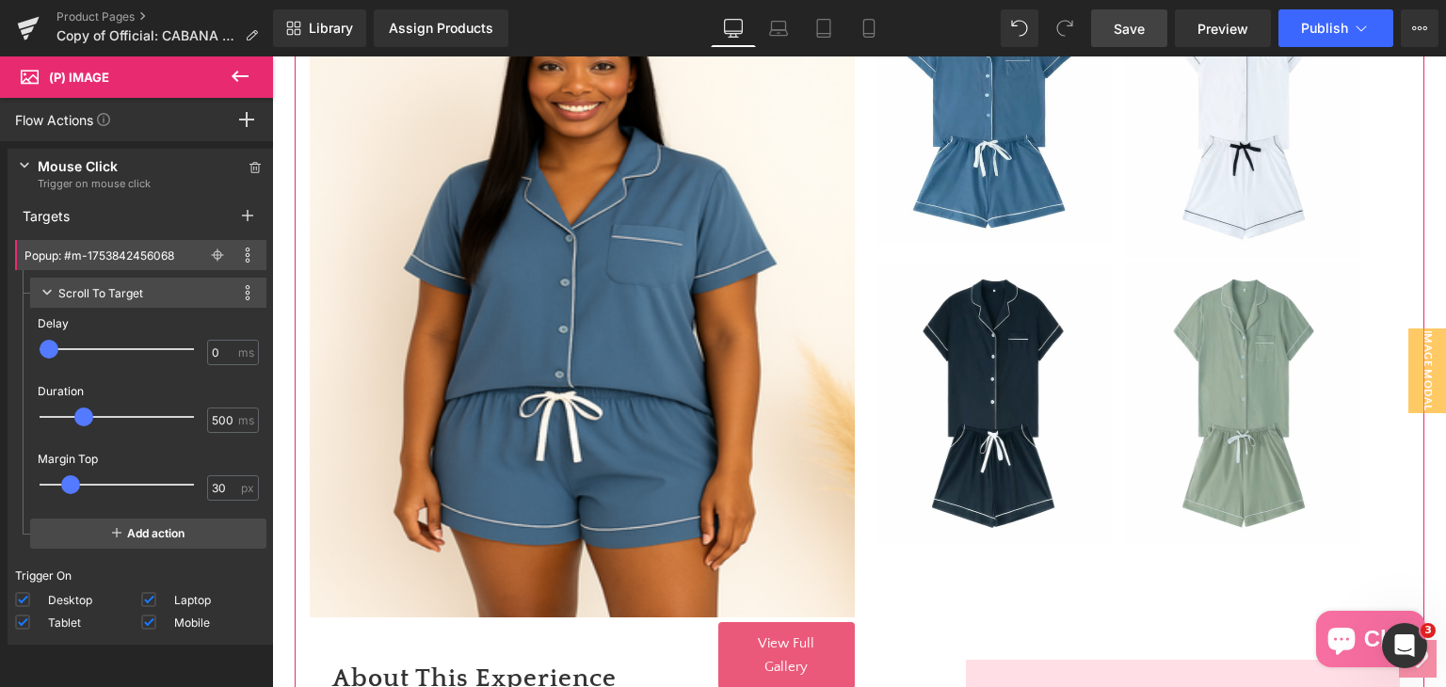
scroll to position [582, 0]
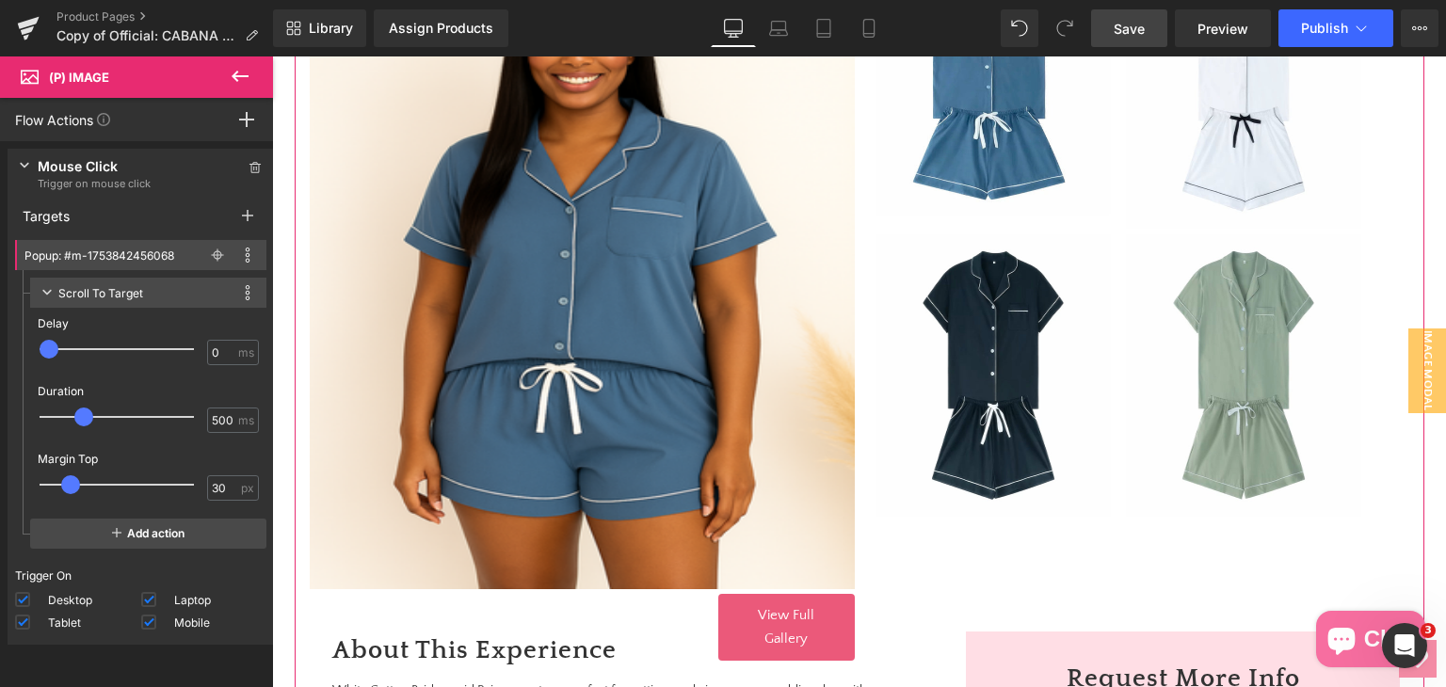
drag, startPoint x: 540, startPoint y: 312, endPoint x: 636, endPoint y: 304, distance: 96.3
click at [540, 312] on img at bounding box center [582, 259] width 545 height 659
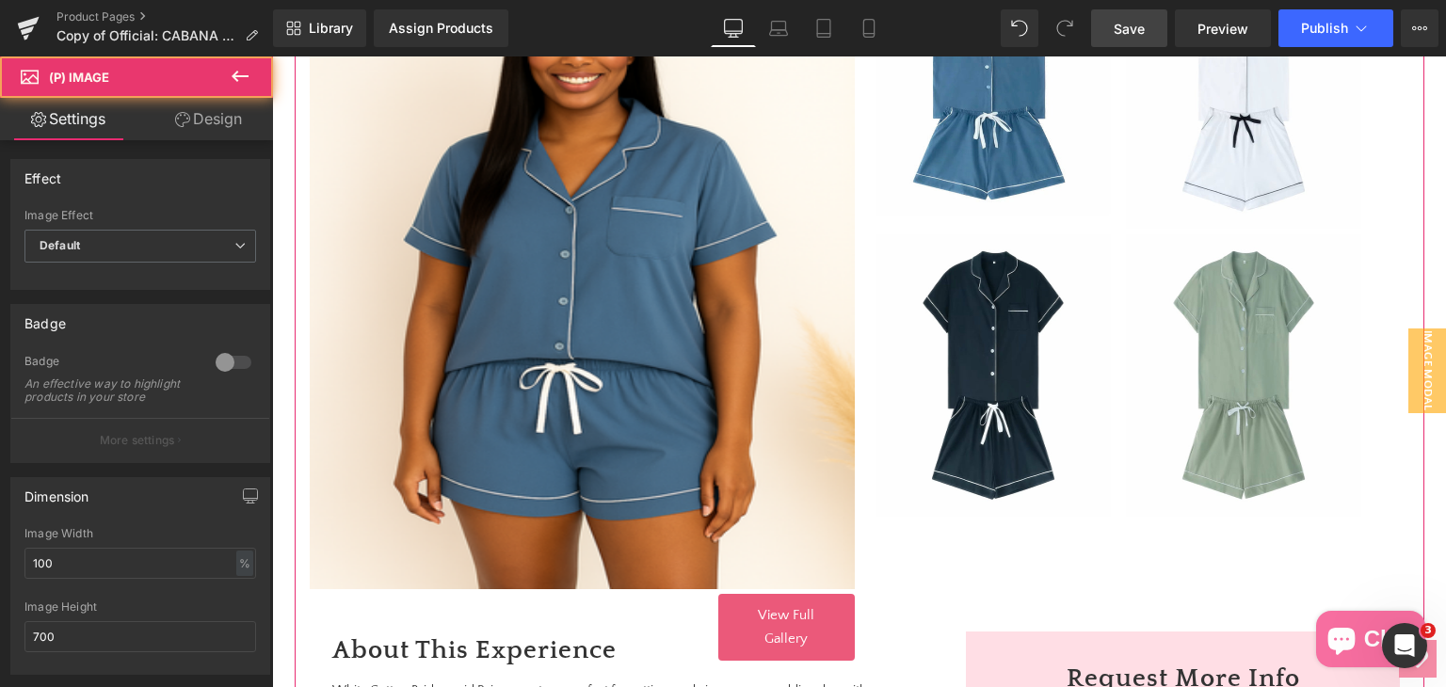
click at [636, 304] on img at bounding box center [582, 259] width 545 height 659
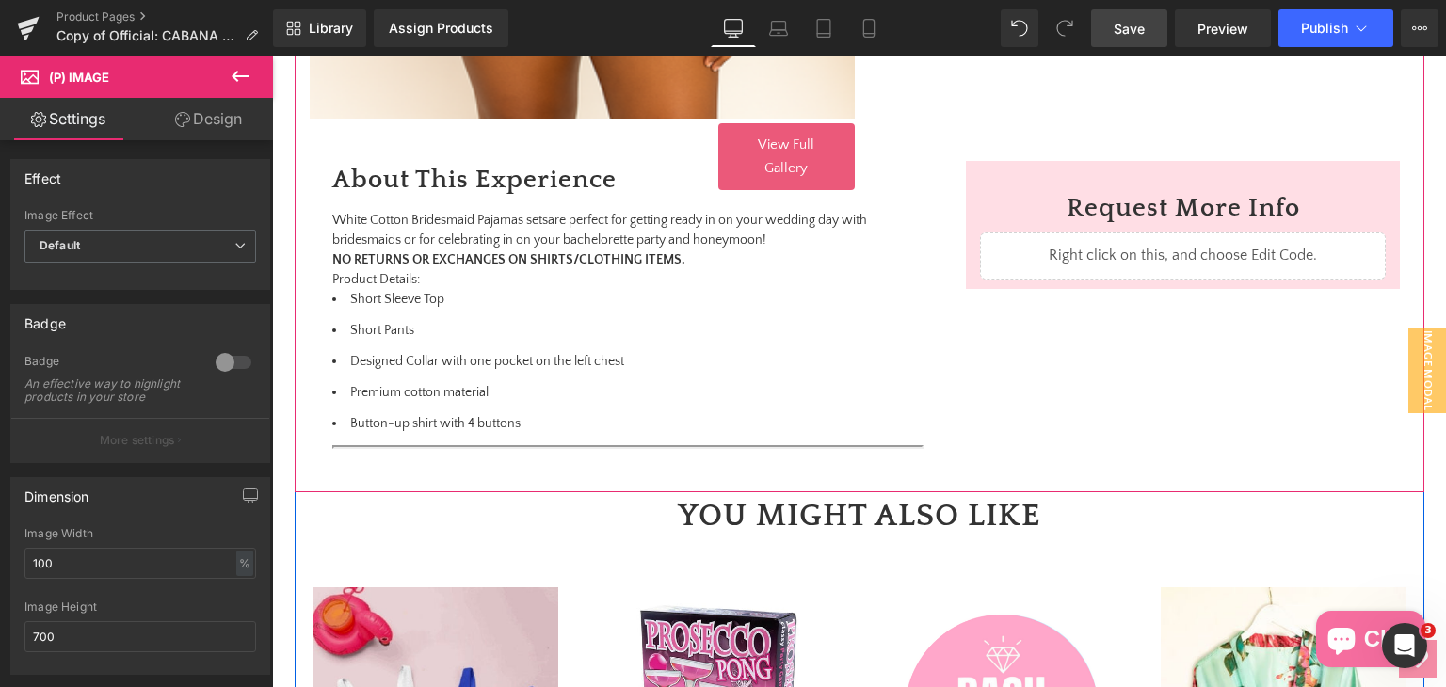
scroll to position [488, 0]
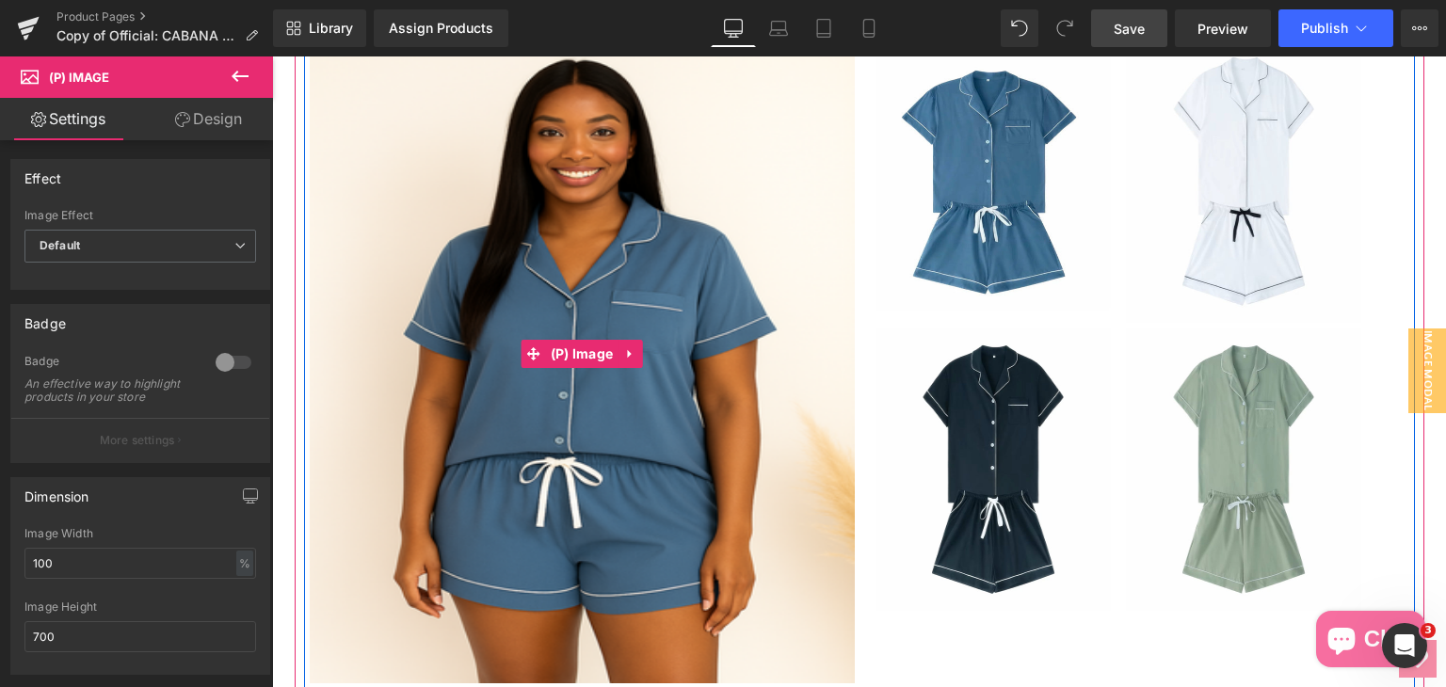
click at [599, 303] on img at bounding box center [582, 353] width 545 height 659
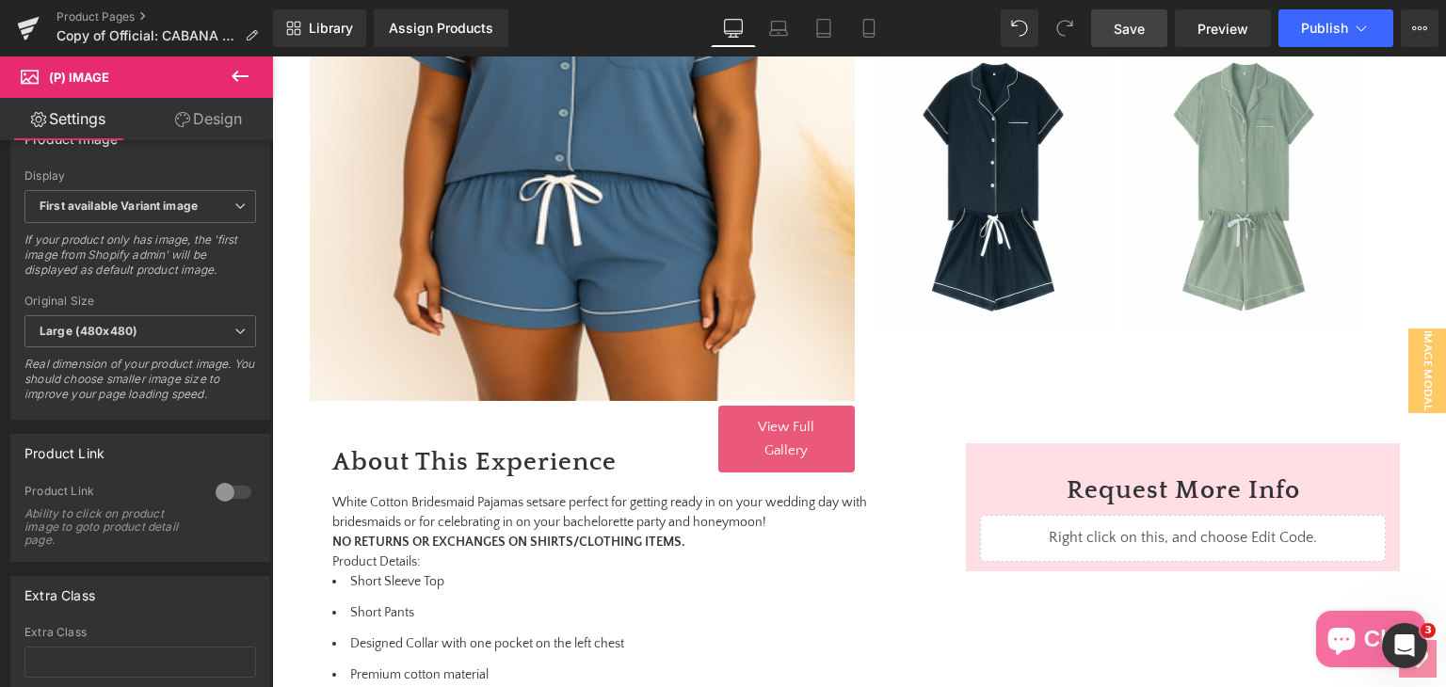
scroll to position [842, 0]
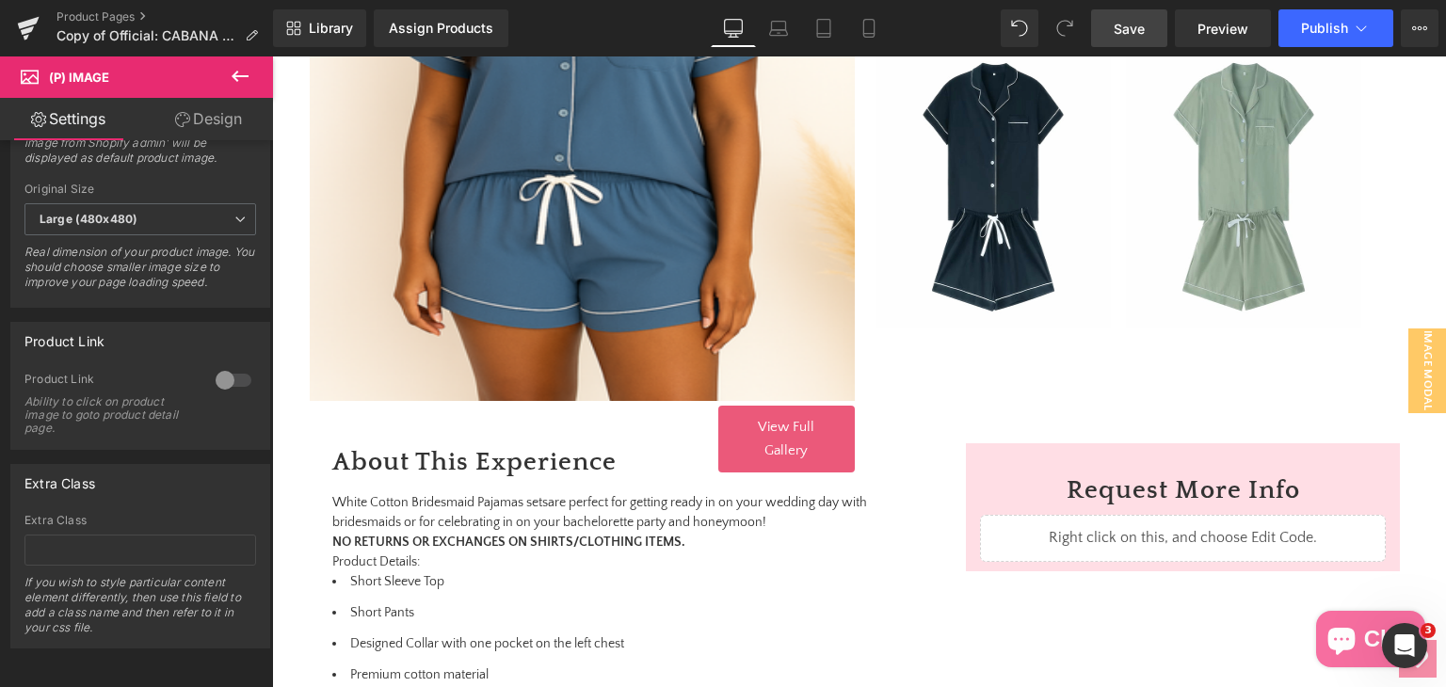
click at [1132, 19] on span "Save" at bounding box center [1129, 29] width 31 height 20
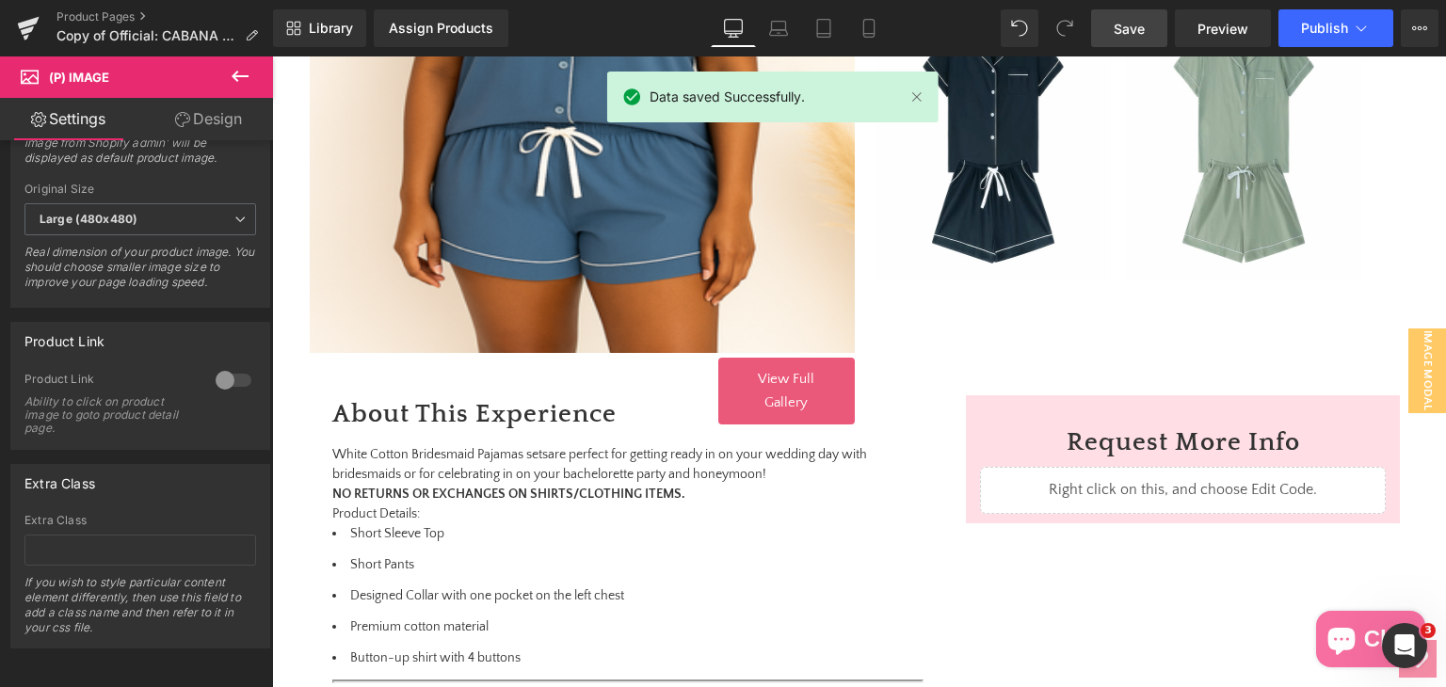
scroll to position [676, 0]
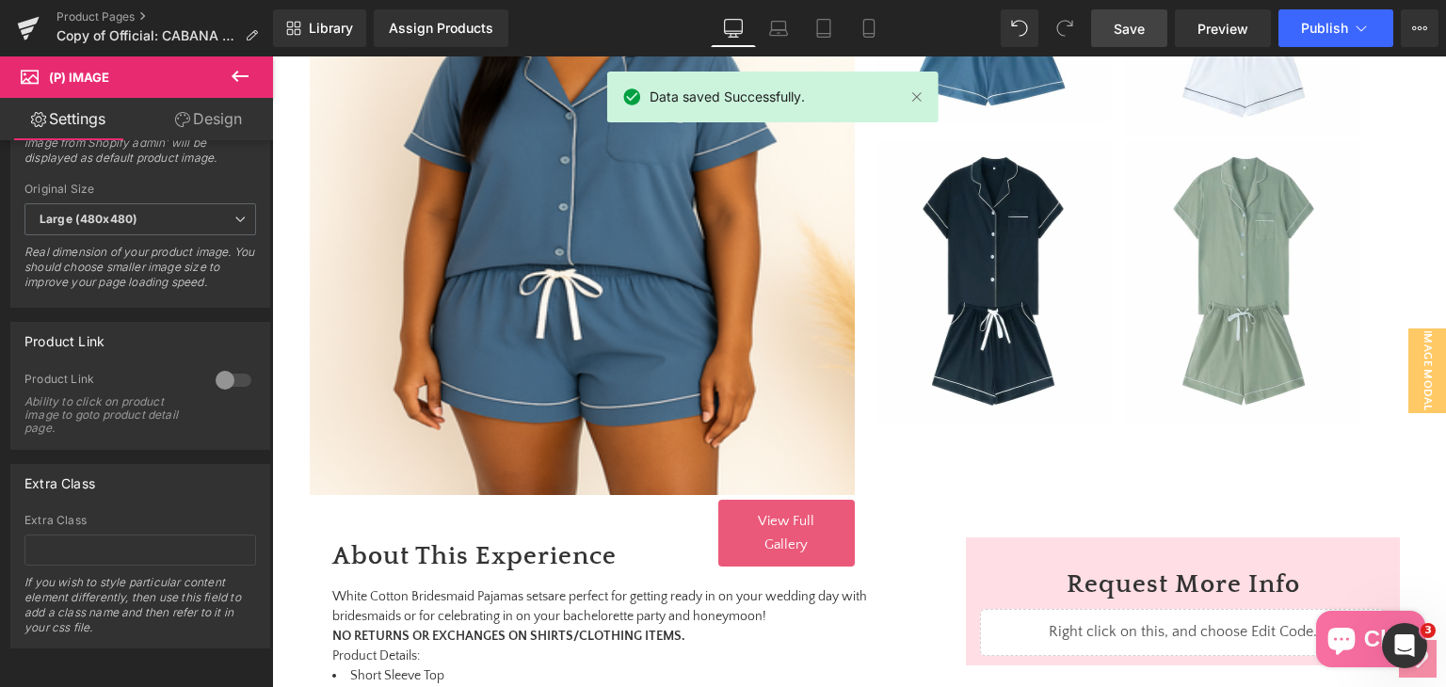
click at [698, 282] on img at bounding box center [582, 165] width 545 height 659
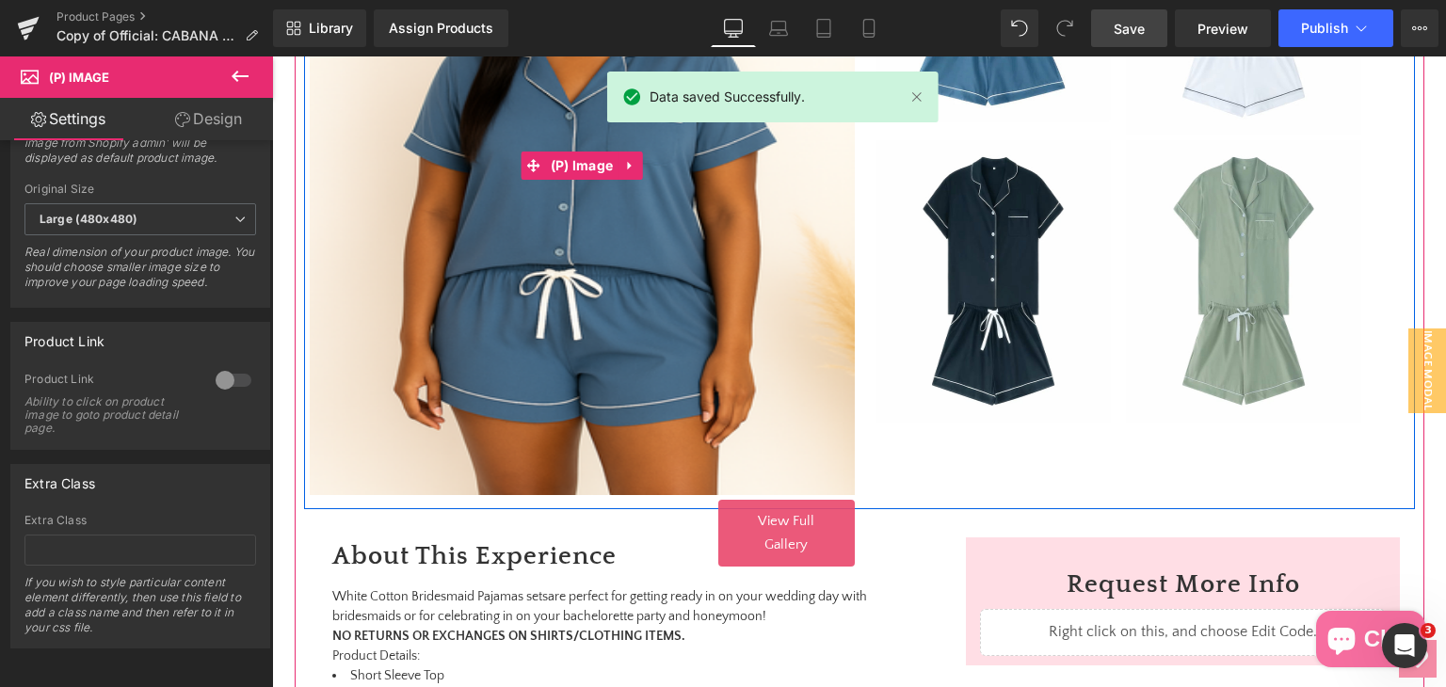
click at [700, 291] on img at bounding box center [582, 165] width 545 height 659
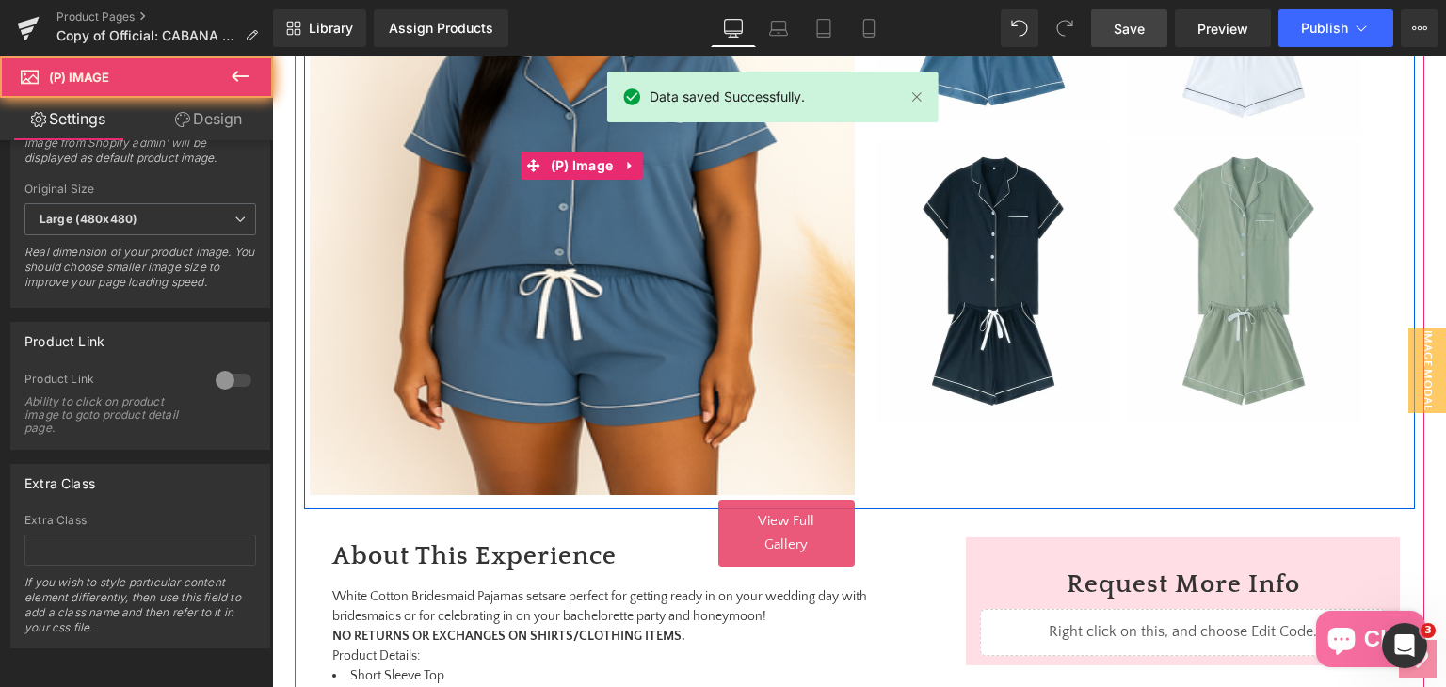
click at [700, 291] on img at bounding box center [582, 165] width 545 height 659
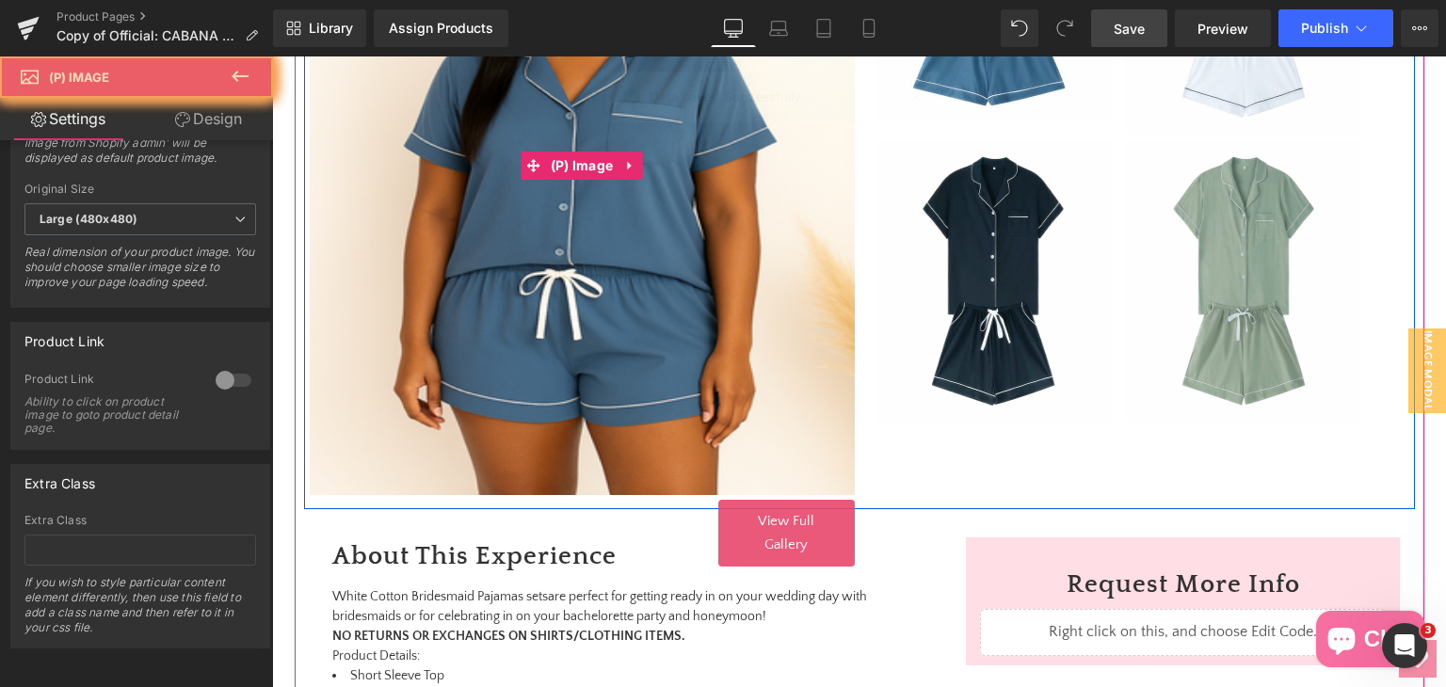
click at [700, 291] on img at bounding box center [582, 165] width 545 height 659
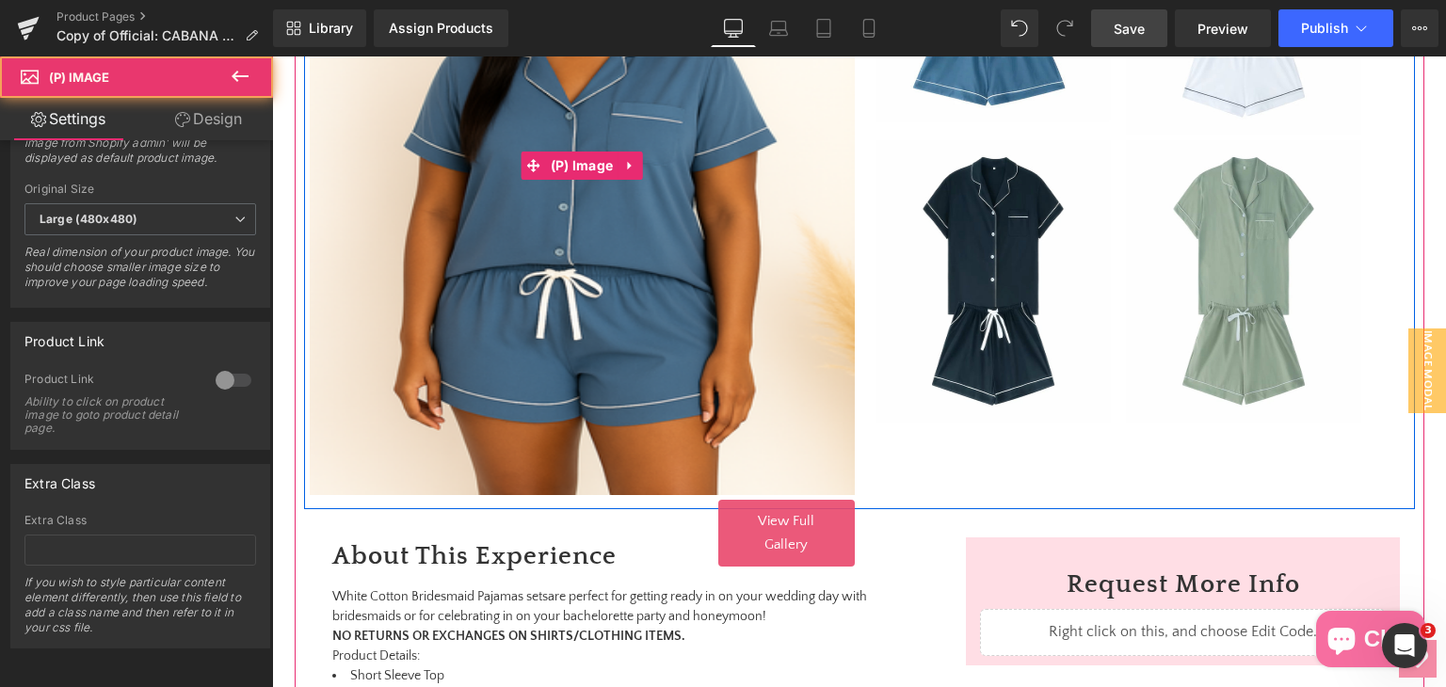
click at [700, 291] on img at bounding box center [582, 165] width 545 height 659
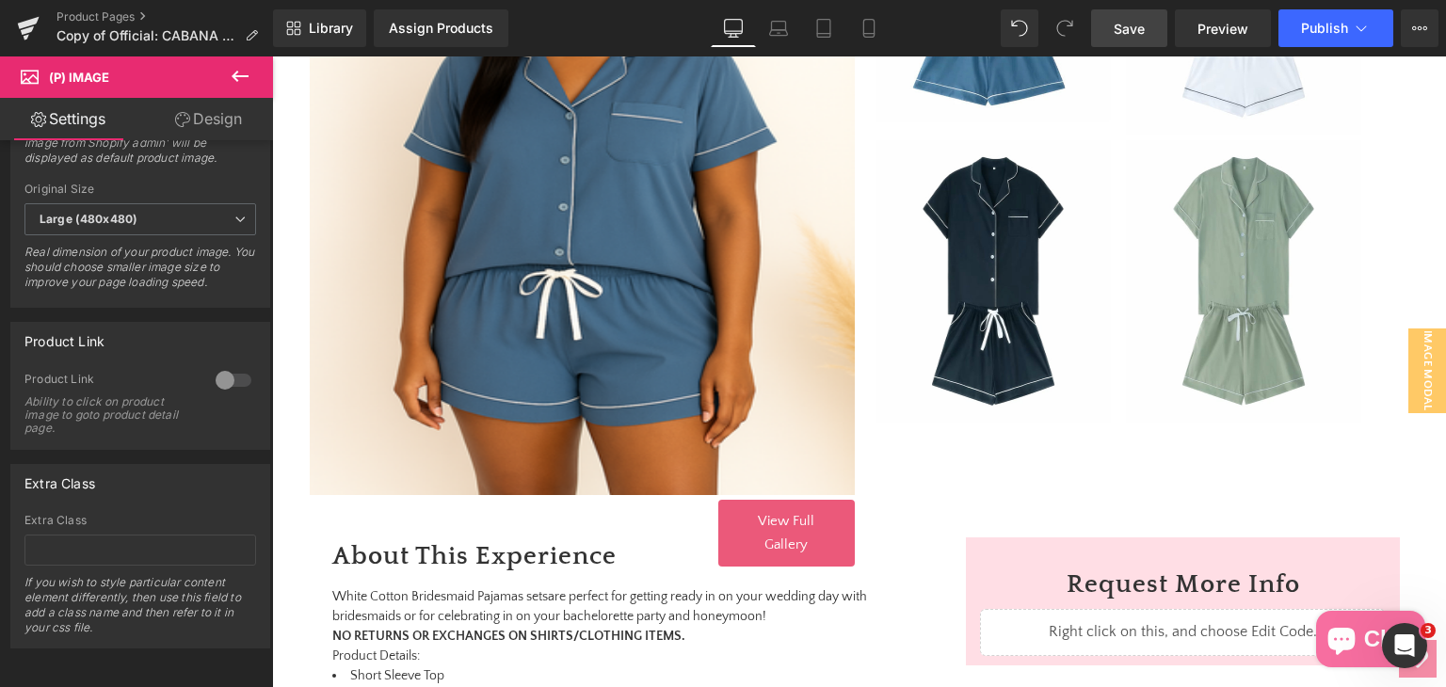
click at [198, 121] on link "Design" at bounding box center [208, 119] width 136 height 42
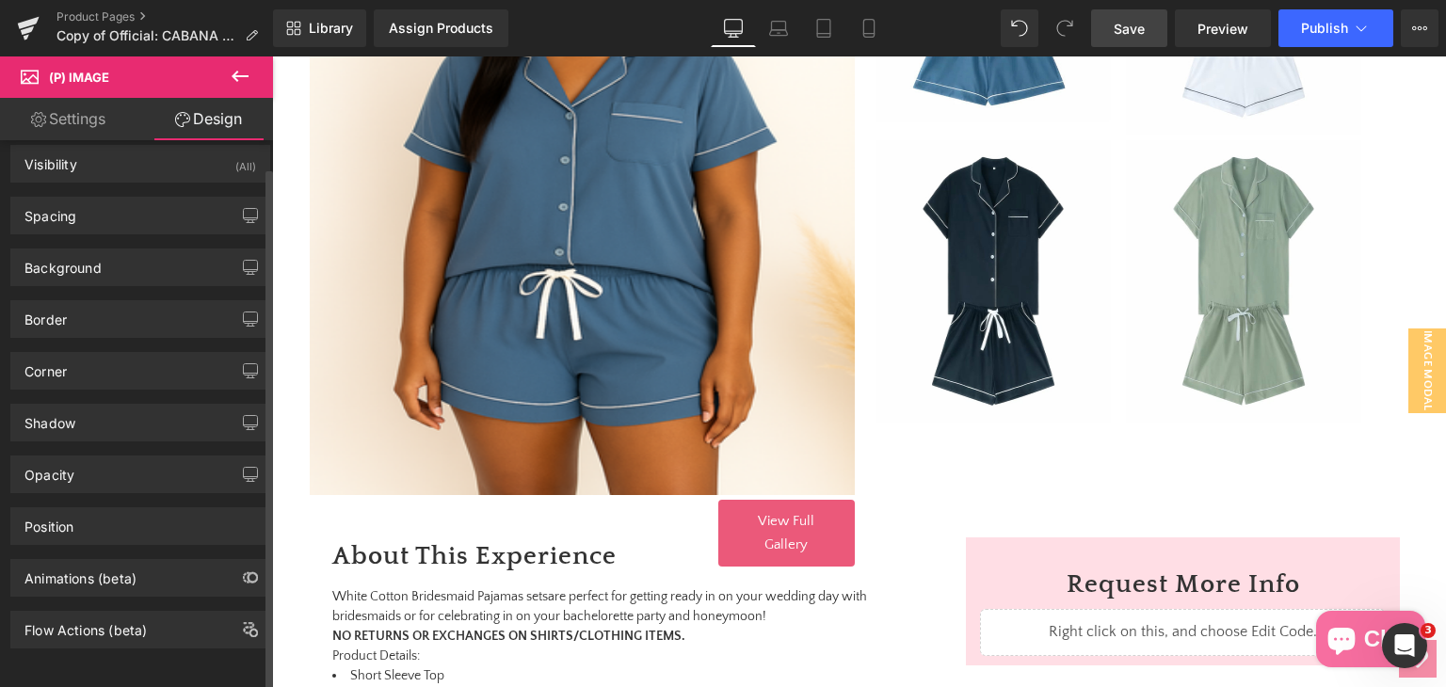
scroll to position [24, 0]
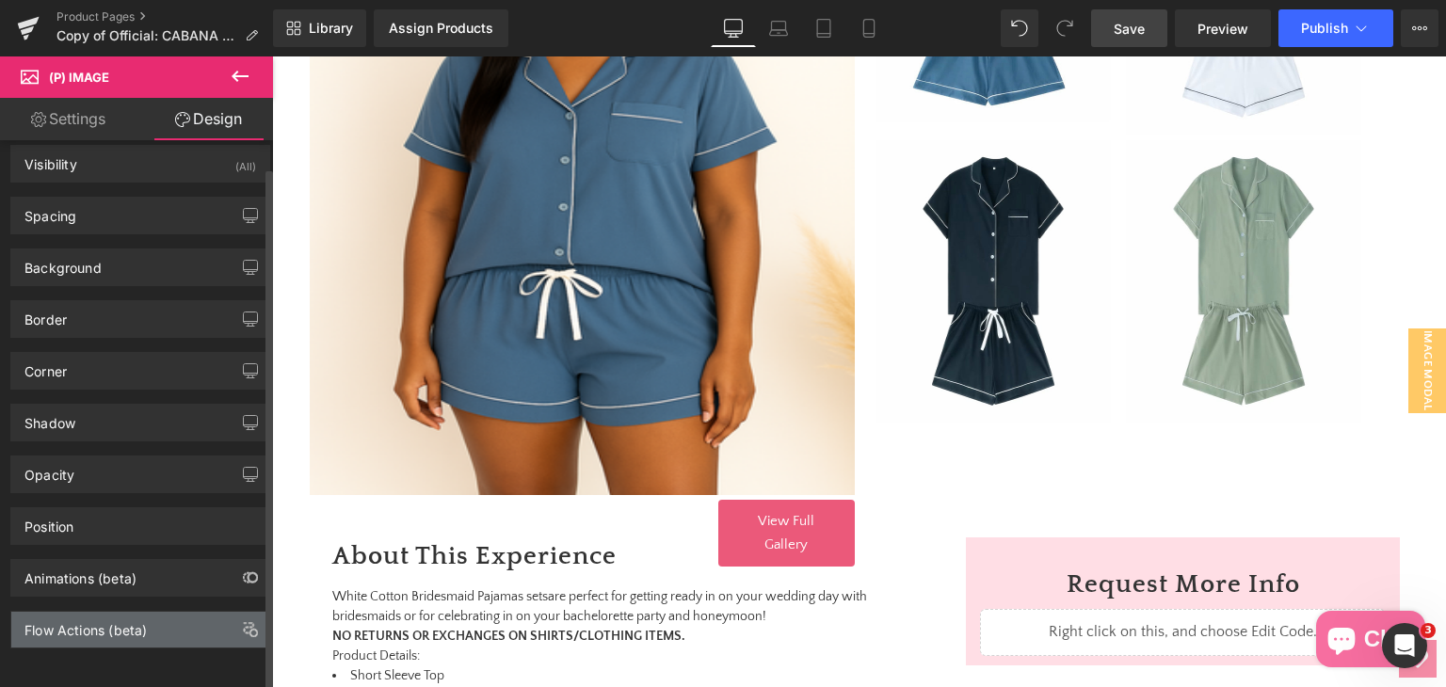
click at [105, 619] on div "Flow Actions (beta)" at bounding box center [85, 625] width 122 height 26
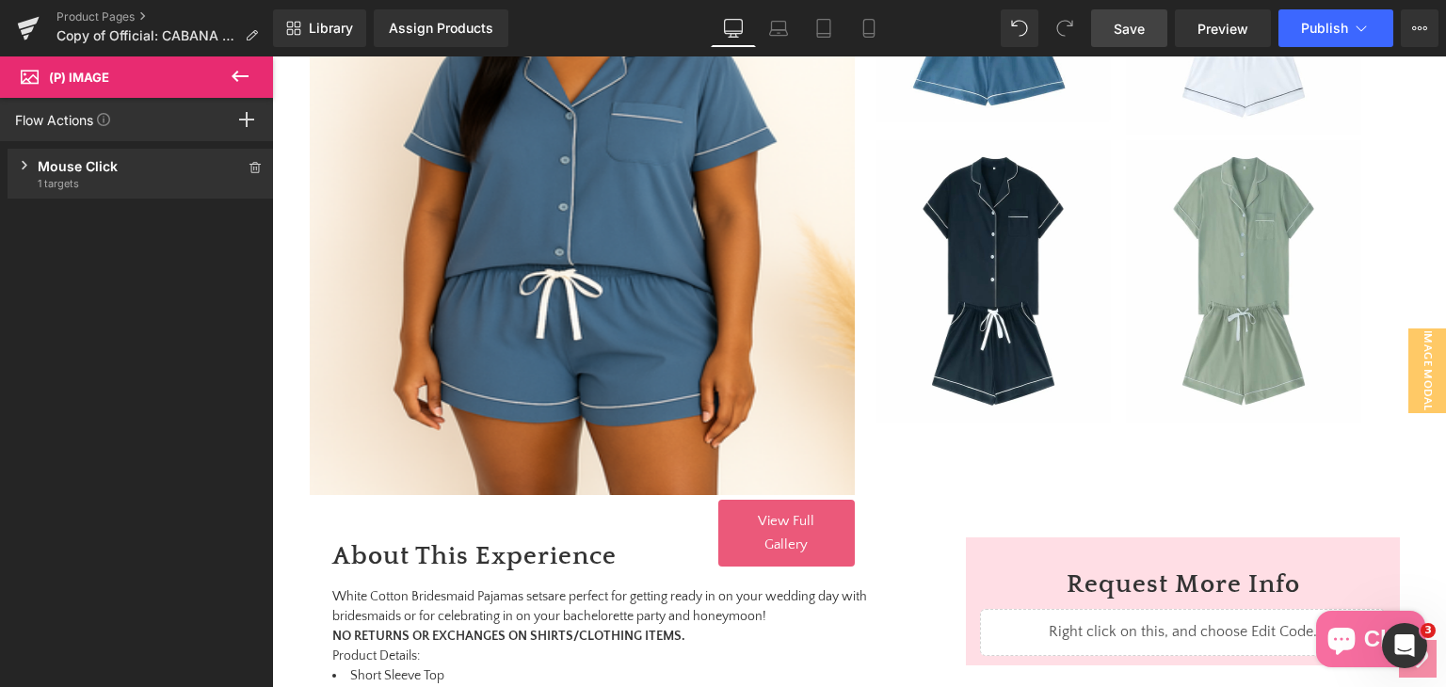
click at [85, 154] on div "Mouse Click Trigger on mouse click 1 targets" at bounding box center [141, 174] width 266 height 50
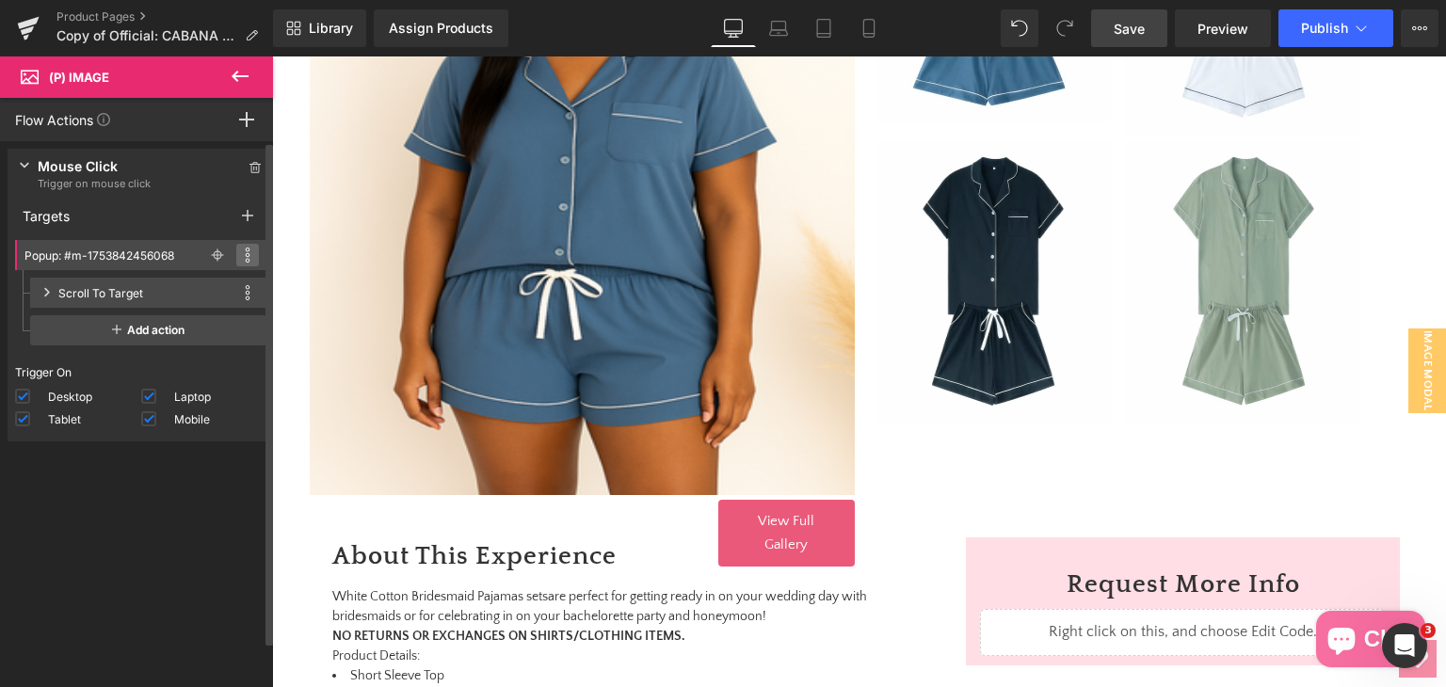
click at [236, 247] on span at bounding box center [247, 255] width 23 height 23
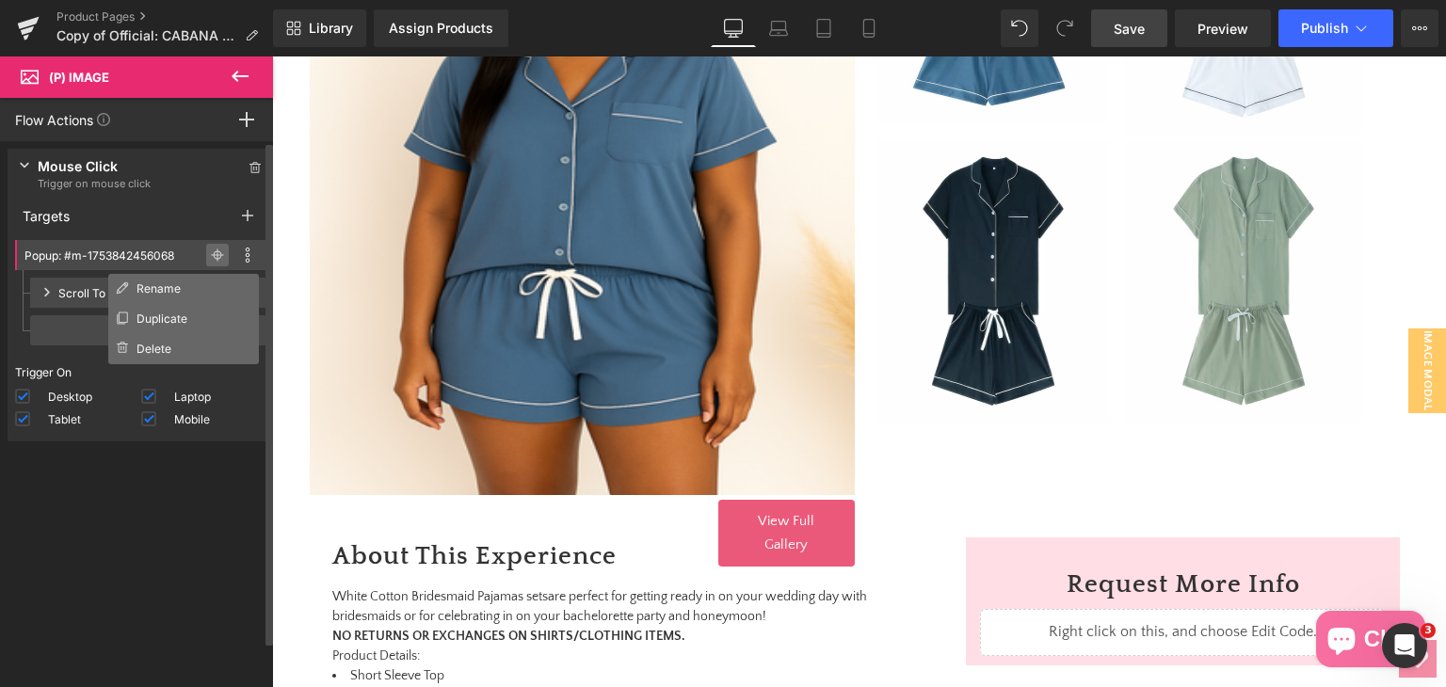
click at [211, 254] on icon at bounding box center [217, 254] width 13 height 13
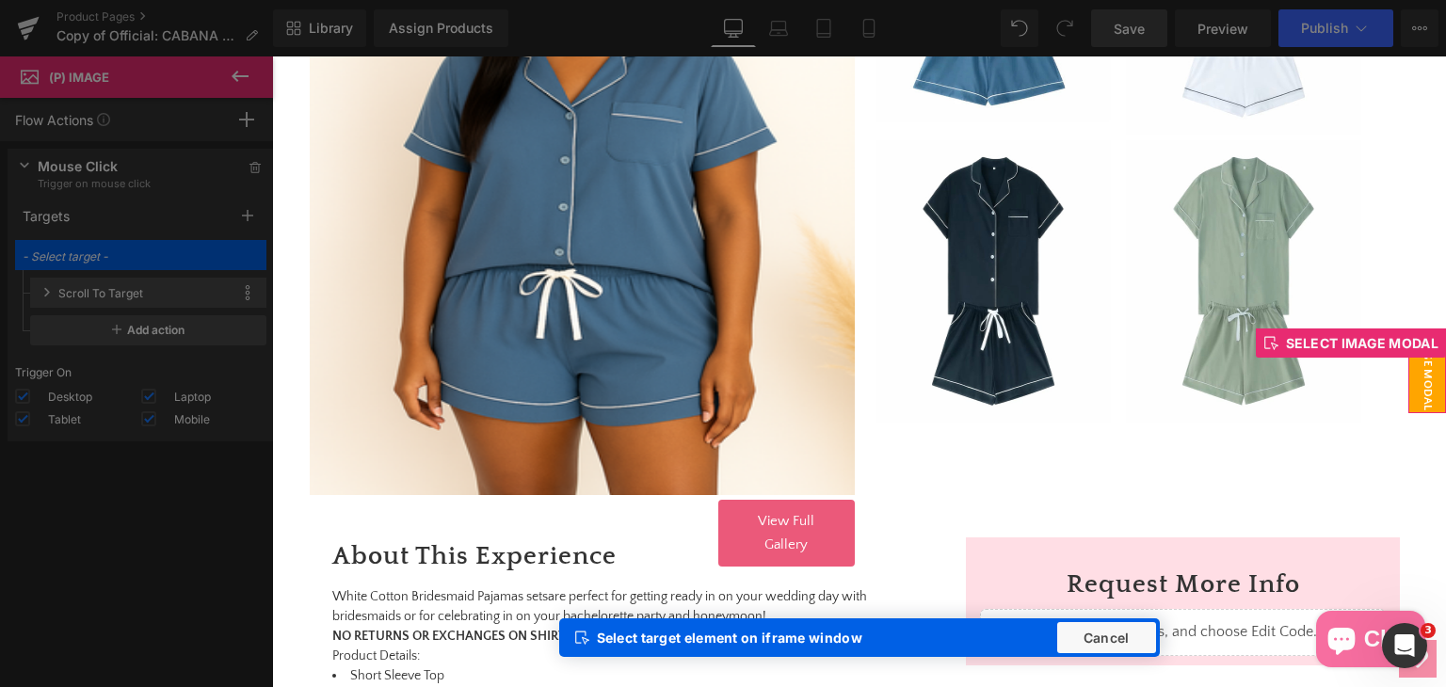
click at [1404, 340] on div "Select image modal" at bounding box center [1351, 342] width 190 height 29
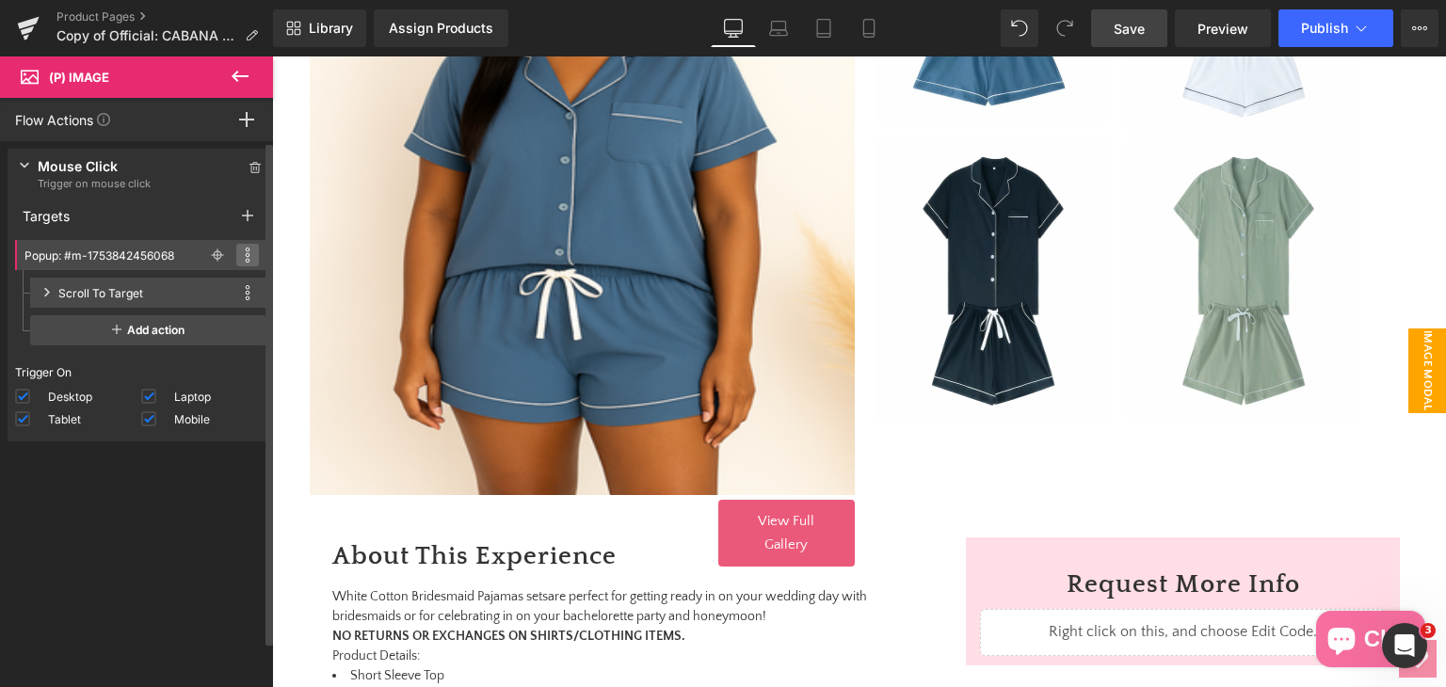
click at [245, 257] on icon at bounding box center [248, 255] width 6 height 15
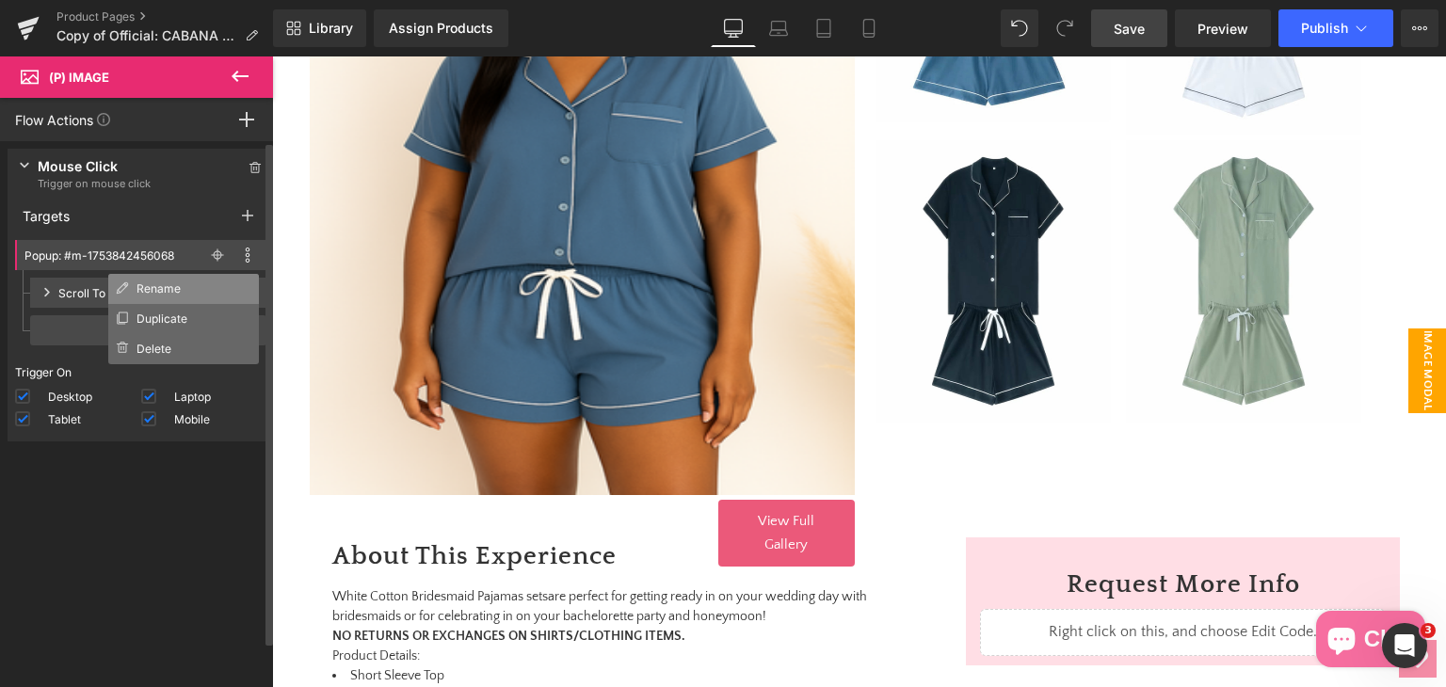
click at [169, 295] on li "Rename" at bounding box center [183, 289] width 151 height 30
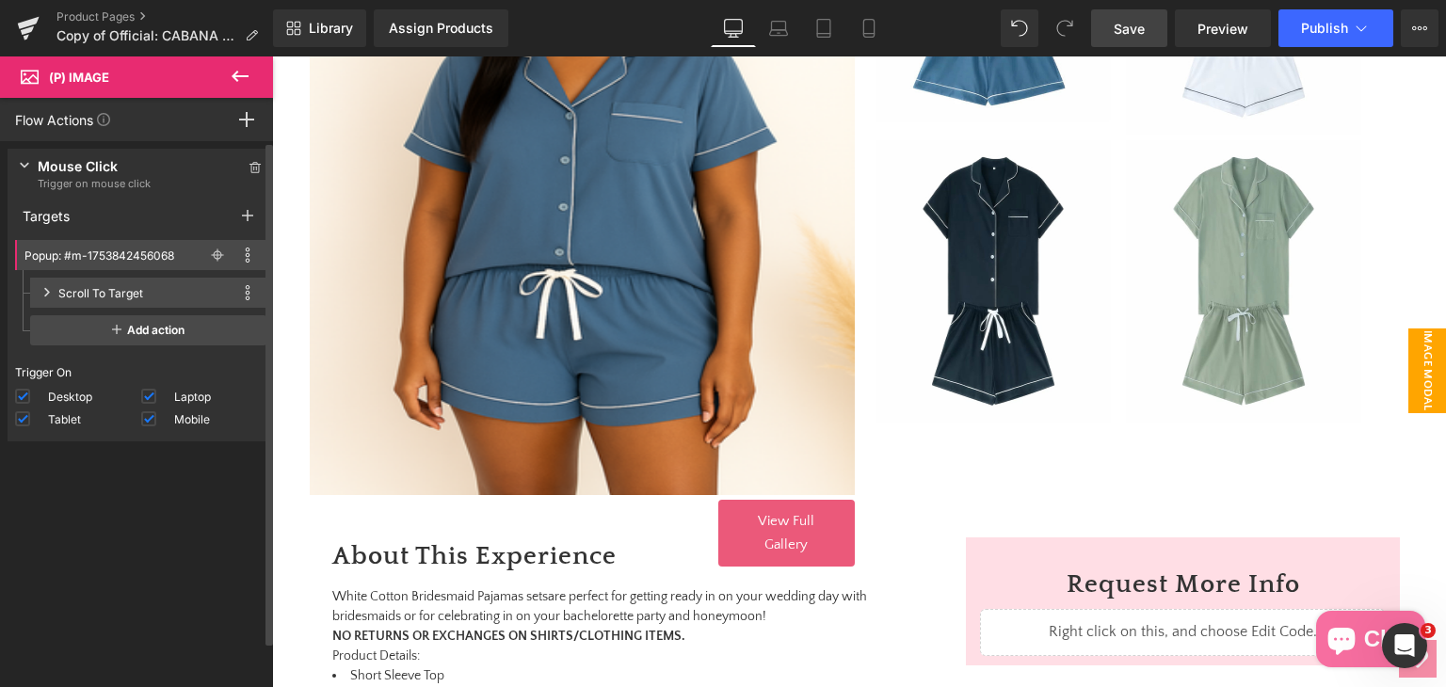
click at [74, 259] on input "Popup: #m-1753842456068" at bounding box center [111, 256] width 174 height 20
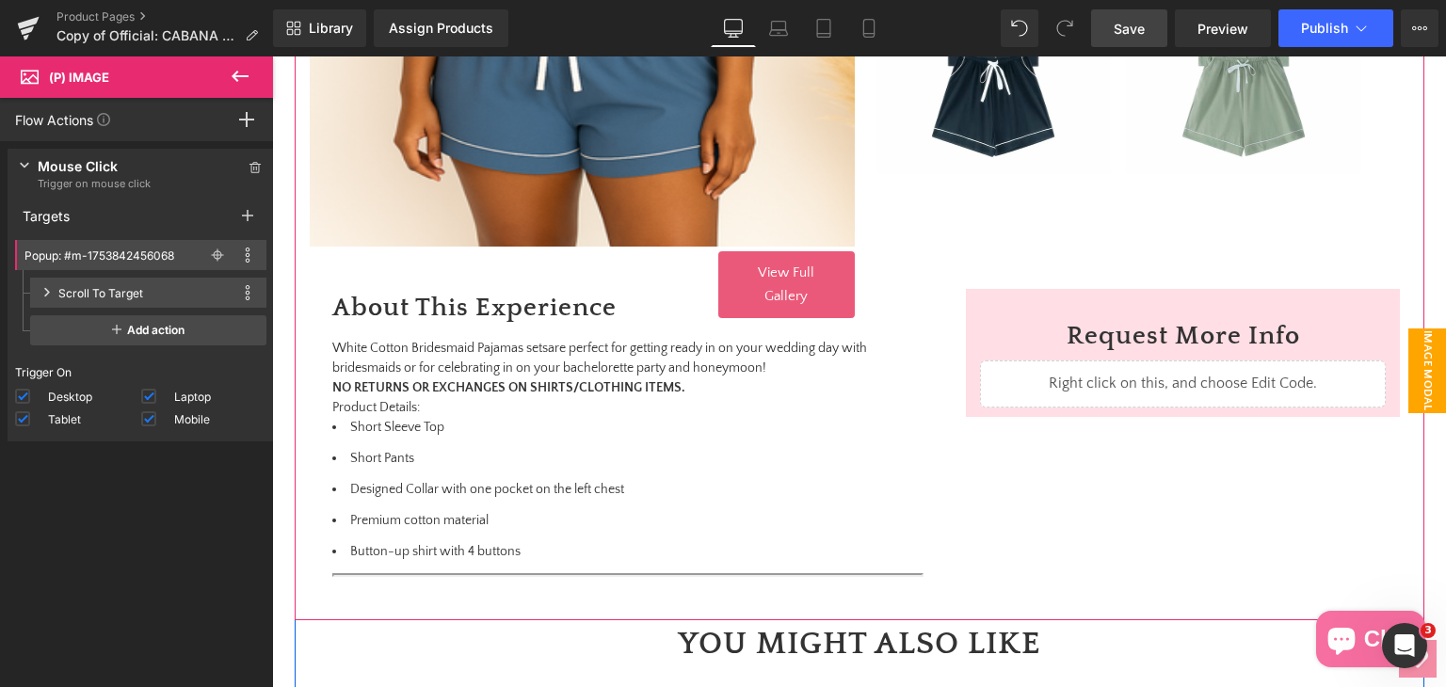
scroll to position [958, 0]
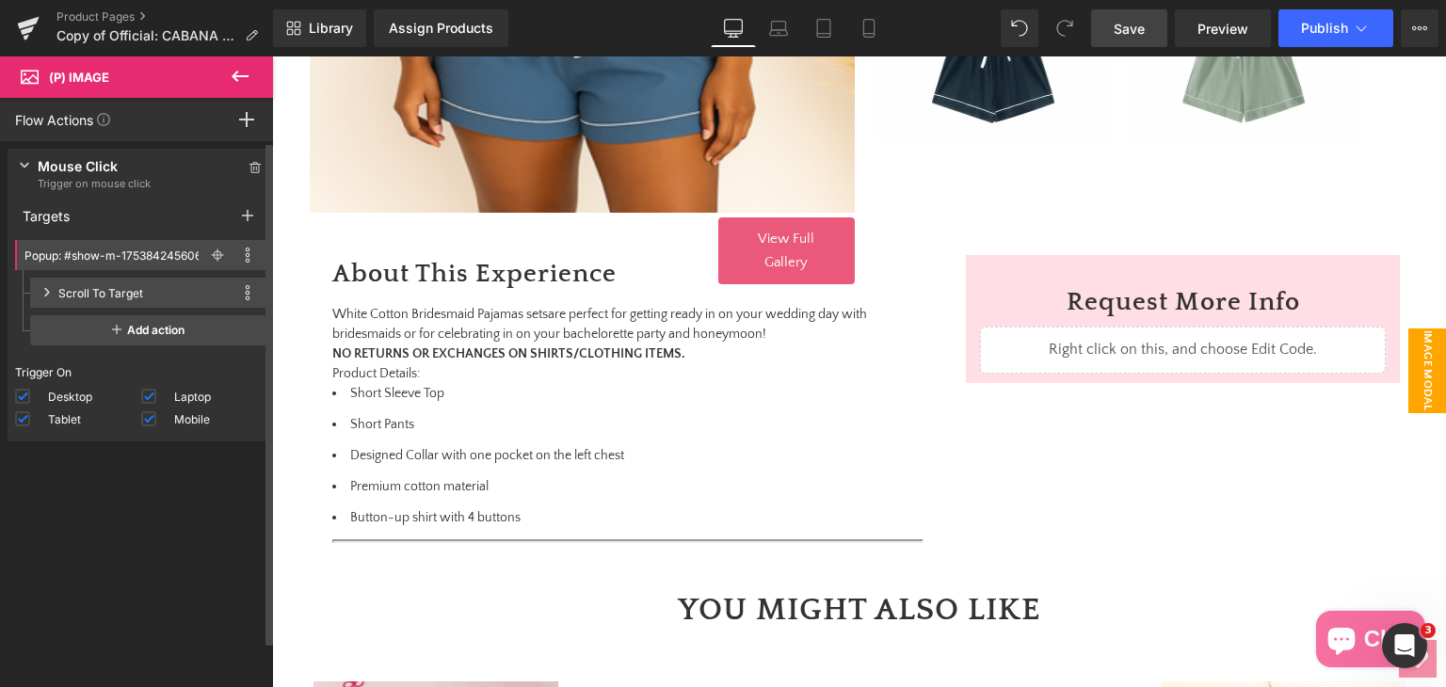
type input "Popup: #show-m-1753842456068"
click at [158, 236] on div "Popup: #show-m-1753842456068 Rename Duplicate Delete Rename Duplicate [GEOGRAPH…" at bounding box center [141, 294] width 266 height 124
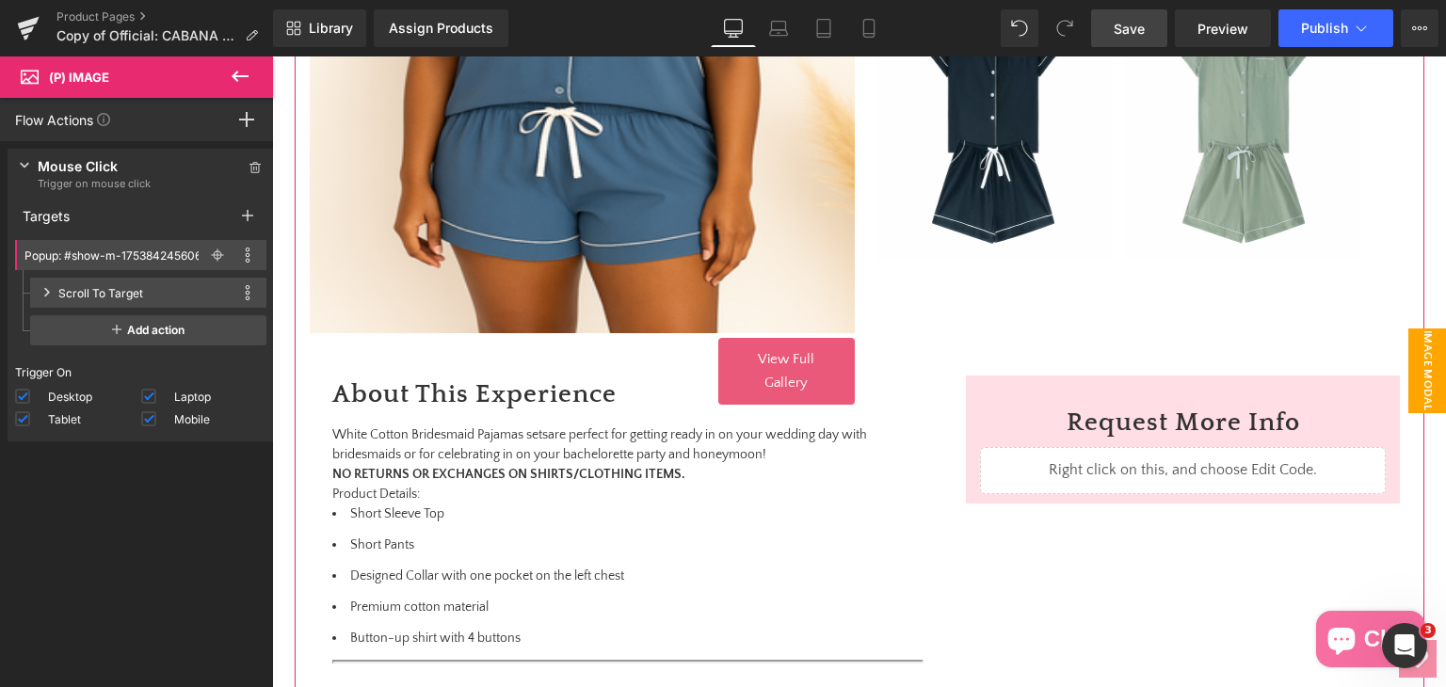
scroll to position [770, 0]
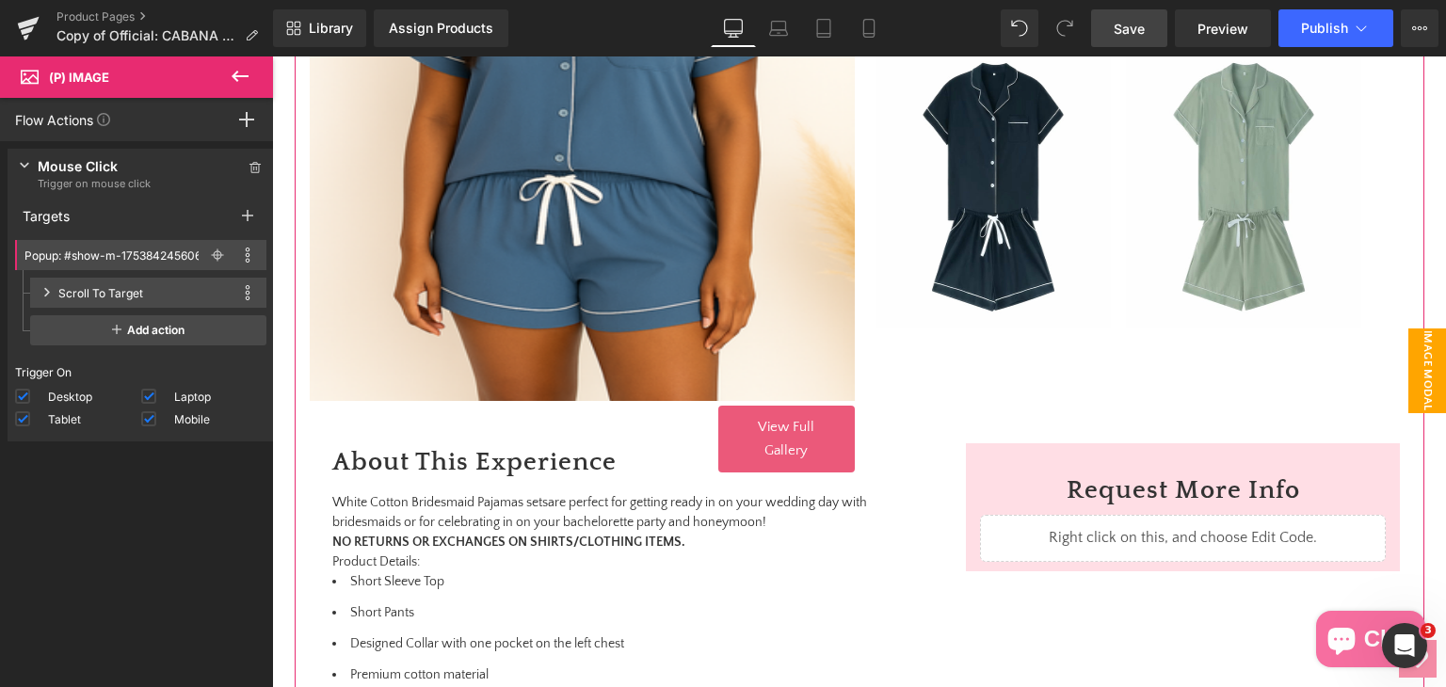
click at [599, 257] on img at bounding box center [582, 71] width 545 height 659
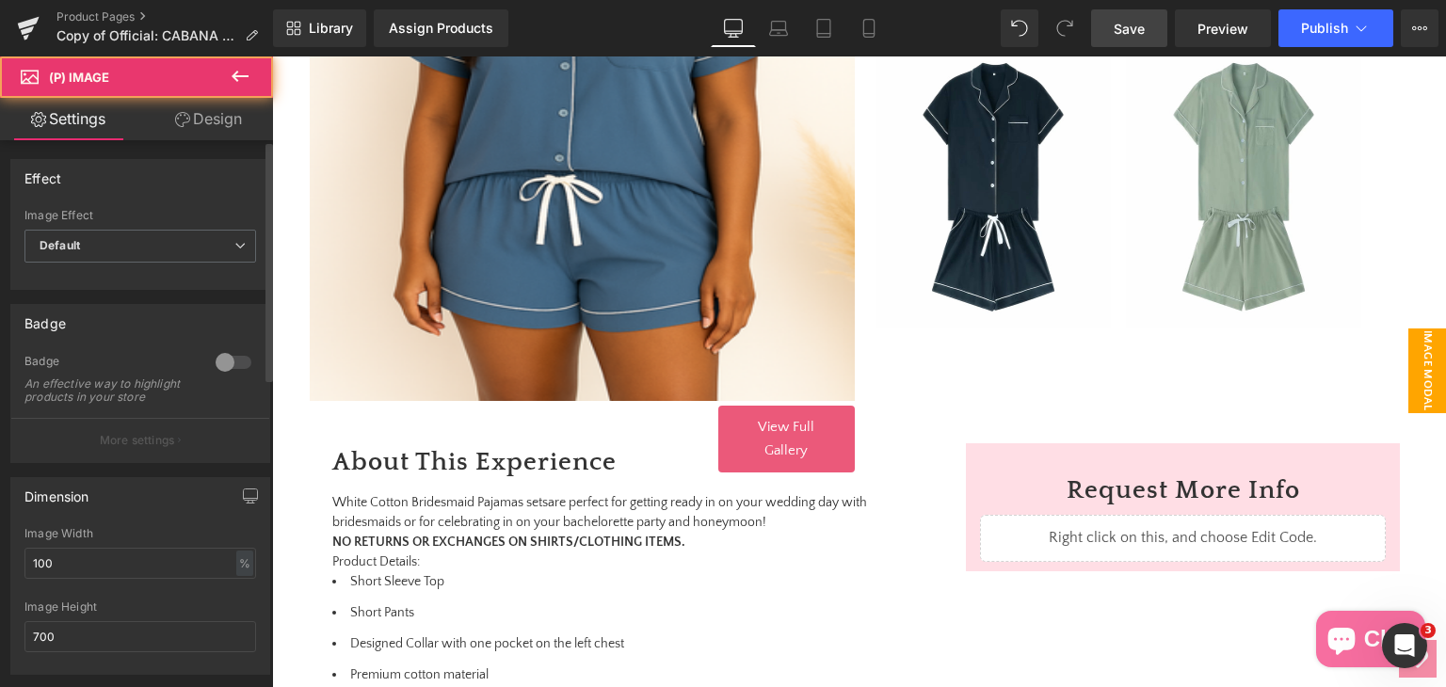
scroll to position [393, 0]
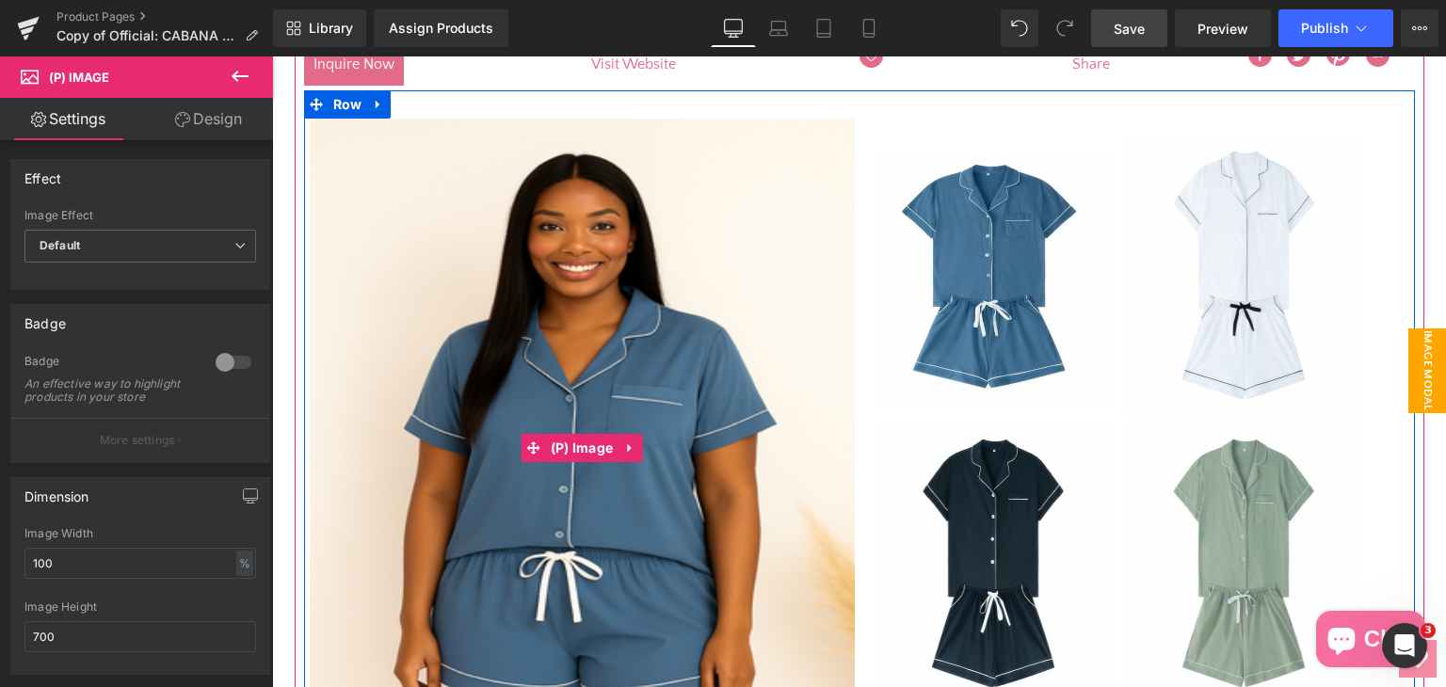
click at [608, 343] on img at bounding box center [582, 448] width 545 height 659
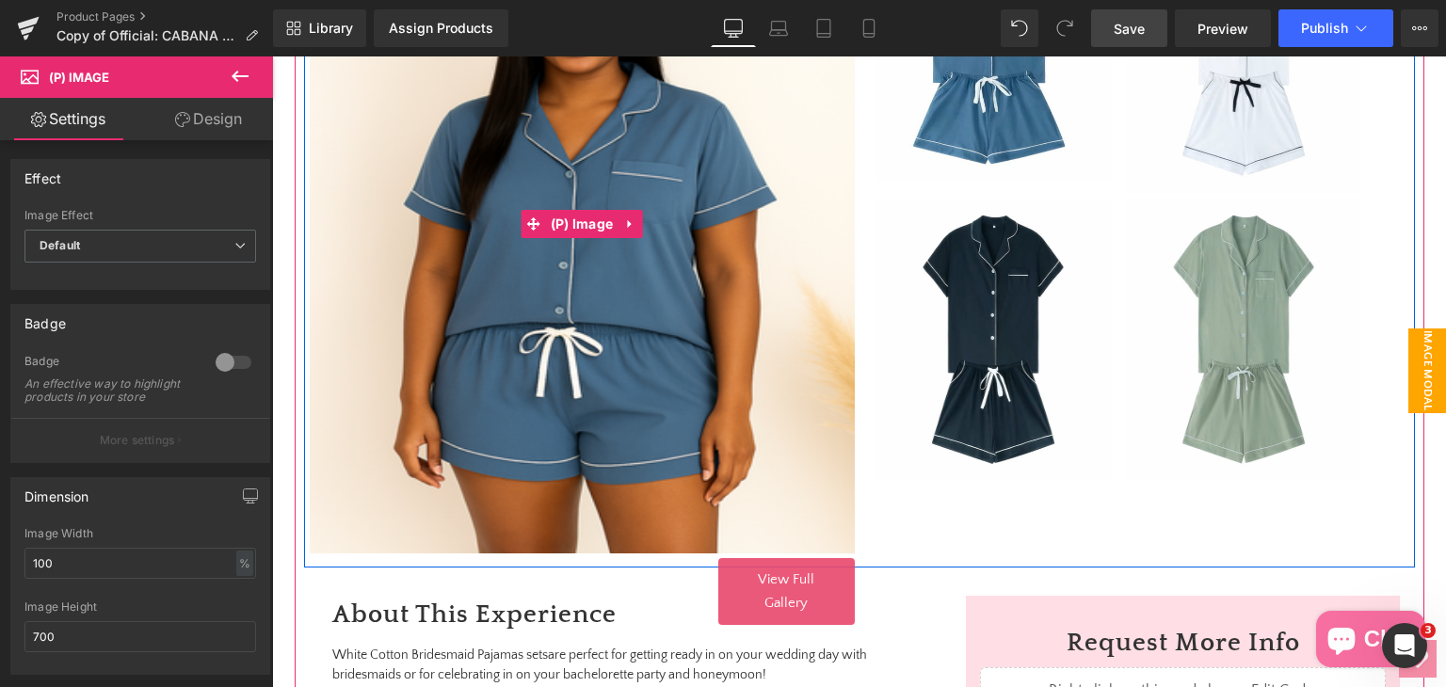
scroll to position [676, 0]
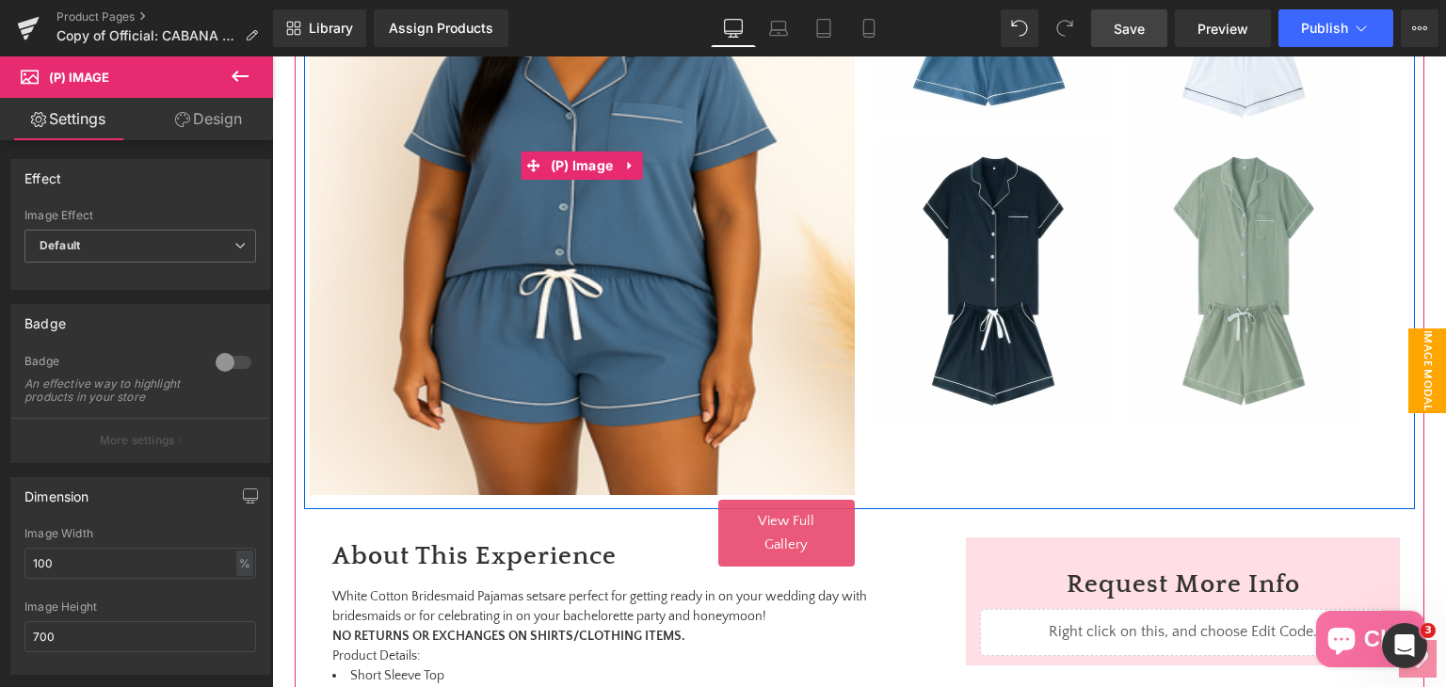
click at [678, 347] on img at bounding box center [582, 165] width 545 height 659
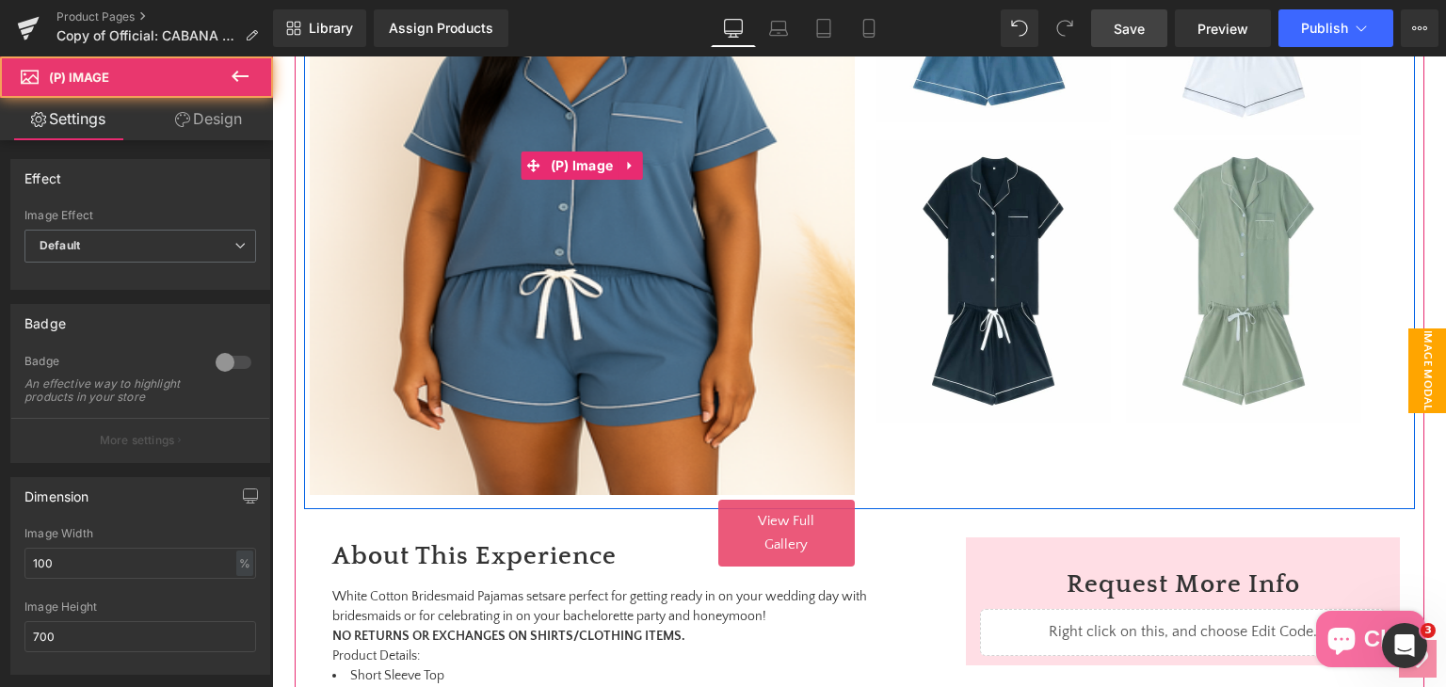
click at [678, 347] on img at bounding box center [582, 165] width 545 height 659
click at [678, 348] on img at bounding box center [582, 165] width 545 height 659
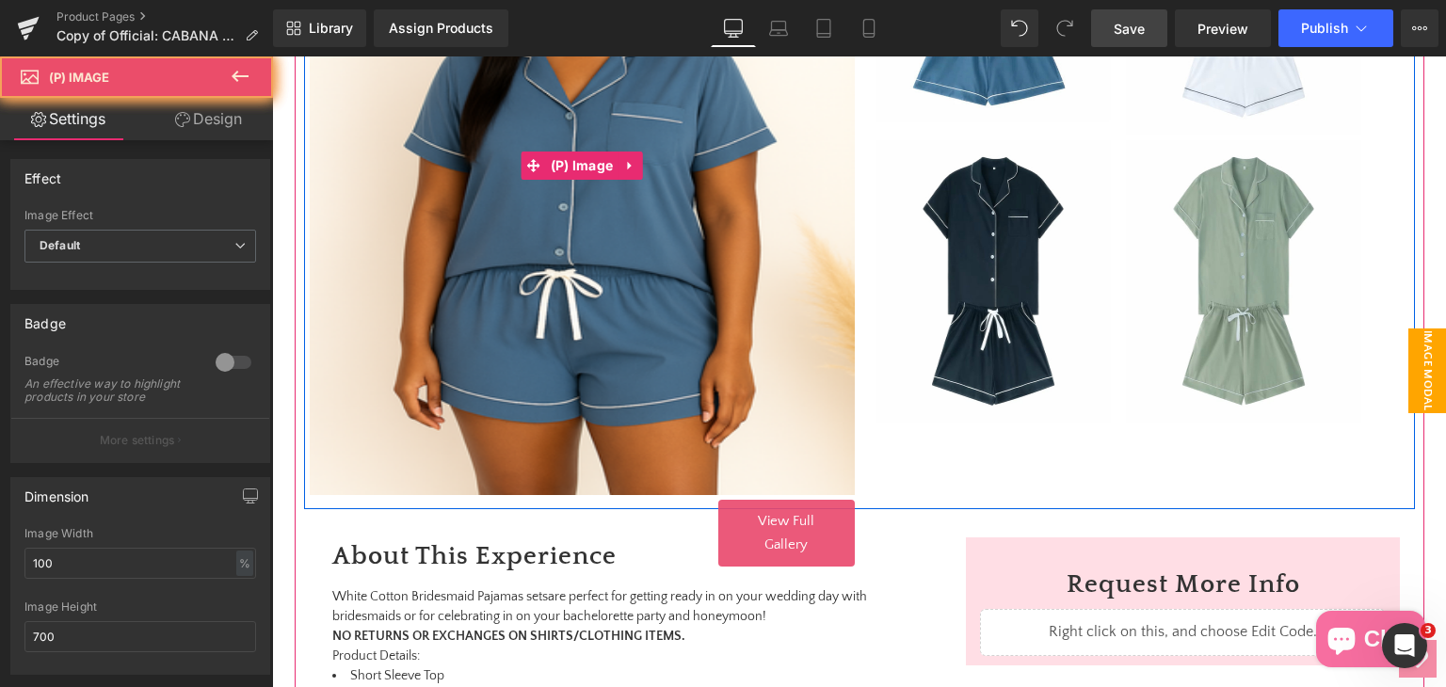
click at [679, 348] on img at bounding box center [582, 165] width 545 height 659
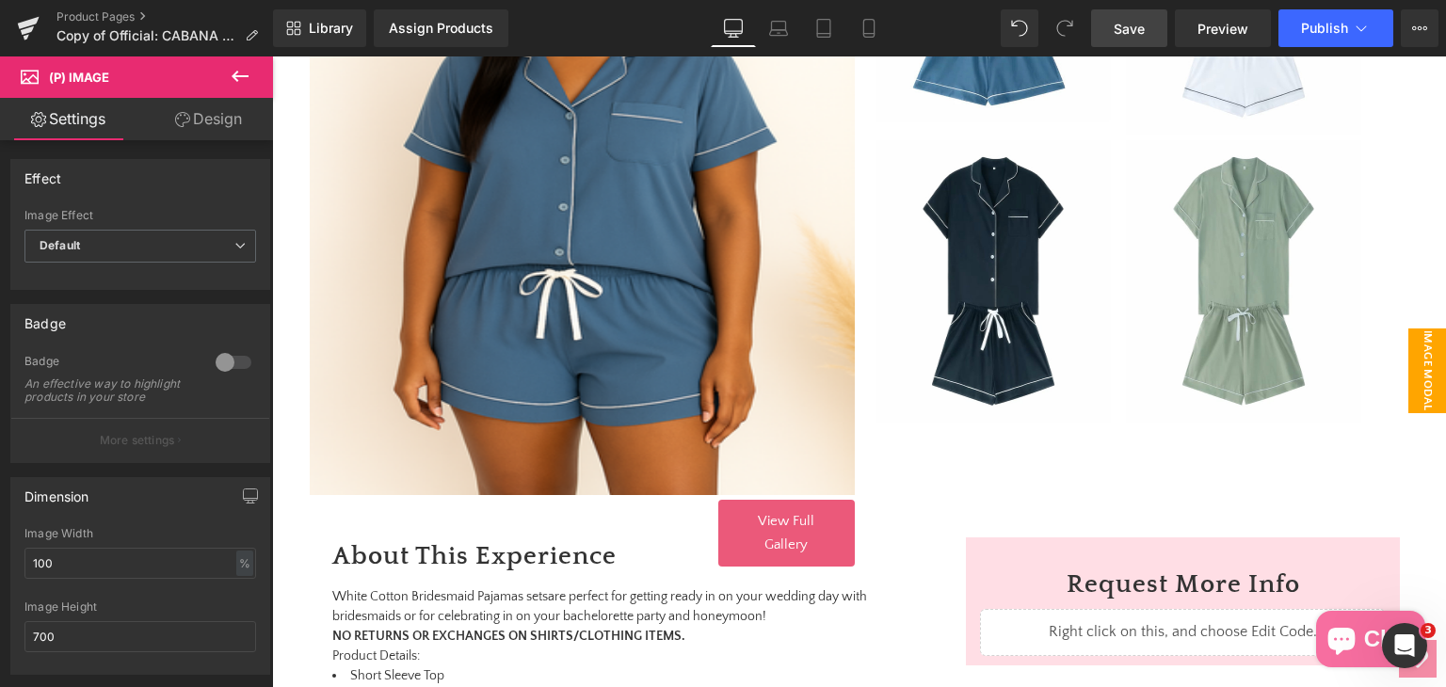
click at [226, 79] on button at bounding box center [240, 76] width 66 height 41
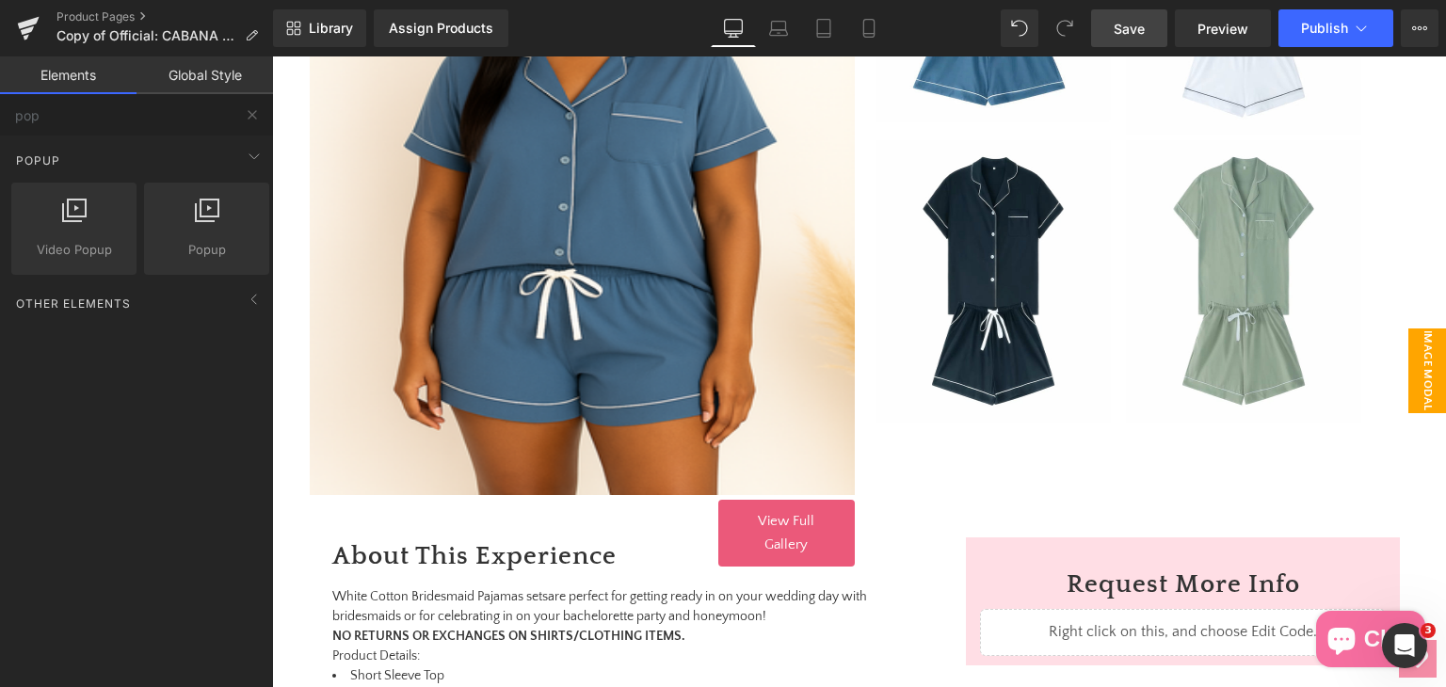
click at [196, 86] on link "Global Style" at bounding box center [204, 75] width 136 height 38
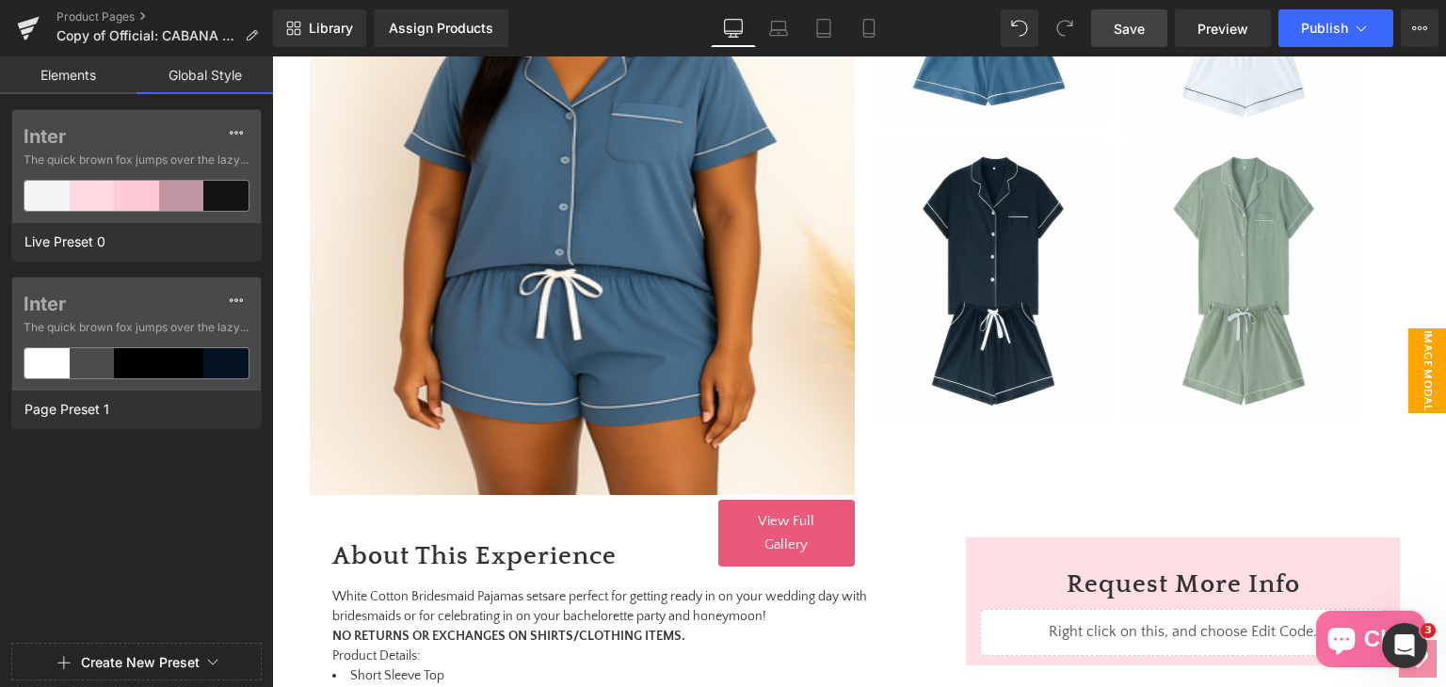
click at [1139, 35] on span "Save" at bounding box center [1129, 29] width 31 height 20
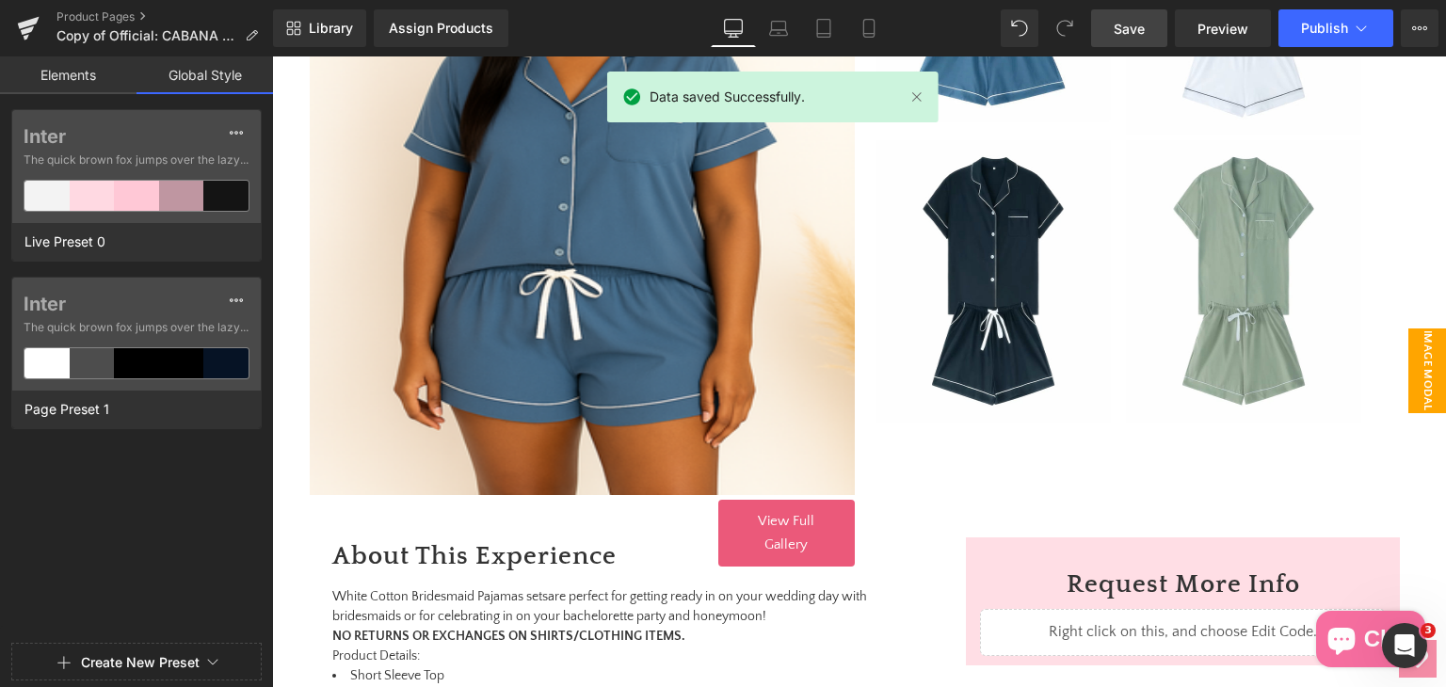
click at [49, 76] on link "Elements" at bounding box center [68, 75] width 136 height 38
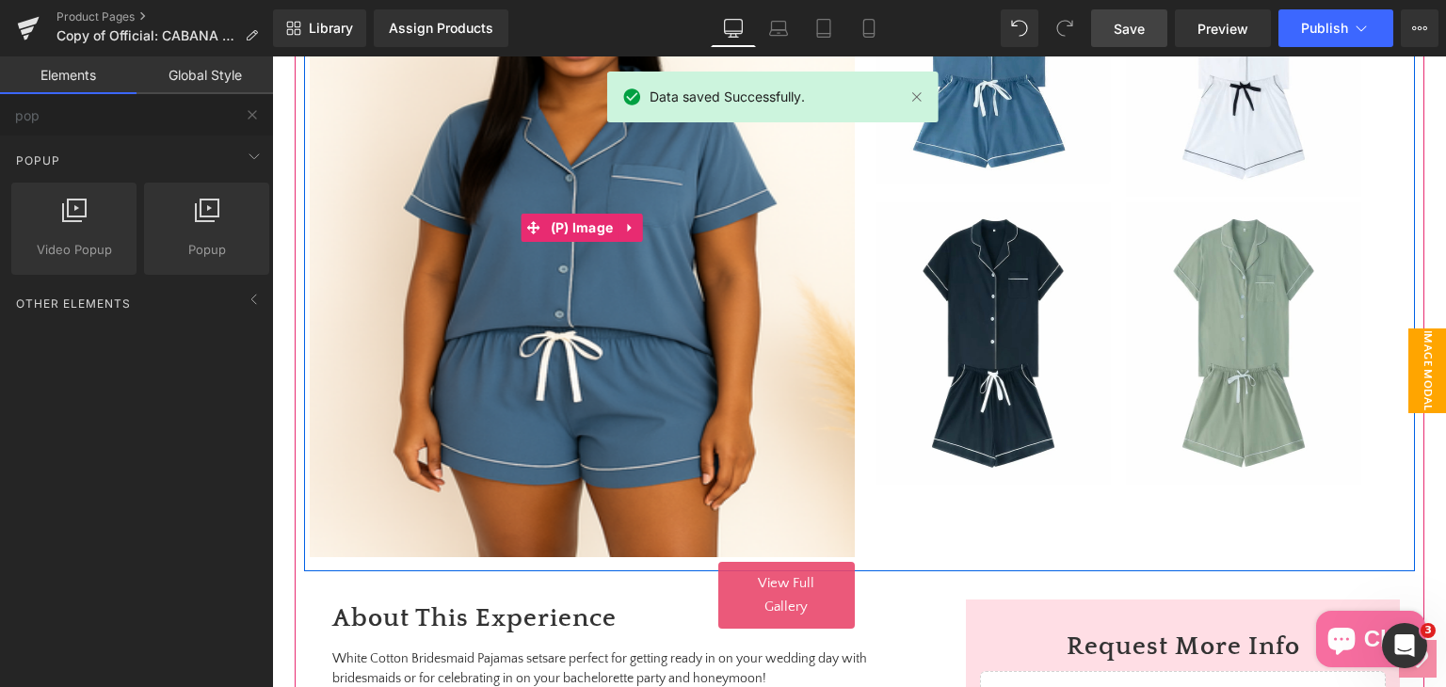
scroll to position [582, 0]
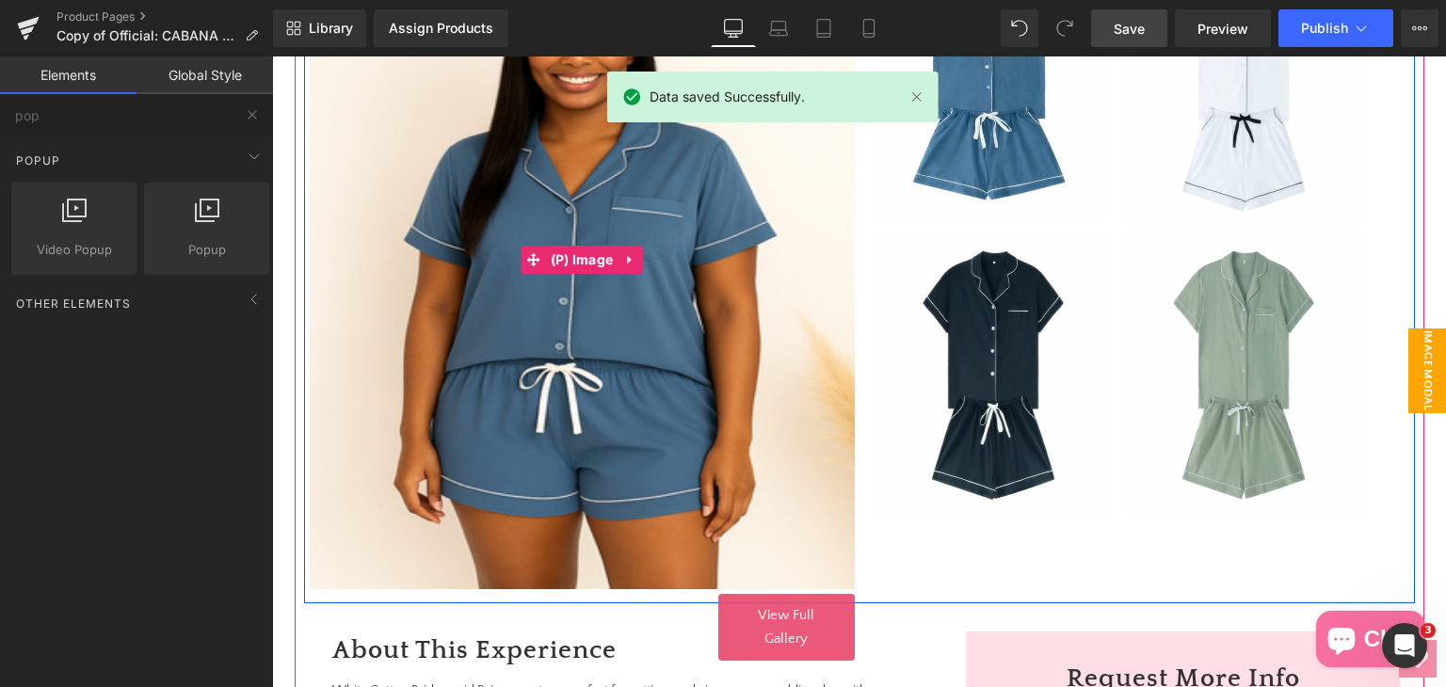
click at [728, 266] on img at bounding box center [582, 259] width 545 height 659
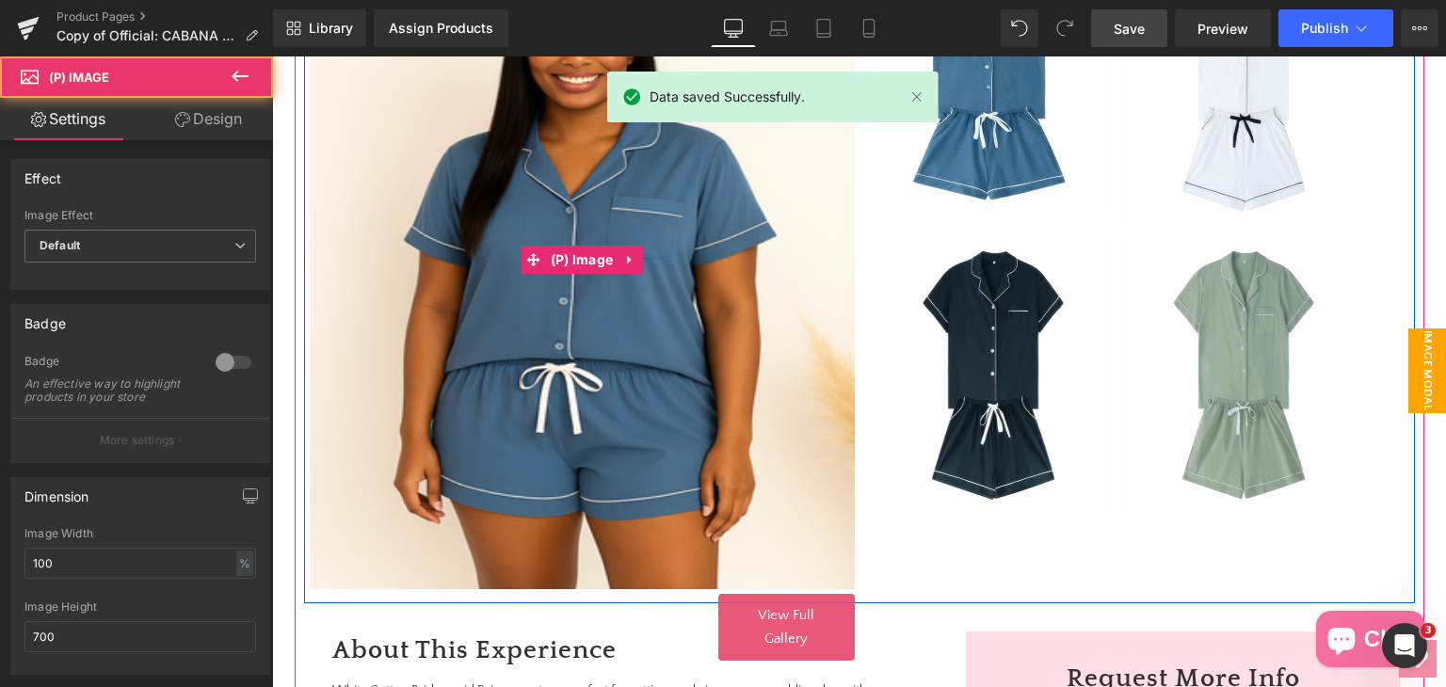
click at [738, 377] on img at bounding box center [582, 259] width 545 height 659
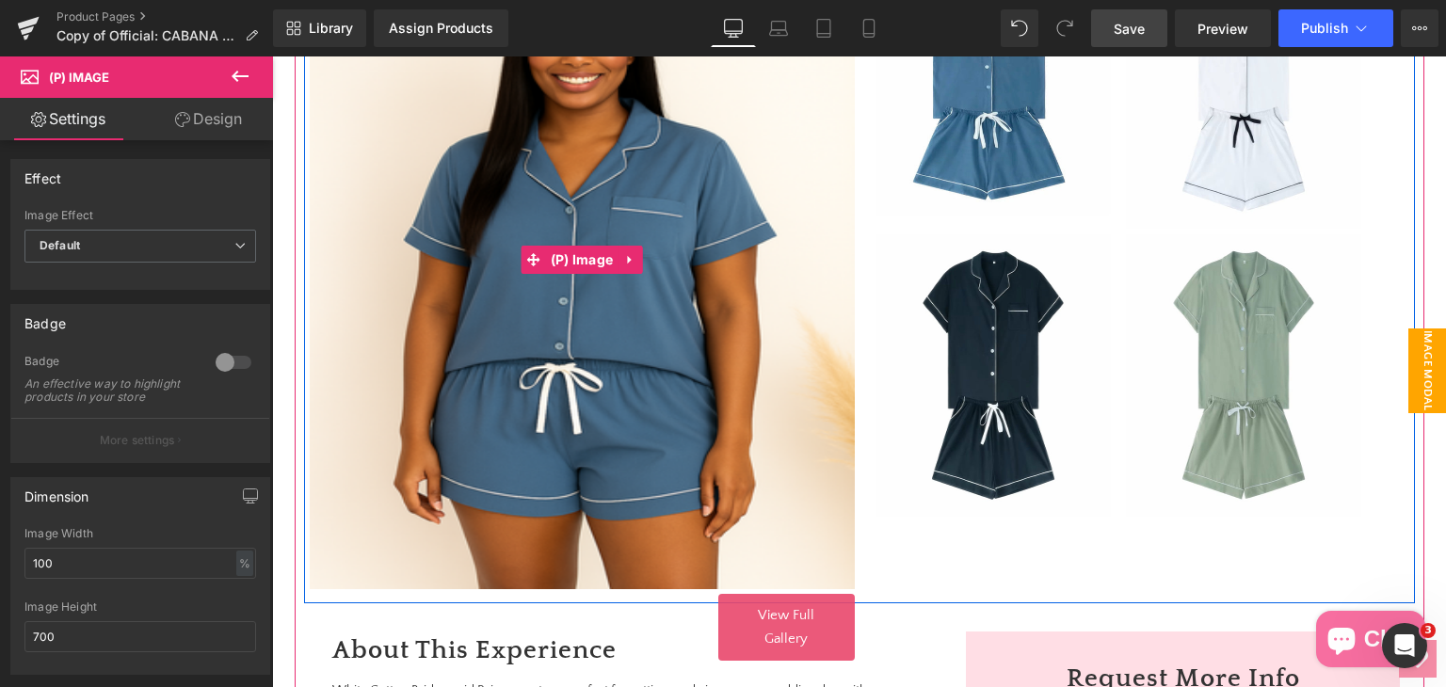
click at [721, 427] on img at bounding box center [582, 259] width 545 height 659
click at [751, 405] on img at bounding box center [582, 259] width 545 height 659
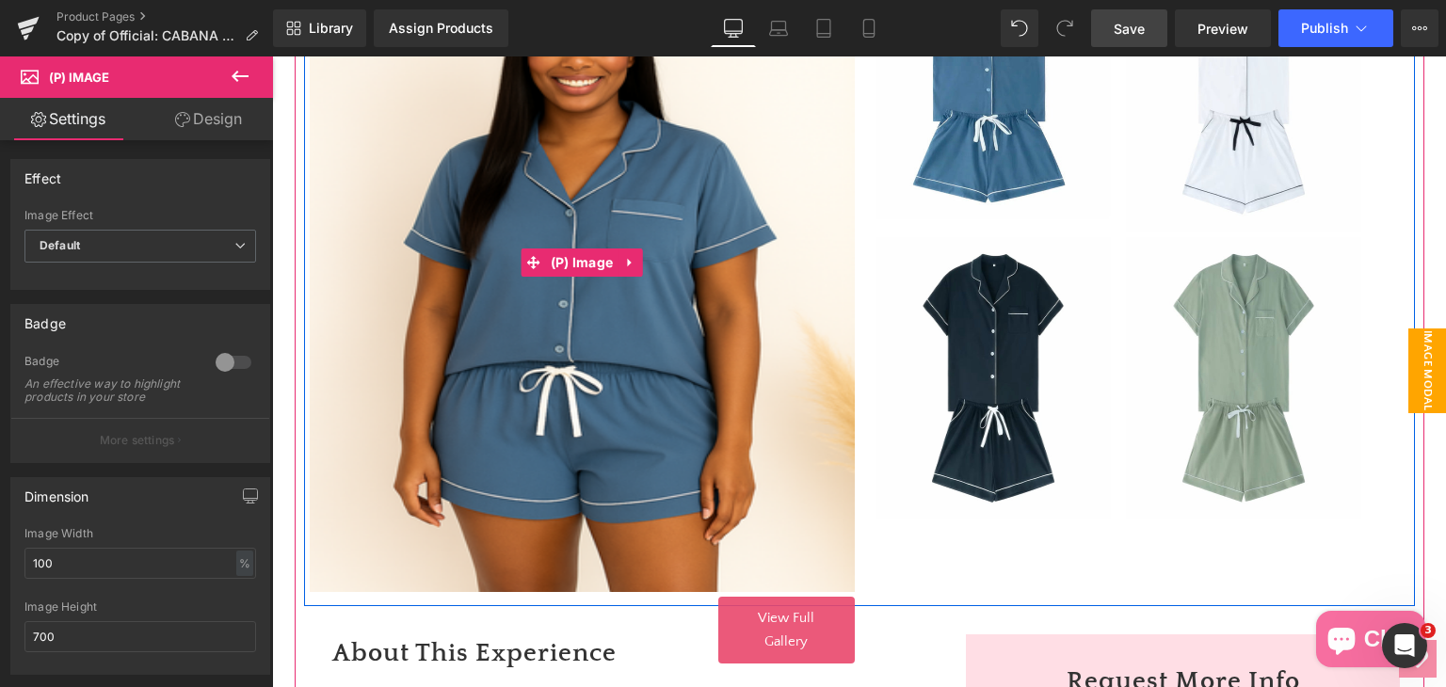
scroll to position [676, 0]
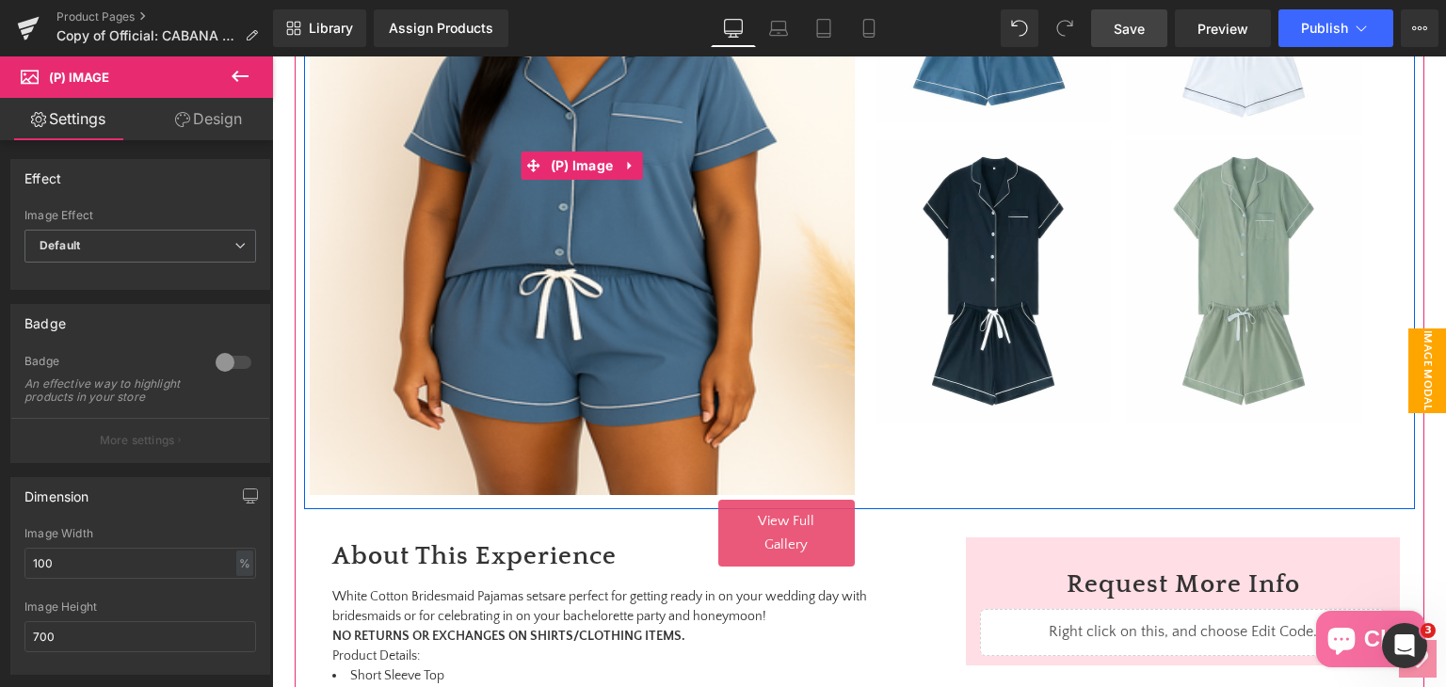
click at [587, 340] on img at bounding box center [582, 165] width 545 height 659
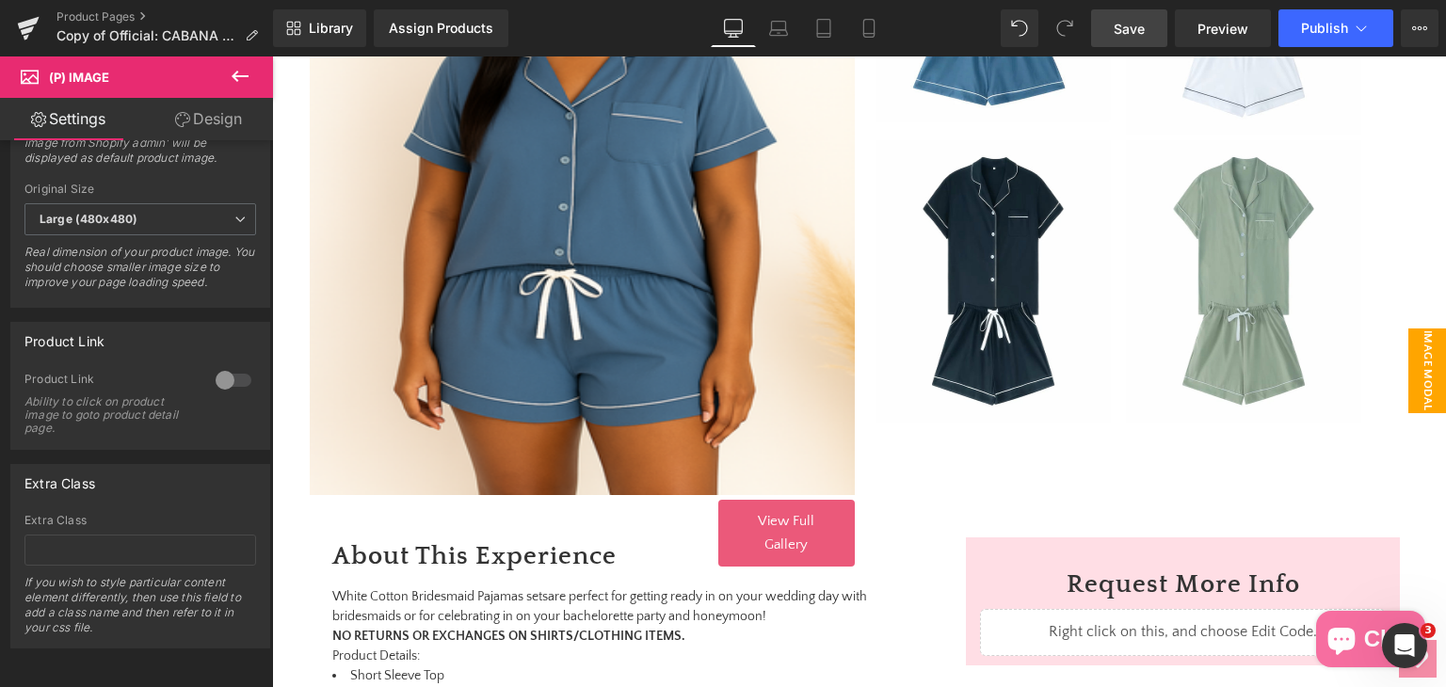
scroll to position [654, 0]
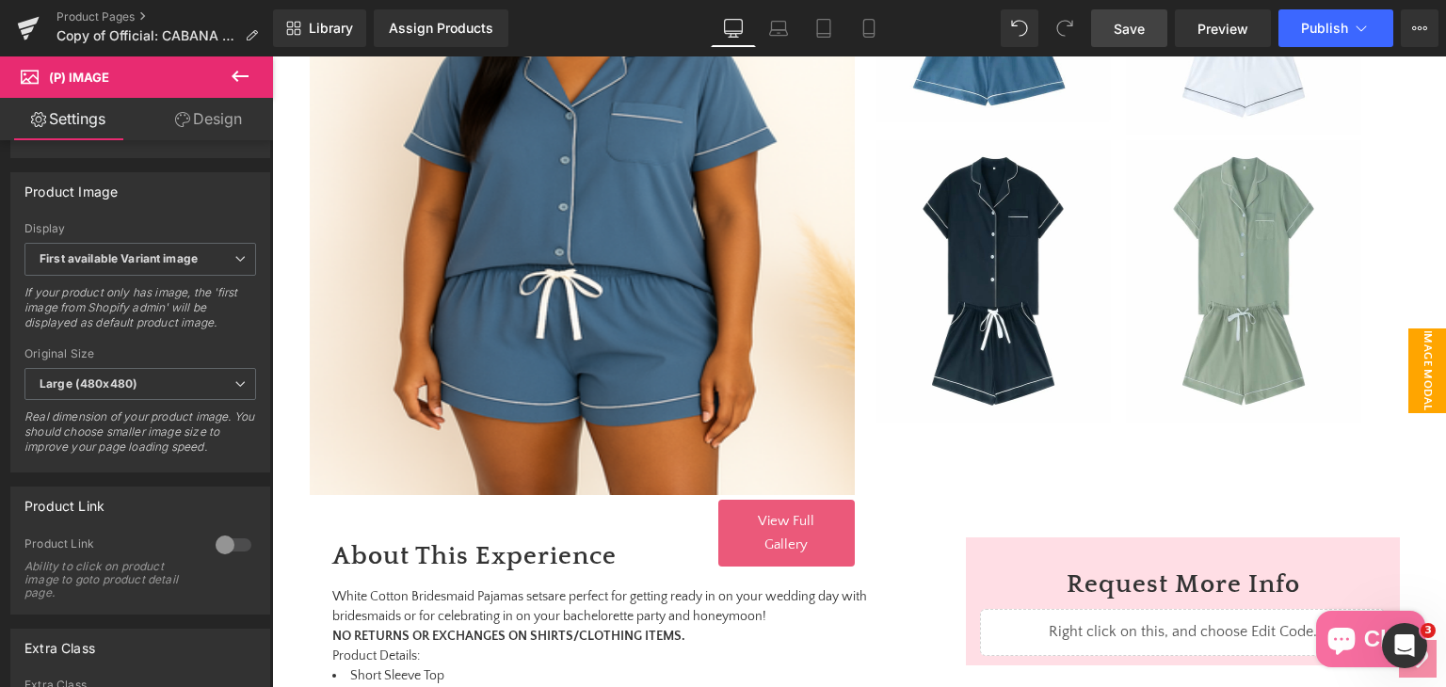
click at [200, 106] on link "Design" at bounding box center [208, 119] width 136 height 42
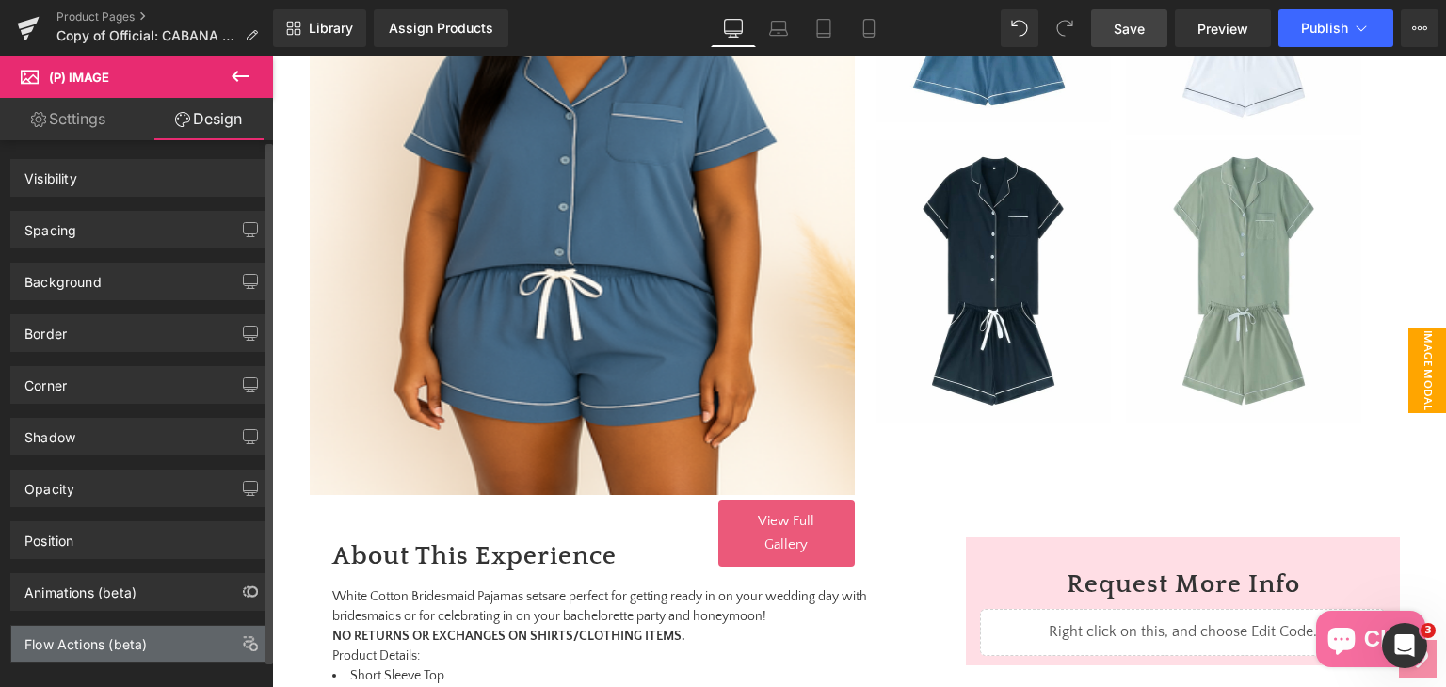
click at [90, 634] on div "Flow Actions (beta)" at bounding box center [85, 639] width 122 height 26
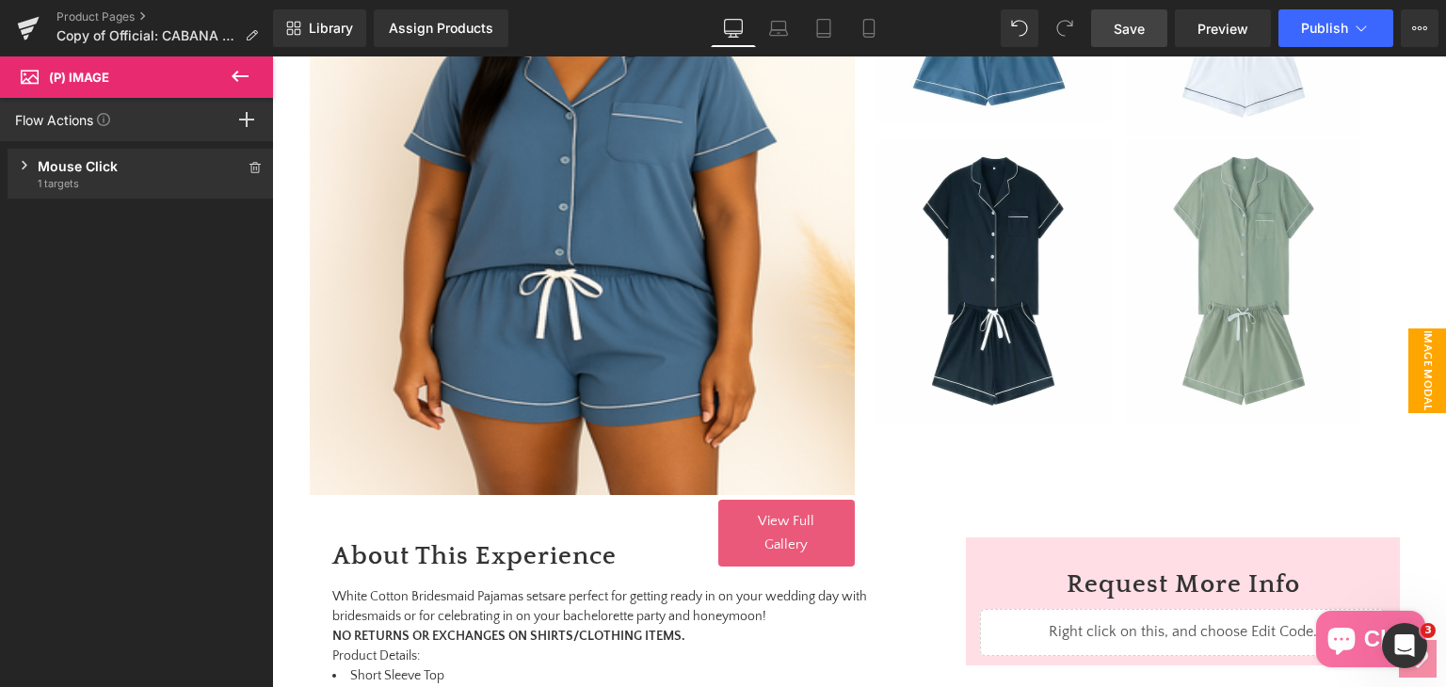
click at [29, 159] on div "Mouse Click Trigger on mouse click 1 targets" at bounding box center [141, 174] width 266 height 50
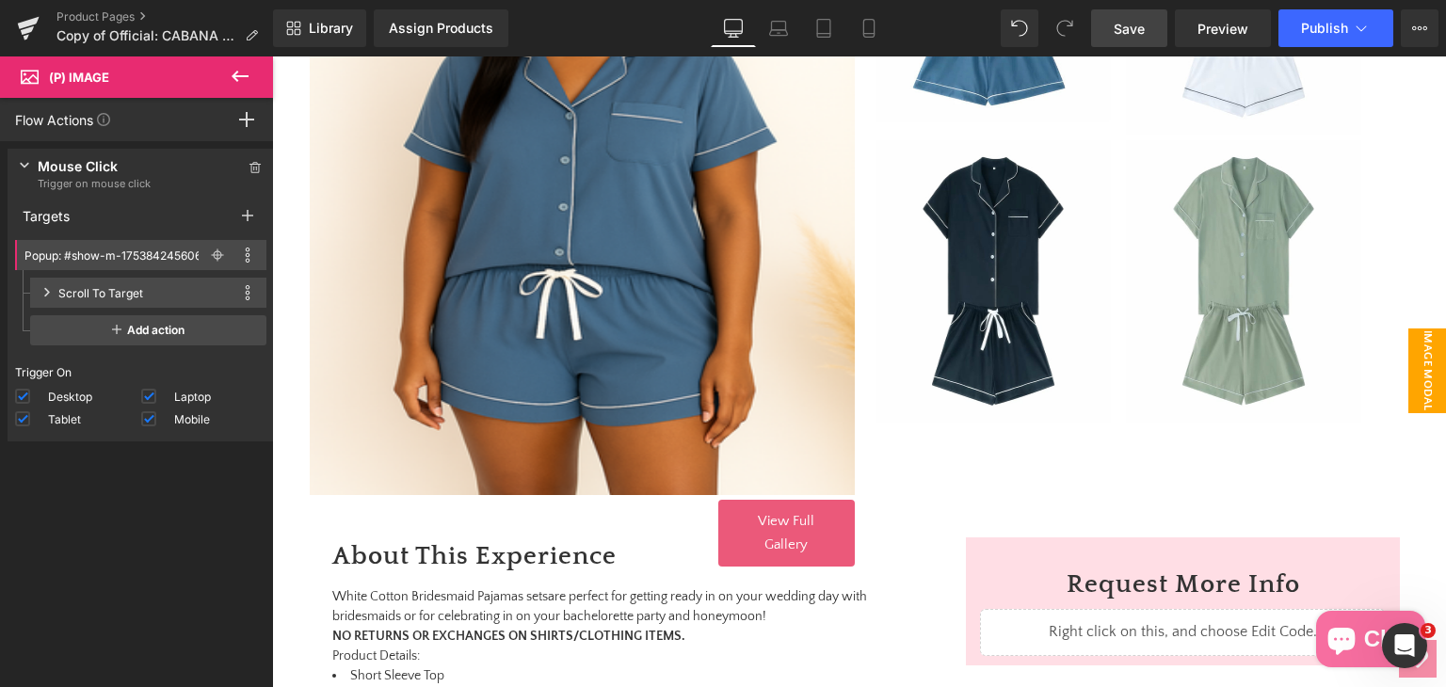
click at [40, 289] on div "Scroll To Target This action is incompatible with current target Duplicate Devi…" at bounding box center [148, 293] width 236 height 30
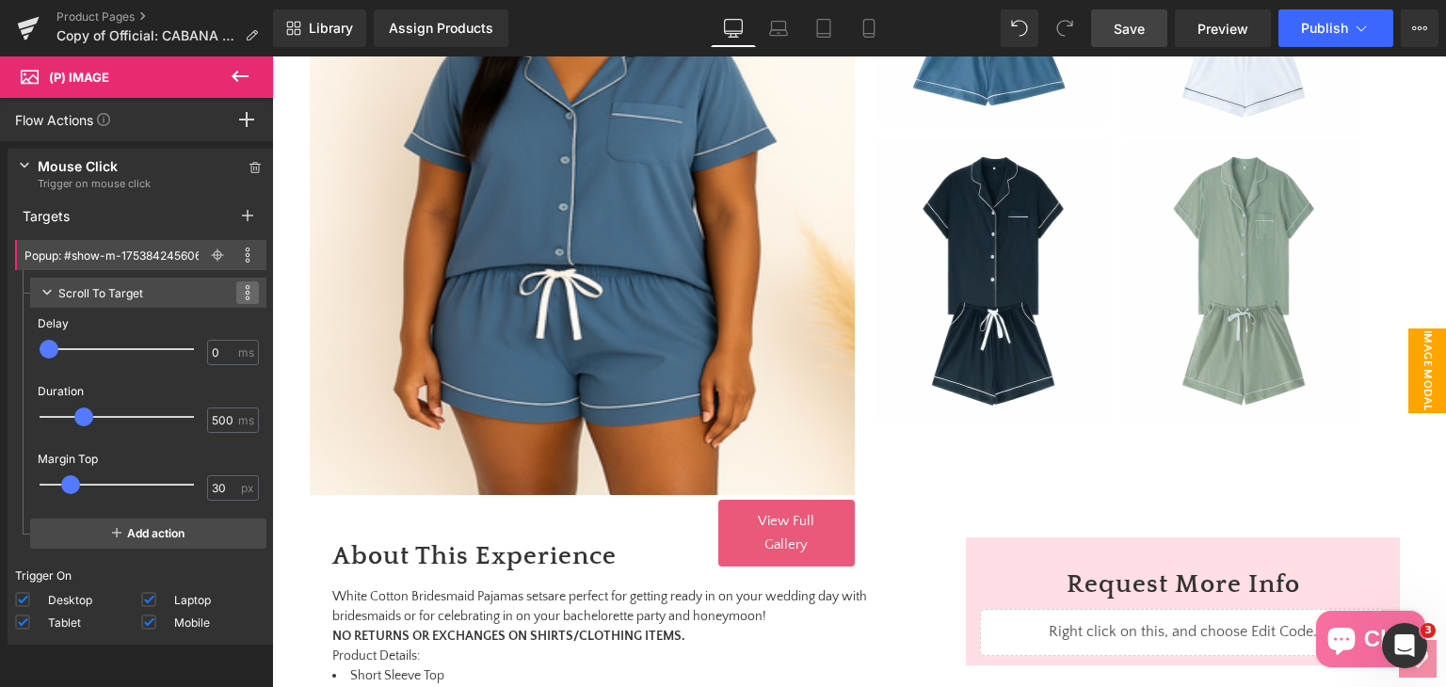
click at [236, 286] on span at bounding box center [247, 292] width 23 height 23
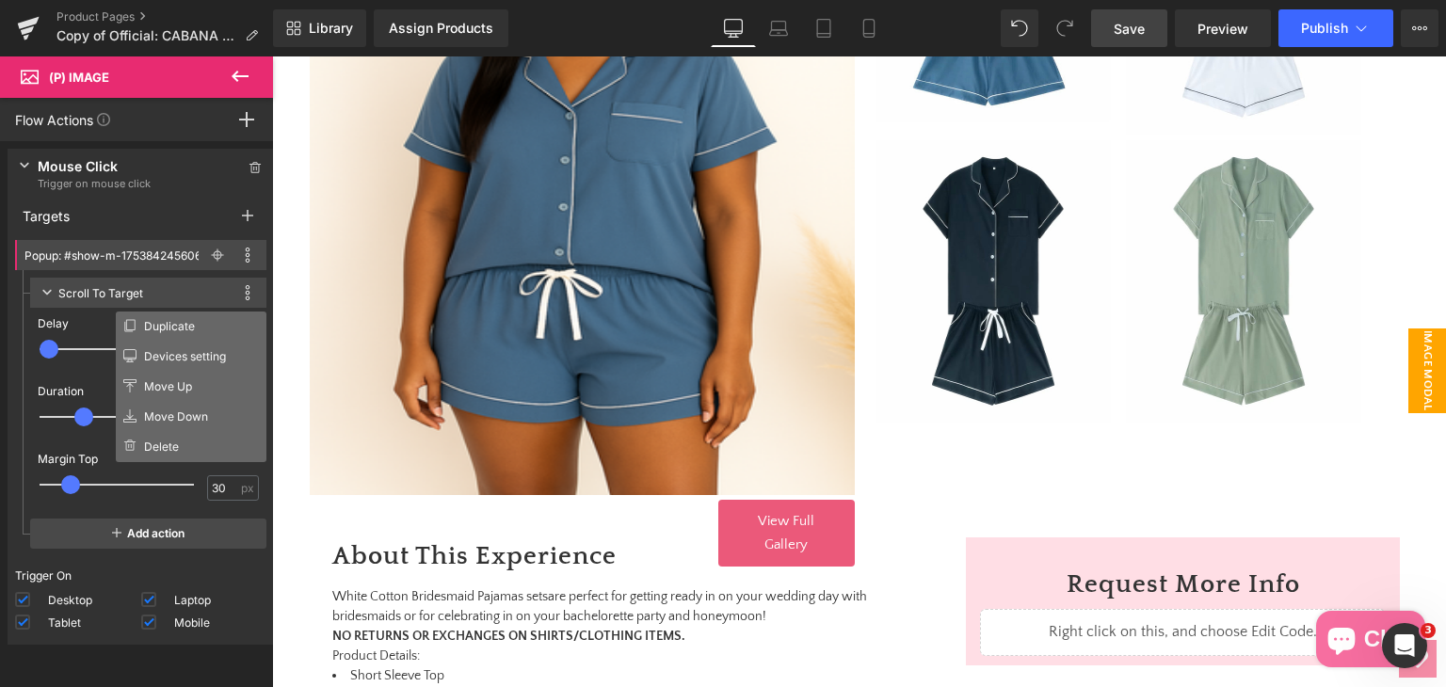
click at [53, 292] on div "Scroll To Target This action is incompatible with current target Duplicate Devi…" at bounding box center [148, 293] width 236 height 30
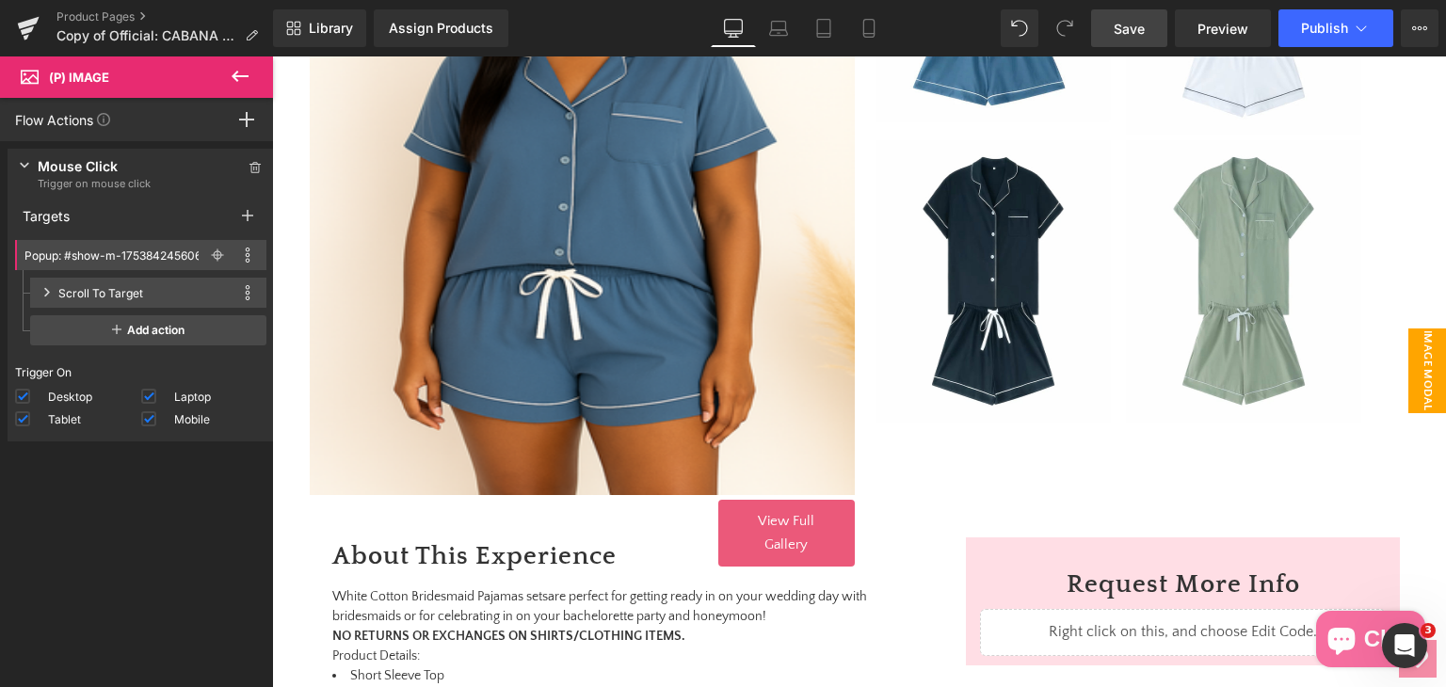
click at [75, 289] on div "Scroll To Target" at bounding box center [100, 293] width 85 height 20
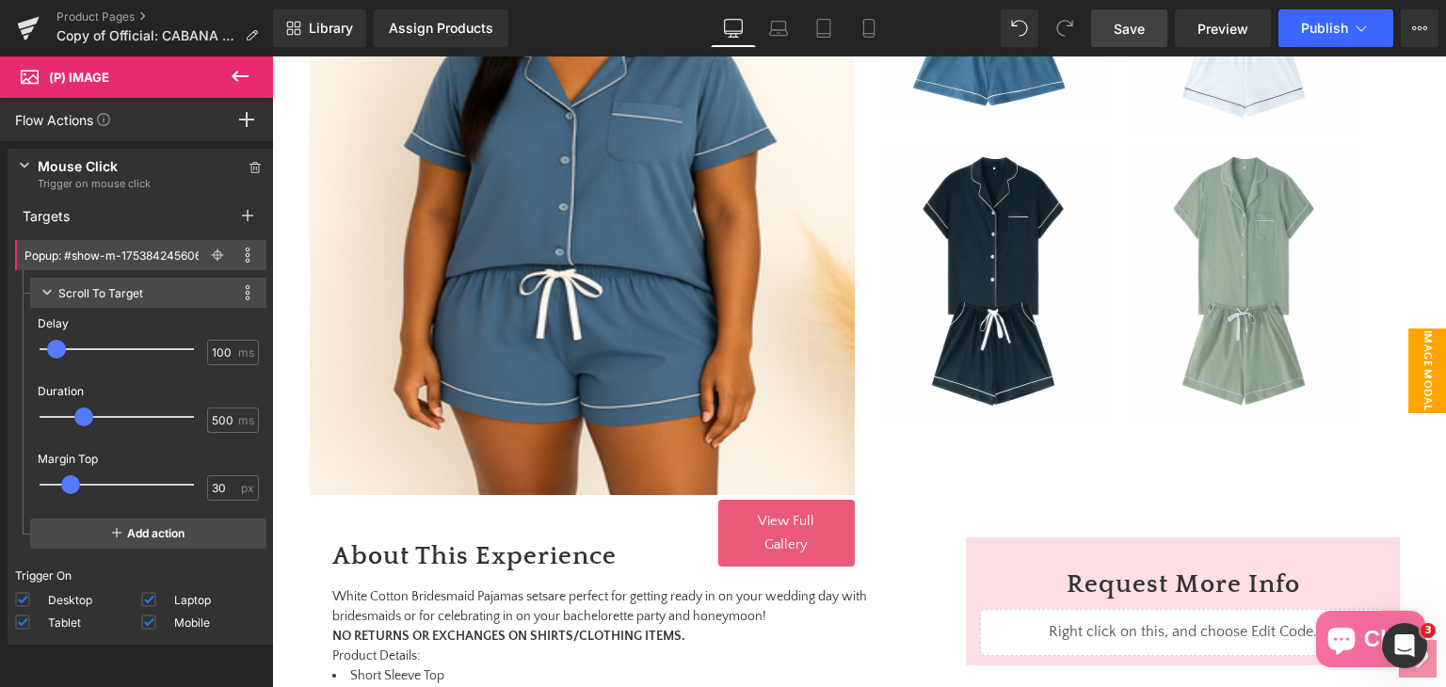
type input "0"
click at [51, 345] on span at bounding box center [49, 349] width 19 height 19
click at [229, 295] on div "This action is incompatible with current target" at bounding box center [244, 292] width 30 height 23
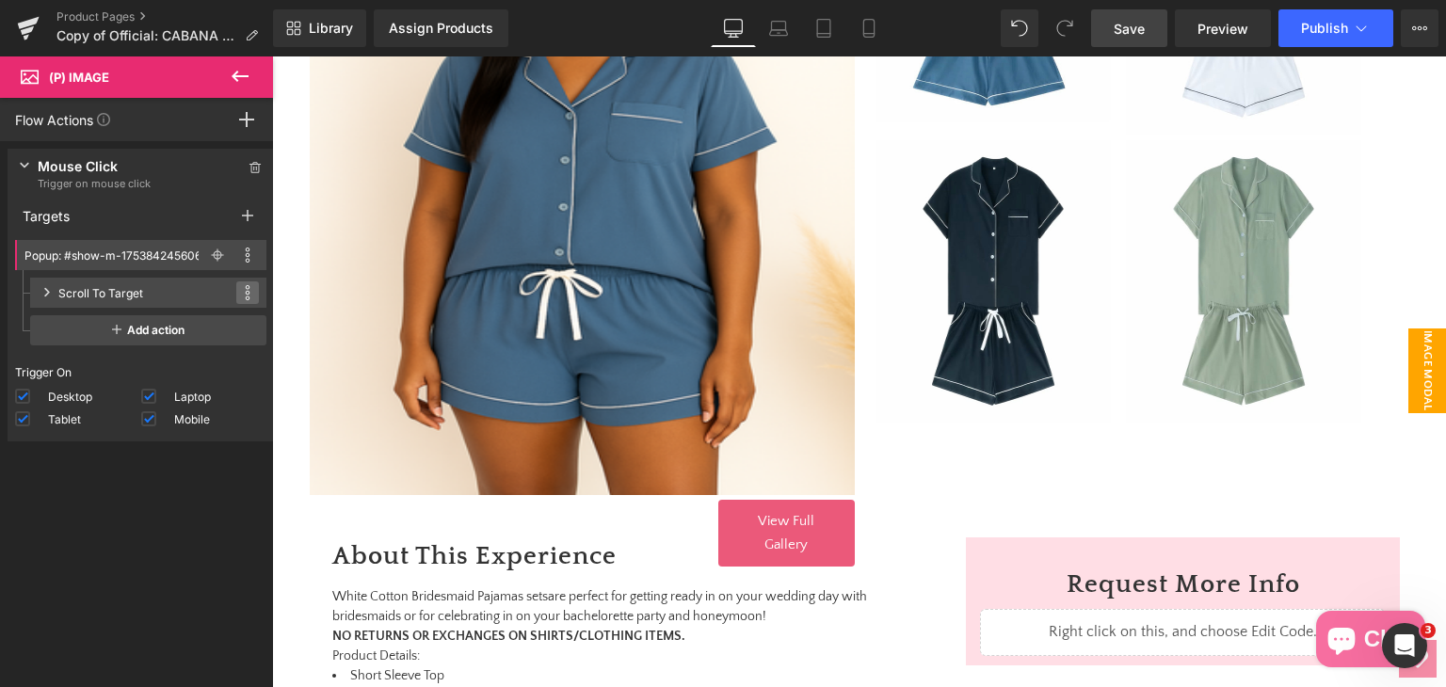
click at [236, 295] on span at bounding box center [247, 292] width 23 height 23
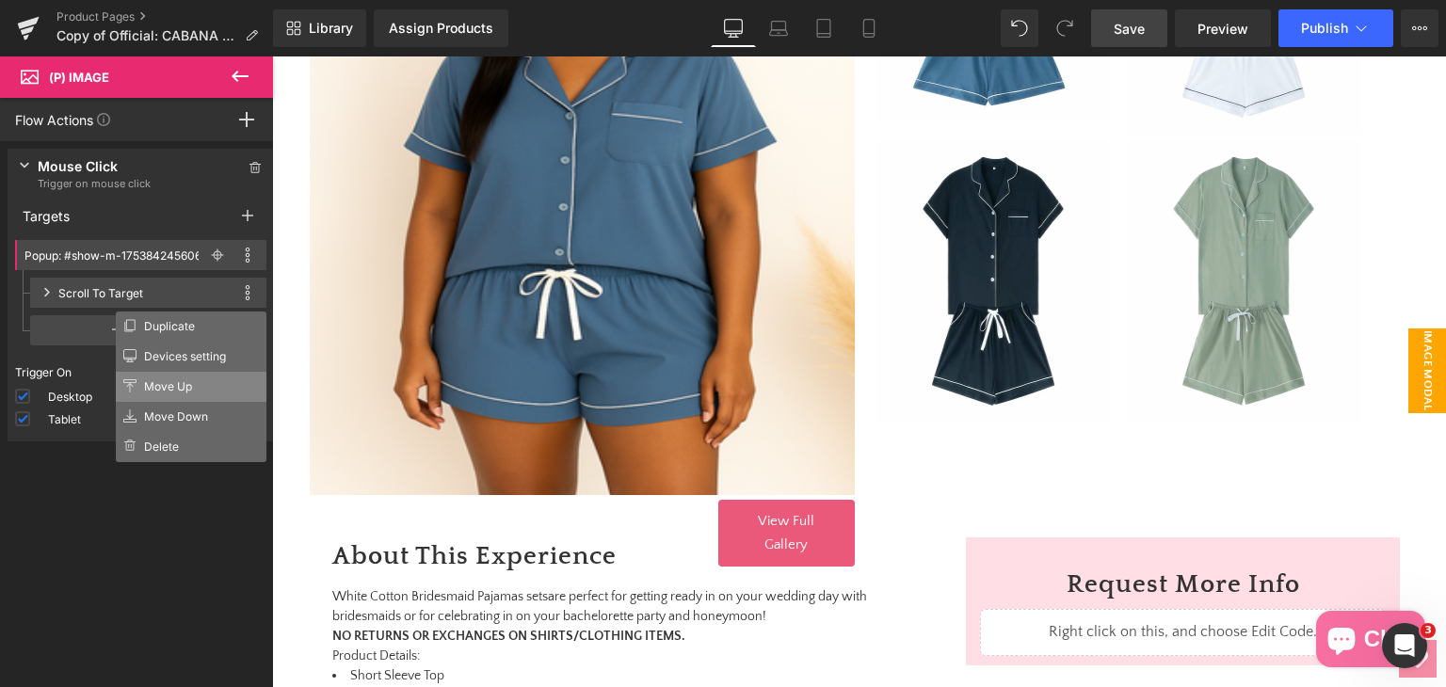
click at [159, 395] on li "Move Up" at bounding box center [191, 387] width 151 height 30
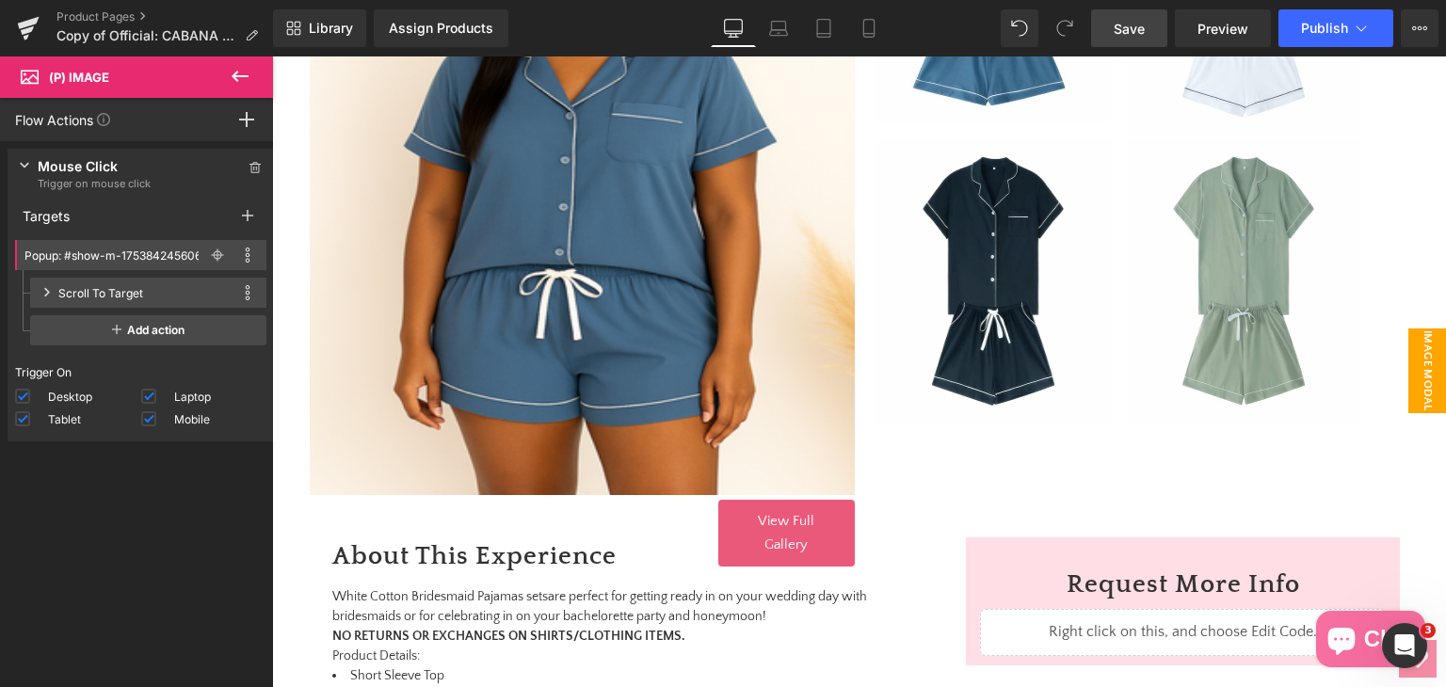
click at [54, 296] on div "Scroll To Target This action is incompatible with current target Duplicate Devi…" at bounding box center [148, 293] width 236 height 30
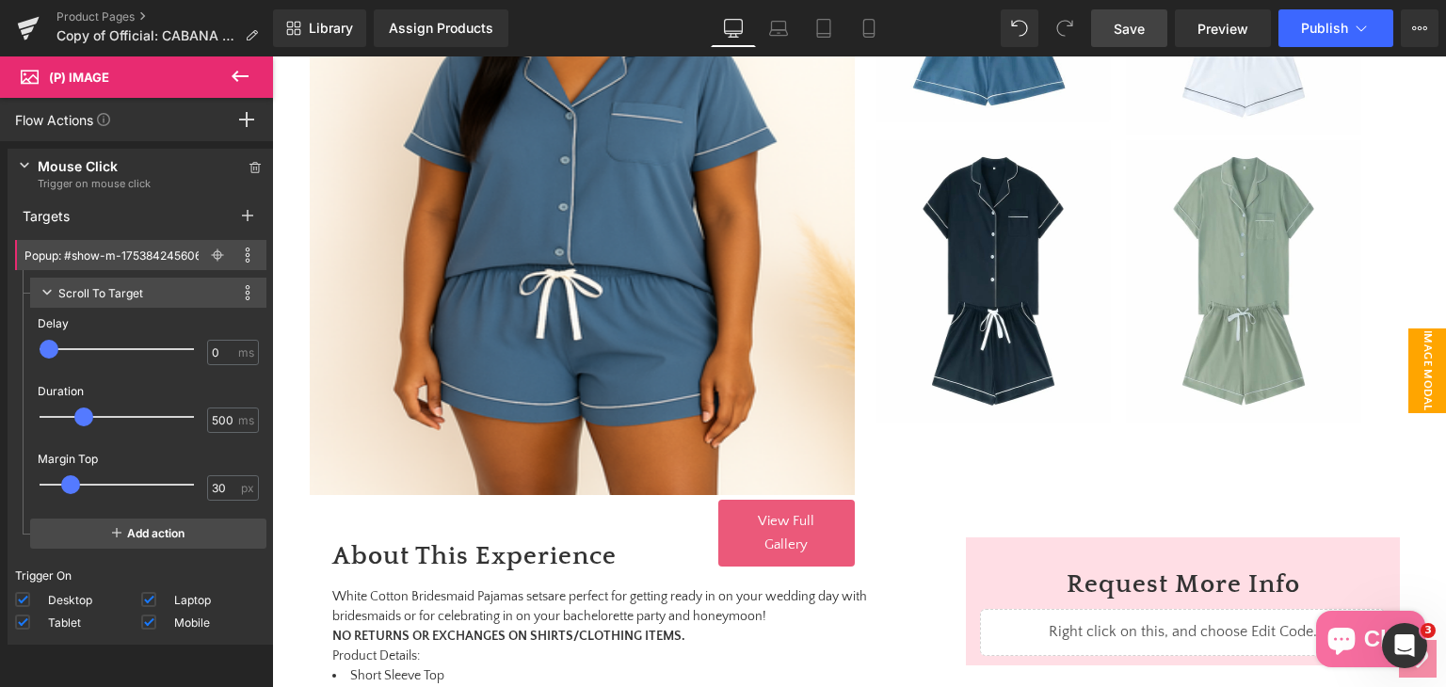
click at [113, 293] on div "Scroll To Target" at bounding box center [100, 293] width 85 height 20
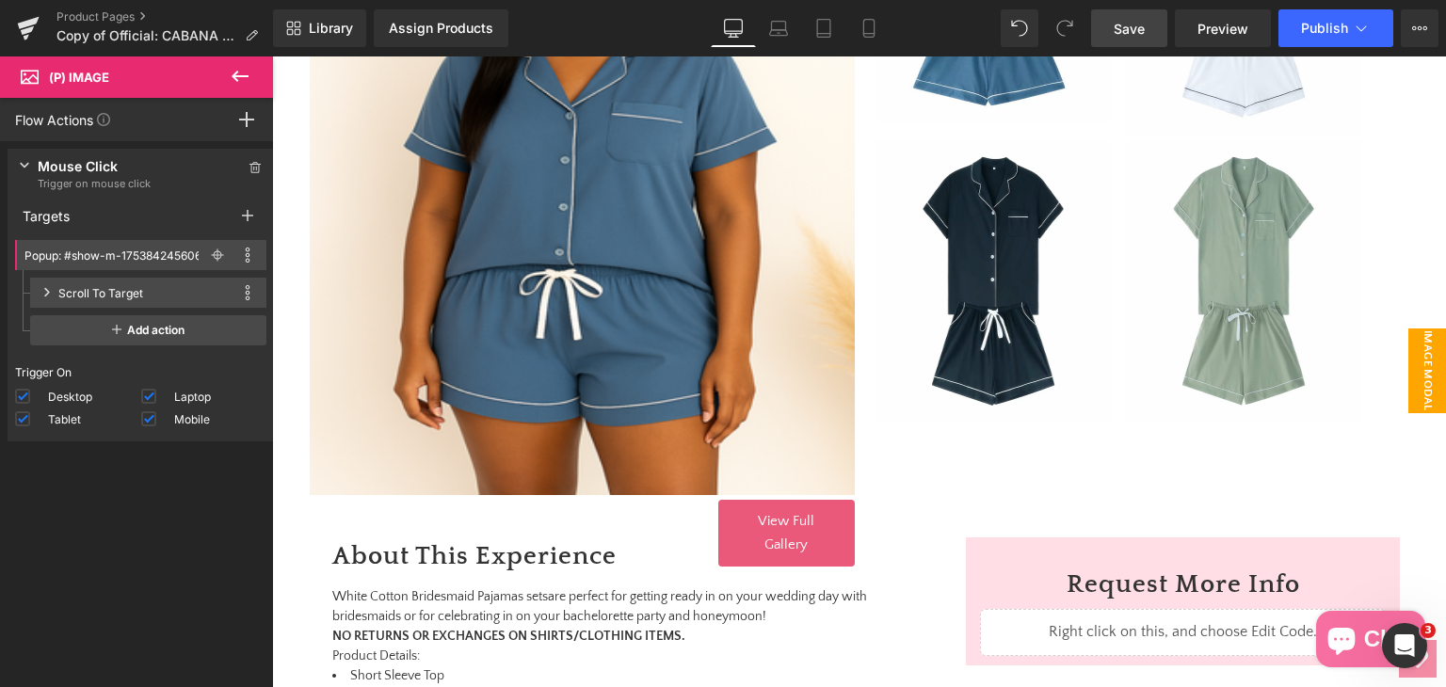
drag, startPoint x: 113, startPoint y: 291, endPoint x: 99, endPoint y: 293, distance: 14.2
click at [99, 293] on div "Scroll To Target" at bounding box center [100, 293] width 85 height 20
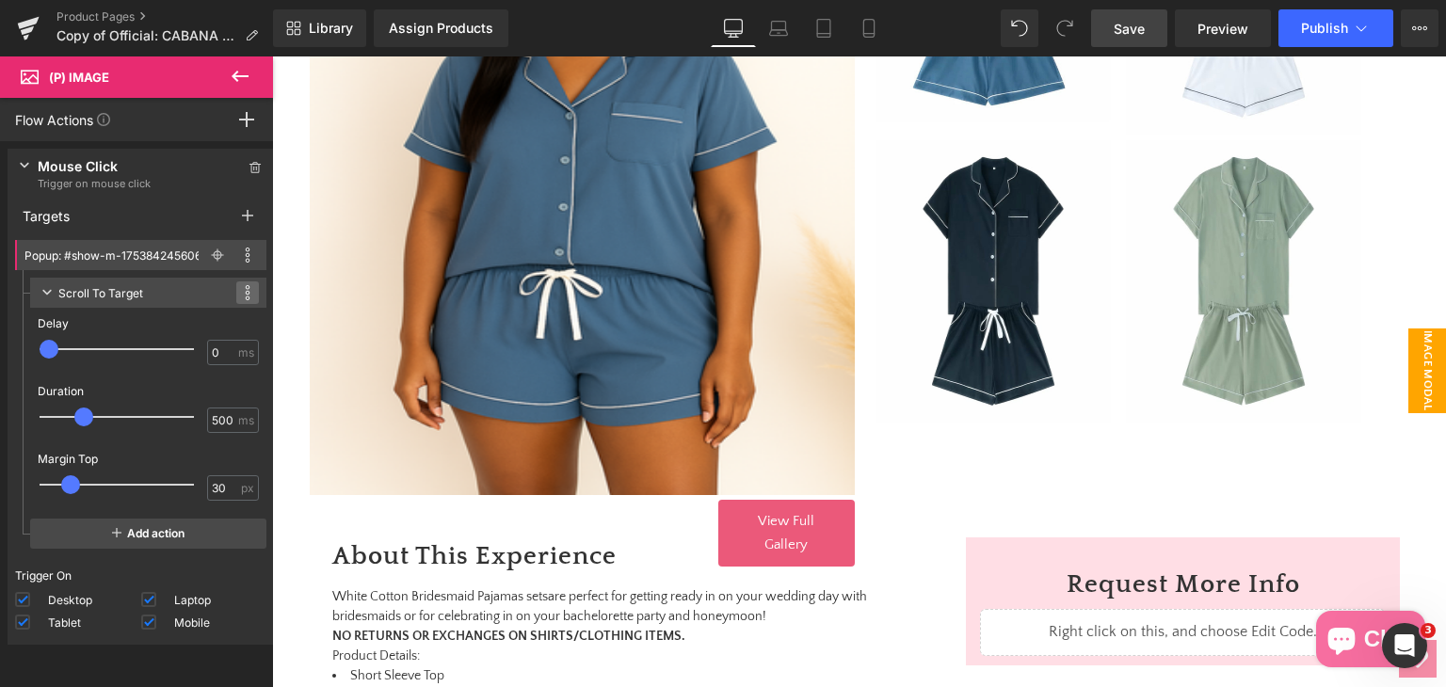
click at [245, 299] on icon at bounding box center [248, 292] width 6 height 15
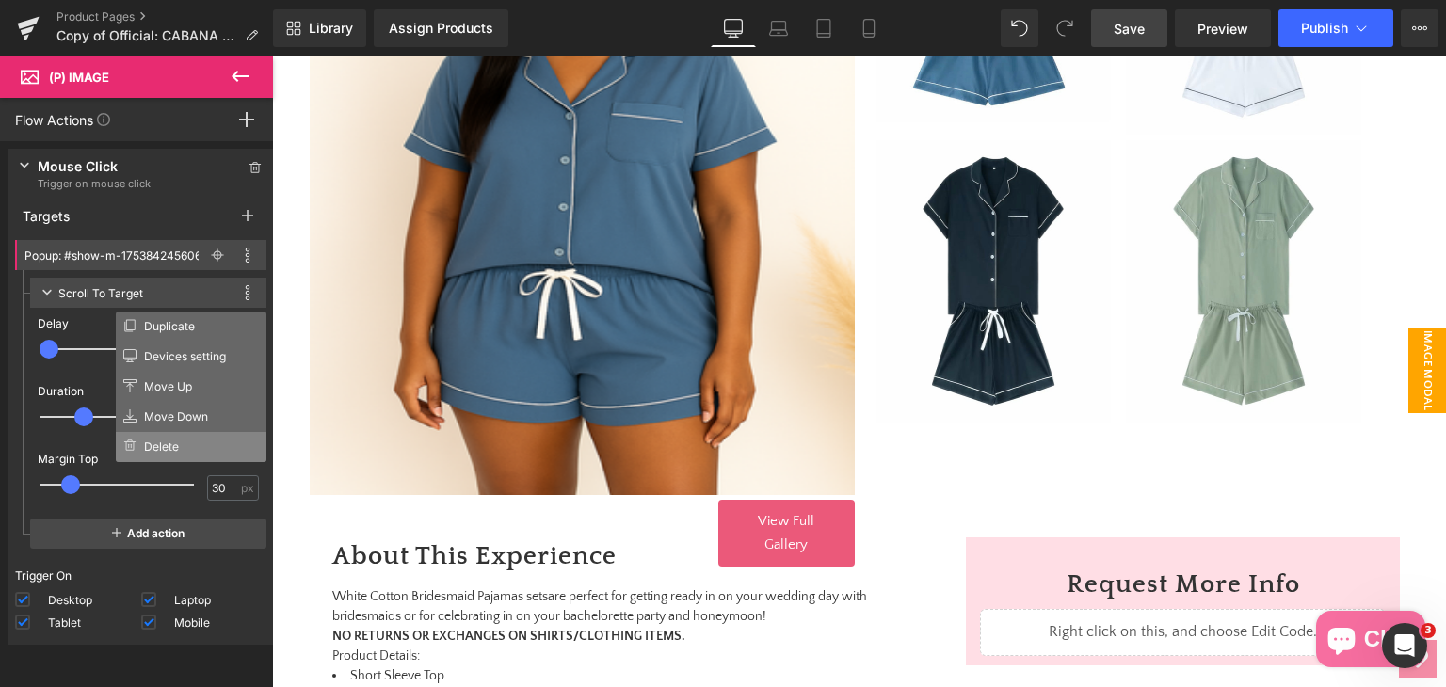
click at [200, 441] on li "Delete" at bounding box center [191, 447] width 151 height 30
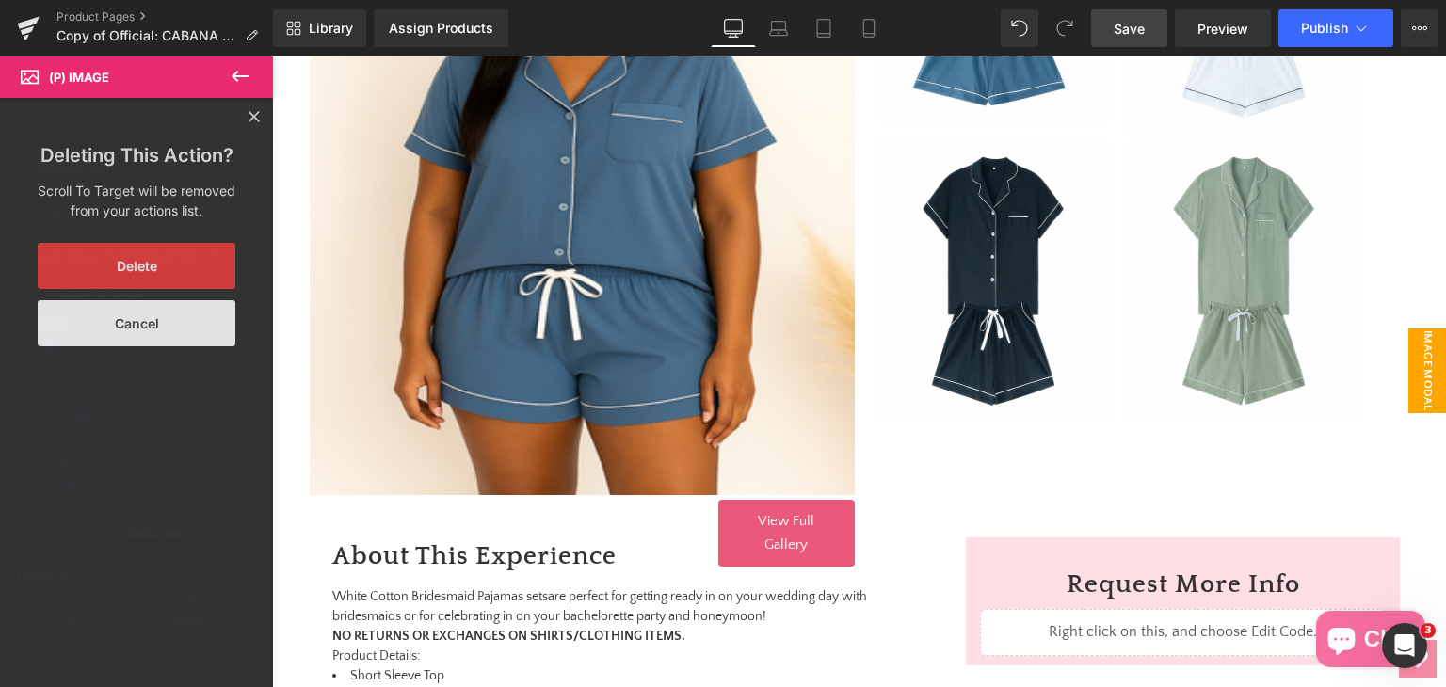
click at [190, 248] on button "Delete" at bounding box center [137, 266] width 198 height 46
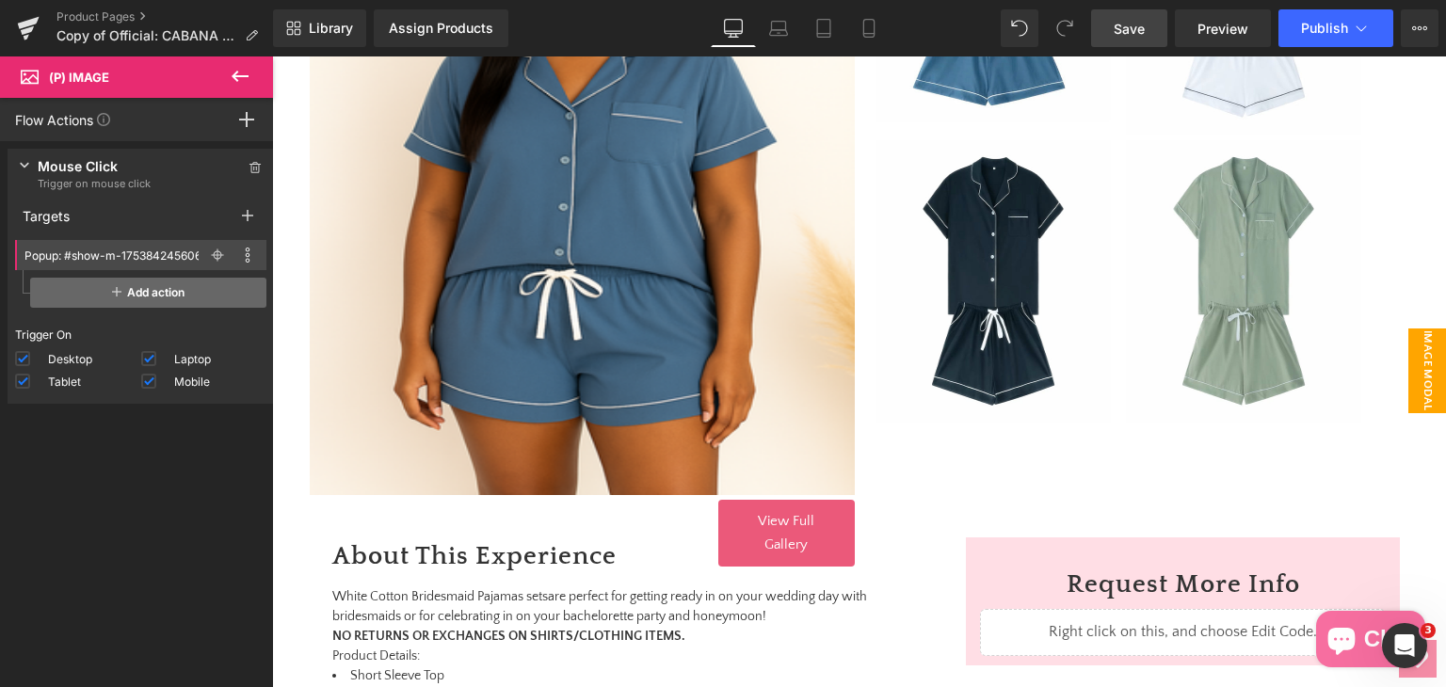
click at [128, 286] on span "Add action" at bounding box center [148, 293] width 236 height 30
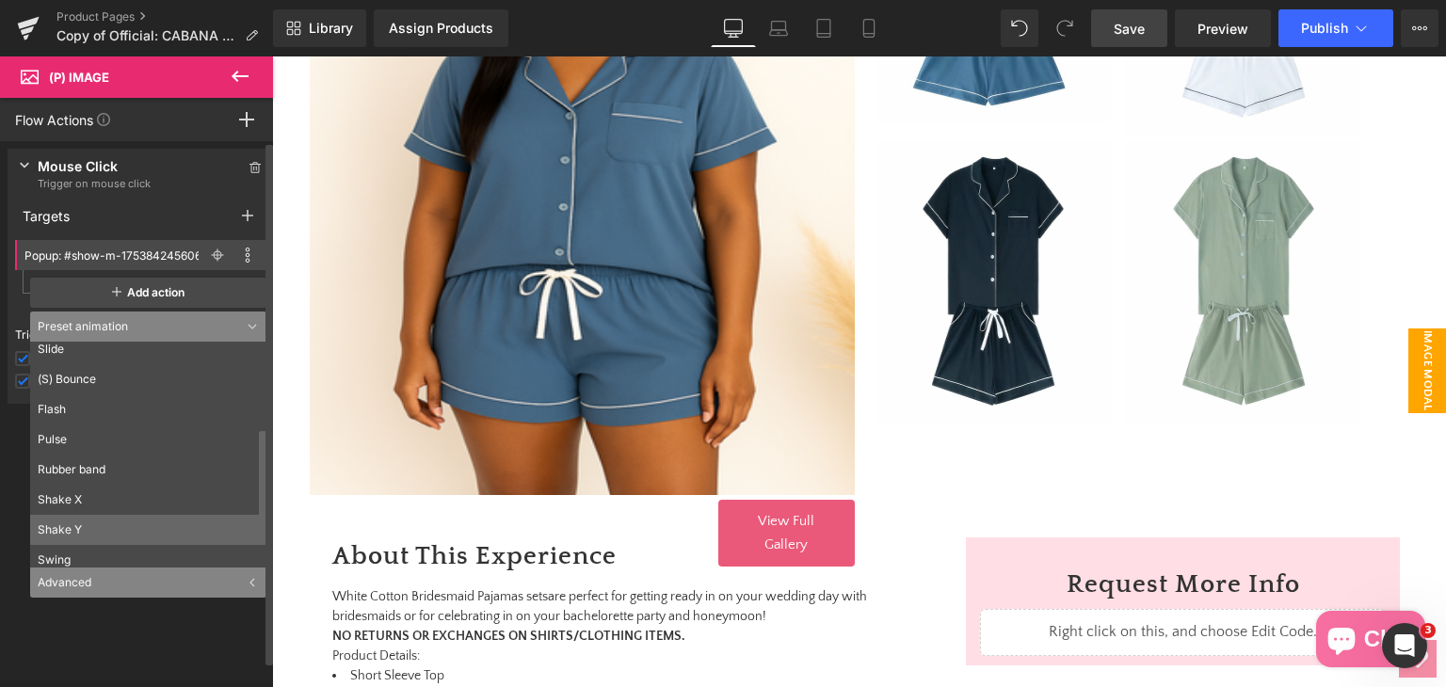
scroll to position [256, 0]
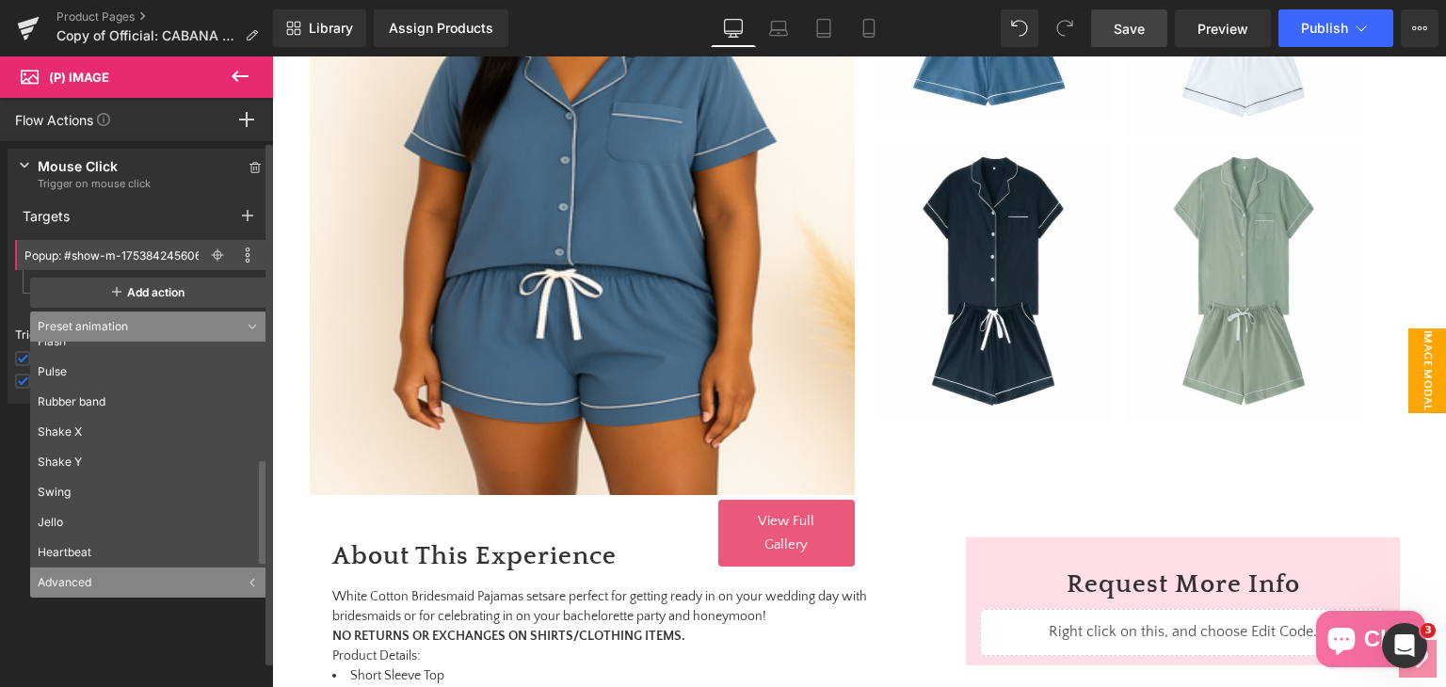
click at [181, 574] on div "Advanced" at bounding box center [148, 583] width 236 height 30
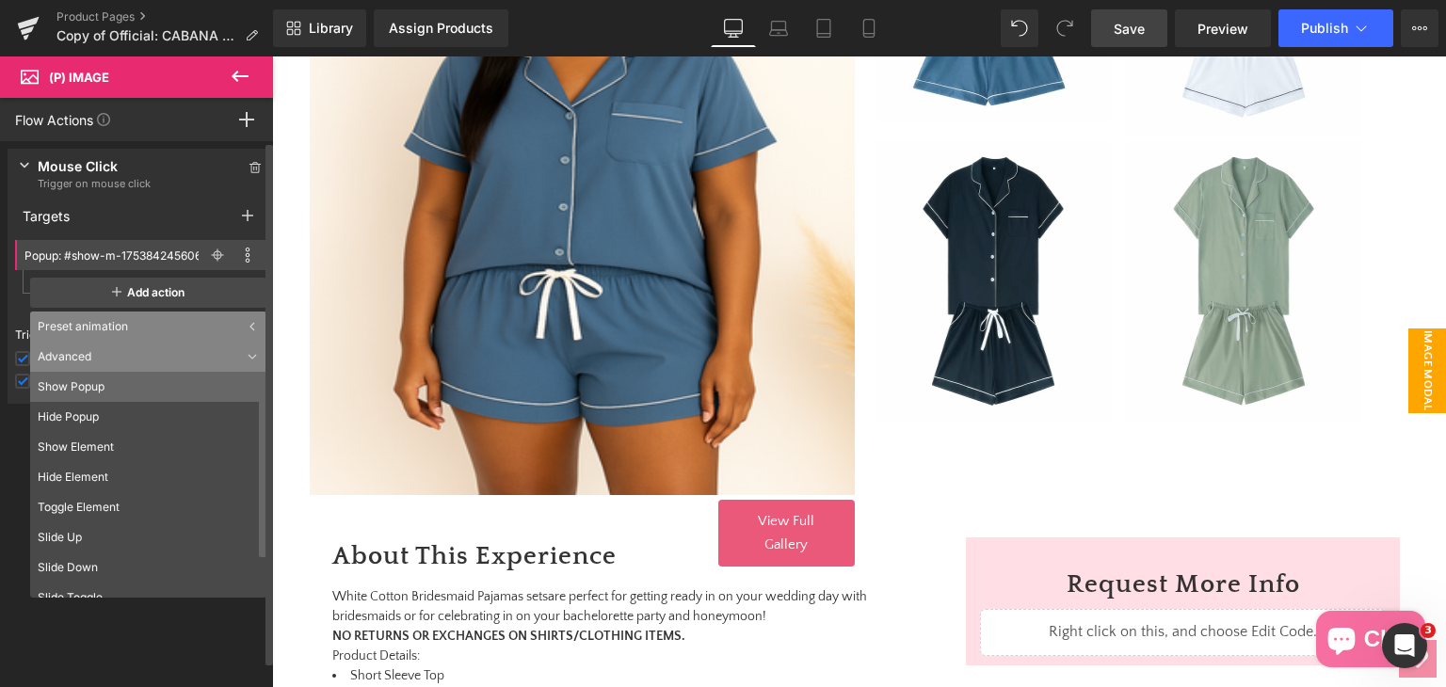
click at [92, 391] on li "Show Popup" at bounding box center [152, 387] width 245 height 30
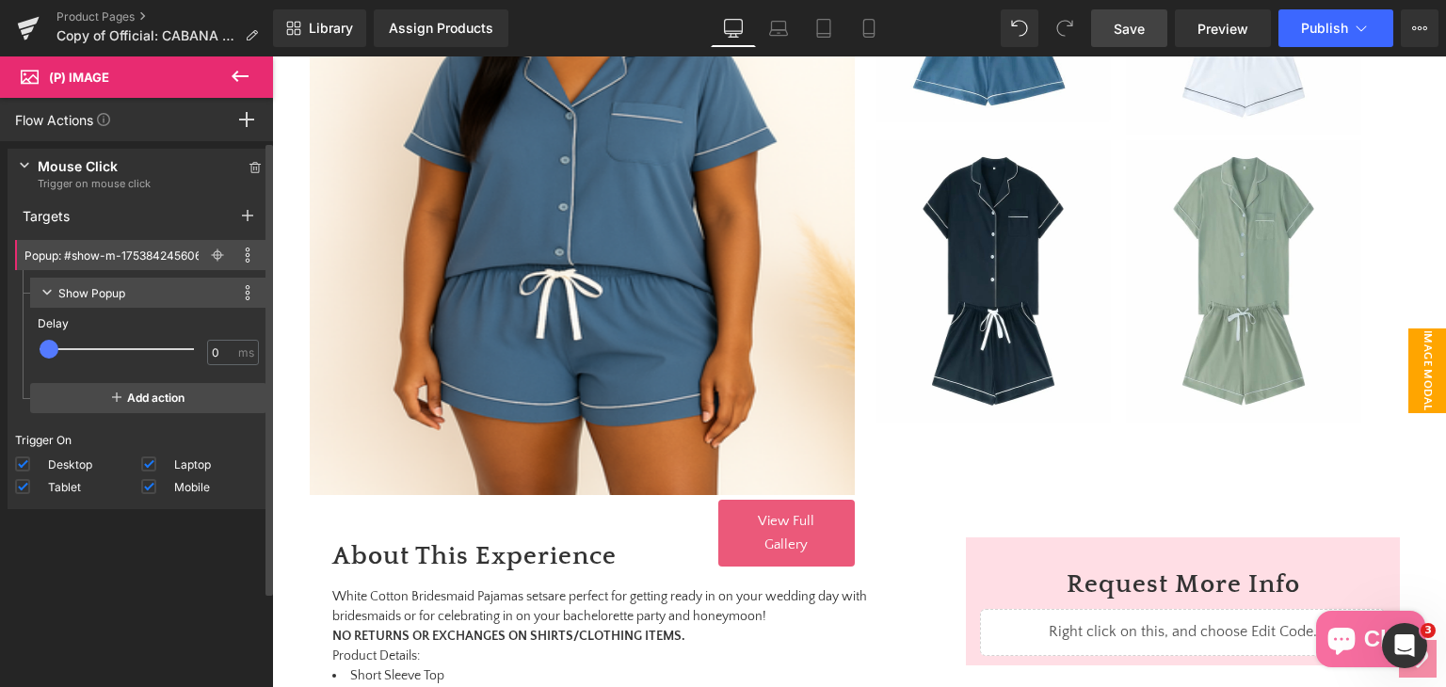
drag, startPoint x: 125, startPoint y: 554, endPoint x: 260, endPoint y: 550, distance: 134.7
click at [241, 553] on div "Press " " button to add new event trigger with advanced action Mouse Click Trig…" at bounding box center [140, 418] width 281 height 555
click at [1141, 37] on span "Save" at bounding box center [1129, 29] width 31 height 20
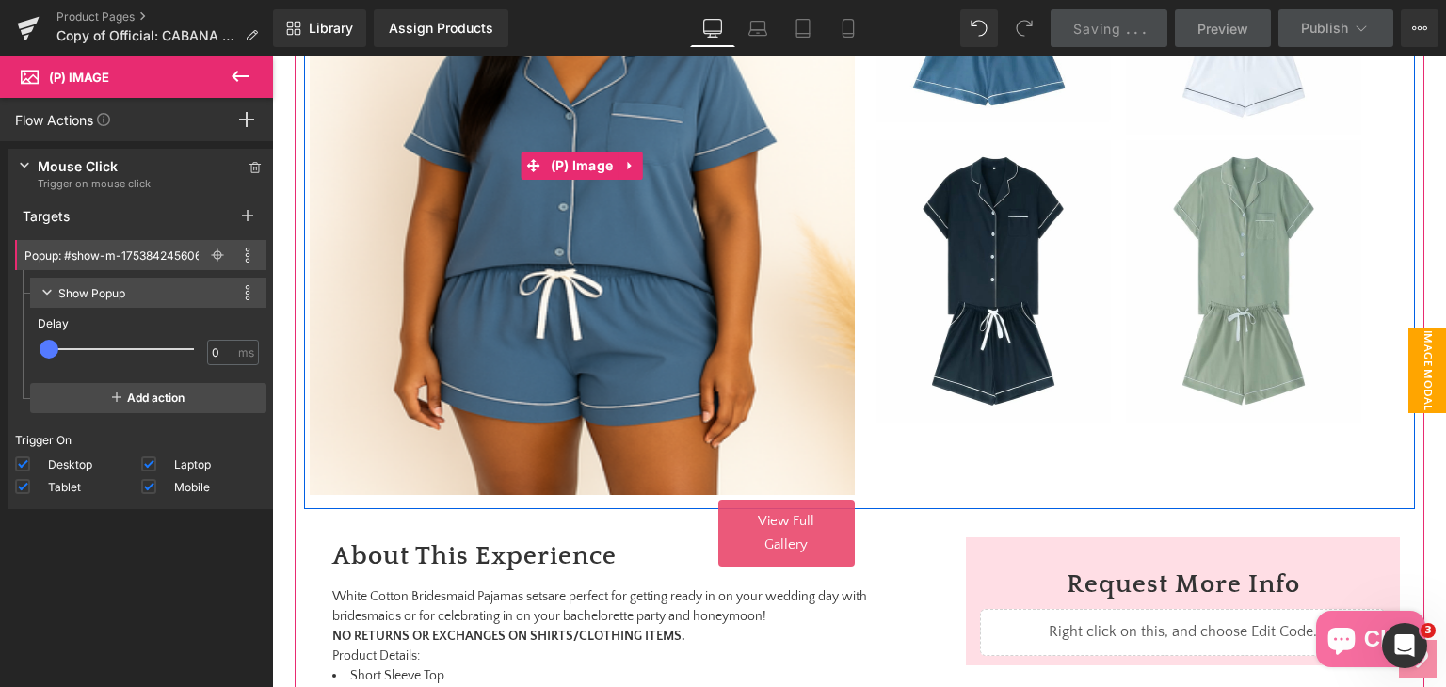
click at [575, 360] on div "Sale Off (P) Image" at bounding box center [582, 165] width 545 height 659
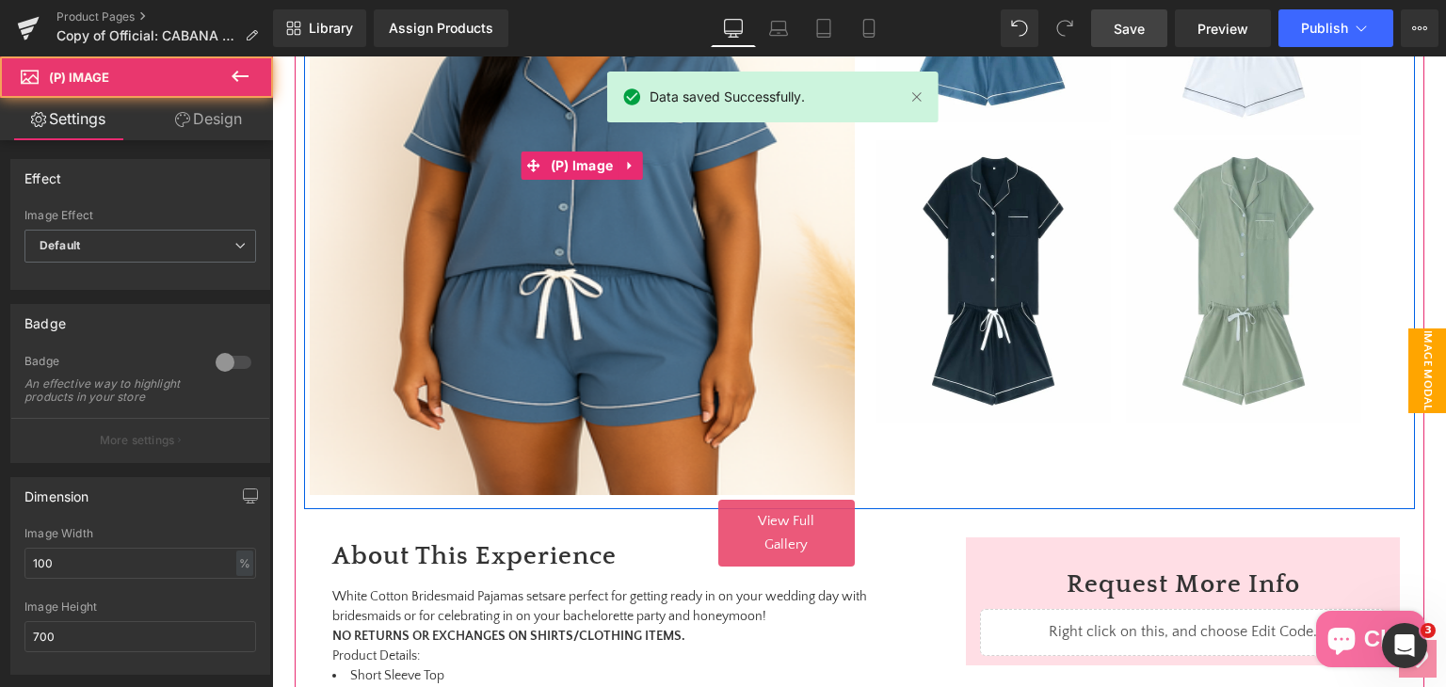
scroll to position [488, 0]
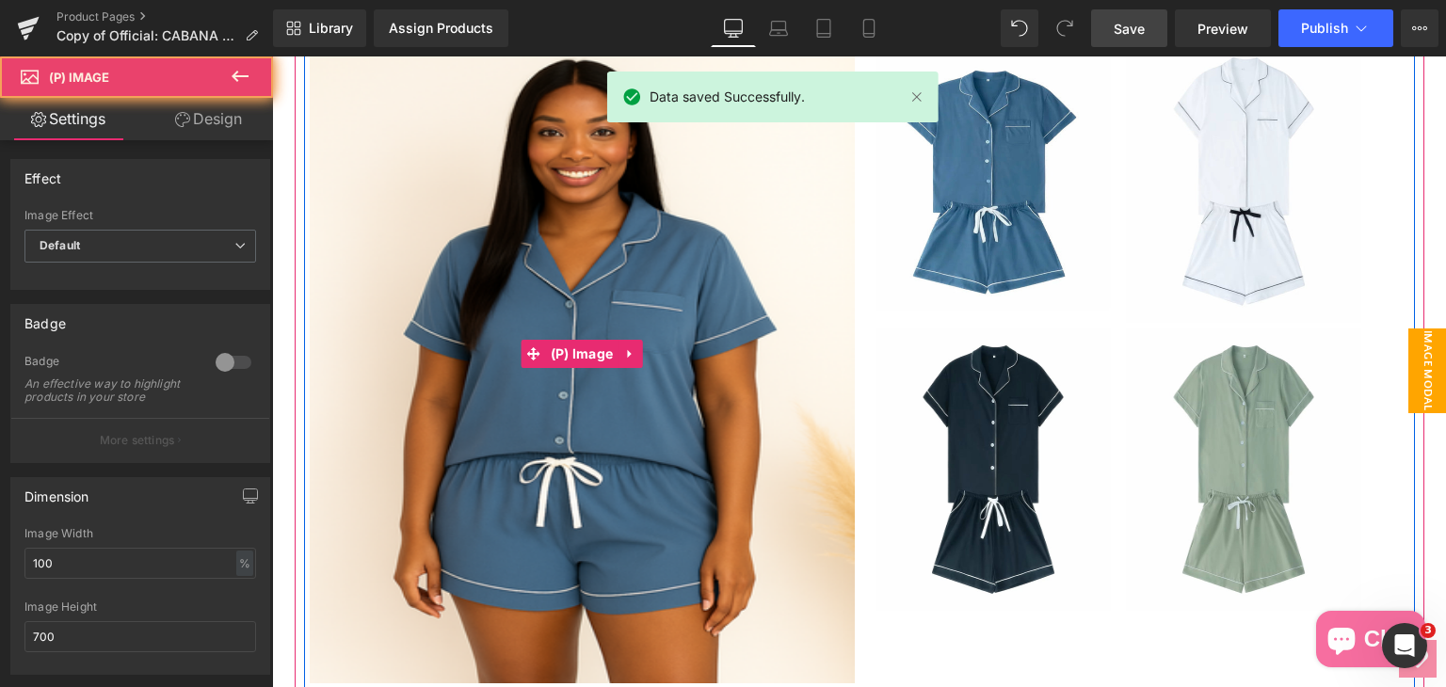
click at [697, 380] on img at bounding box center [582, 353] width 545 height 659
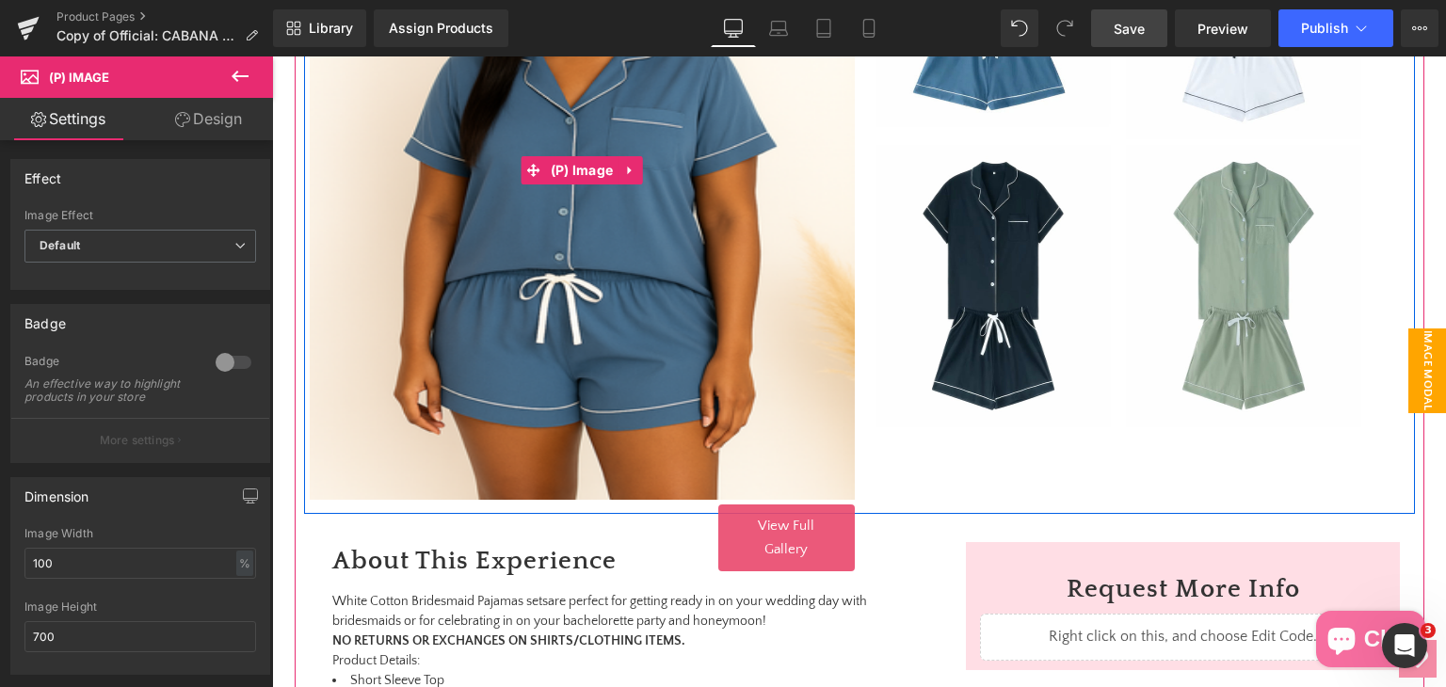
scroll to position [676, 0]
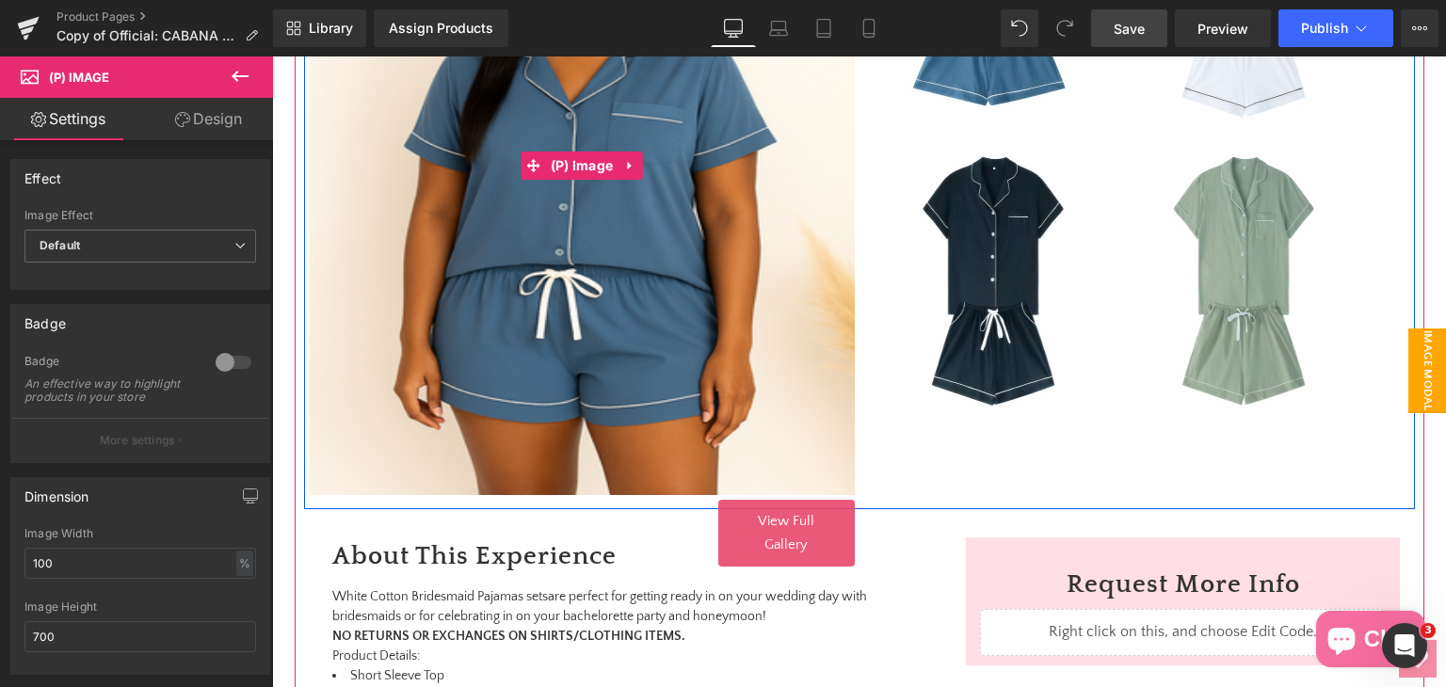
click at [660, 358] on img at bounding box center [582, 165] width 545 height 659
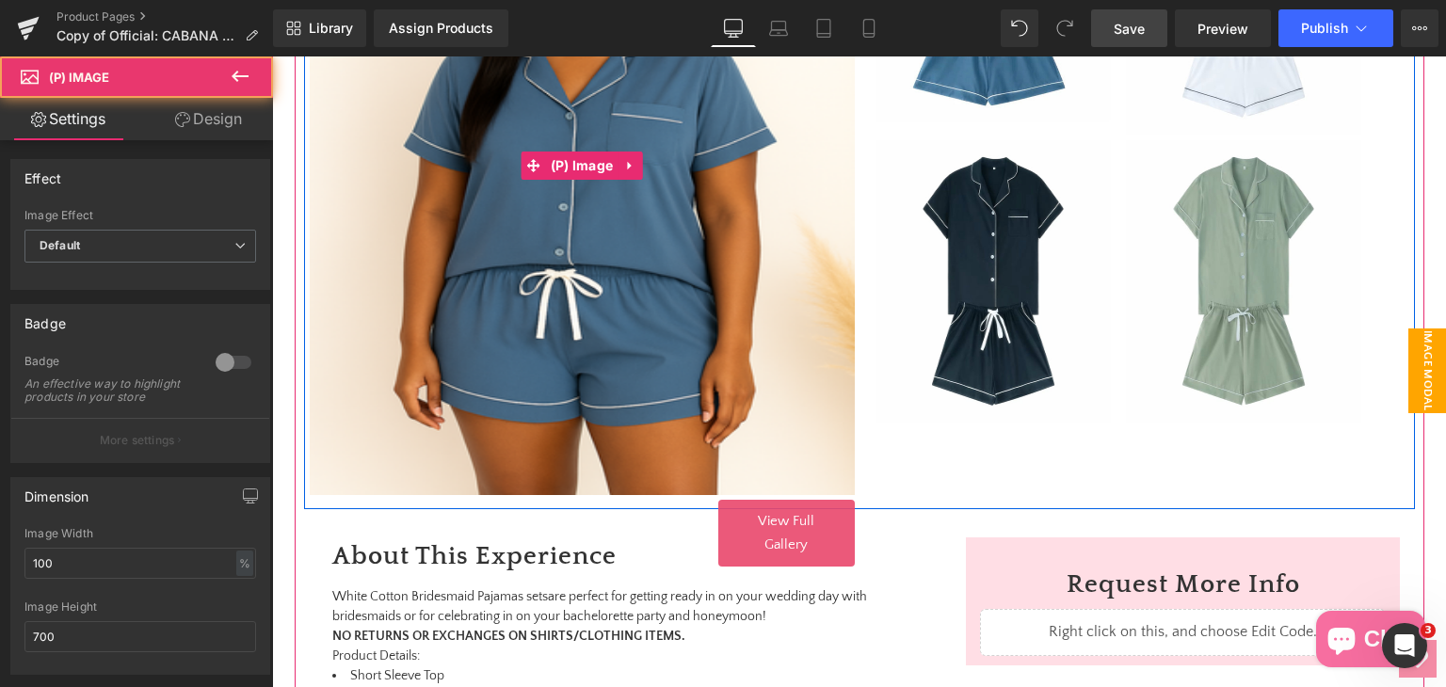
click at [670, 367] on img at bounding box center [582, 165] width 545 height 659
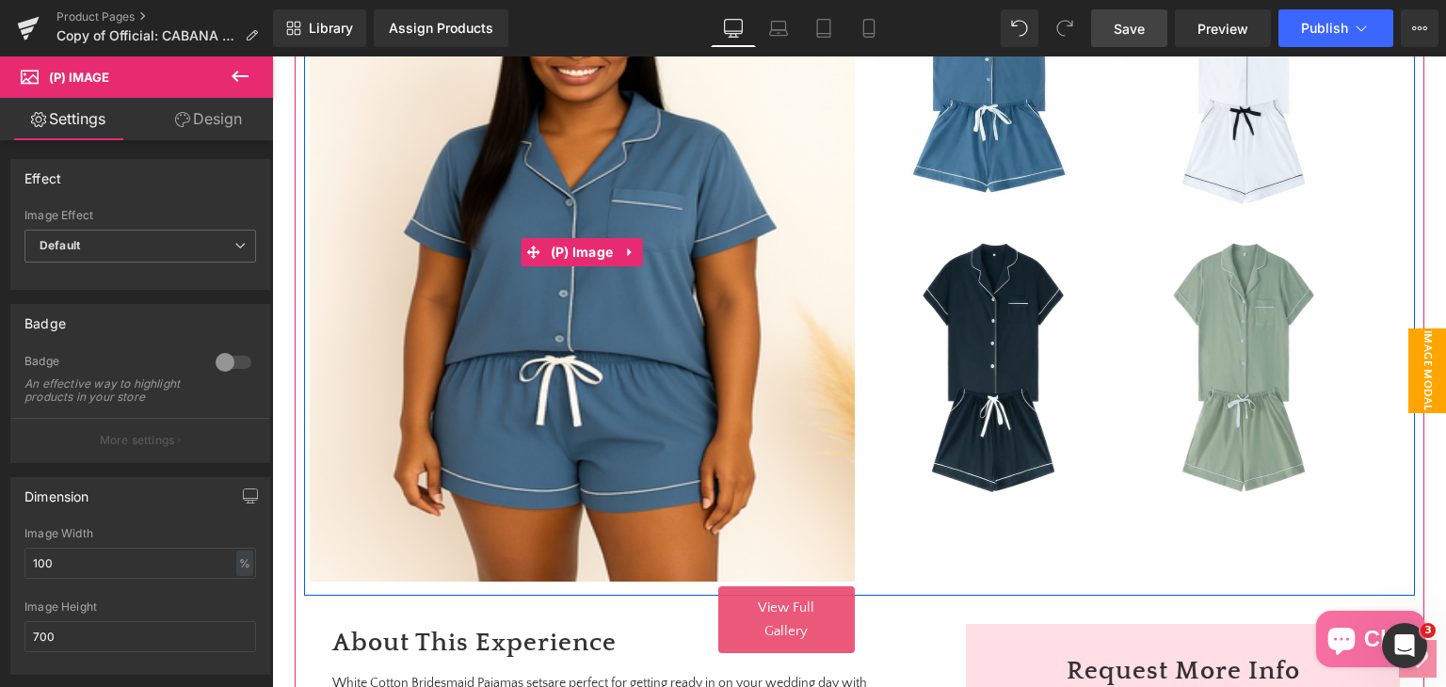
scroll to position [393, 0]
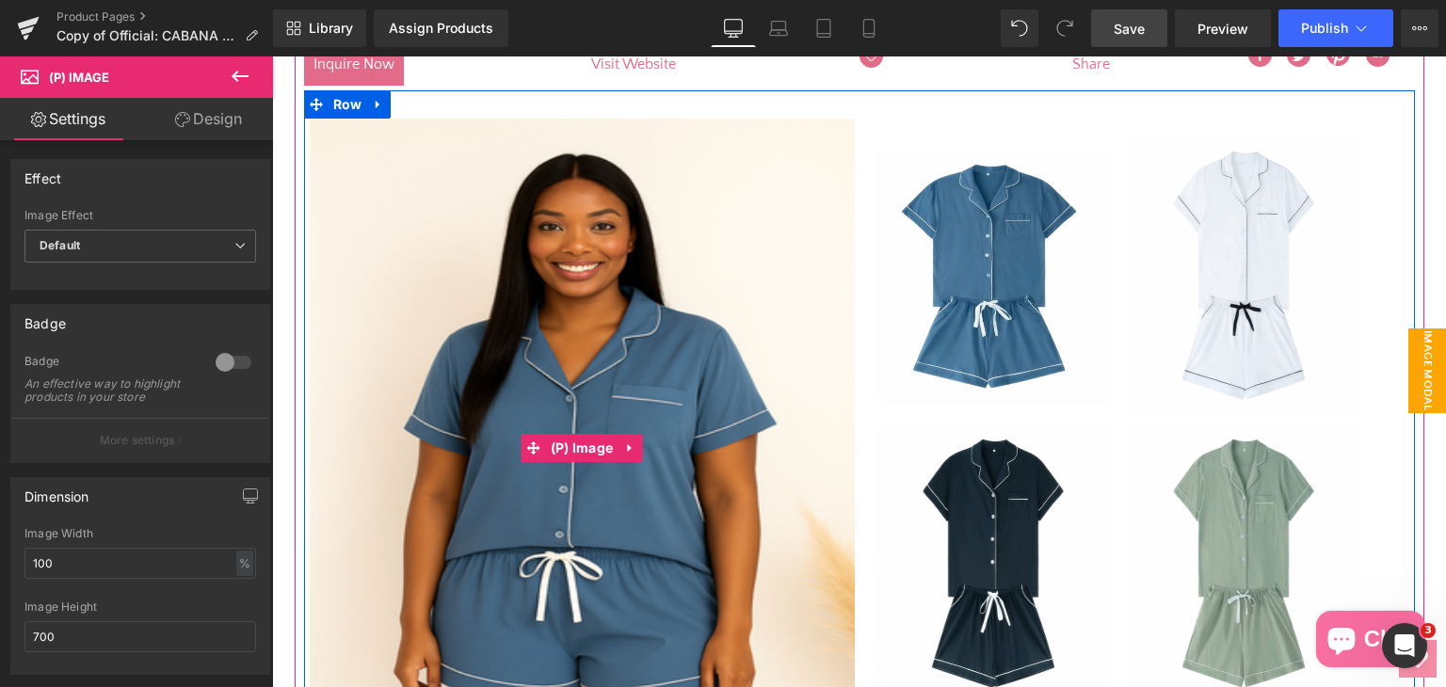
click at [730, 375] on img at bounding box center [582, 448] width 545 height 659
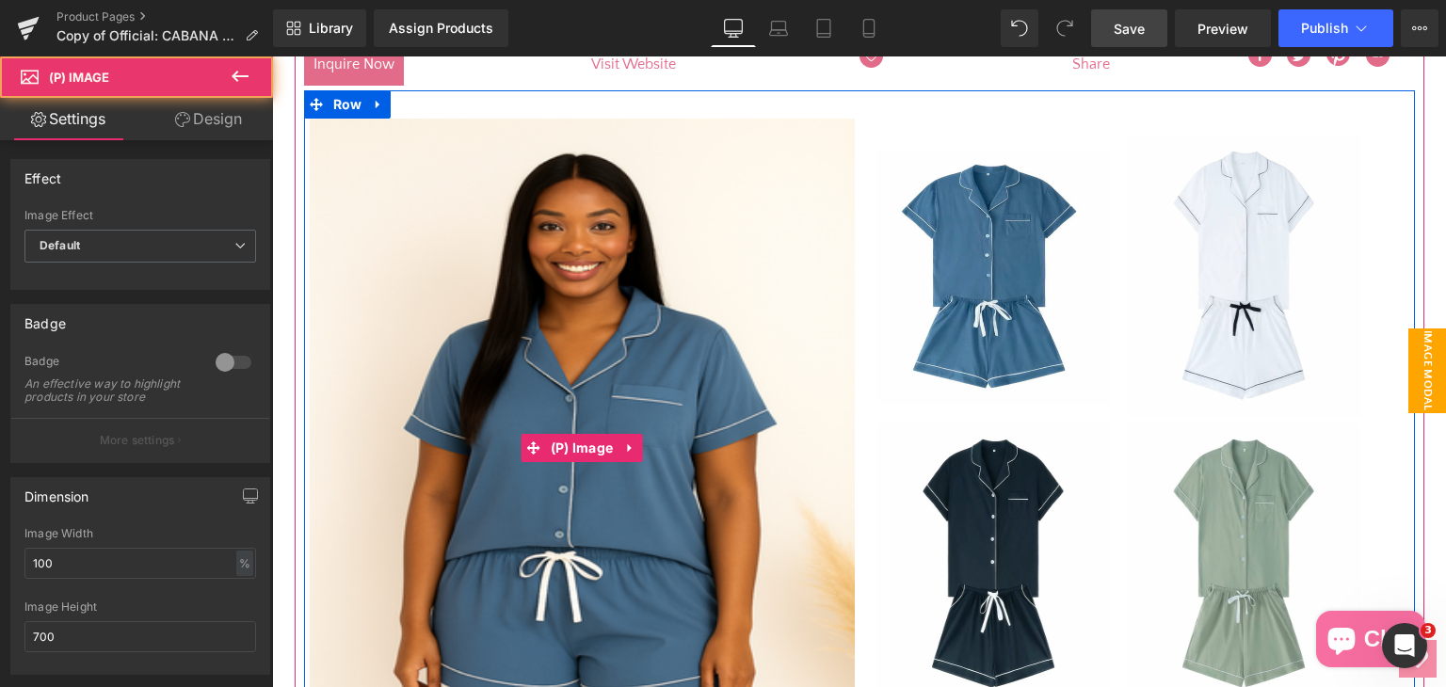
click at [478, 384] on img at bounding box center [582, 448] width 545 height 659
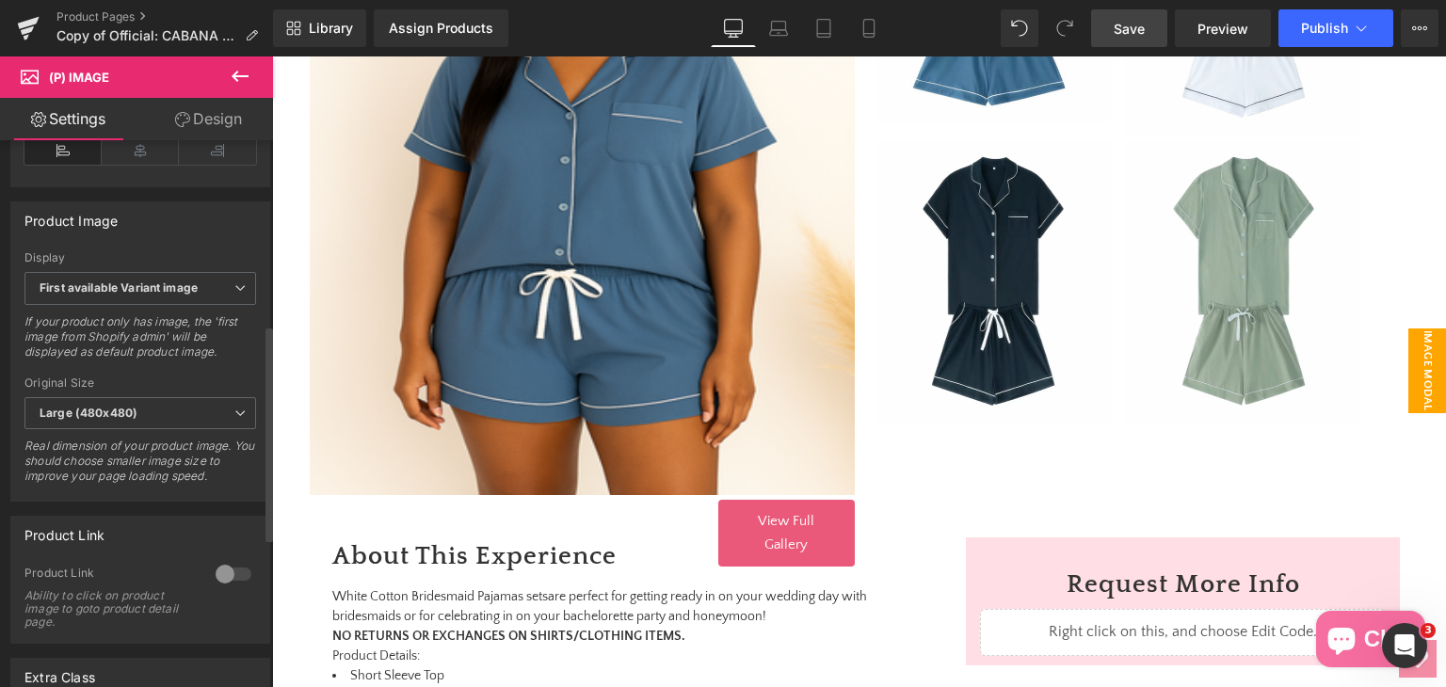
scroll to position [466, 0]
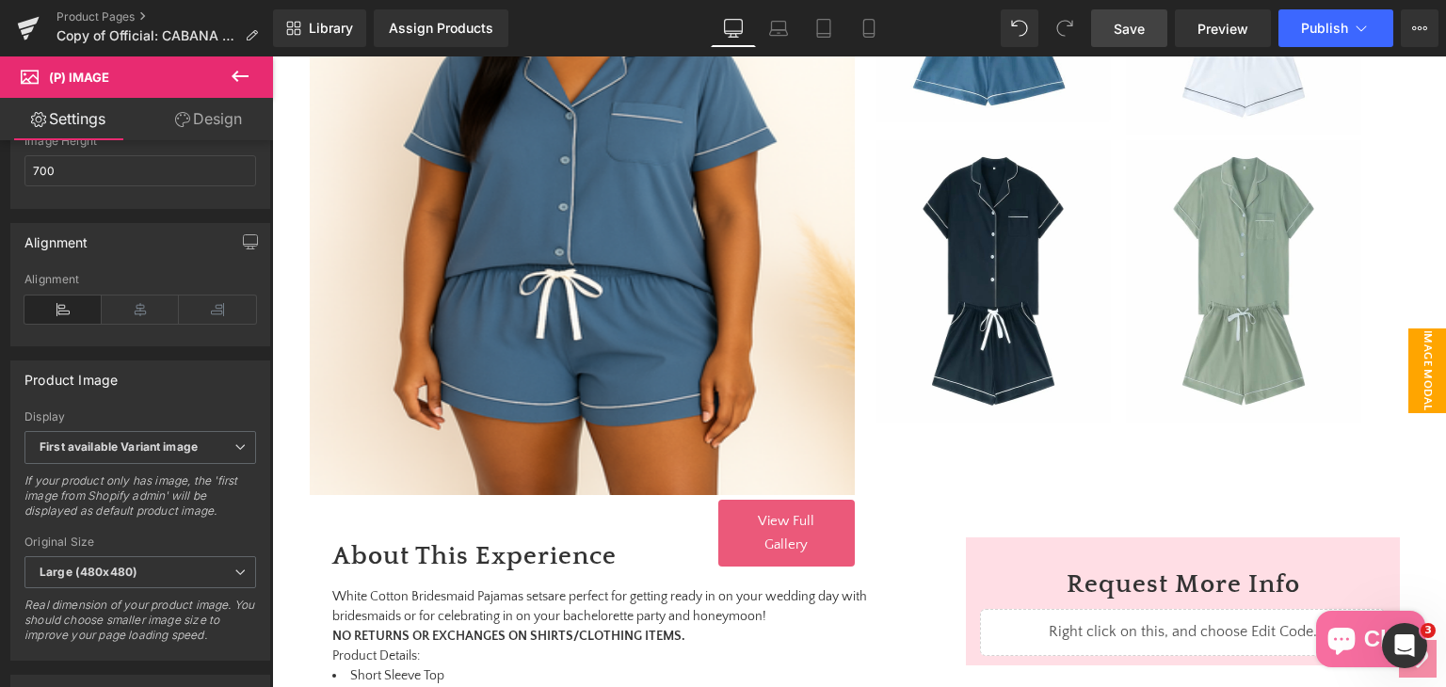
drag, startPoint x: 200, startPoint y: 122, endPoint x: 104, endPoint y: 641, distance: 527.6
click at [200, 122] on link "Design" at bounding box center [208, 119] width 136 height 42
click at [0, 0] on div "Flow Actions (beta)" at bounding box center [0, 0] width 0 height 0
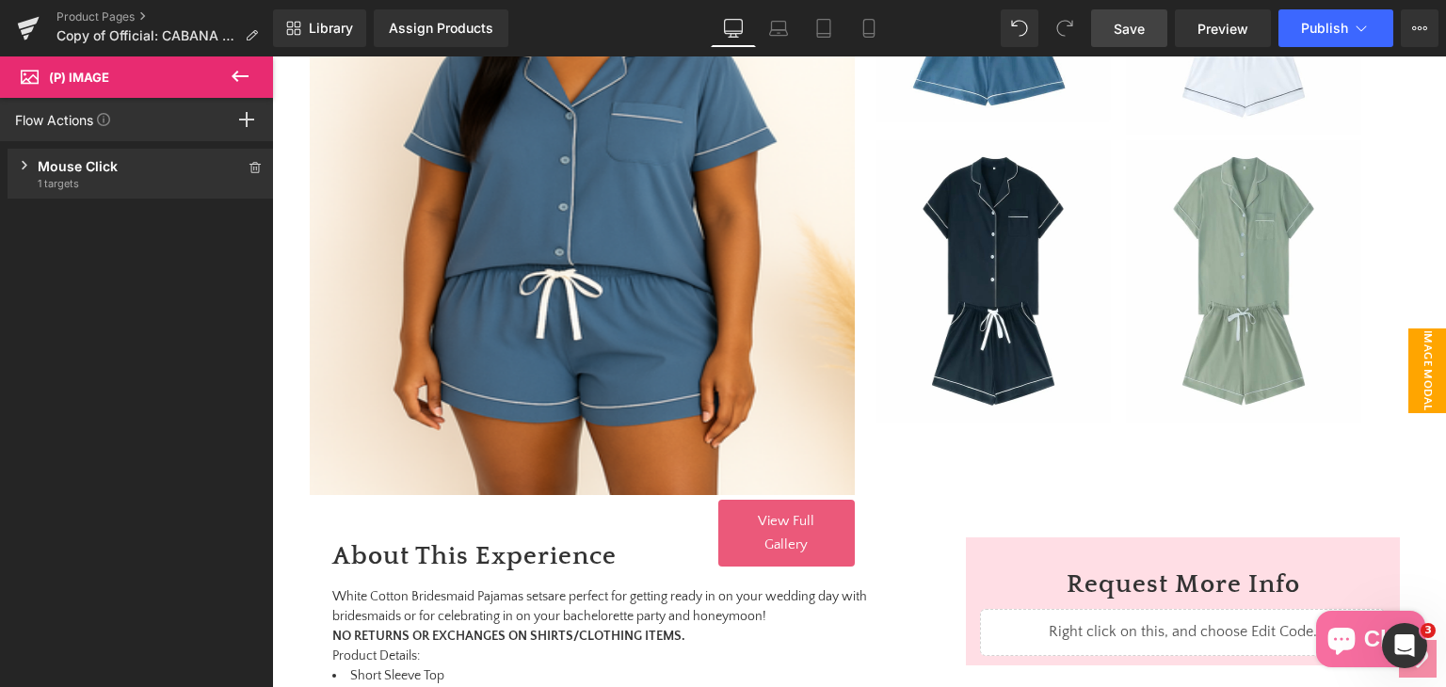
click at [56, 169] on div "Mouse Click" at bounding box center [141, 166] width 206 height 20
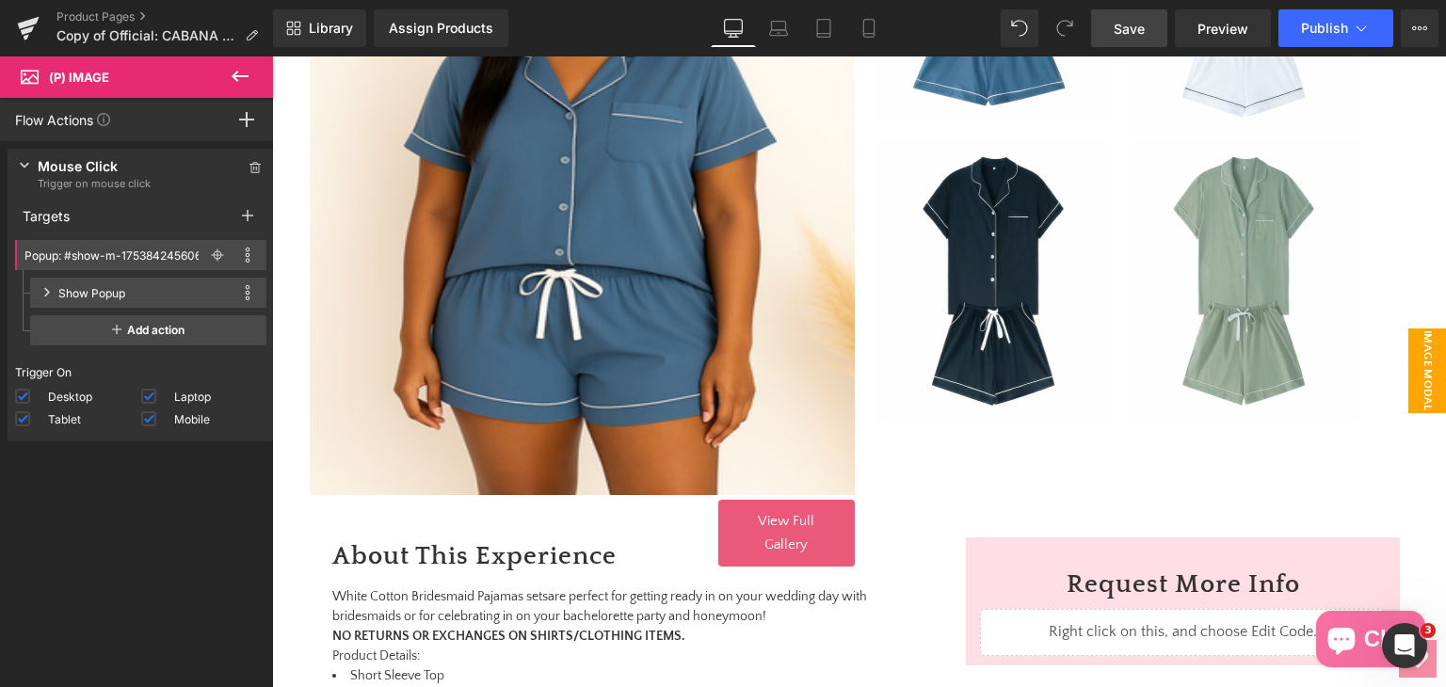
click at [34, 287] on div "Show Popup This action is incompatible with current target Duplicate Devices se…" at bounding box center [148, 293] width 236 height 30
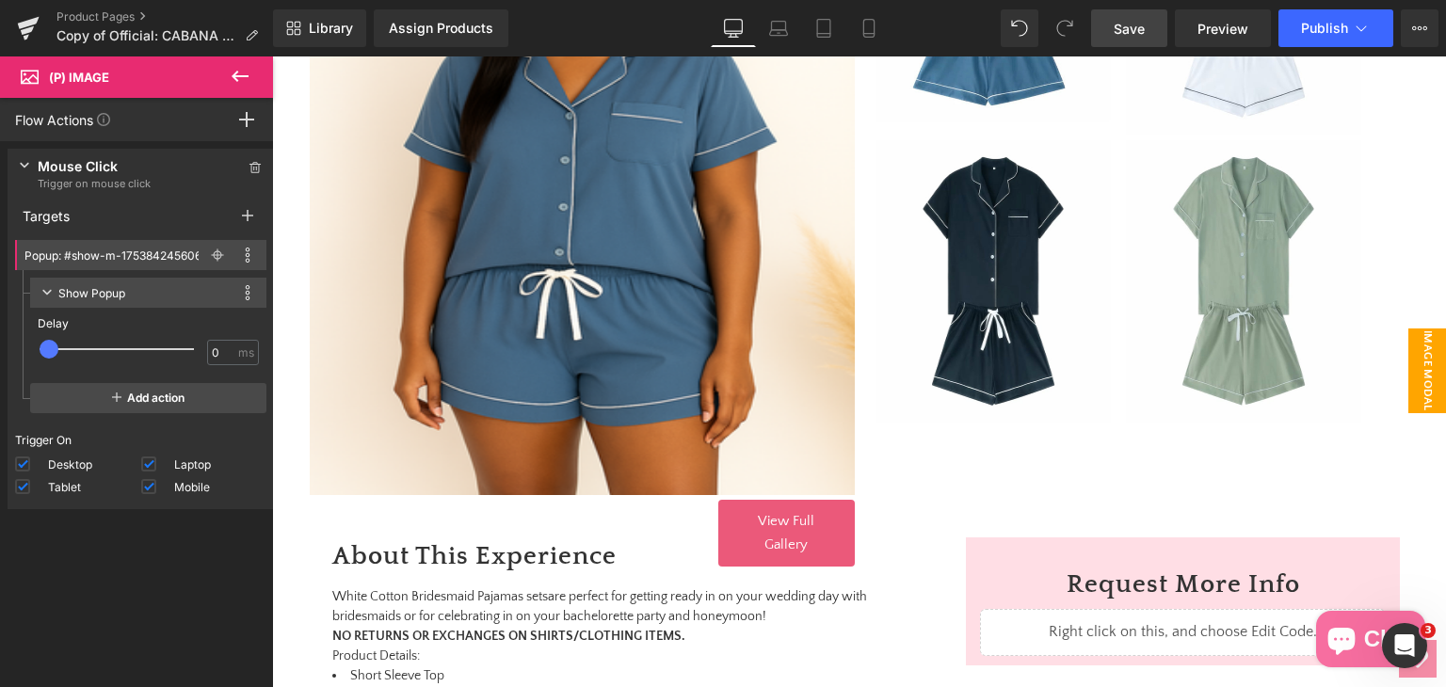
type input "100"
click at [60, 347] on span at bounding box center [56, 349] width 19 height 19
click at [249, 286] on span at bounding box center [247, 292] width 23 height 23
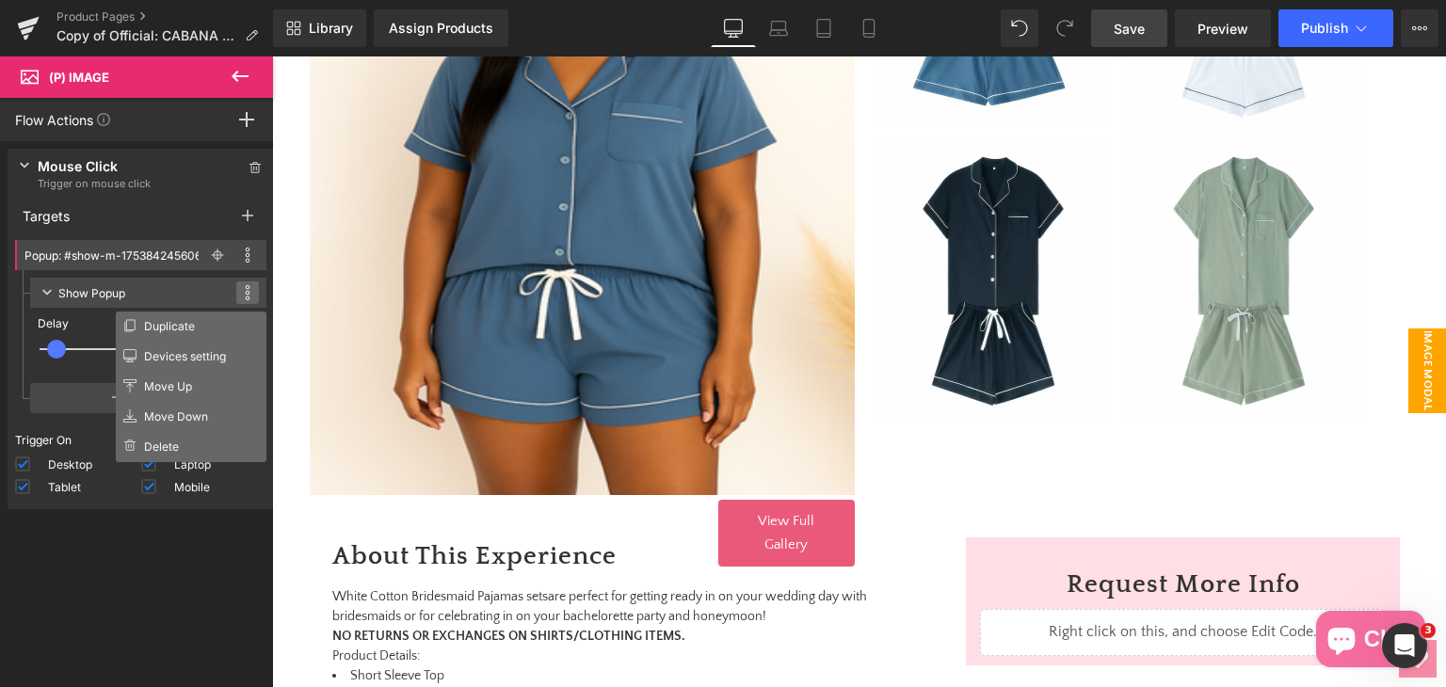
click at [245, 289] on icon at bounding box center [248, 292] width 6 height 15
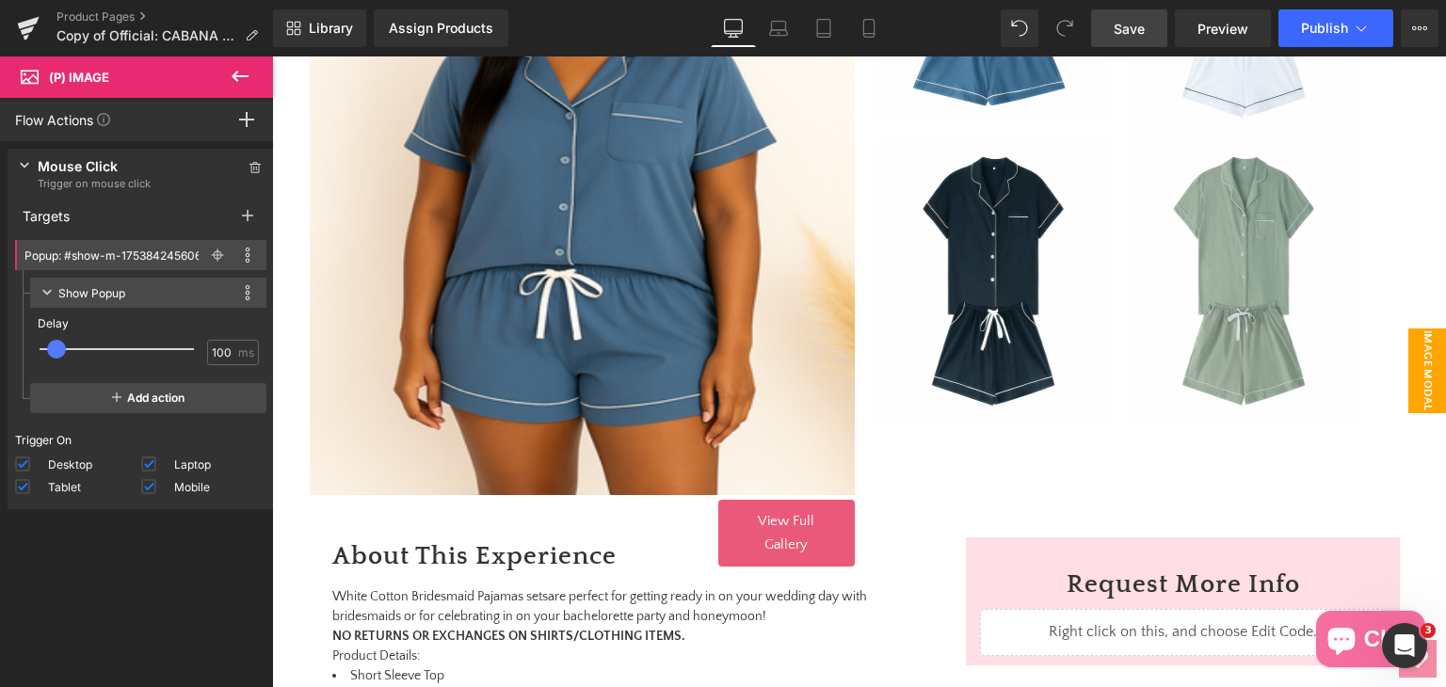
scroll to position [582, 0]
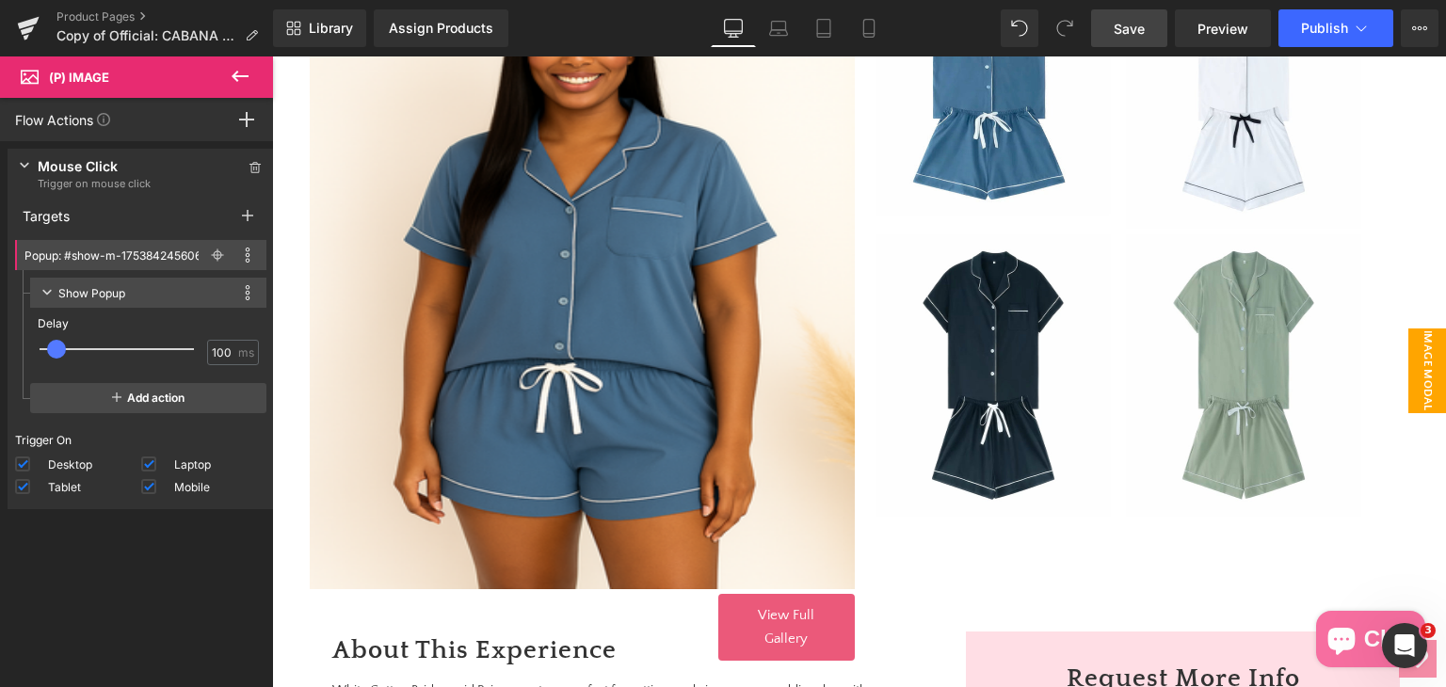
click at [1129, 32] on span "Save" at bounding box center [1129, 29] width 31 height 20
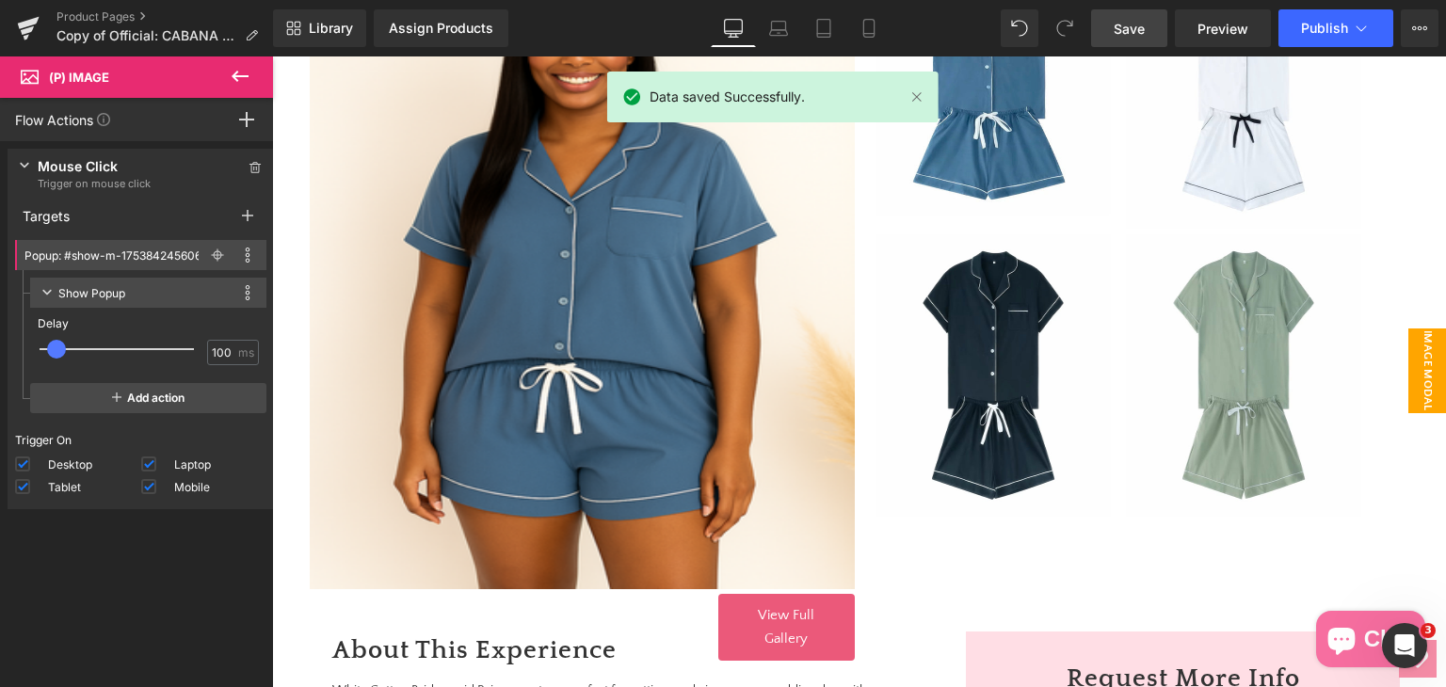
scroll to position [393, 0]
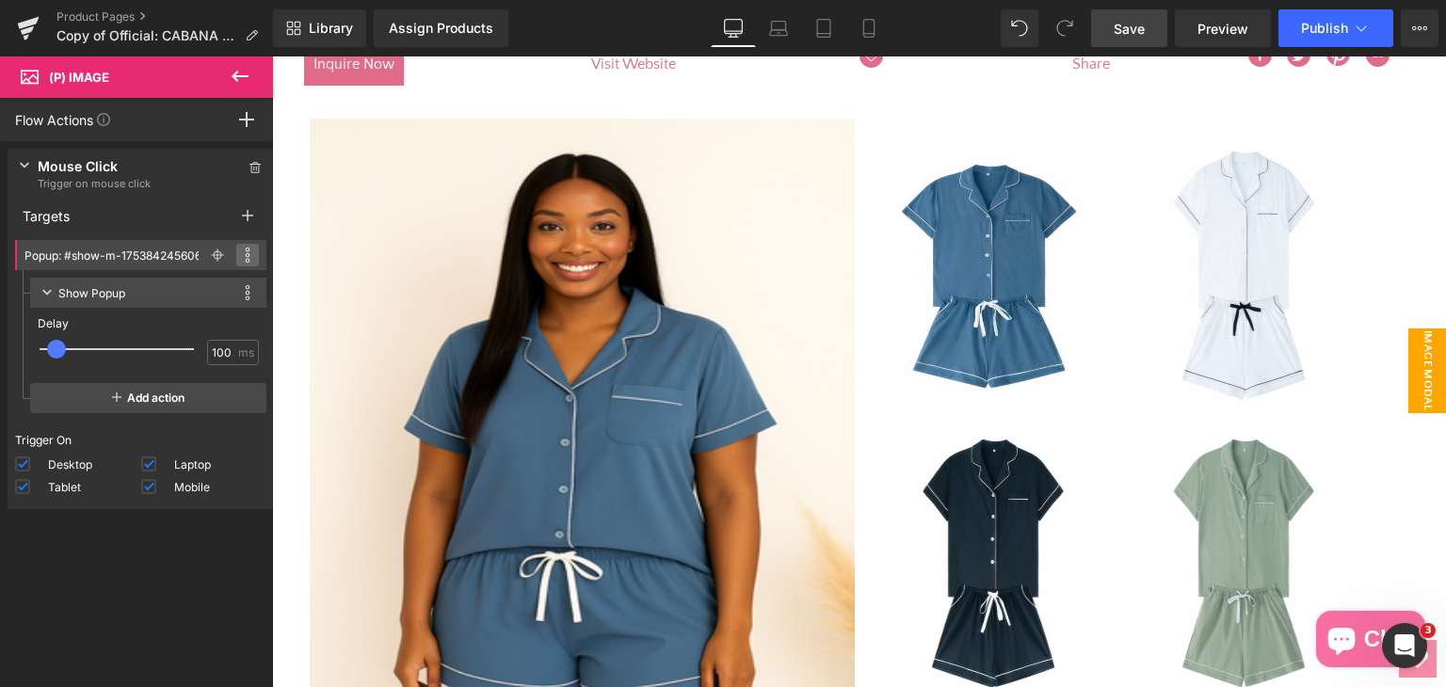
click at [236, 253] on span at bounding box center [247, 255] width 23 height 23
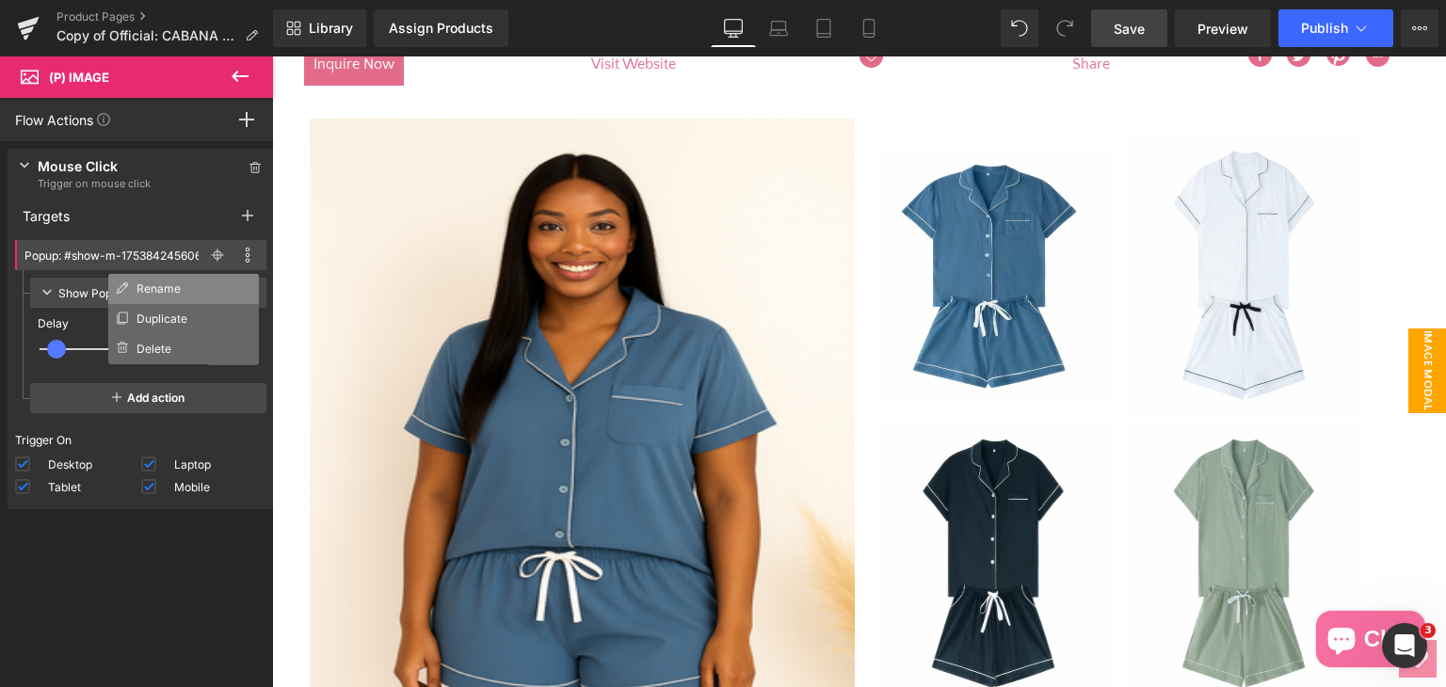
click at [213, 288] on li "Rename" at bounding box center [183, 289] width 151 height 30
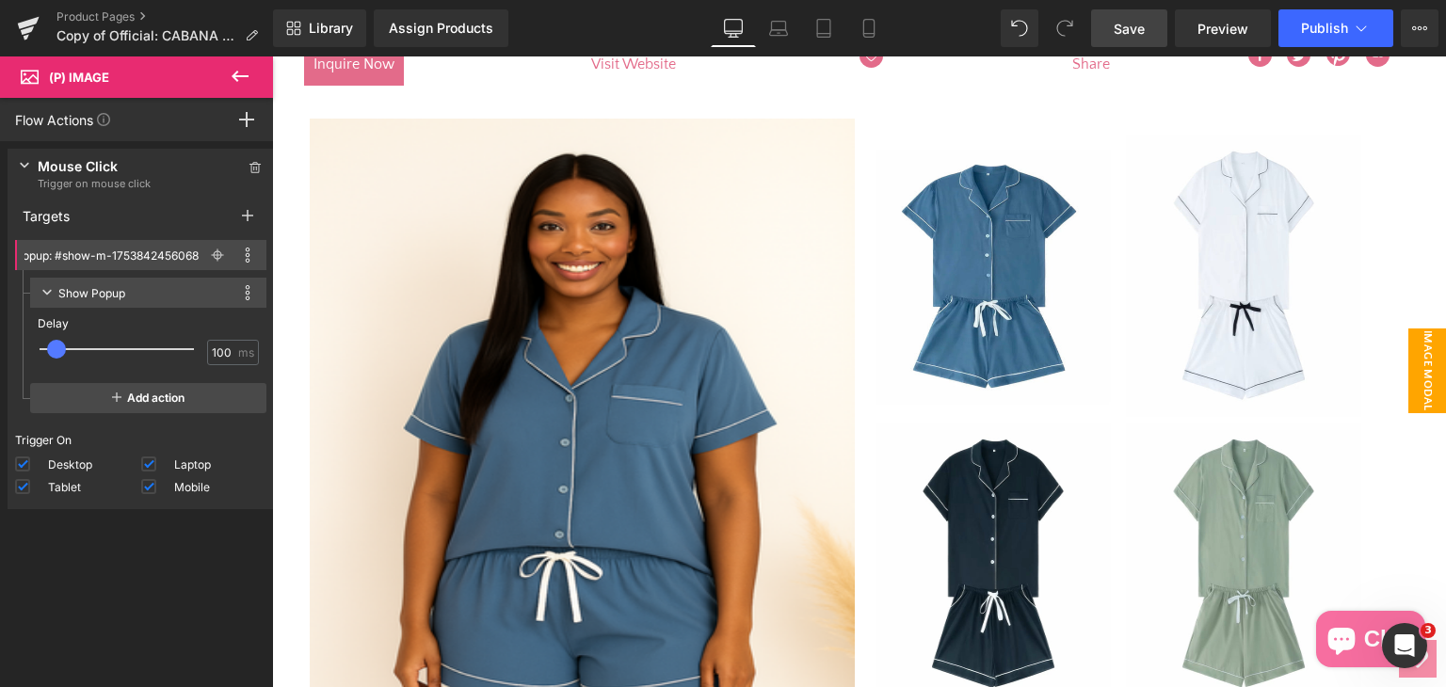
click at [90, 257] on input "Popup: #show-m-1753842456068" at bounding box center [111, 256] width 174 height 20
type input "Popup: #m-1753842456068"
click at [187, 278] on div "Show Popup This action is incompatible with current target Duplicate Devices se…" at bounding box center [148, 293] width 236 height 30
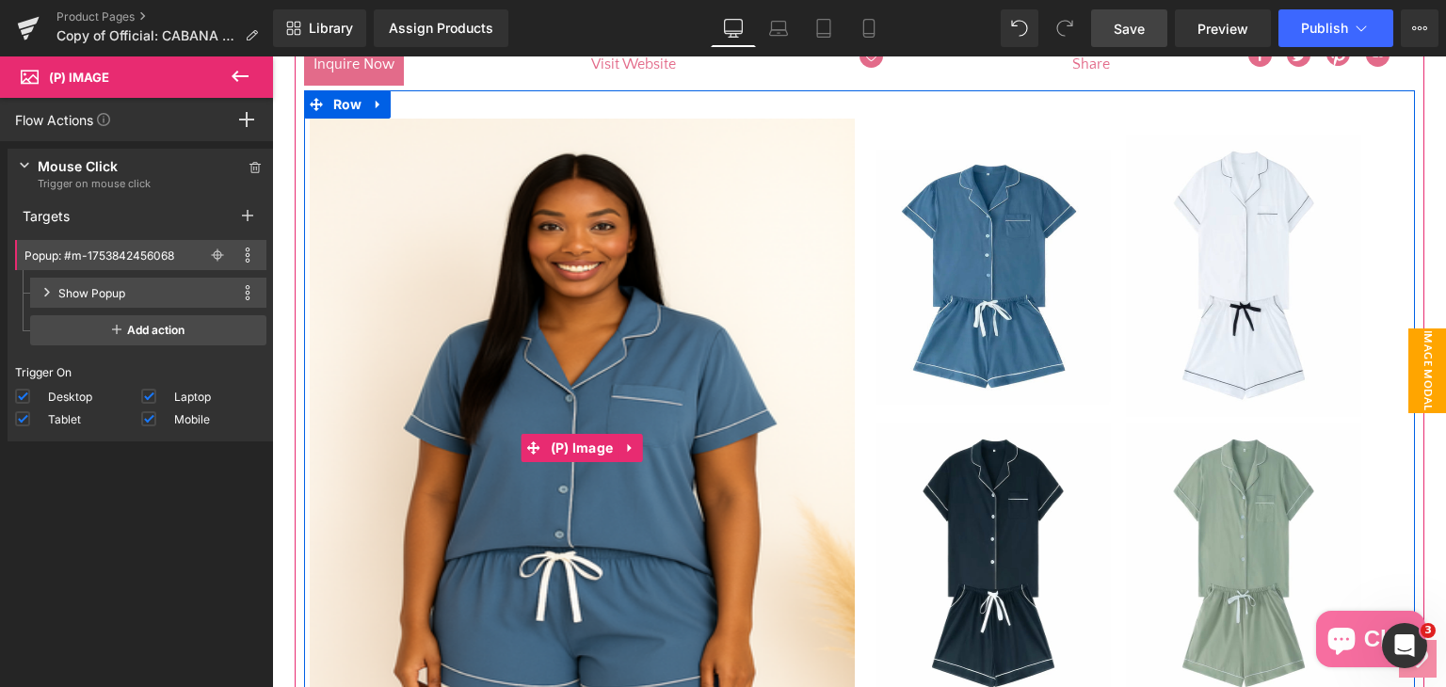
click at [638, 393] on img at bounding box center [582, 448] width 545 height 659
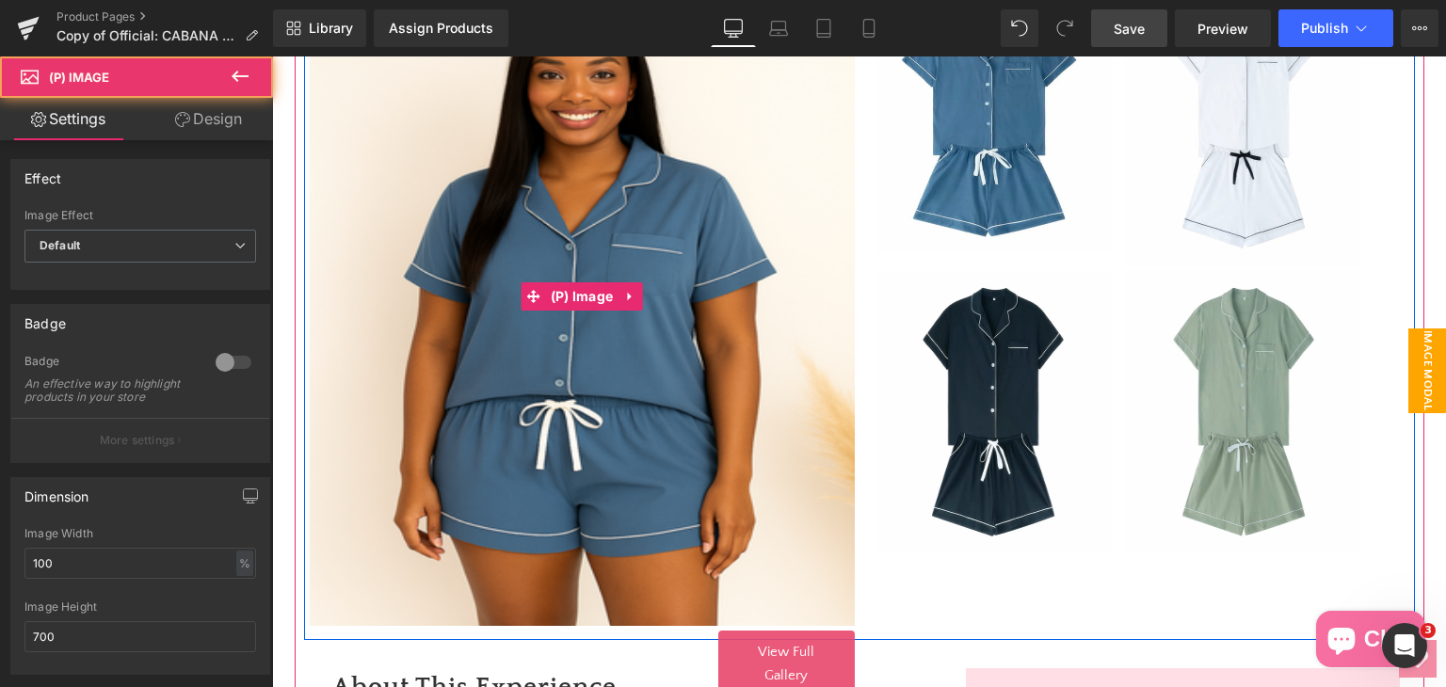
scroll to position [582, 0]
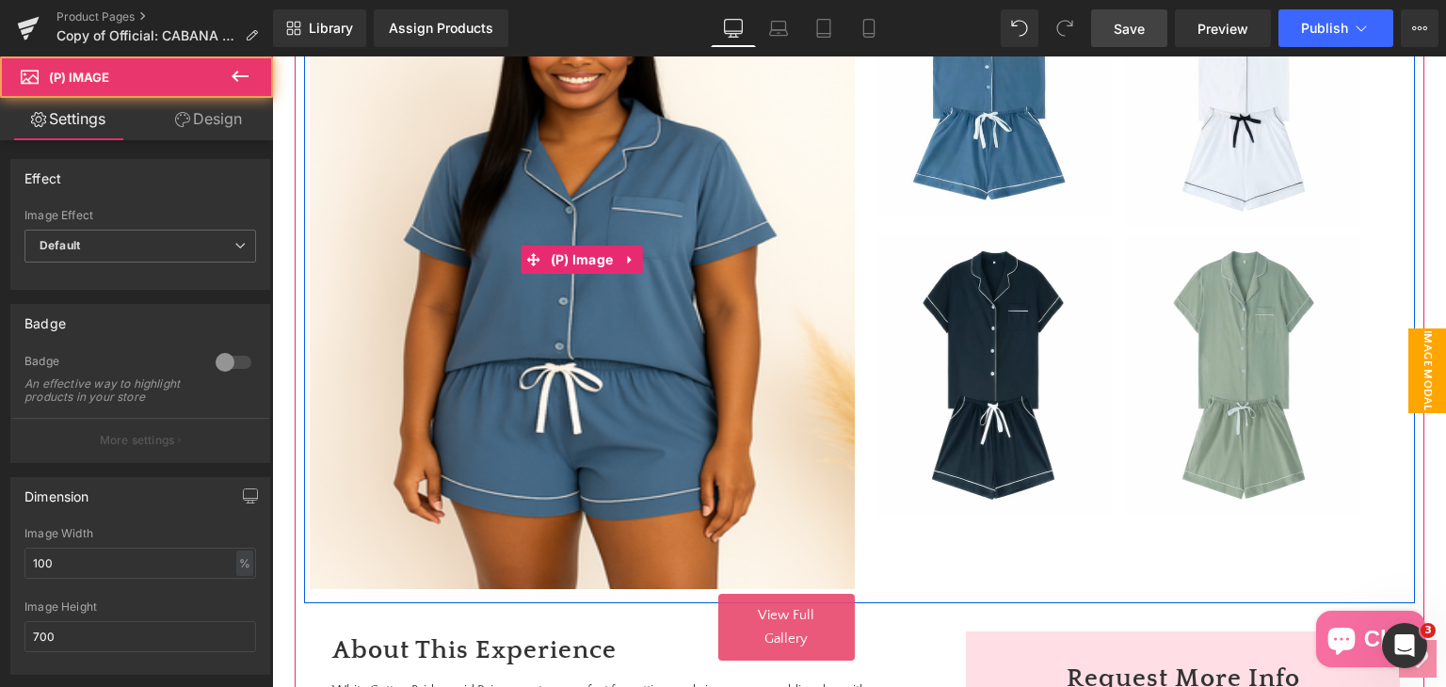
click at [727, 474] on img at bounding box center [582, 259] width 545 height 659
click at [731, 474] on img at bounding box center [582, 259] width 545 height 659
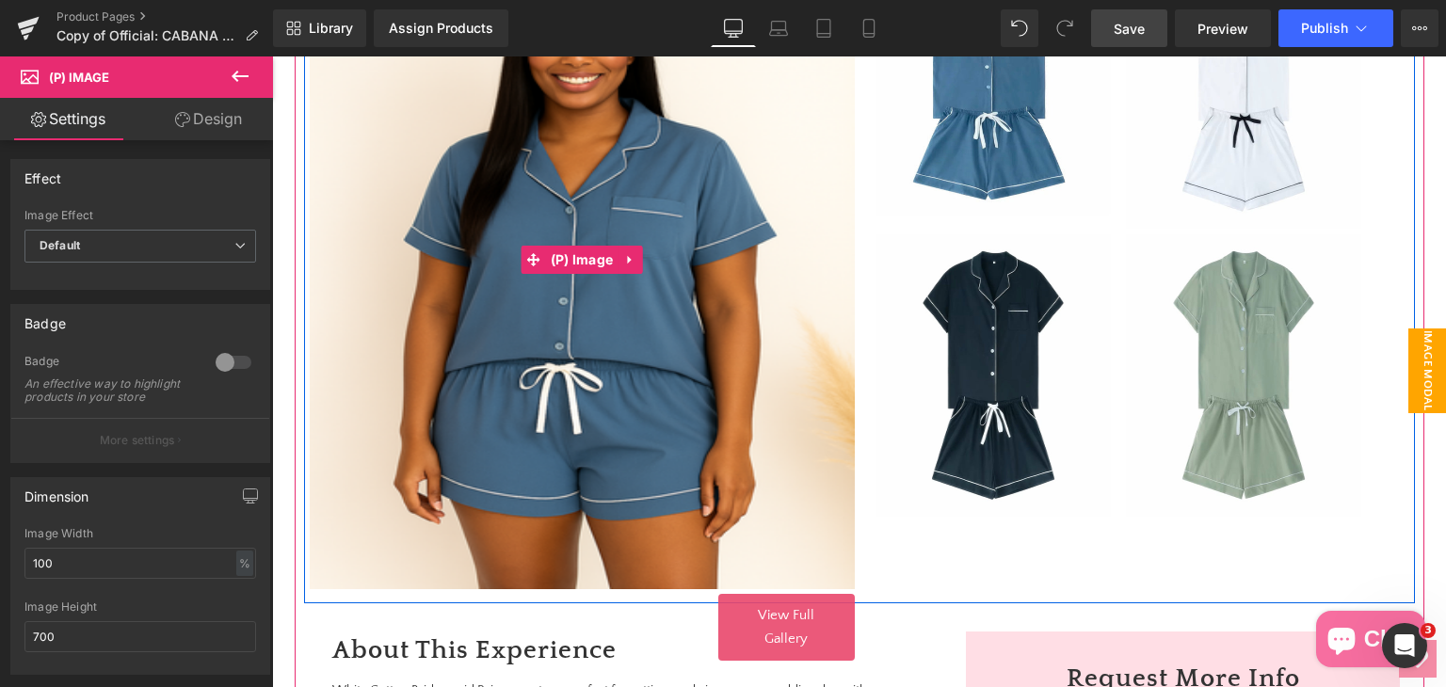
click at [733, 473] on img at bounding box center [582, 259] width 545 height 659
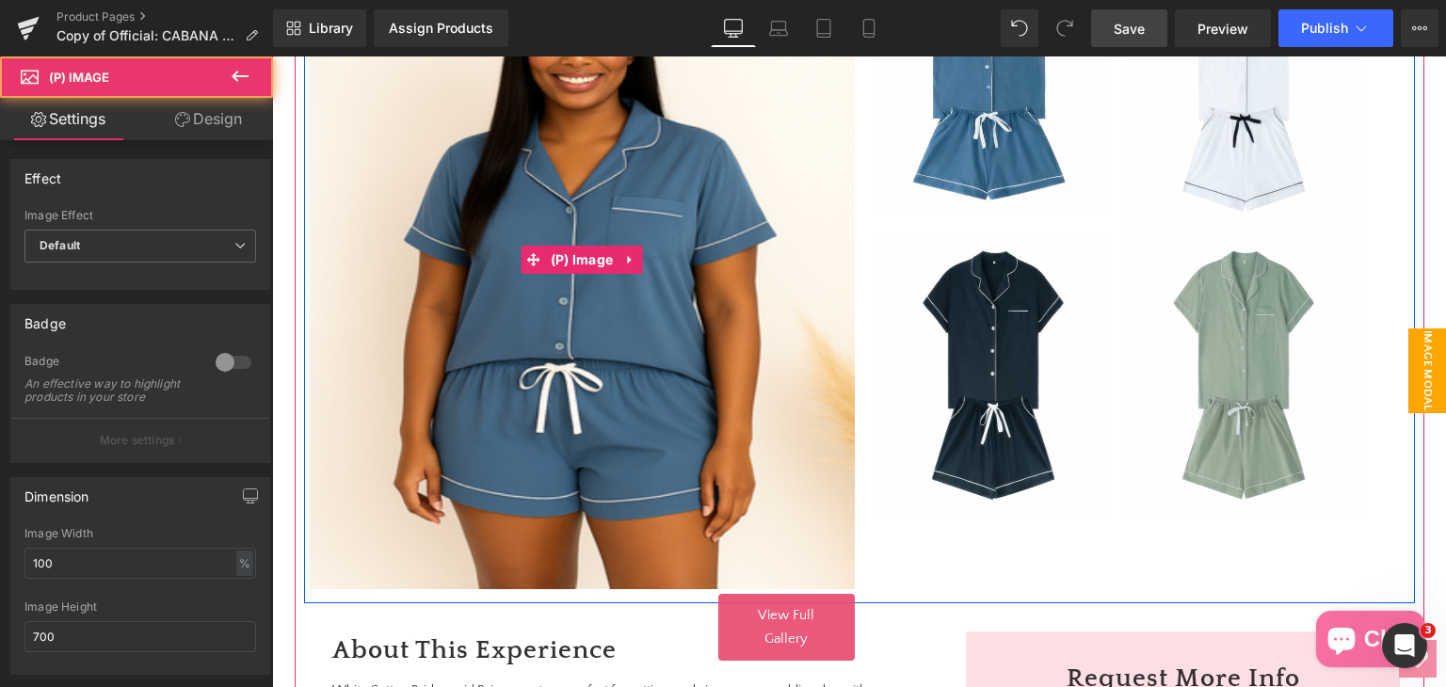
click at [733, 473] on img at bounding box center [582, 259] width 545 height 659
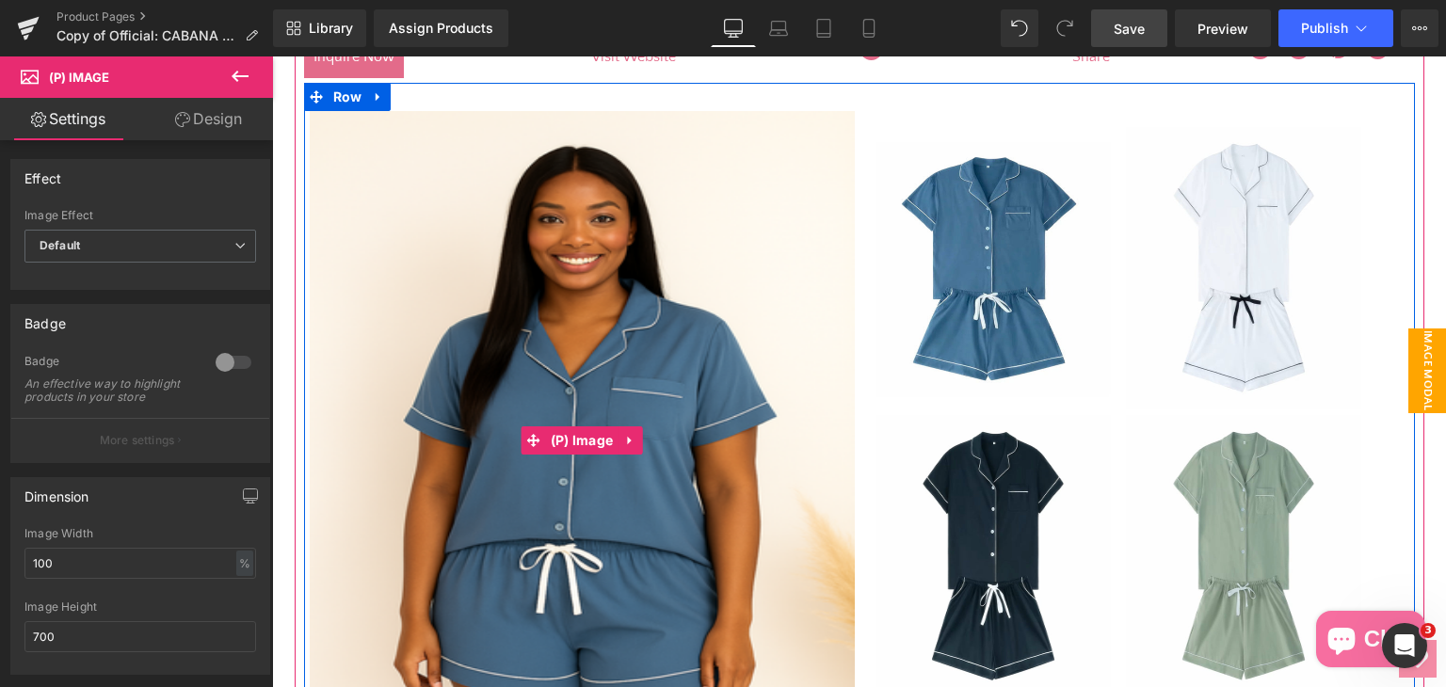
scroll to position [393, 0]
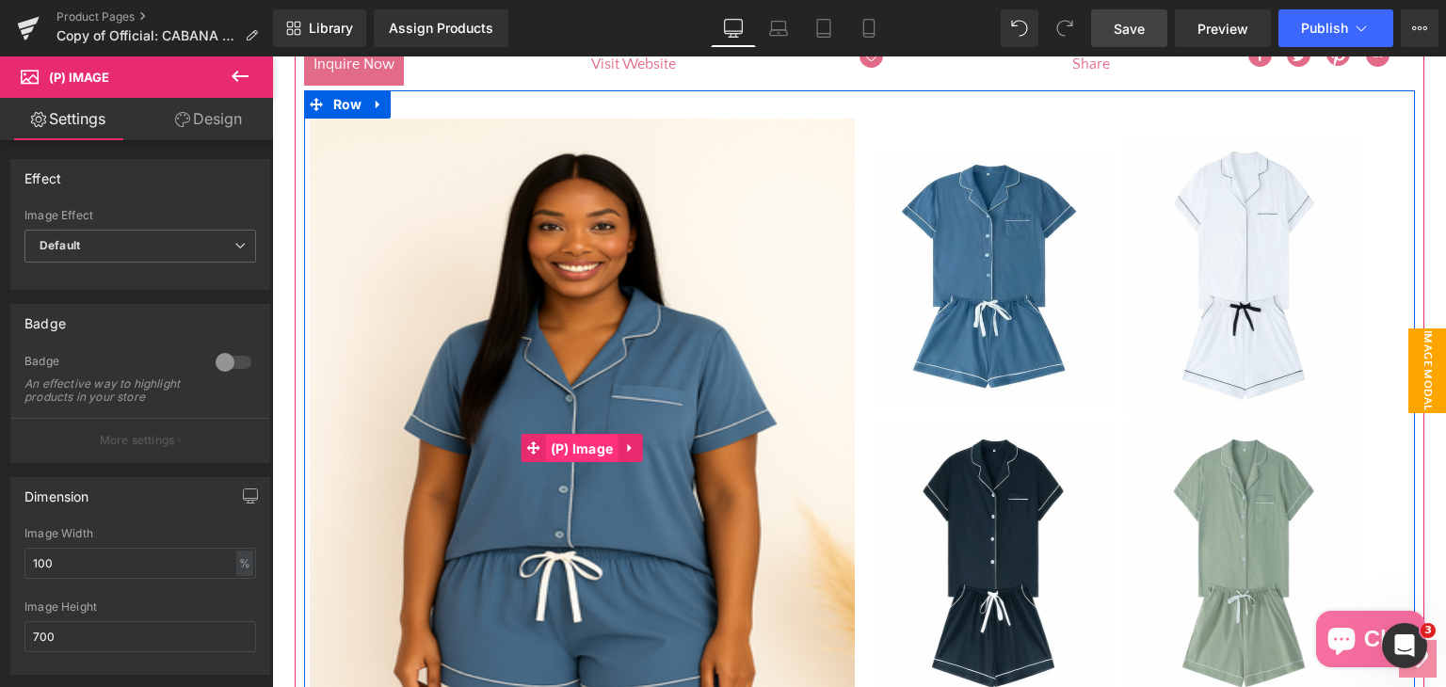
click at [580, 441] on span "(P) Image" at bounding box center [582, 449] width 72 height 28
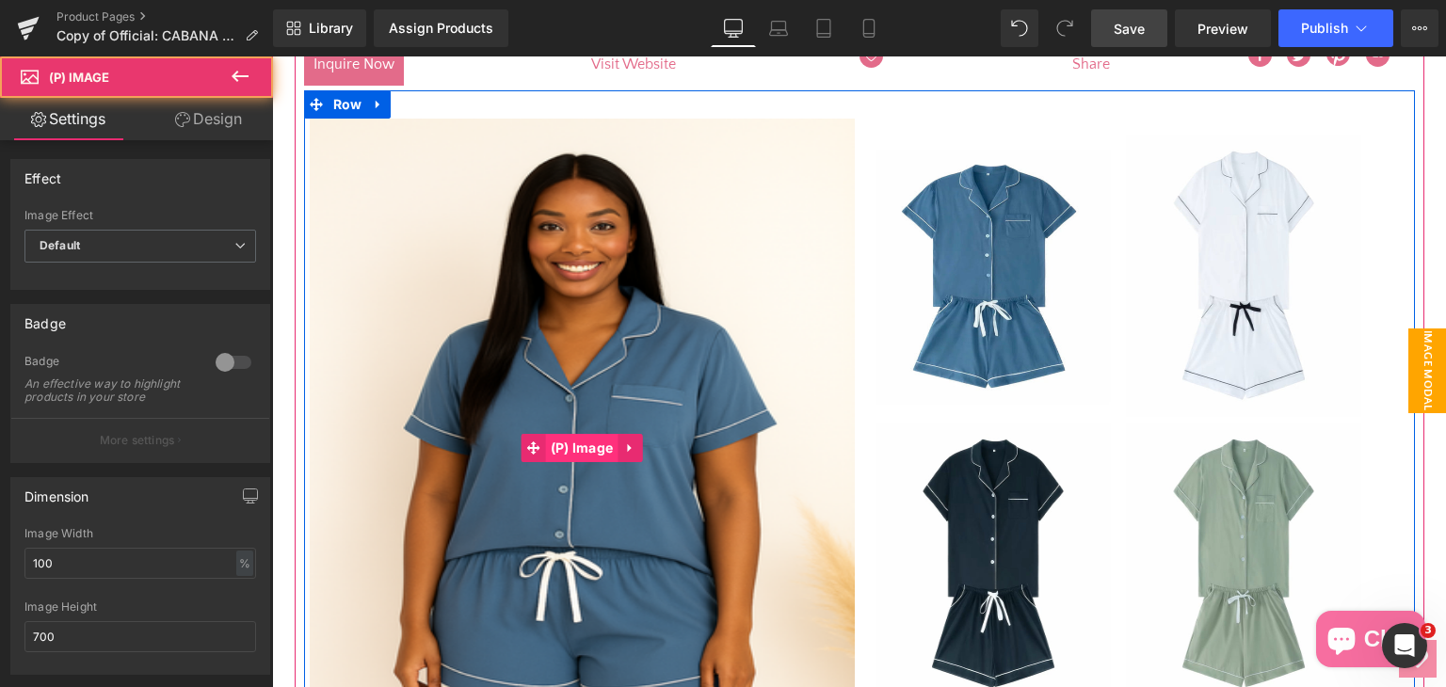
click at [578, 441] on span "(P) Image" at bounding box center [582, 448] width 72 height 28
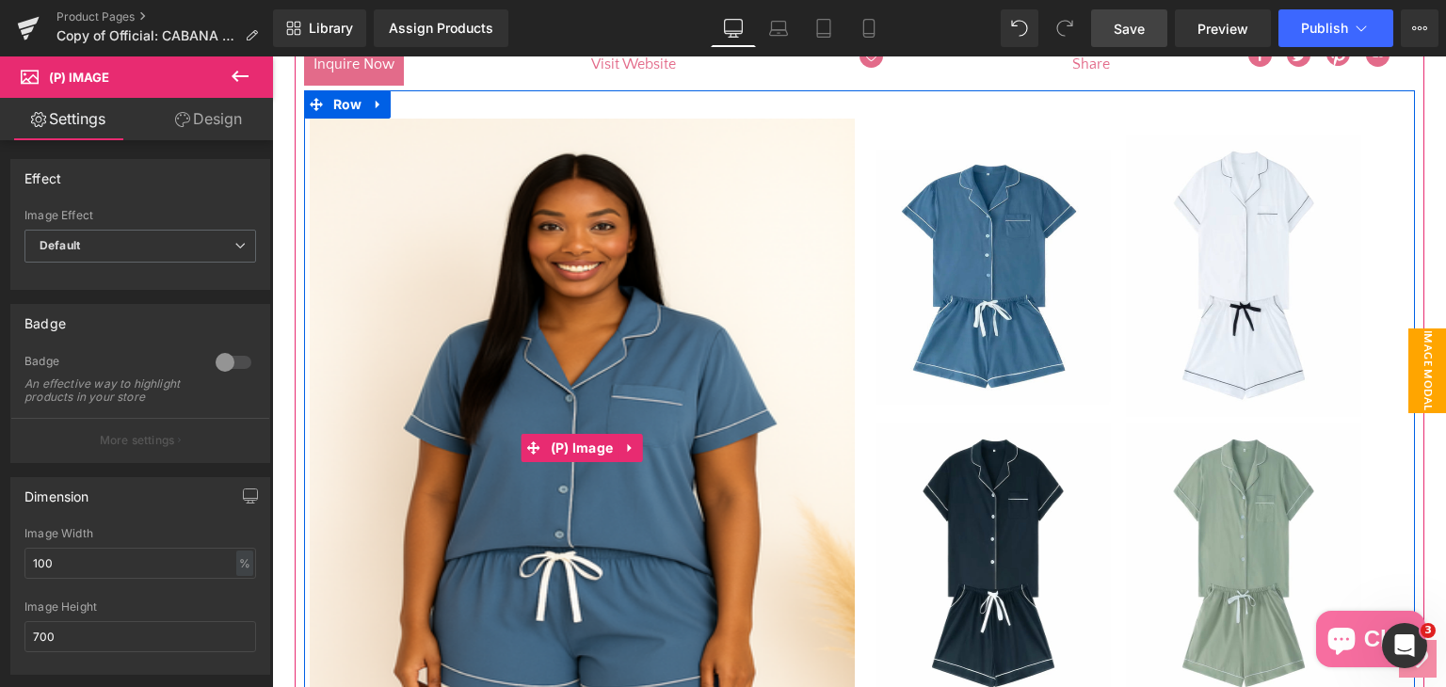
click at [581, 377] on img at bounding box center [582, 448] width 545 height 659
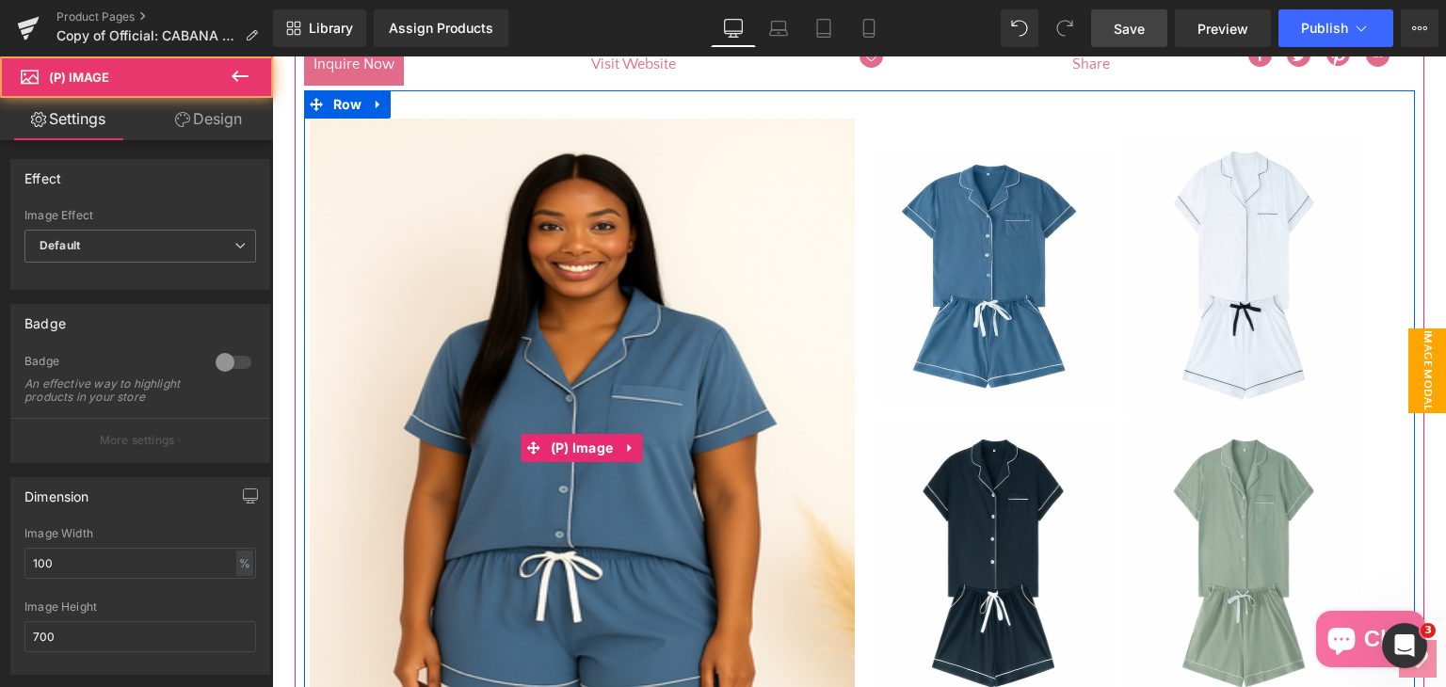
click at [474, 319] on img at bounding box center [582, 448] width 545 height 659
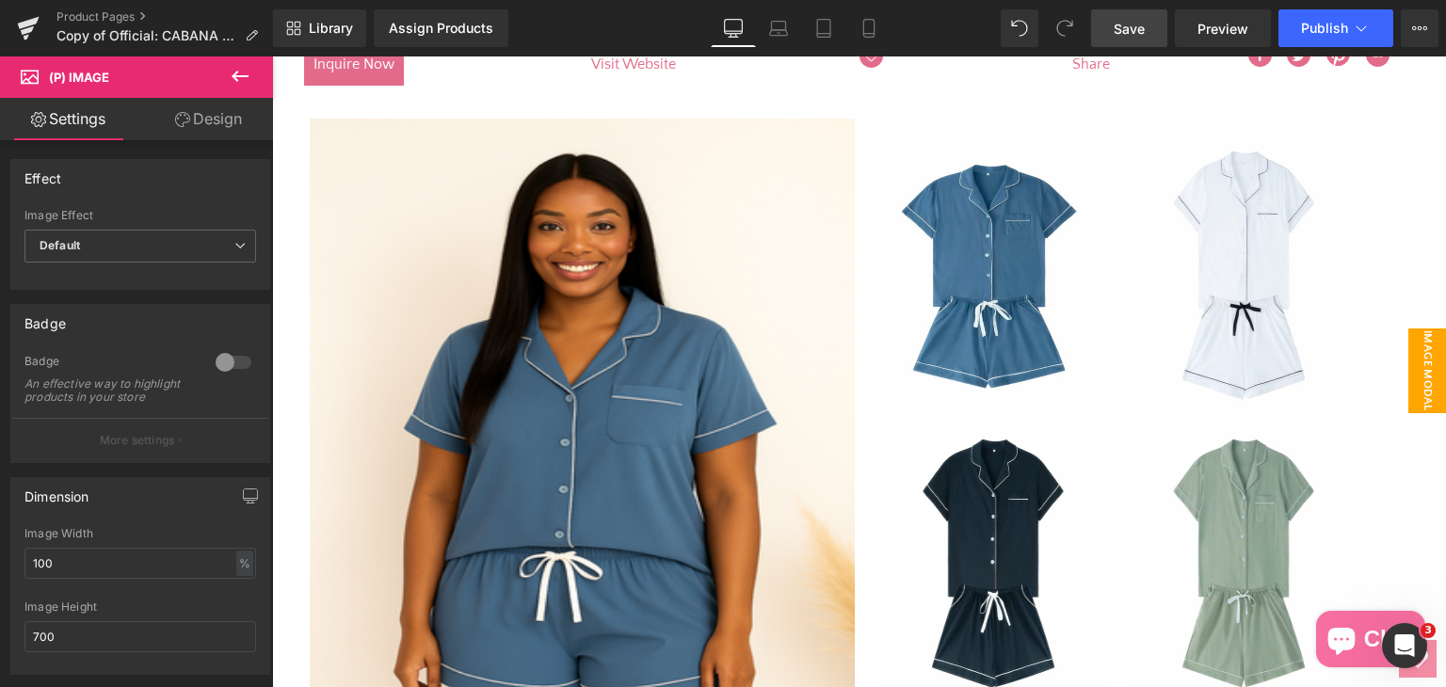
click at [1128, 31] on span "Save" at bounding box center [1129, 29] width 31 height 20
click at [601, 444] on div "Sale Off (P) Image" at bounding box center [582, 448] width 545 height 659
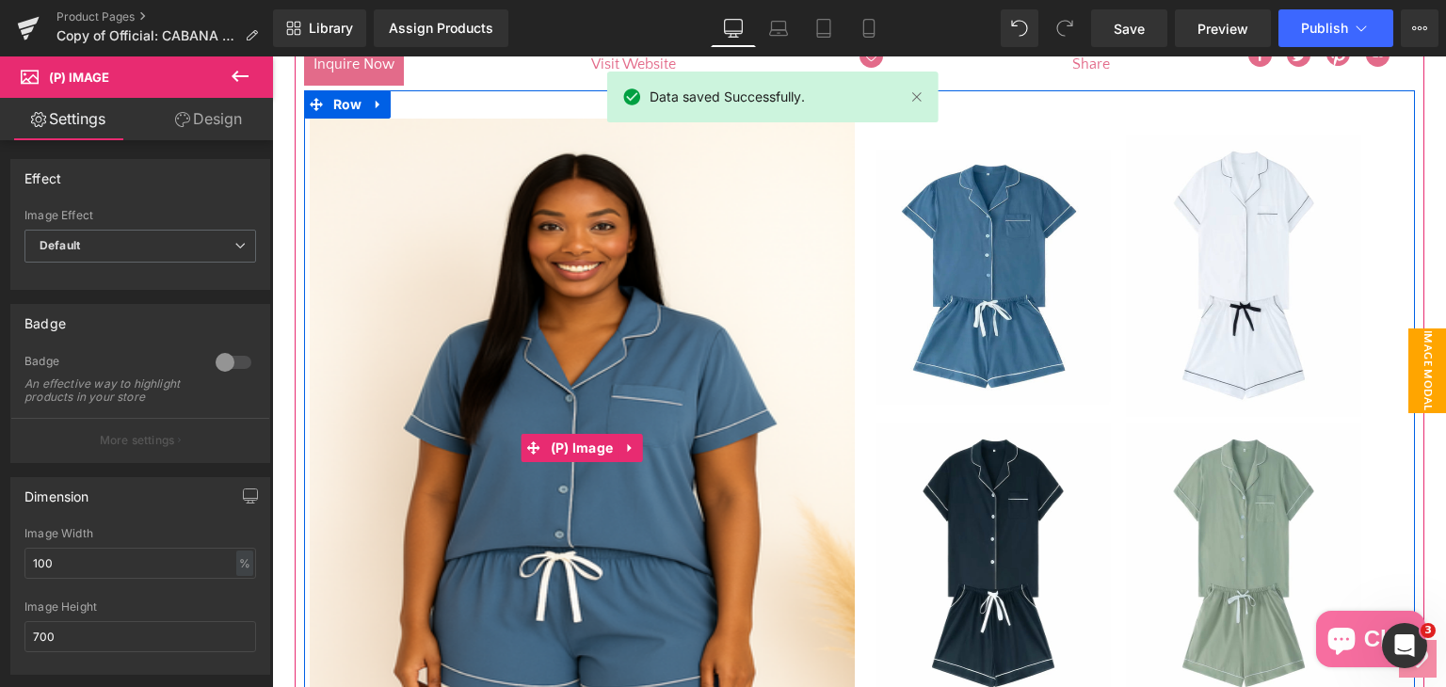
click at [602, 524] on img at bounding box center [582, 448] width 545 height 659
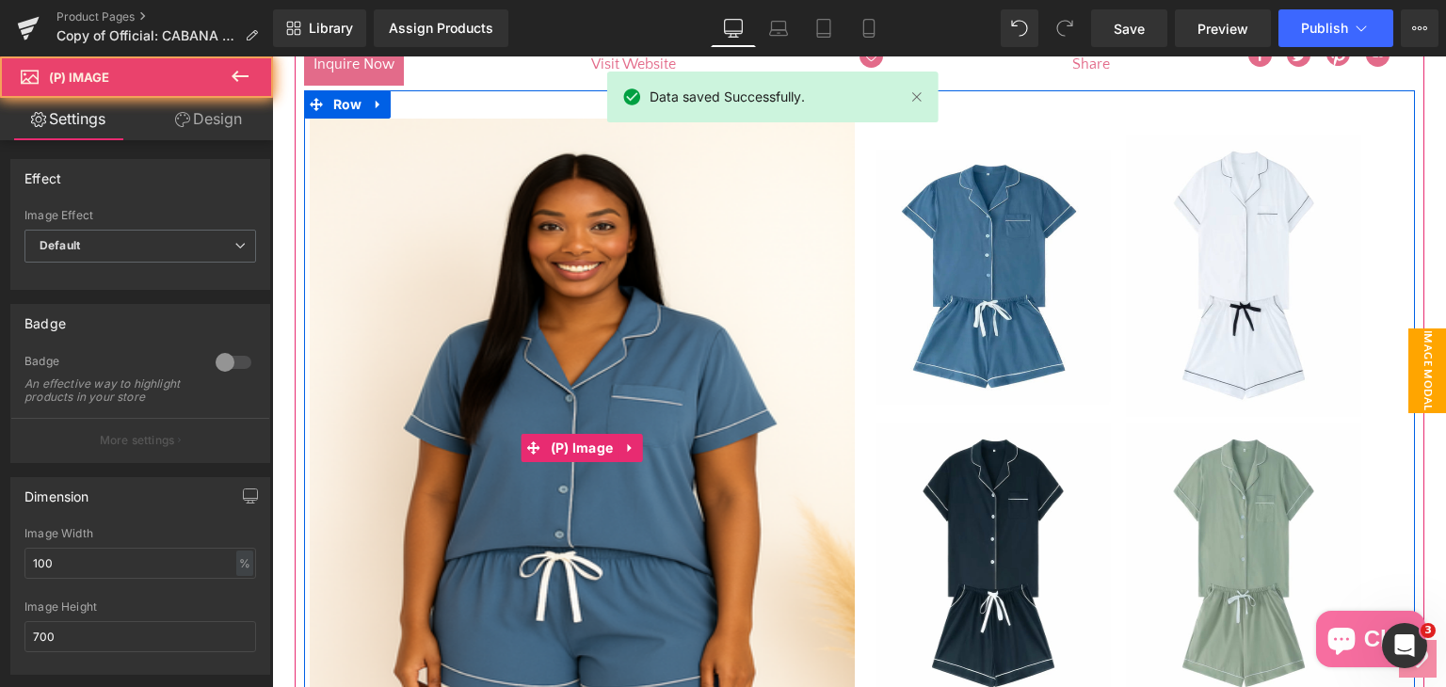
click at [602, 525] on img at bounding box center [582, 448] width 545 height 659
click at [603, 525] on img at bounding box center [582, 448] width 545 height 659
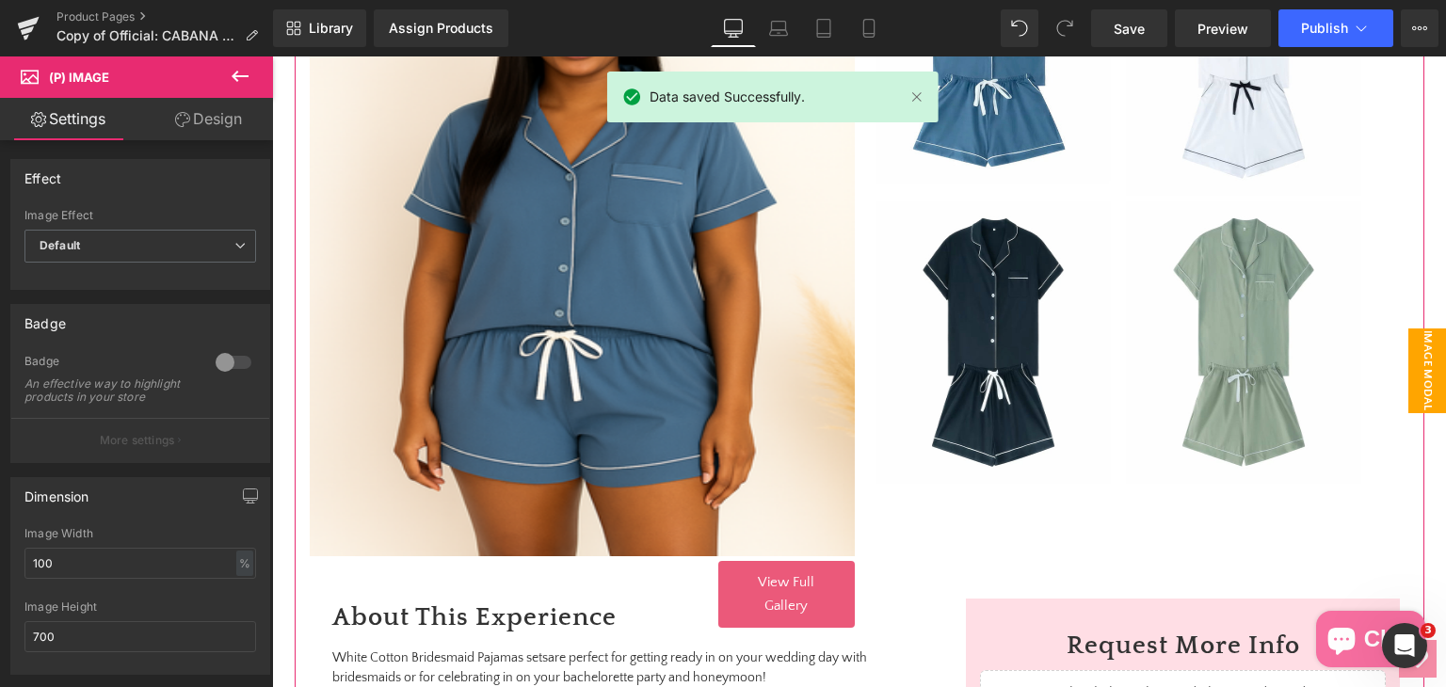
scroll to position [582, 0]
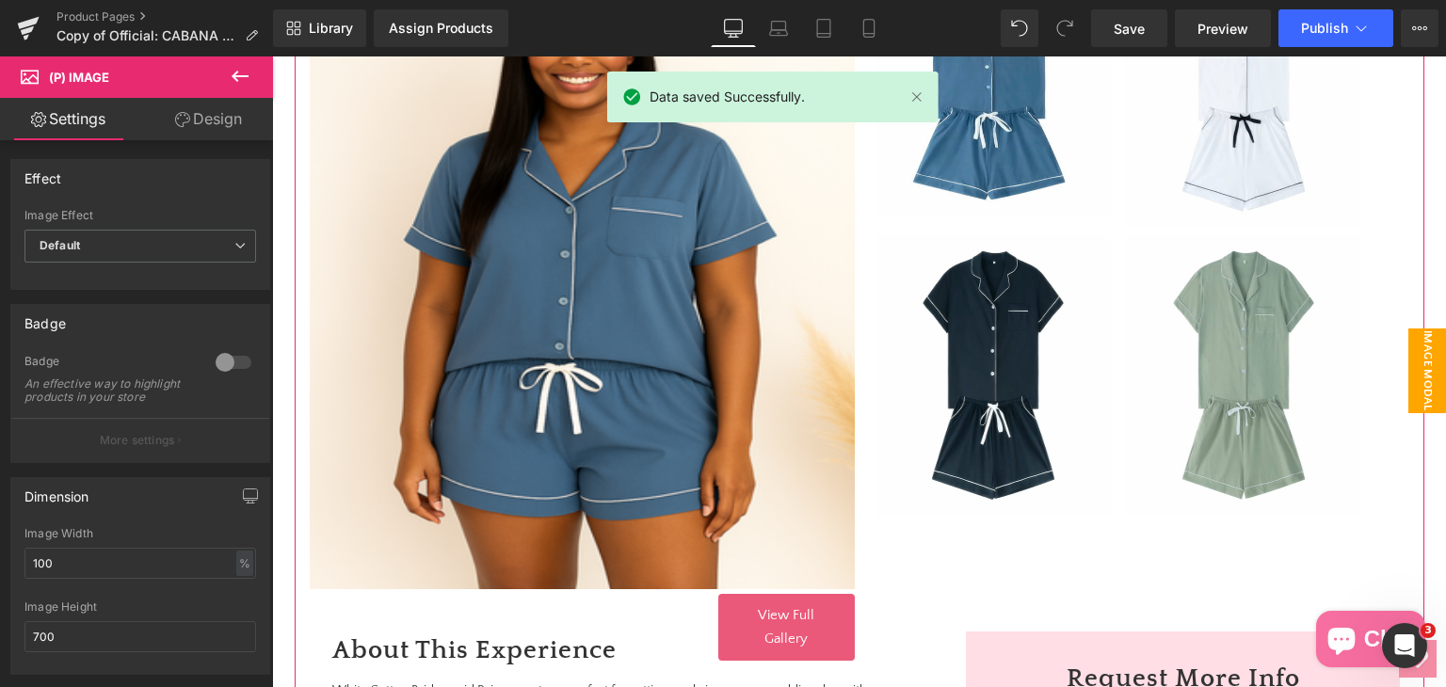
click at [708, 464] on img at bounding box center [582, 259] width 545 height 659
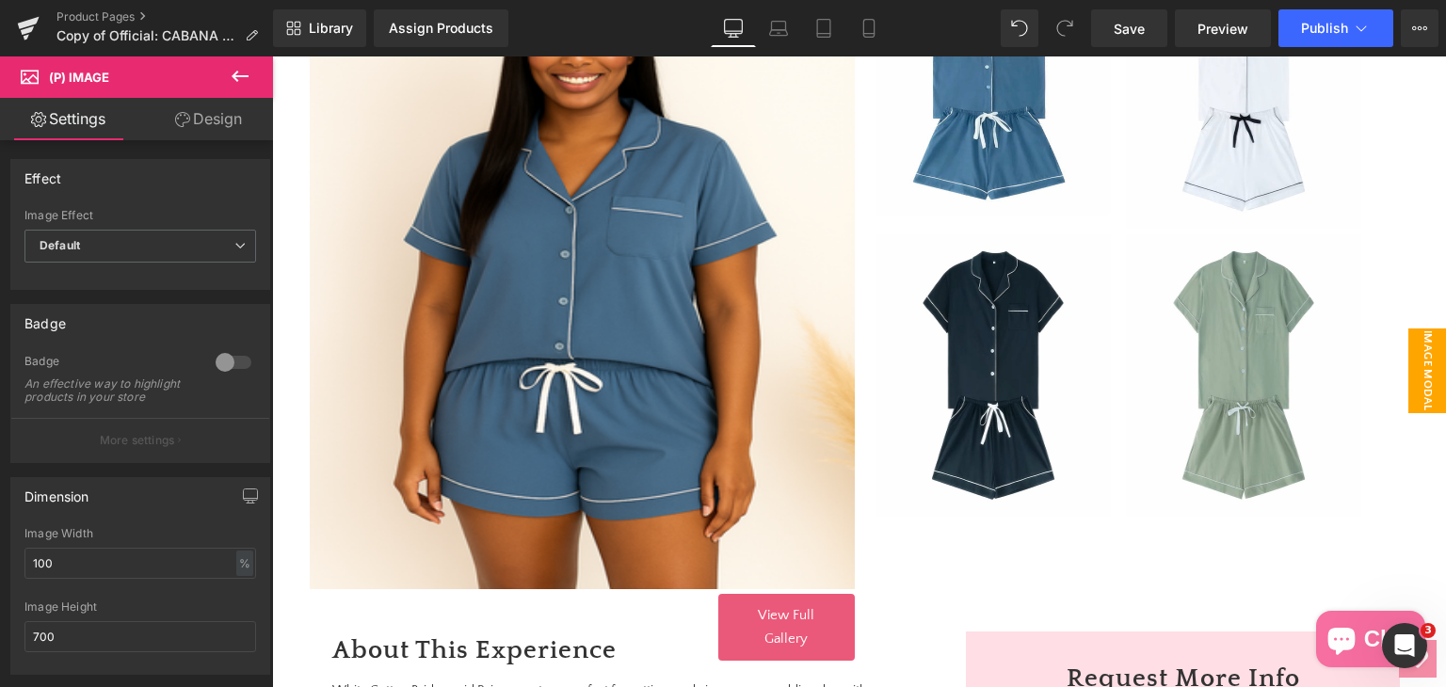
click at [209, 109] on link "Design" at bounding box center [208, 119] width 136 height 42
click at [0, 0] on div "Flow Actions (beta)" at bounding box center [0, 0] width 0 height 0
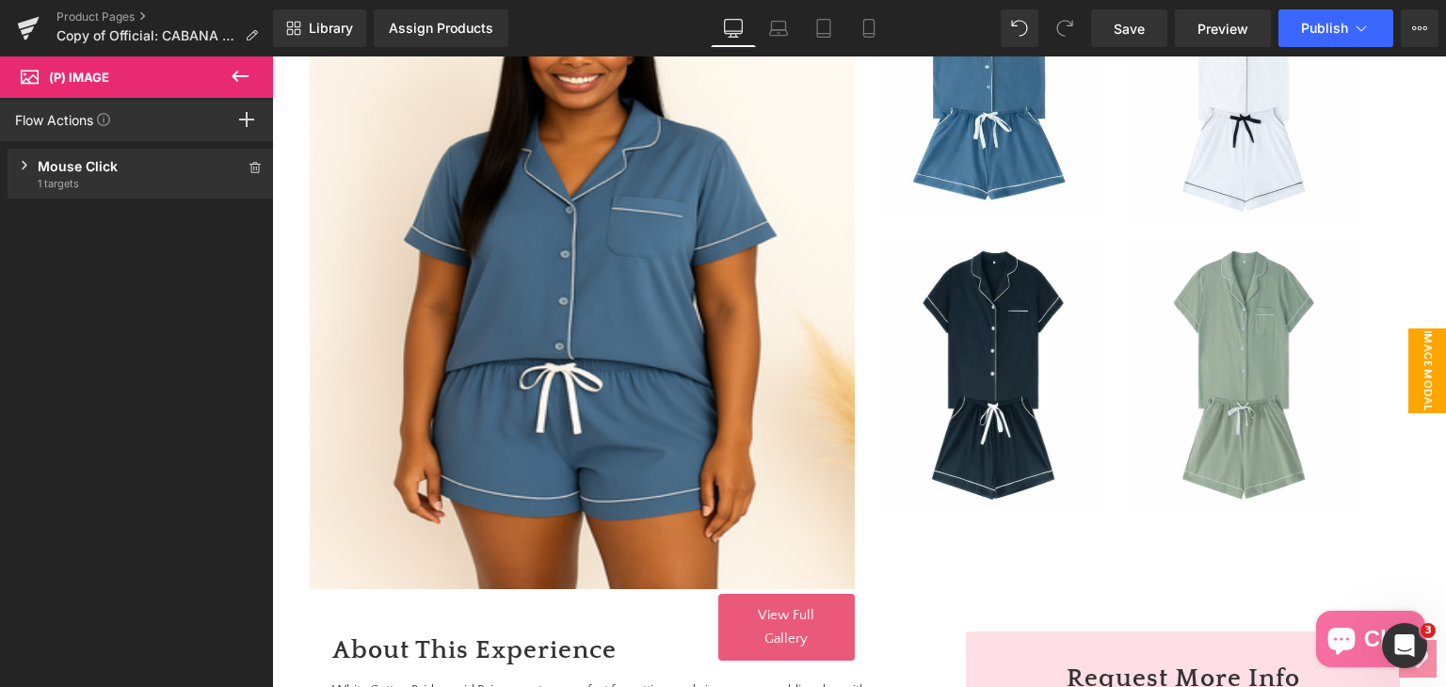
click at [91, 169] on div "Mouse Click" at bounding box center [141, 166] width 206 height 20
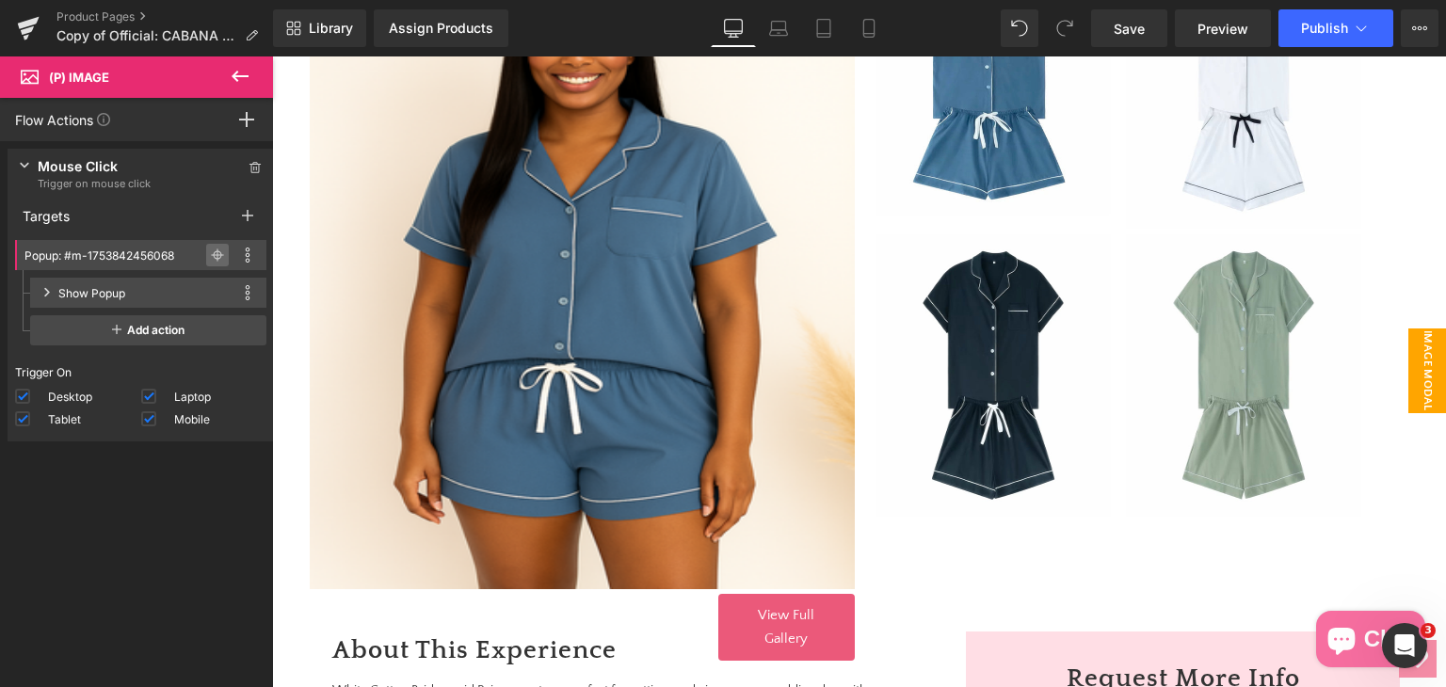
click at [212, 249] on icon at bounding box center [217, 254] width 13 height 13
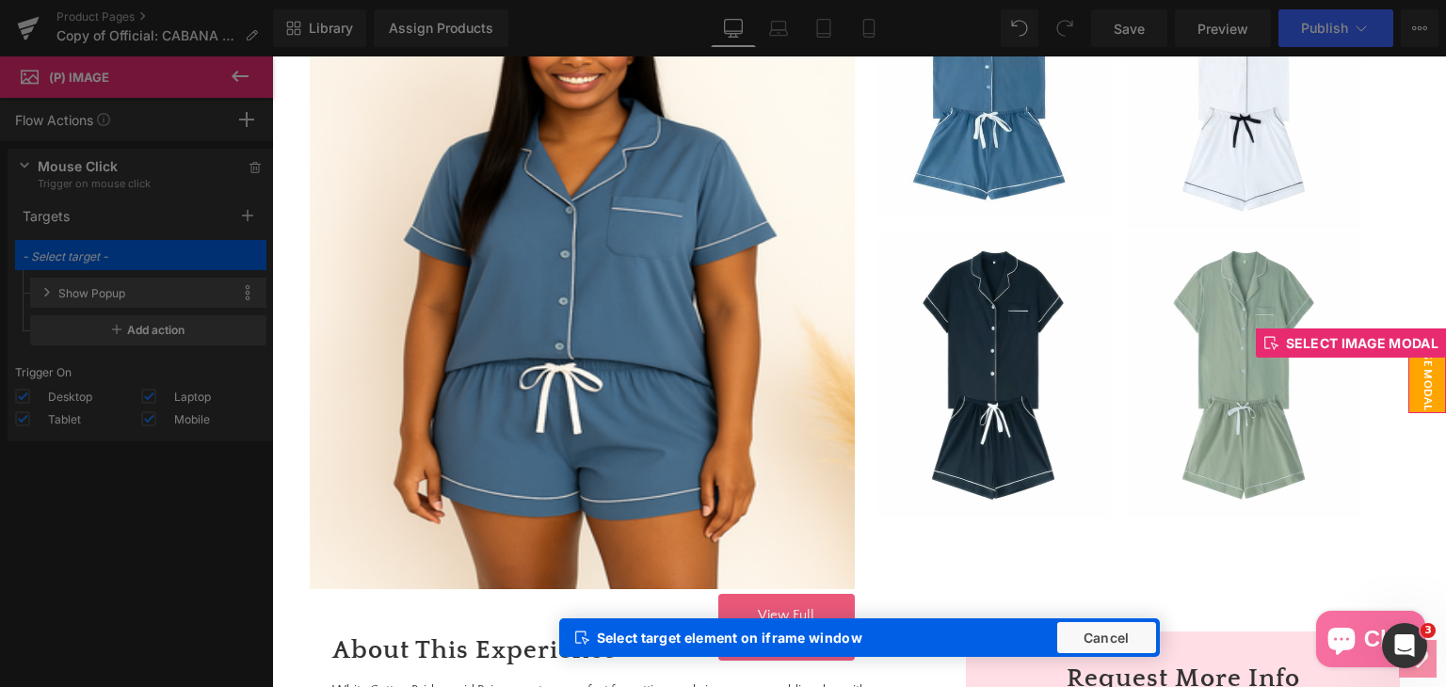
click at [1416, 375] on span "image modal" at bounding box center [1427, 370] width 38 height 85
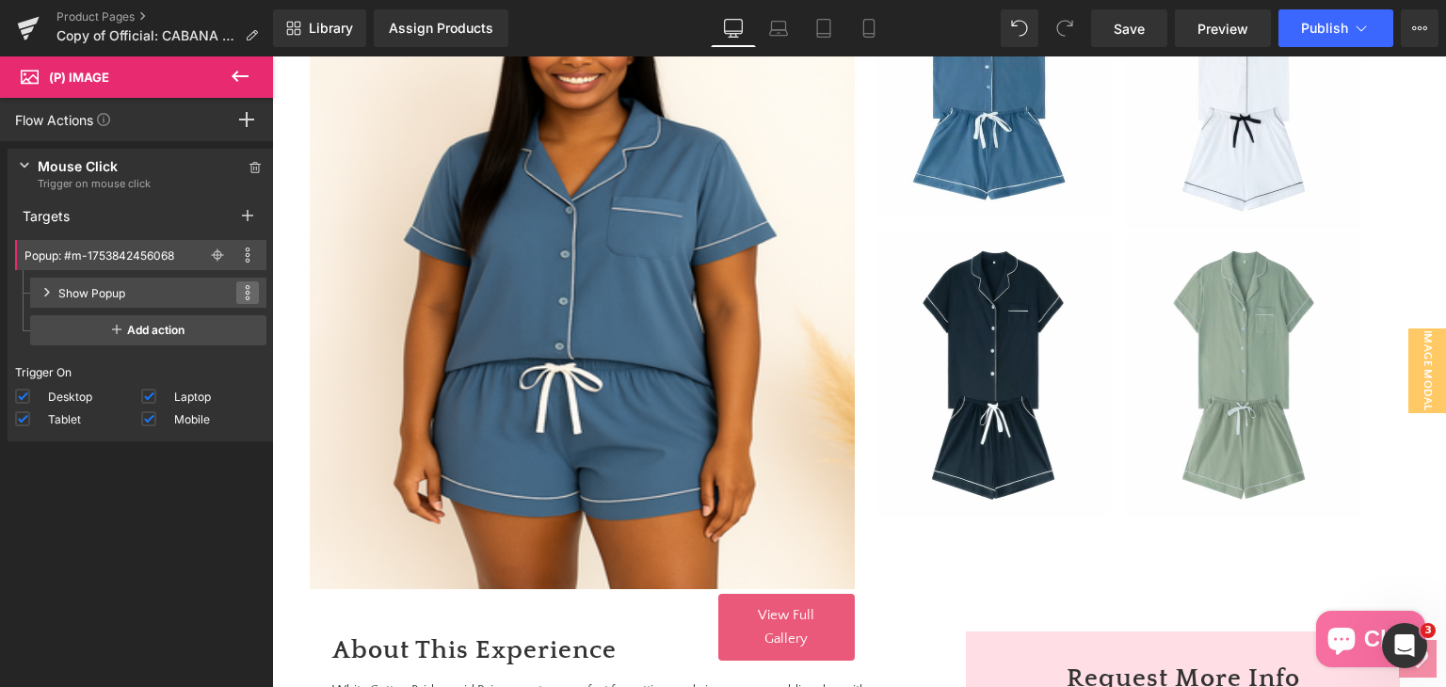
click at [236, 288] on span at bounding box center [247, 292] width 23 height 23
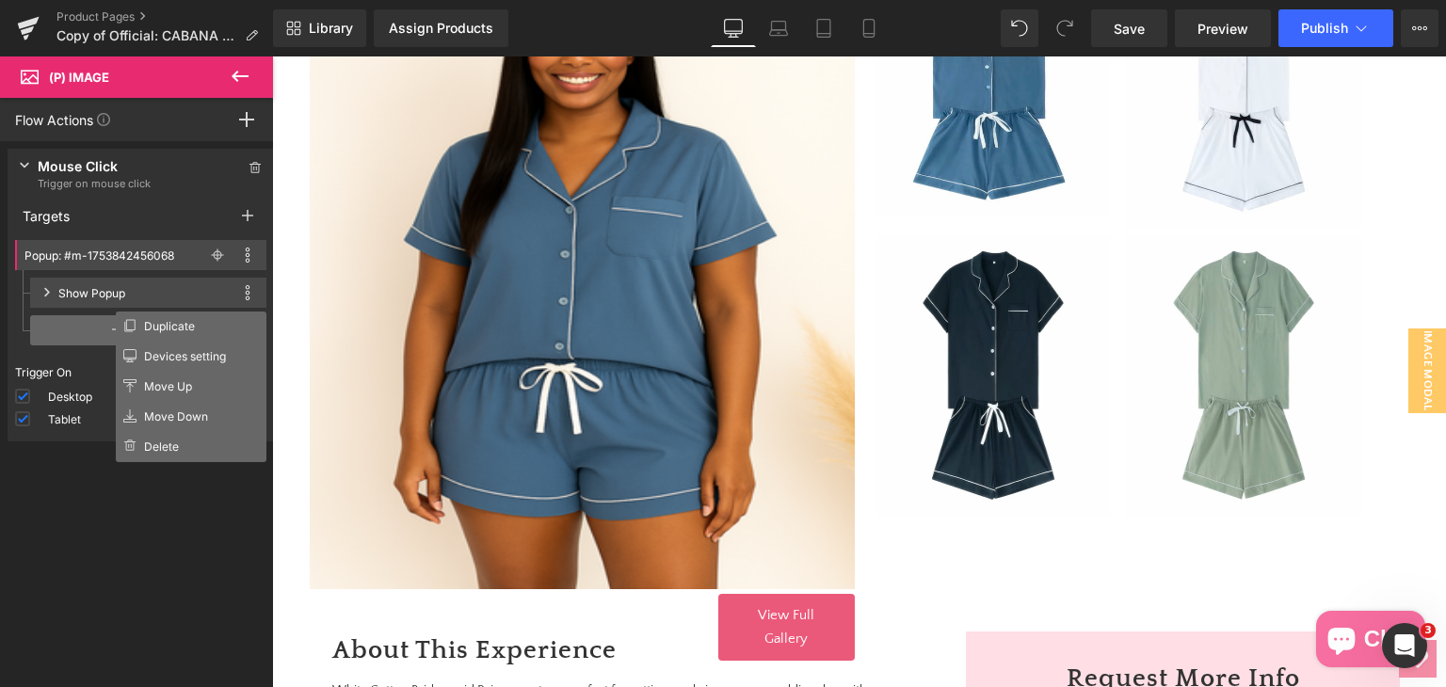
click at [81, 315] on span "Add action" at bounding box center [148, 330] width 236 height 30
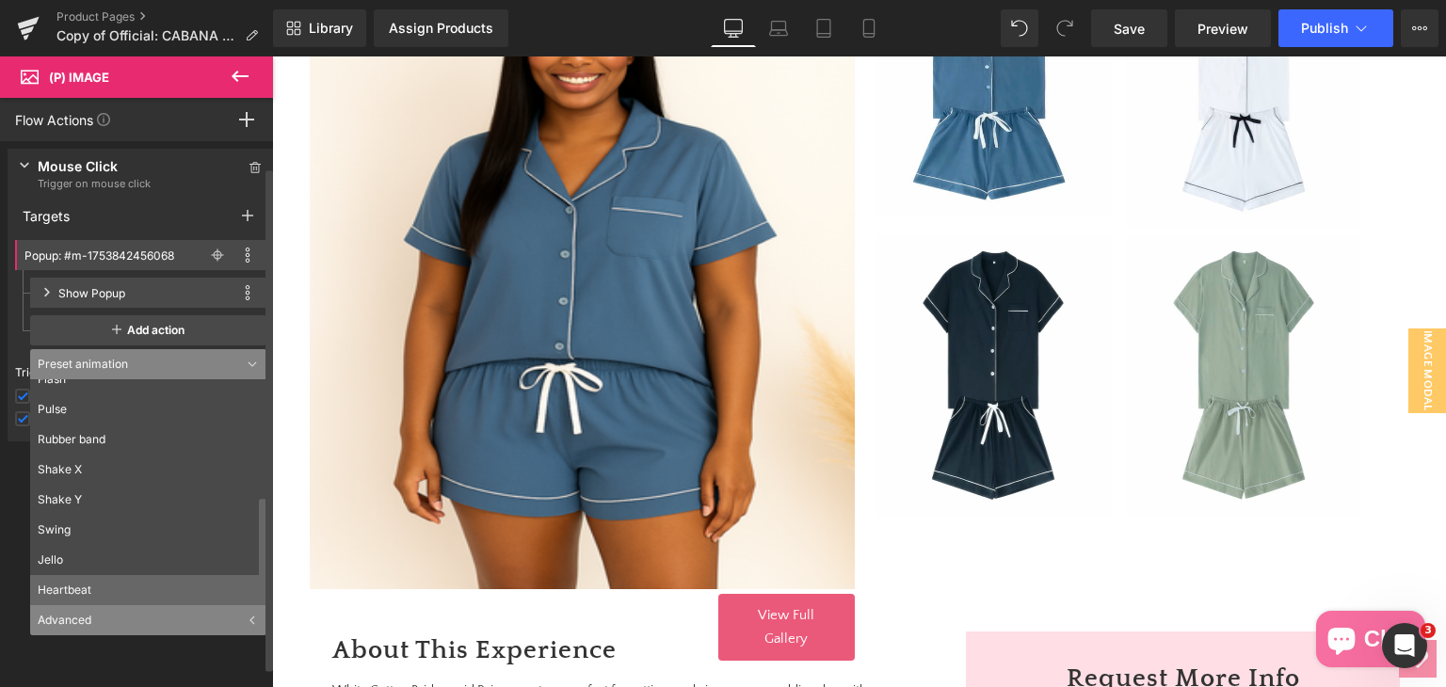
scroll to position [52, 0]
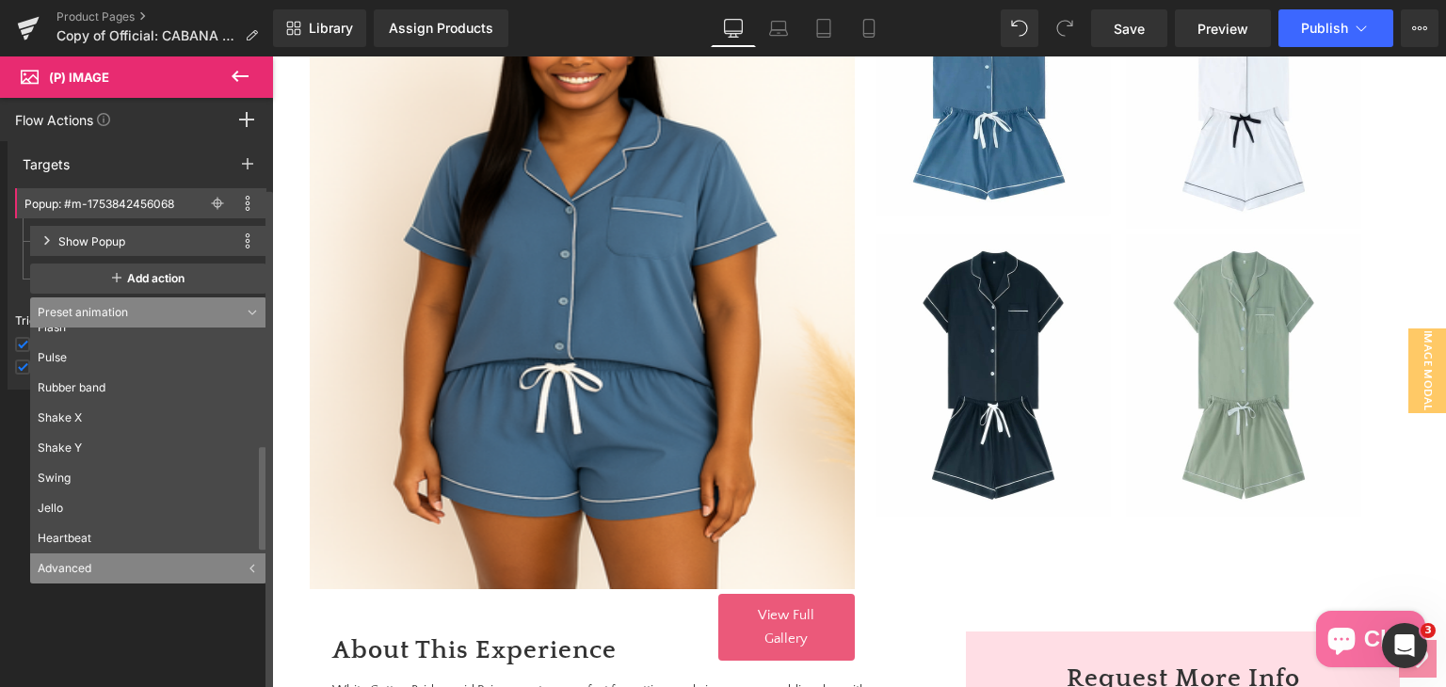
click at [122, 567] on div "Advanced" at bounding box center [148, 568] width 236 height 30
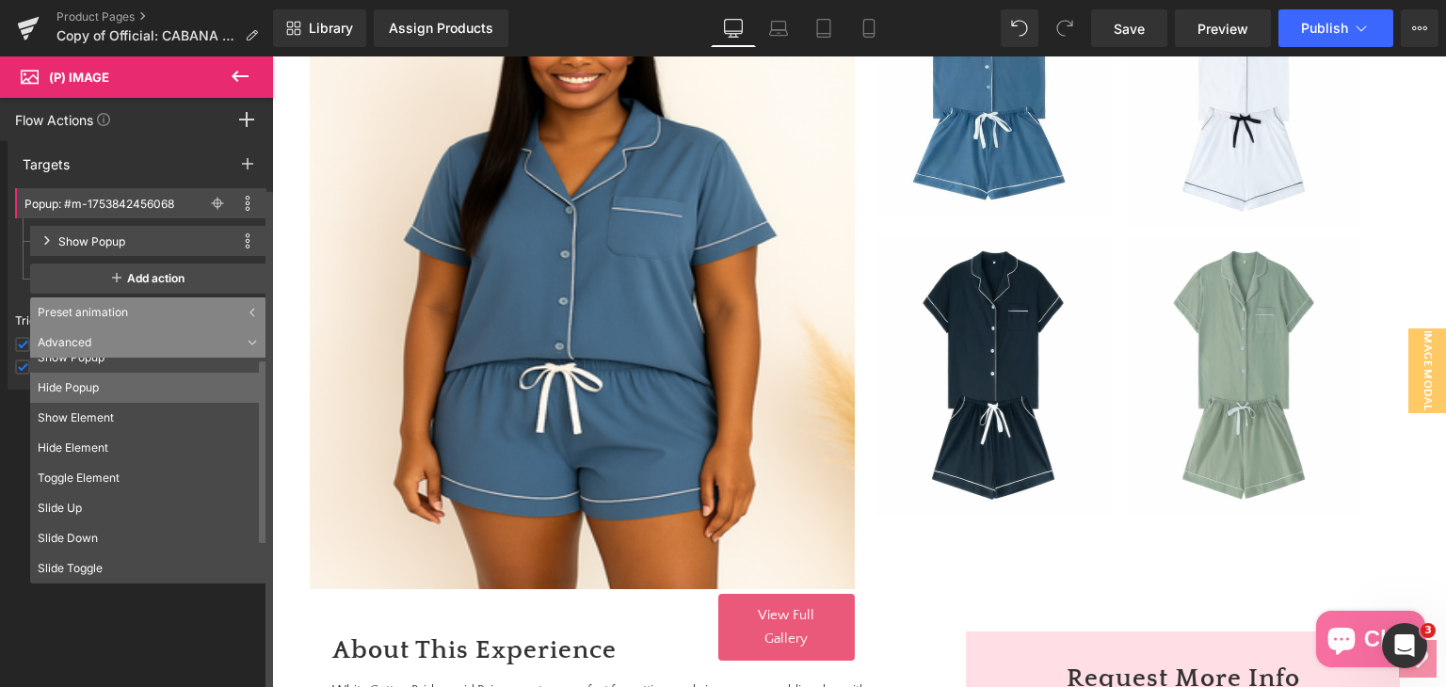
scroll to position [0, 0]
click at [88, 378] on li "Show Popup" at bounding box center [152, 373] width 245 height 30
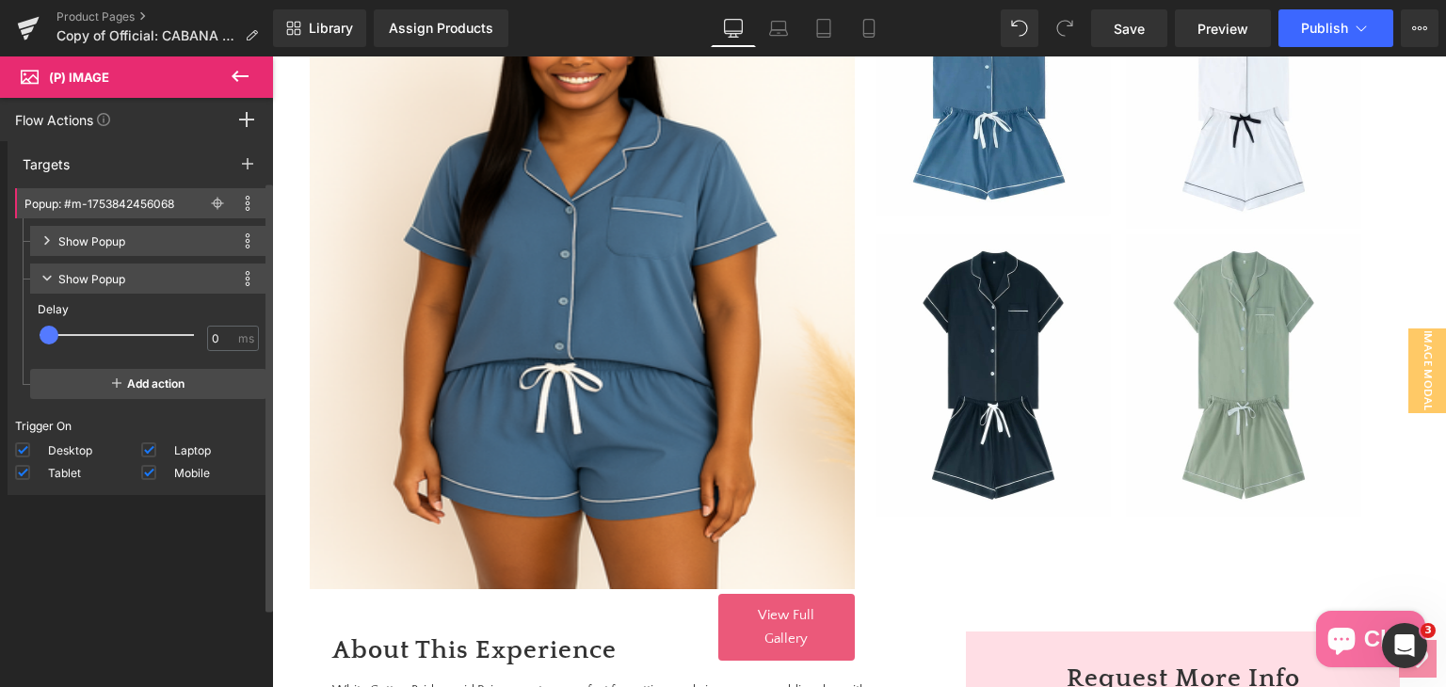
click at [55, 241] on div "Show Popup This action is incompatible with current target Duplicate Devices se…" at bounding box center [148, 241] width 236 height 30
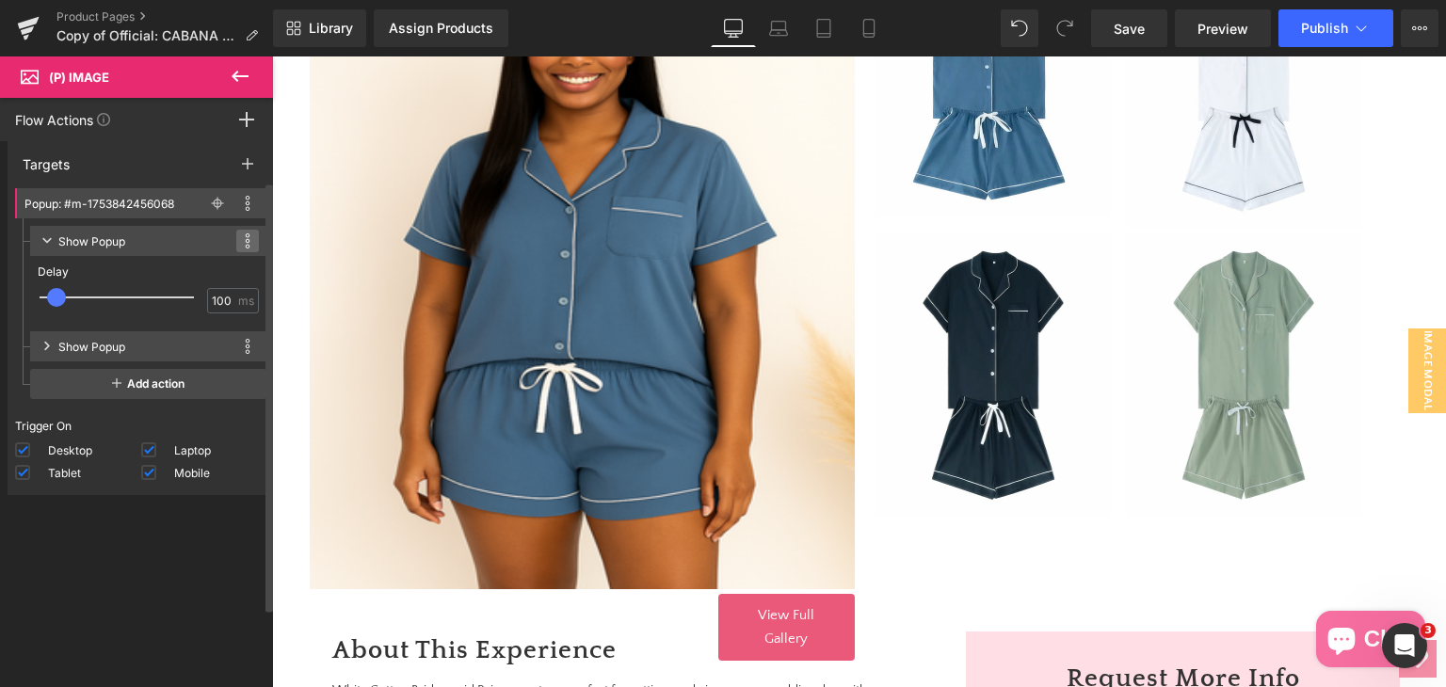
click at [236, 237] on span at bounding box center [247, 241] width 23 height 23
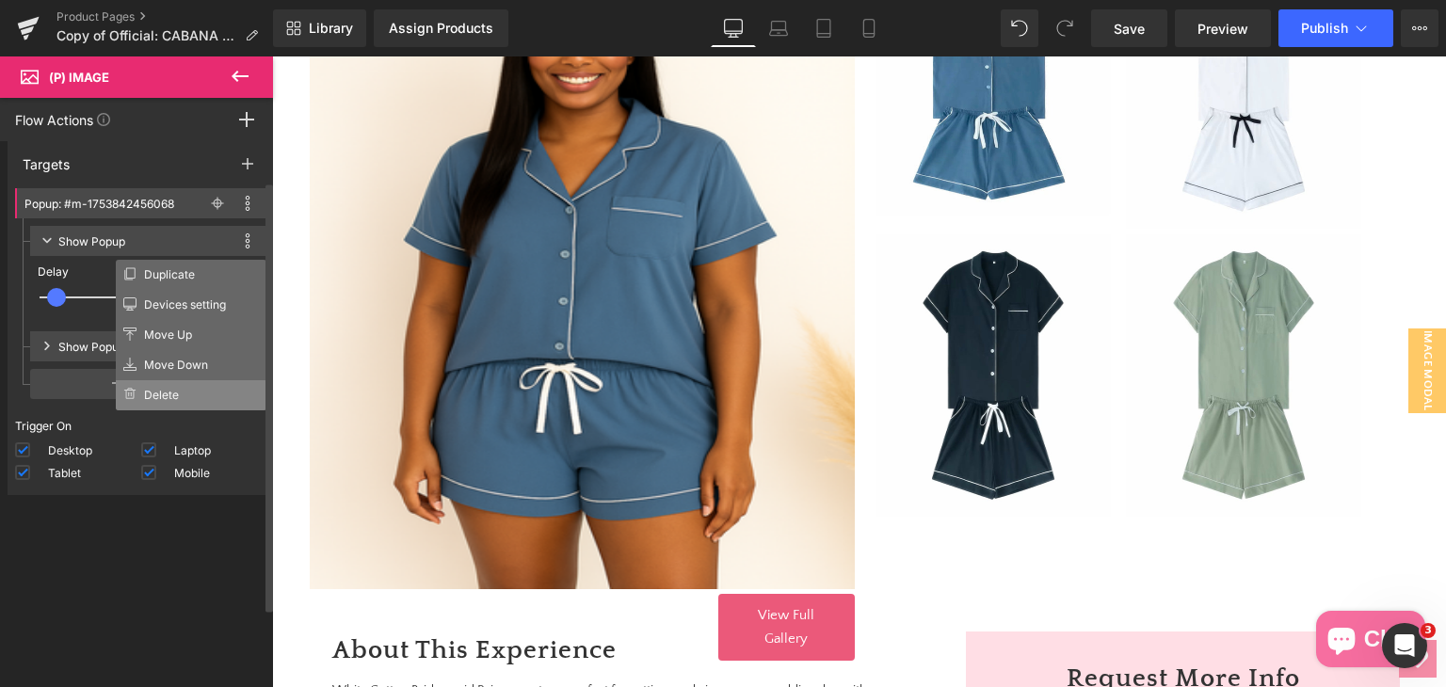
click at [170, 390] on li "Delete" at bounding box center [191, 395] width 151 height 30
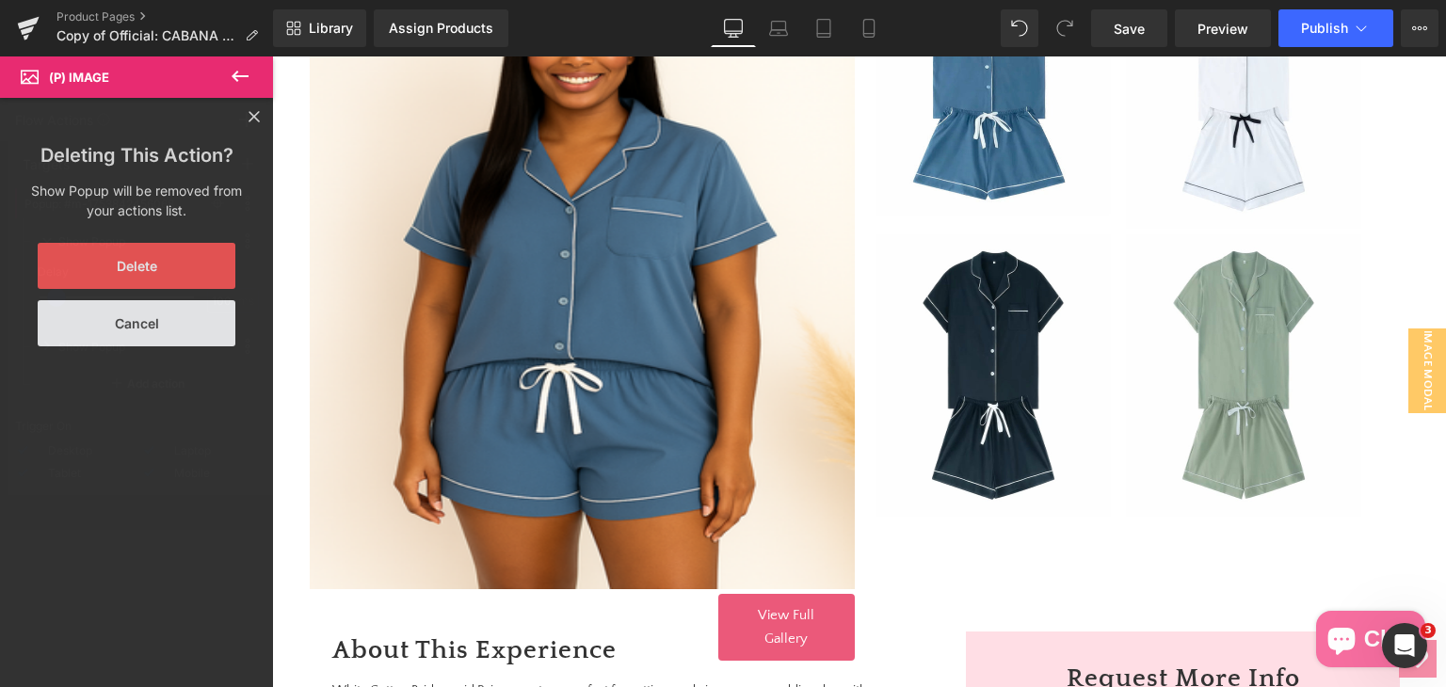
click at [134, 253] on button "Delete" at bounding box center [137, 266] width 198 height 46
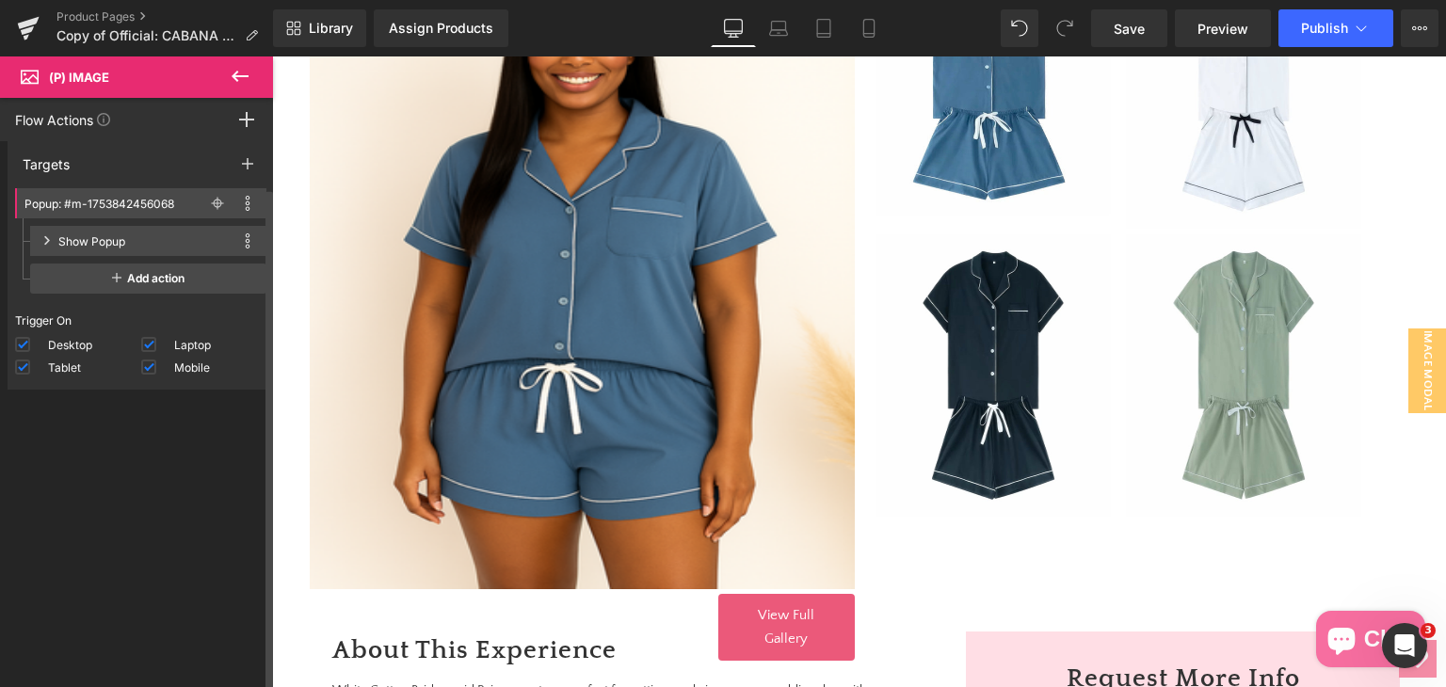
click at [223, 161] on div "Targets" at bounding box center [141, 164] width 266 height 34
click at [242, 159] on icon at bounding box center [247, 163] width 11 height 15
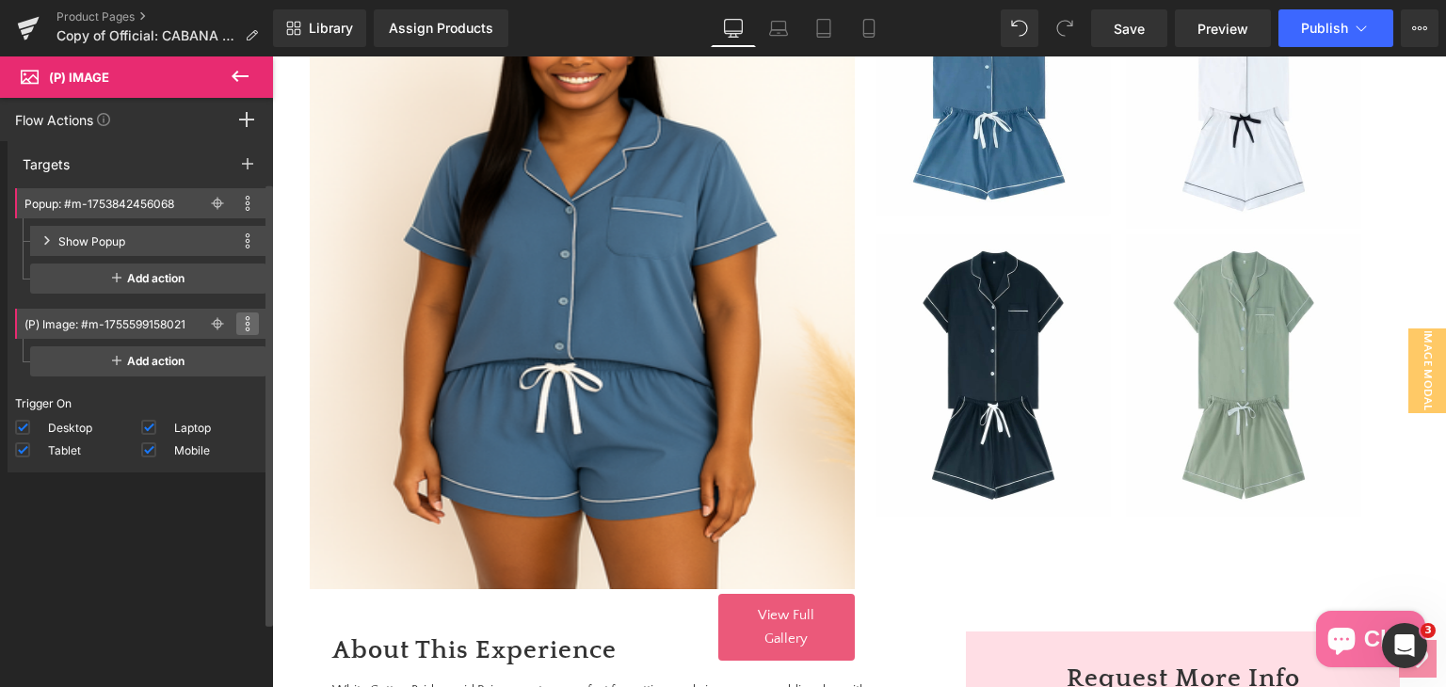
click at [236, 322] on span at bounding box center [247, 323] width 23 height 23
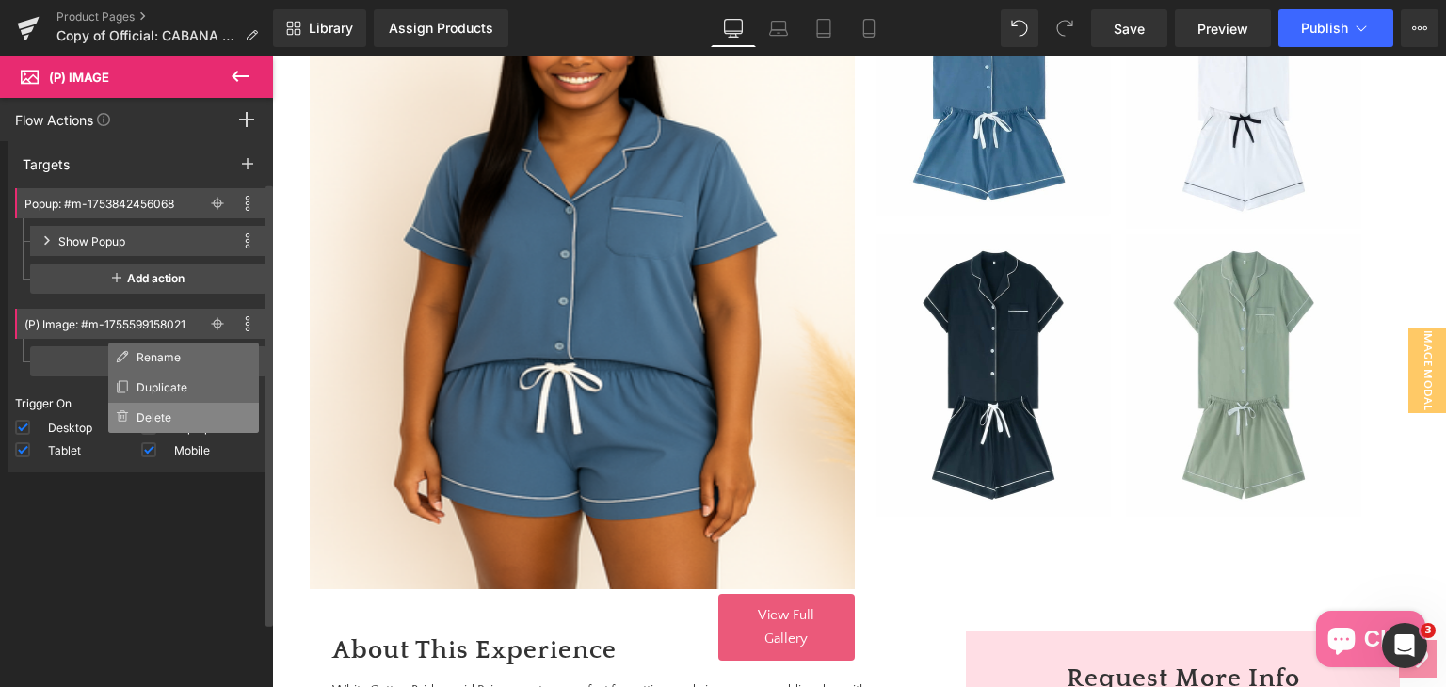
click at [173, 411] on li "Delete" at bounding box center [183, 418] width 151 height 30
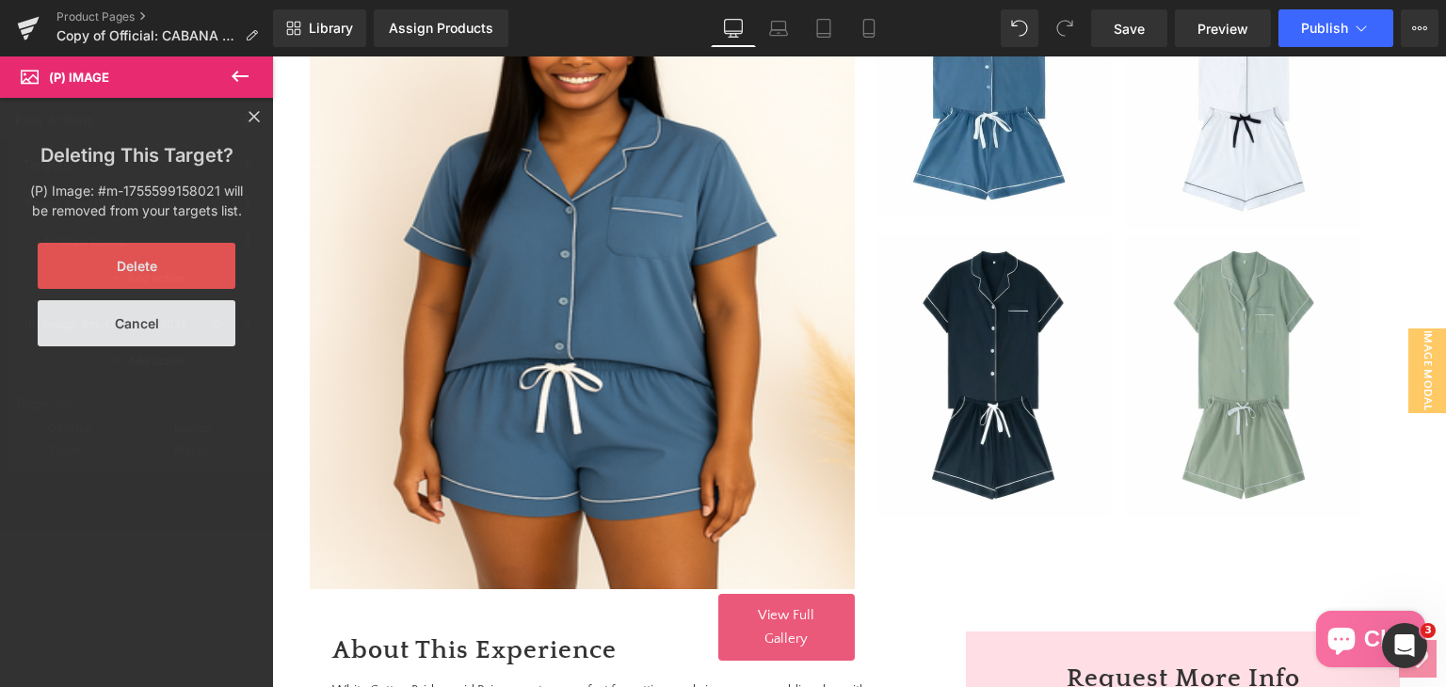
click at [166, 249] on button "Delete" at bounding box center [137, 266] width 198 height 46
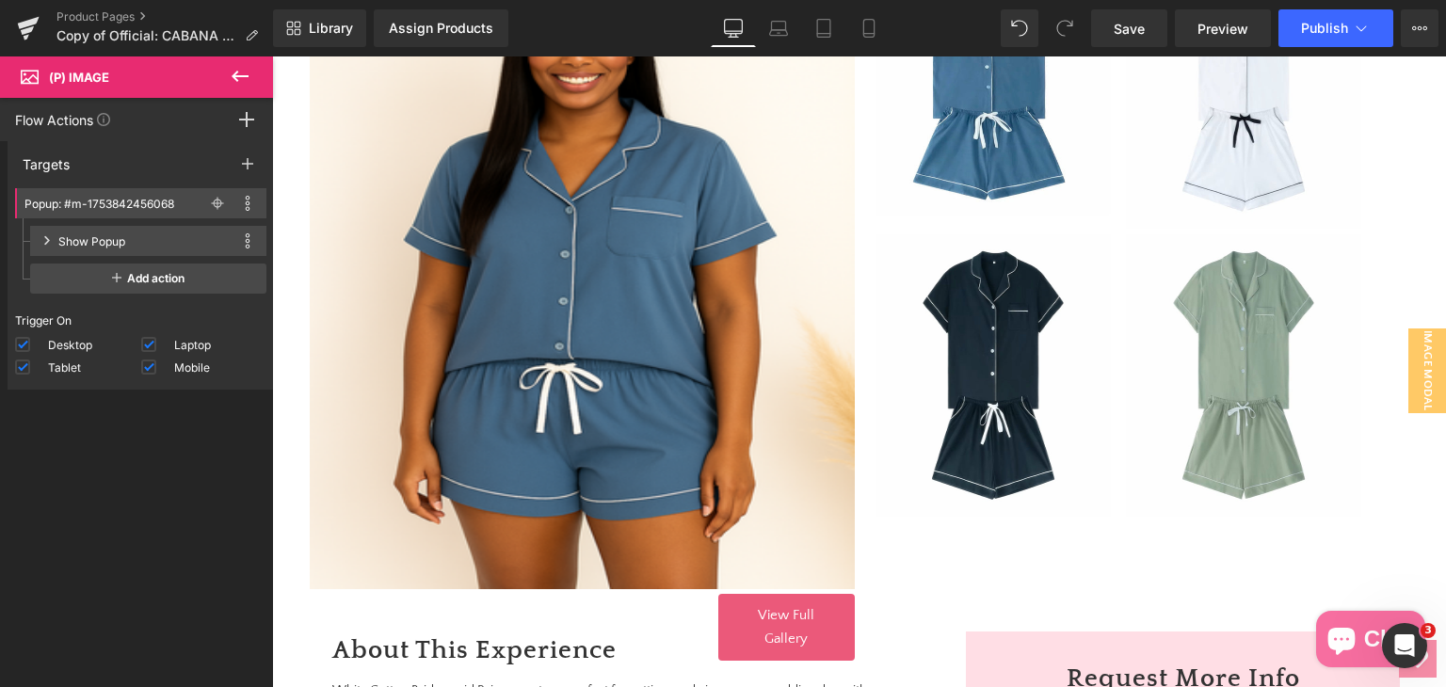
click at [600, 344] on img at bounding box center [582, 259] width 545 height 659
click at [583, 426] on img at bounding box center [582, 259] width 545 height 659
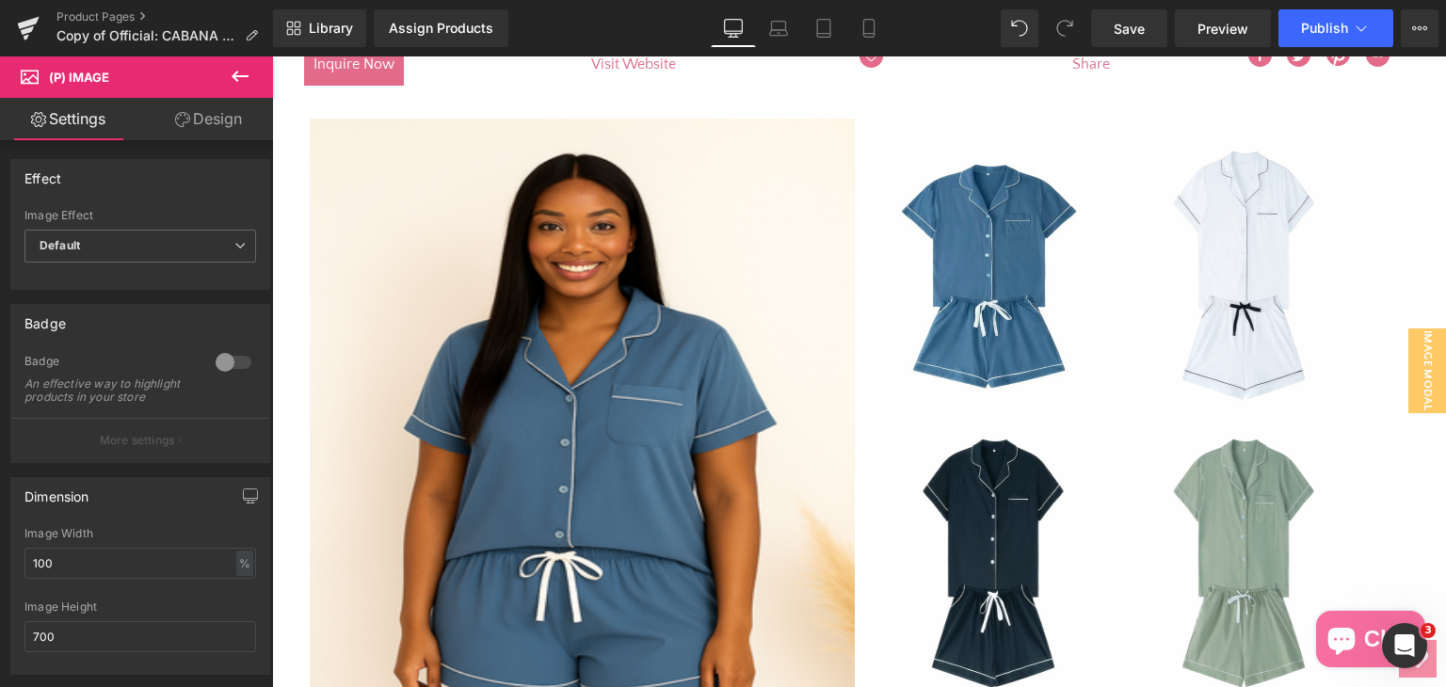
scroll to position [377, 0]
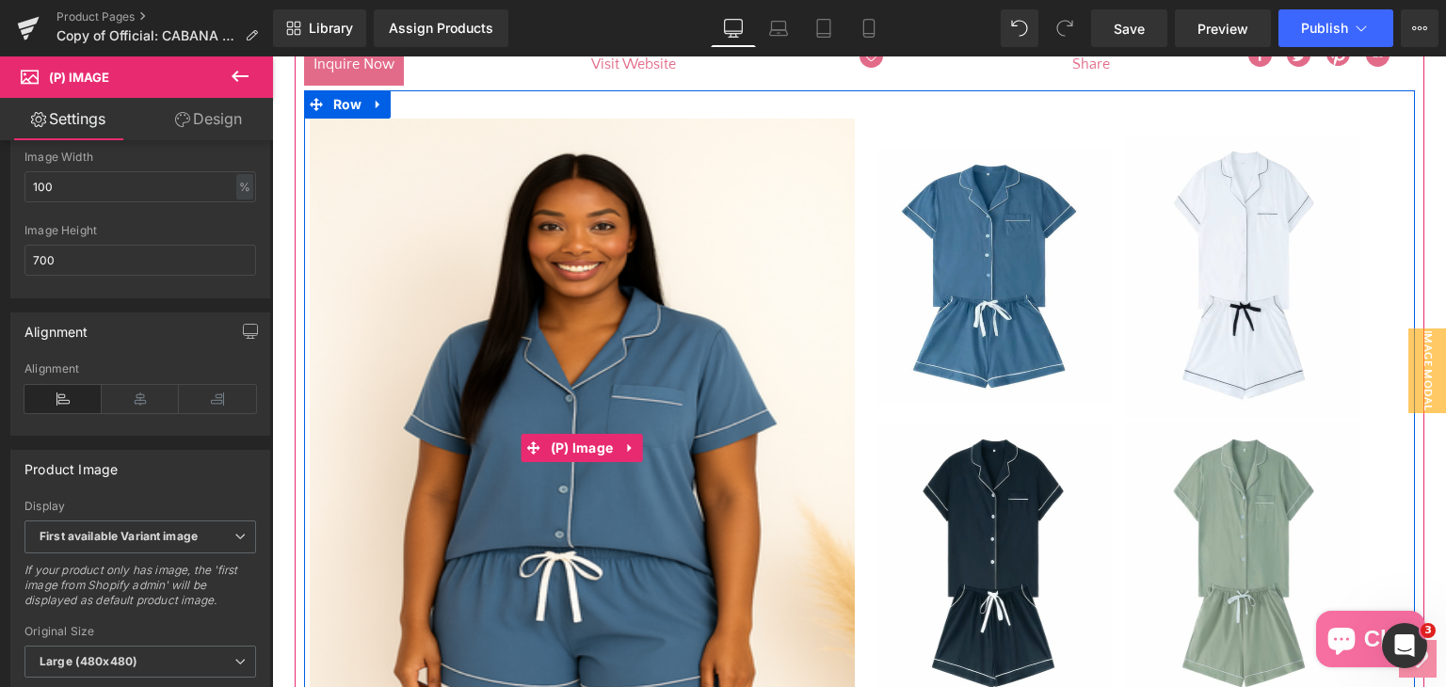
click at [694, 584] on img at bounding box center [582, 448] width 545 height 659
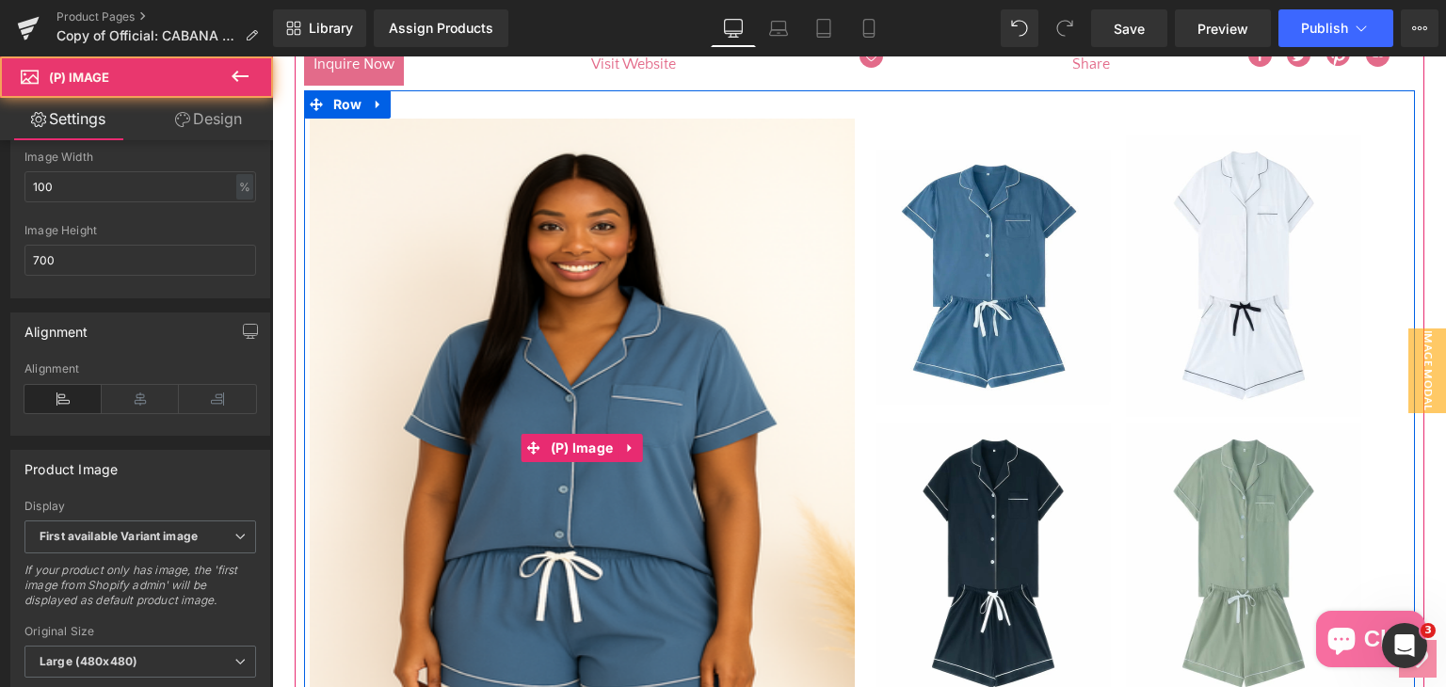
click at [694, 581] on img at bounding box center [582, 448] width 545 height 659
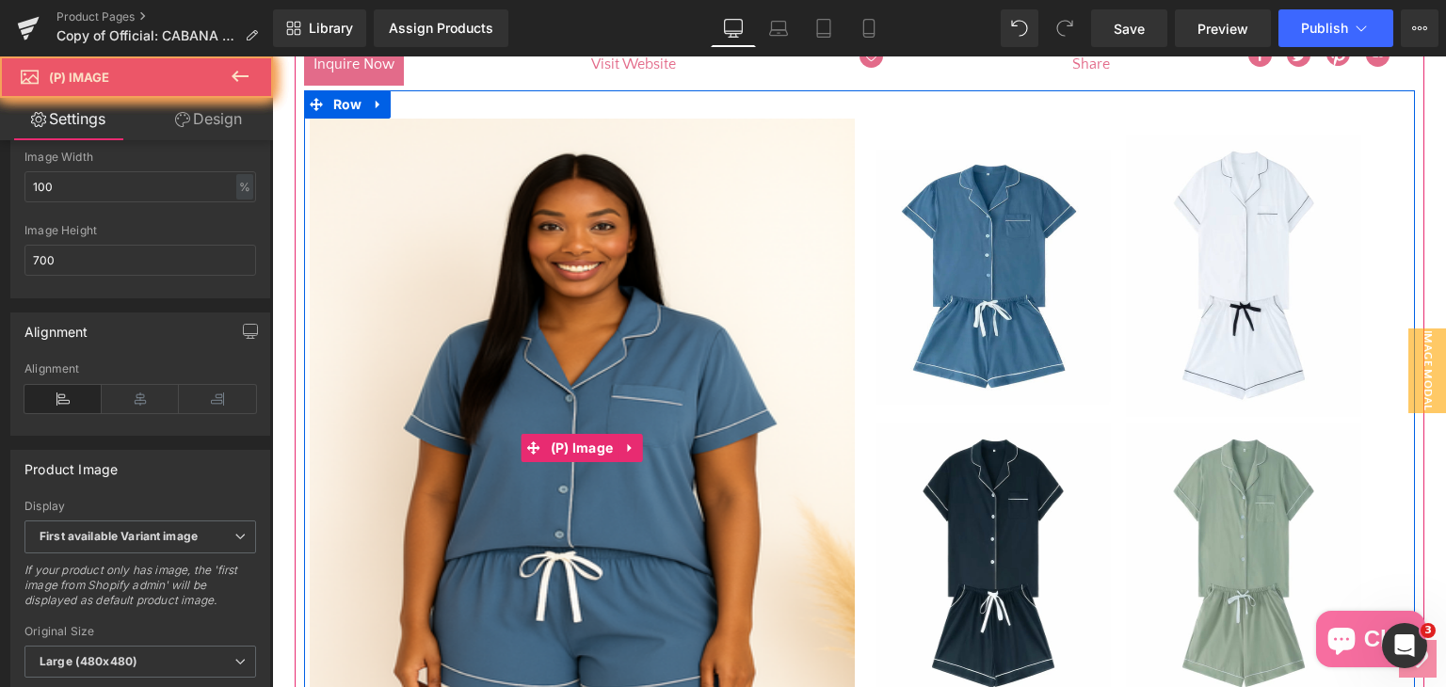
click at [694, 581] on img at bounding box center [582, 448] width 545 height 659
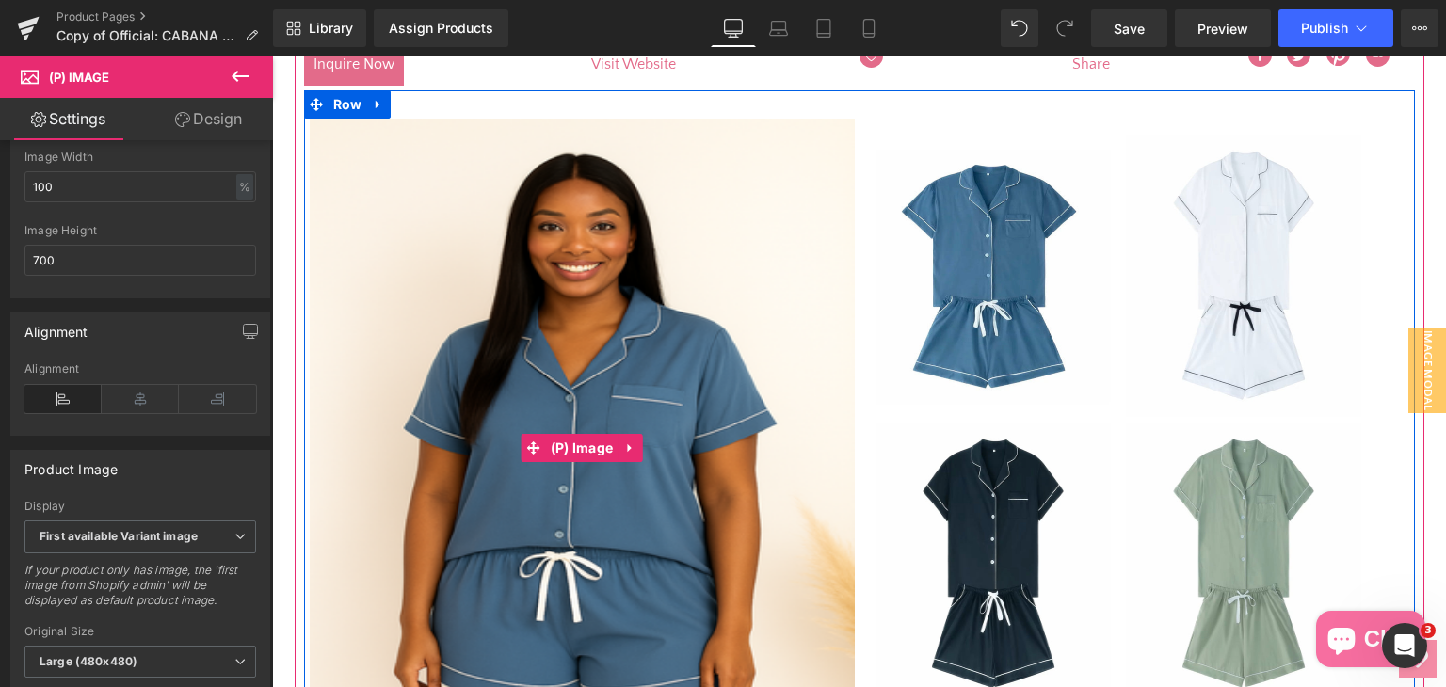
click at [694, 581] on img at bounding box center [582, 448] width 545 height 659
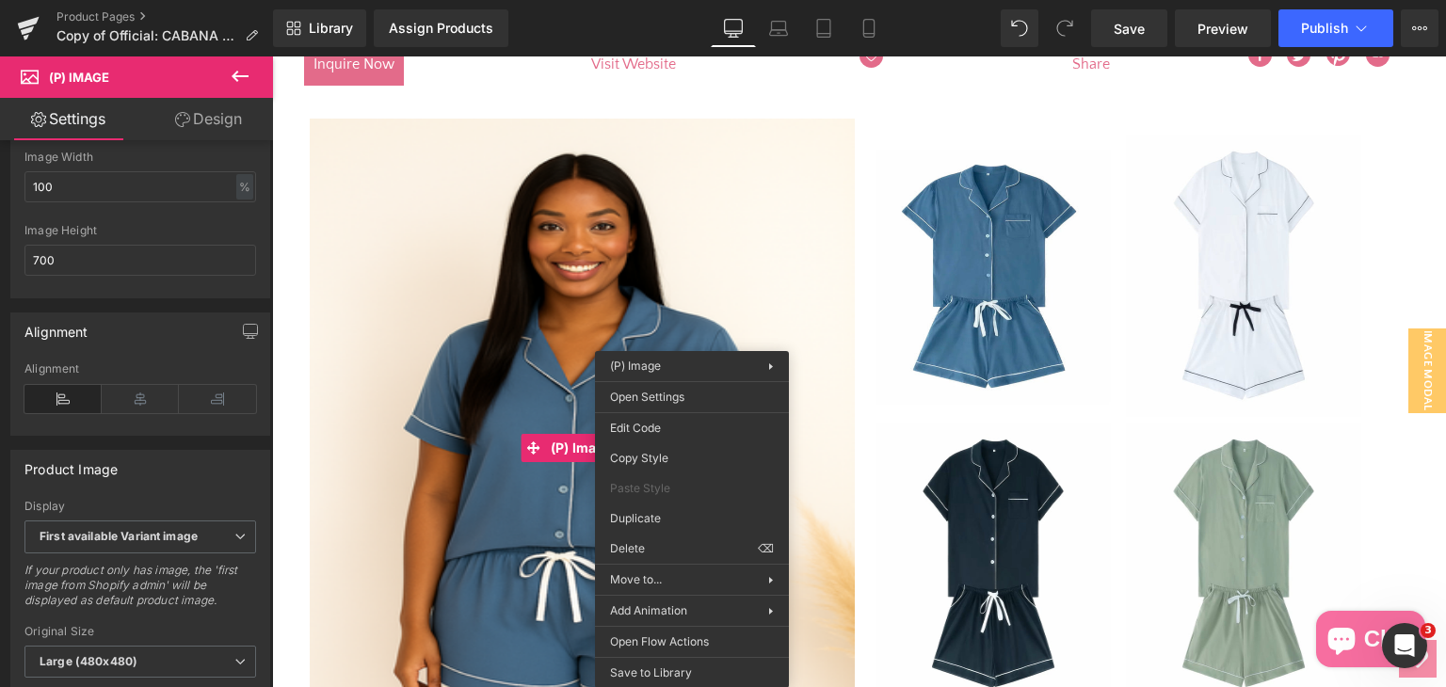
click at [532, 569] on img at bounding box center [582, 448] width 545 height 659
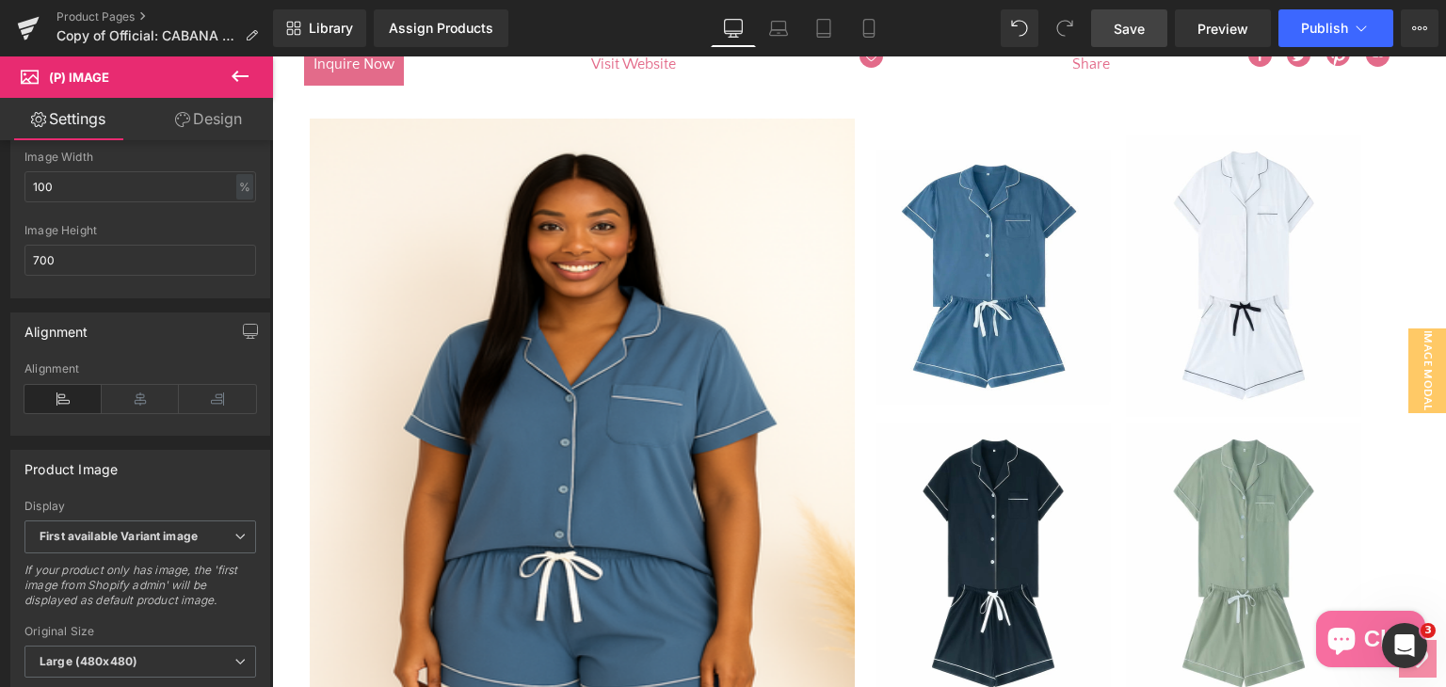
click at [1118, 22] on span "Save" at bounding box center [1129, 29] width 31 height 20
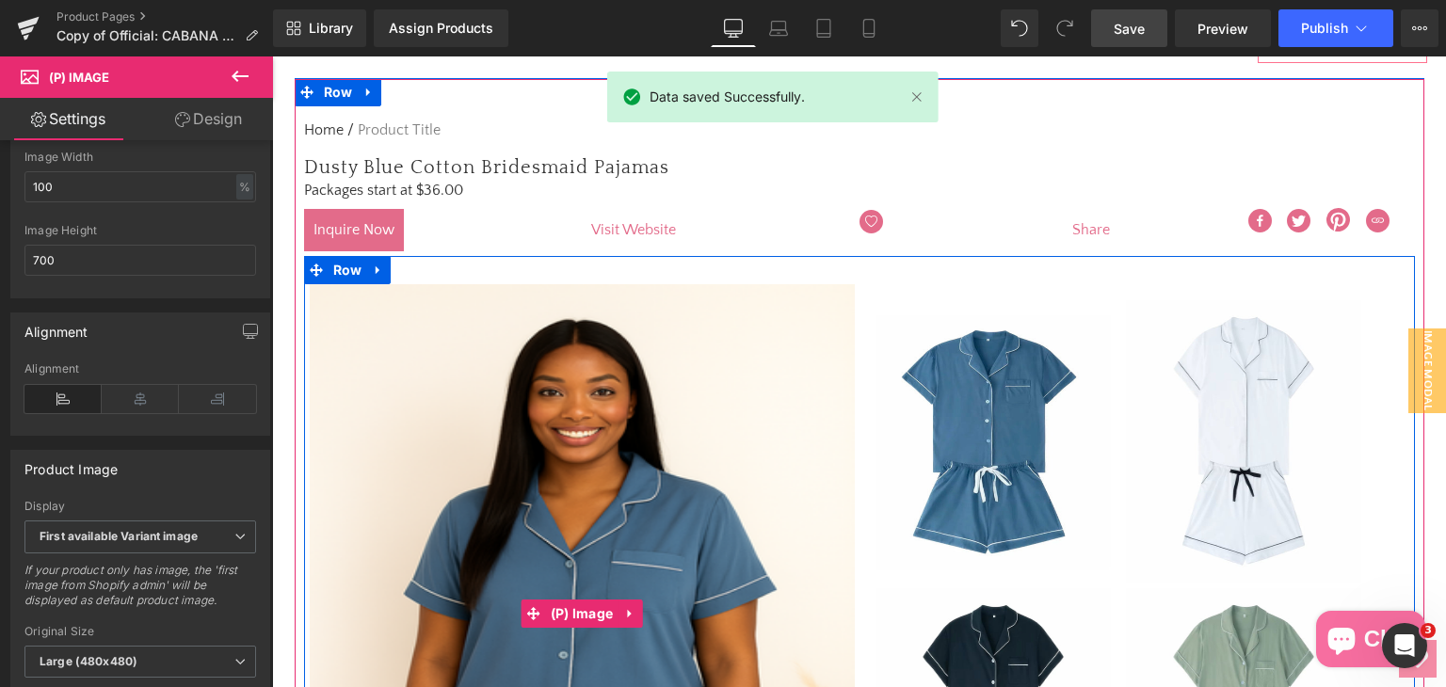
scroll to position [299, 0]
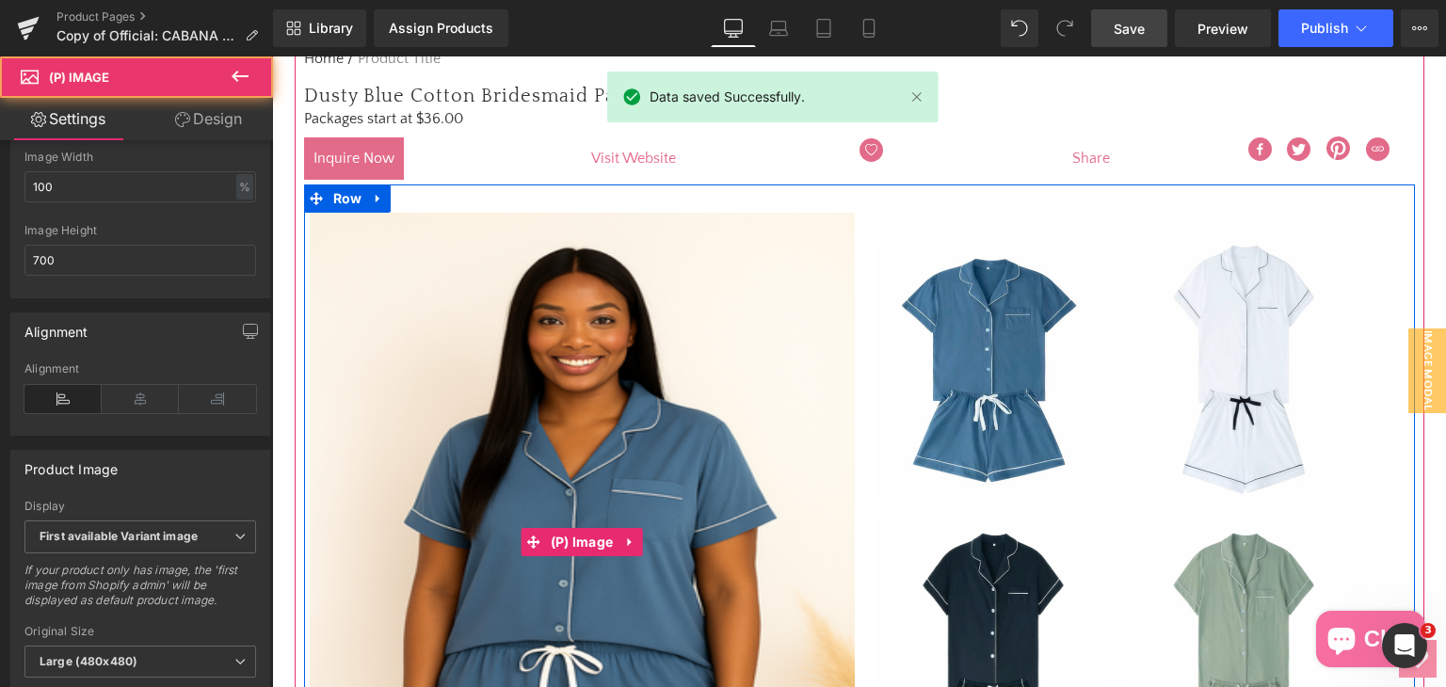
click at [690, 551] on img at bounding box center [582, 542] width 545 height 659
click at [693, 549] on img at bounding box center [582, 542] width 545 height 659
click at [697, 543] on img at bounding box center [582, 542] width 545 height 659
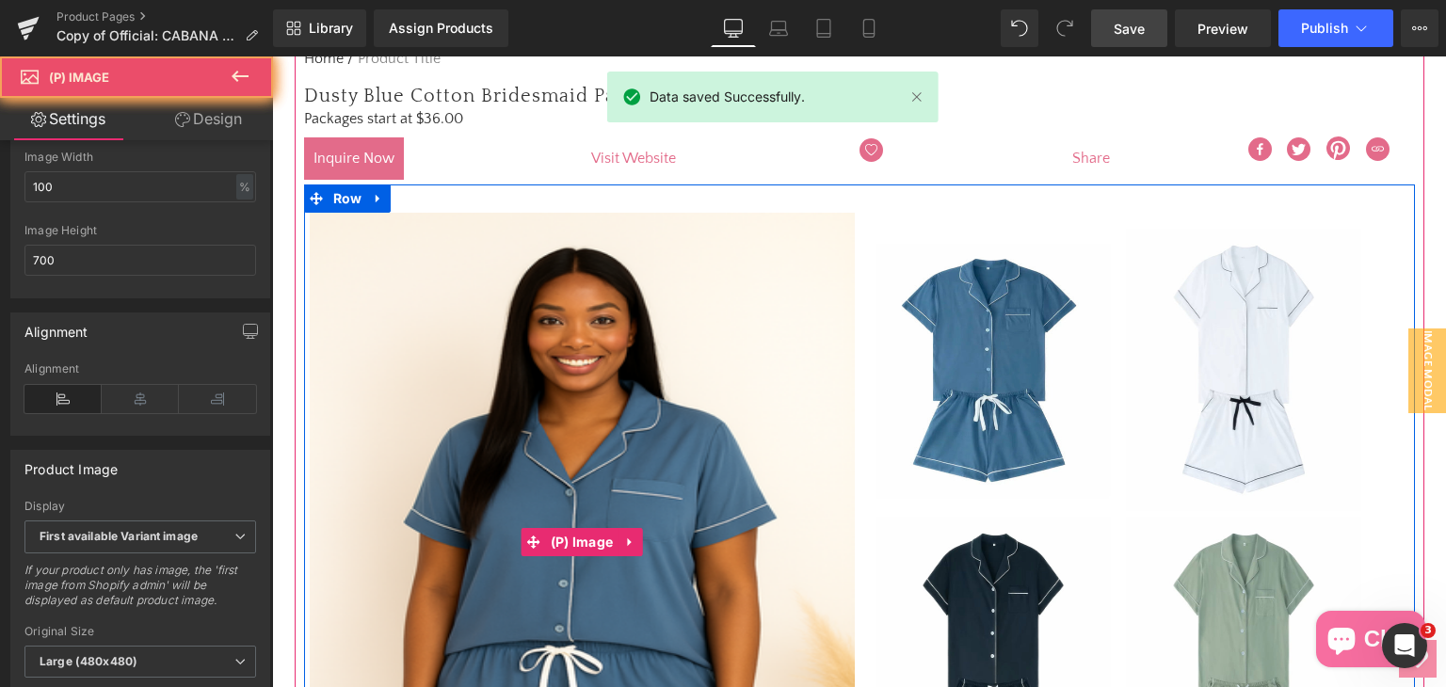
click at [697, 542] on img at bounding box center [582, 542] width 545 height 659
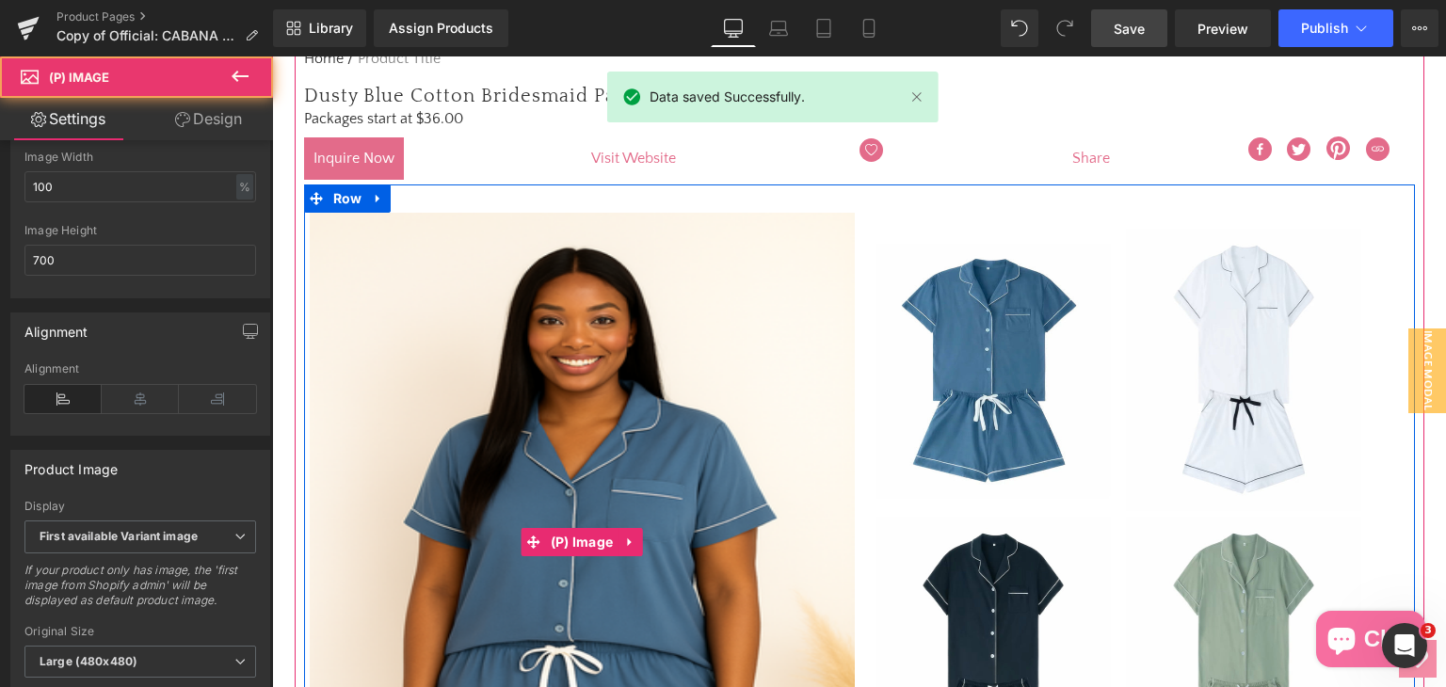
click at [697, 541] on img at bounding box center [582, 542] width 545 height 659
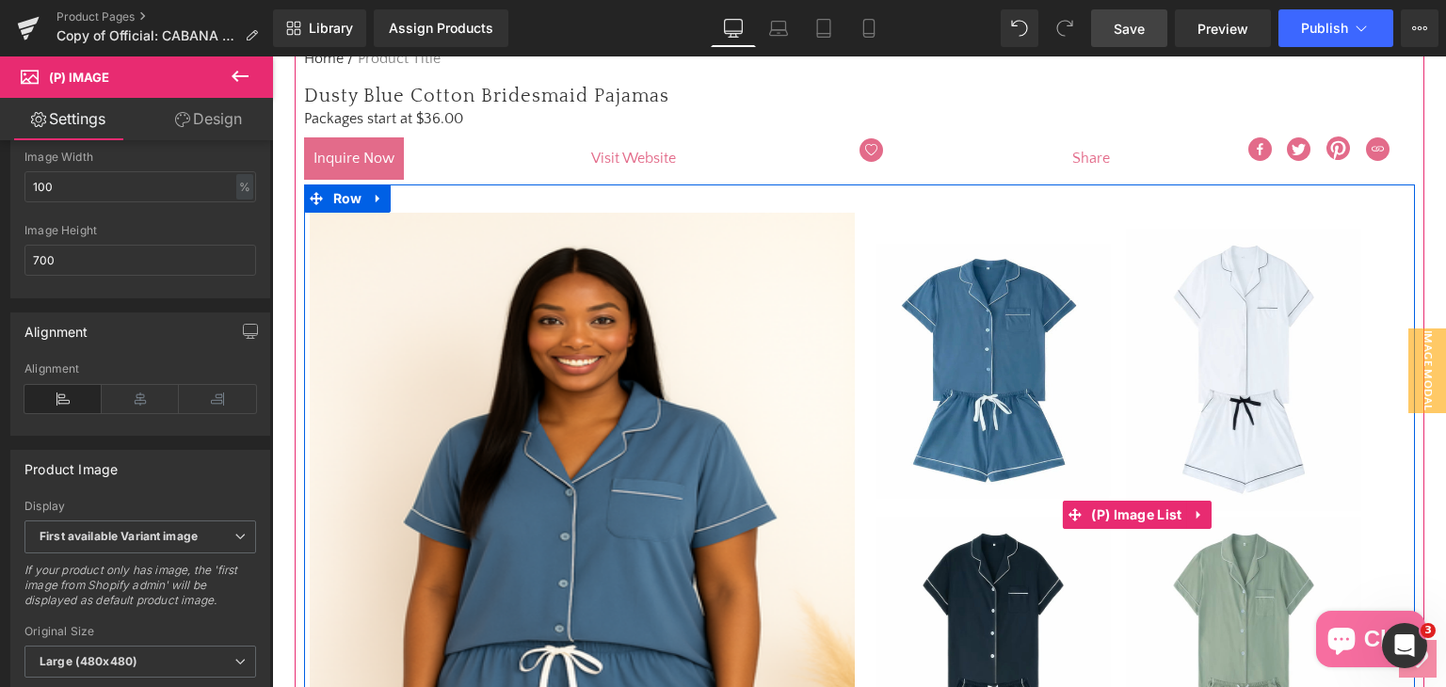
click at [928, 432] on img at bounding box center [992, 370] width 235 height 282
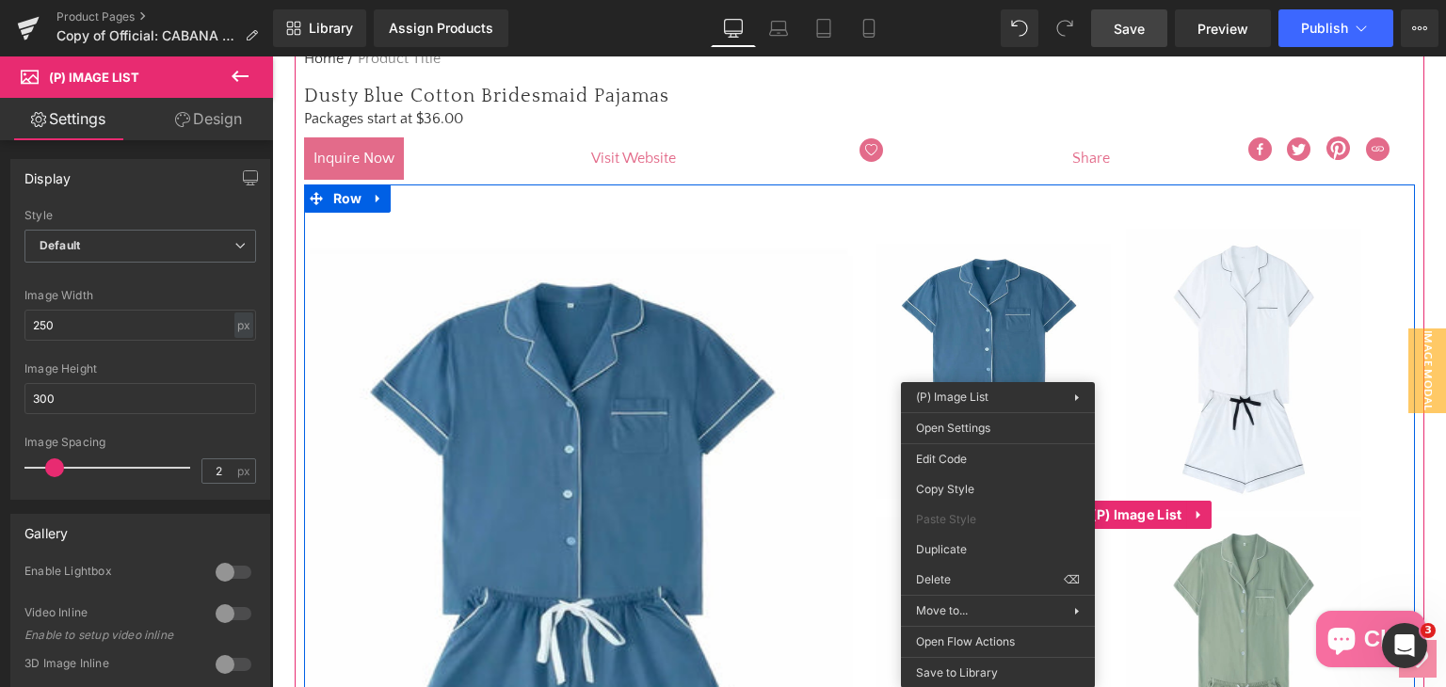
click at [1001, 347] on img at bounding box center [992, 370] width 235 height 282
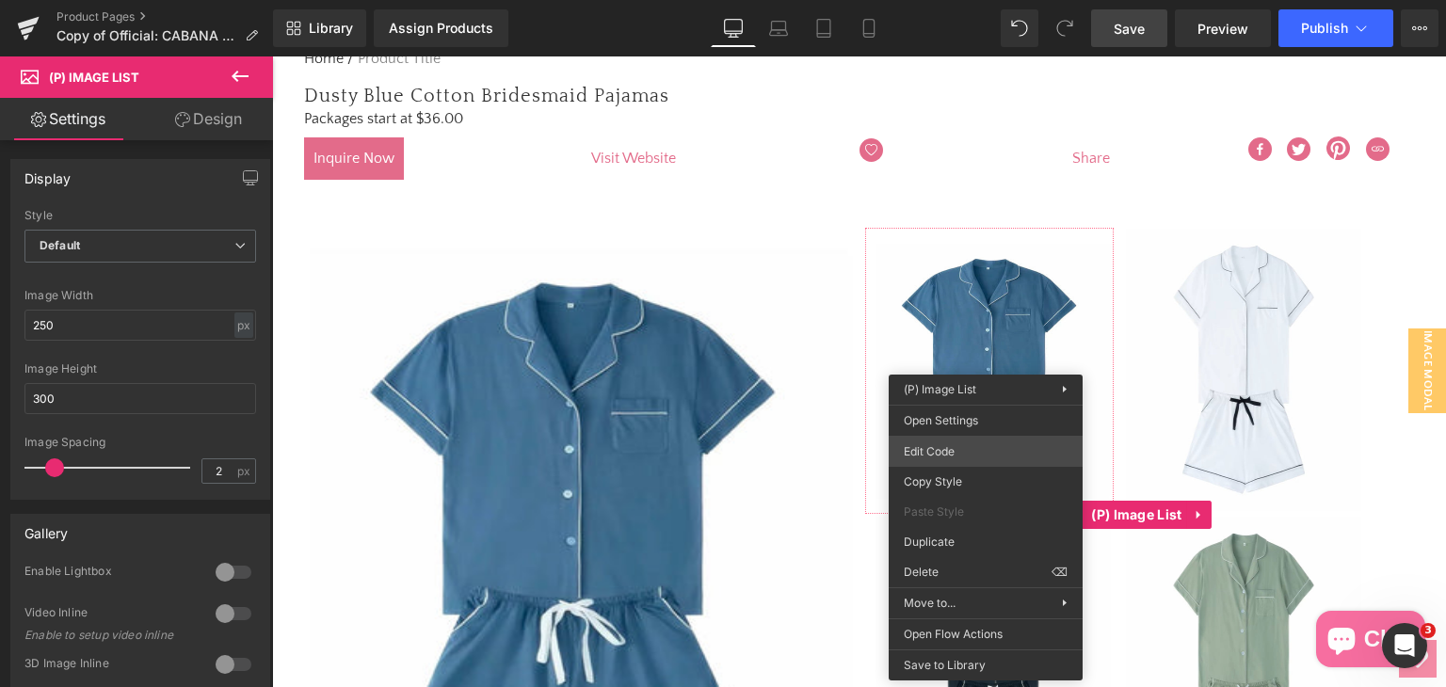
click at [979, 0] on div "(P) Image You are previewing how the will restyle your page. You can not edit E…" at bounding box center [723, 0] width 1446 height 0
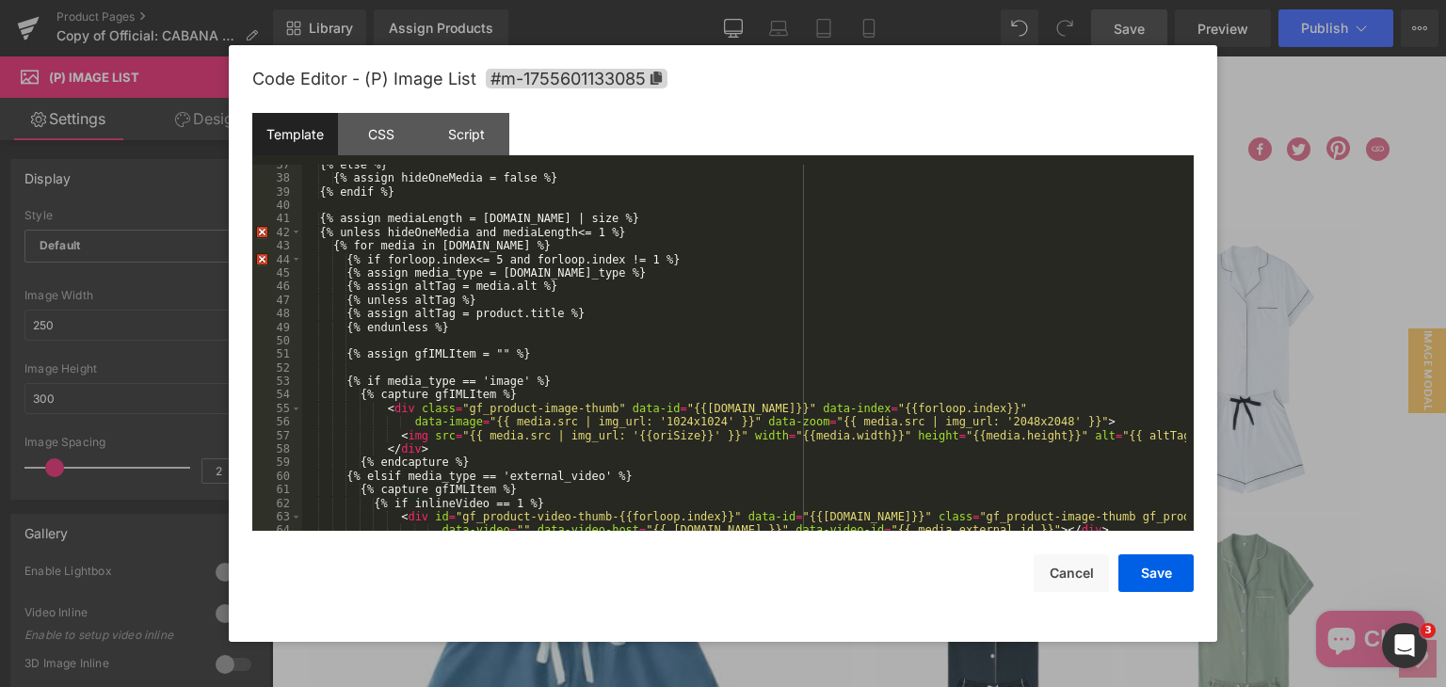
scroll to position [791, 0]
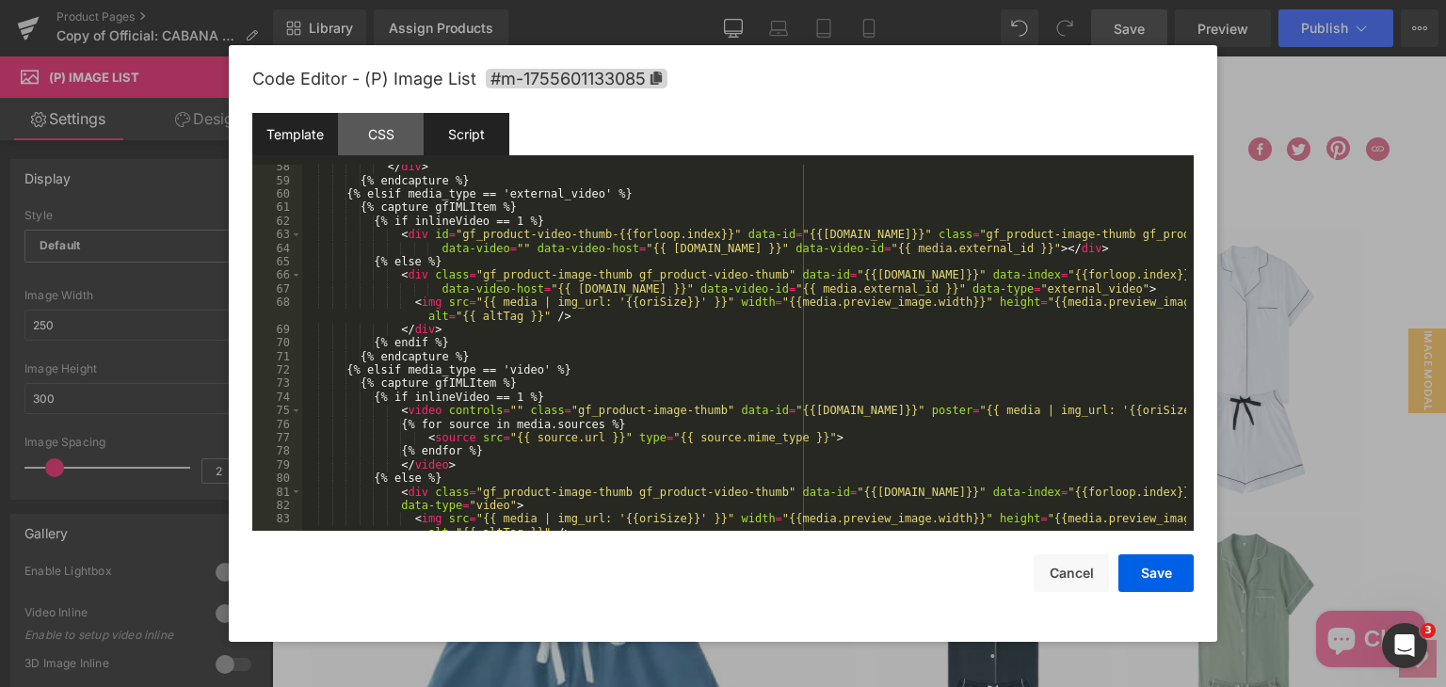
click at [479, 136] on div "Script" at bounding box center [467, 134] width 86 height 42
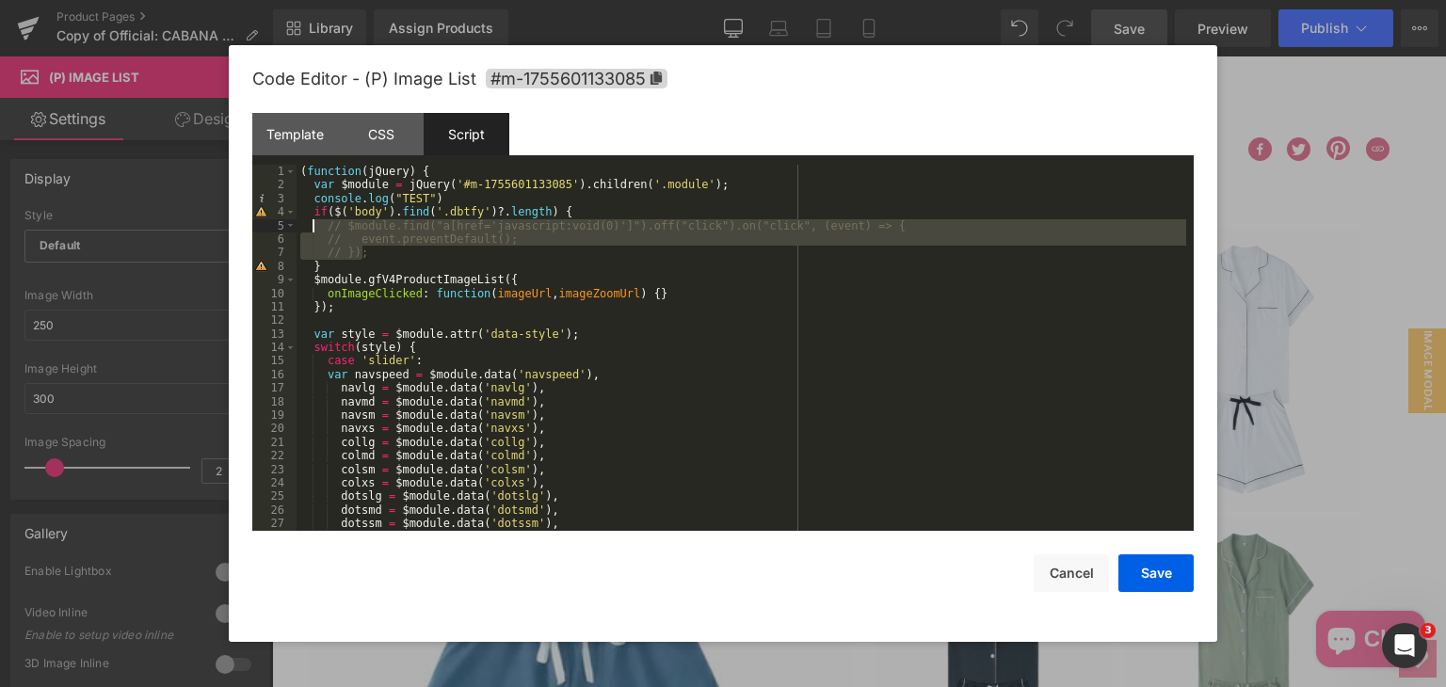
drag, startPoint x: 377, startPoint y: 258, endPoint x: 314, endPoint y: 226, distance: 69.9
click at [314, 226] on div "( function ( jQuery ) { var $module = jQuery ( '#m-1755601133085' ) . children …" at bounding box center [740, 361] width 889 height 393
click at [451, 228] on div "( function ( jQuery ) { var $module = jQuery ( '#m-1755601133085' ) . children …" at bounding box center [740, 348] width 889 height 366
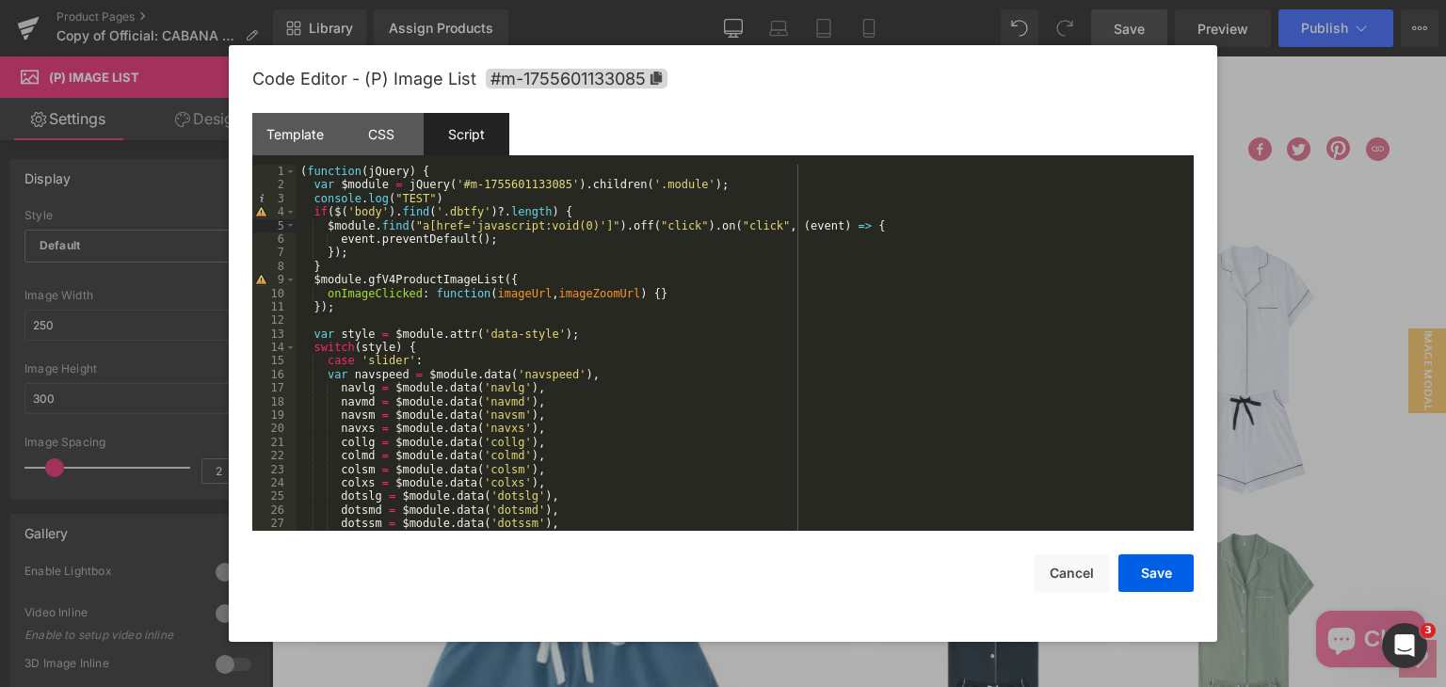
click at [462, 227] on div "( function ( jQuery ) { var $module = jQuery ( '#m-1755601133085' ) . children …" at bounding box center [740, 361] width 889 height 393
drag, startPoint x: 333, startPoint y: 239, endPoint x: 521, endPoint y: 233, distance: 188.3
click at [521, 233] on div "( function ( jQuery ) { var $module = jQuery ( '#m-1755601133085' ) . children …" at bounding box center [740, 361] width 889 height 393
click at [533, 197] on div "( function ( jQuery ) { var $module = jQuery ( '#m-1755601133085' ) . children …" at bounding box center [740, 361] width 889 height 393
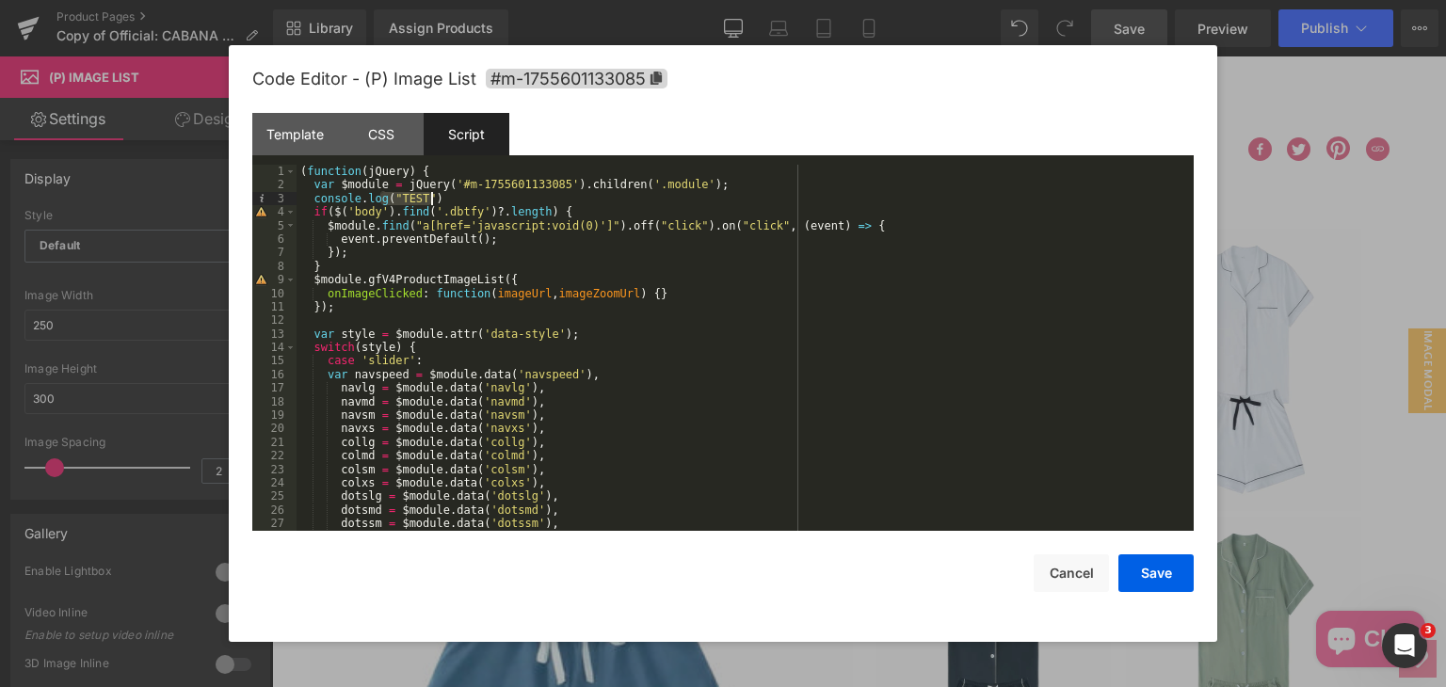
click at [533, 197] on div "( function ( jQuery ) { var $module = jQuery ( '#m-1755601133085' ) . children …" at bounding box center [740, 361] width 889 height 393
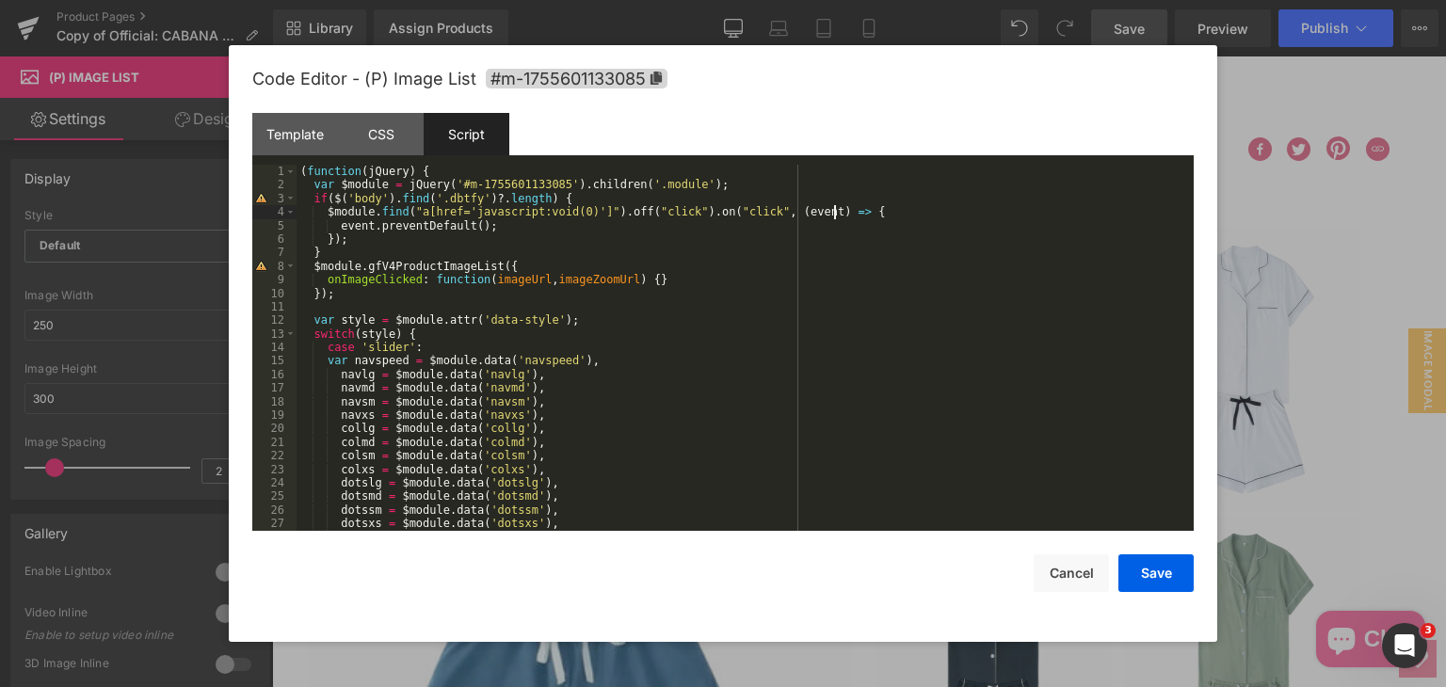
click at [914, 213] on div "( function ( jQuery ) { var $module = jQuery ( '#m-1755601133085' ) . children …" at bounding box center [740, 361] width 889 height 393
click at [536, 245] on div "( function ( jQuery ) { var $module = jQuery ( '#m-1755601133085' ) . children …" at bounding box center [740, 361] width 889 height 393
click at [439, 280] on div "( function ( jQuery ) { var $module = jQuery ( '#m-1755601133085' ) . children …" at bounding box center [740, 361] width 889 height 393
drag, startPoint x: 320, startPoint y: 219, endPoint x: 333, endPoint y: 222, distance: 13.5
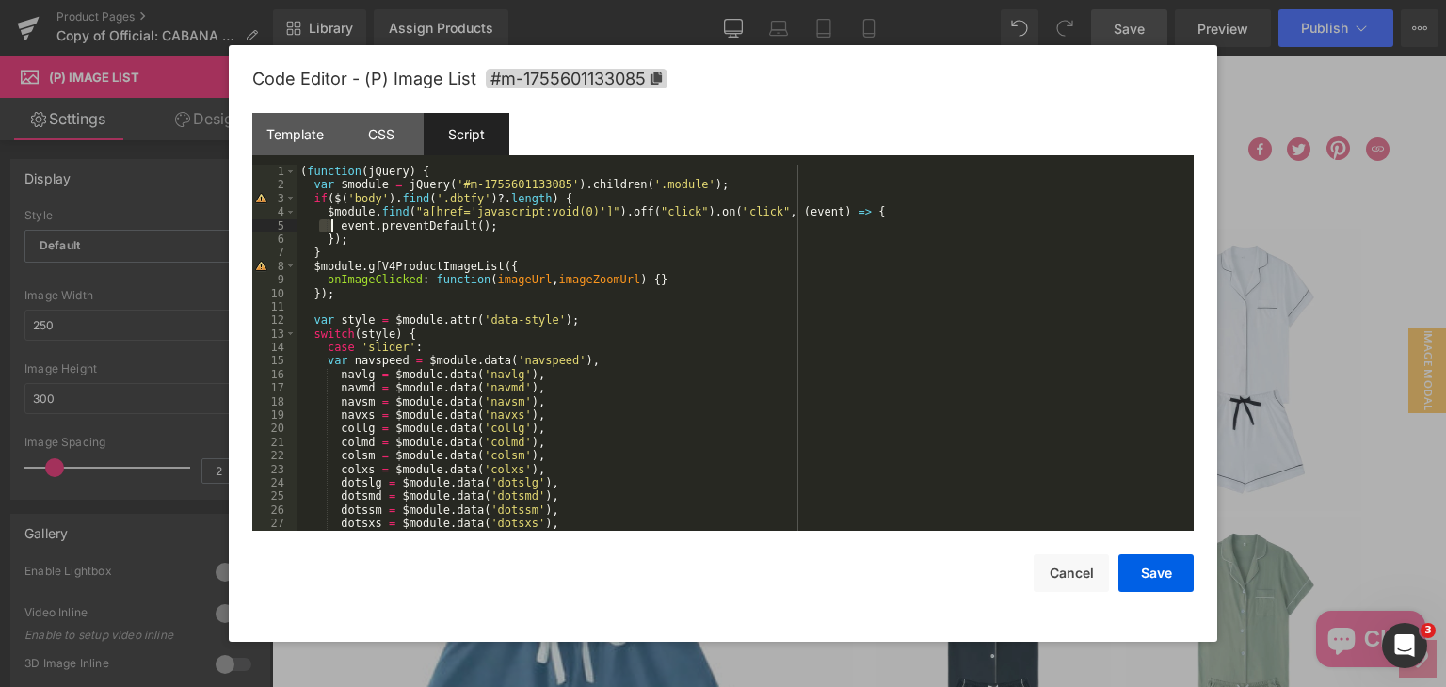
click at [333, 222] on div "( function ( jQuery ) { var $module = jQuery ( '#m-1755601133085' ) . children …" at bounding box center [740, 361] width 889 height 393
click at [350, 246] on div "( function ( jQuery ) { var $module = jQuery ( '#m-1755601133085' ) . children …" at bounding box center [740, 361] width 889 height 393
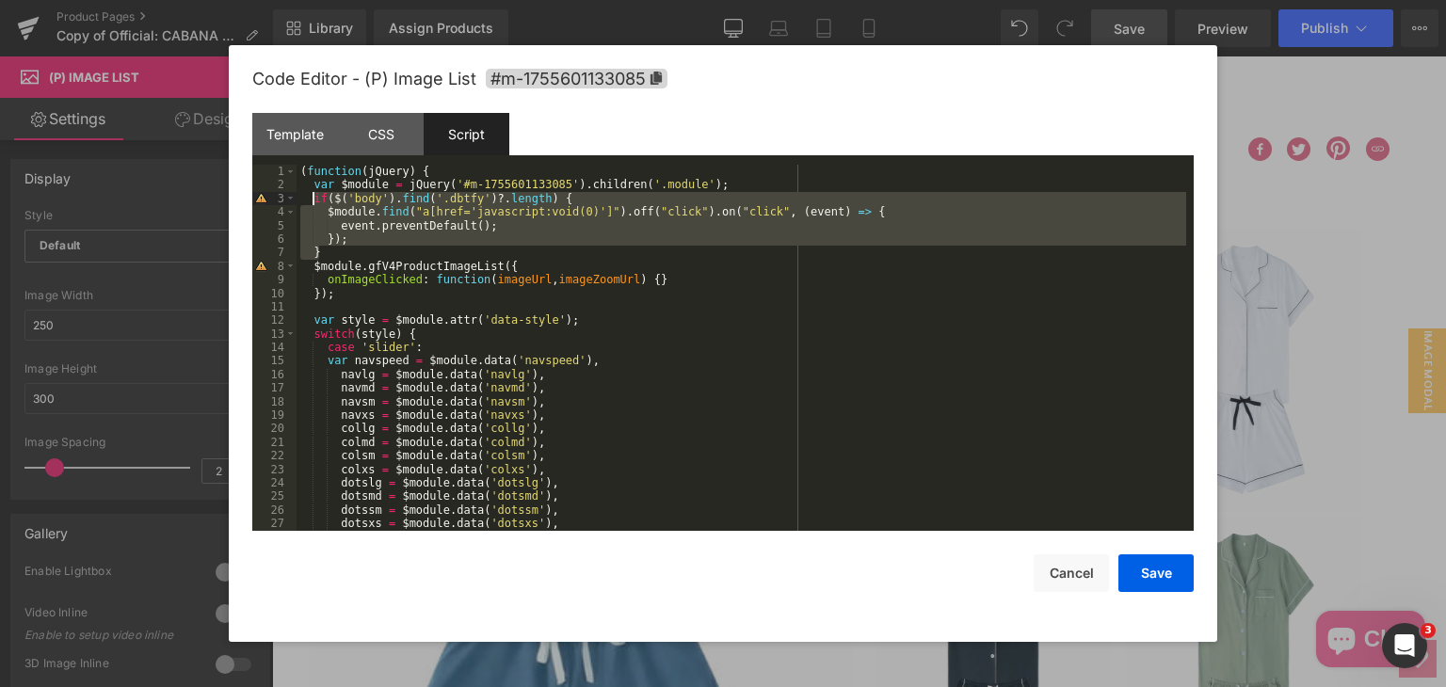
drag, startPoint x: 348, startPoint y: 254, endPoint x: 315, endPoint y: 204, distance: 59.8
click at [315, 204] on div "( function ( jQuery ) { var $module = jQuery ( '#m-1755601133085' ) . children …" at bounding box center [740, 361] width 889 height 393
click at [360, 247] on div "( function ( jQuery ) { var $module = jQuery ( '#m-1755601133085' ) . children …" at bounding box center [740, 348] width 889 height 366
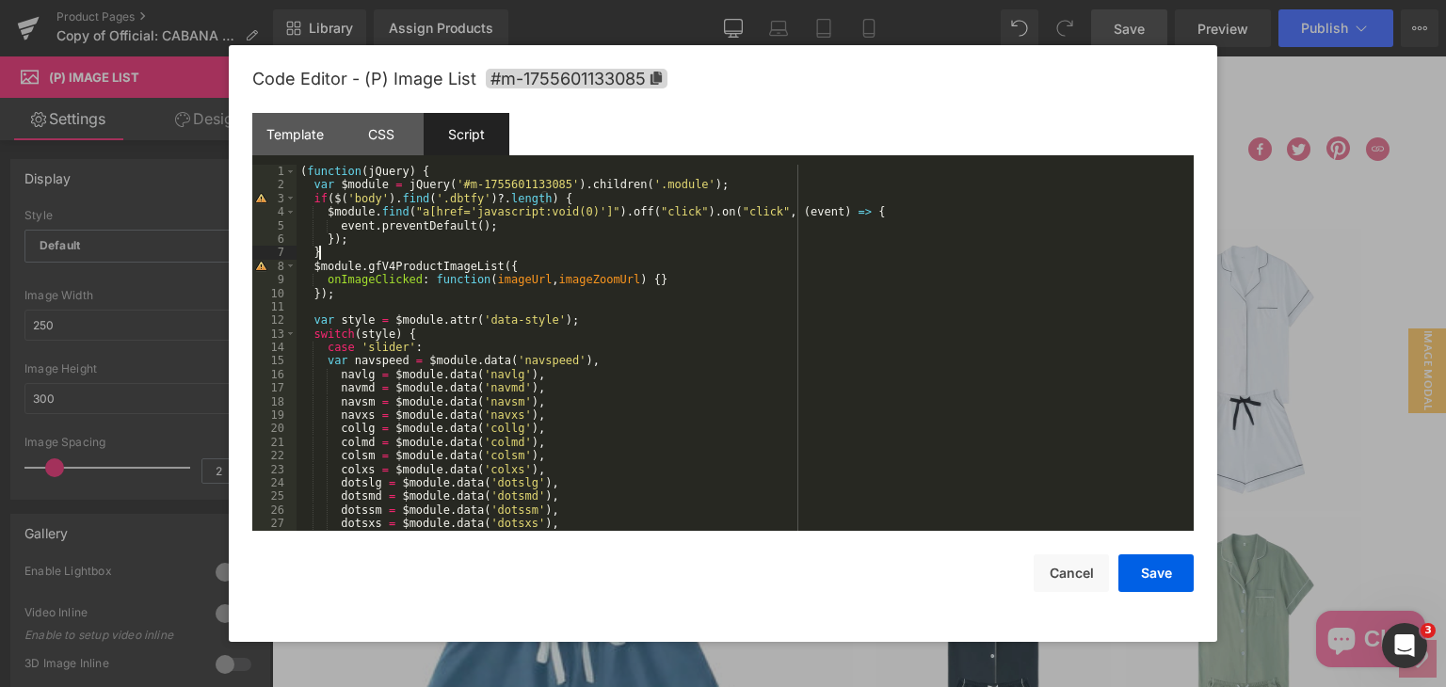
click at [491, 287] on div "( function ( jQuery ) { var $module = jQuery ( '#m-1755601133085' ) . children …" at bounding box center [740, 361] width 889 height 393
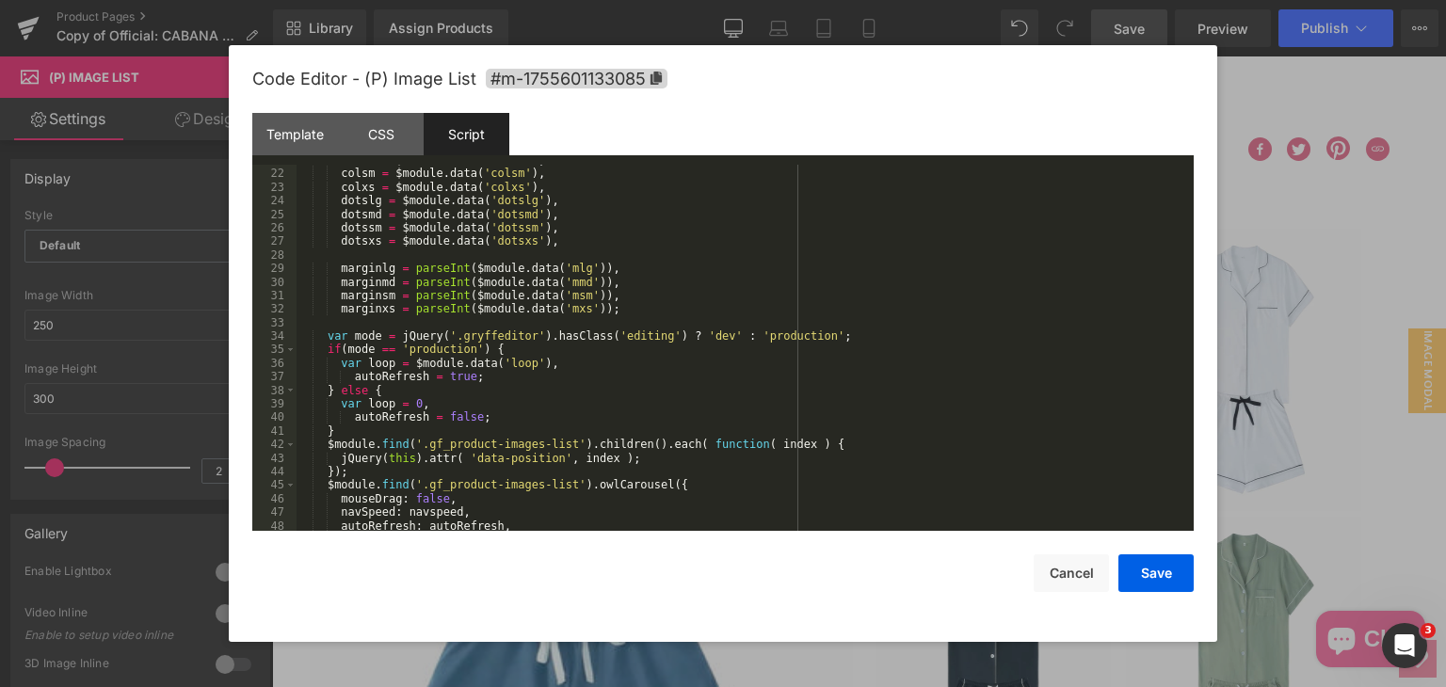
scroll to position [508, 0]
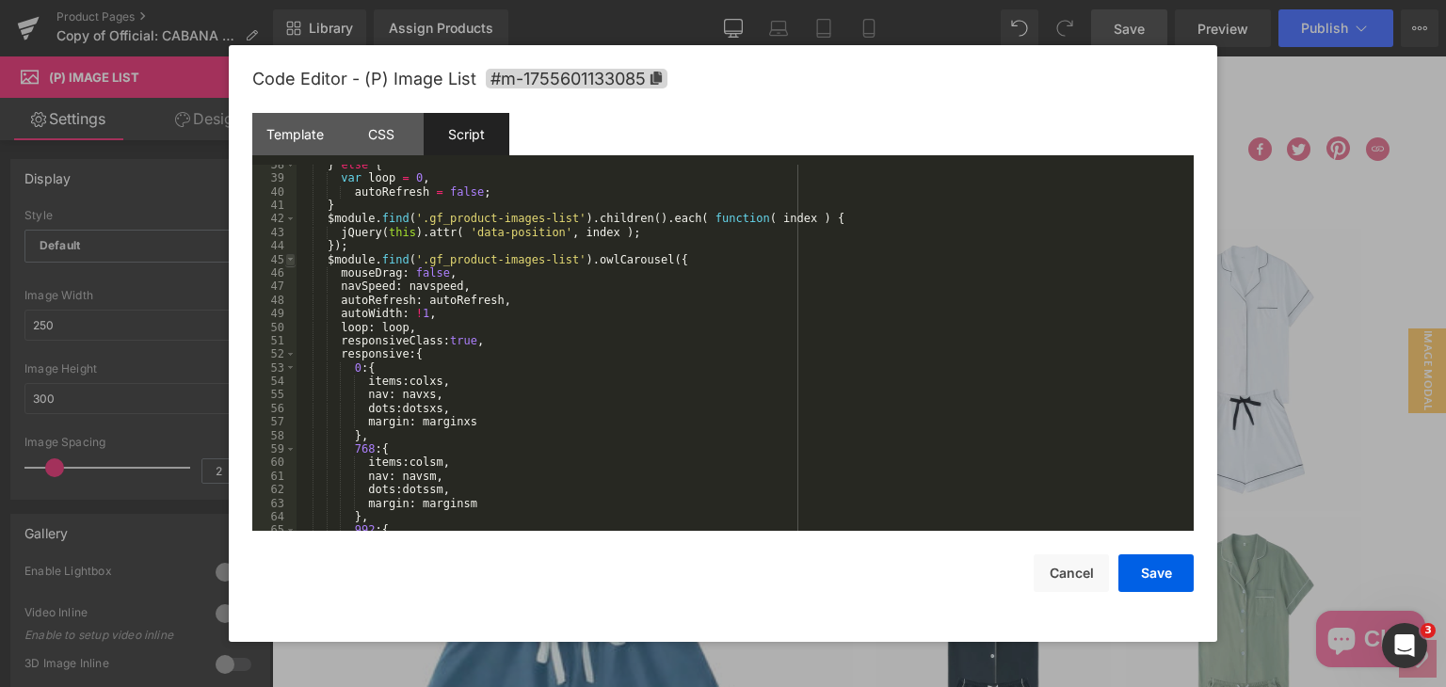
click at [293, 257] on span at bounding box center [290, 259] width 10 height 13
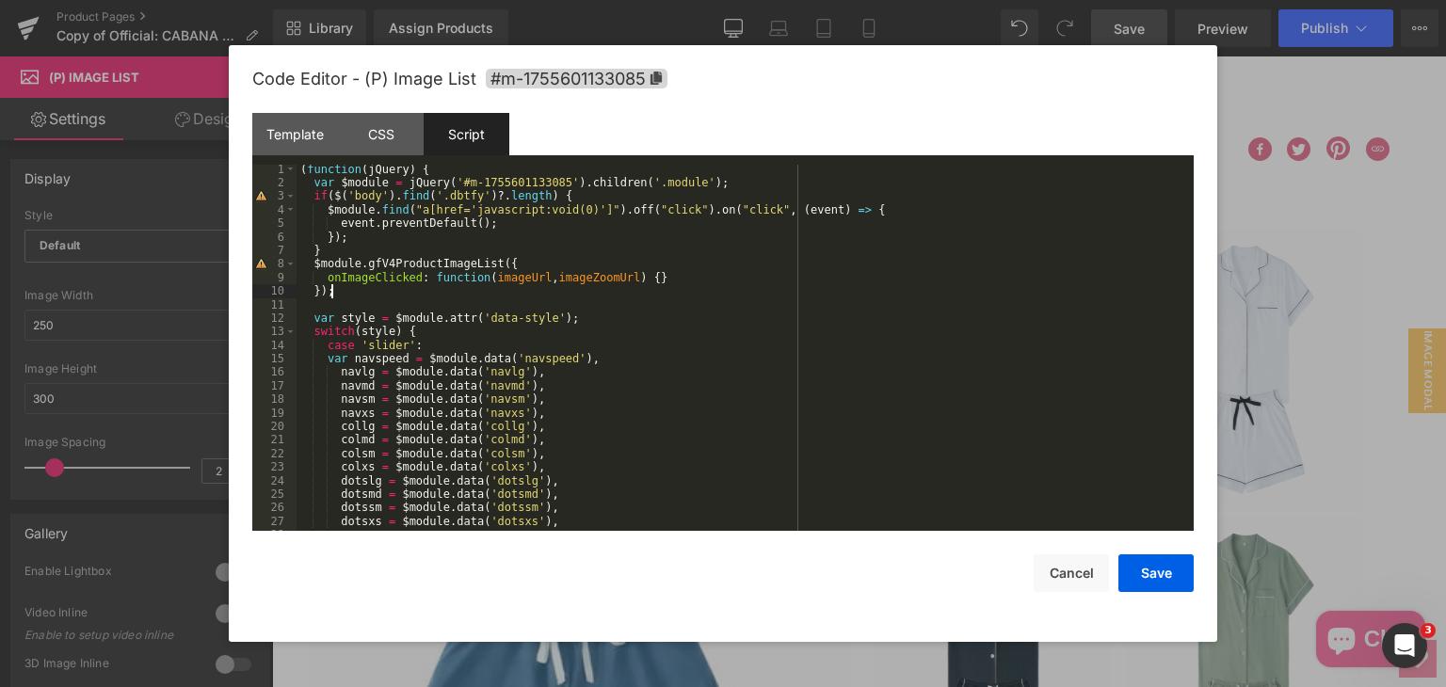
scroll to position [0, 0]
click at [328, 226] on div "( function ( jQuery ) { var $module = jQuery ( '#m-1755601133085' ) . children …" at bounding box center [740, 361] width 889 height 393
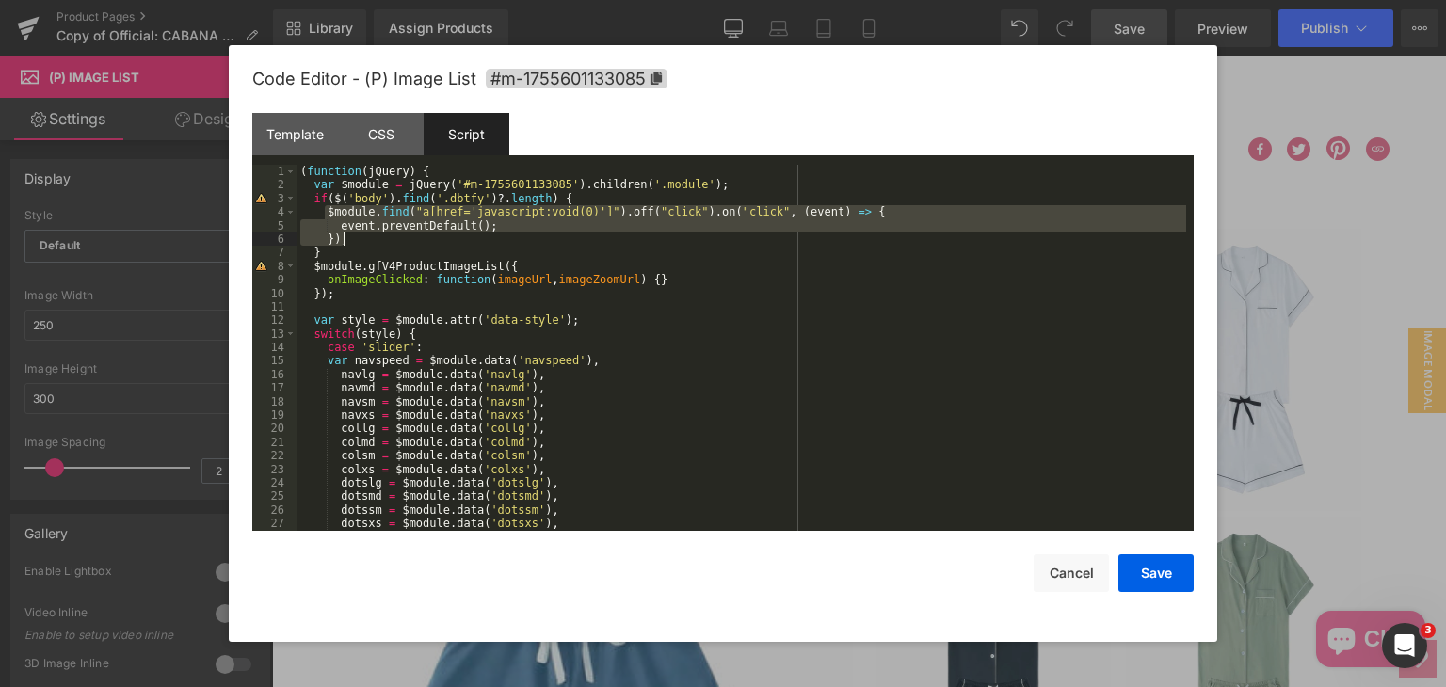
drag, startPoint x: 327, startPoint y: 211, endPoint x: 371, endPoint y: 239, distance: 52.5
click at [371, 239] on div "( function ( jQuery ) { var $module = jQuery ( '#m-1755601133085' ) . children …" at bounding box center [740, 361] width 889 height 393
click at [1165, 575] on button "Save" at bounding box center [1155, 573] width 75 height 38
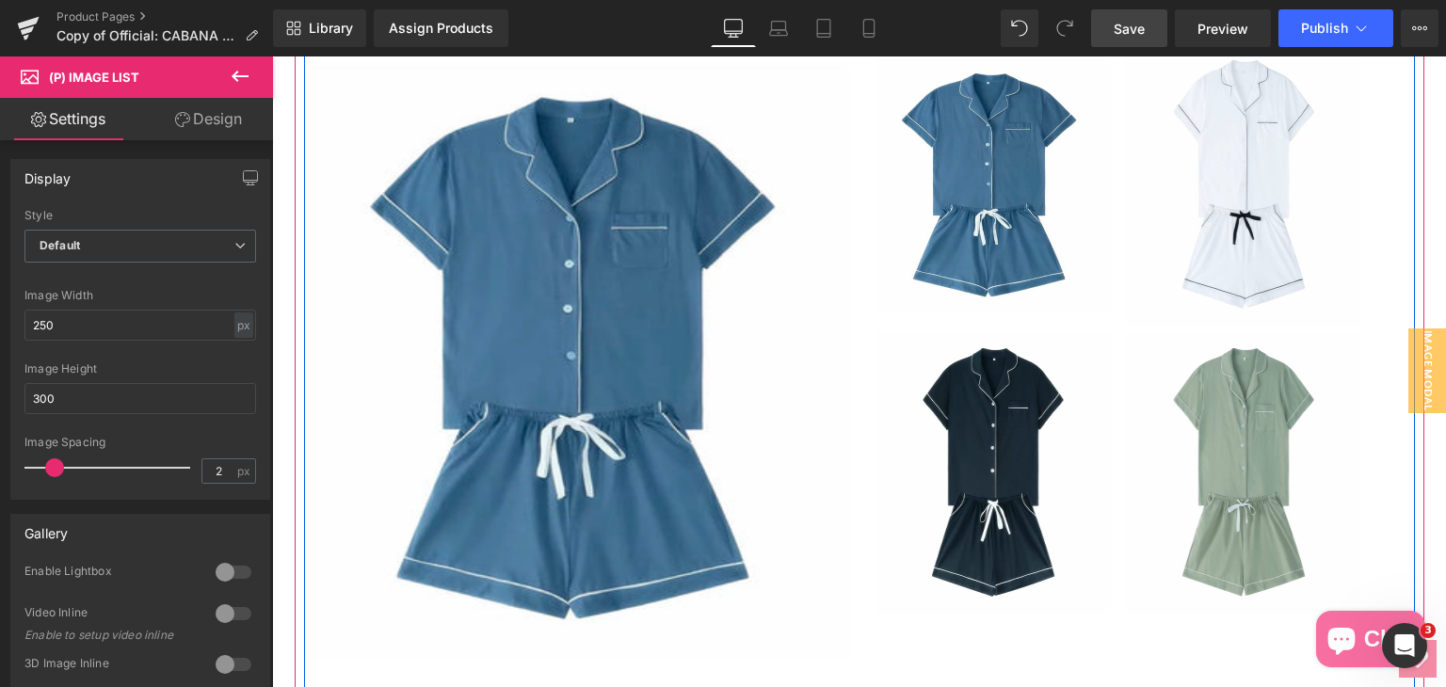
scroll to position [488, 0]
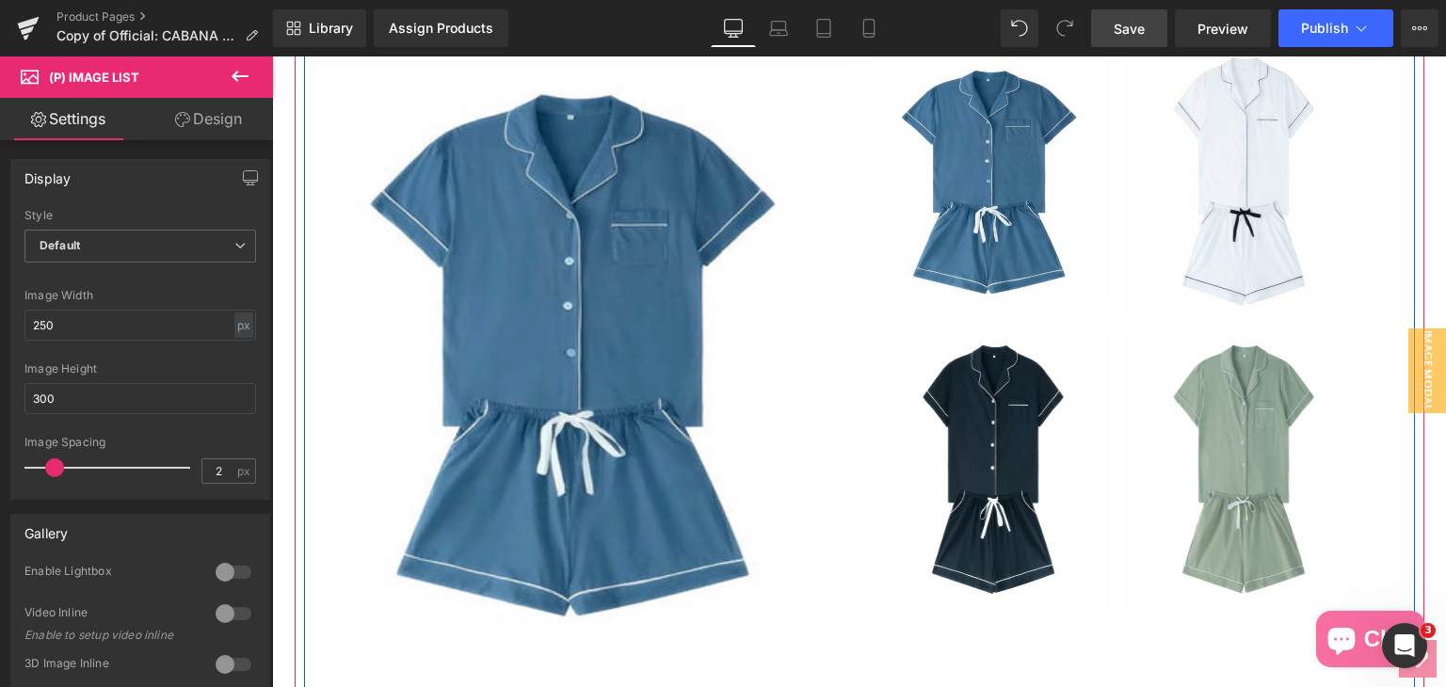
click at [685, 488] on img at bounding box center [582, 353] width 545 height 659
click at [687, 487] on img at bounding box center [582, 353] width 545 height 659
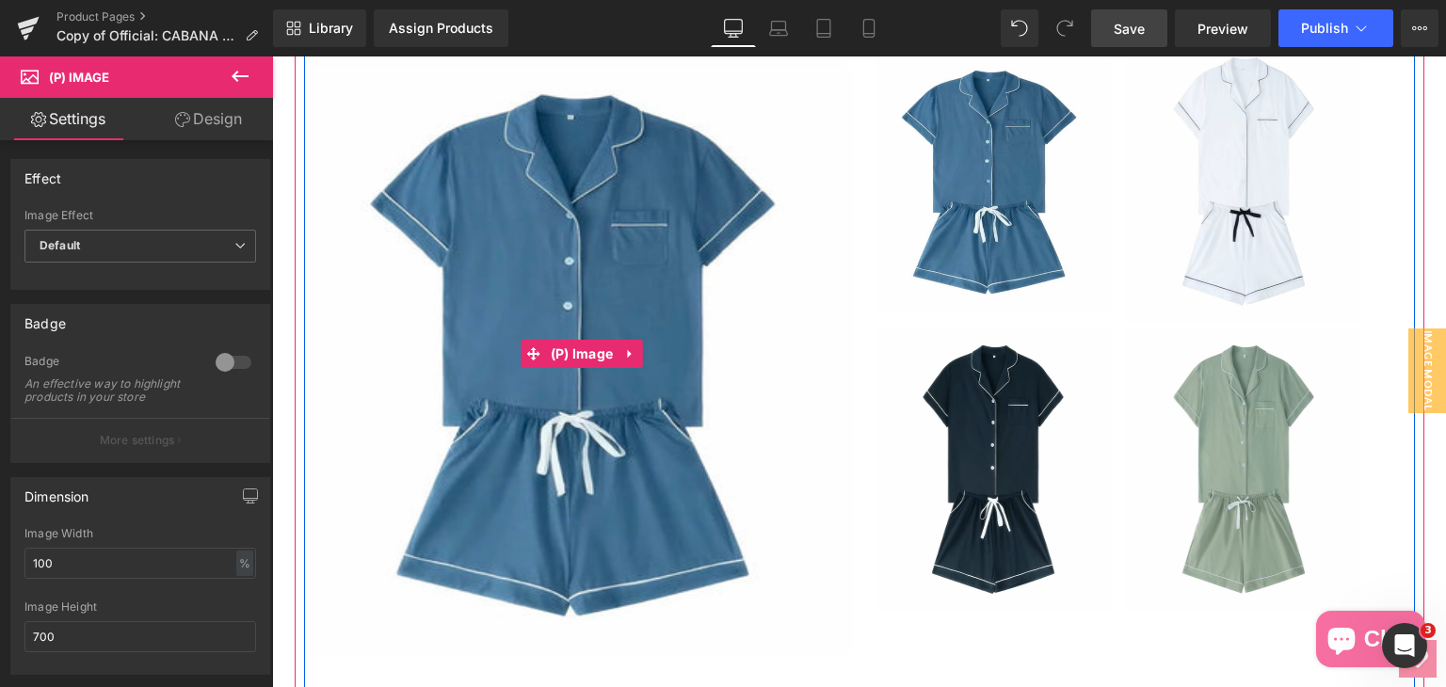
click at [639, 509] on img at bounding box center [582, 353] width 545 height 659
click at [638, 509] on img at bounding box center [582, 353] width 545 height 659
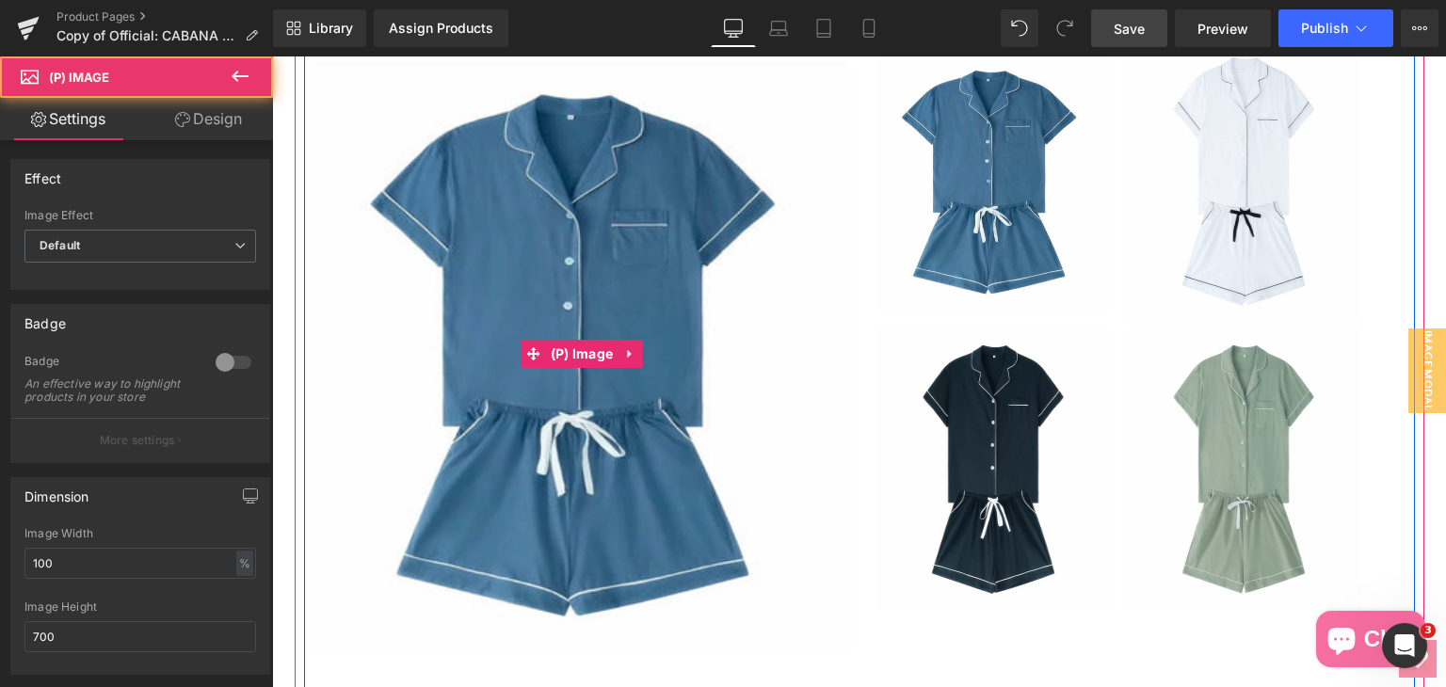
click at [638, 509] on img at bounding box center [582, 353] width 545 height 659
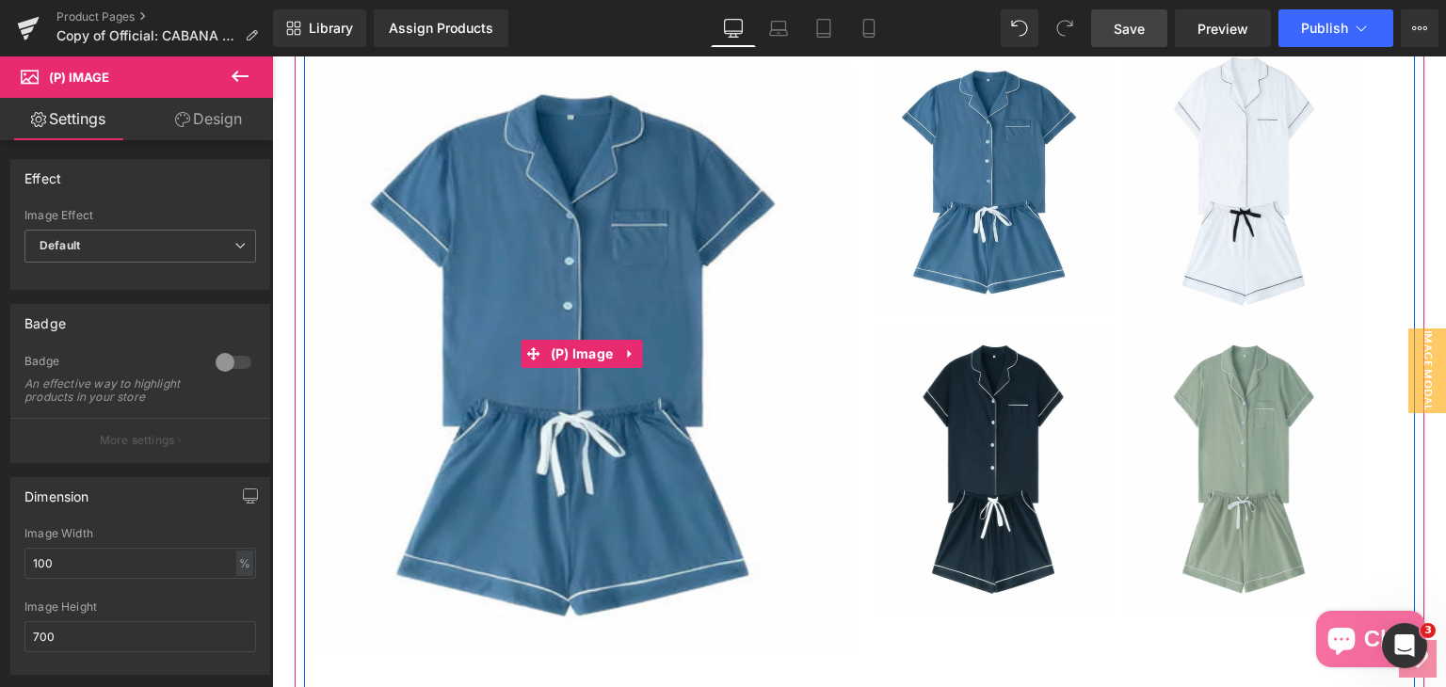
click at [639, 509] on img at bounding box center [582, 353] width 545 height 659
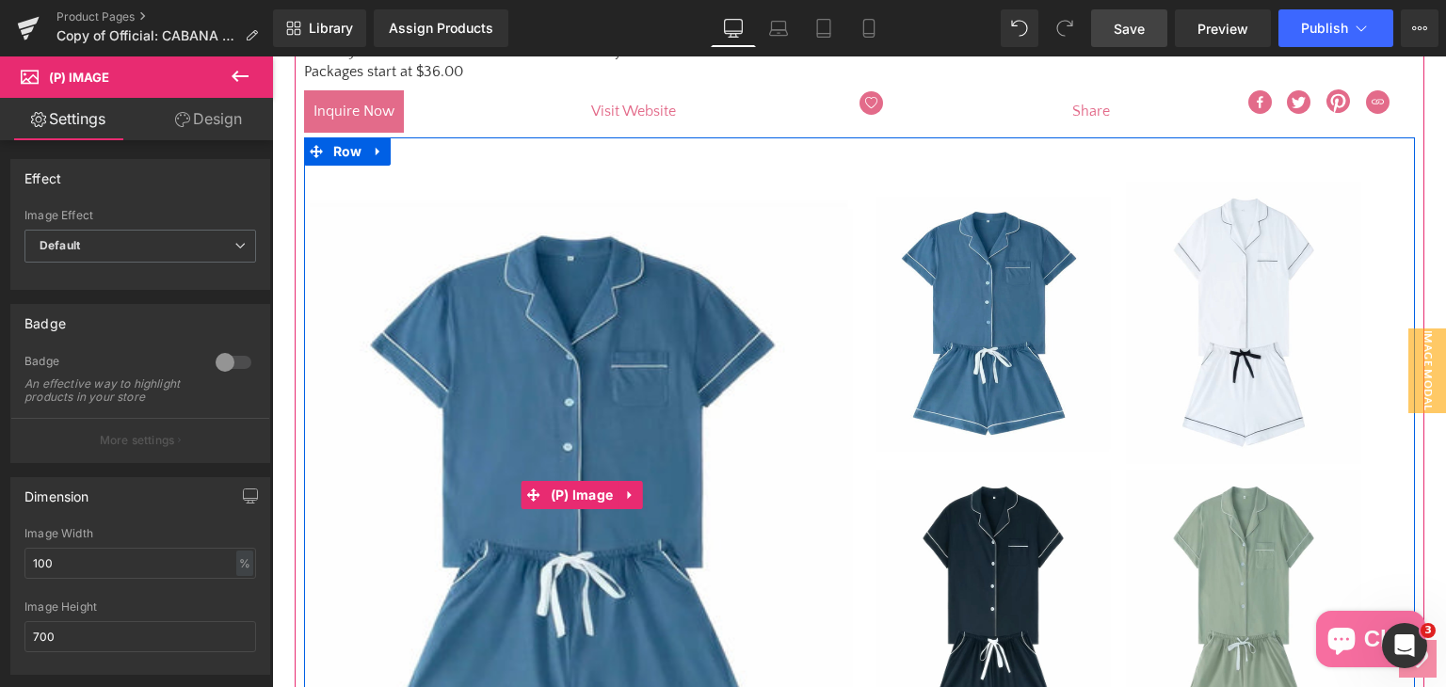
scroll to position [299, 0]
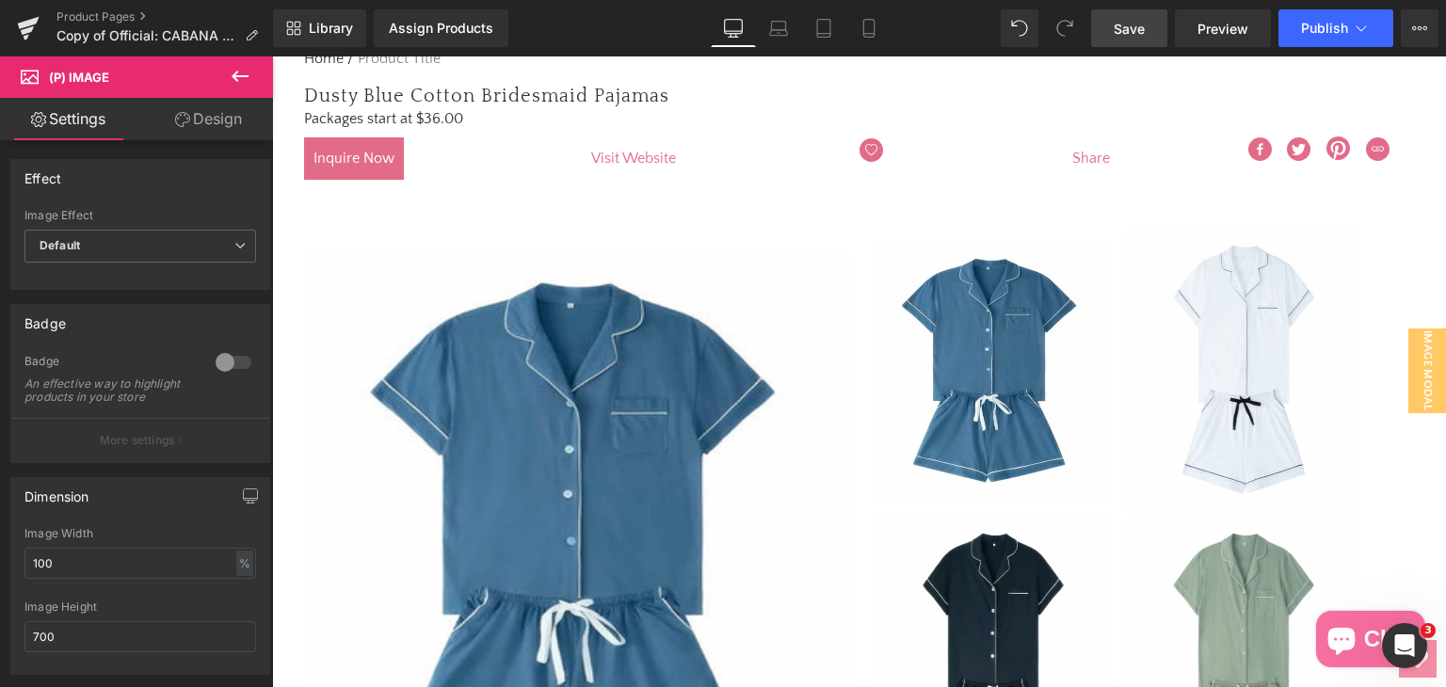
click at [217, 120] on link "Design" at bounding box center [208, 119] width 136 height 42
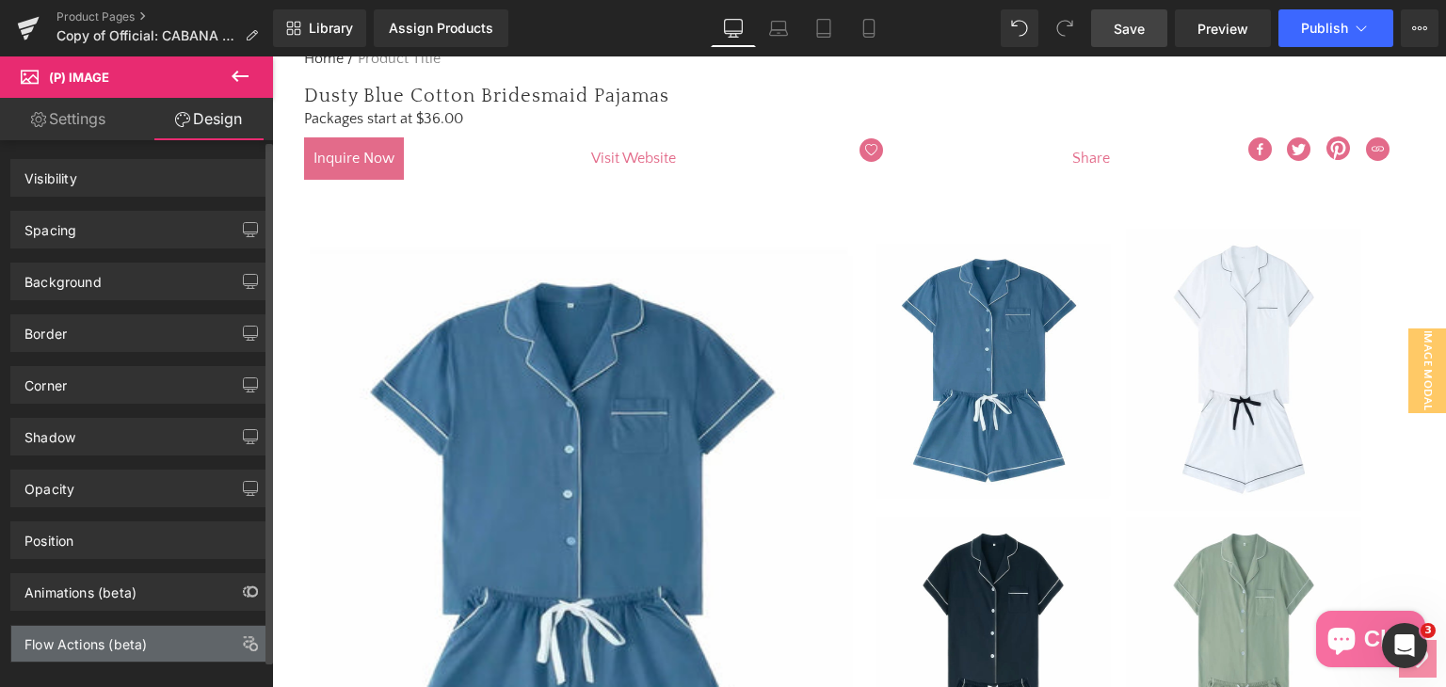
click at [132, 649] on div "Flow Actions (beta)" at bounding box center [140, 644] width 258 height 36
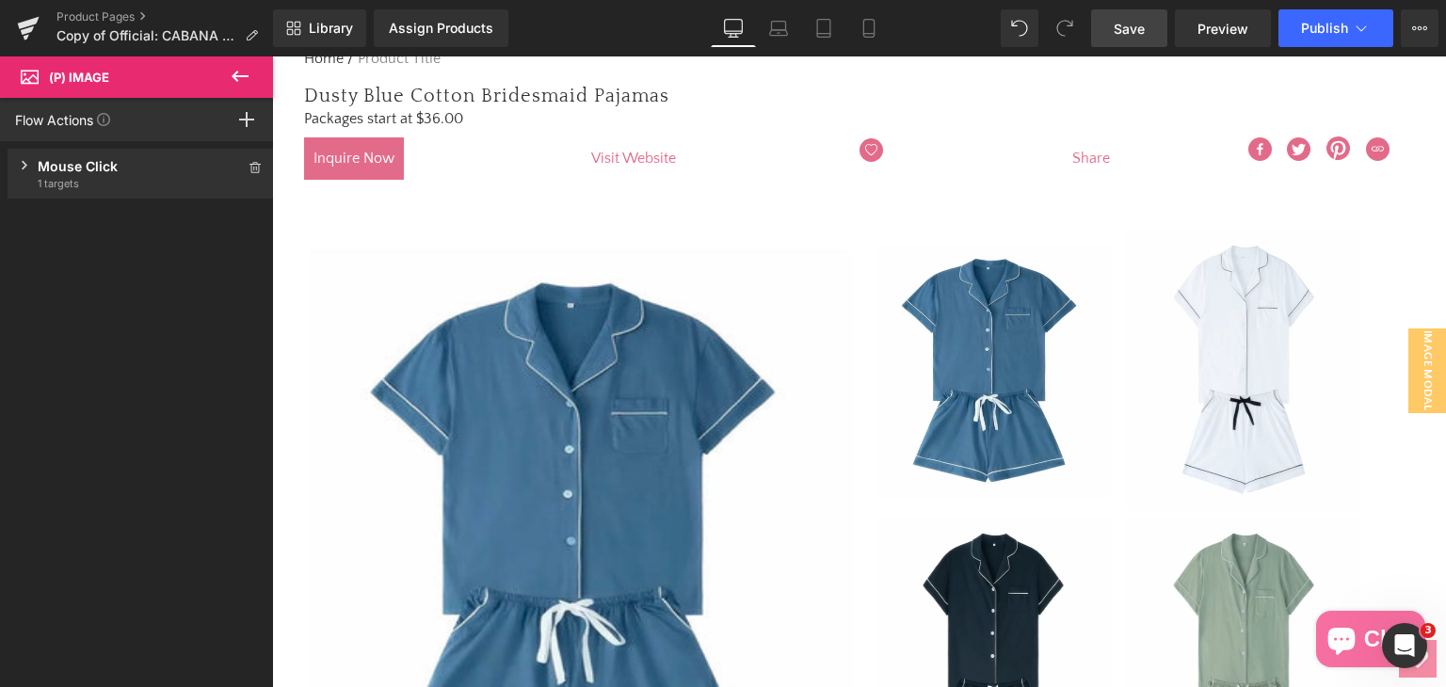
click at [30, 163] on div "Mouse Click Trigger on mouse click 1 targets" at bounding box center [141, 174] width 266 height 50
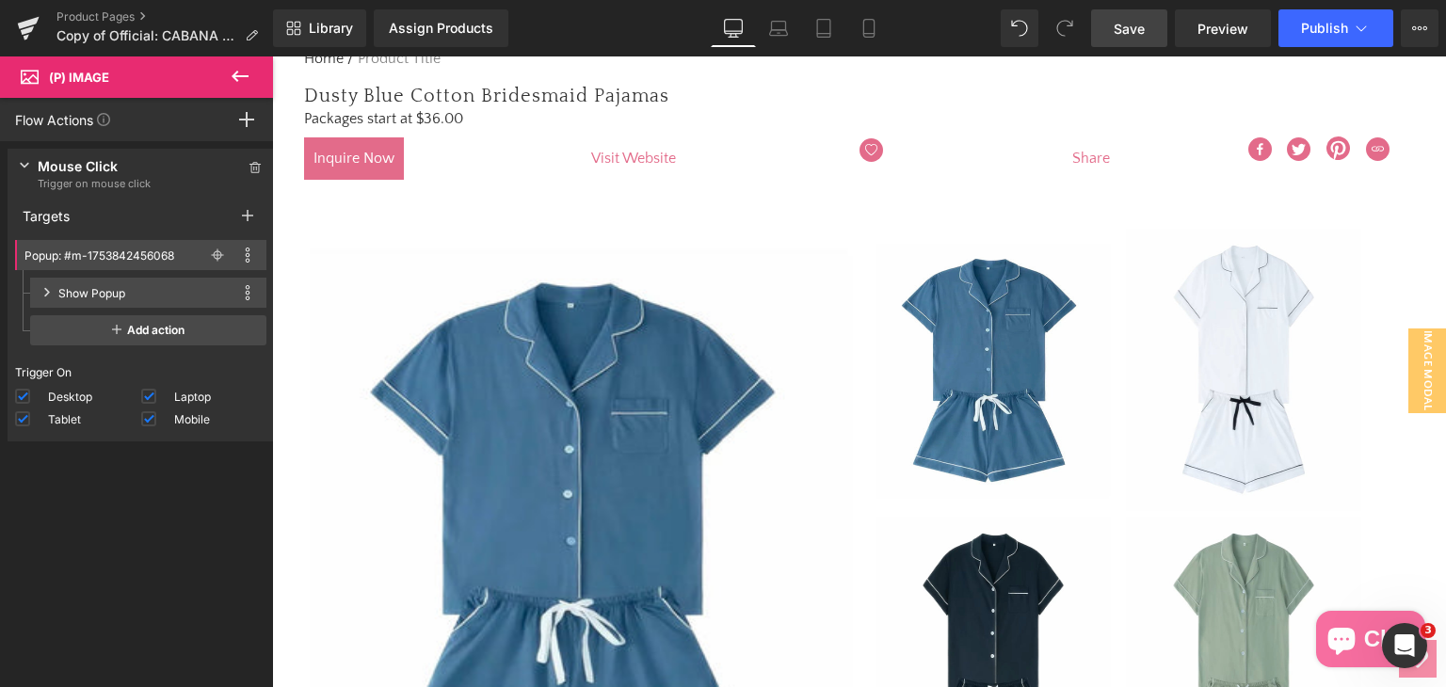
click at [143, 169] on div "Mouse Click" at bounding box center [141, 166] width 206 height 20
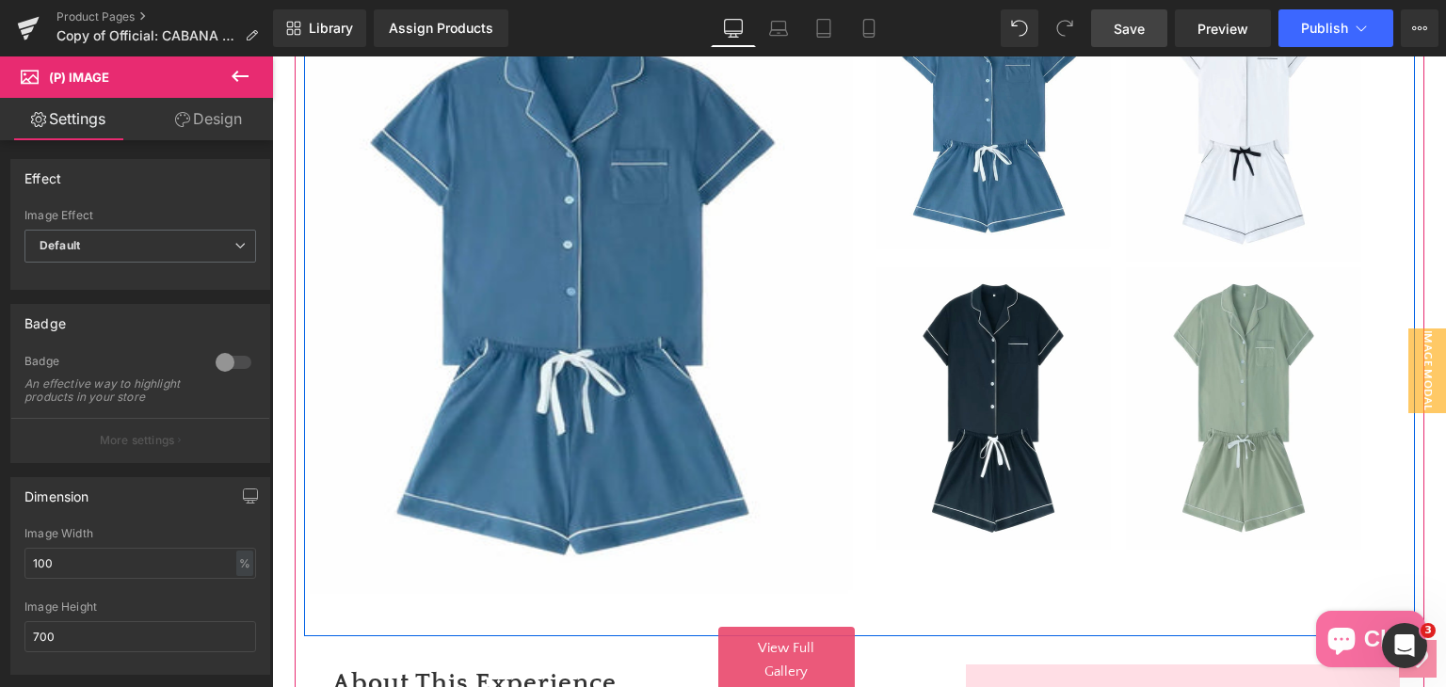
scroll to position [582, 0]
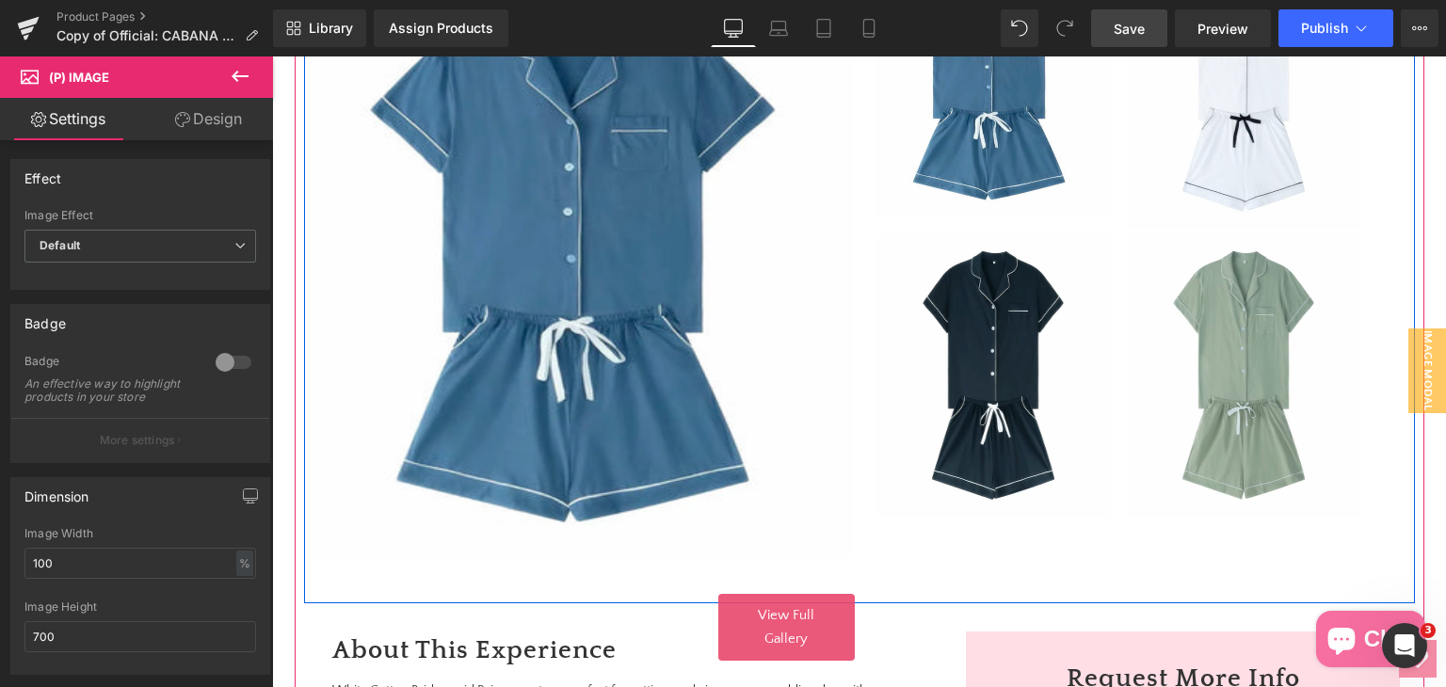
click at [647, 460] on img at bounding box center [582, 259] width 545 height 659
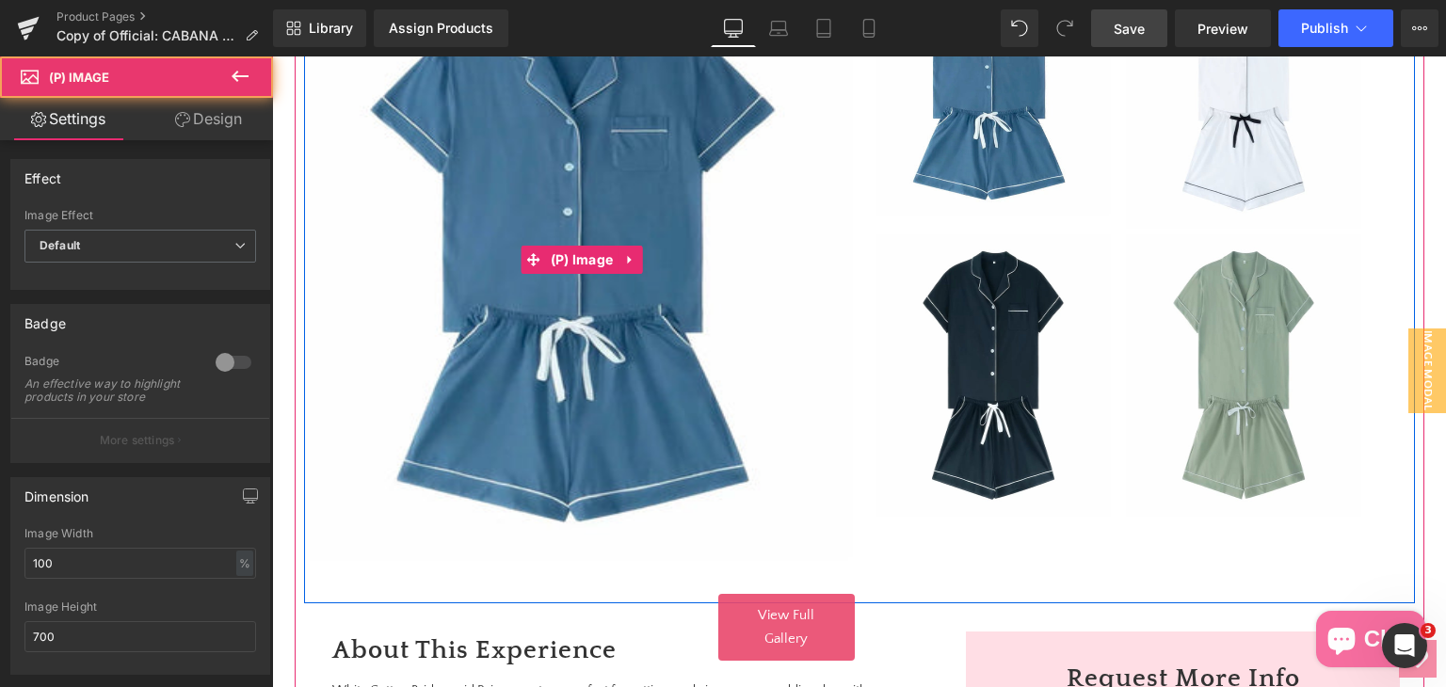
click at [647, 460] on img at bounding box center [582, 259] width 545 height 659
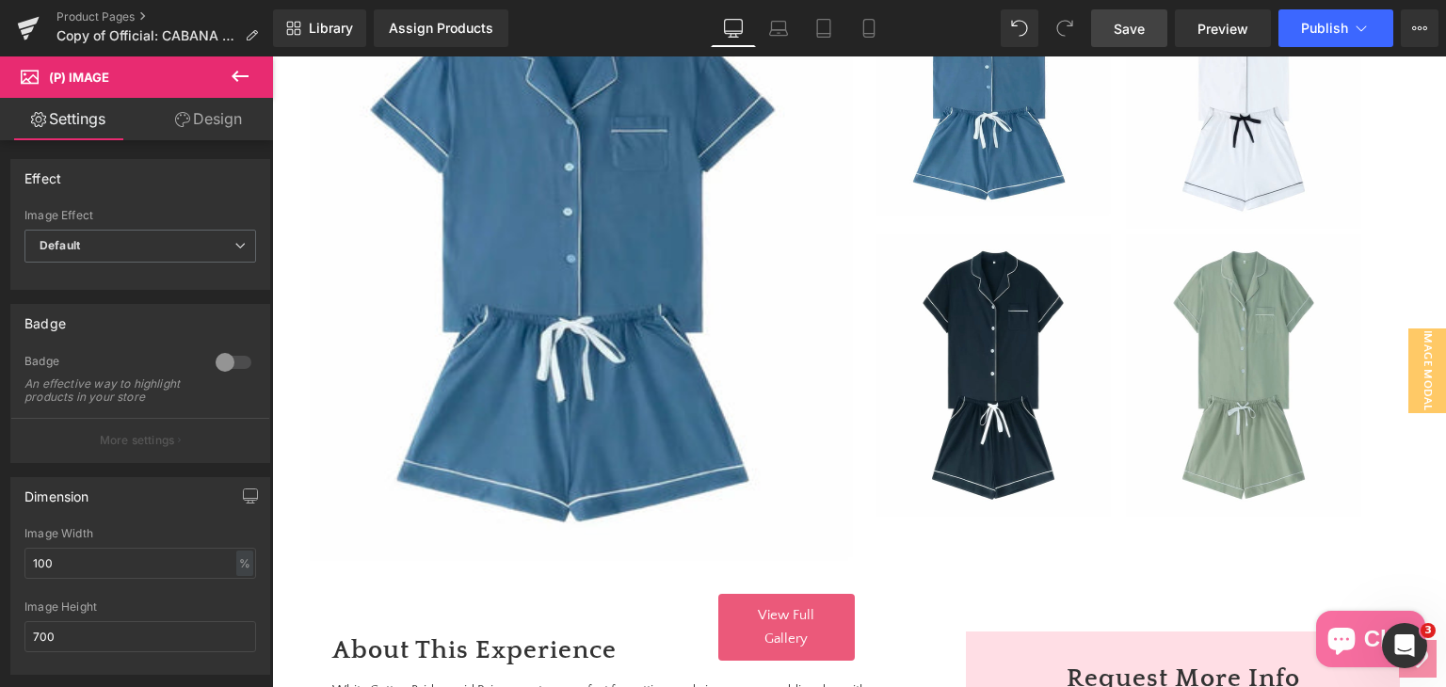
click at [1117, 34] on span "Save" at bounding box center [1129, 29] width 31 height 20
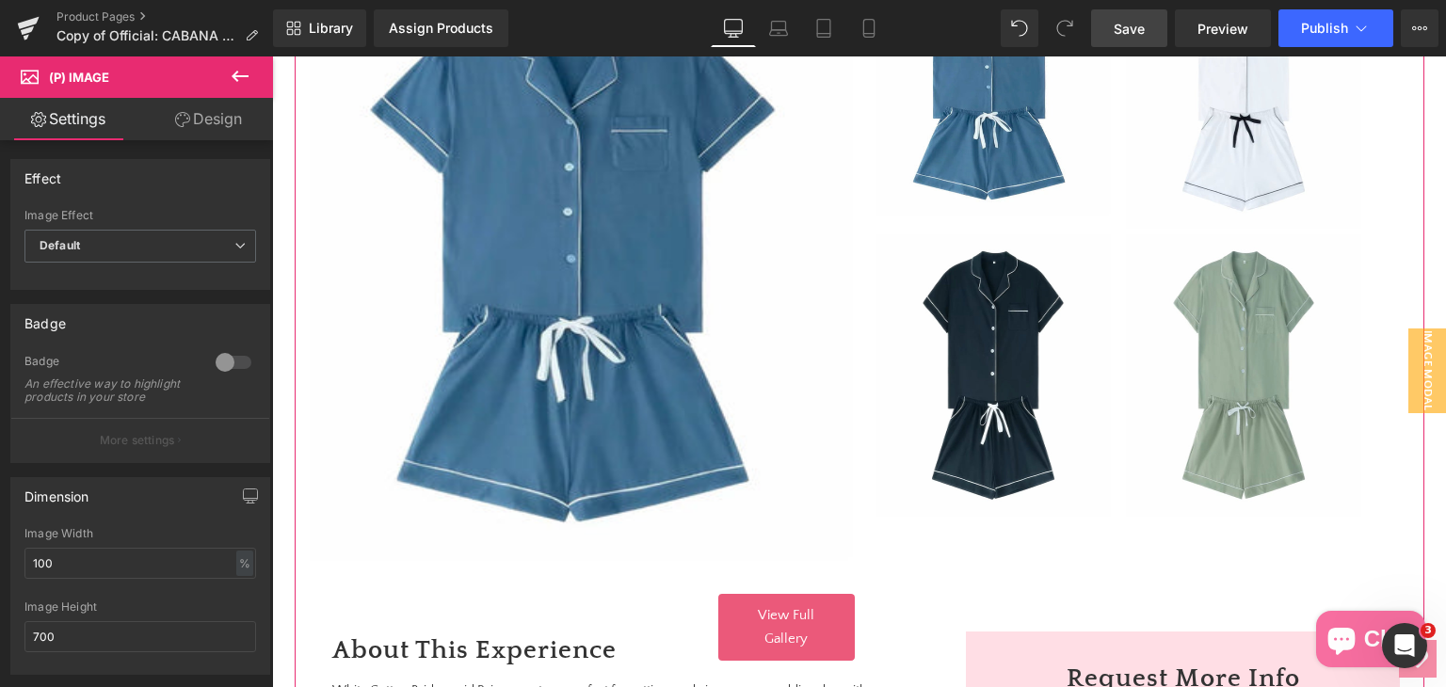
drag, startPoint x: 791, startPoint y: 617, endPoint x: 800, endPoint y: 615, distance: 9.8
click at [791, 617] on span "View Full Gallery" at bounding box center [786, 627] width 56 height 40
click at [272, 56] on img at bounding box center [272, 56] width 0 height 0
click at [272, 56] on div "Sale Off (P) Image ‹ ›" at bounding box center [272, 56] width 0 height 0
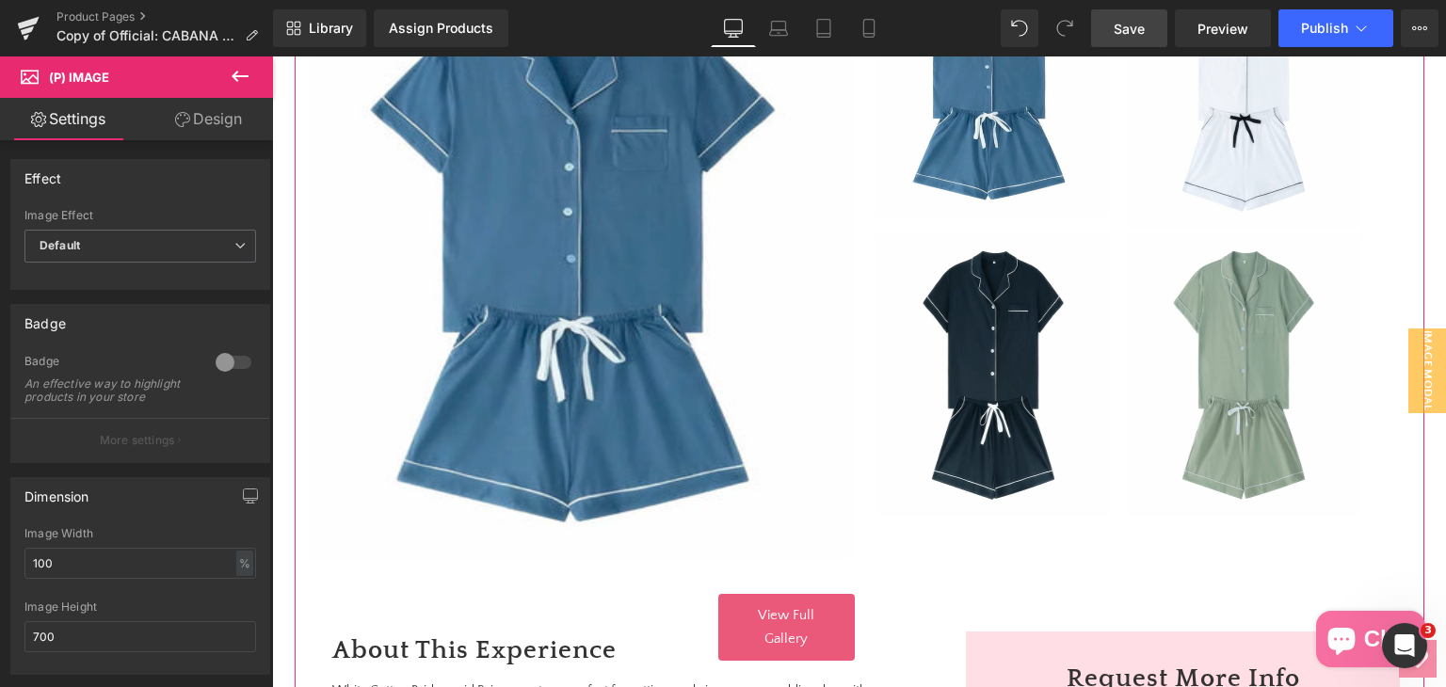
click at [272, 56] on div "Sale Off (P) Image ‹ ›" at bounding box center [272, 56] width 0 height 0
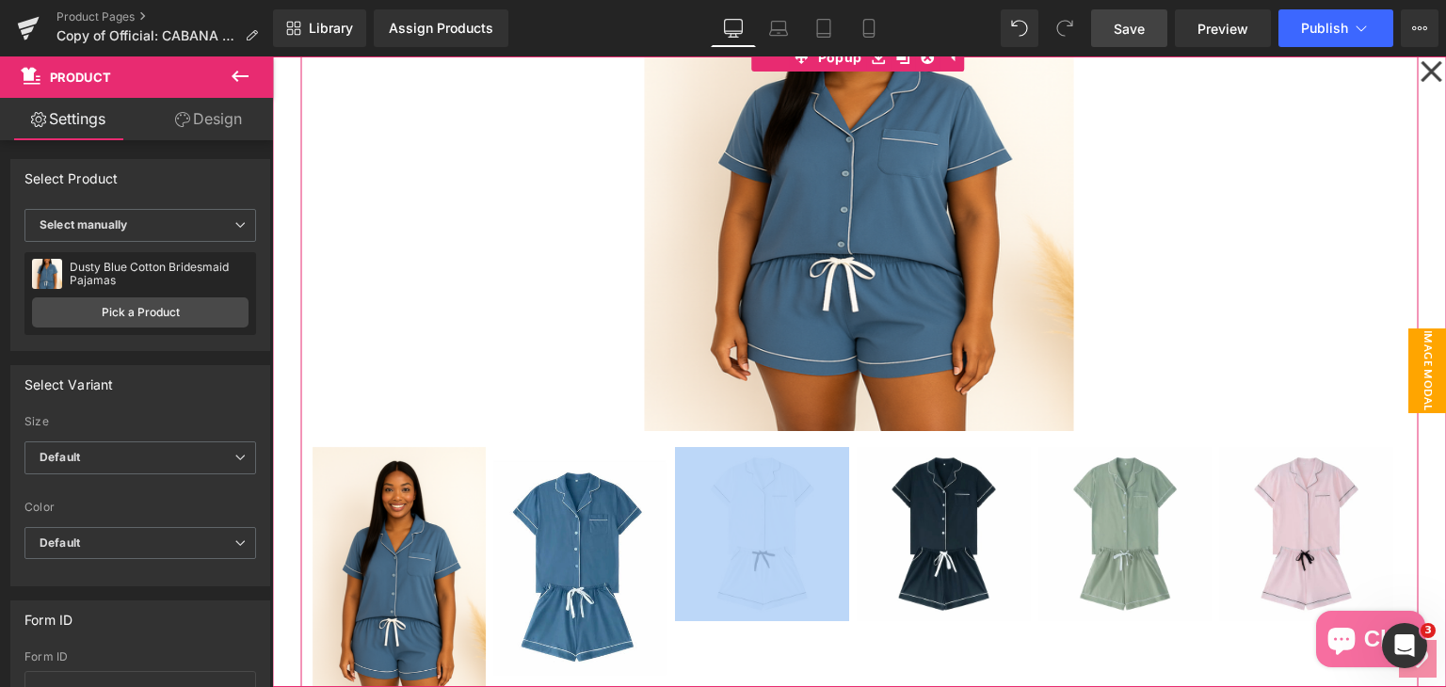
scroll to position [299, 0]
click at [1419, 82] on icon at bounding box center [1430, 71] width 23 height 94
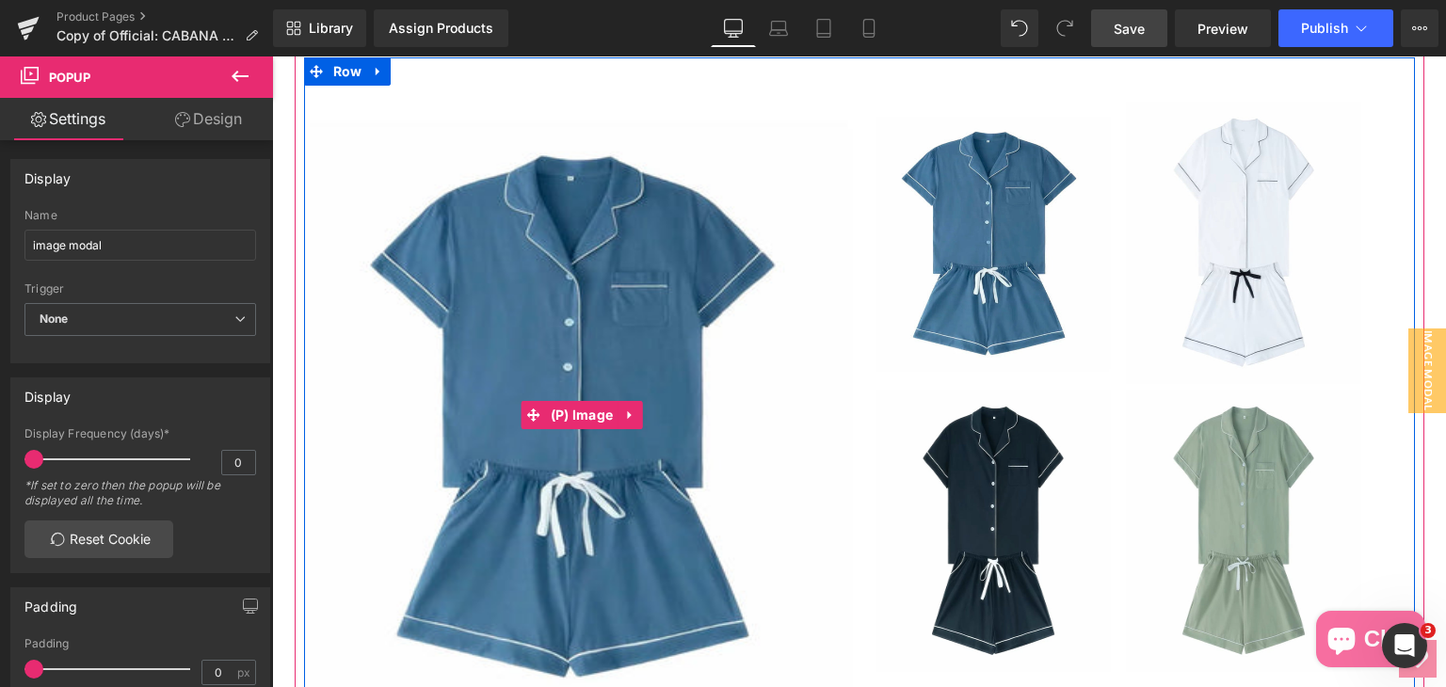
scroll to position [393, 0]
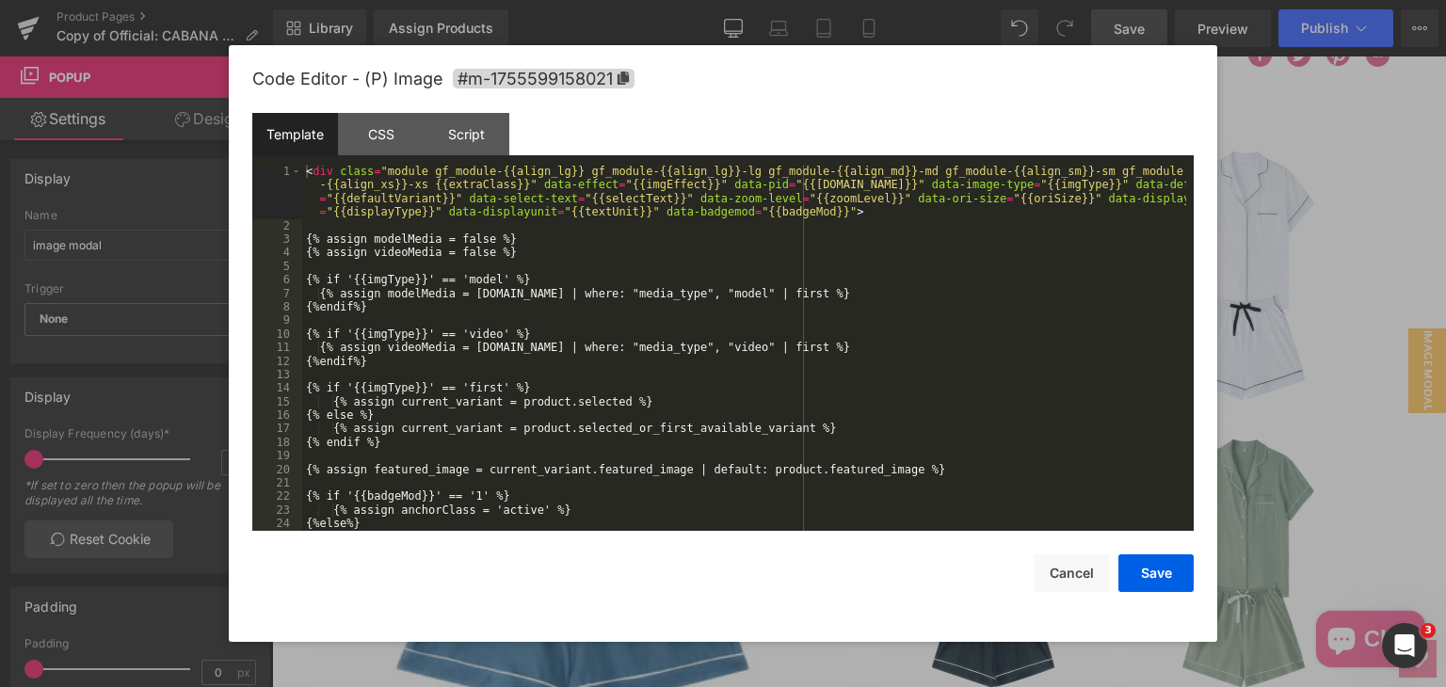
click at [634, 0] on div "(P) Image You are previewing how the will restyle your page. You can not edit E…" at bounding box center [723, 0] width 1446 height 0
click at [458, 144] on div "Script" at bounding box center [467, 134] width 86 height 42
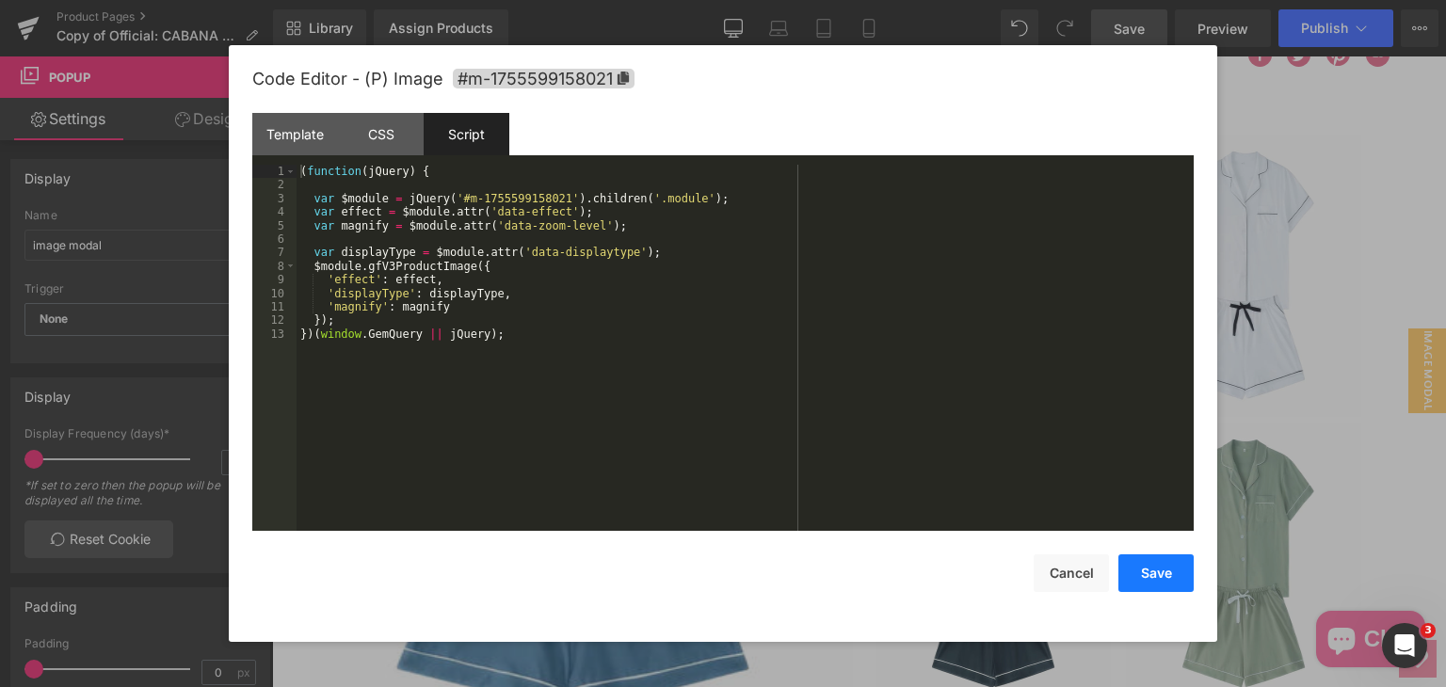
click at [1144, 562] on button "Save" at bounding box center [1155, 573] width 75 height 38
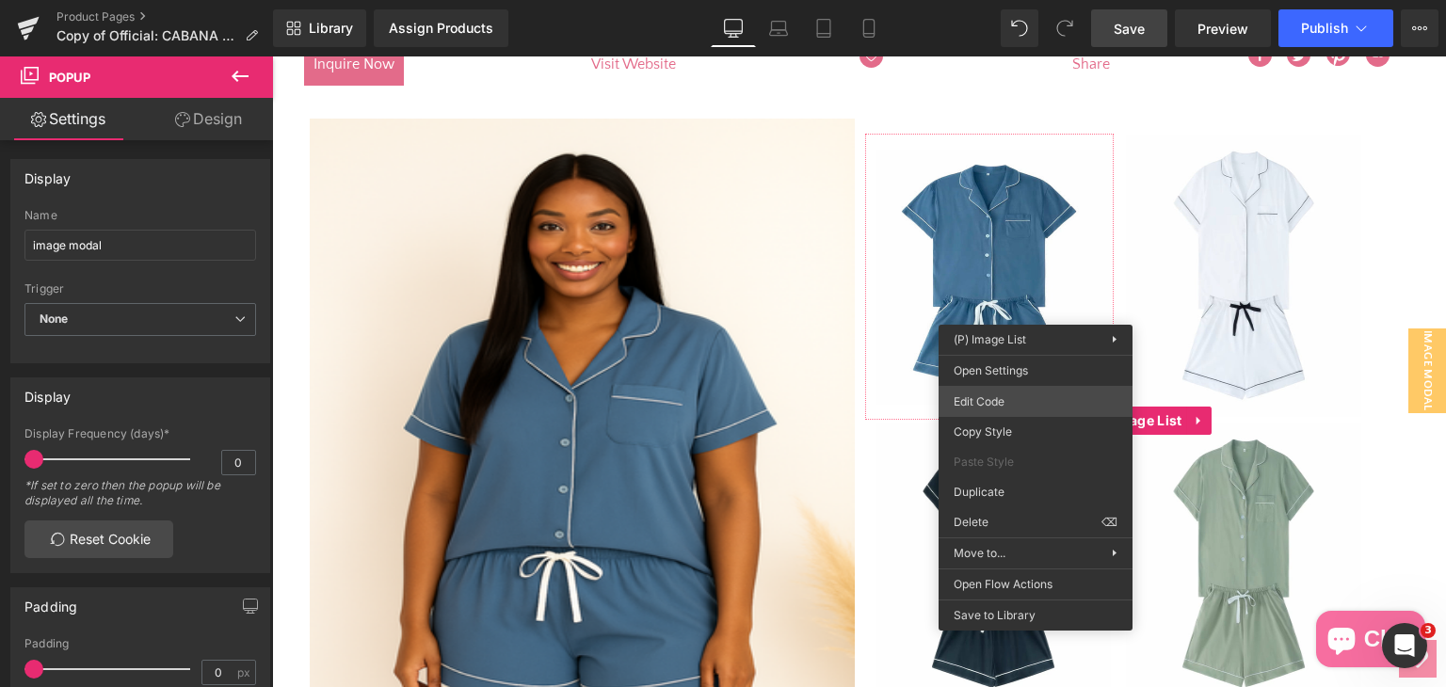
click at [1005, 0] on div "(P) Image You are previewing how the will restyle your page. You can not edit E…" at bounding box center [723, 0] width 1446 height 0
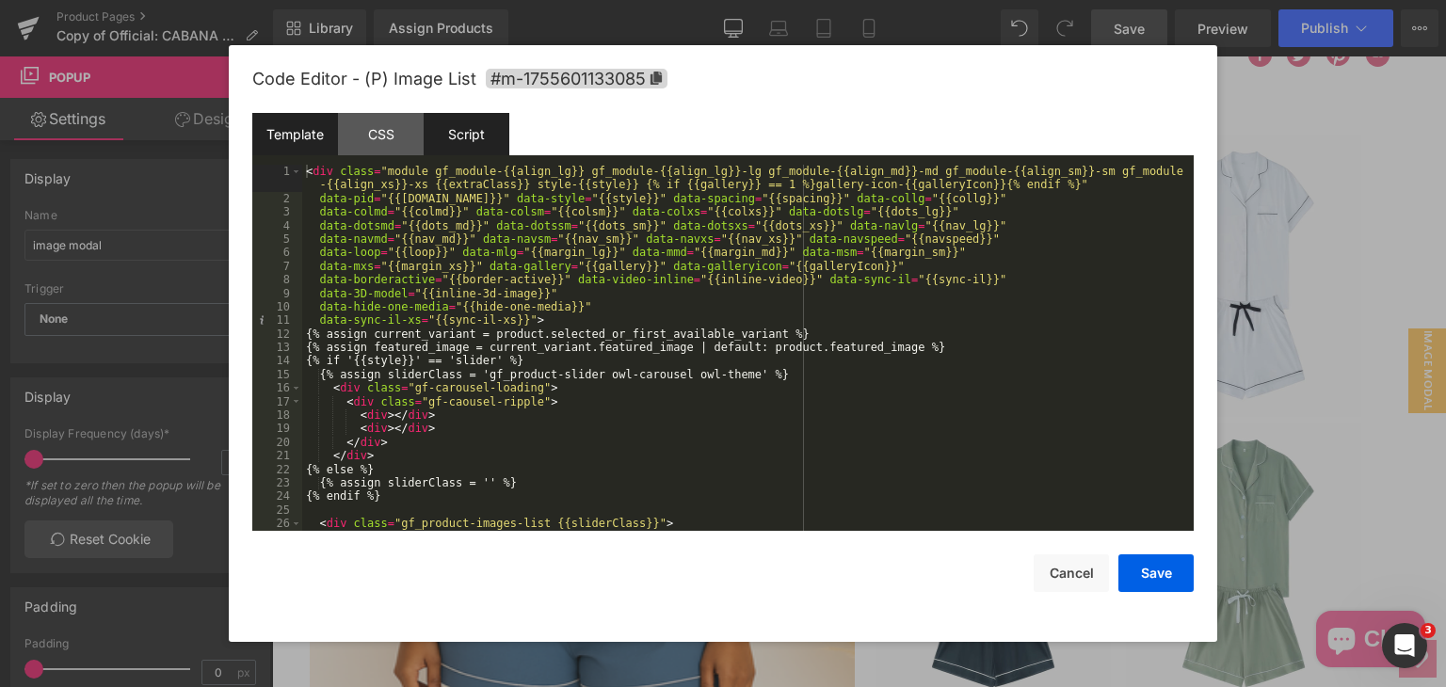
click at [456, 119] on div "Script" at bounding box center [467, 134] width 86 height 42
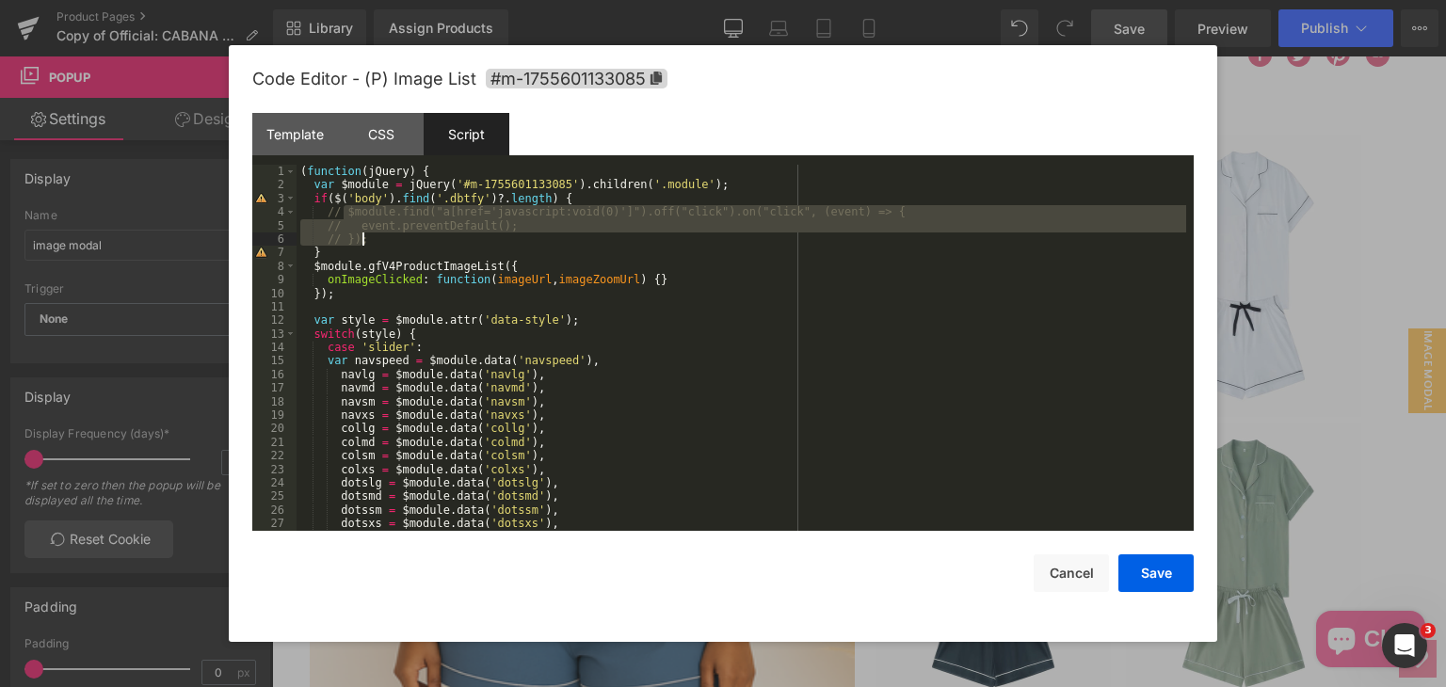
drag, startPoint x: 341, startPoint y: 214, endPoint x: 363, endPoint y: 238, distance: 33.3
click at [363, 238] on div "( function ( jQuery ) { var $module = jQuery ( '#m-1755601133085' ) . children …" at bounding box center [740, 361] width 889 height 393
click at [1089, 583] on button "Cancel" at bounding box center [1070, 573] width 75 height 38
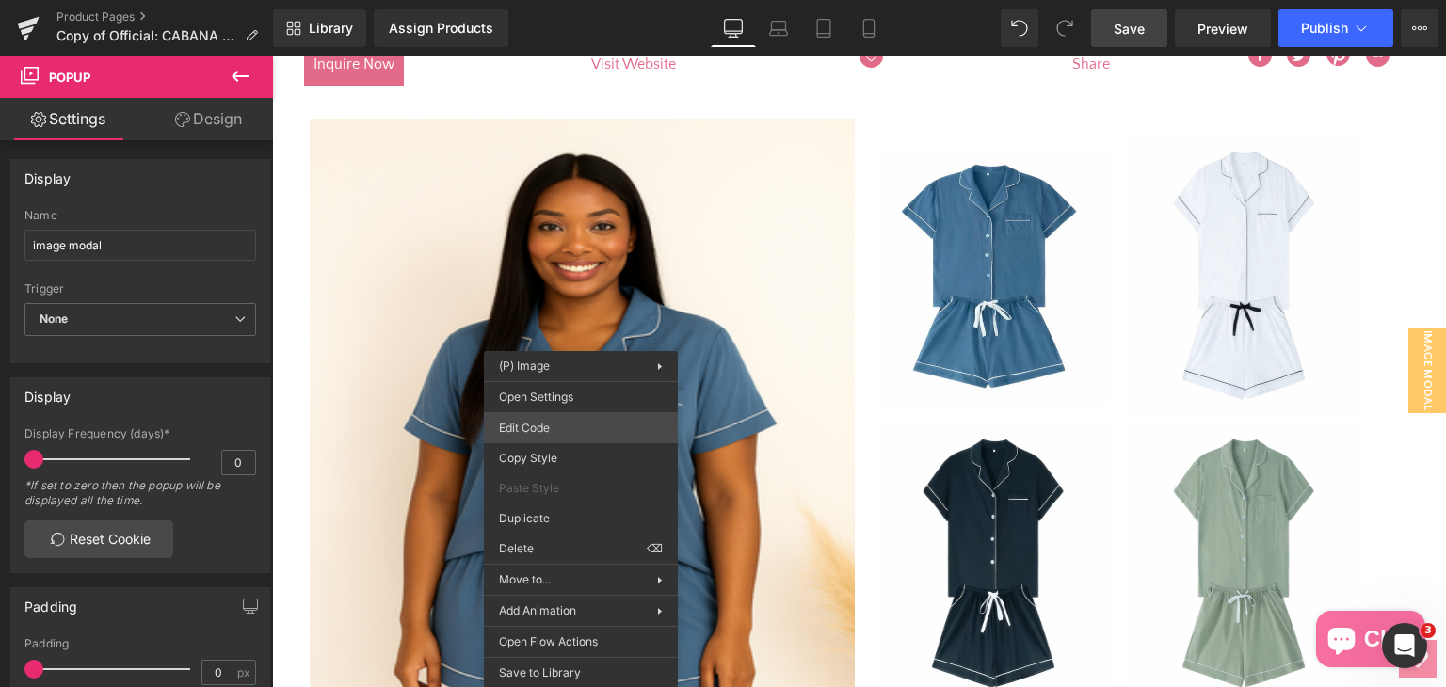
click at [553, 0] on div "(P) Image You are previewing how the will restyle your page. You can not edit E…" at bounding box center [723, 0] width 1446 height 0
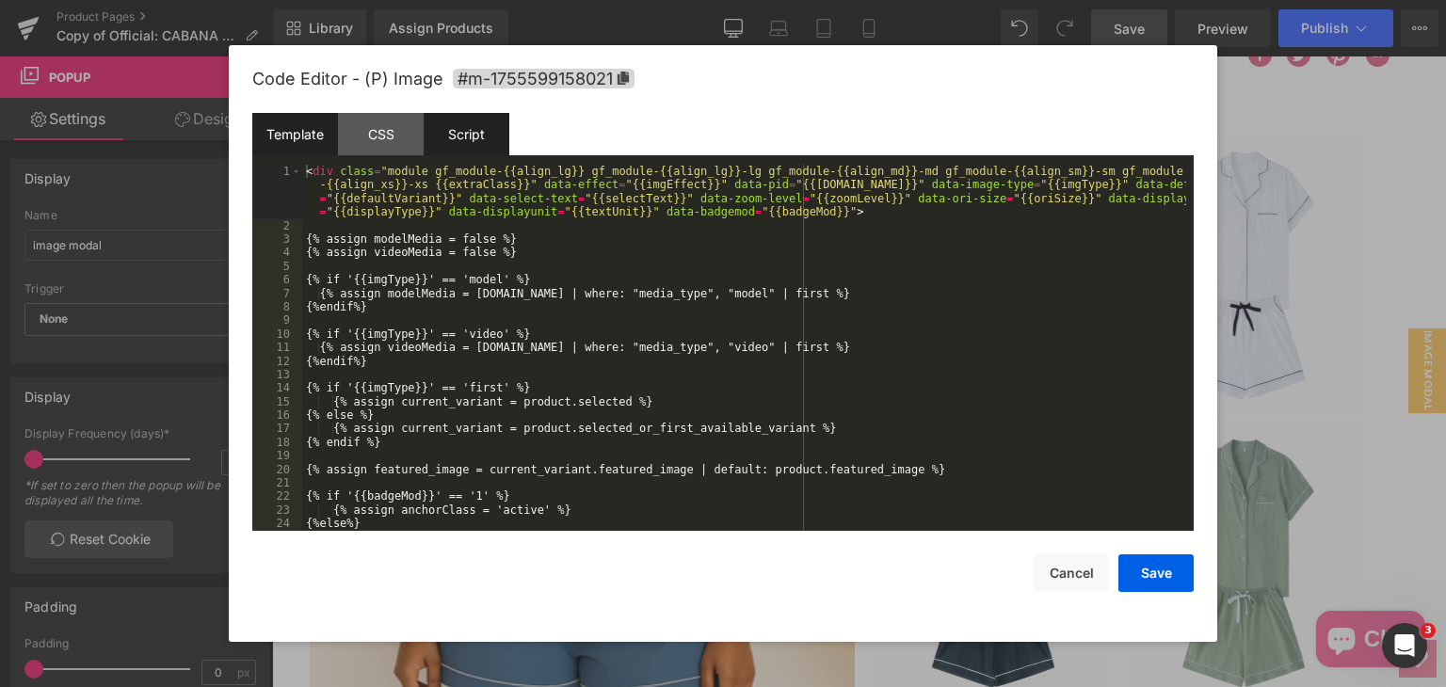
click at [480, 127] on div "Script" at bounding box center [467, 134] width 86 height 42
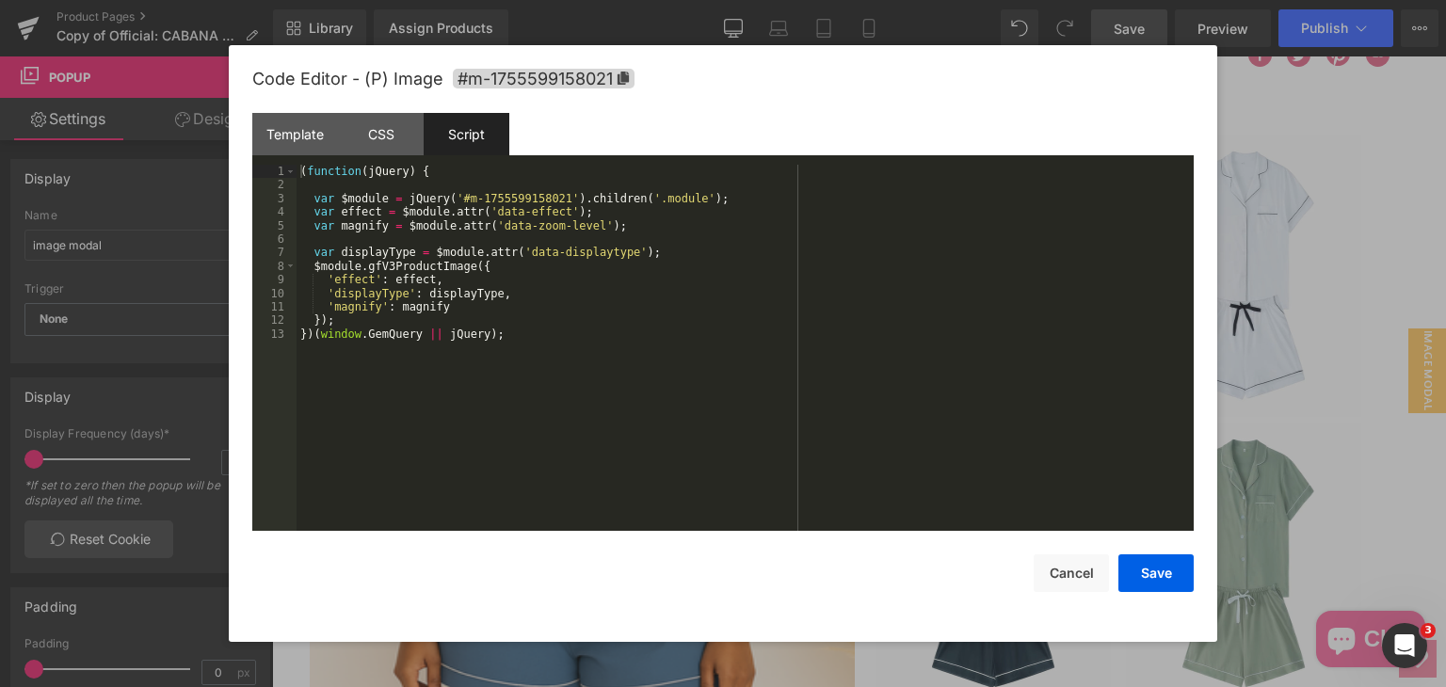
click at [384, 238] on div "( function ( jQuery ) { var $module = jQuery ( '#m-1755599158021' ) . children …" at bounding box center [744, 361] width 897 height 393
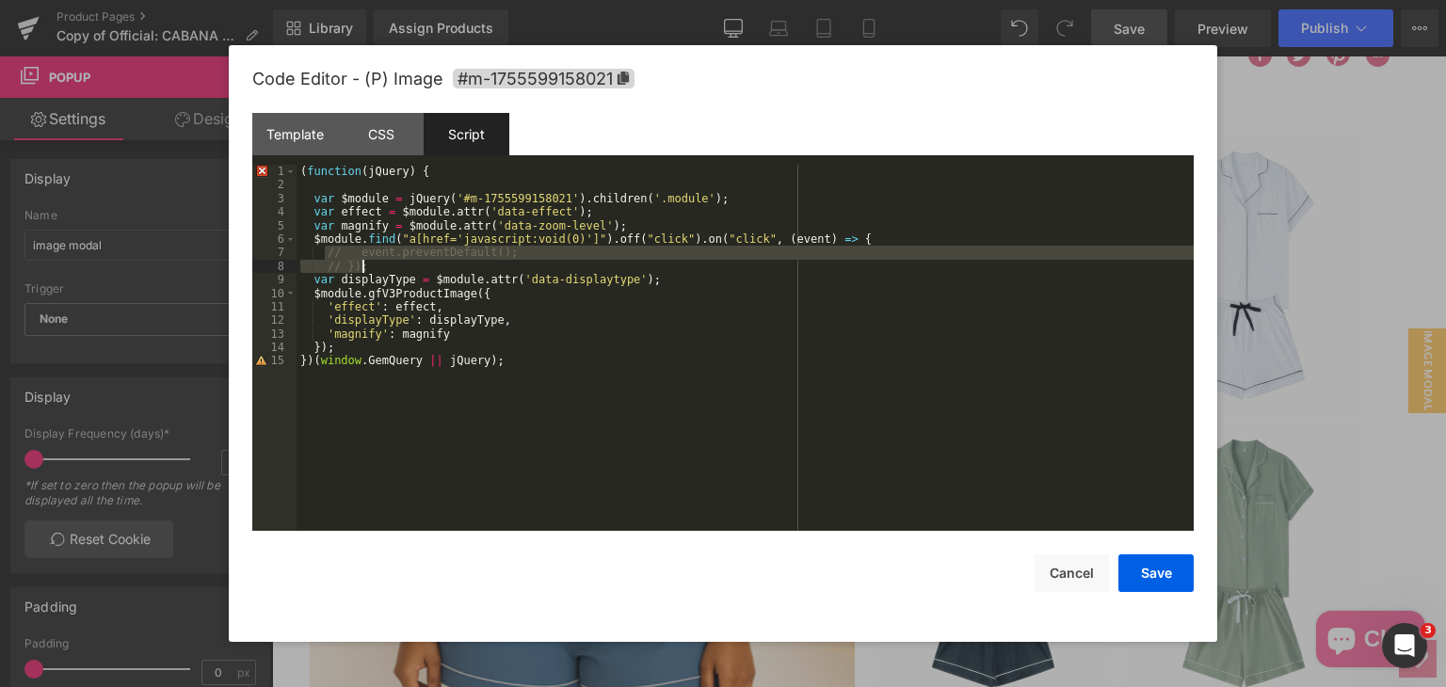
drag, startPoint x: 323, startPoint y: 253, endPoint x: 375, endPoint y: 266, distance: 53.4
click at [375, 266] on div "( function ( jQuery ) { var $module = jQuery ( '#m-1755599158021' ) . children …" at bounding box center [744, 361] width 897 height 393
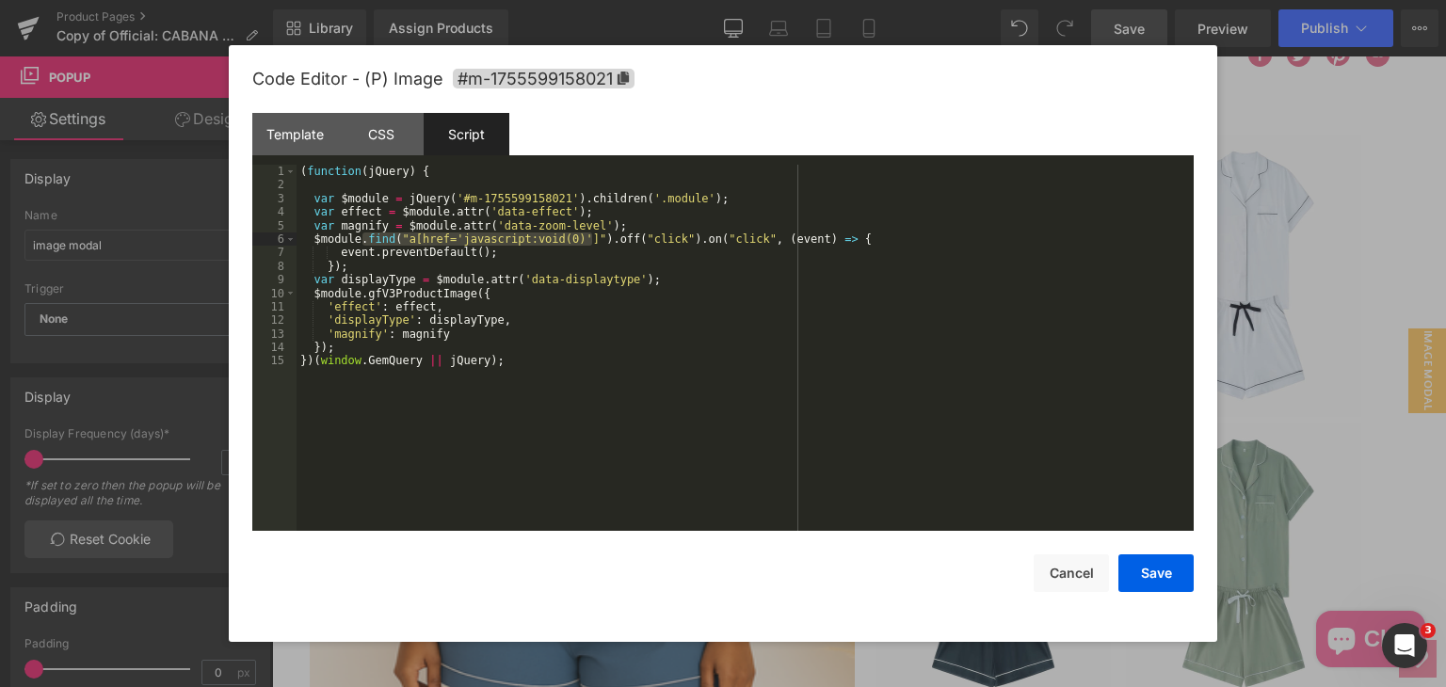
drag, startPoint x: 360, startPoint y: 242, endPoint x: 590, endPoint y: 242, distance: 229.7
click at [590, 242] on div "( function ( jQuery ) { var $module = jQuery ( '#m-1755599158021' ) . children …" at bounding box center [744, 361] width 897 height 393
click at [670, 240] on div "( function ( jQuery ) { var $module = jQuery ( '#m-1755599158021' ) . children …" at bounding box center [744, 361] width 897 height 393
click at [337, 255] on div "( function ( jQuery ) { var $module = jQuery ( '#m-1755599158021' ) . children …" at bounding box center [744, 361] width 897 height 393
click at [516, 253] on div "( function ( jQuery ) { var $module = jQuery ( '#m-1755599158021' ) . children …" at bounding box center [744, 361] width 897 height 393
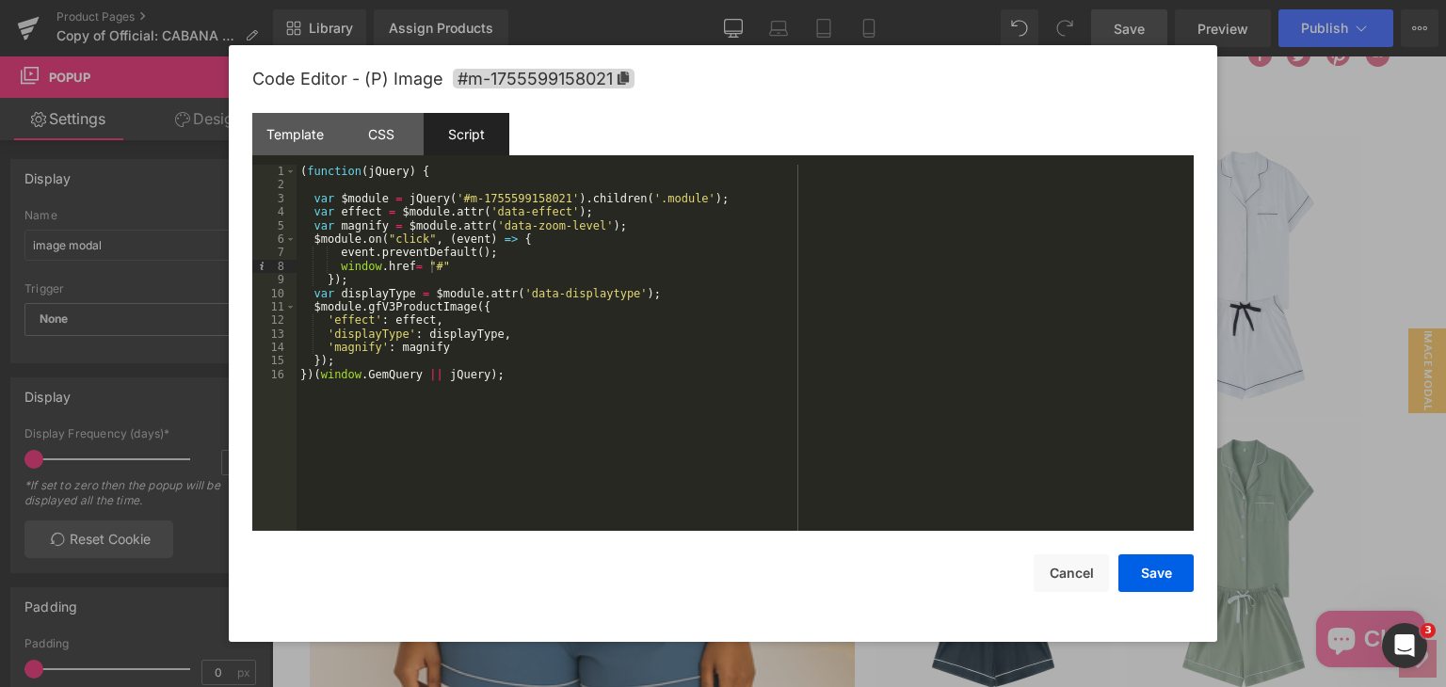
click at [874, 328] on div "( function ( jQuery ) { var $module = jQuery ( '#m-1755599158021' ) . children …" at bounding box center [744, 361] width 897 height 393
click at [433, 264] on div "( function ( jQuery ) { var $module = jQuery ( '#m-1755599158021' ) . children …" at bounding box center [744, 361] width 897 height 393
drag, startPoint x: 335, startPoint y: 265, endPoint x: 403, endPoint y: 268, distance: 67.8
click at [403, 268] on div "( function ( jQuery ) { var $module = jQuery ( '#m-1755599158021' ) . children …" at bounding box center [744, 361] width 897 height 393
click at [422, 262] on div "( function ( jQuery ) { var $module = jQuery ( '#m-1755599158021' ) . children …" at bounding box center [744, 361] width 897 height 393
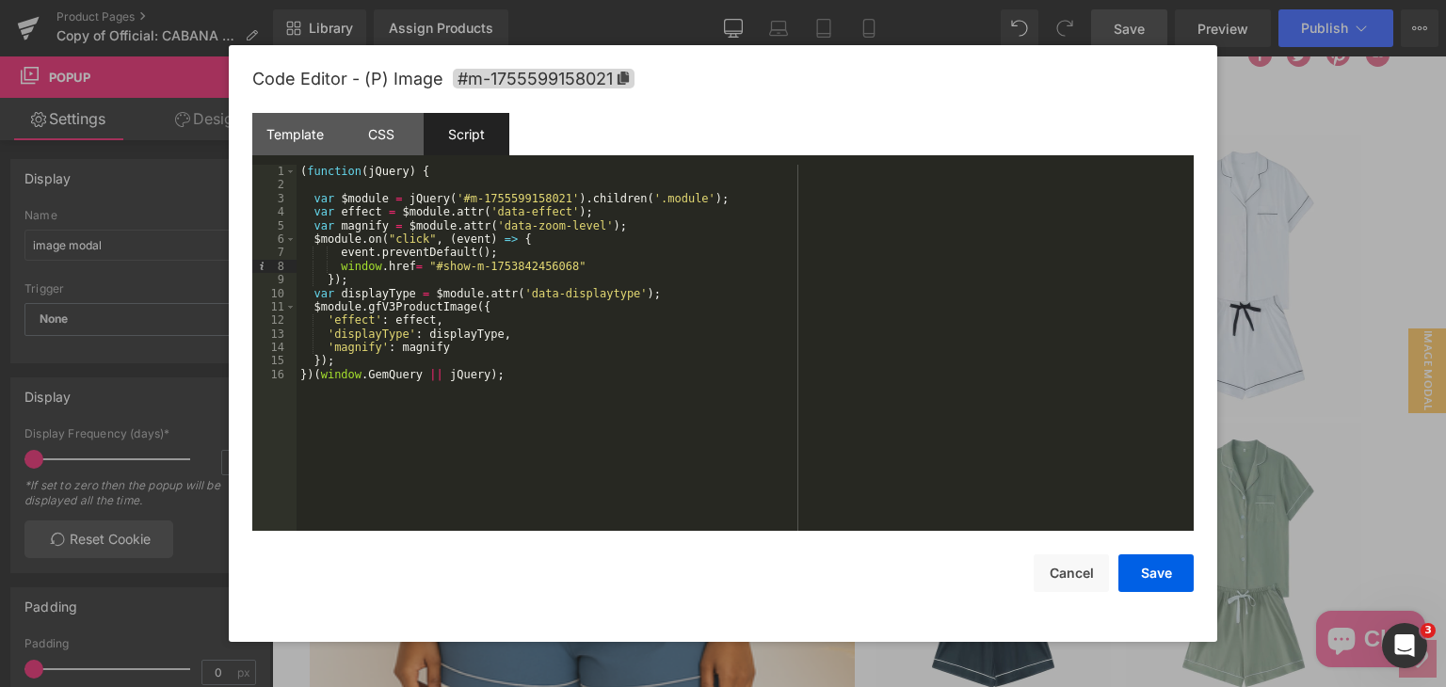
paste textarea
click at [637, 260] on div "( function ( jQuery ) { var $module = jQuery ( '#m-1755599158021' ) . children …" at bounding box center [744, 361] width 897 height 393
click at [1137, 580] on button "Save" at bounding box center [1155, 573] width 75 height 38
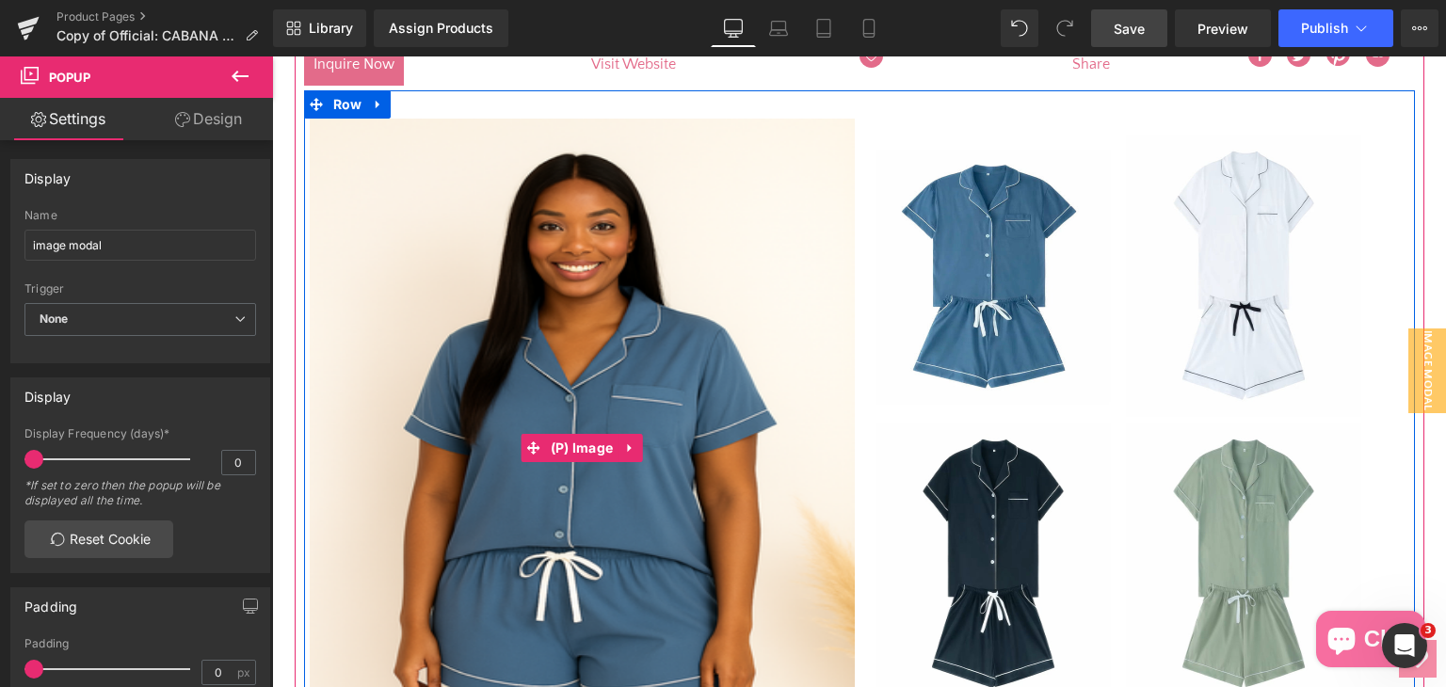
click at [660, 521] on img at bounding box center [582, 448] width 545 height 659
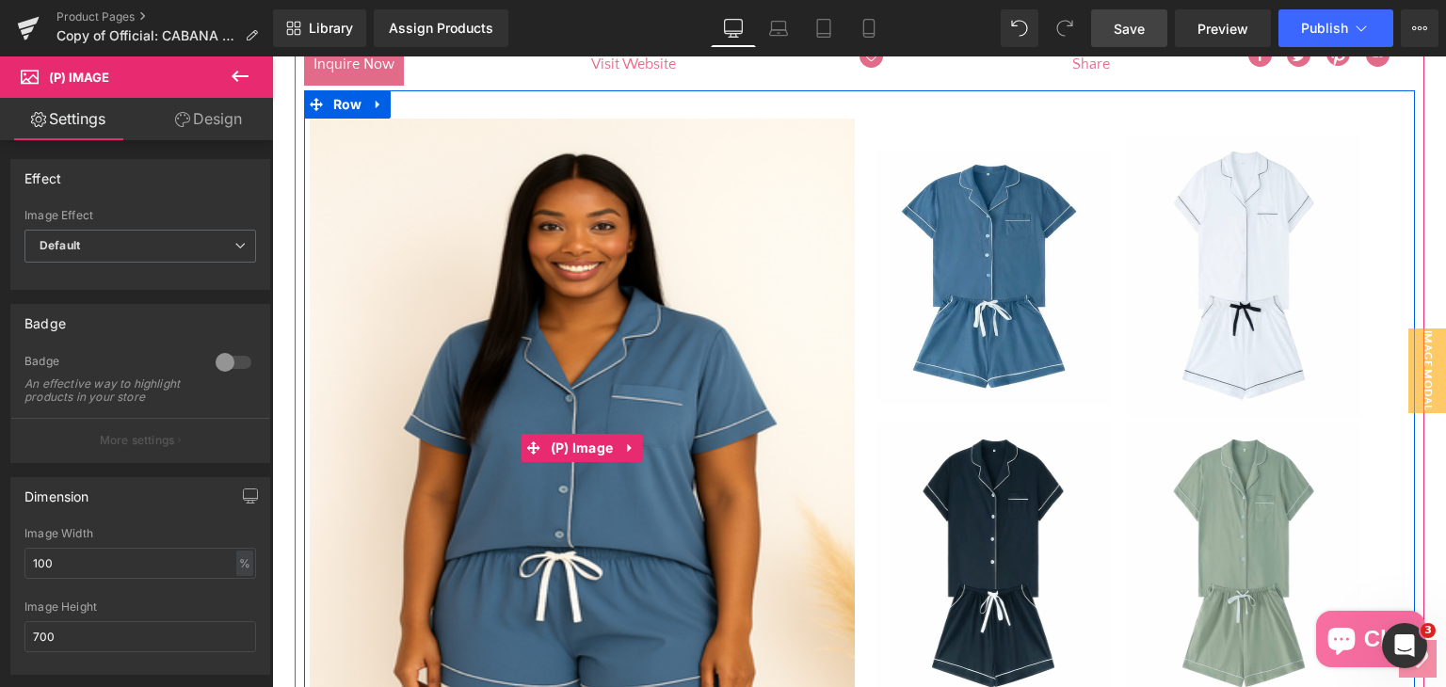
scroll to position [299, 0]
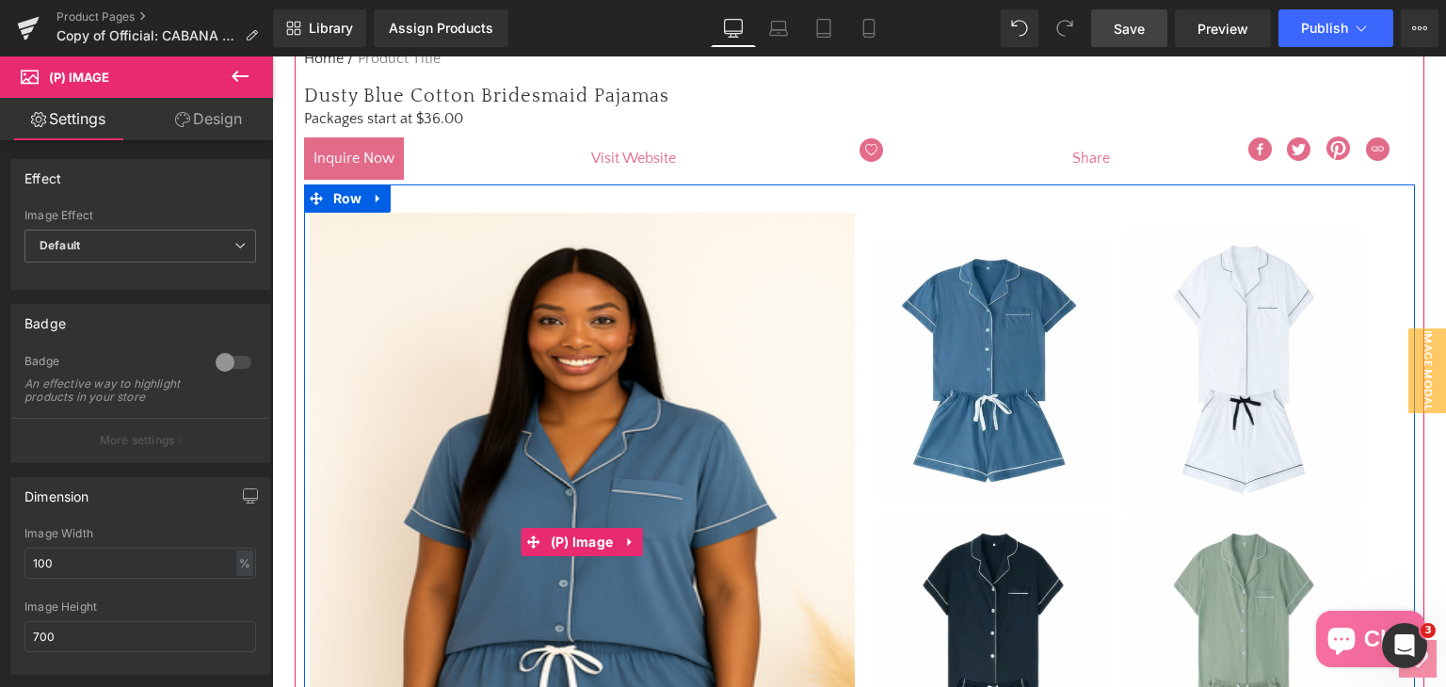
click at [669, 433] on img at bounding box center [582, 542] width 545 height 659
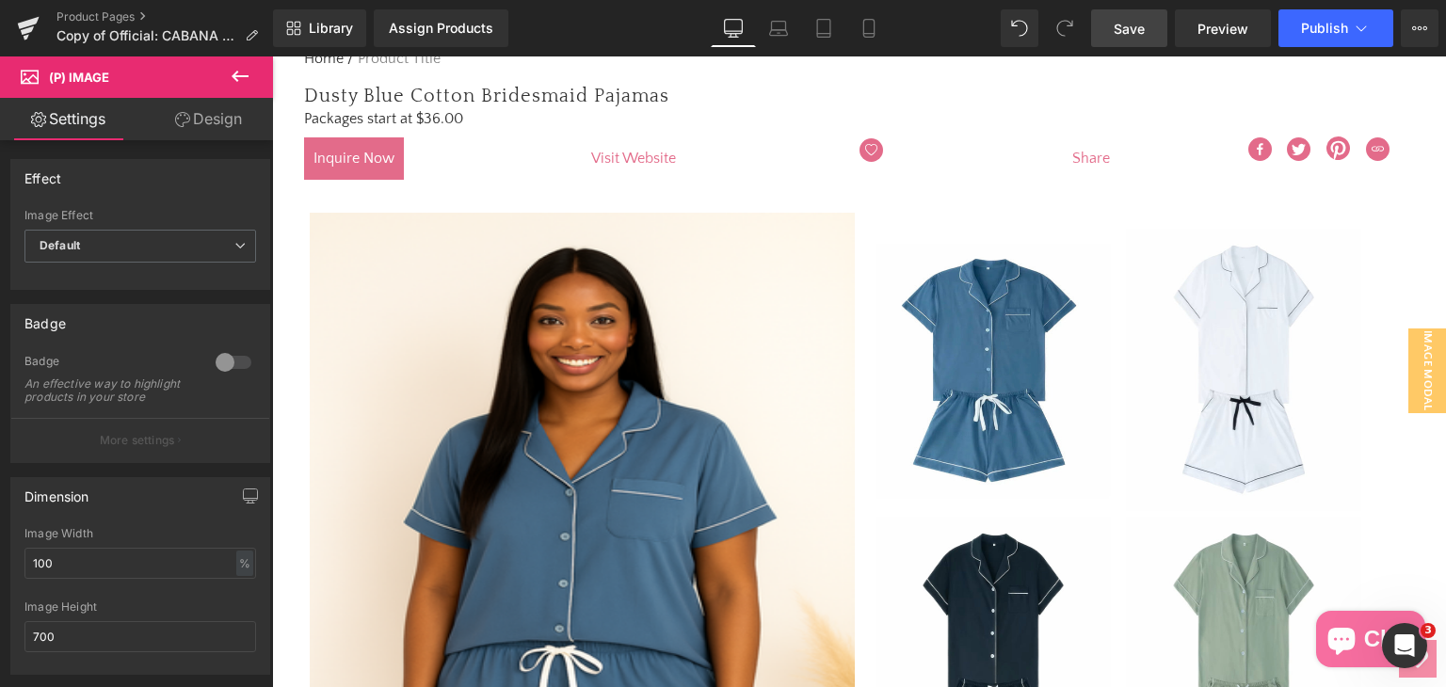
click at [1153, 34] on link "Save" at bounding box center [1129, 28] width 76 height 38
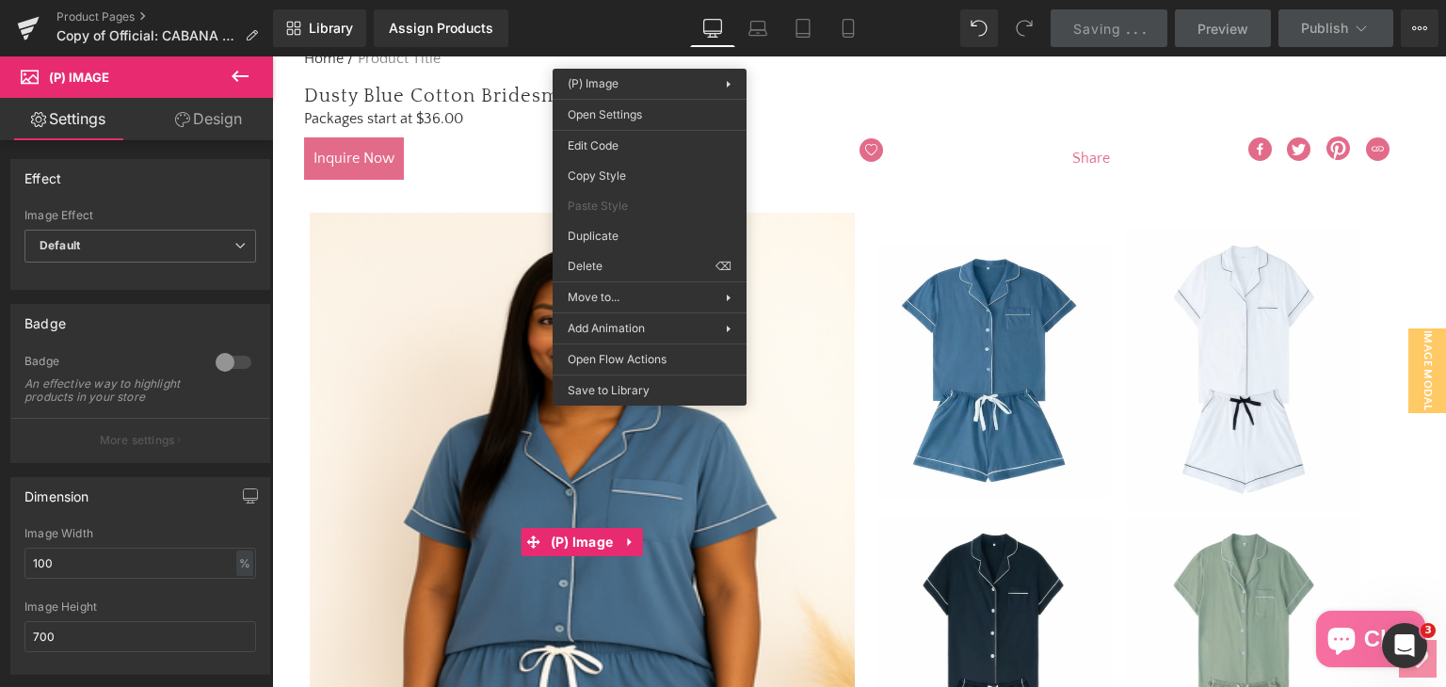
scroll to position [582, 0]
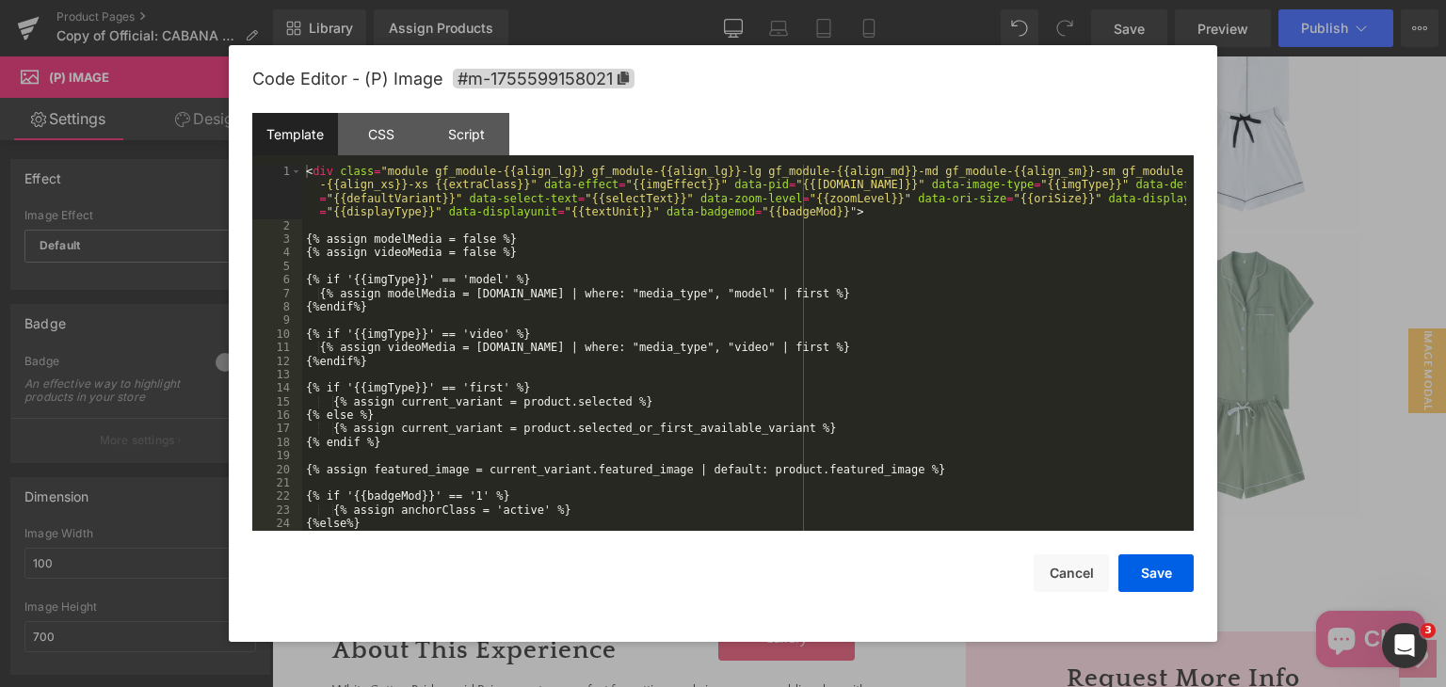
click at [591, 0] on div "(P) Image You are previewing how the will restyle your page. You can not edit E…" at bounding box center [723, 0] width 1446 height 0
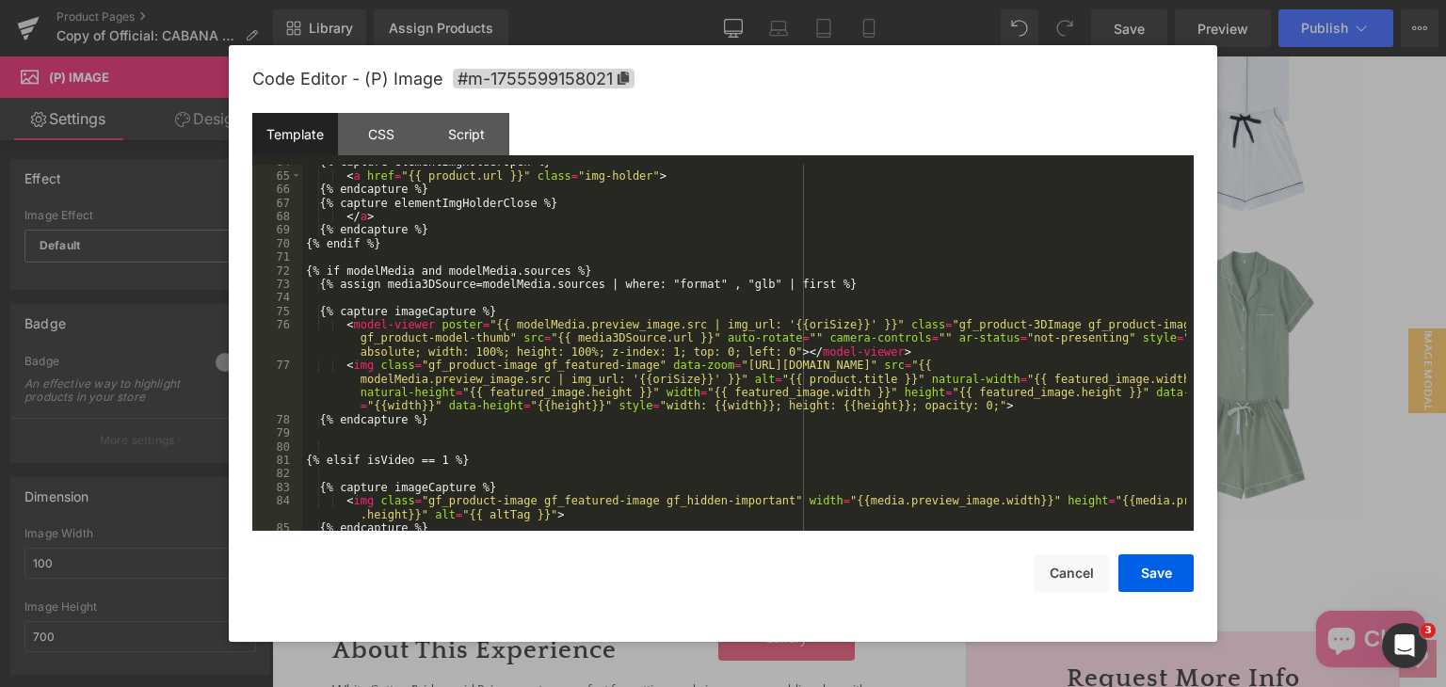
scroll to position [1186, 0]
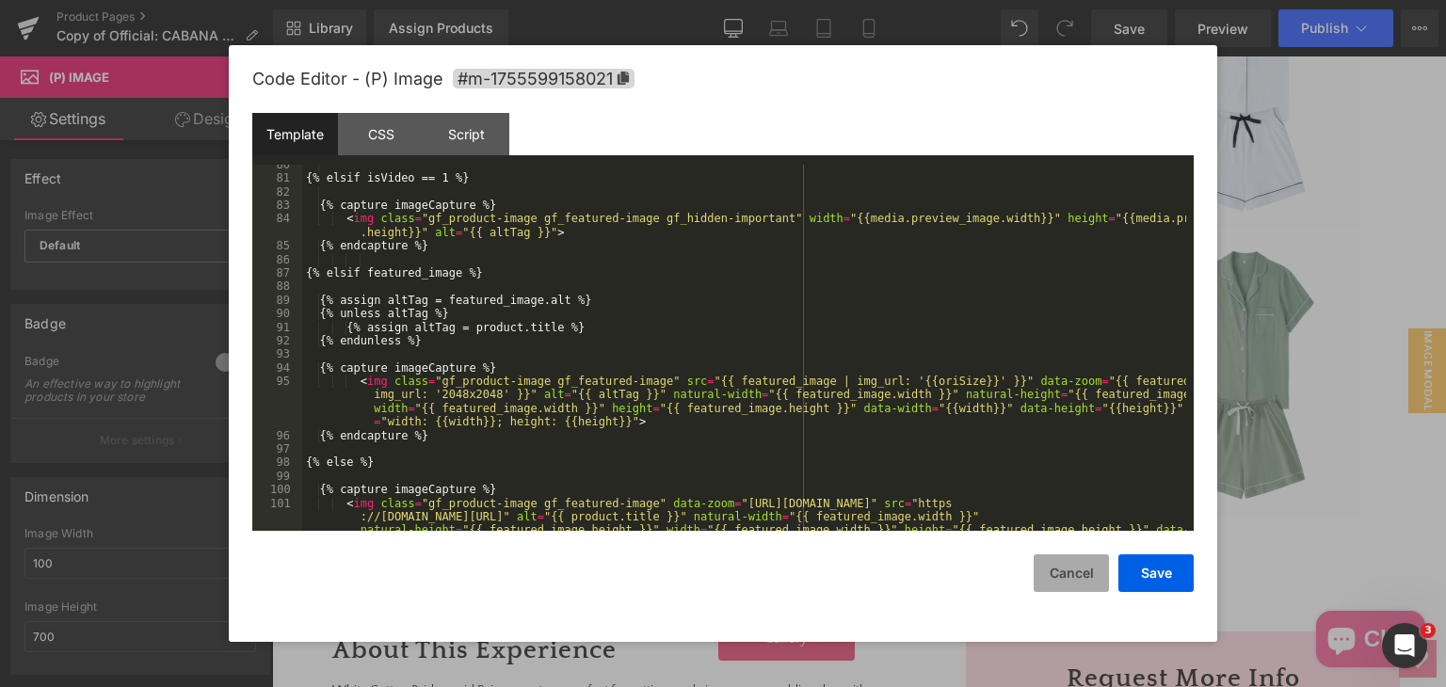
drag, startPoint x: 1042, startPoint y: 571, endPoint x: 756, endPoint y: 512, distance: 292.2
click at [1042, 571] on button "Cancel" at bounding box center [1070, 573] width 75 height 38
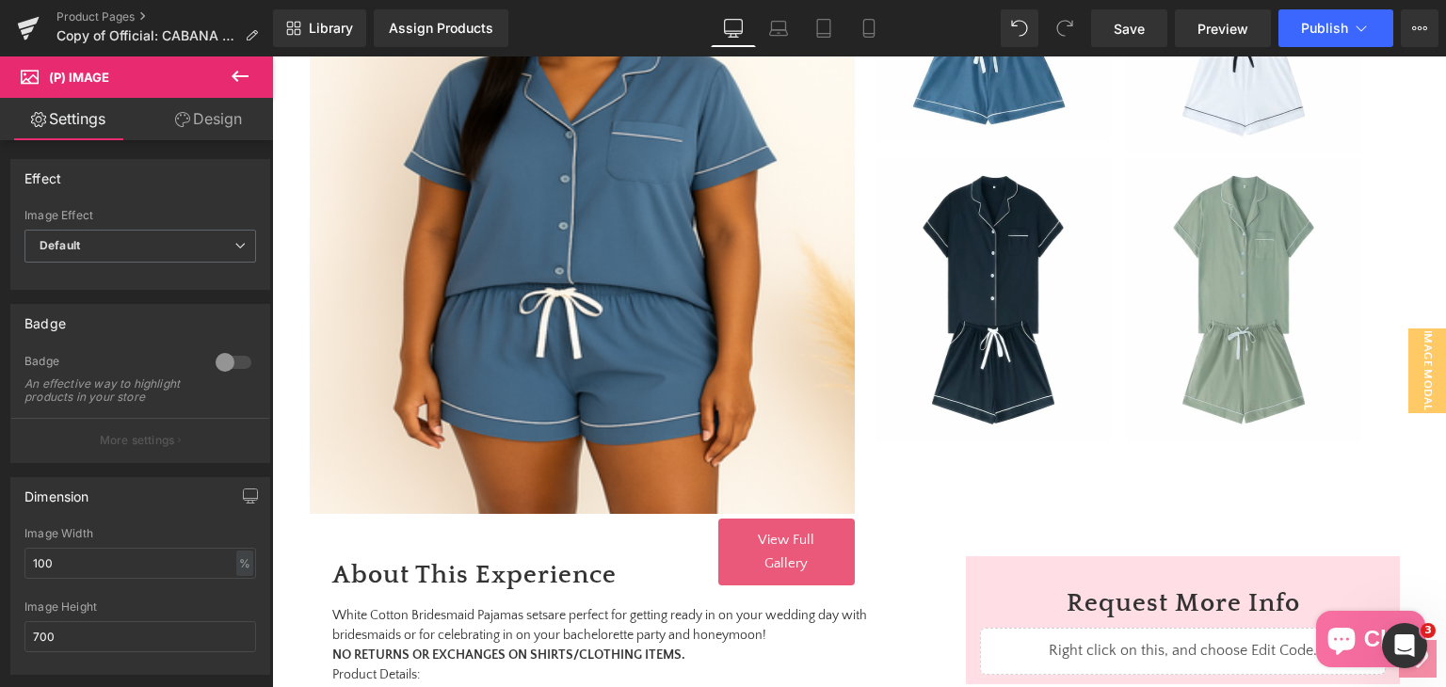
scroll to position [676, 0]
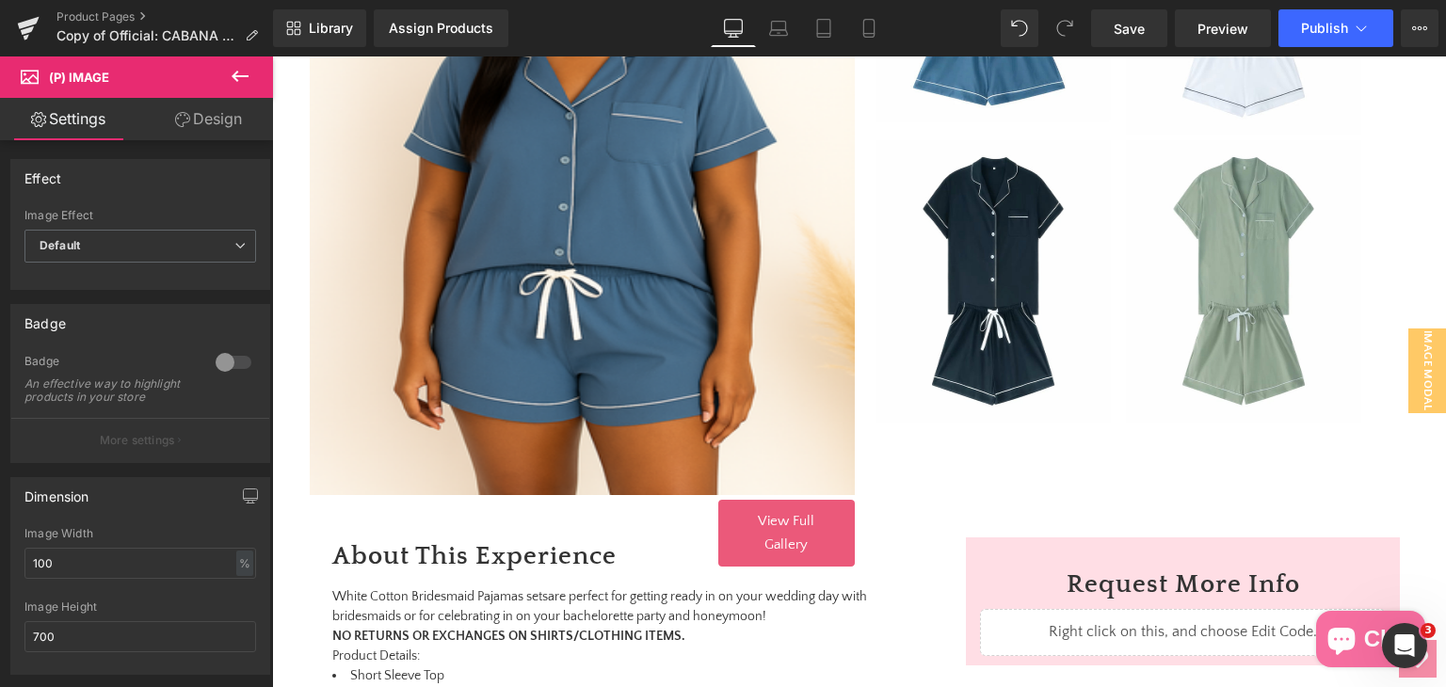
click at [814, 519] on span "View Full Gallery" at bounding box center [786, 533] width 56 height 40
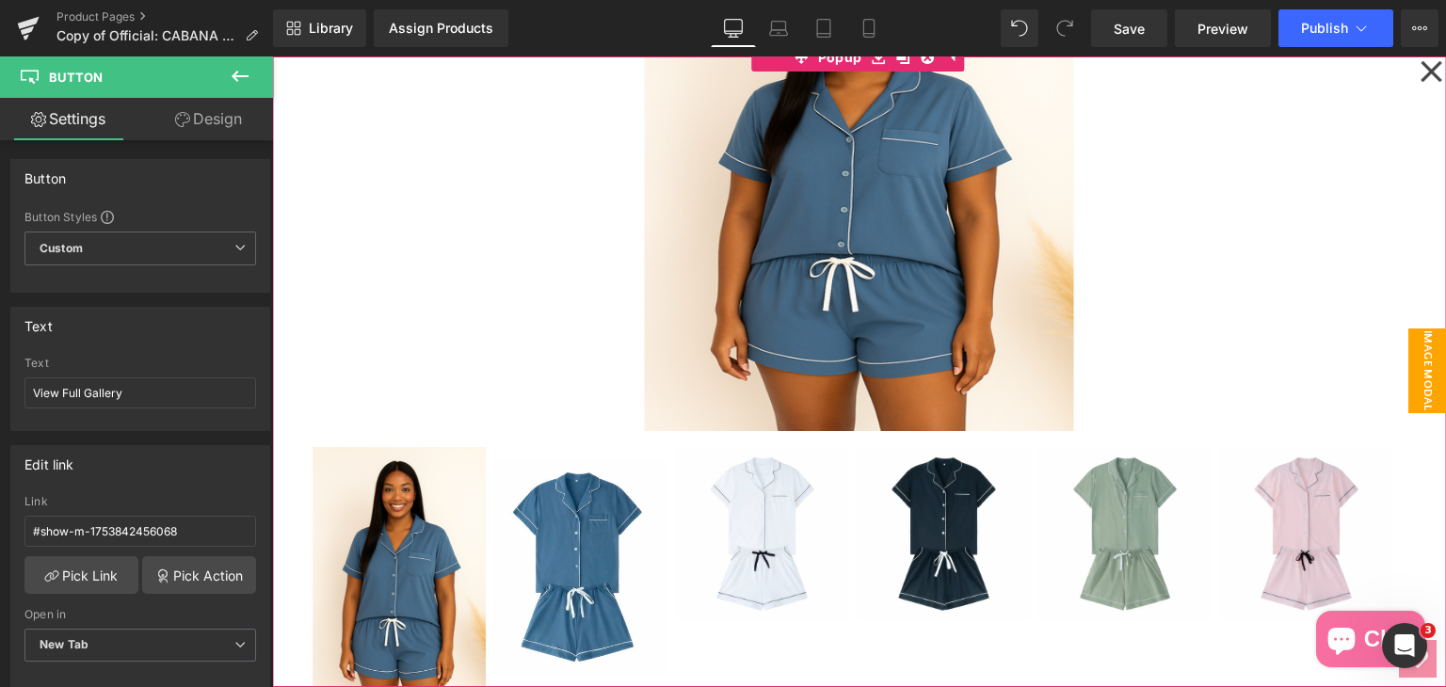
click at [1419, 80] on icon at bounding box center [1430, 71] width 23 height 94
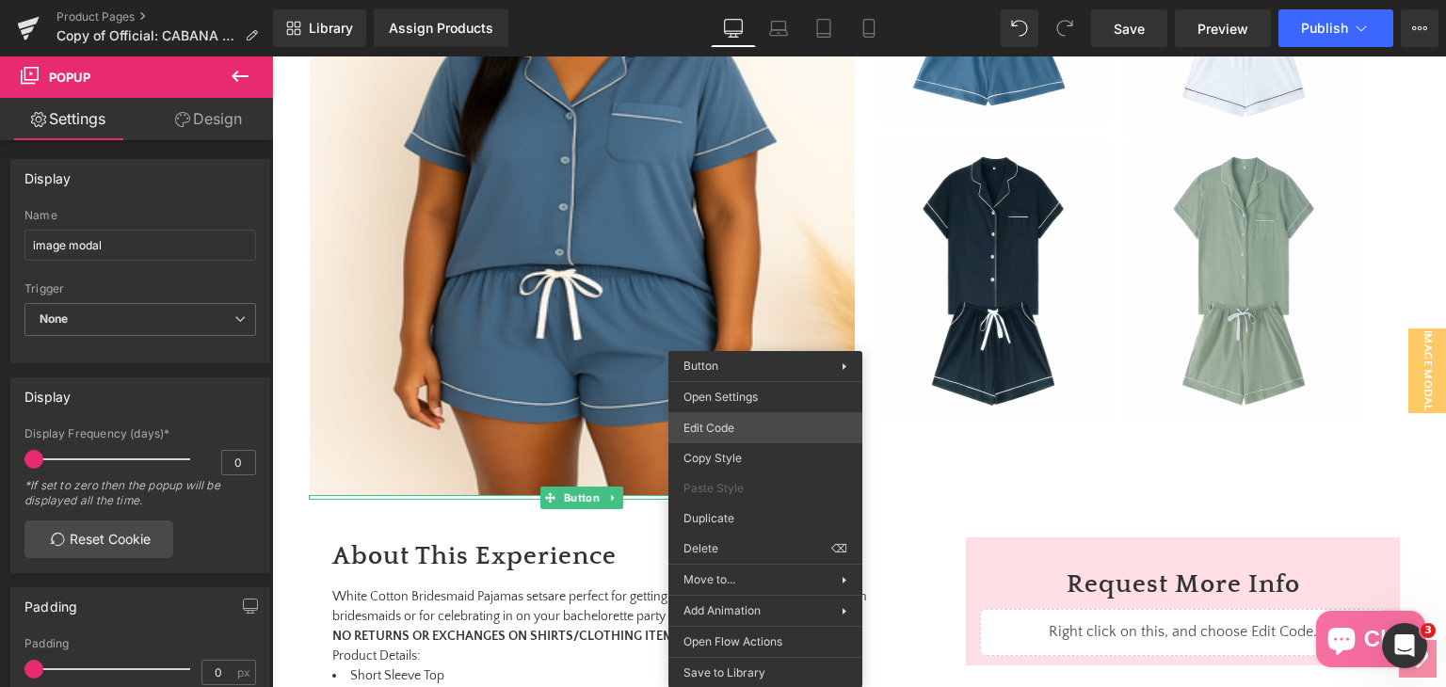
click at [717, 0] on div "(P) Image You are previewing how the will restyle your page. You can not edit E…" at bounding box center [723, 0] width 1446 height 0
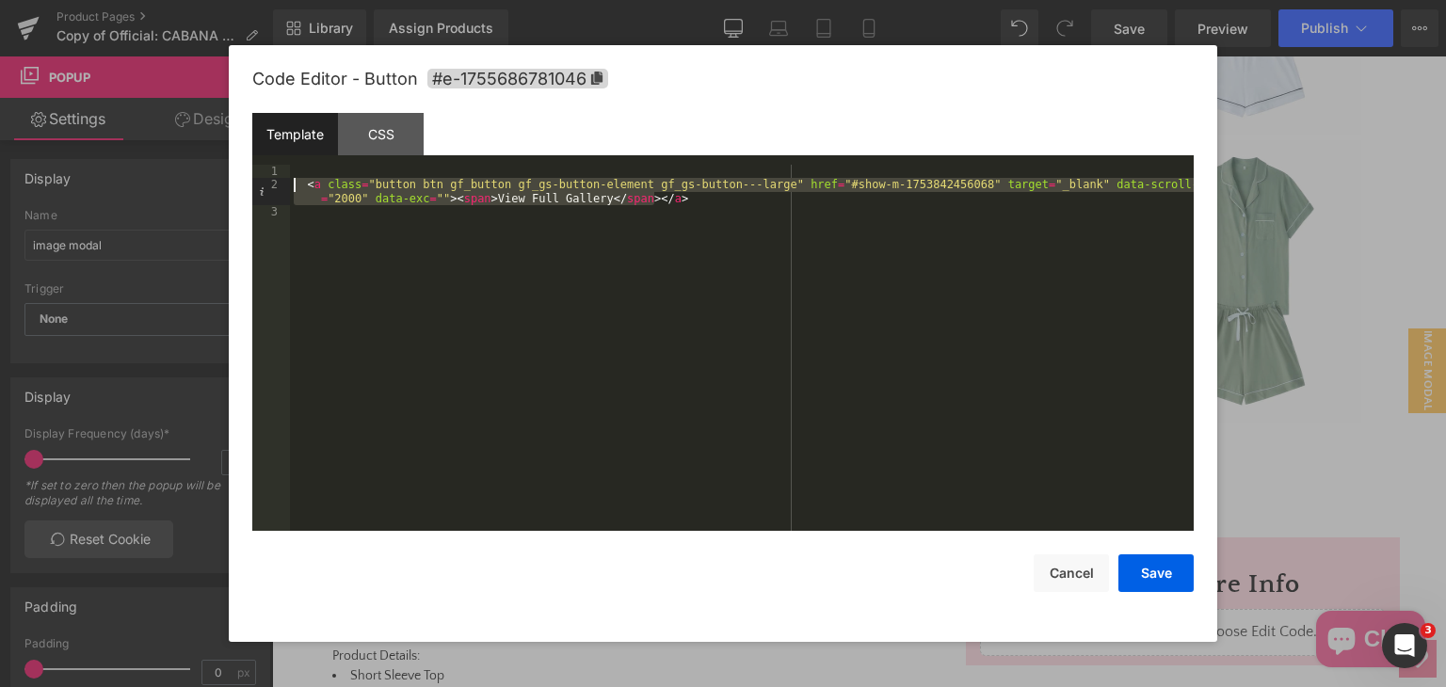
drag, startPoint x: 678, startPoint y: 203, endPoint x: 290, endPoint y: 184, distance: 388.3
click at [290, 184] on div "< a class = "button btn gf_button gf_gs-button-element gf_gs-button---large" hr…" at bounding box center [742, 361] width 904 height 393
click at [1148, 575] on button "Save" at bounding box center [1155, 573] width 75 height 38
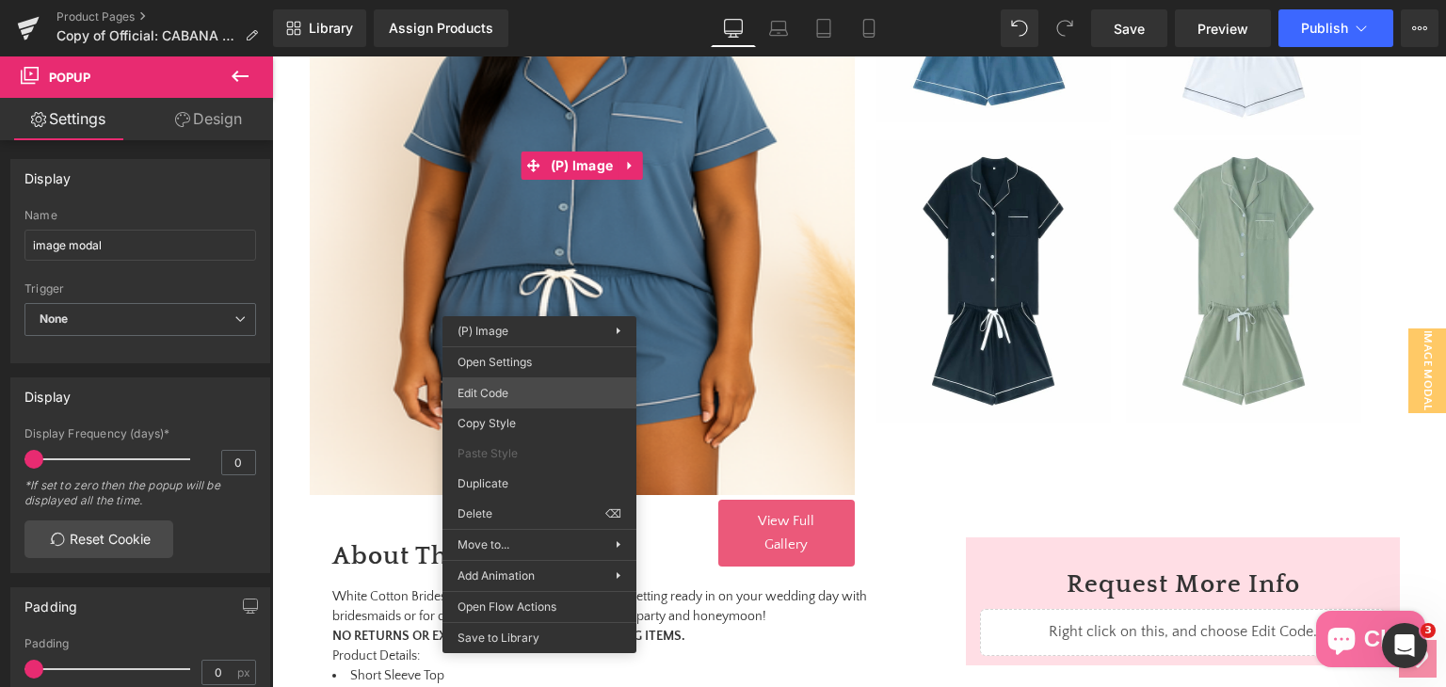
click at [535, 0] on div "(P) Image You are previewing how the will restyle your page. You can not edit E…" at bounding box center [723, 0] width 1446 height 0
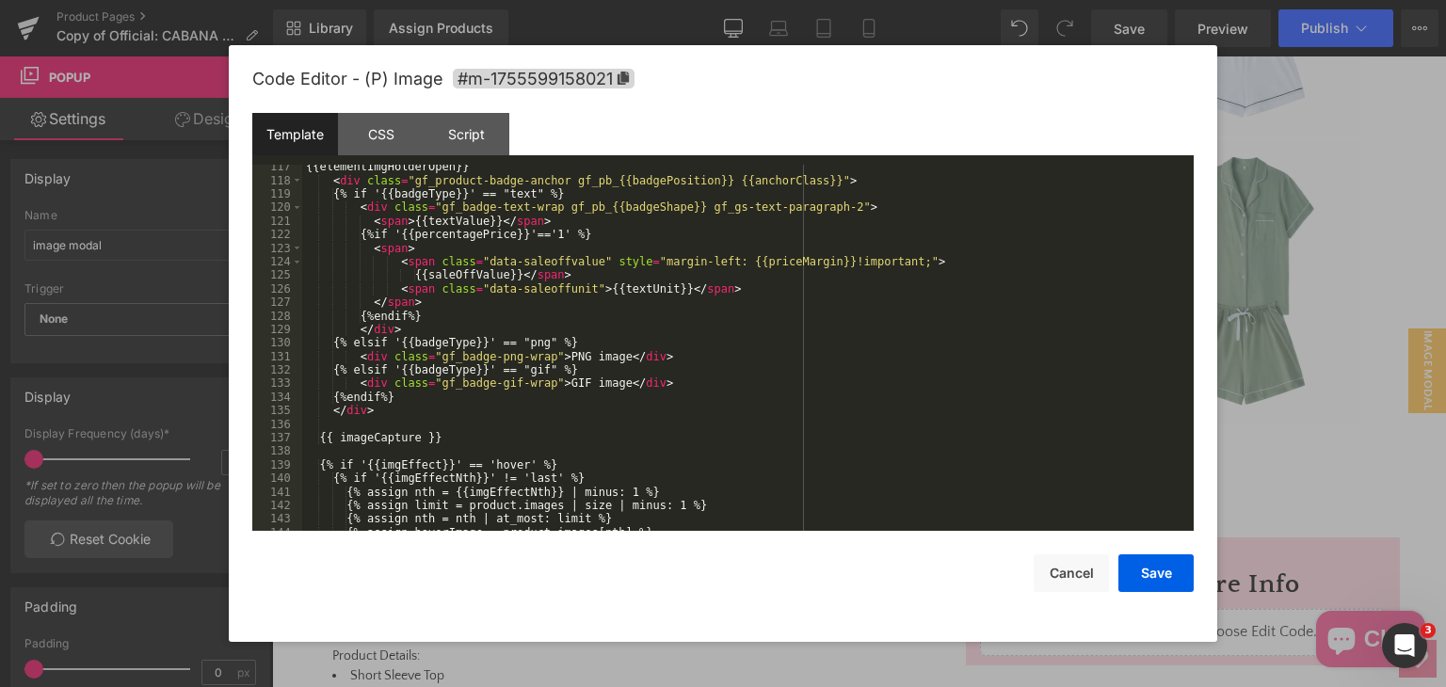
scroll to position [2033, 0]
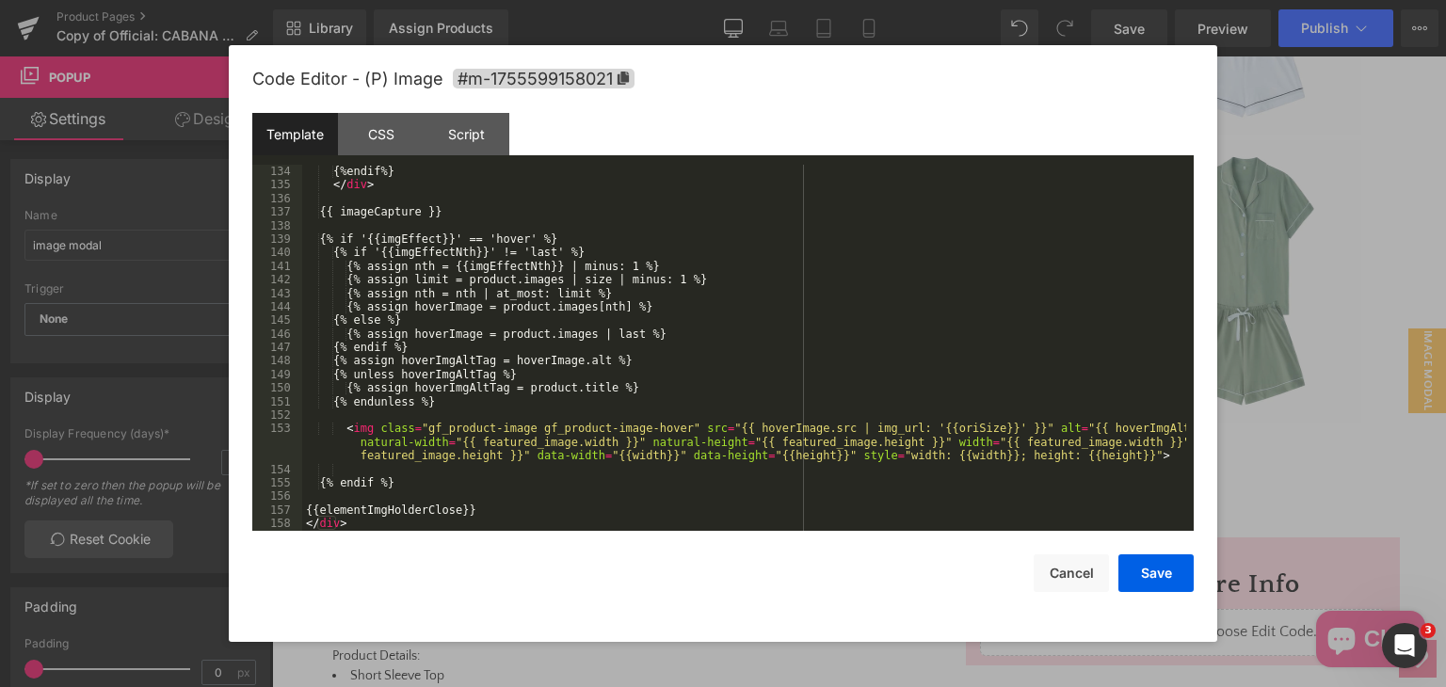
click at [457, 492] on div "{%endif%} </ div > {{ imageCapture }} {% if '{{imgEffect}}' == 'hover' %} {% if…" at bounding box center [744, 361] width 884 height 393
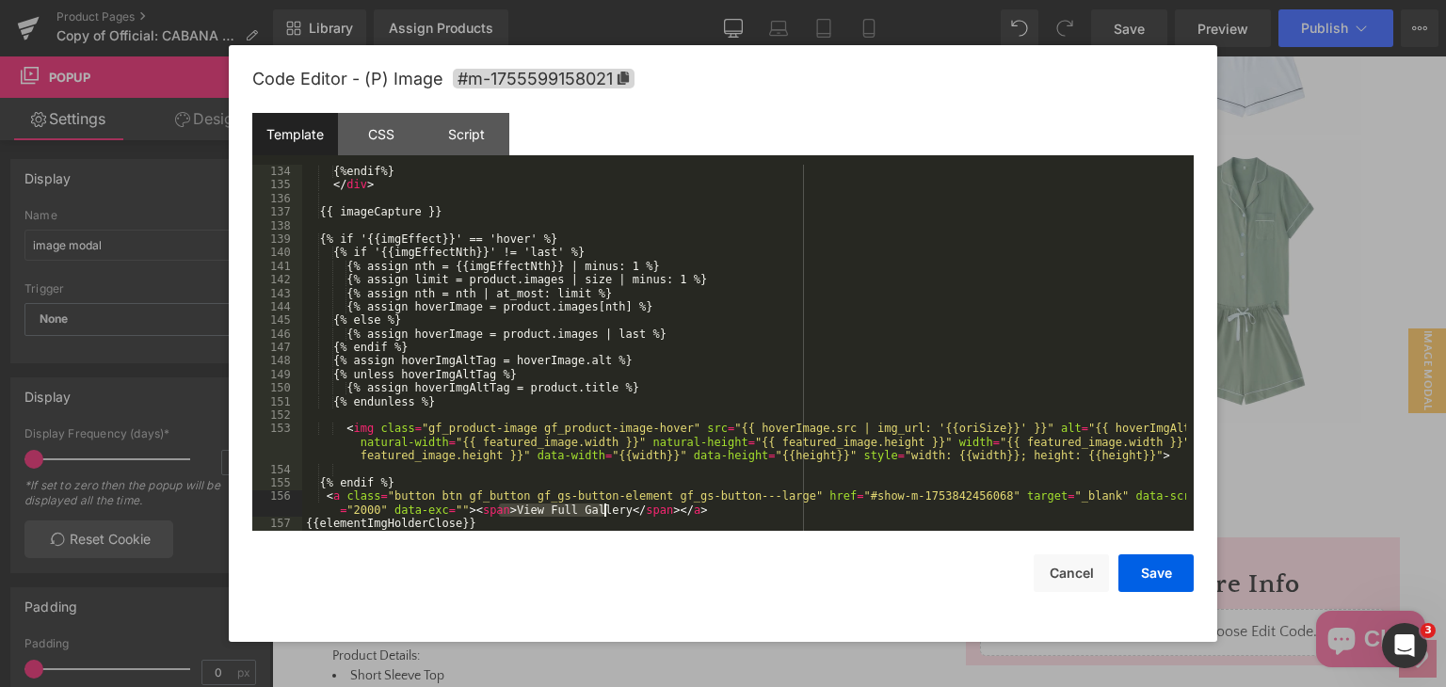
drag, startPoint x: 497, startPoint y: 509, endPoint x: 601, endPoint y: 507, distance: 104.5
click at [601, 507] on div "{%endif%} </ div > {{ imageCapture }} {% if '{{imgEffect}}' == 'hover' %} {% if…" at bounding box center [744, 361] width 884 height 393
click at [463, 143] on div "Script" at bounding box center [467, 134] width 86 height 42
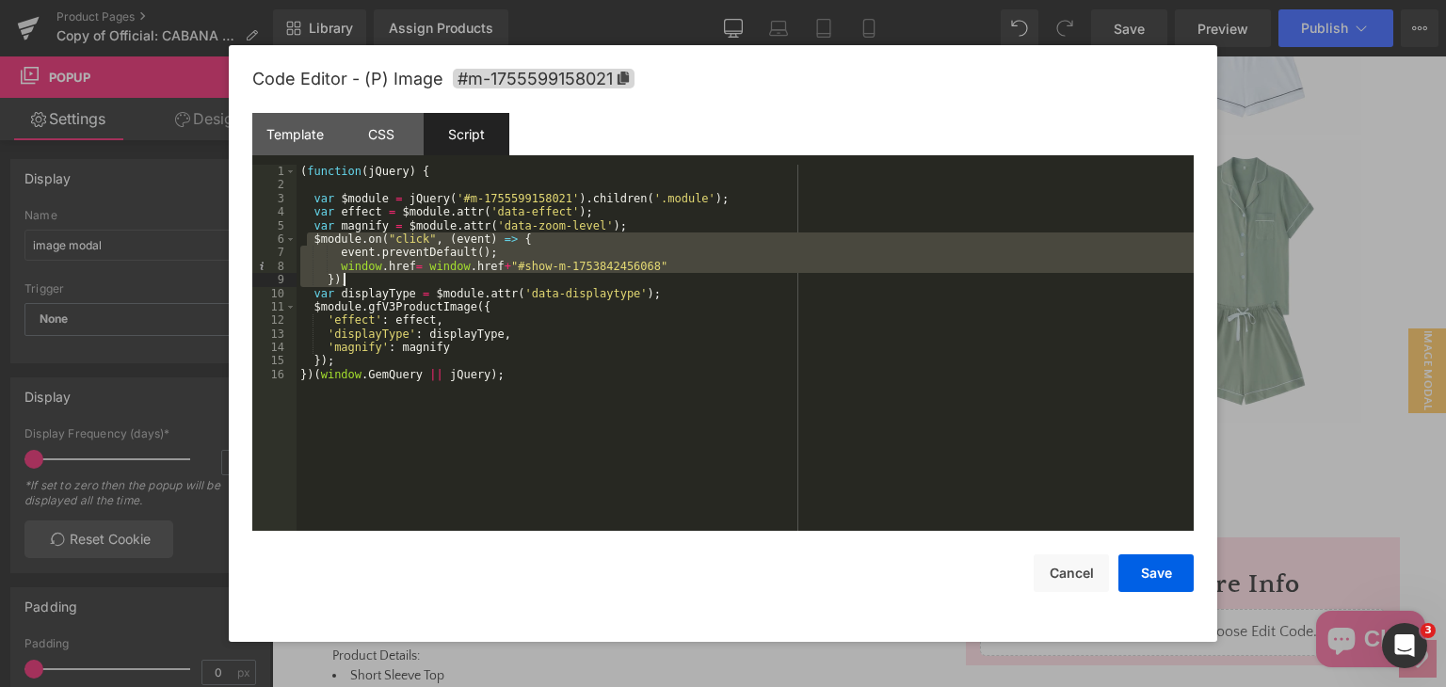
drag, startPoint x: 309, startPoint y: 241, endPoint x: 350, endPoint y: 279, distance: 56.0
click at [350, 279] on div "( function ( jQuery ) { var $module = jQuery ( '#m-1755599158021' ) . children …" at bounding box center [744, 361] width 897 height 393
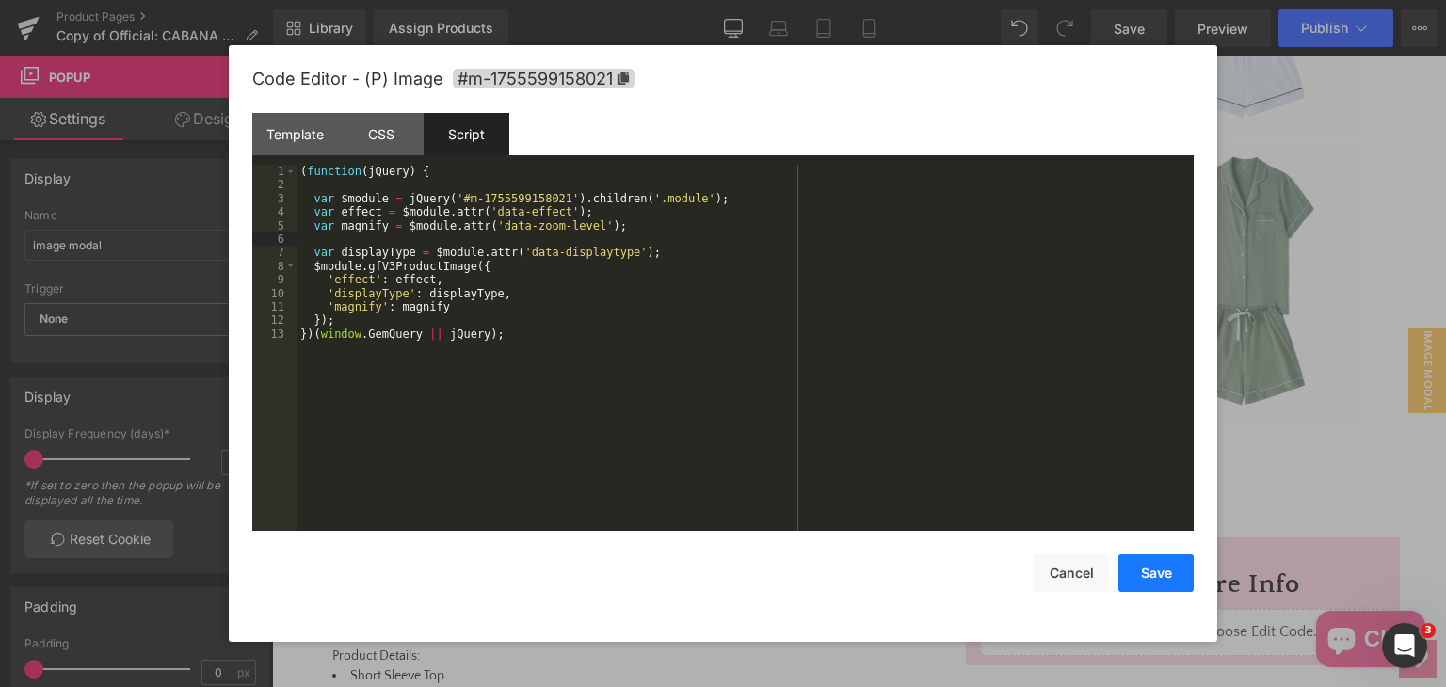
click at [1178, 571] on button "Save" at bounding box center [1155, 573] width 75 height 38
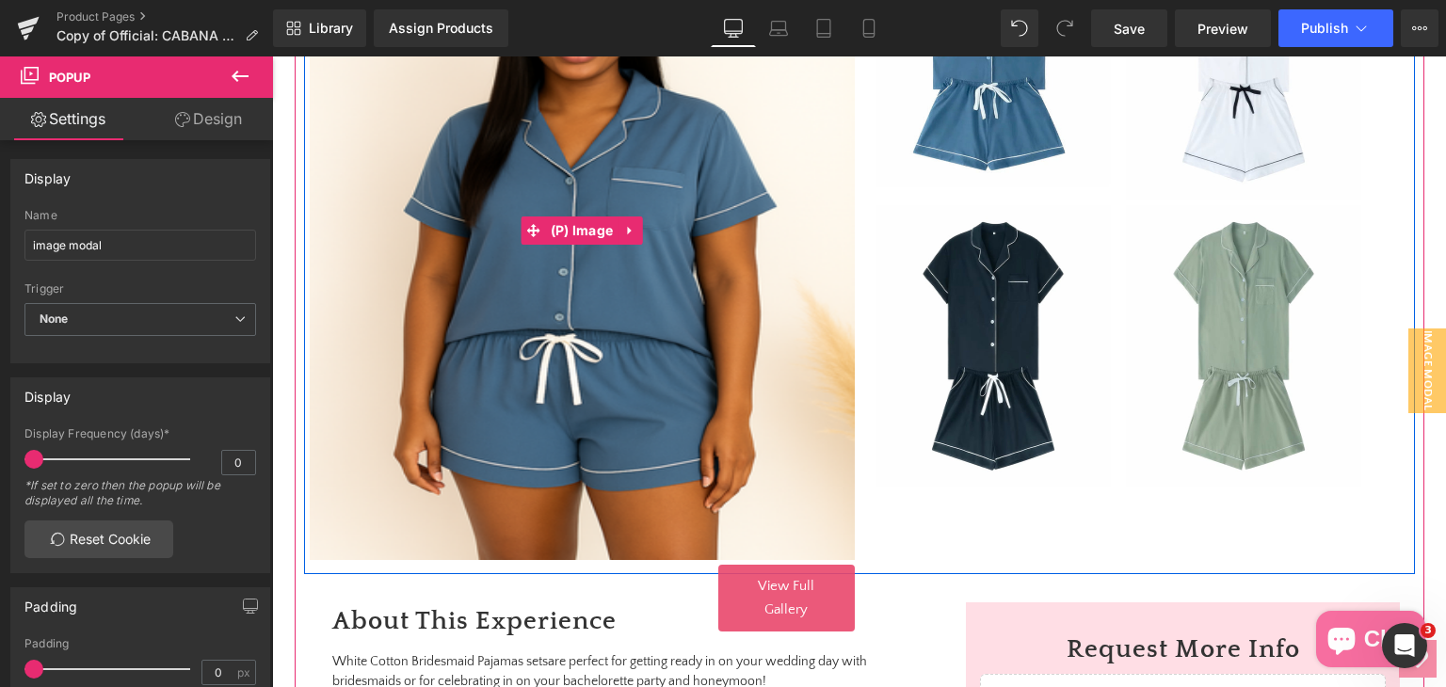
scroll to position [582, 0]
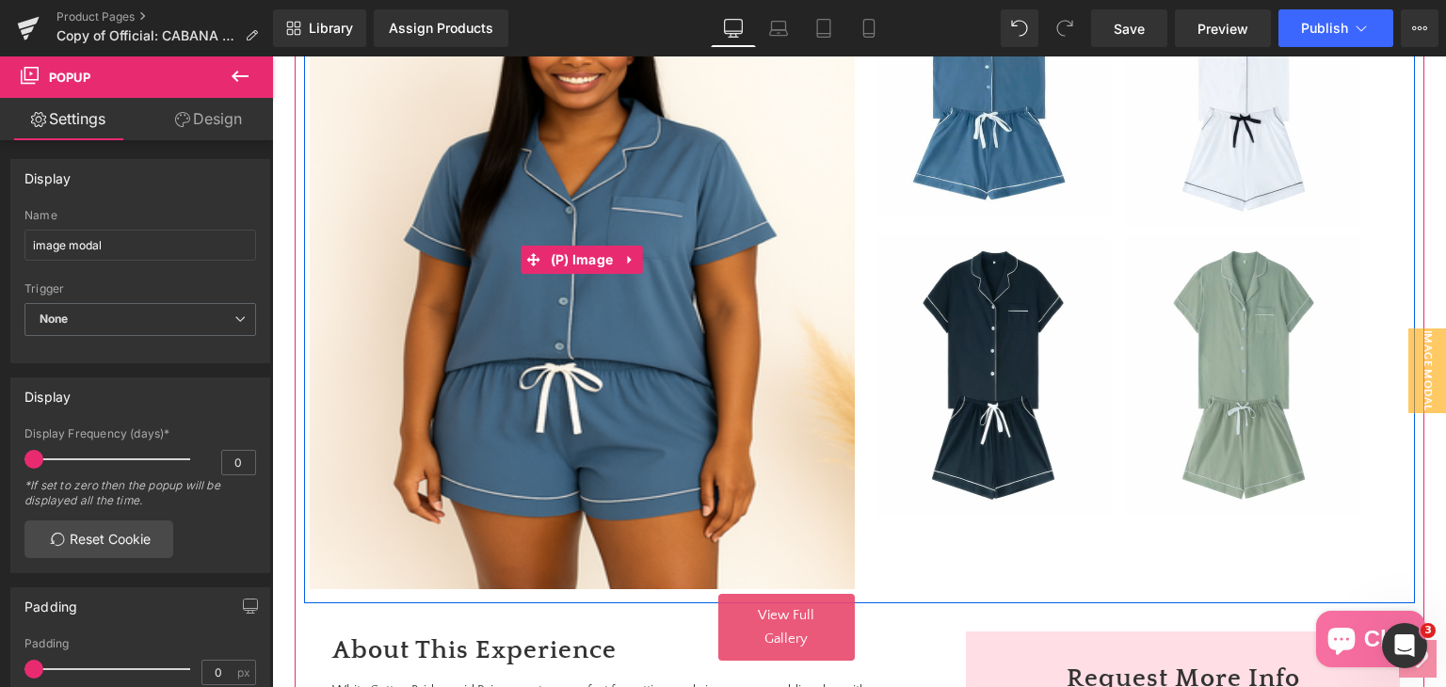
click at [619, 370] on img at bounding box center [582, 259] width 545 height 659
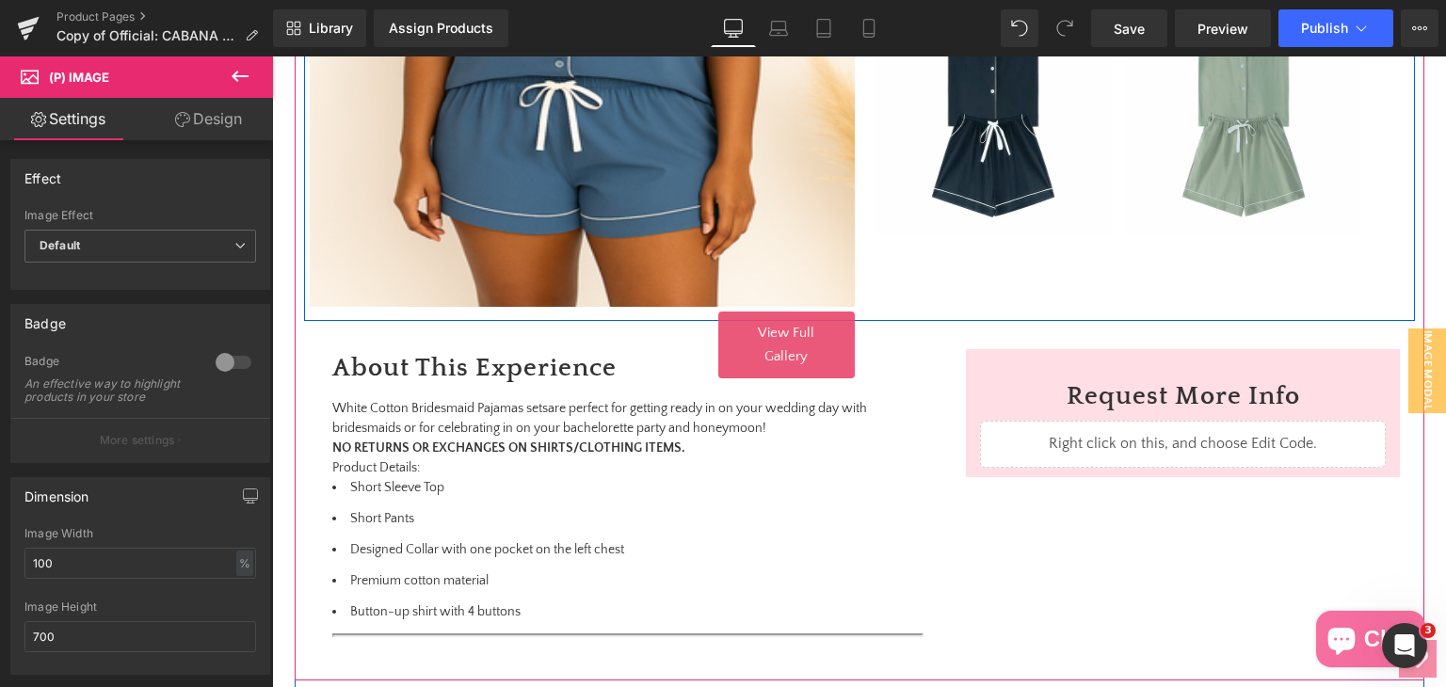
scroll to position [770, 0]
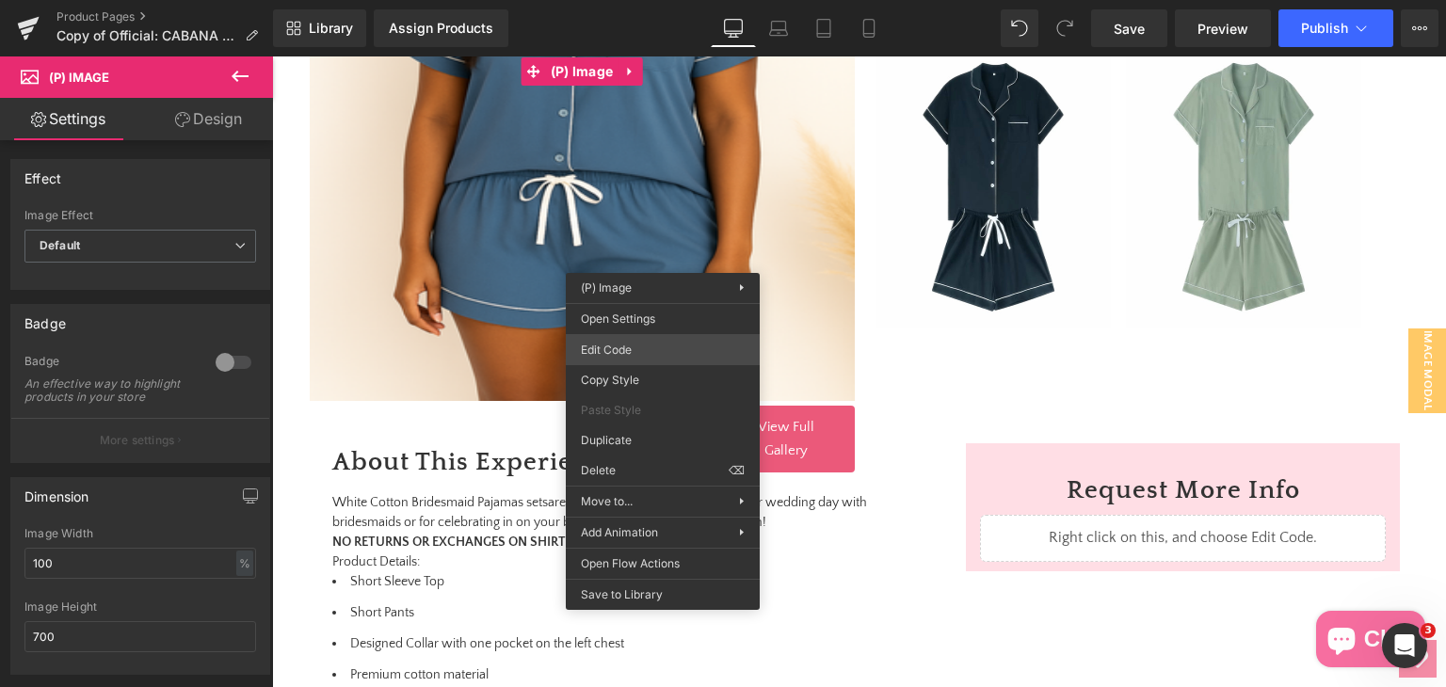
click at [629, 0] on div "(P) Image You are previewing how the will restyle your page. You can not edit E…" at bounding box center [723, 0] width 1446 height 0
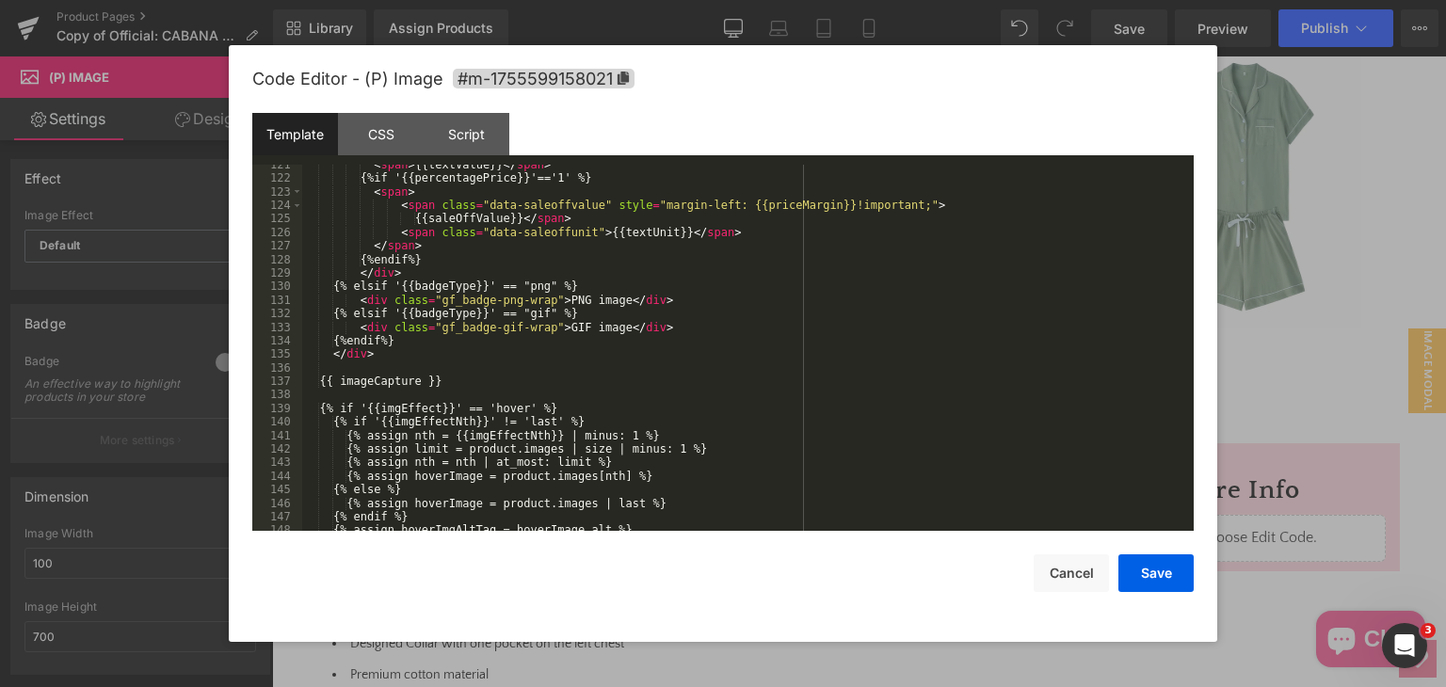
scroll to position [2046, 0]
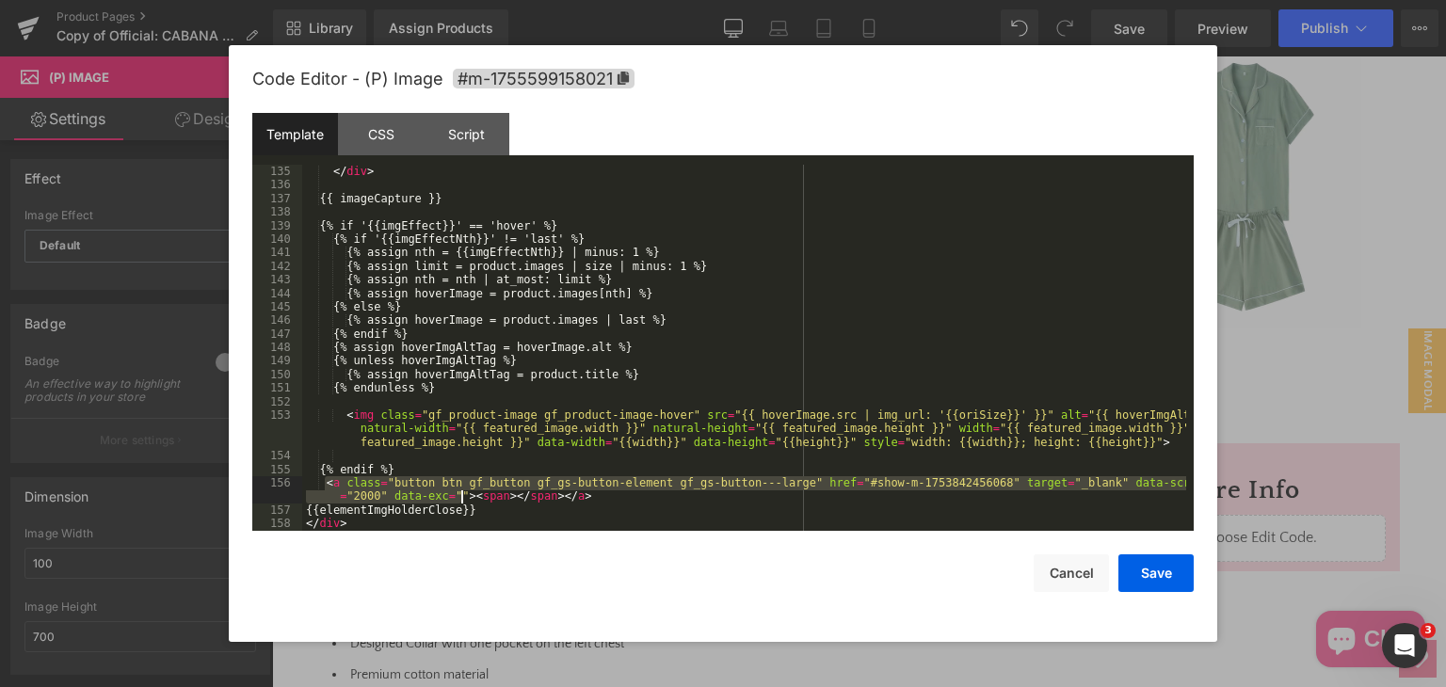
drag, startPoint x: 327, startPoint y: 486, endPoint x: 458, endPoint y: 494, distance: 132.0
click at [458, 494] on div "</ div > {{ imageCapture }} {% if '{{imgEffect}}' == 'hover' %} {% if '{{imgEff…" at bounding box center [744, 361] width 884 height 393
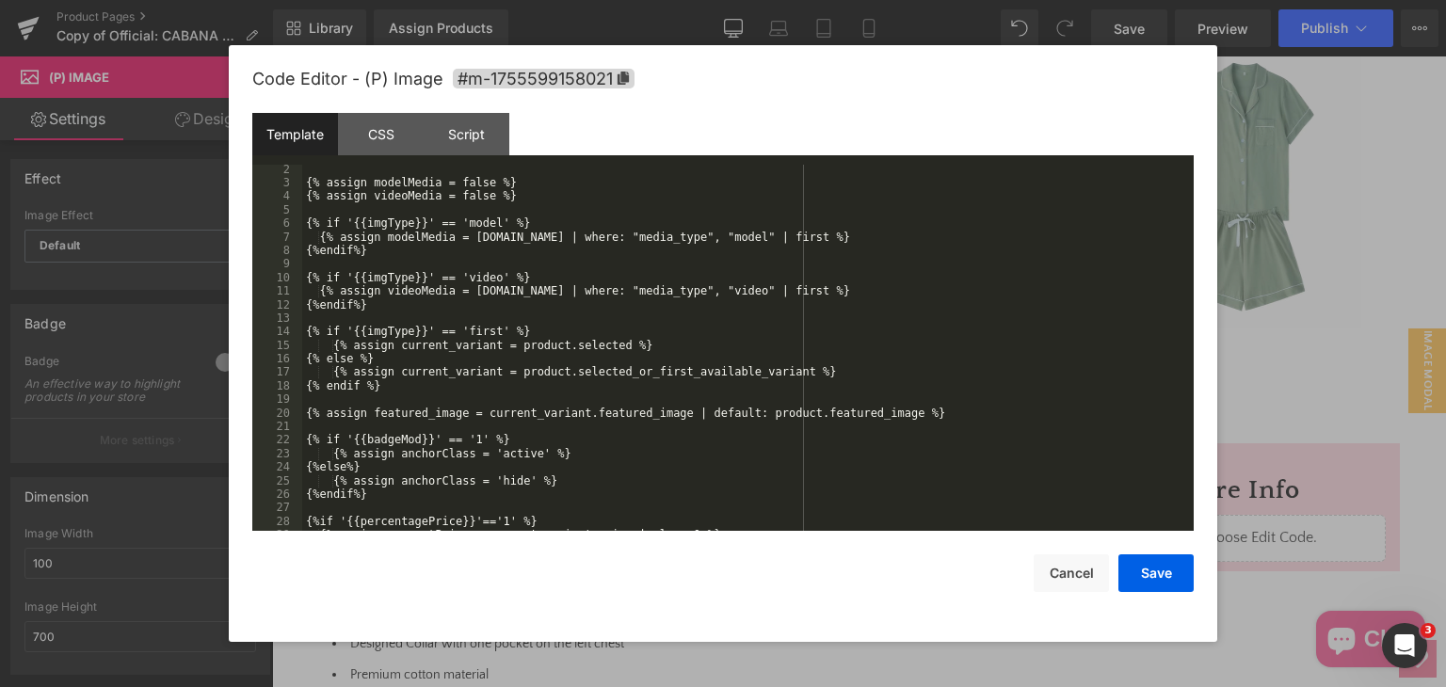
scroll to position [0, 0]
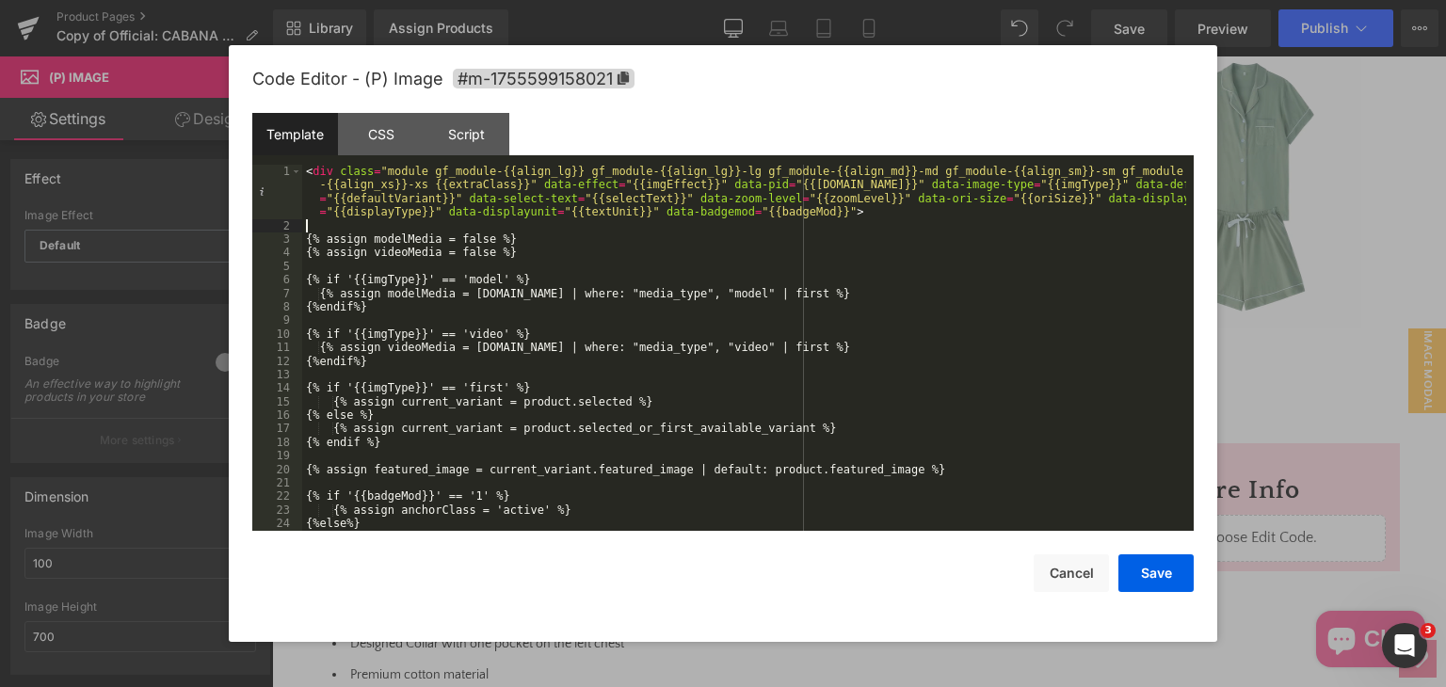
click at [371, 231] on div "< div class = "module gf_module-{{align_lg}} gf_module-{{align_lg}}-lg gf_modul…" at bounding box center [744, 382] width 884 height 434
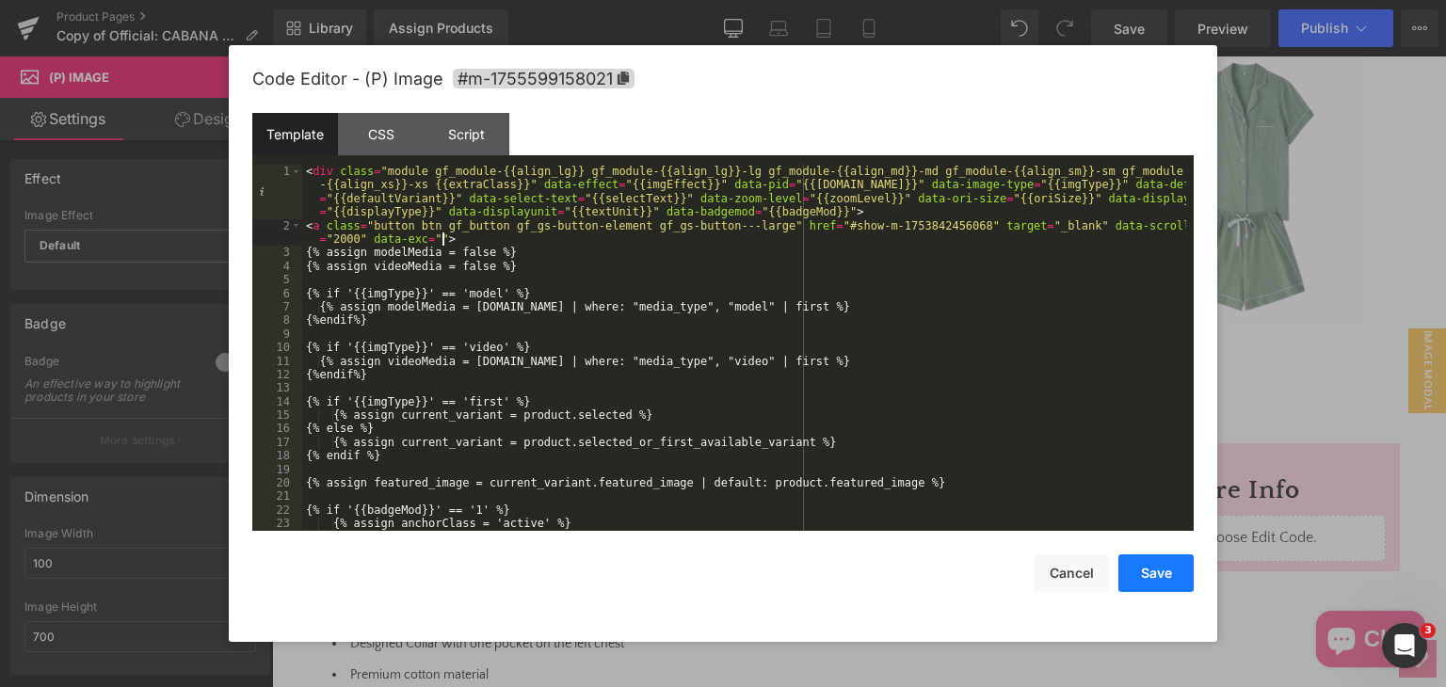
click at [1165, 581] on button "Save" at bounding box center [1155, 573] width 75 height 38
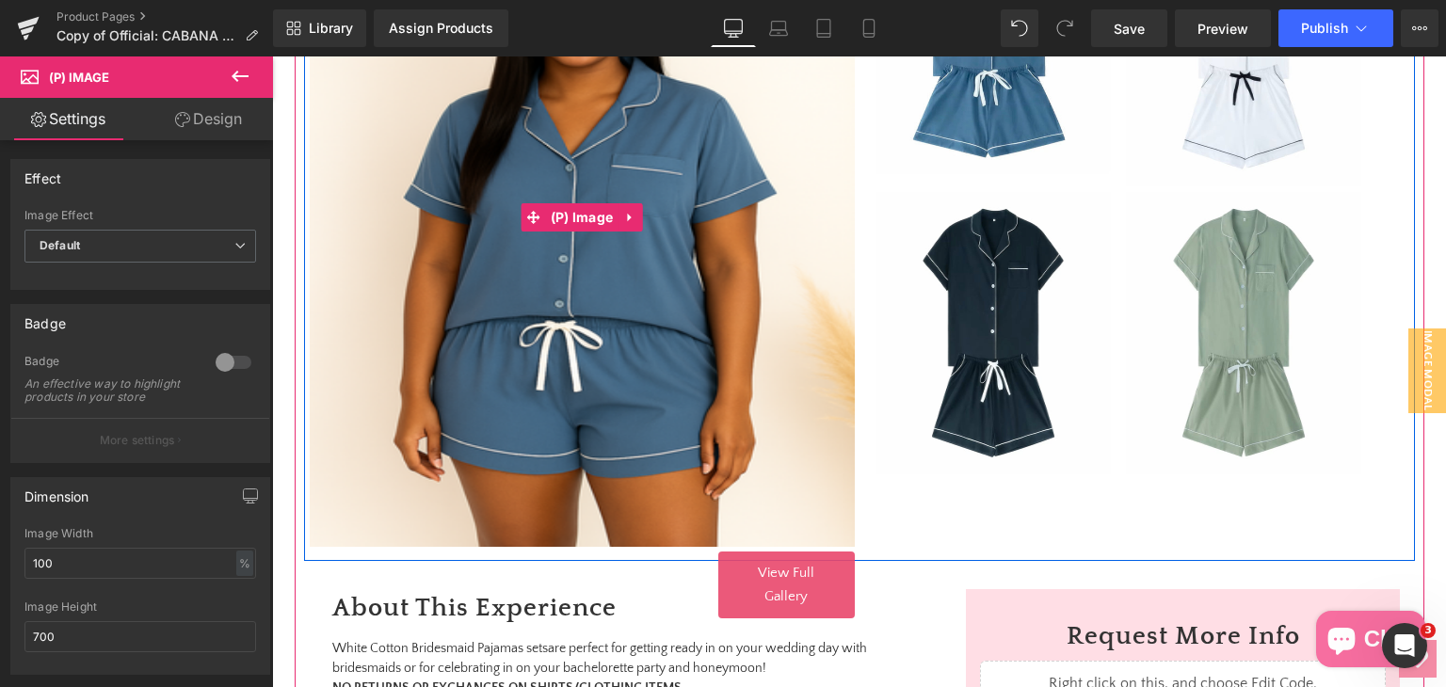
scroll to position [488, 0]
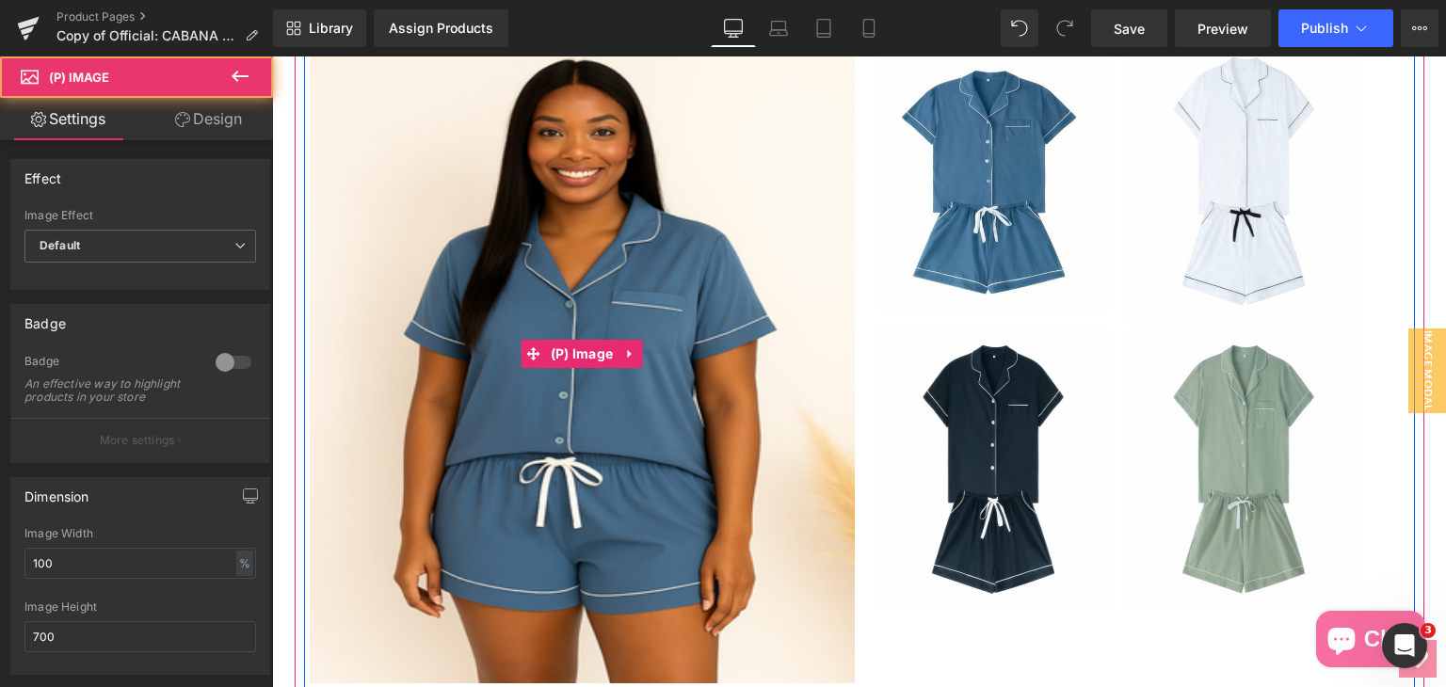
click at [689, 473] on img at bounding box center [582, 353] width 545 height 659
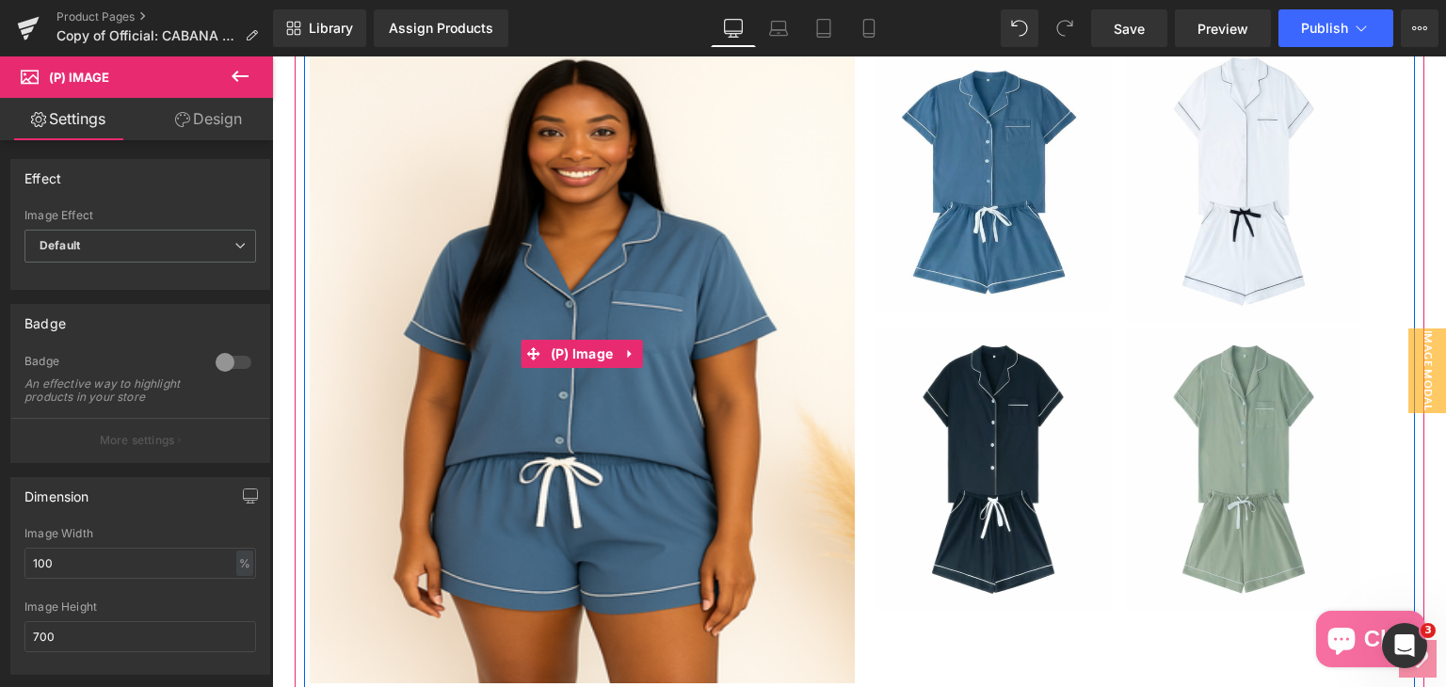
scroll to position [676, 0]
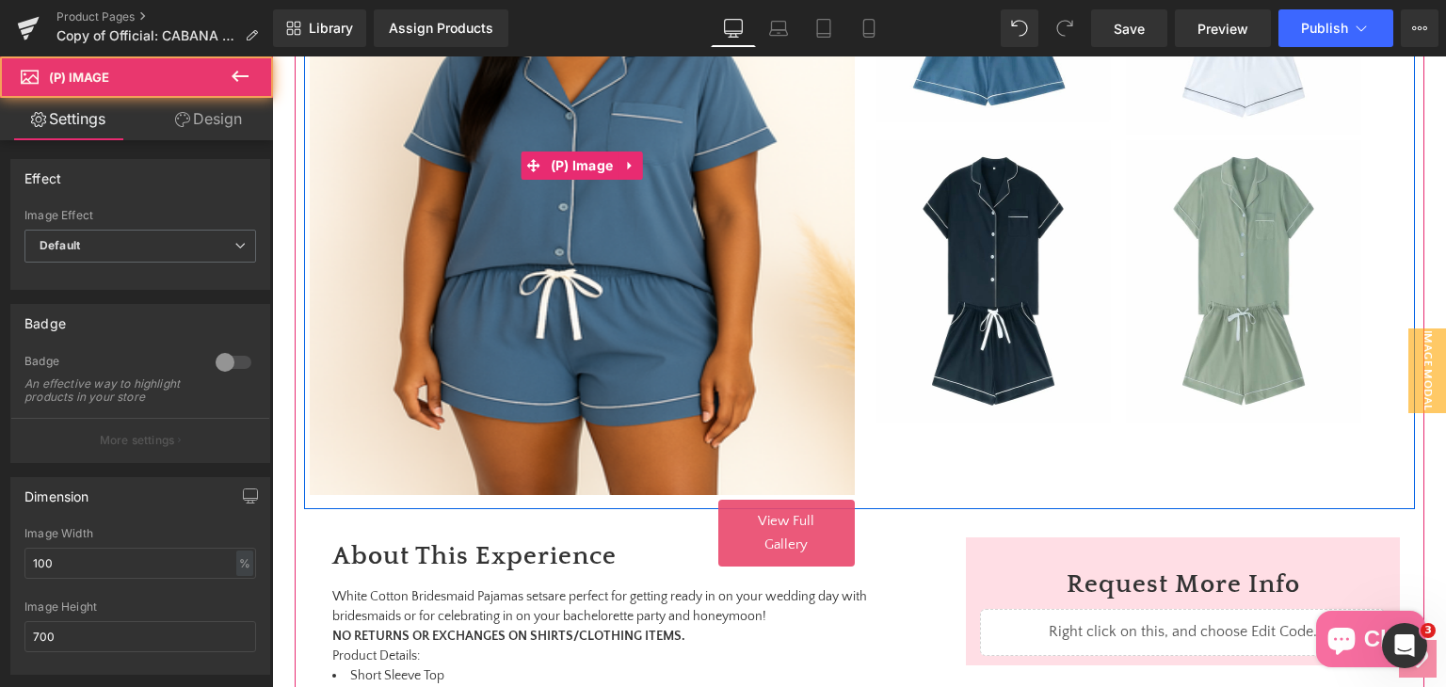
click at [592, 335] on img at bounding box center [582, 165] width 545 height 659
click at [626, 342] on img at bounding box center [582, 165] width 545 height 659
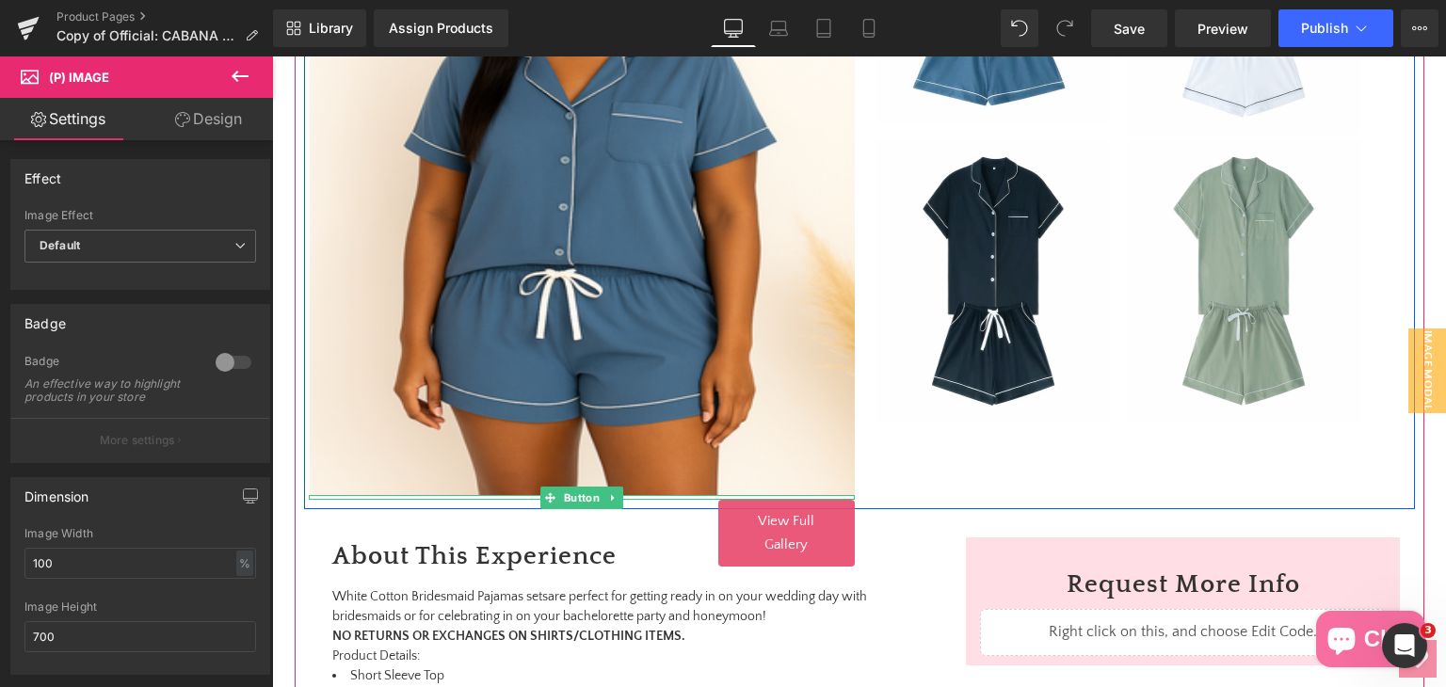
click at [787, 536] on link "View Full Gallery" at bounding box center [786, 533] width 136 height 67
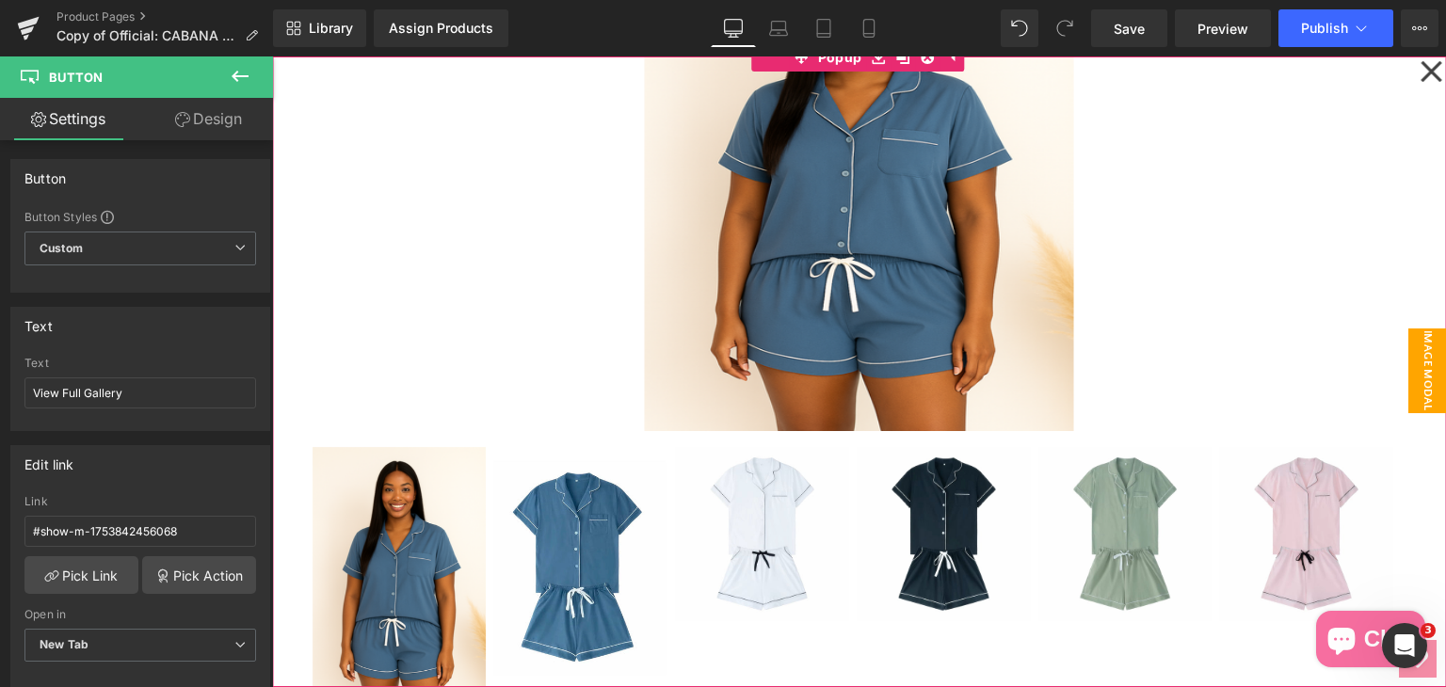
click at [1419, 72] on icon at bounding box center [1430, 71] width 23 height 94
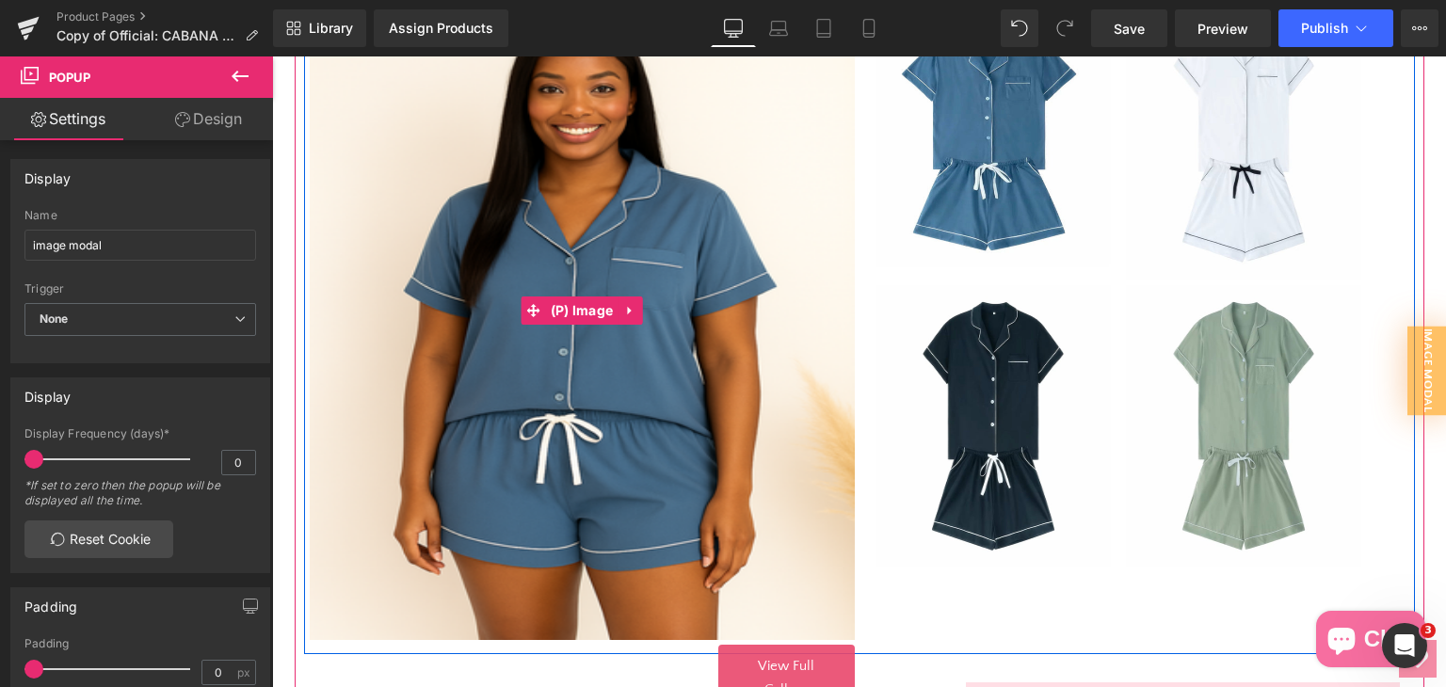
scroll to position [393, 0]
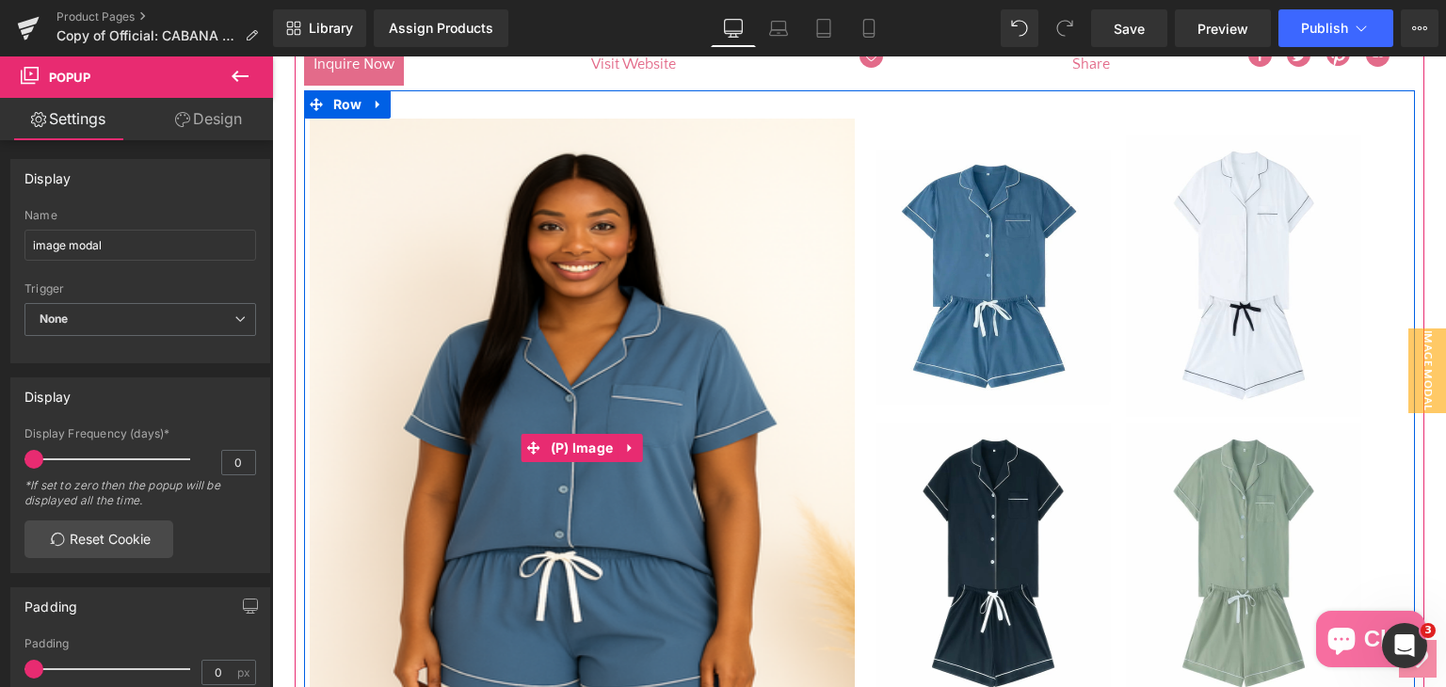
click at [607, 314] on img at bounding box center [582, 448] width 545 height 659
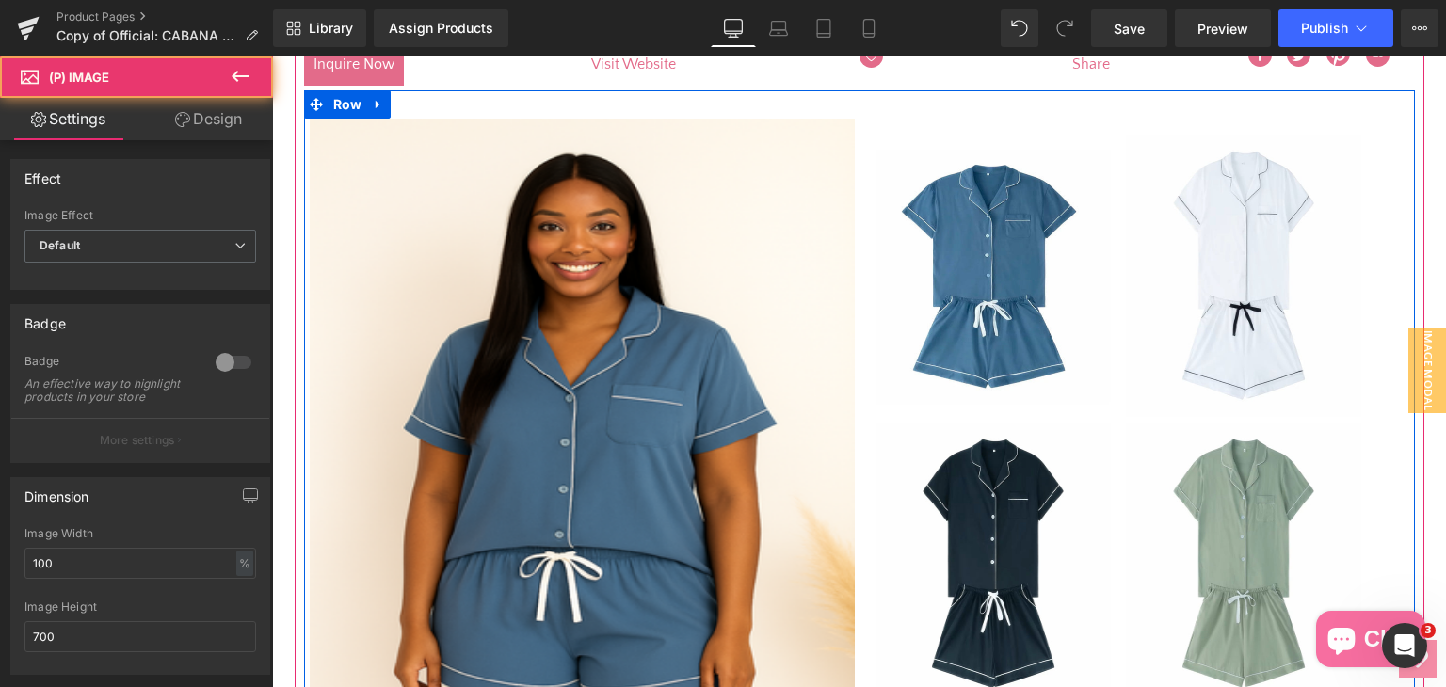
click at [742, 0] on div "(P) Image You are previewing how the will restyle your page. You can not edit E…" at bounding box center [723, 0] width 1446 height 0
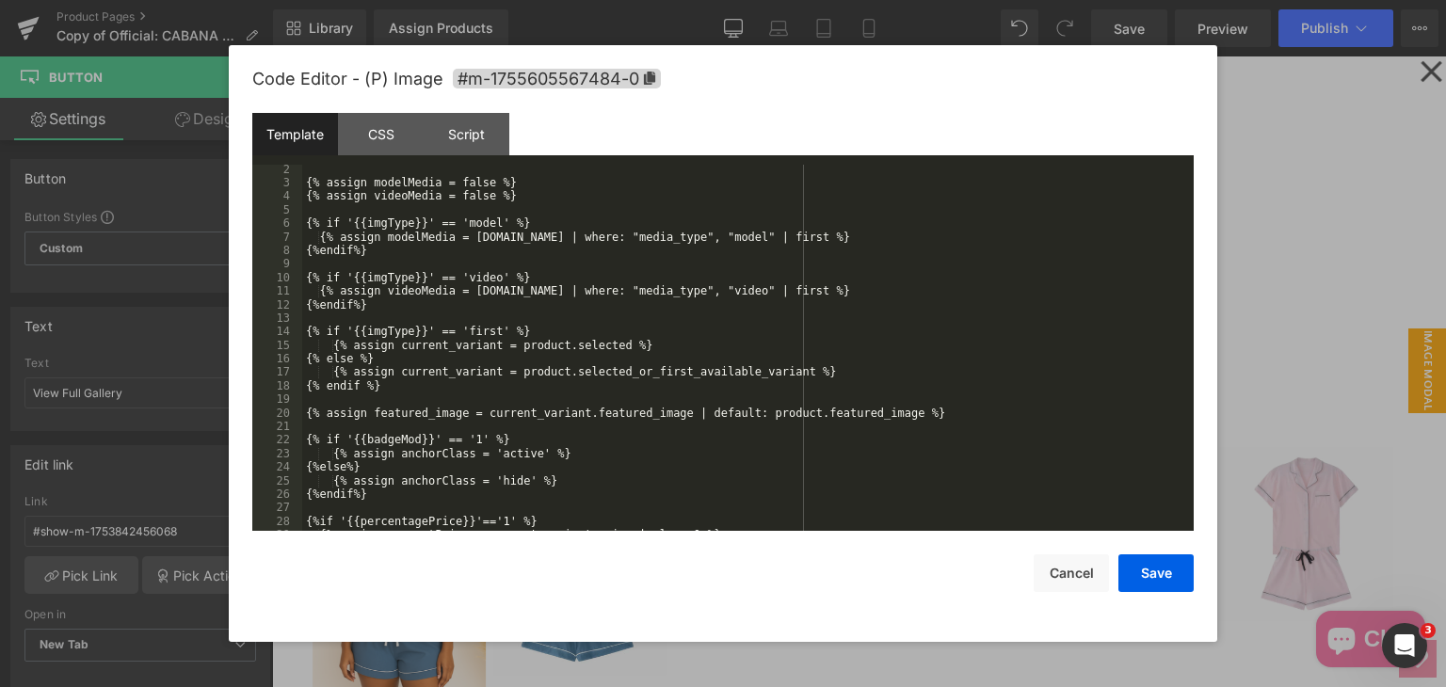
scroll to position [169, 0]
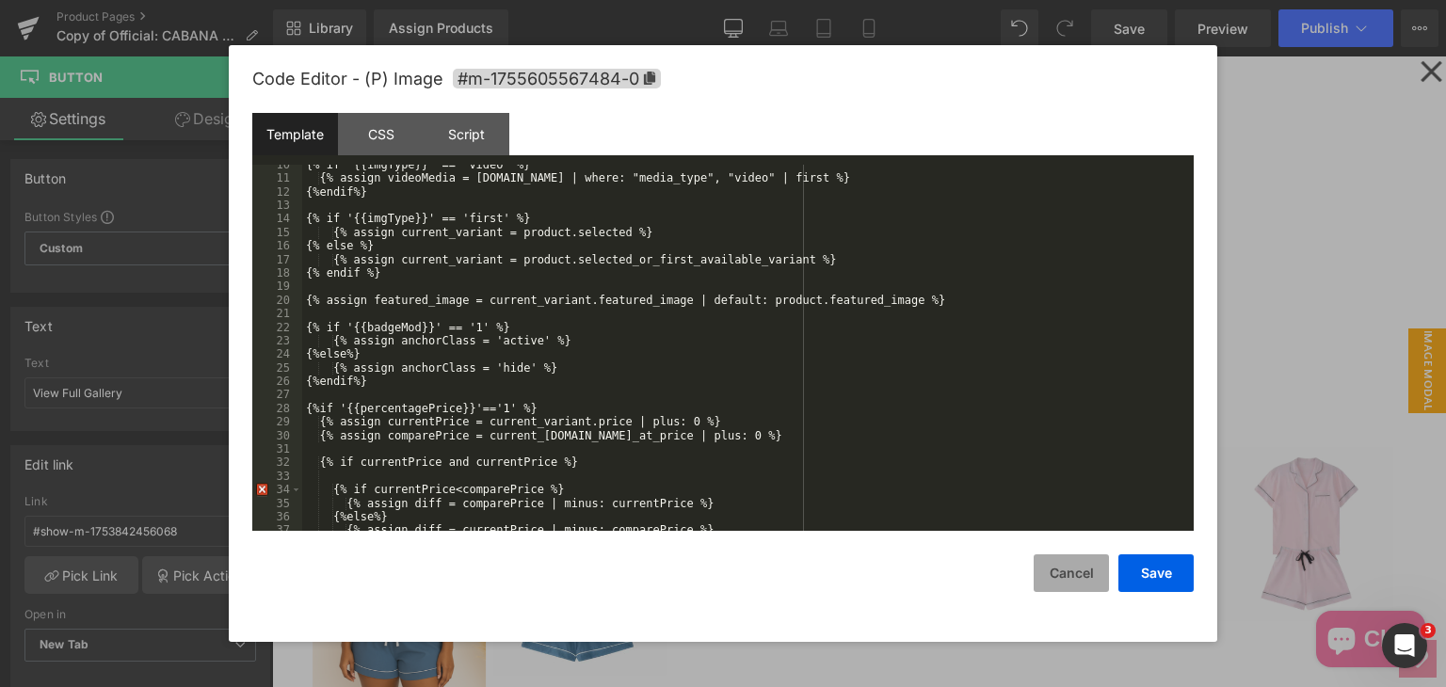
click at [1060, 573] on button "Cancel" at bounding box center [1070, 573] width 75 height 38
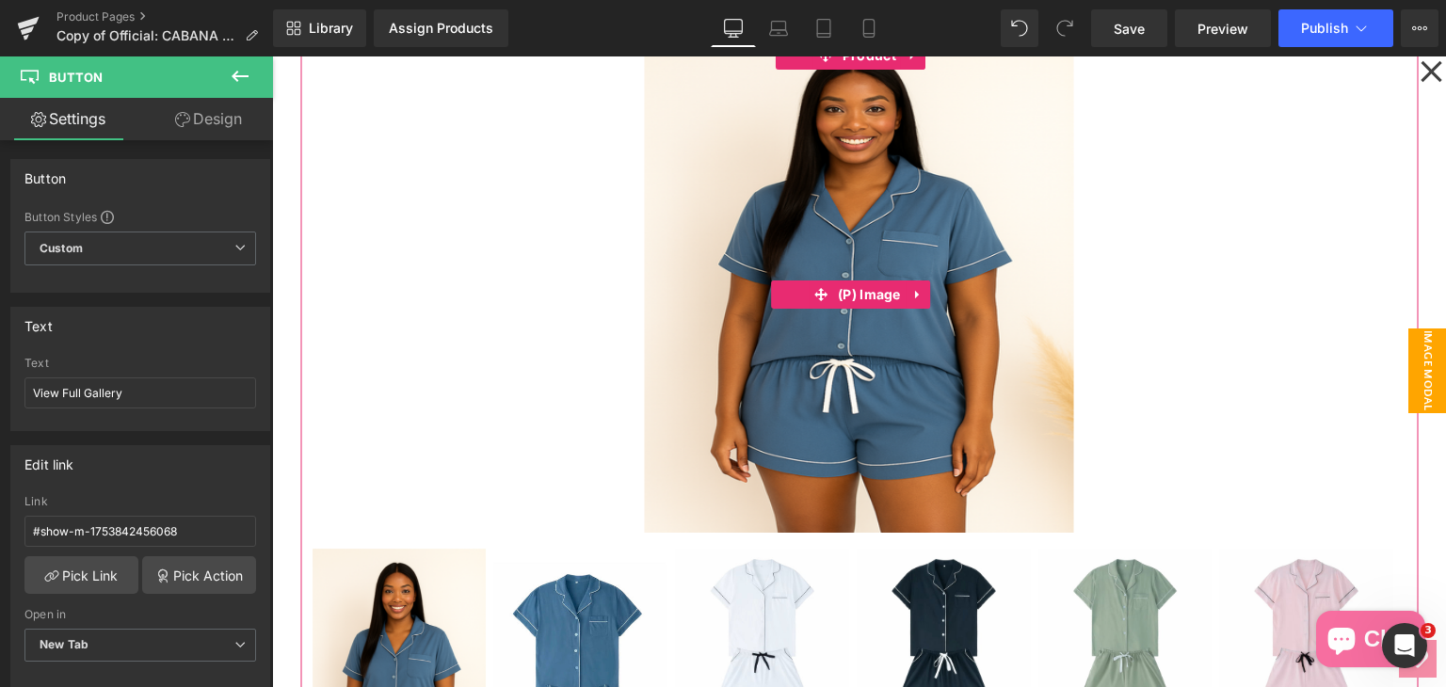
scroll to position [279, 0]
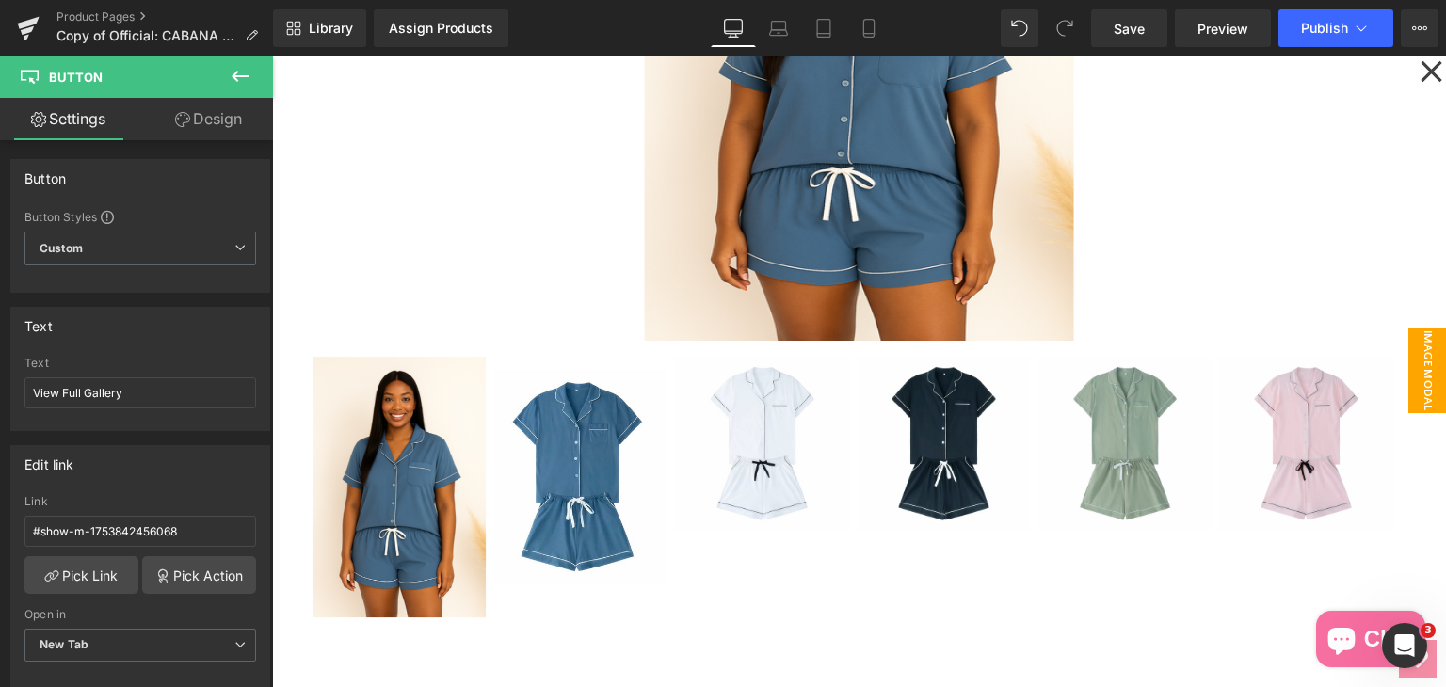
click at [1430, 80] on icon at bounding box center [1430, 71] width 21 height 21
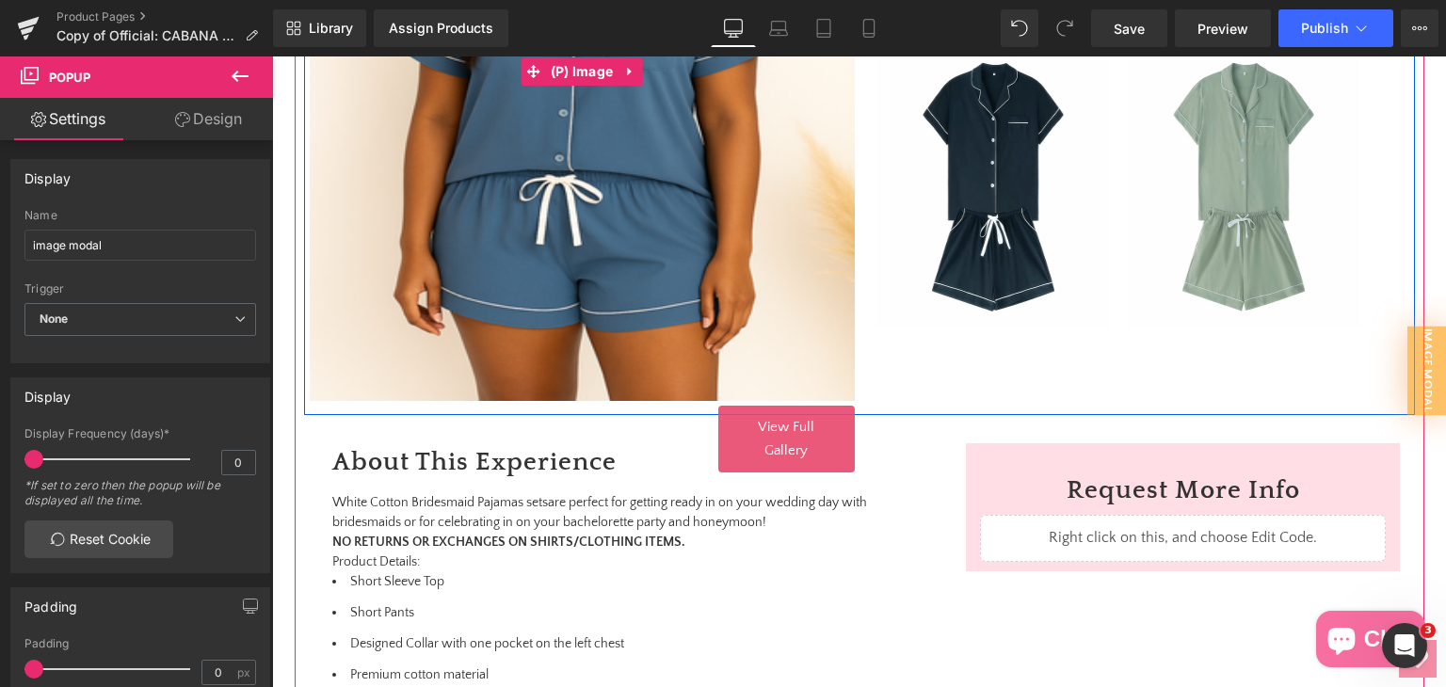
click at [717, 230] on img at bounding box center [582, 71] width 545 height 659
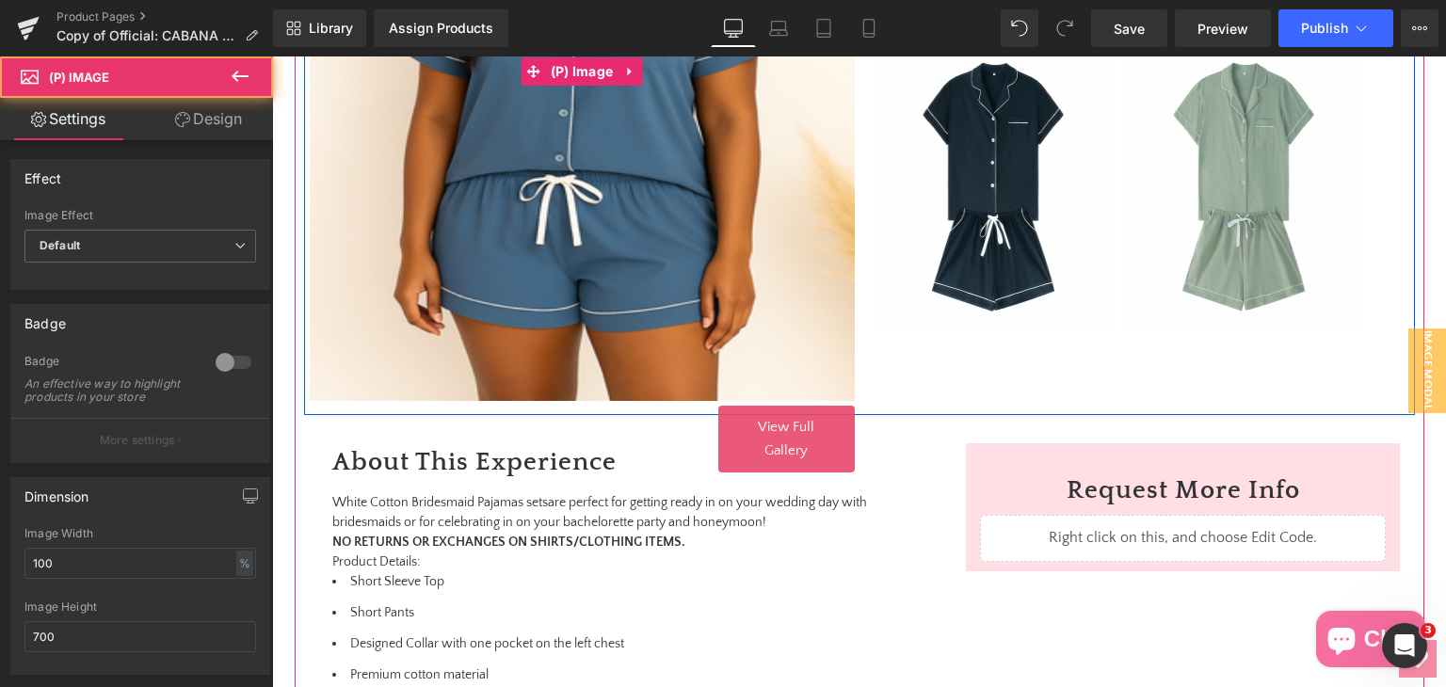
click at [713, 246] on img at bounding box center [582, 71] width 545 height 659
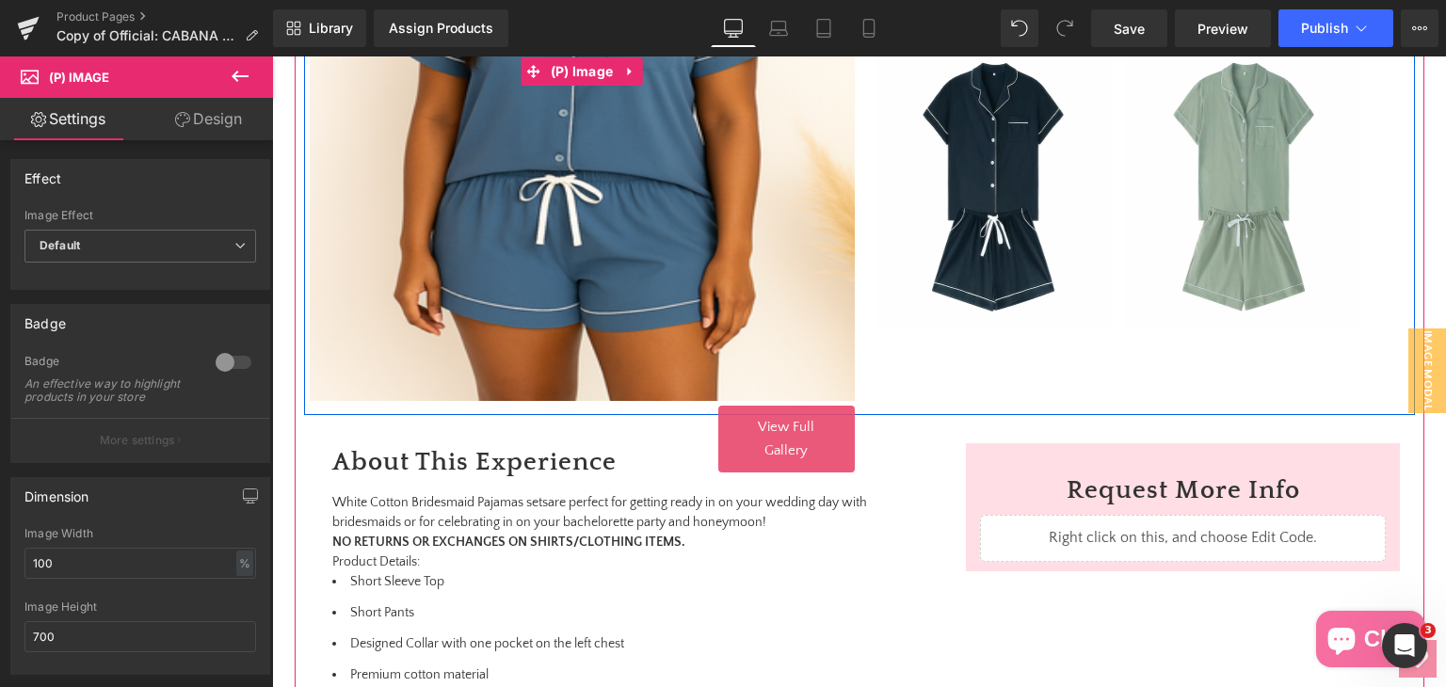
click at [553, 348] on img at bounding box center [582, 71] width 545 height 659
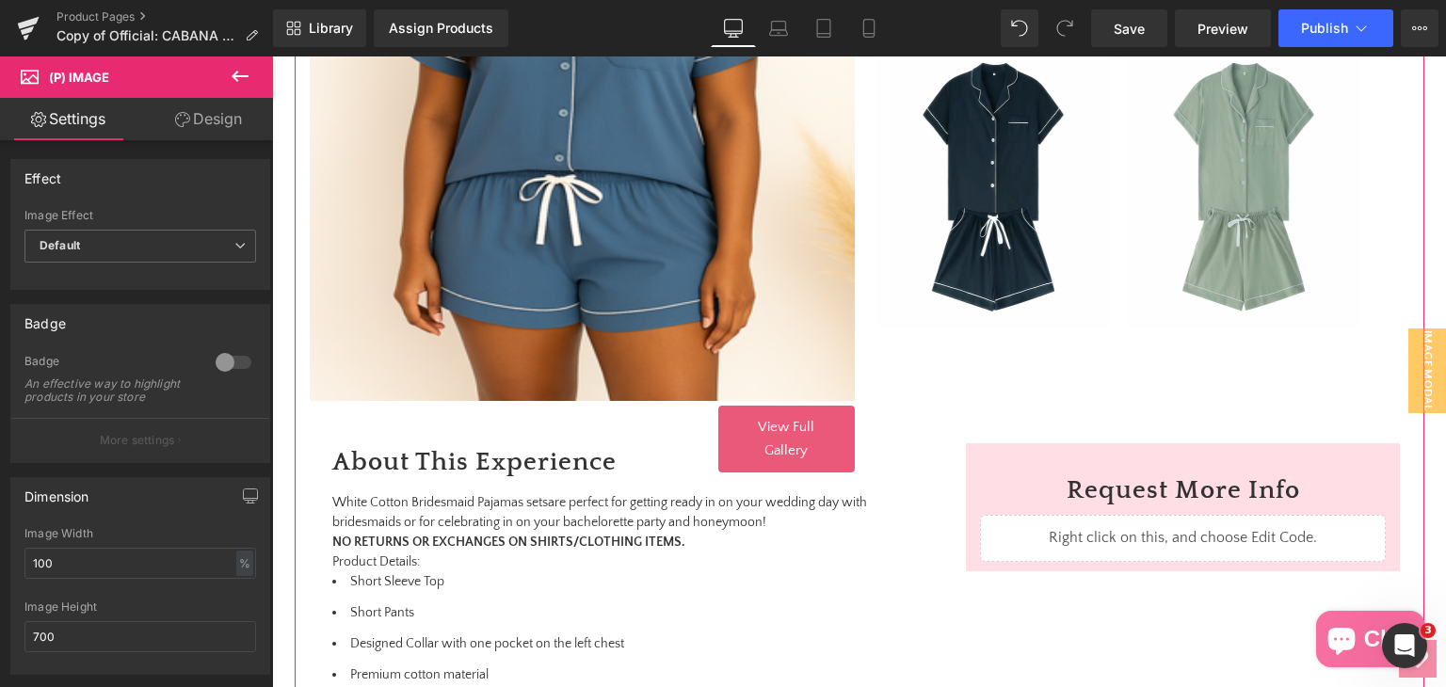
click at [810, 438] on link "View Full Gallery" at bounding box center [786, 439] width 136 height 67
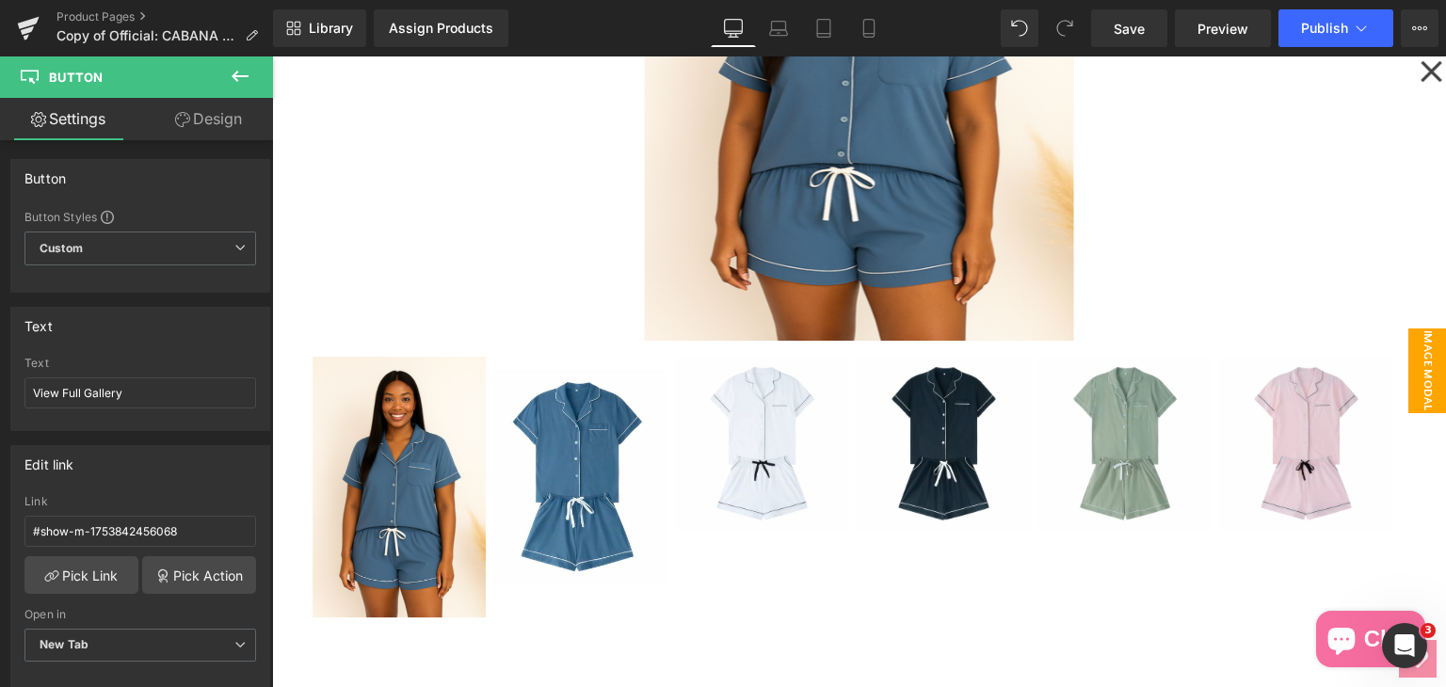
click at [1419, 82] on icon at bounding box center [1430, 71] width 23 height 94
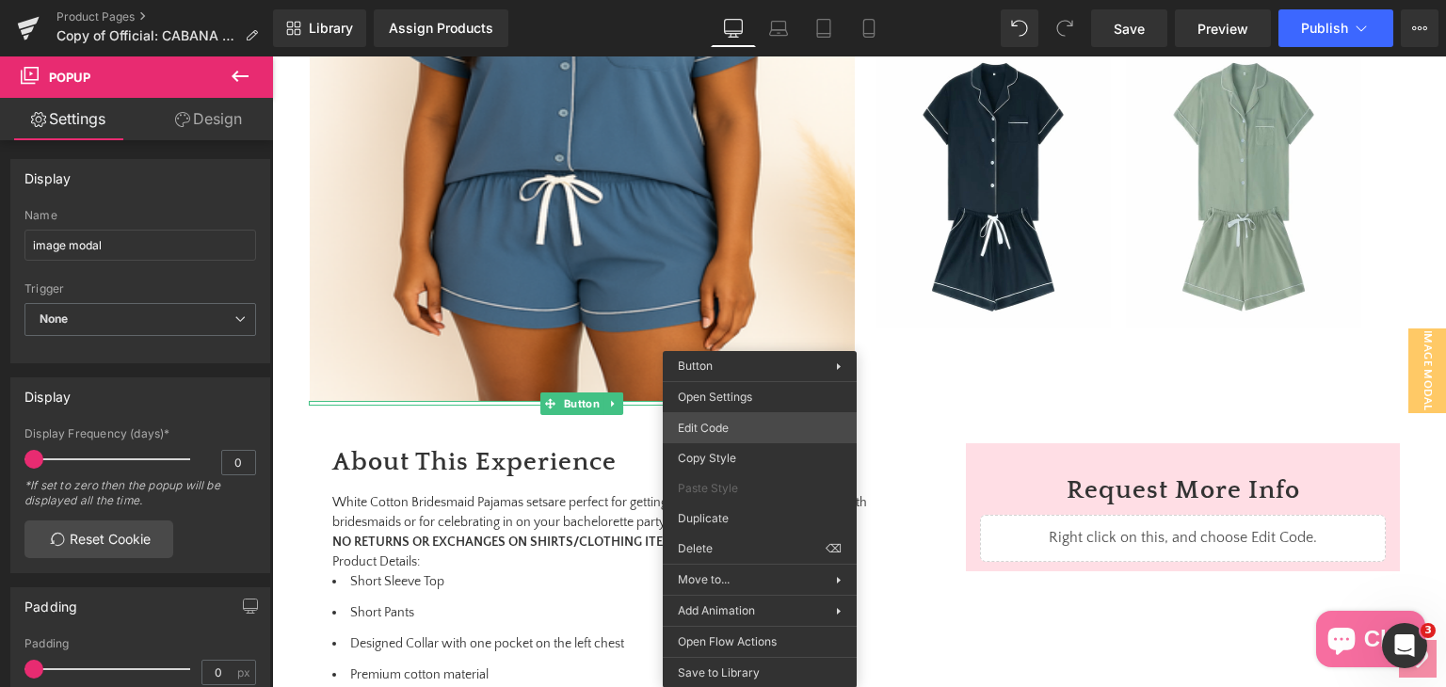
click at [745, 0] on div "(P) Image You are previewing how the will restyle your page. You can not edit E…" at bounding box center [723, 0] width 1446 height 0
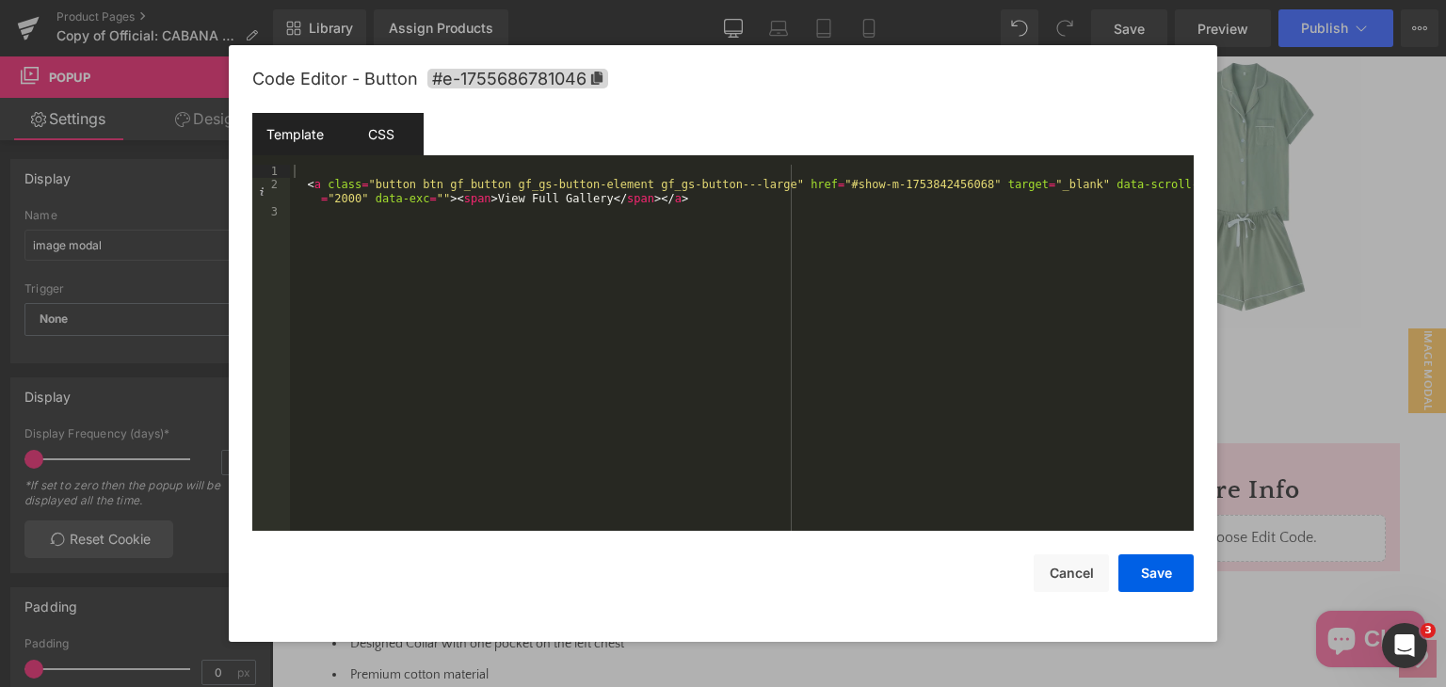
click at [381, 131] on div "CSS" at bounding box center [381, 134] width 86 height 42
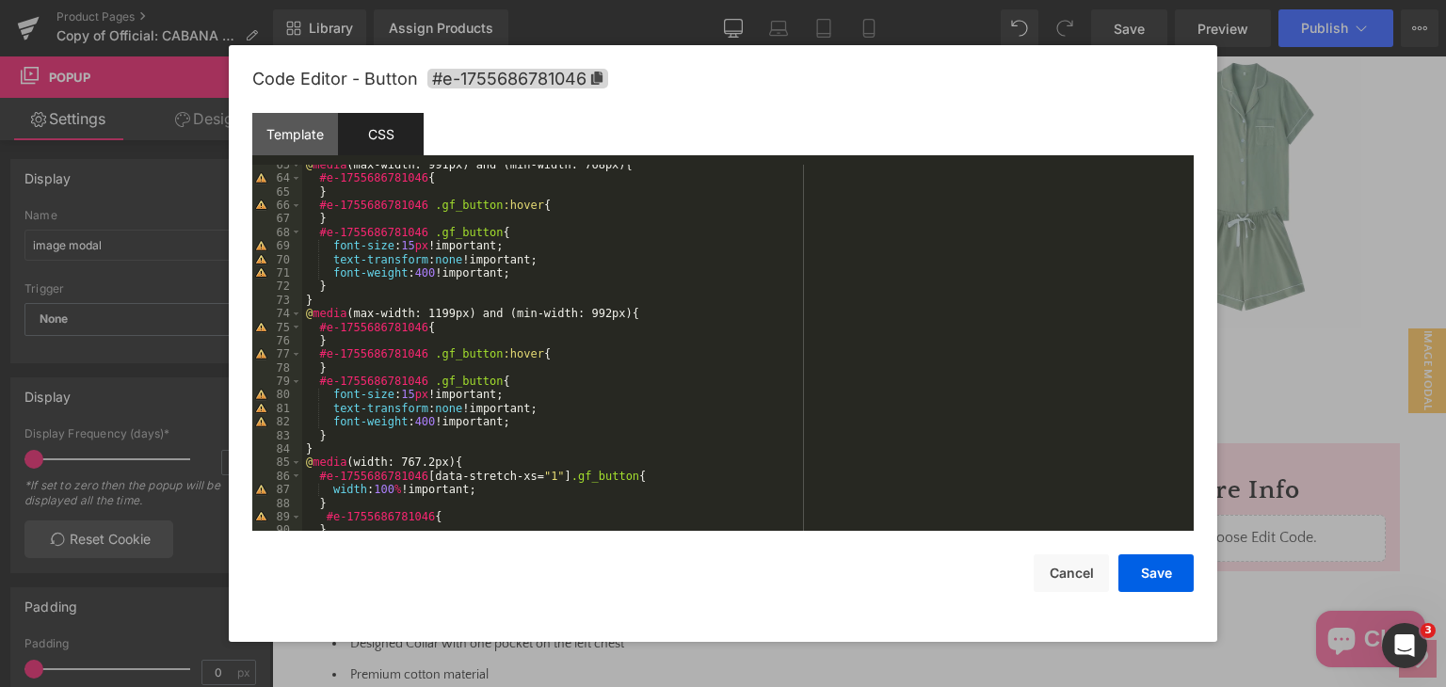
scroll to position [975, 0]
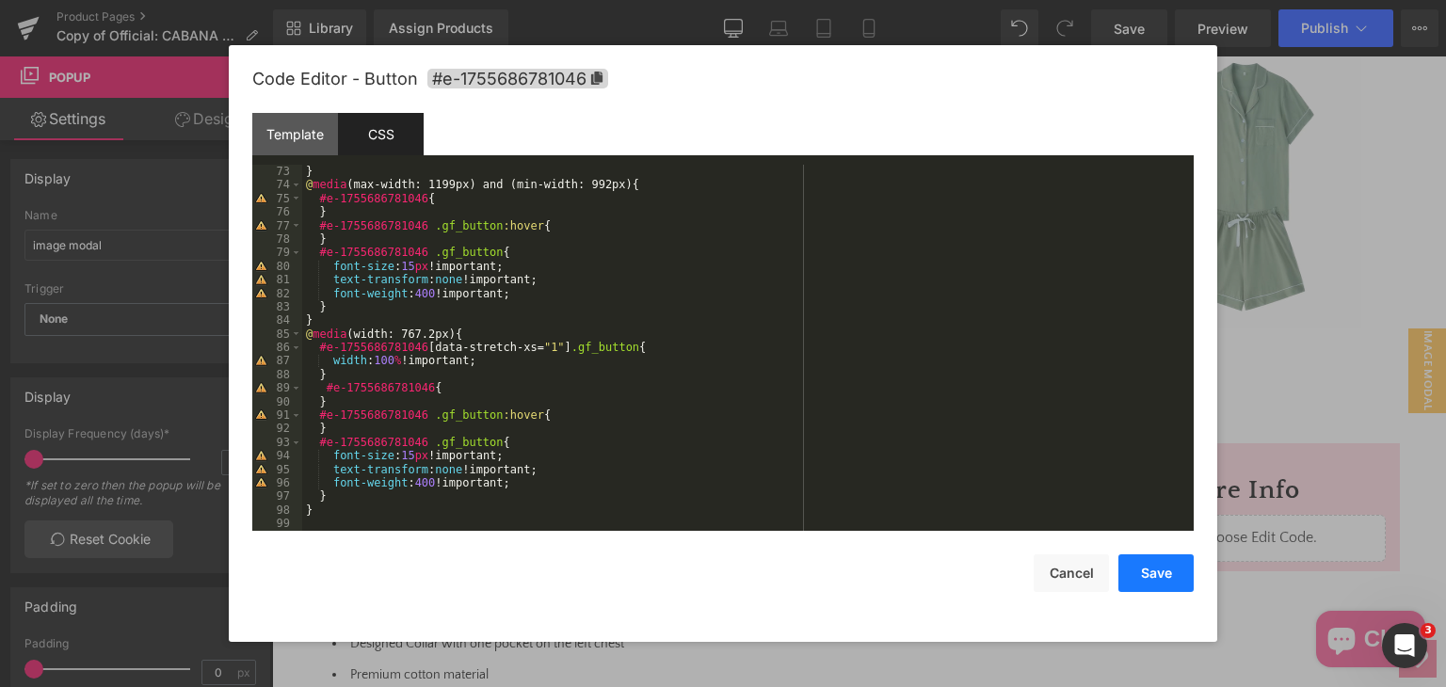
click at [1128, 569] on button "Save" at bounding box center [1155, 573] width 75 height 38
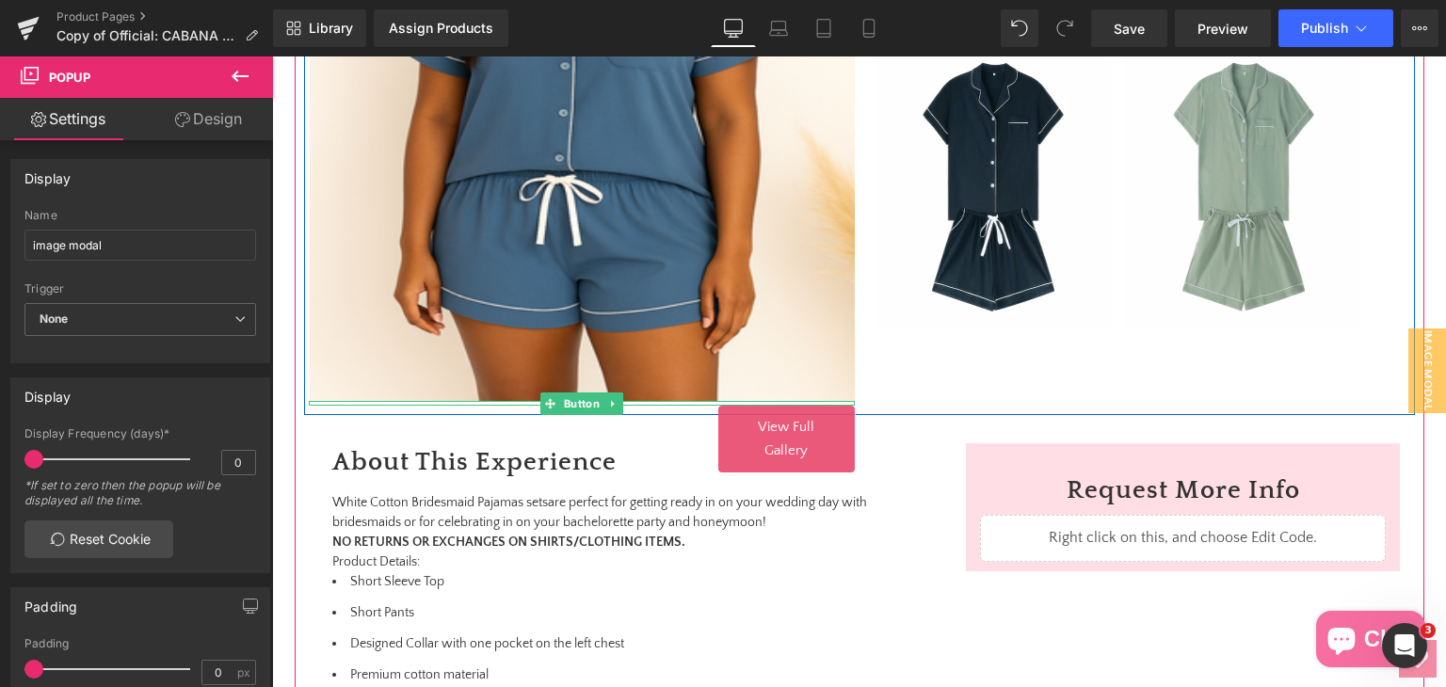
click at [807, 435] on link "View Full Gallery" at bounding box center [786, 439] width 136 height 67
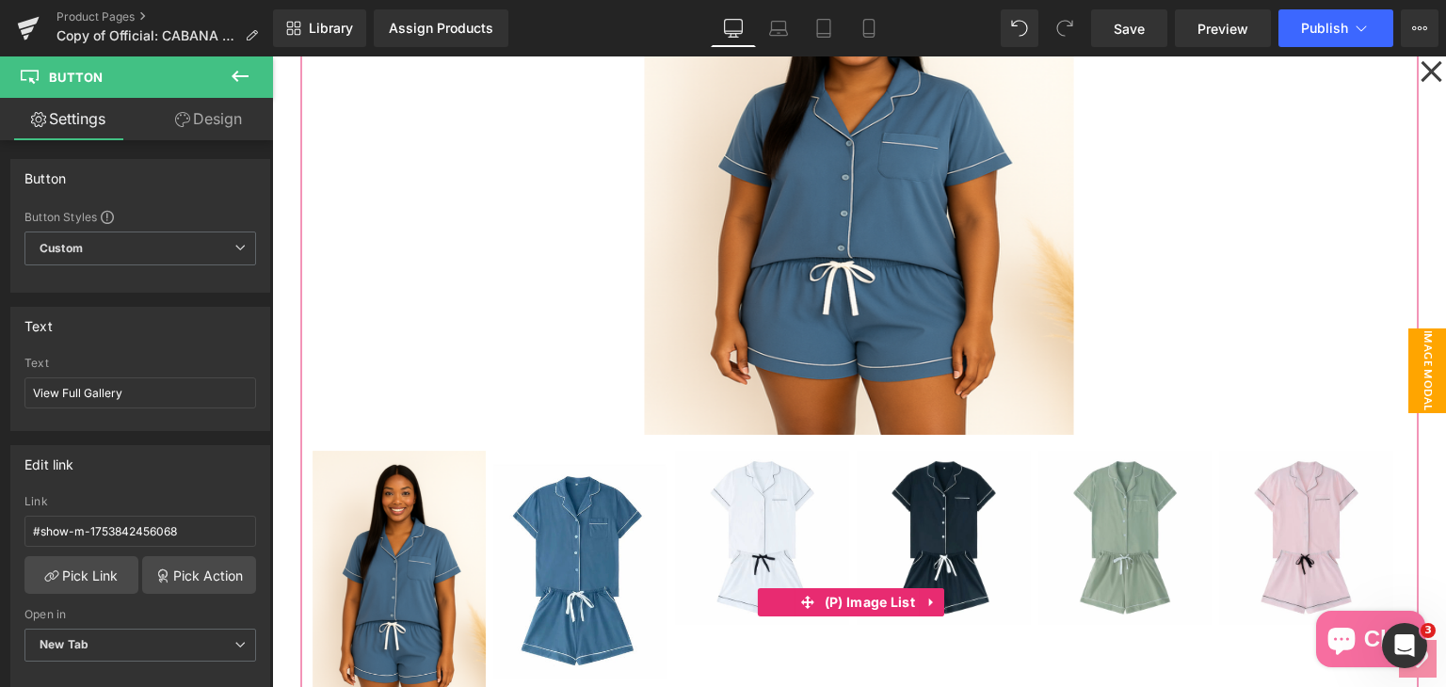
scroll to position [279, 0]
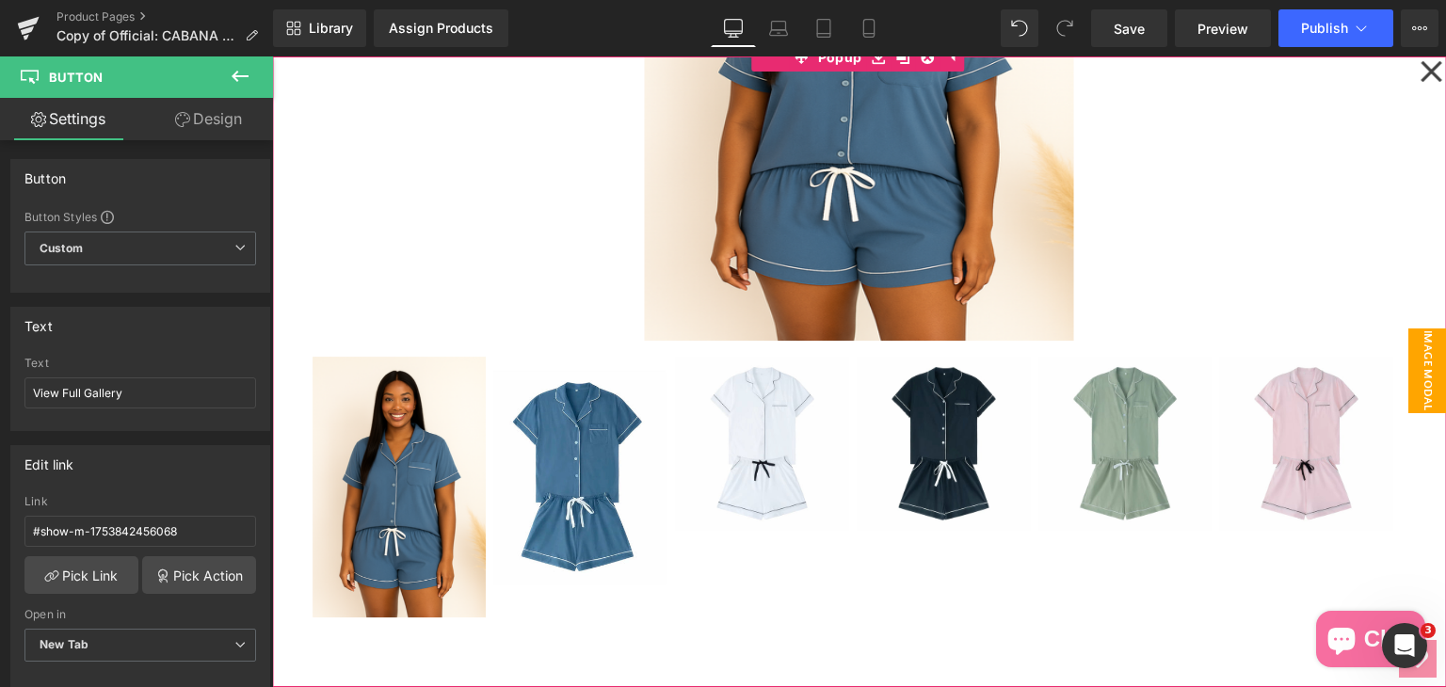
click at [1419, 77] on icon at bounding box center [1430, 71] width 23 height 94
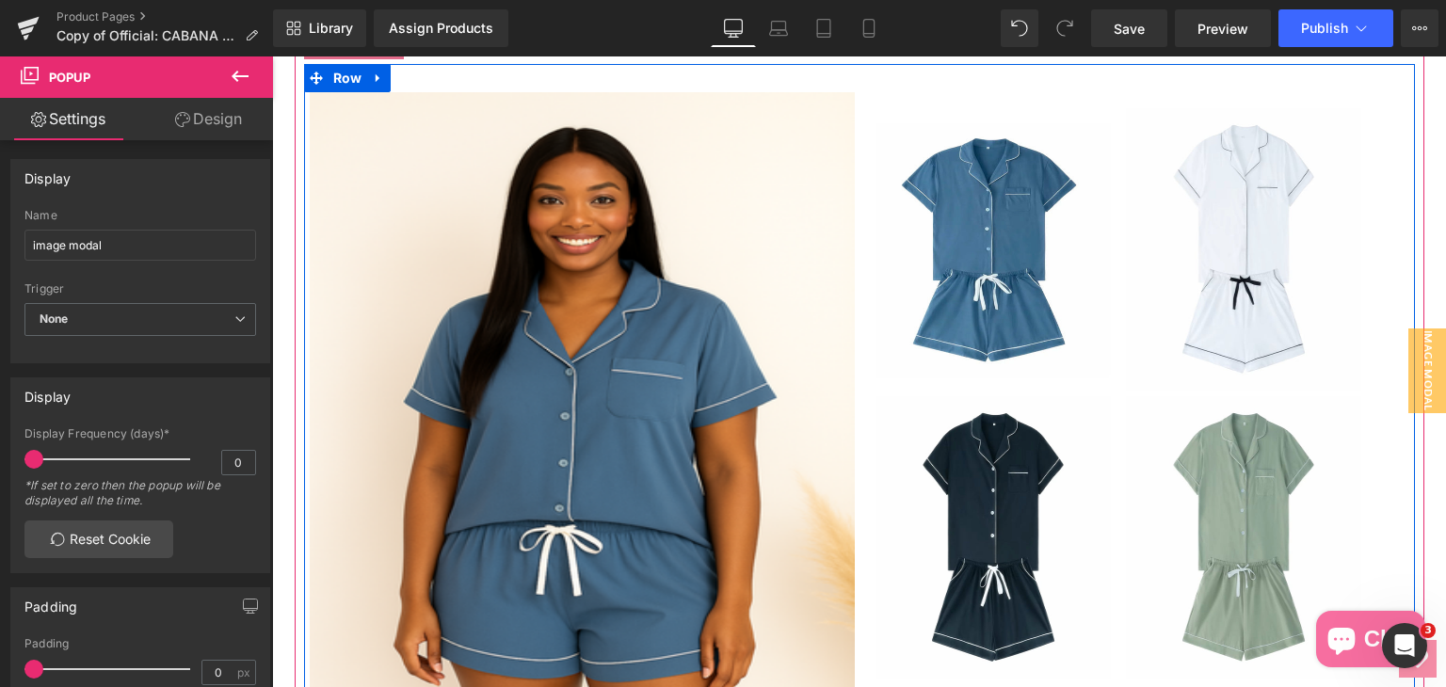
scroll to position [393, 0]
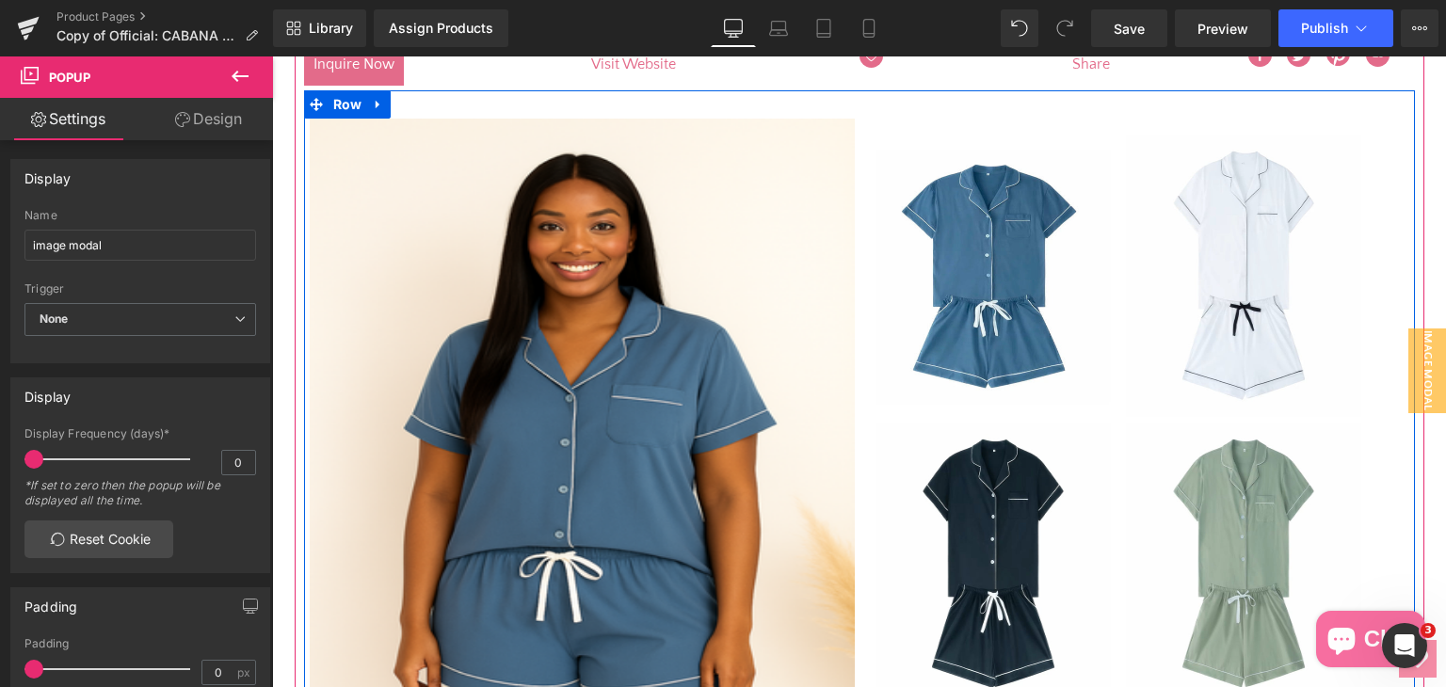
click at [625, 332] on img at bounding box center [582, 448] width 545 height 659
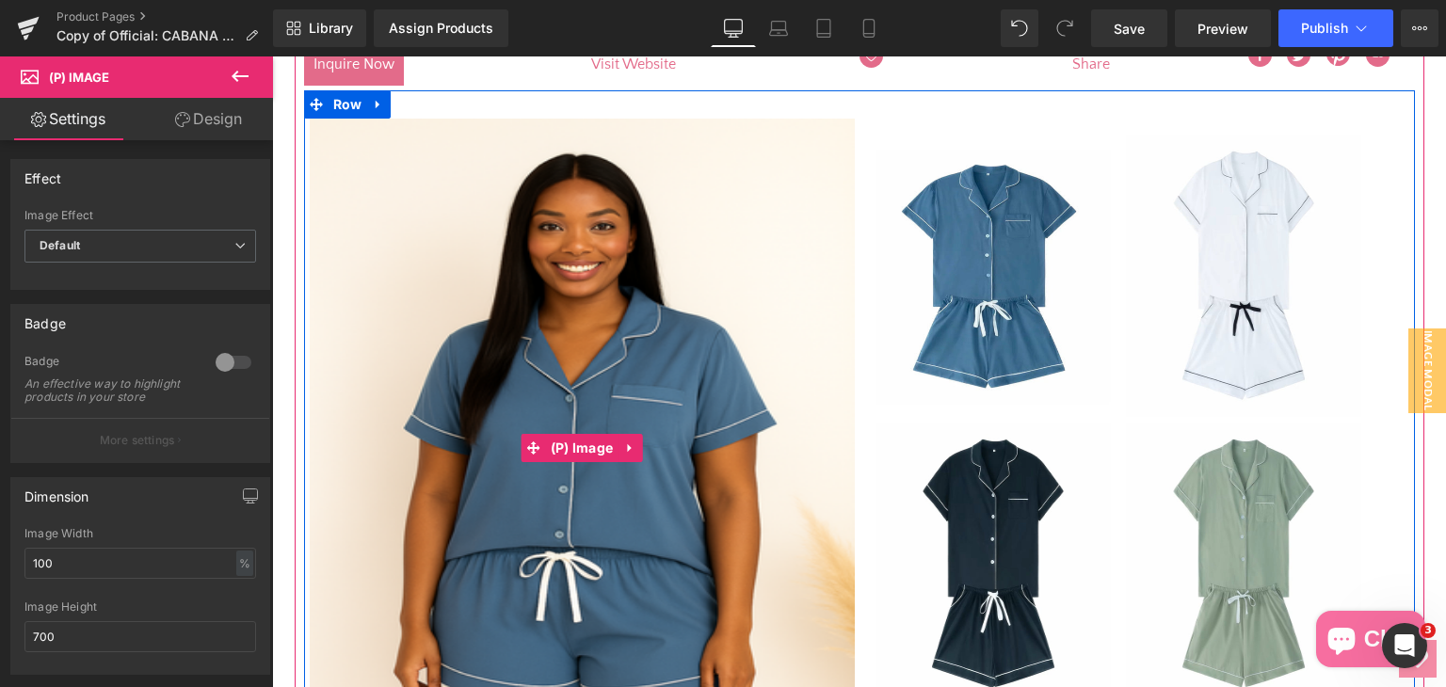
click at [625, 332] on img at bounding box center [582, 448] width 545 height 659
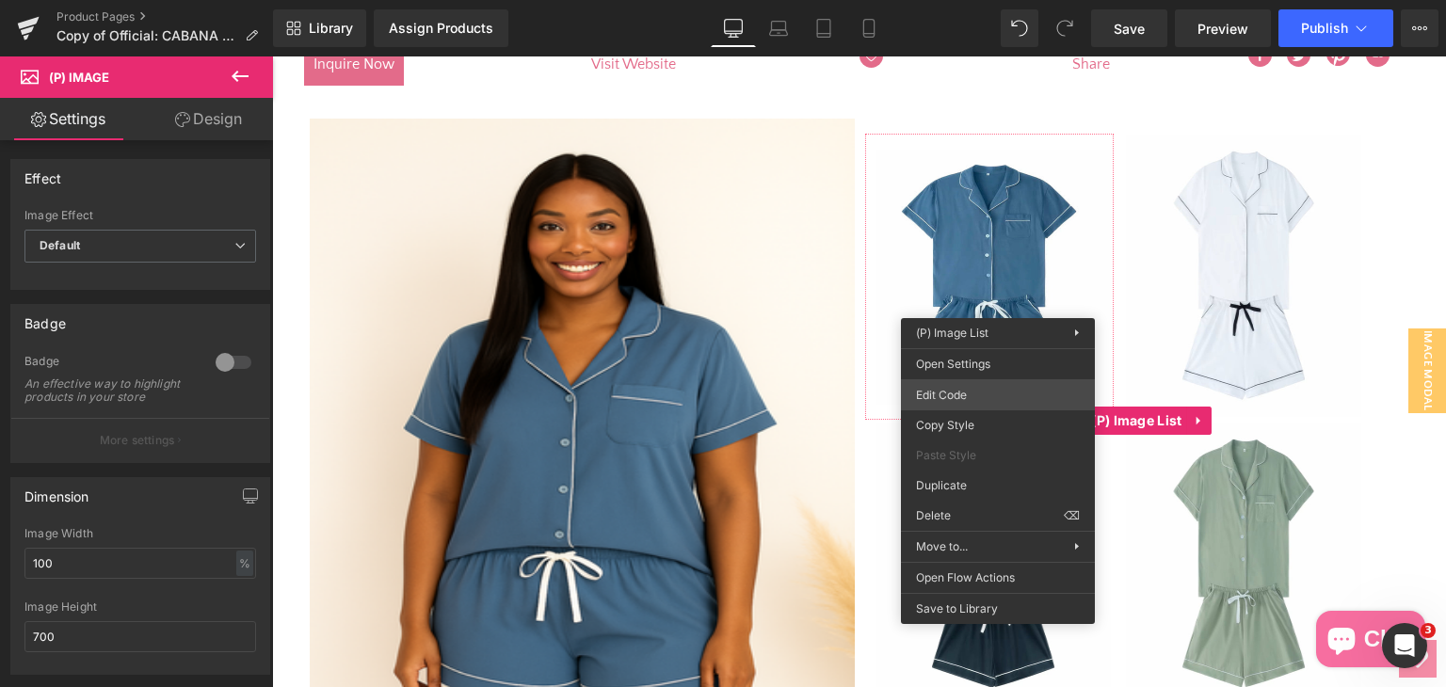
click at [990, 0] on div "(P) Image You are previewing how the will restyle your page. You can not edit E…" at bounding box center [723, 0] width 1446 height 0
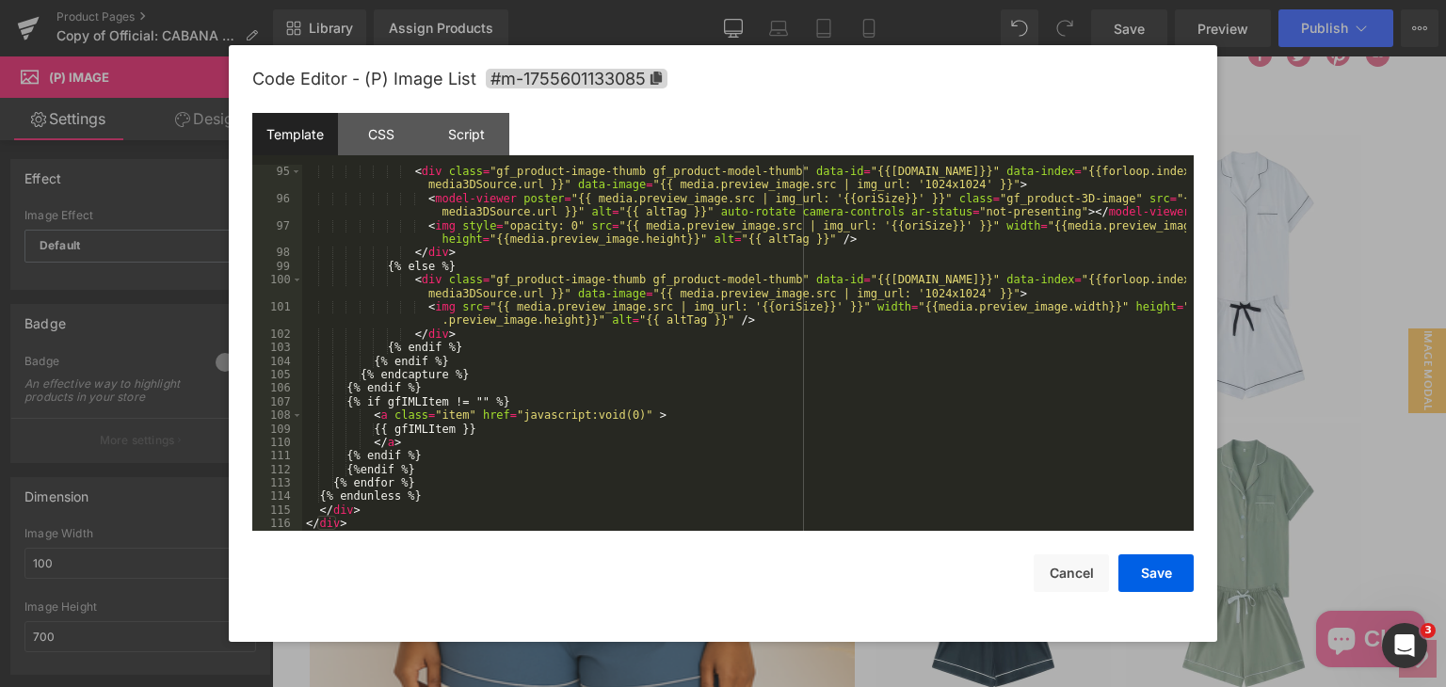
scroll to position [1314, 0]
click at [508, 419] on div "< div class = "gf_product-image-thumb gf_product-model-thumb" data-id = "{{[DOM…" at bounding box center [744, 368] width 884 height 407
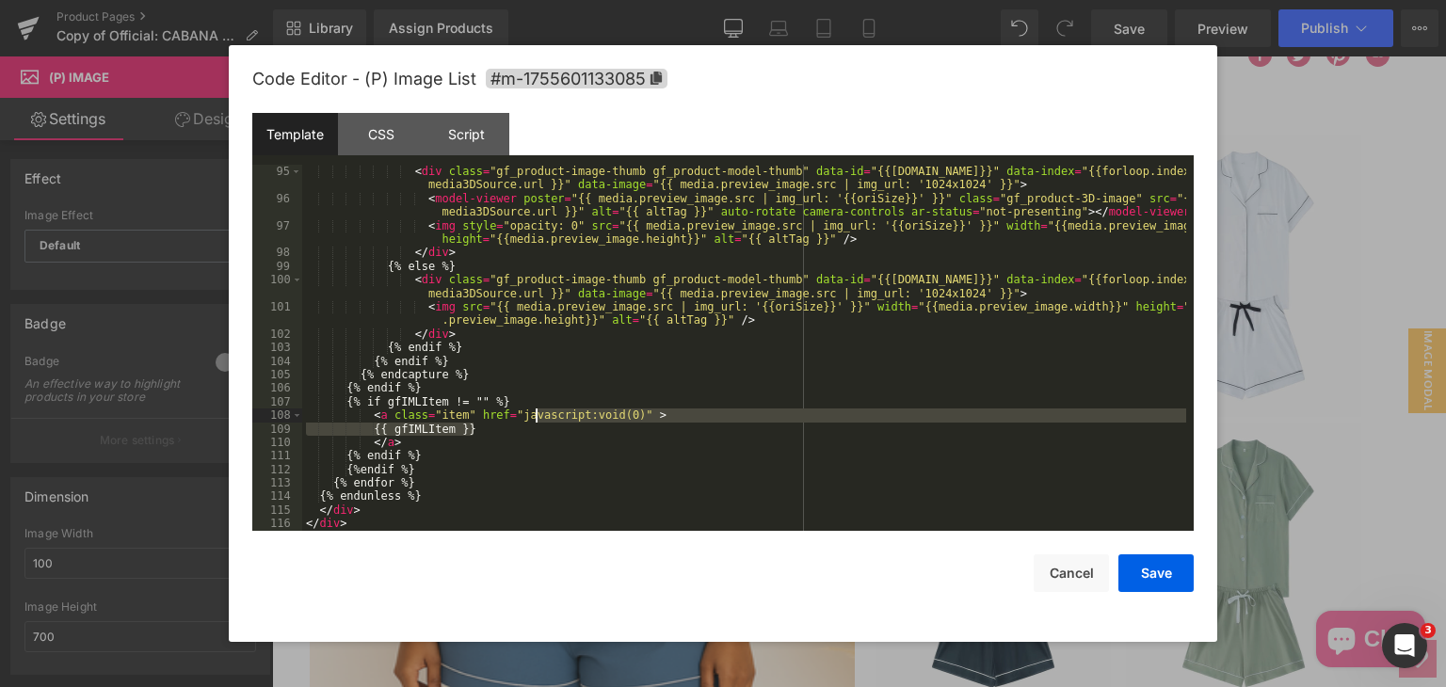
drag, startPoint x: 505, startPoint y: 425, endPoint x: 536, endPoint y: 418, distance: 32.0
click at [536, 418] on div "< div class = "gf_product-image-thumb gf_product-model-thumb" data-id = "{{[DOM…" at bounding box center [744, 368] width 884 height 407
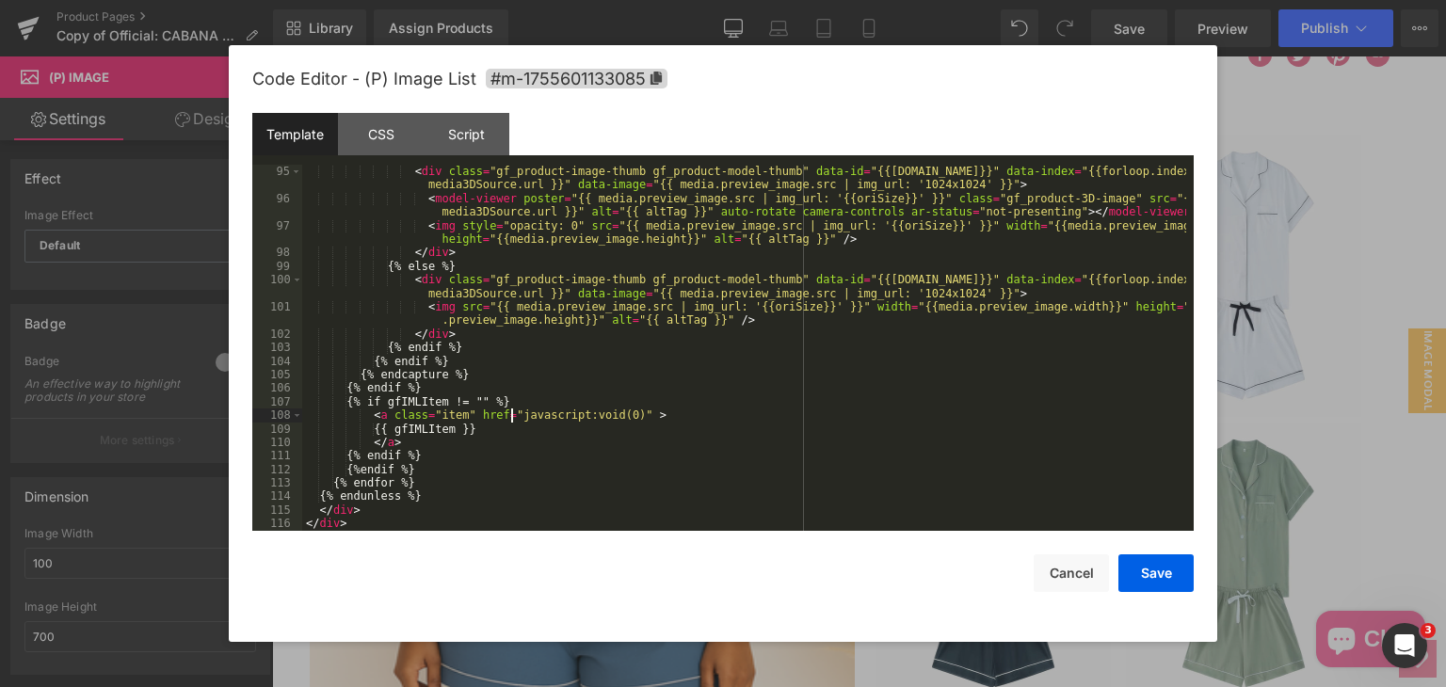
click at [509, 418] on div "< div class = "gf_product-image-thumb gf_product-model-thumb" data-id = "{{[DOM…" at bounding box center [744, 368] width 884 height 407
click at [614, 413] on div "< div class = "gf_product-image-thumb gf_product-model-thumb" data-id = "{{[DOM…" at bounding box center [744, 368] width 884 height 407
click at [624, 409] on div "< div class = "gf_product-image-thumb gf_product-model-thumb" data-id = "{{[DOM…" at bounding box center [744, 368] width 884 height 407
click at [1134, 574] on button "Save" at bounding box center [1155, 573] width 75 height 38
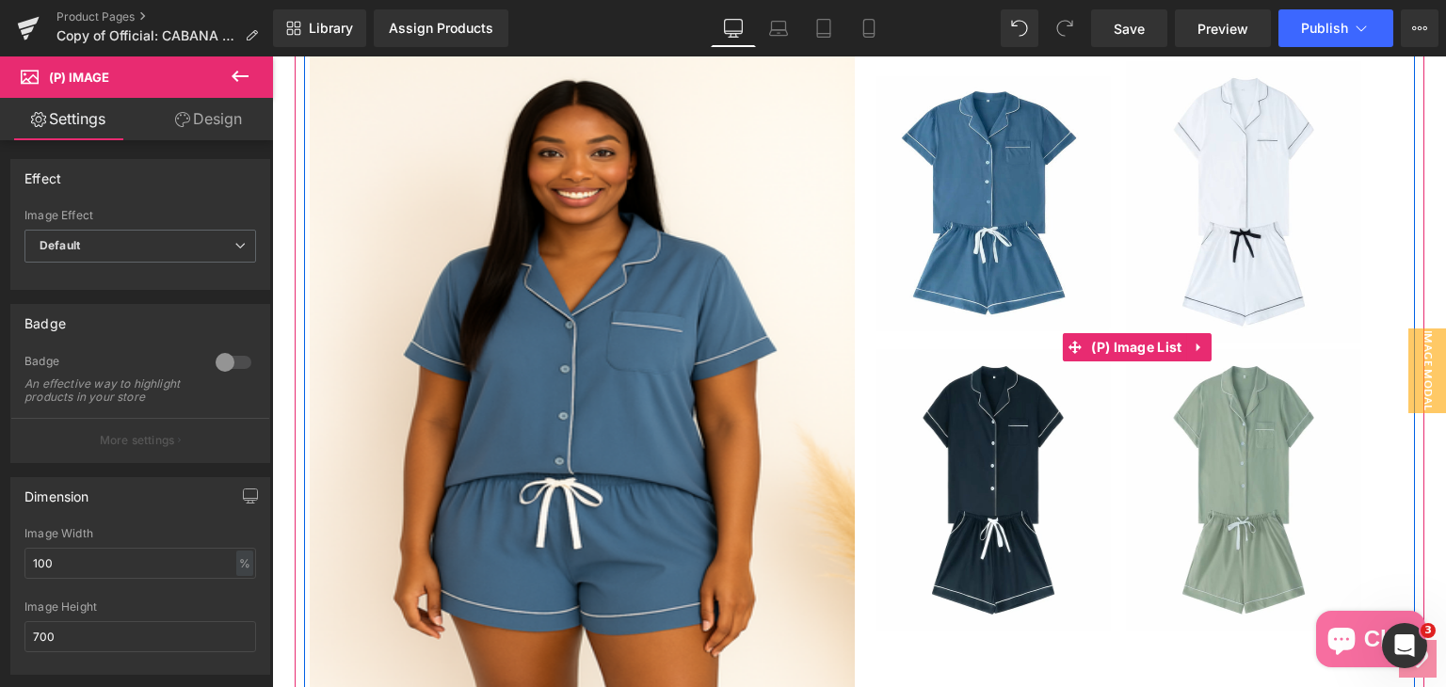
scroll to position [488, 0]
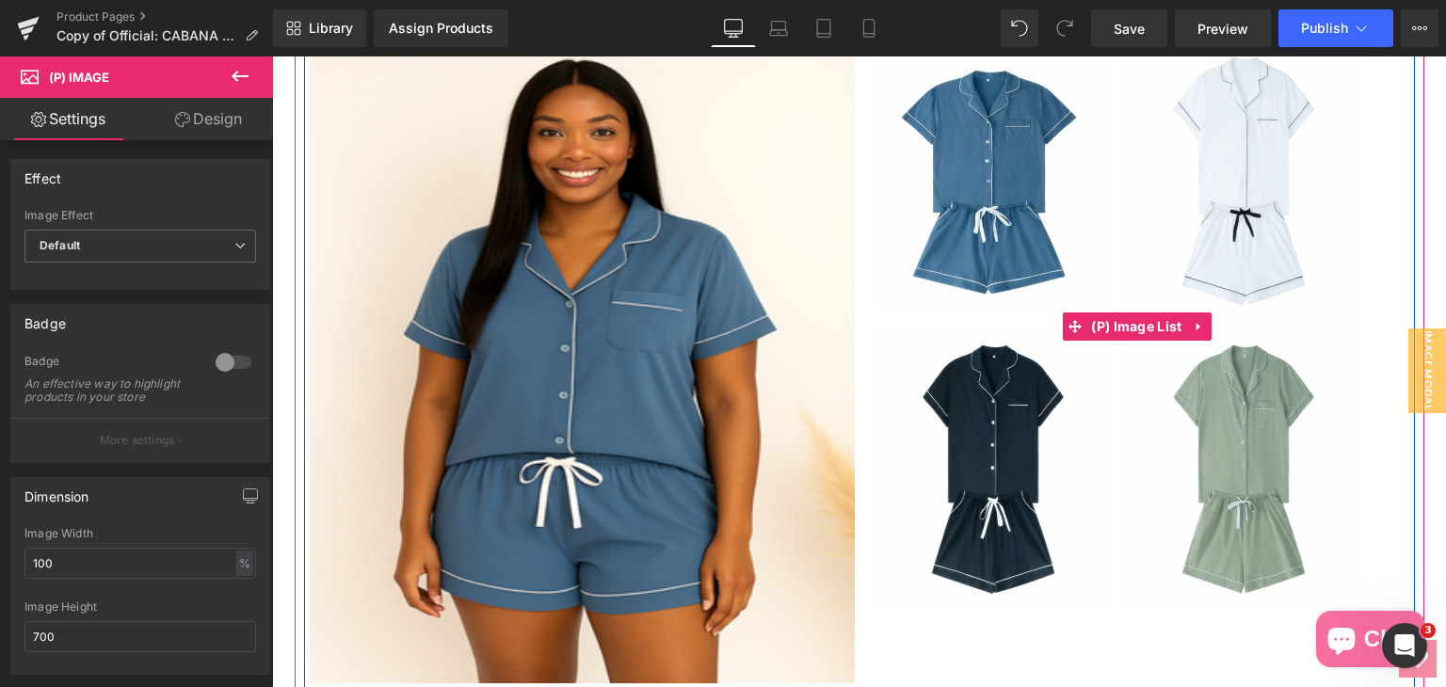
drag, startPoint x: 1238, startPoint y: 460, endPoint x: 1230, endPoint y: 503, distance: 43.0
click at [1238, 460] on img at bounding box center [1243, 469] width 235 height 282
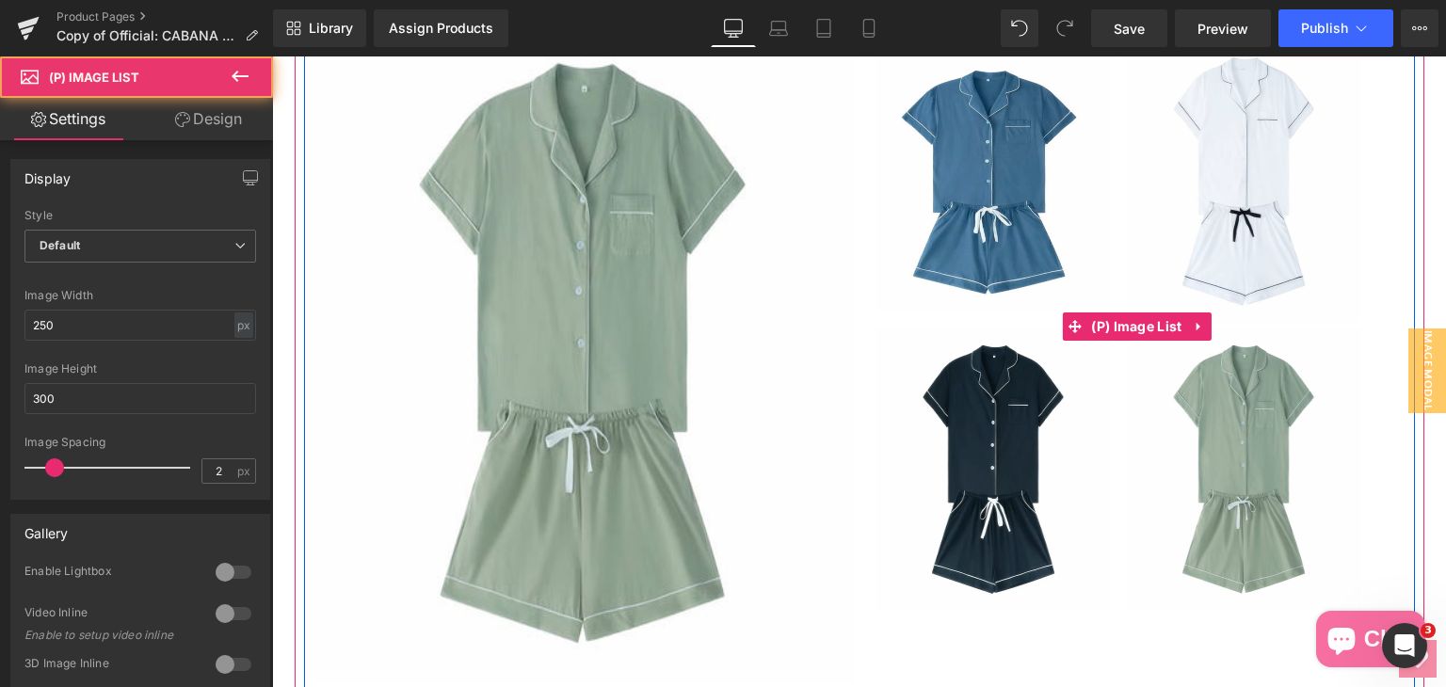
scroll to position [393, 0]
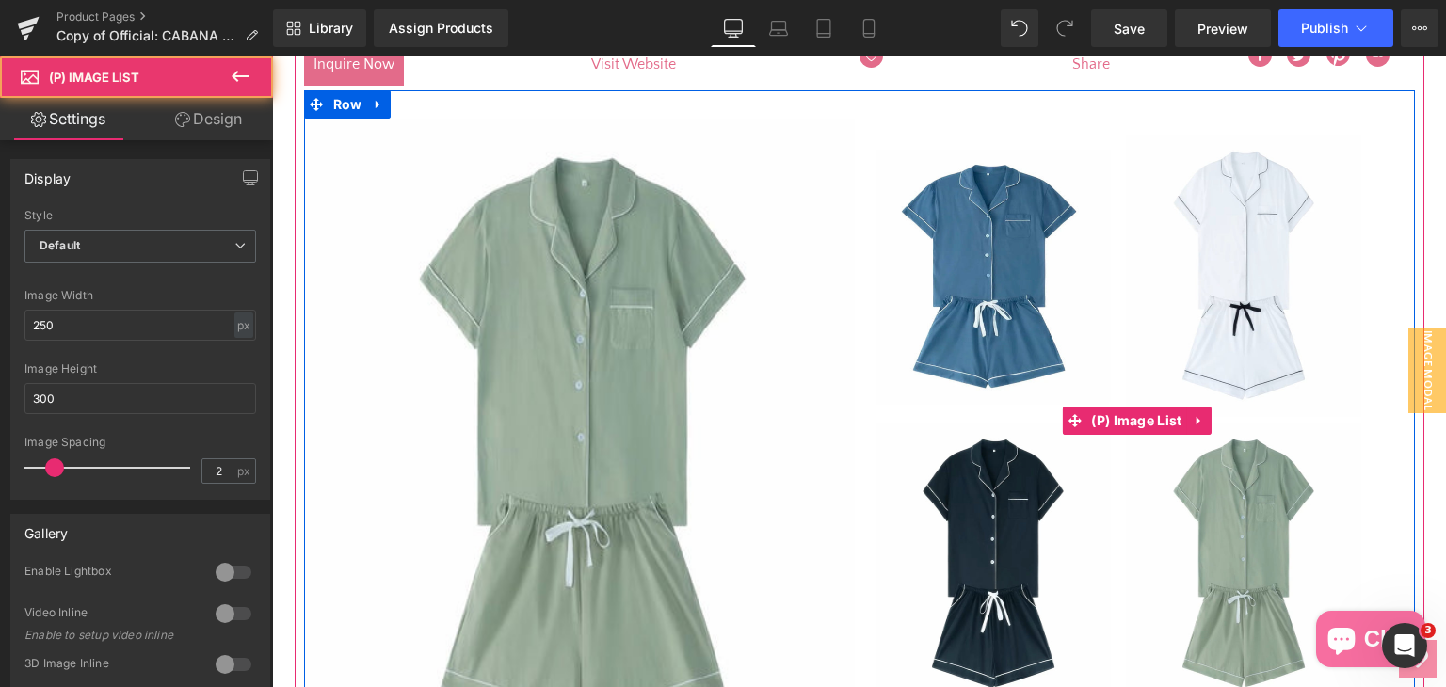
click at [1230, 503] on img at bounding box center [1243, 564] width 235 height 282
click at [1014, 549] on img at bounding box center [992, 564] width 235 height 282
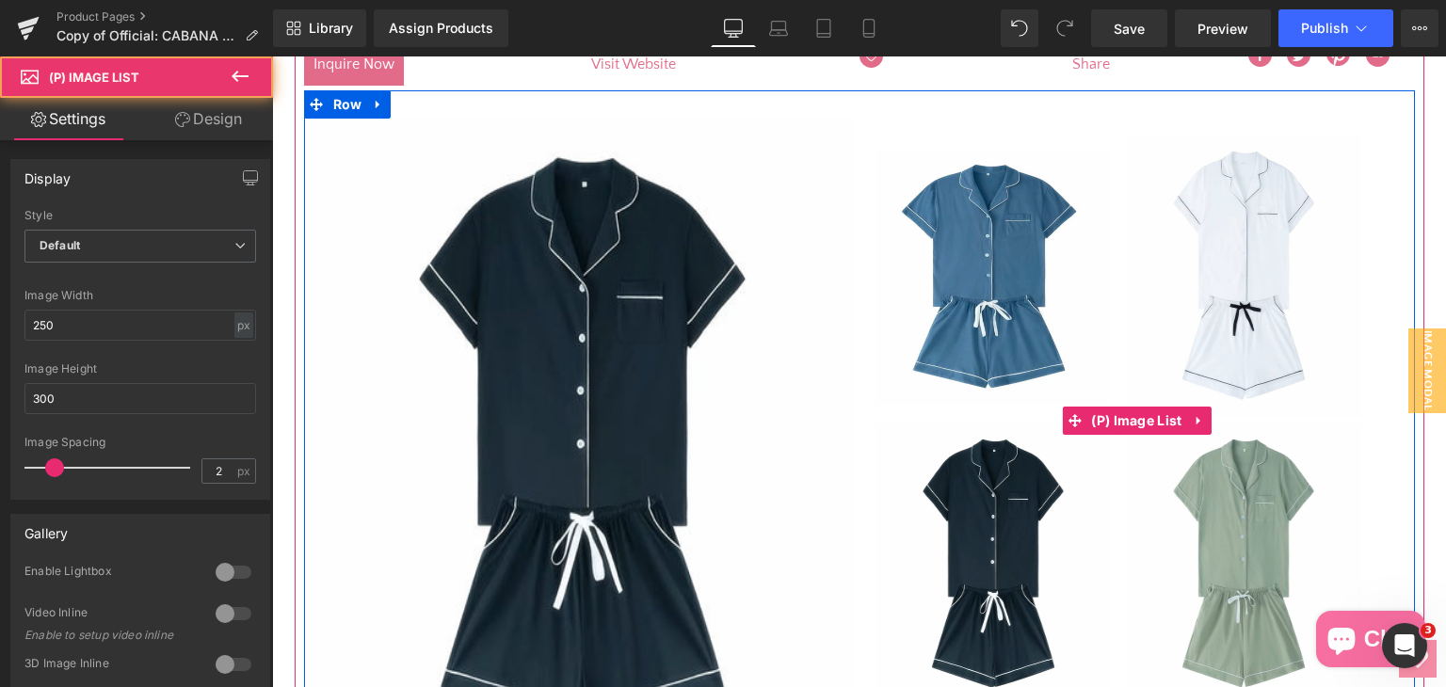
click at [979, 311] on img at bounding box center [992, 276] width 235 height 282
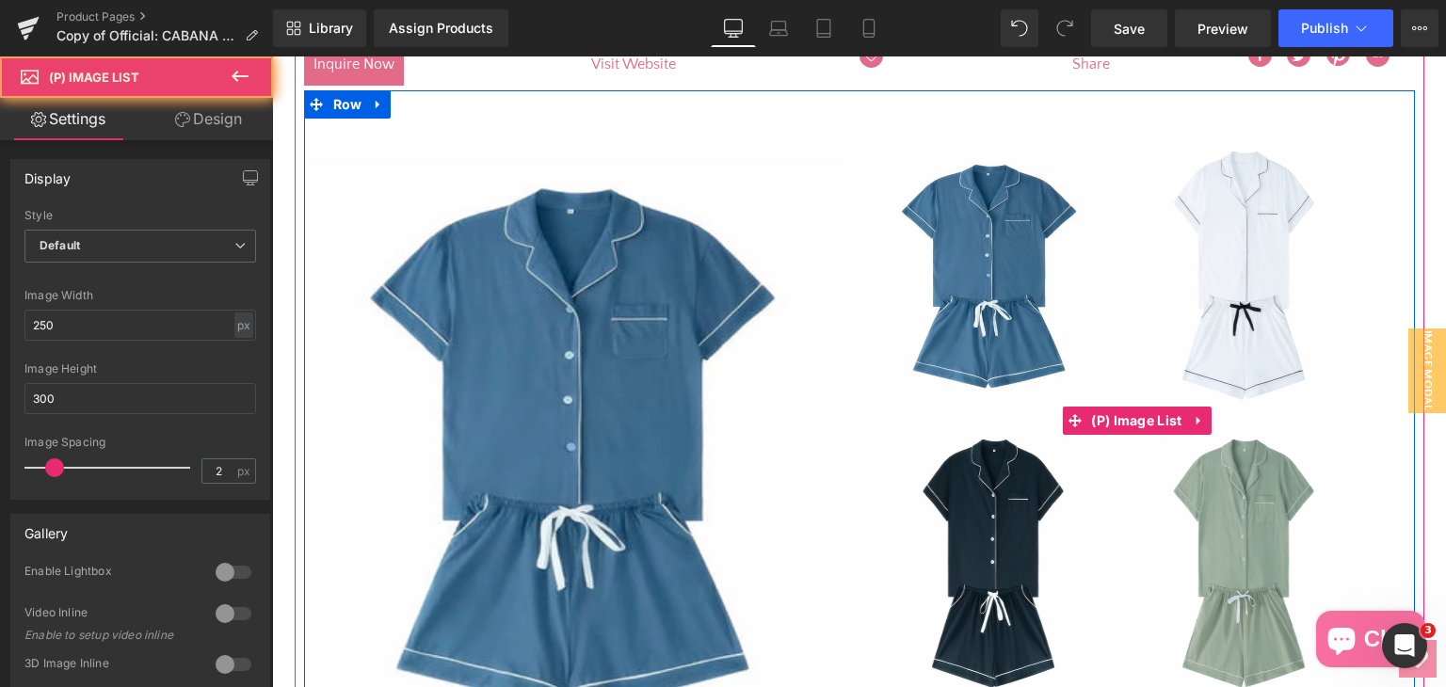
click at [1252, 253] on img at bounding box center [1243, 276] width 235 height 282
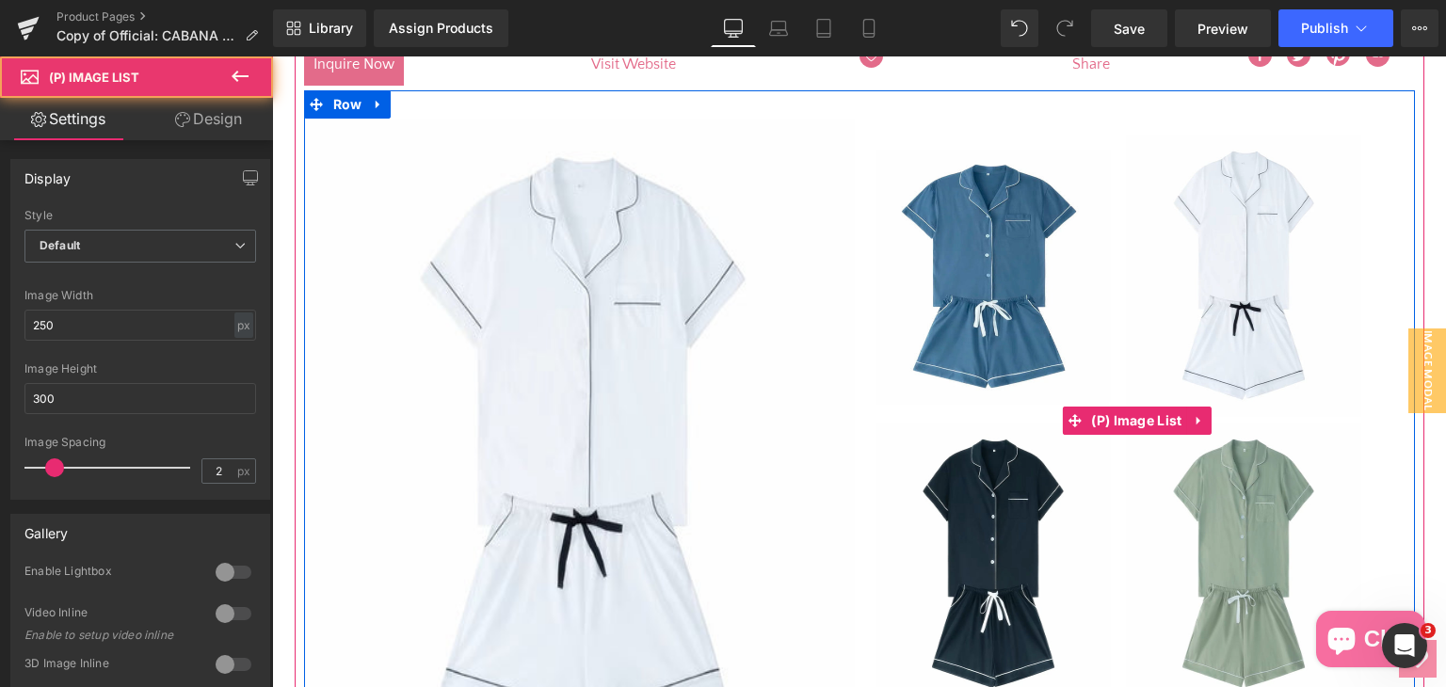
click at [1241, 267] on img at bounding box center [1243, 276] width 235 height 282
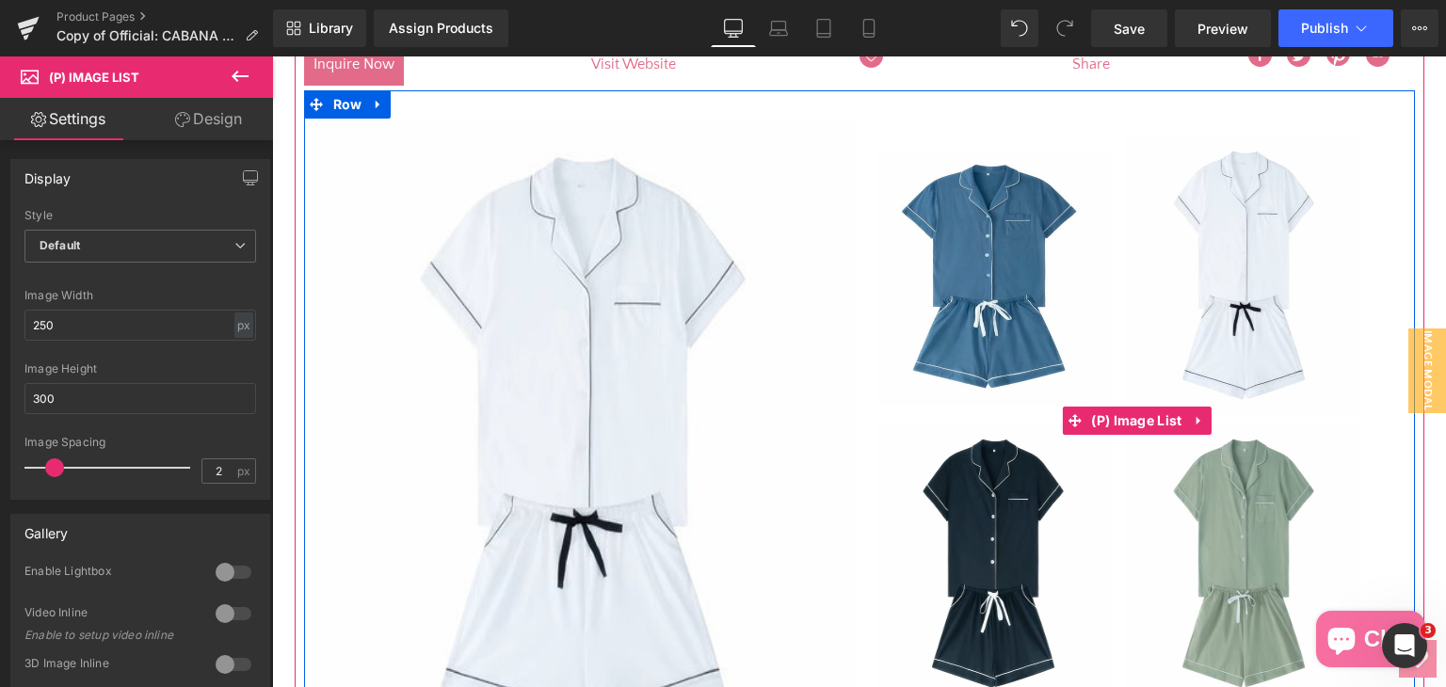
click at [1241, 267] on img at bounding box center [1243, 276] width 235 height 282
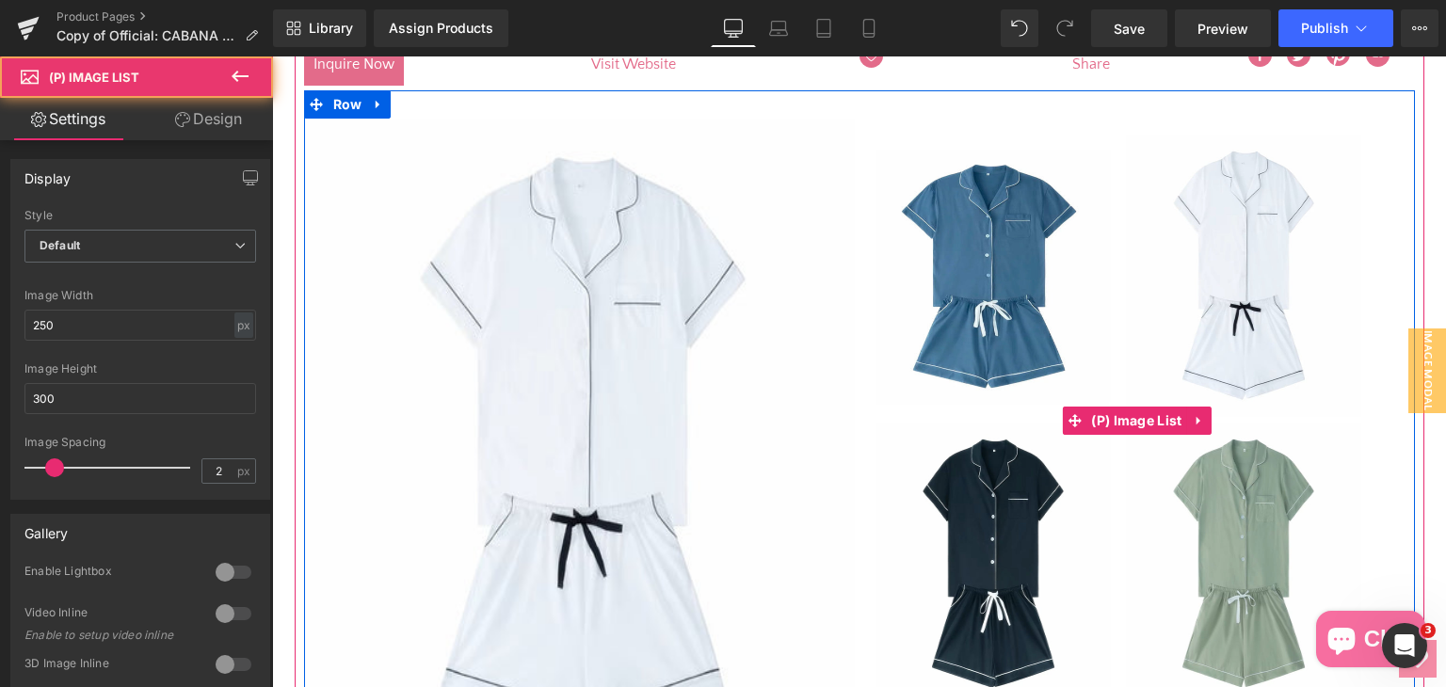
click at [1241, 267] on img at bounding box center [1243, 276] width 235 height 282
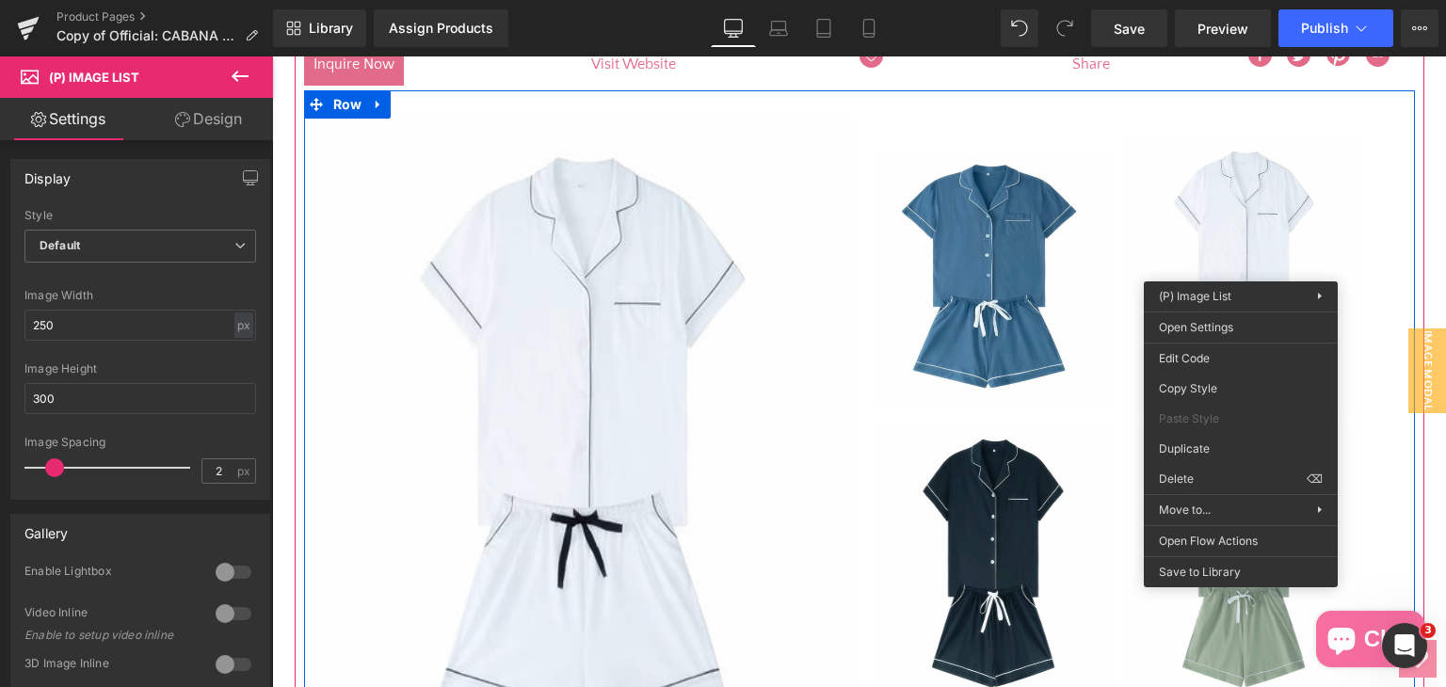
click at [1065, 250] on img at bounding box center [992, 276] width 235 height 282
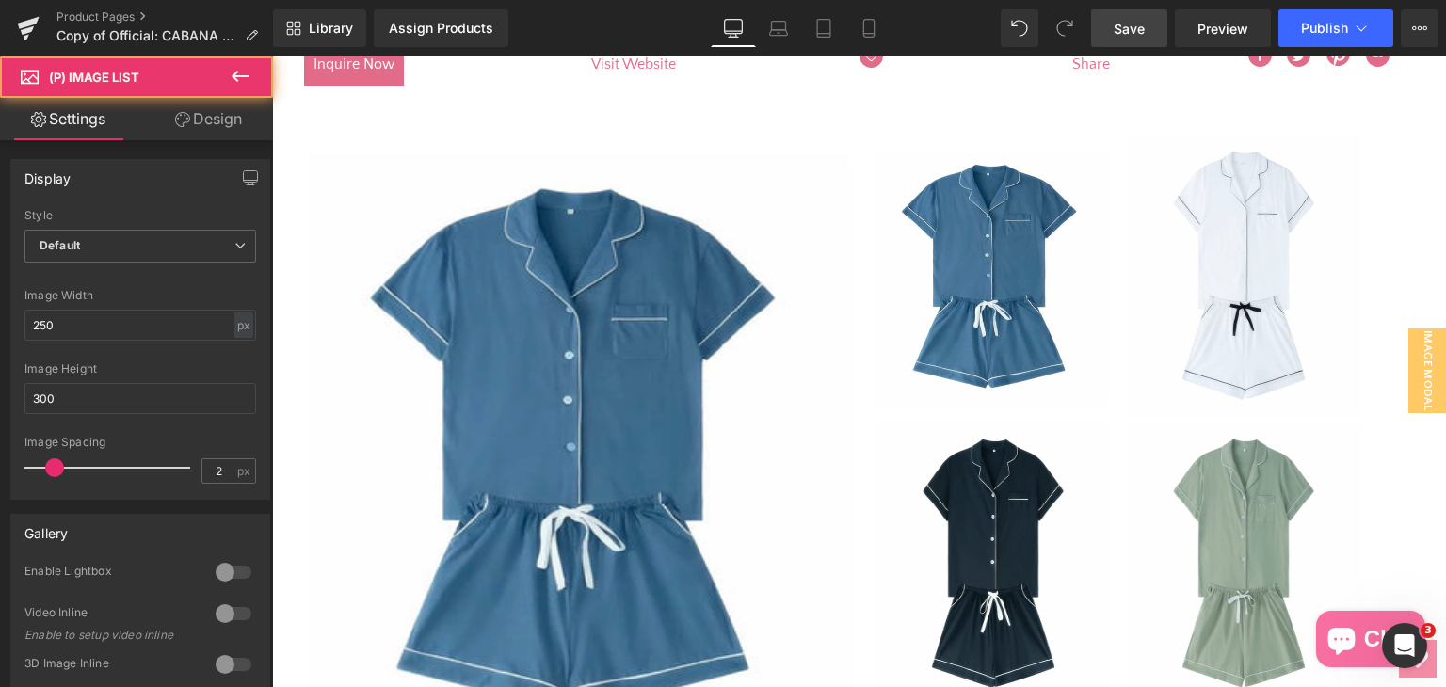
click at [1133, 39] on link "Save" at bounding box center [1129, 28] width 76 height 38
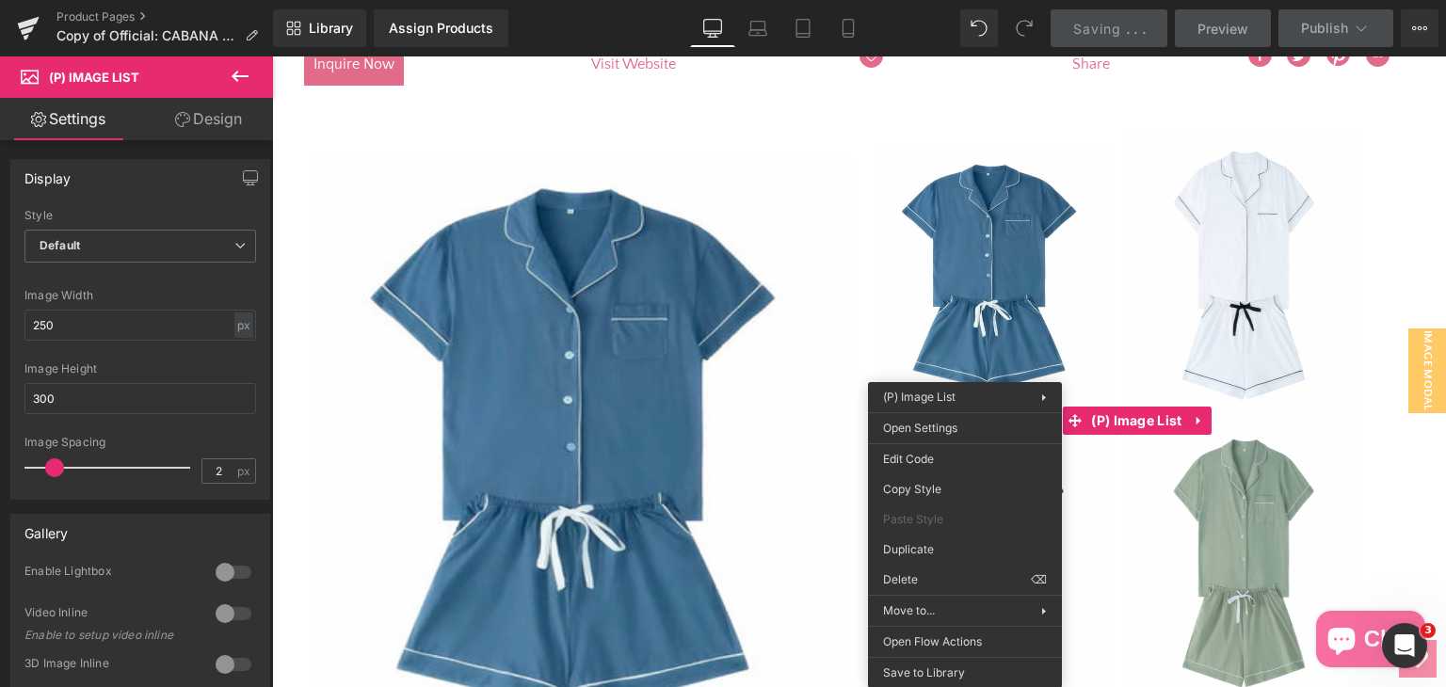
scroll to position [488, 0]
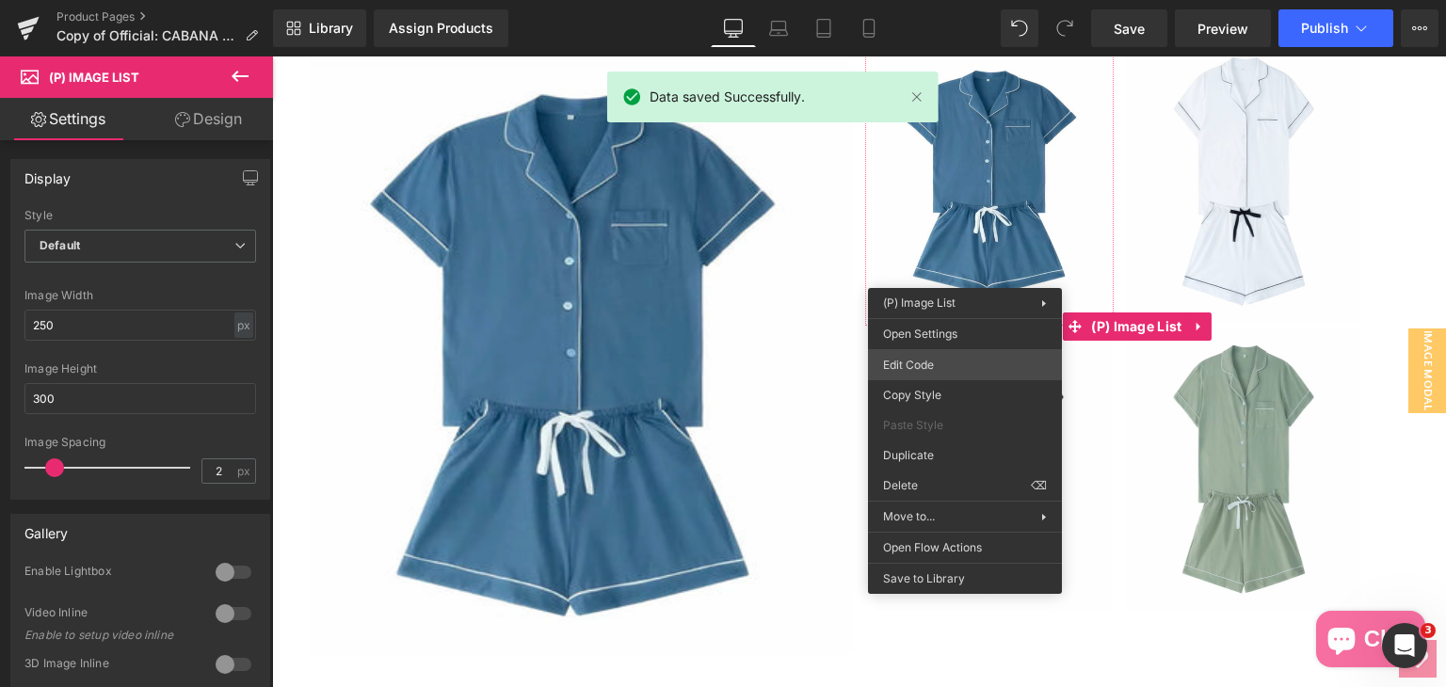
click at [928, 0] on div "(P) Image You are previewing how the will restyle your page. You can not edit E…" at bounding box center [723, 0] width 1446 height 0
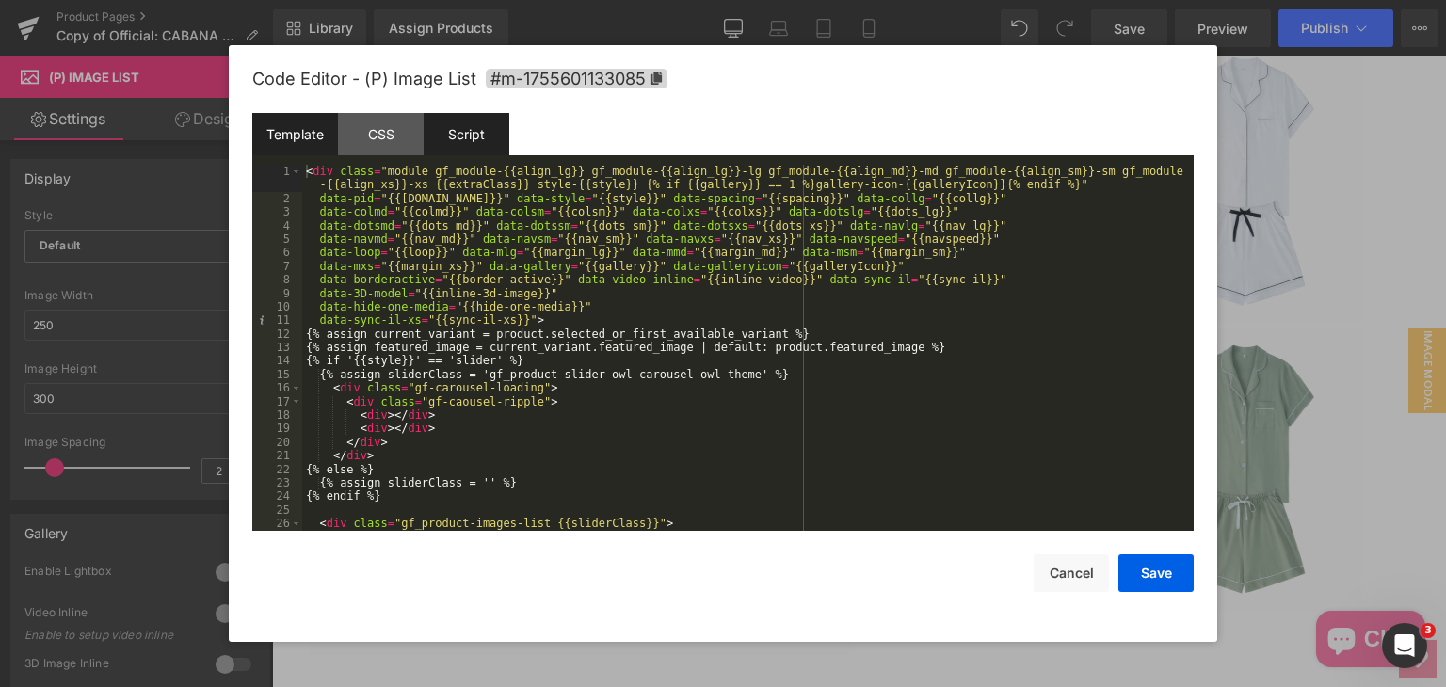
click at [446, 136] on div "Script" at bounding box center [467, 134] width 86 height 42
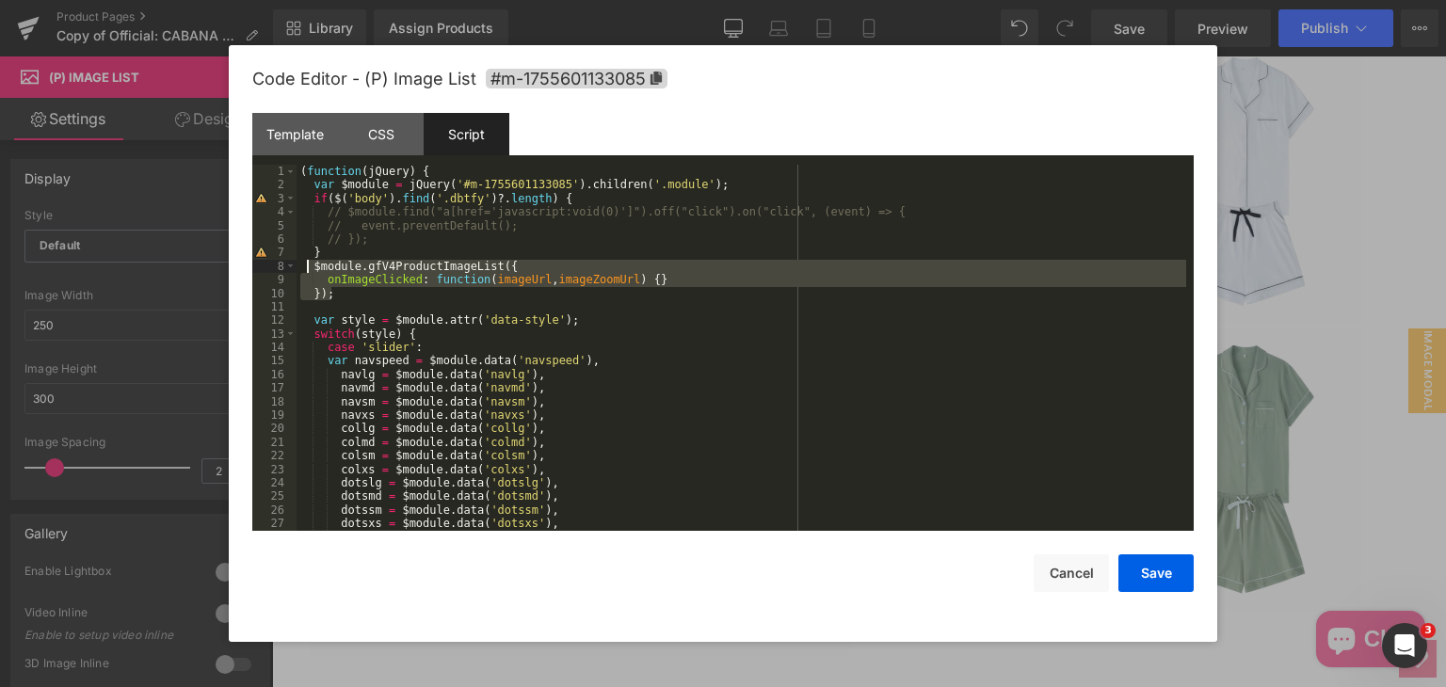
drag, startPoint x: 351, startPoint y: 300, endPoint x: 304, endPoint y: 267, distance: 57.4
click at [304, 267] on div "( function ( jQuery ) { var $module = jQuery ( '#m-1755601133085' ) . children …" at bounding box center [740, 361] width 889 height 393
click at [1136, 562] on button "Save" at bounding box center [1155, 573] width 75 height 38
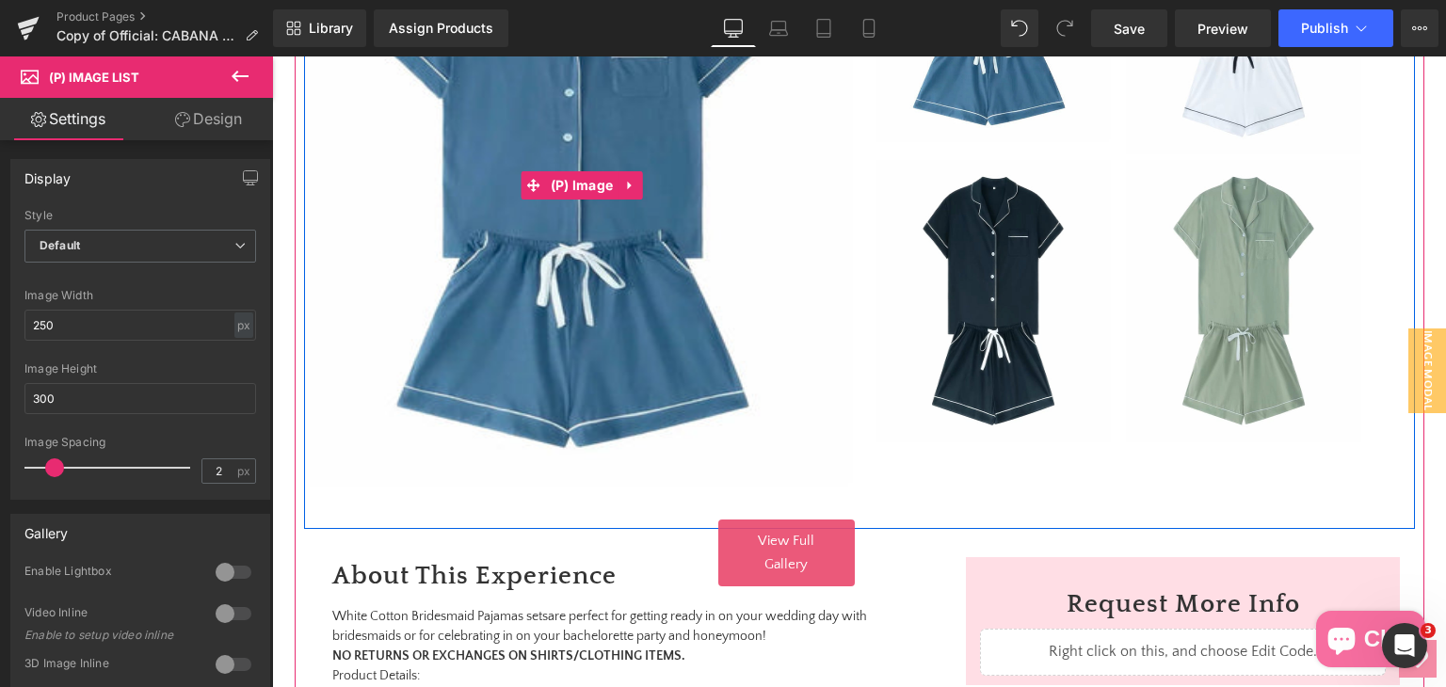
scroll to position [770, 0]
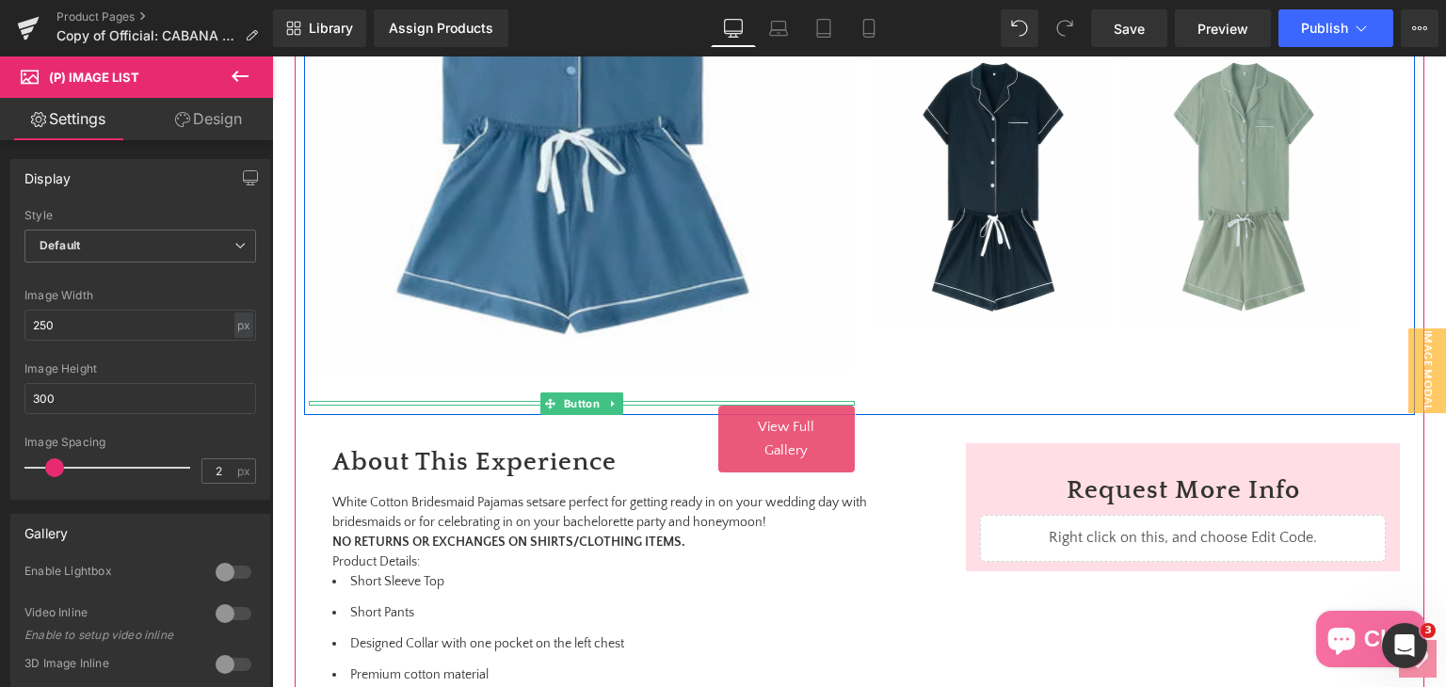
click at [764, 440] on link "View Full Gallery" at bounding box center [786, 439] width 136 height 67
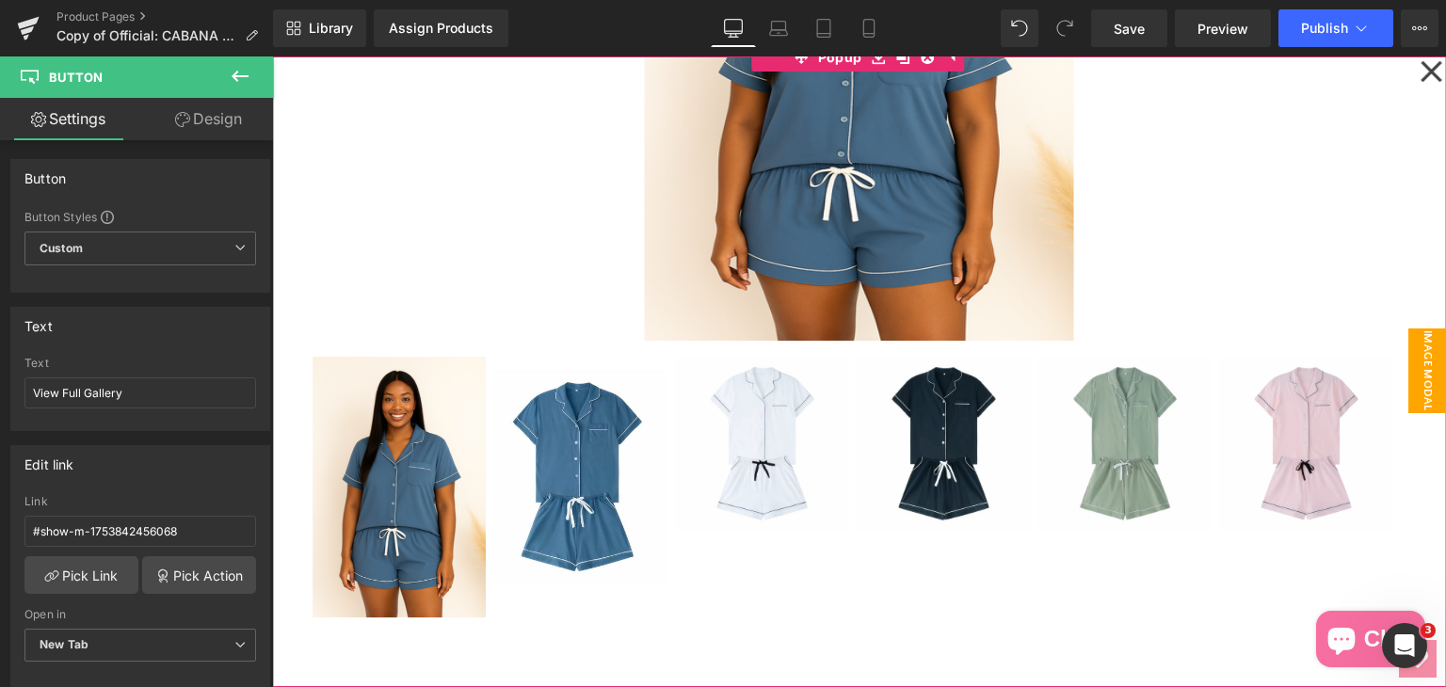
click at [1419, 72] on icon at bounding box center [1430, 71] width 23 height 94
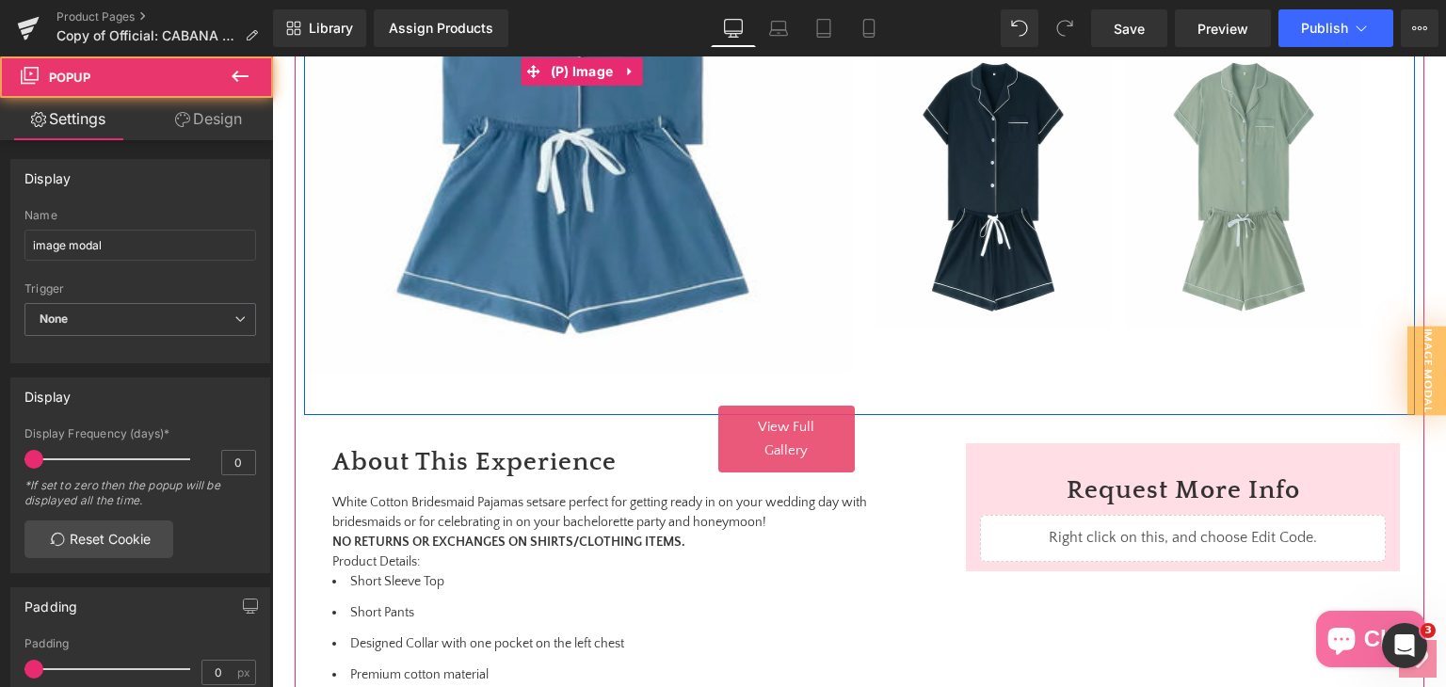
scroll to position [676, 0]
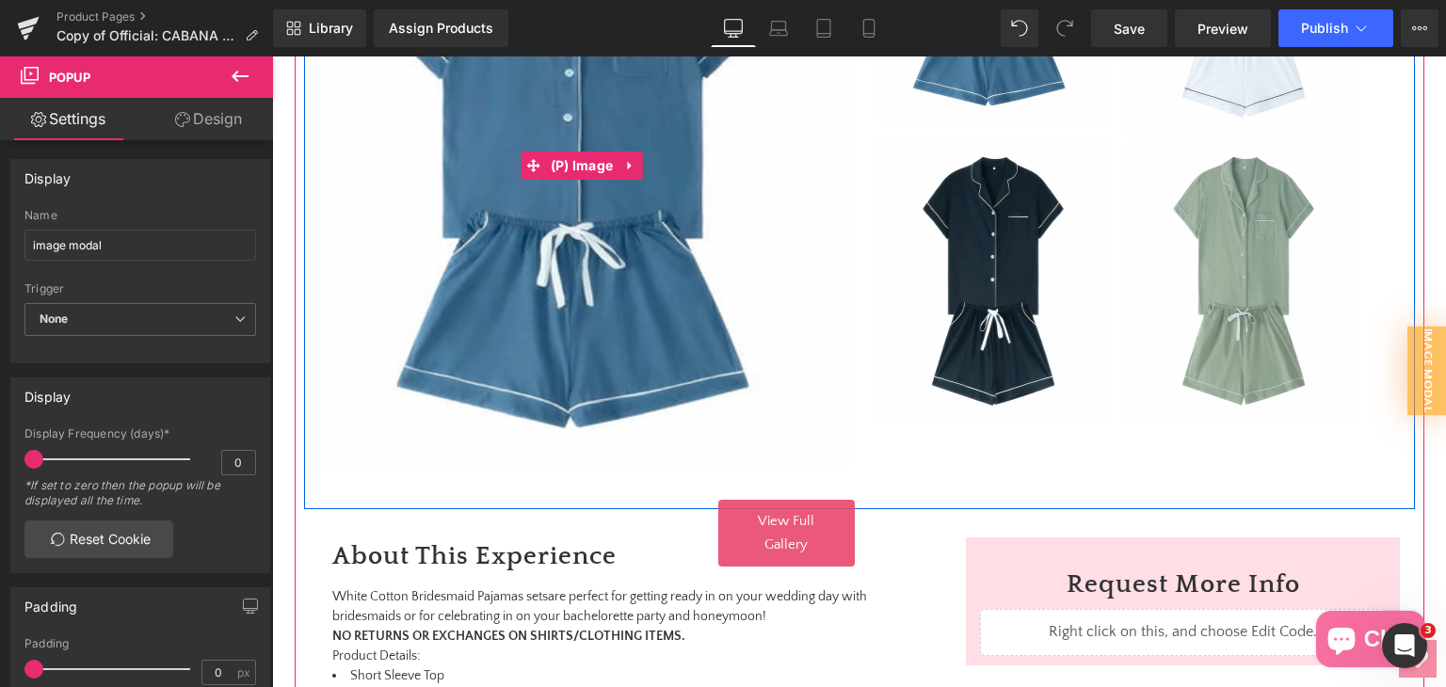
click at [620, 276] on img at bounding box center [582, 165] width 545 height 659
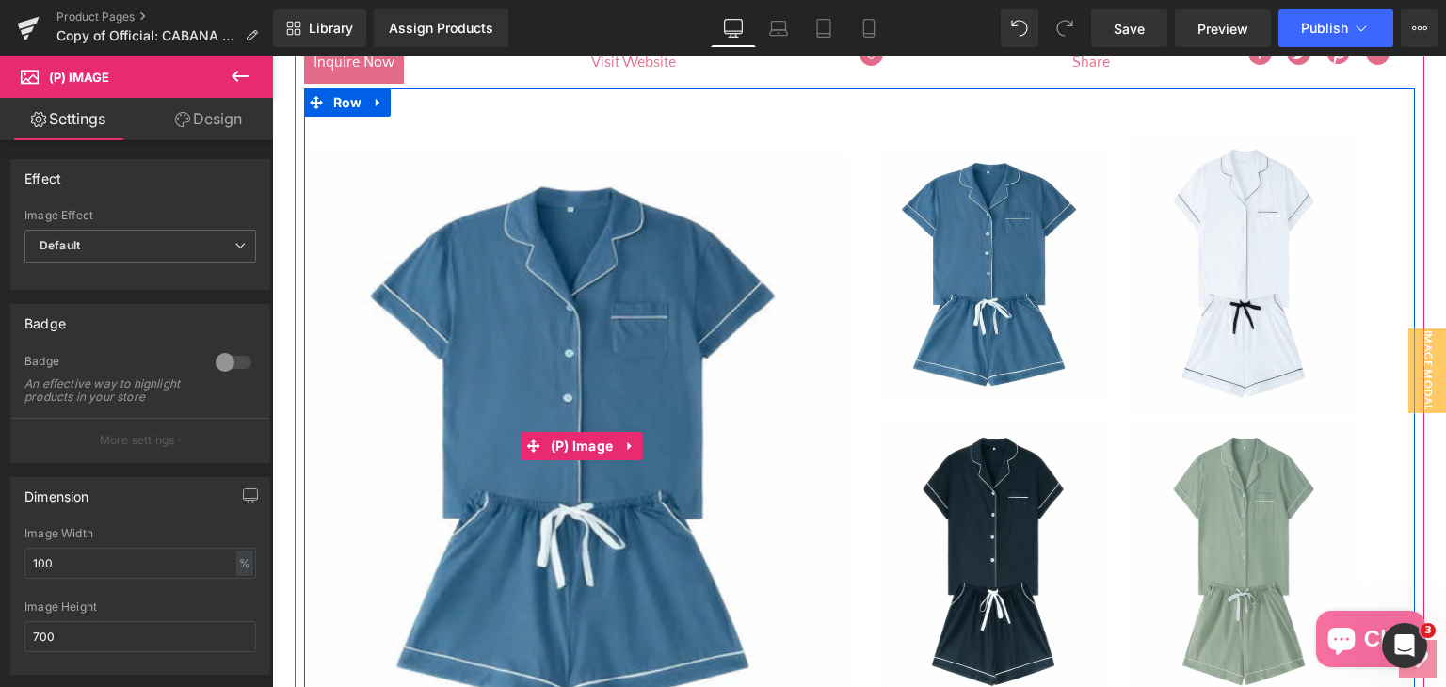
scroll to position [393, 0]
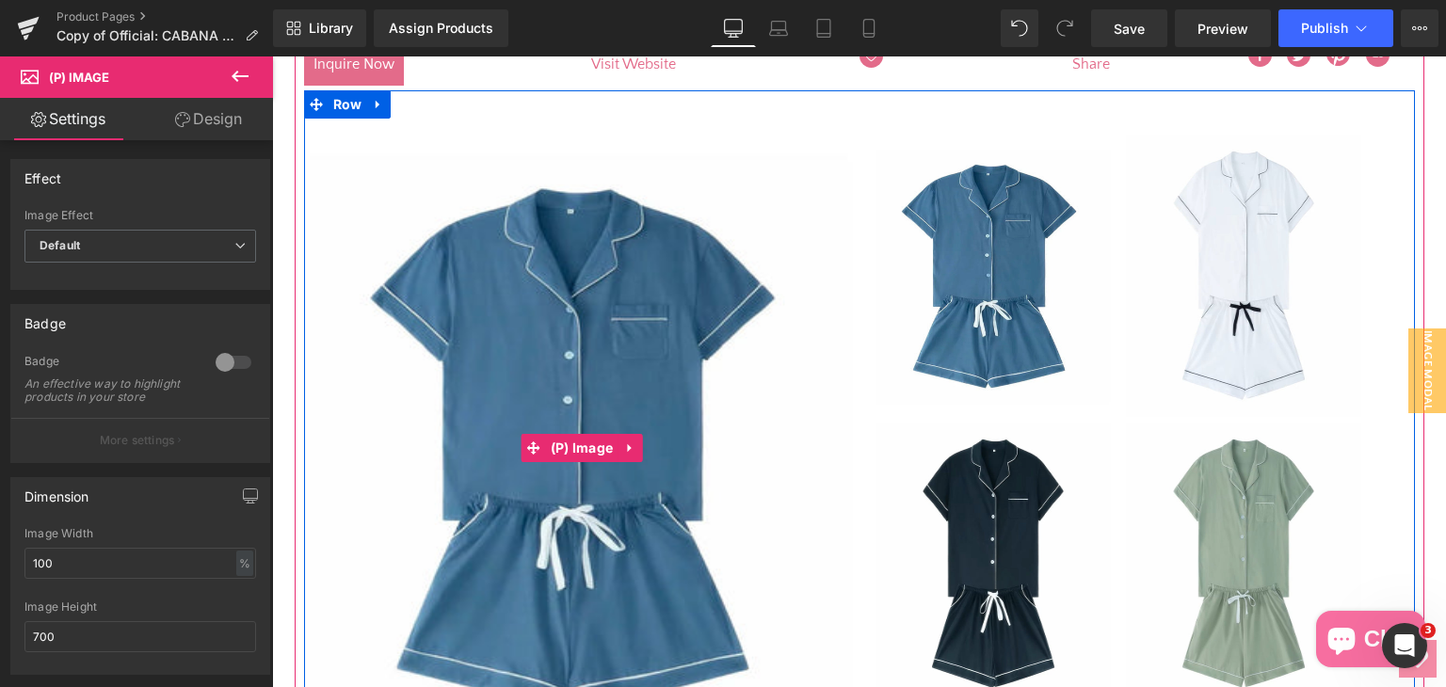
click at [655, 325] on img at bounding box center [582, 448] width 545 height 659
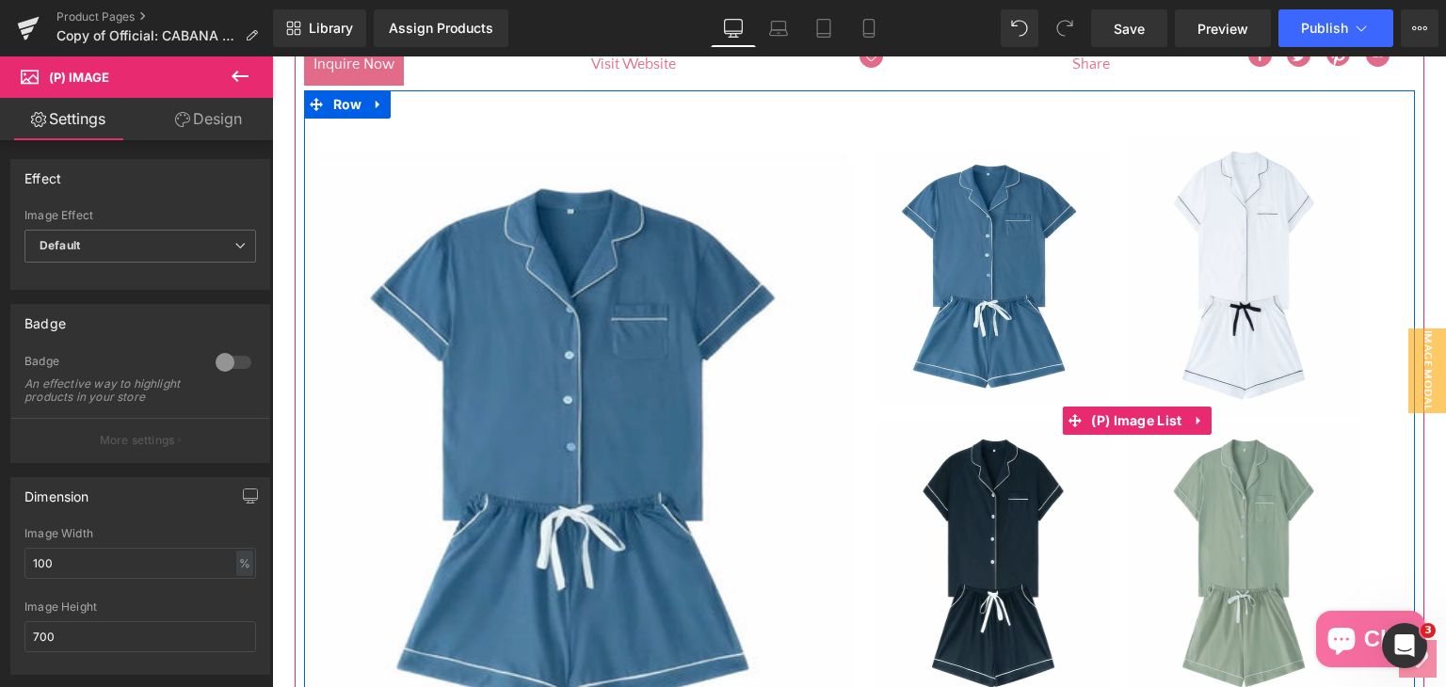
click at [1003, 287] on img at bounding box center [992, 276] width 235 height 282
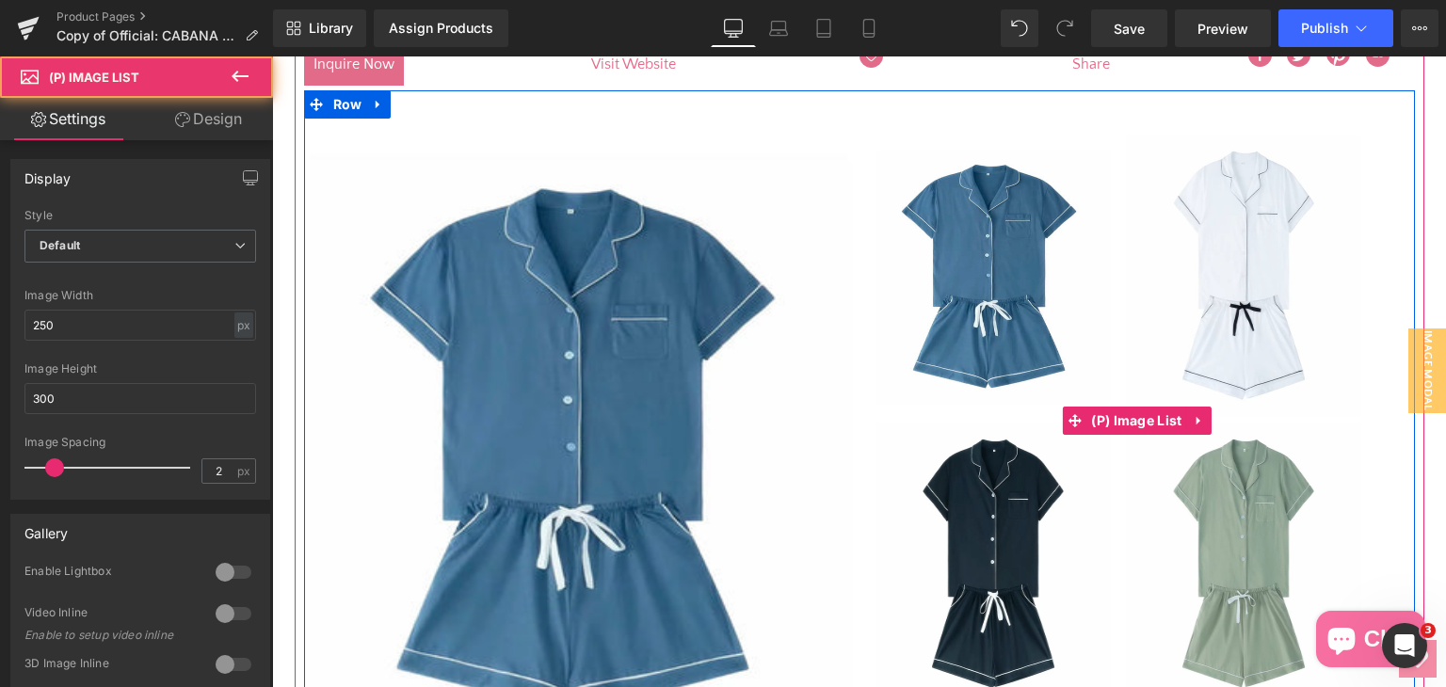
click at [1213, 273] on img at bounding box center [1243, 276] width 235 height 282
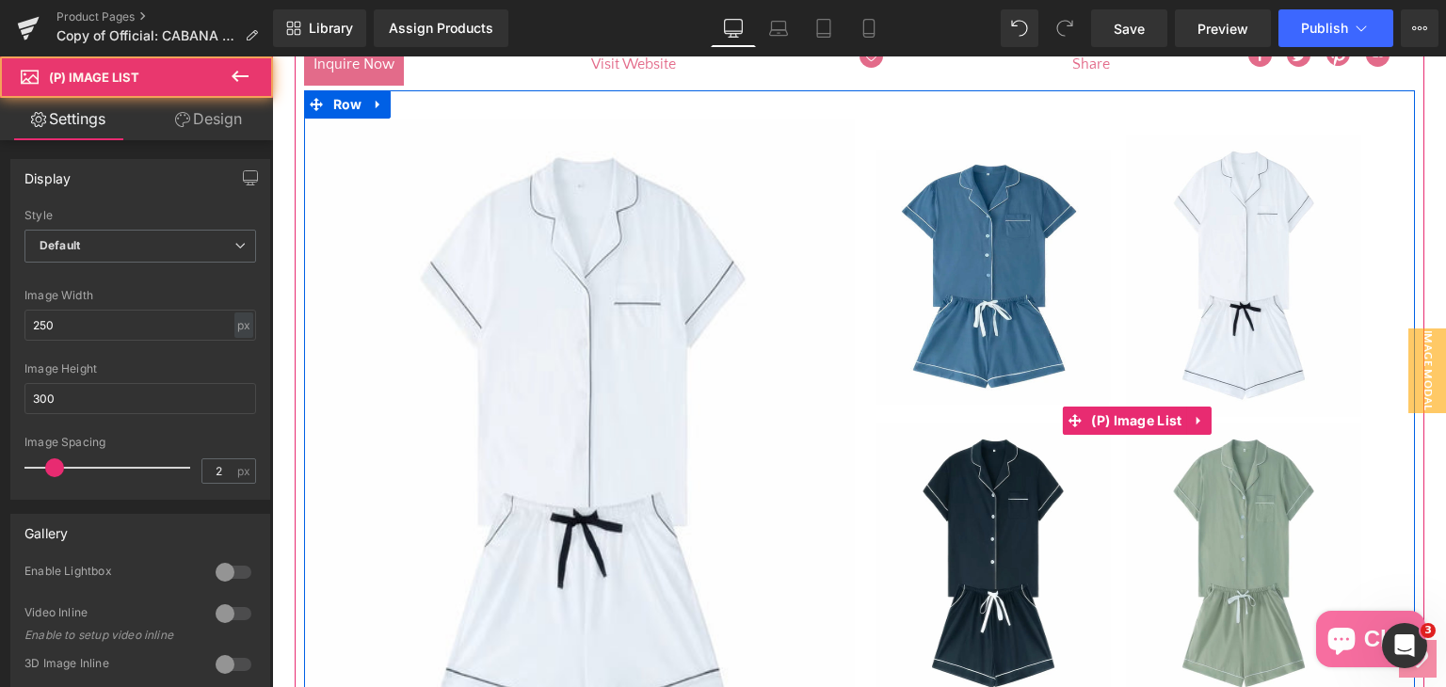
click at [1021, 299] on img at bounding box center [992, 276] width 235 height 282
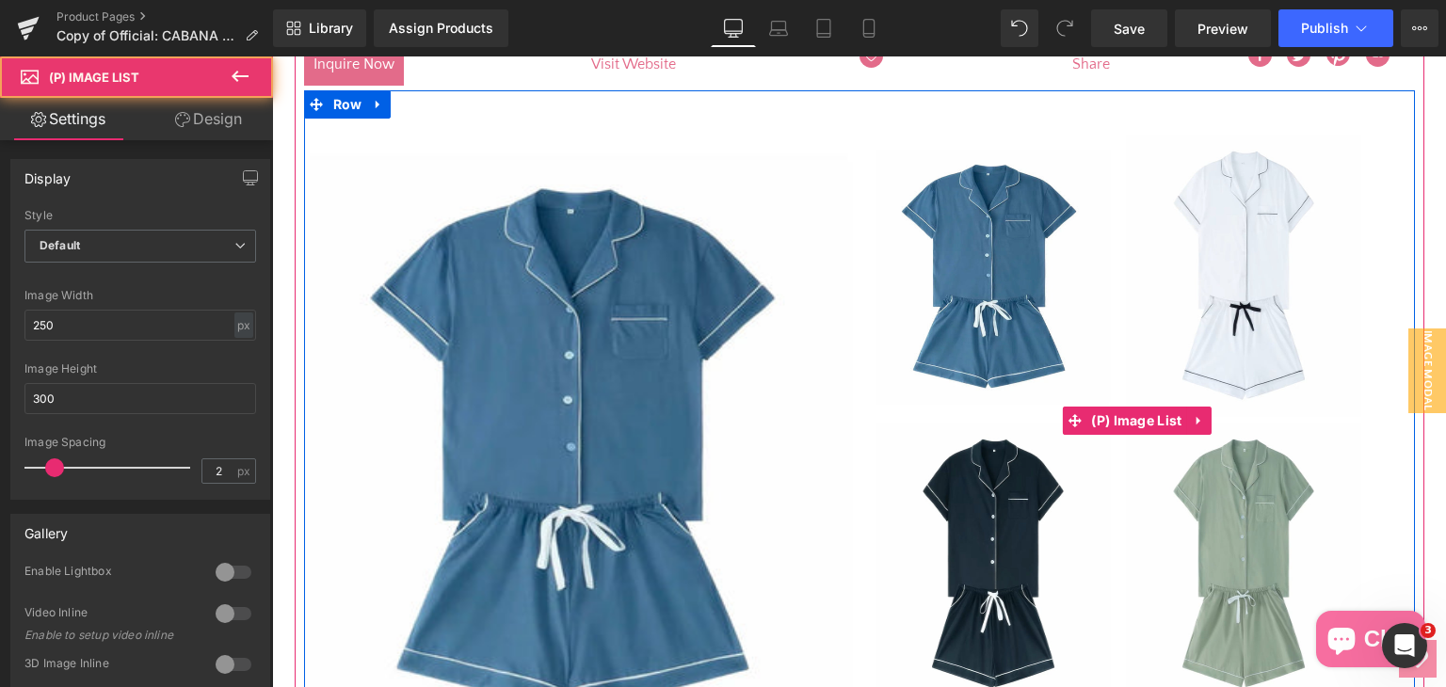
click at [1033, 542] on img at bounding box center [992, 564] width 235 height 282
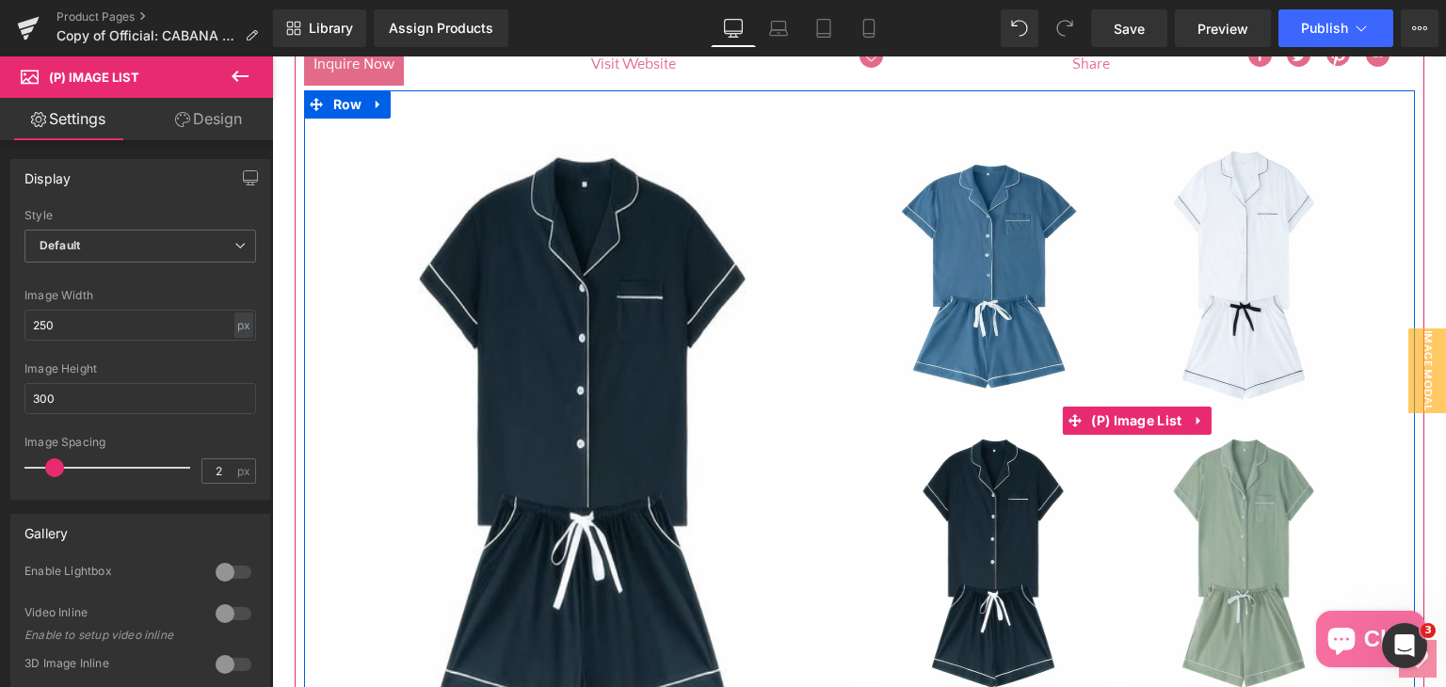
click at [1265, 539] on img at bounding box center [1243, 564] width 235 height 282
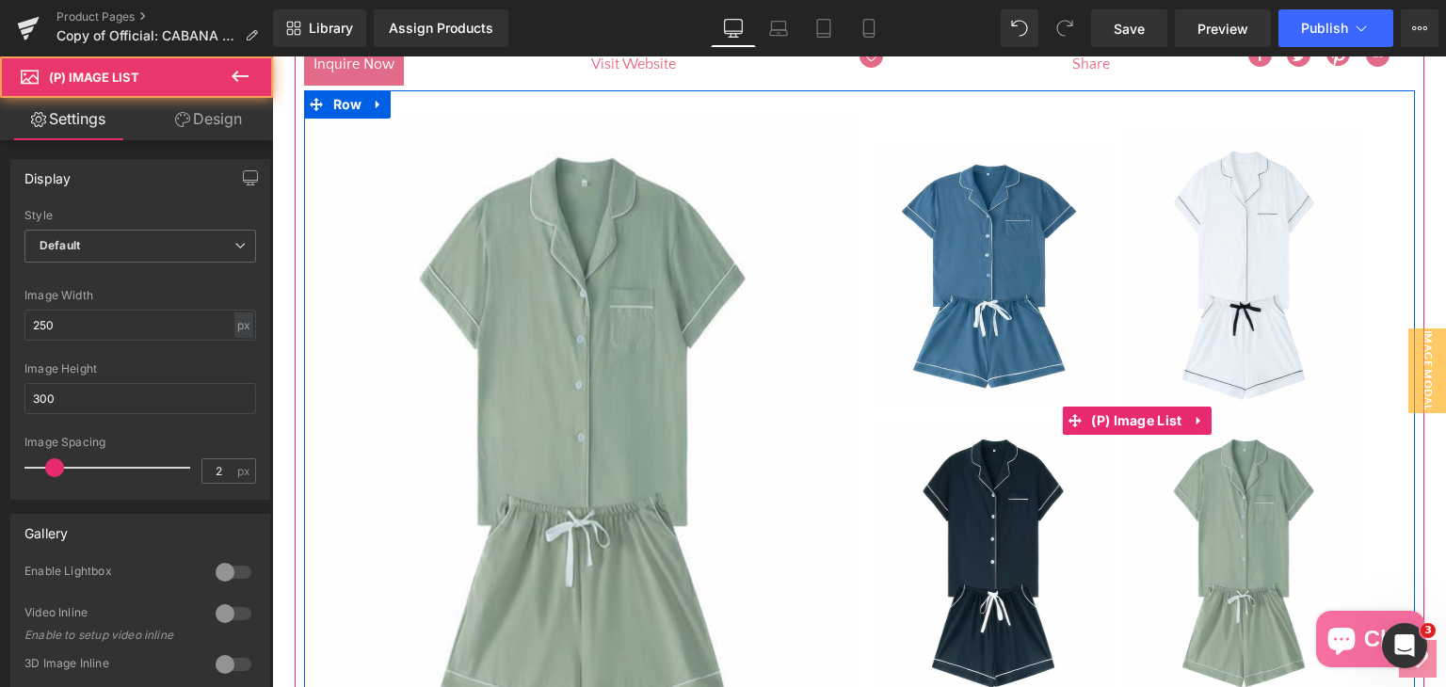
click at [1266, 539] on img at bounding box center [1243, 564] width 235 height 282
click at [1268, 538] on img at bounding box center [1243, 564] width 235 height 282
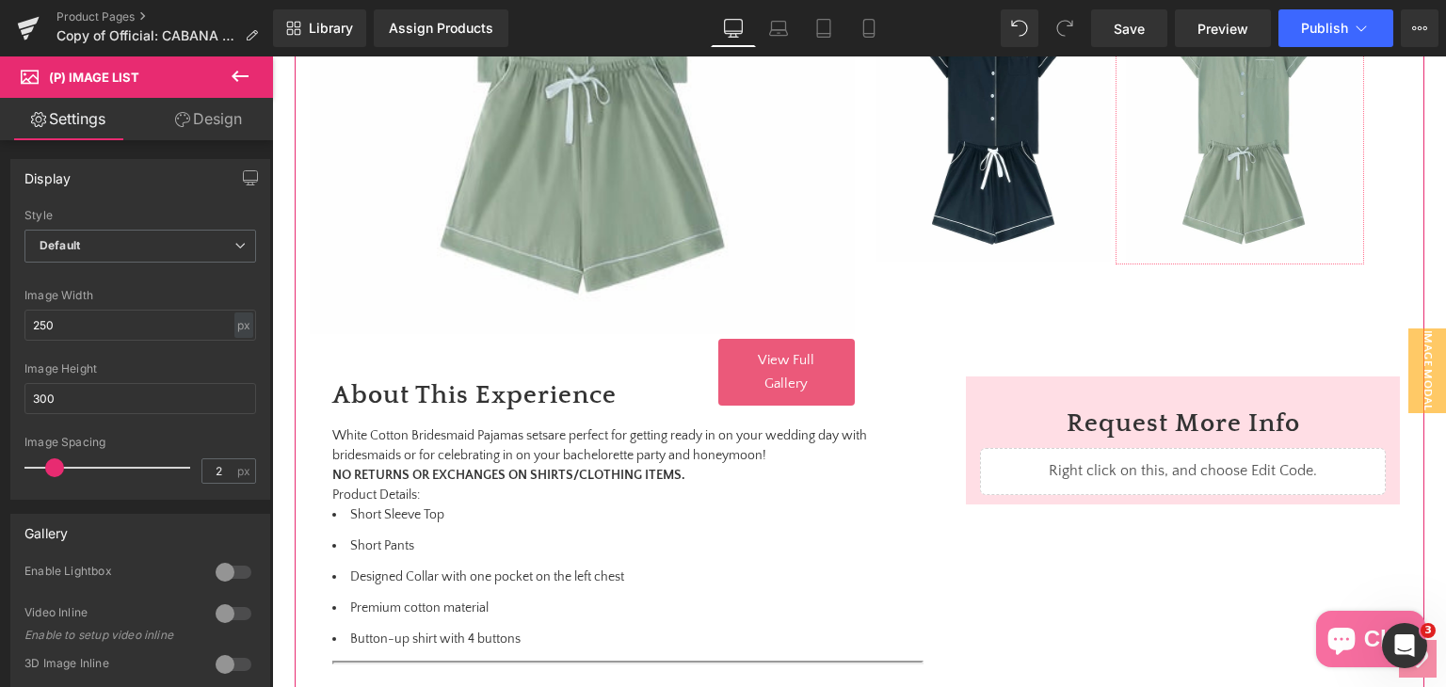
scroll to position [864, 0]
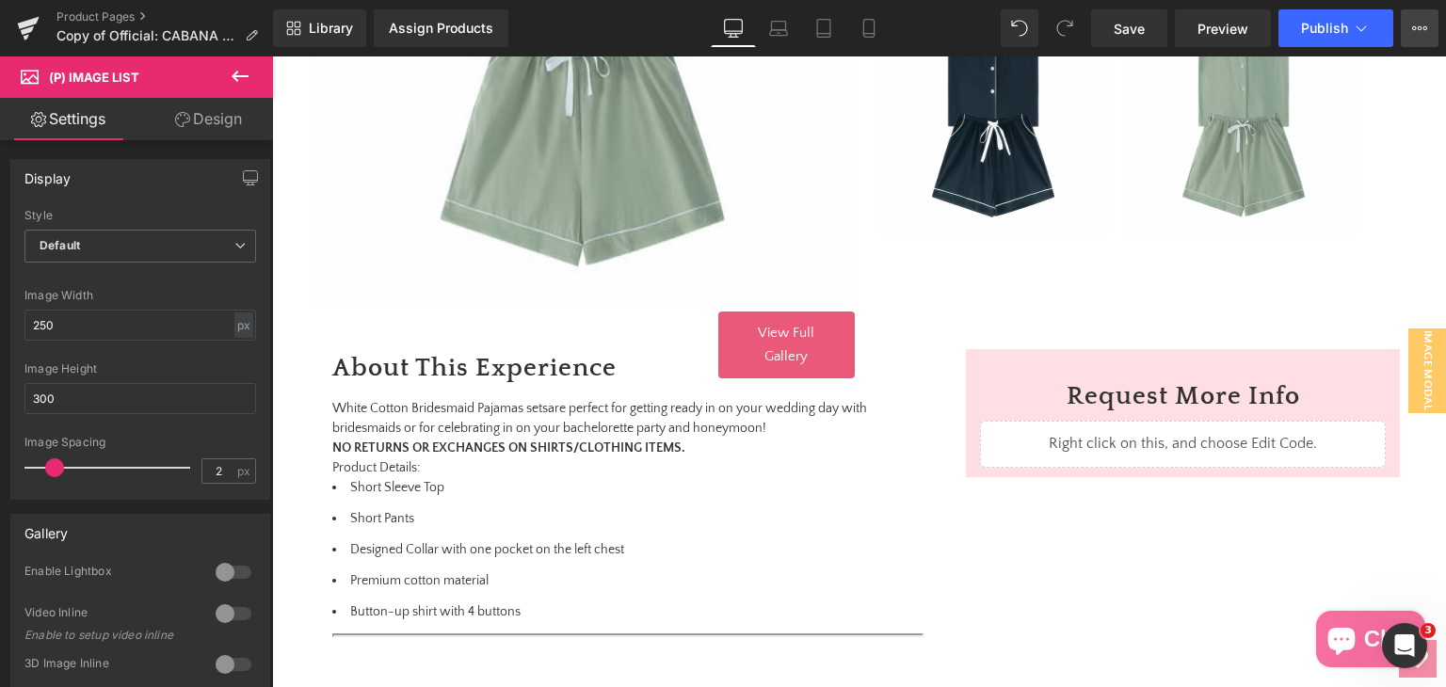
click at [1425, 19] on button "View Live Page View with current Template Save Template to Library Schedule Pub…" at bounding box center [1420, 28] width 38 height 38
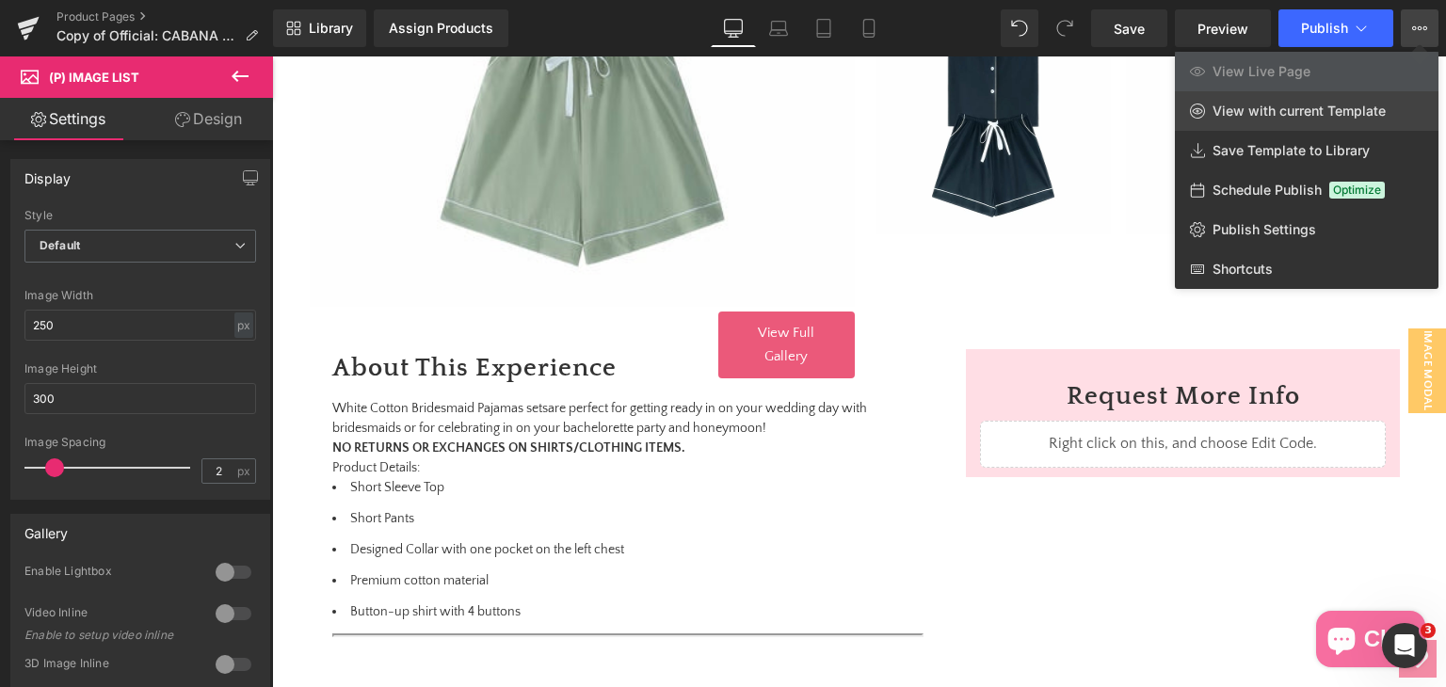
click at [1240, 109] on span "View with current Template" at bounding box center [1298, 111] width 173 height 17
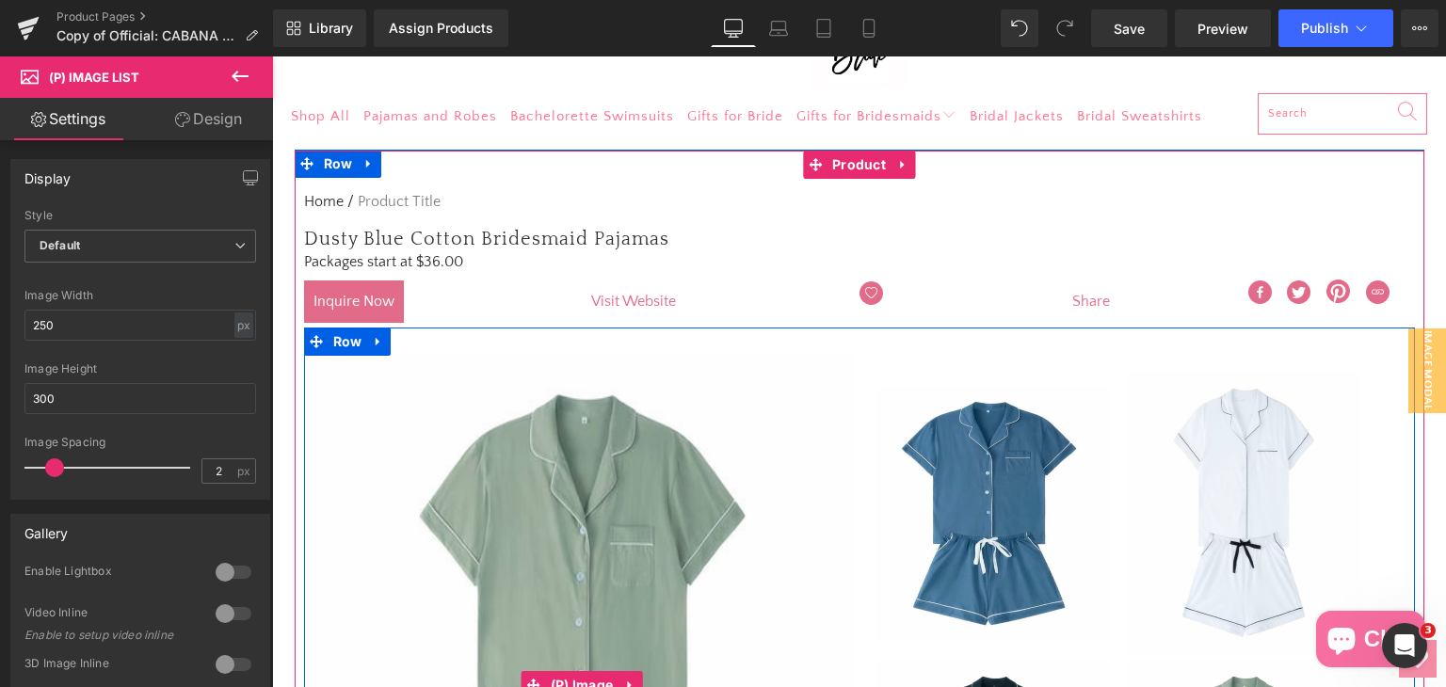
scroll to position [282, 0]
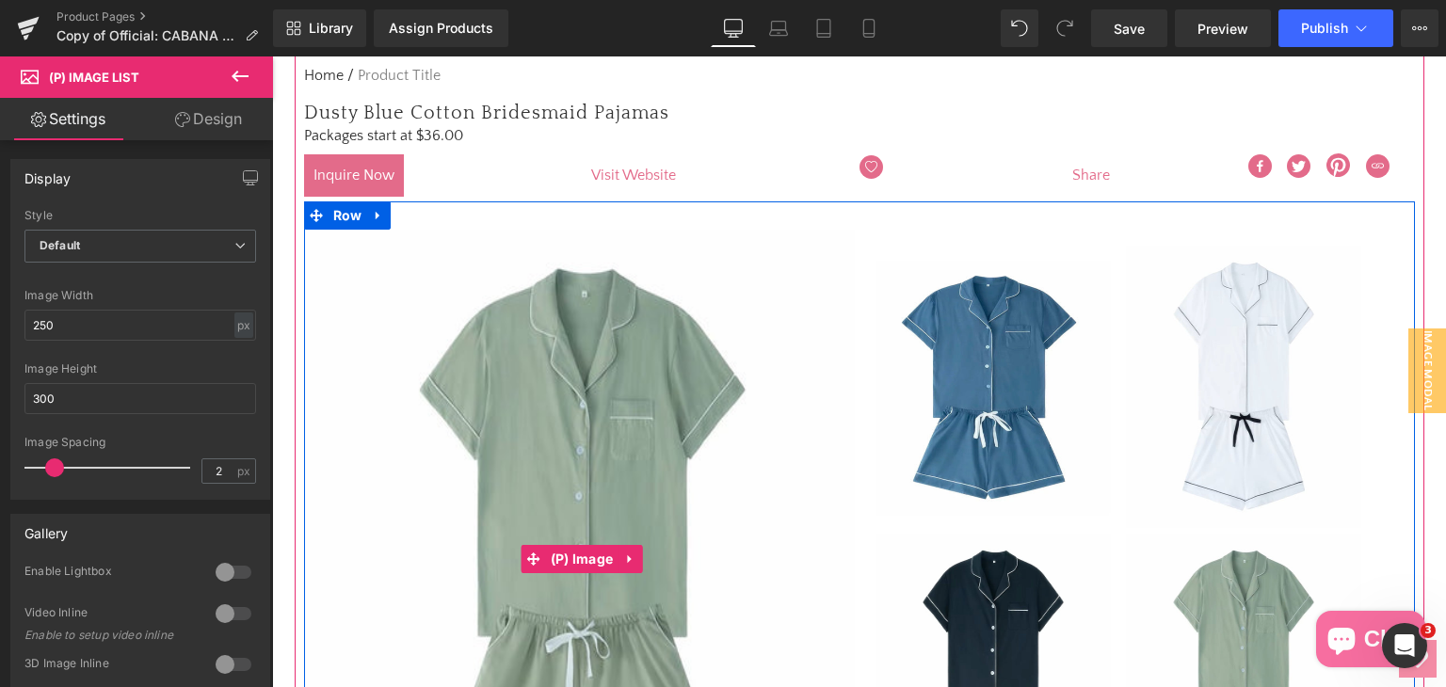
click at [636, 498] on img at bounding box center [582, 559] width 545 height 659
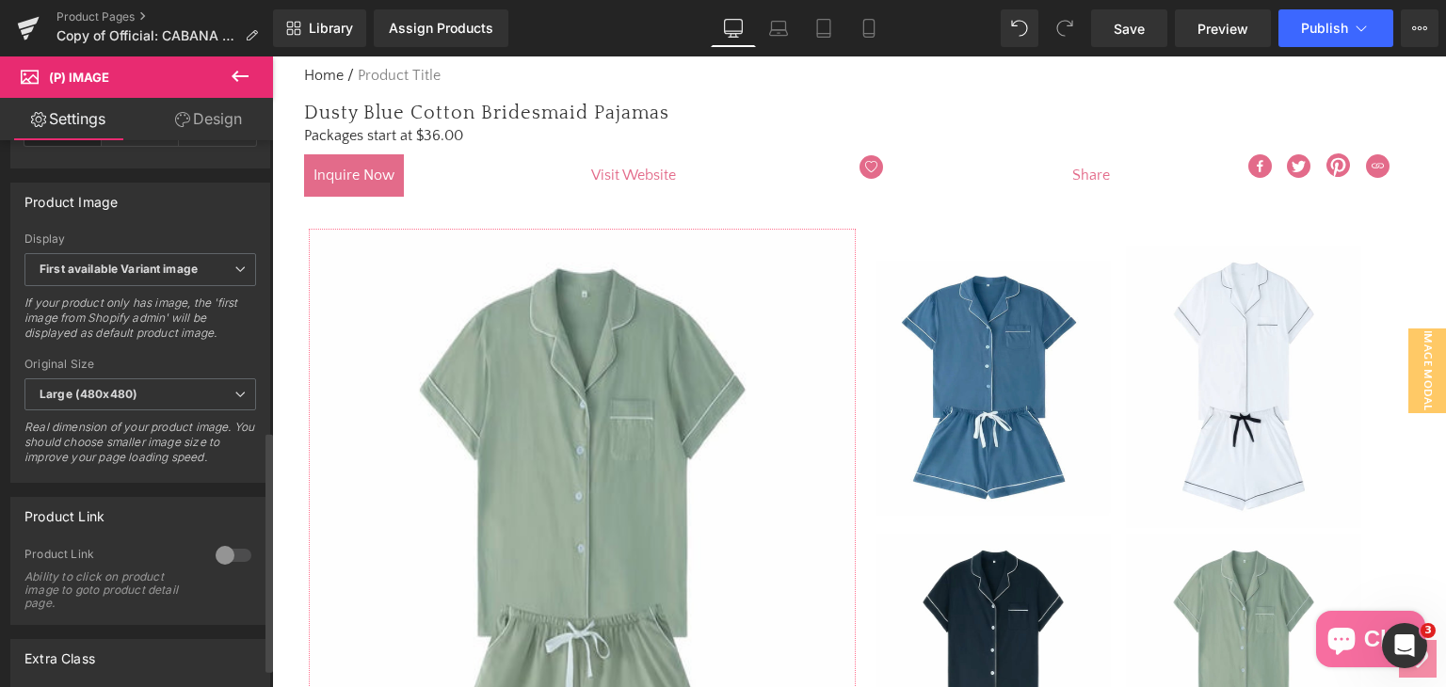
scroll to position [659, 0]
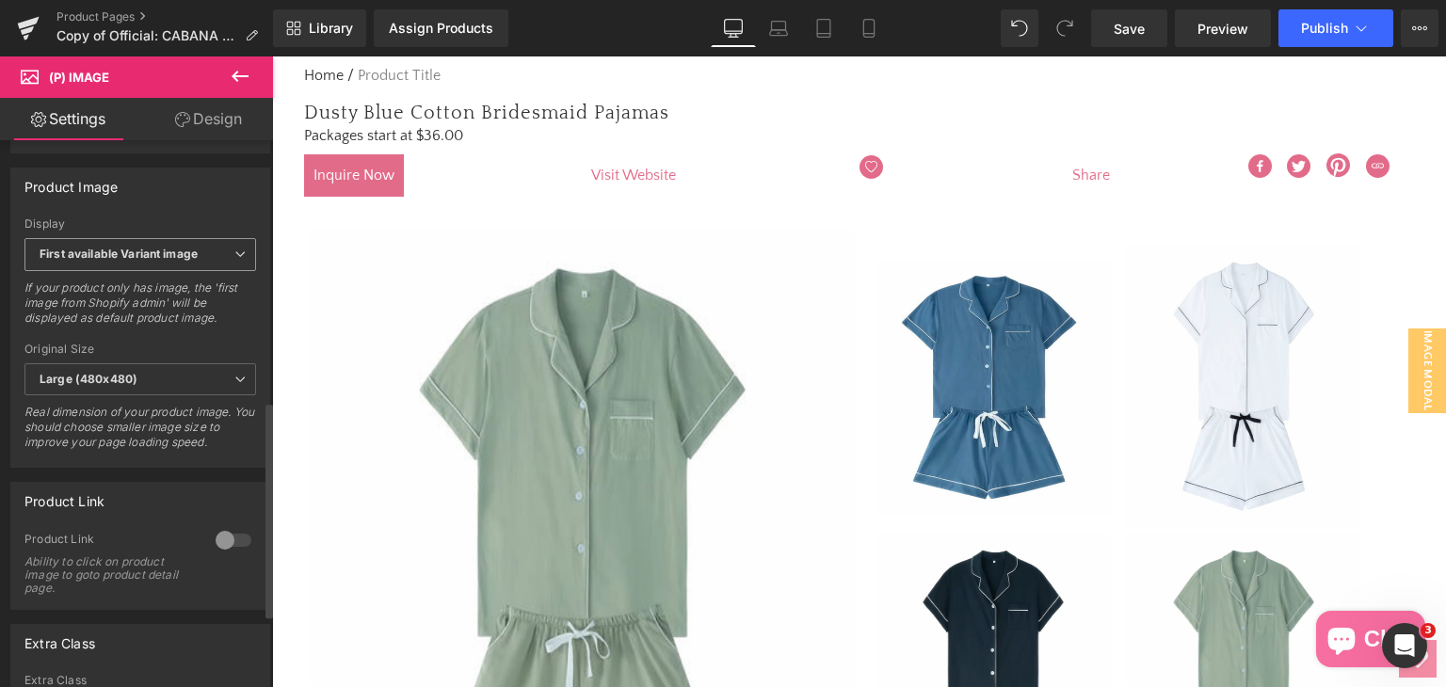
click at [96, 271] on span "First available Variant image" at bounding box center [140, 254] width 232 height 33
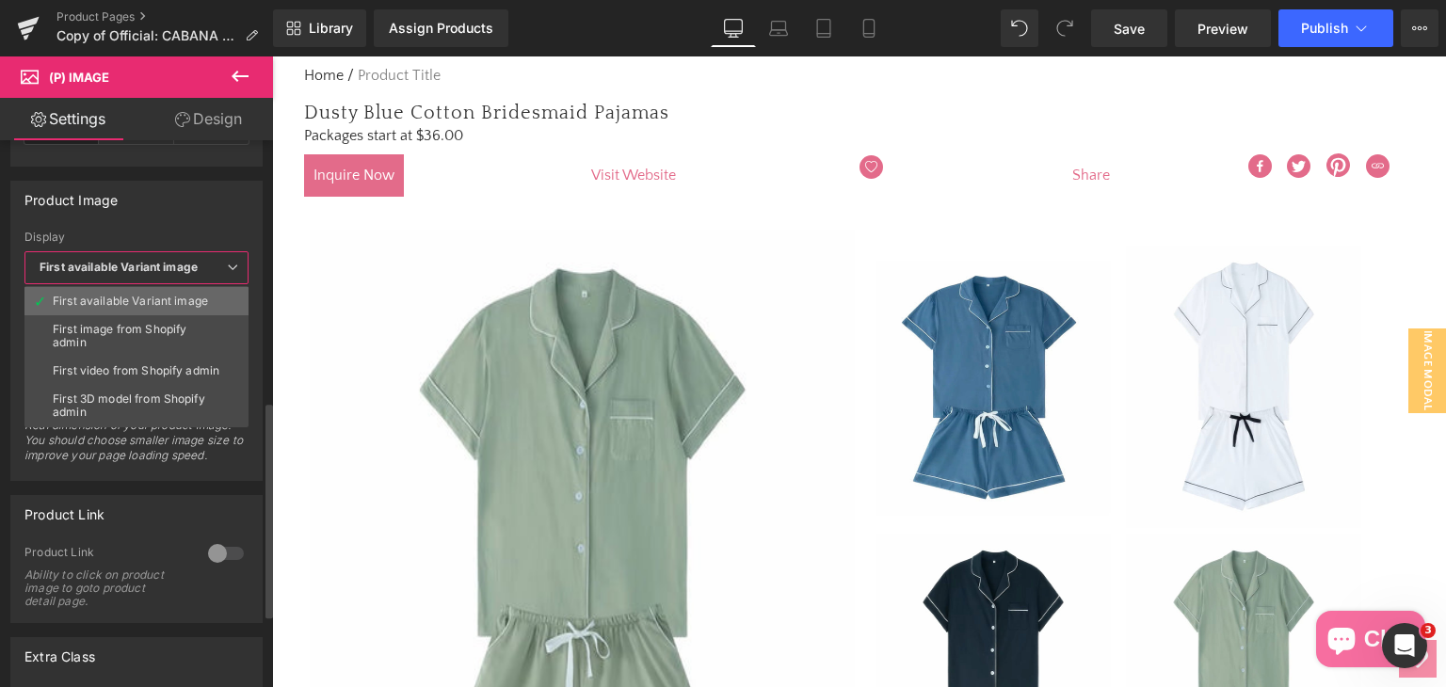
click at [88, 295] on div "First available Variant image" at bounding box center [130, 301] width 155 height 13
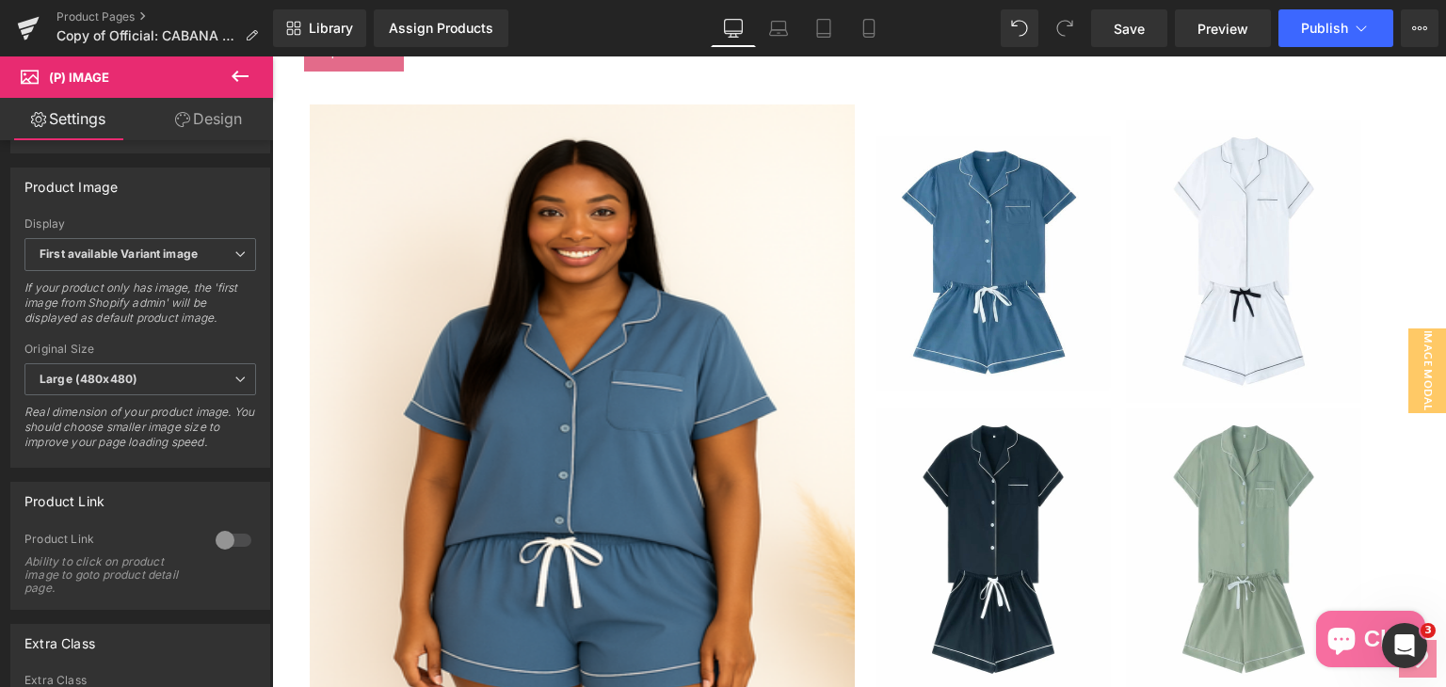
scroll to position [565, 0]
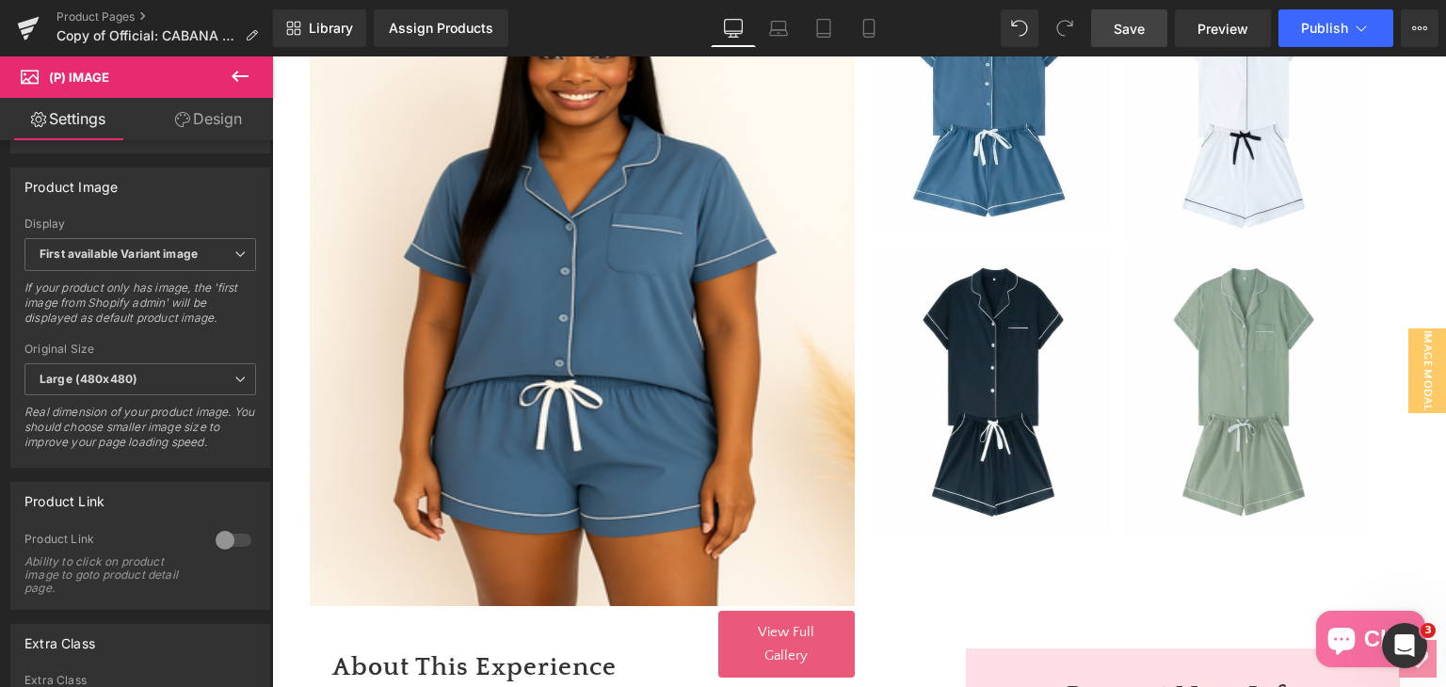
click at [1129, 27] on span "Save" at bounding box center [1129, 29] width 31 height 20
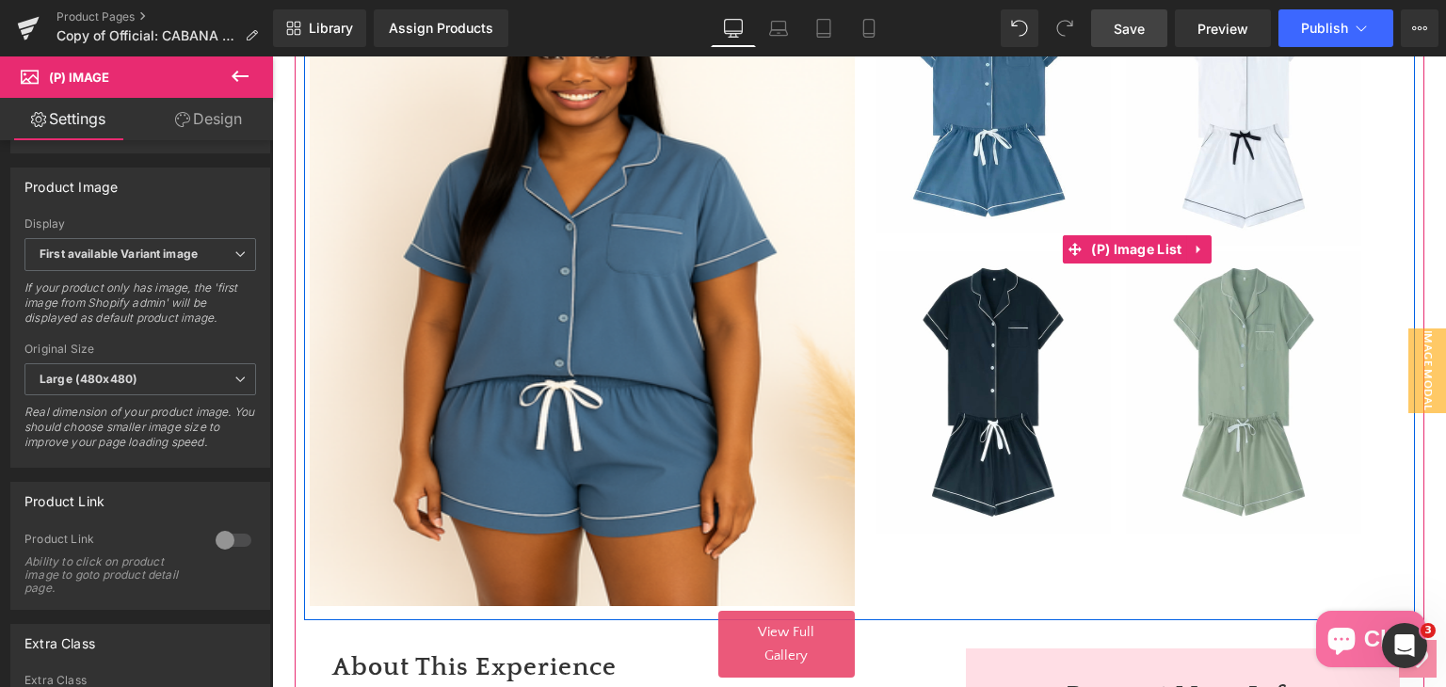
click at [1212, 393] on img at bounding box center [1243, 392] width 235 height 282
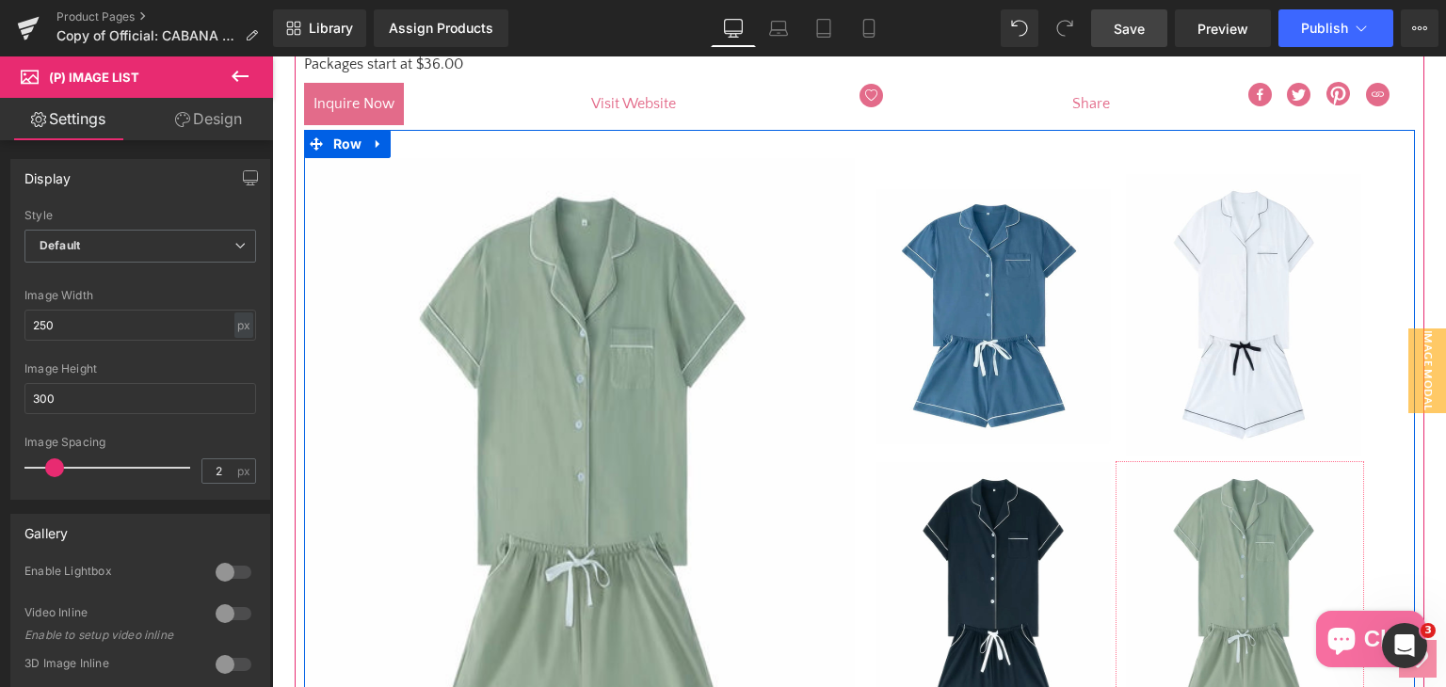
scroll to position [188, 0]
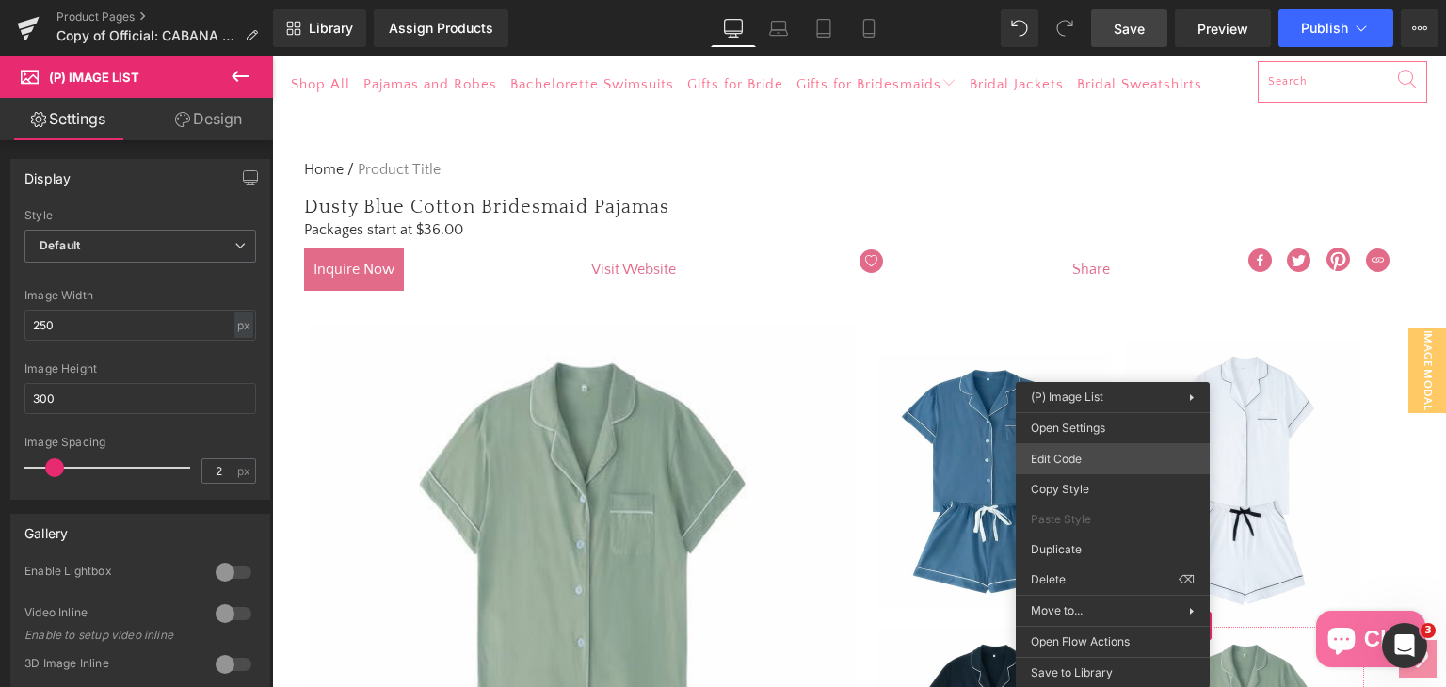
click at [1068, 0] on div "(P) Image You are previewing how the will restyle your page. You can not edit E…" at bounding box center [723, 0] width 1446 height 0
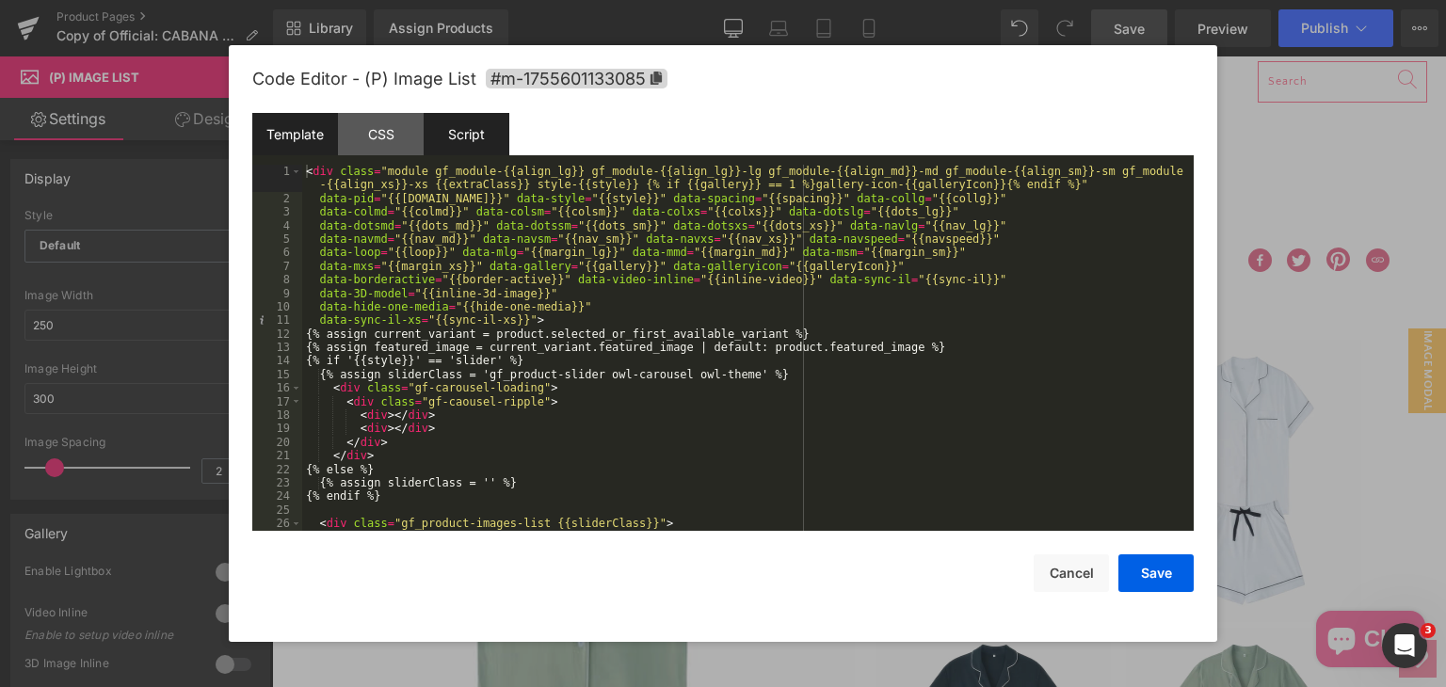
click at [444, 127] on div "Script" at bounding box center [467, 134] width 86 height 42
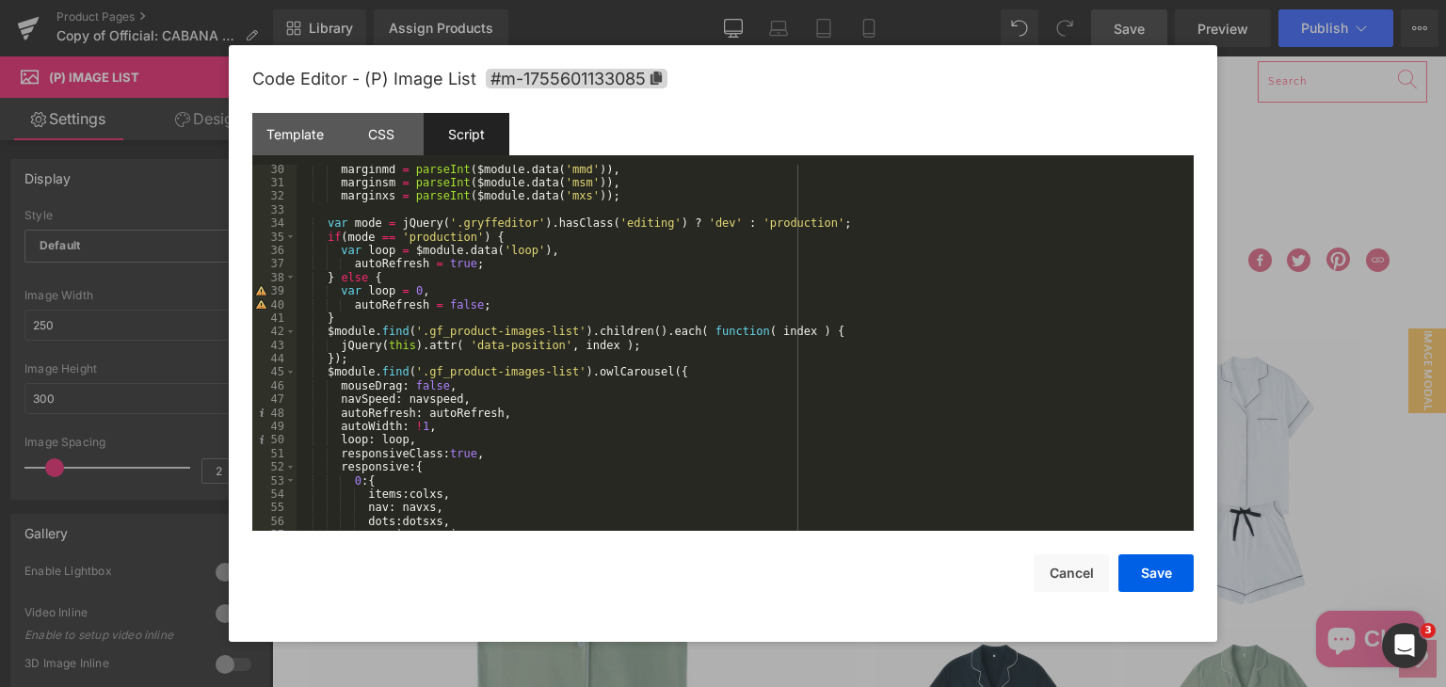
scroll to position [395, 0]
click at [285, 364] on div "44" at bounding box center [274, 358] width 44 height 13
click at [320, 335] on div "marginmd = parseInt ( $module . data ( 'mmd' )) , marginsm = parseInt ( $module…" at bounding box center [740, 359] width 889 height 393
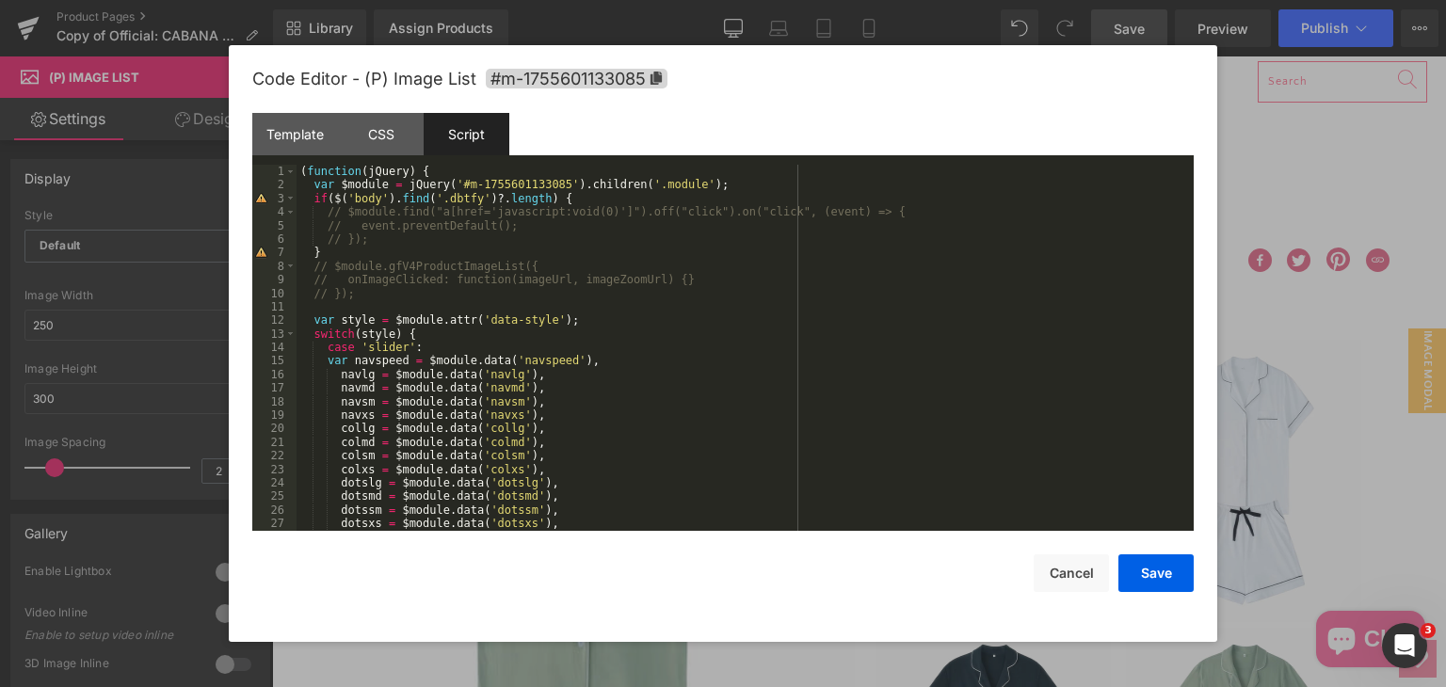
scroll to position [0, 0]
click at [687, 281] on div "( function ( jQuery ) { var $module = jQuery ( '#m-1755601133085' ) . children …" at bounding box center [740, 361] width 889 height 393
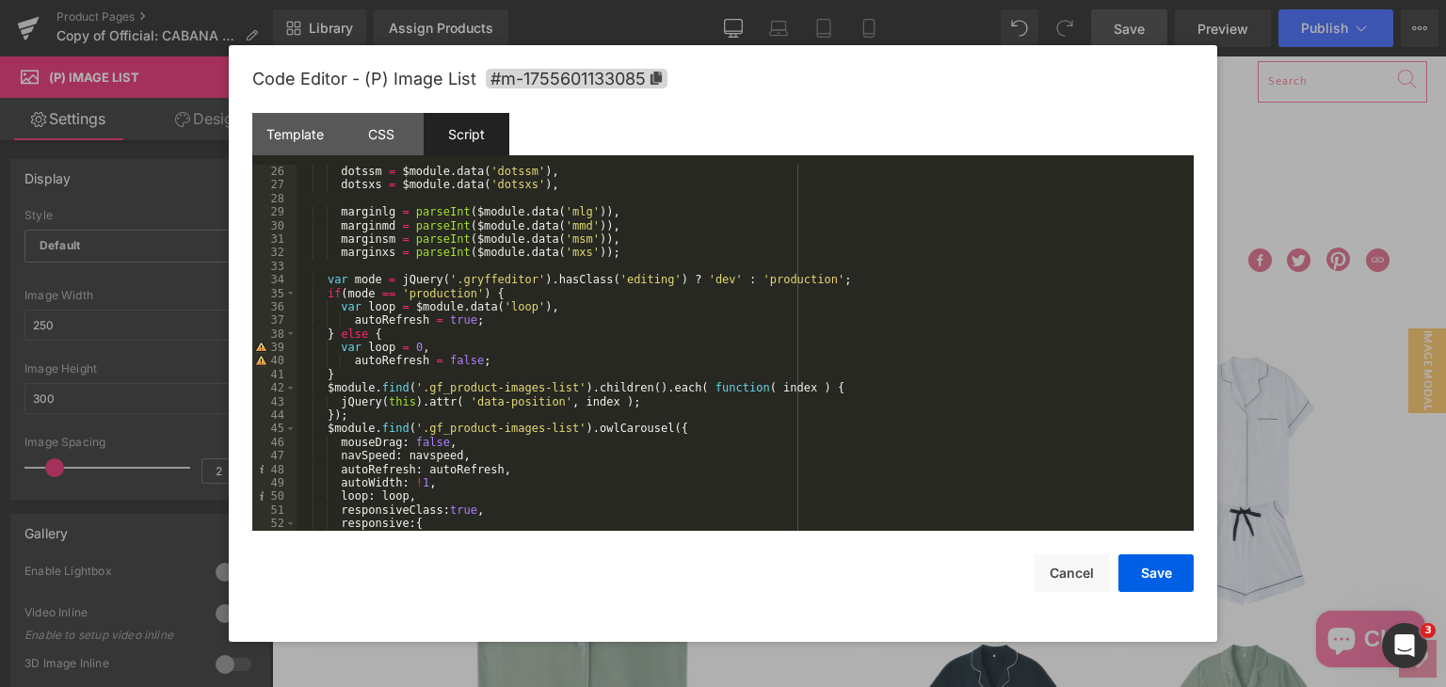
scroll to position [395, 0]
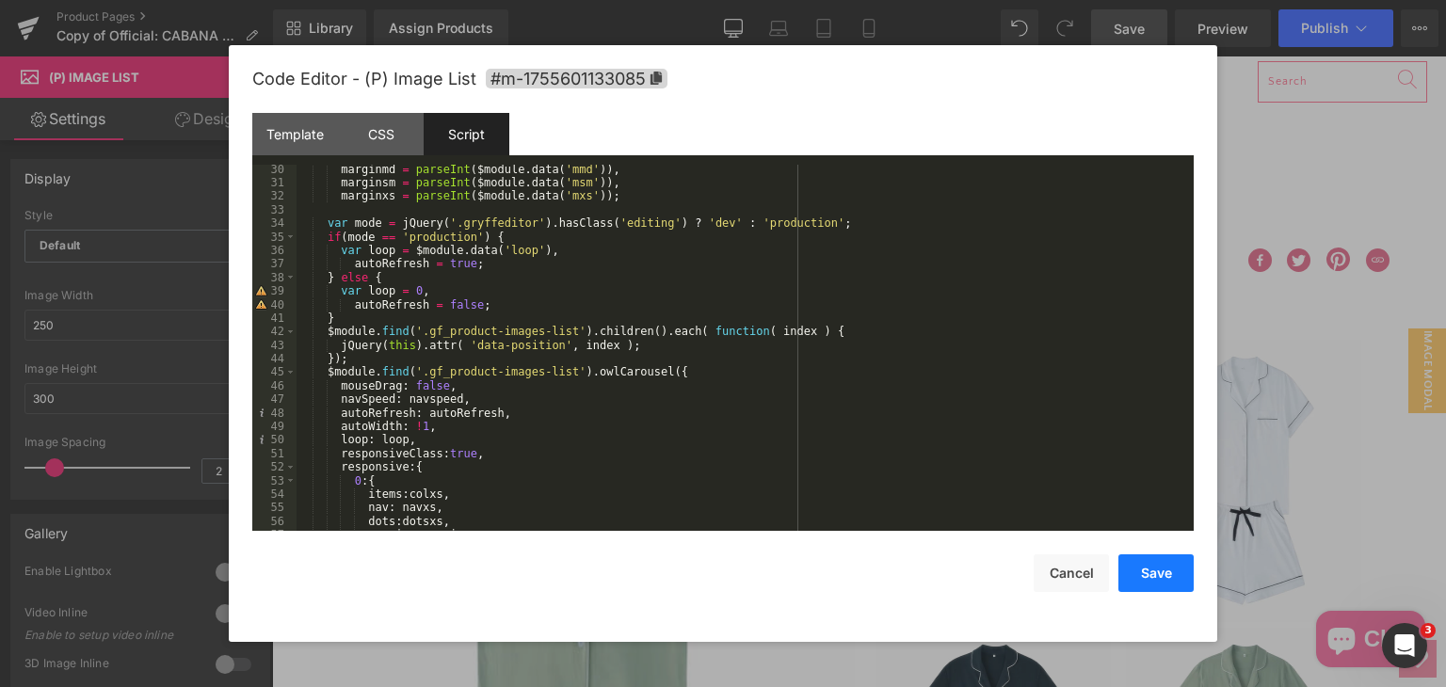
drag, startPoint x: 1156, startPoint y: 573, endPoint x: 519, endPoint y: 506, distance: 640.7
click at [1156, 573] on button "Save" at bounding box center [1155, 573] width 75 height 38
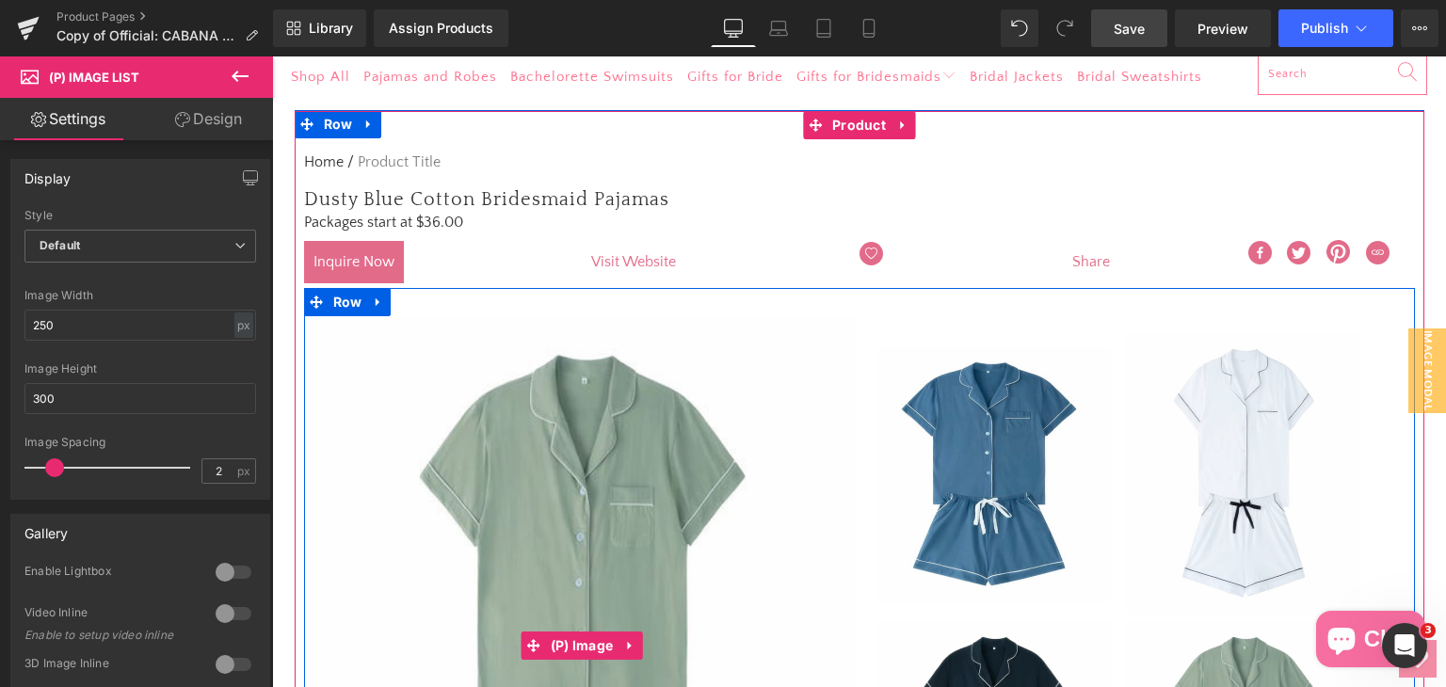
scroll to position [282, 0]
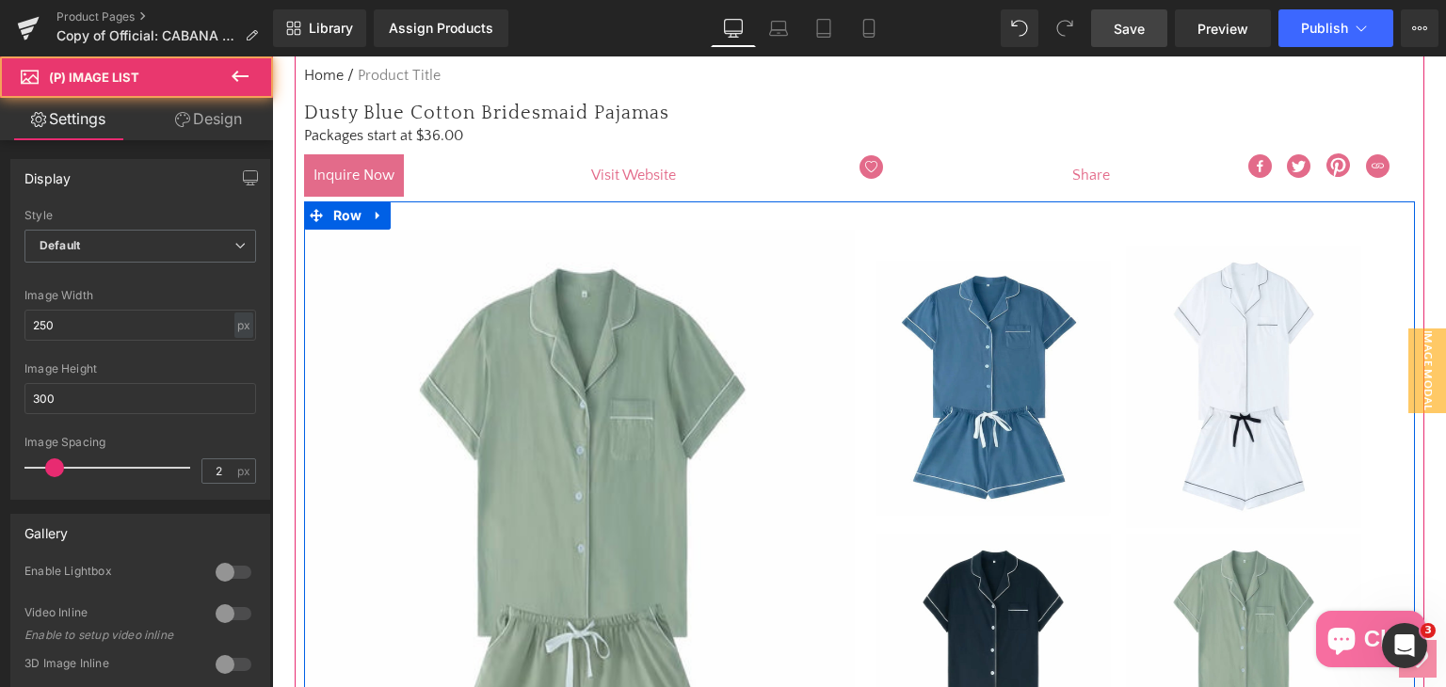
click at [965, 370] on img at bounding box center [992, 387] width 235 height 282
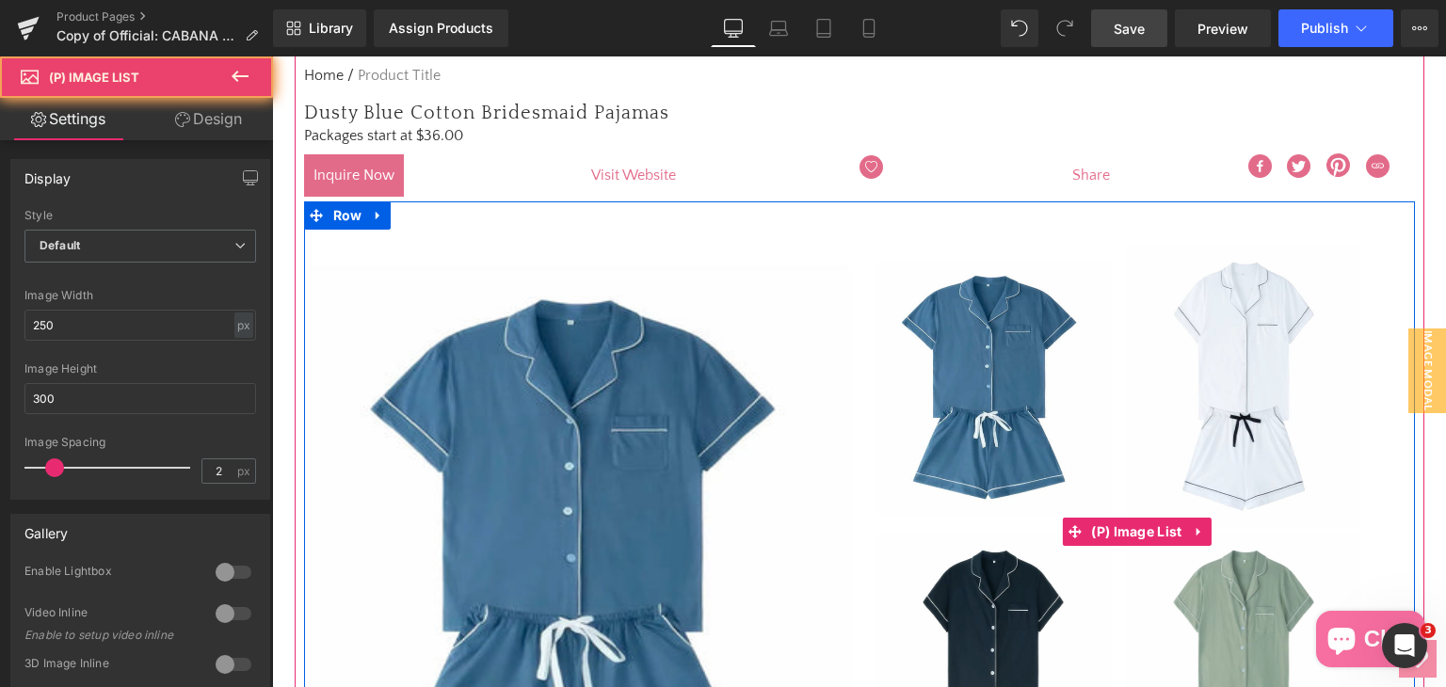
click at [969, 369] on img at bounding box center [992, 387] width 235 height 282
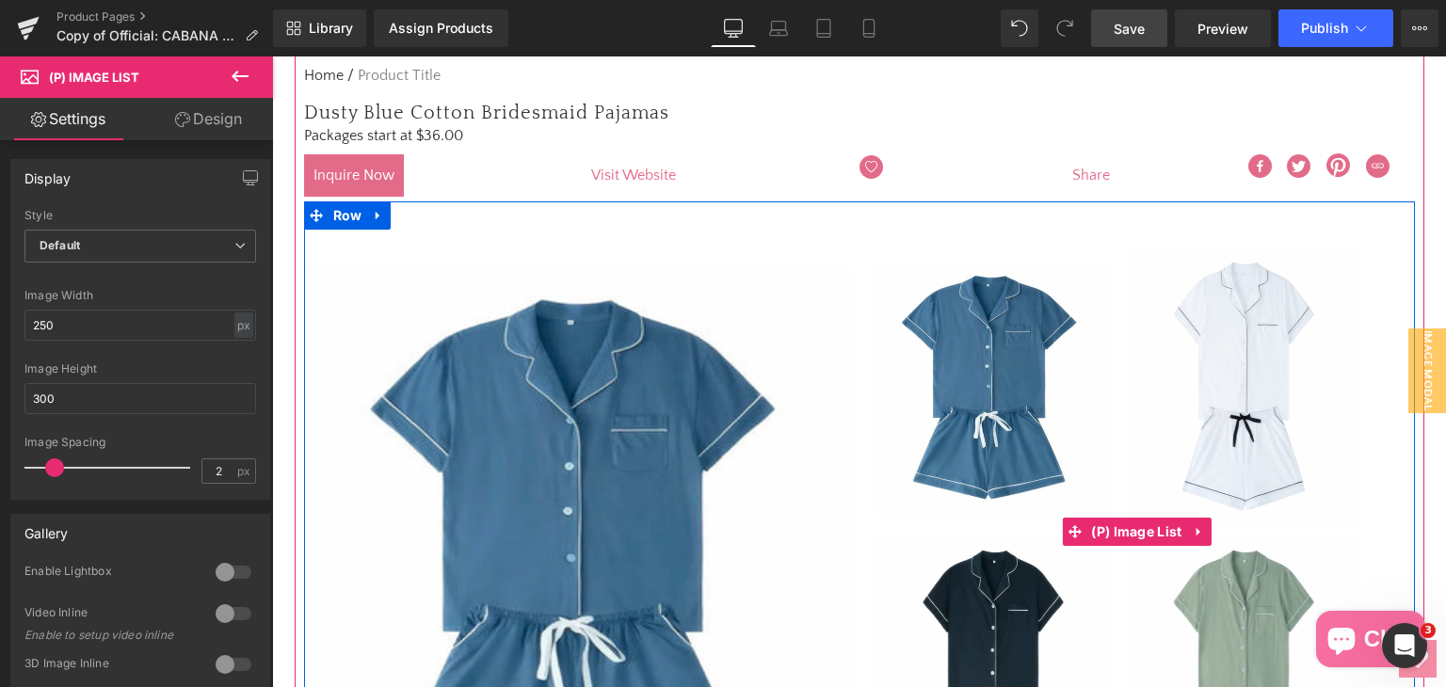
click at [1248, 383] on img at bounding box center [1243, 387] width 235 height 282
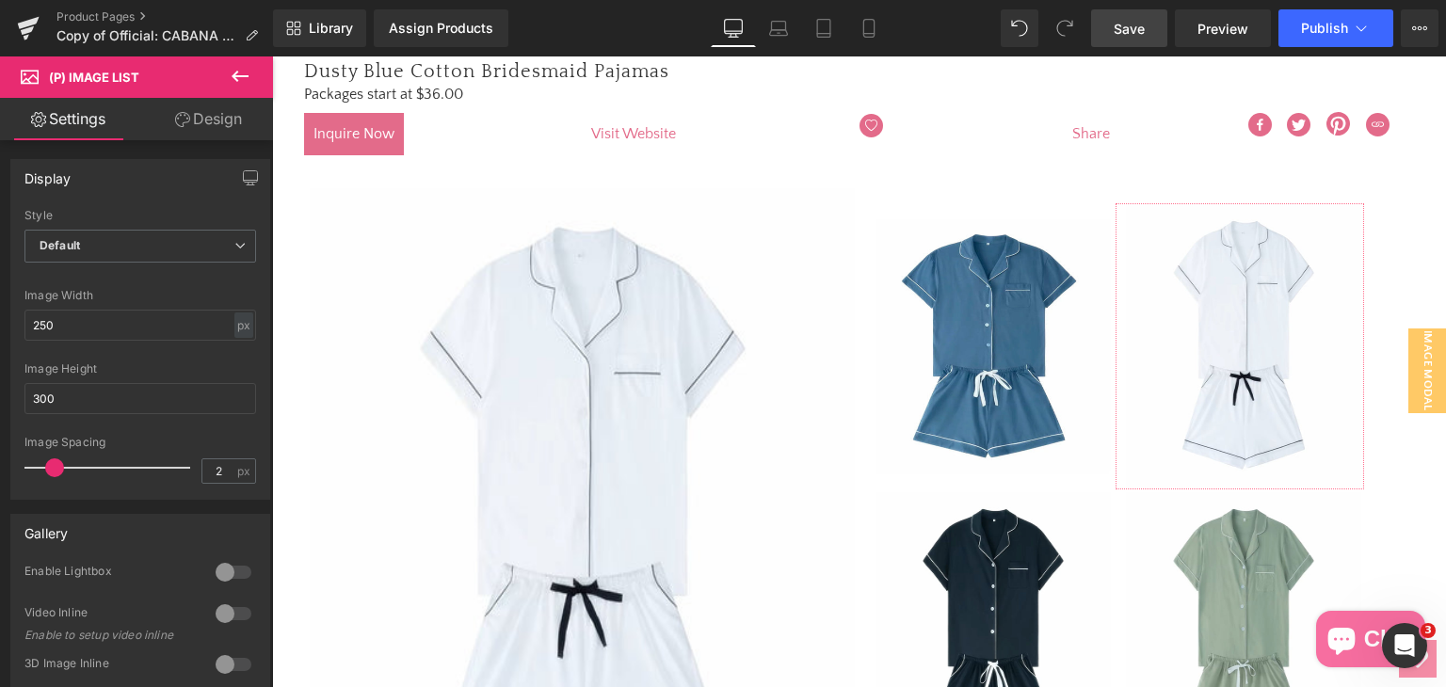
scroll to position [471, 0]
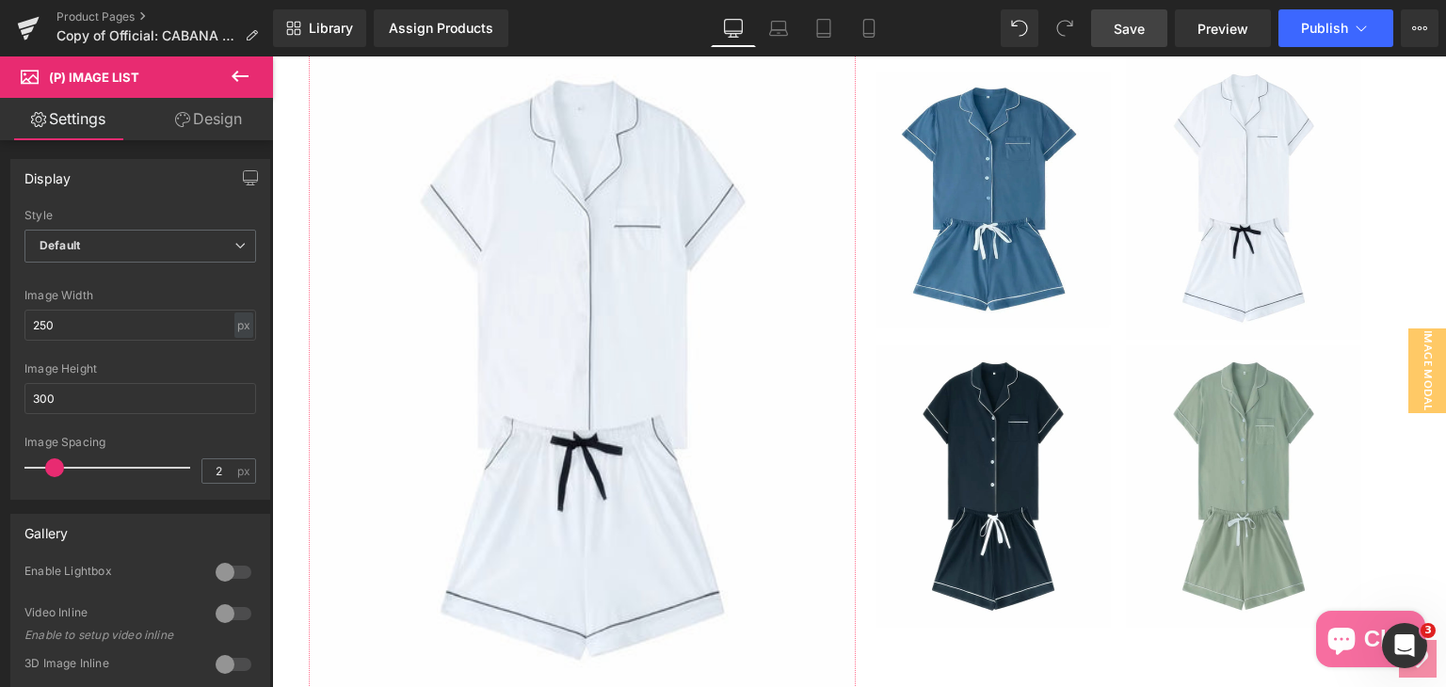
drag, startPoint x: 606, startPoint y: 375, endPoint x: 767, endPoint y: 355, distance: 162.2
click at [606, 375] on div "Sale Off (P) Image" at bounding box center [582, 370] width 545 height 659
click at [762, 364] on img at bounding box center [582, 370] width 545 height 659
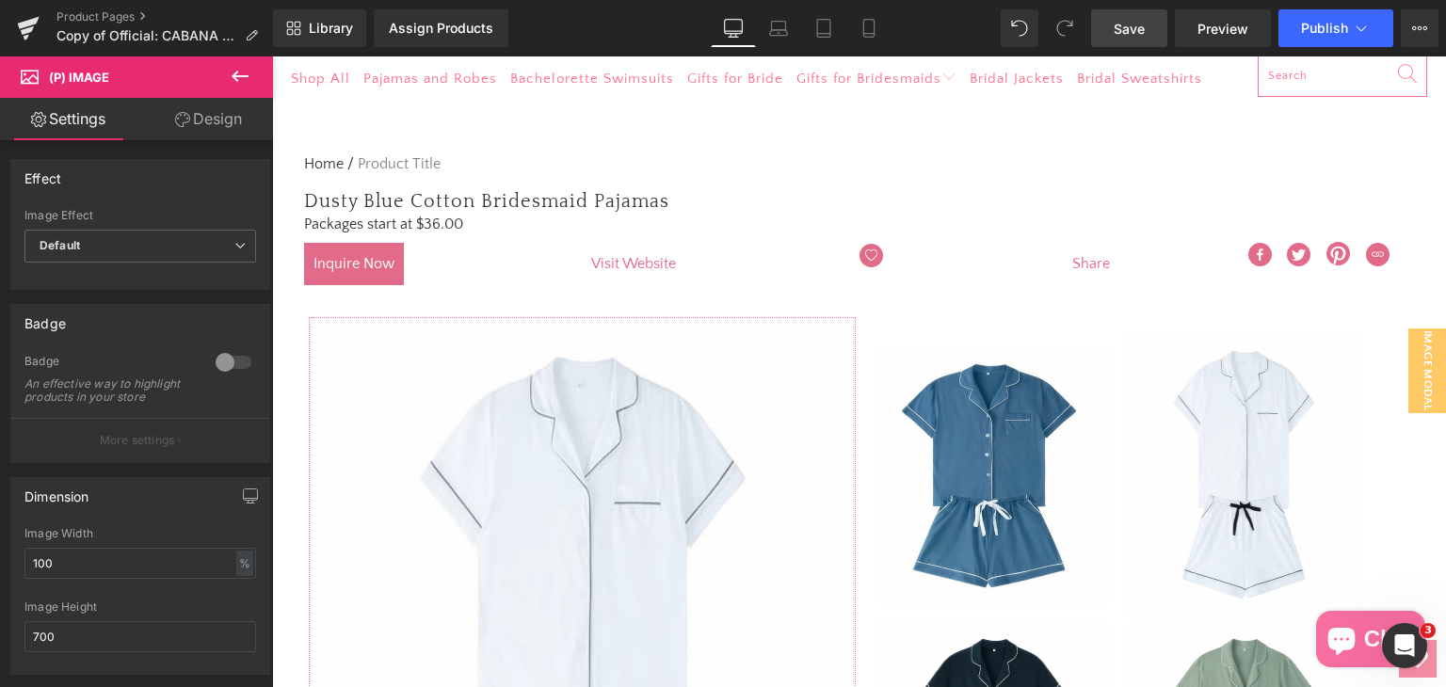
scroll to position [0, 0]
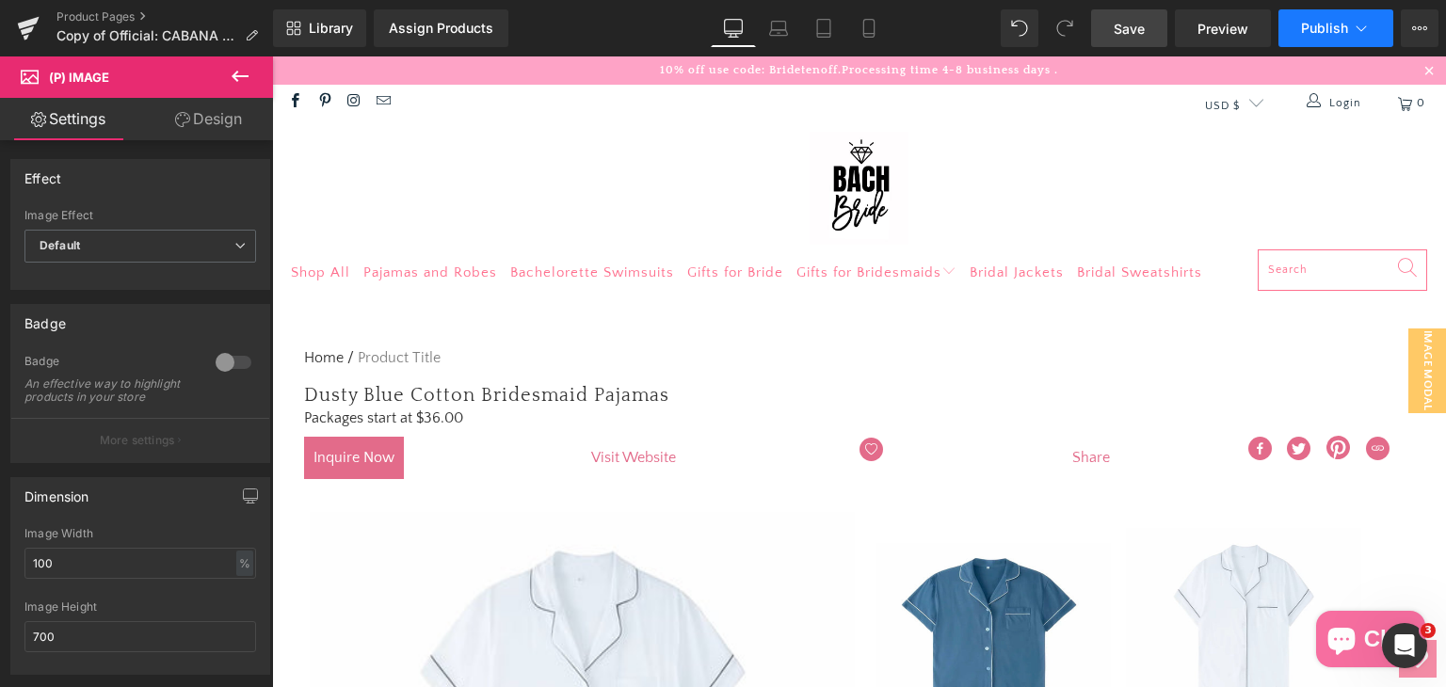
click at [1367, 26] on icon at bounding box center [1361, 28] width 19 height 19
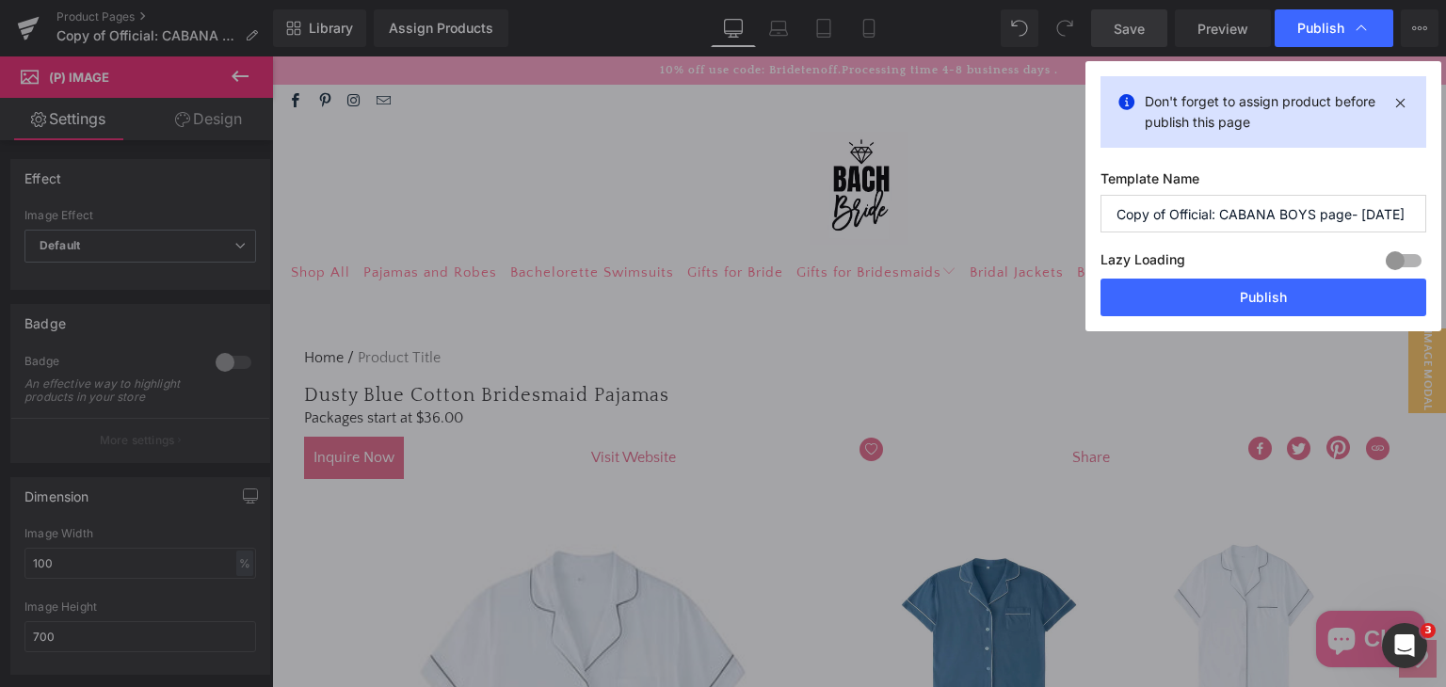
drag, startPoint x: 1099, startPoint y: 255, endPoint x: 1211, endPoint y: 258, distance: 112.0
click at [1211, 258] on div "Lazy Loading Build Upgrade plan to unlock" at bounding box center [1263, 263] width 326 height 31
click at [1393, 250] on div at bounding box center [1403, 261] width 45 height 30
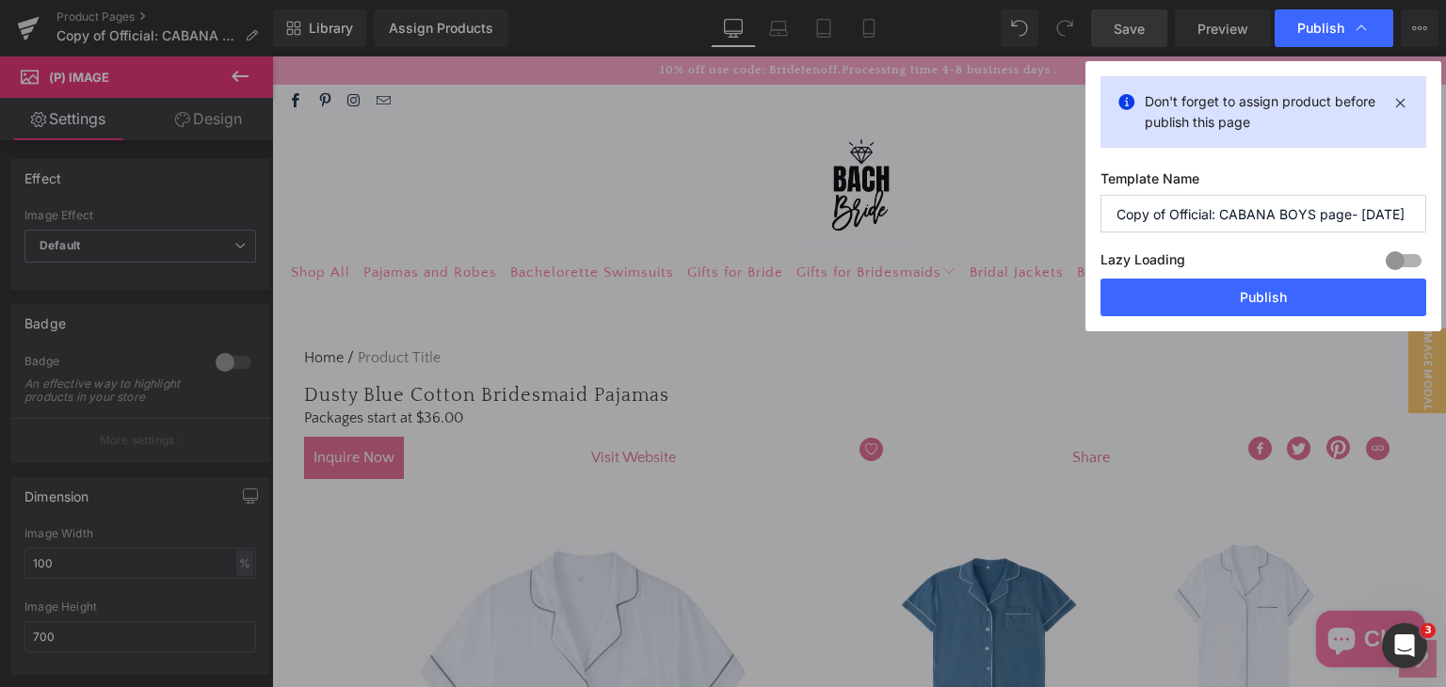
click at [1393, 250] on div at bounding box center [1403, 261] width 45 height 30
drag, startPoint x: 1271, startPoint y: 132, endPoint x: 1140, endPoint y: 103, distance: 134.0
click at [1140, 103] on div "Don't forget to assign product before publish this page" at bounding box center [1263, 112] width 326 height 72
click at [1136, 103] on div "Don't forget to assign product before publish this page" at bounding box center [1263, 112] width 326 height 72
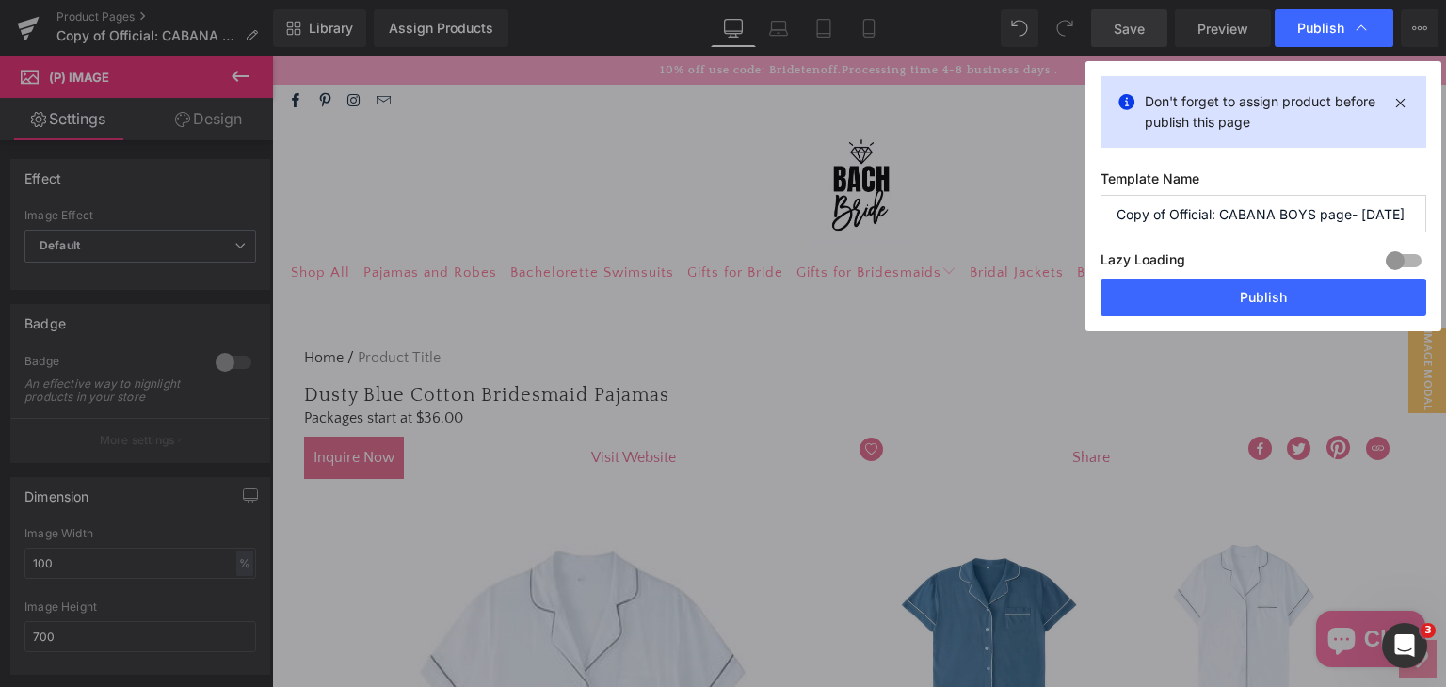
click at [1168, 207] on input "Copy of Official: CABANA BOYS page- [DATE]" at bounding box center [1263, 214] width 326 height 38
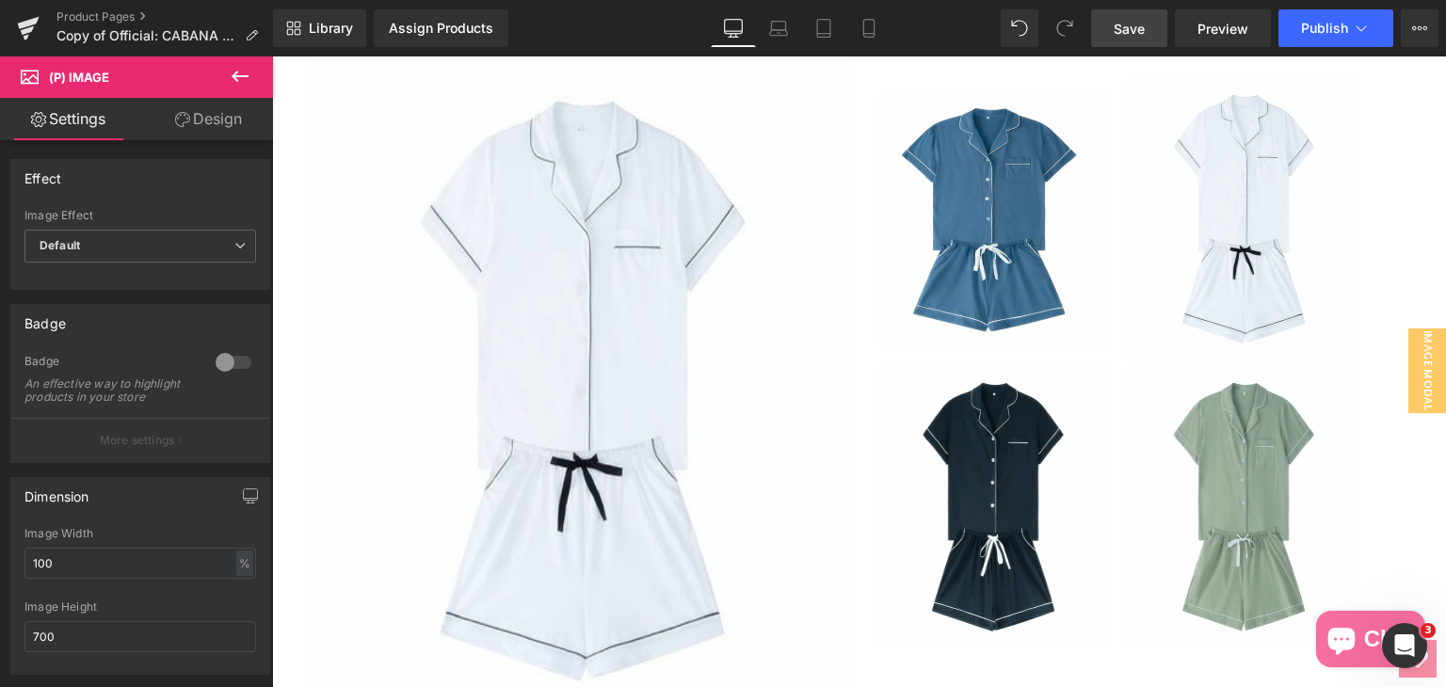
scroll to position [471, 0]
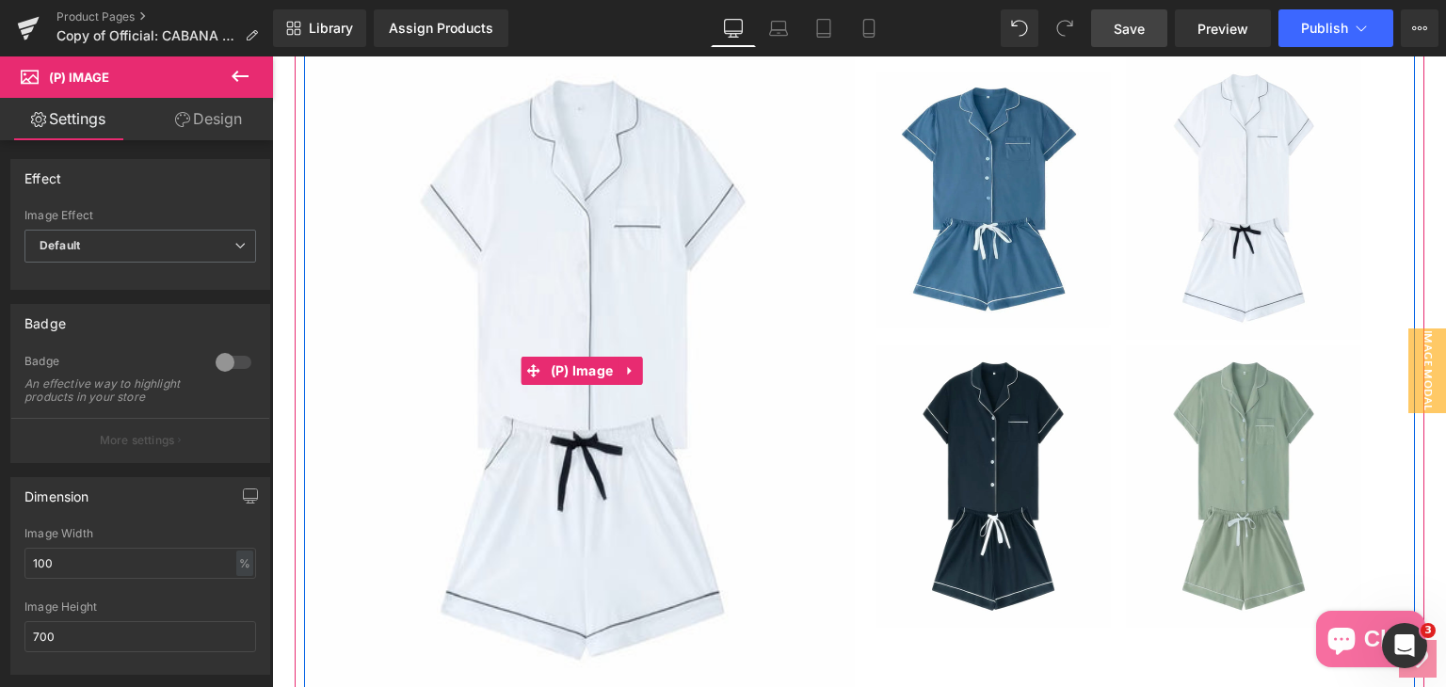
click at [482, 325] on img at bounding box center [582, 370] width 545 height 659
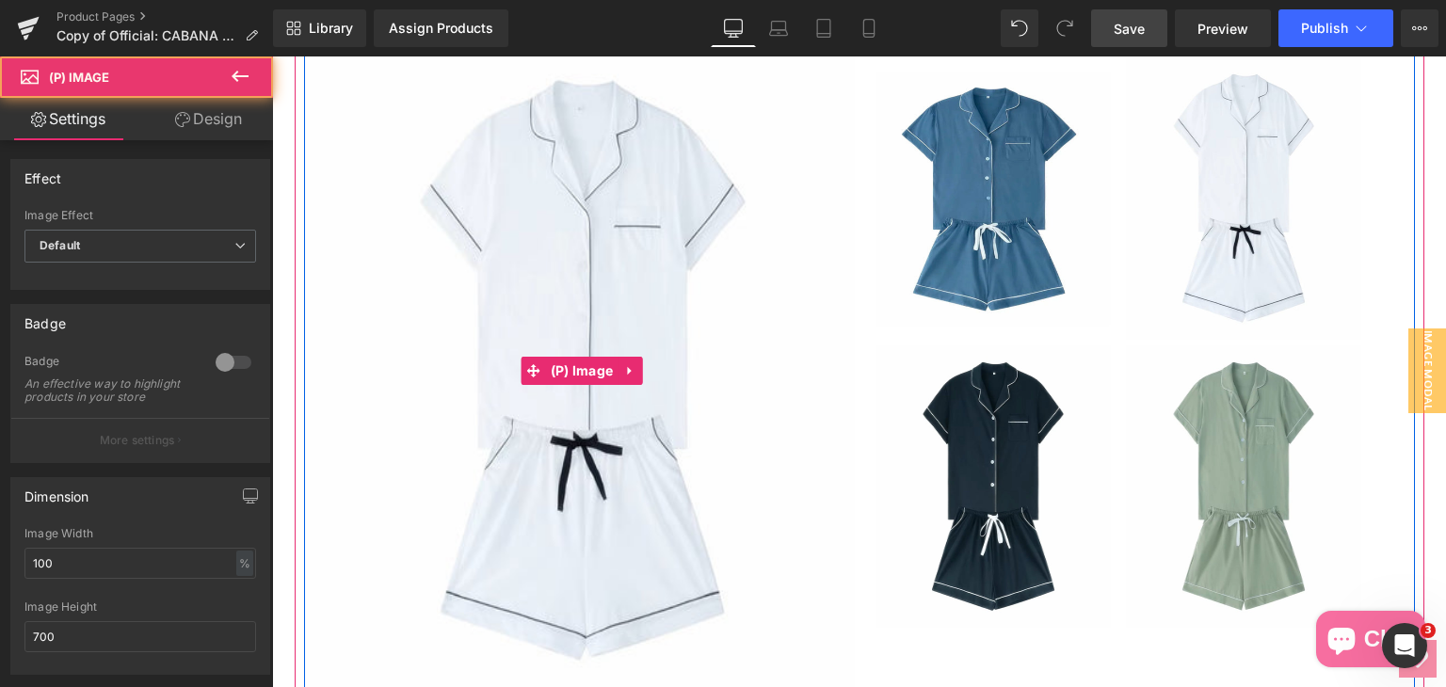
click at [619, 424] on img at bounding box center [582, 370] width 545 height 659
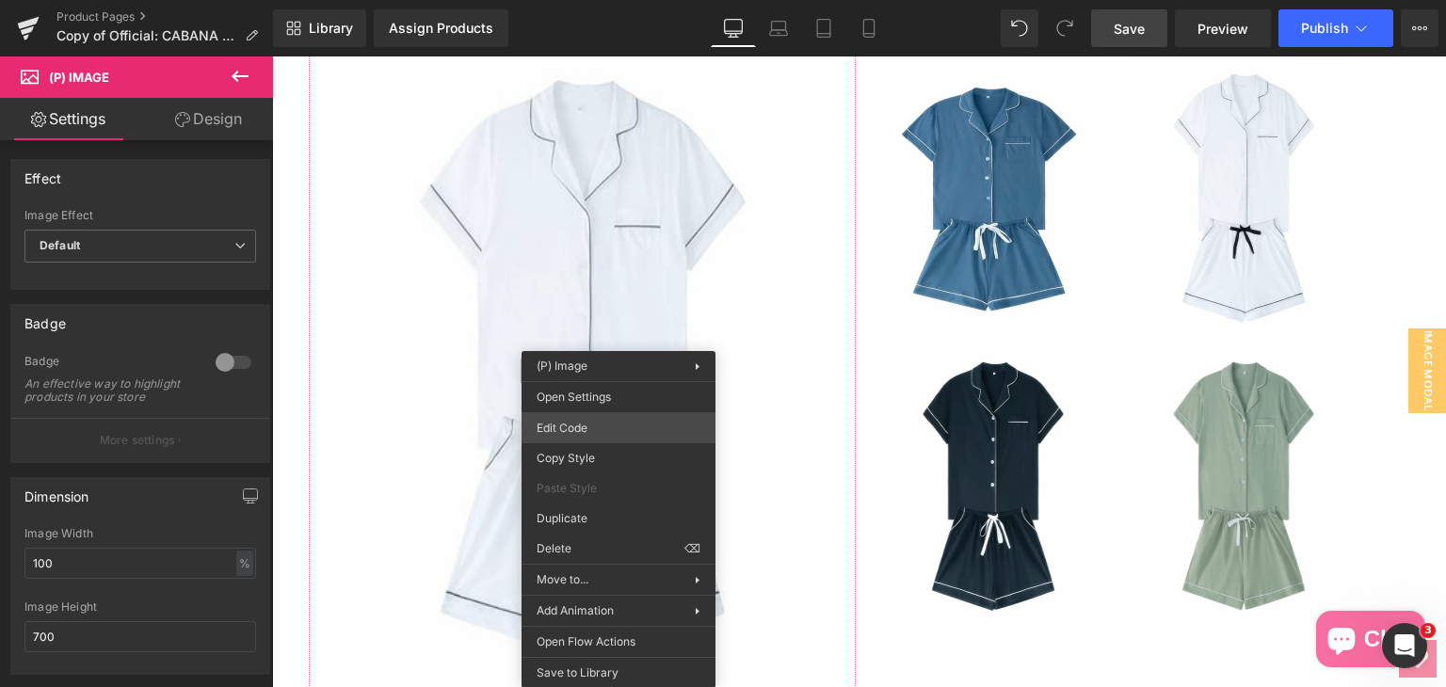
click at [613, 0] on div "(P) Image You are previewing how the will restyle your page. You can not edit E…" at bounding box center [723, 0] width 1446 height 0
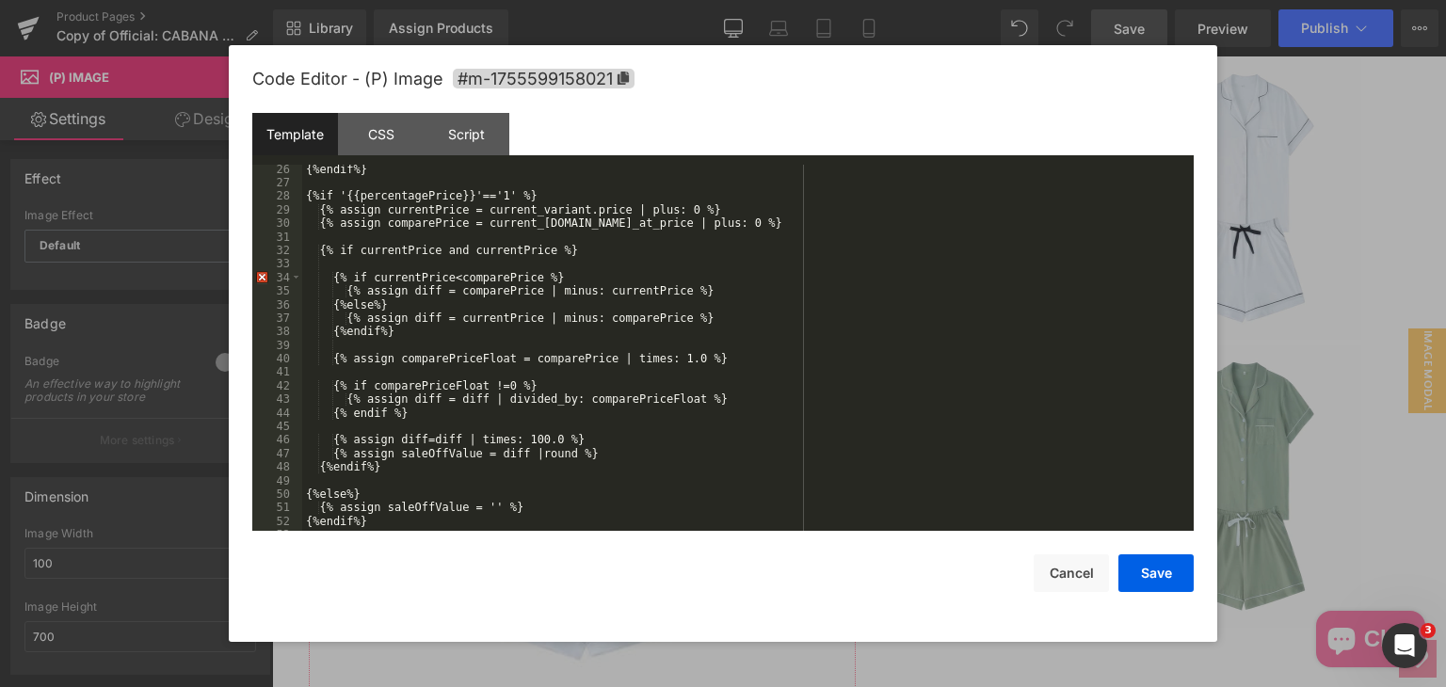
scroll to position [565, 0]
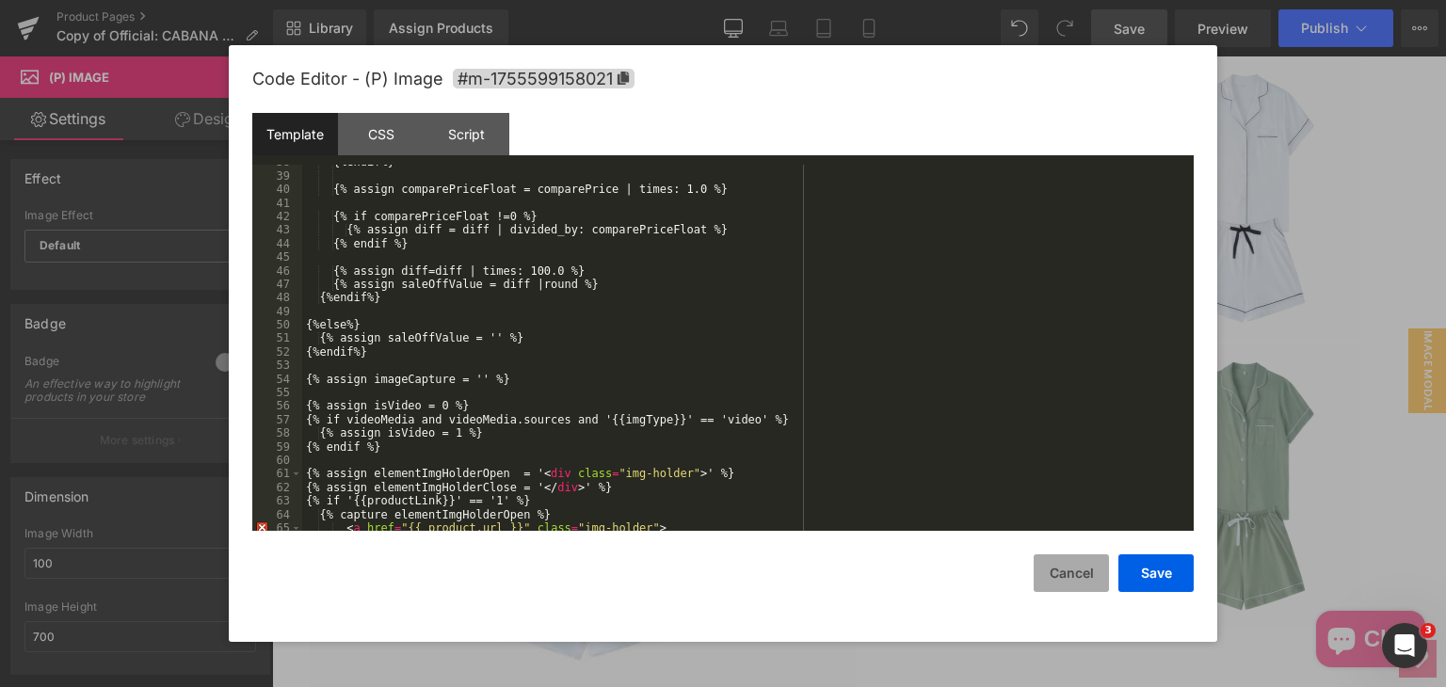
click at [1093, 573] on button "Cancel" at bounding box center [1070, 573] width 75 height 38
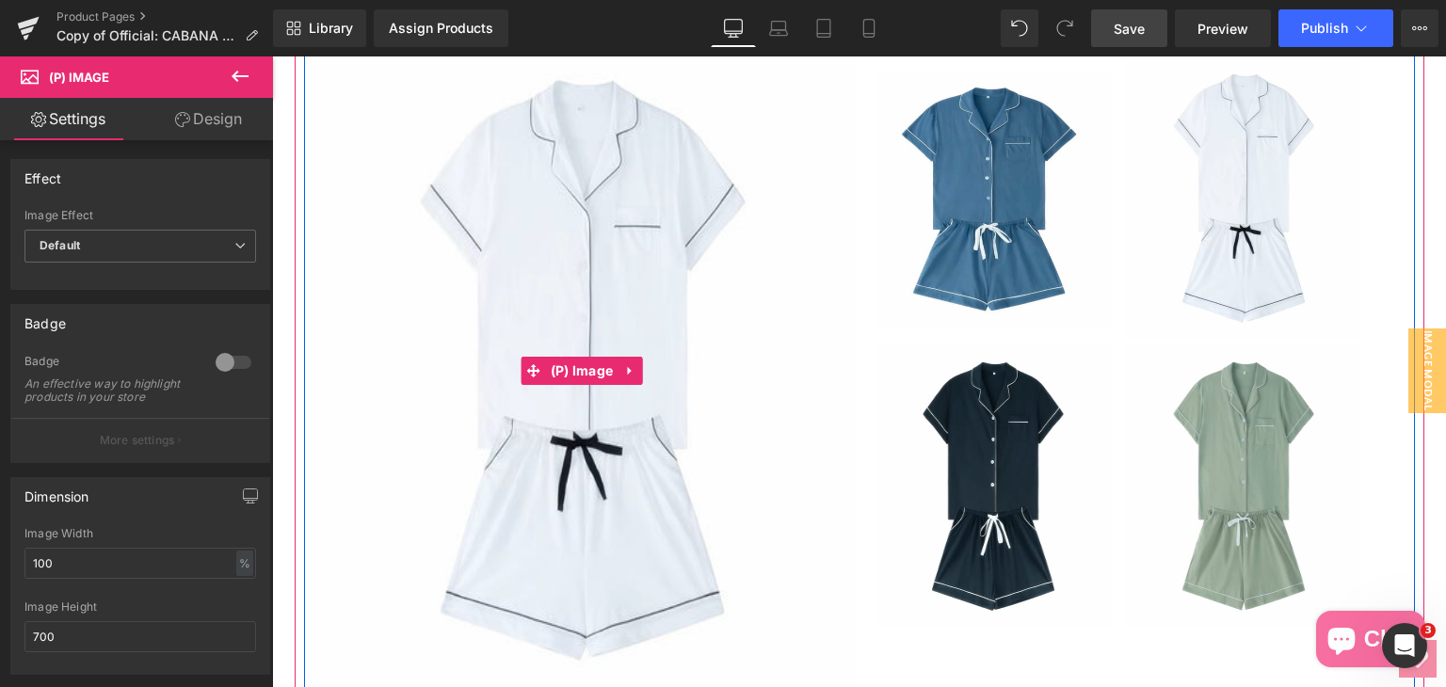
click at [708, 447] on img at bounding box center [582, 370] width 545 height 659
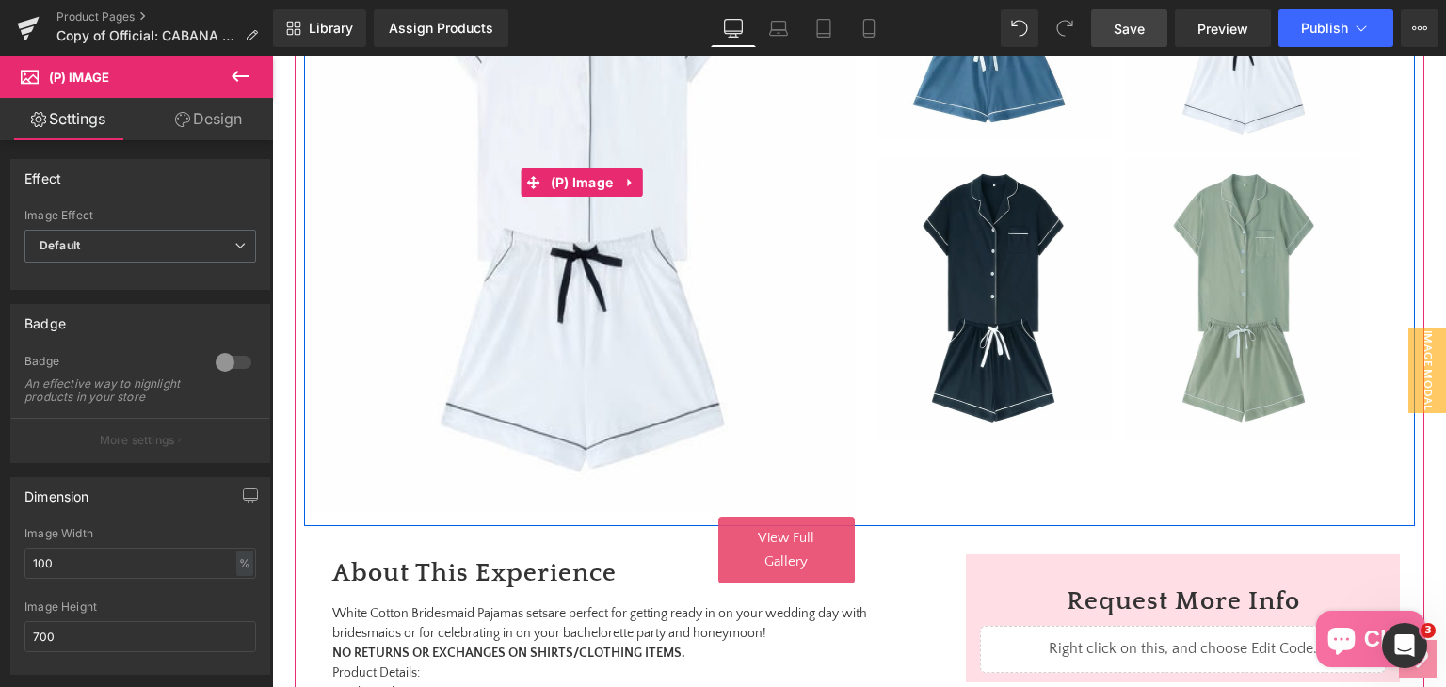
click at [538, 376] on img at bounding box center [582, 182] width 545 height 659
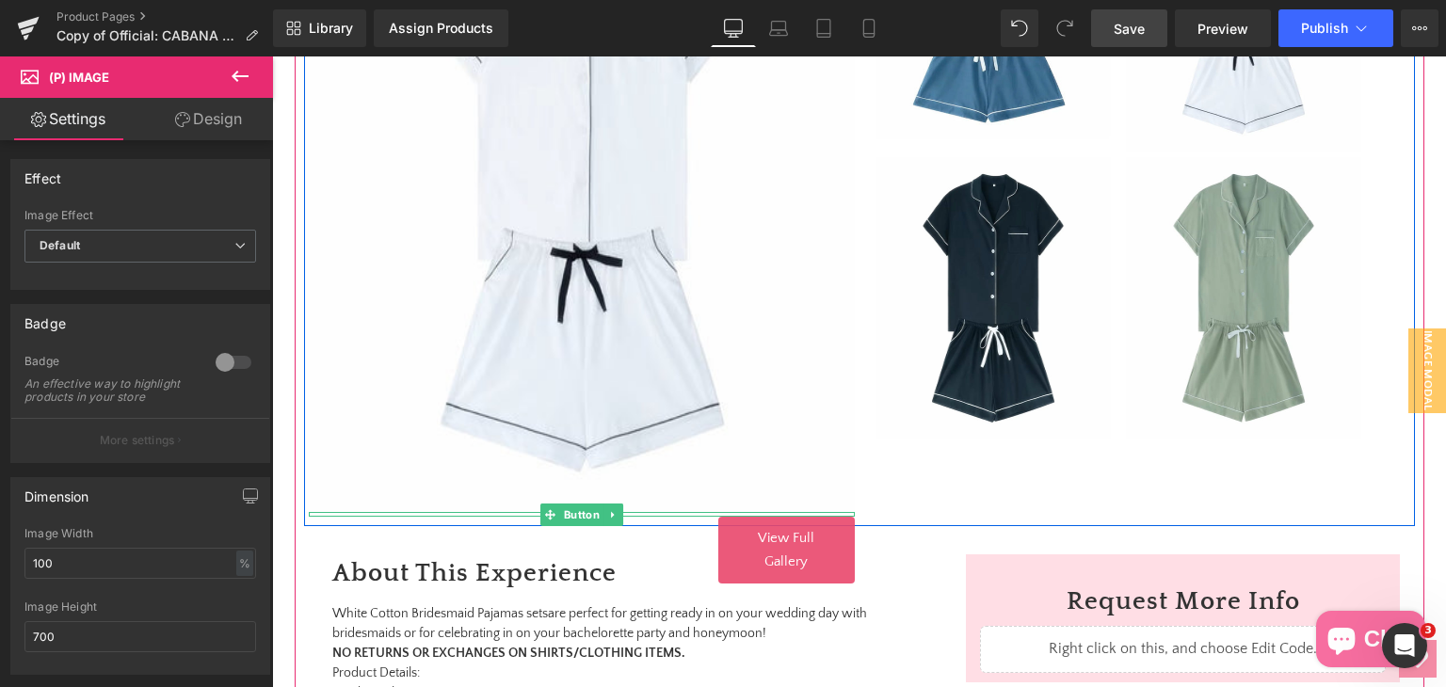
click at [795, 528] on link "View Full Gallery" at bounding box center [786, 550] width 136 height 67
click at [272, 56] on div at bounding box center [272, 56] width 0 height 0
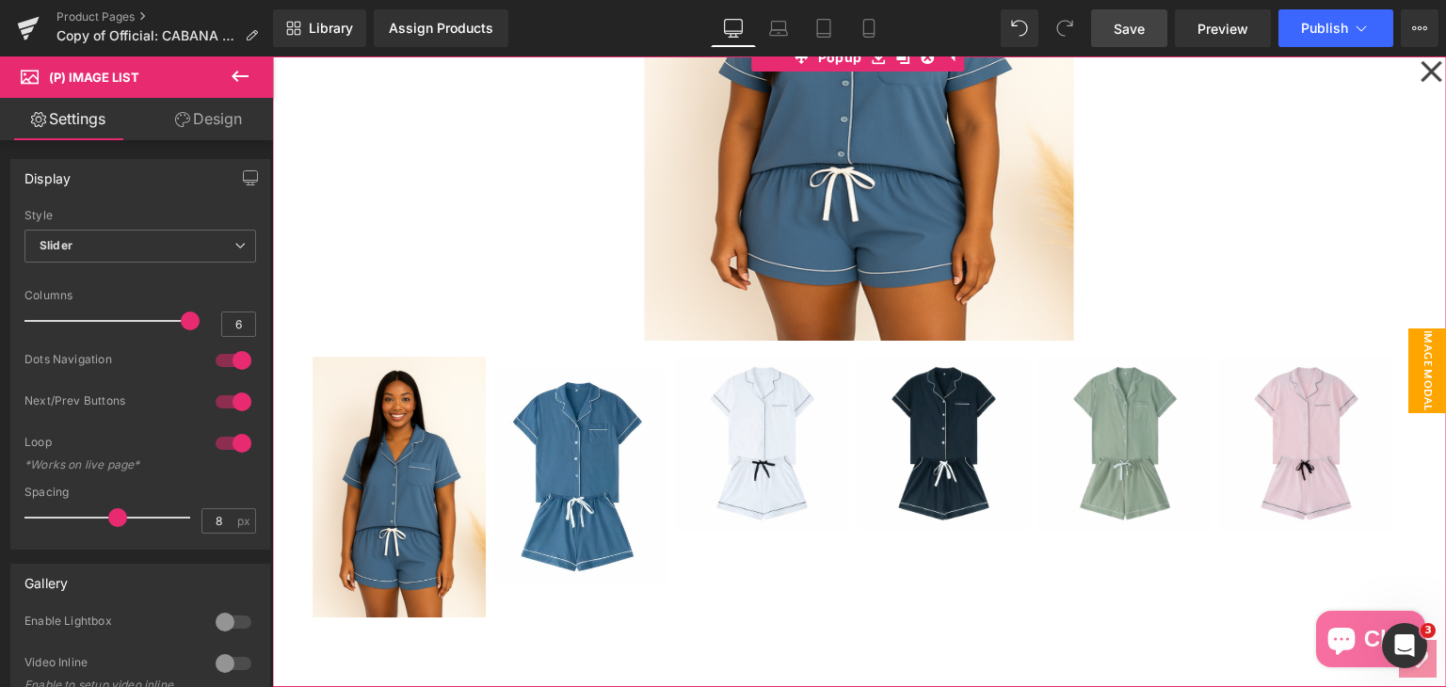
click at [1421, 76] on icon at bounding box center [1430, 71] width 23 height 94
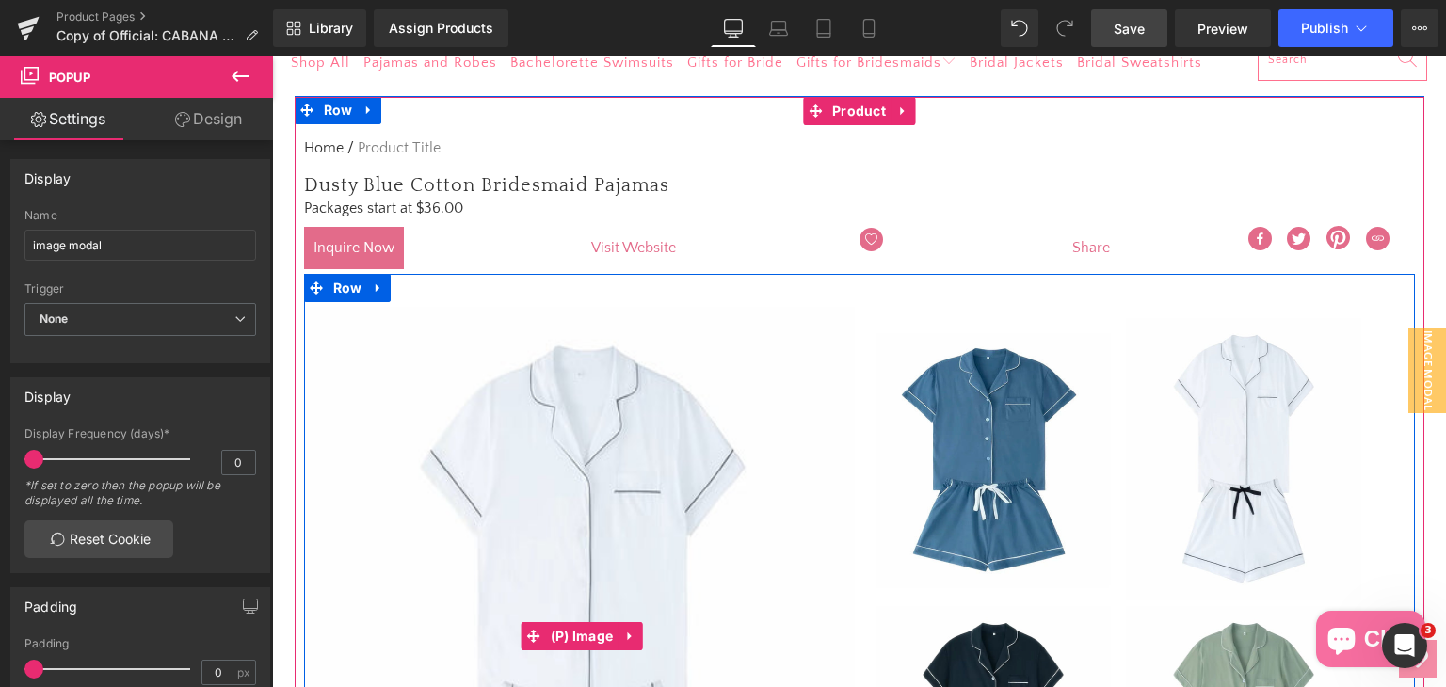
scroll to position [193, 0]
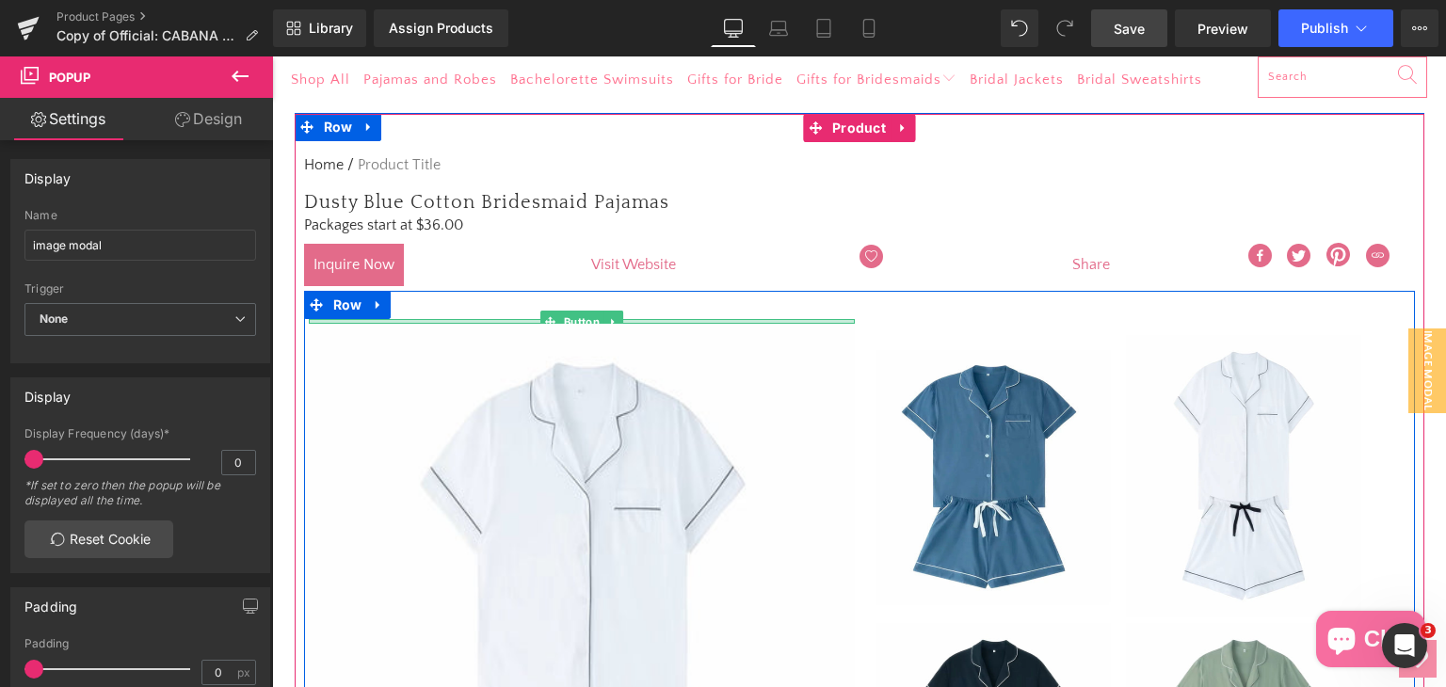
click at [767, 319] on div at bounding box center [582, 321] width 546 height 5
click at [585, 320] on span "Button" at bounding box center [580, 322] width 43 height 23
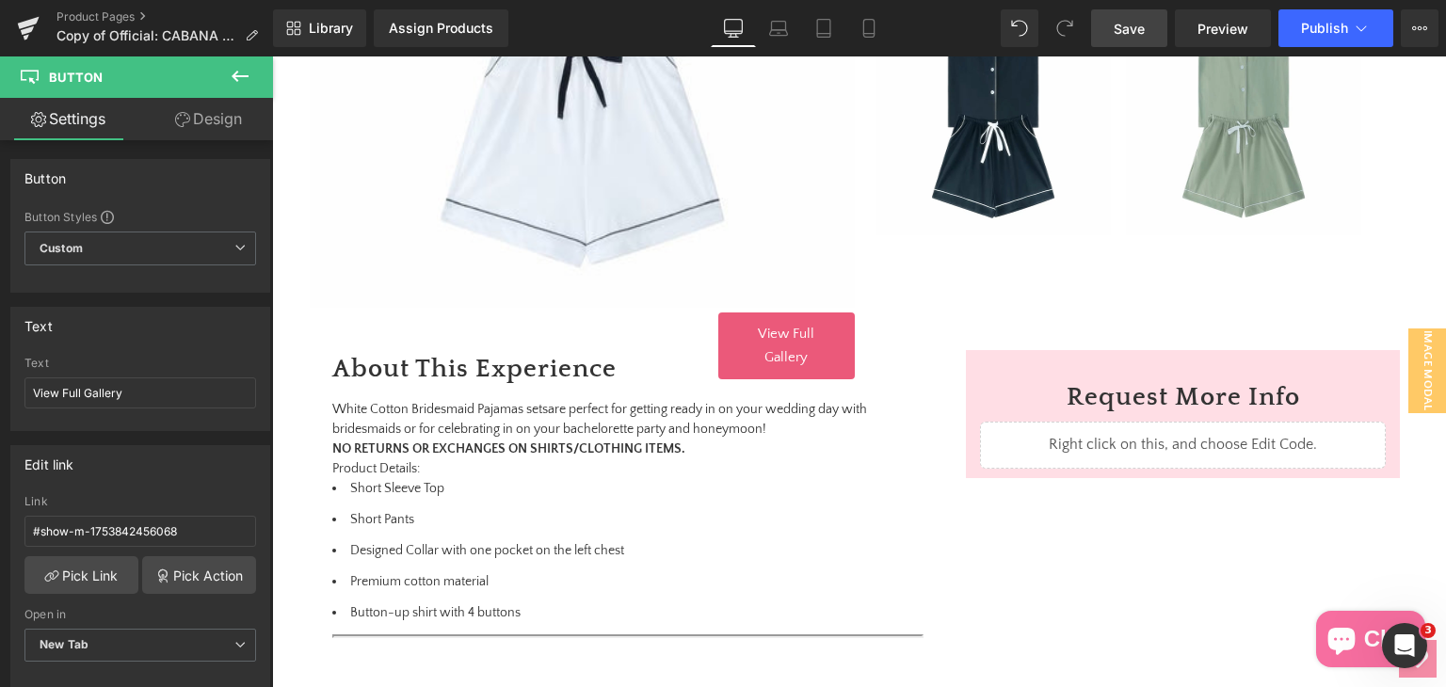
scroll to position [852, 0]
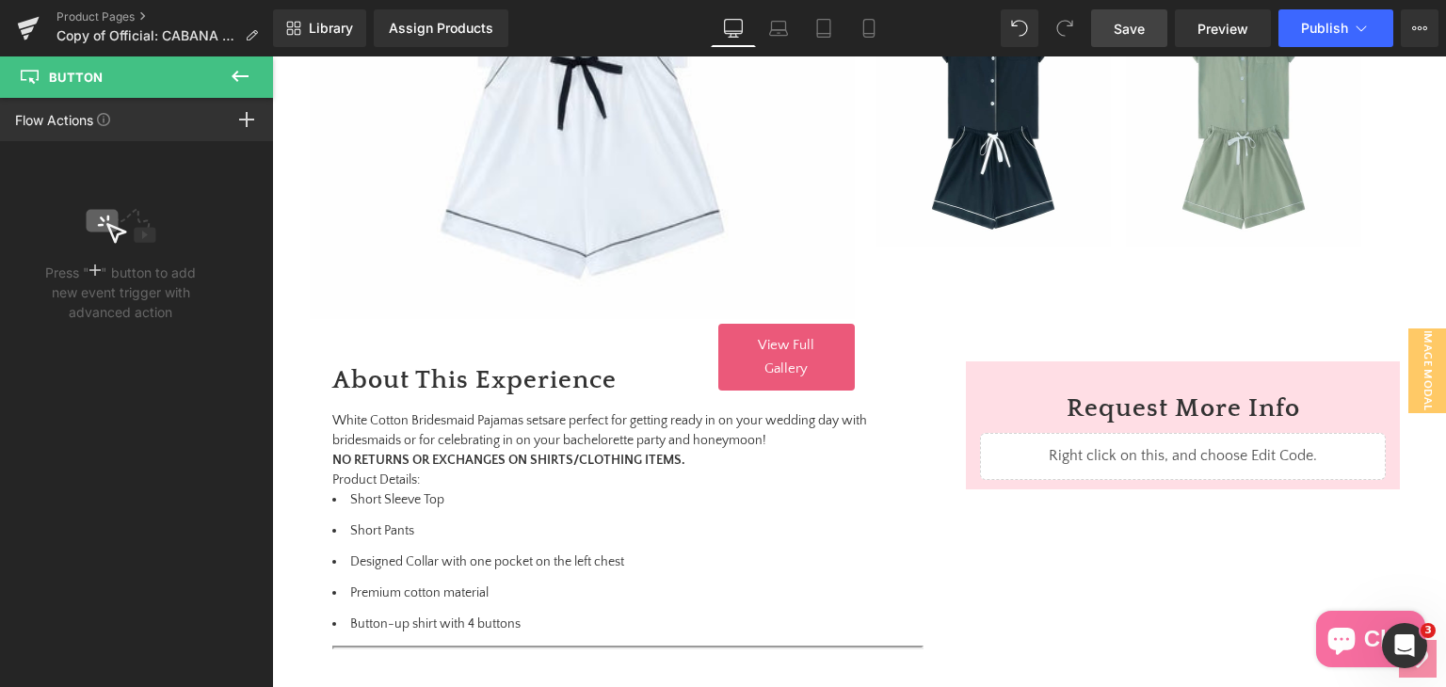
click at [234, 80] on icon at bounding box center [240, 76] width 23 height 23
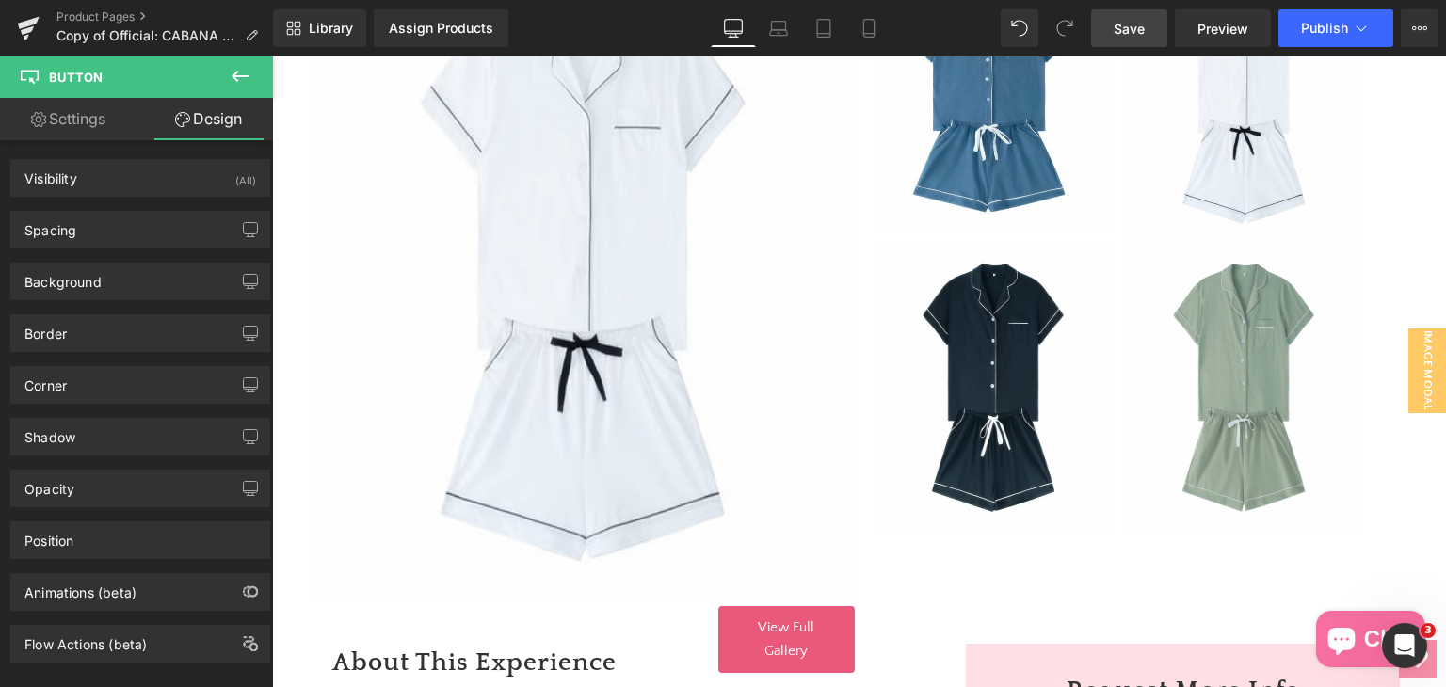
click at [617, 263] on div "Sale Off (P) Image" at bounding box center [582, 272] width 545 height 659
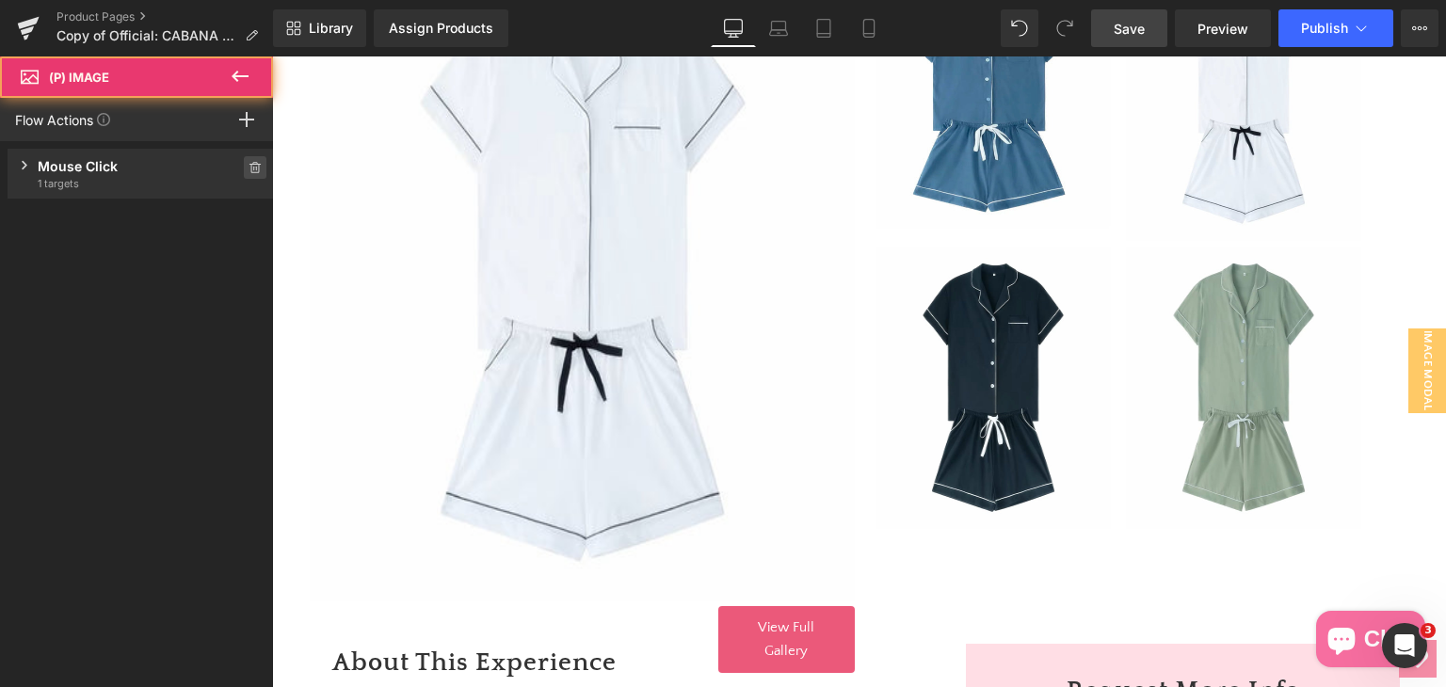
click at [127, 193] on div "Mouse Click Trigger on mouse click 1 targets" at bounding box center [141, 174] width 266 height 50
click at [252, 163] on icon at bounding box center [254, 167] width 13 height 11
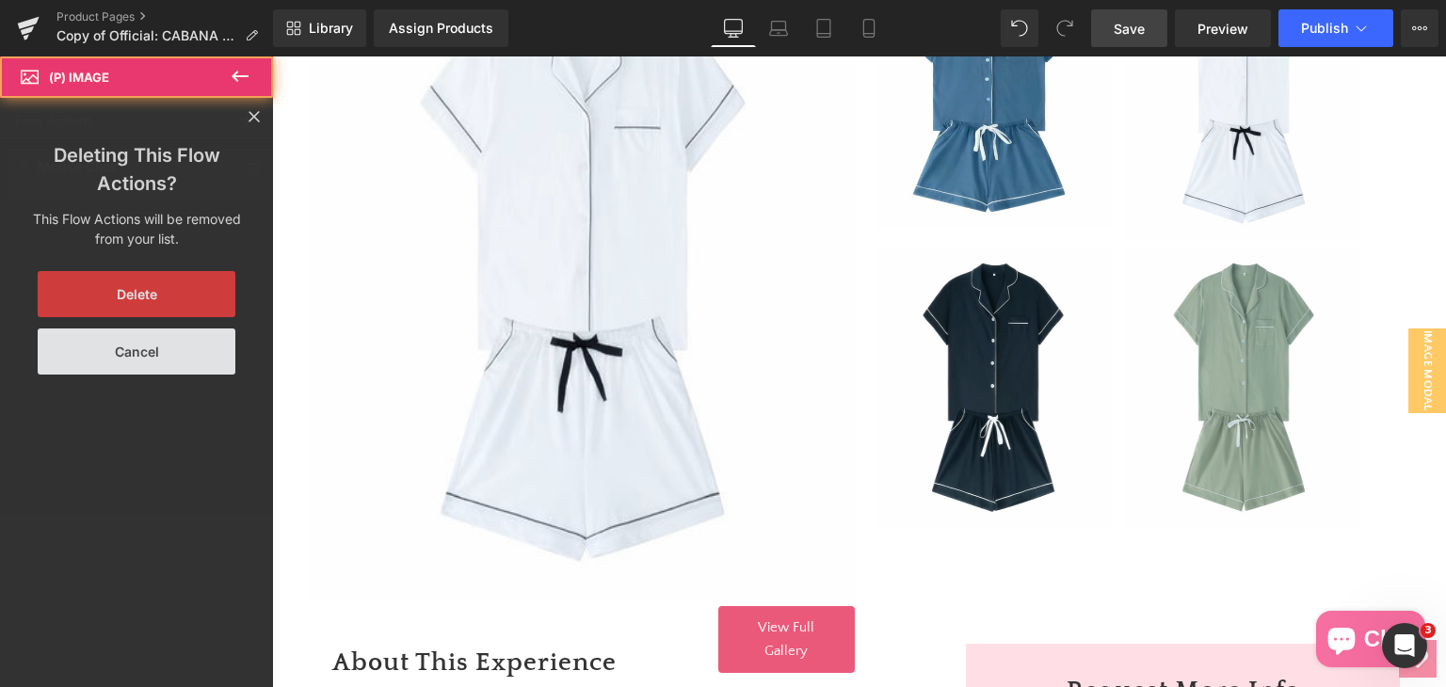
click at [248, 170] on p "Deleting This Flow Actions?" at bounding box center [137, 169] width 226 height 56
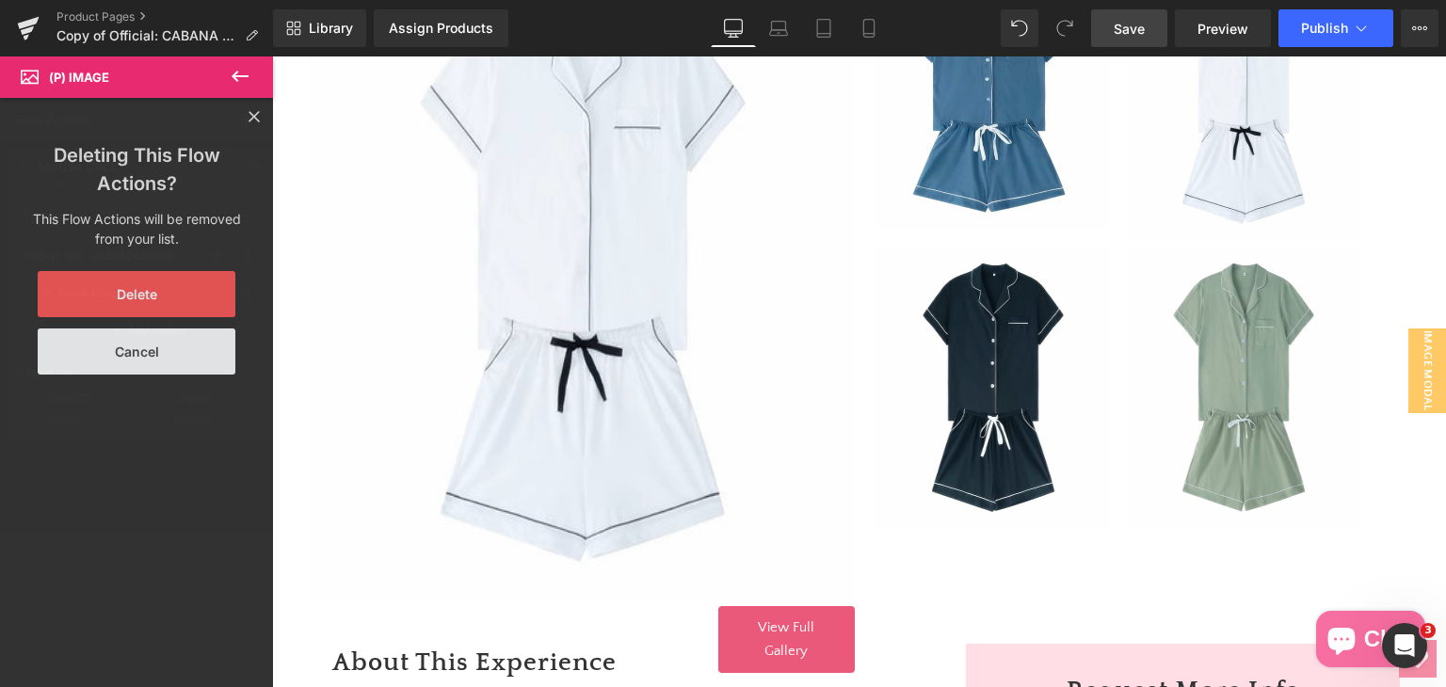
click at [209, 283] on button "Delete" at bounding box center [137, 294] width 198 height 46
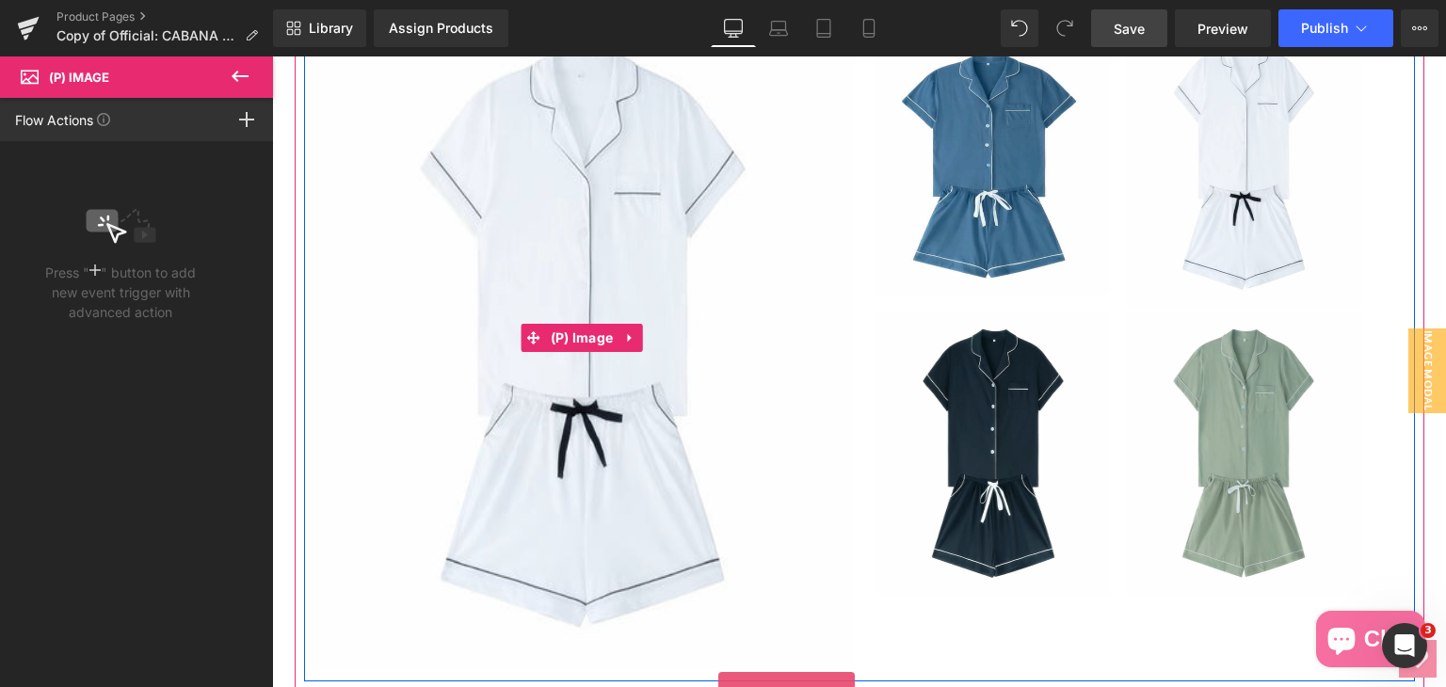
scroll to position [475, 0]
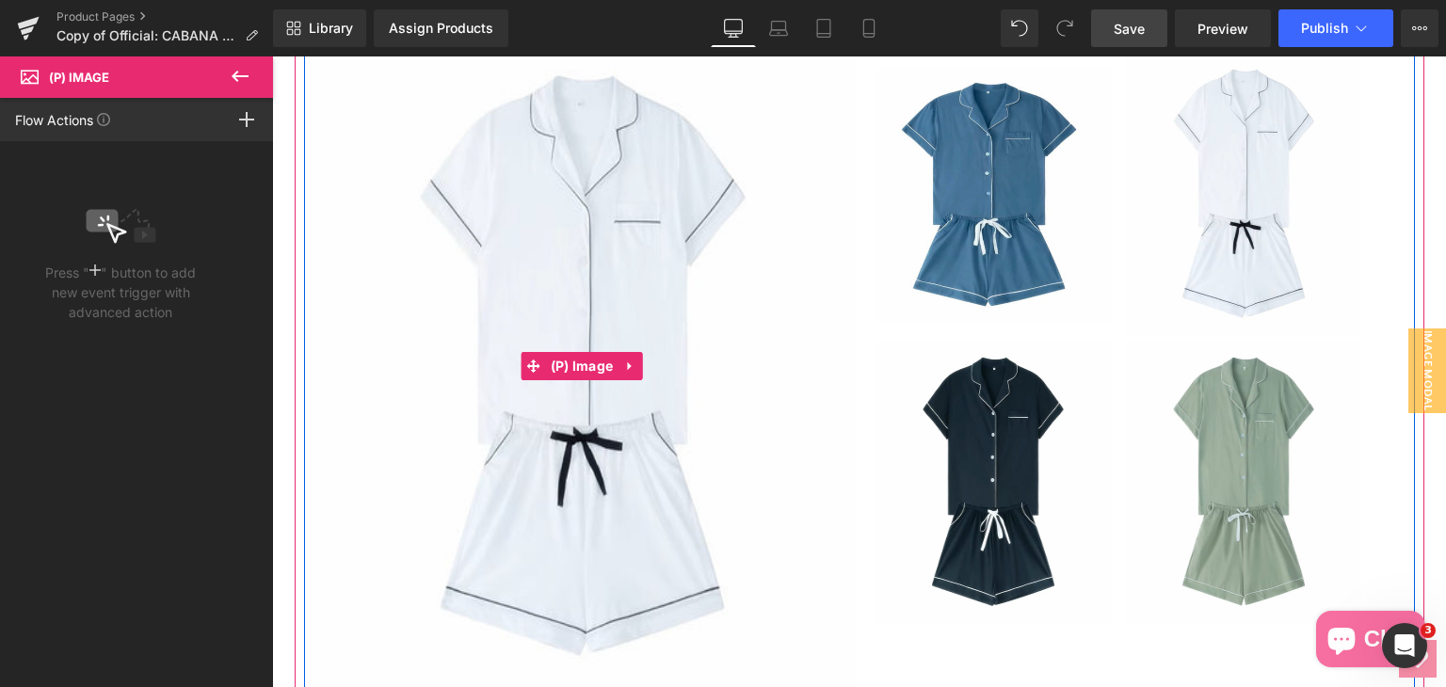
click at [677, 457] on img at bounding box center [582, 366] width 545 height 659
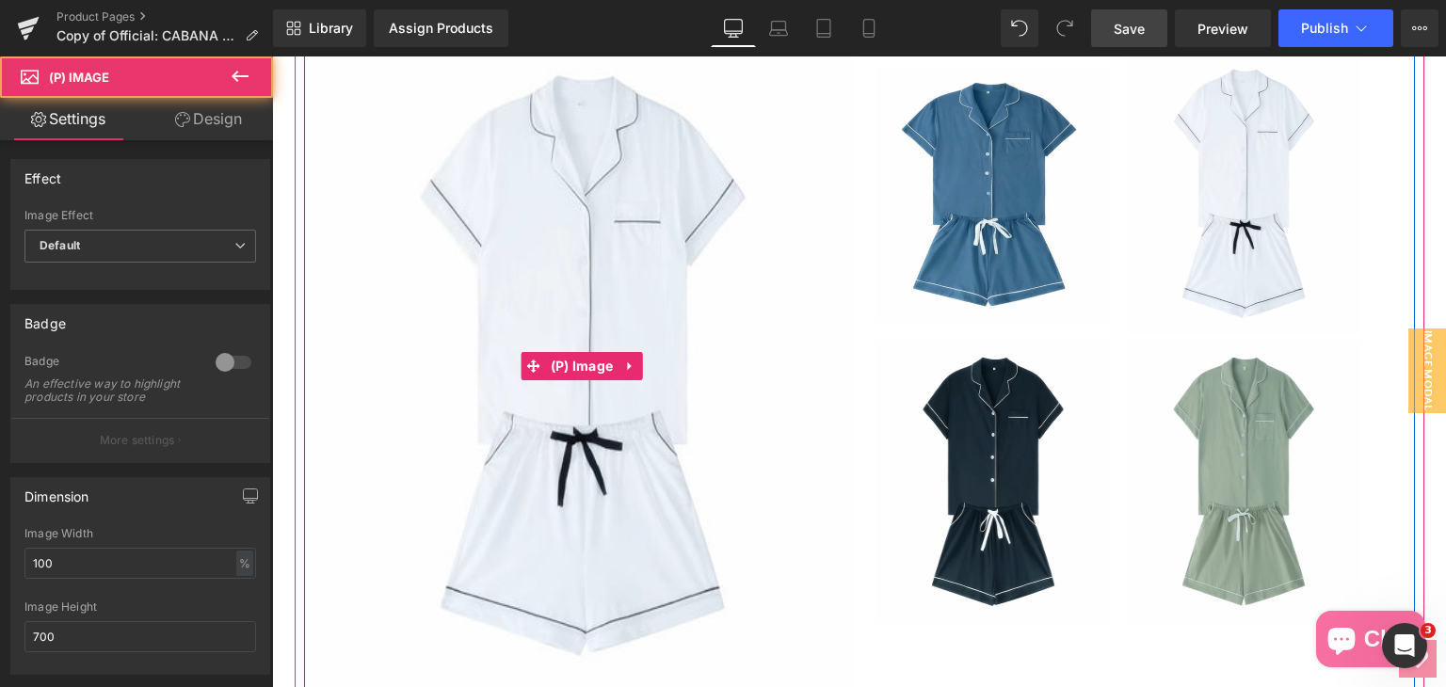
click at [682, 262] on img at bounding box center [582, 366] width 545 height 659
click at [685, 262] on img at bounding box center [582, 366] width 545 height 659
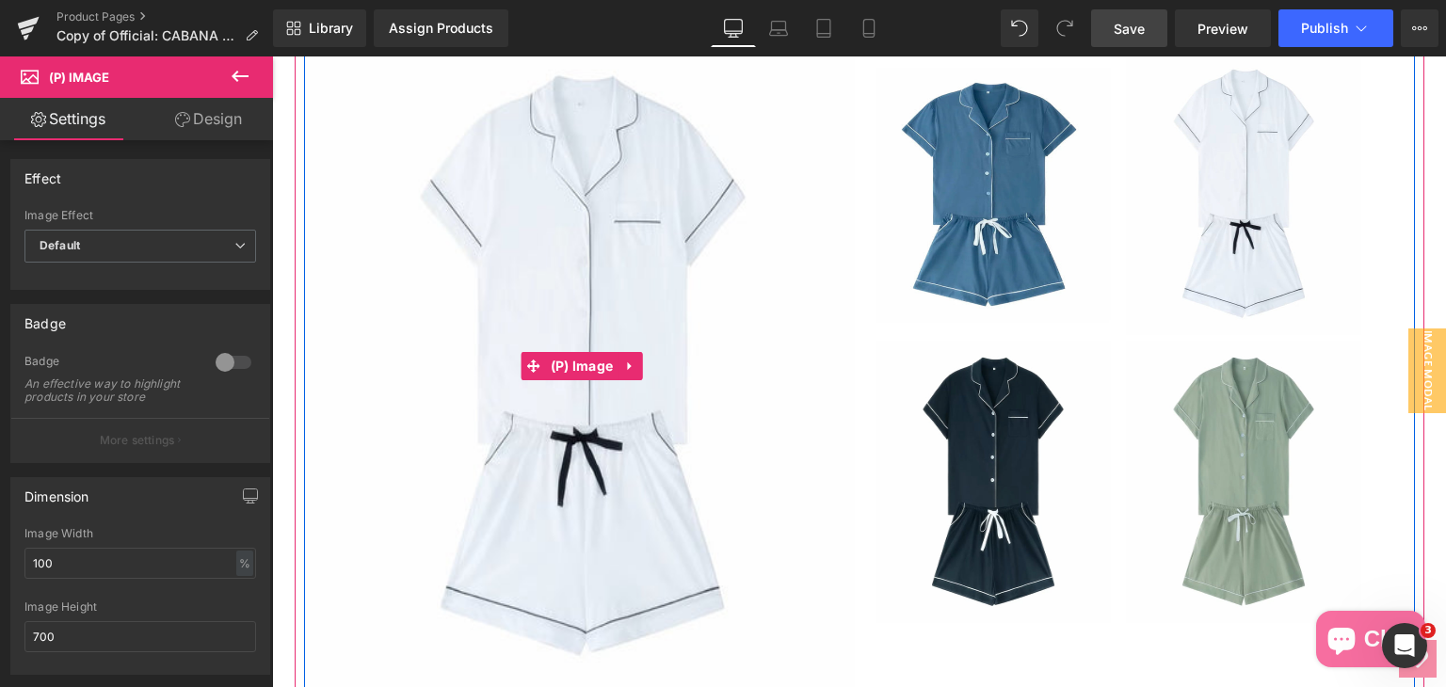
click at [685, 262] on img at bounding box center [582, 366] width 545 height 659
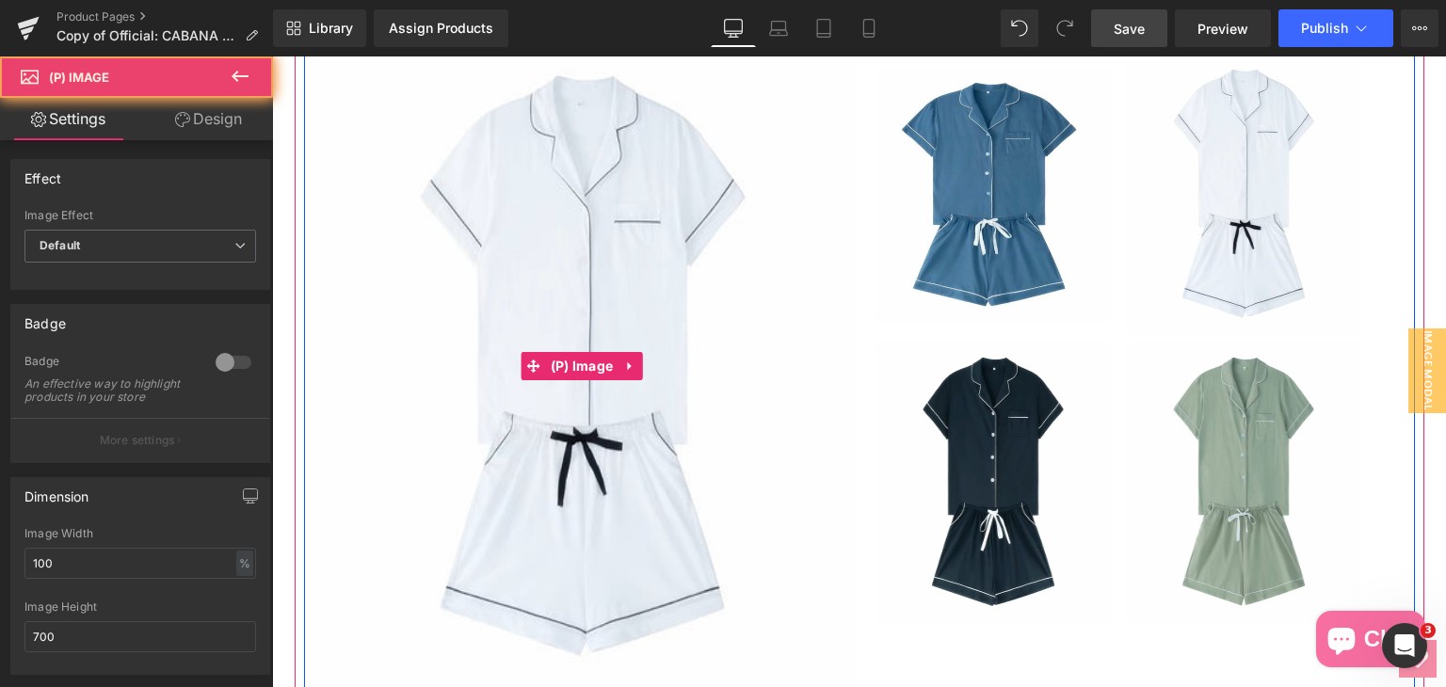
click at [685, 262] on img at bounding box center [582, 366] width 545 height 659
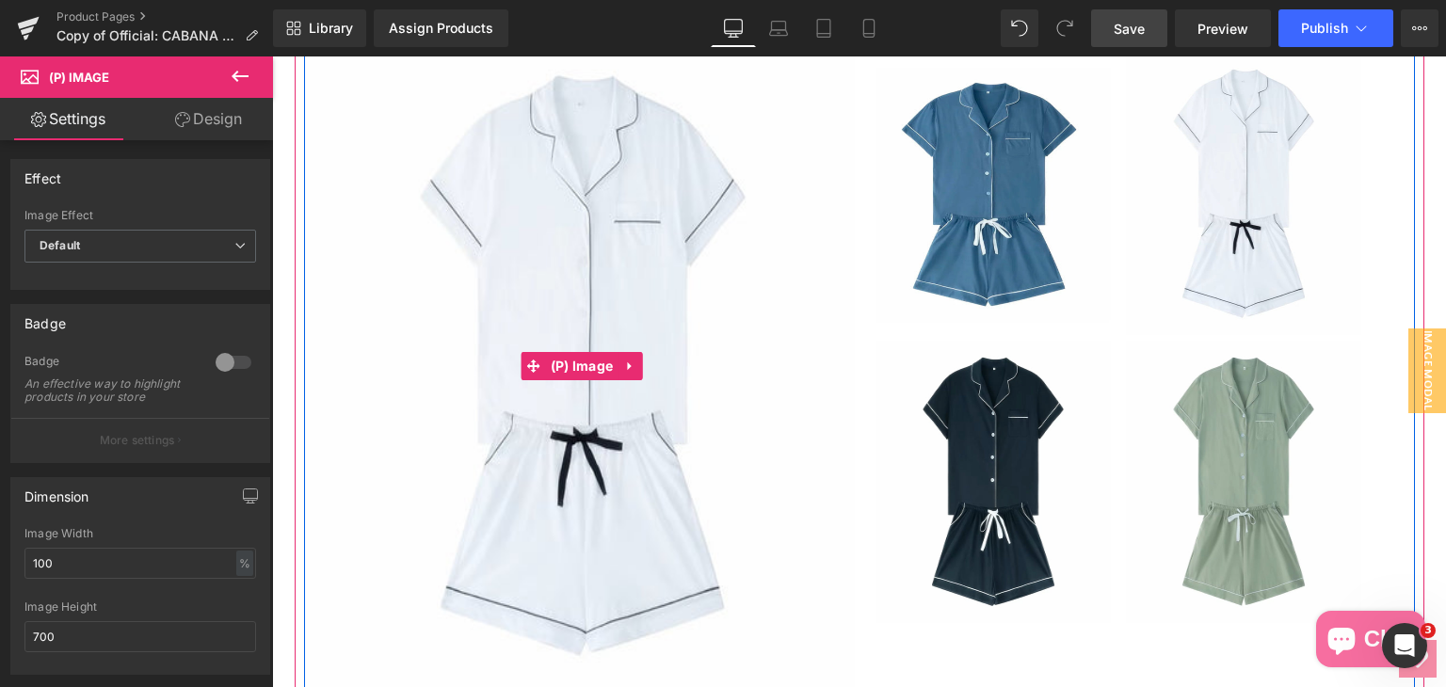
click at [685, 262] on img at bounding box center [582, 366] width 545 height 659
click at [963, 466] on img at bounding box center [992, 482] width 235 height 282
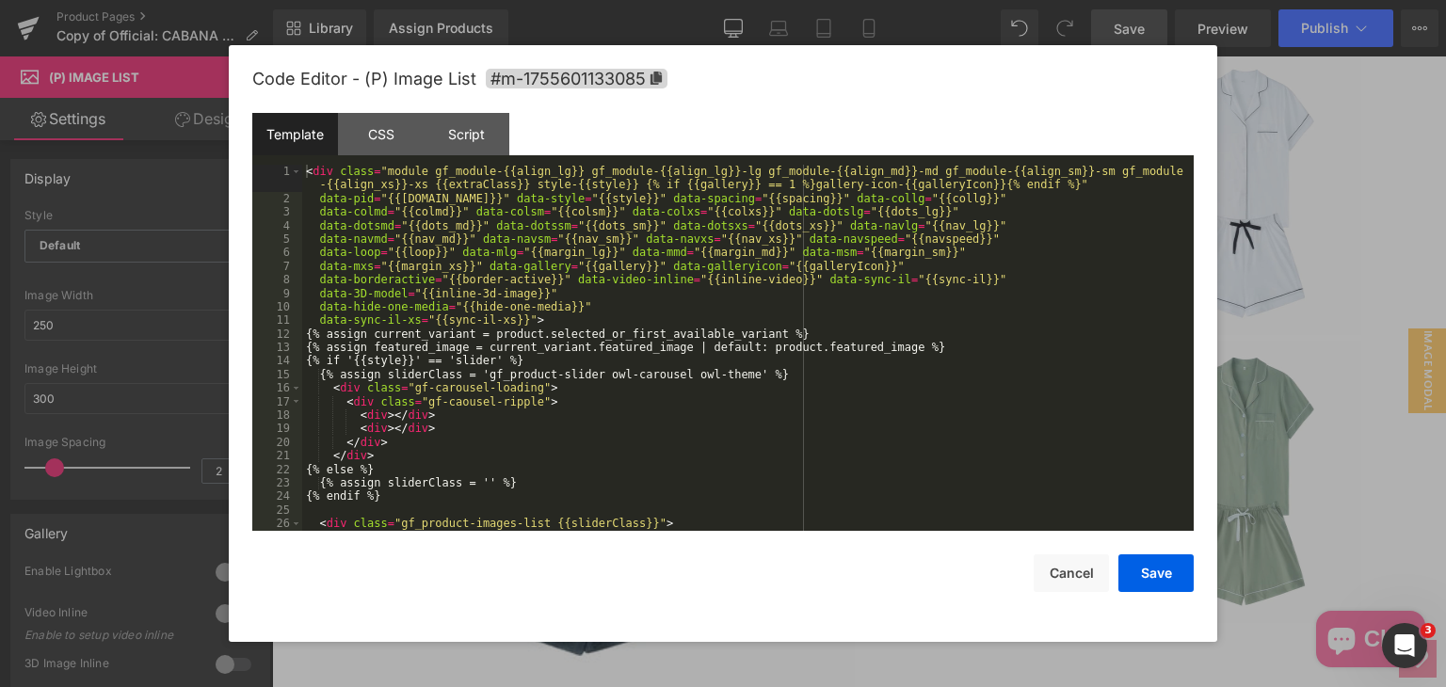
click at [968, 0] on div "Button You are previewing how the will restyle your page. You can not edit Elem…" at bounding box center [723, 0] width 1446 height 0
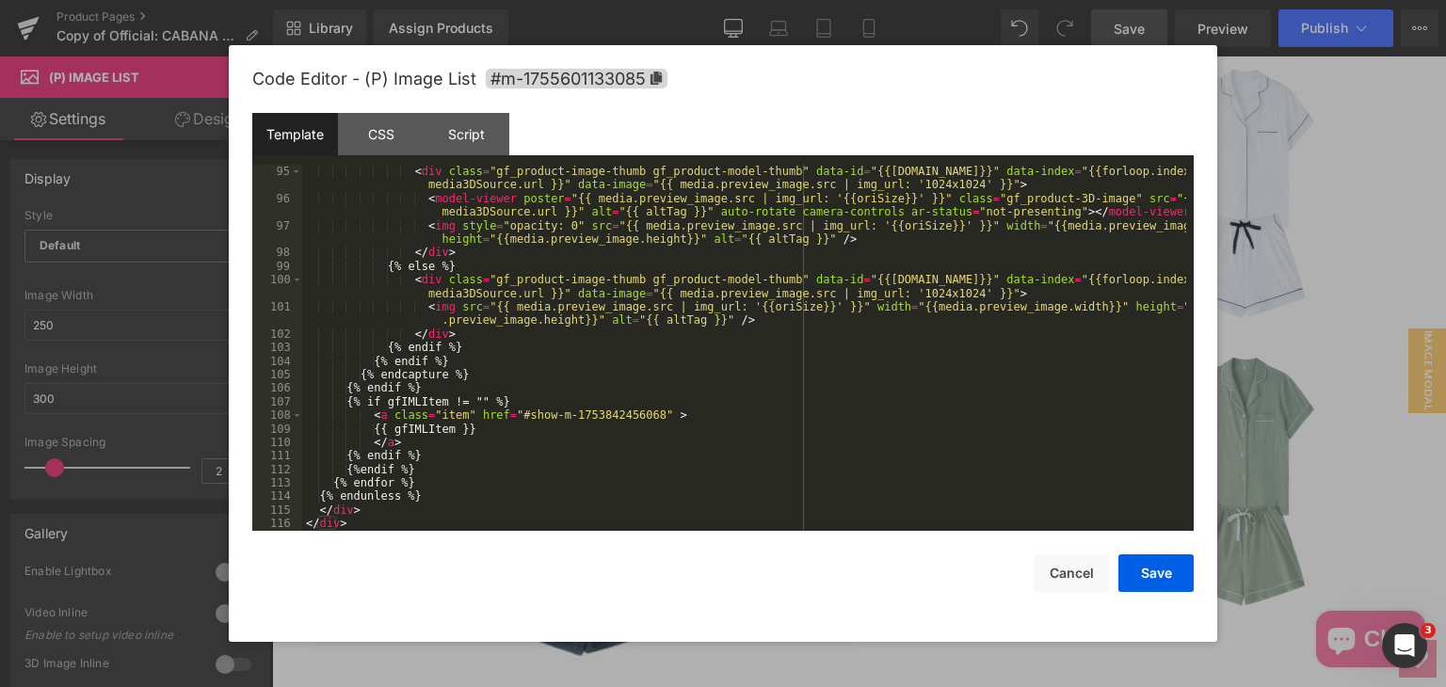
scroll to position [1258, 0]
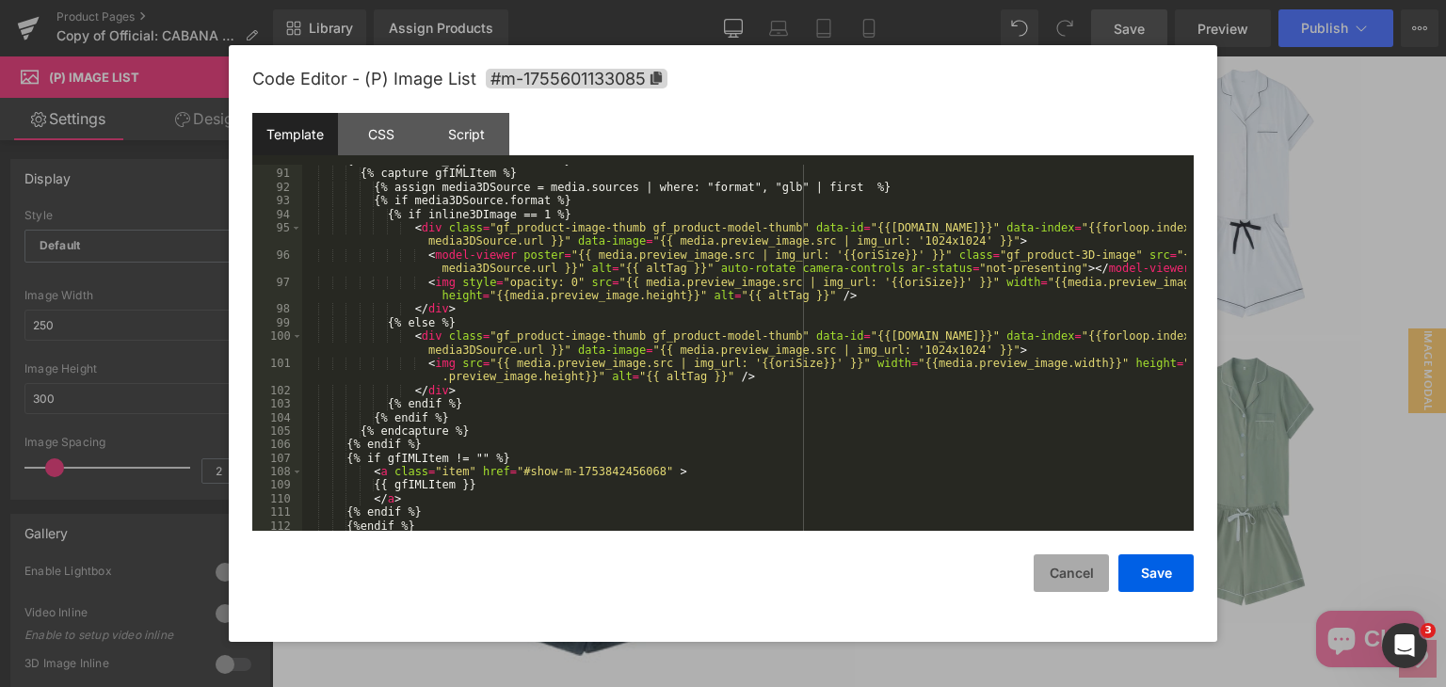
click at [1058, 562] on button "Cancel" at bounding box center [1070, 573] width 75 height 38
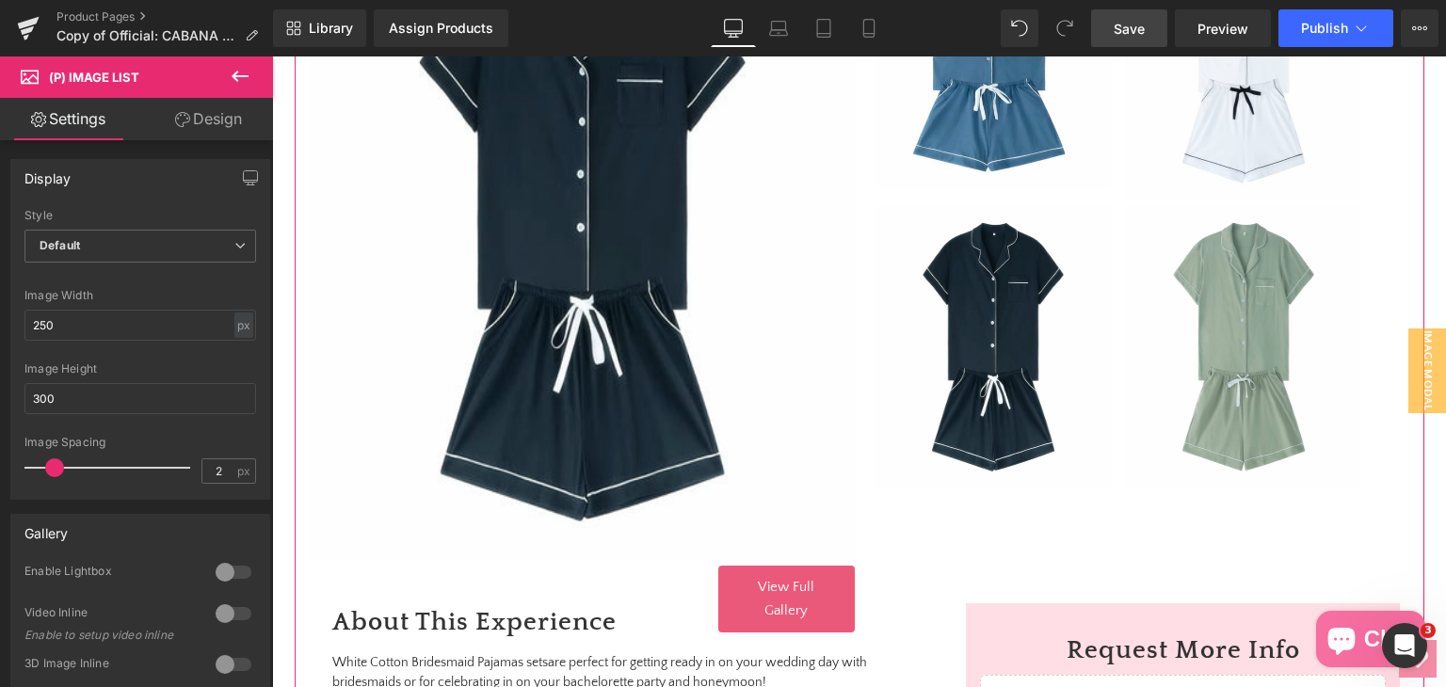
scroll to position [852, 0]
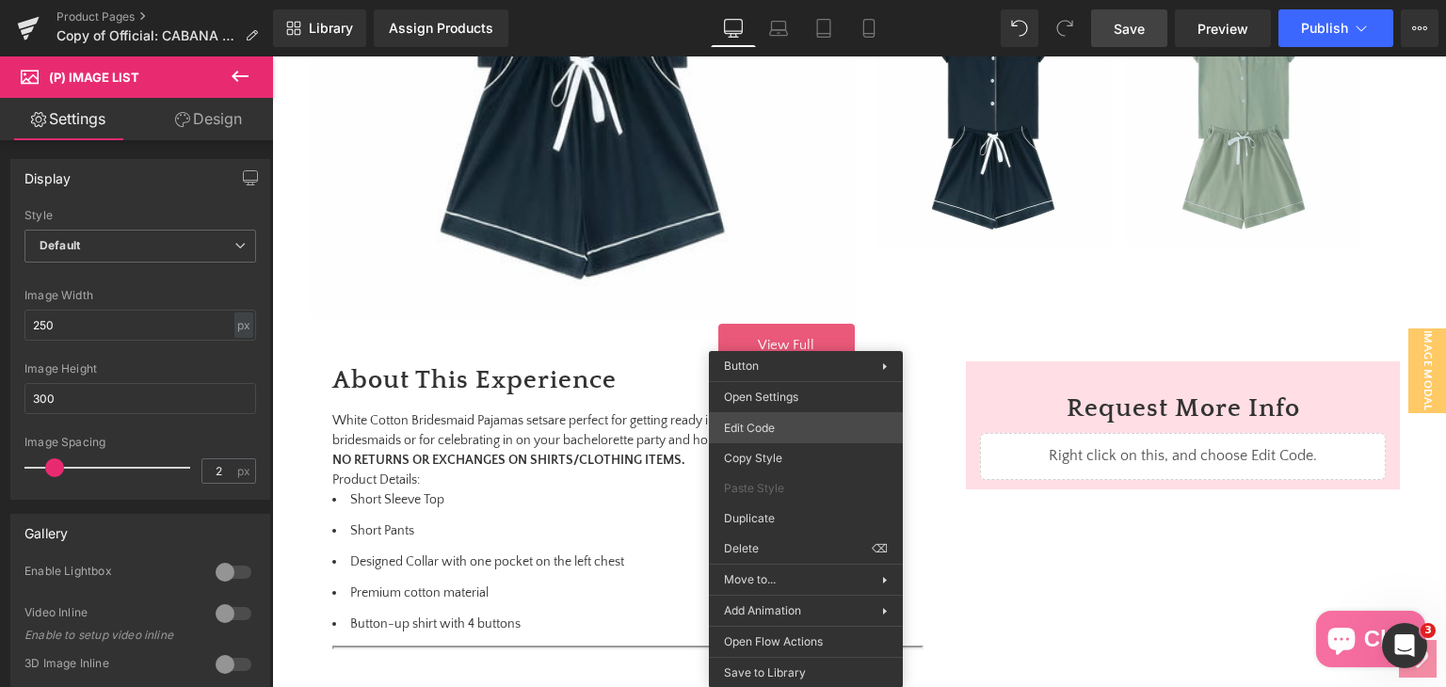
click at [761, 0] on div "Button You are previewing how the will restyle your page. You can not edit Elem…" at bounding box center [723, 0] width 1446 height 0
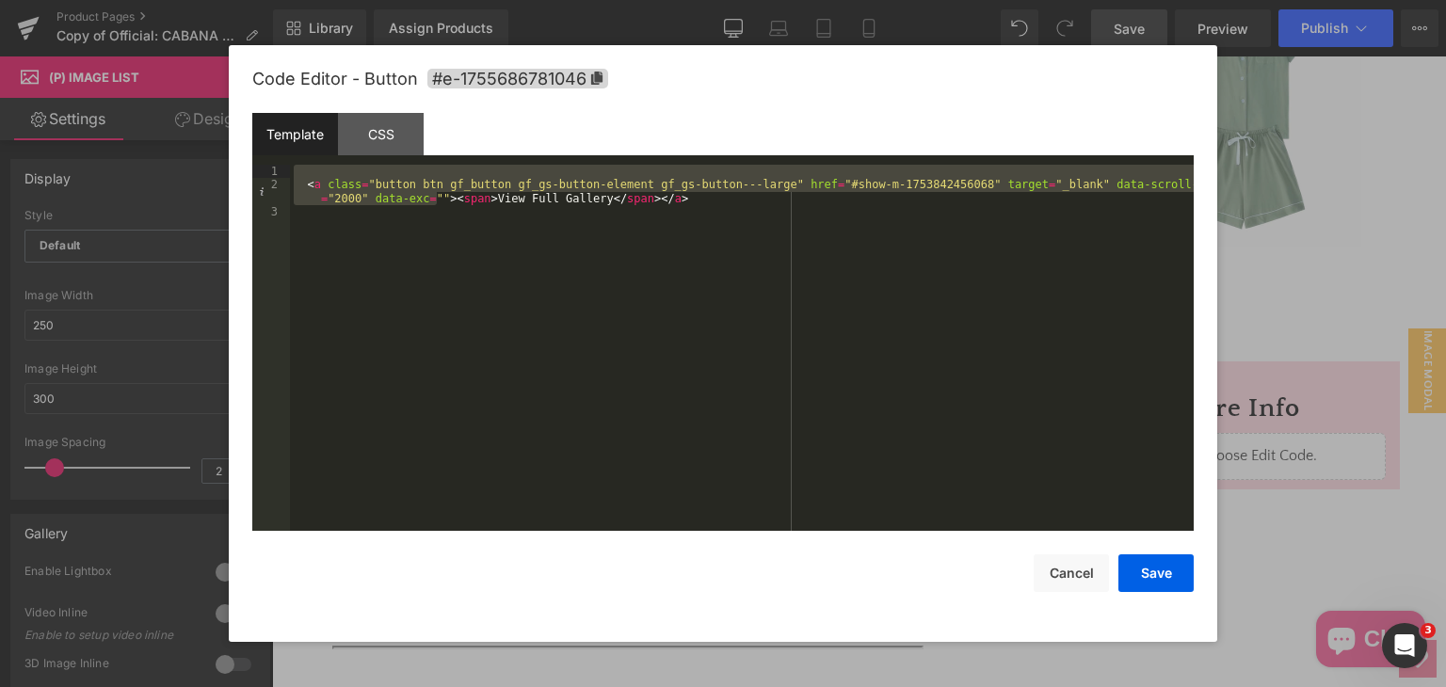
drag, startPoint x: 434, startPoint y: 195, endPoint x: 919, endPoint y: 176, distance: 485.1
click at [919, 176] on div "< a class = "button btn gf_button gf_gs-button-element gf_gs-button---large" hr…" at bounding box center [742, 361] width 904 height 393
click at [1051, 193] on div "< a class = "button btn gf_button gf_gs-button-element gf_gs-button---large" hr…" at bounding box center [742, 361] width 904 height 393
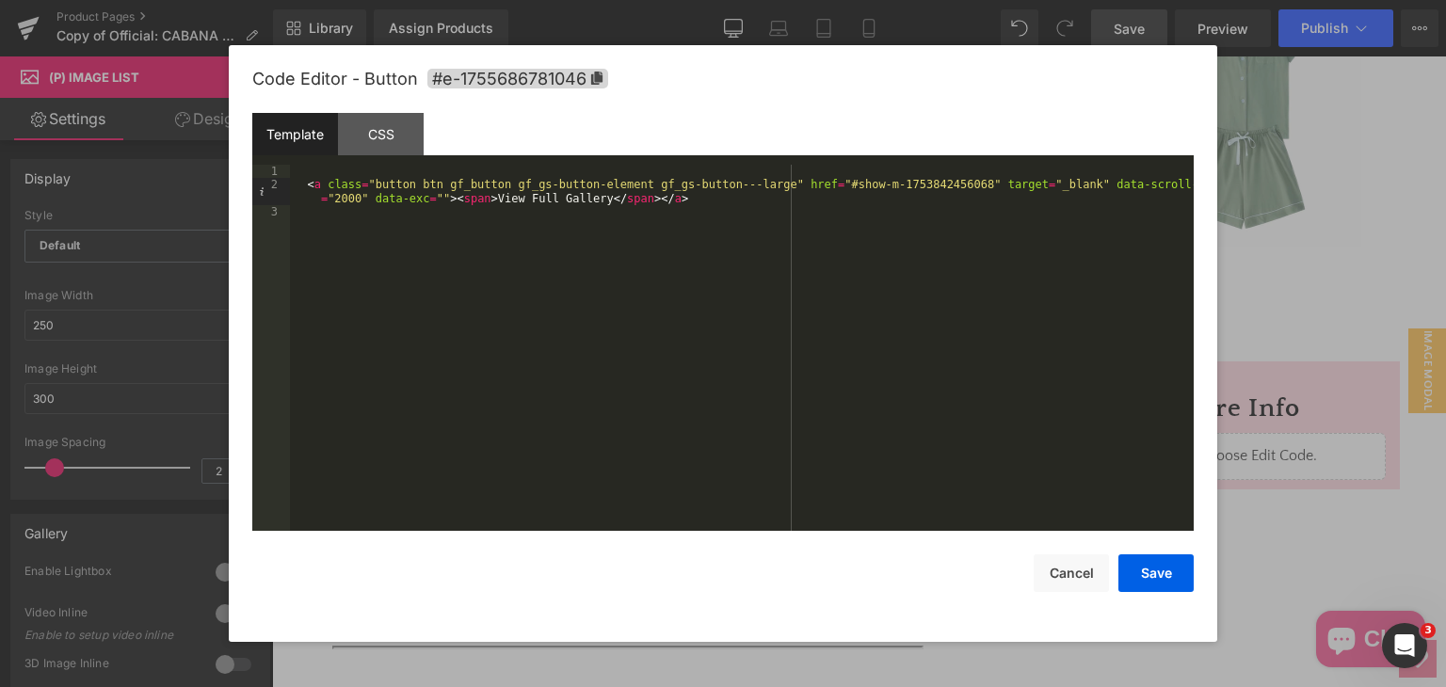
click at [1046, 193] on div "< a class = "button btn gf_button gf_gs-button-element gf_gs-button---large" hr…" at bounding box center [742, 361] width 904 height 393
click at [1037, 189] on div "< a class = "button btn gf_button gf_gs-button-element gf_gs-button---large" hr…" at bounding box center [742, 361] width 904 height 393
click at [1005, 197] on div "< a class = "button btn gf_button gf_gs-button-element gf_gs-button---large" hr…" at bounding box center [742, 361] width 904 height 393
click at [1005, 190] on div "< a class = "button btn gf_button gf_gs-button-element gf_gs-button---large" hr…" at bounding box center [742, 361] width 904 height 393
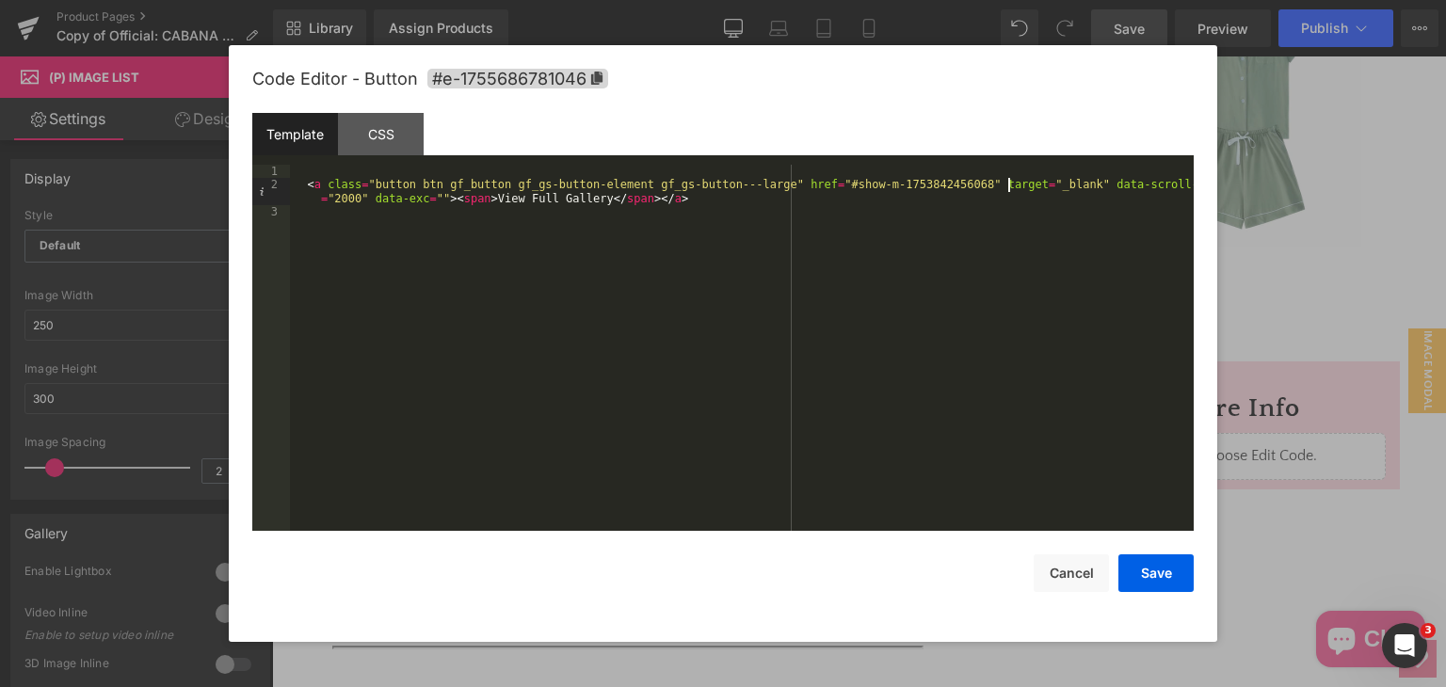
click at [1005, 190] on div "< a class = "button btn gf_button gf_gs-button-element gf_gs-button---large" hr…" at bounding box center [742, 361] width 904 height 393
click at [1052, 563] on button "Cancel" at bounding box center [1070, 573] width 75 height 38
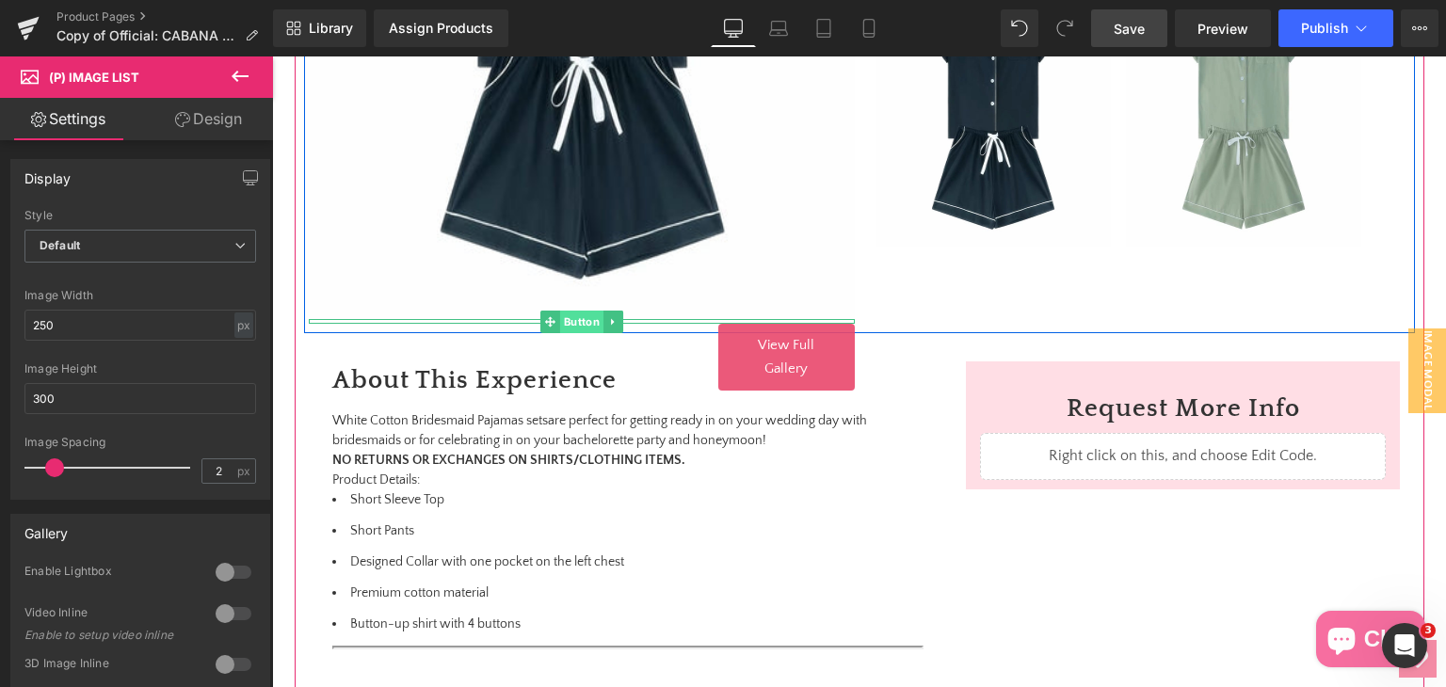
click at [580, 319] on span "Button" at bounding box center [580, 322] width 43 height 23
click at [578, 317] on span "Button" at bounding box center [580, 322] width 43 height 23
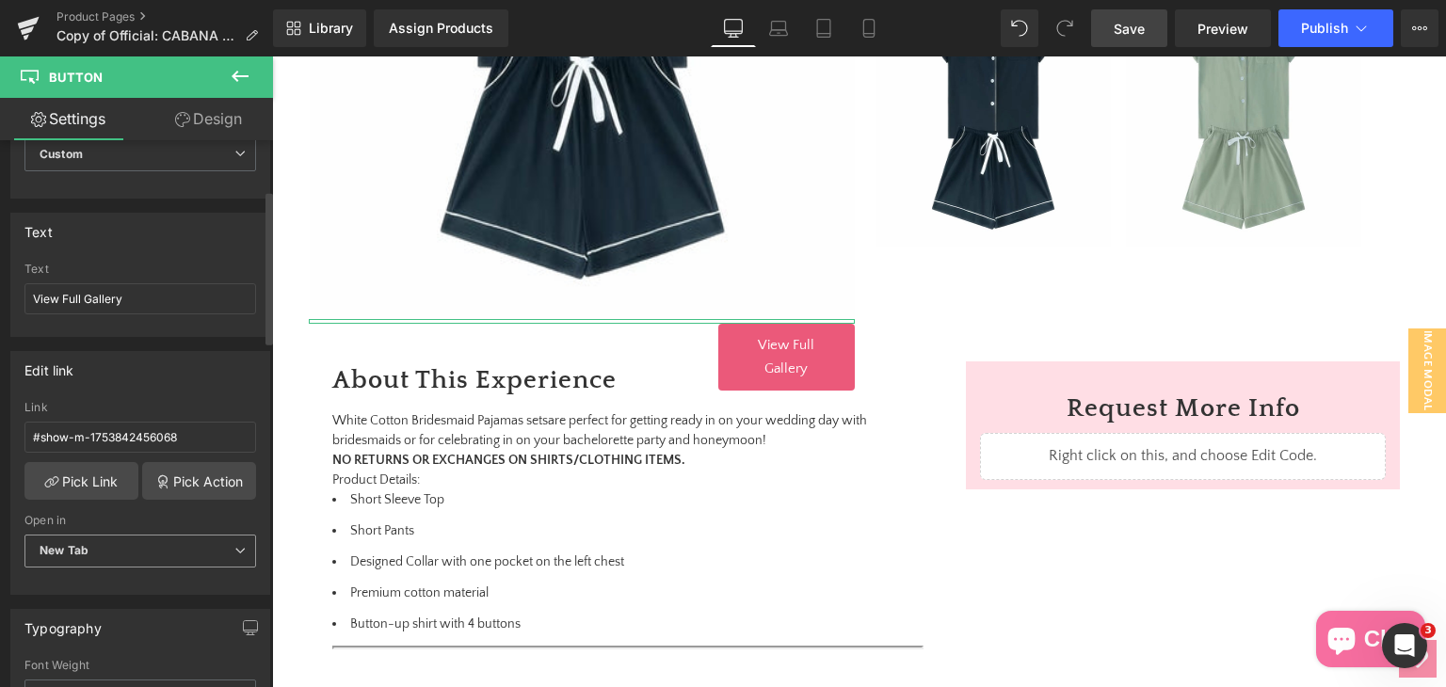
scroll to position [188, 0]
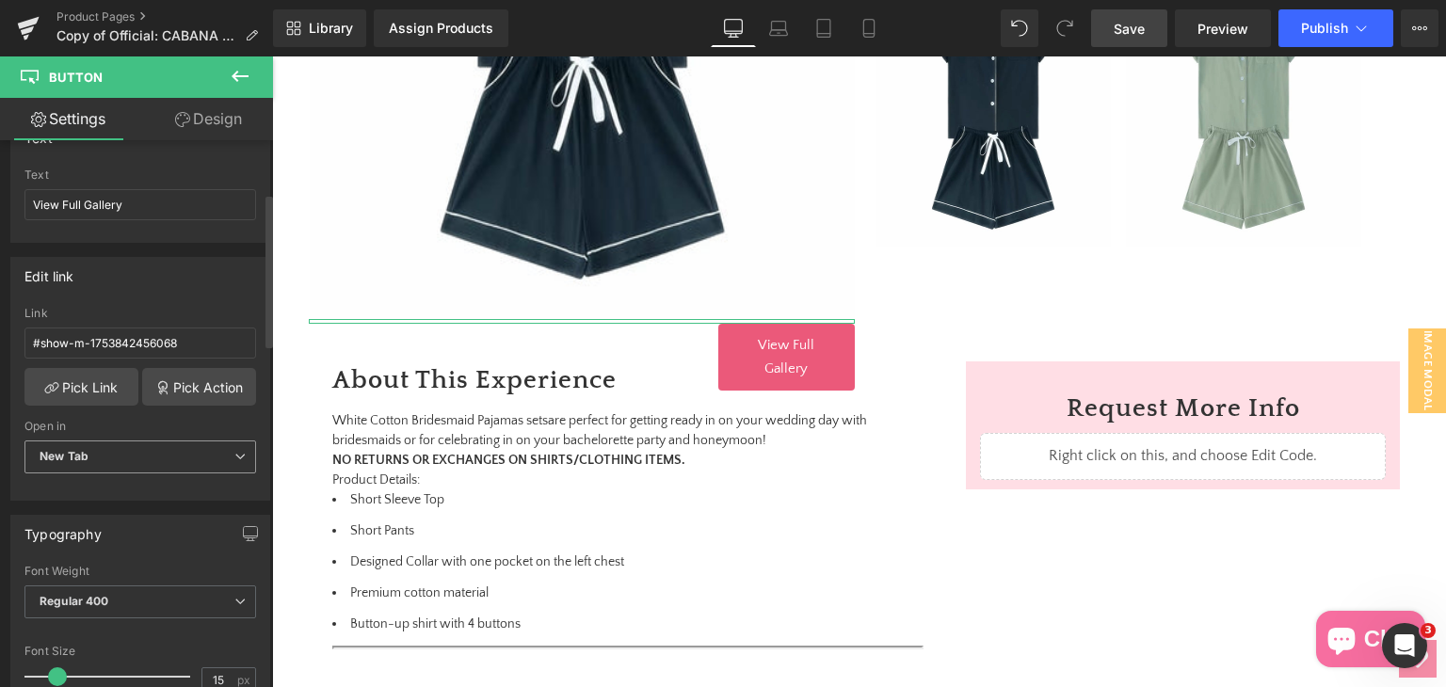
click at [100, 468] on span "New Tab" at bounding box center [140, 457] width 232 height 33
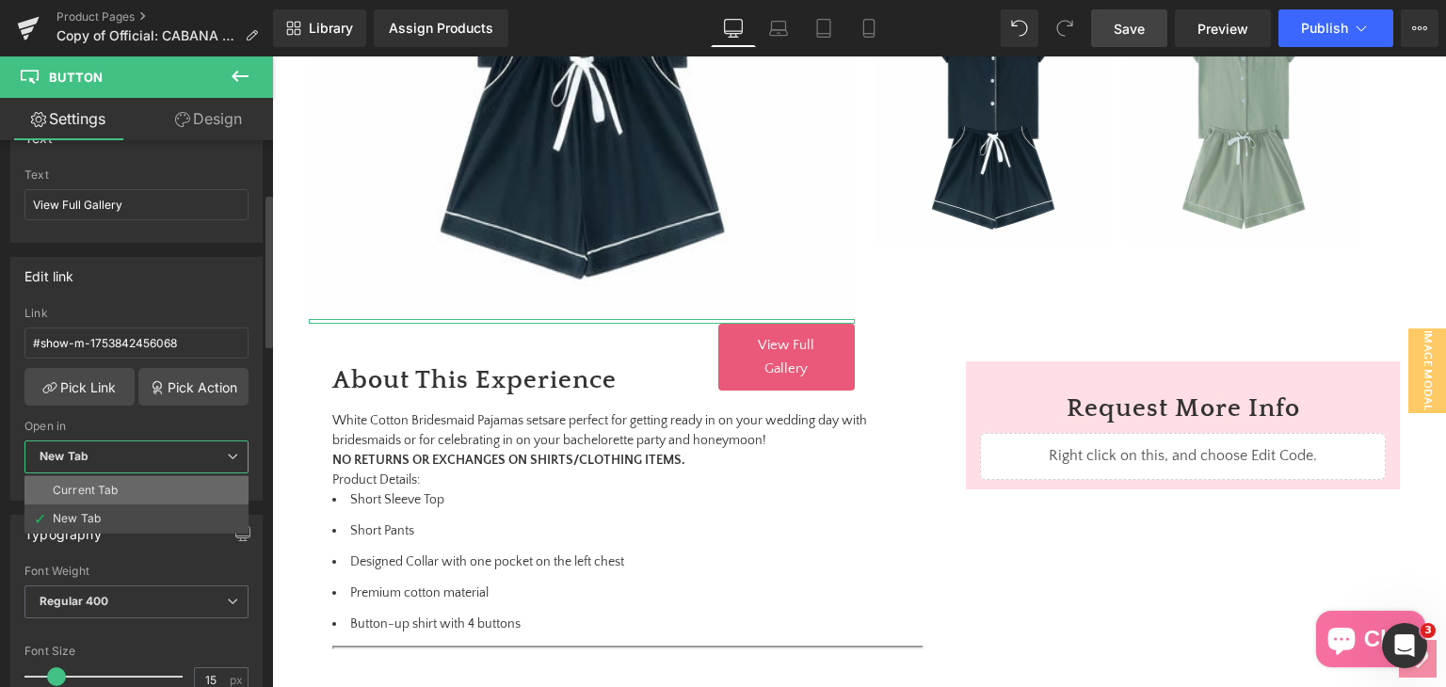
click at [98, 496] on li "Current Tab" at bounding box center [136, 490] width 224 height 28
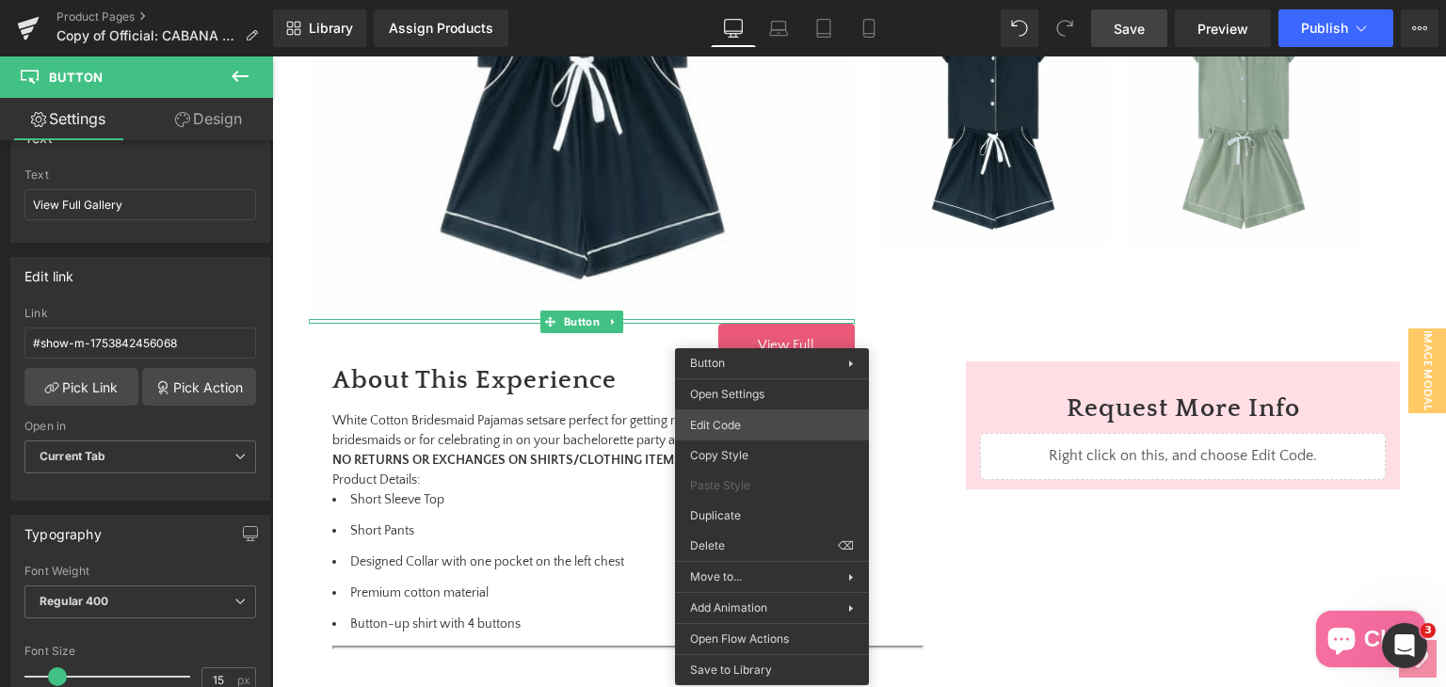
click at [744, 0] on div "Button You are previewing how the will restyle your page. You can not edit Elem…" at bounding box center [723, 0] width 1446 height 0
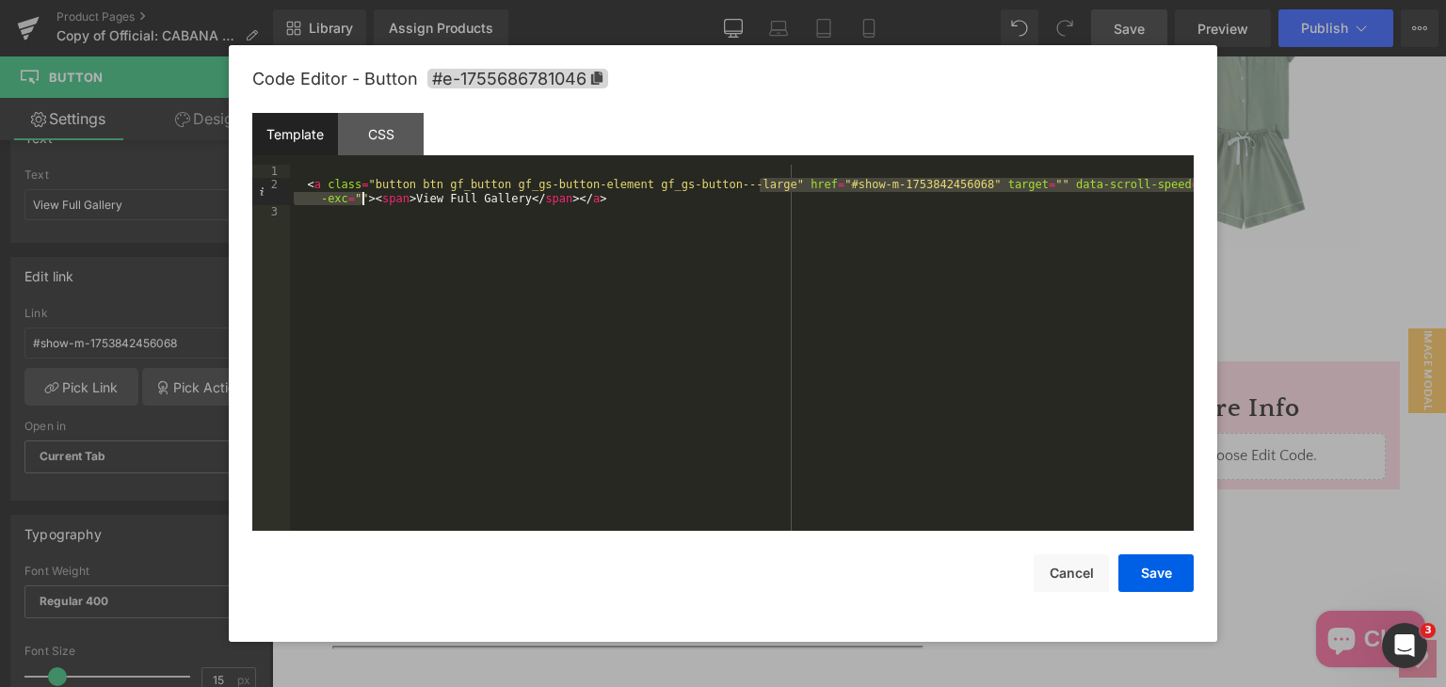
drag, startPoint x: 761, startPoint y: 184, endPoint x: 362, endPoint y: 194, distance: 399.2
click at [362, 194] on div "< a class = "button btn gf_button gf_gs-button-element gf_gs-button---large" hr…" at bounding box center [742, 361] width 904 height 393
click at [1146, 558] on button "Save" at bounding box center [1155, 573] width 75 height 38
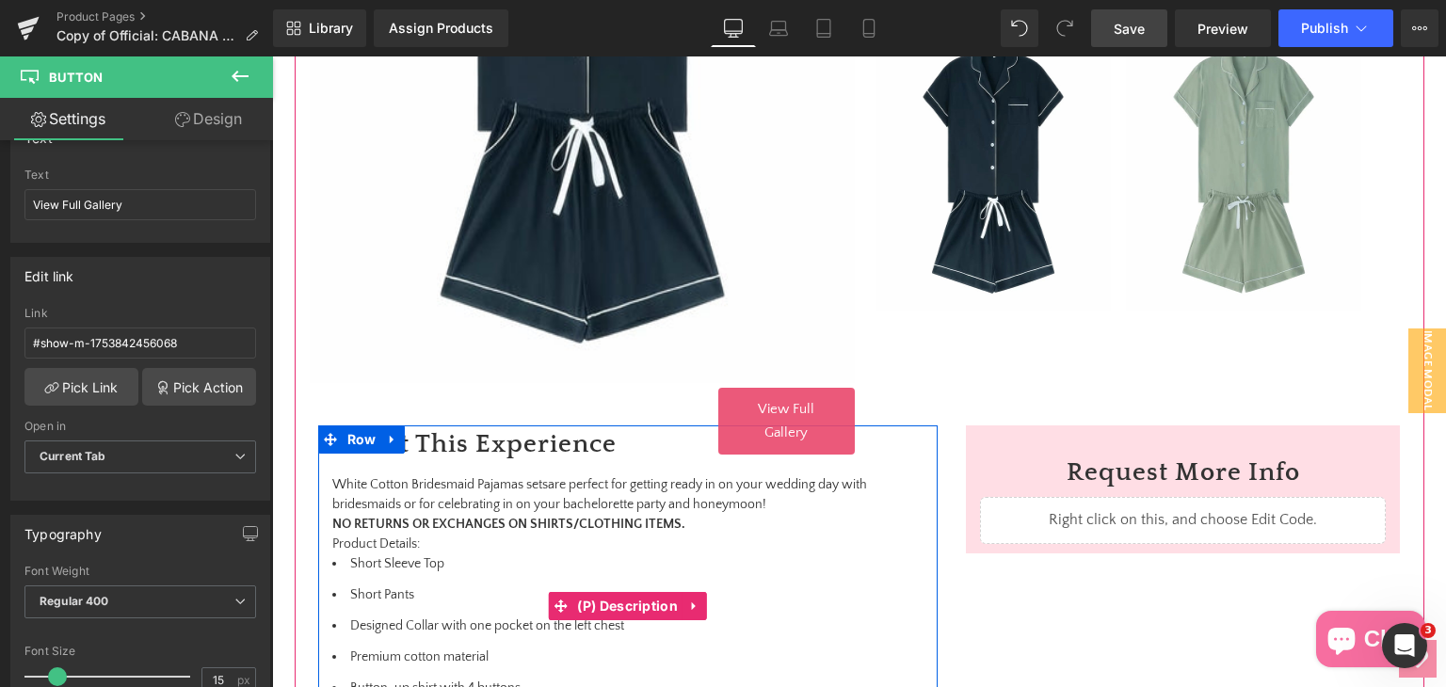
scroll to position [664, 0]
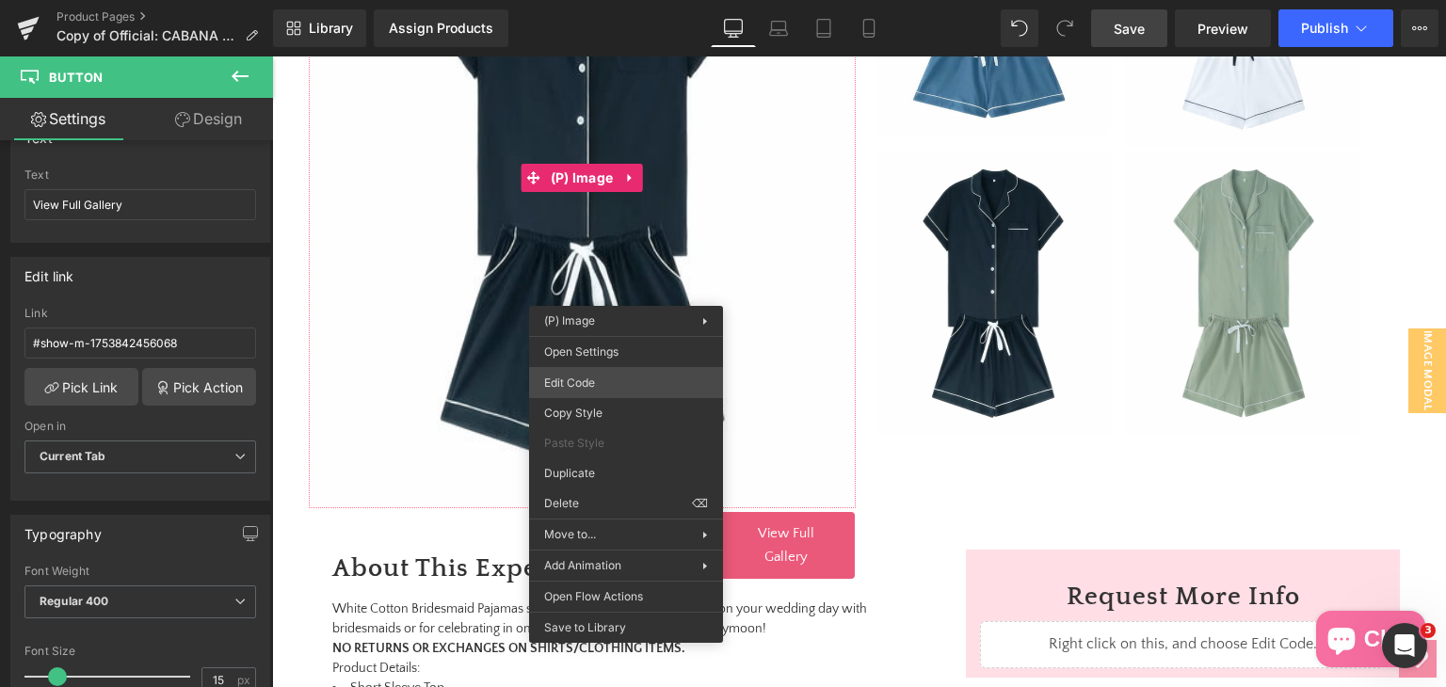
click at [623, 0] on div "Button You are previewing how the will restyle your page. You can not edit Elem…" at bounding box center [723, 0] width 1446 height 0
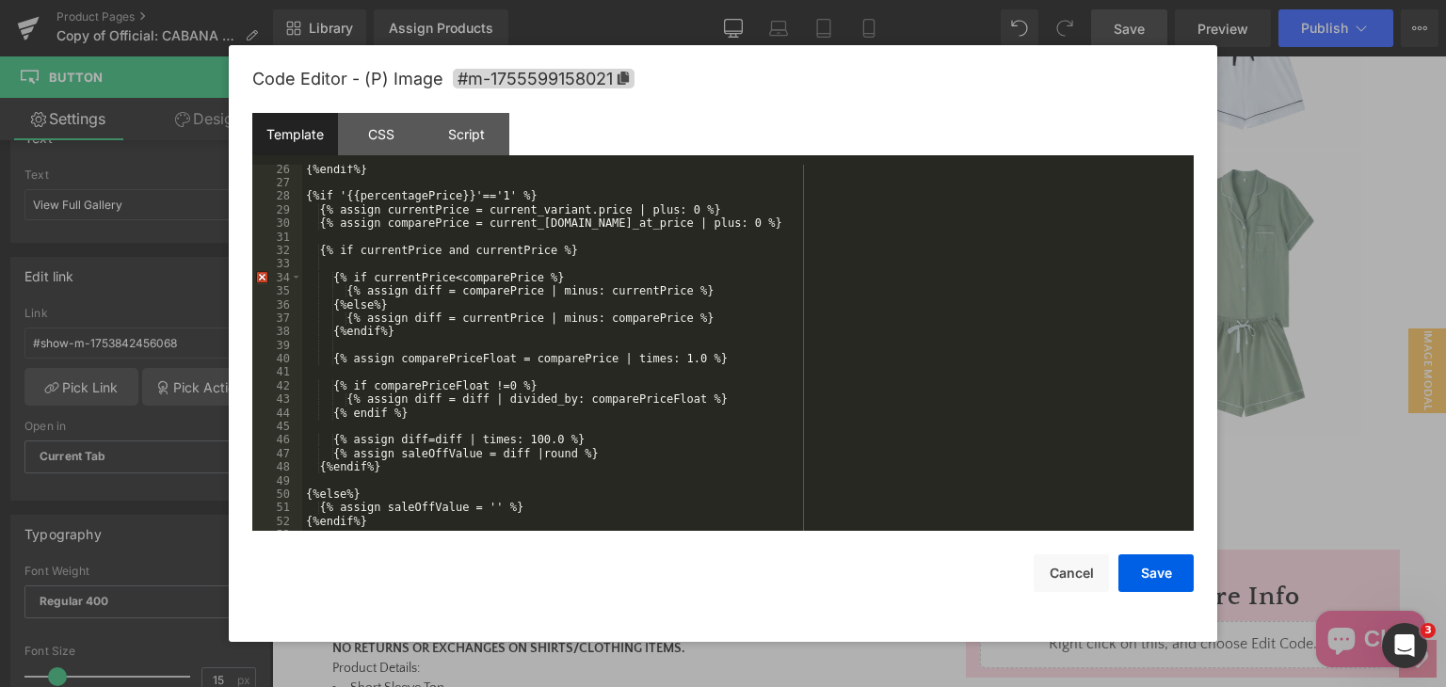
scroll to position [0, 0]
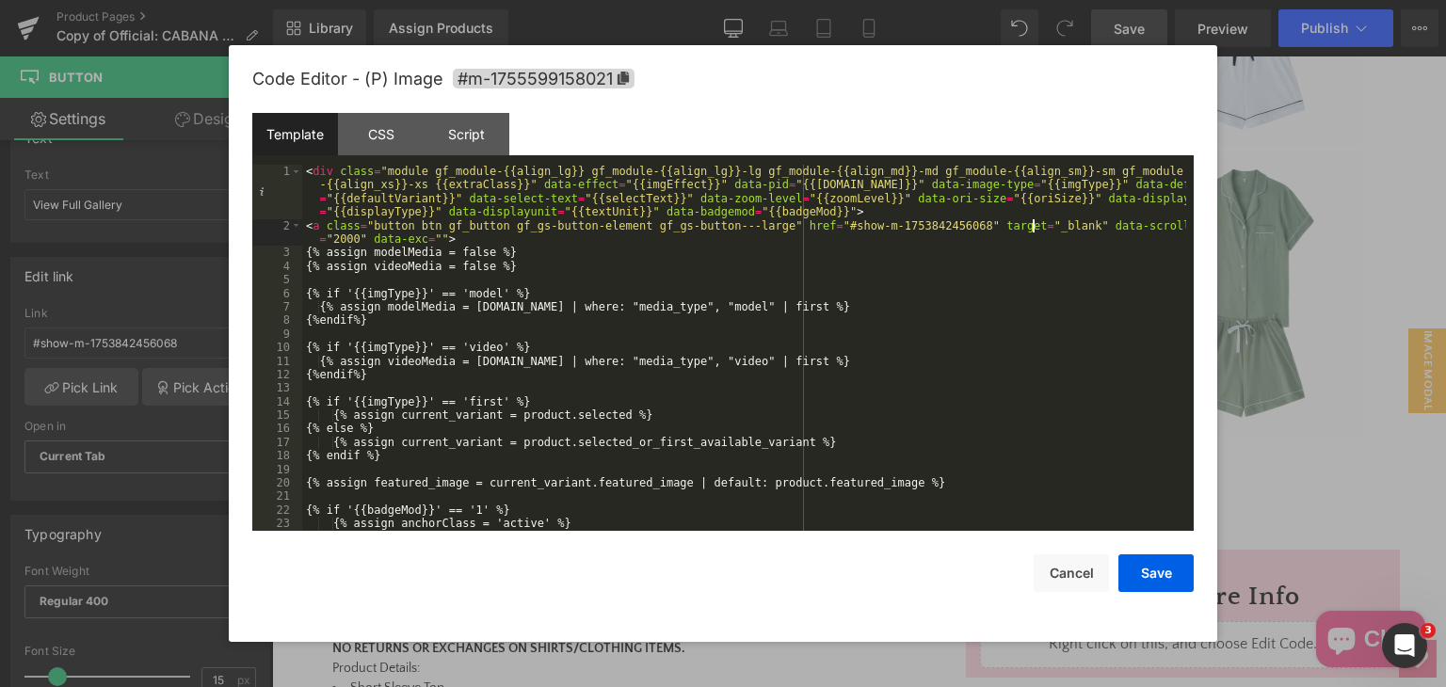
click at [1035, 230] on div "< div class = "module gf_module-{{align_lg}} gf_module-{{align_lg}}-lg gf_modul…" at bounding box center [744, 382] width 884 height 434
drag, startPoint x: 1178, startPoint y: 576, endPoint x: 857, endPoint y: 477, distance: 335.8
click at [1178, 576] on button "Save" at bounding box center [1155, 573] width 75 height 38
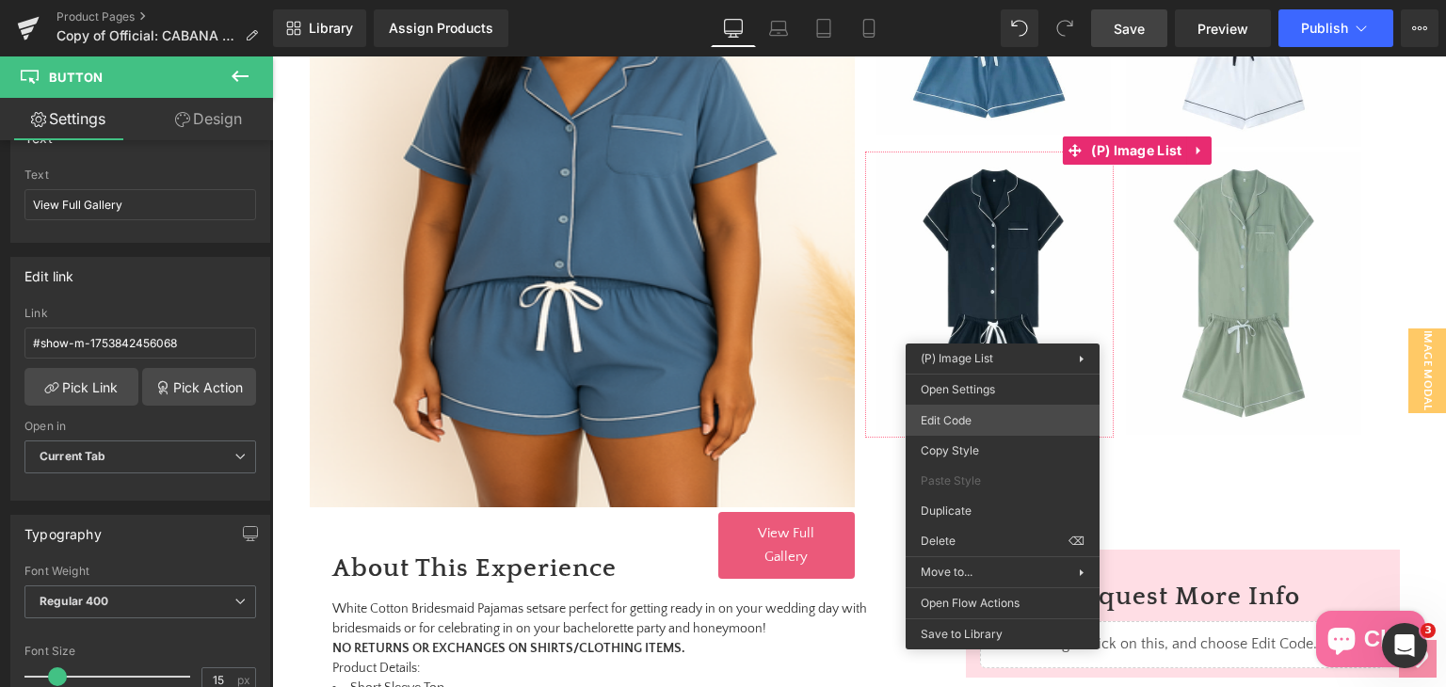
click at [979, 0] on div "Button You are previewing how the will restyle your page. You can not edit Elem…" at bounding box center [723, 0] width 1446 height 0
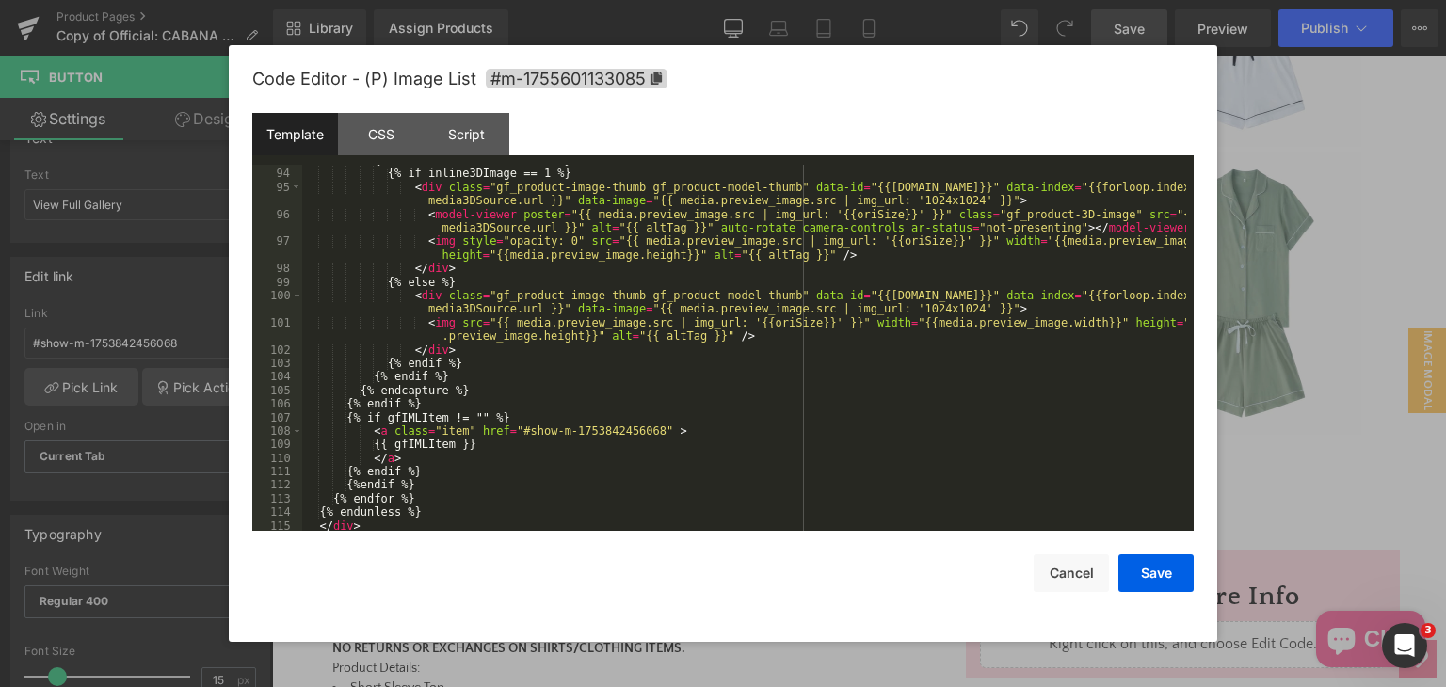
scroll to position [1314, 0]
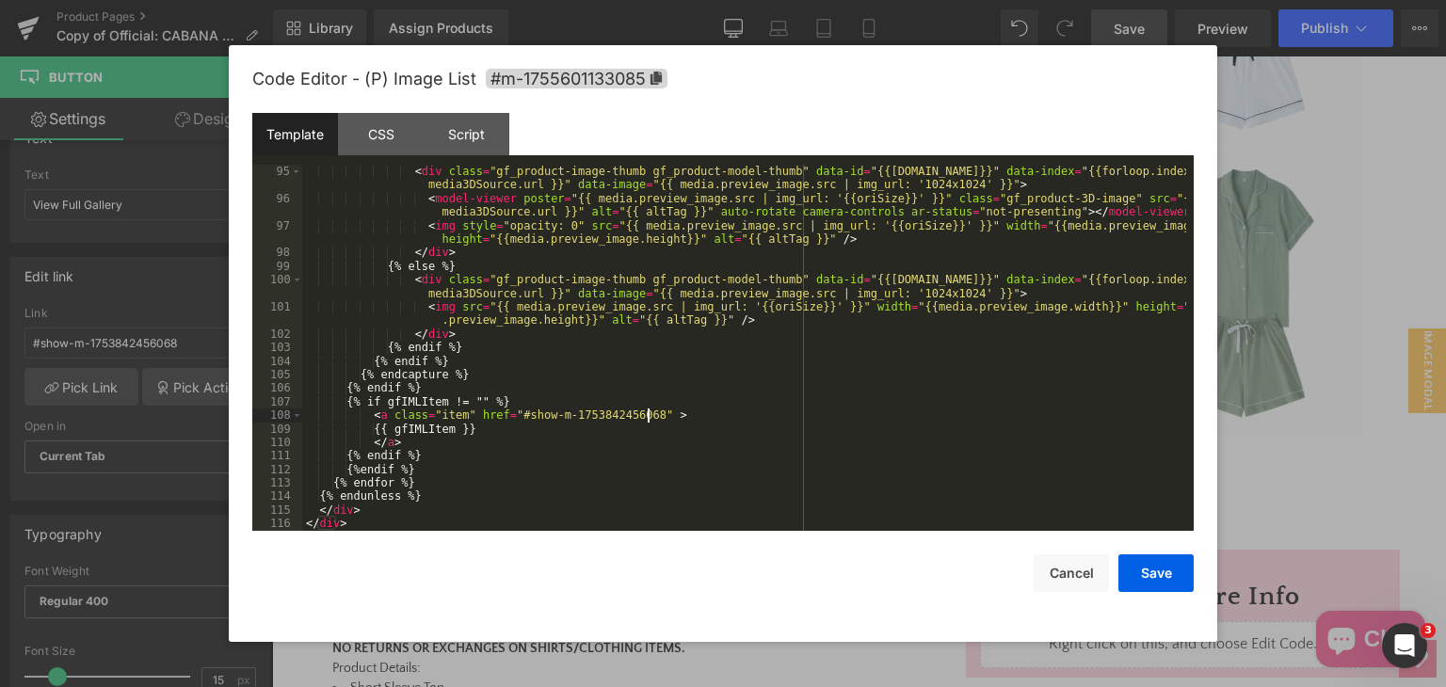
click at [649, 414] on div "< div class = "gf_product-image-thumb gf_product-model-thumb" data-id = "{{[DOM…" at bounding box center [744, 368] width 884 height 407
click at [651, 420] on div "< div class = "gf_product-image-thumb gf_product-model-thumb" data-id = "{{[DOM…" at bounding box center [744, 368] width 884 height 407
click at [1154, 571] on button "Save" at bounding box center [1155, 573] width 75 height 38
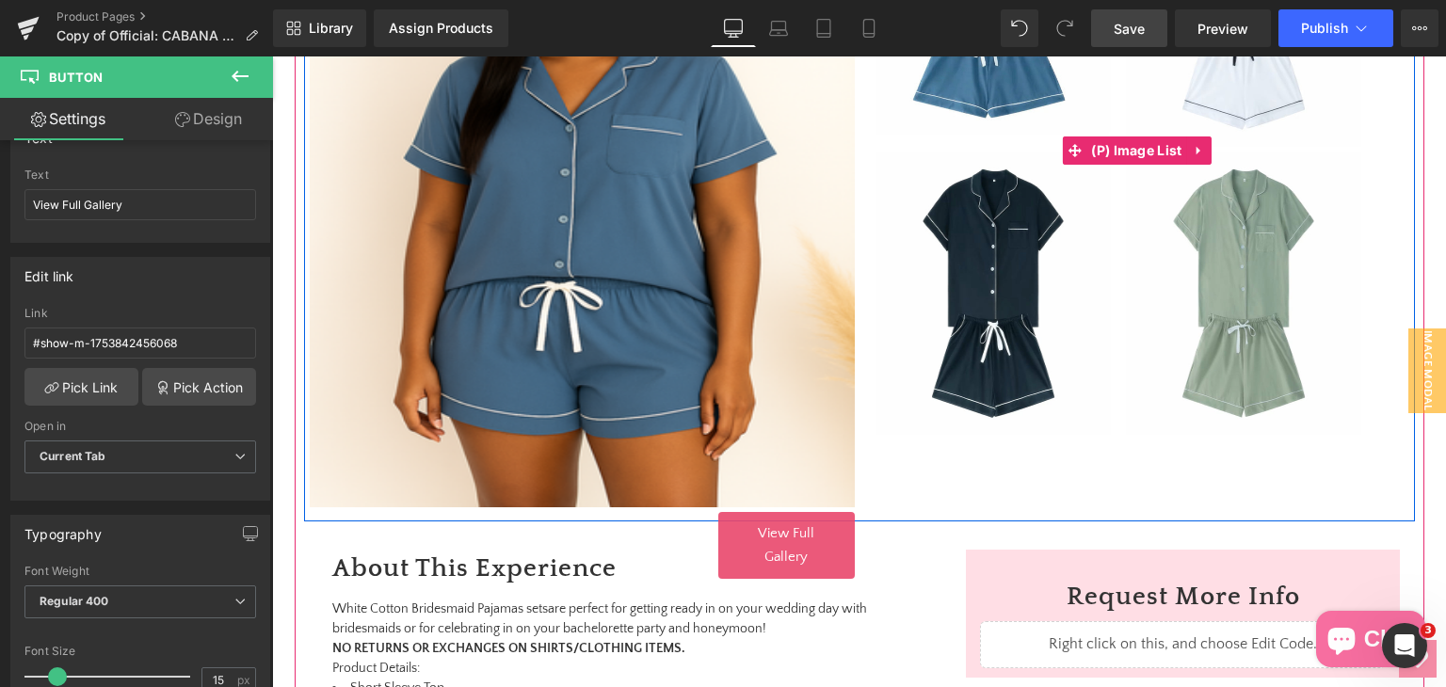
drag, startPoint x: 991, startPoint y: 330, endPoint x: 990, endPoint y: 317, distance: 13.2
click at [991, 330] on img at bounding box center [992, 293] width 235 height 282
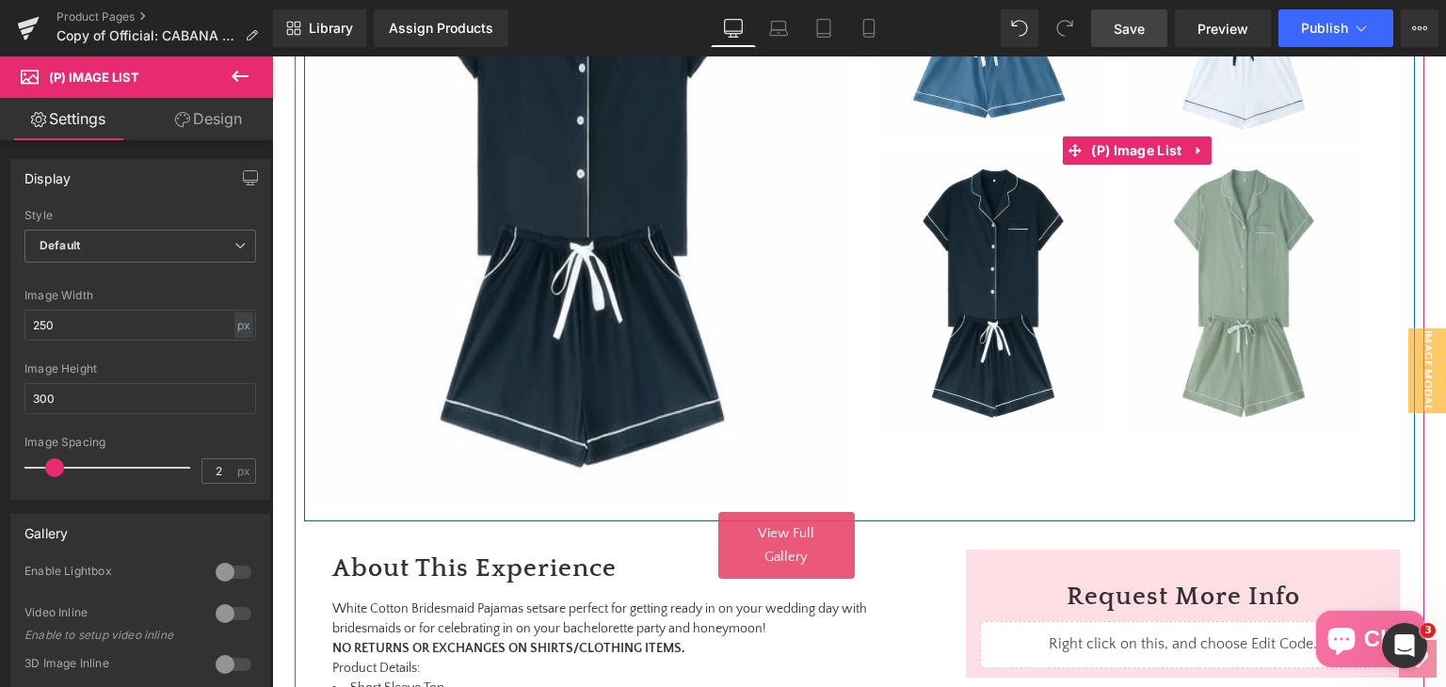
scroll to position [569, 0]
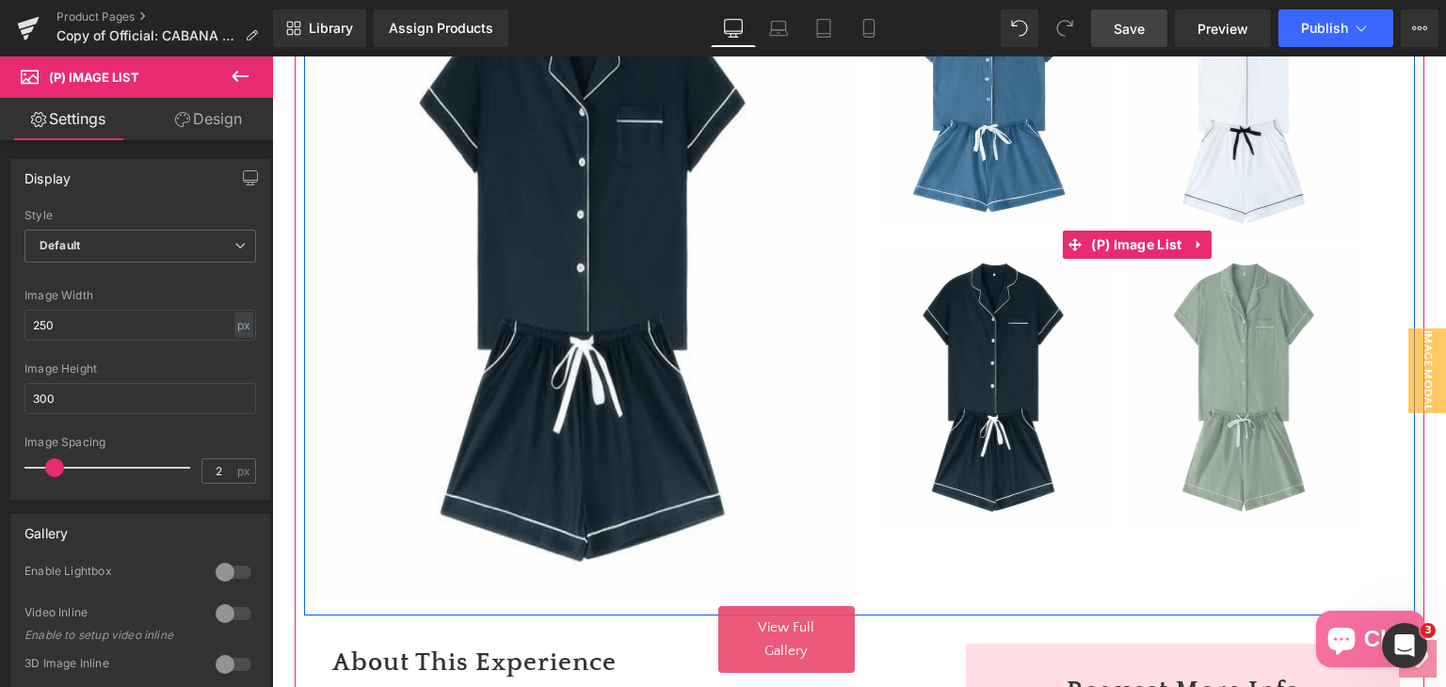
click at [974, 324] on img at bounding box center [992, 388] width 235 height 282
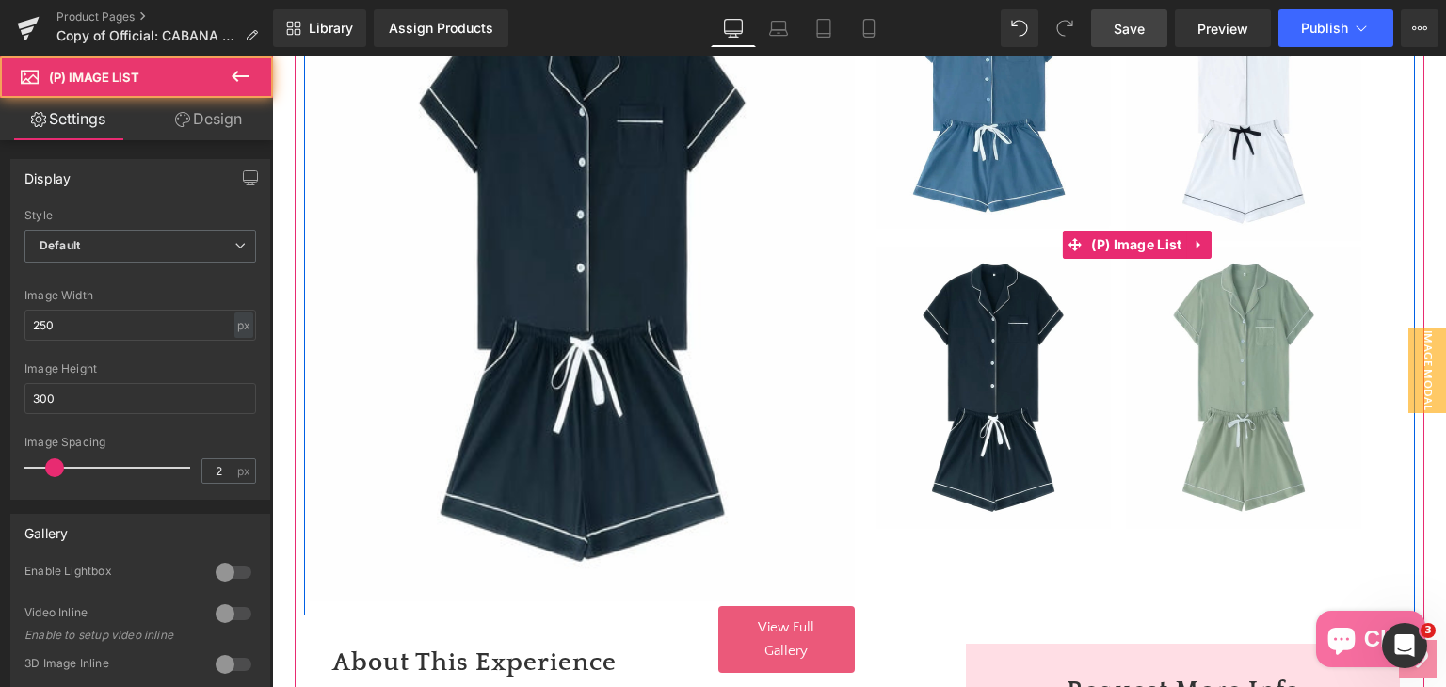
click at [974, 324] on img at bounding box center [992, 388] width 235 height 282
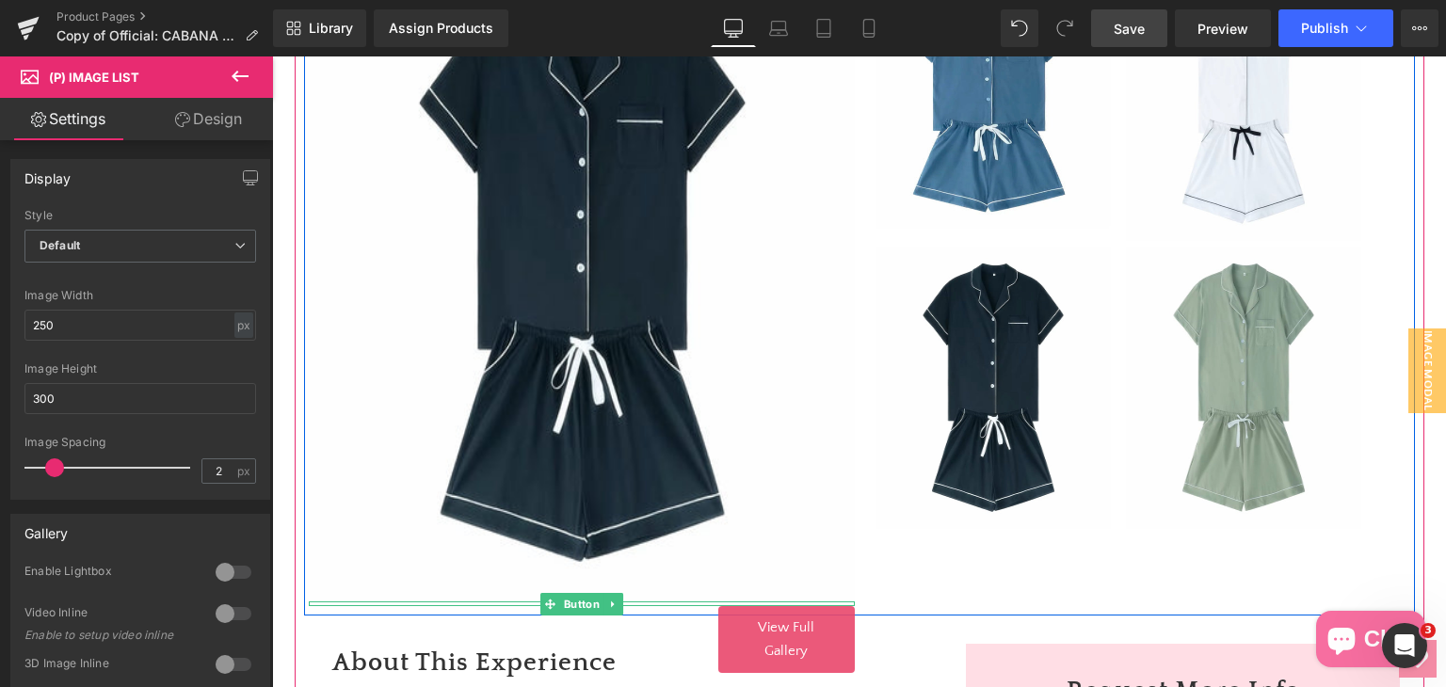
click at [778, 642] on link "View Full Gallery" at bounding box center [786, 639] width 136 height 67
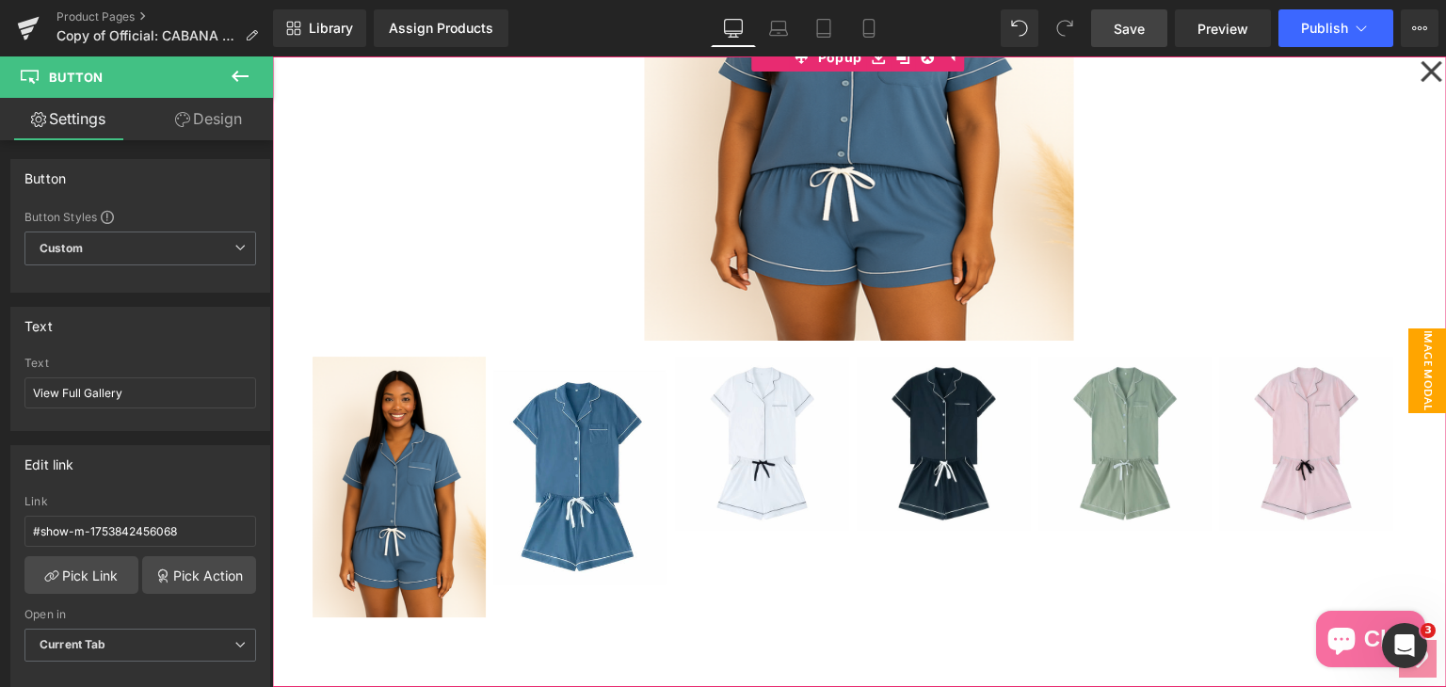
click at [1425, 68] on icon at bounding box center [1430, 71] width 21 height 21
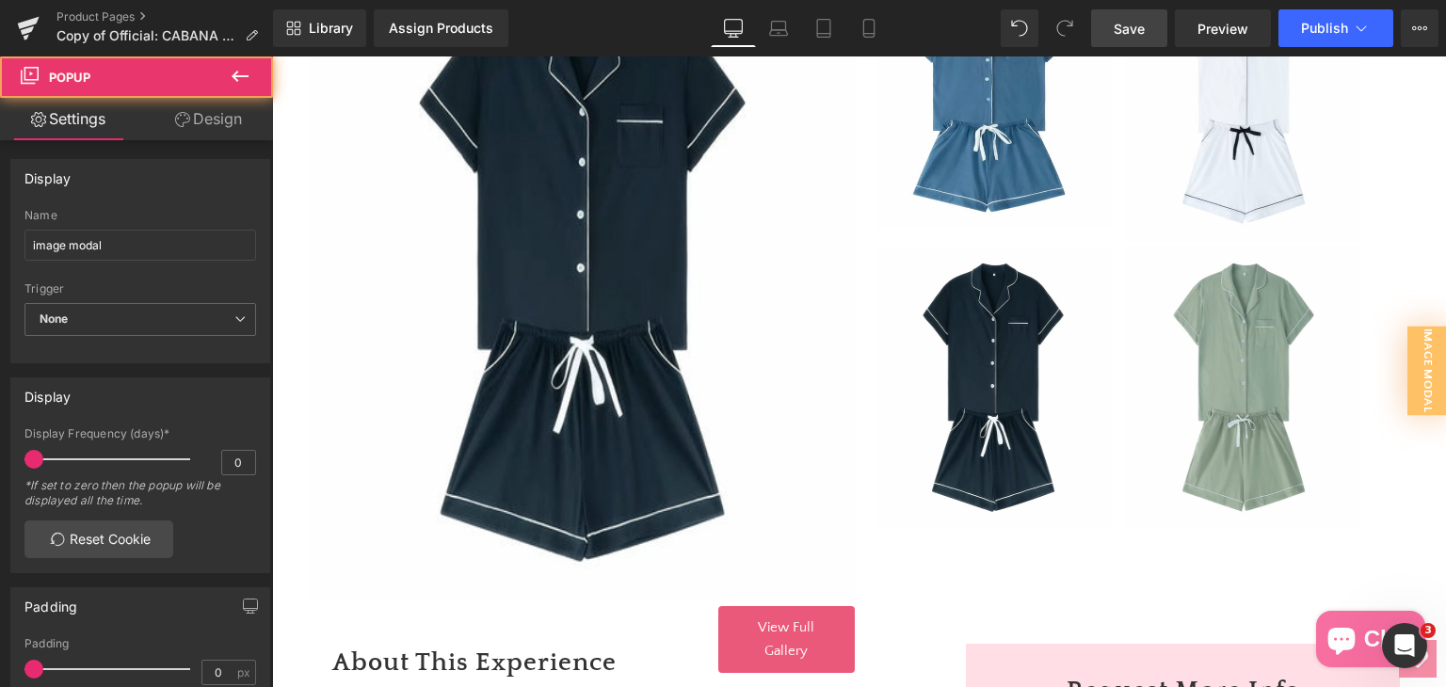
scroll to position [946, 0]
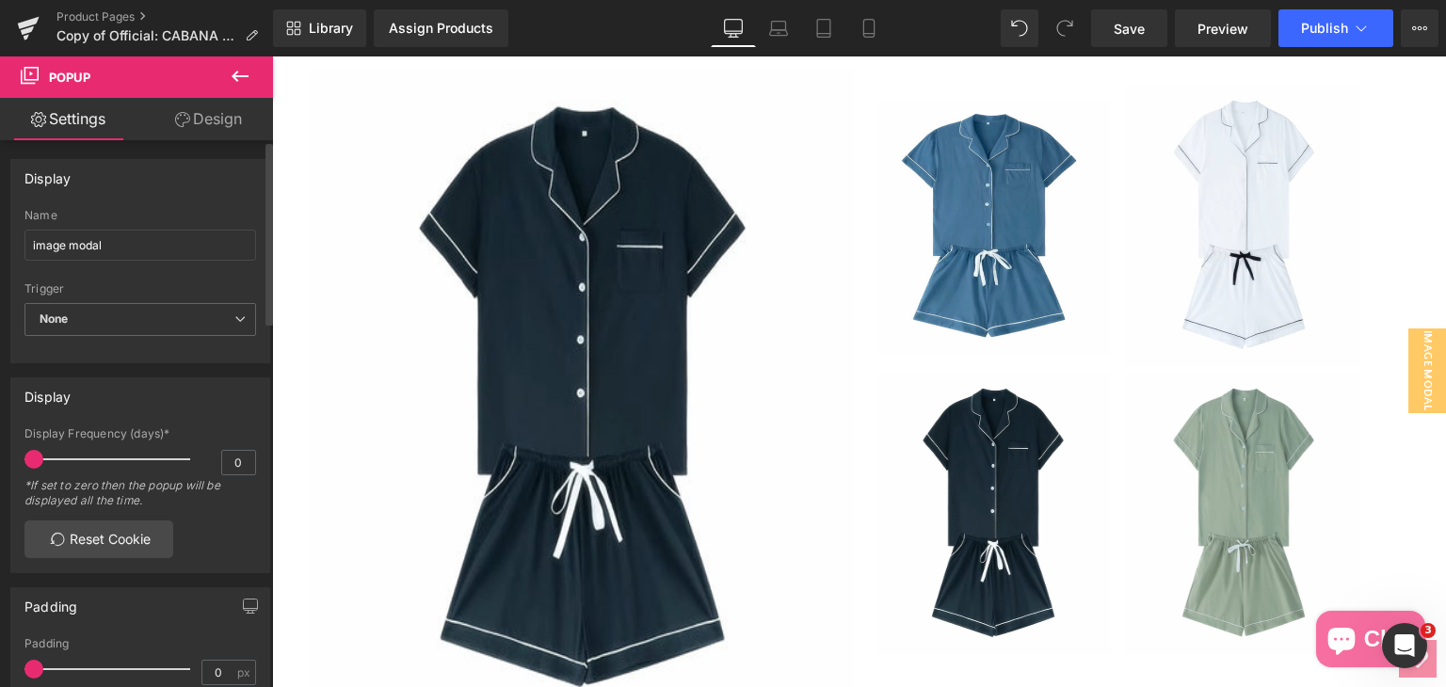
scroll to position [287, 0]
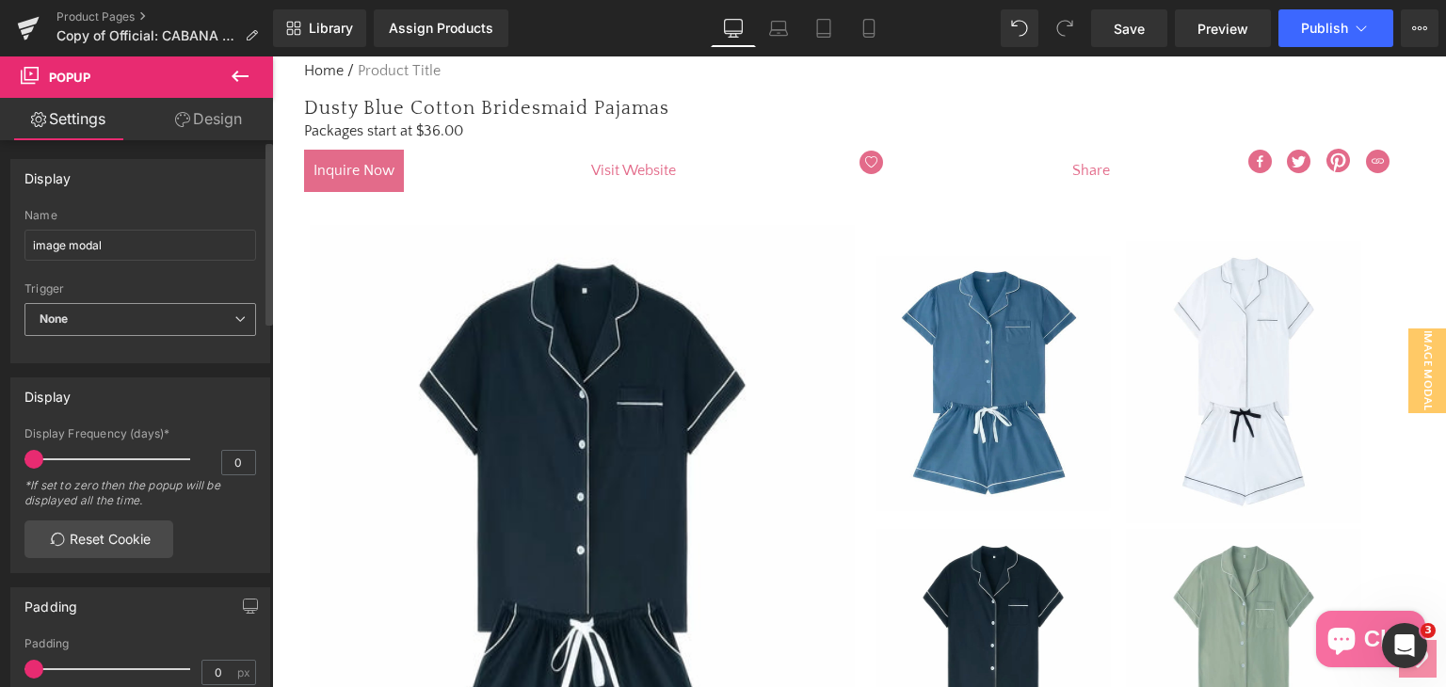
click at [102, 321] on span "None" at bounding box center [140, 319] width 232 height 33
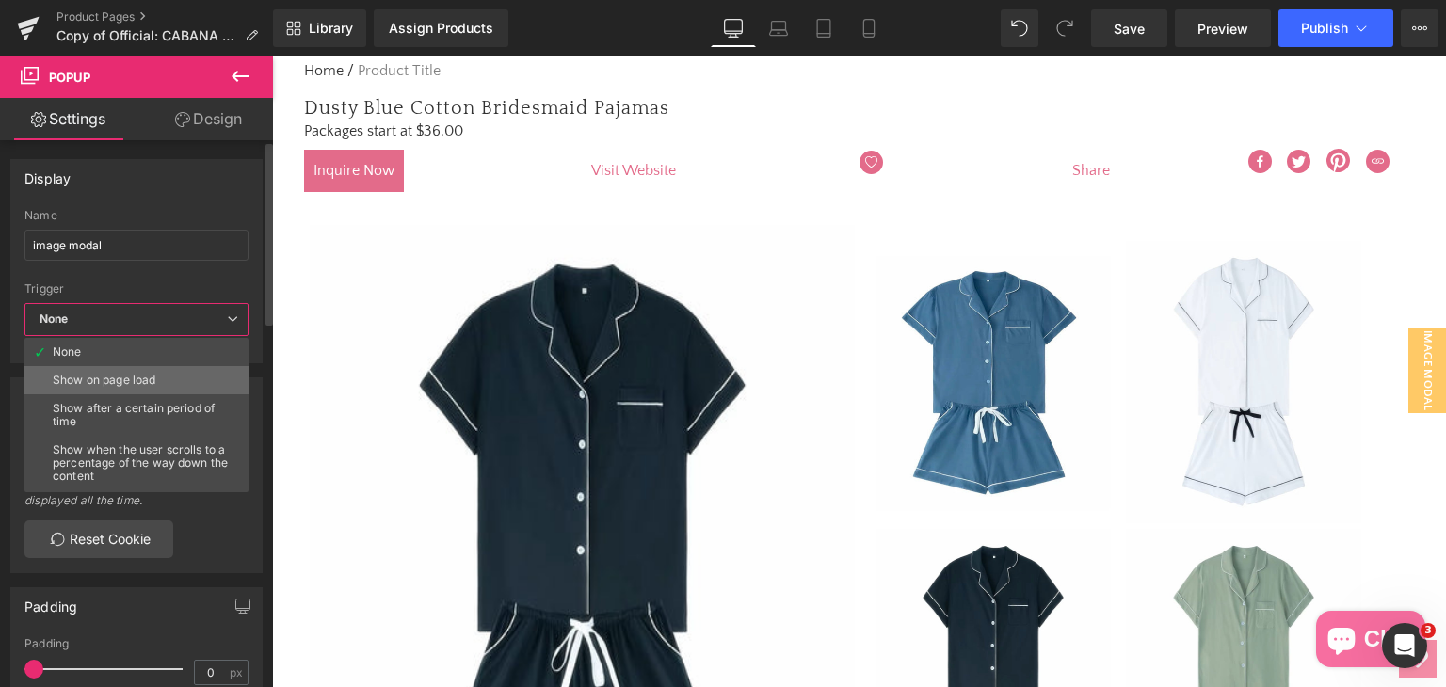
click at [82, 374] on div "Show on page load" at bounding box center [104, 380] width 103 height 13
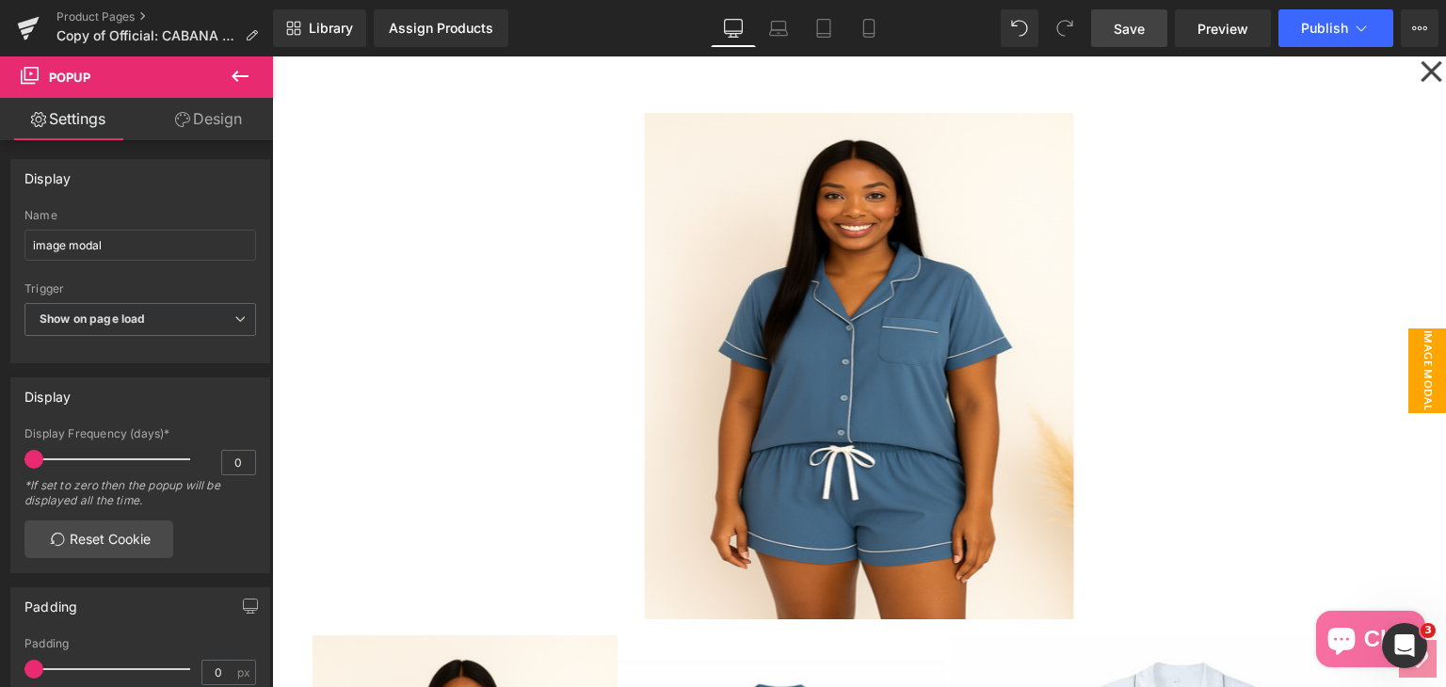
click at [1126, 34] on span "Save" at bounding box center [1129, 29] width 31 height 20
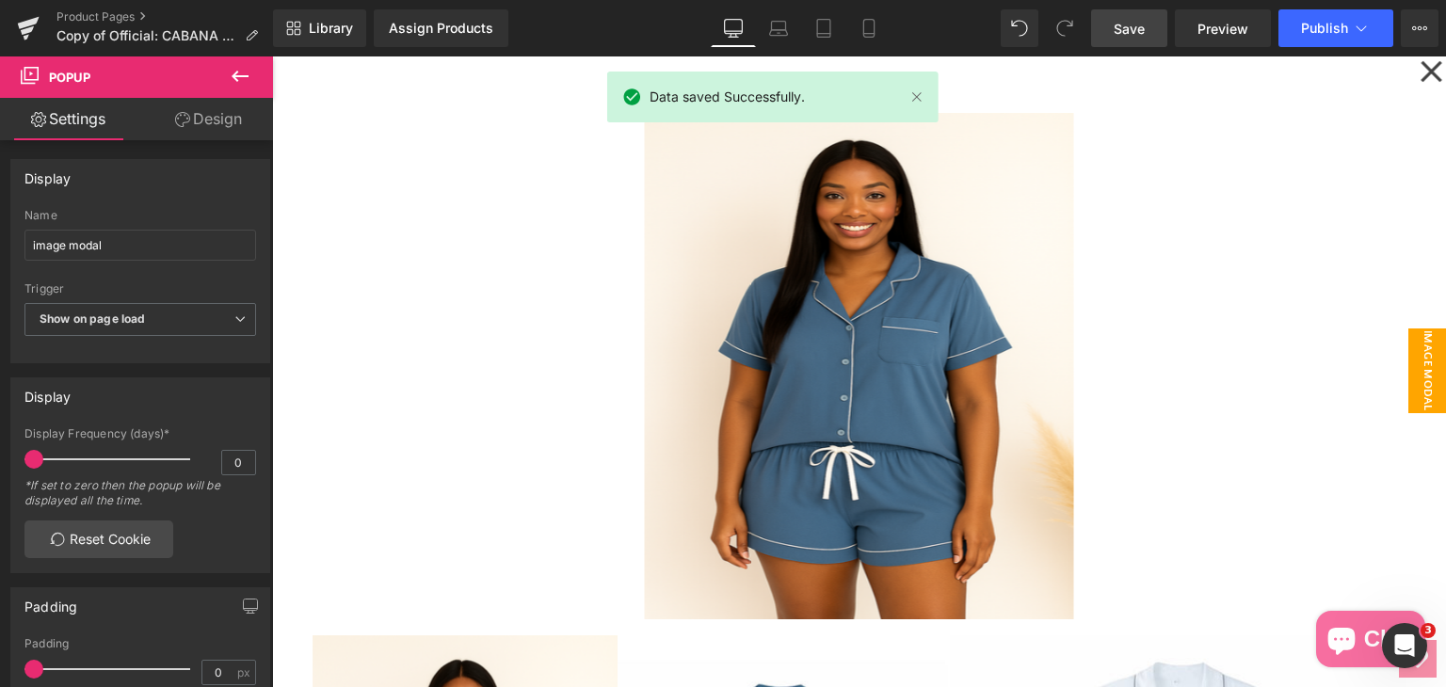
click at [1419, 71] on icon at bounding box center [1430, 71] width 23 height 94
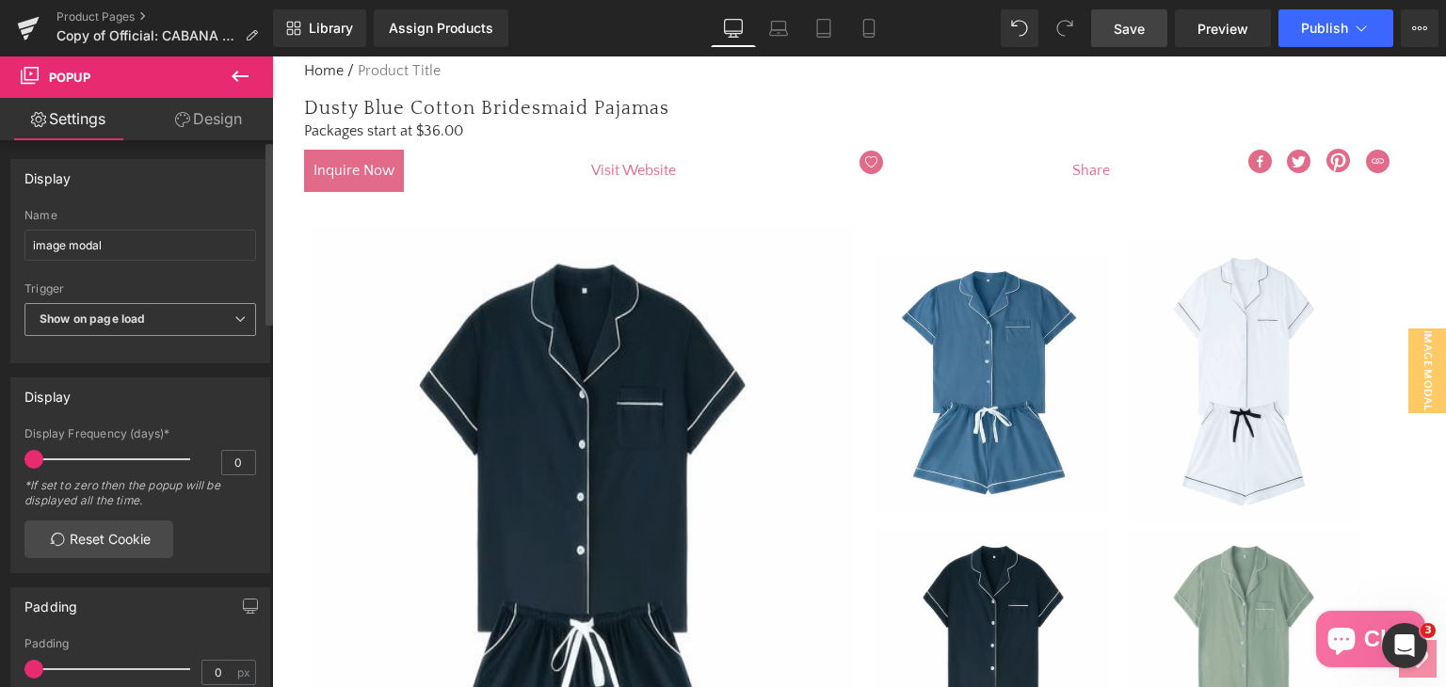
click at [163, 320] on span "Show on page load" at bounding box center [140, 319] width 232 height 33
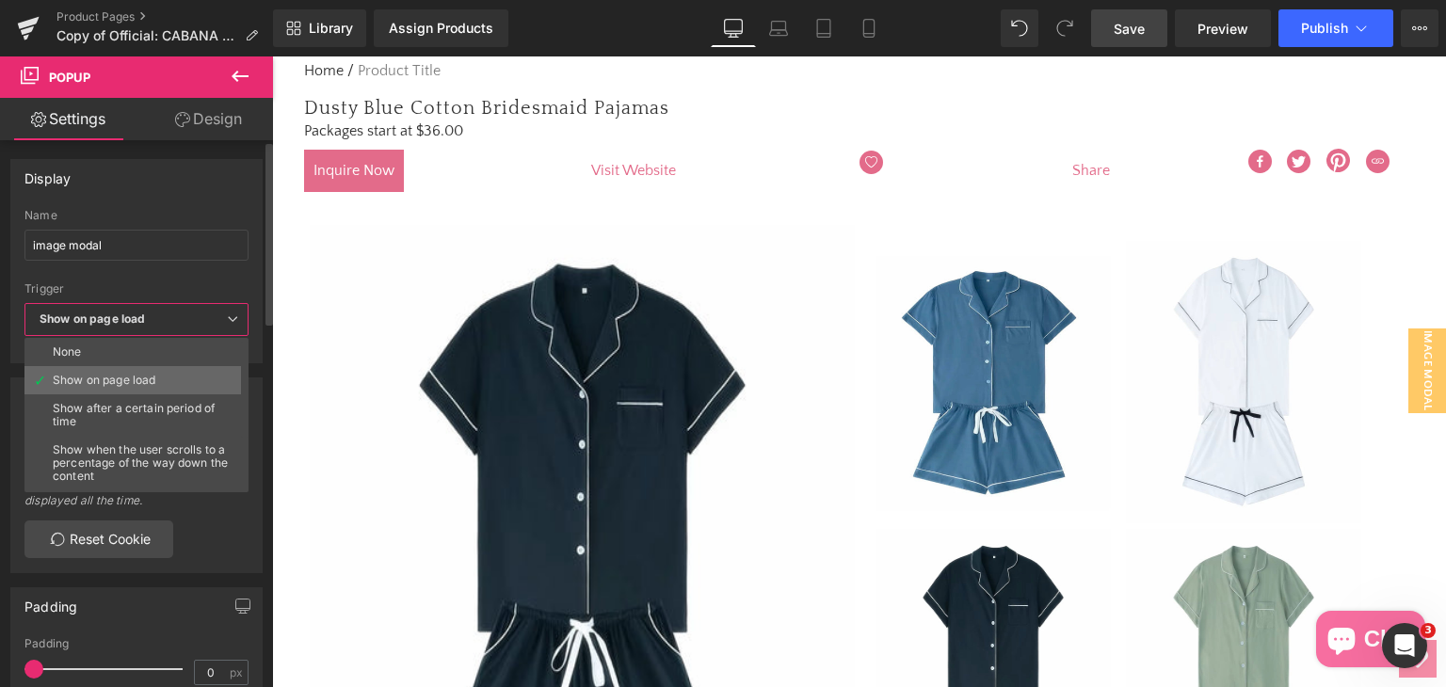
click at [172, 366] on li "Show on page load" at bounding box center [140, 380] width 232 height 28
click at [174, 350] on div at bounding box center [136, 351] width 224 height 12
click at [175, 346] on div at bounding box center [136, 351] width 224 height 12
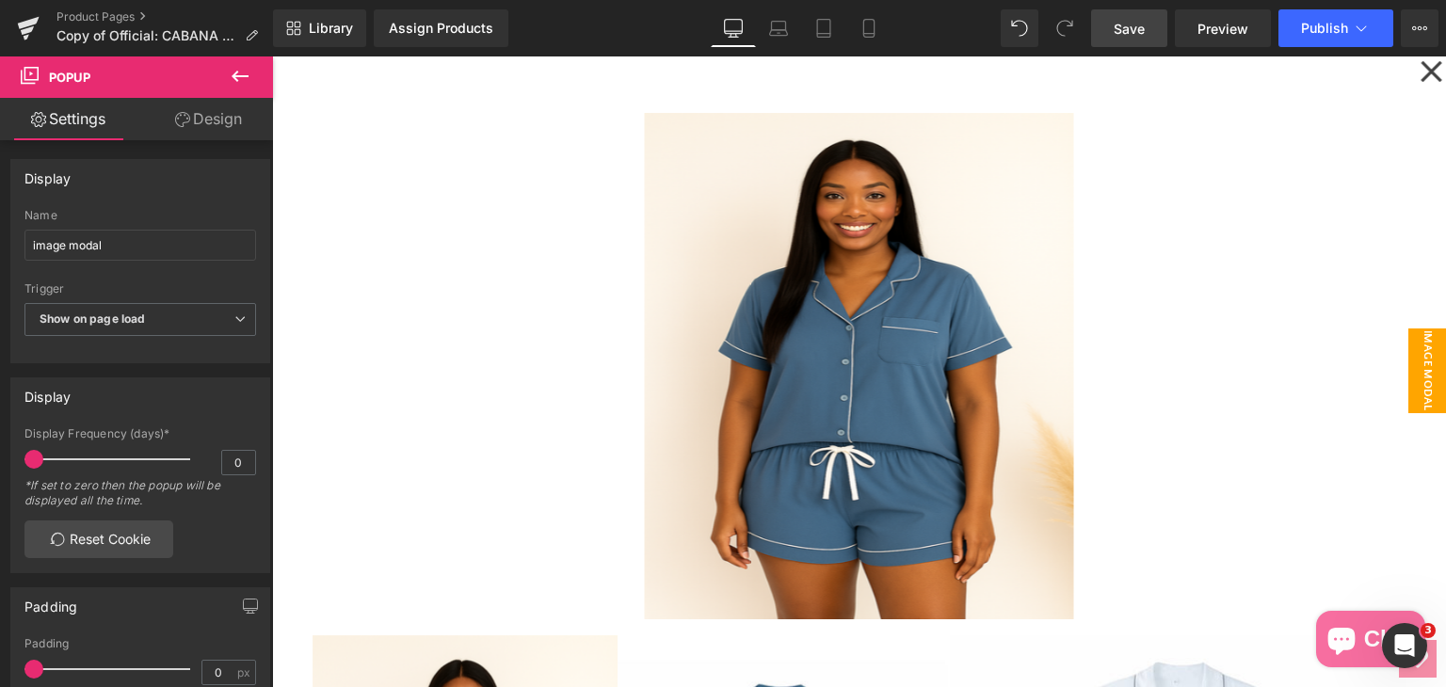
scroll to position [99, 0]
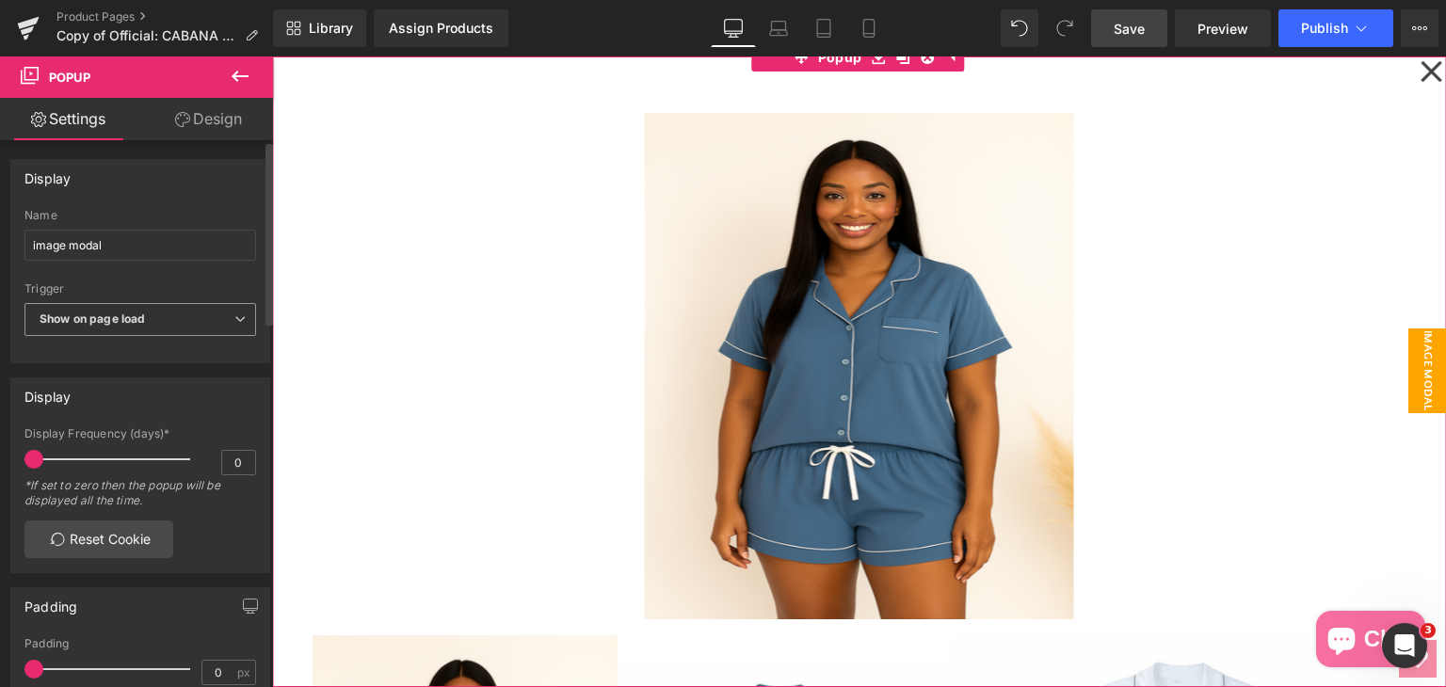
click at [198, 320] on span "Show on page load" at bounding box center [140, 319] width 232 height 33
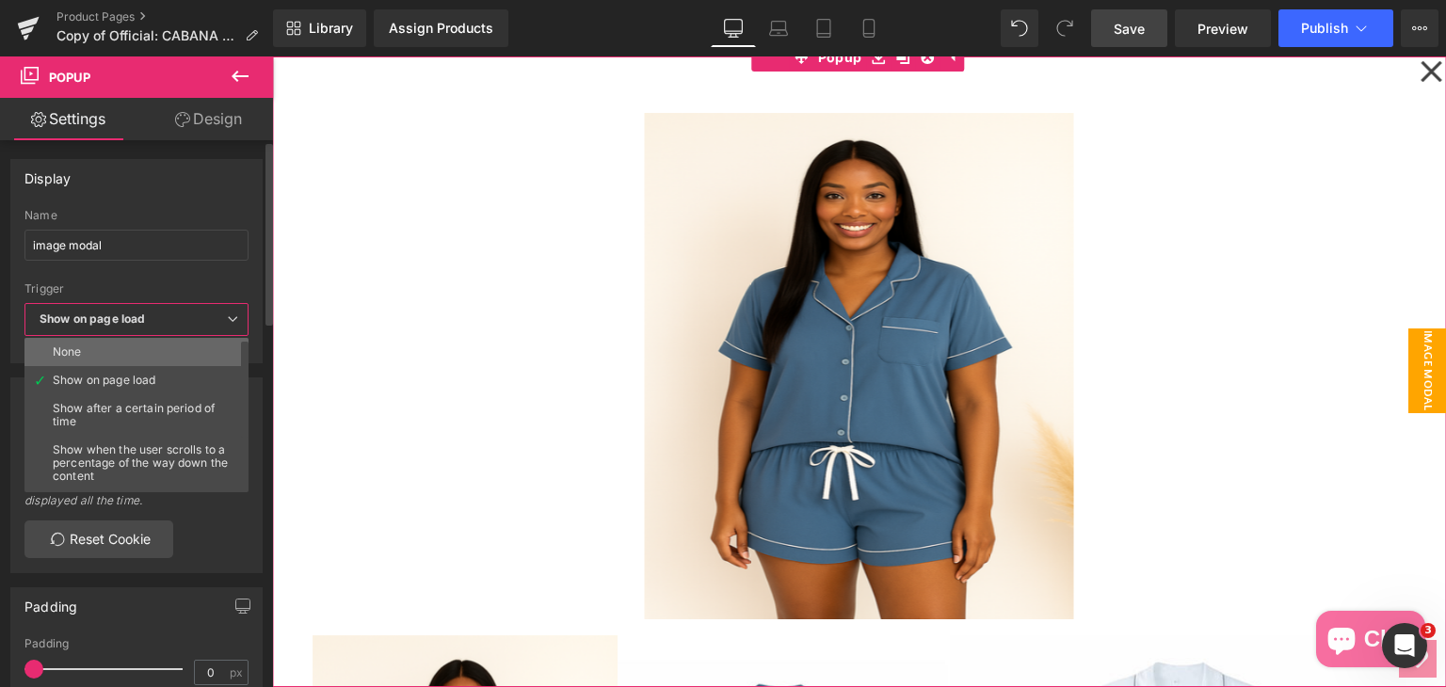
click at [186, 341] on li "None" at bounding box center [140, 352] width 232 height 28
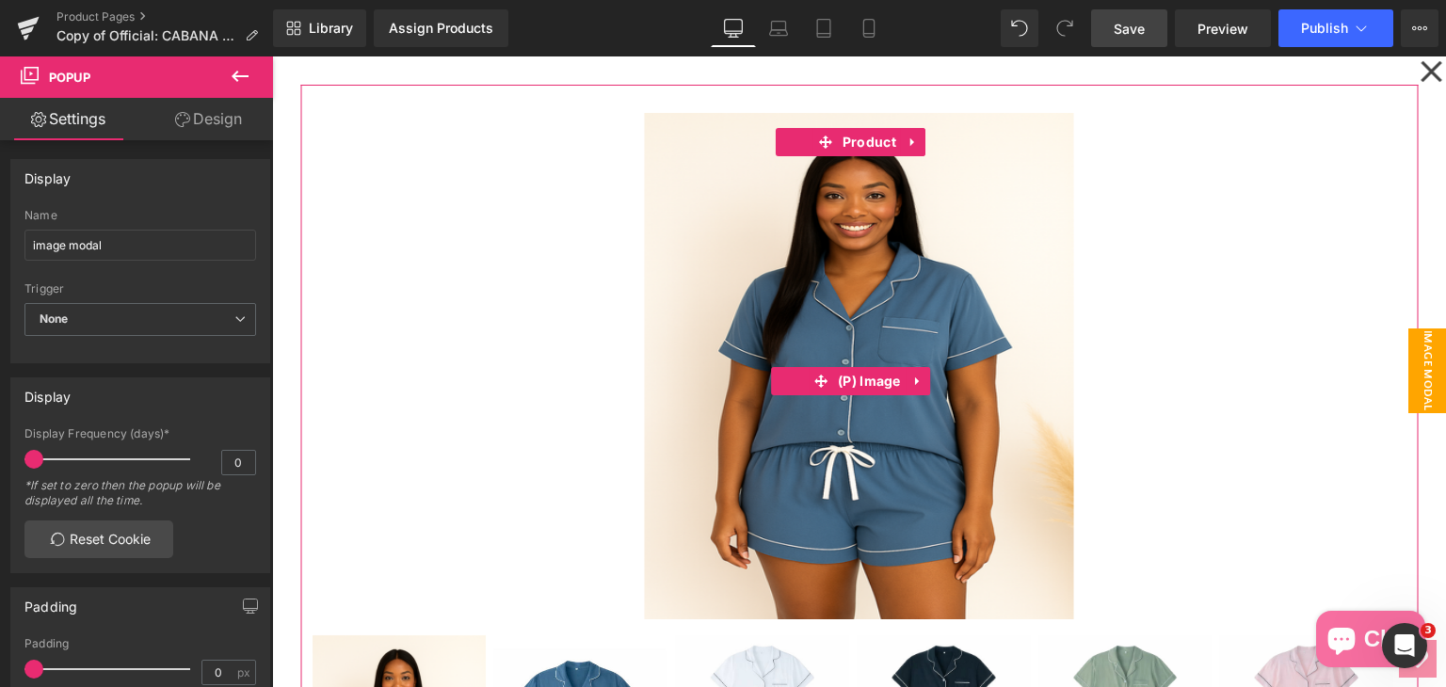
scroll to position [5, 0]
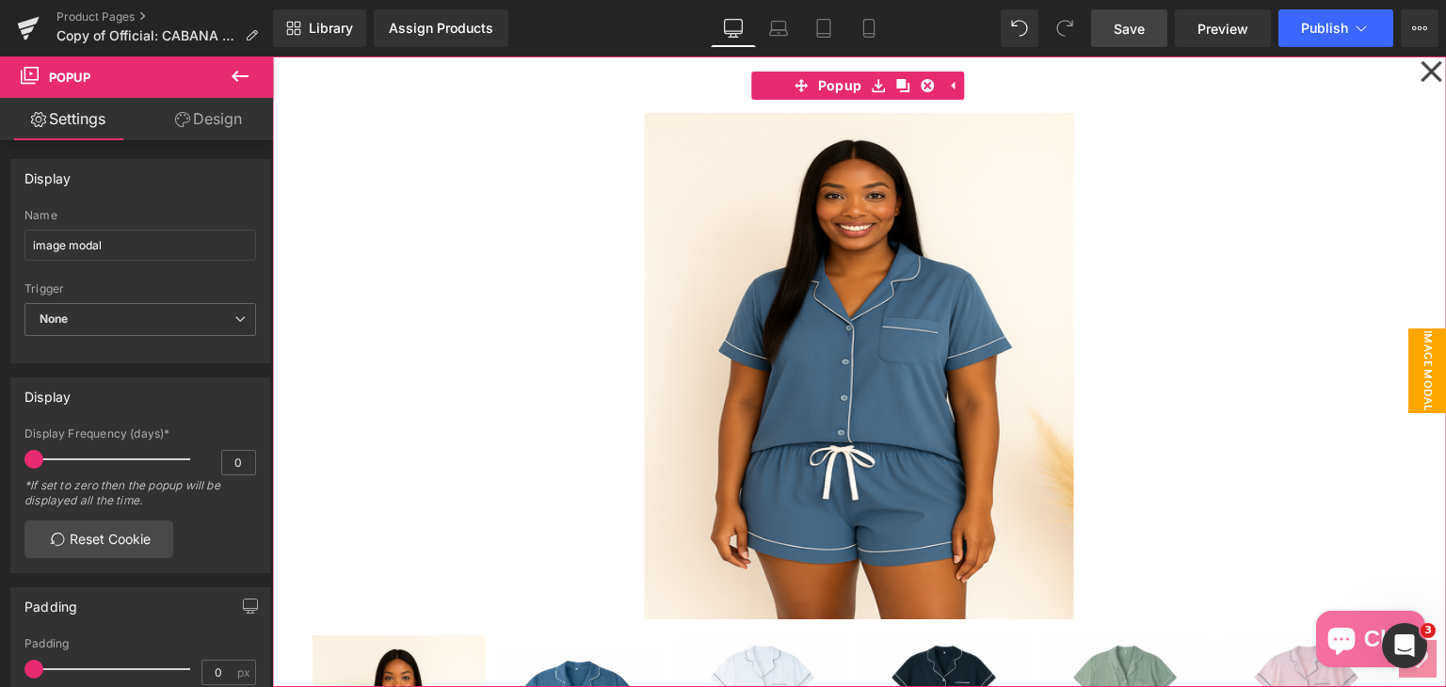
click at [1419, 66] on icon at bounding box center [1430, 71] width 23 height 94
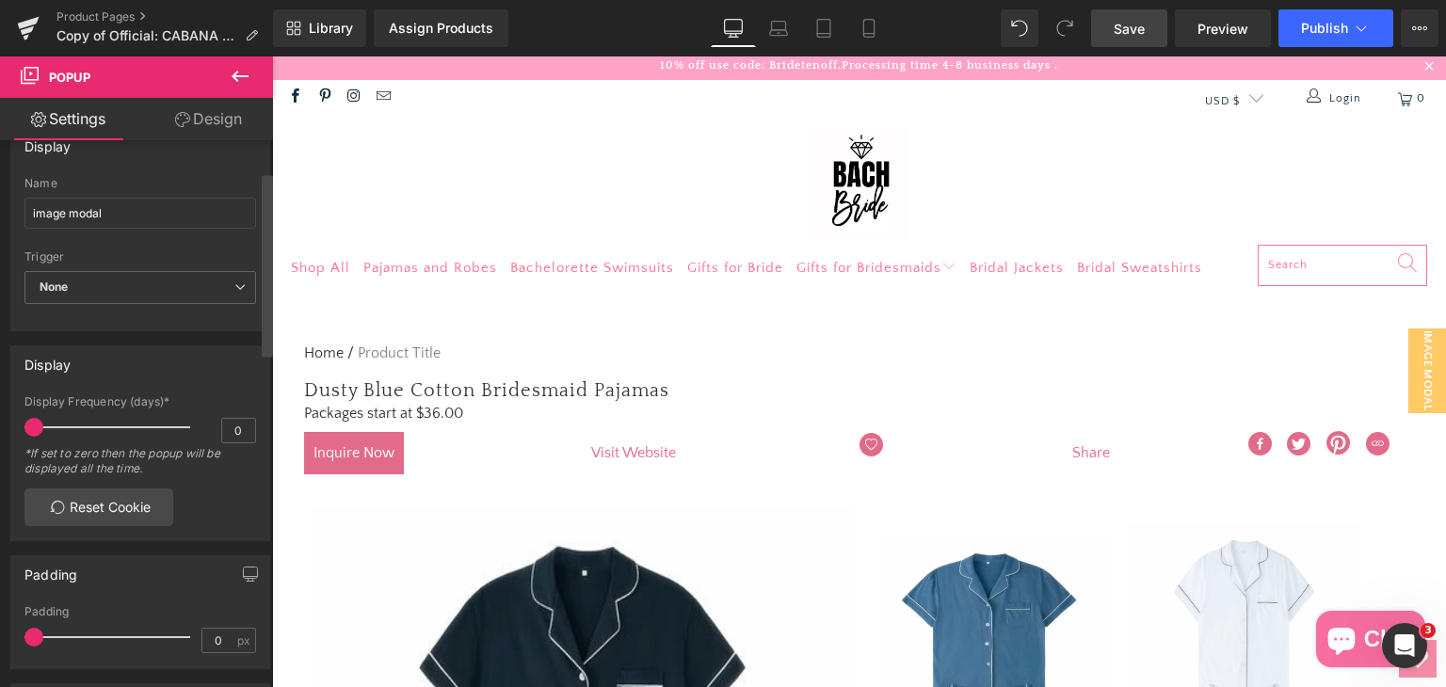
scroll to position [0, 0]
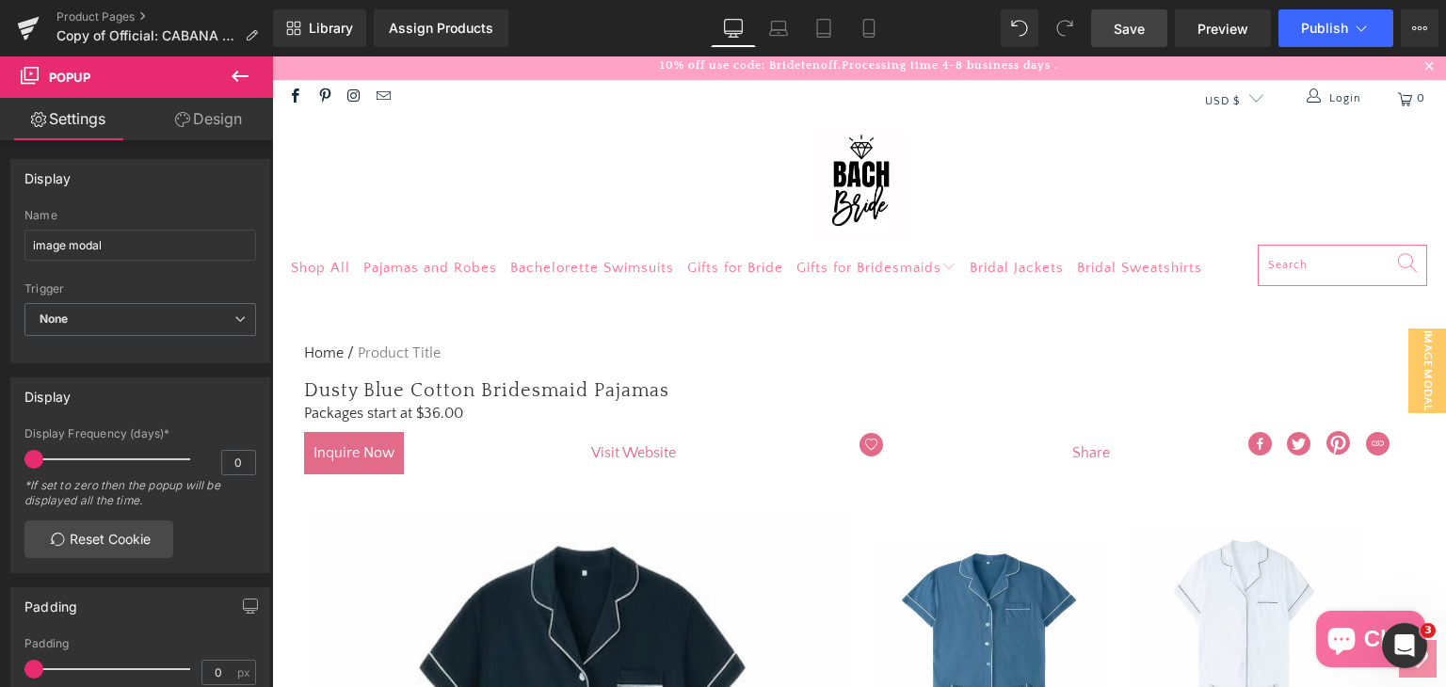
drag, startPoint x: 1119, startPoint y: 38, endPoint x: 457, endPoint y: 418, distance: 763.2
click at [1119, 38] on span "Save" at bounding box center [1129, 29] width 31 height 20
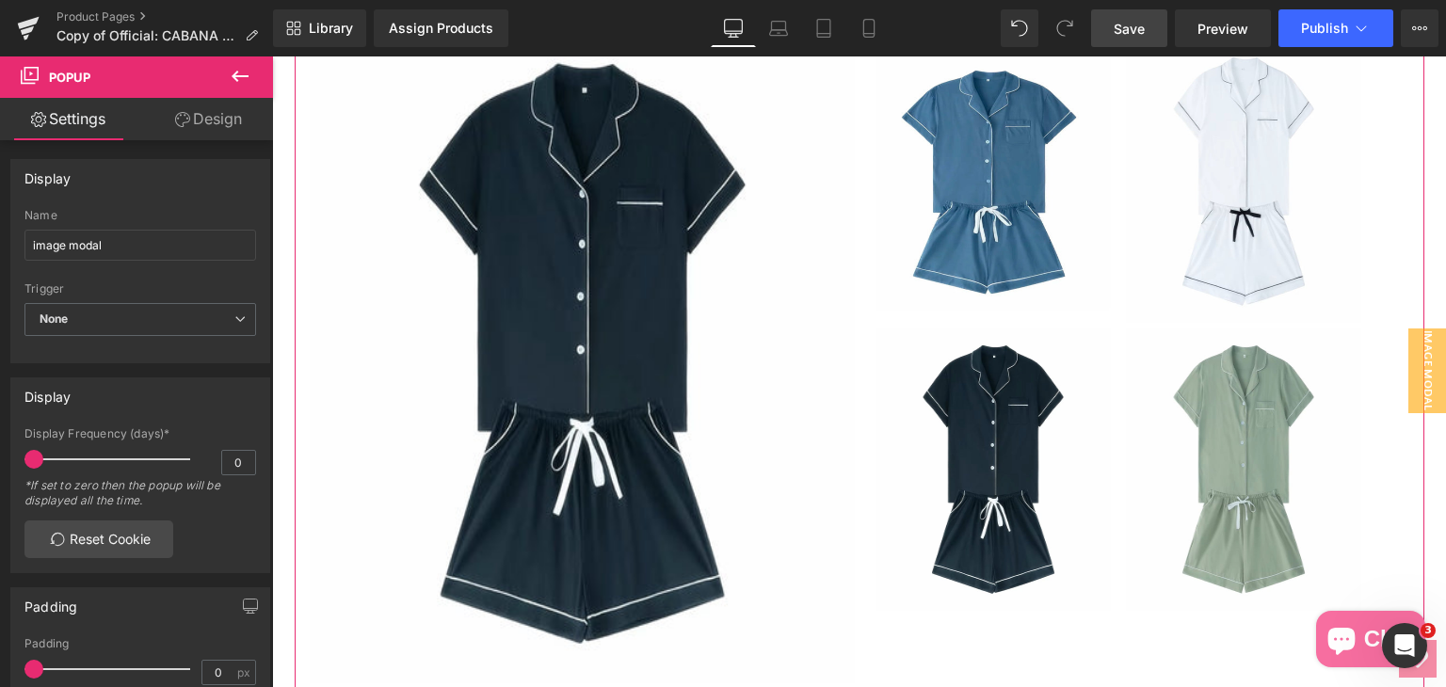
scroll to position [659, 0]
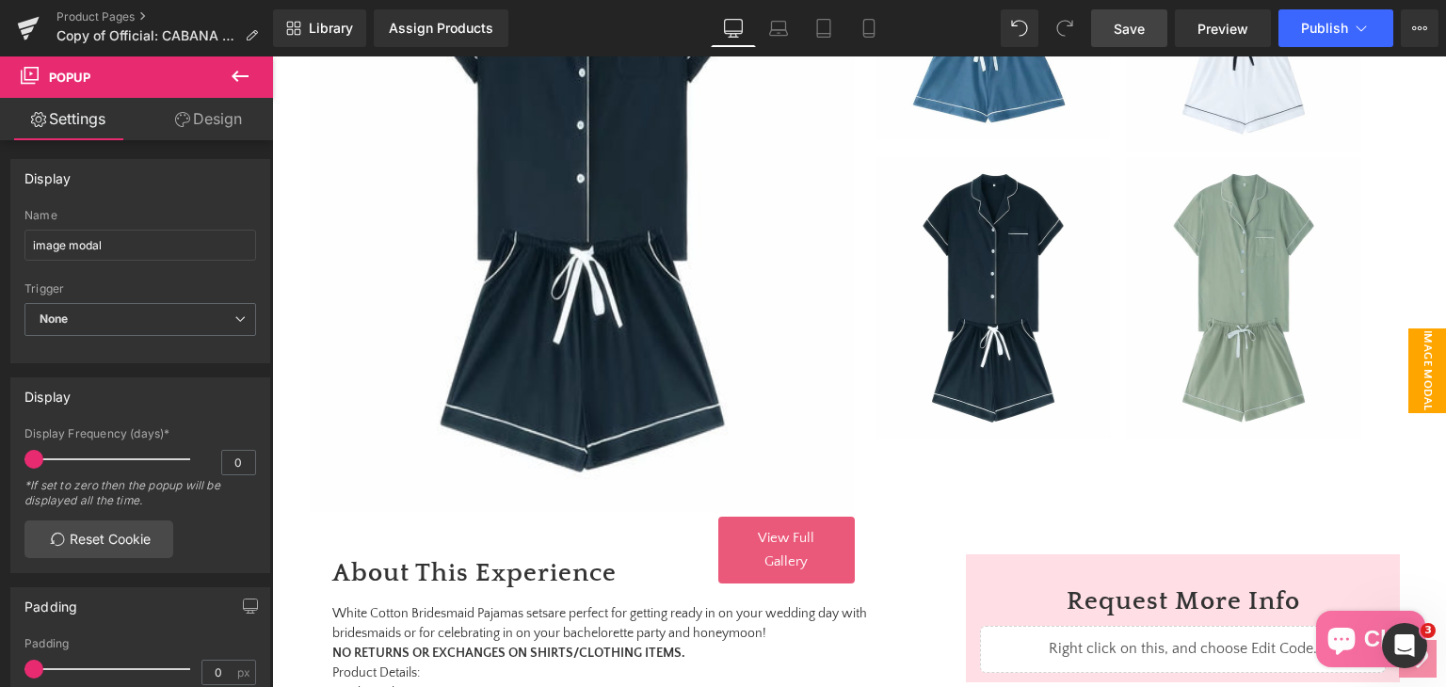
click at [1409, 351] on span "image modal" at bounding box center [1427, 370] width 38 height 85
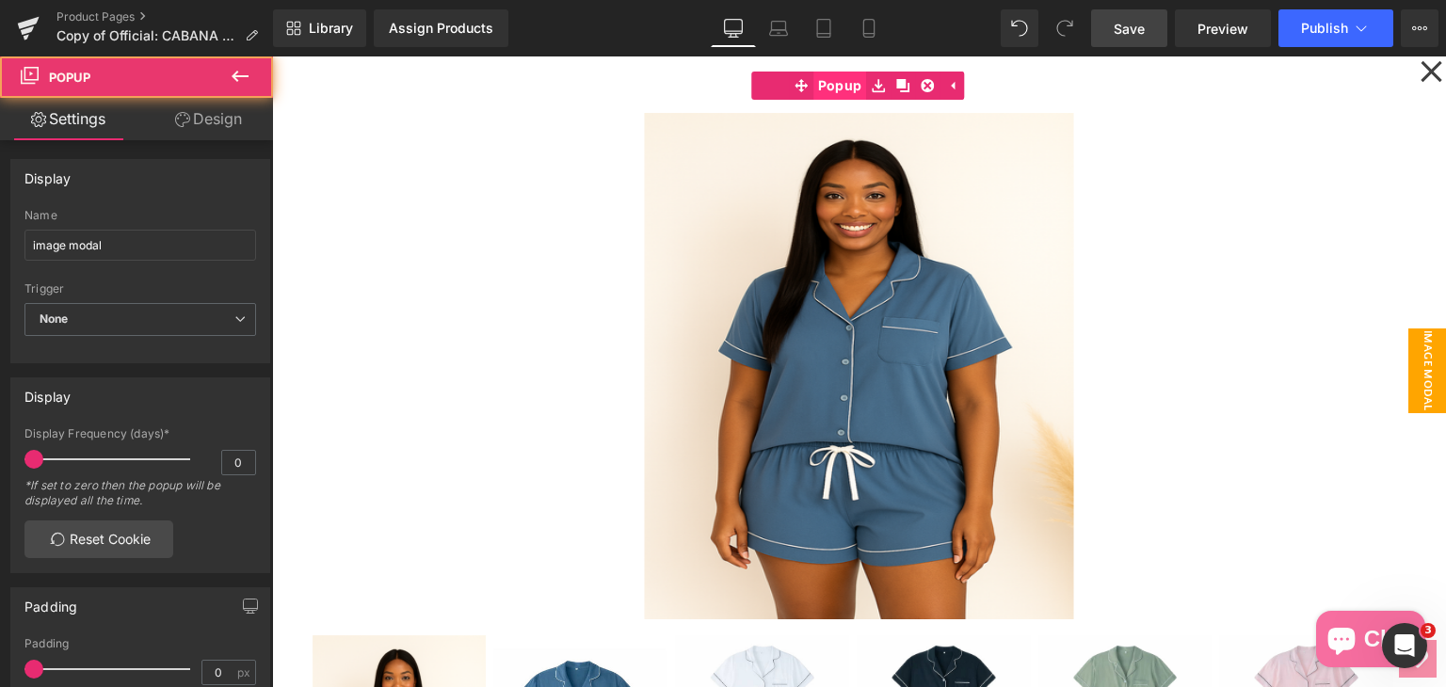
scroll to position [282, 0]
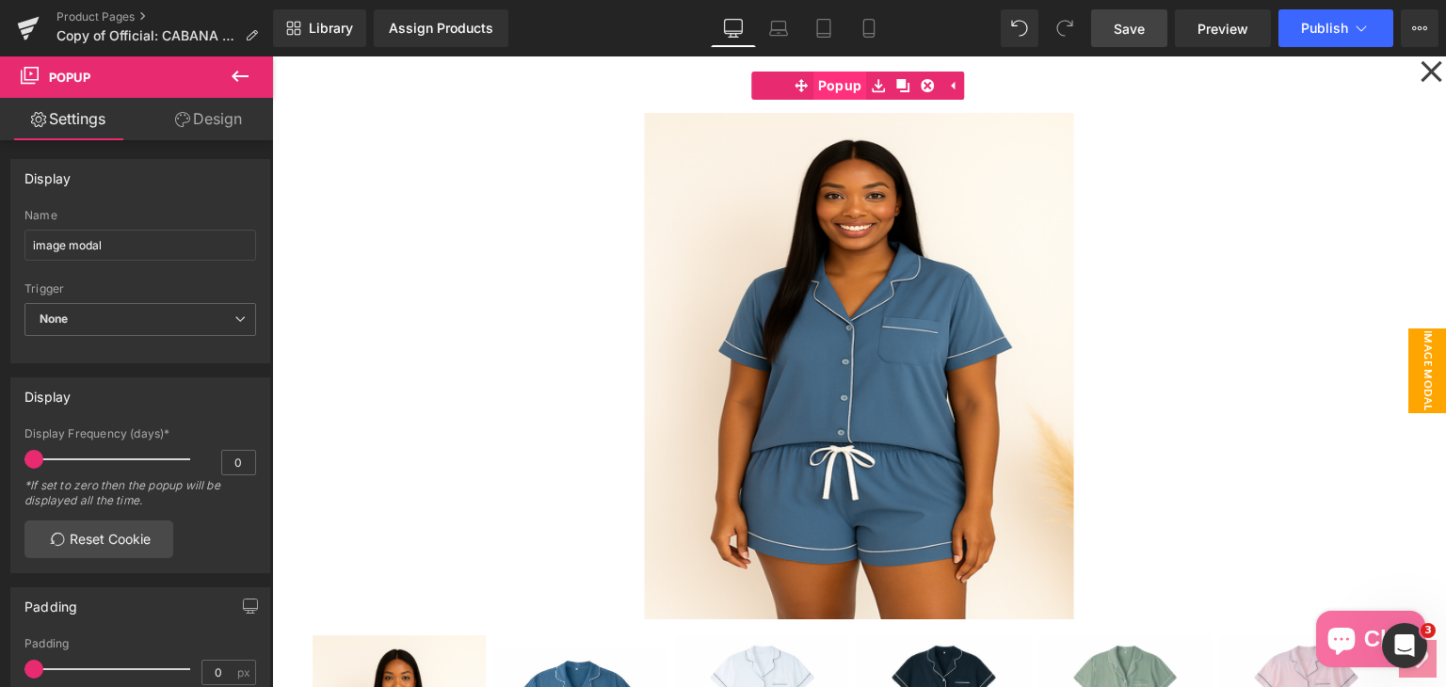
click at [830, 84] on span "Popup" at bounding box center [840, 86] width 54 height 28
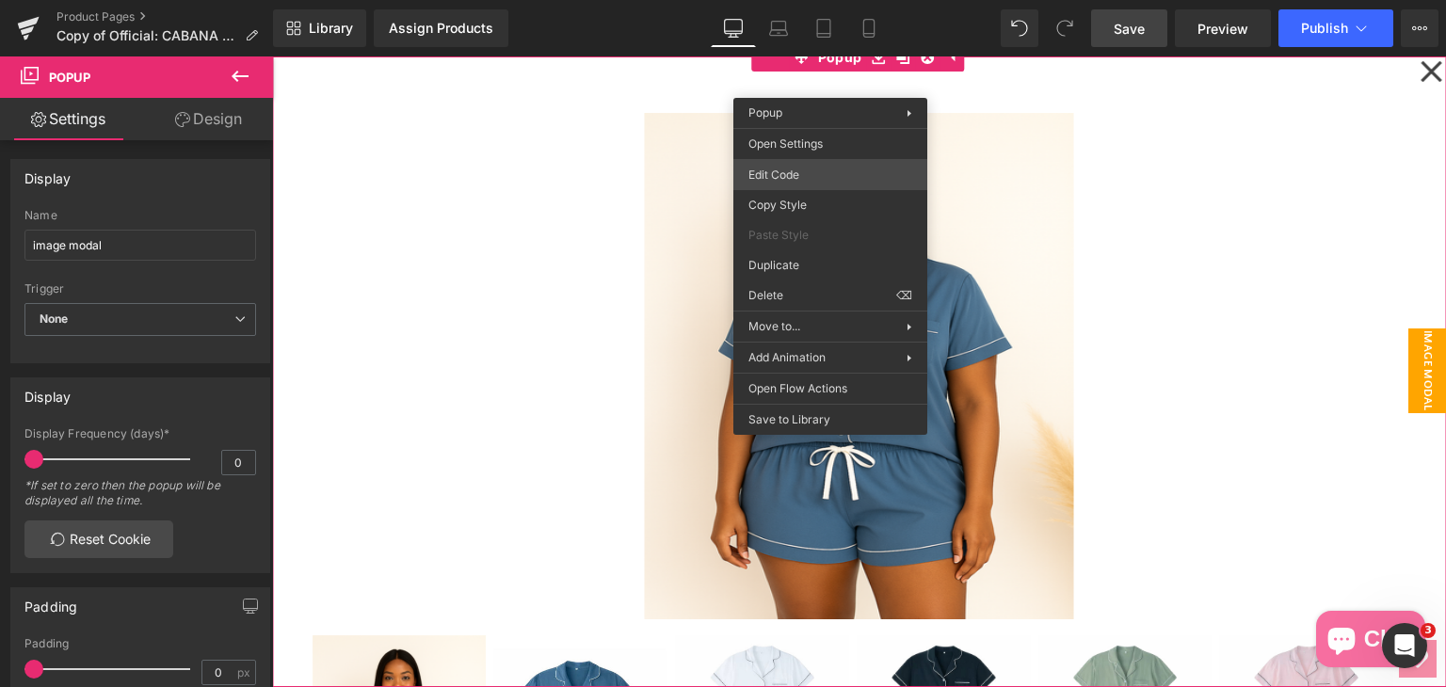
click at [790, 0] on div "Button You are previewing how the will restyle your page. You can not edit Elem…" at bounding box center [723, 0] width 1446 height 0
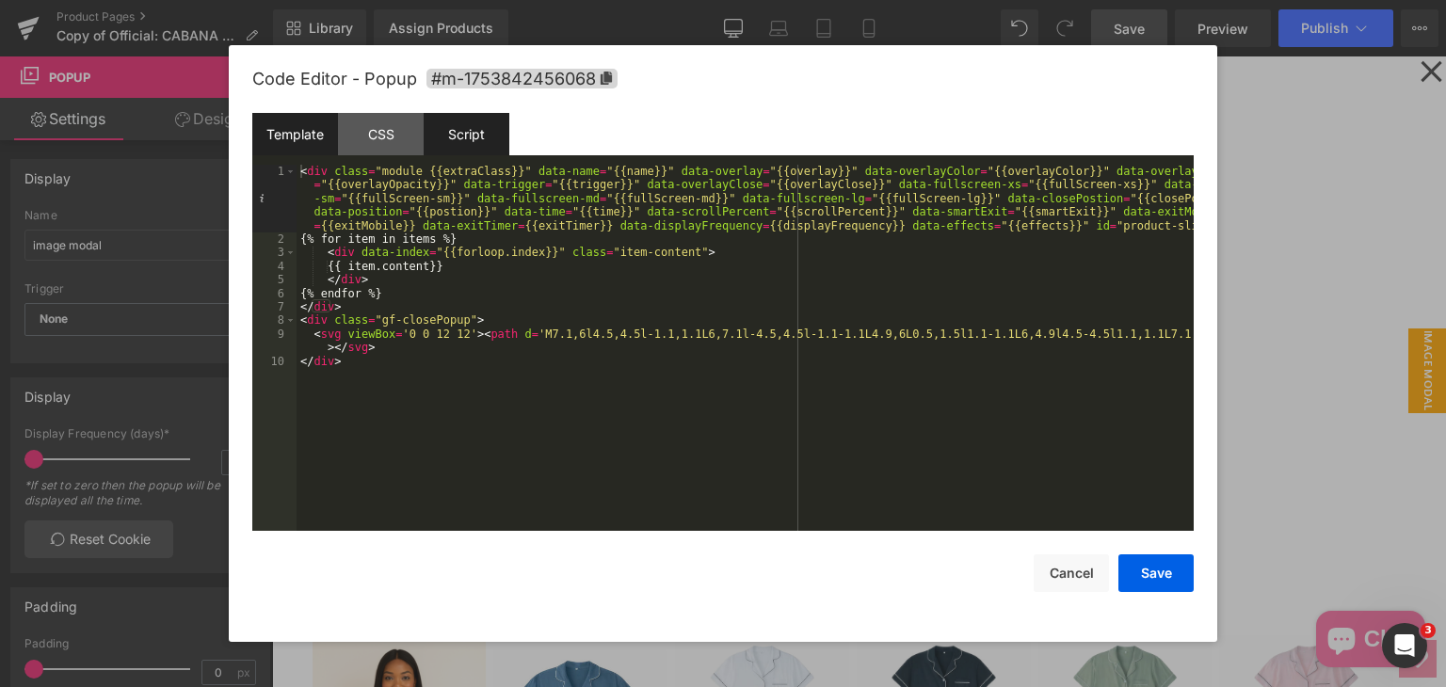
click at [440, 135] on div "Script" at bounding box center [467, 134] width 86 height 42
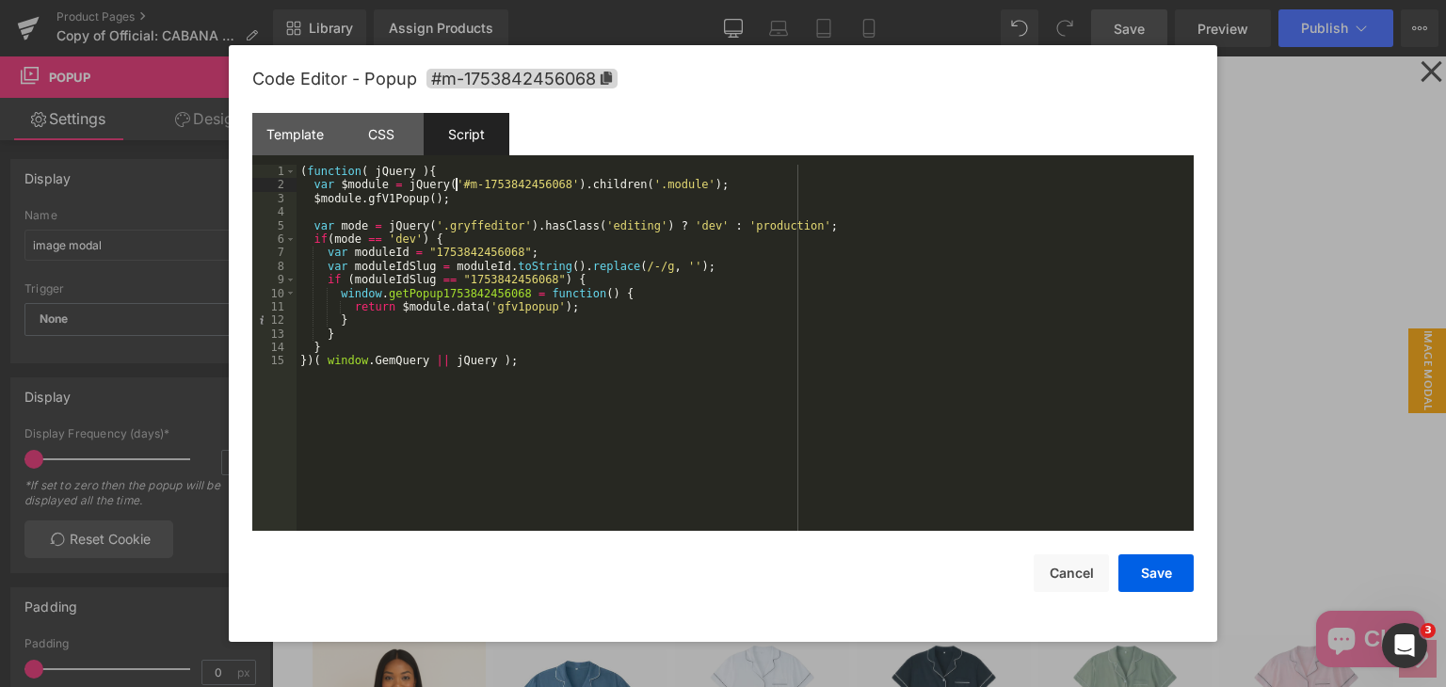
click at [457, 185] on div "( function ( jQuery ) { var $module = jQuery ( '#m-1753842456068' ) . children …" at bounding box center [744, 361] width 897 height 393
drag, startPoint x: 449, startPoint y: 189, endPoint x: 551, endPoint y: 189, distance: 101.7
click at [551, 189] on div "( function ( jQuery ) { var $module = jQuery ( '#m-1753842456068' ) . children …" at bounding box center [744, 361] width 897 height 393
click at [1156, 587] on button "Save" at bounding box center [1155, 573] width 75 height 38
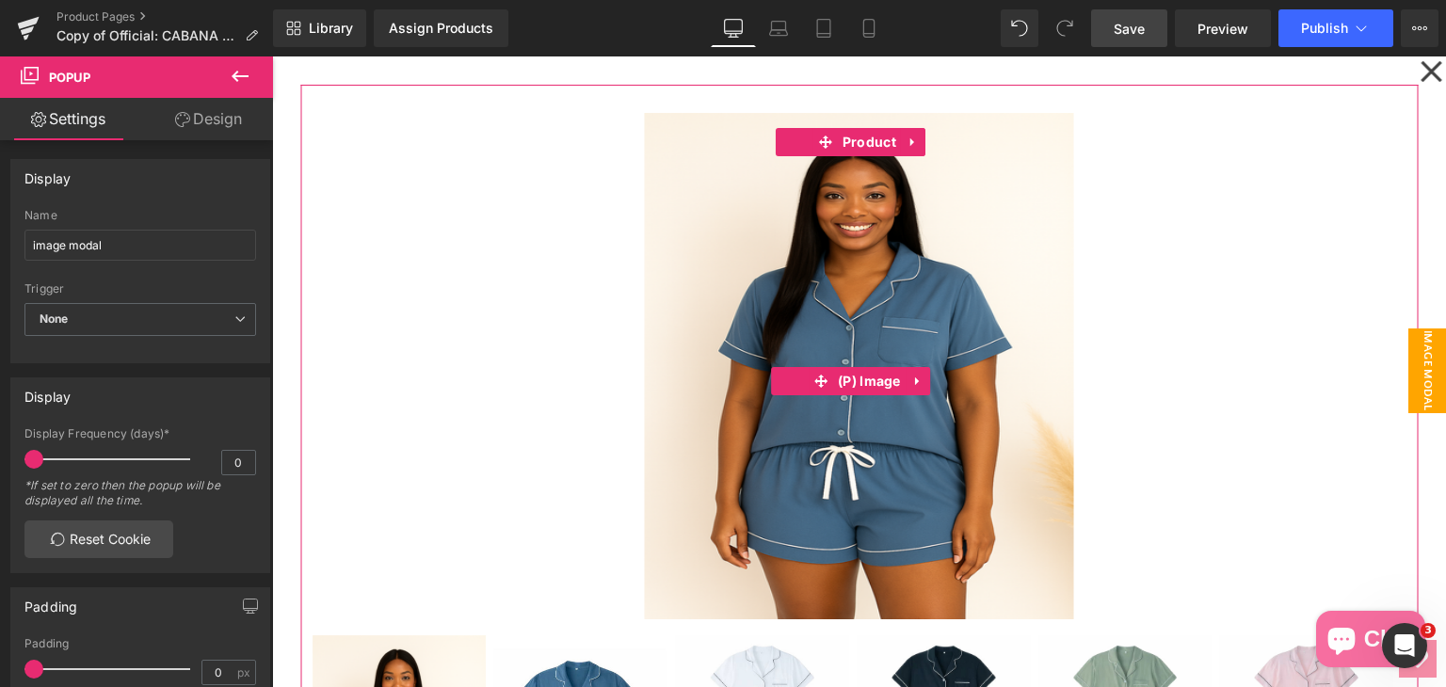
scroll to position [0, 0]
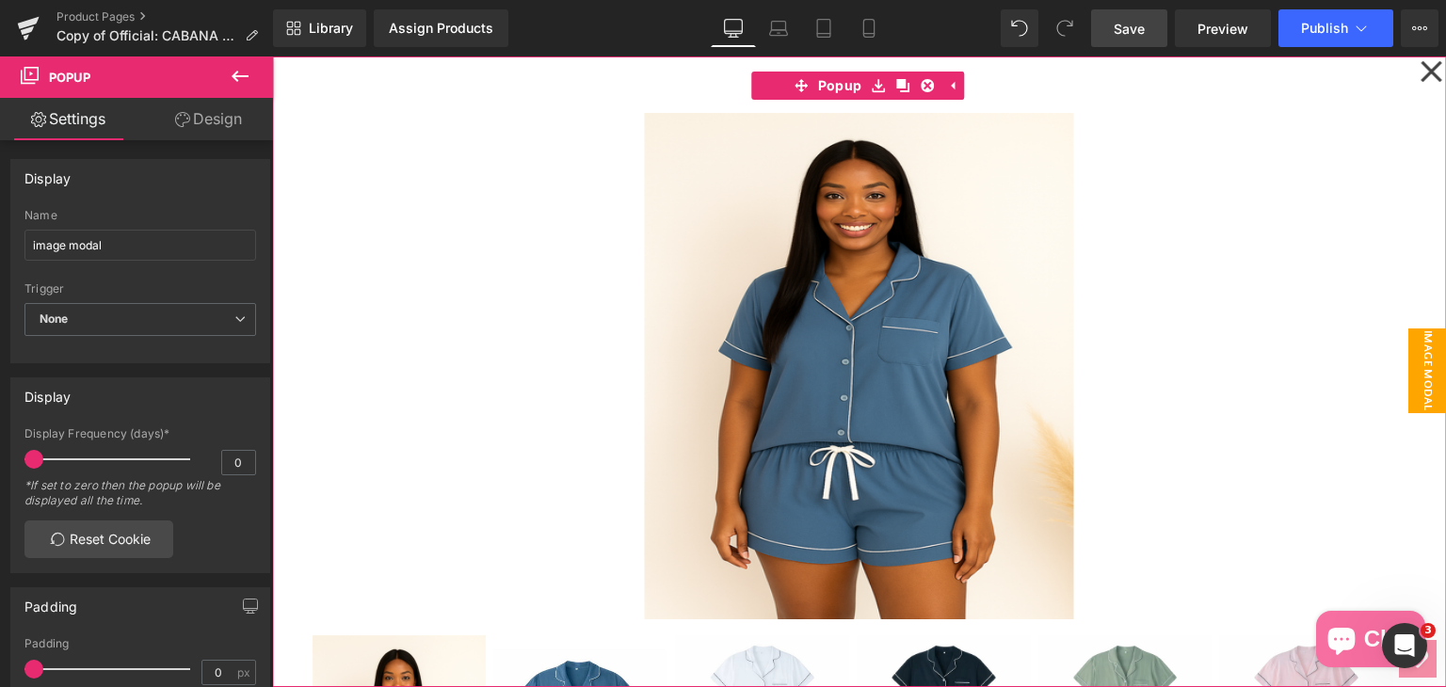
click at [1419, 73] on icon at bounding box center [1430, 71] width 23 height 94
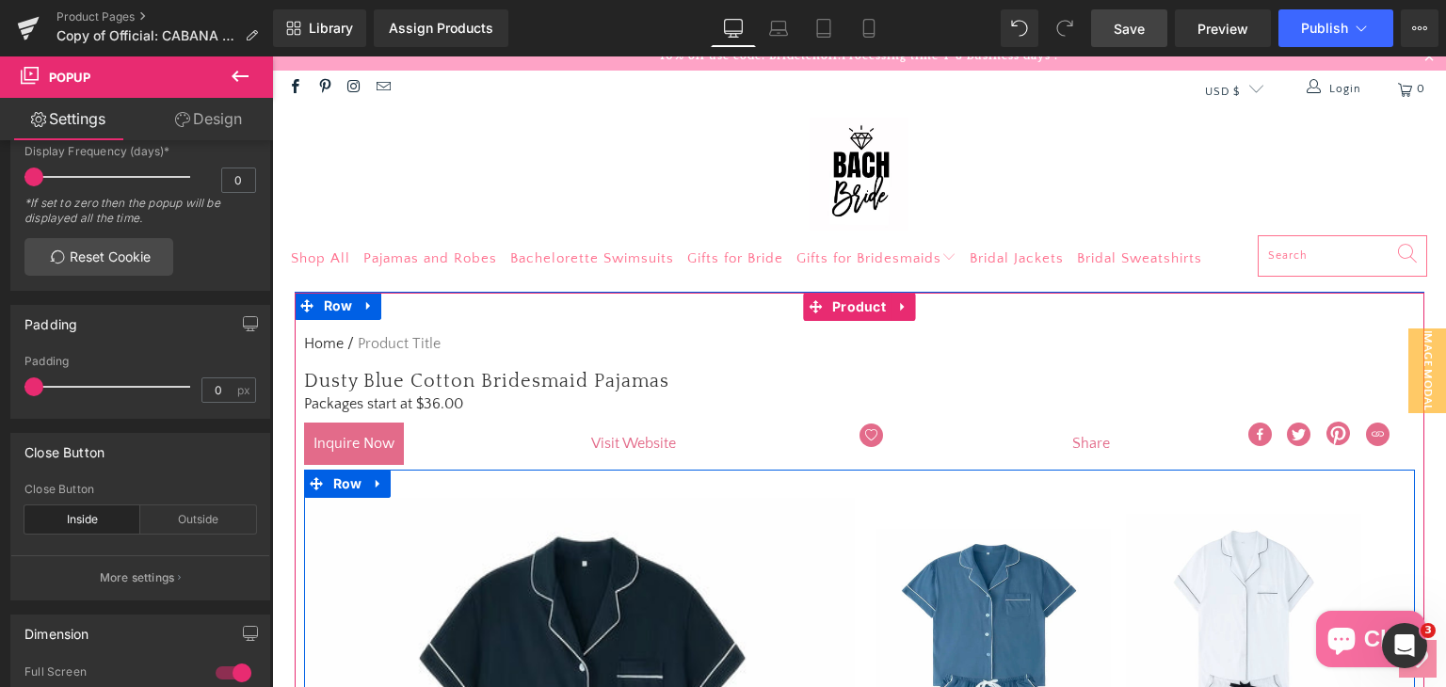
scroll to position [282, 0]
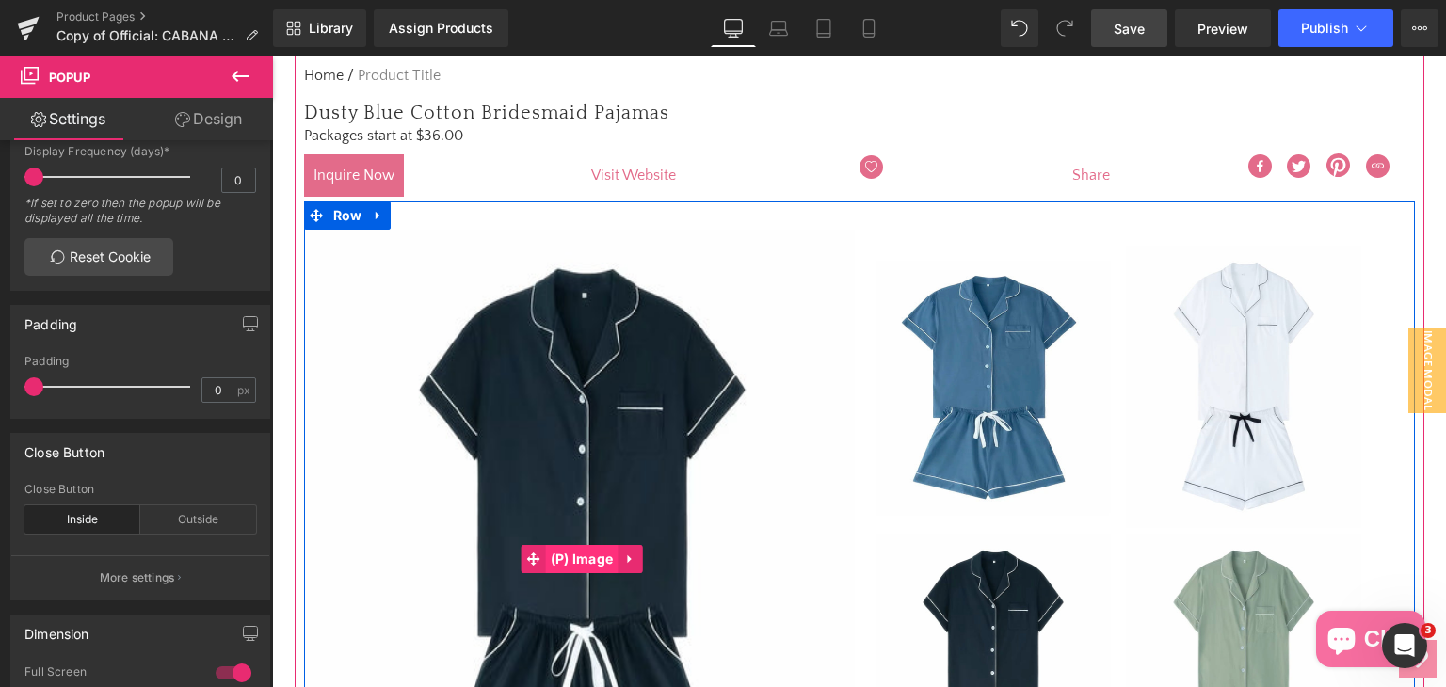
click at [572, 553] on span "(P) Image" at bounding box center [582, 559] width 72 height 28
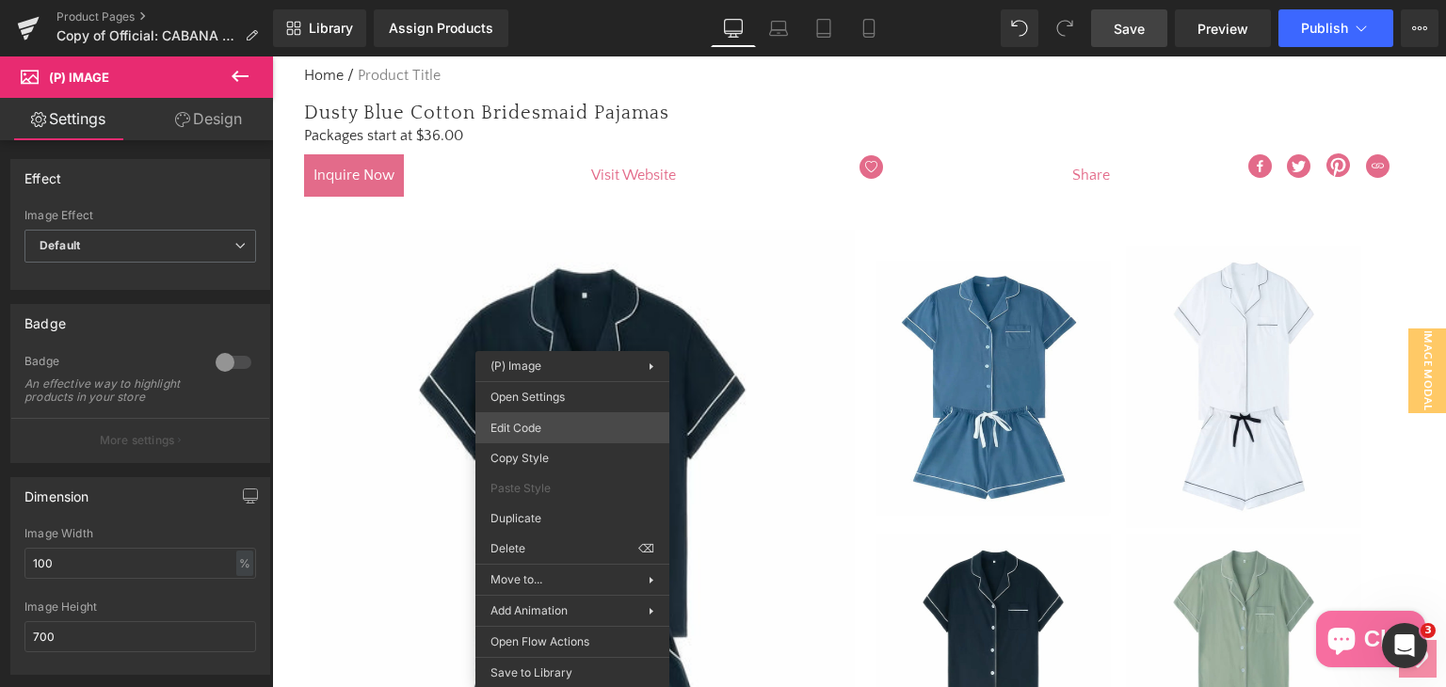
click at [554, 0] on div "(P) Image You are previewing how the will restyle your page. You can not edit E…" at bounding box center [723, 0] width 1446 height 0
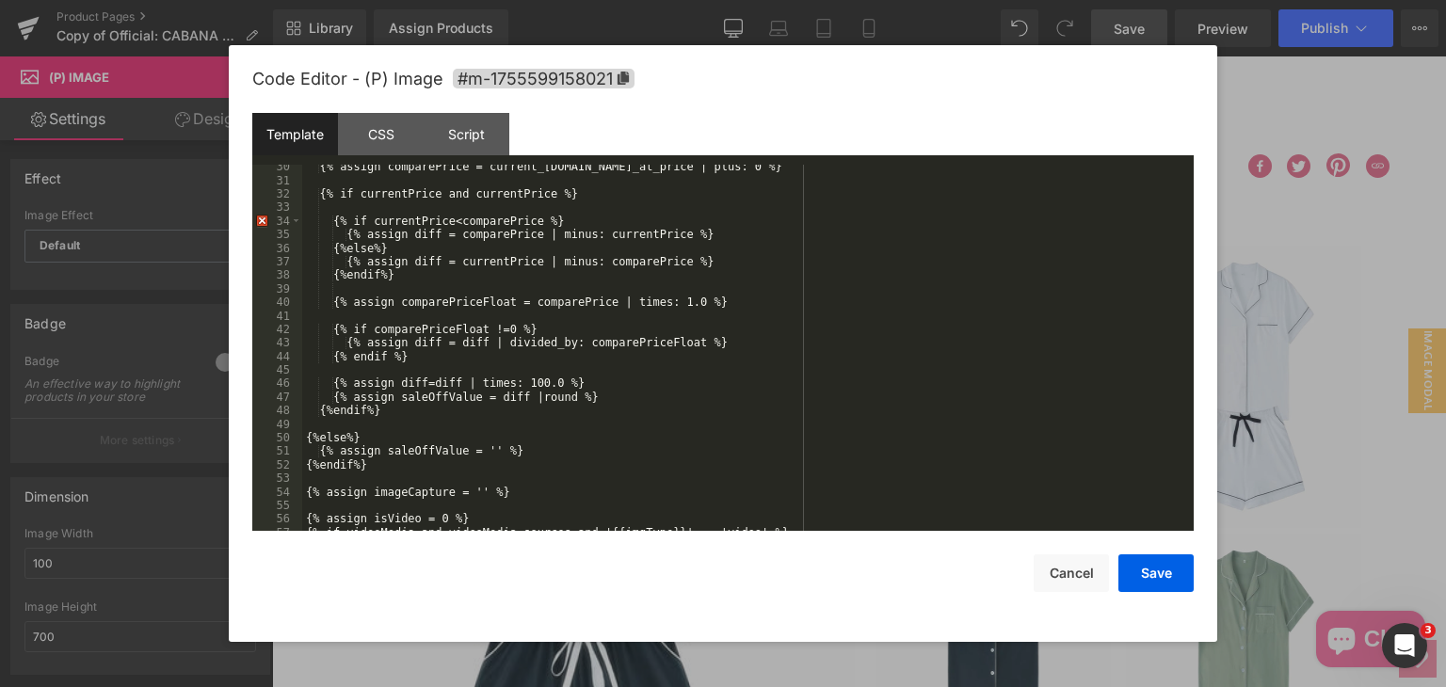
scroll to position [395, 0]
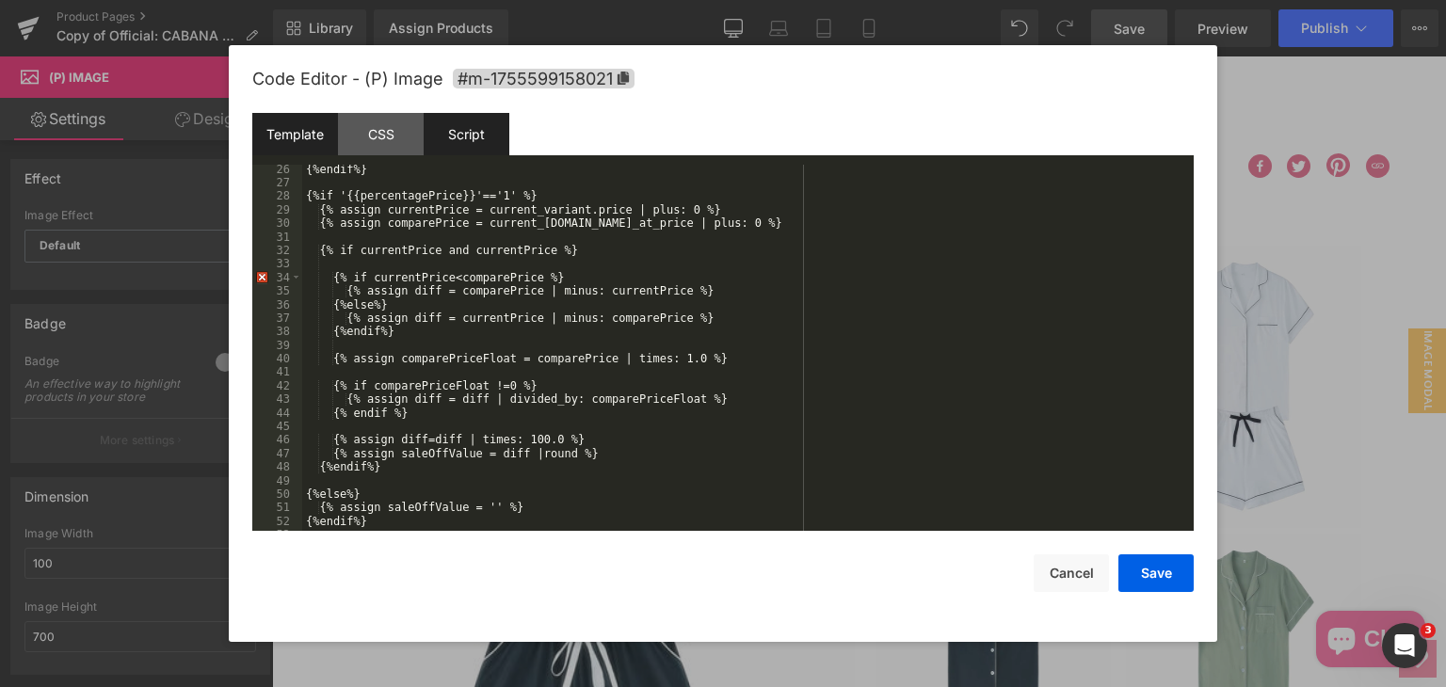
click at [455, 135] on div "Script" at bounding box center [467, 134] width 86 height 42
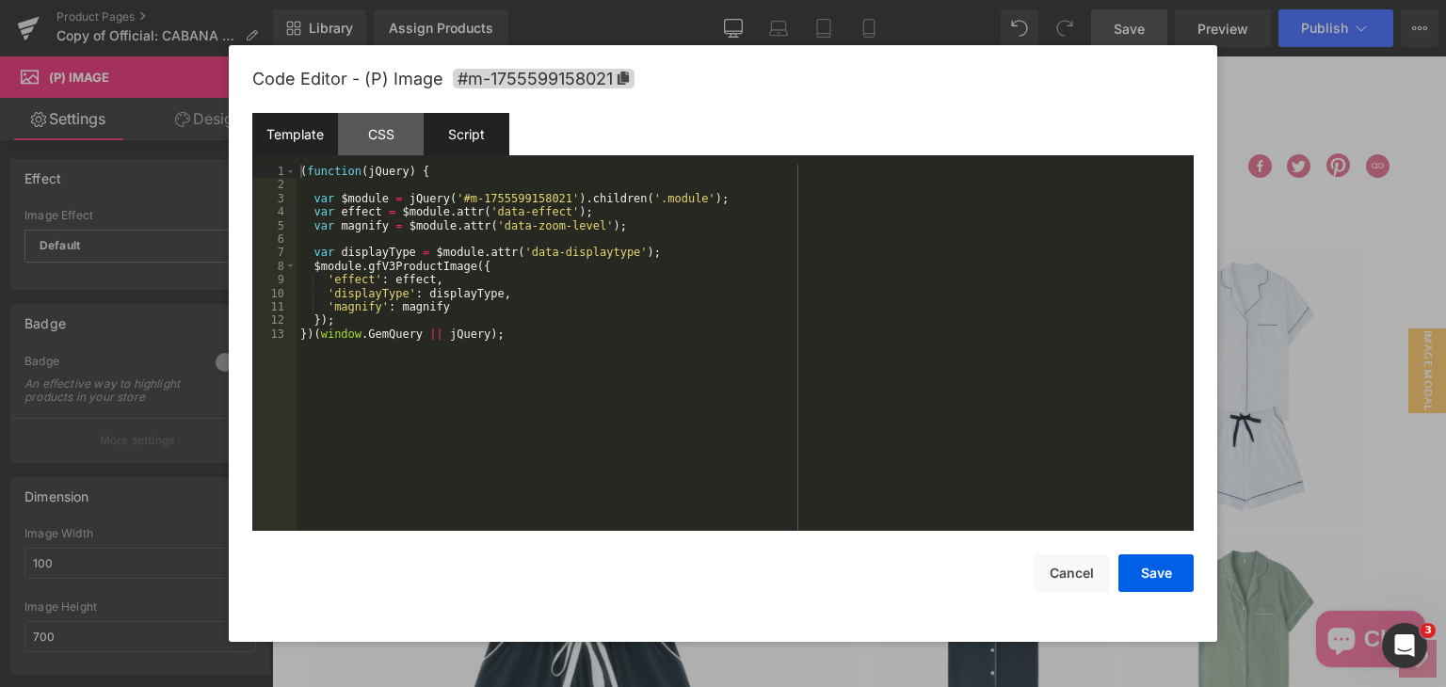
click at [294, 139] on div "Template" at bounding box center [295, 134] width 86 height 42
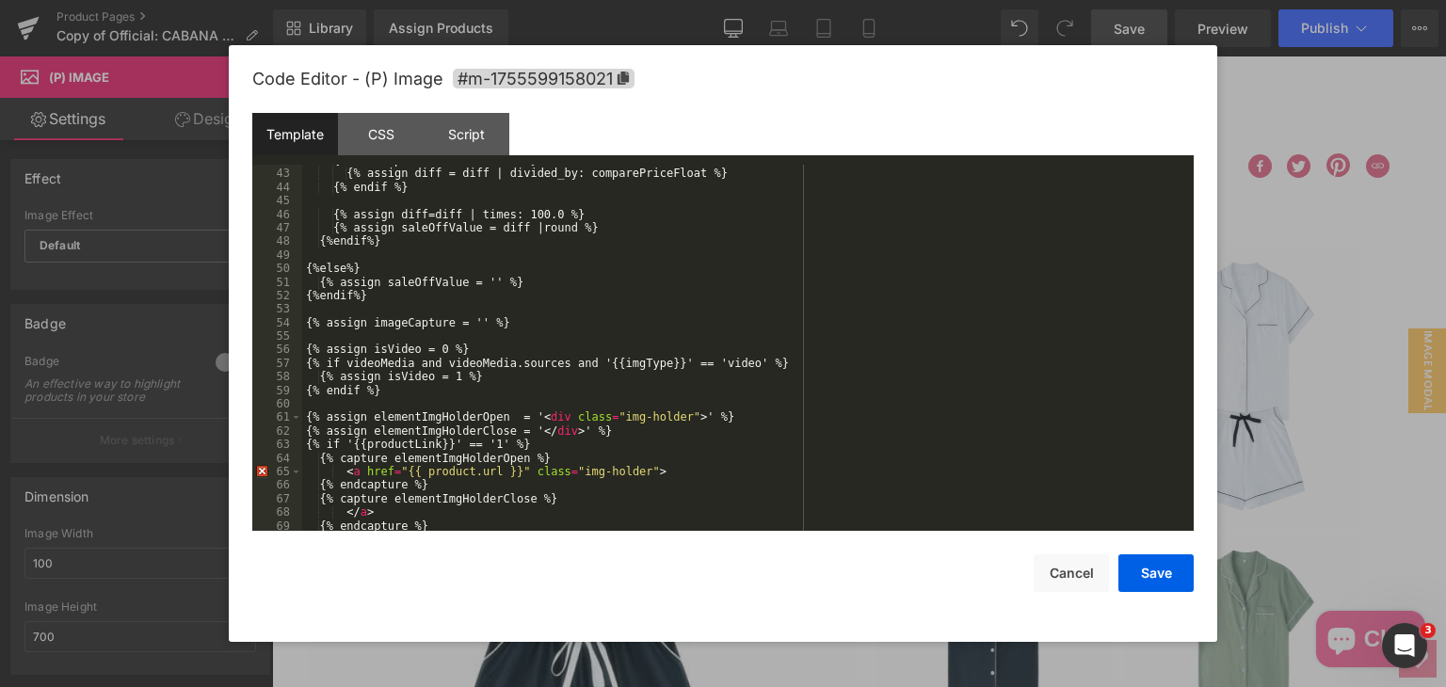
scroll to position [678, 0]
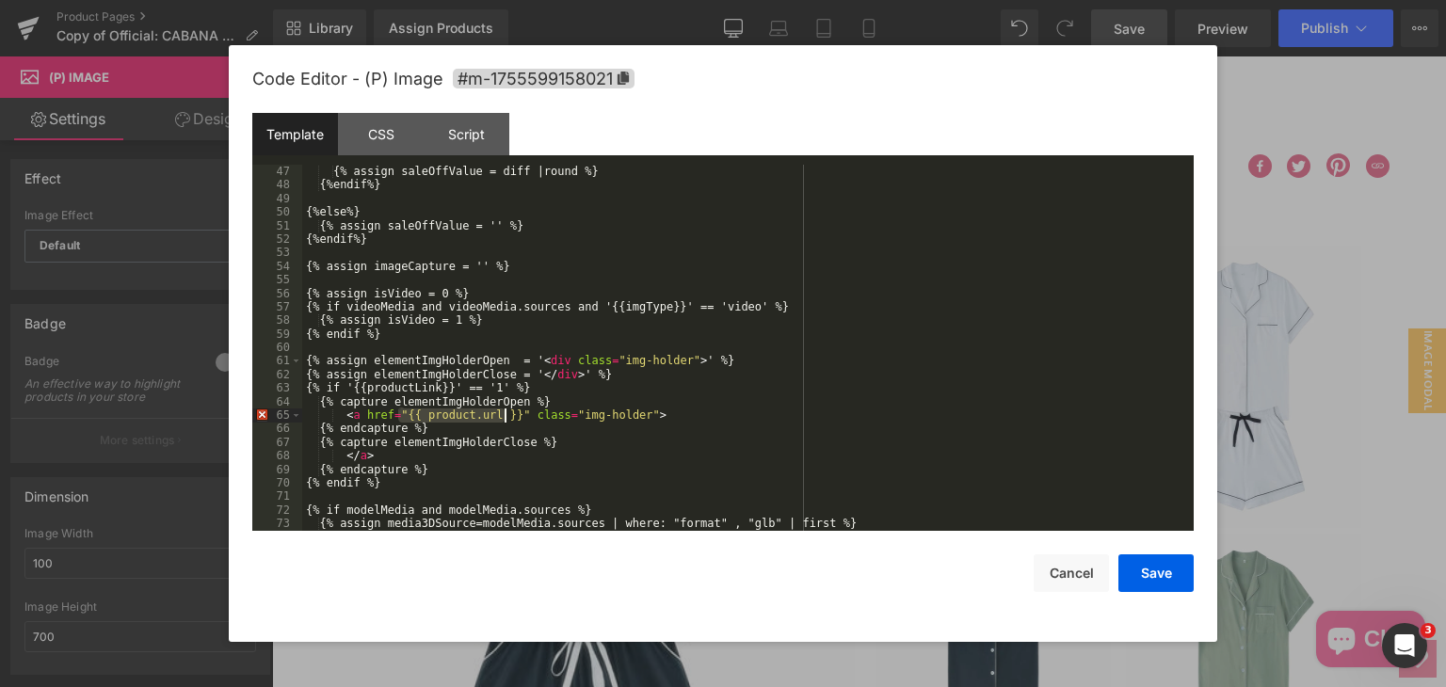
drag, startPoint x: 399, startPoint y: 419, endPoint x: 504, endPoint y: 419, distance: 104.5
click at [504, 419] on div "{% assign diff=diff | times: 100.0 %} {% assign saleOffValue = diff |round %} {…" at bounding box center [744, 348] width 884 height 393
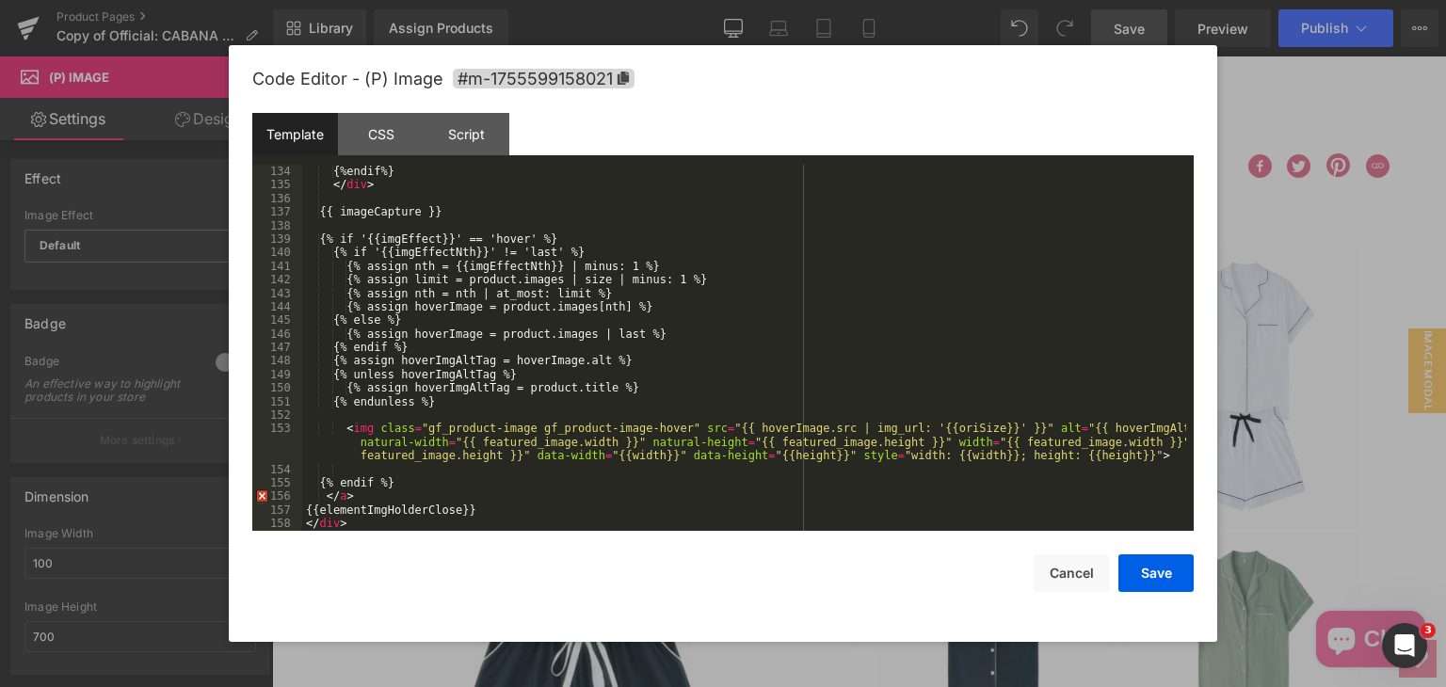
scroll to position [2046, 0]
click at [356, 500] on div "{%endif%} </ div > {{ imageCapture }} {% if '{{imgEffect}}' == 'hover' %} {% if…" at bounding box center [744, 361] width 884 height 393
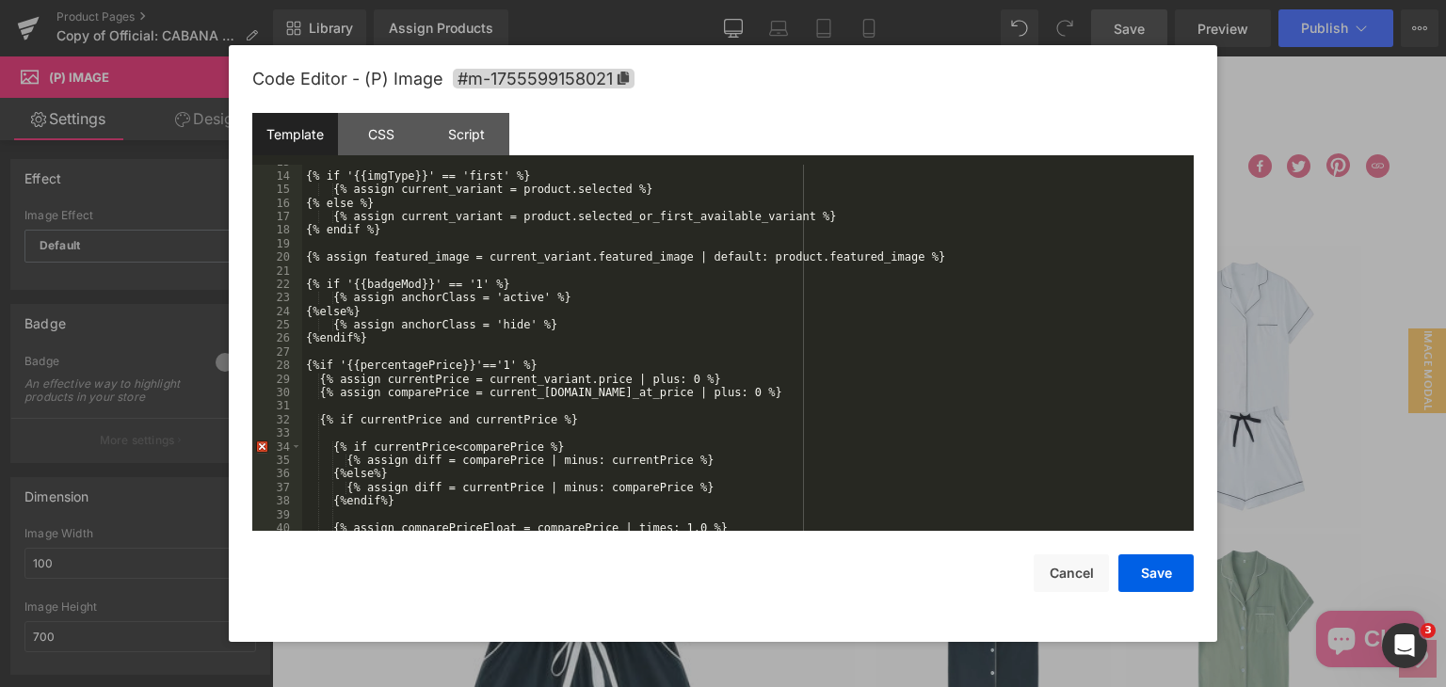
scroll to position [0, 0]
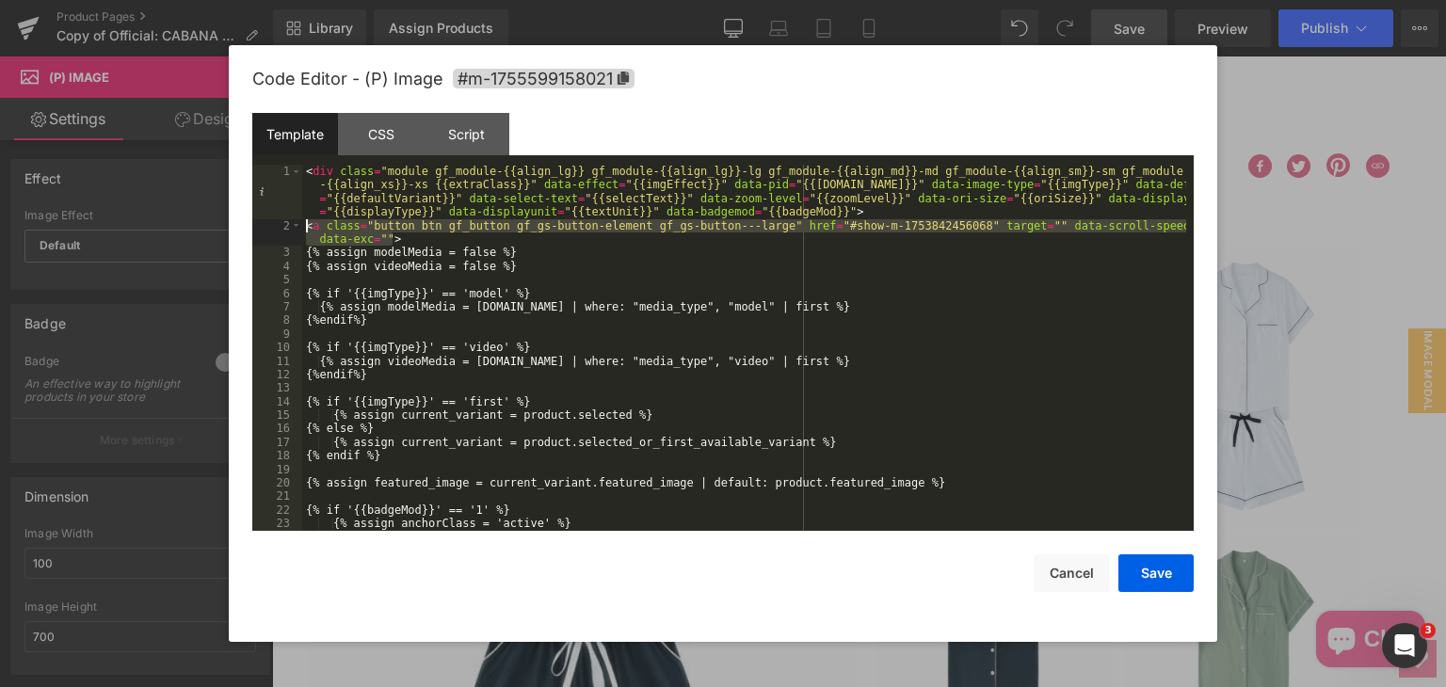
drag, startPoint x: 394, startPoint y: 238, endPoint x: 304, endPoint y: 223, distance: 91.6
click at [304, 223] on div "< div class = "module gf_module-{{align_lg}} gf_module-{{align_lg}}-lg gf_modul…" at bounding box center [744, 382] width 884 height 434
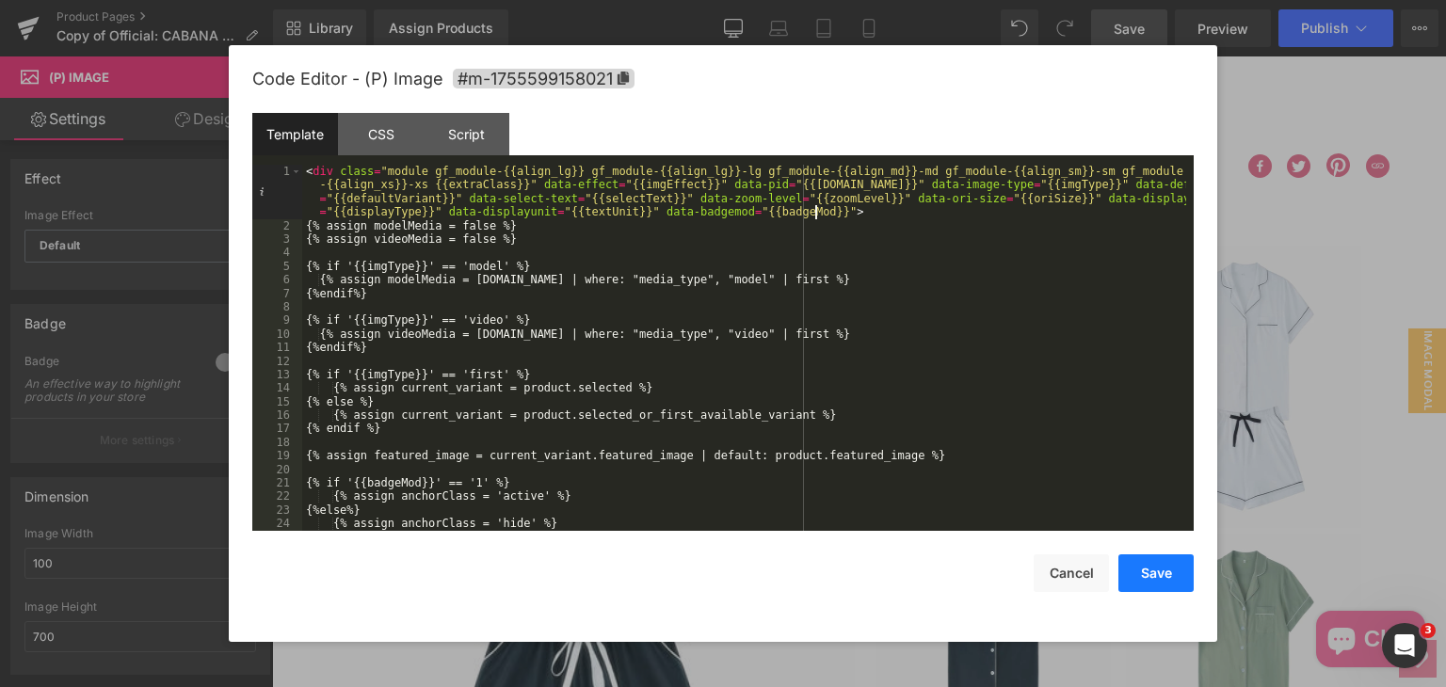
click at [1172, 572] on button "Save" at bounding box center [1155, 573] width 75 height 38
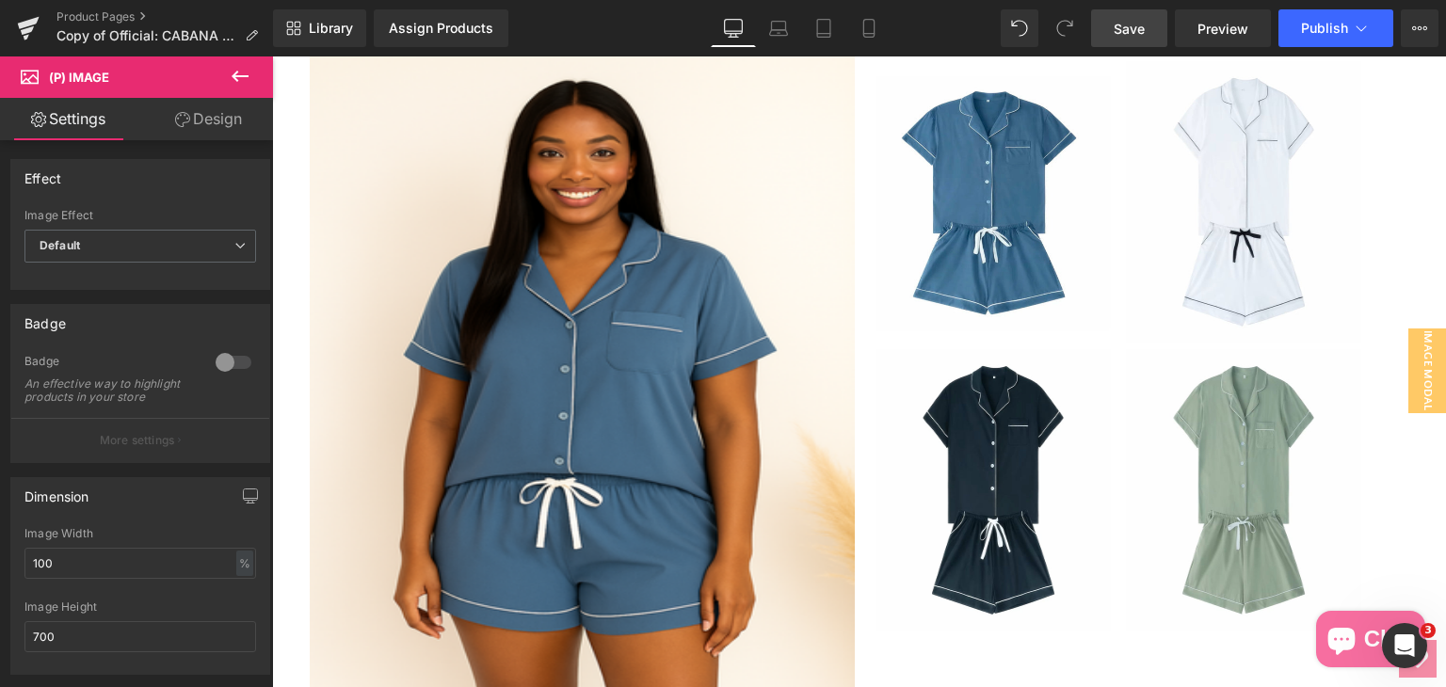
scroll to position [471, 0]
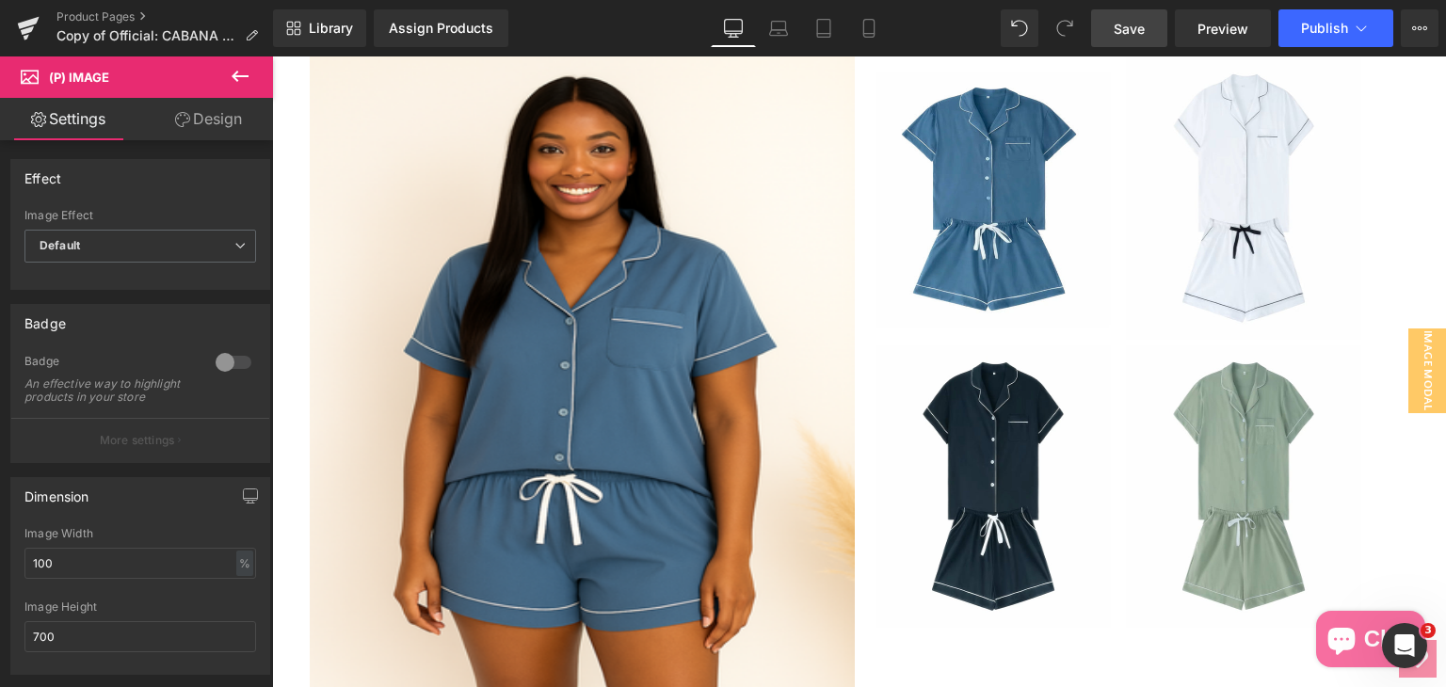
click at [622, 427] on img at bounding box center [582, 370] width 545 height 659
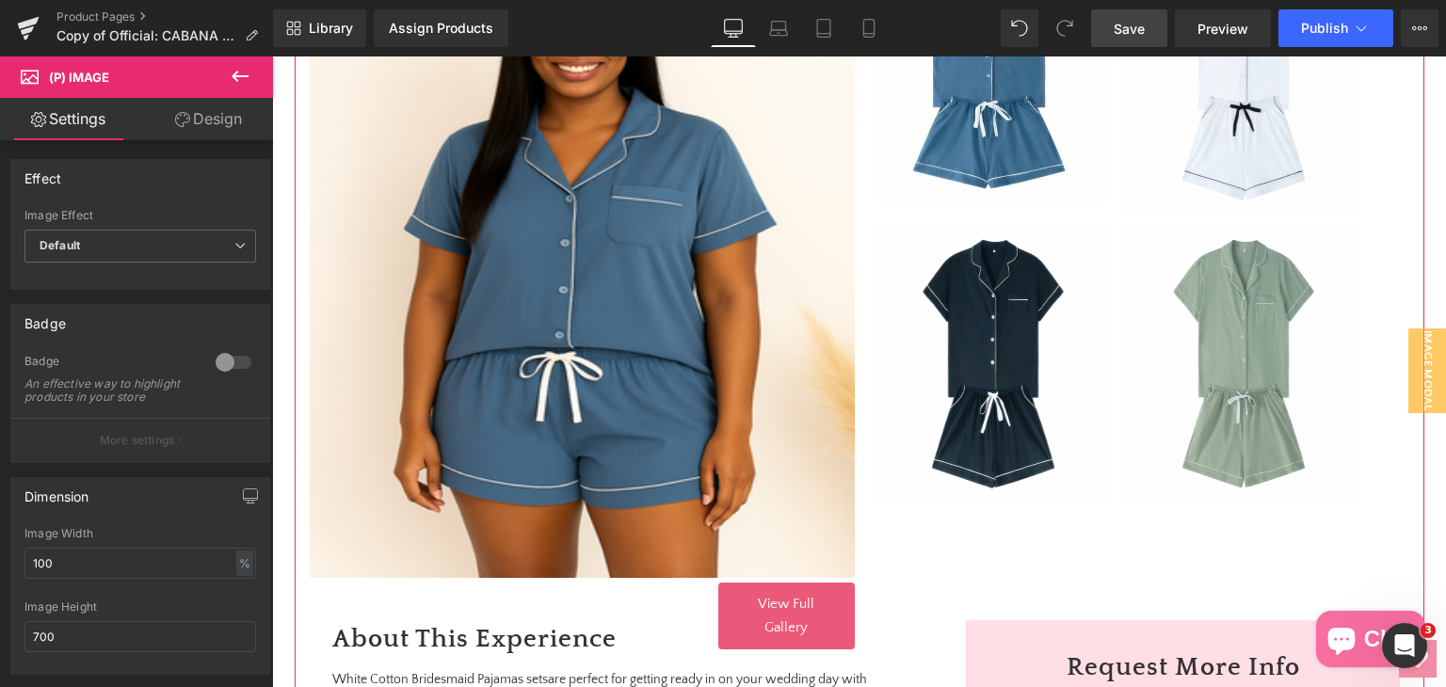
scroll to position [753, 0]
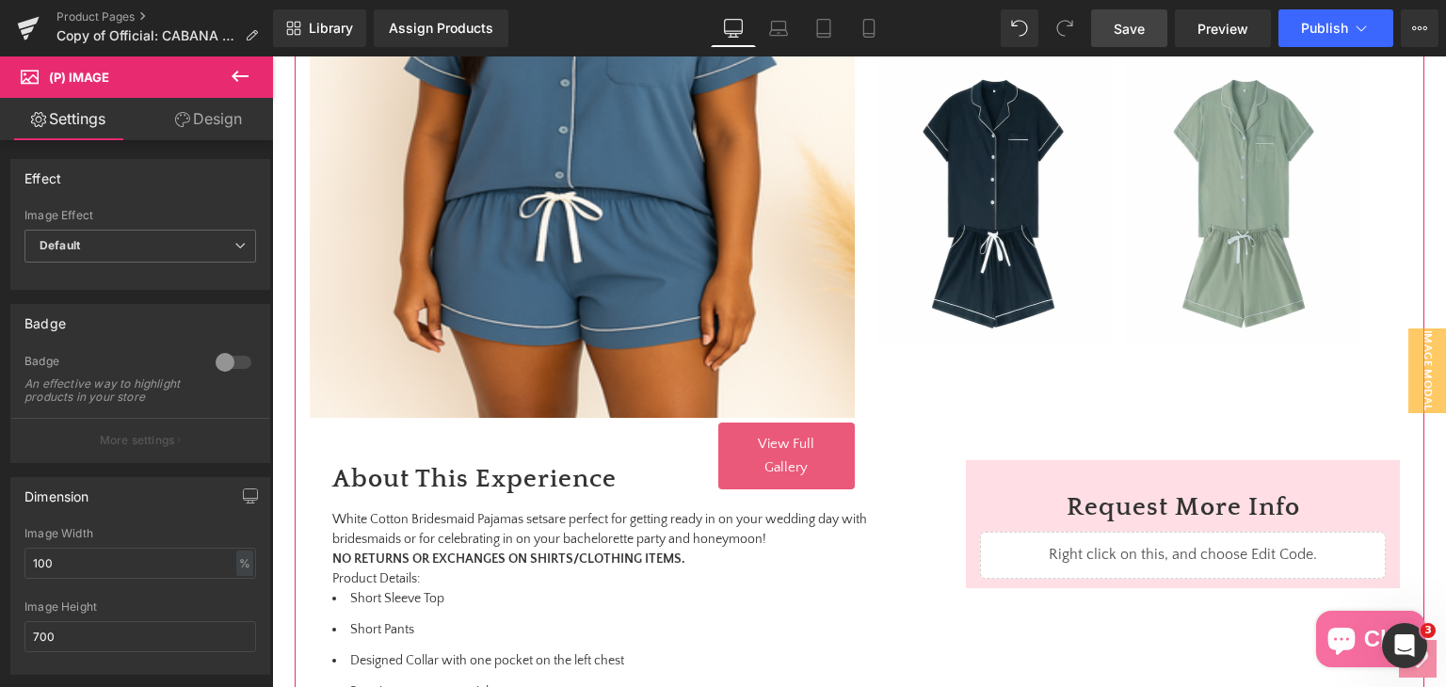
drag, startPoint x: 1014, startPoint y: 675, endPoint x: 813, endPoint y: 620, distance: 207.8
click at [775, 453] on link "View Full Gallery" at bounding box center [786, 456] width 136 height 67
click at [272, 56] on img at bounding box center [272, 56] width 0 height 0
click at [272, 56] on div "Sale Off (P) Image ‹ ›" at bounding box center [272, 56] width 0 height 0
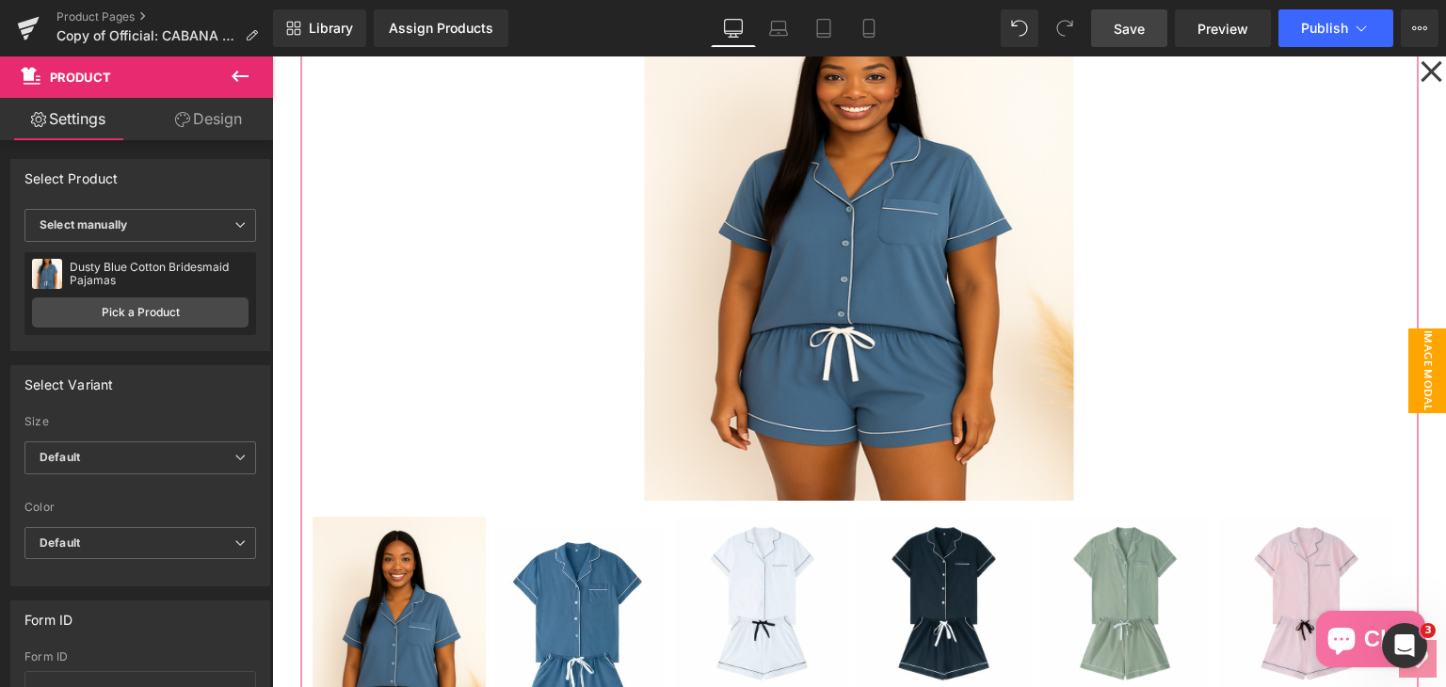
scroll to position [0, 0]
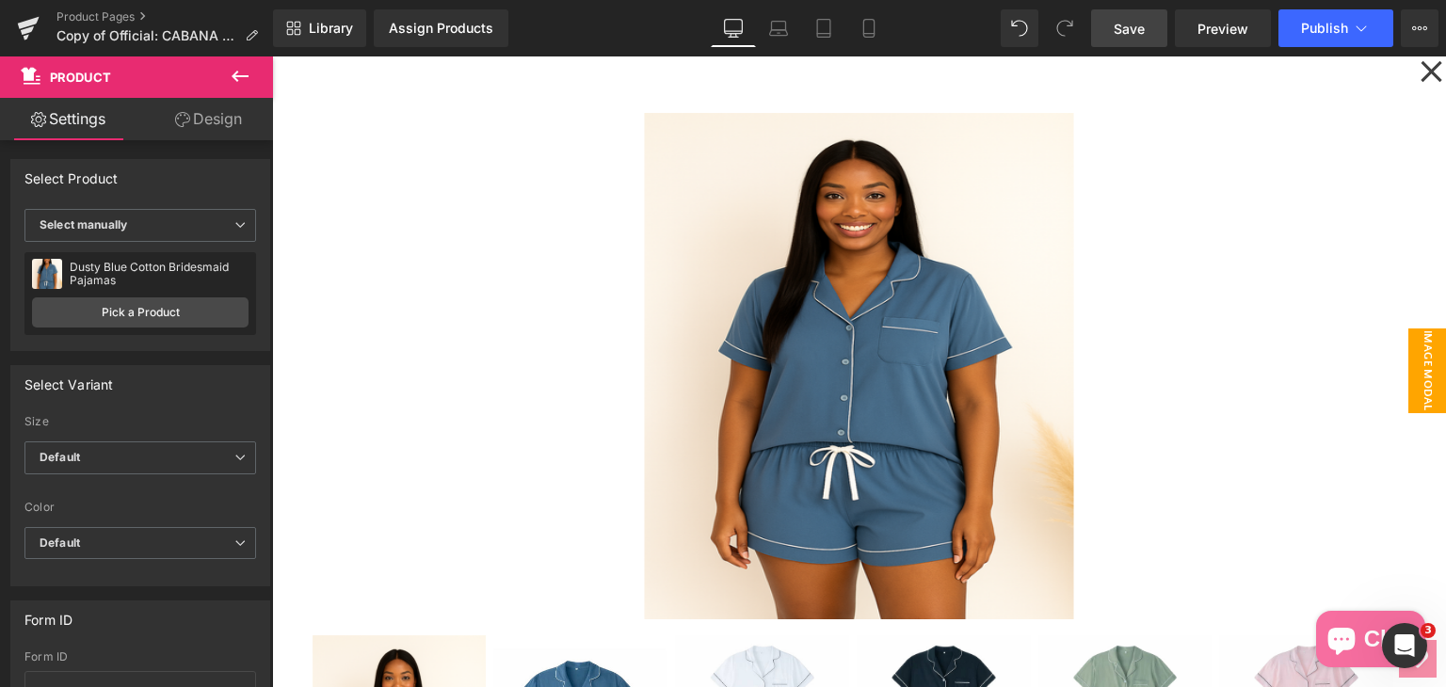
click at [1420, 75] on icon at bounding box center [1430, 71] width 21 height 21
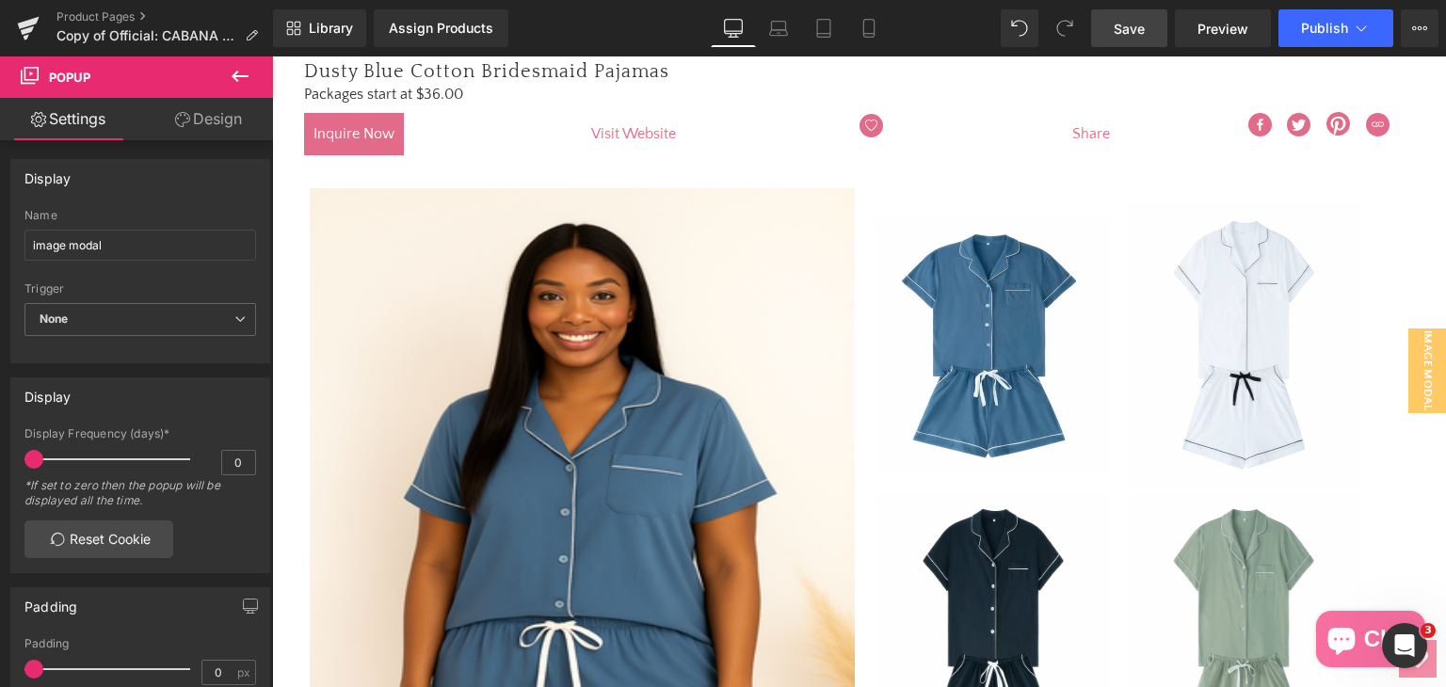
scroll to position [377, 0]
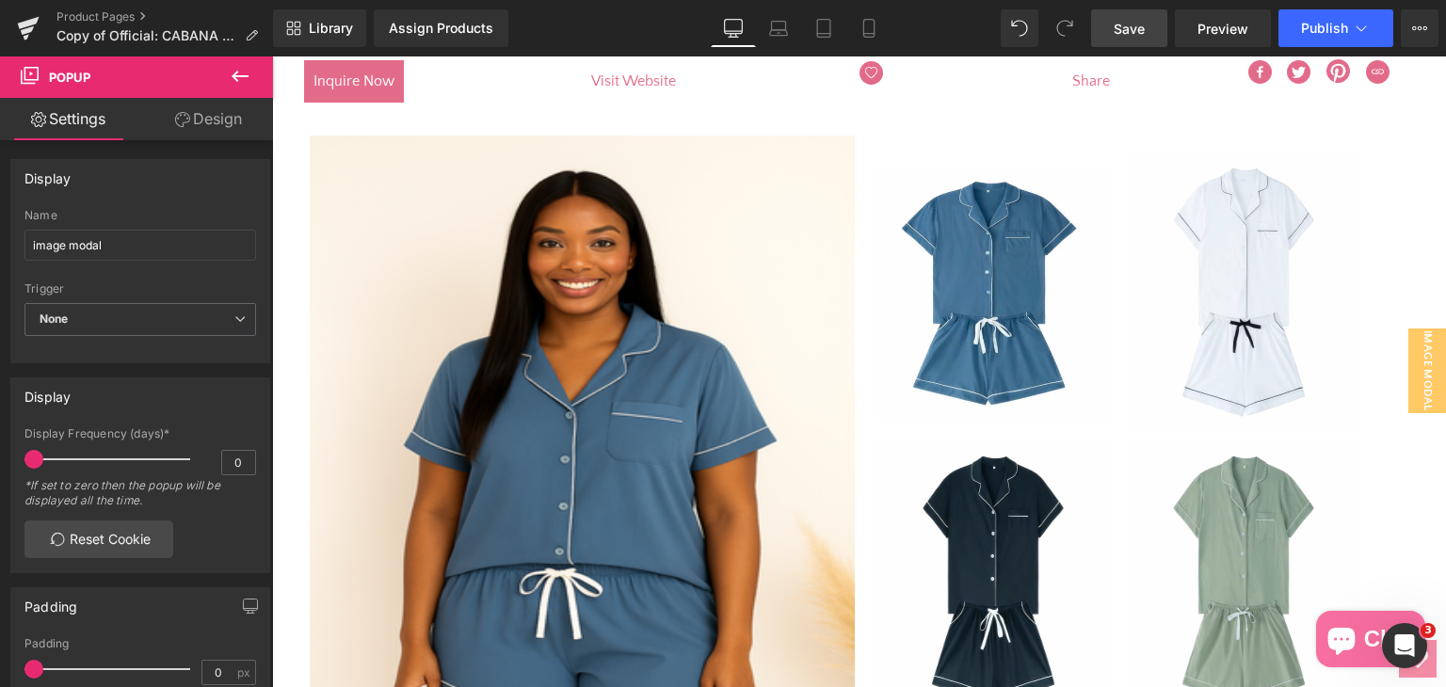
click at [681, 371] on img at bounding box center [582, 465] width 545 height 659
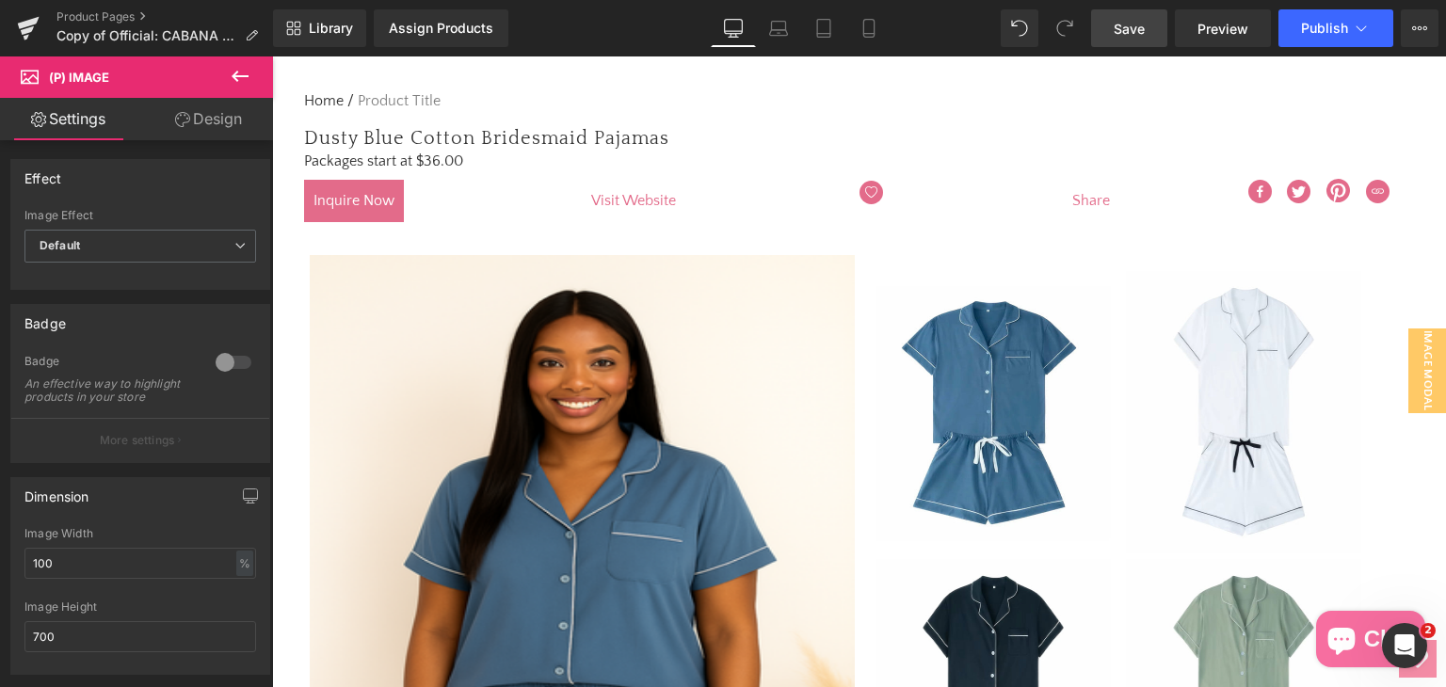
scroll to position [0, 0]
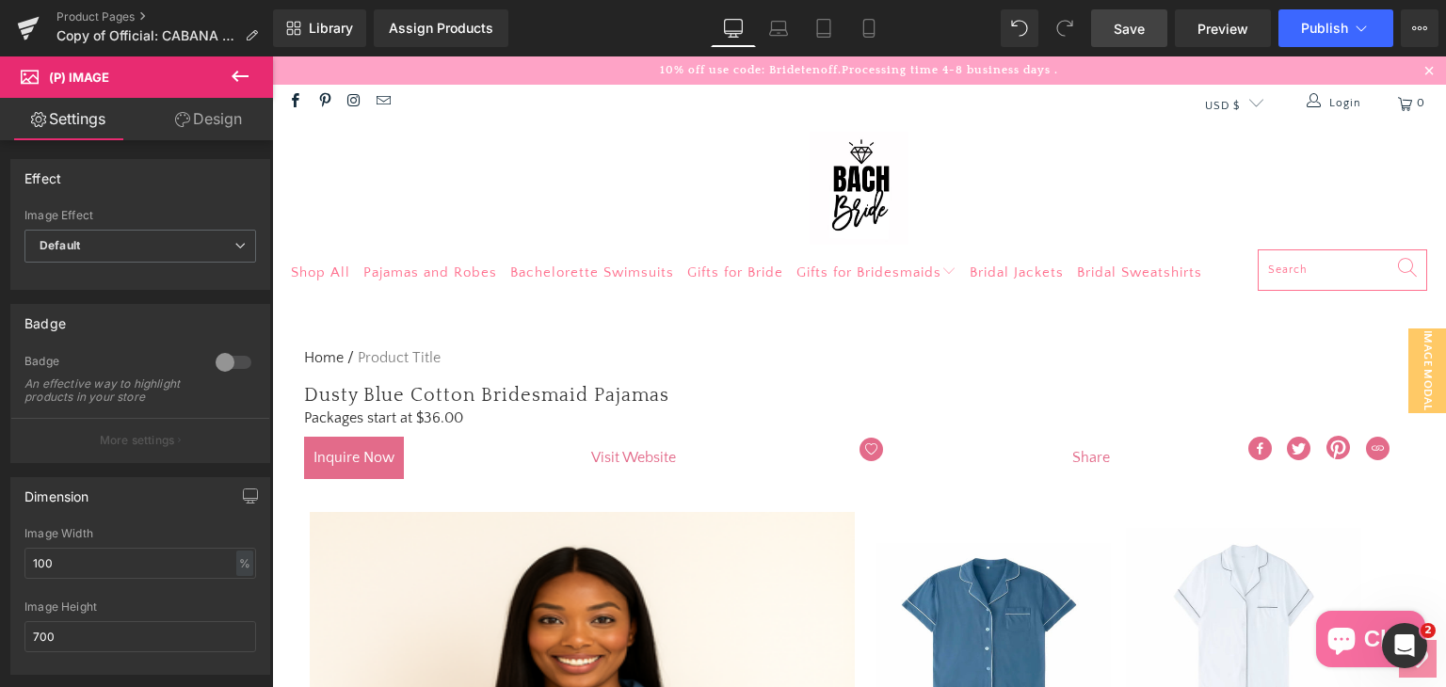
click at [1118, 31] on span "Save" at bounding box center [1129, 29] width 31 height 20
